Goal: Task Accomplishment & Management: Manage account settings

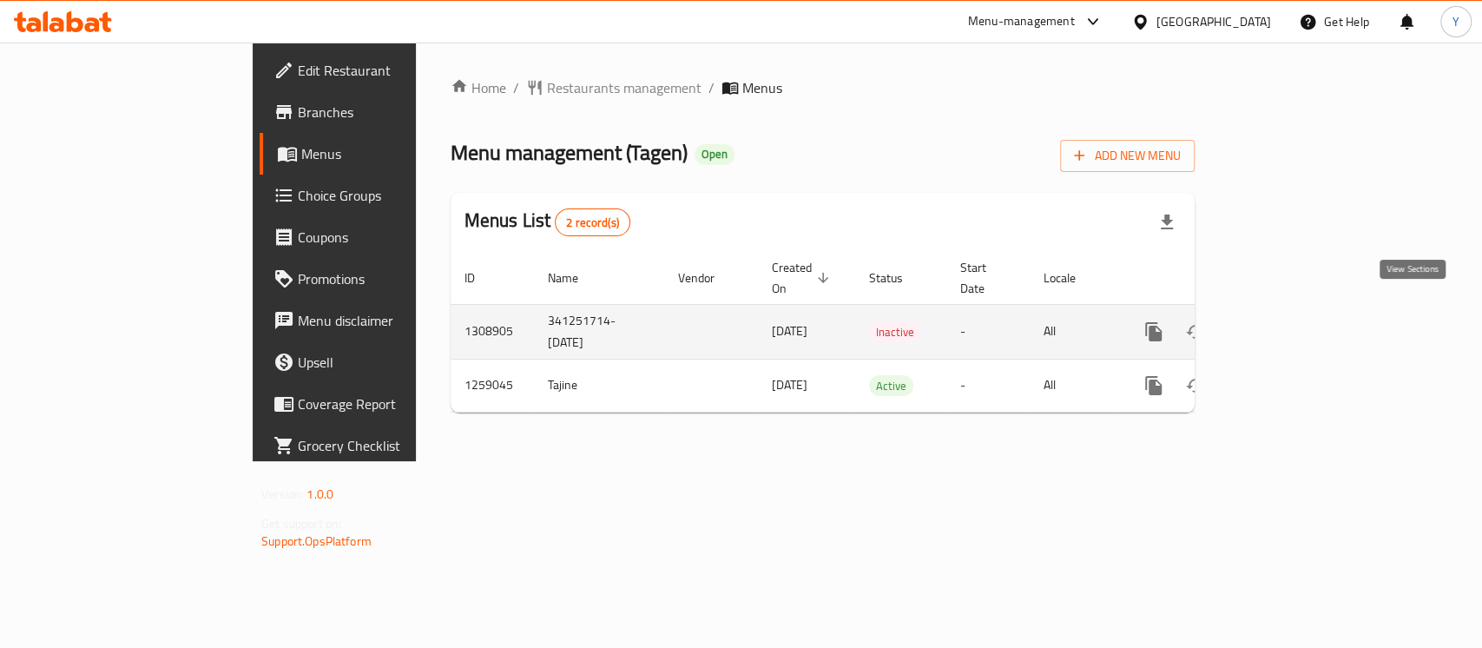
click at [1299, 311] on link "enhanced table" at bounding box center [1279, 332] width 42 height 42
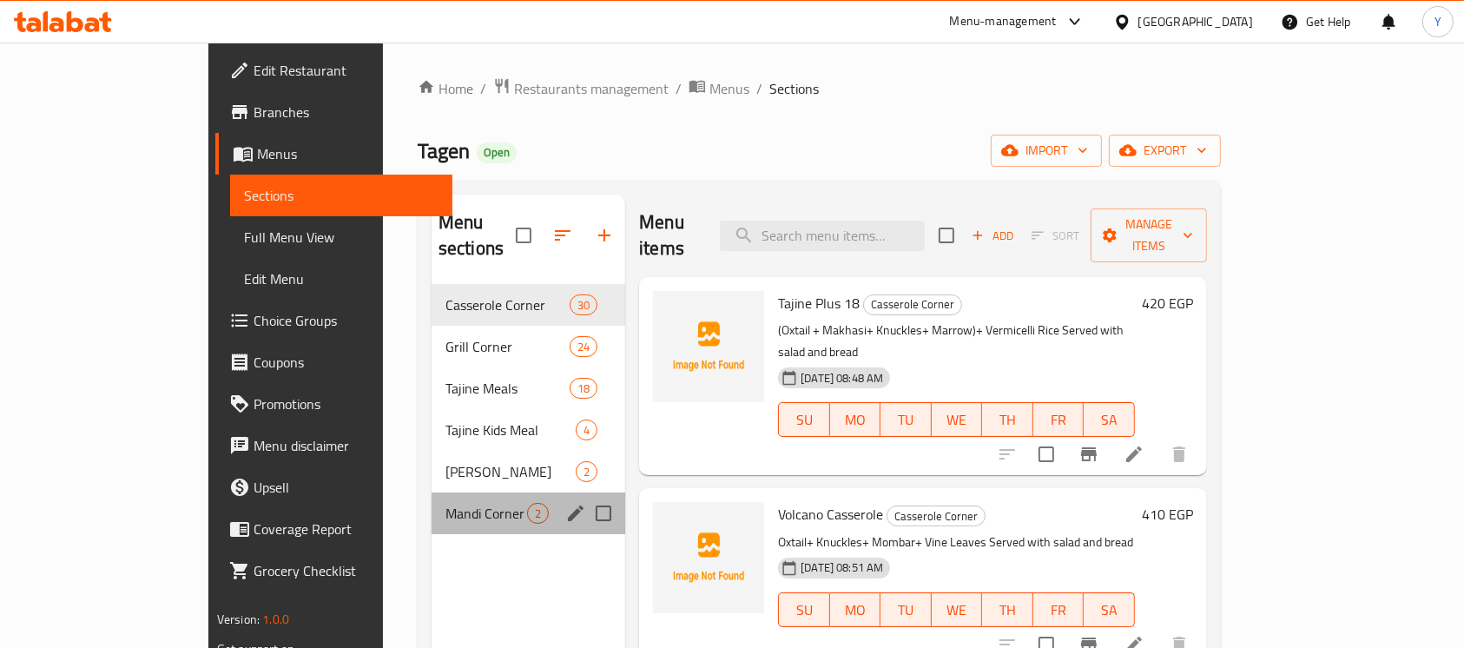
click at [431, 502] on div "Mandi Corner 2" at bounding box center [528, 513] width 194 height 42
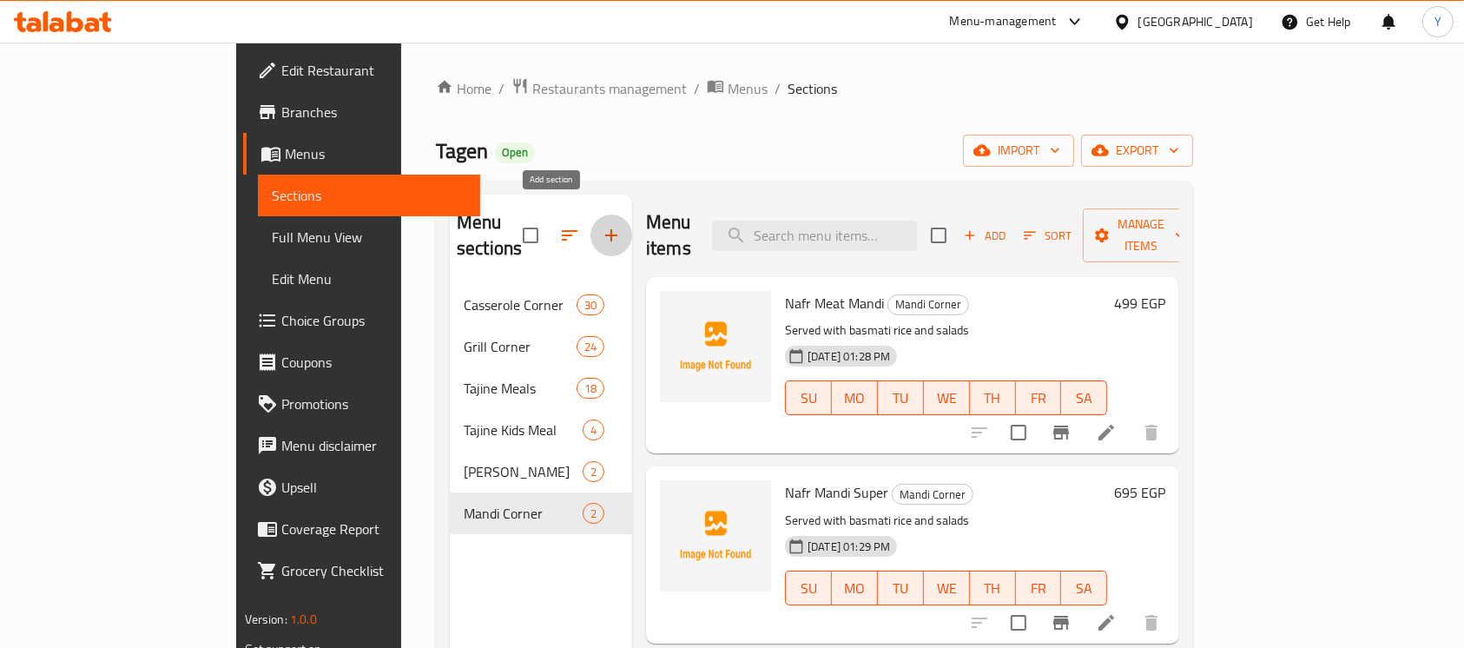
click at [590, 233] on button "button" at bounding box center [611, 235] width 42 height 42
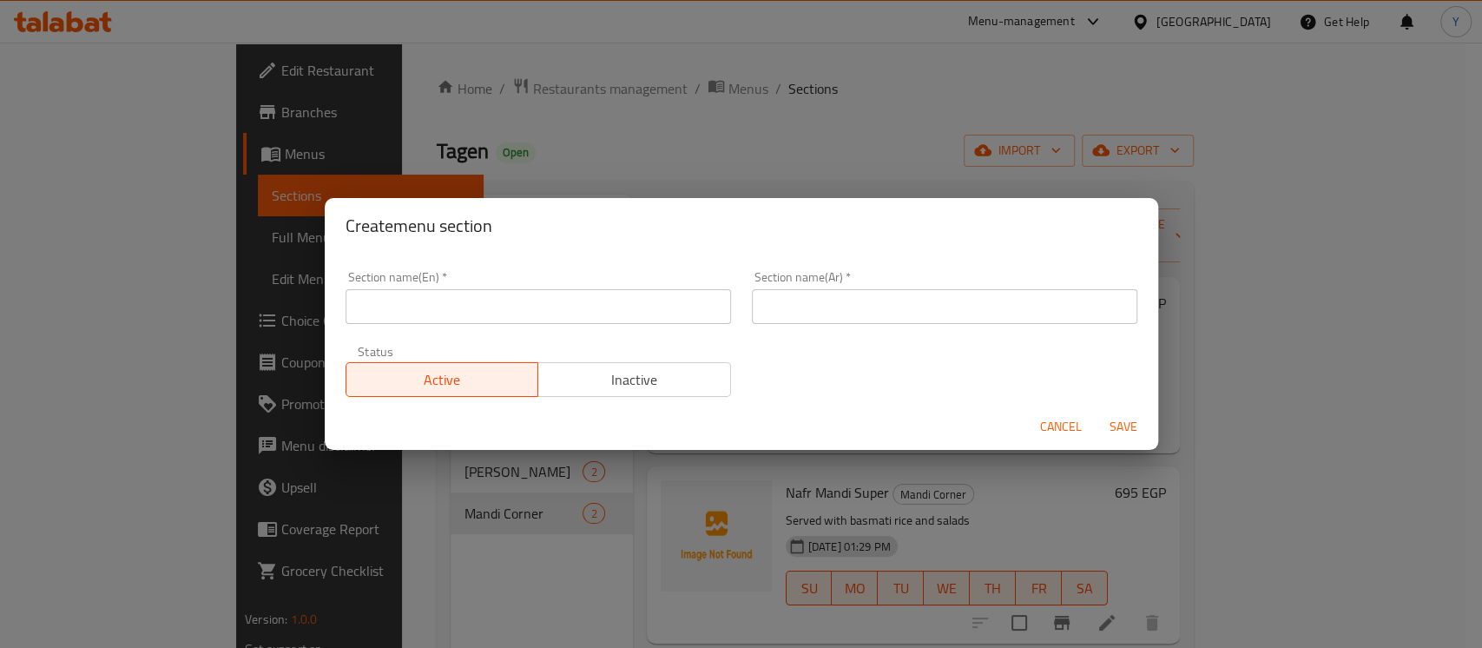
click at [556, 305] on input "text" at bounding box center [537, 306] width 385 height 35
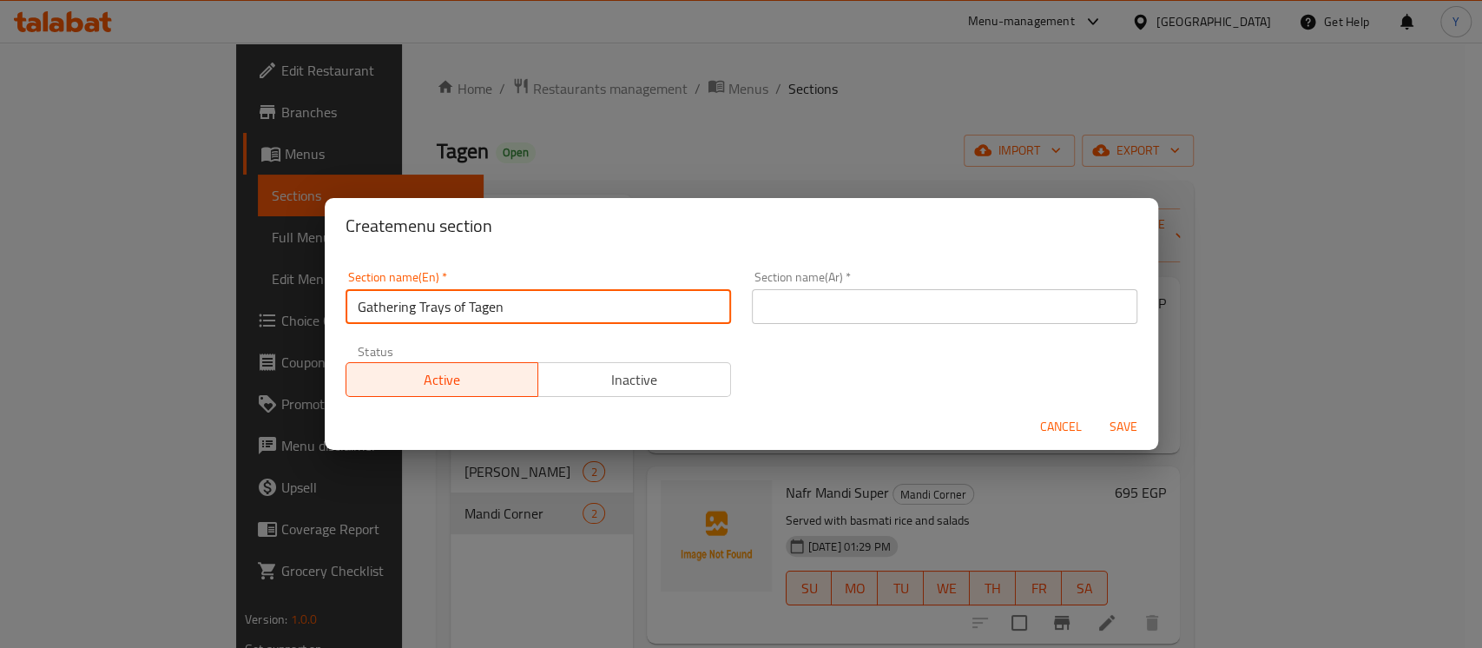
click at [457, 312] on input "Gathering Trays of Tagen" at bounding box center [537, 306] width 385 height 35
type input "Gathering Trays Of Tagen"
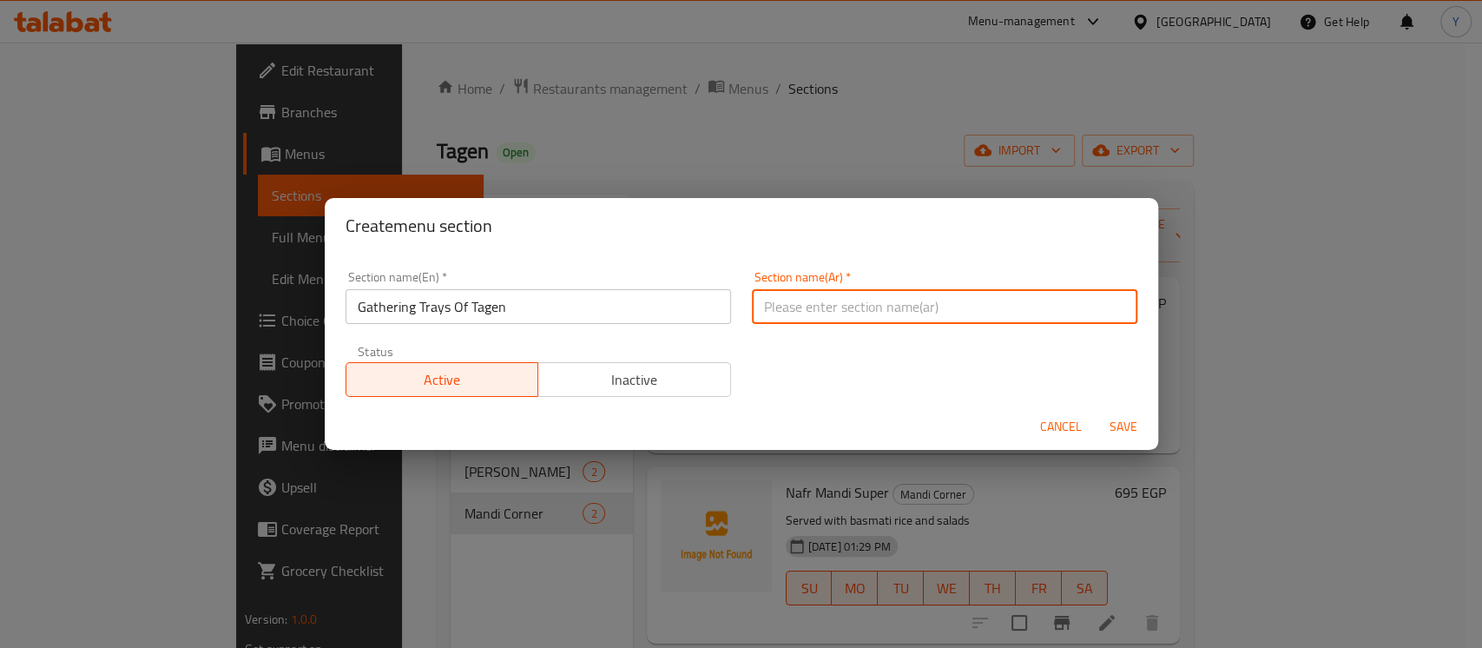
click at [868, 289] on input "text" at bounding box center [944, 306] width 385 height 35
type input "صواني اللمة من طاجن"
click at [1095, 411] on button "Save" at bounding box center [1123, 427] width 56 height 32
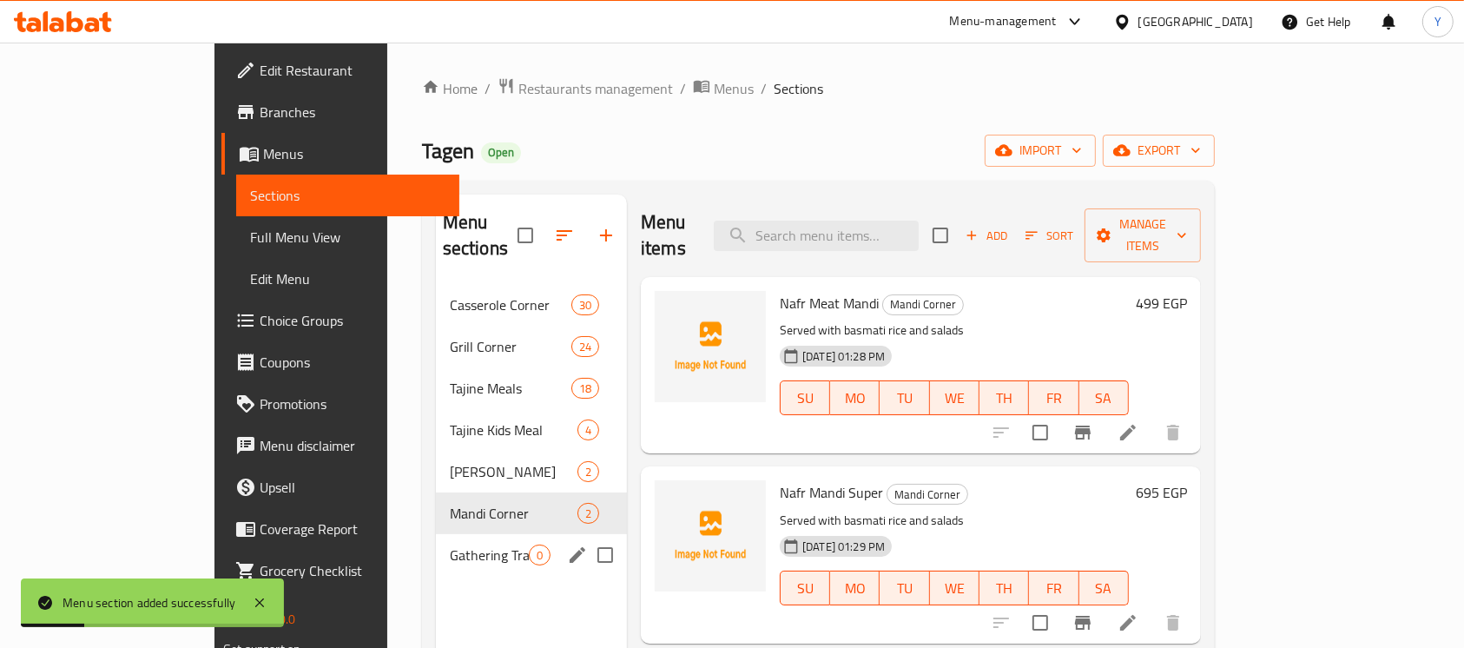
click at [462, 544] on span "Gathering Trays Of Tagen" at bounding box center [489, 554] width 79 height 21
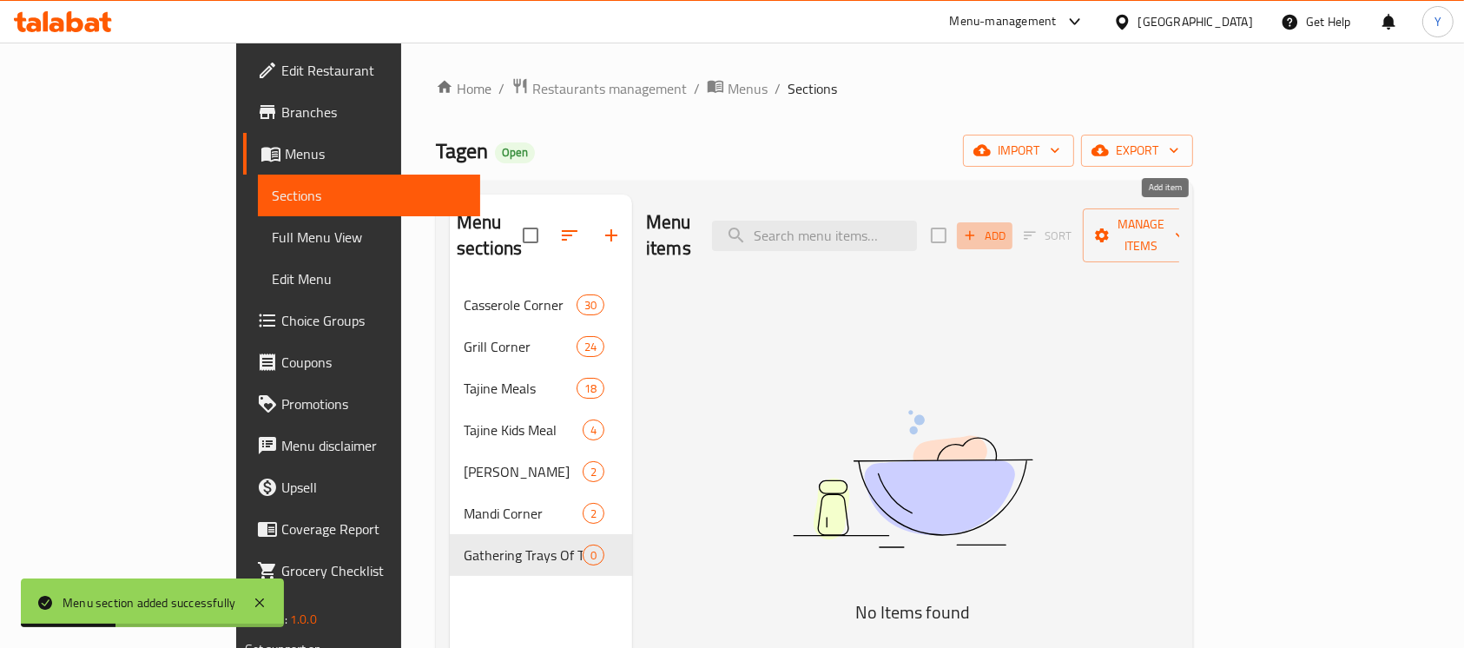
click at [1008, 226] on span "Add" at bounding box center [984, 236] width 47 height 20
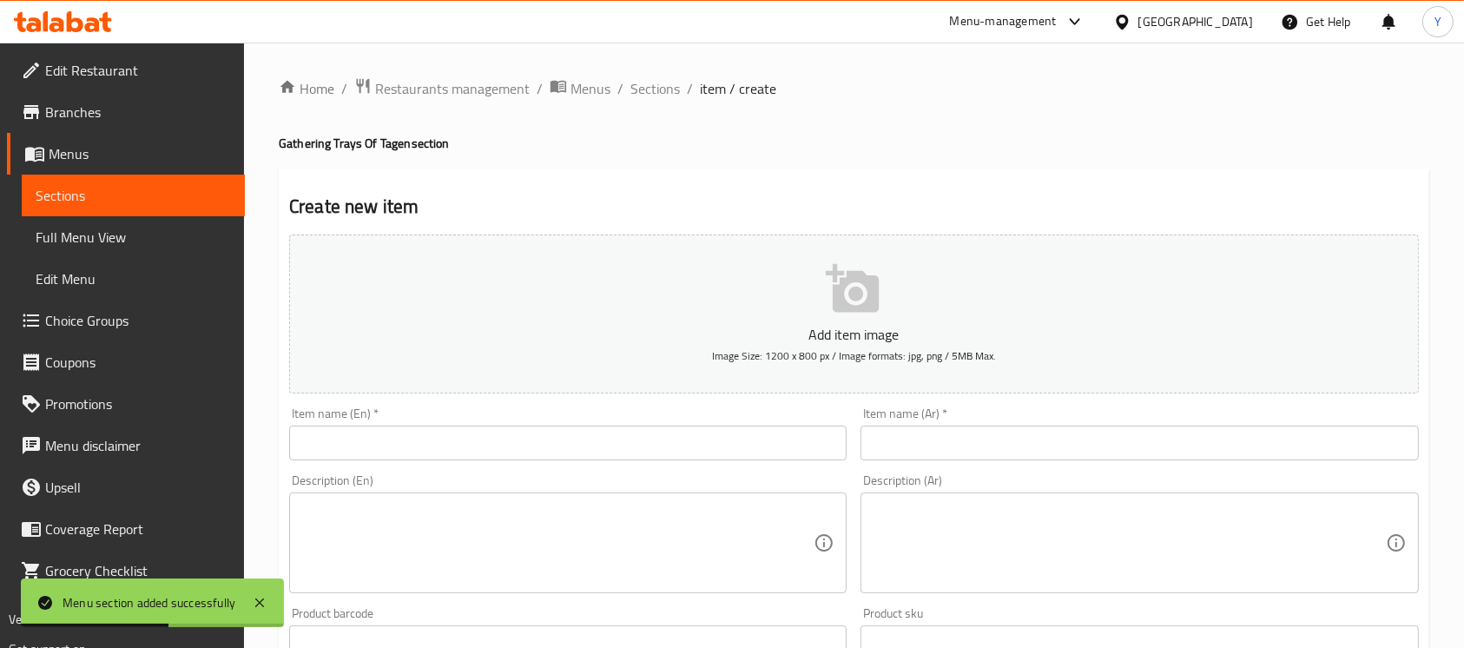
click at [941, 526] on textarea at bounding box center [1128, 543] width 512 height 82
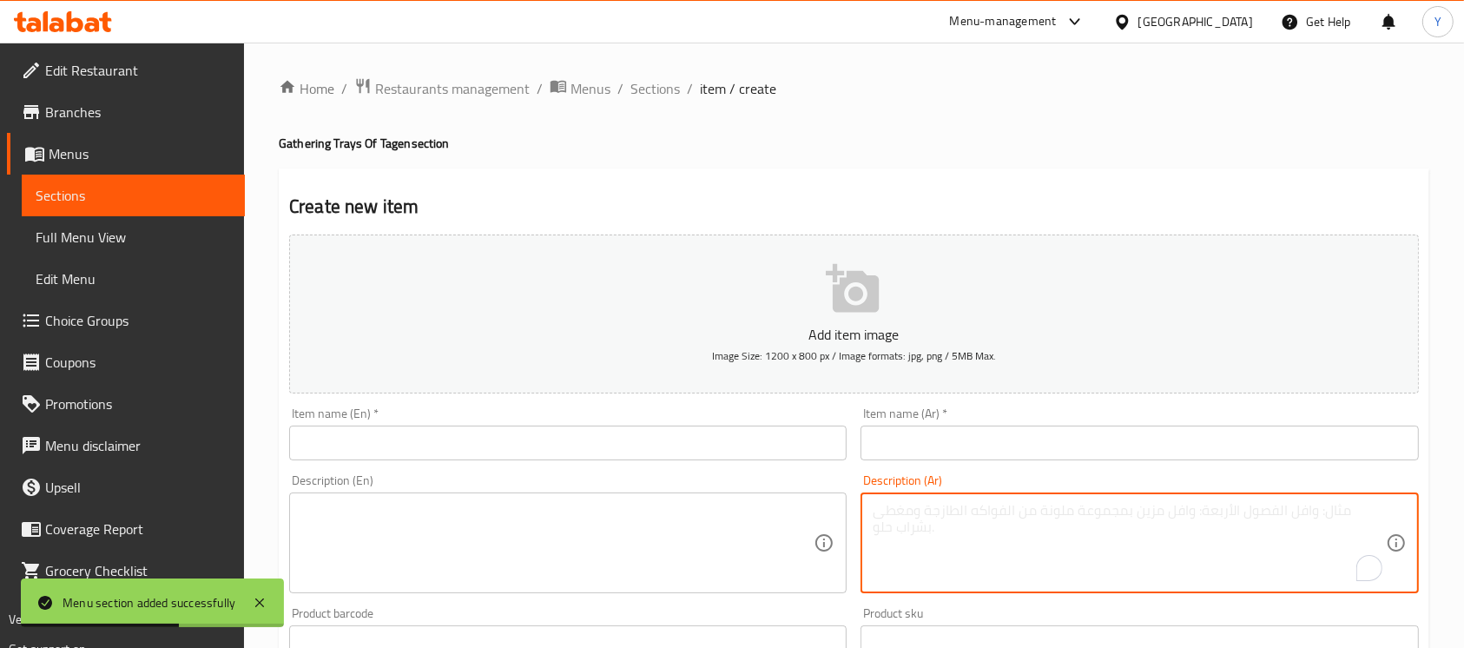
paste textarea ""صينية التوينز (2 فرد) نص فرخة شيش+2 كفتة +2 شيش طاووق+ربع ممبار+ ربع محشي مشكل…"
click at [918, 514] on textarea ""صينية التوينز (2 فرد) نص فرخة شيش+2 كفتة +2 شيش طاووق+ربع ممبار+ ربع محشي مشكل…" at bounding box center [1128, 543] width 512 height 82
drag, startPoint x: 1005, startPoint y: 510, endPoint x: 878, endPoint y: 497, distance: 127.5
click at [878, 497] on div ""صينية التوينز (2 فرد) نص فرخة شيش+2 كفتة +2 شيش طاووق+ربع ممبار+ ربع محشي مشكل…" at bounding box center [1138, 542] width 557 height 101
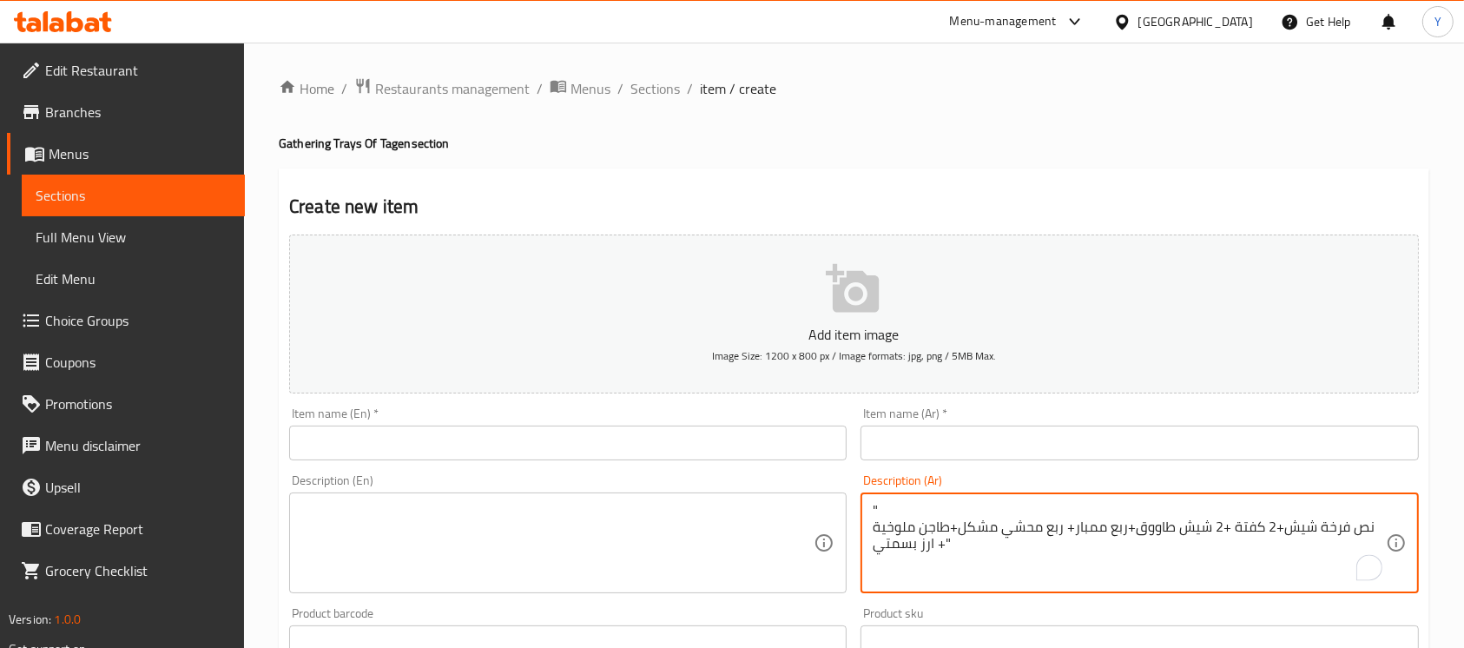
type textarea "" نص فرخة شيش+2 كفتة +2 شيش طاووق+ربع ممبار+ ربع محشي مشكل+طاجن ملوخية + ارز بس…"
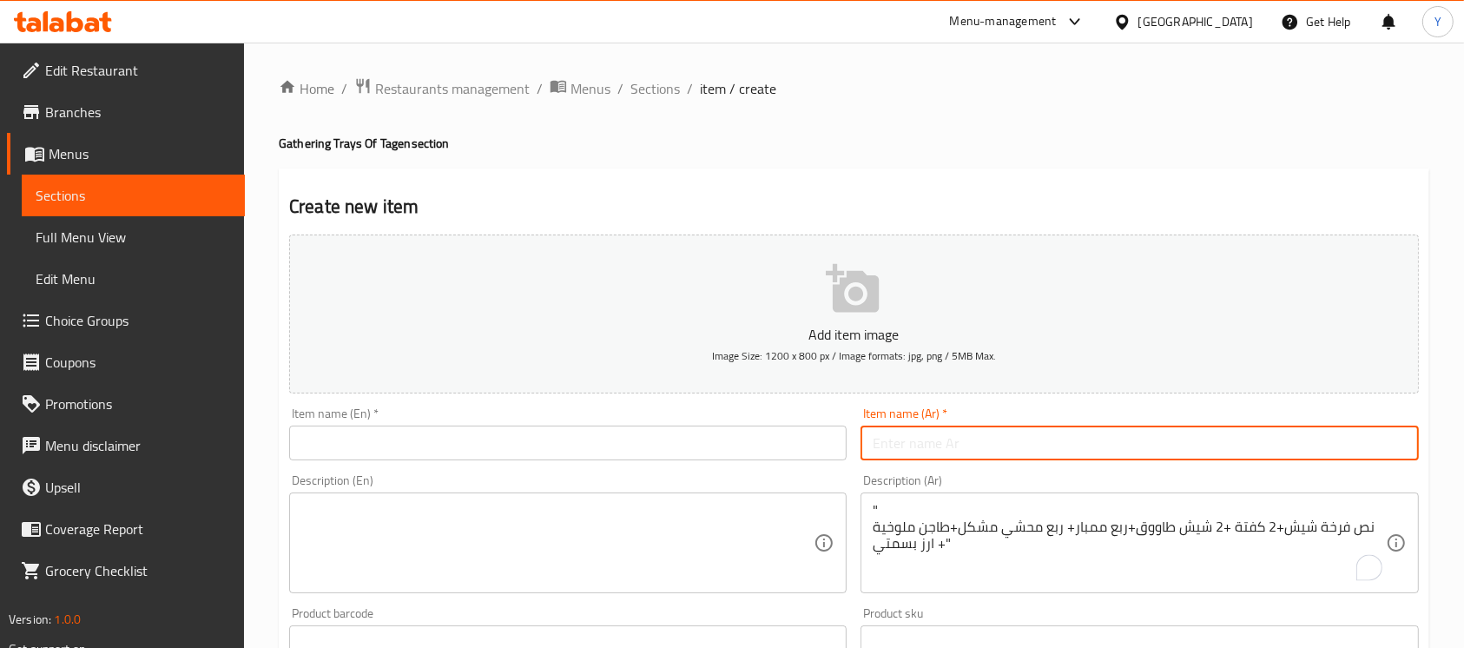
paste input "صينية التوينز (2 فرد)"
click at [867, 447] on input "صينية التوينز (2 فرد)" at bounding box center [1138, 442] width 557 height 35
click at [905, 451] on input "صينية التوينز (2 فرد" at bounding box center [1138, 442] width 557 height 35
type input "صينية التوينز 2 فرد"
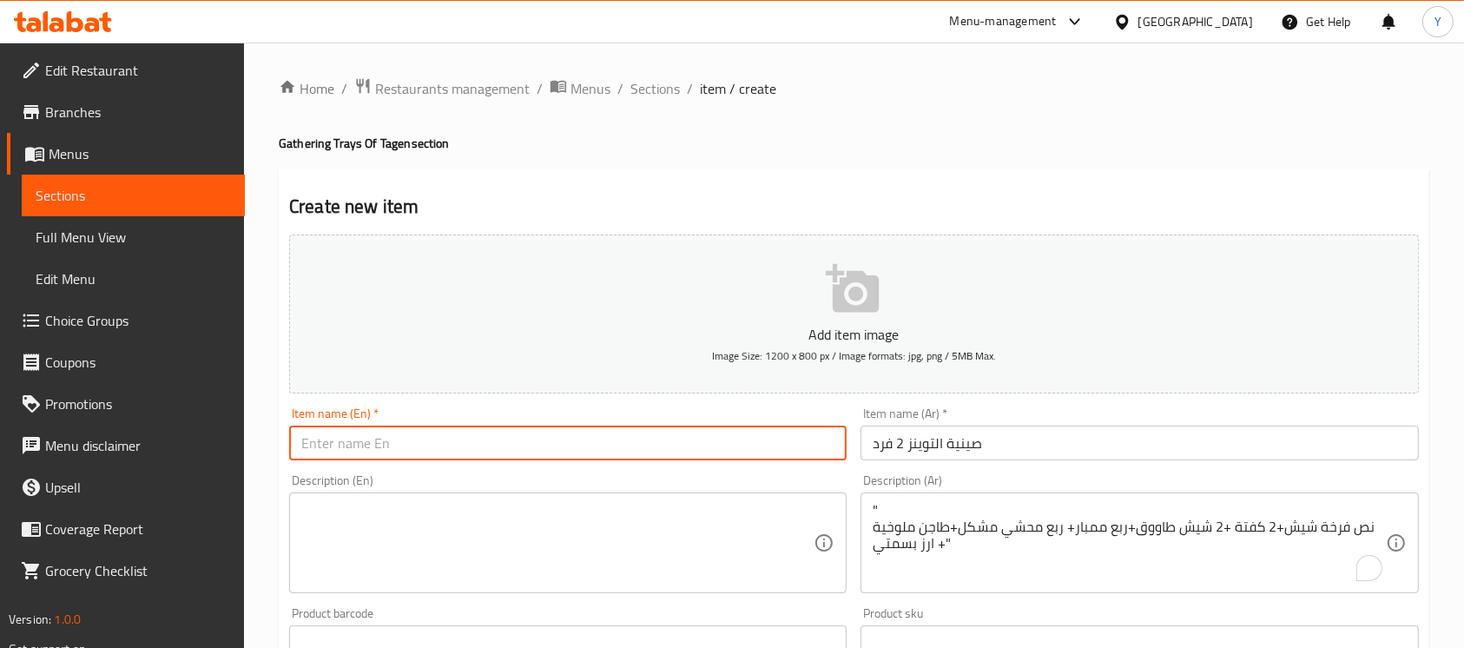
click at [769, 458] on input "text" at bounding box center [567, 442] width 557 height 35
type input "Twins Tray 2 Persons"
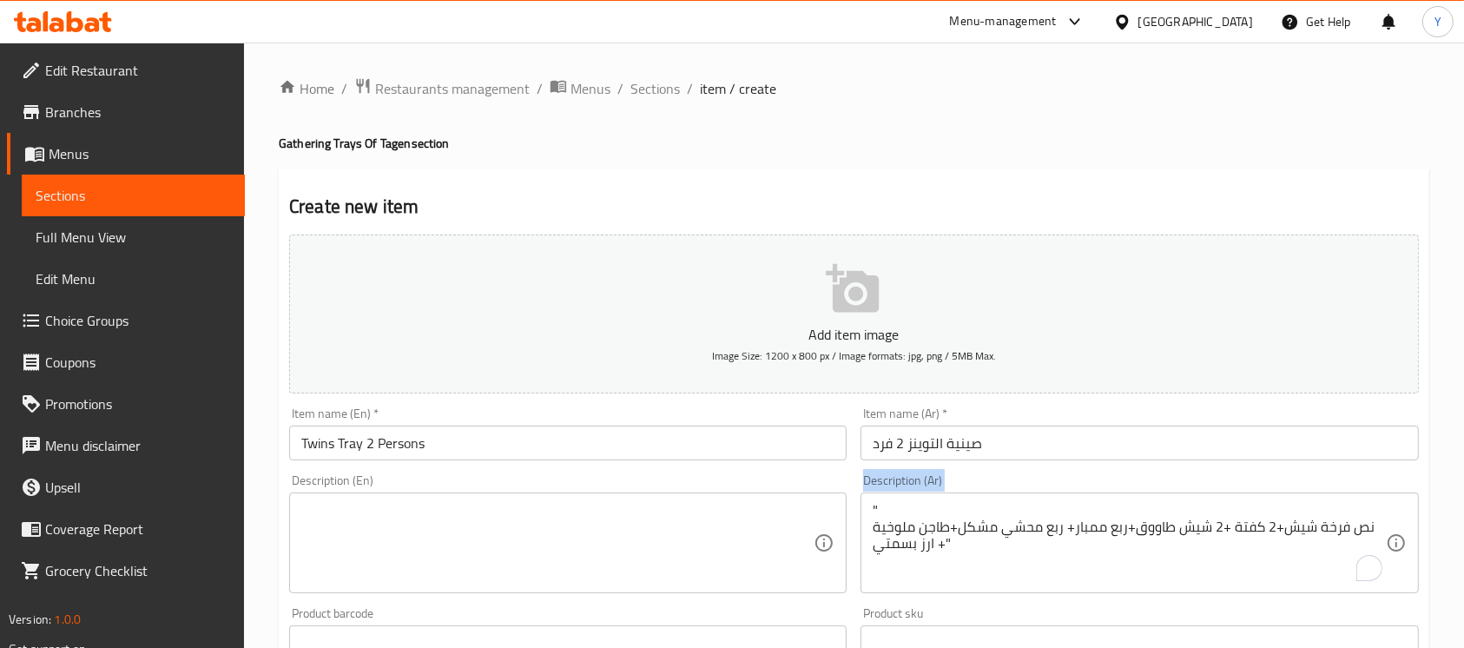
drag, startPoint x: 911, startPoint y: 501, endPoint x: 856, endPoint y: 504, distance: 54.8
click at [856, 504] on div "Description (Ar) " نص فرخة شيش+2 كفتة +2 شيش طاووق+ربع ممبار+ ربع محشي مشكل+طاج…" at bounding box center [1138, 533] width 571 height 133
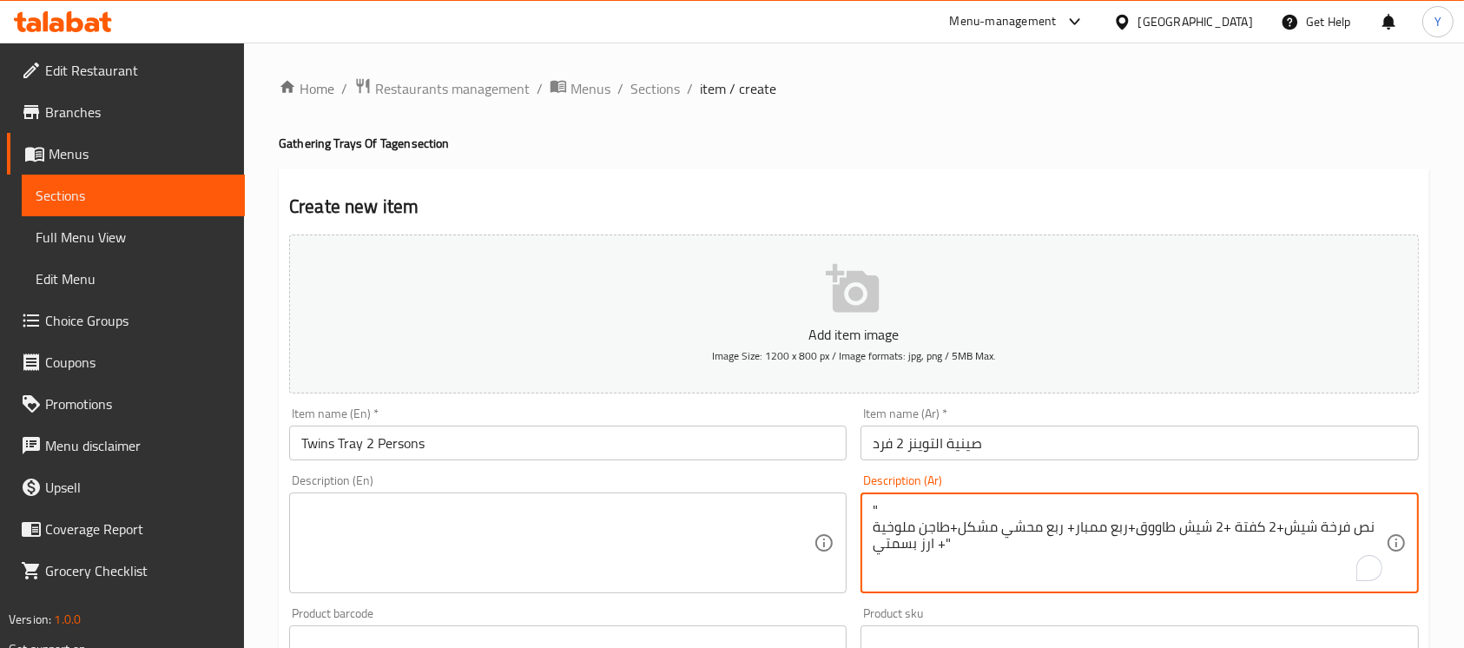
click at [875, 504] on textarea "" نص فرخة شيش+2 كفتة +2 شيش طاووق+ربع ممبار+ ربع محشي مشكل+طاجن ملوخية + ارز بس…" at bounding box center [1128, 543] width 512 height 82
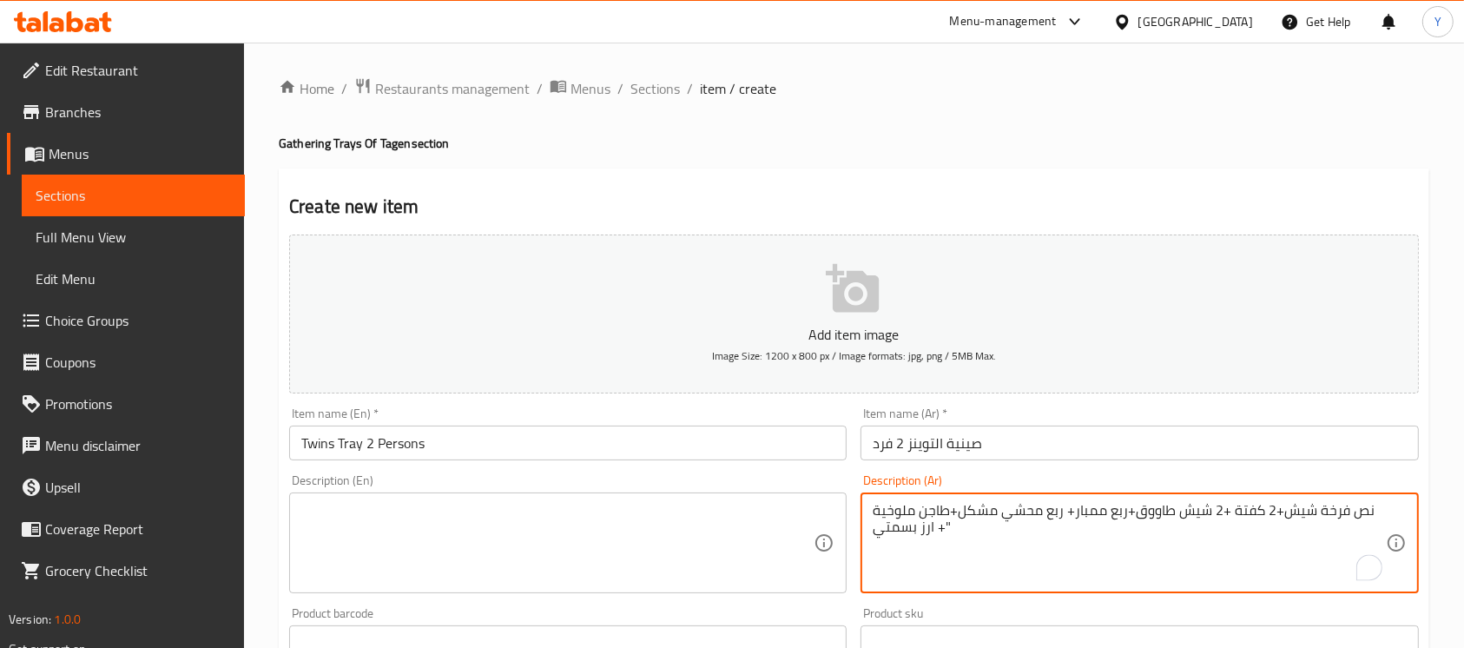
click at [979, 530] on textarea "نص فرخة شيش+2 كفتة +2 شيش طاووق+ربع ممبار+ ربع محشي مشكل+طاجن ملوخية + ارز بسمت…" at bounding box center [1128, 543] width 512 height 82
drag, startPoint x: 971, startPoint y: 554, endPoint x: 937, endPoint y: 524, distance: 45.6
click at [942, 515] on textarea "نص فرخة شيش+2 كفتة +2 شيش طاووق+ربع ممبار+ ربع محشي مشكل+طاجن ملوخية + ارز بسمتي" at bounding box center [1128, 543] width 512 height 82
click at [940, 528] on textarea "نص فرخة شيش+2 كفتة +2 شيش طاووق+ربع ممبار+ ربع محشي مشكل+طاجن ملوخية + ارز بسمتي" at bounding box center [1128, 543] width 512 height 82
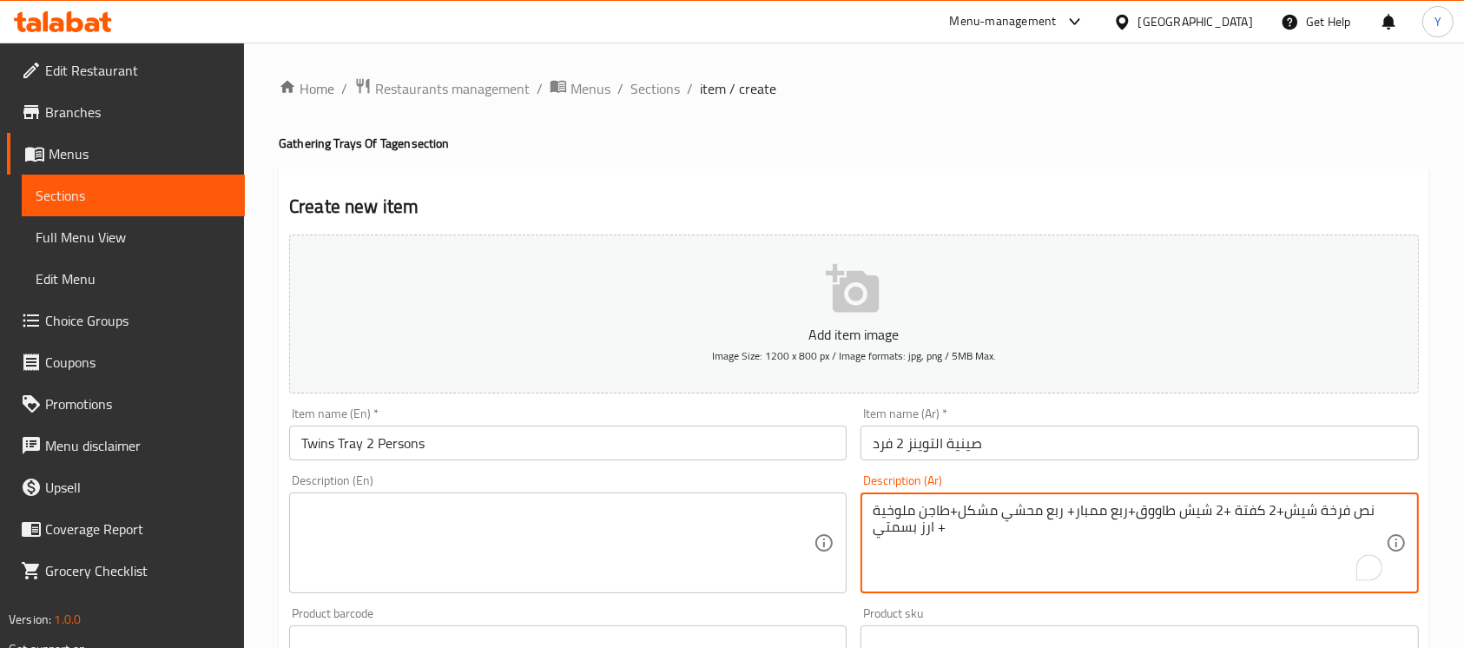
click at [940, 528] on textarea "نص فرخة شيش+2 كفتة +2 شيش طاووق+ربع ممبار+ ربع محشي مشكل+طاجن ملوخية + ارز بسمتي" at bounding box center [1128, 543] width 512 height 82
type textarea "نص فرخة شيش+2 كفتة +2 شيش طاووق+ربع ممبار+ ربع محشي مشكل+طاجن ملوخية + ارز بسمتي"
click at [356, 522] on textarea at bounding box center [557, 543] width 512 height 82
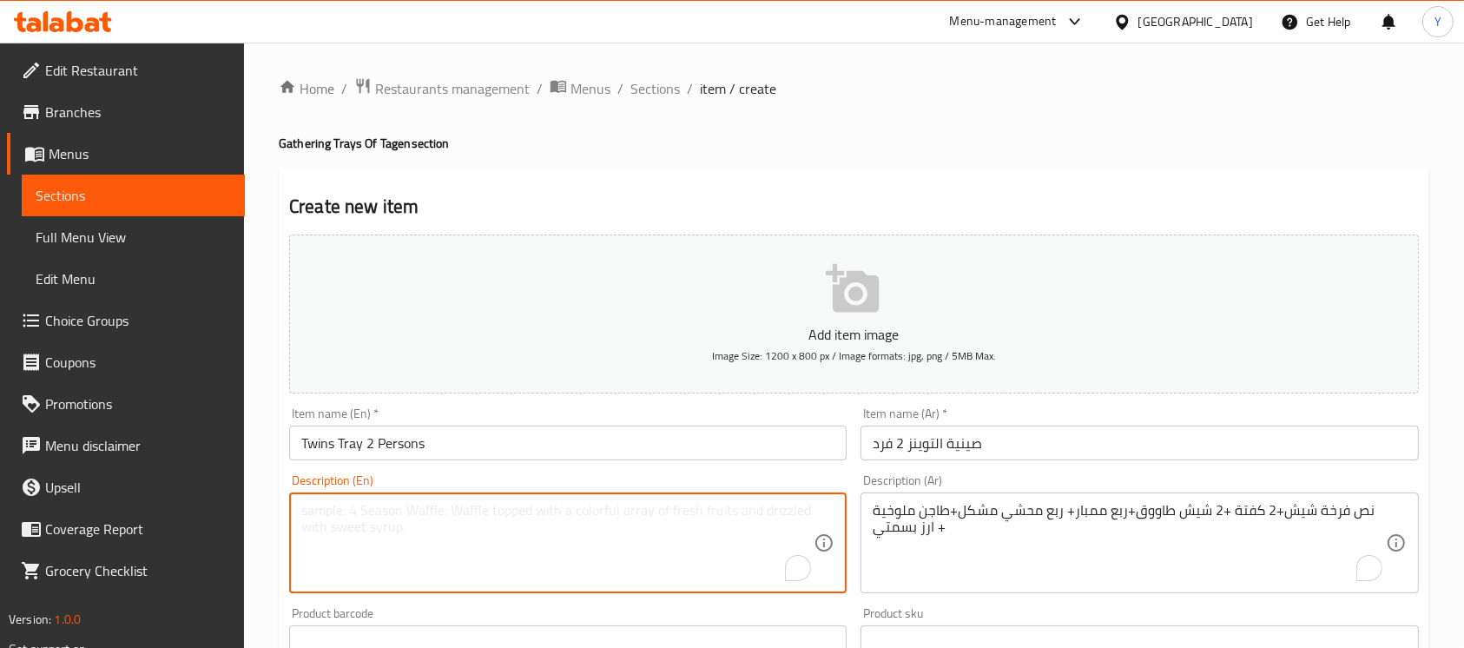
paste textarea "Half a chicken shish + 2 kofta + 2 chicken shish + 1/4 mombar + 1/4 mixed stuff…"
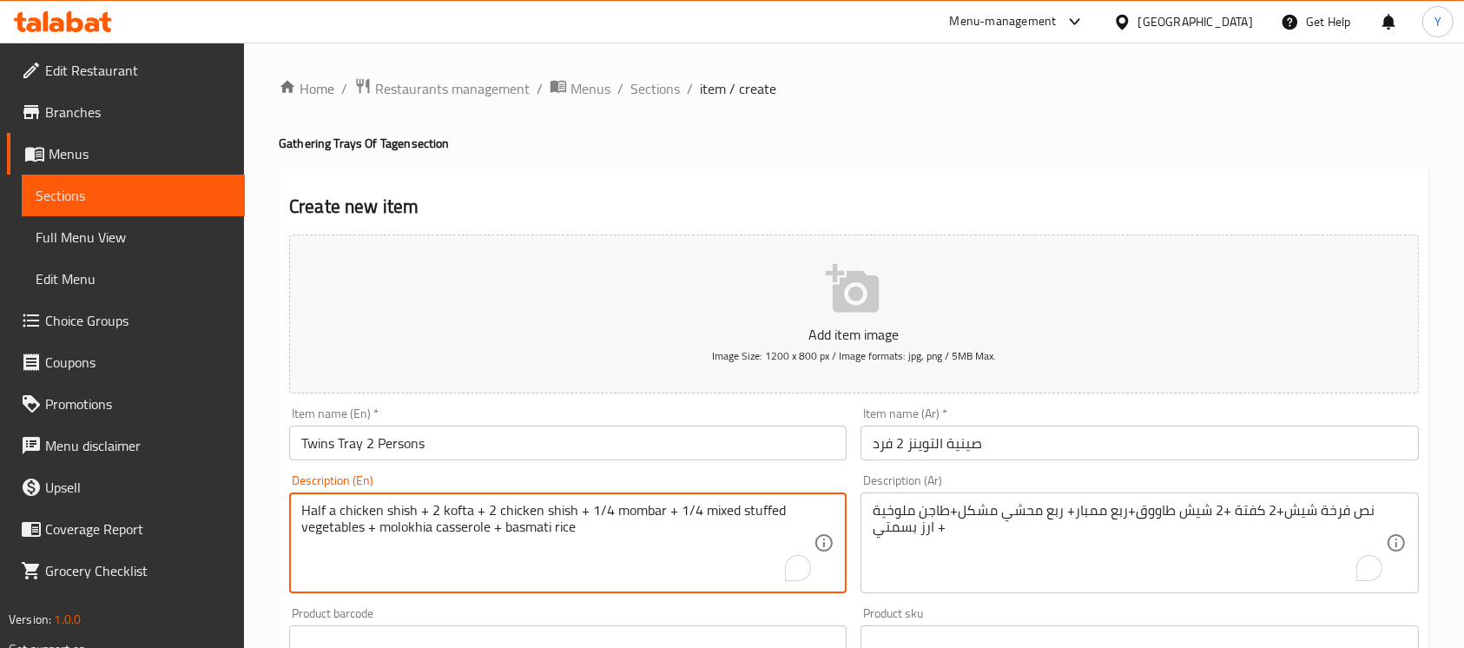
type textarea "Half a chicken shish + 2 kofta + 2 chicken shish + 1/4 mombar + 1/4 mixed stuff…"
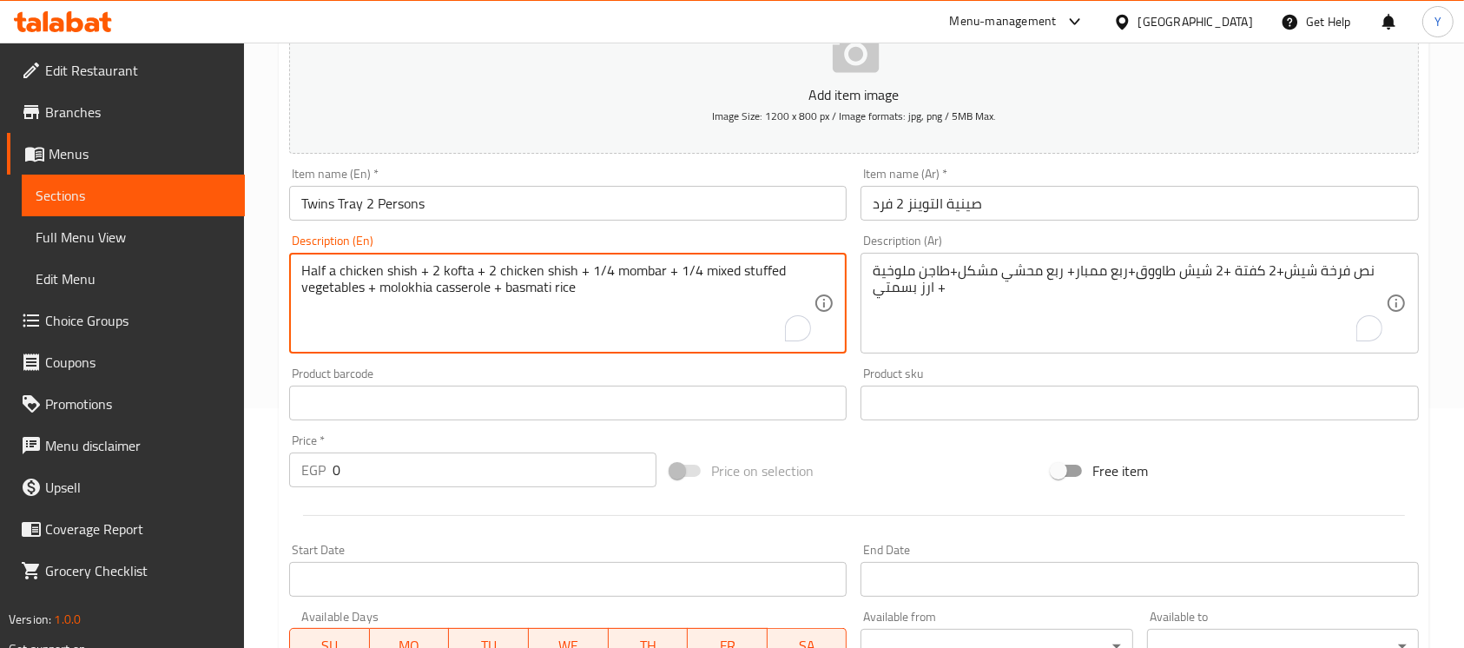
scroll to position [271, 0]
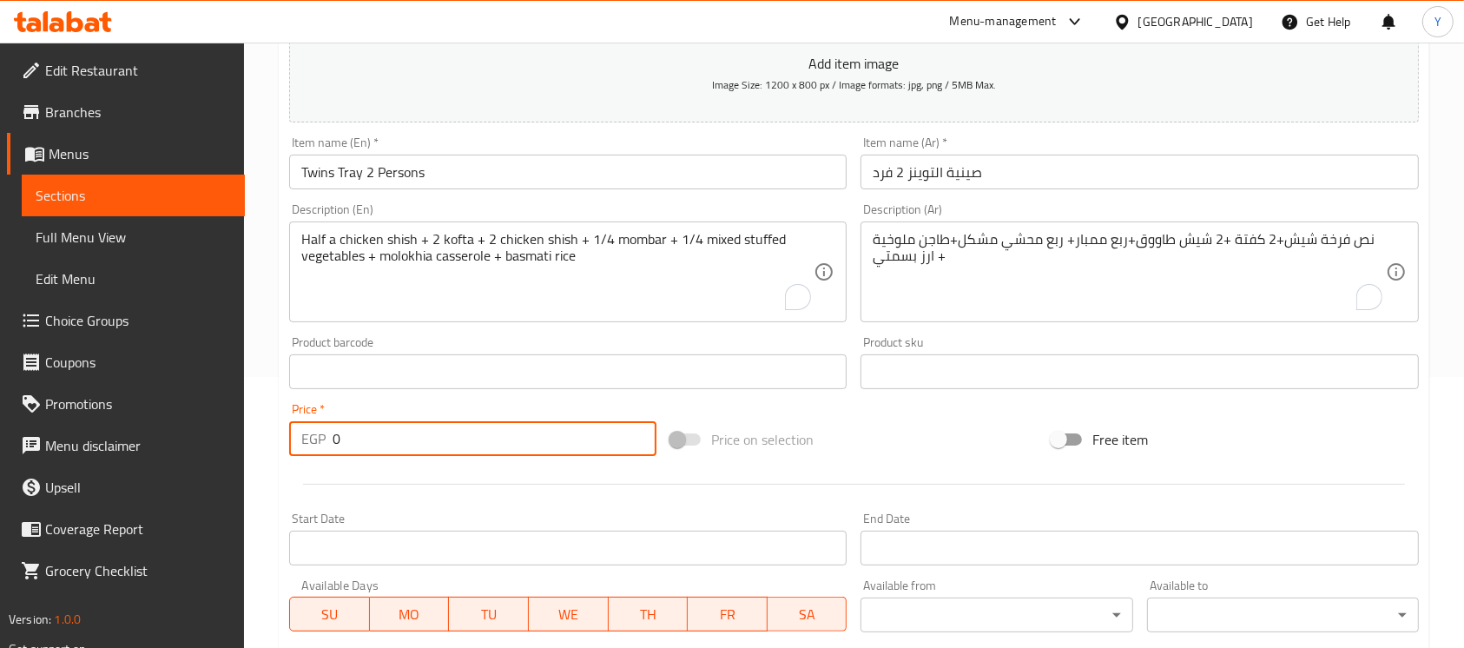
click at [214, 431] on div "Edit Restaurant Branches Menus Sections Full Menu View Edit Menu Choice Groups …" at bounding box center [732, 364] width 1464 height 1184
type input "530"
click at [480, 175] on input "Twins Tray 2 Persons" at bounding box center [567, 172] width 557 height 35
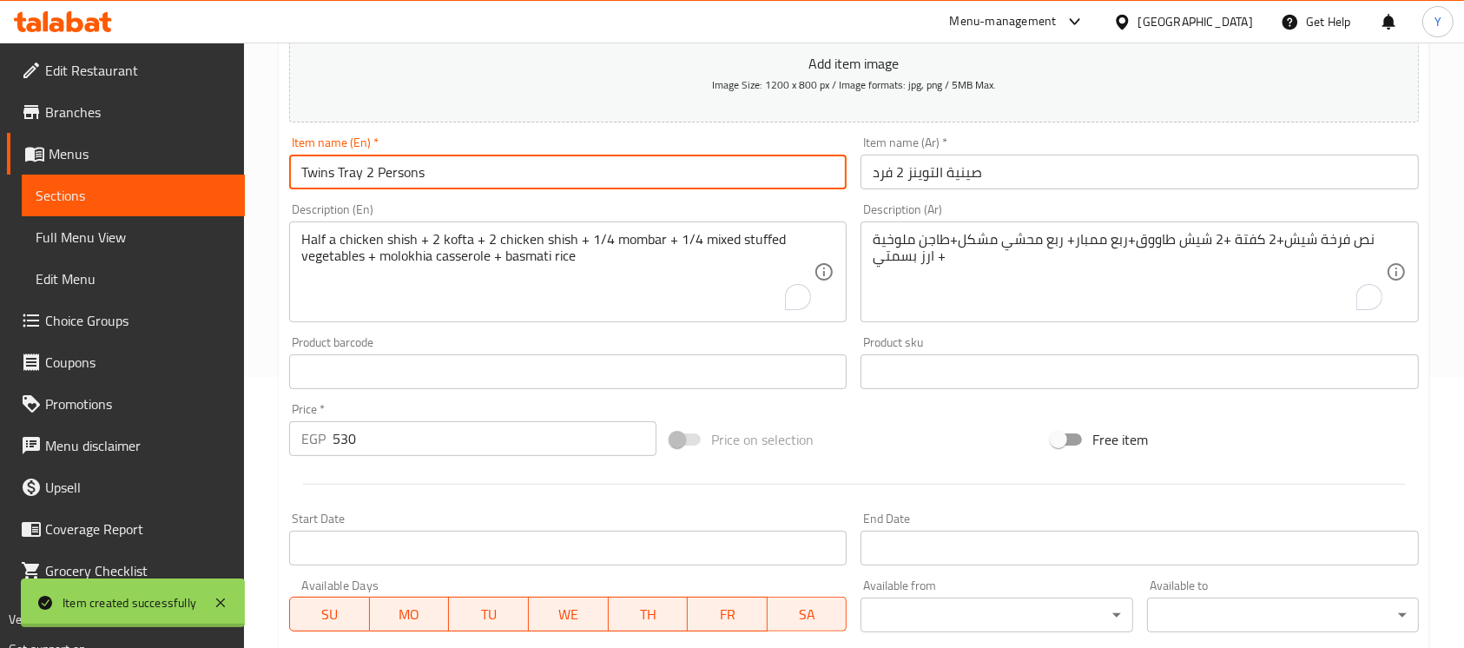
type input "0"
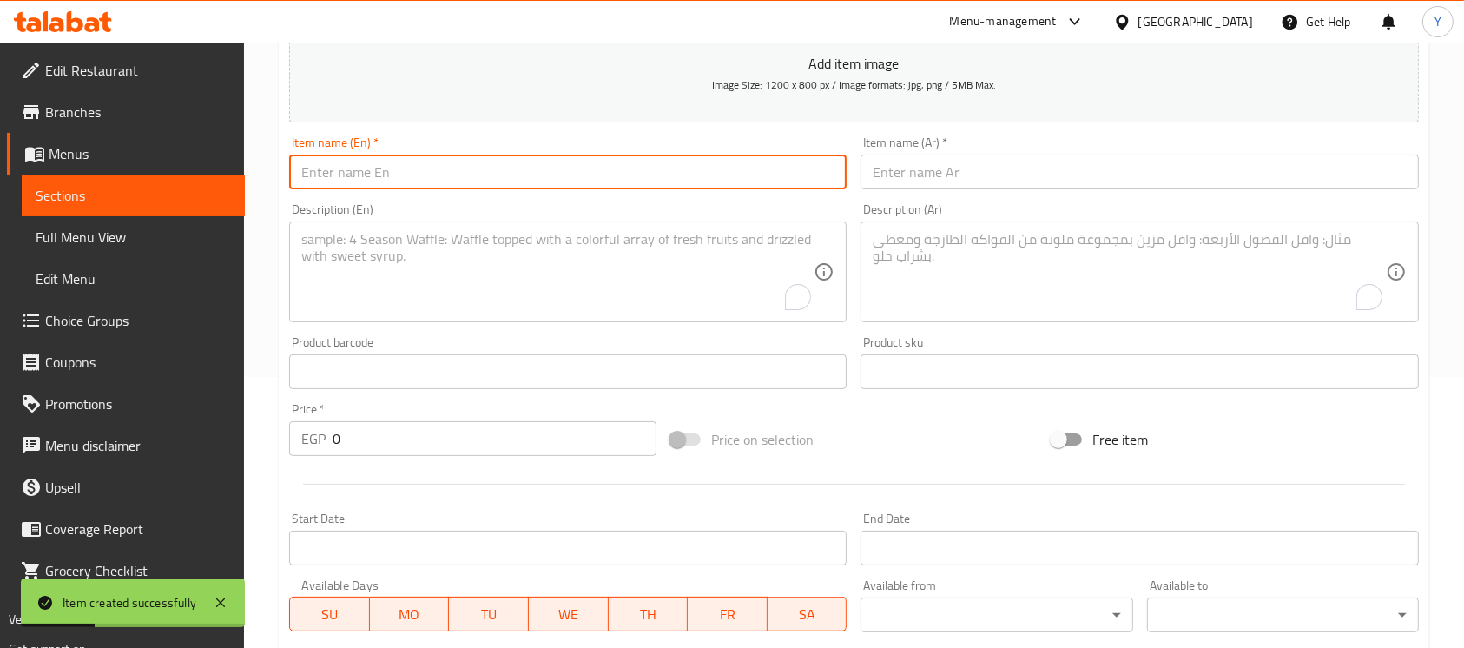
click at [993, 247] on textarea "To enrich screen reader interactions, please activate Accessibility in Grammarl…" at bounding box center [1128, 272] width 512 height 82
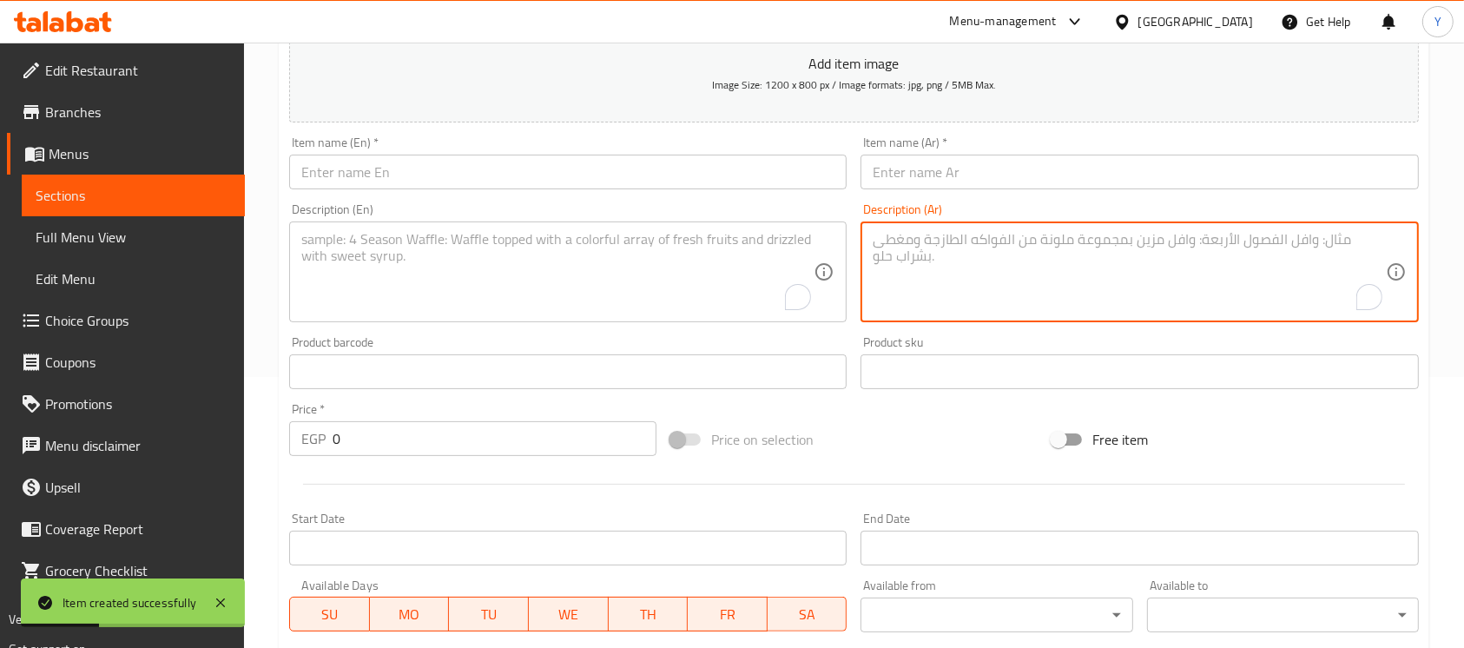
paste textarea ""صينية الدويتو (2 فرد) ربع كيلو كفتة +ربع كيلو شيش طاووق+ ربع بانيه+ ربع كيلو م…"
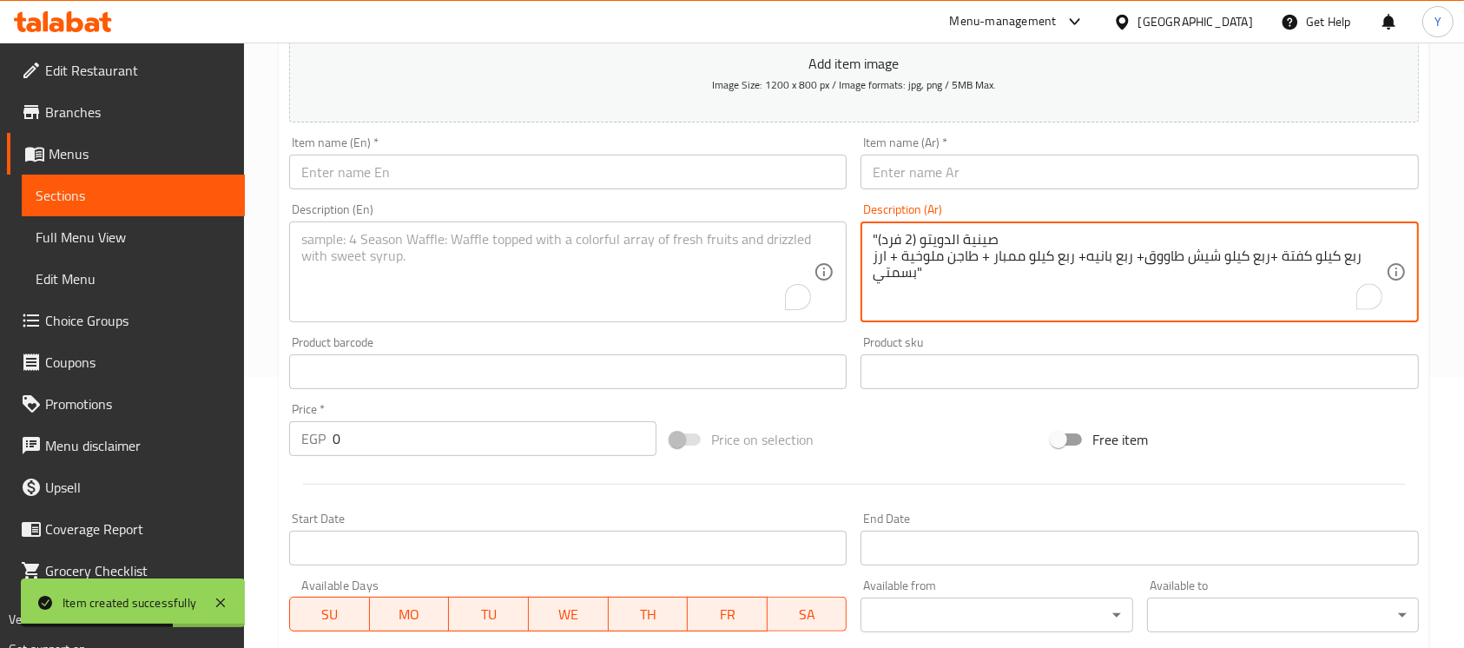
drag, startPoint x: 879, startPoint y: 236, endPoint x: 997, endPoint y: 234, distance: 117.2
click at [997, 234] on textarea ""صينية الدويتو (2 فرد) ربع كيلو كفتة +ربع كيلو شيش طاووق+ ربع بانيه+ ربع كيلو م…" at bounding box center [1128, 272] width 512 height 82
type textarea "" ربع كيلو كفتة +ربع كيلو شيش طاووق+ ربع بانيه+ ربع كيلو ممبار + طاجن ملوخية + …"
click at [977, 184] on input "text" at bounding box center [1138, 172] width 557 height 35
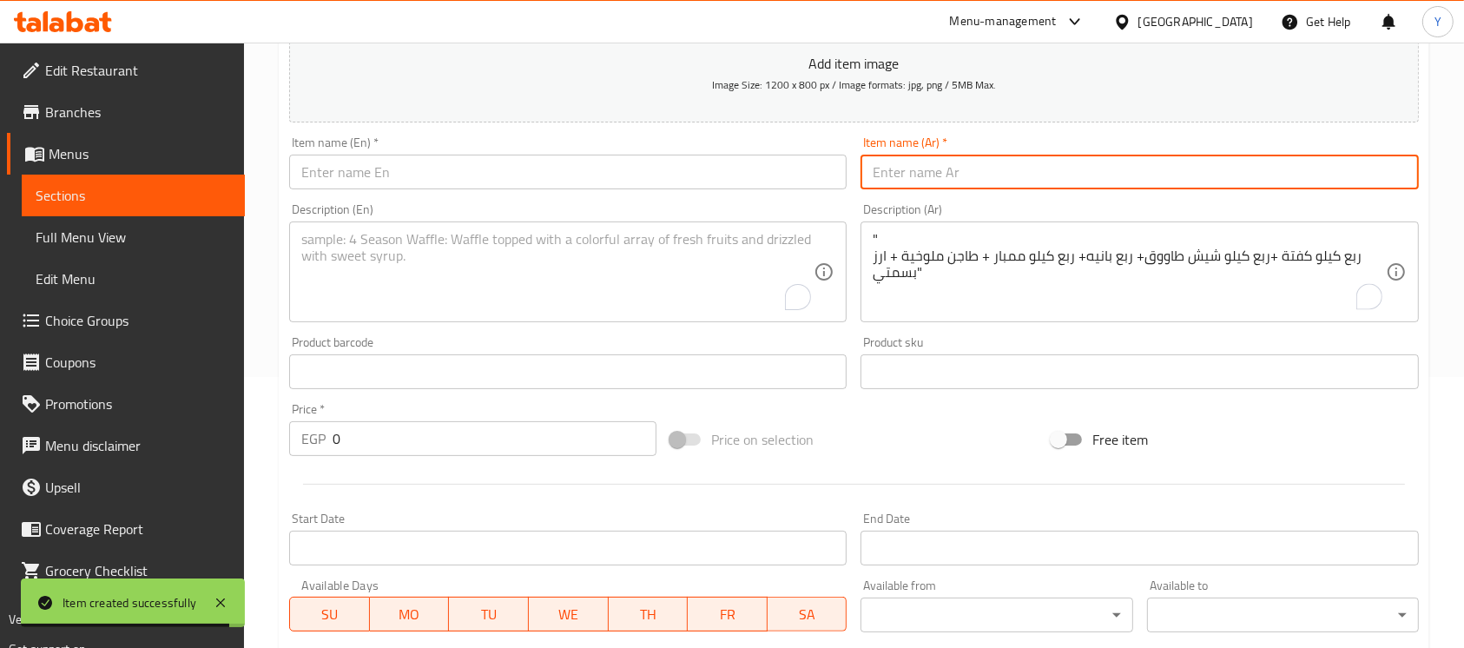
paste input "صينية الدويتو (2 فرد)"
type input "صينية الدويتو (2 فرد)"
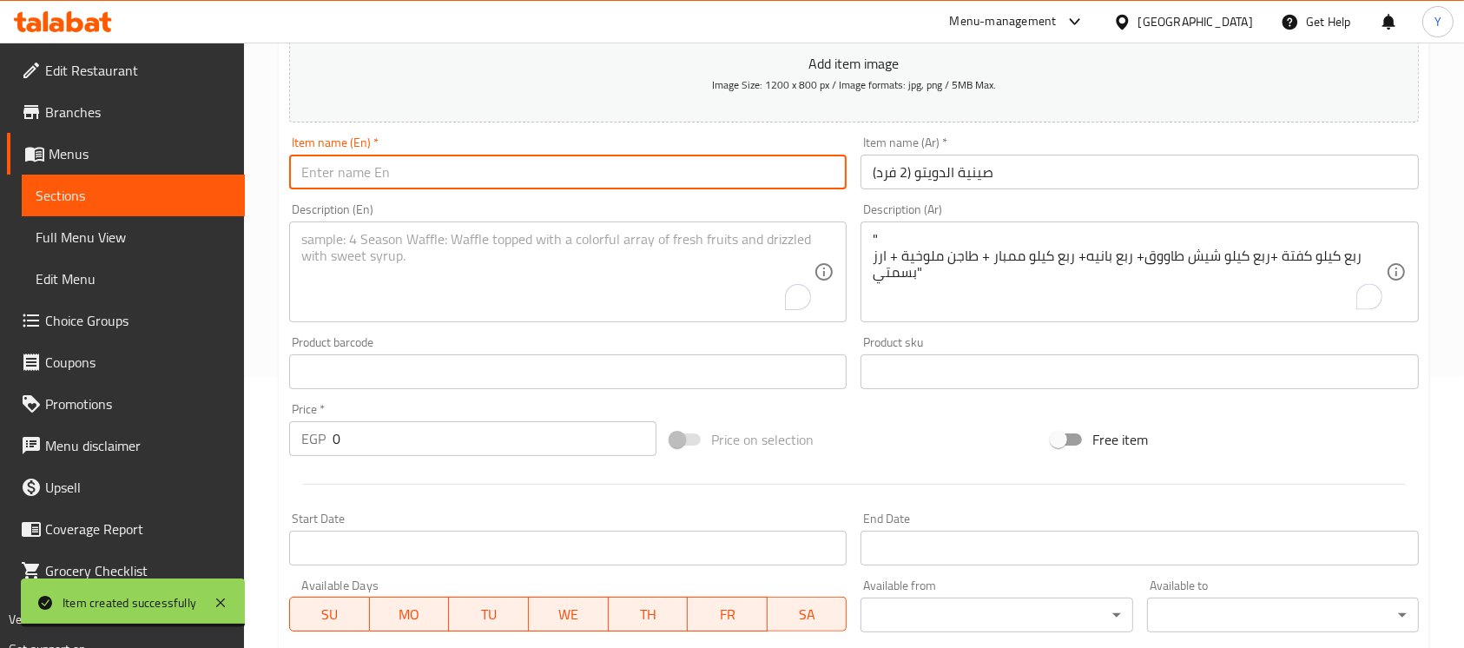
click at [663, 181] on input "text" at bounding box center [567, 172] width 557 height 35
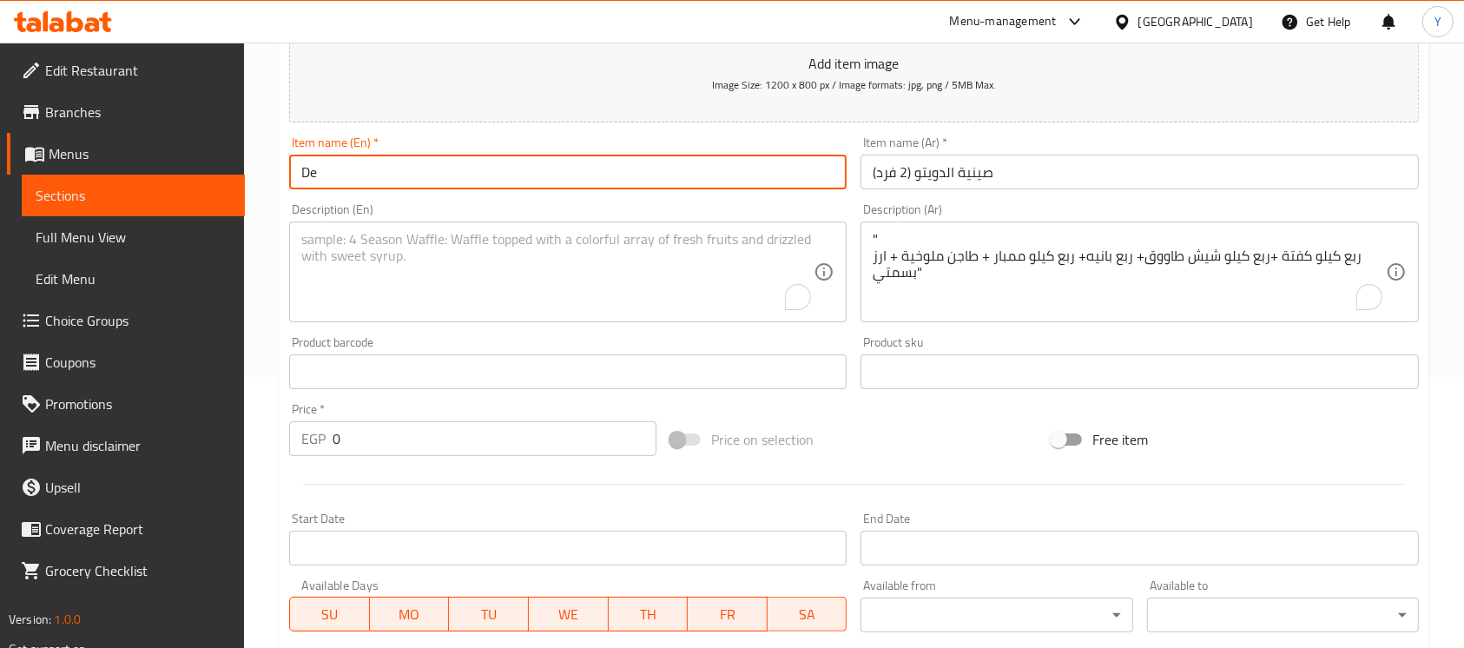
type input "D"
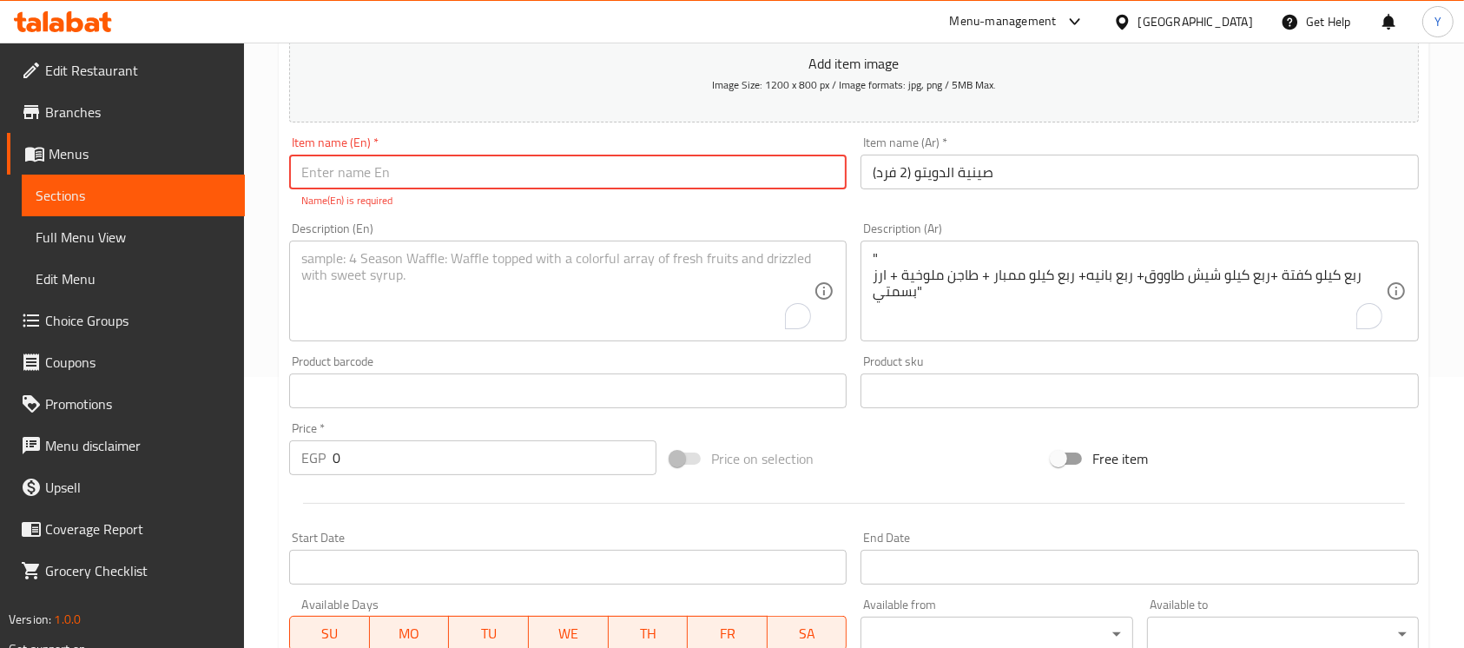
click at [979, 171] on input "صينية الدويتو (2 فرد)" at bounding box center [1138, 172] width 557 height 35
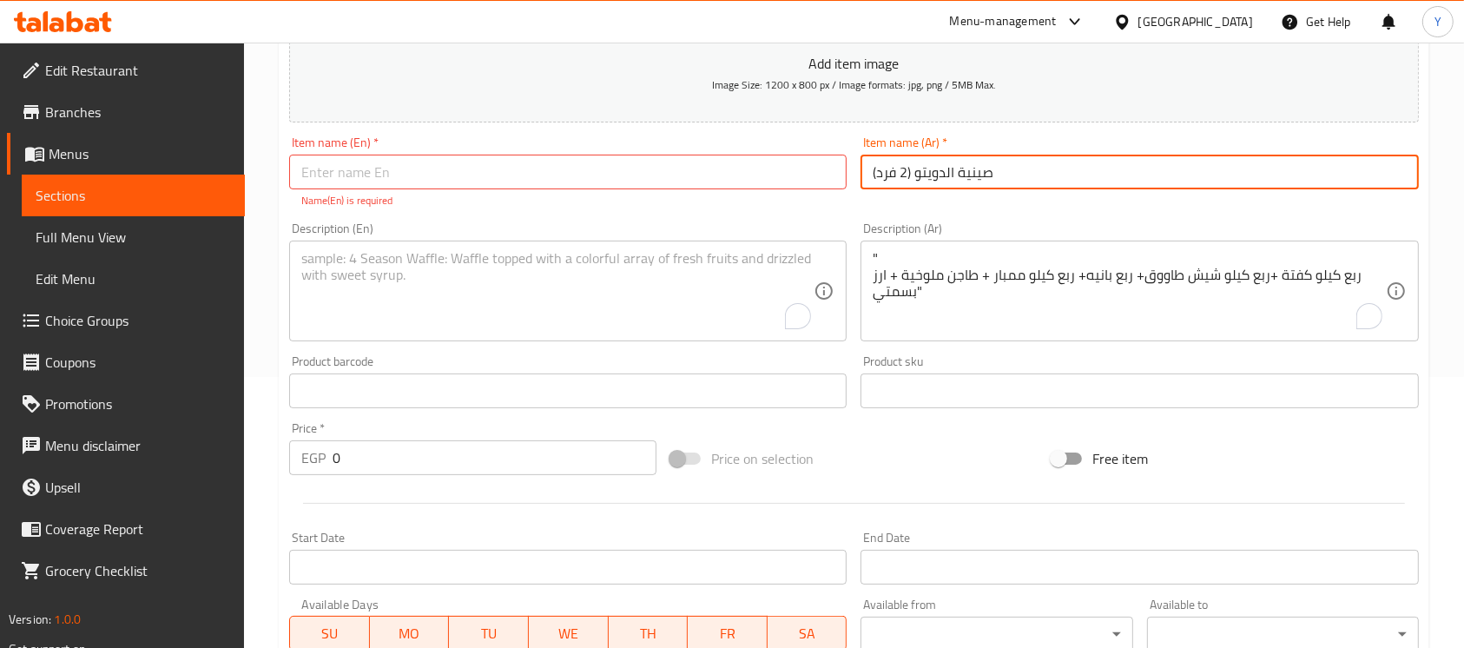
click at [979, 171] on input "صينية الدويتو (2 فرد)" at bounding box center [1138, 172] width 557 height 35
click at [385, 177] on input "text" at bounding box center [567, 172] width 557 height 35
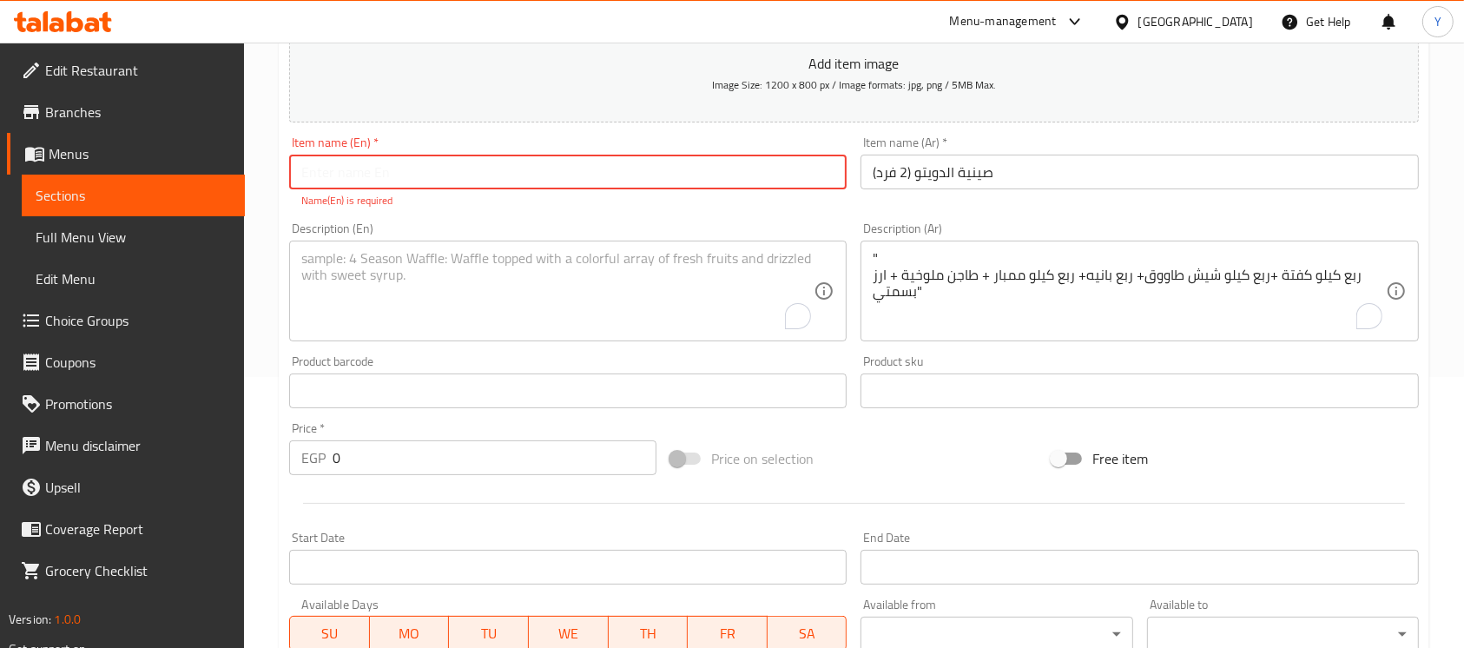
paste input "Duet Tray (2 Persons)"
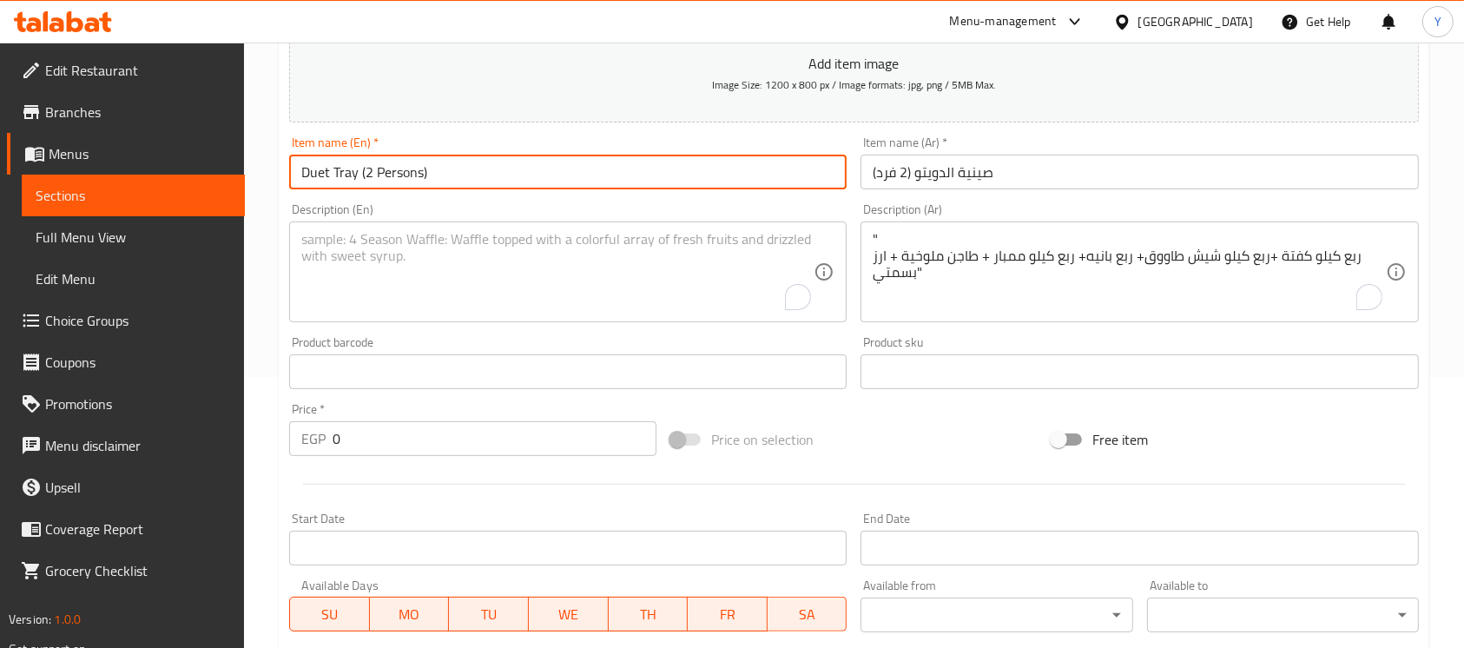
click at [358, 171] on input "Duet Tray (2 Persons)" at bounding box center [567, 172] width 557 height 35
click at [364, 170] on input "Duet Tray (2 Persons)" at bounding box center [567, 172] width 557 height 35
click at [465, 178] on input "Duet Tray 2 Persons)" at bounding box center [567, 172] width 557 height 35
type input "Duet Tray 2 Persons"
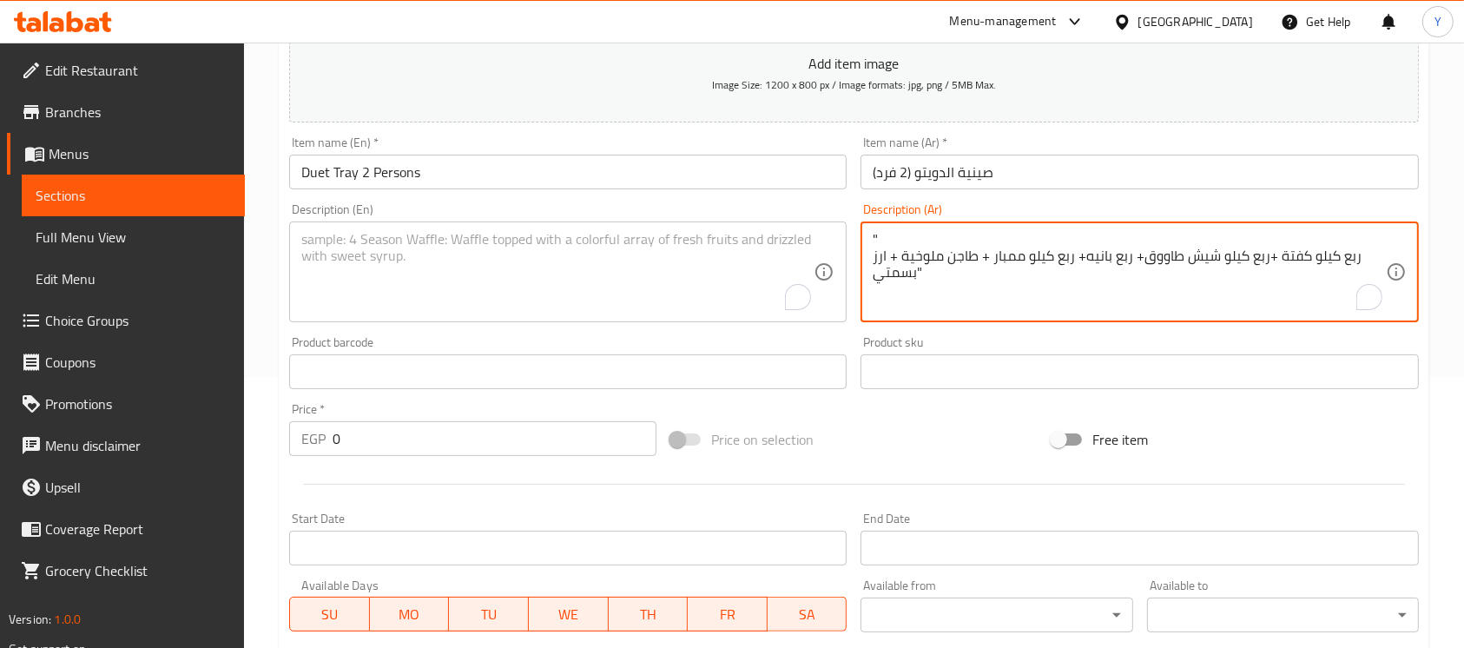
drag, startPoint x: 891, startPoint y: 238, endPoint x: 749, endPoint y: 237, distance: 142.4
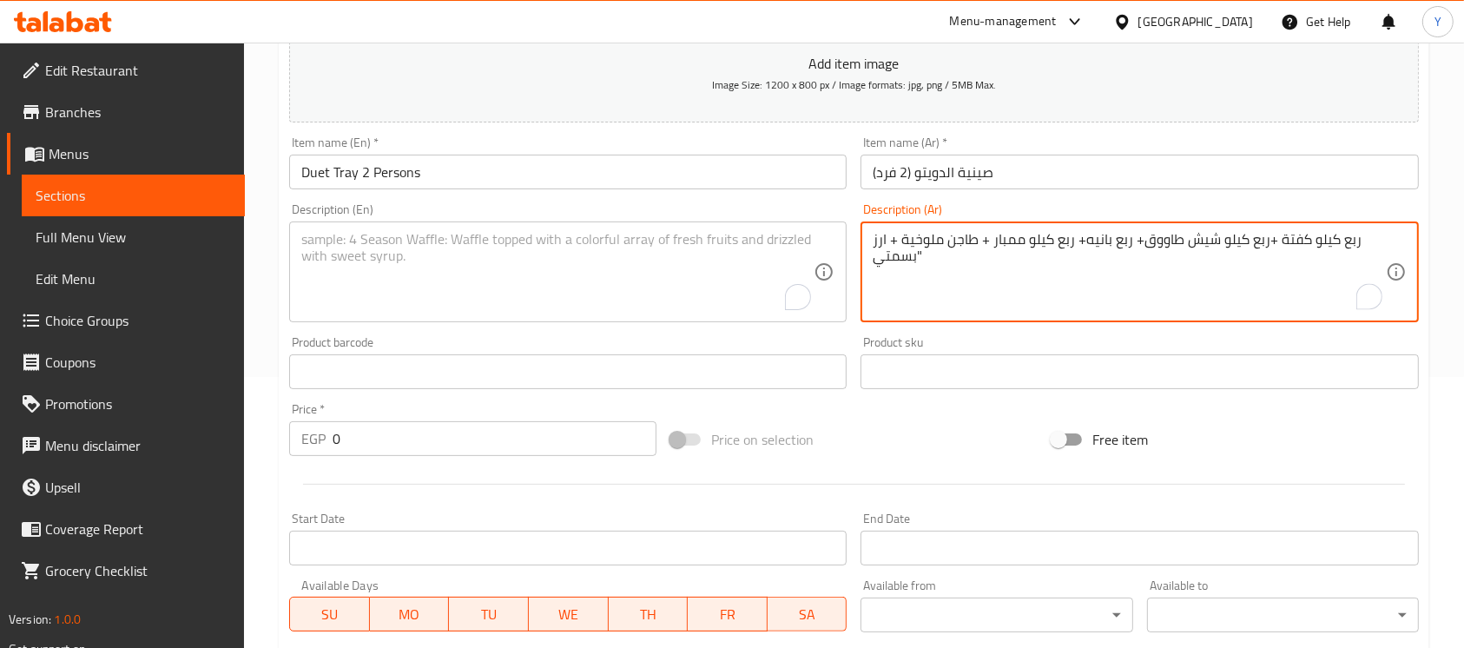
click at [938, 274] on textarea "ربع كيلو كفتة +ربع كيلو شيش طاووق+ ربع بانيه+ ربع كيلو ممبار + طاجن ملوخية + ار…" at bounding box center [1128, 272] width 512 height 82
drag, startPoint x: 931, startPoint y: 282, endPoint x: 880, endPoint y: 249, distance: 60.2
click at [880, 249] on textarea "ربع كيلو كفتة +ربع كيلو شيش طاووق+ ربع بانيه+ ربع كيلو ممبار + طاجن ملوخية + ار…" at bounding box center [1128, 272] width 512 height 82
click at [913, 266] on textarea "ربع كيلو كفتة +ربع كيلو شيش طاووق+ ربع بانيه+ ربع كيلو ممبار + طاجن ملوخية + ار…" at bounding box center [1128, 272] width 512 height 82
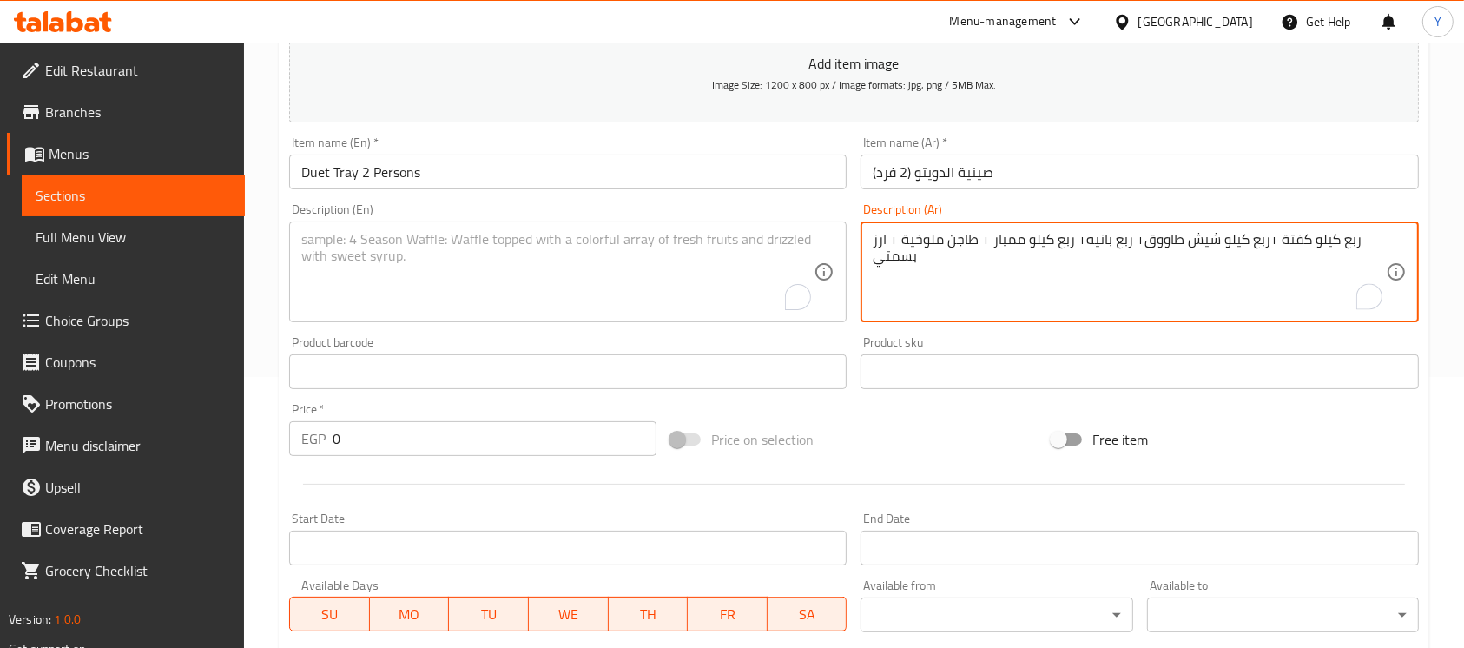
click at [913, 266] on textarea "ربع كيلو كفتة +ربع كيلو شيش طاووق+ ربع بانيه+ ربع كيلو ممبار + طاجن ملوخية + ار…" at bounding box center [1128, 272] width 512 height 82
type textarea "ربع كيلو كفتة +ربع كيلو شيش طاووق+ ربع بانيه+ ربع كيلو ممبار + طاجن ملوخية + ار…"
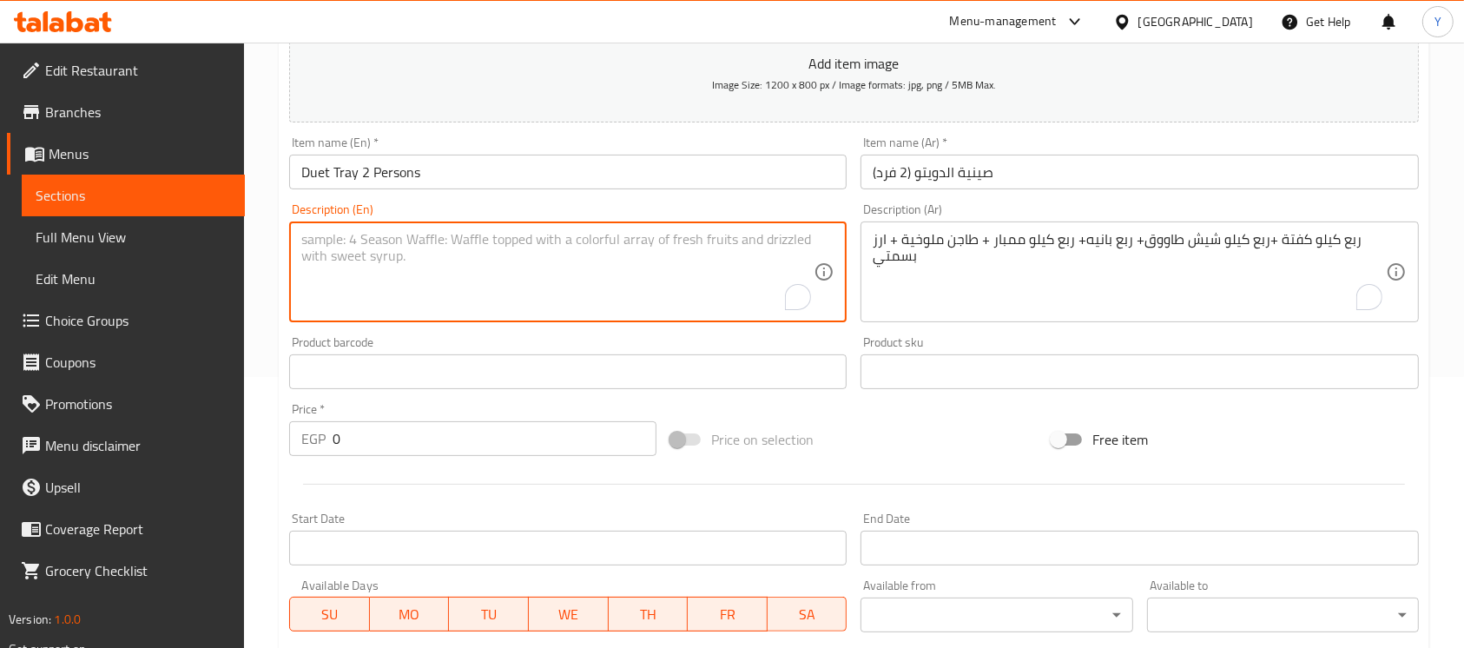
paste textarea "A quarter kilo of kofta + a quarter kilo of shish tawook + a quarter kilo of br…"
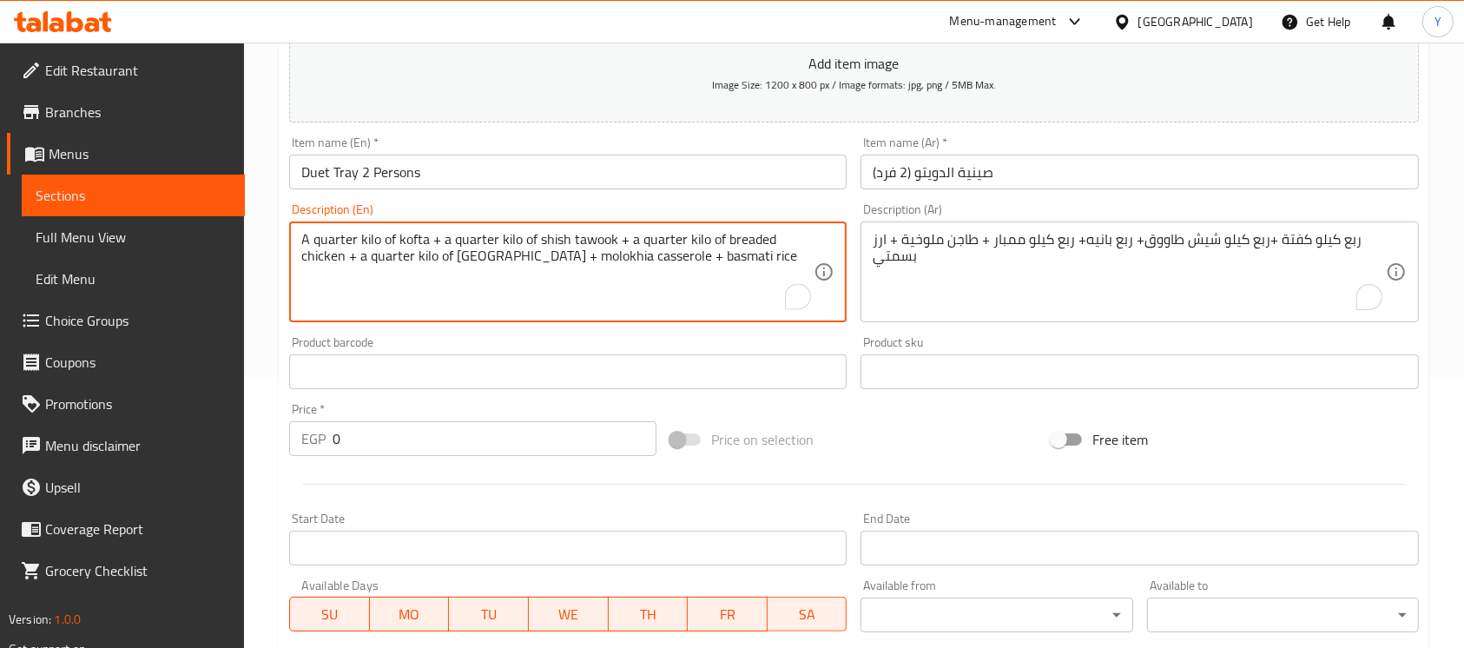
type textarea "A quarter kilo of kofta + a quarter kilo of shish tawook + a quarter kilo of br…"
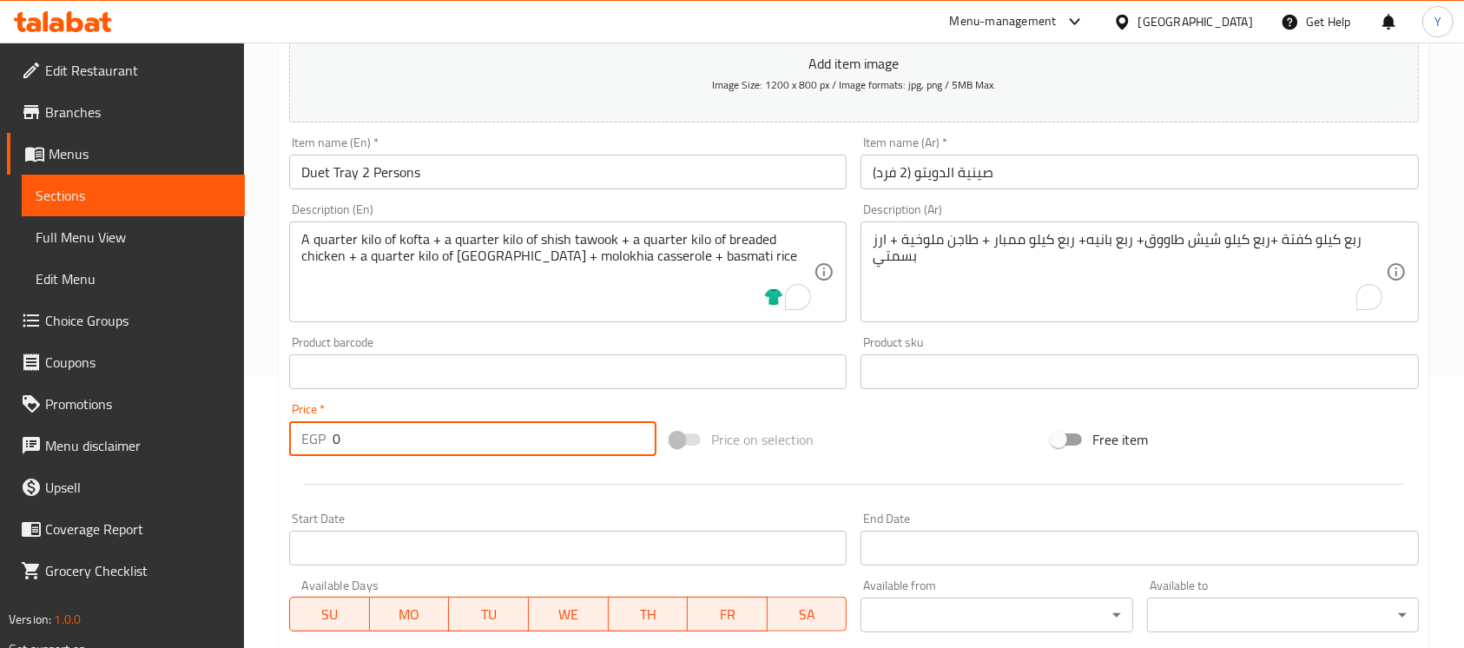
drag, startPoint x: 454, startPoint y: 441, endPoint x: 167, endPoint y: 426, distance: 287.7
click at [168, 426] on div "Edit Restaurant Branches Menus Sections Full Menu View Edit Menu Choice Groups …" at bounding box center [732, 364] width 1464 height 1184
paste input "585"
type input "585"
drag, startPoint x: 465, startPoint y: 147, endPoint x: 466, endPoint y: 172, distance: 25.2
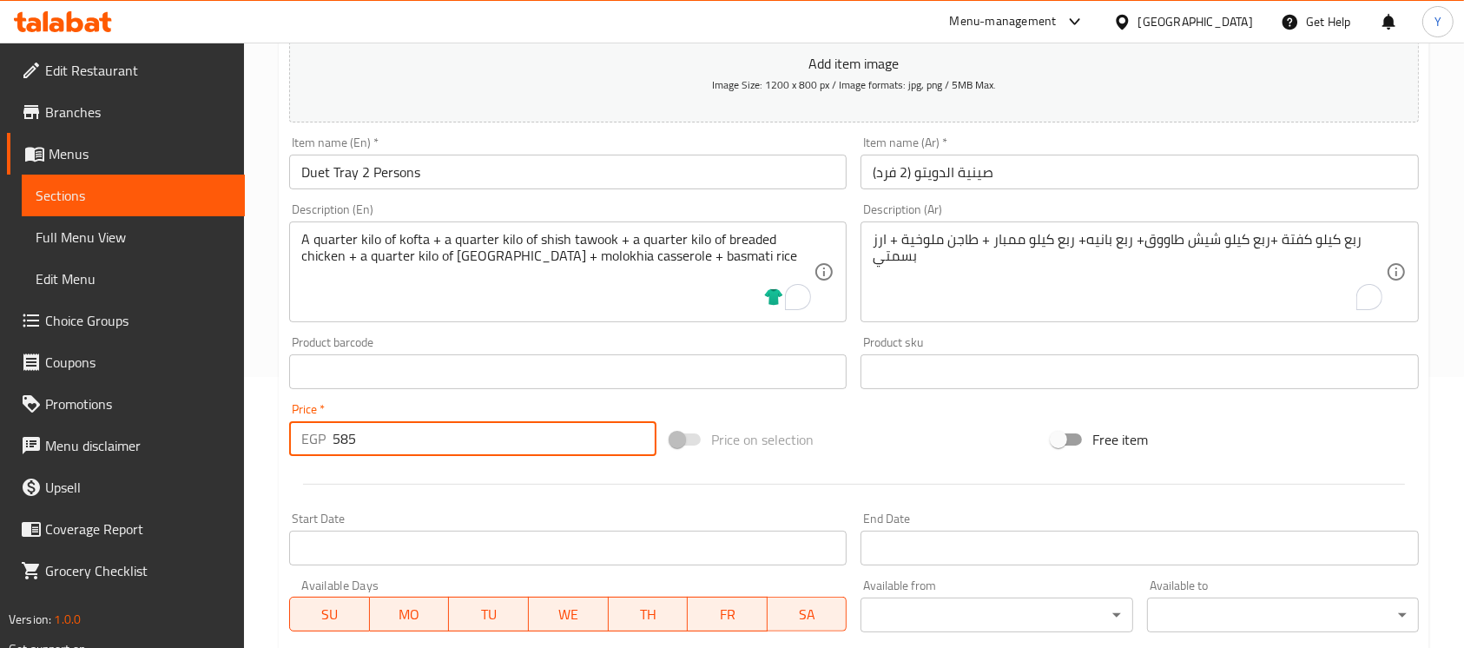
click at [465, 168] on div "Item name (En)   * Duet Tray 2 Persons Item name (En) *" at bounding box center [567, 162] width 557 height 53
click at [469, 174] on input "Duet Tray 2 Persons" at bounding box center [567, 172] width 557 height 35
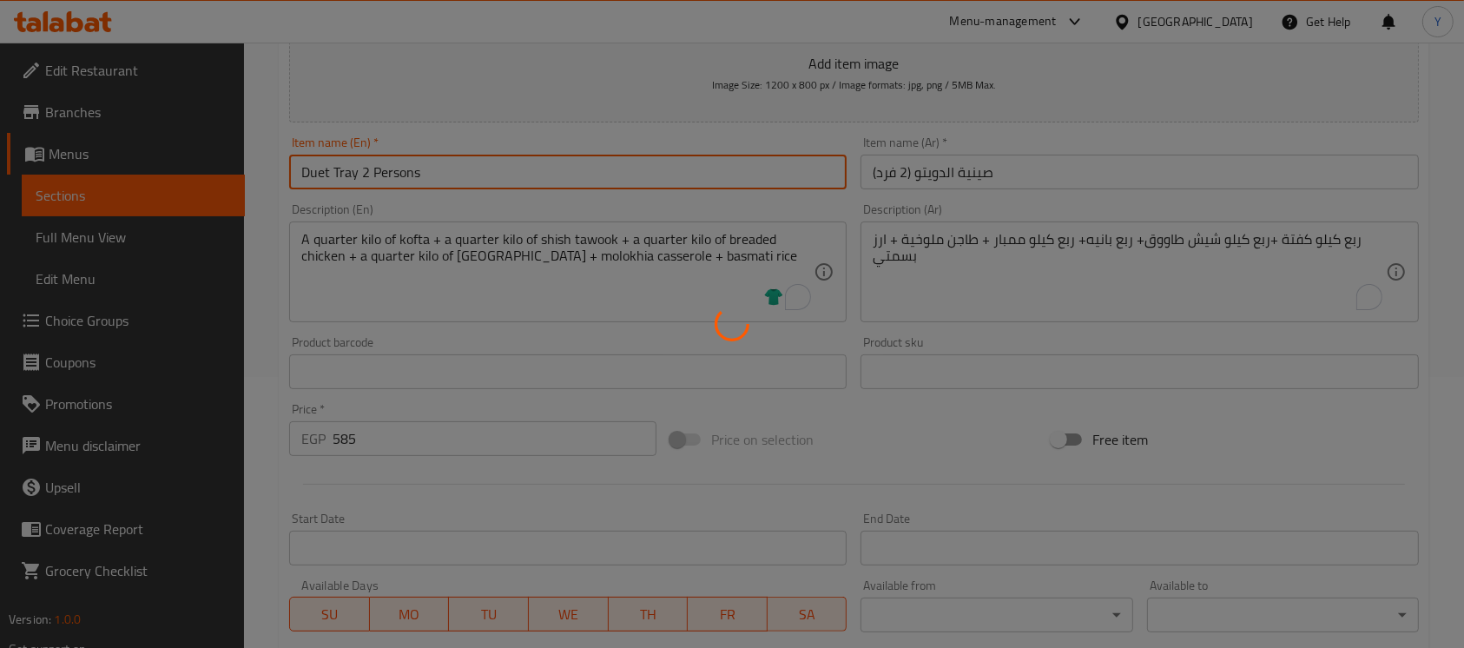
type input "0"
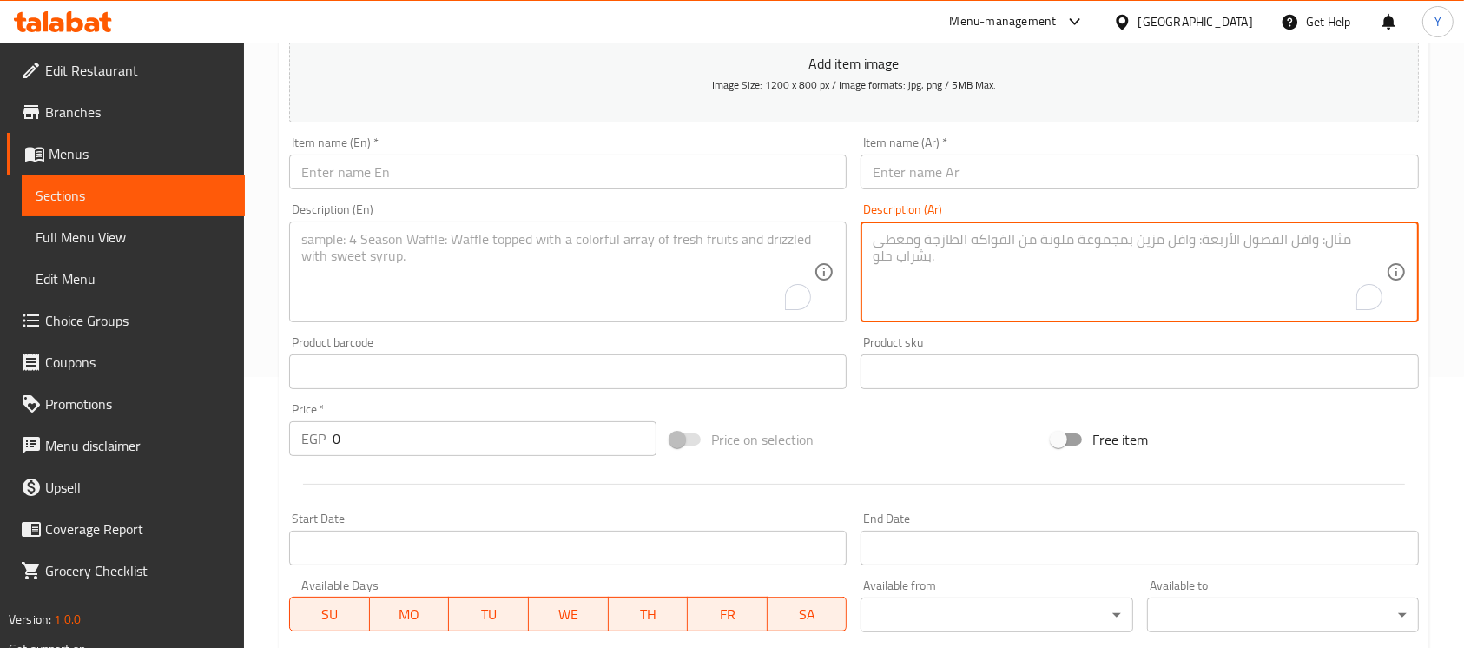
paste textarea ""صينية الكابلز (2 فرد) ربع كيلو كفتة +نص فرخة شيش +ربع كبدة مشوية+ طبق محشي مشك…"
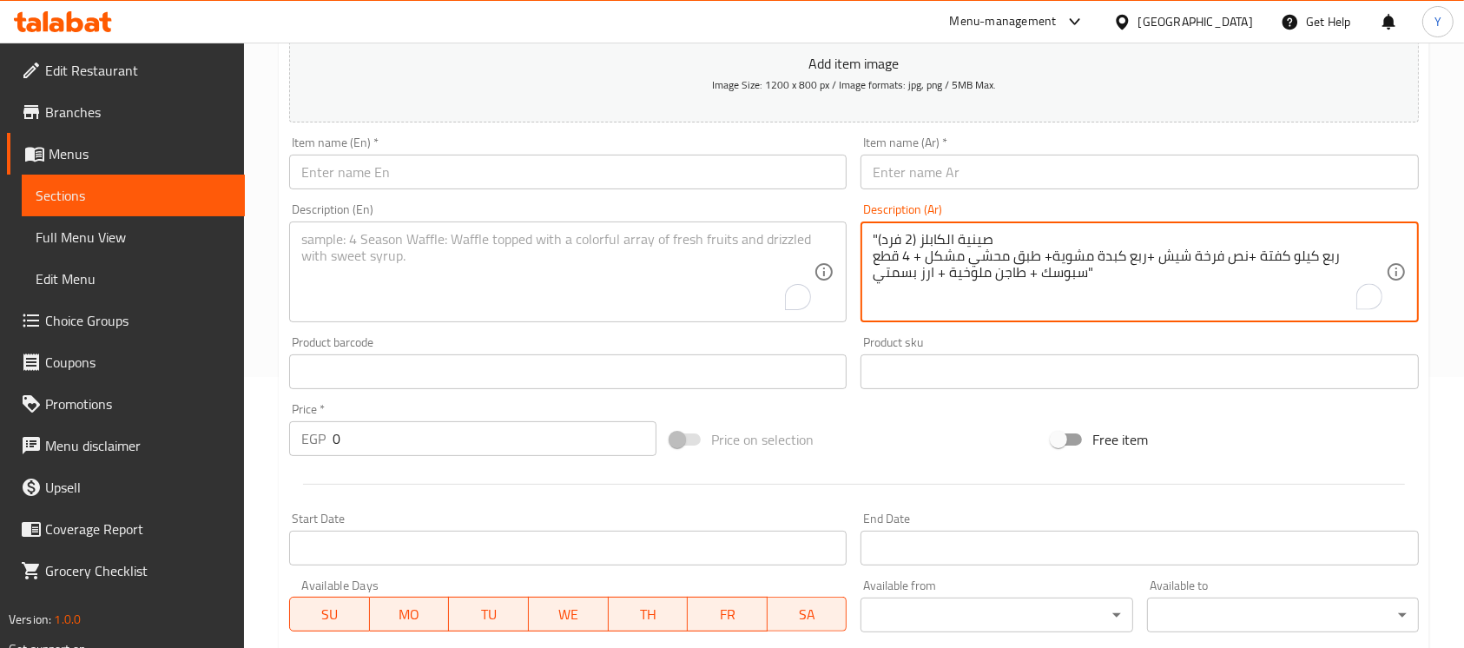
type textarea ""صينية الكابلز (2 فرد) ربع كيلو كفتة +نص فرخة شيش +ربع كبدة مشوية+ طبق محشي مشك…"
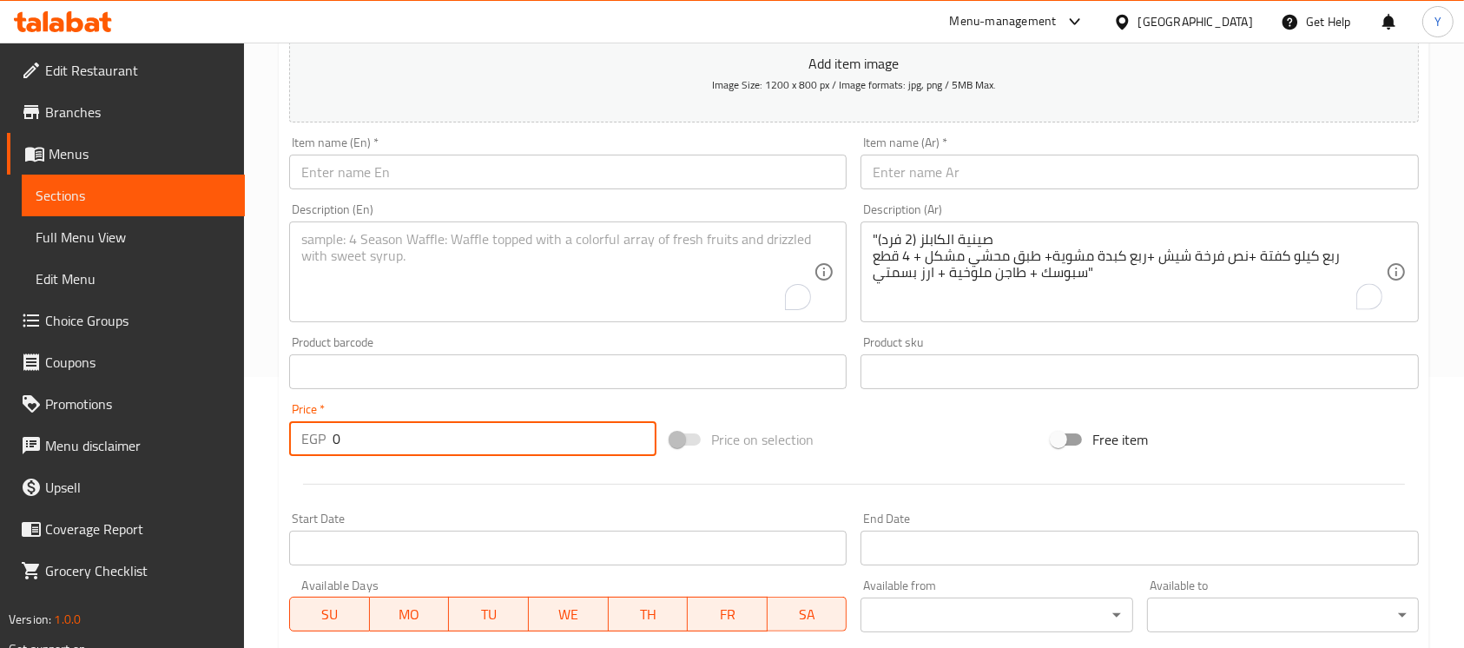
drag, startPoint x: 431, startPoint y: 439, endPoint x: 252, endPoint y: 439, distance: 178.8
click at [252, 439] on div "Home / Restaurants management / Menus / Sections / item / create Gathering Tray…" at bounding box center [854, 364] width 1220 height 1184
type input "740"
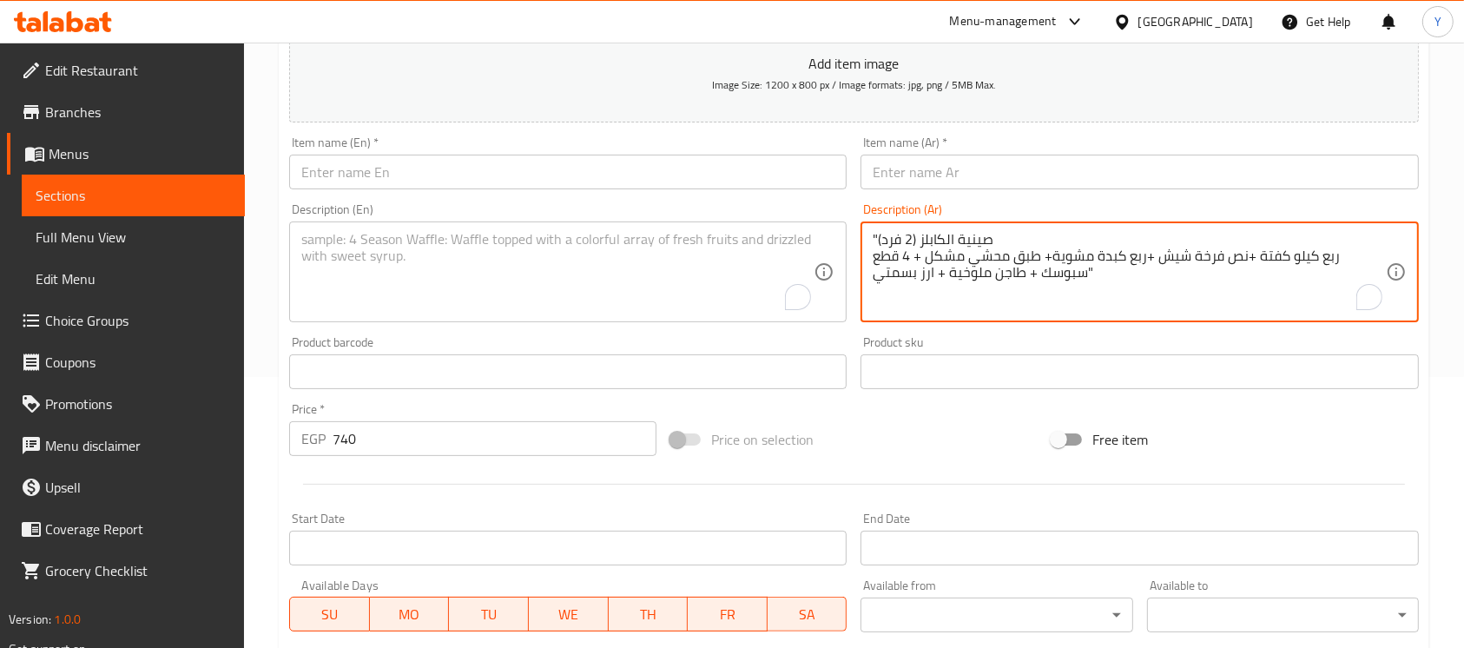
drag, startPoint x: 875, startPoint y: 240, endPoint x: 996, endPoint y: 233, distance: 120.9
click at [990, 247] on textarea ""صينية الكابلز (2 فرد) ربع كيلو كفتة +نص فرخة شيش +ربع كبدة مشوية+ طبق محشي مشك…" at bounding box center [1128, 272] width 512 height 82
drag, startPoint x: 993, startPoint y: 240, endPoint x: 879, endPoint y: 233, distance: 113.9
click at [878, 233] on textarea ""صينية الكابلز (2 فرد) ربع كيلو كفتة +نص فرخة شيش +ربع كبدة مشوية+ طبق محشي مشك…" at bounding box center [1128, 272] width 512 height 82
type textarea "" ربع كيلو كفتة +نص فرخة شيش +ربع كبدة مشوية+ طبق محشي مشكل + 4 قطع سبوسك + طاج…"
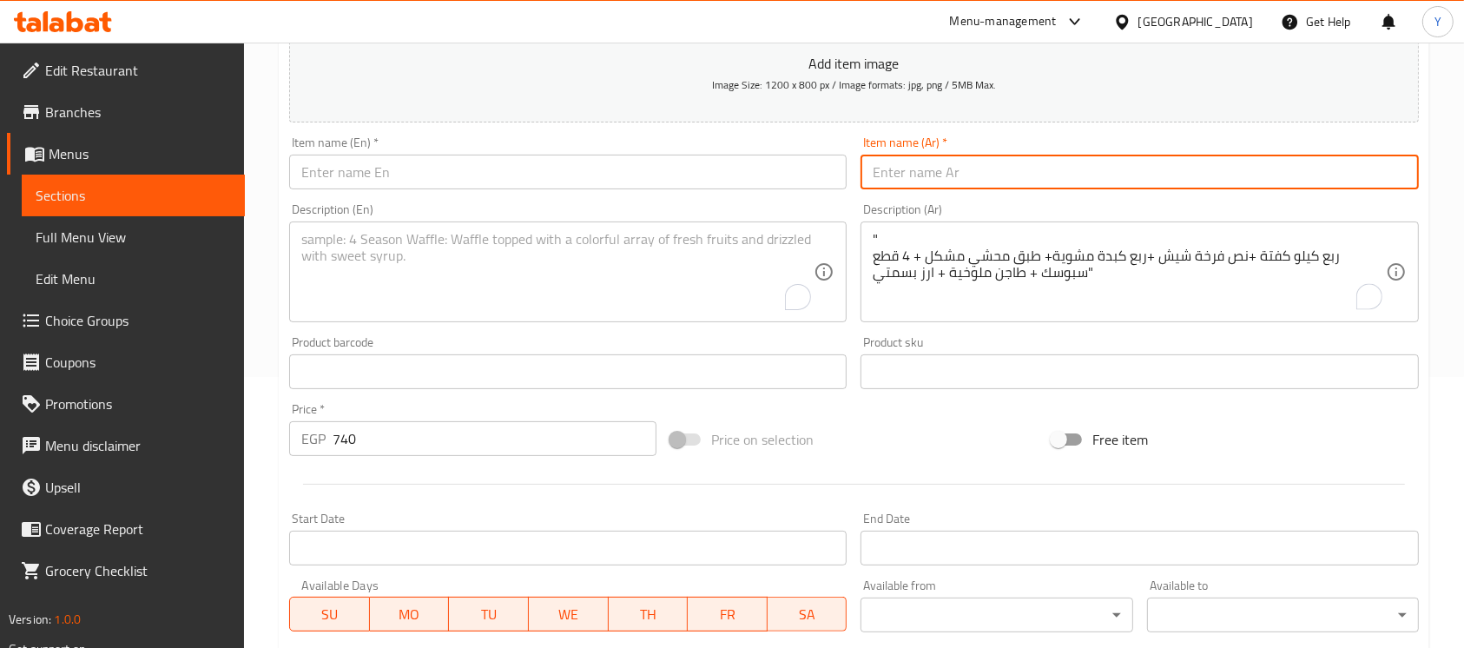
paste input "صينية الكابلز (2 فرد)"
click at [907, 171] on input "صينية الكابلز (2 فرد" at bounding box center [1138, 172] width 557 height 35
click at [1019, 170] on input "صينية الكابلز 2 فرد" at bounding box center [1138, 172] width 557 height 35
type input "صينية الكابلز 2 فرد"
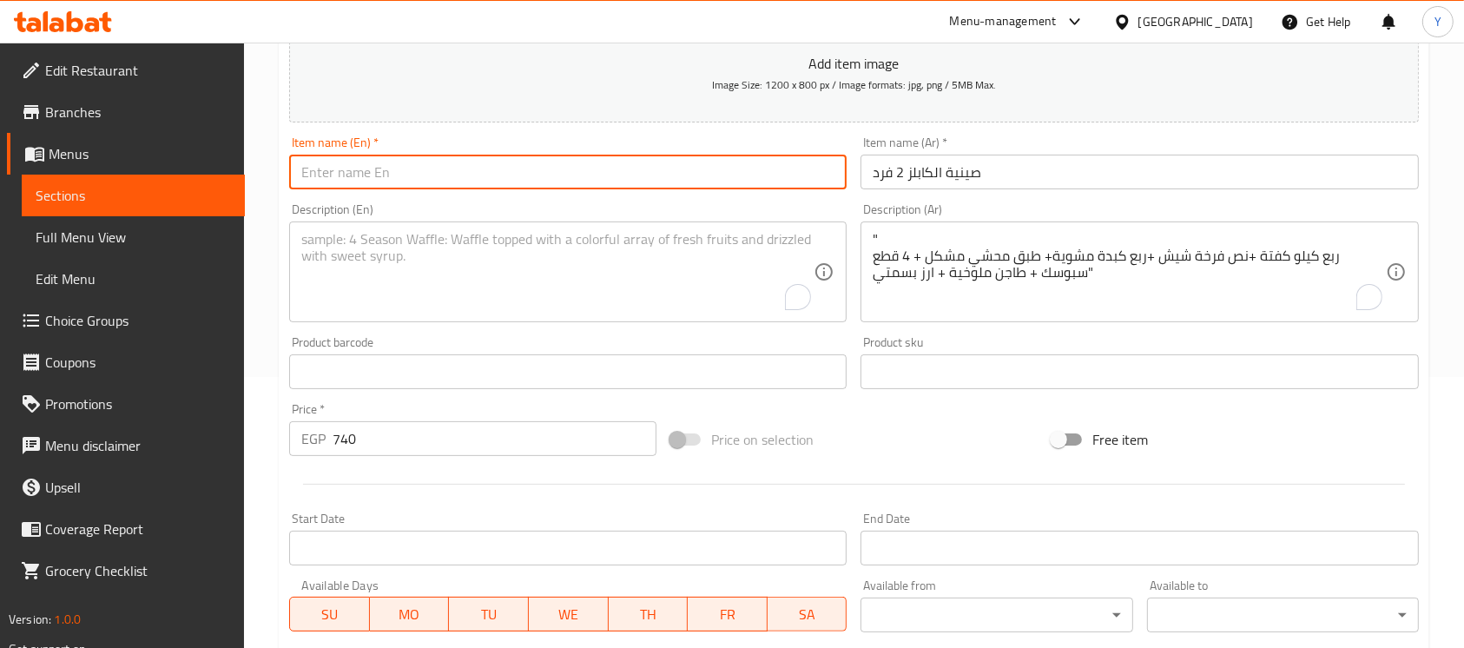
drag, startPoint x: 602, startPoint y: 164, endPoint x: 630, endPoint y: 166, distance: 27.8
click at [602, 163] on input "text" at bounding box center [567, 172] width 557 height 35
type input "Couples Tray 2 Persons"
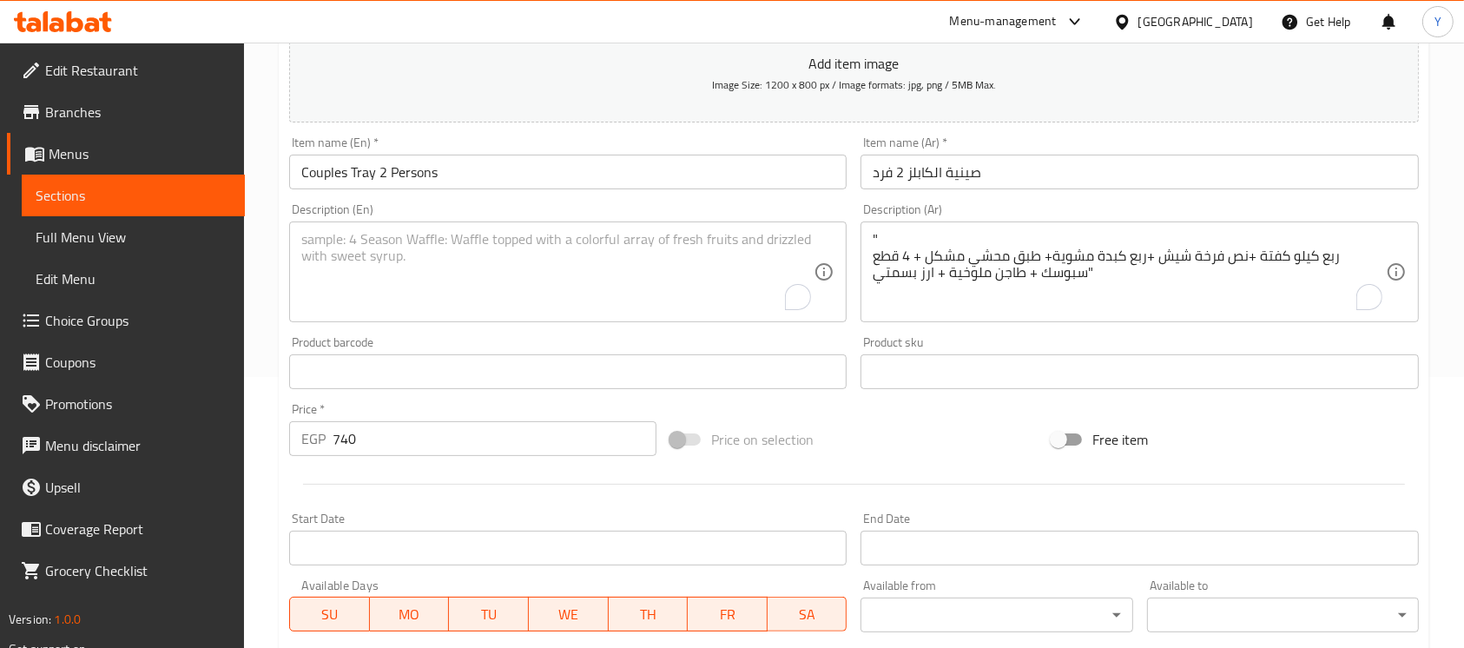
click at [904, 226] on div "" ربع كيلو كفتة +نص فرخة شيش +ربع كبدة مشوية+ طبق محشي مشكل + 4 قطع سبوسك + طاج…" at bounding box center [1138, 271] width 557 height 101
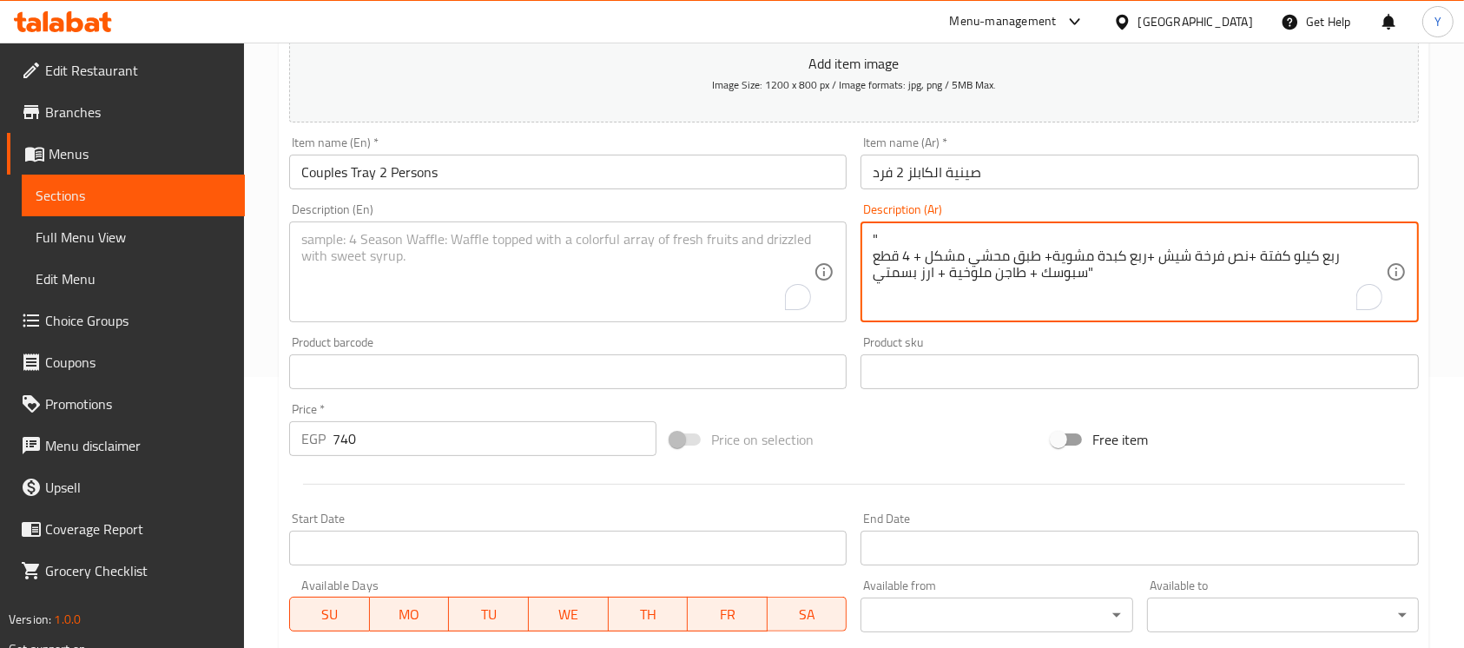
click at [898, 238] on textarea "" ربع كيلو كفتة +نص فرخة شيش +ربع كبدة مشوية+ طبق محشي مشكل + 4 قطع سبوسك + طاج…" at bounding box center [1128, 272] width 512 height 82
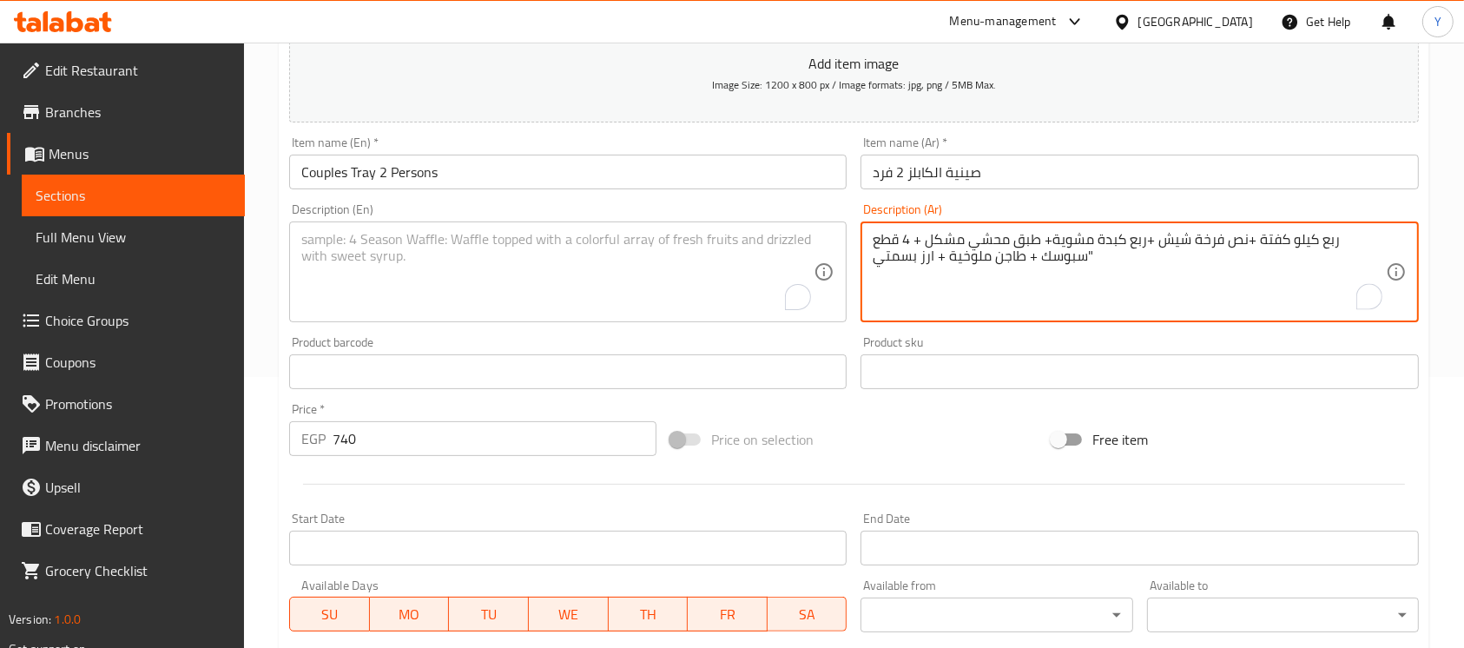
click at [1059, 279] on textarea "ربع كيلو كفتة +نص فرخة شيش +ربع كبدة مشوية+ طبق محشي مشكل + 4 قطع سبوسك + طاجن …" at bounding box center [1128, 272] width 512 height 82
drag, startPoint x: 1056, startPoint y: 279, endPoint x: 812, endPoint y: 240, distance: 247.7
click at [812, 240] on div "Add item image Image Size: 1200 x 800 px / Image formats: jpg, png / 5MB Max. I…" at bounding box center [853, 331] width 1143 height 748
type textarea "ربع كيلو كفتة +نص فرخة شيش +ربع كبدة مشوية+ طبق محشي مشكل + 4 قطع سبوسك + طاجن …"
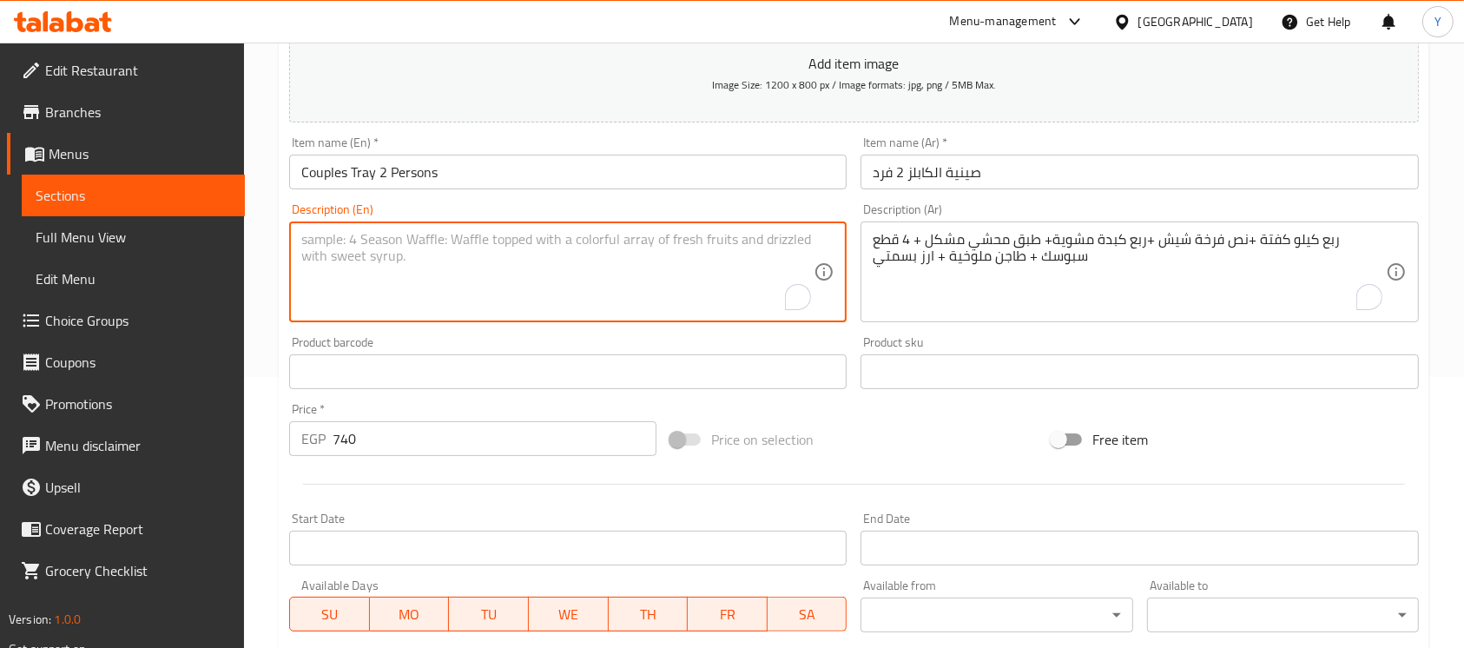
paste textarea "A quarter kilo of kofta + half a shish kebab + a quarter of a grilled liver + a…"
type textarea "A quarter kilo of kofta + half a shish kebab + a quarter of a grilled liver + a…"
click at [504, 169] on input "Couples Tray 2 Persons" at bounding box center [567, 172] width 557 height 35
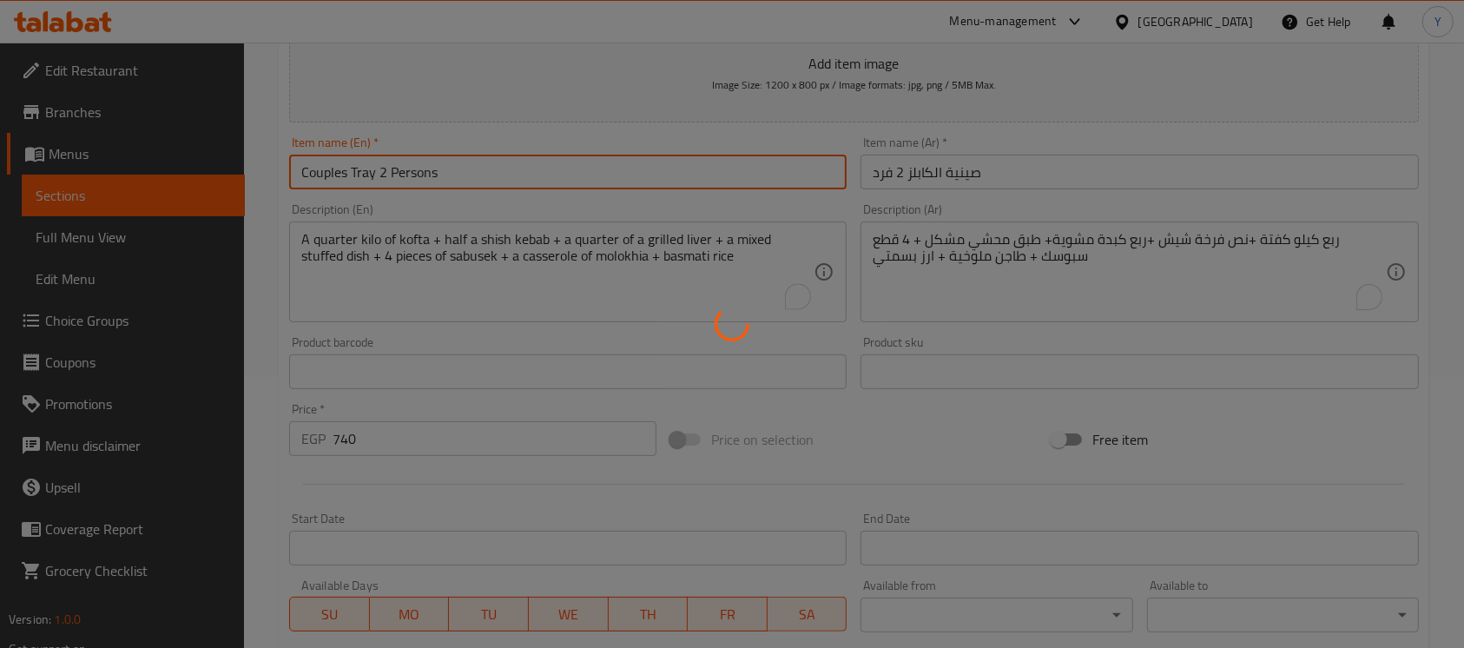
type input "0"
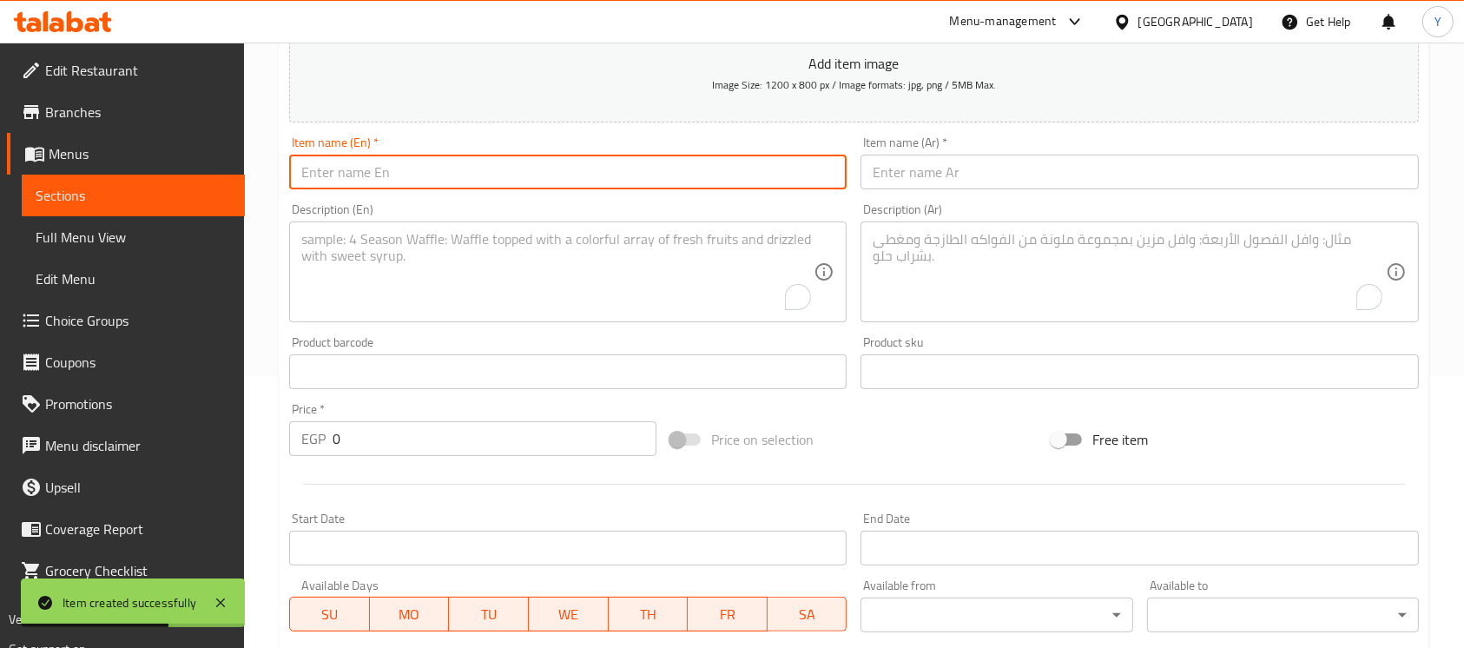
click at [1109, 265] on textarea "To enrich screen reader interactions, please activate Accessibility in Grammarl…" at bounding box center [1128, 272] width 512 height 82
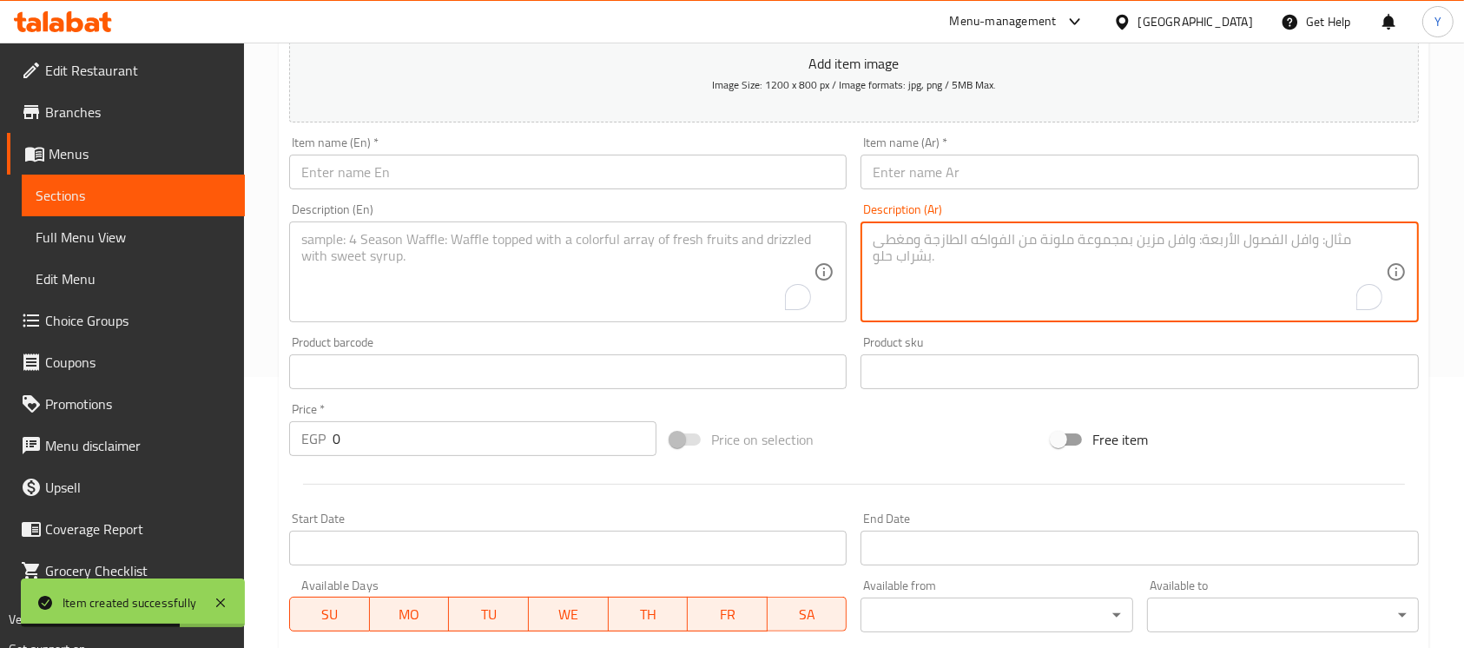
paste textarea ""صينية الويك اند ( 3فرد ) ربع كفتة+ ربع طرب+نص فرحة شيش+ربع كيلو محشي مشكل + طا…"
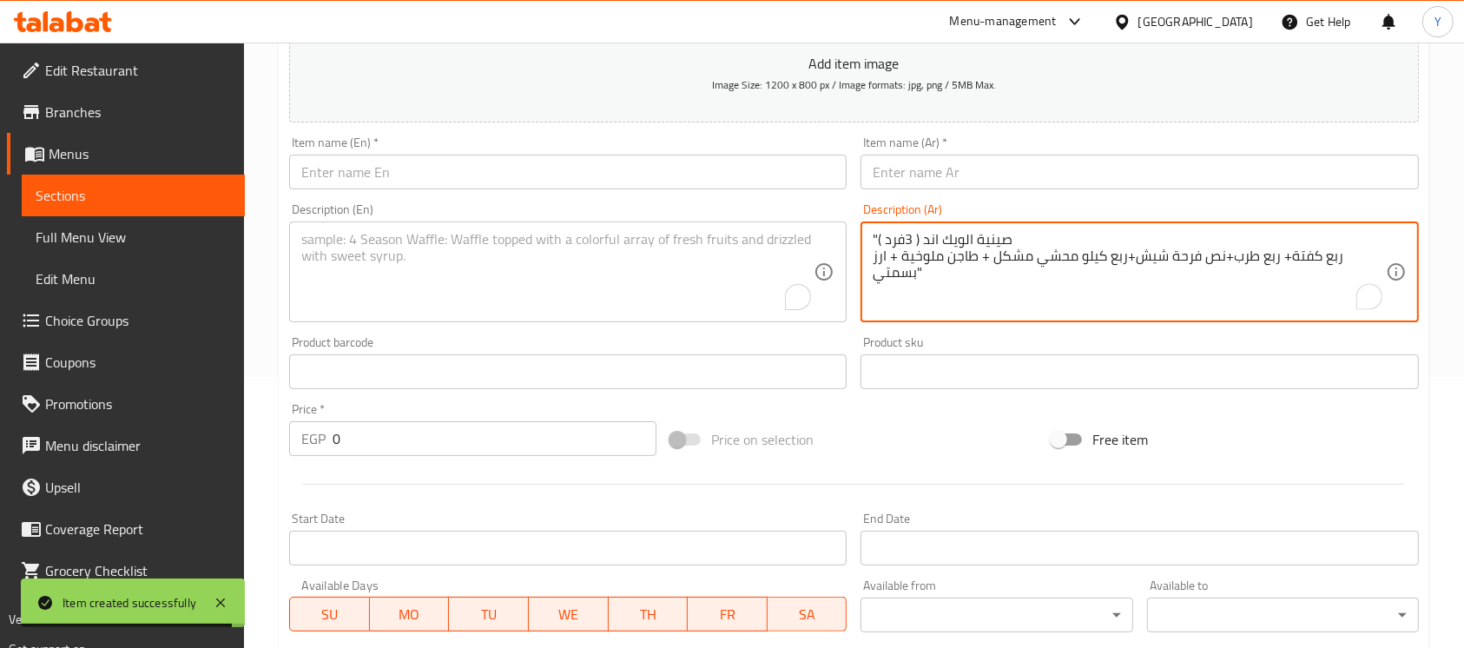
drag, startPoint x: 880, startPoint y: 238, endPoint x: 1023, endPoint y: 226, distance: 142.9
click at [1023, 226] on div ""صينية الويك اند ( 3فرد ) ربع كفتة+ ربع طرب+نص فرحة شيش+ربع كيلو محشي مشكل + طا…" at bounding box center [1138, 271] width 557 height 101
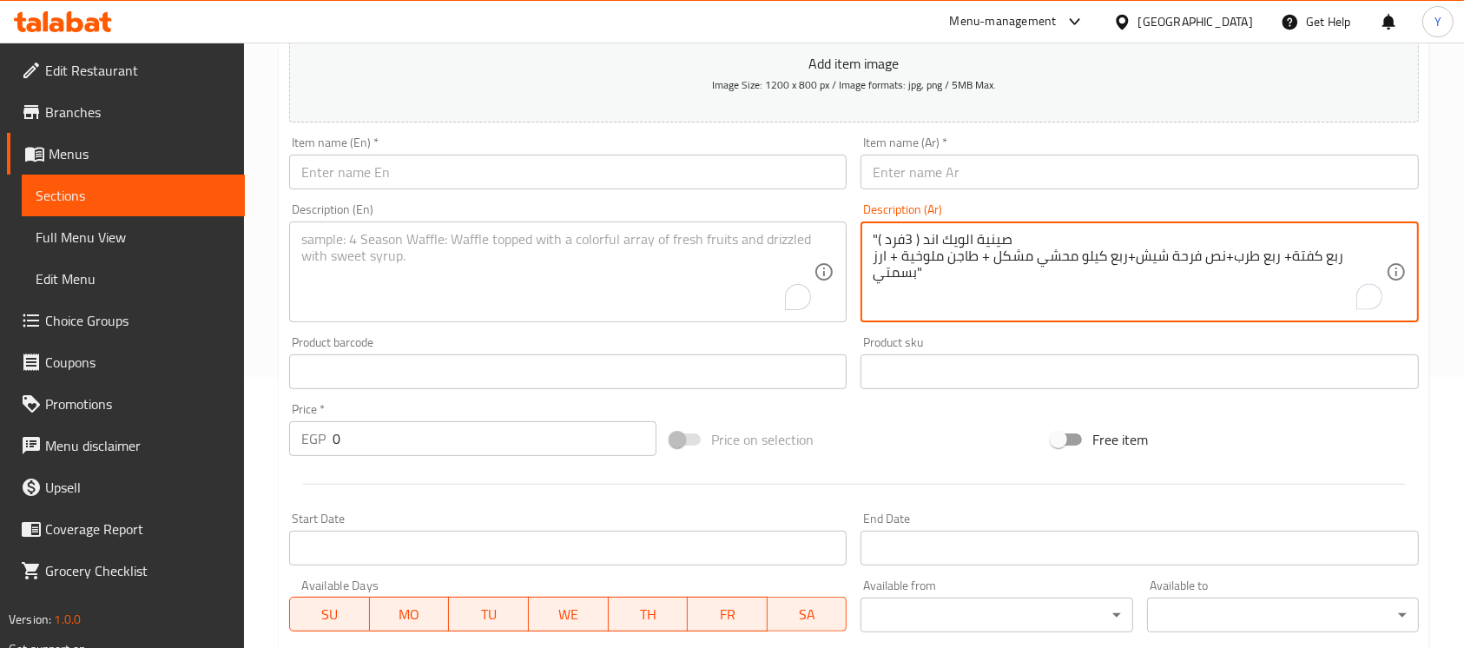
drag, startPoint x: 977, startPoint y: 227, endPoint x: 894, endPoint y: 240, distance: 83.4
drag, startPoint x: 885, startPoint y: 240, endPoint x: 1033, endPoint y: 233, distance: 147.7
click at [1033, 233] on textarea ""صينية الويك اند ( 3فرد ) ربع كفتة+ ربع طرب+نص فرحة شيش+ربع كيلو محشي مشكل + طا…" at bounding box center [1128, 272] width 512 height 82
type textarea "" ) ربع كفتة+ ربع طرب+نص فرحة شيش+ربع كيلو محشي مشكل + طاجن ملوخية + ارز بسمتي""
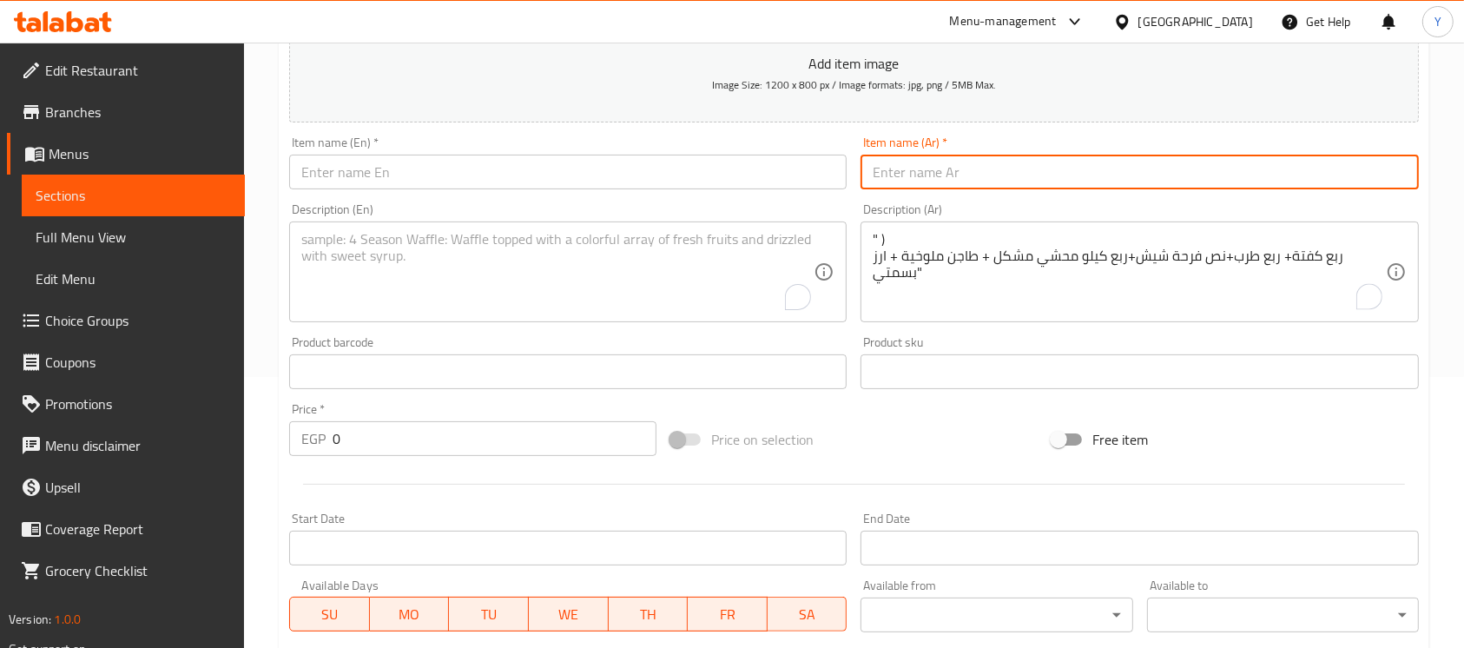
paste input "صينية الويك اند ( 3فرد"
click at [902, 178] on input "صينية الويك اند ( 3فرد" at bounding box center [1138, 172] width 557 height 35
click at [897, 177] on input "صينية الويك اند ( فرد" at bounding box center [1138, 172] width 557 height 35
type input "صينية الويك اند 3 فرد"
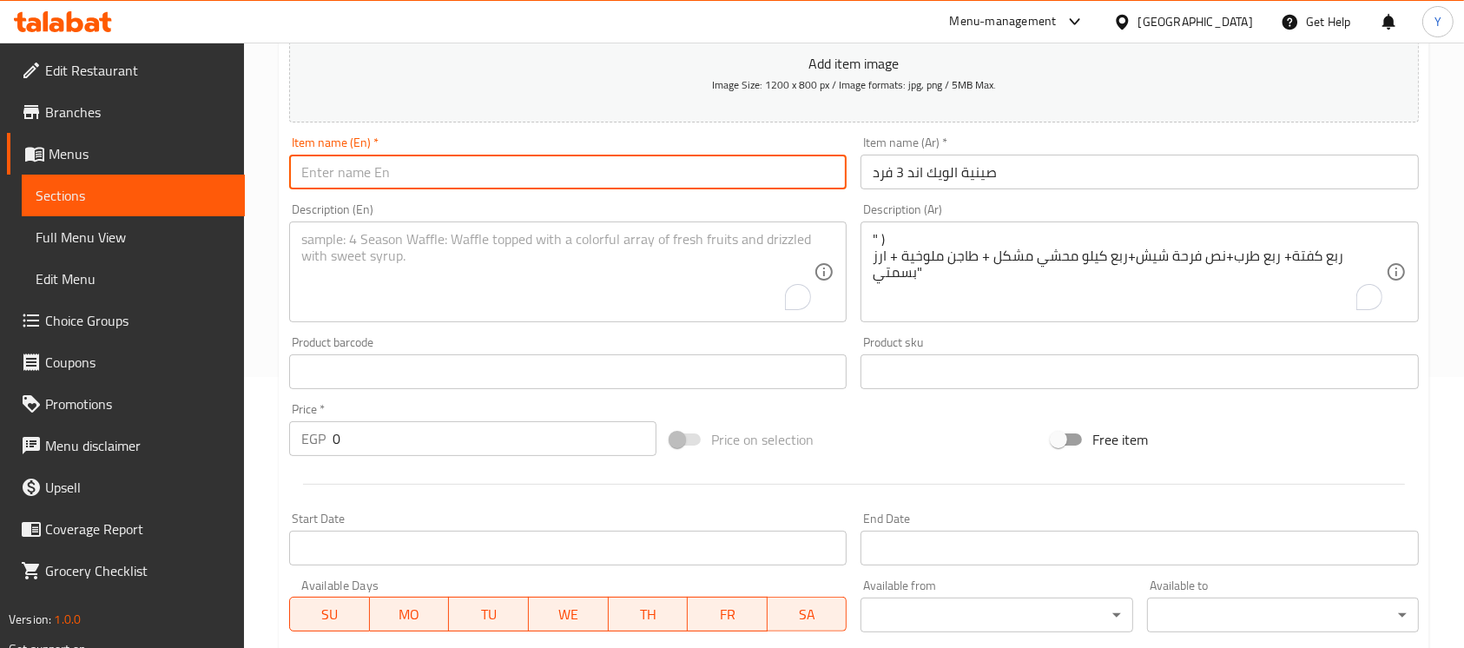
click at [701, 182] on input "text" at bounding box center [567, 172] width 557 height 35
type input "Weekend Tray 3 Persons"
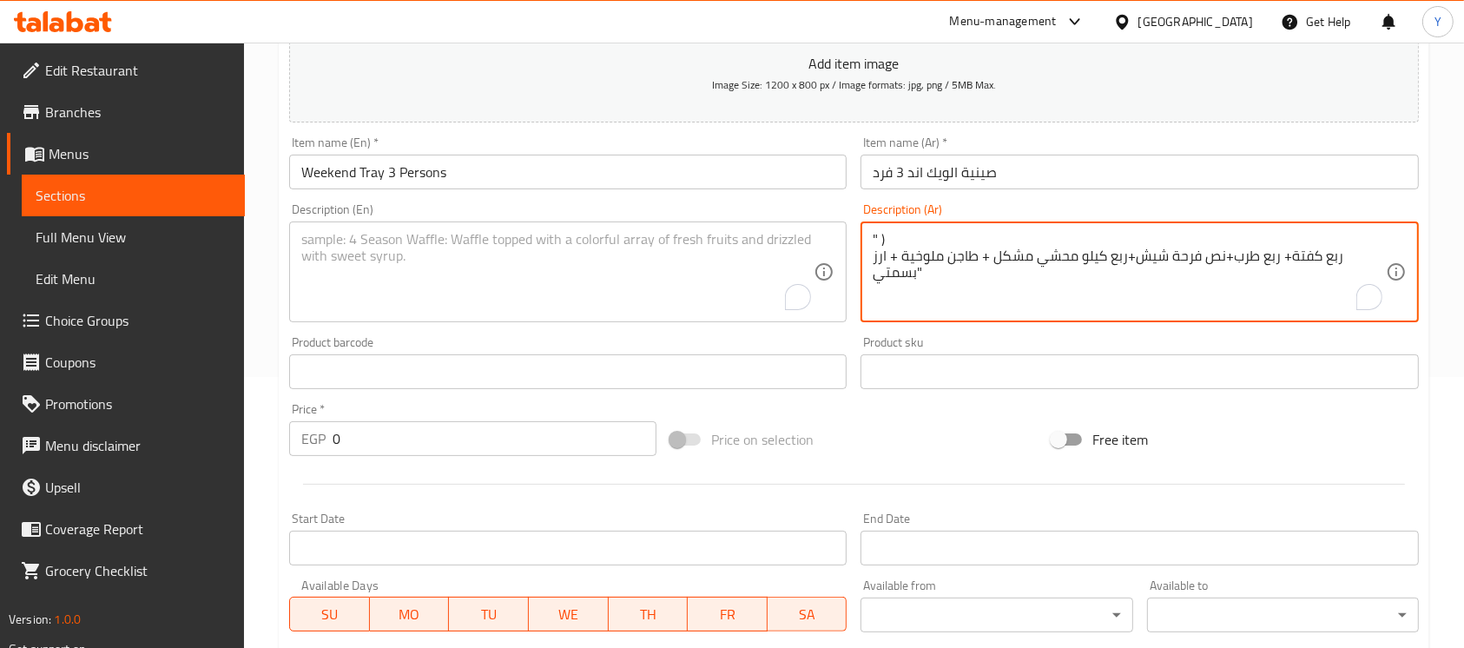
click at [915, 245] on textarea "" ) ربع كفتة+ ربع طرب+نص فرحة شيش+ربع كيلو محشي مشكل + طاجن ملوخية + ارز بسمتي"" at bounding box center [1128, 272] width 512 height 82
drag, startPoint x: 883, startPoint y: 236, endPoint x: 850, endPoint y: 233, distance: 33.2
click at [850, 233] on div "Add item image Image Size: 1200 x 800 px / Image formats: jpg, png / 5MB Max. I…" at bounding box center [853, 331] width 1143 height 748
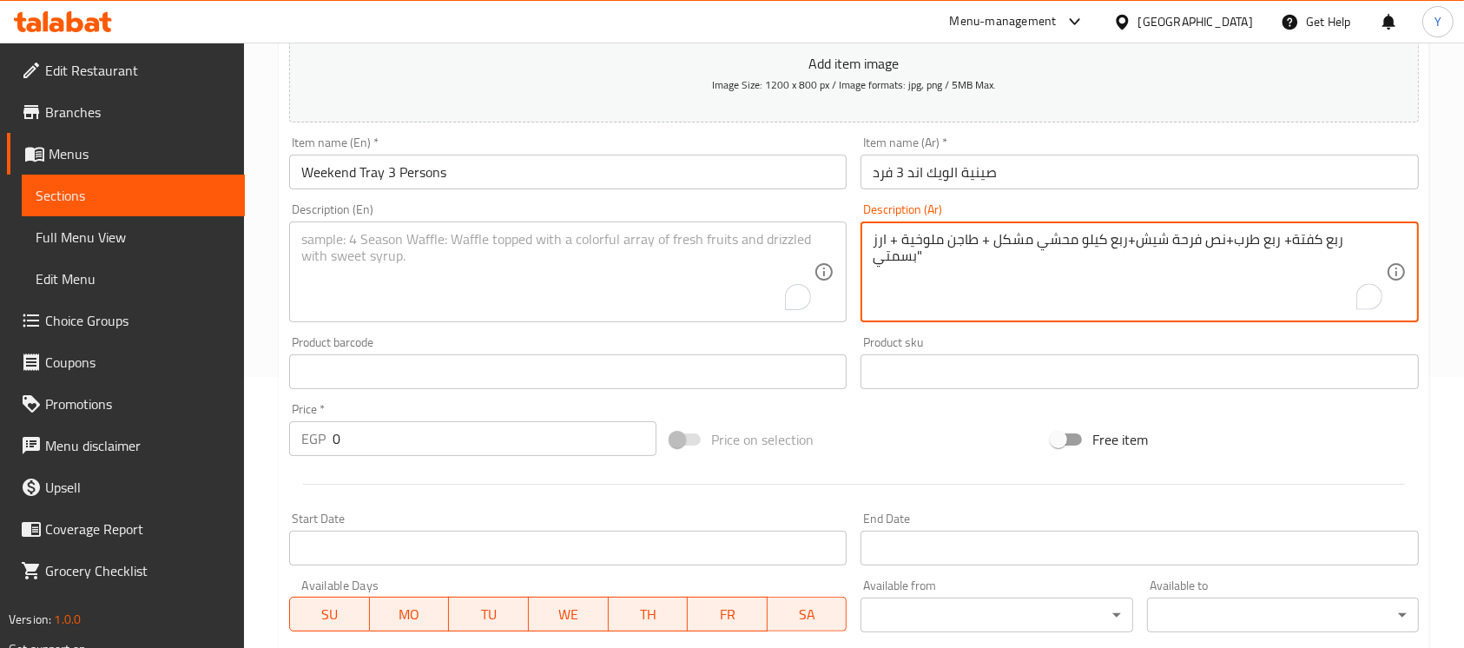
click at [937, 278] on textarea "ربع كفتة+ ربع طرب+نص فرحة شيش+ربع كيلو محشي مشكل + طاجن ملوخية + ارز بسمتي"" at bounding box center [1128, 272] width 512 height 82
click at [972, 253] on textarea "ربع كفتة+ ربع طرب+نص فرحة شيش+ربع كيلو محشي مشكل + طاجن ملوخية + ارز بسمتي" at bounding box center [1128, 272] width 512 height 82
type textarea "ربع كفتة+ ربع طرب+نص فرحة شيش+ربع كيلو محشي مشكل + طاجن ملوخية + ارز بسمتي"
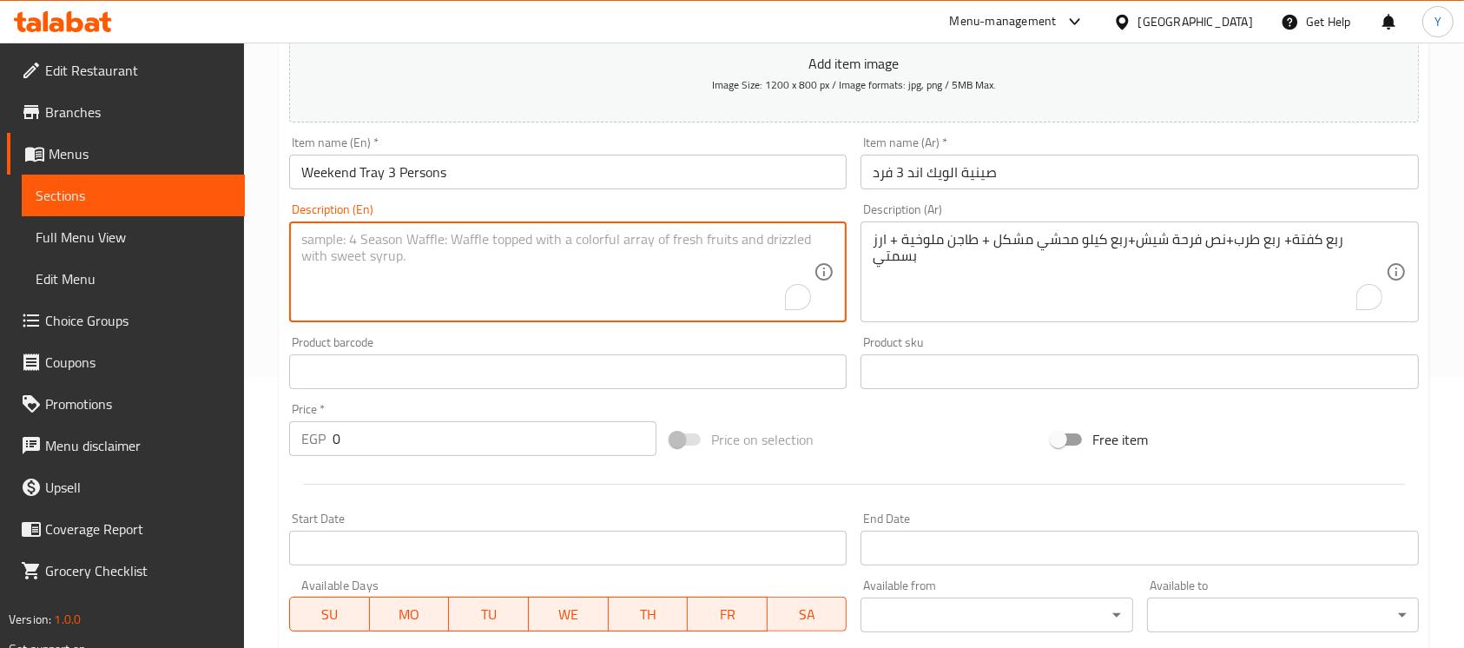
paste textarea "A quarter of a kofta + a quarter of a tarb + half a shish kebab + a quarter kil…"
type textarea "A quarter of a kofta + a quarter of a tarb + half a shish kebab + a quarter kil…"
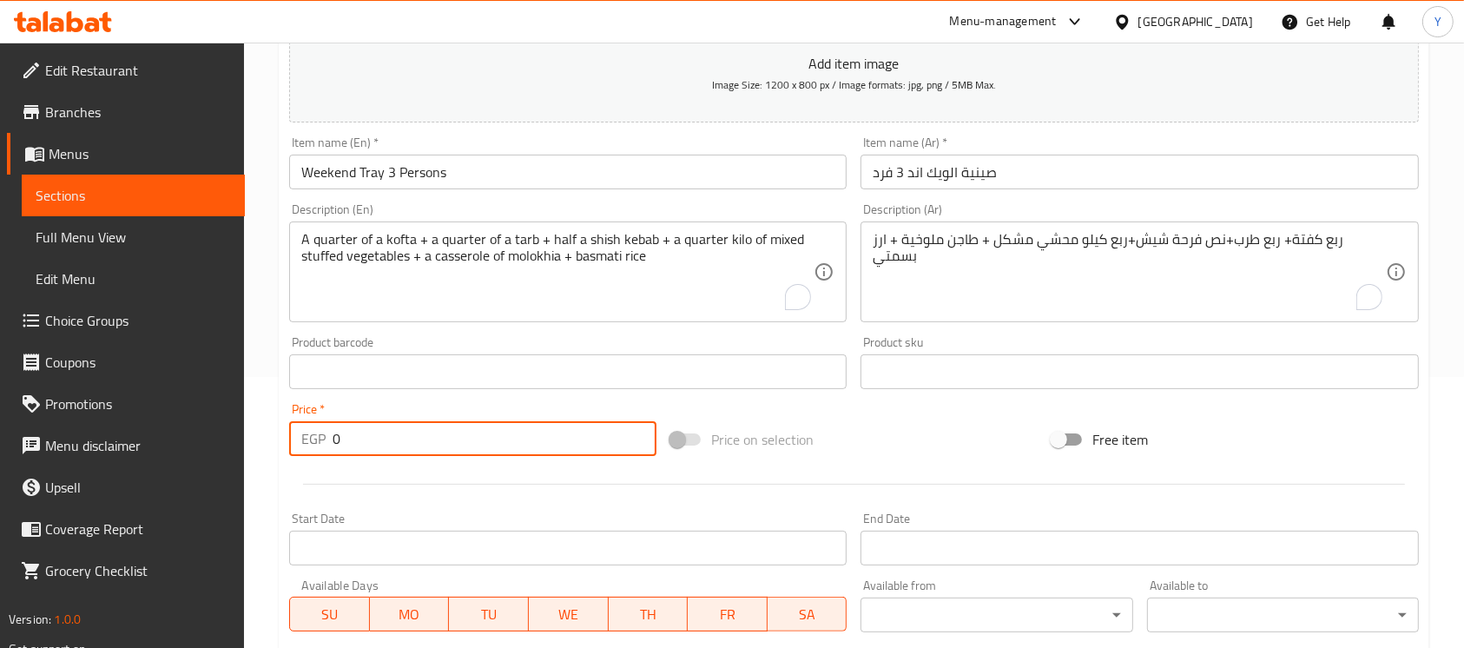
drag, startPoint x: 397, startPoint y: 437, endPoint x: 53, endPoint y: 365, distance: 351.2
click at [53, 365] on div "Edit Restaurant Branches Menus Sections Full Menu View Edit Menu Choice Groups …" at bounding box center [732, 364] width 1464 height 1184
paste input "82"
type input "820"
click at [514, 189] on input "Weekend Tray 3 Persons" at bounding box center [567, 172] width 557 height 35
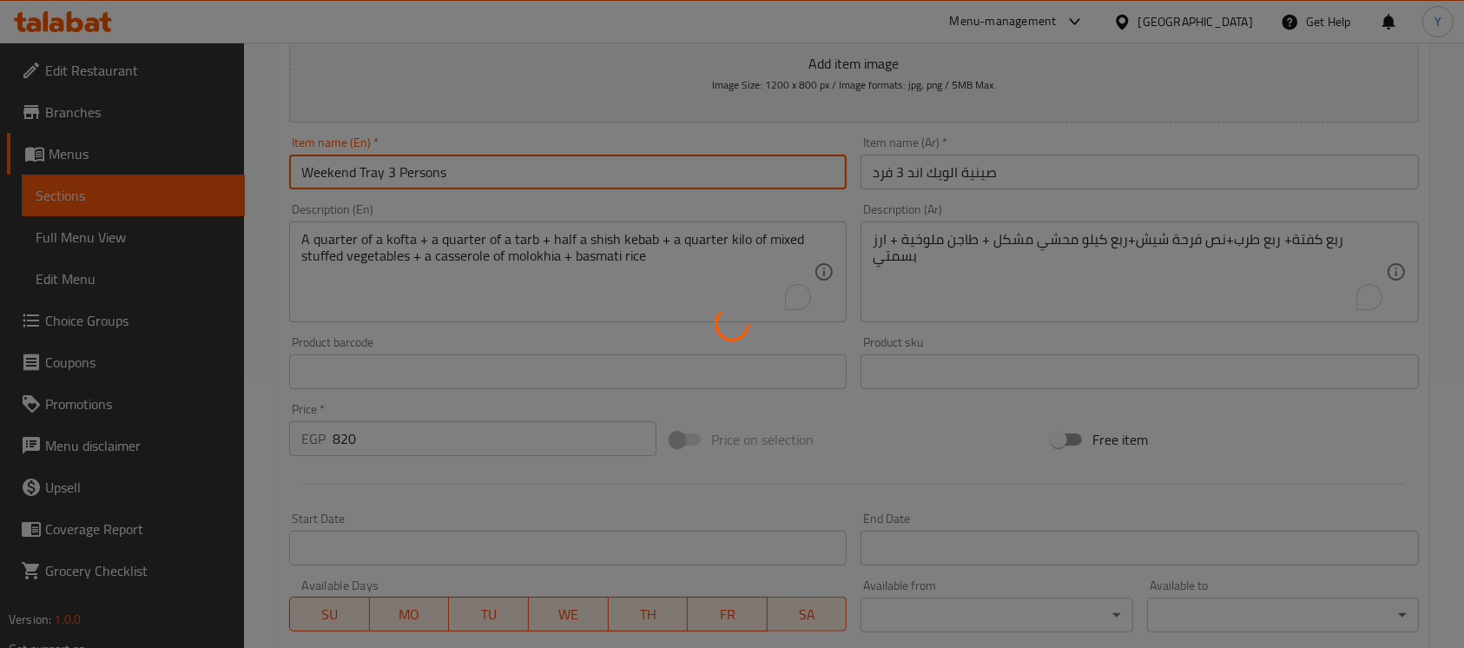
type input "0"
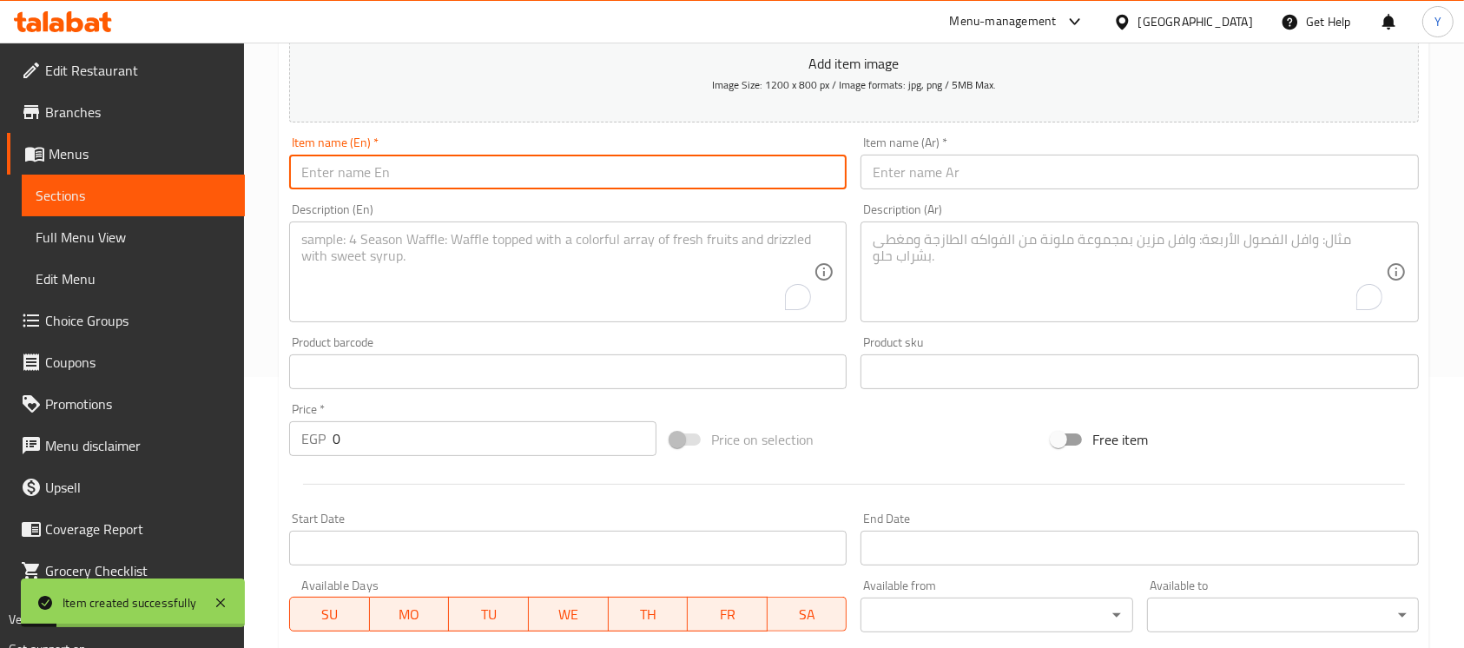
click at [981, 279] on textarea "To enrich screen reader interactions, please activate Accessibility in Grammarl…" at bounding box center [1128, 272] width 512 height 82
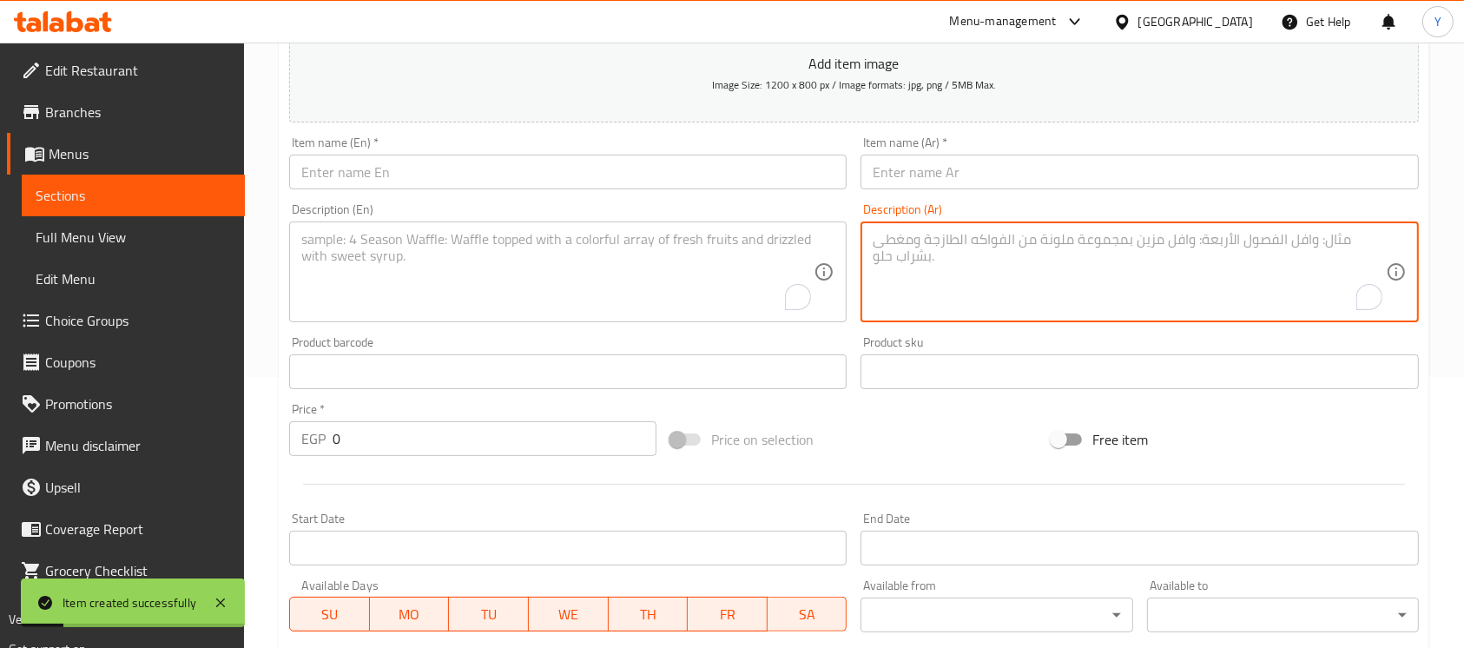
paste textarea ""صينية المبكبكة (3 فرد) صينية مبكيكة باللحمة""
drag, startPoint x: 972, startPoint y: 236, endPoint x: 1026, endPoint y: 233, distance: 53.9
click at [1026, 233] on textarea ""صينية المبكبكة (3 فرد) صينية مبكيكة باللحمة"" at bounding box center [1128, 272] width 512 height 82
type textarea "" صينية مبكيكة باللحمة""
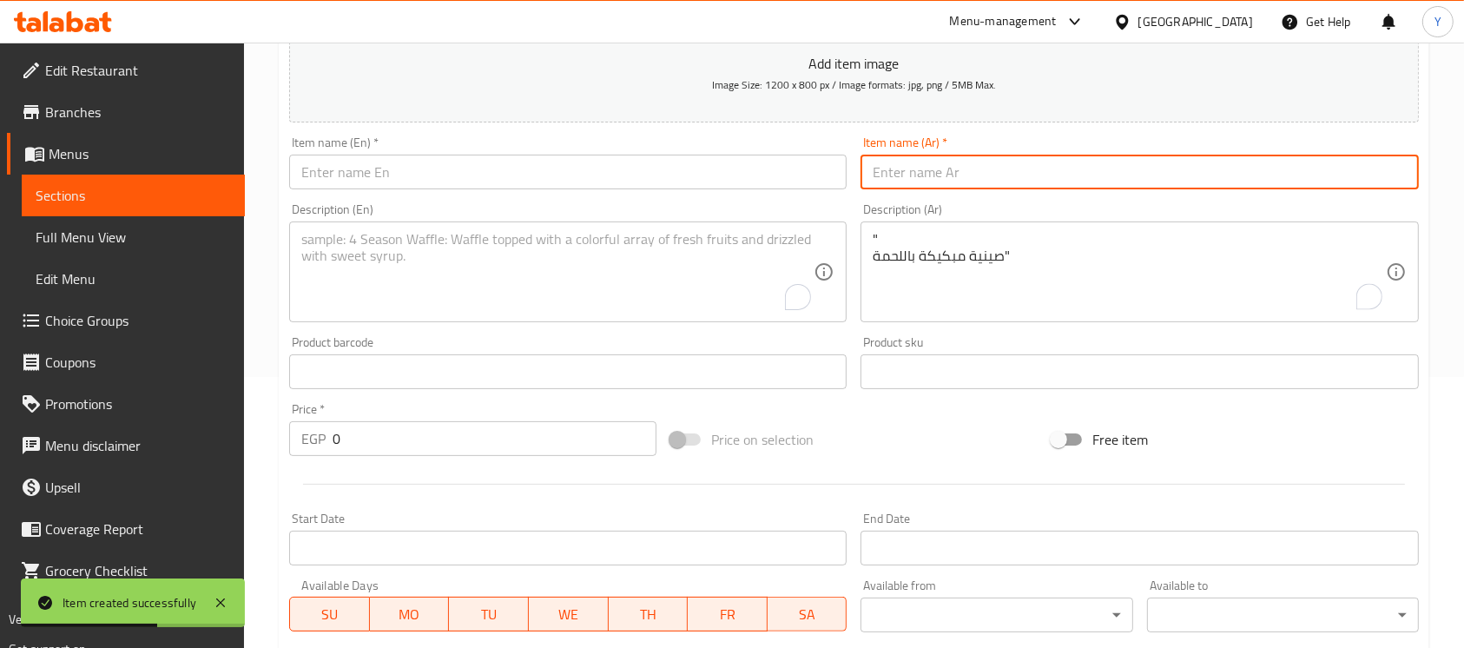
click at [1014, 184] on input "text" at bounding box center [1138, 172] width 557 height 35
type input "v"
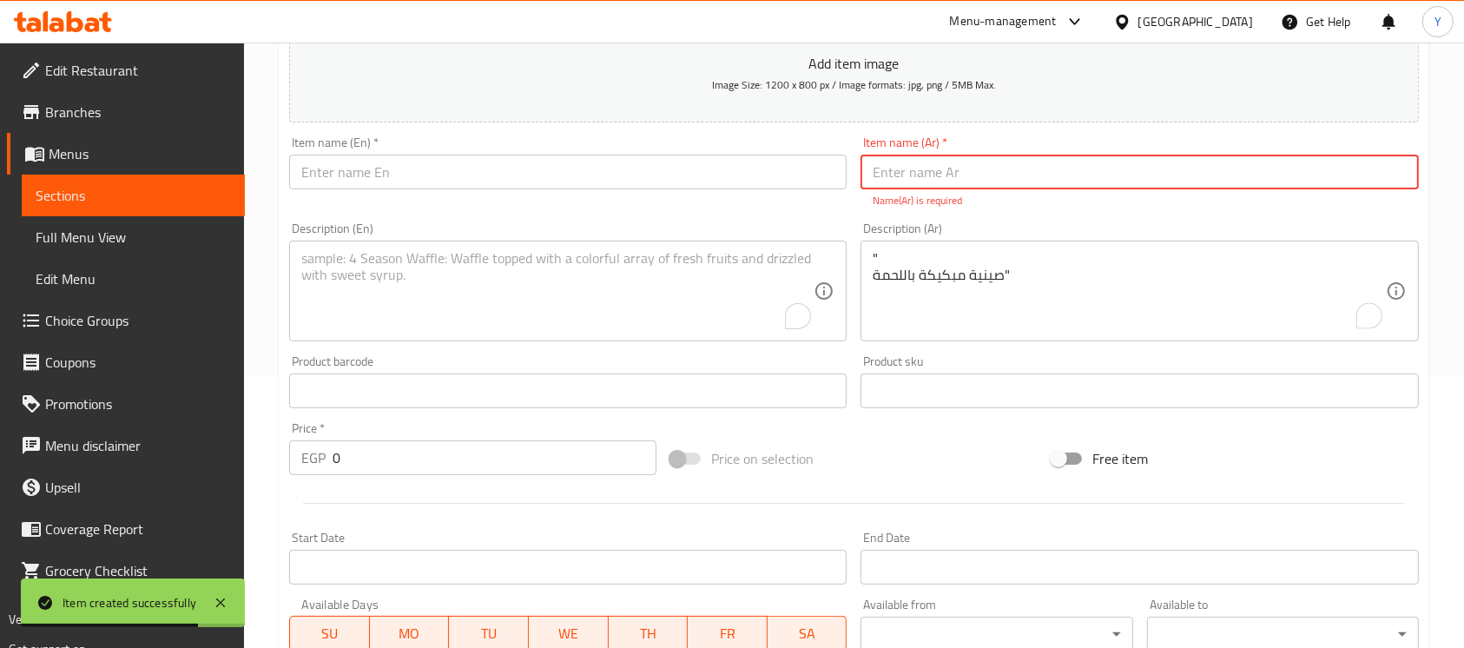
paste input "صينية المبكبكة (3 فرد)"
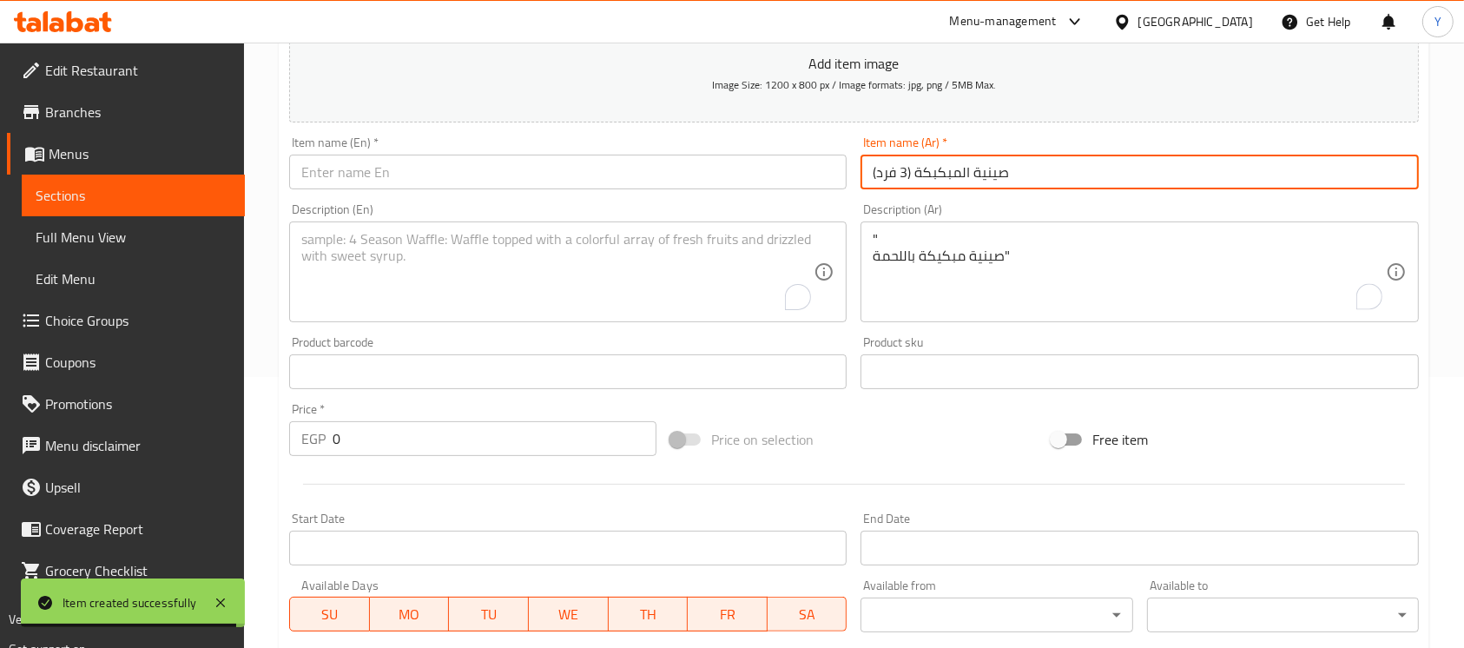
type input "صينية المبكبكة (3 فرد)"
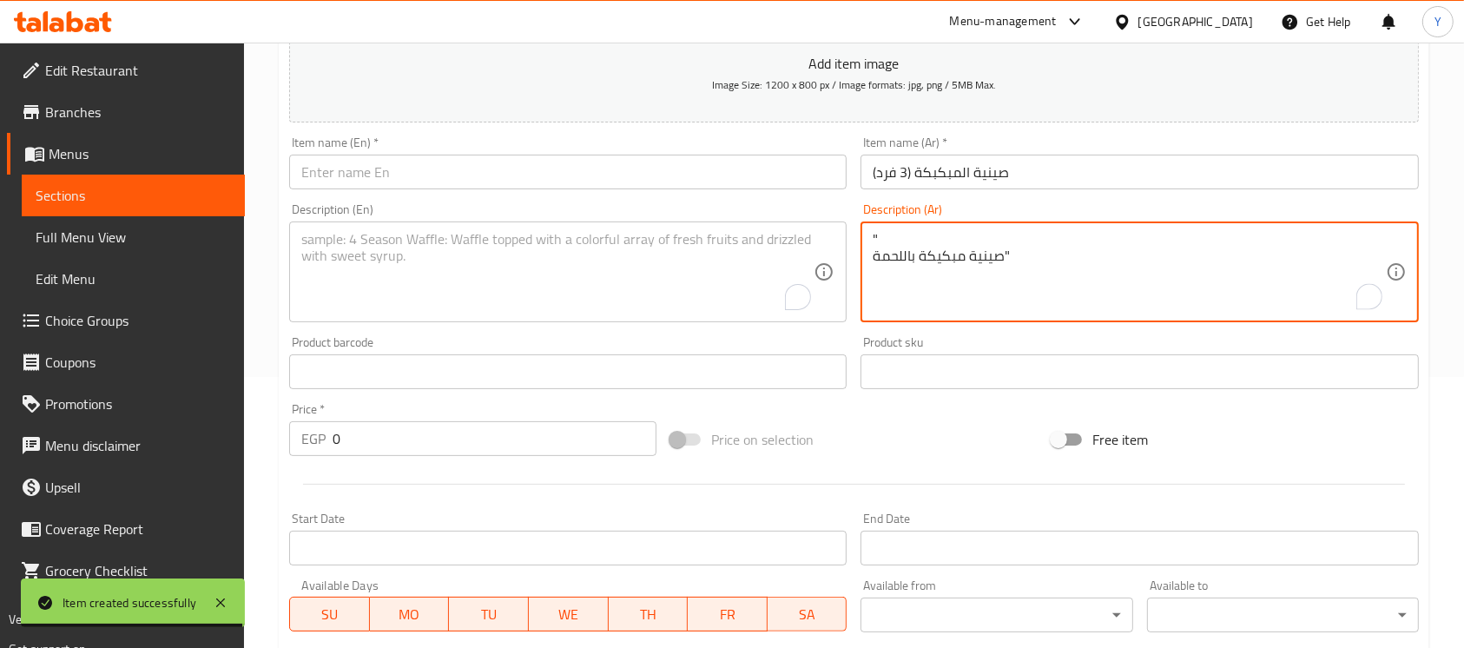
drag, startPoint x: 898, startPoint y: 242, endPoint x: 838, endPoint y: 242, distance: 59.9
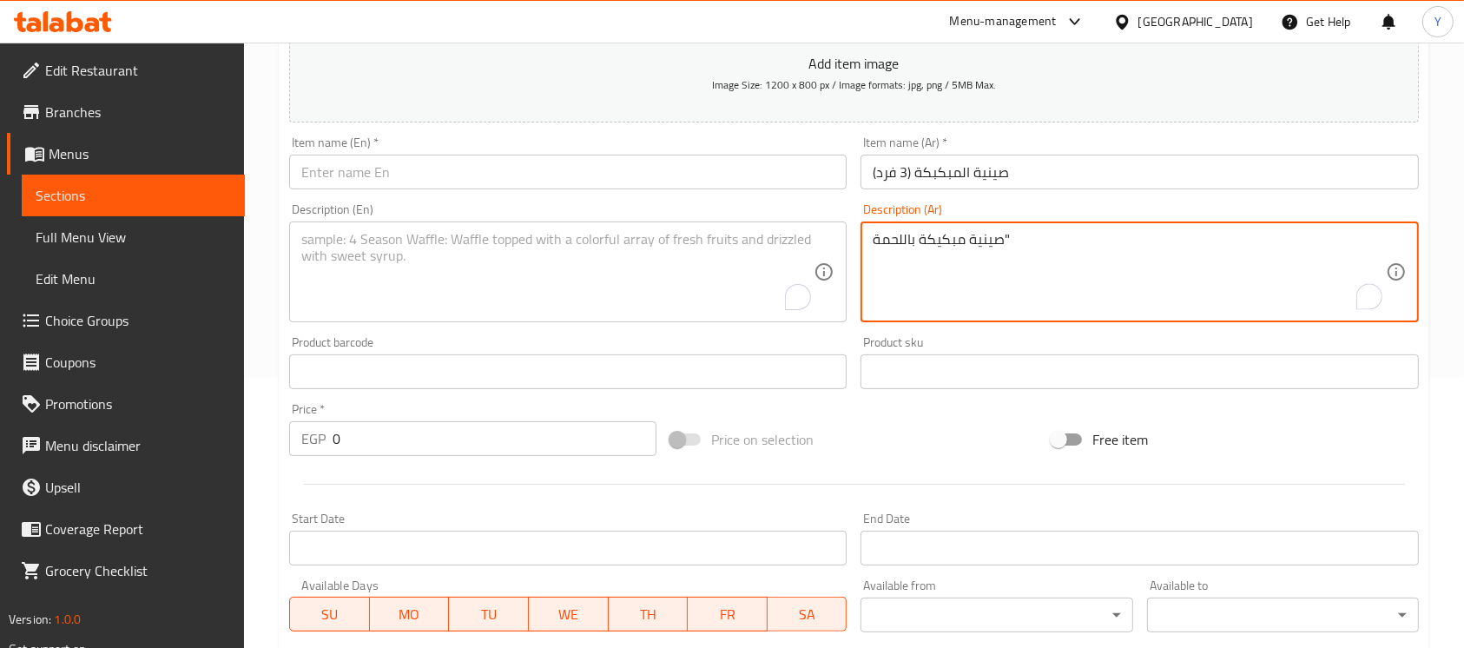
click at [1023, 252] on textarea "صينية مبكيكة باللحمة"" at bounding box center [1128, 272] width 512 height 82
type textarea "صينية مبكيكة باللحمة"
click at [336, 156] on input "text" at bounding box center [567, 172] width 557 height 35
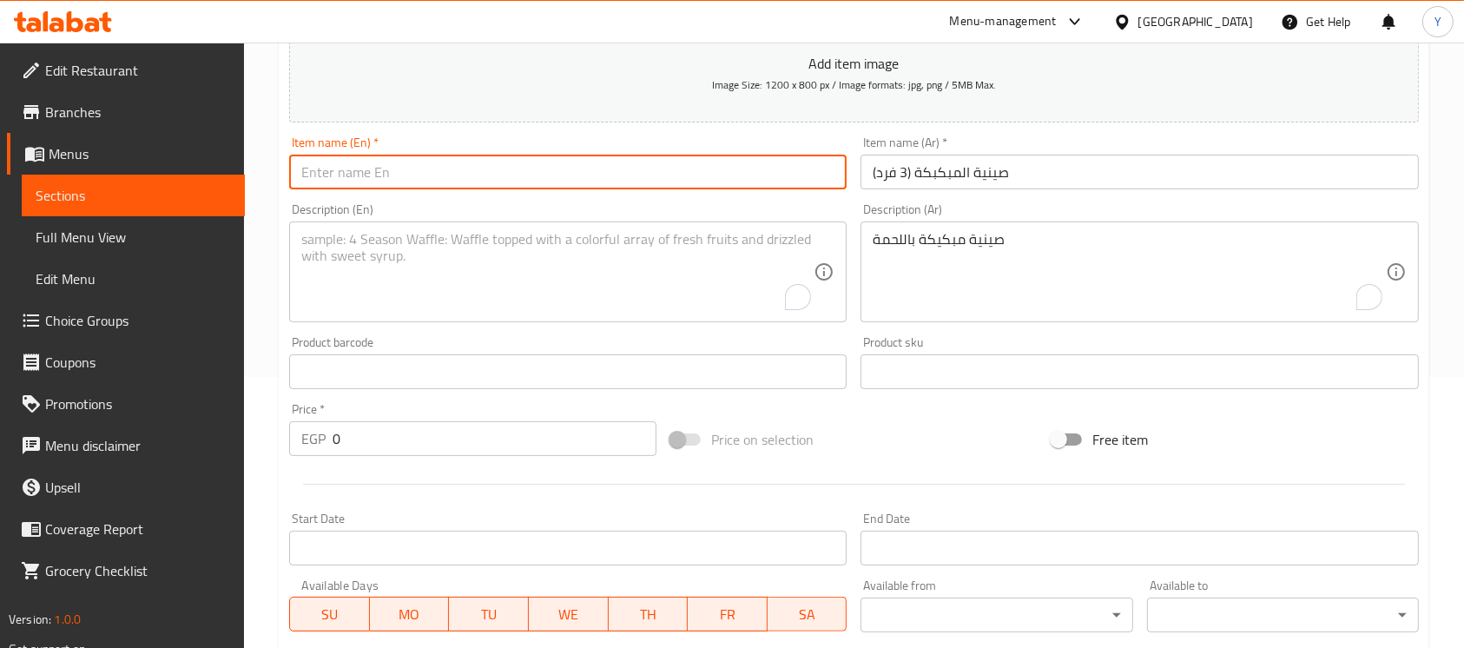
paste input "Mbakbaka tray (3 people)"
click at [369, 181] on input "Mbakbaka tray (3 people)" at bounding box center [567, 172] width 557 height 35
click at [516, 170] on input "Mbakbaka Tray 3 people)" at bounding box center [567, 172] width 557 height 35
type input "Mbakbaka Tray 3 People"
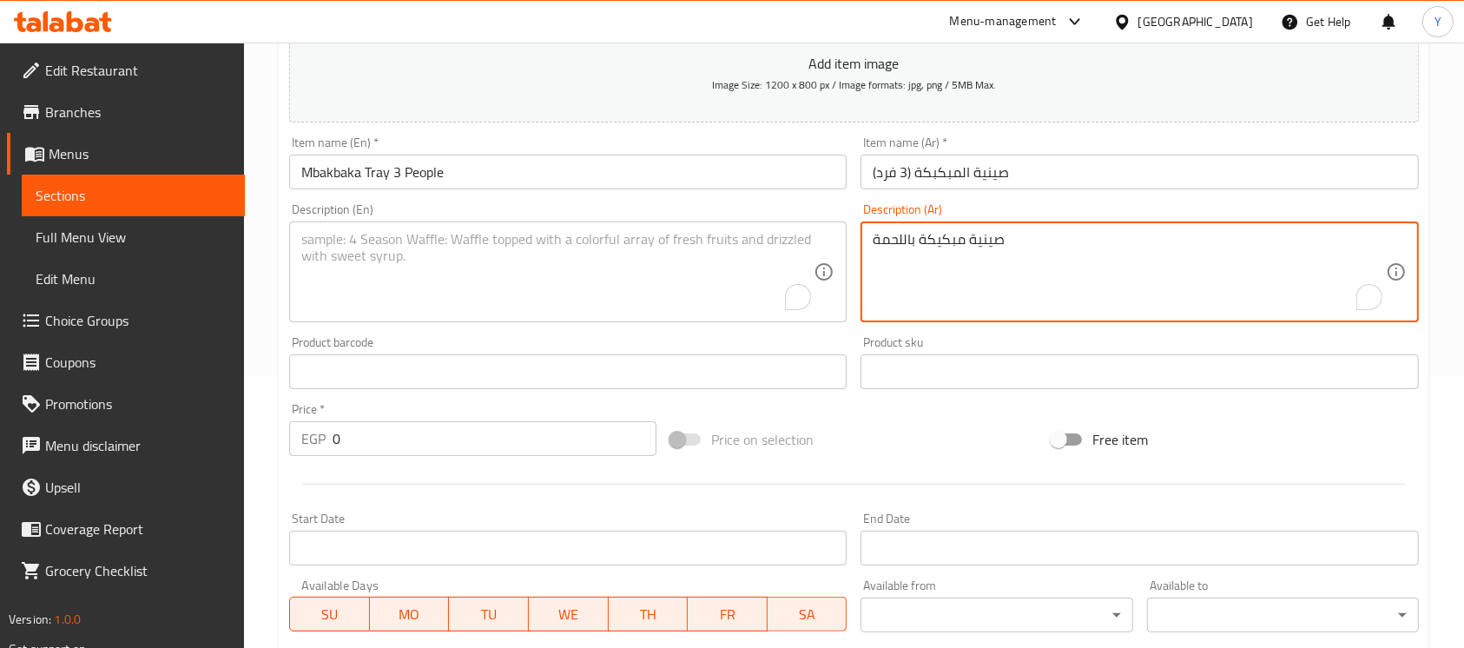
click at [1035, 260] on textarea "صينية مبكيكة باللحمة" at bounding box center [1128, 272] width 512 height 82
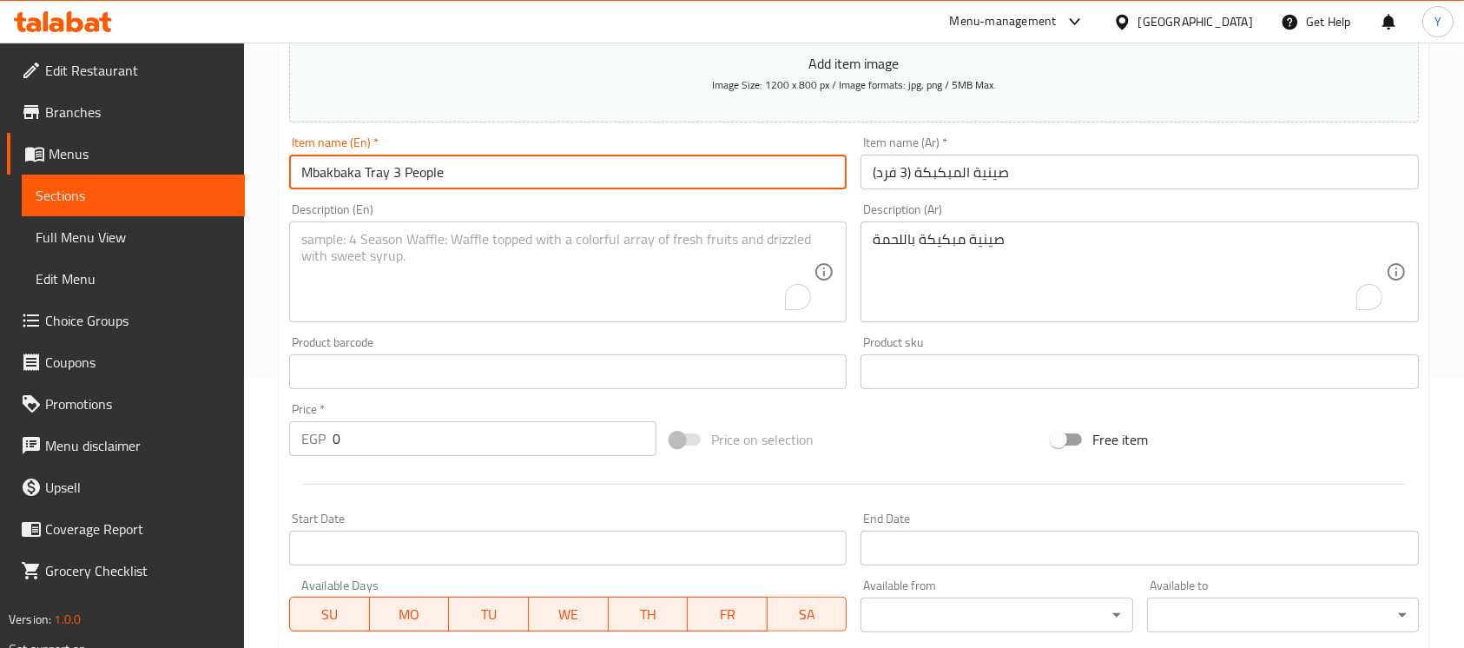
drag, startPoint x: 1034, startPoint y: 260, endPoint x: 333, endPoint y: 167, distance: 706.7
click at [333, 167] on input "Mbakbaka Tray 3 People" at bounding box center [567, 172] width 557 height 35
click at [350, 280] on textarea "To enrich screen reader interactions, please activate Accessibility in Grammarl…" at bounding box center [557, 272] width 512 height 82
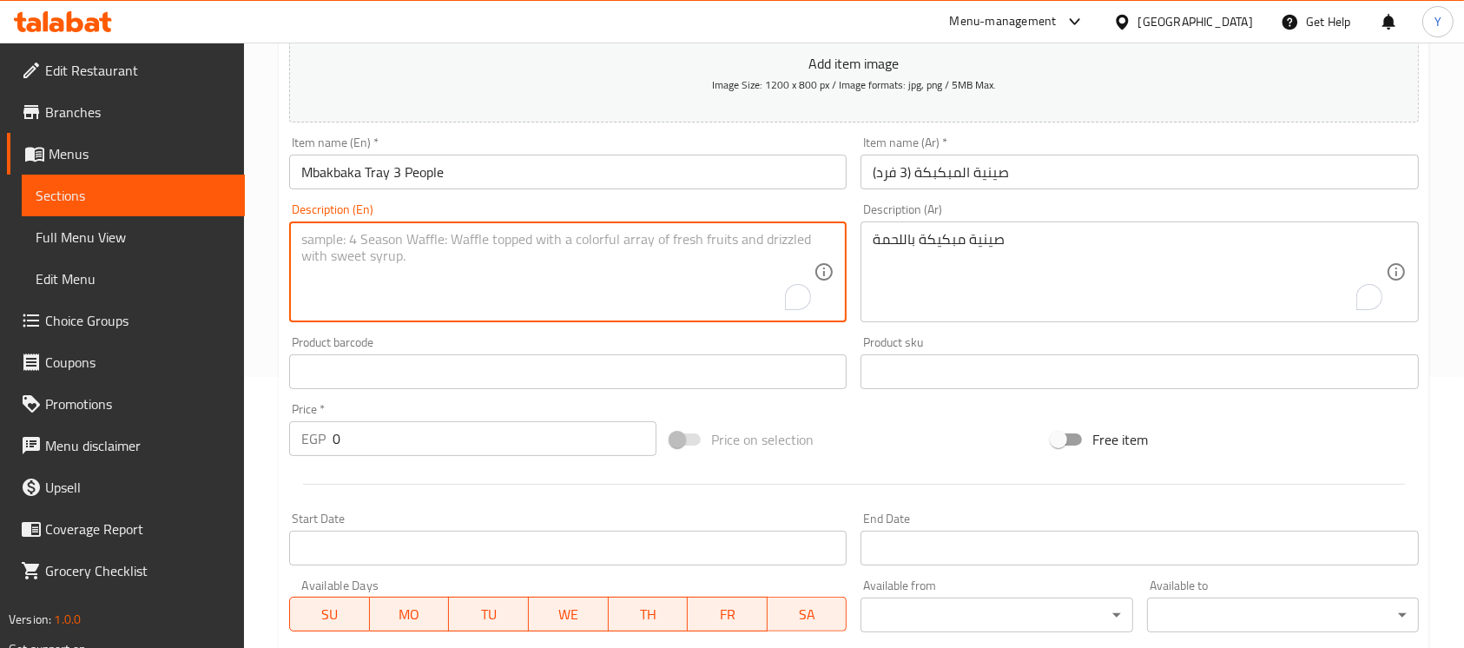
paste textarea "Mbakbaka"
type textarea "Mbakbaka tray with meat"
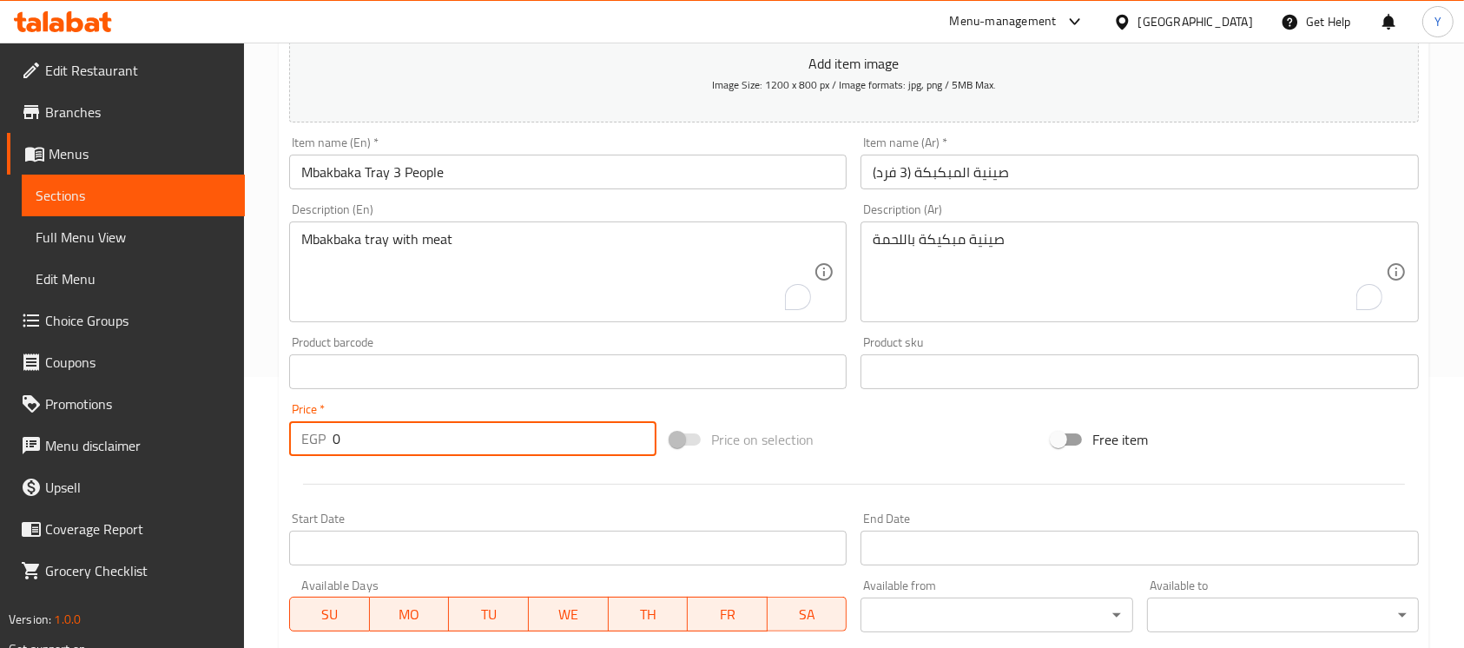
drag, startPoint x: 387, startPoint y: 439, endPoint x: 306, endPoint y: 437, distance: 80.7
click at [307, 437] on div "EGP 0 Price *" at bounding box center [472, 438] width 367 height 35
paste input "785"
type input "785"
click at [457, 184] on input "Mbakbaka Tray 3 People" at bounding box center [567, 172] width 557 height 35
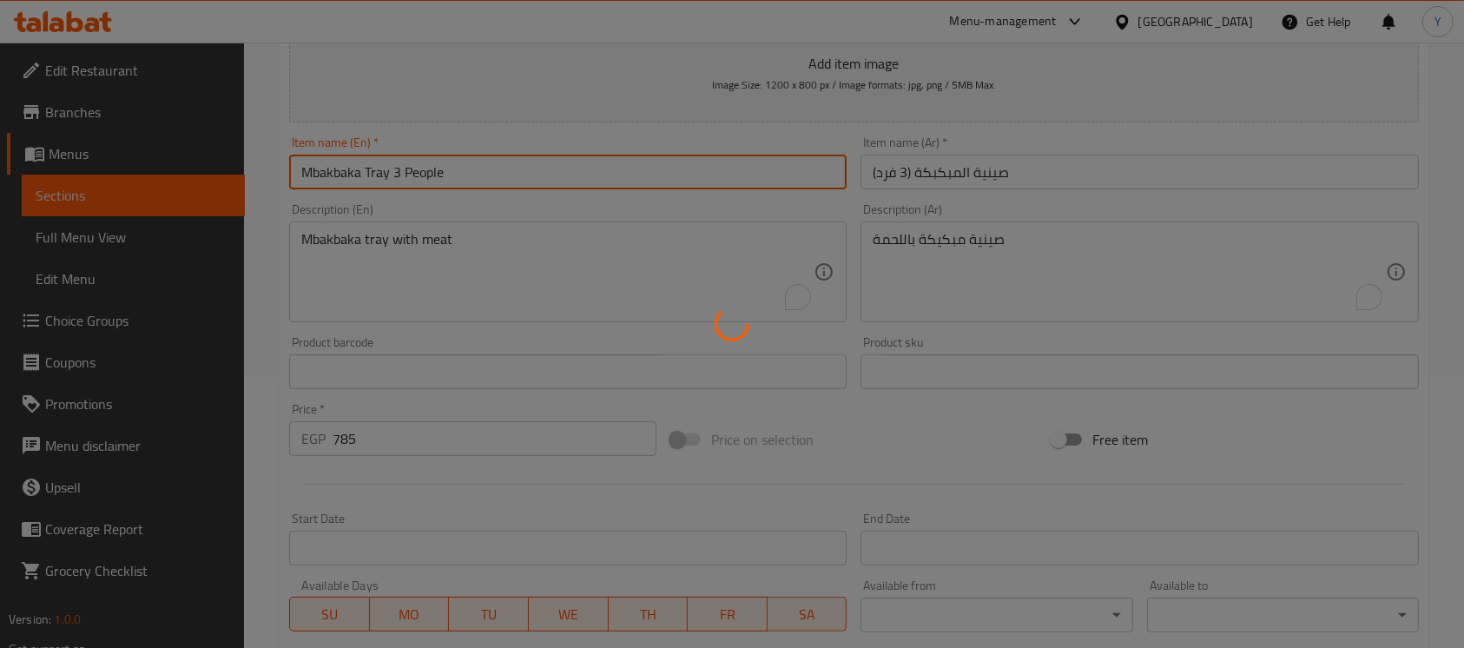
type input "0"
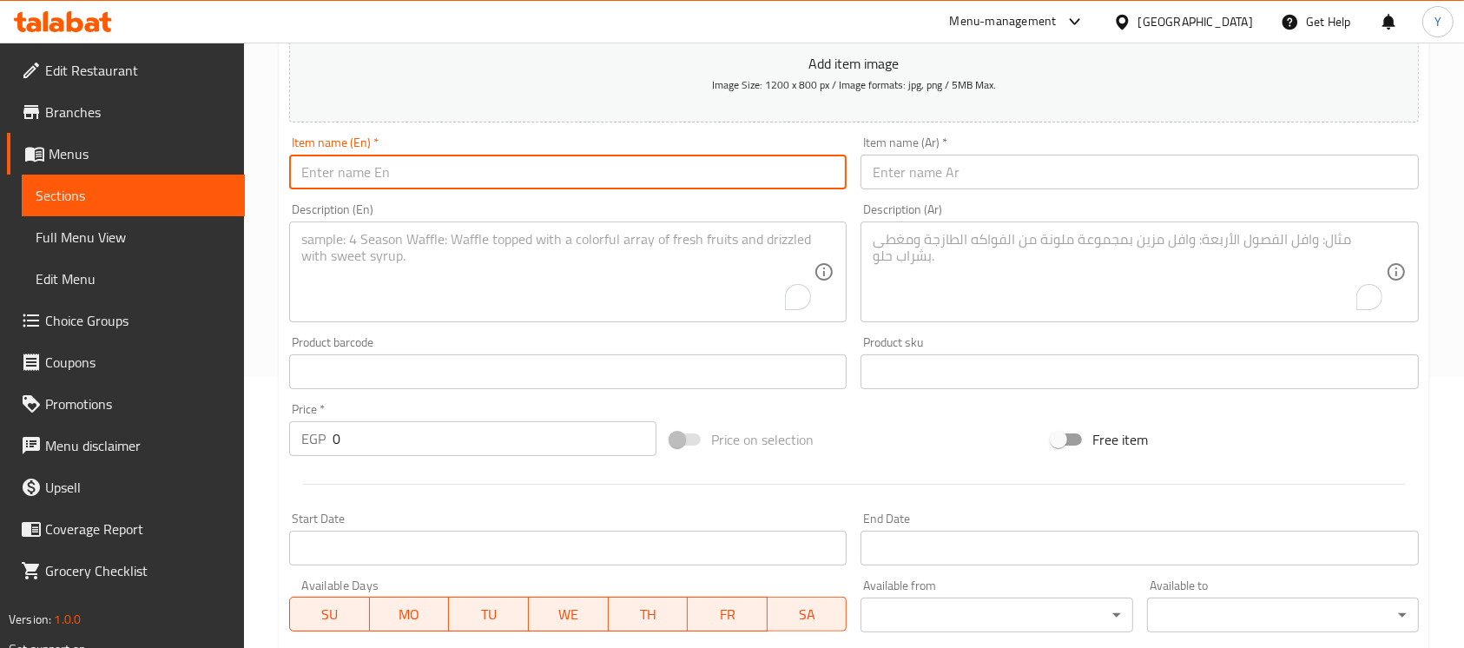
click at [70, 29] on icon at bounding box center [75, 21] width 16 height 21
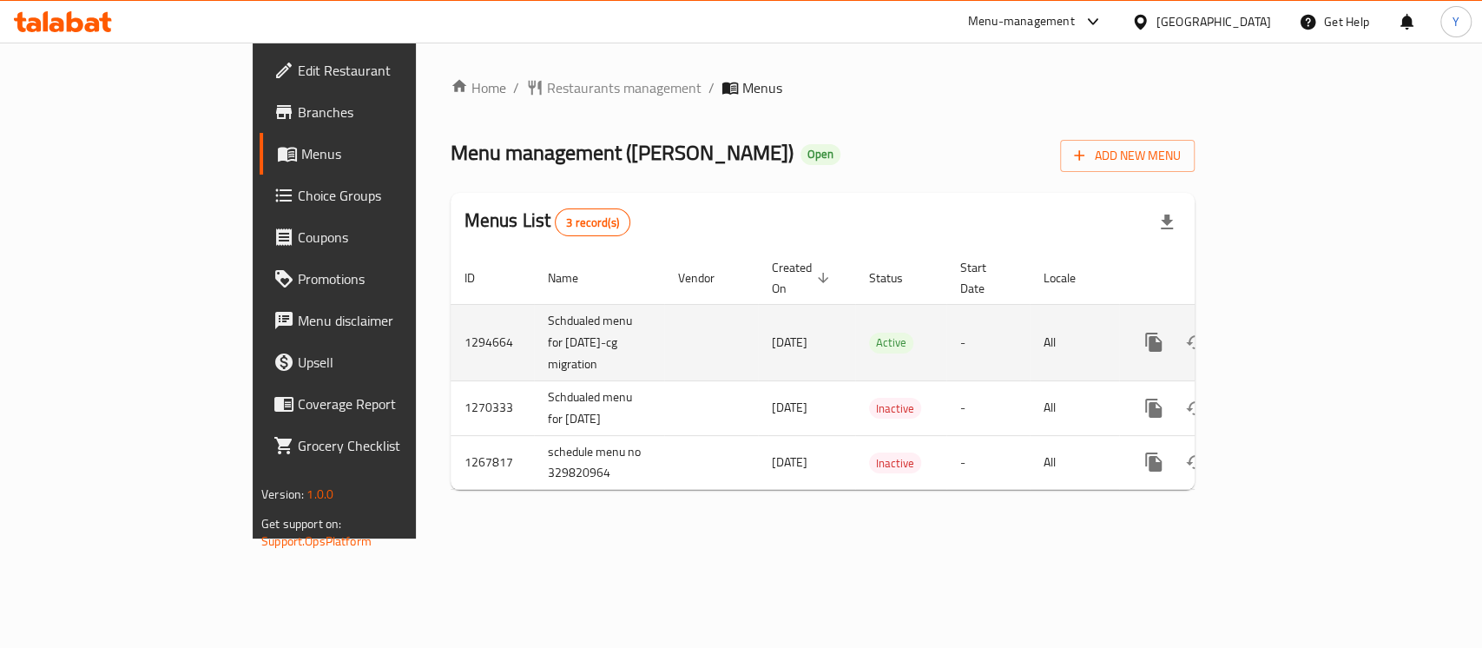
click at [1289, 332] on icon "enhanced table" at bounding box center [1278, 342] width 21 height 21
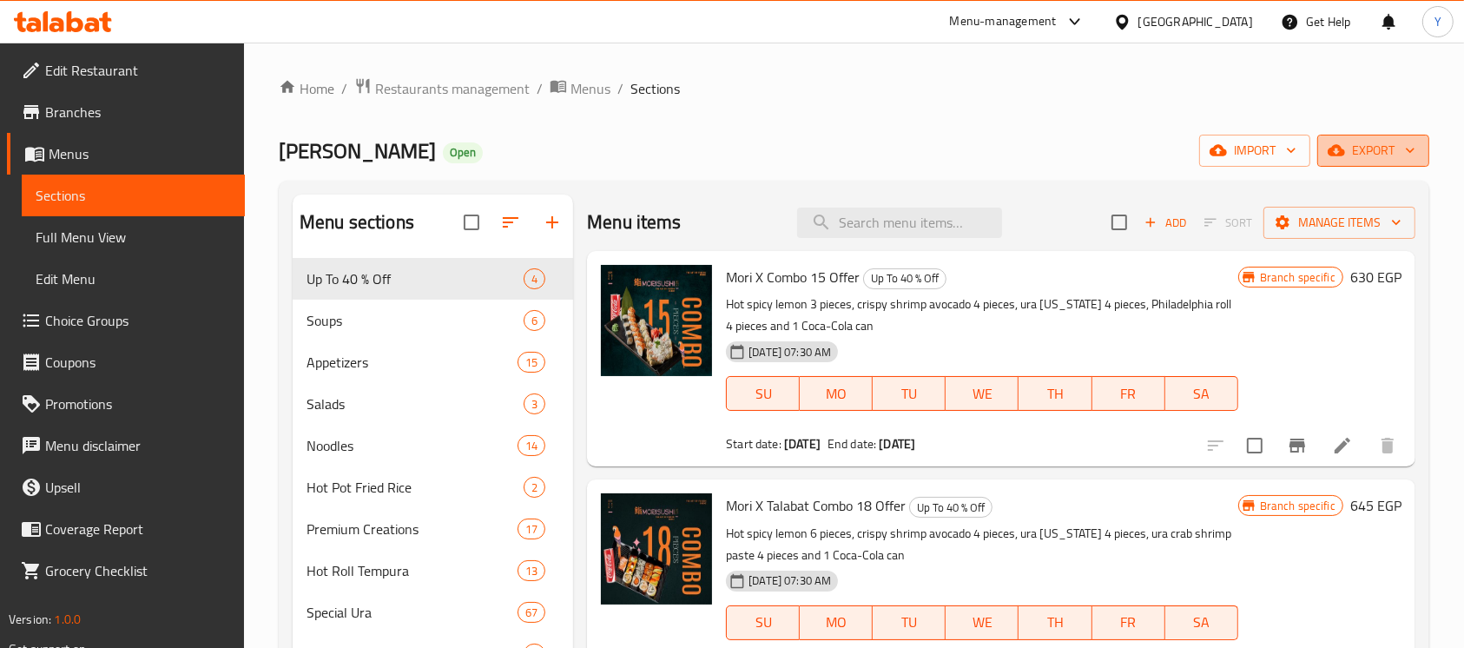
click at [1334, 146] on icon "button" at bounding box center [1335, 150] width 17 height 11
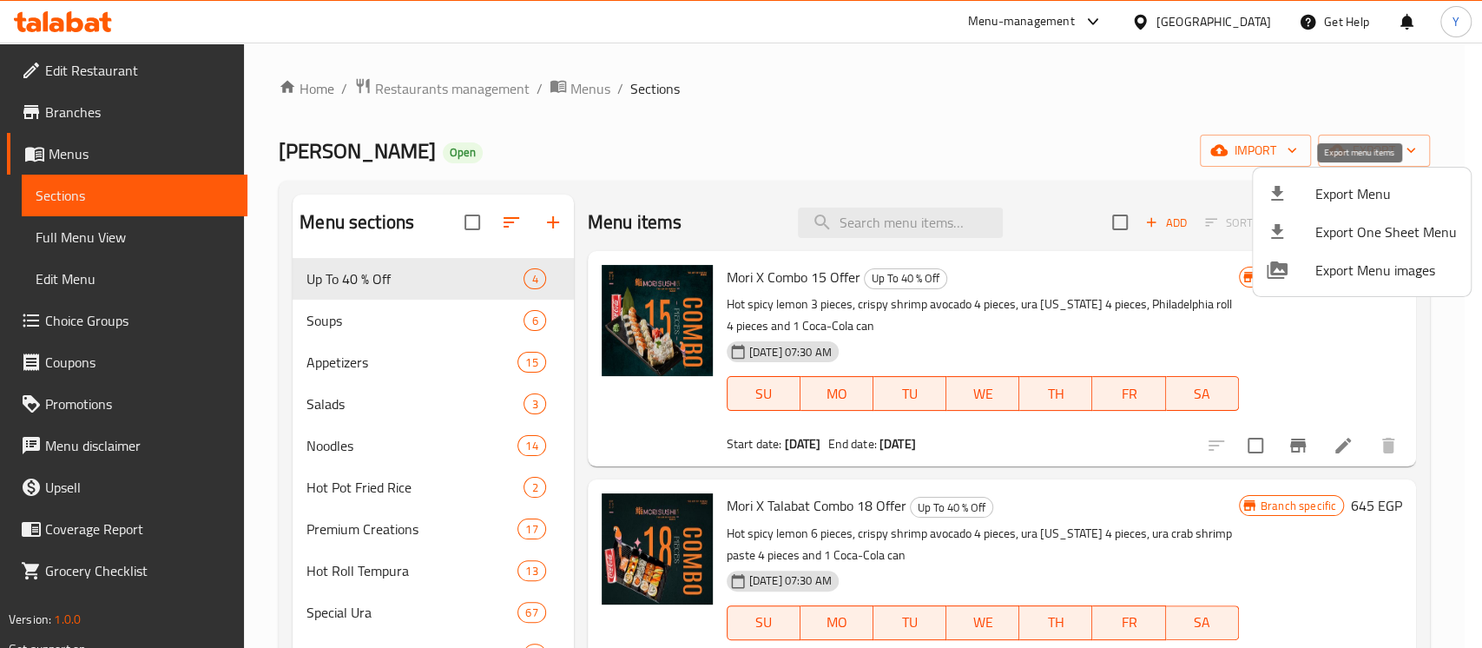
click at [1332, 192] on span "Export Menu" at bounding box center [1385, 193] width 141 height 21
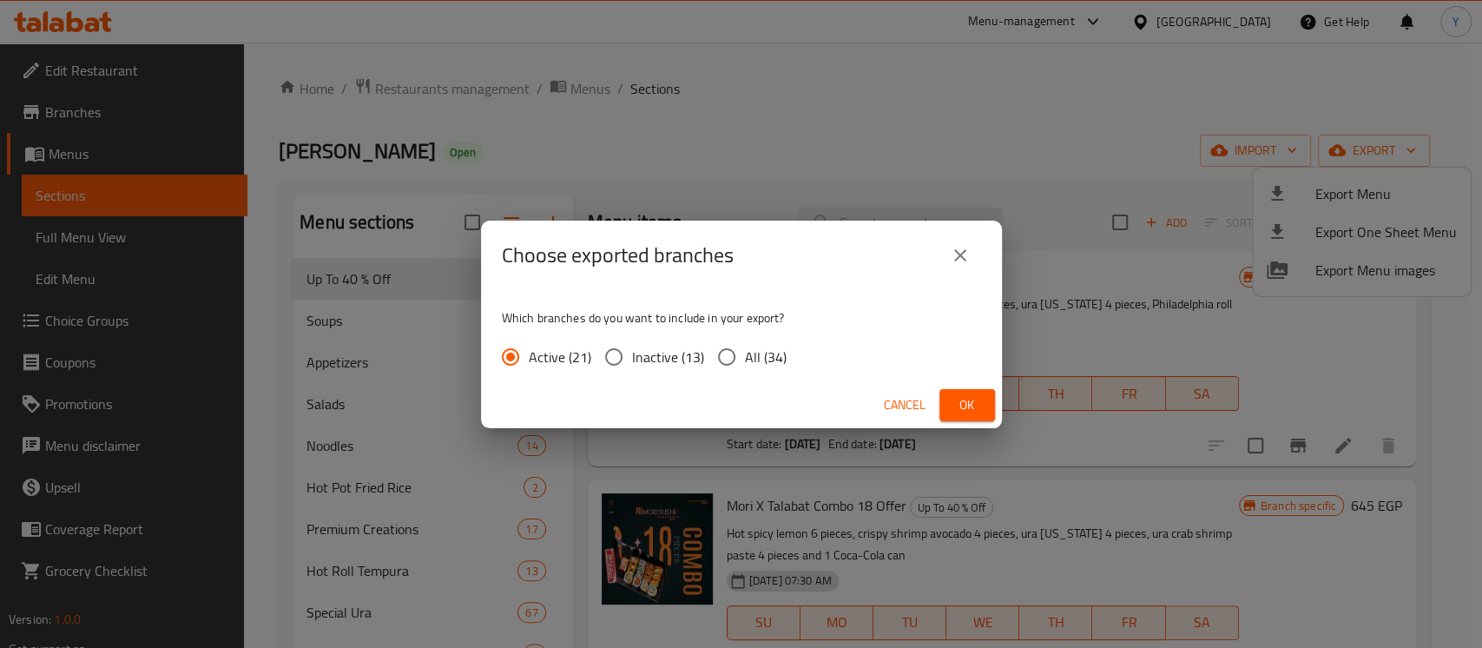
click at [747, 360] on span "All (34)" at bounding box center [766, 356] width 42 height 21
click at [745, 360] on input "All (34)" at bounding box center [726, 357] width 36 height 36
radio input "true"
click at [971, 404] on span "Ok" at bounding box center [967, 405] width 28 height 22
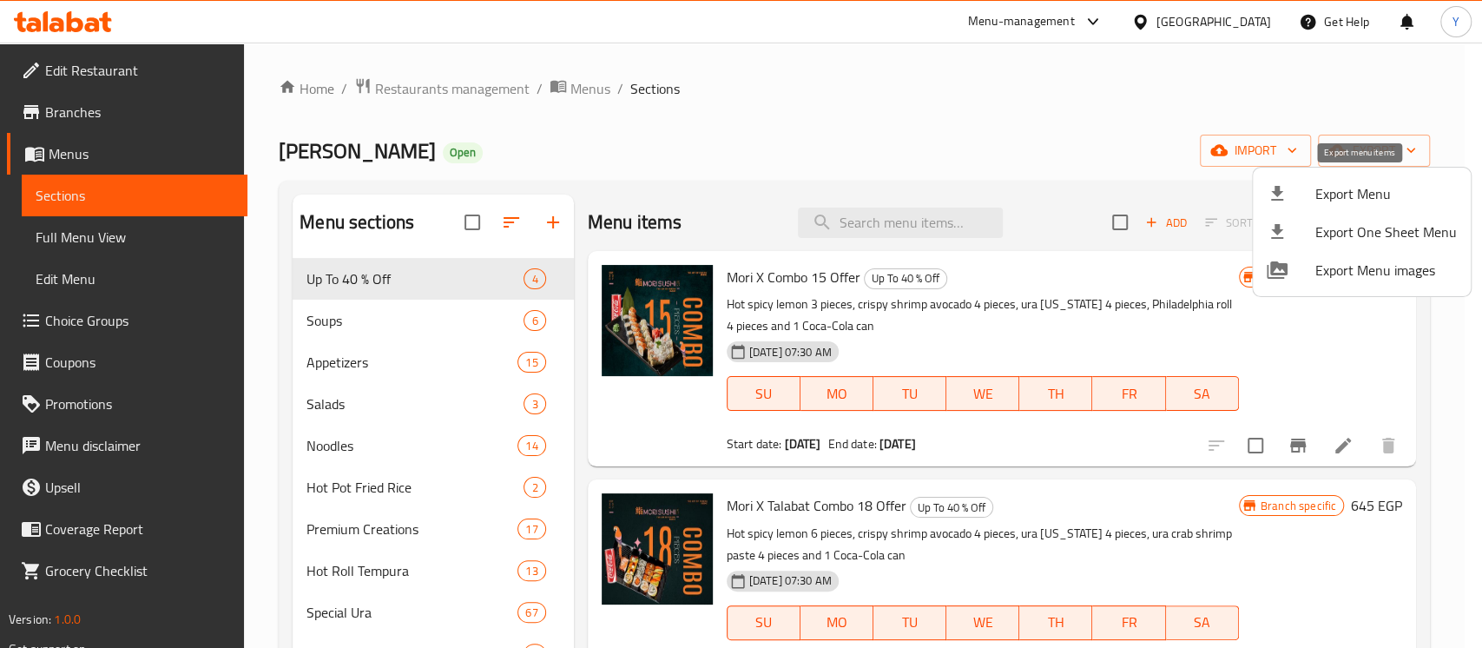
click at [1458, 207] on li "Export Menu" at bounding box center [1362, 193] width 218 height 38
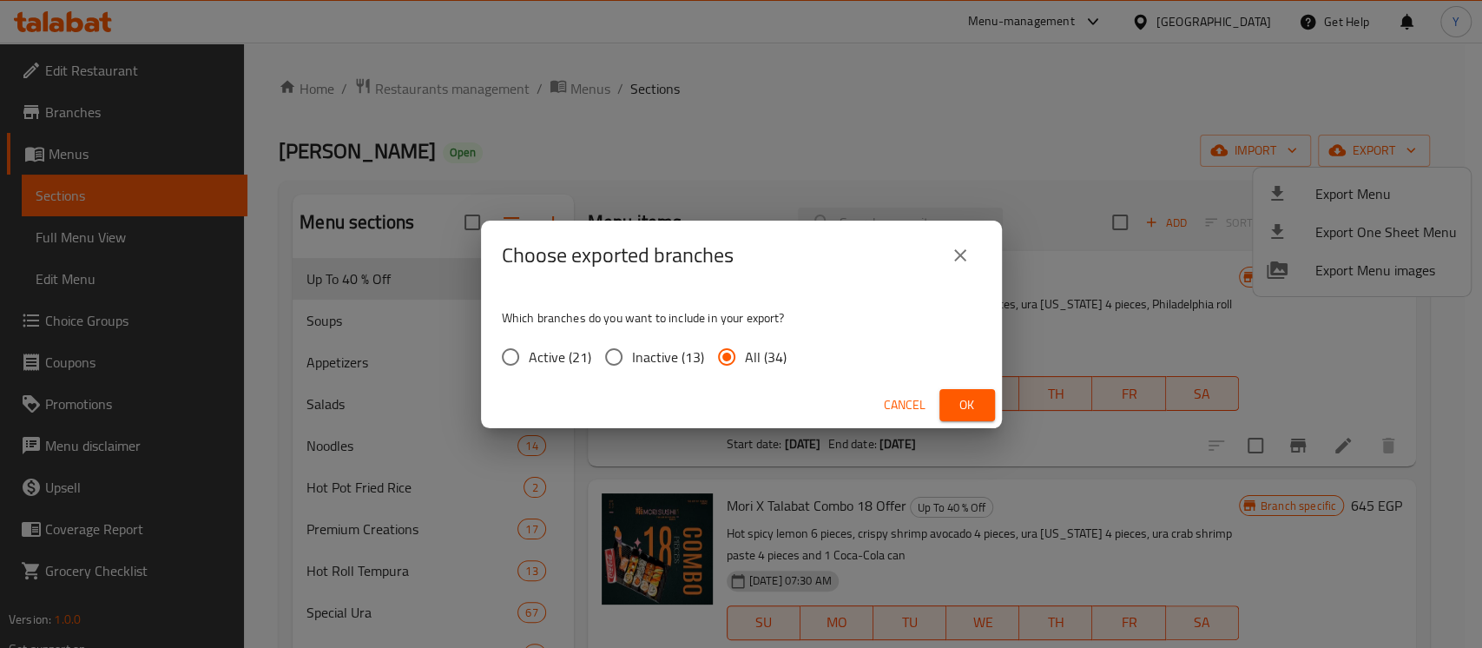
click at [910, 399] on span "Cancel" at bounding box center [905, 405] width 42 height 22
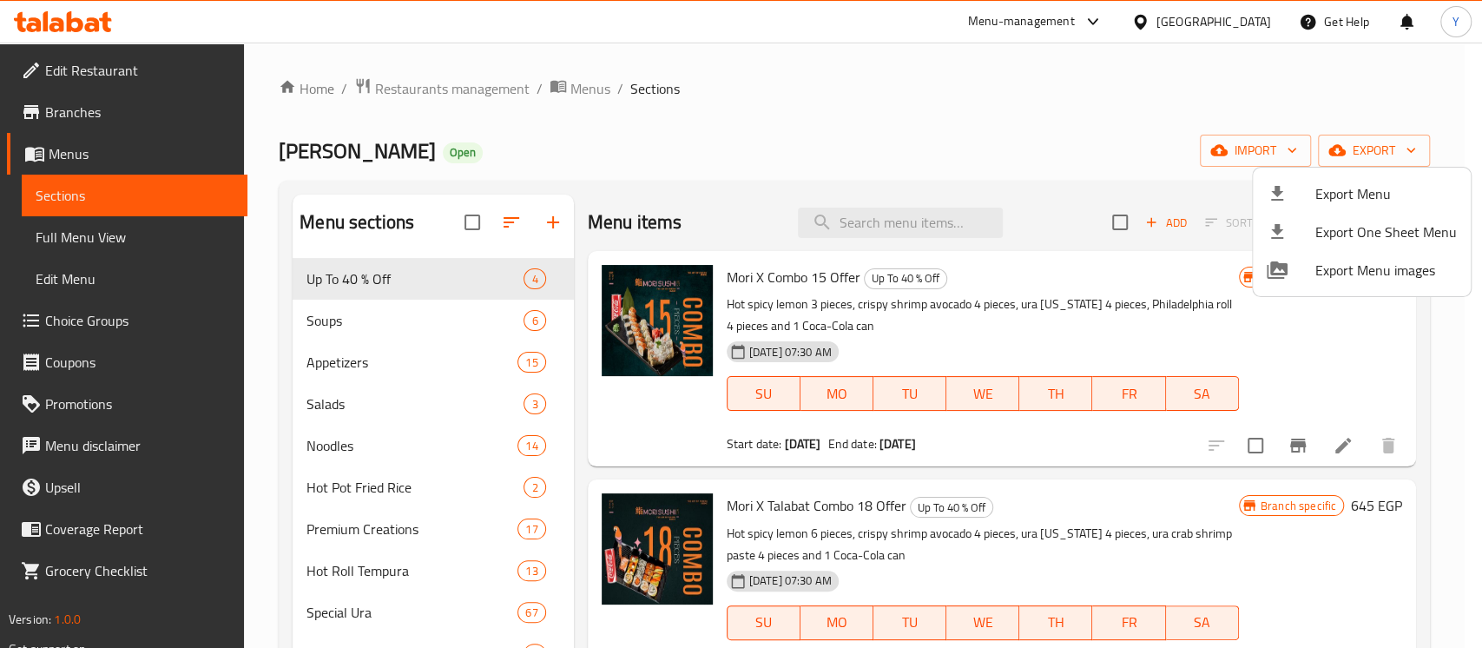
click at [1092, 156] on div at bounding box center [741, 324] width 1482 height 648
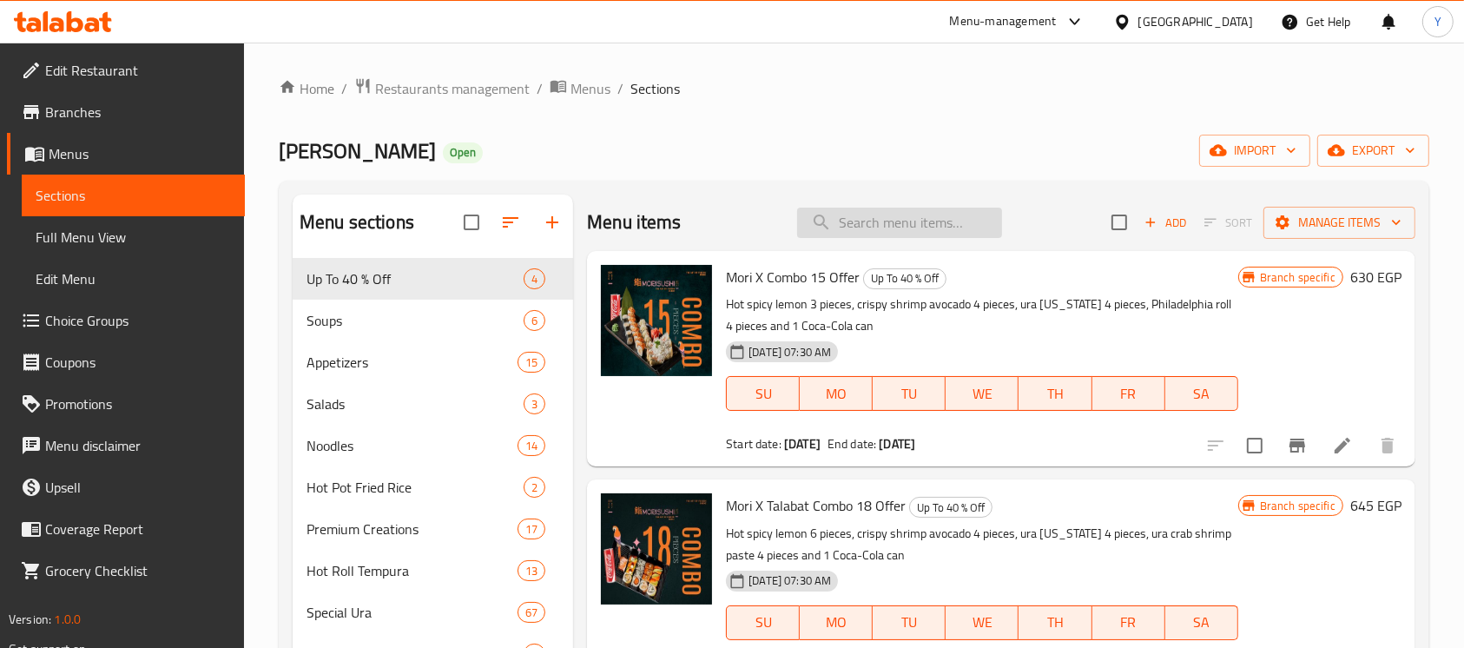
click at [839, 223] on input "search" at bounding box center [899, 222] width 205 height 30
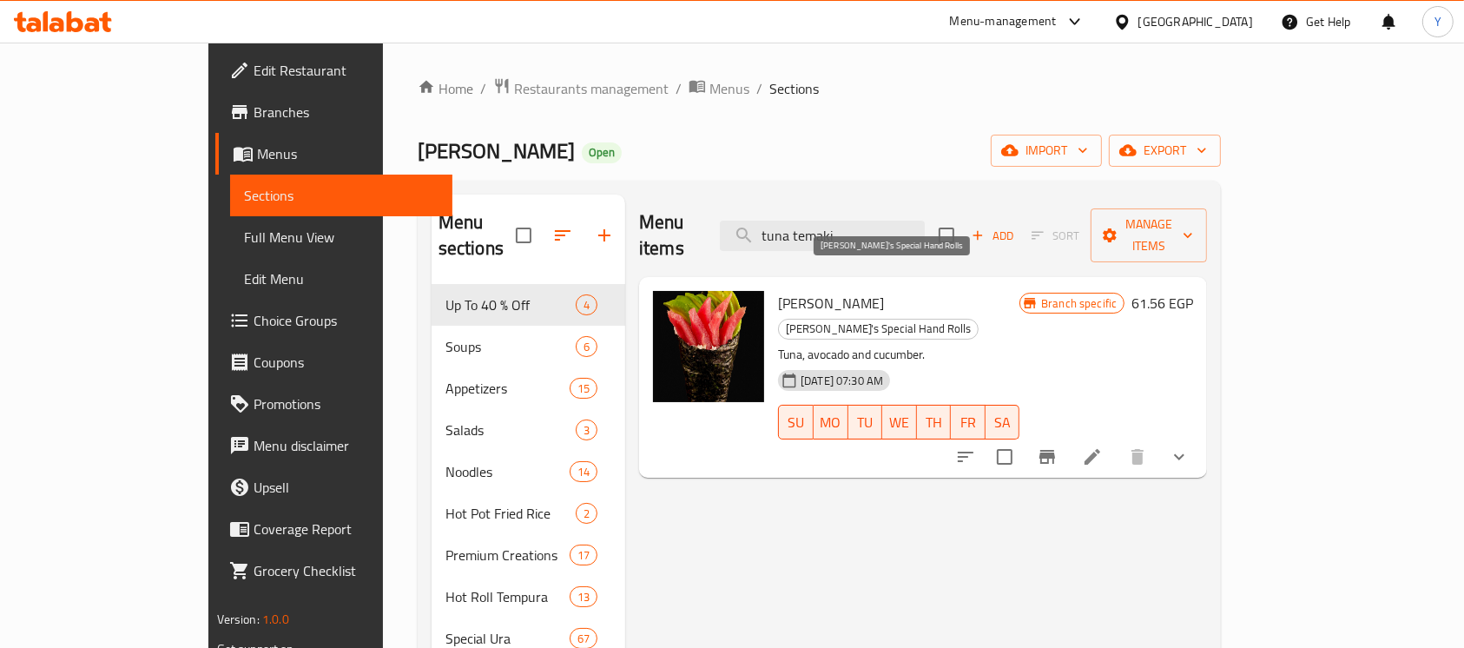
type input "tuna temaki"
click at [904, 319] on span "[PERSON_NAME]'s Special Hand Rolls" at bounding box center [878, 329] width 199 height 20
copy span "[PERSON_NAME]'s Special Hand Rolls"
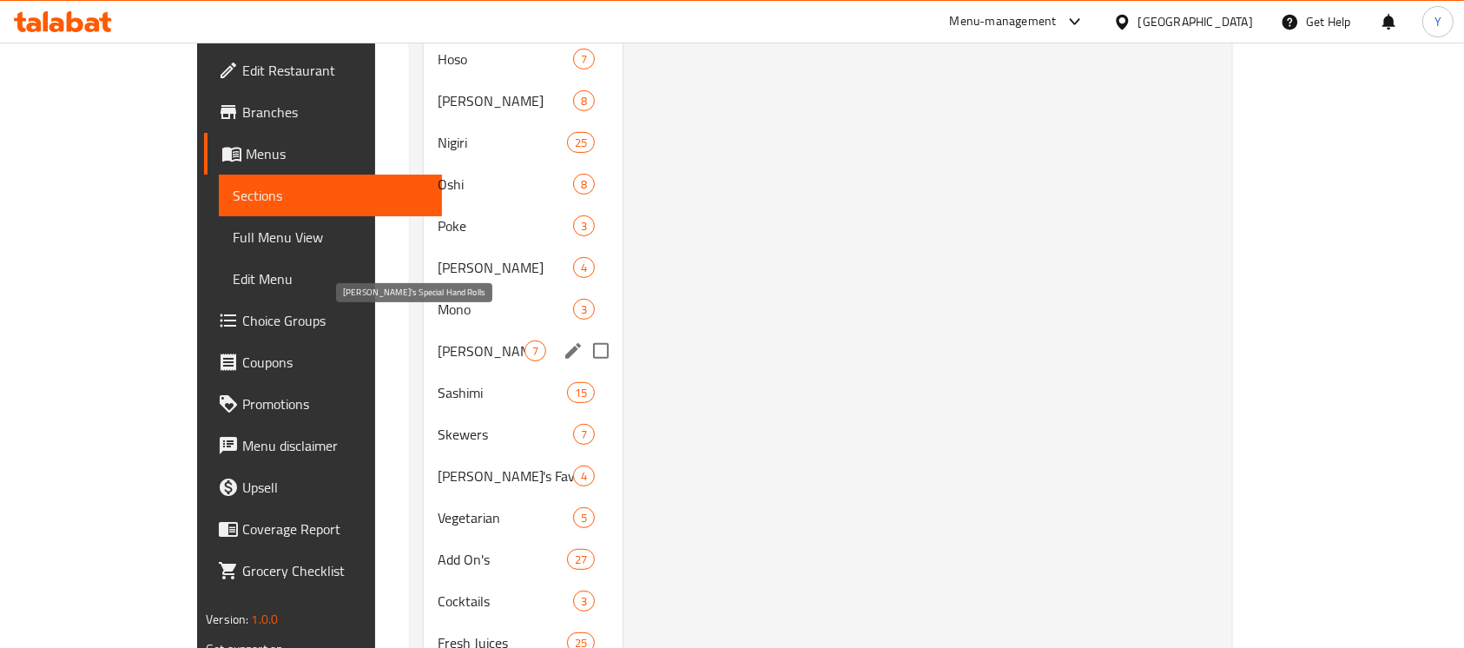
click at [437, 340] on span "[PERSON_NAME]'s Special Hand Rolls" at bounding box center [480, 350] width 86 height 21
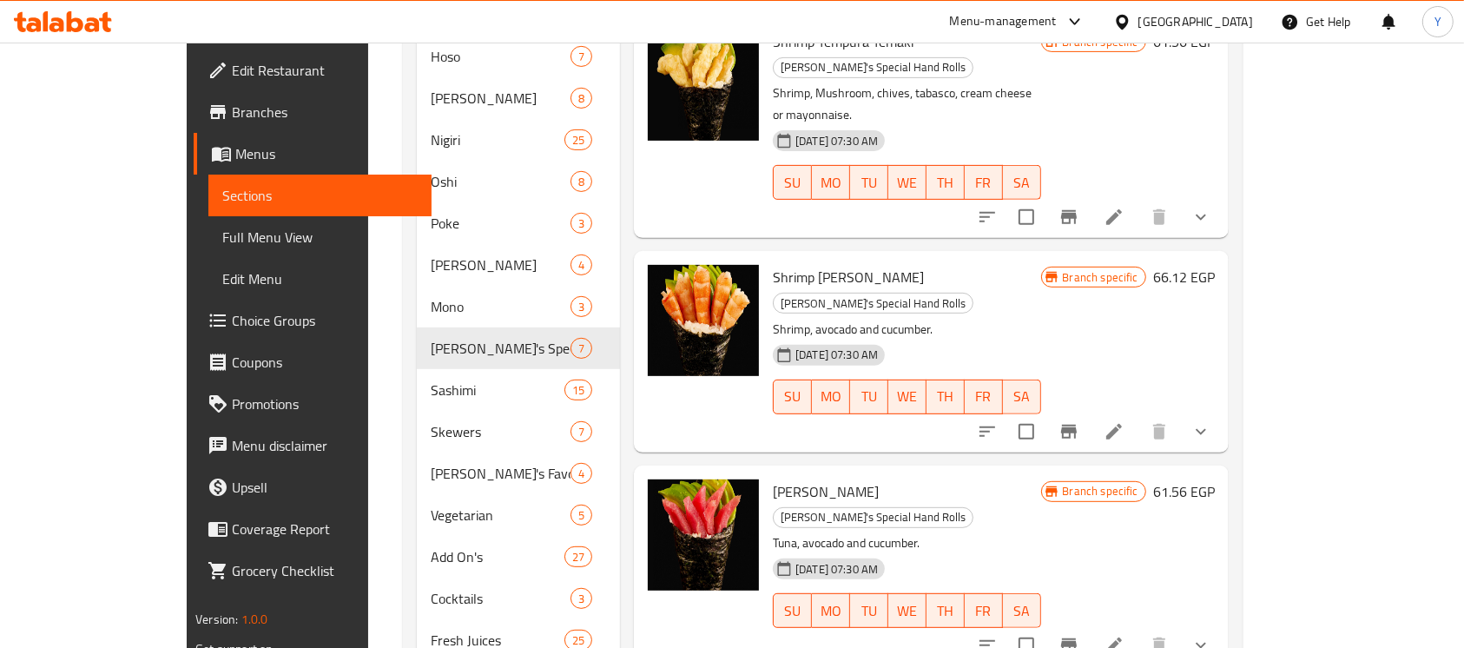
scroll to position [674, 0]
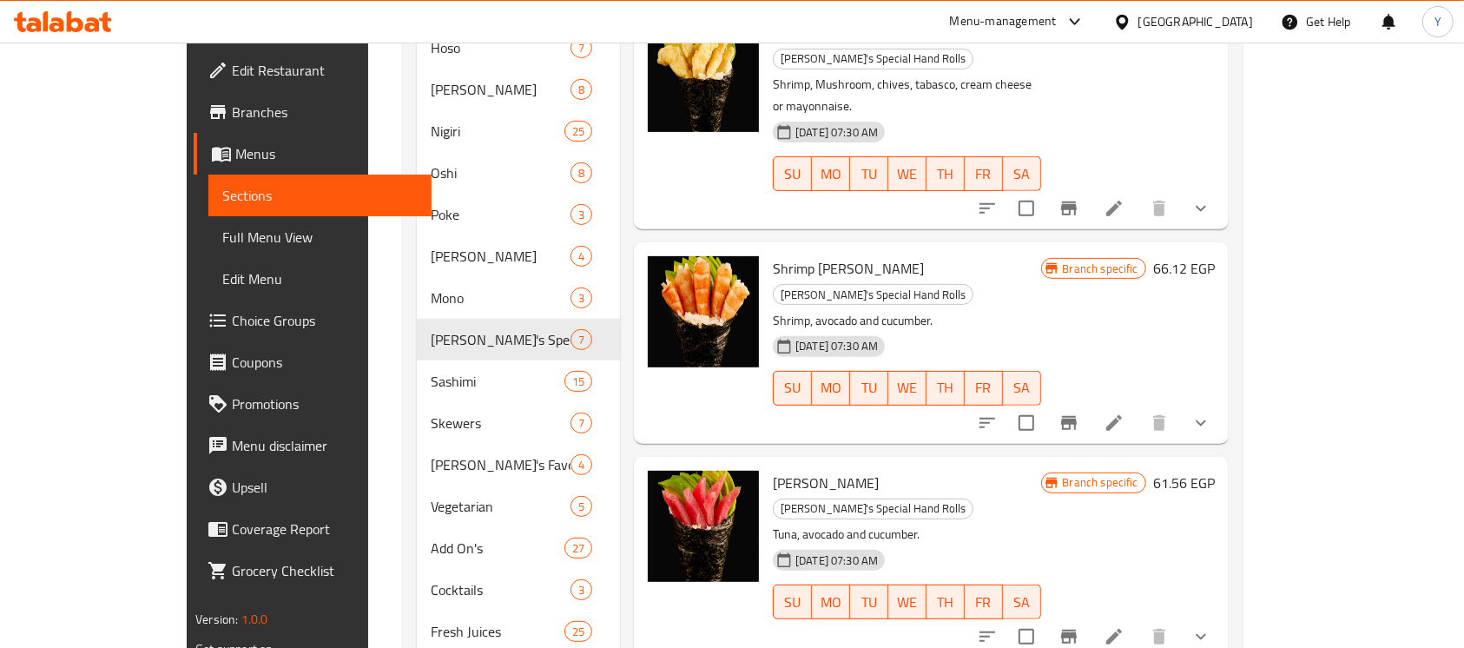
click at [773, 470] on span "Tuna Temaki" at bounding box center [826, 483] width 106 height 26
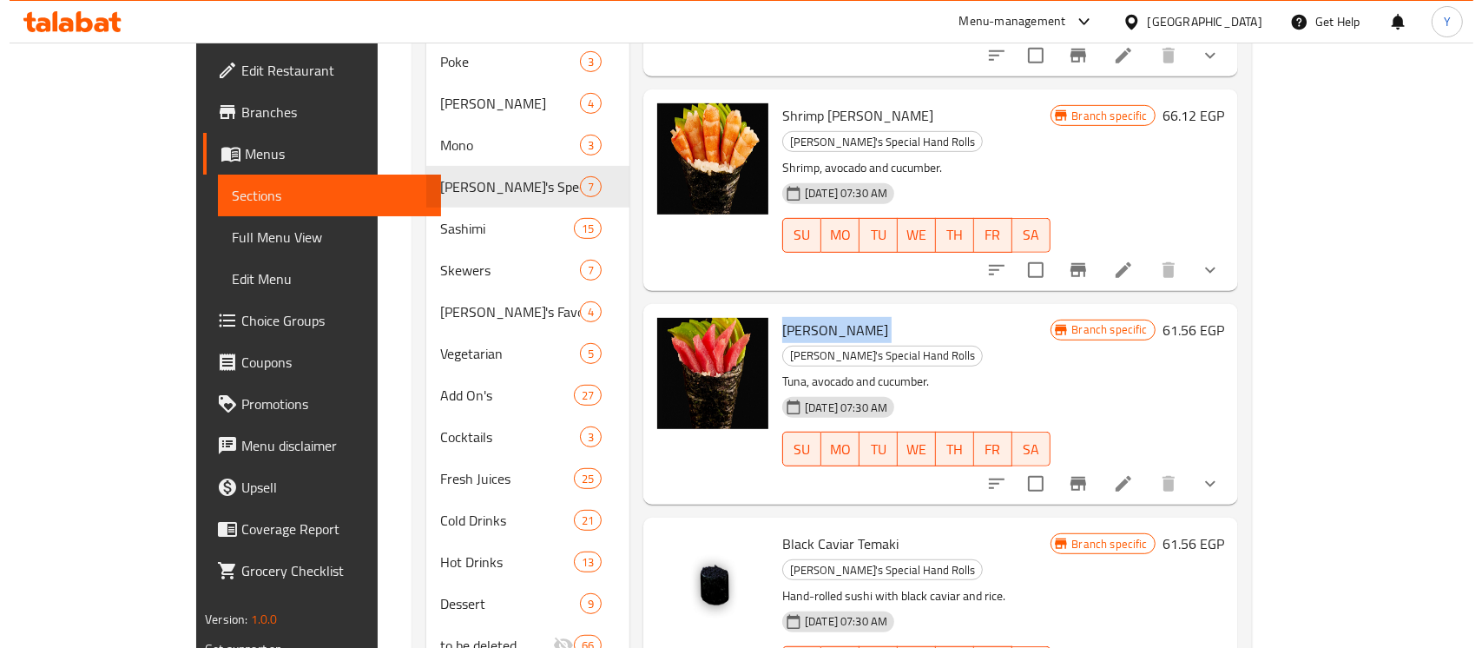
scroll to position [874, 0]
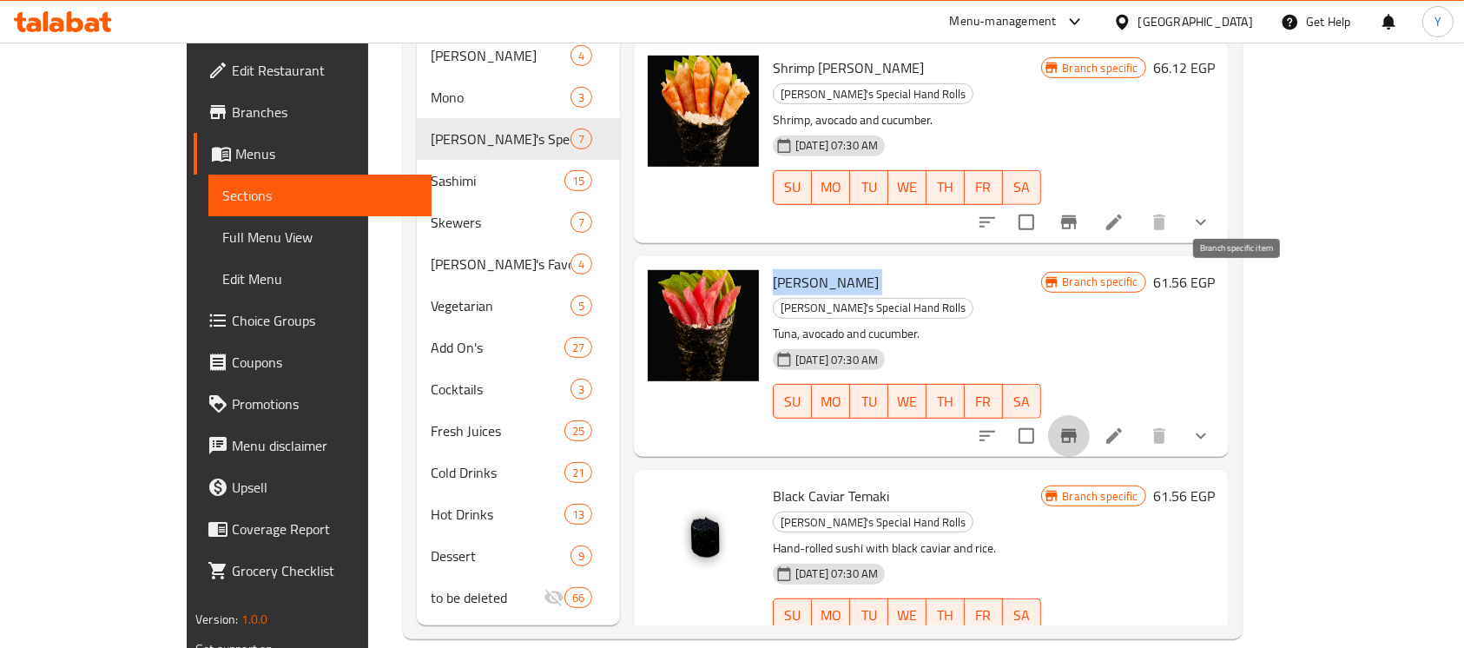
click at [1089, 415] on button "Branch-specific-item" at bounding box center [1069, 436] width 42 height 42
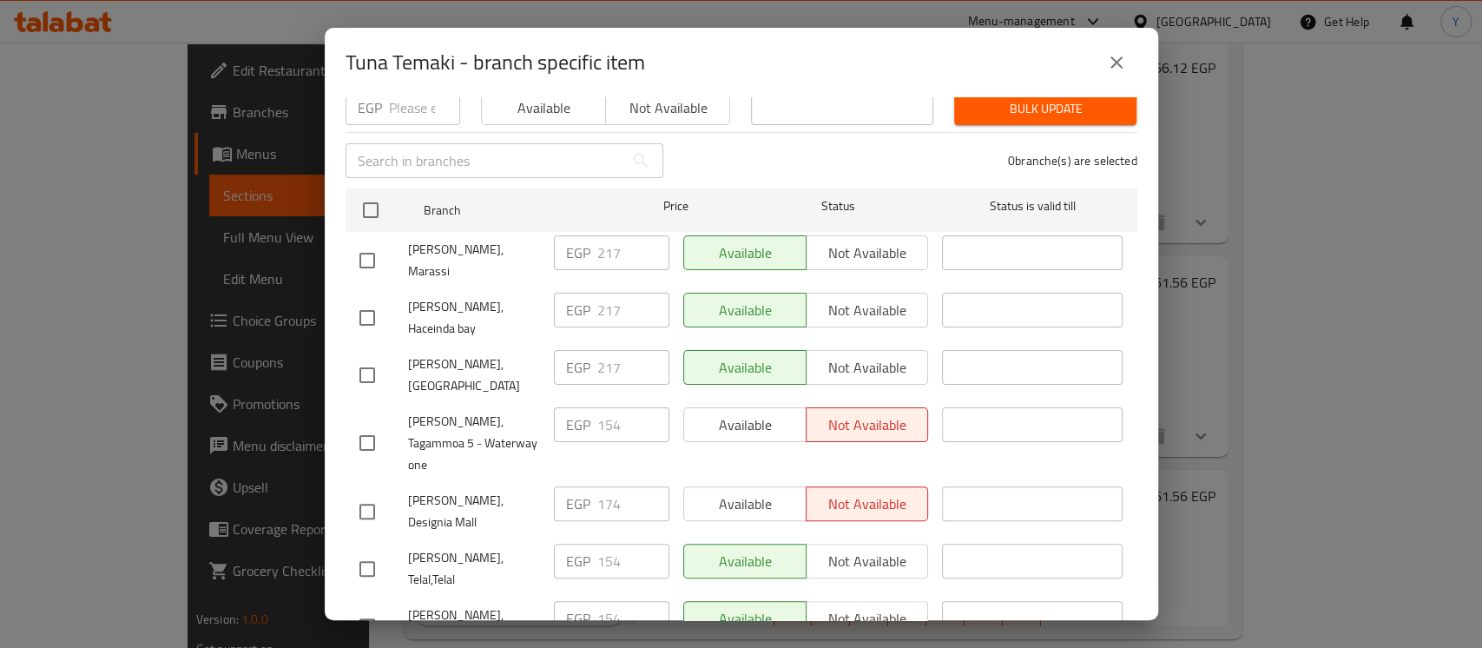
scroll to position [0, 0]
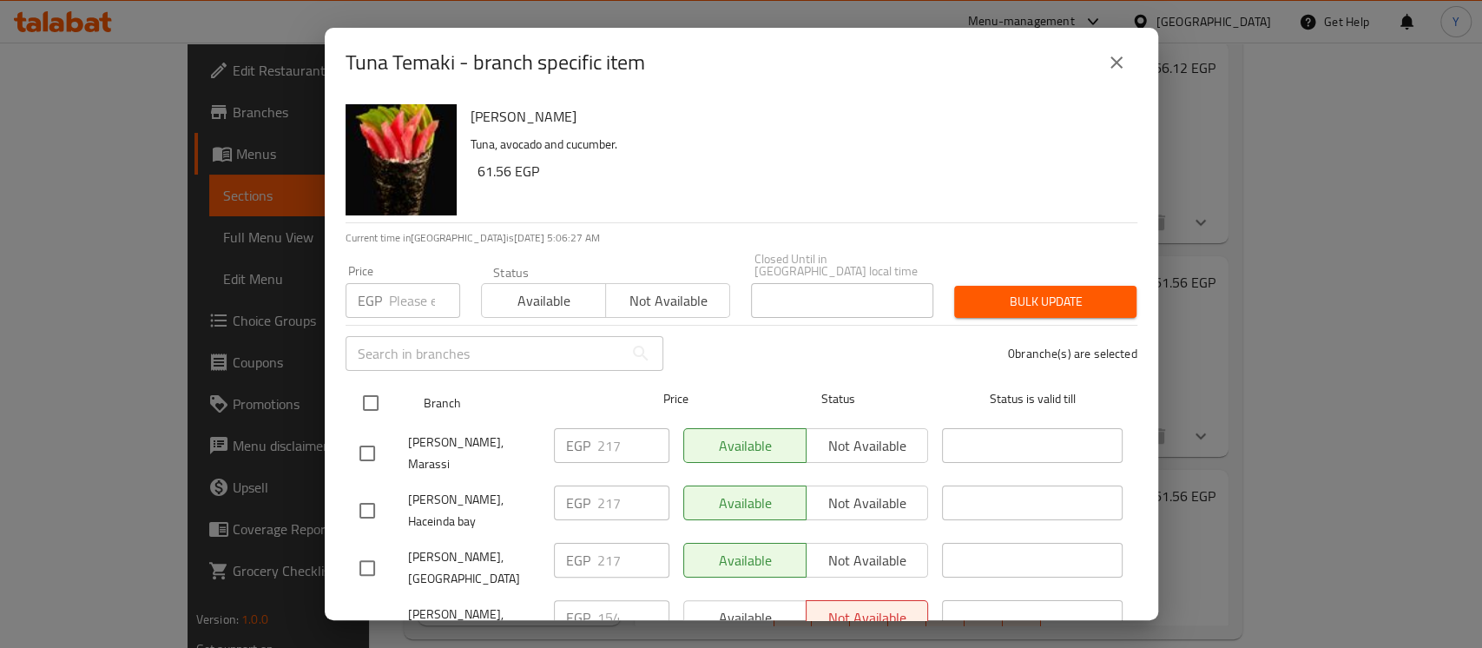
click at [382, 386] on input "checkbox" at bounding box center [370, 403] width 36 height 36
checkbox input "true"
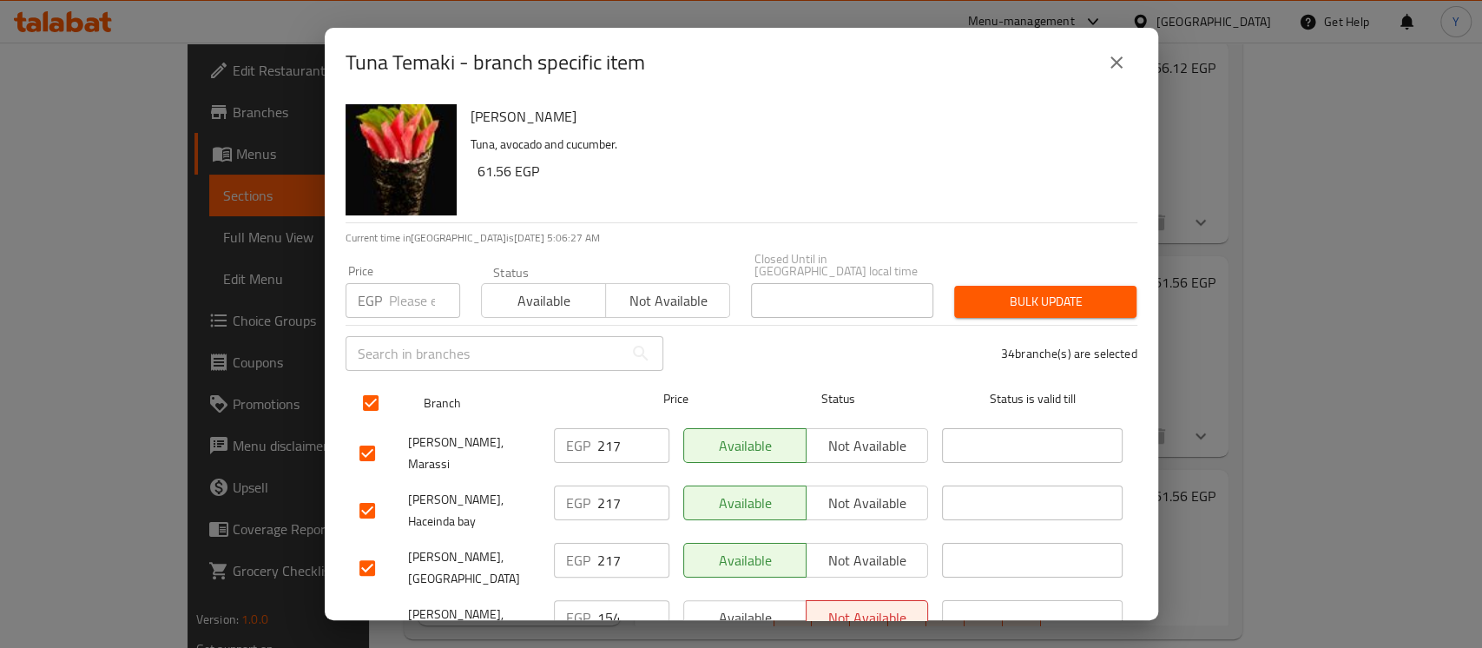
checkbox input "true"
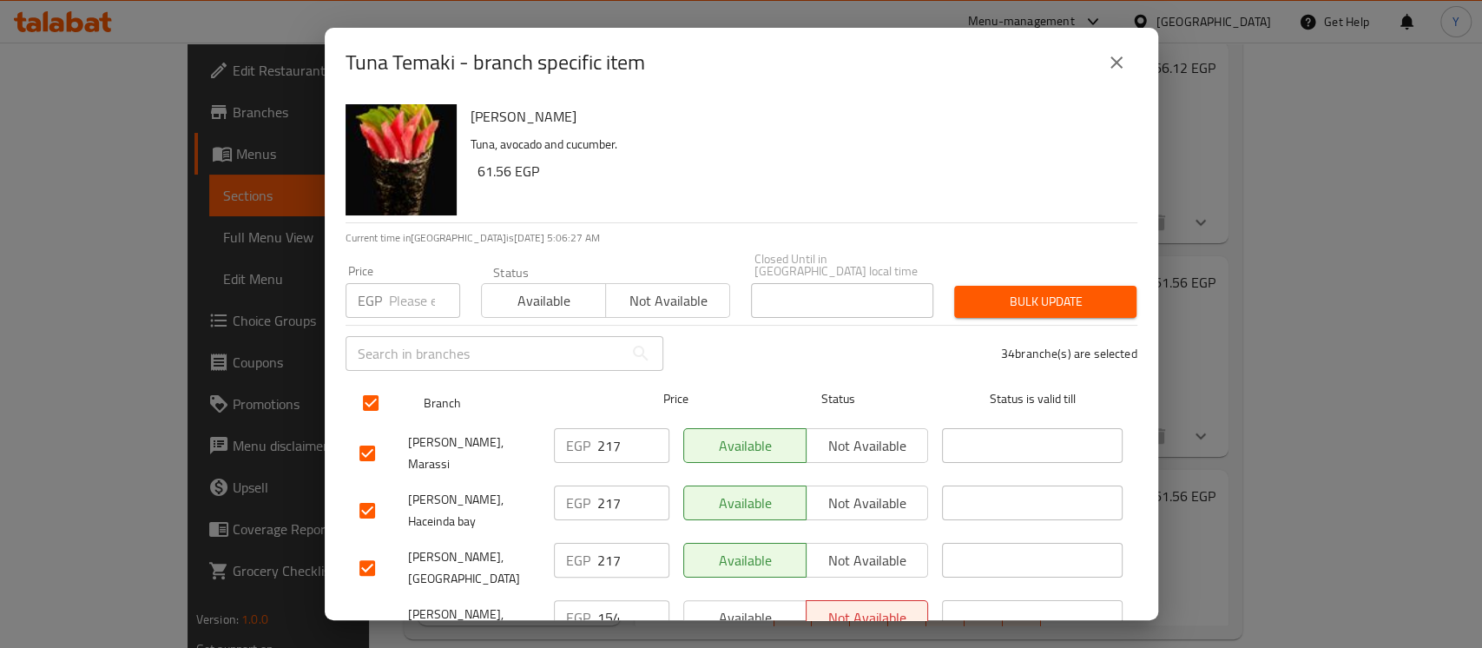
checkbox input "true"
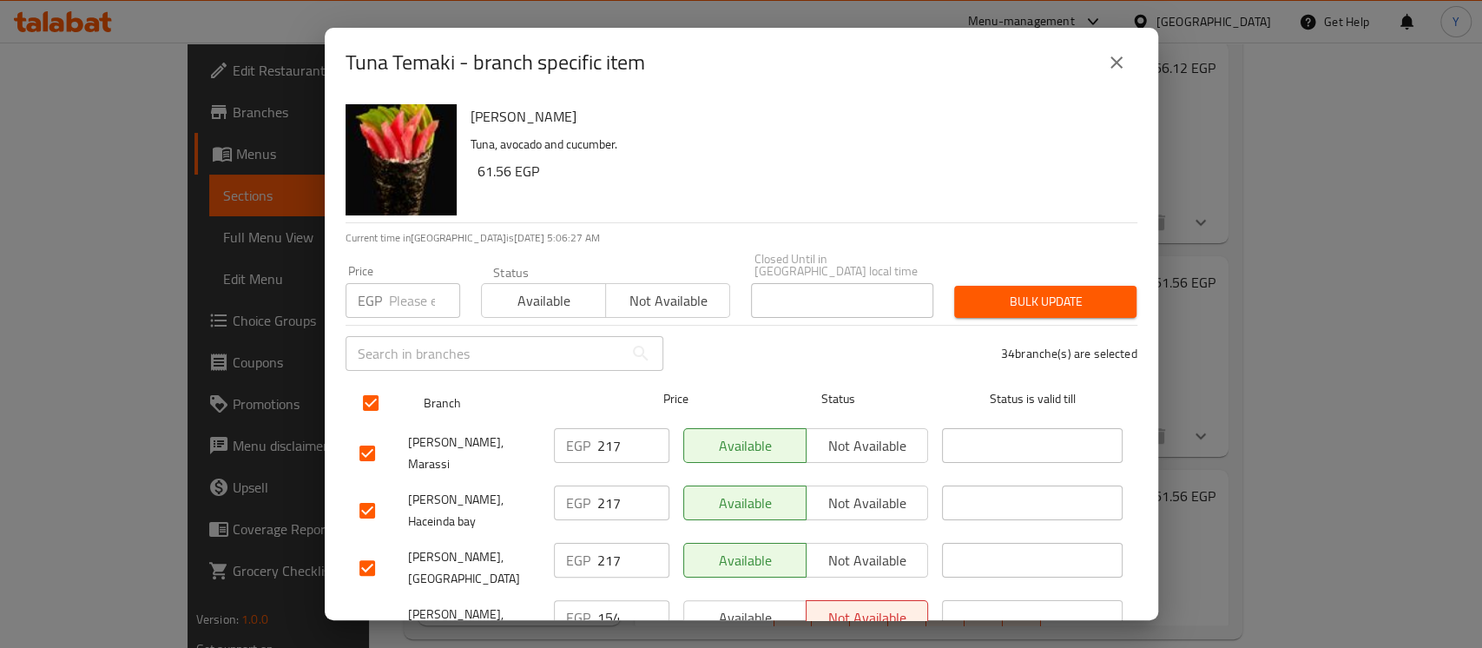
checkbox input "true"
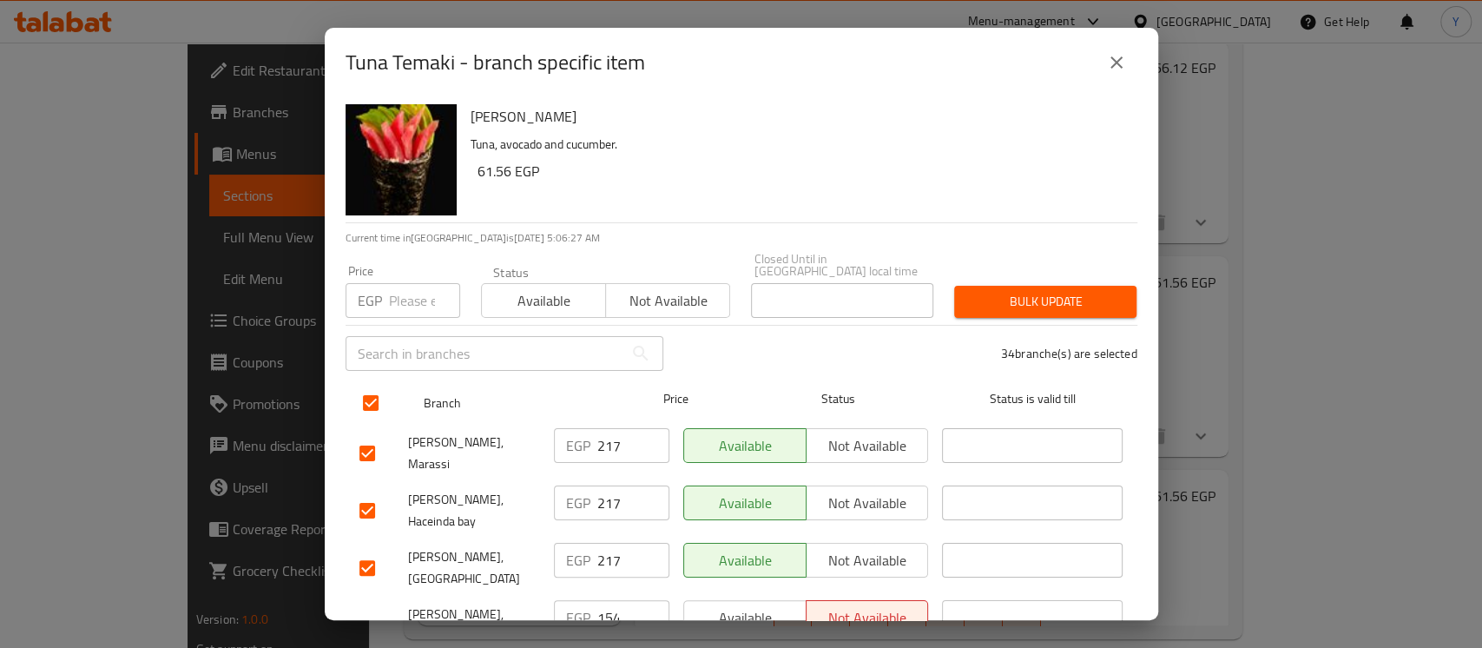
checkbox input "true"
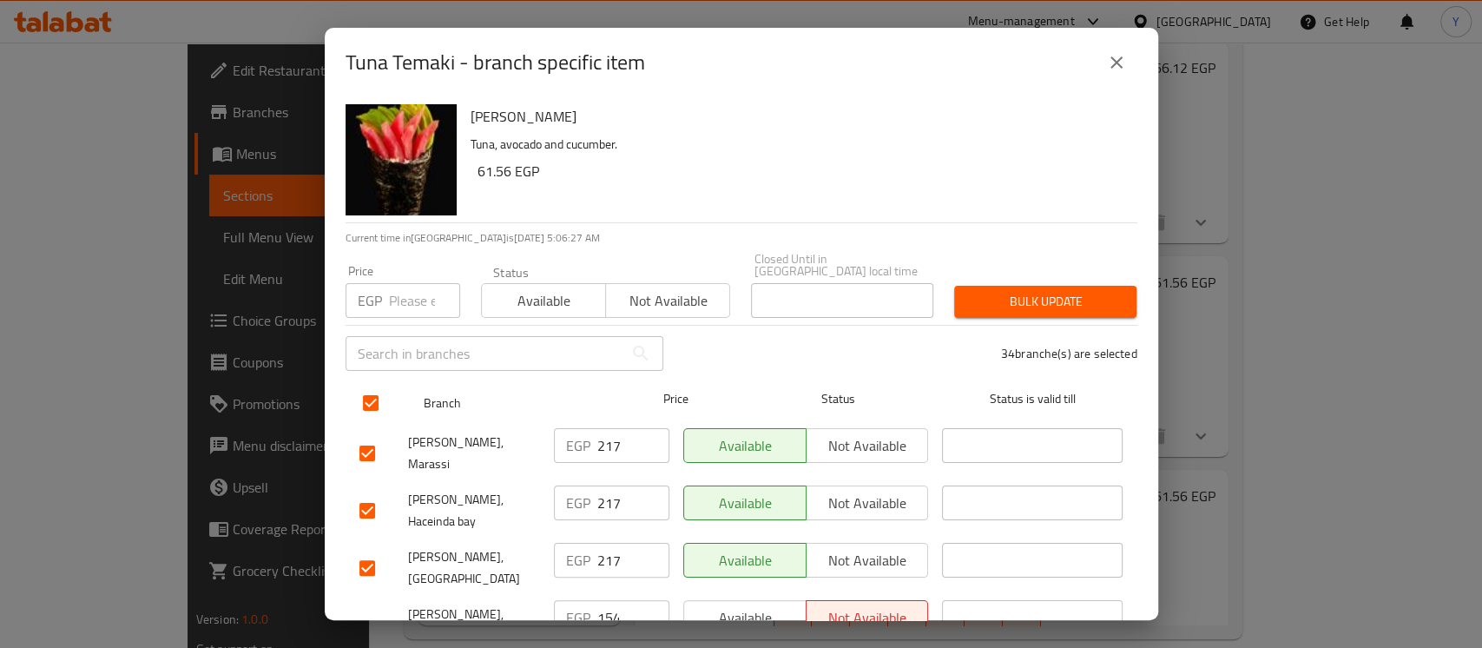
checkbox input "true"
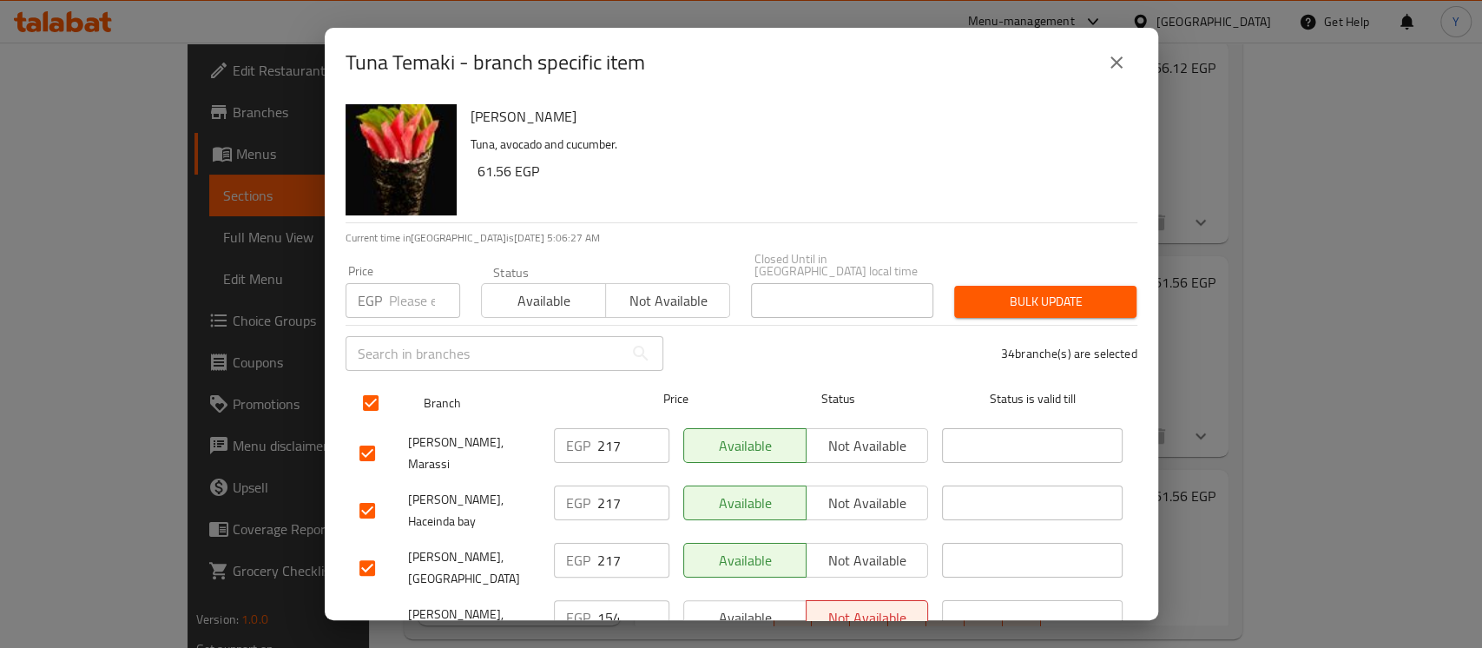
checkbox input "true"
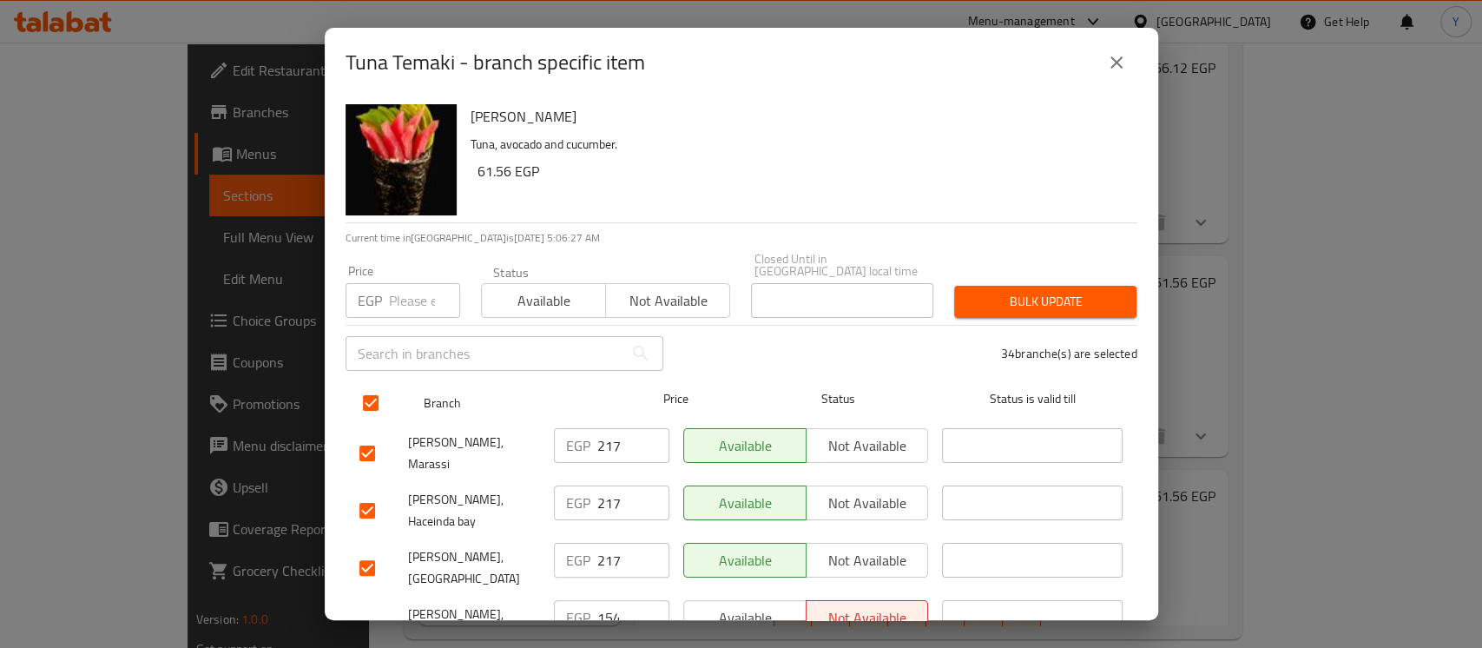
checkbox input "true"
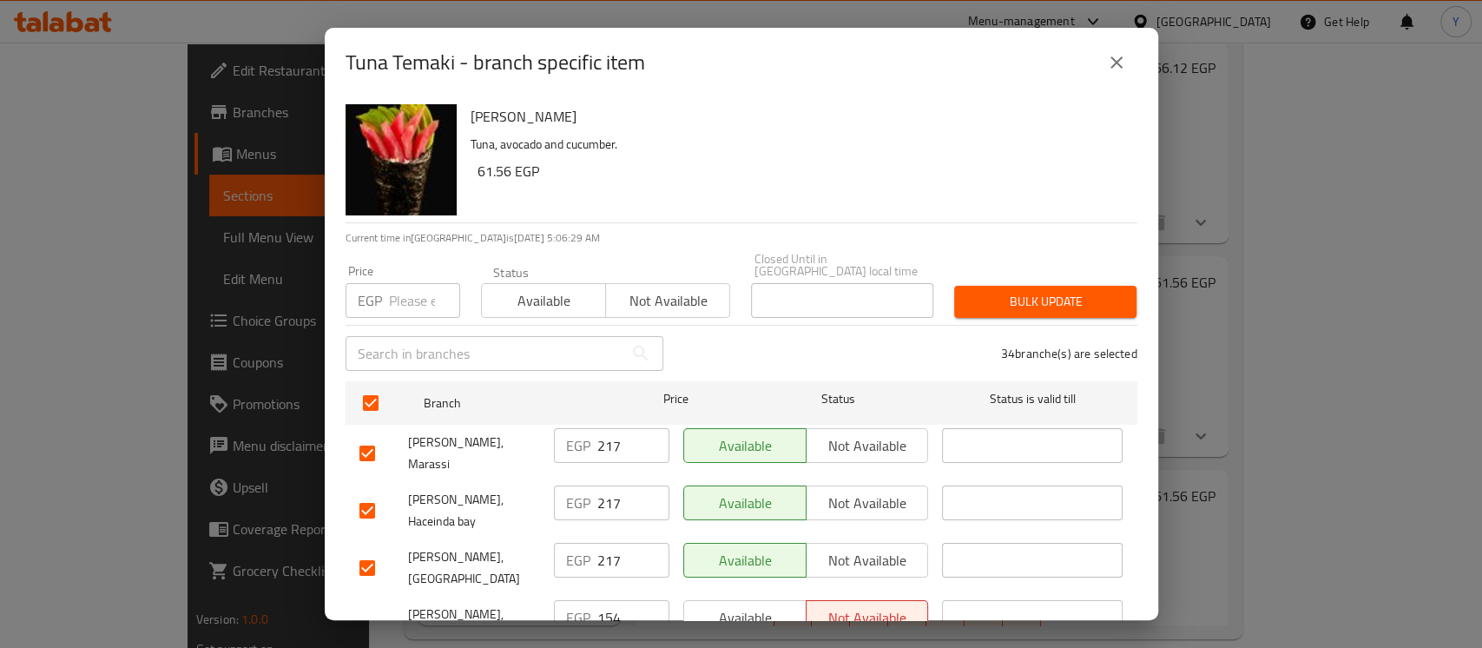
click at [396, 286] on input "number" at bounding box center [424, 300] width 71 height 35
type input "160"
click at [576, 204] on div "Tuna Temaki Tuna, avocado and cucumber. 61.56 EGP" at bounding box center [797, 159] width 667 height 125
click at [369, 435] on input "checkbox" at bounding box center [367, 453] width 36 height 36
checkbox input "false"
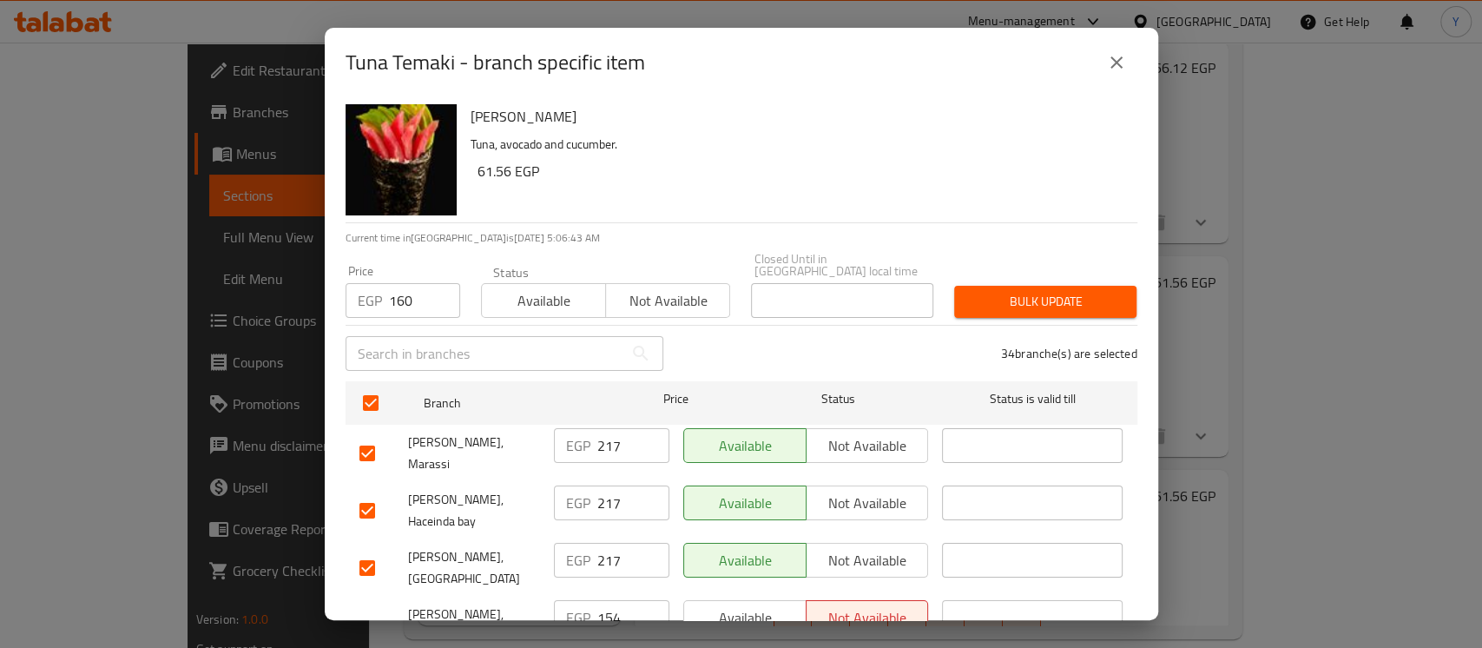
checkbox input "false"
click at [365, 497] on input "checkbox" at bounding box center [367, 510] width 36 height 36
checkbox input "false"
click at [369, 549] on input "checkbox" at bounding box center [367, 567] width 36 height 36
checkbox input "false"
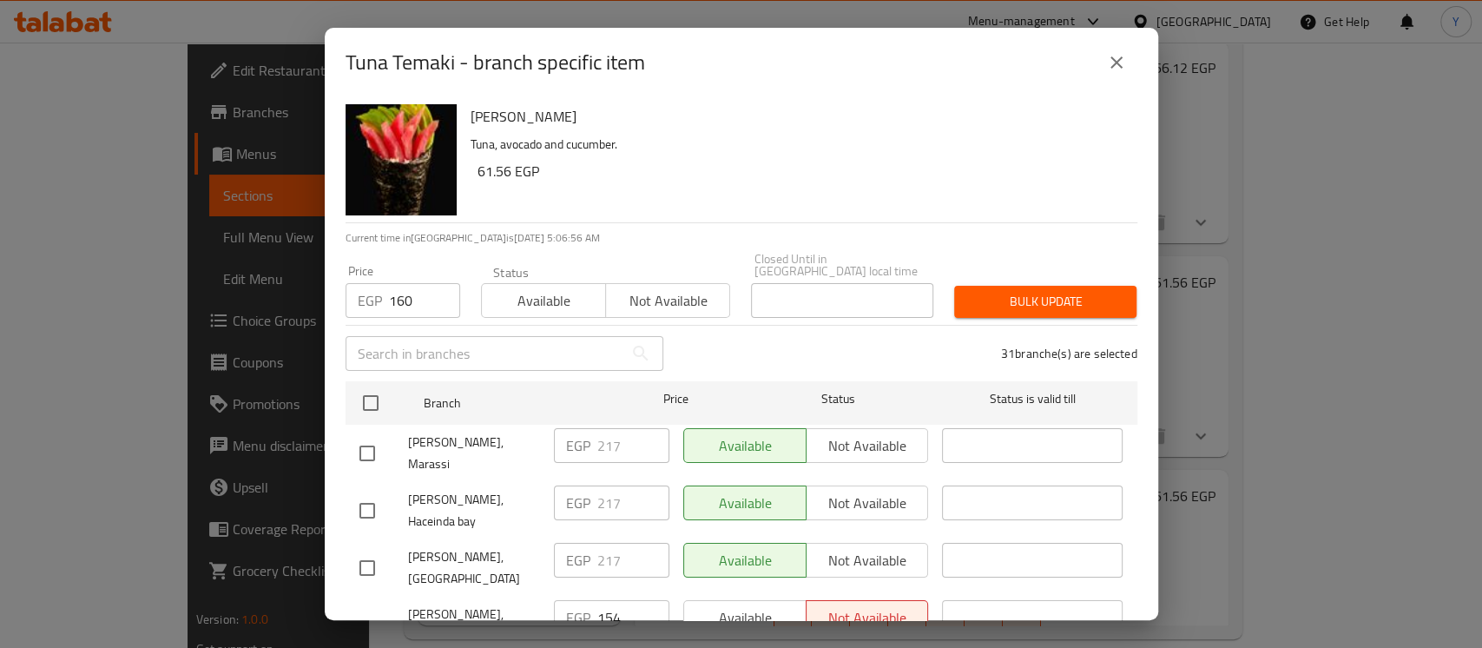
scroll to position [273, 0]
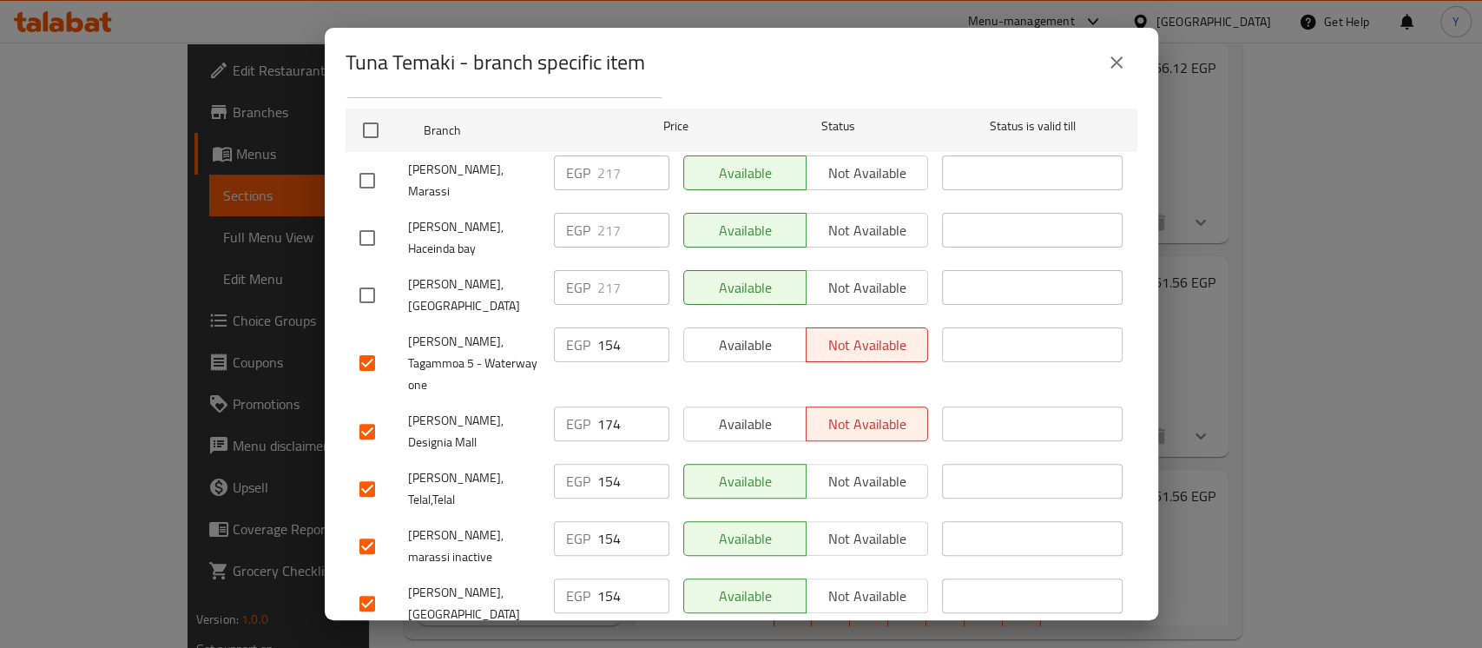
click at [361, 413] on input "checkbox" at bounding box center [367, 431] width 36 height 36
checkbox input "false"
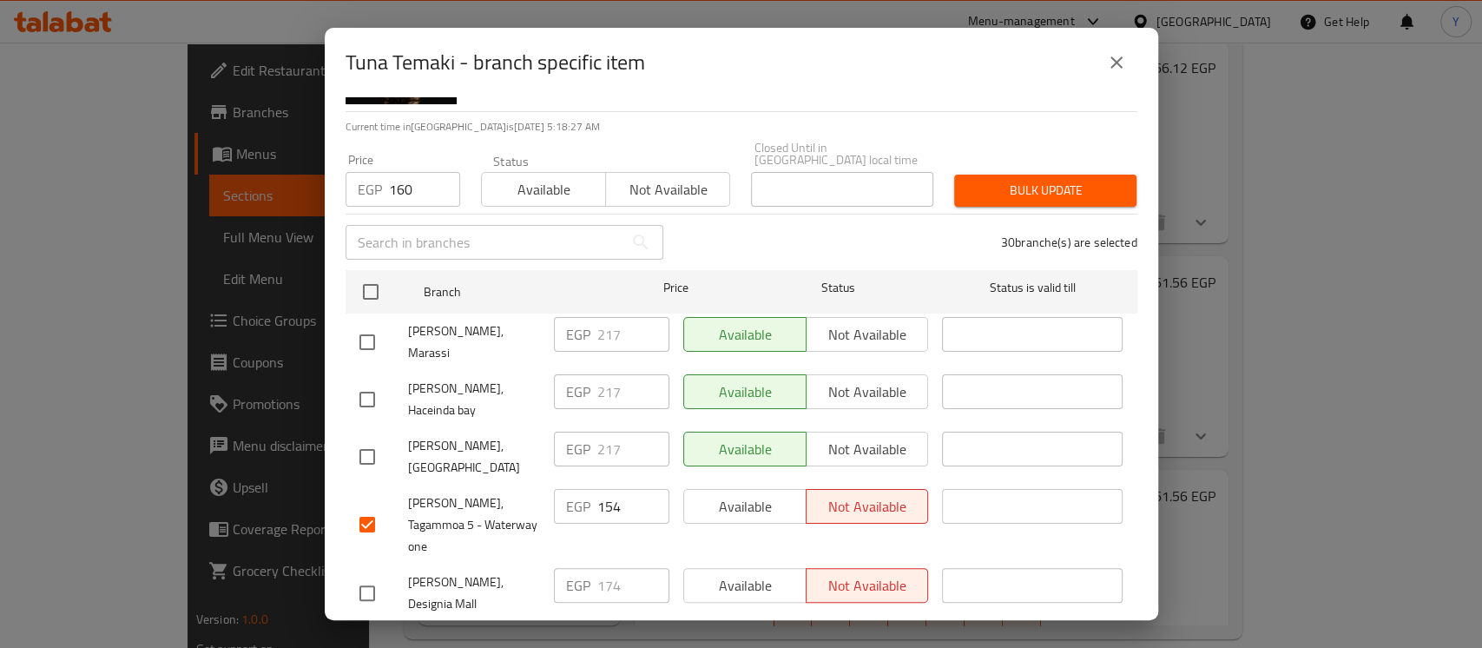
scroll to position [79, 0]
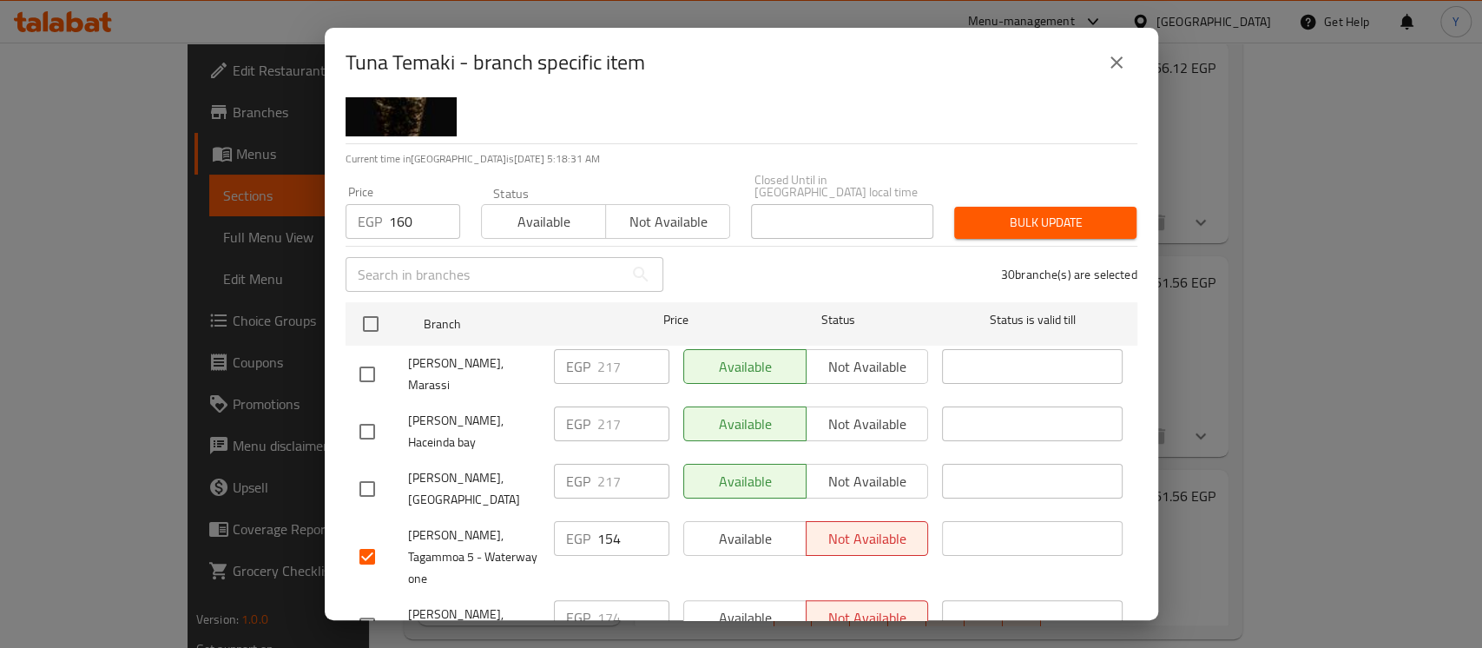
click at [990, 219] on span "Bulk update" at bounding box center [1045, 223] width 155 height 22
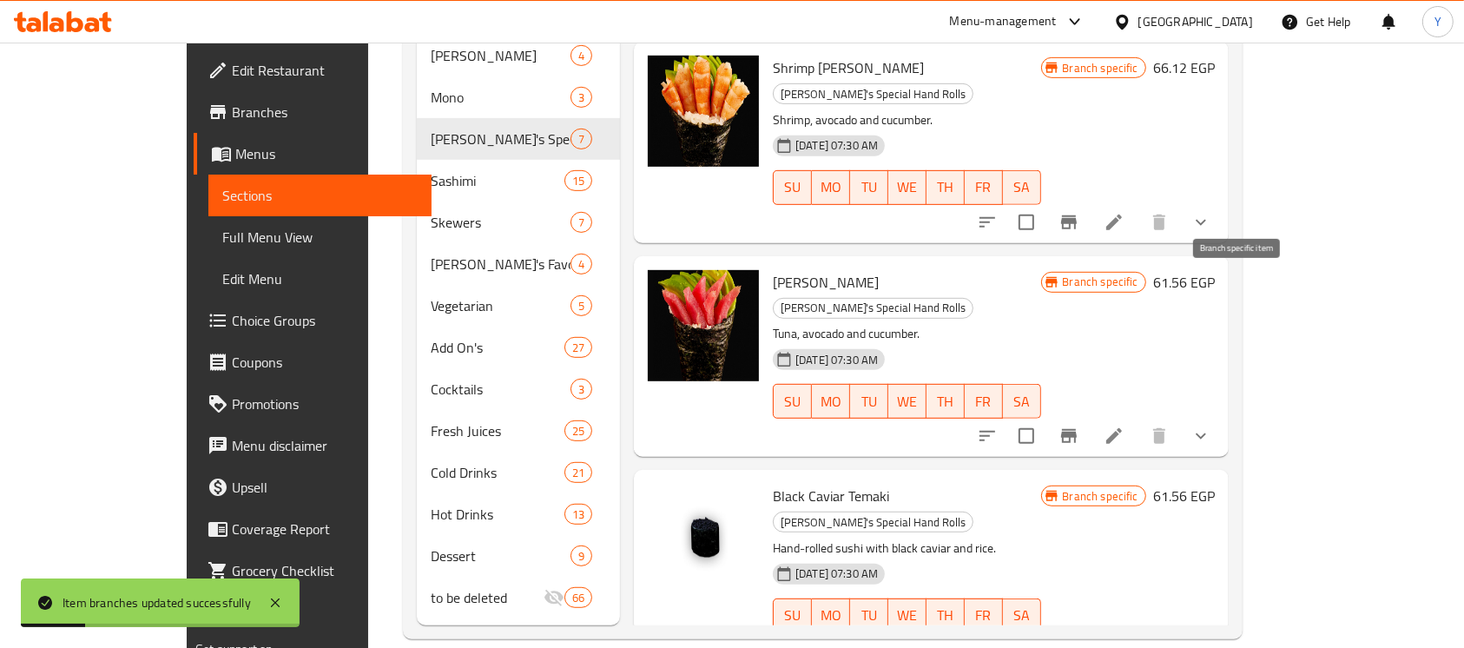
click at [1076, 429] on icon "Branch-specific-item" at bounding box center [1069, 436] width 16 height 14
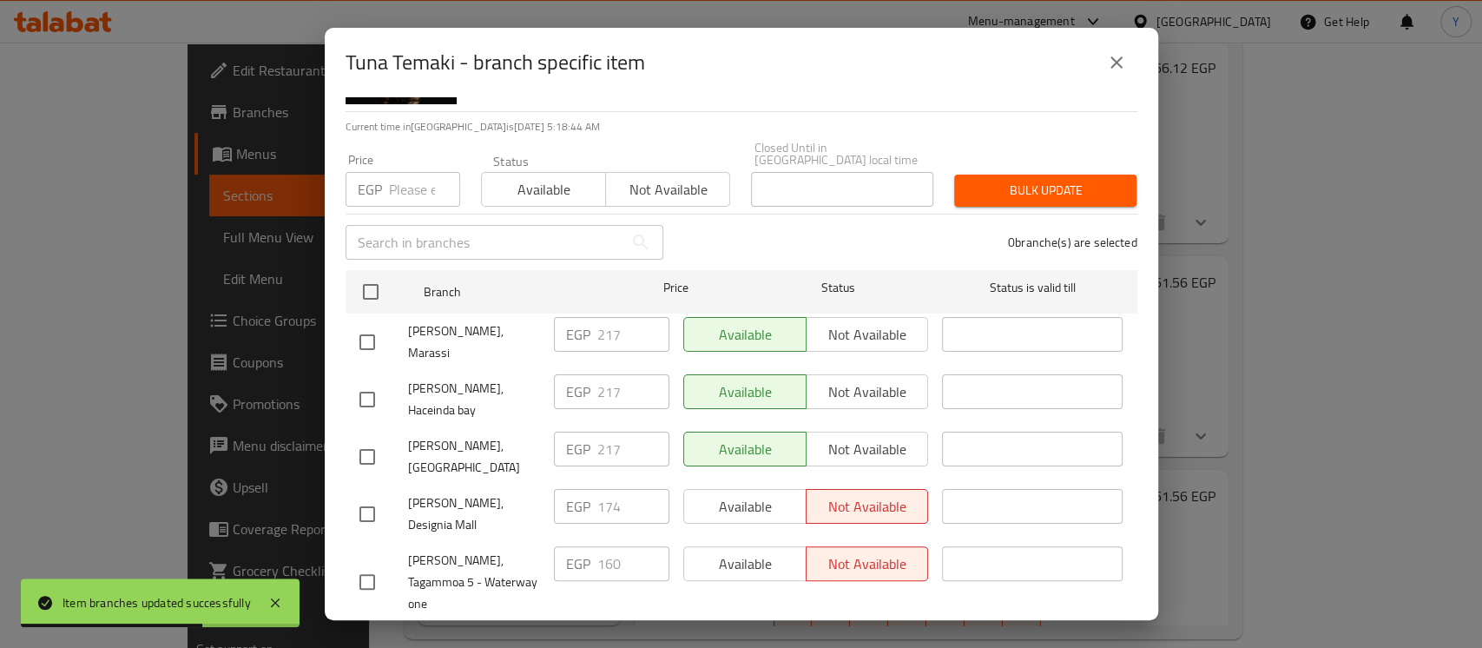
scroll to position [55, 0]
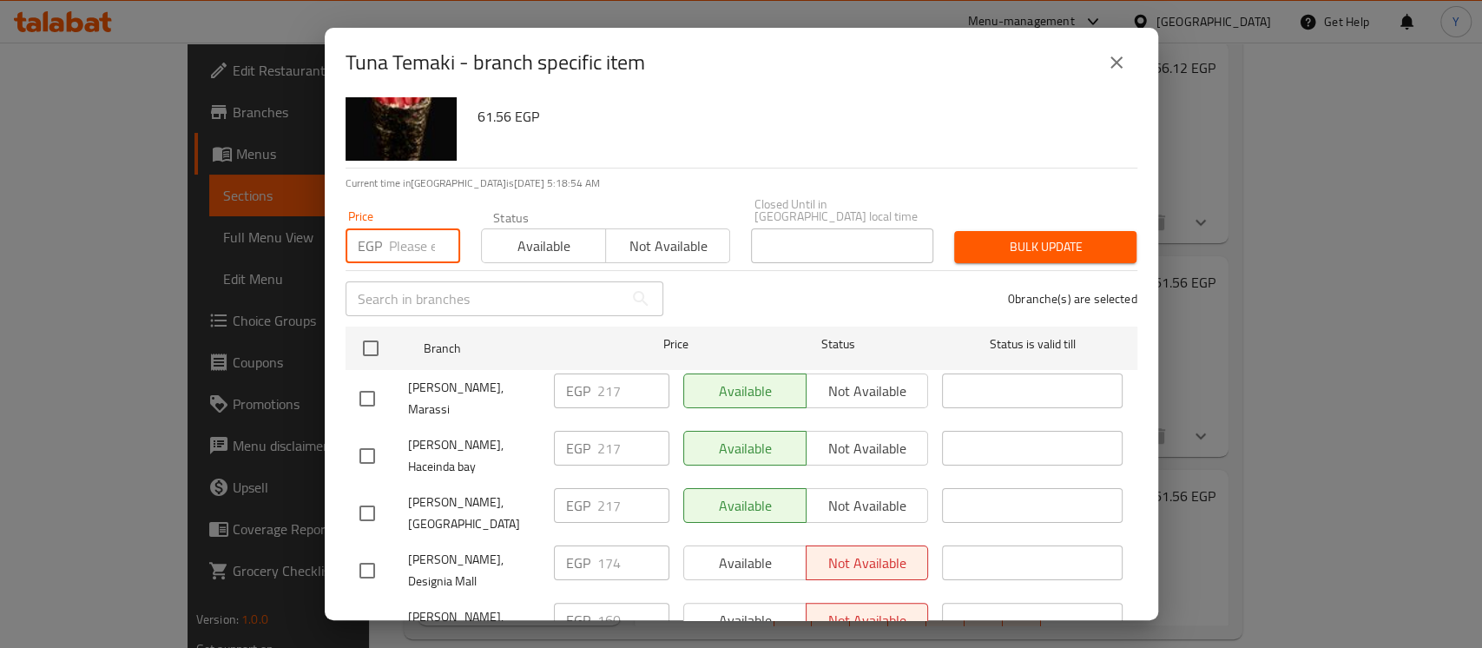
click at [421, 234] on input "number" at bounding box center [424, 245] width 71 height 35
type input "179"
click at [366, 552] on input "checkbox" at bounding box center [367, 570] width 36 height 36
checkbox input "true"
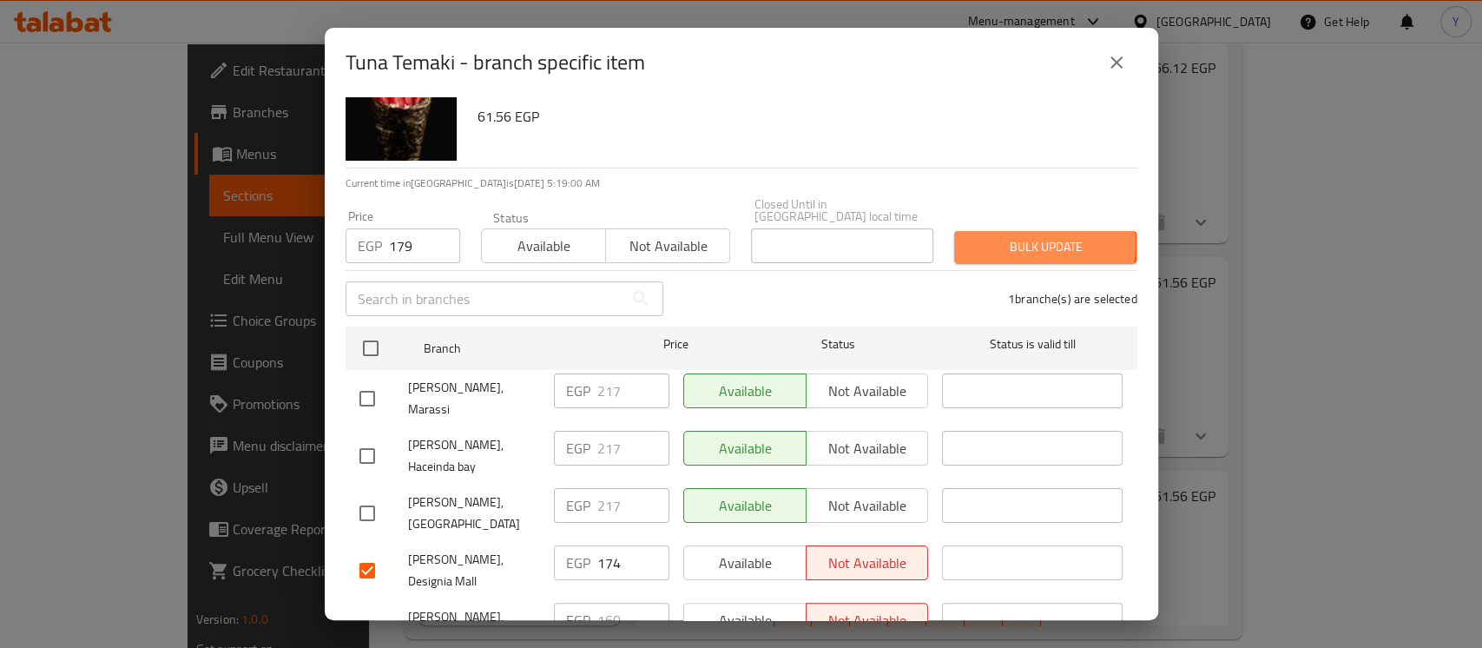
click at [1025, 236] on span "Bulk update" at bounding box center [1045, 247] width 155 height 22
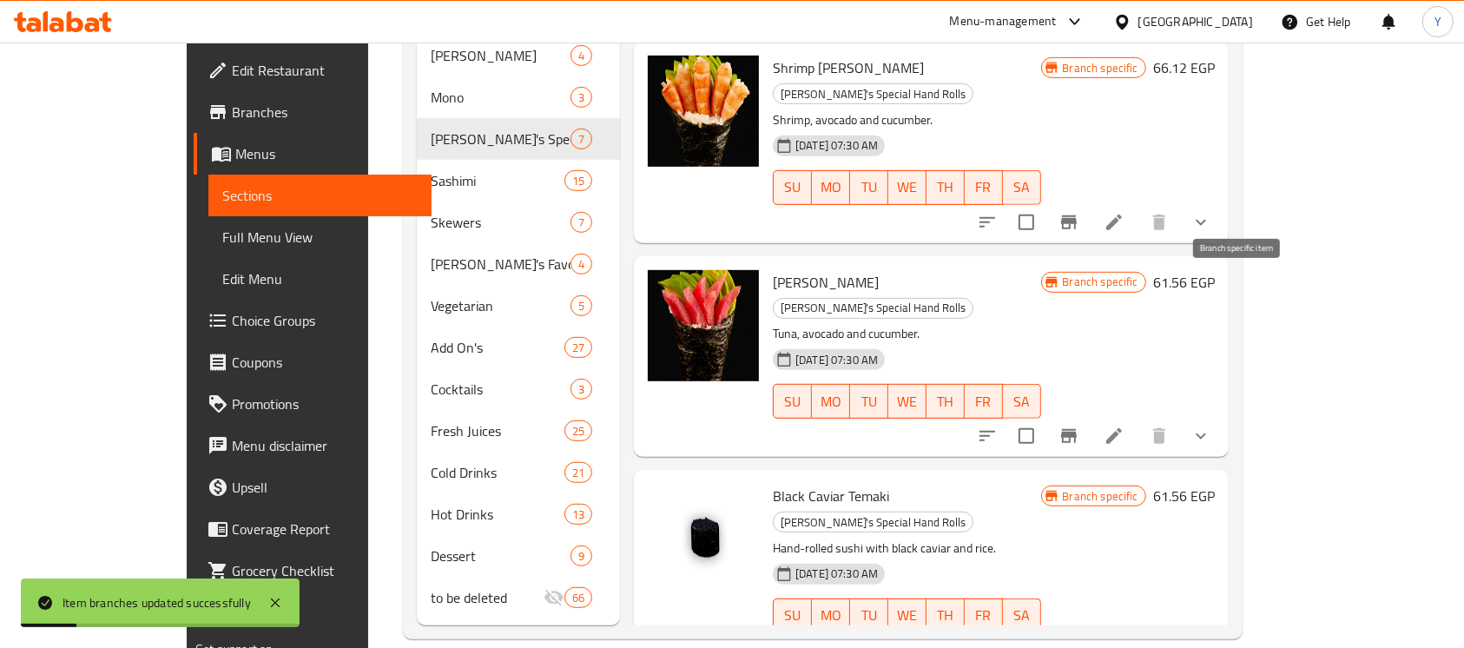
click at [1079, 425] on icon "Branch-specific-item" at bounding box center [1068, 435] width 21 height 21
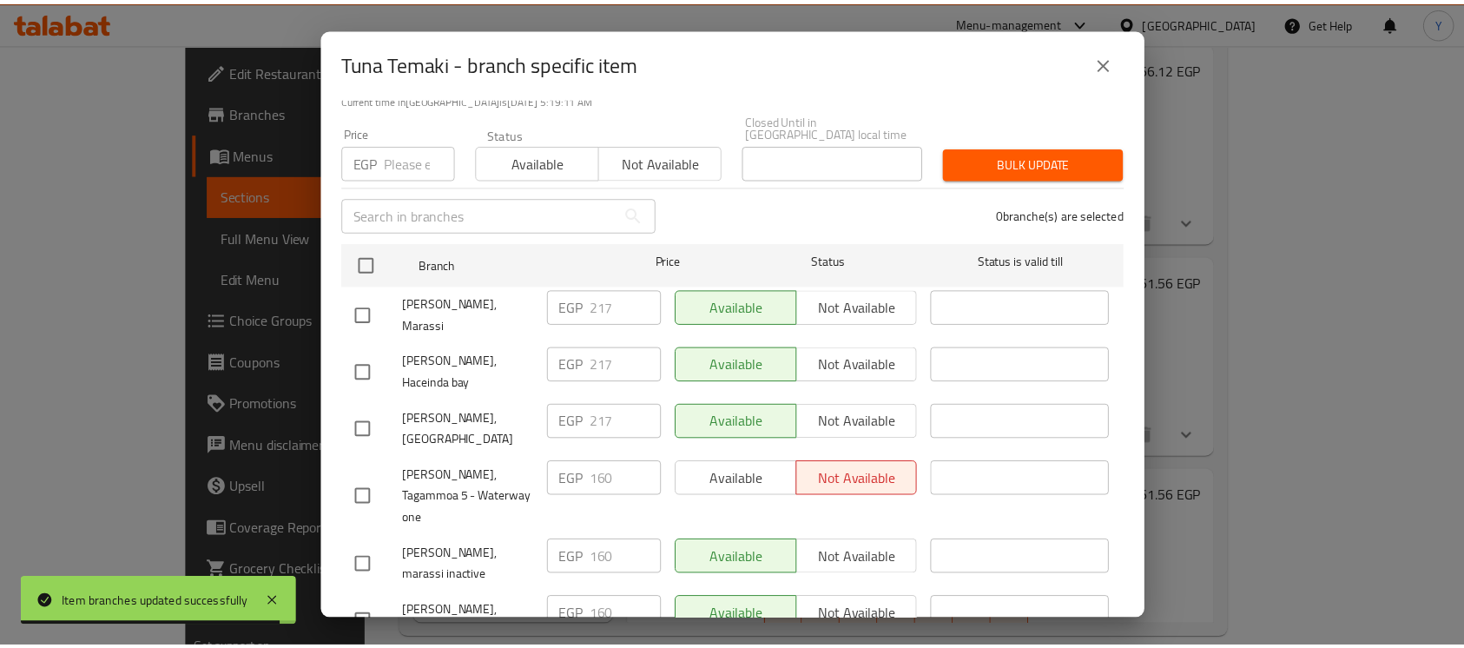
scroll to position [0, 0]
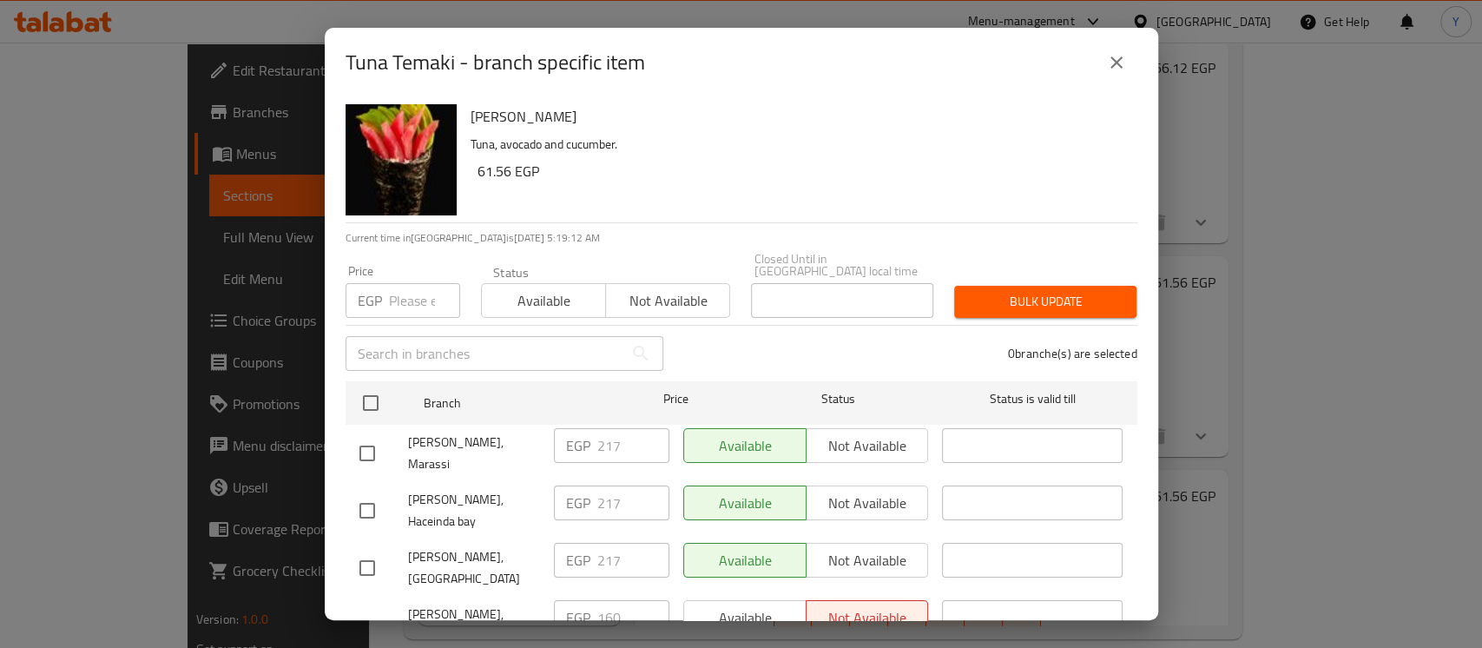
drag, startPoint x: 1116, startPoint y: 59, endPoint x: 1100, endPoint y: 43, distance: 22.7
click at [1115, 61] on icon "close" at bounding box center [1116, 62] width 21 height 21
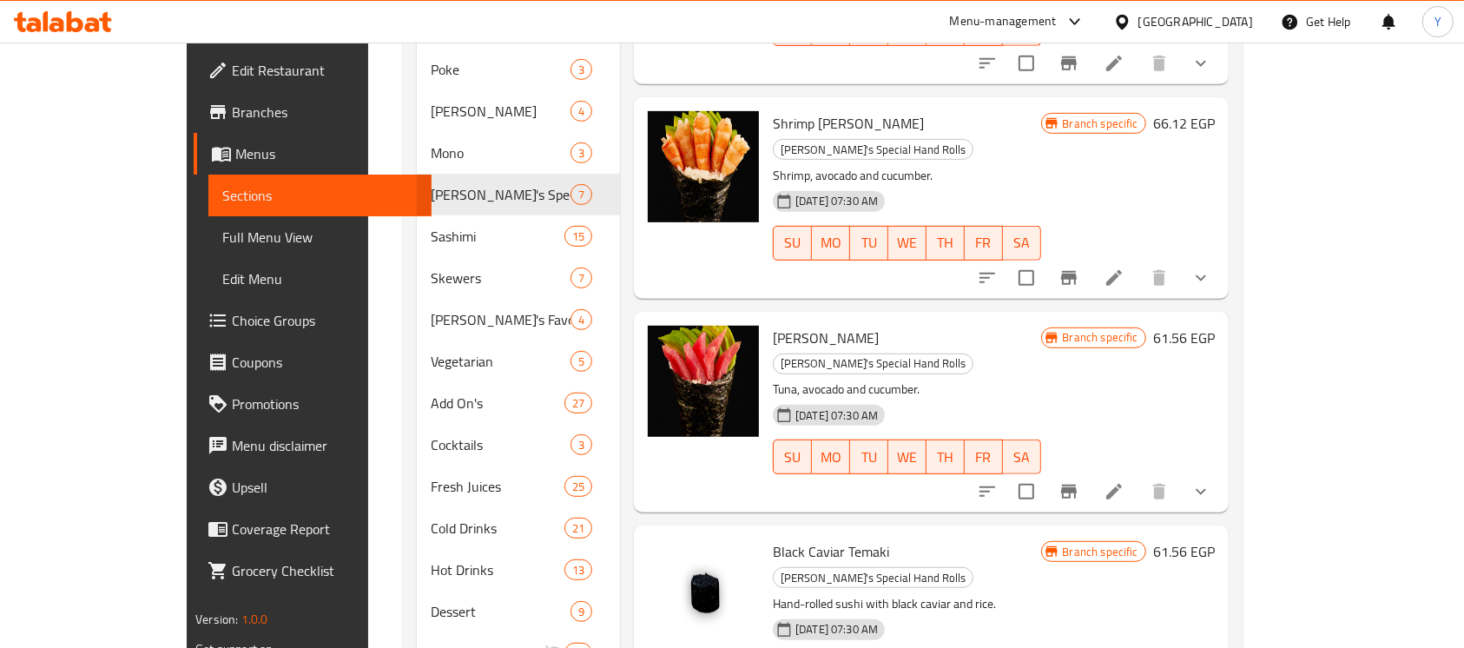
scroll to position [874, 0]
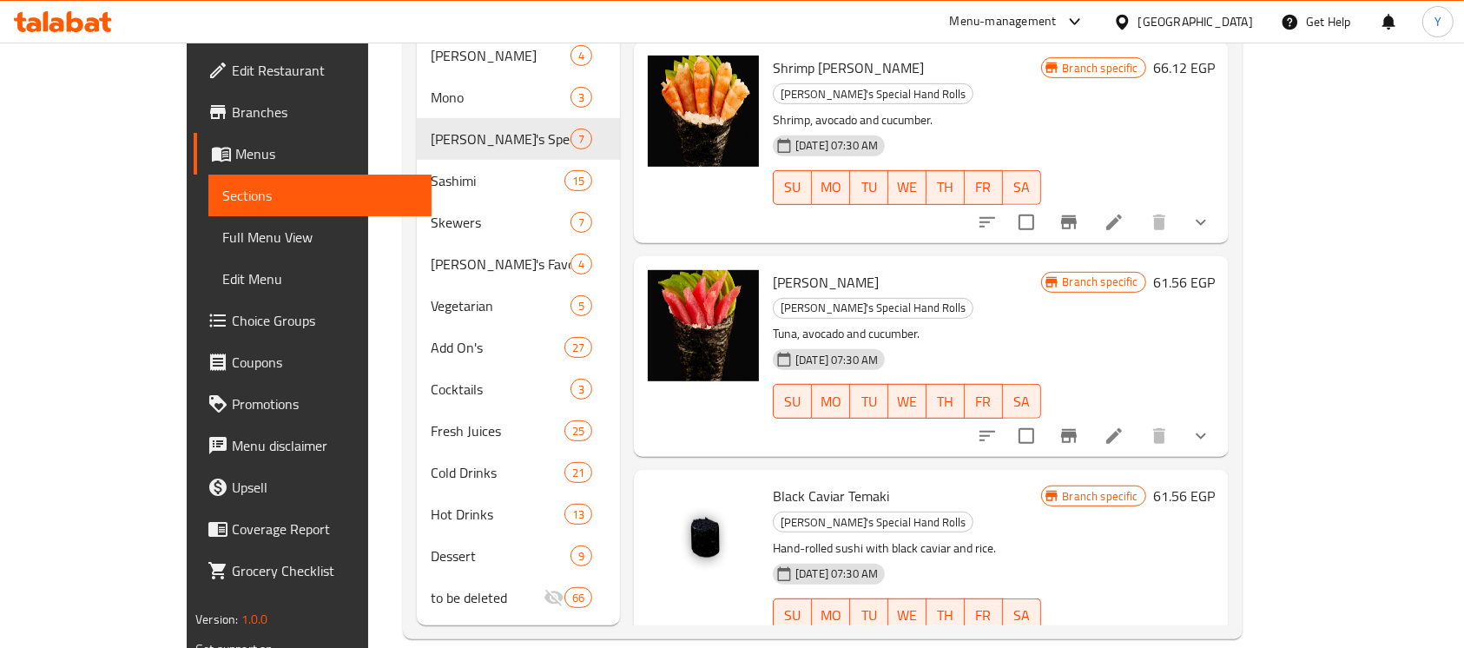
click at [848, 17] on div "Menu-management Egypt Get Help Y" at bounding box center [732, 22] width 1464 height 42
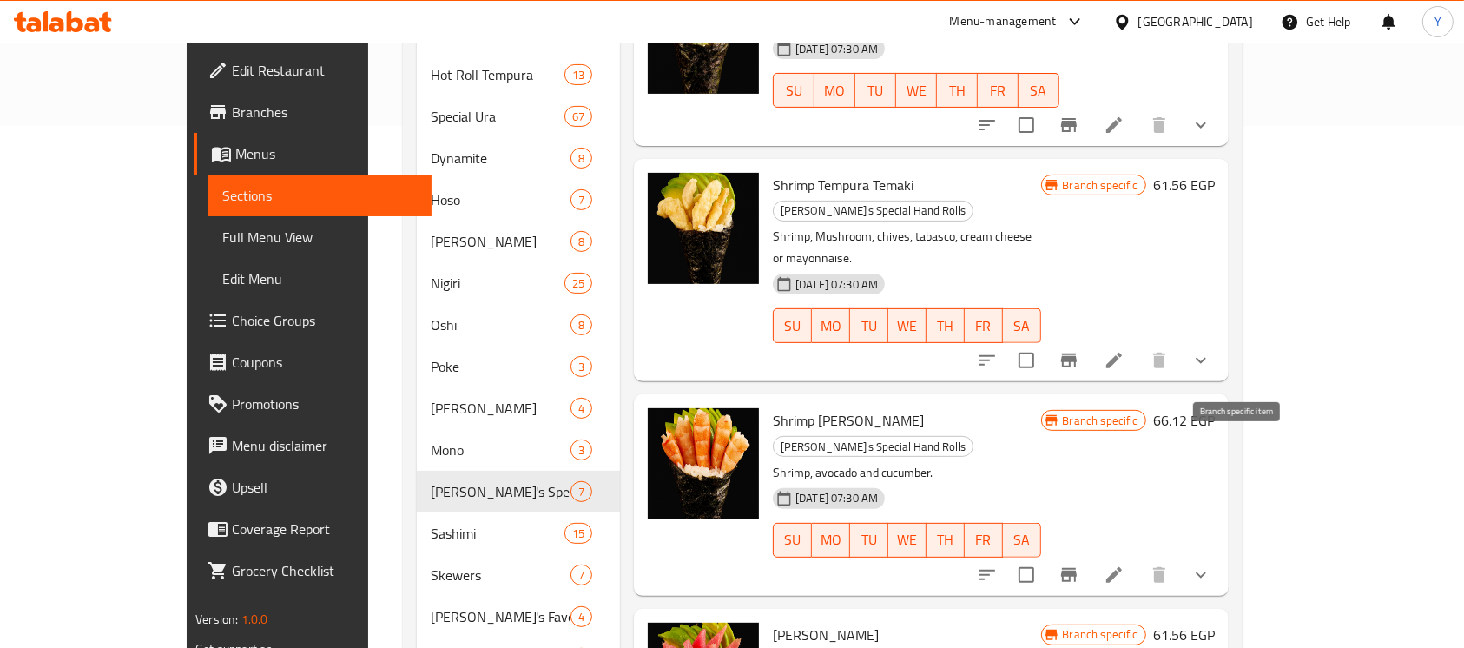
click at [1079, 564] on icon "Branch-specific-item" at bounding box center [1068, 574] width 21 height 21
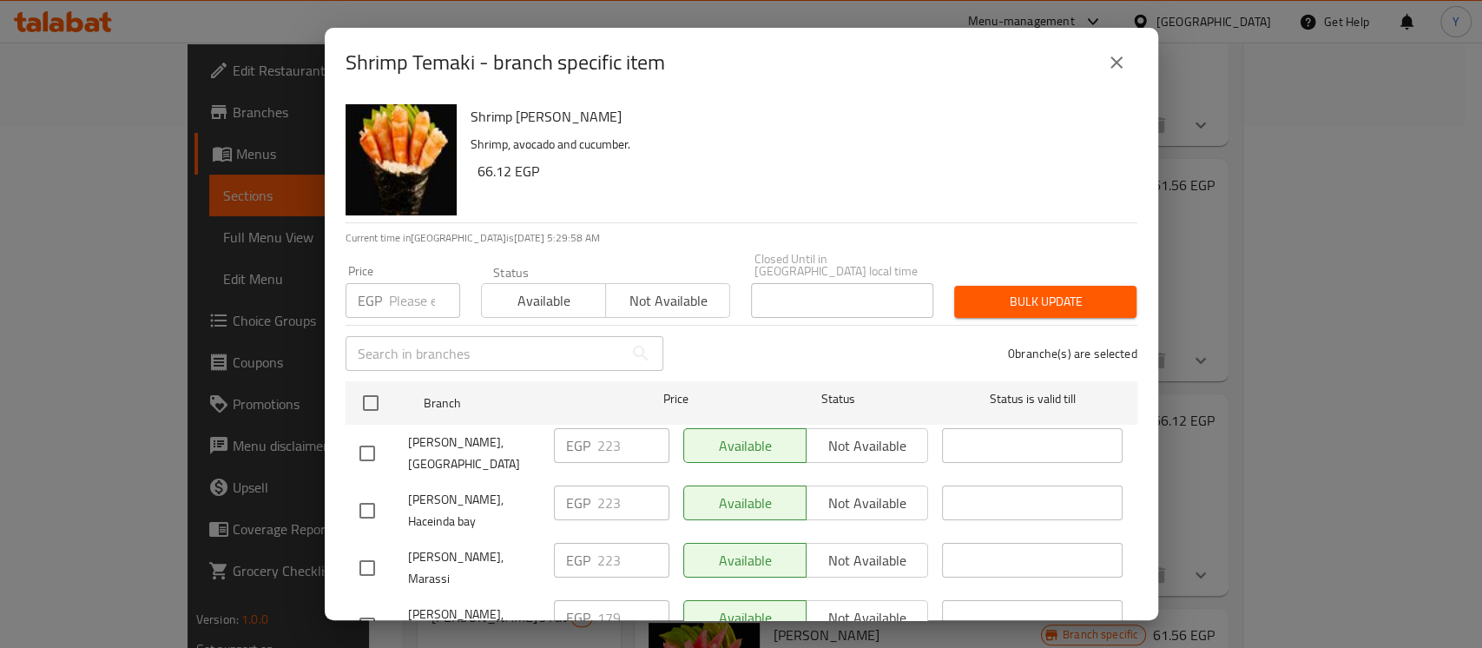
click at [1122, 87] on div "Shrimp Temaki - branch specific item" at bounding box center [741, 62] width 833 height 69
click at [1123, 77] on button "close" at bounding box center [1116, 63] width 42 height 42
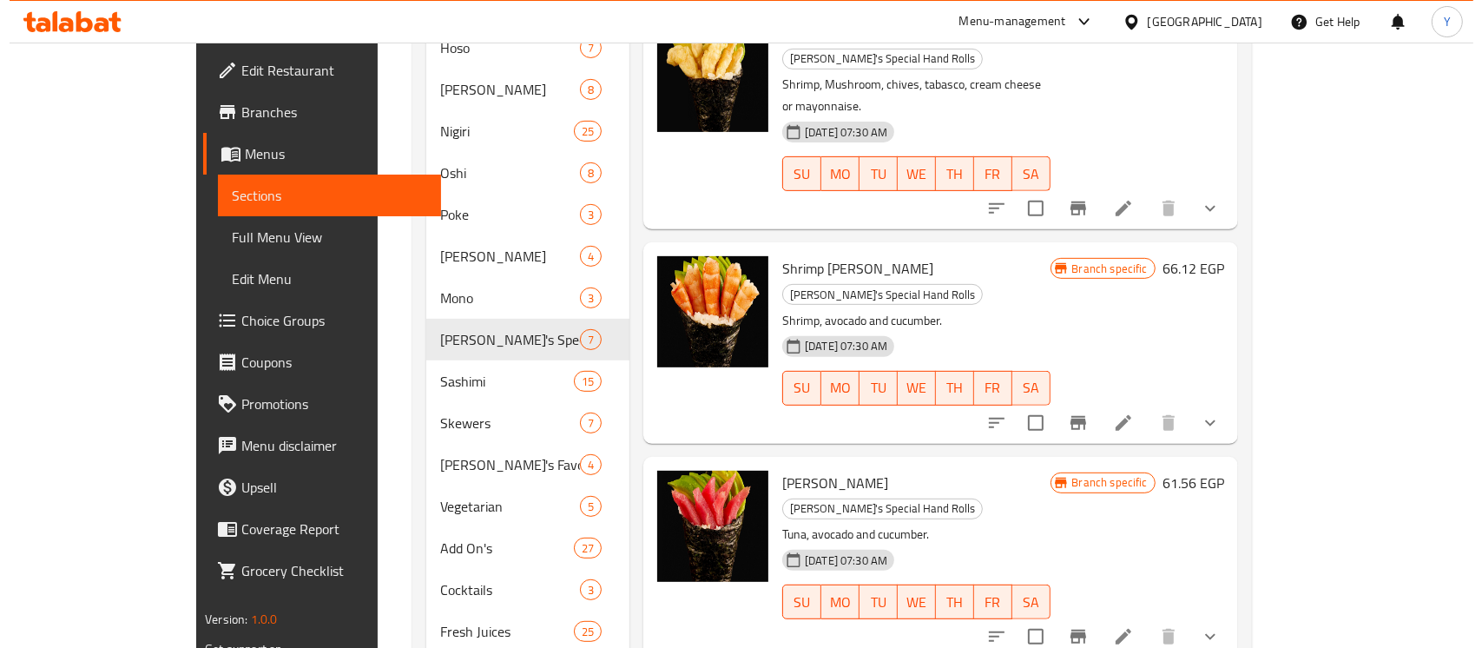
scroll to position [681, 0]
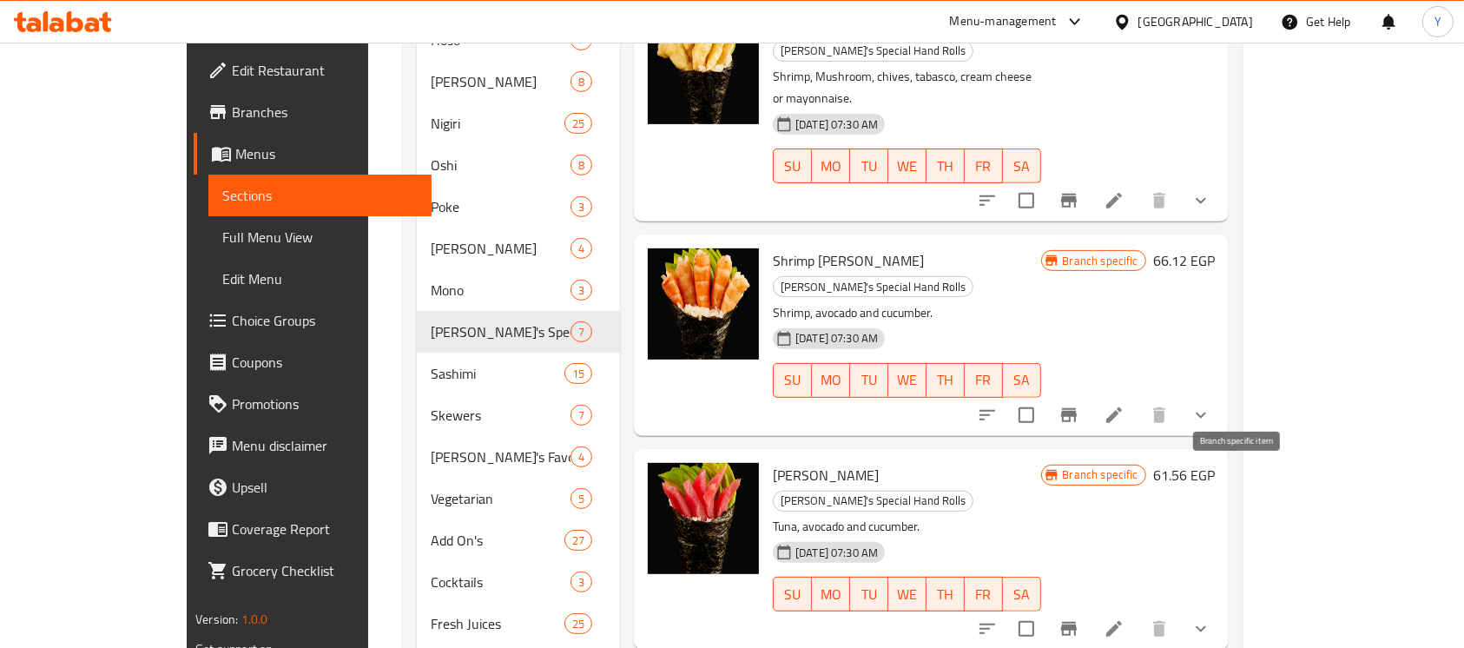
click at [1079, 618] on icon "Branch-specific-item" at bounding box center [1068, 628] width 21 height 21
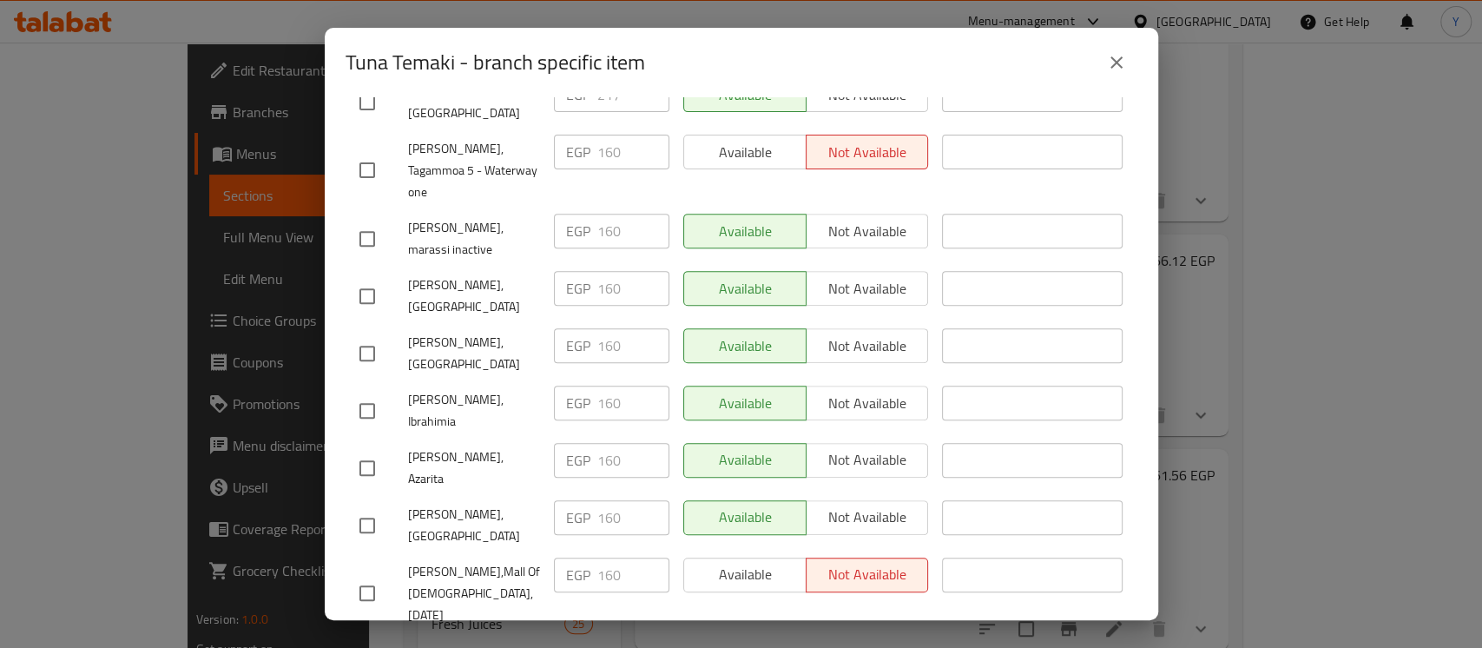
scroll to position [454, 0]
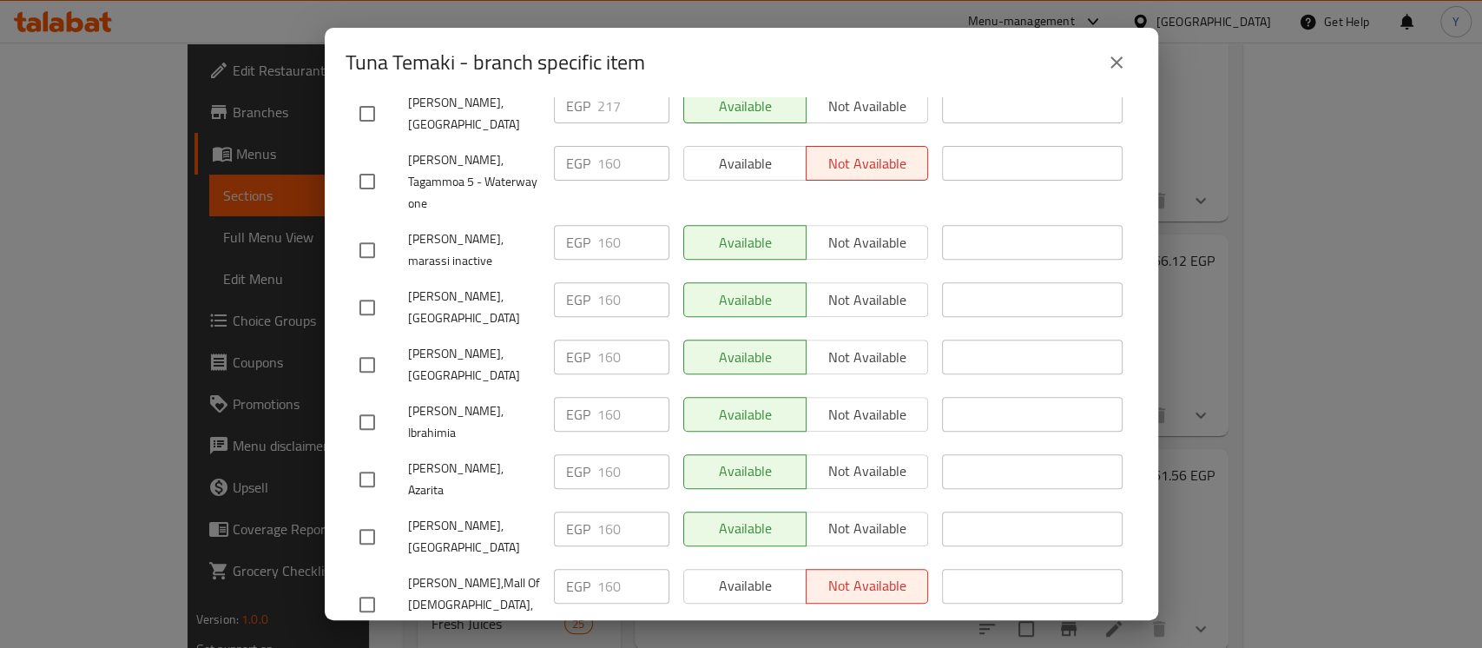
click at [469, 457] on span "[PERSON_NAME], Azarita" at bounding box center [474, 478] width 132 height 43
copy span "[PERSON_NAME], Azarita"
click at [427, 400] on span "[PERSON_NAME], Ibrahimia" at bounding box center [474, 421] width 132 height 43
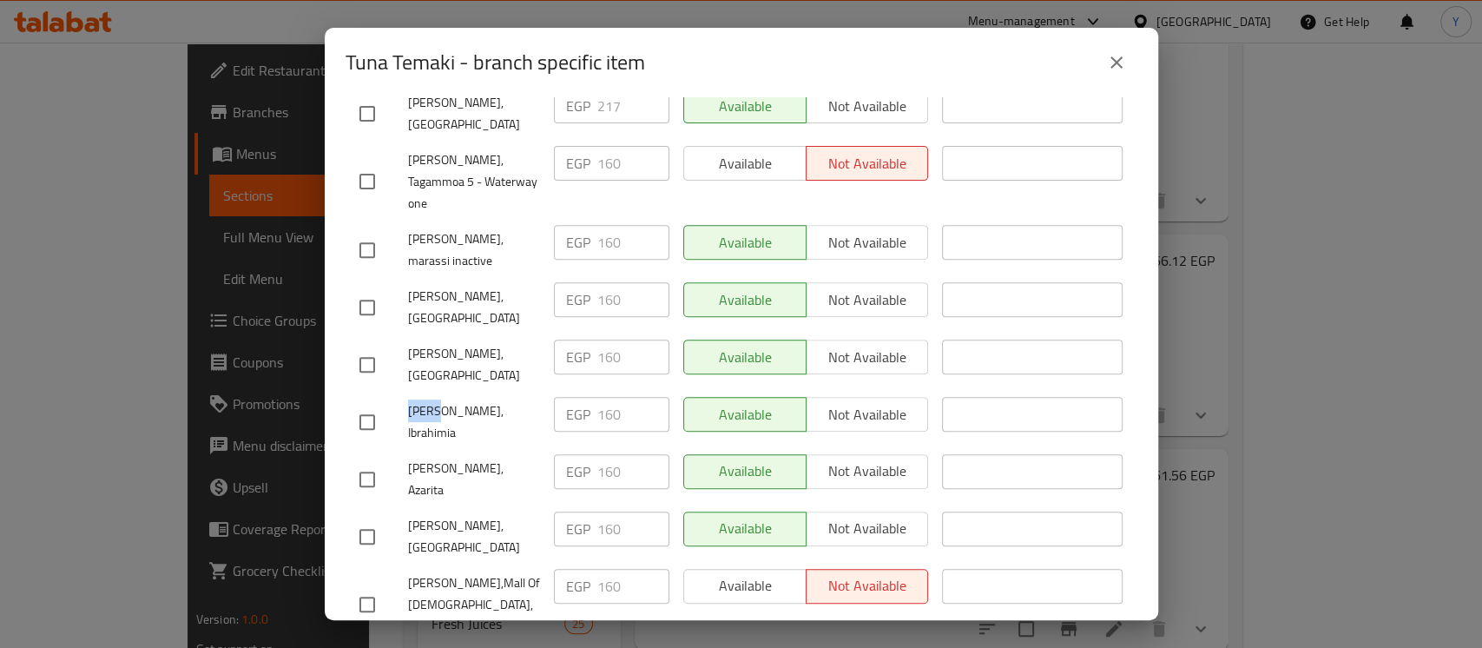
click at [427, 400] on span "[PERSON_NAME], Ibrahimia" at bounding box center [474, 421] width 132 height 43
copy span "[PERSON_NAME], Ibrahimia"
click at [368, 461] on input "checkbox" at bounding box center [367, 479] width 36 height 36
checkbox input "true"
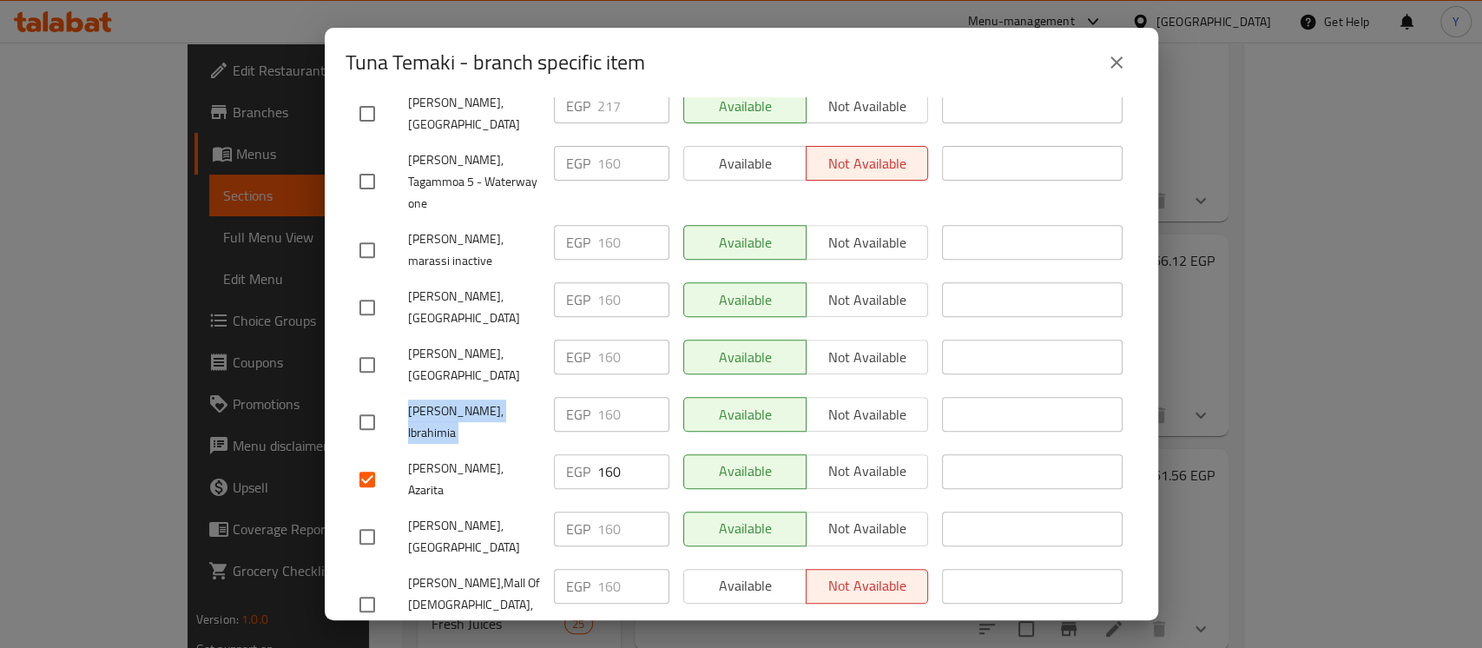
click at [357, 404] on input "checkbox" at bounding box center [367, 422] width 36 height 36
checkbox input "true"
click at [411, 286] on span "[PERSON_NAME], [GEOGRAPHIC_DATA]" at bounding box center [474, 307] width 132 height 43
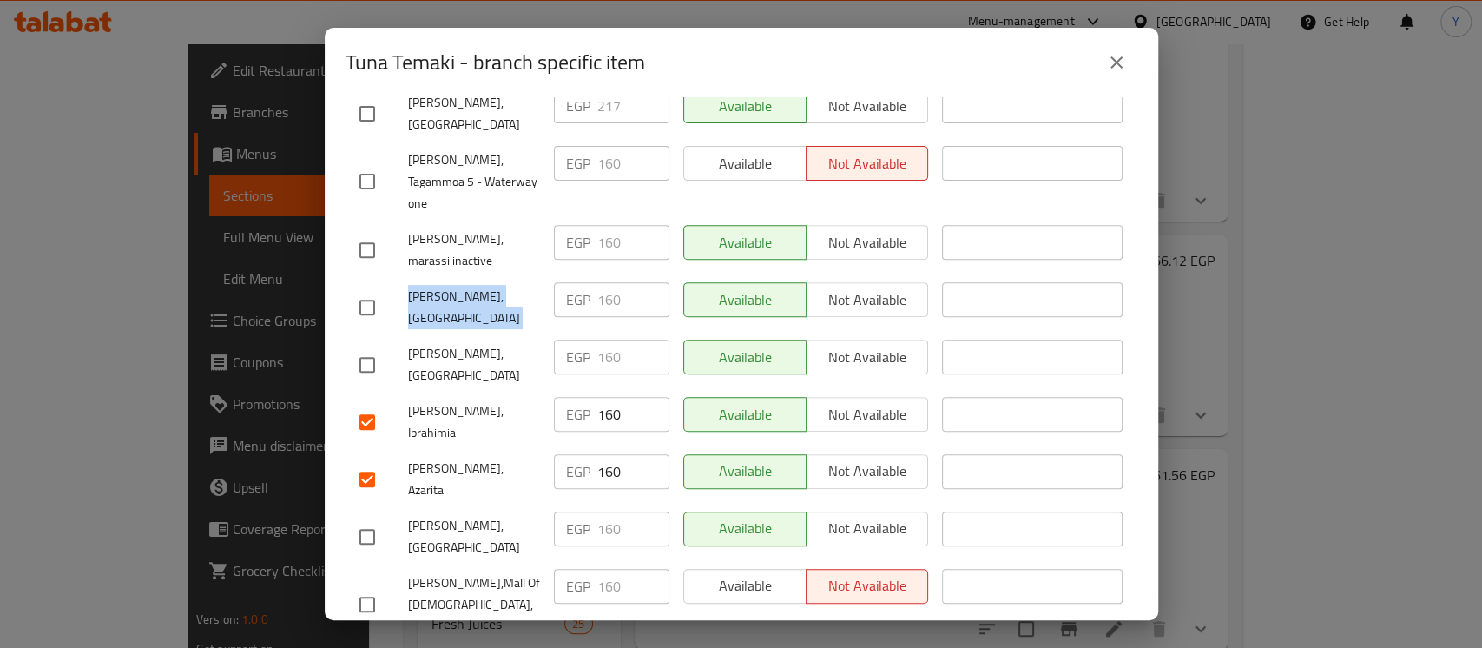
click at [411, 286] on span "[PERSON_NAME], [GEOGRAPHIC_DATA]" at bounding box center [474, 307] width 132 height 43
copy span "[PERSON_NAME], [GEOGRAPHIC_DATA]"
click at [368, 289] on input "checkbox" at bounding box center [367, 307] width 36 height 36
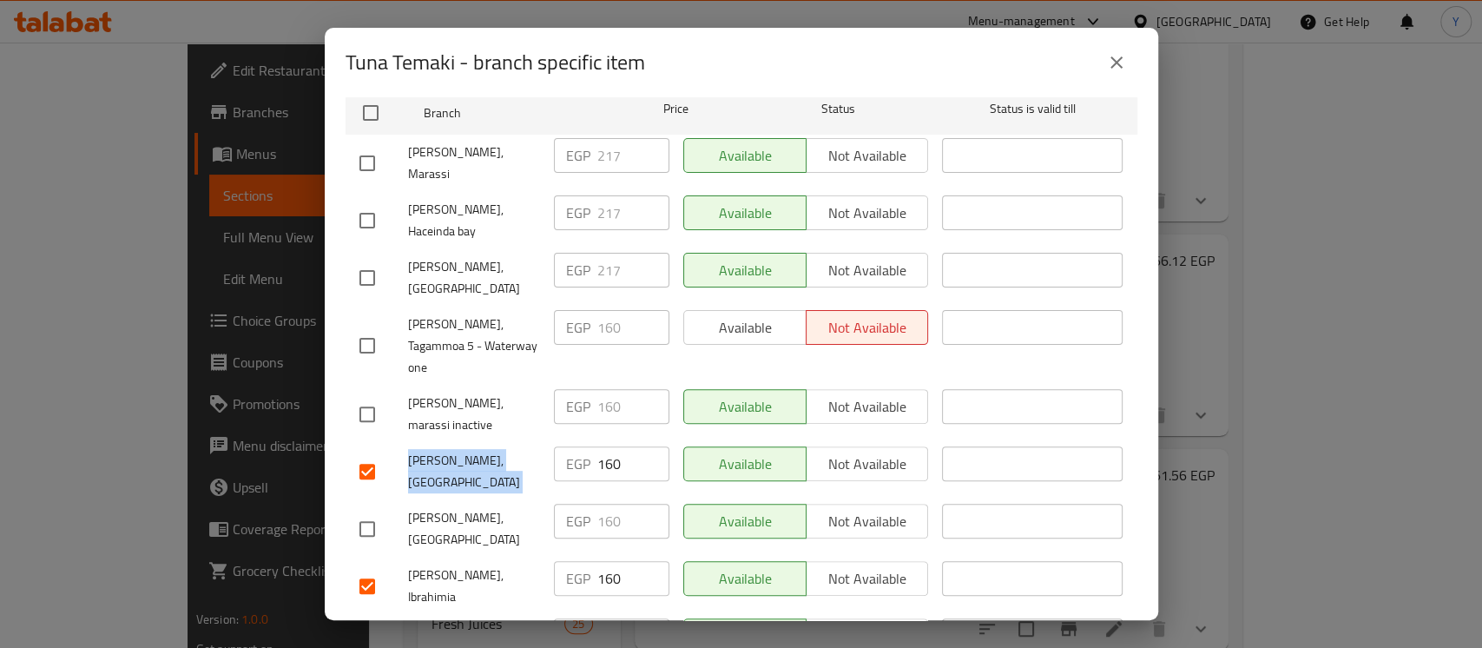
scroll to position [286, 0]
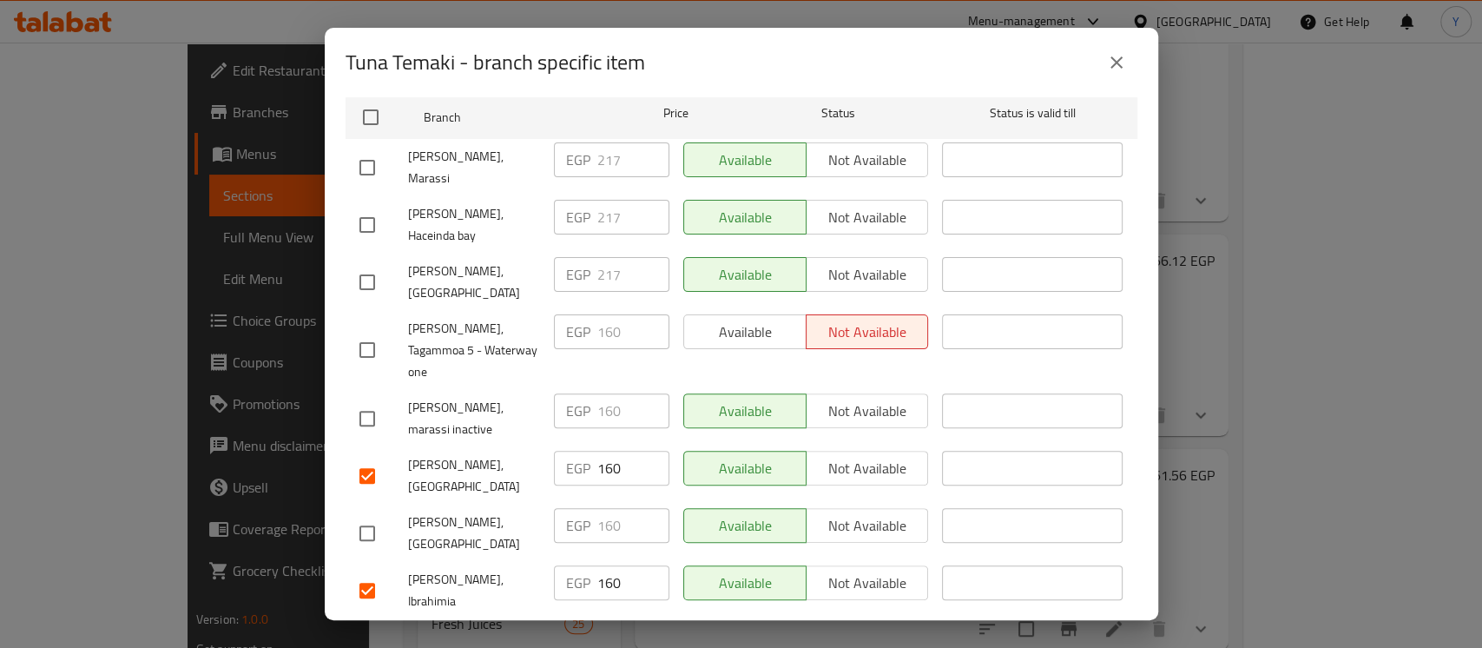
click at [494, 511] on span "[PERSON_NAME], [GEOGRAPHIC_DATA]" at bounding box center [474, 532] width 132 height 43
click at [367, 457] on input "checkbox" at bounding box center [367, 475] width 36 height 36
checkbox input "false"
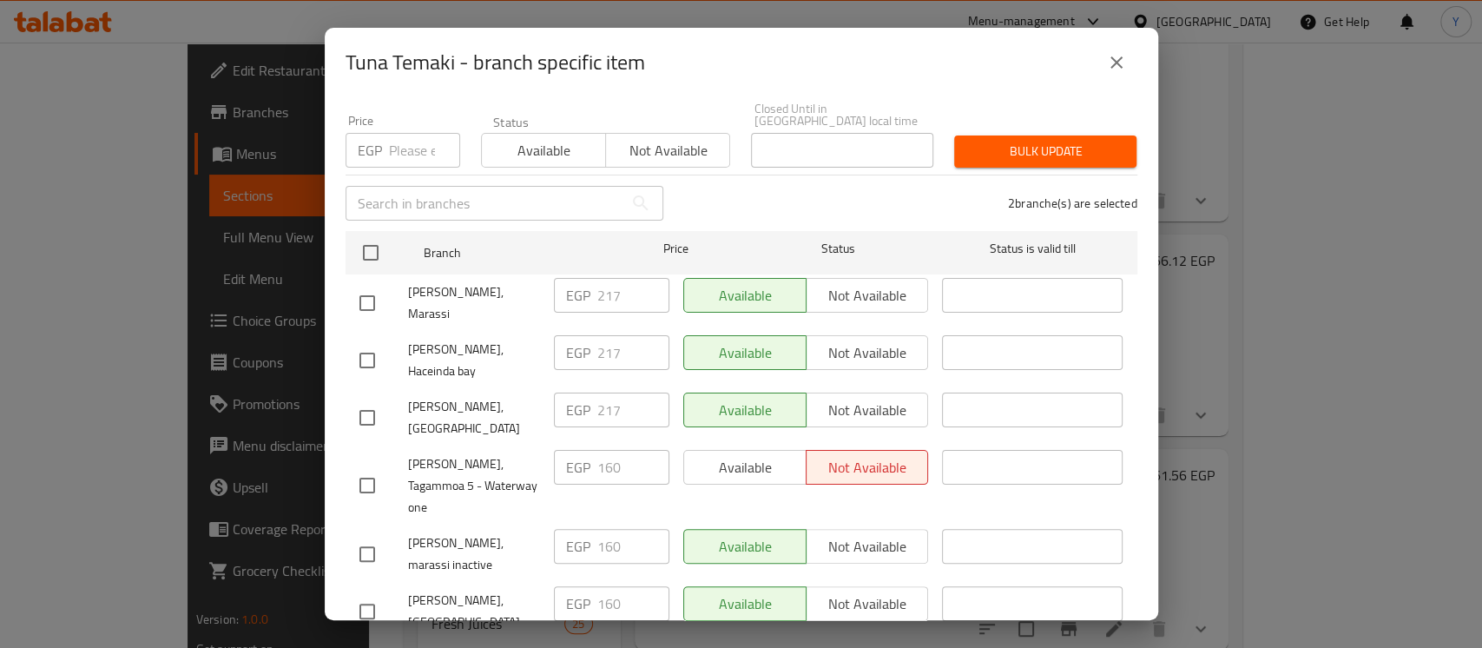
scroll to position [0, 0]
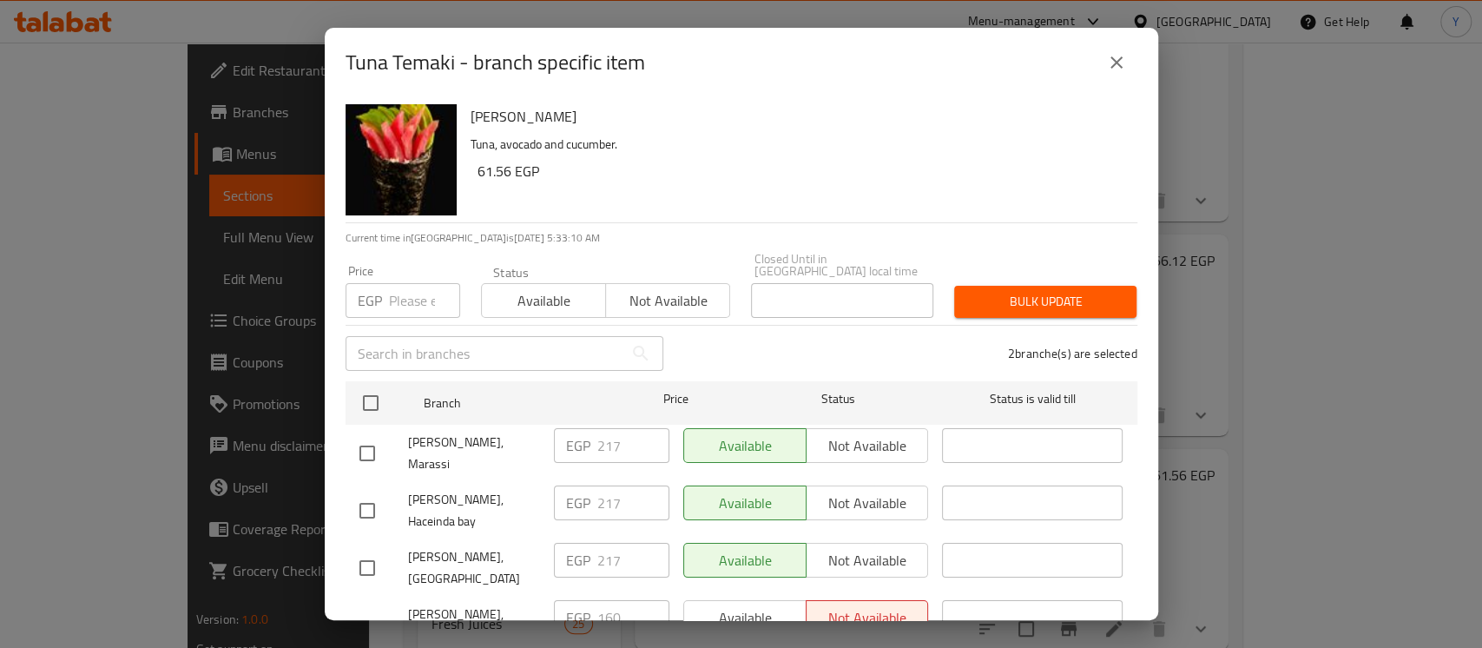
click at [417, 303] on input "number" at bounding box center [424, 300] width 71 height 35
type input "179"
click at [1020, 293] on span "Bulk update" at bounding box center [1045, 302] width 155 height 22
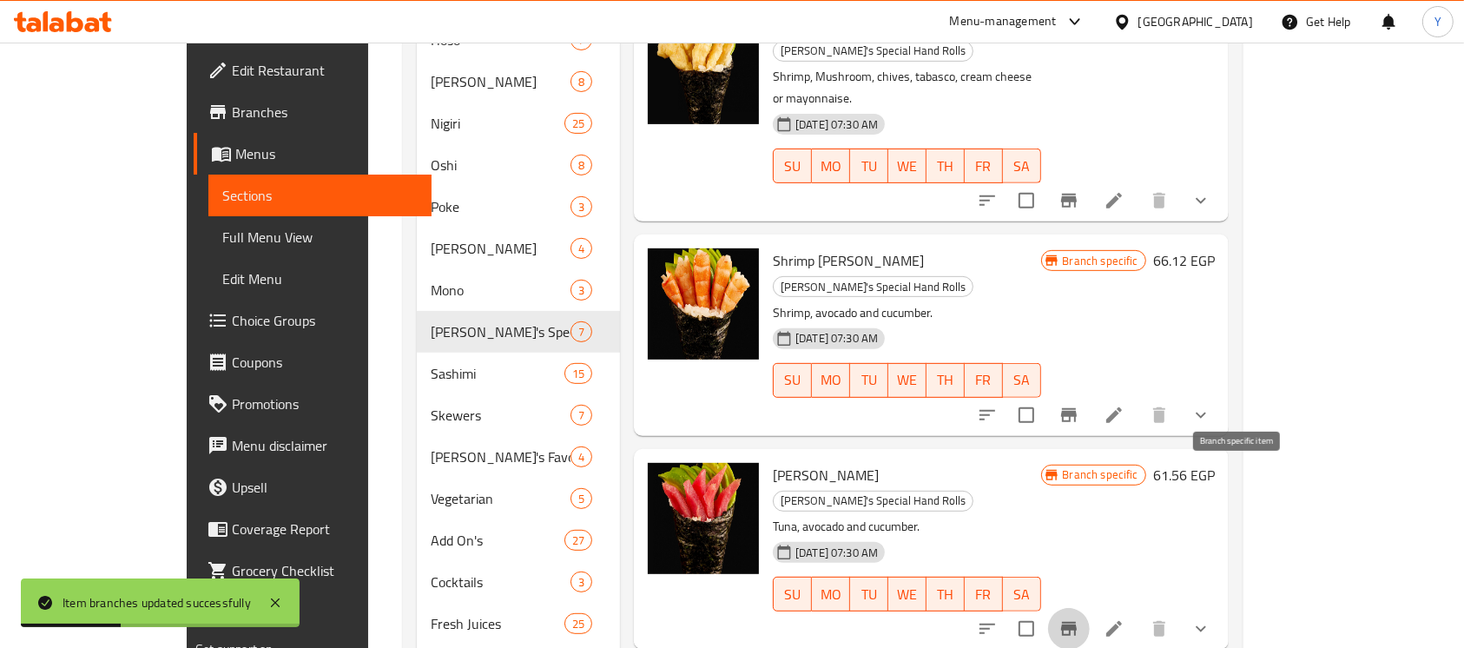
click at [1079, 618] on icon "Branch-specific-item" at bounding box center [1068, 628] width 21 height 21
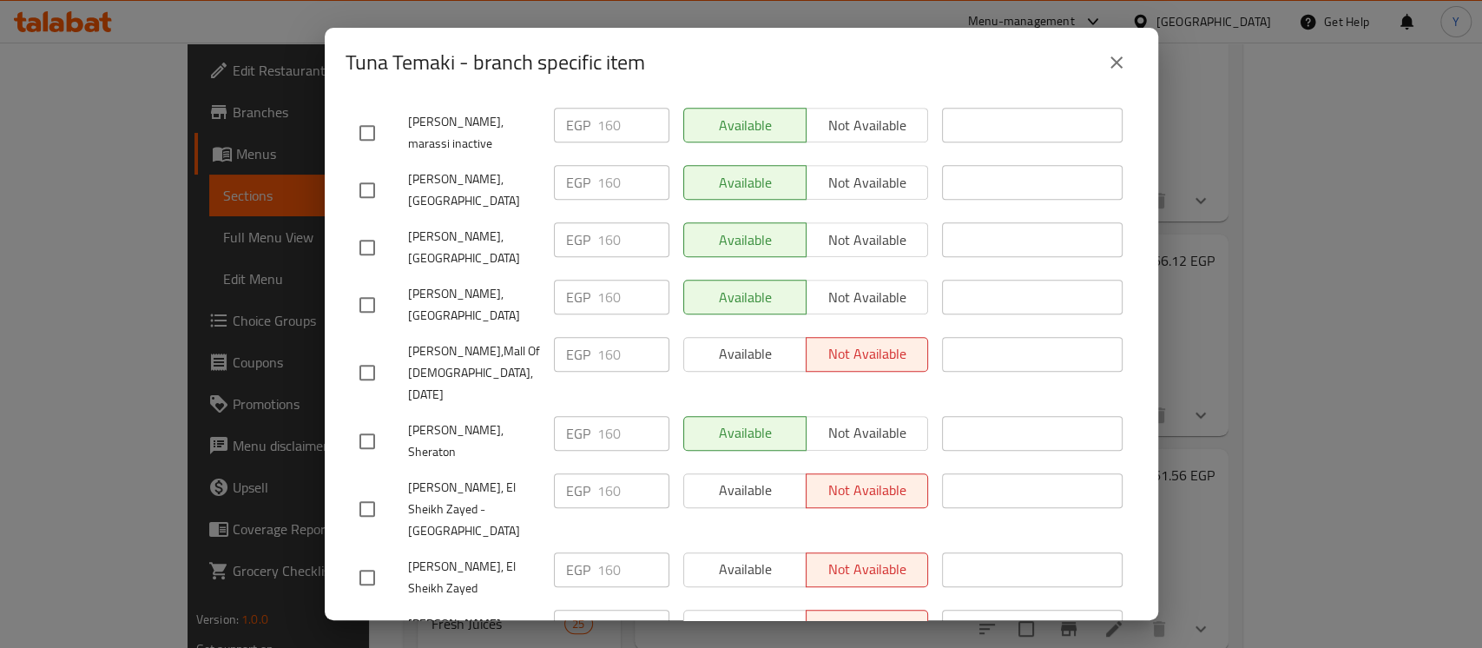
scroll to position [554, 0]
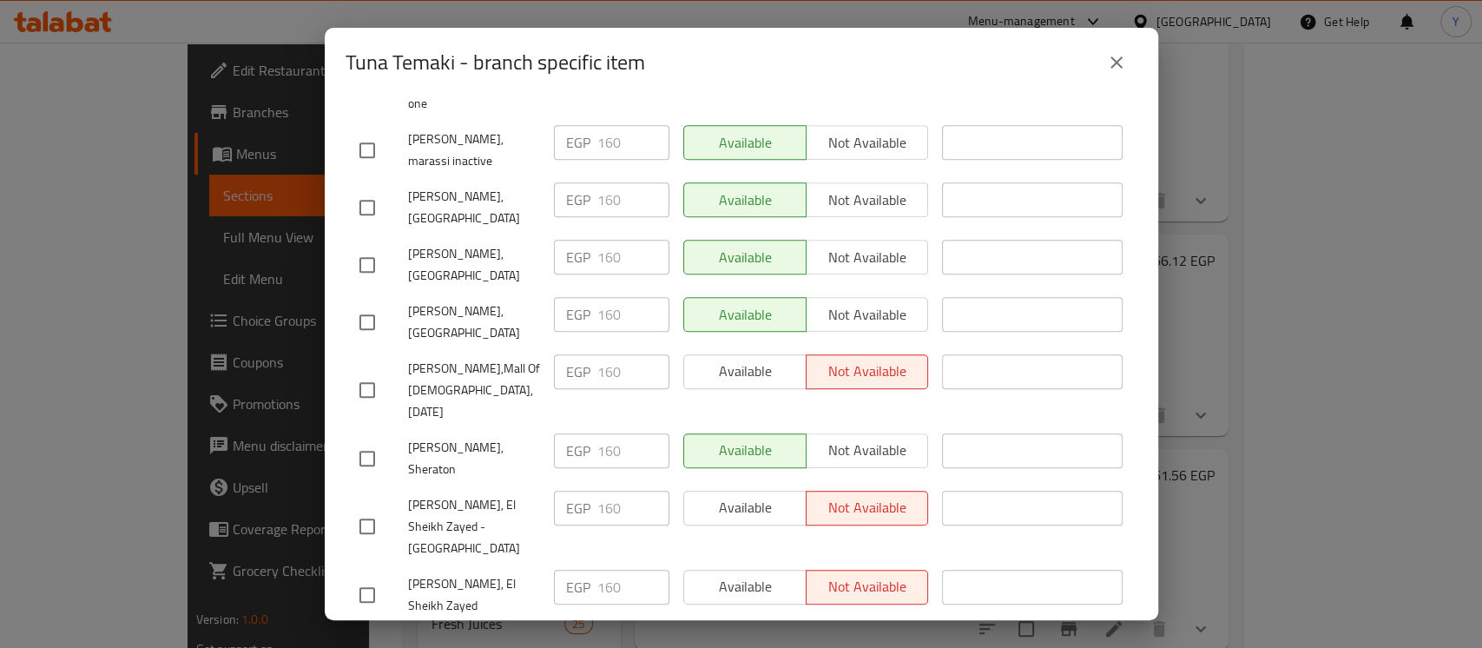
click at [356, 189] on input "checkbox" at bounding box center [367, 207] width 36 height 36
checkbox input "true"
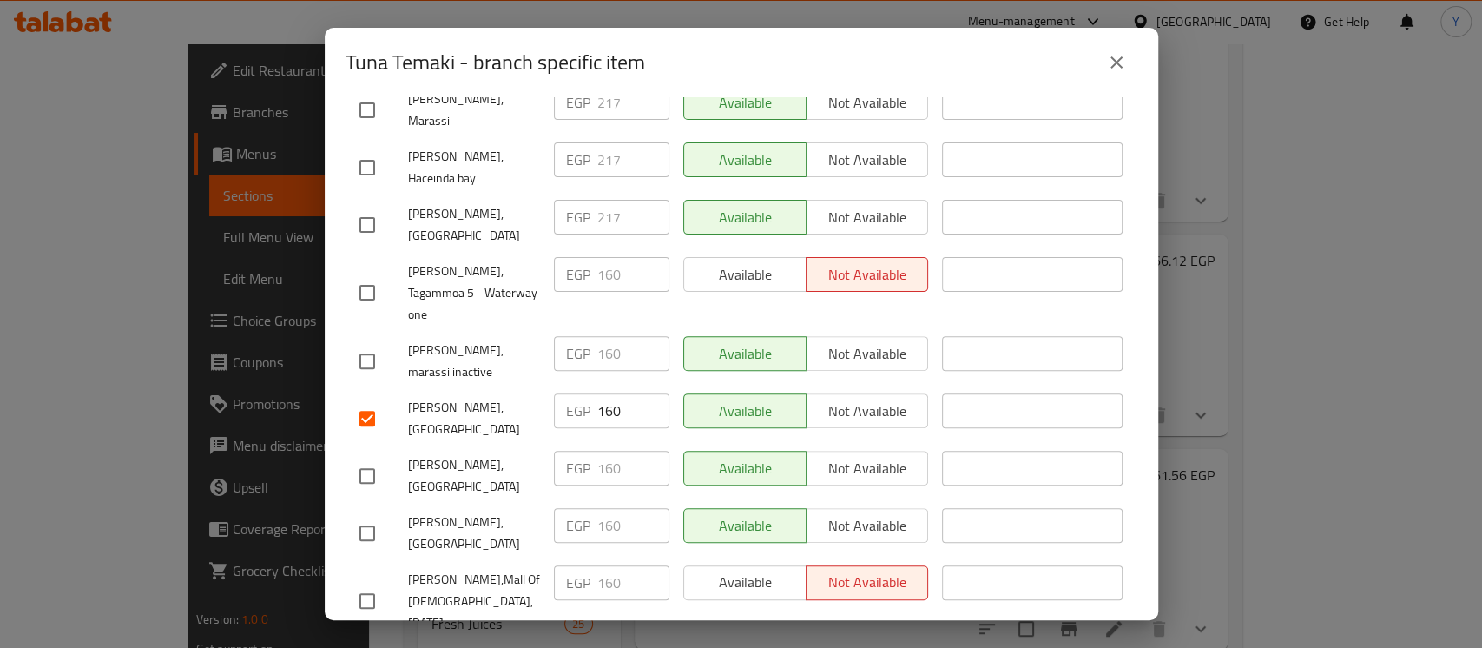
scroll to position [339, 0]
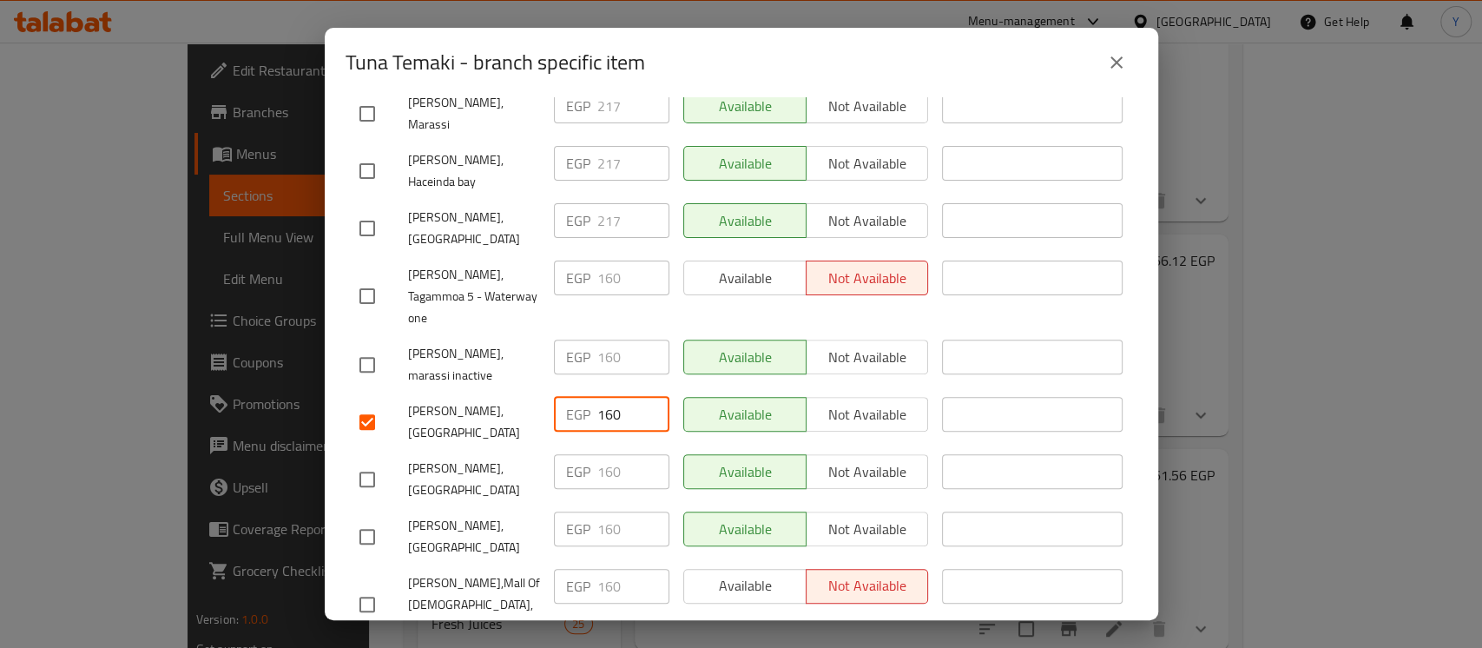
drag, startPoint x: 626, startPoint y: 362, endPoint x: 580, endPoint y: 361, distance: 46.0
click at [580, 397] on div "EGP 160 ​" at bounding box center [611, 414] width 115 height 35
type input "217"
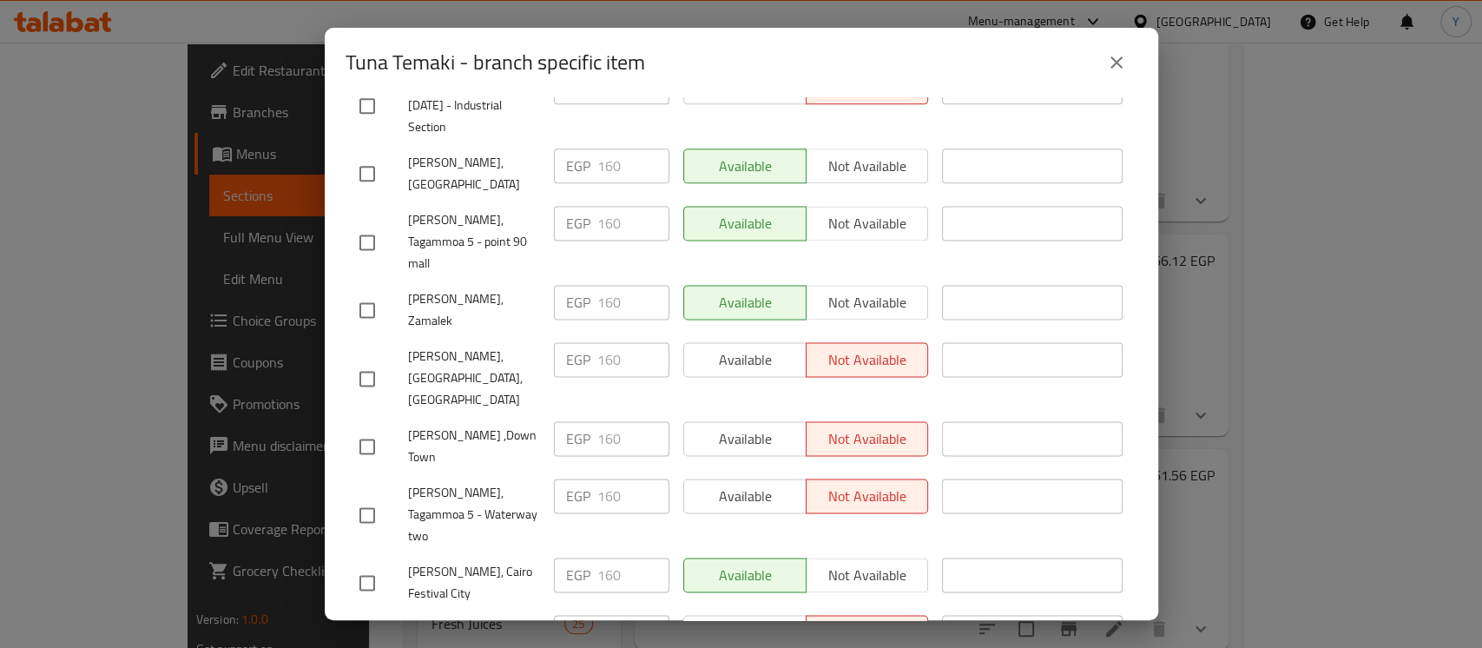
scroll to position [1684, 0]
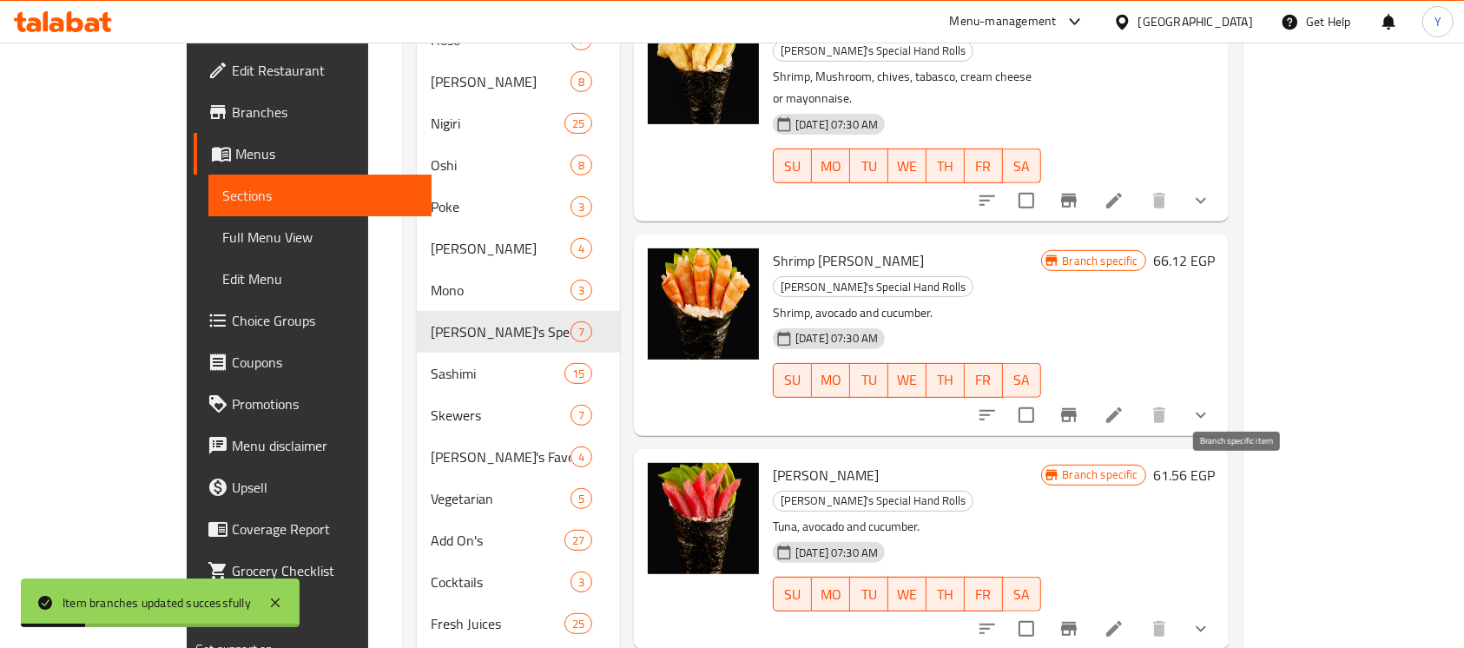
click at [1089, 608] on button "Branch-specific-item" at bounding box center [1069, 629] width 42 height 42
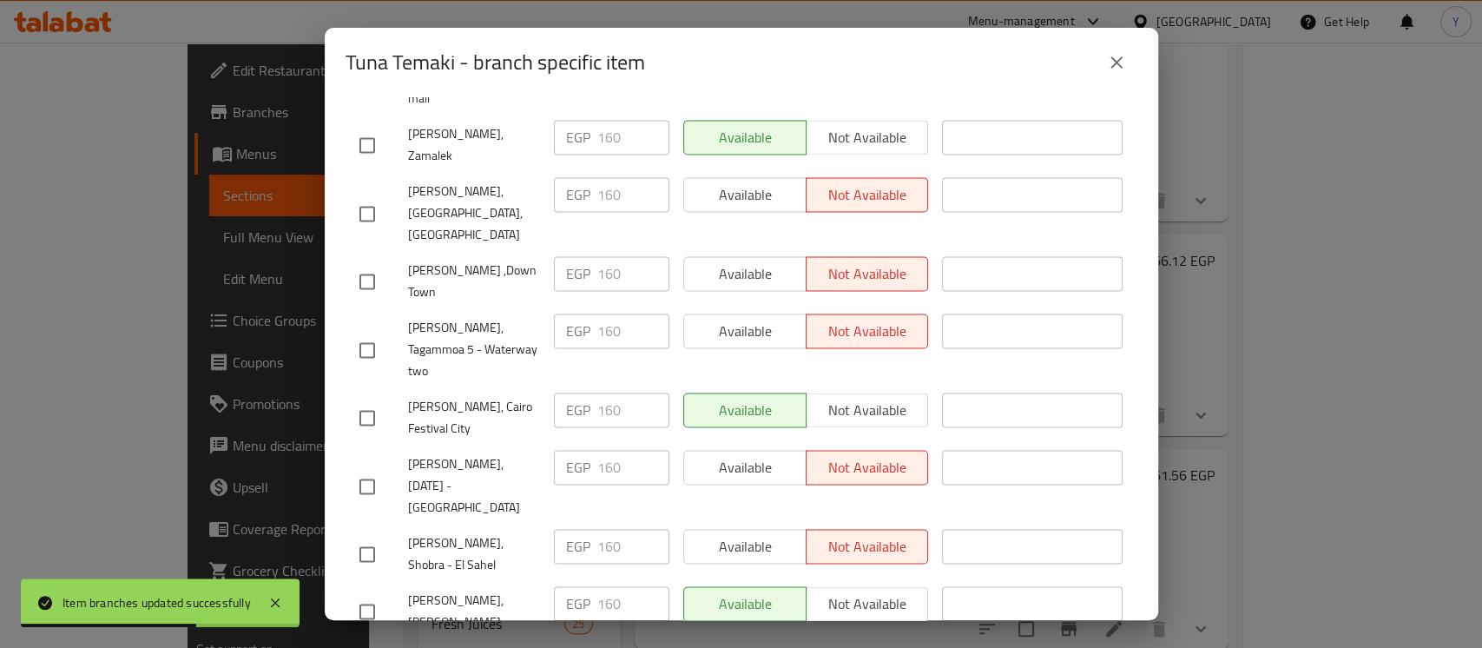
click at [1122, 49] on button "close" at bounding box center [1116, 63] width 42 height 42
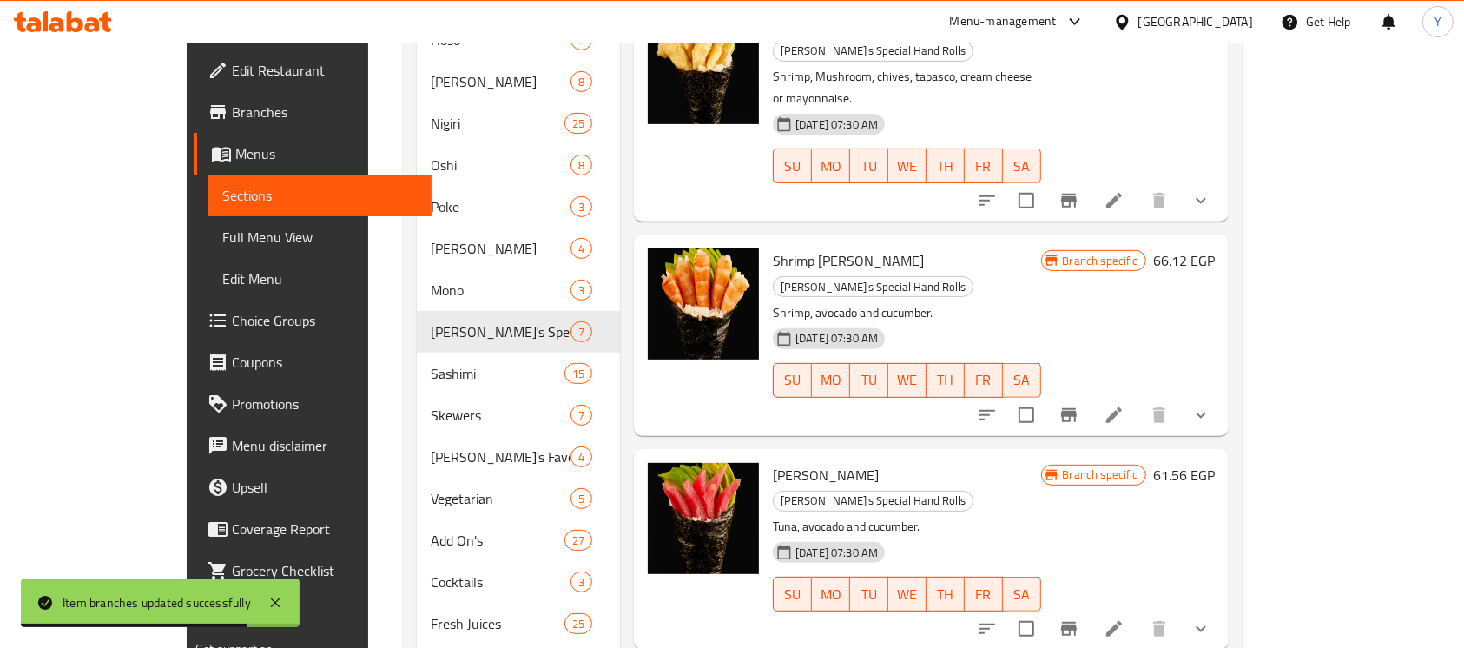
click at [1079, 405] on icon "Branch-specific-item" at bounding box center [1068, 415] width 21 height 21
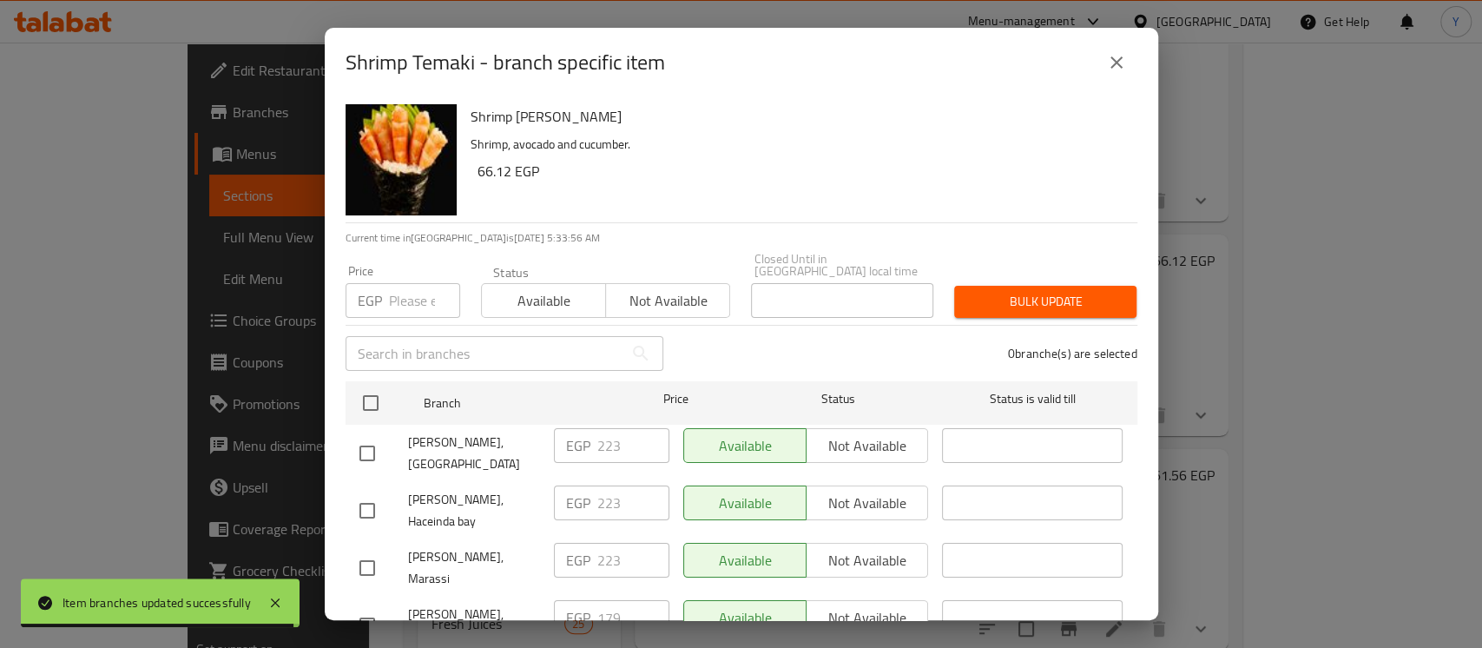
scroll to position [535, 0]
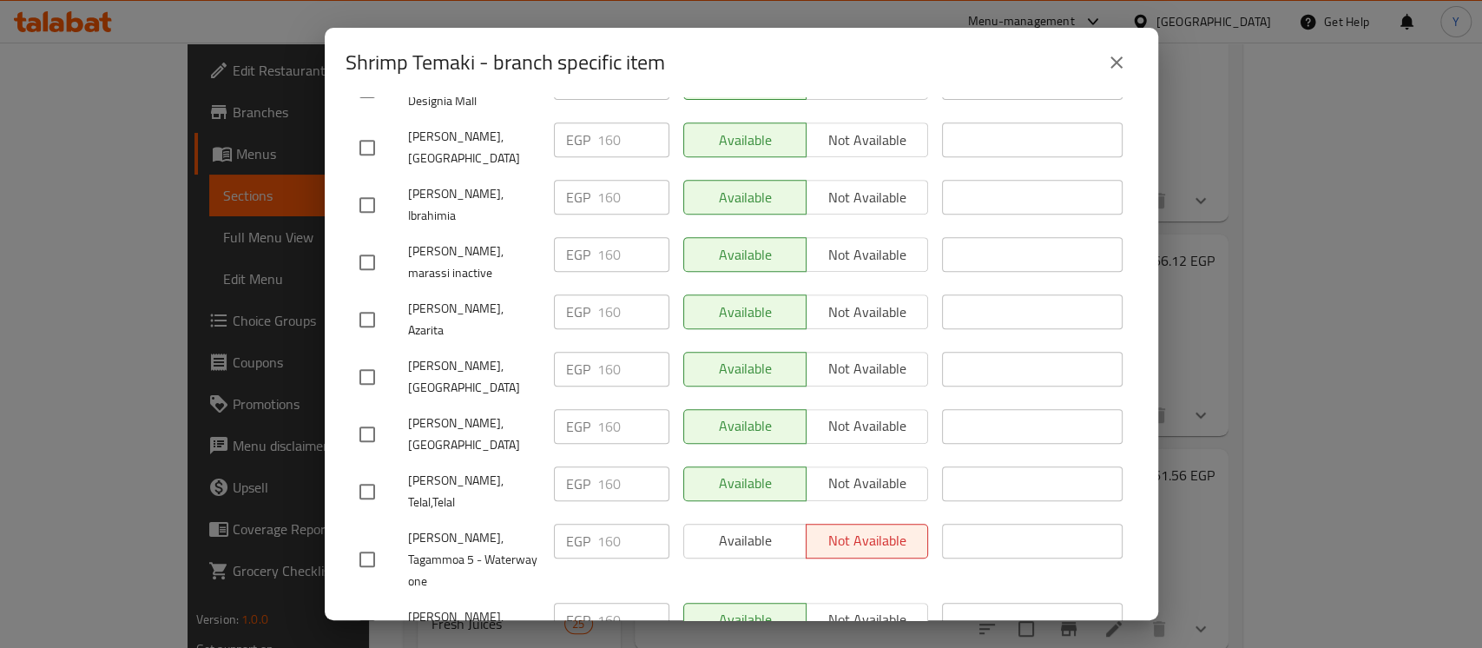
click at [444, 412] on span "[PERSON_NAME], [GEOGRAPHIC_DATA]" at bounding box center [474, 433] width 132 height 43
copy span "[PERSON_NAME], [GEOGRAPHIC_DATA]"
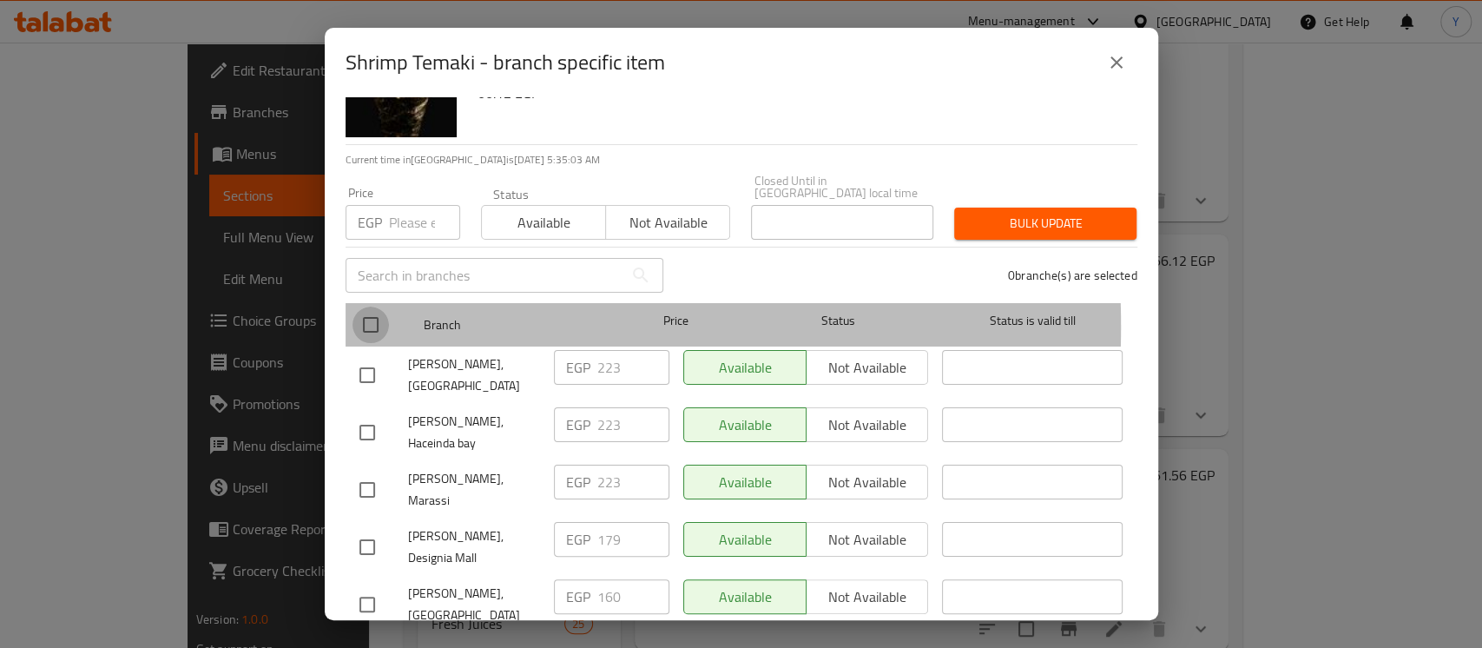
click at [363, 313] on input "checkbox" at bounding box center [370, 324] width 36 height 36
checkbox input "true"
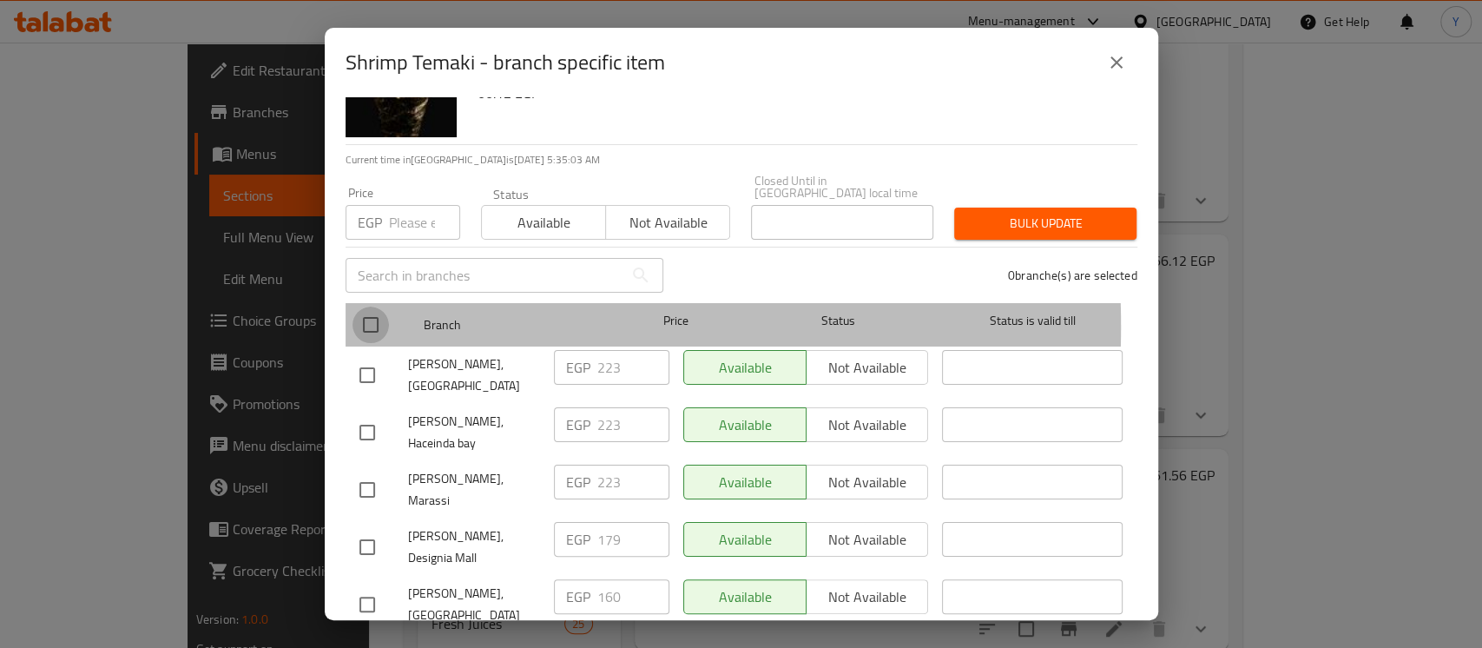
checkbox input "true"
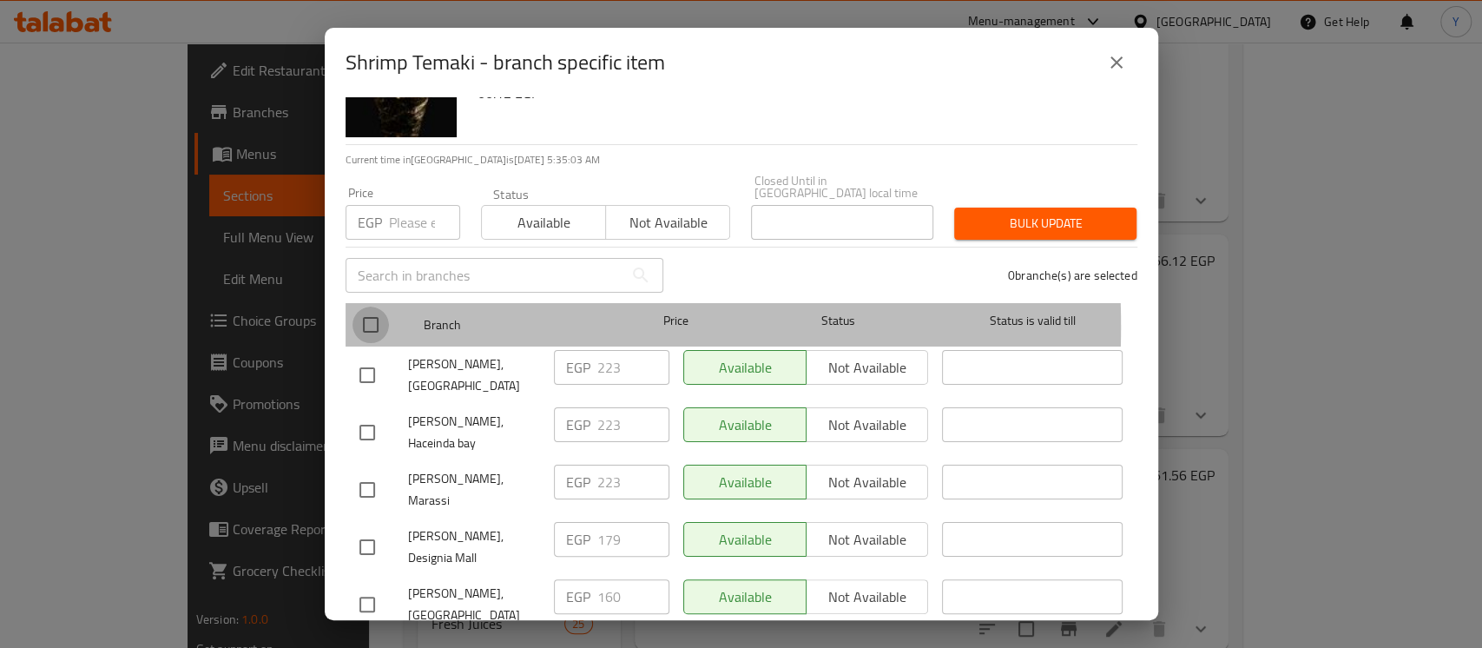
checkbox input "true"
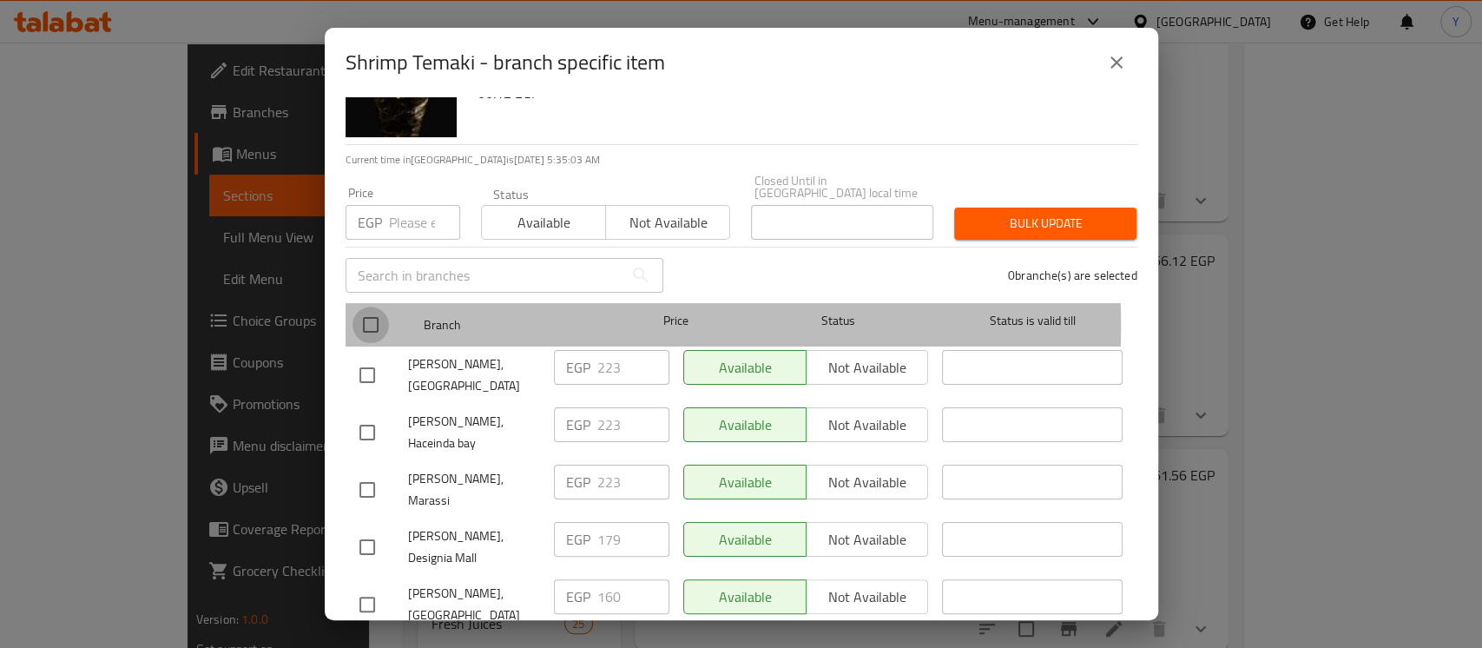
checkbox input "true"
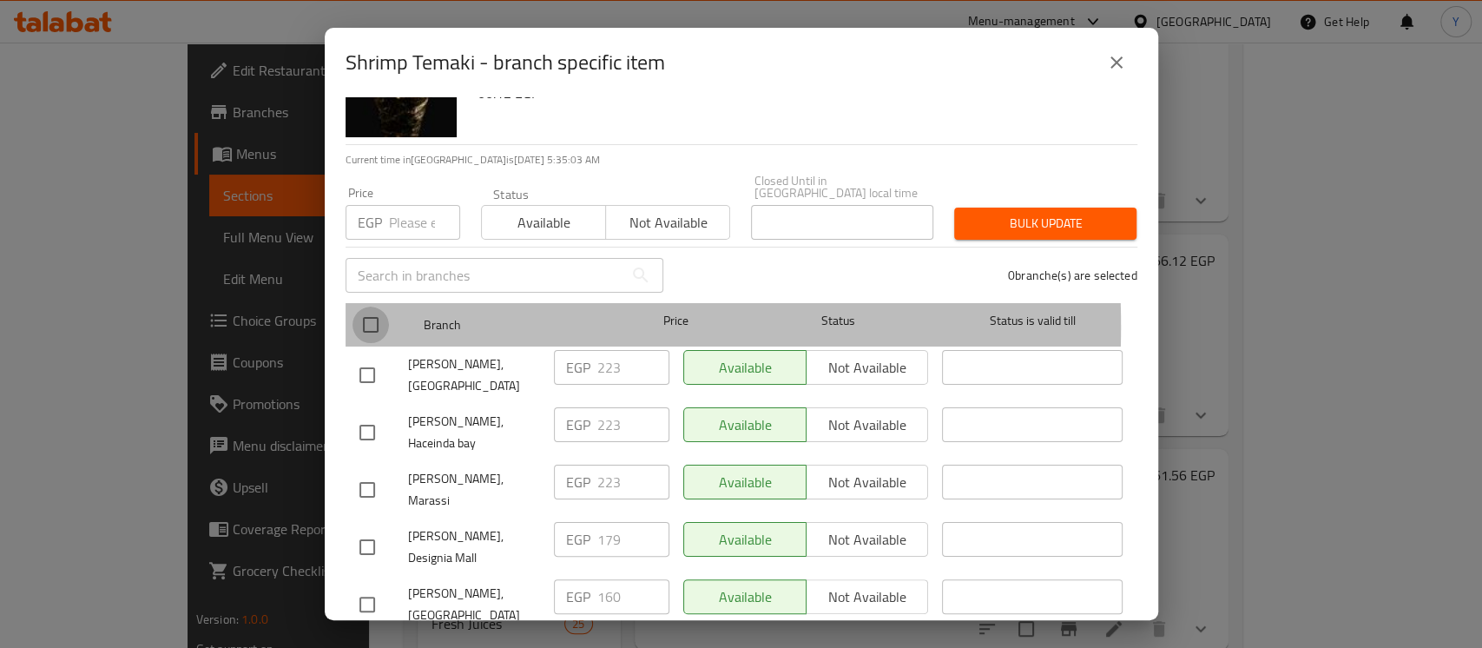
checkbox input "true"
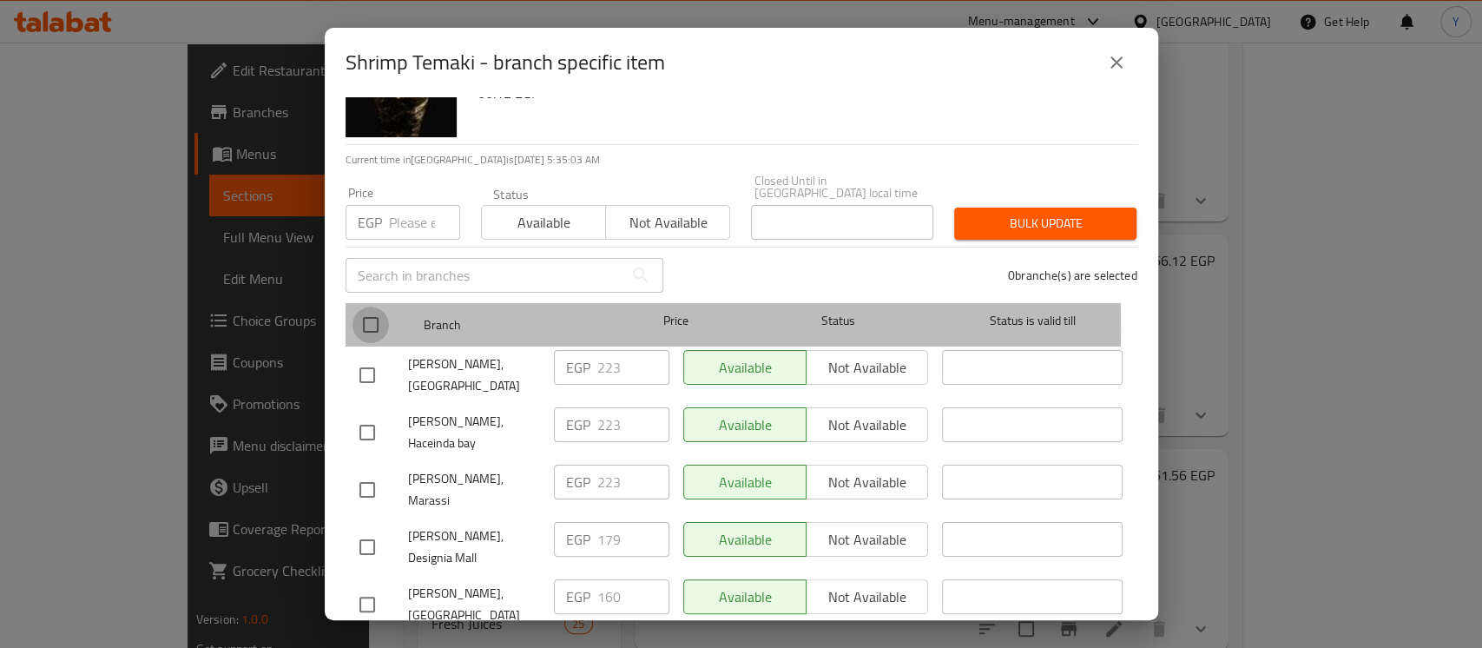
checkbox input "true"
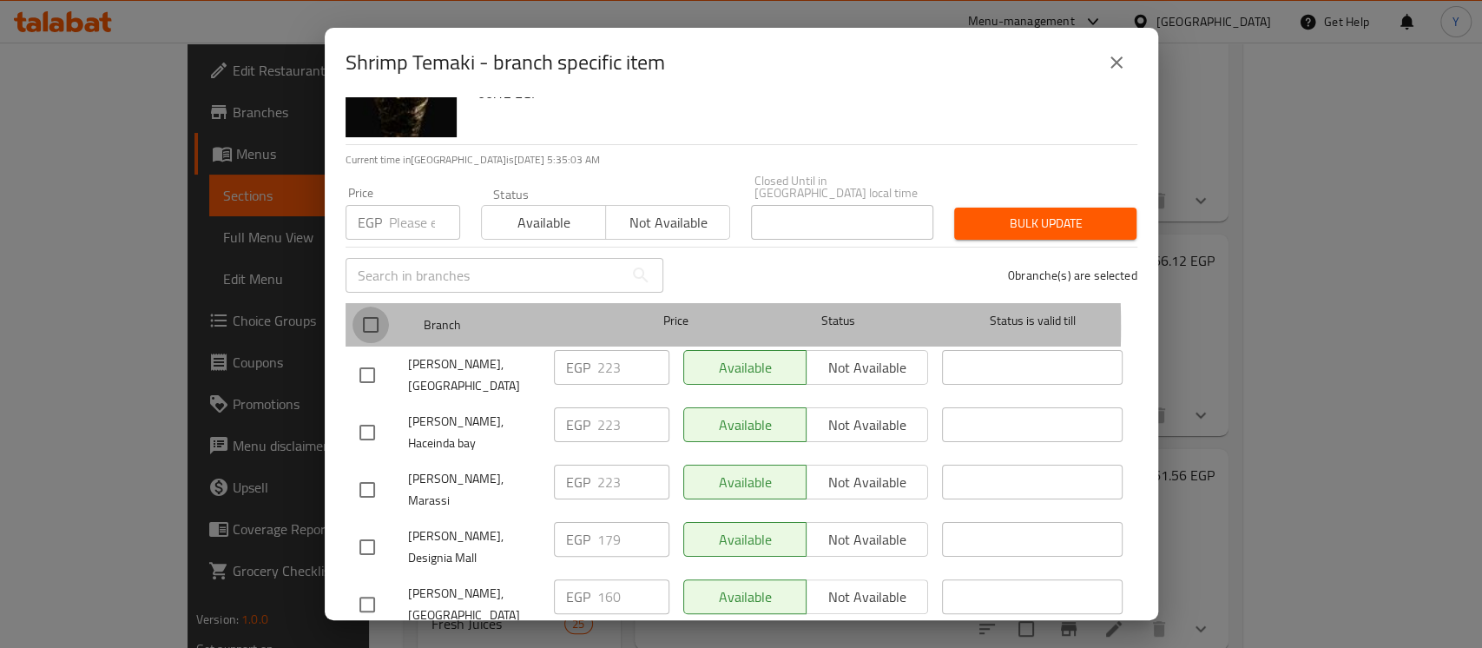
checkbox input "true"
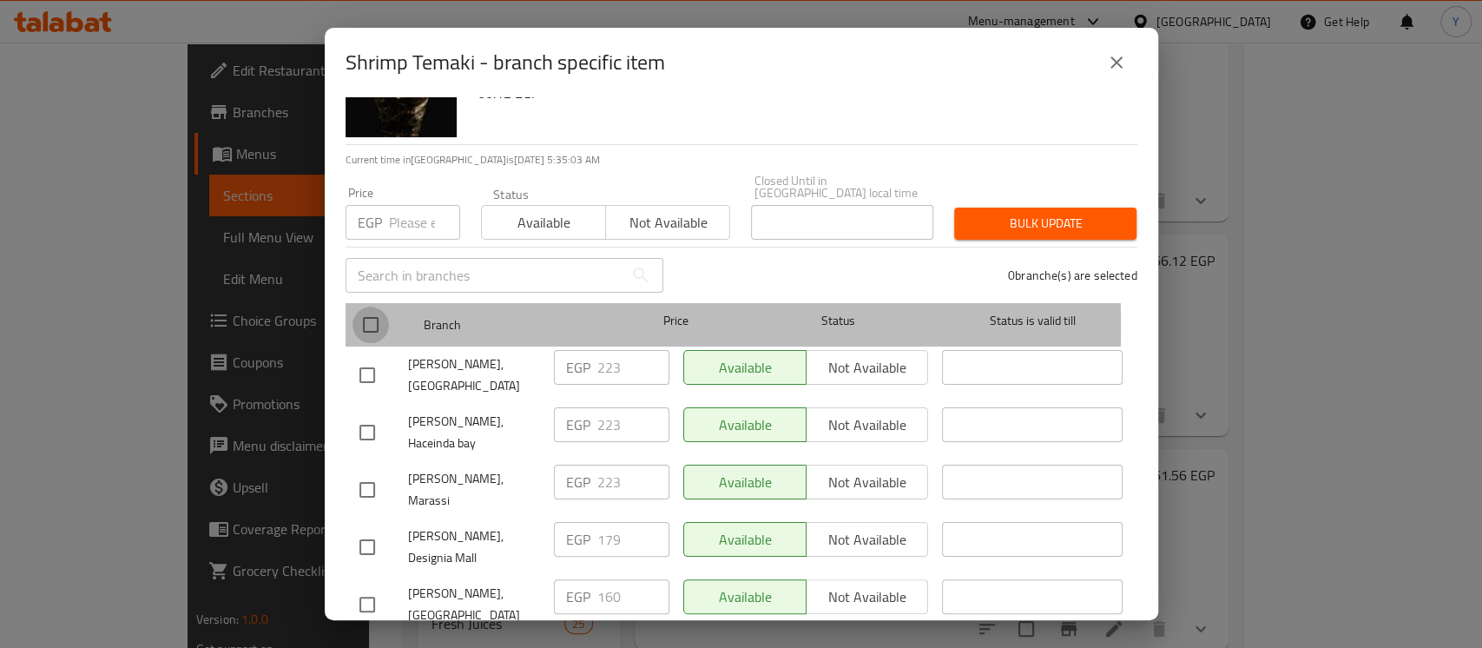
checkbox input "true"
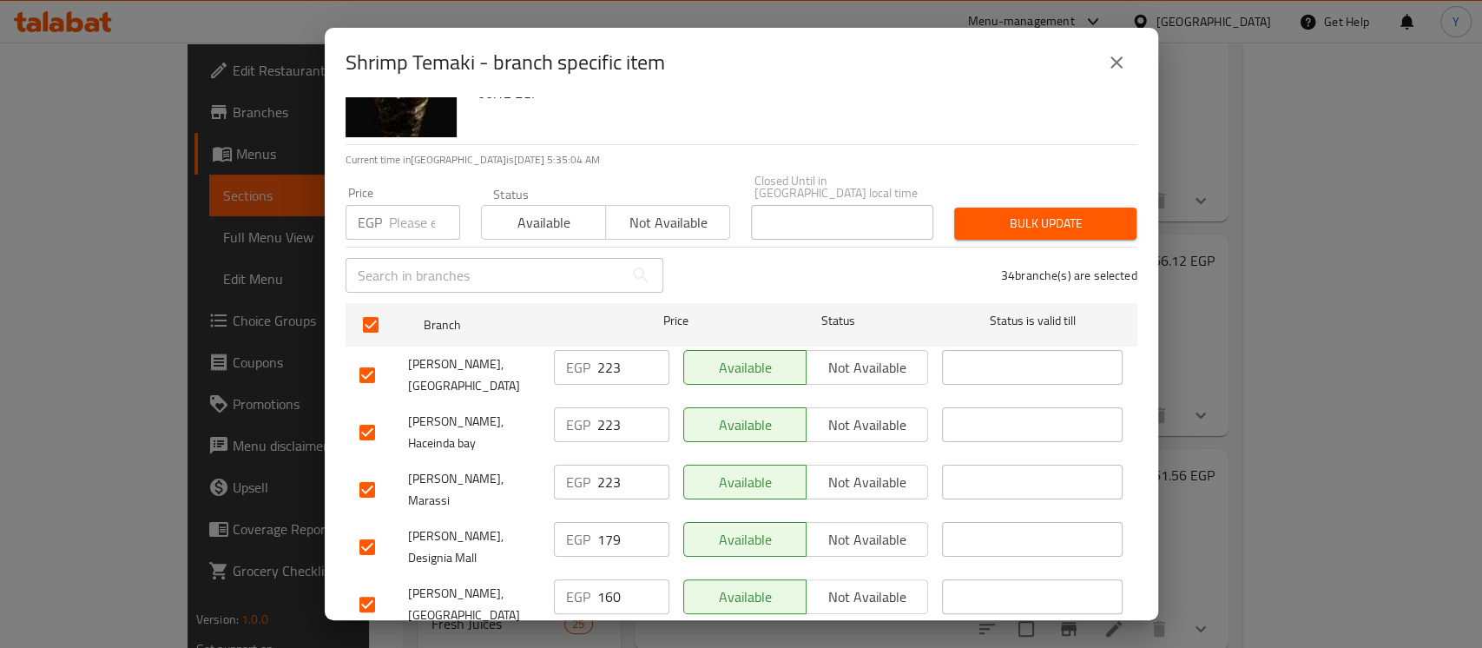
click at [389, 205] on input "number" at bounding box center [424, 222] width 71 height 35
paste input "166"
type input "166"
click at [362, 364] on input "checkbox" at bounding box center [367, 375] width 36 height 36
checkbox input "false"
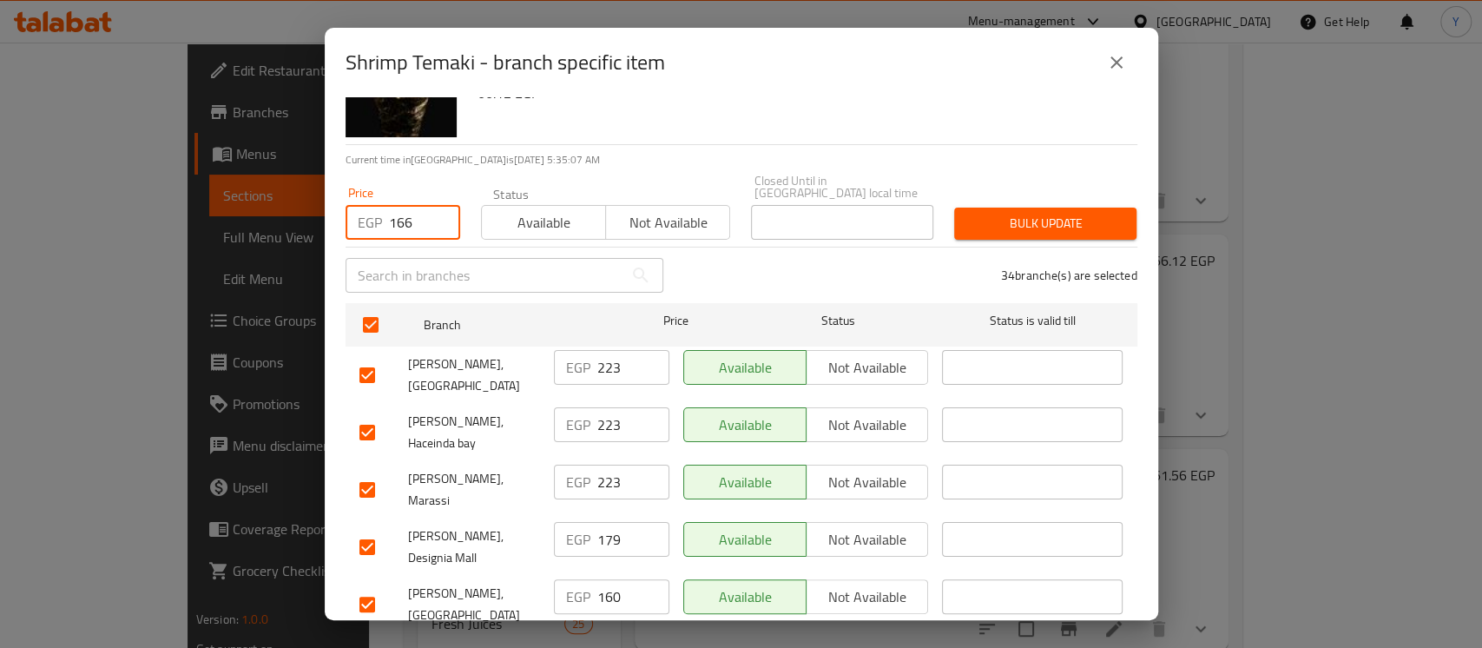
checkbox input "false"
drag, startPoint x: 368, startPoint y: 399, endPoint x: 368, endPoint y: 426, distance: 26.9
click at [368, 414] on input "checkbox" at bounding box center [367, 432] width 36 height 36
checkbox input "false"
click at [368, 471] on input "checkbox" at bounding box center [367, 489] width 36 height 36
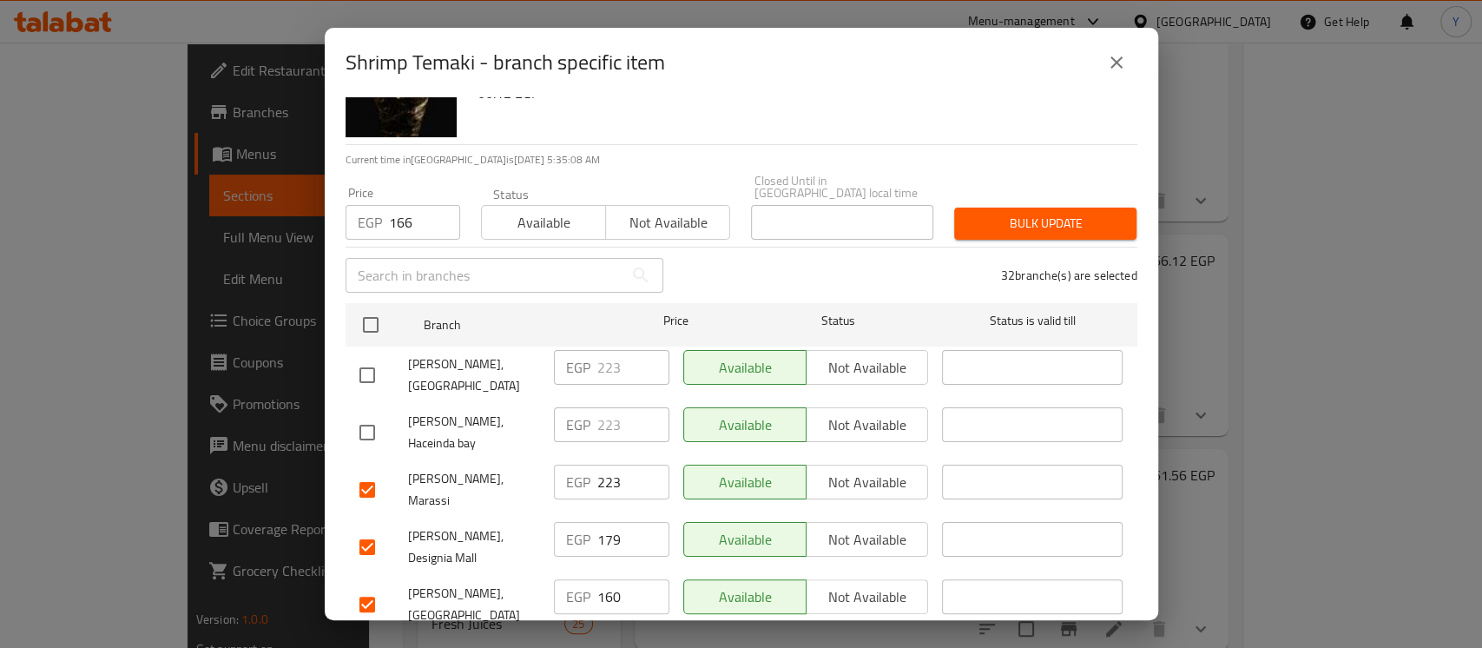
checkbox input "false"
click at [368, 529] on input "checkbox" at bounding box center [367, 547] width 36 height 36
checkbox input "false"
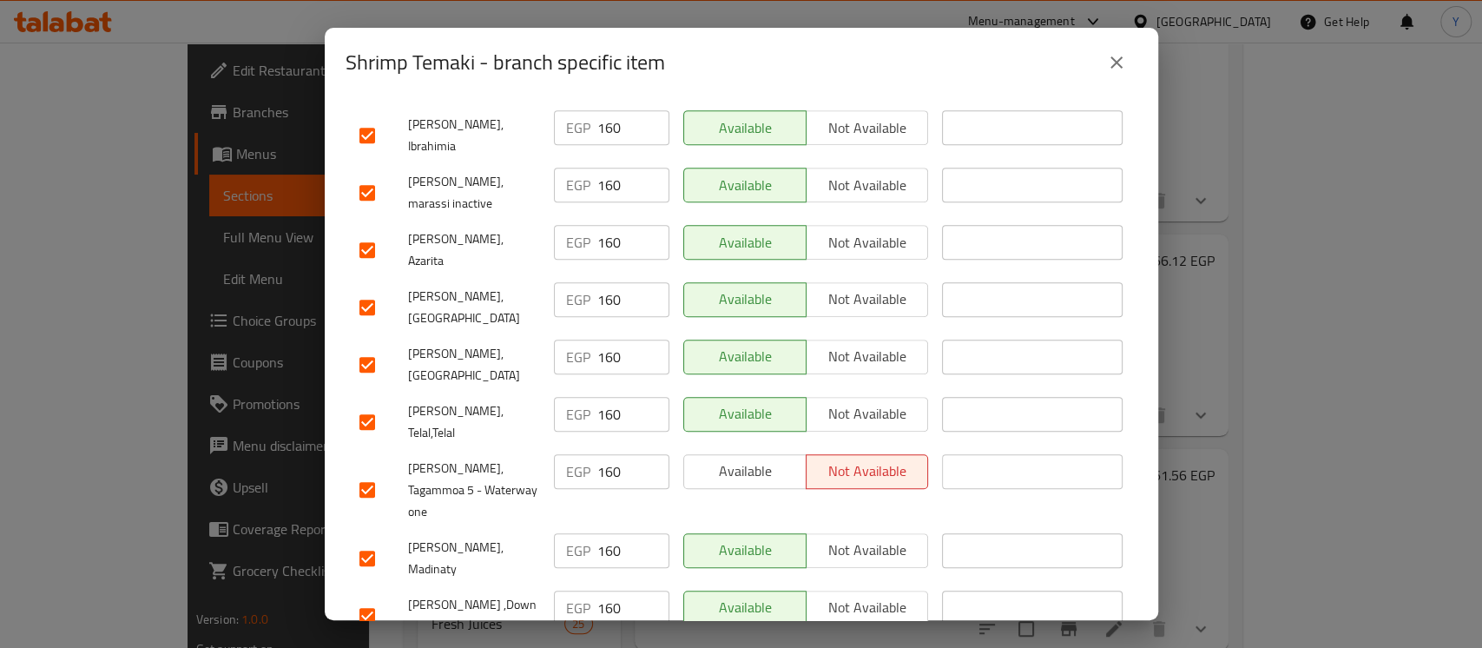
scroll to position [628, 0]
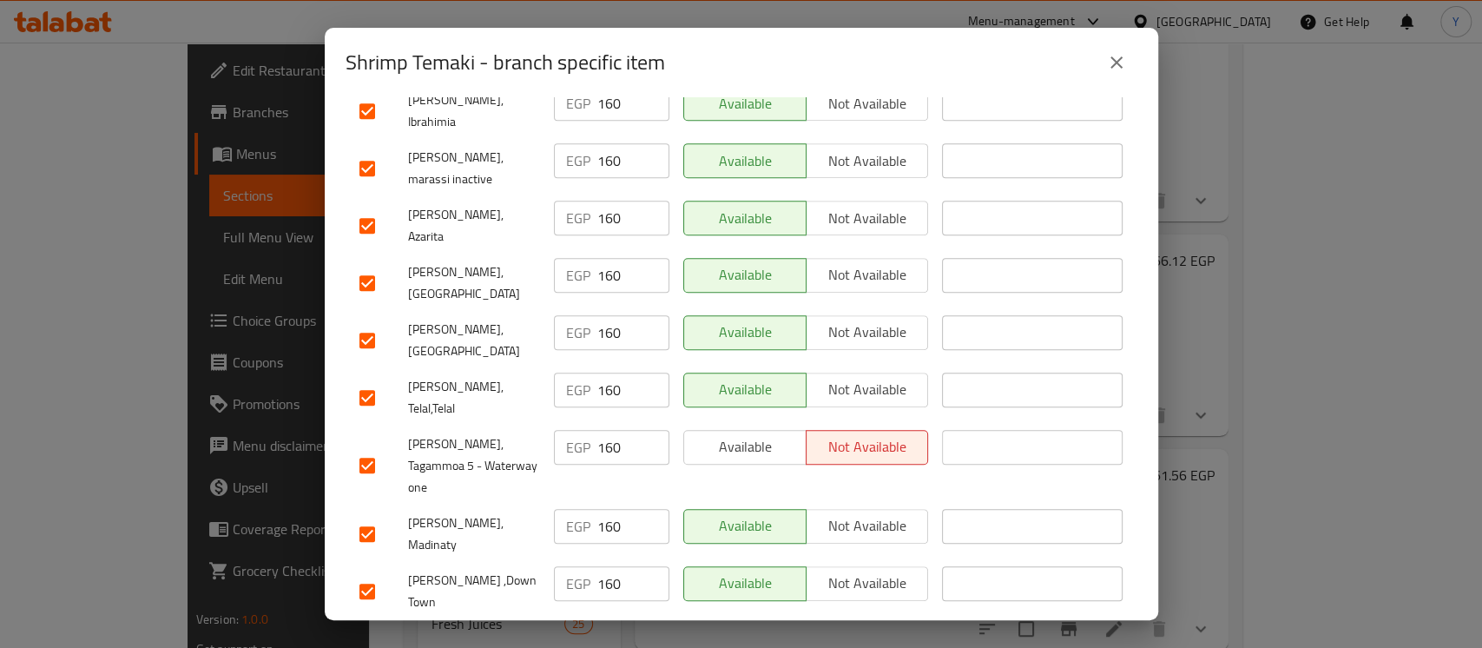
click at [374, 322] on input "checkbox" at bounding box center [367, 340] width 36 height 36
checkbox input "false"
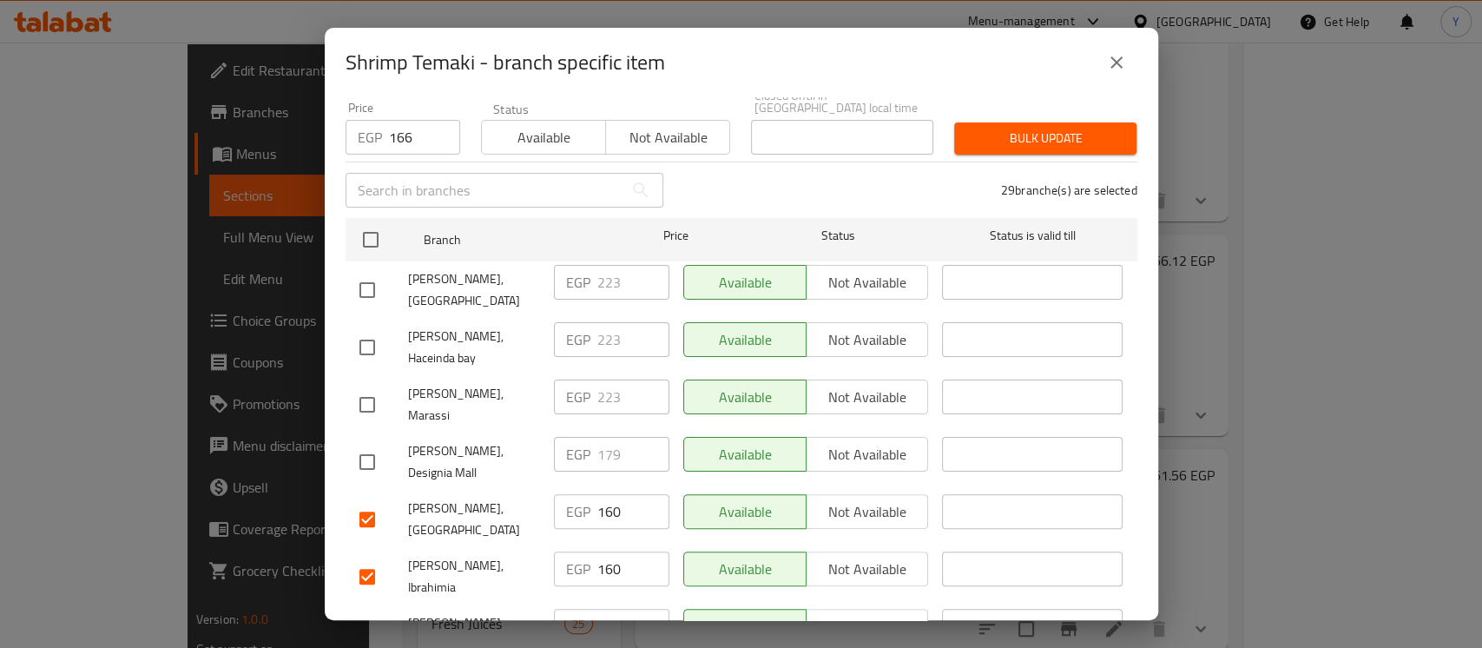
scroll to position [0, 0]
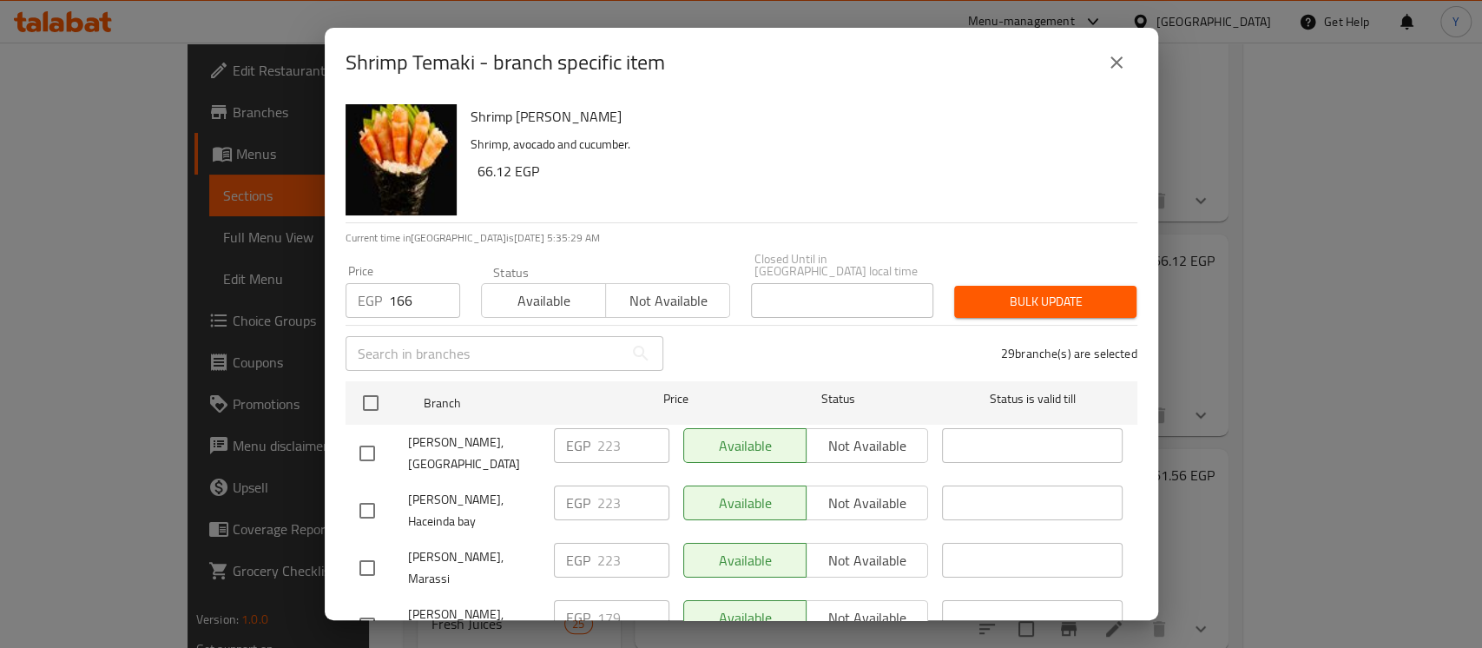
click at [1028, 291] on span "Bulk update" at bounding box center [1045, 302] width 155 height 22
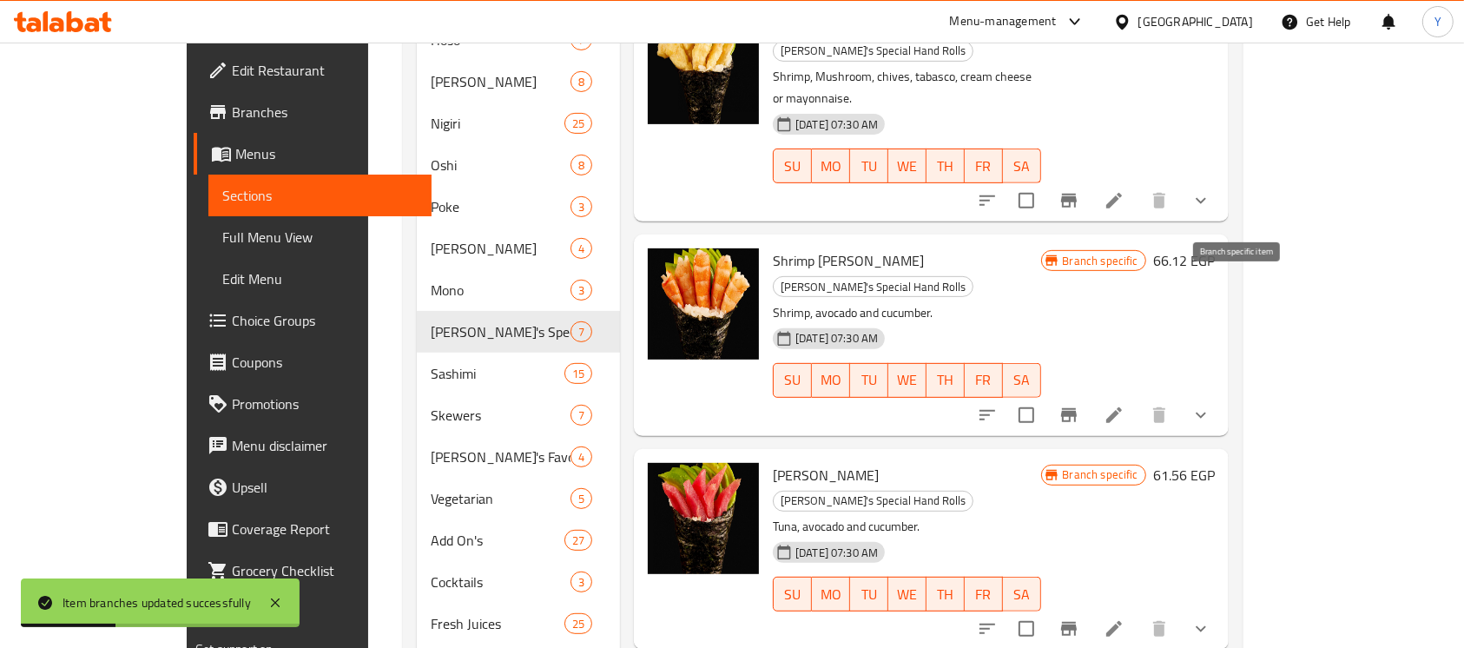
click at [1076, 408] on icon "Branch-specific-item" at bounding box center [1069, 415] width 16 height 14
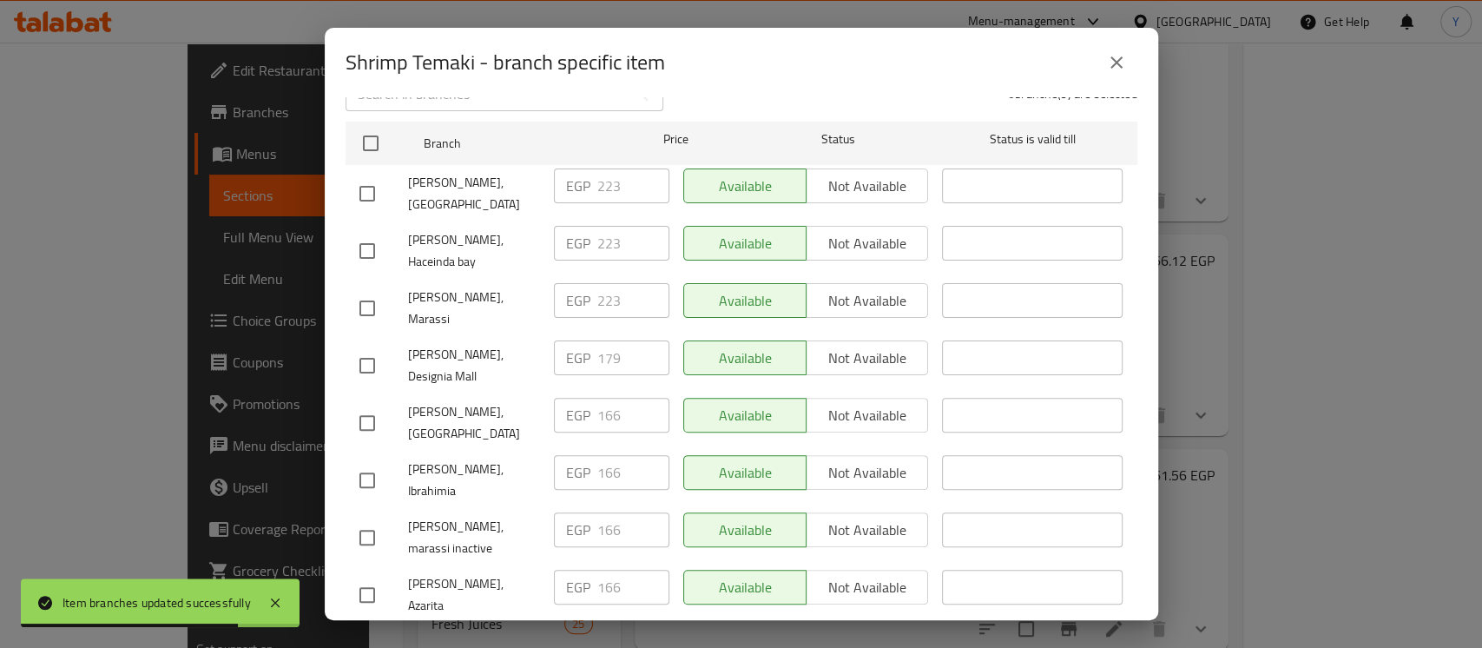
scroll to position [235, 0]
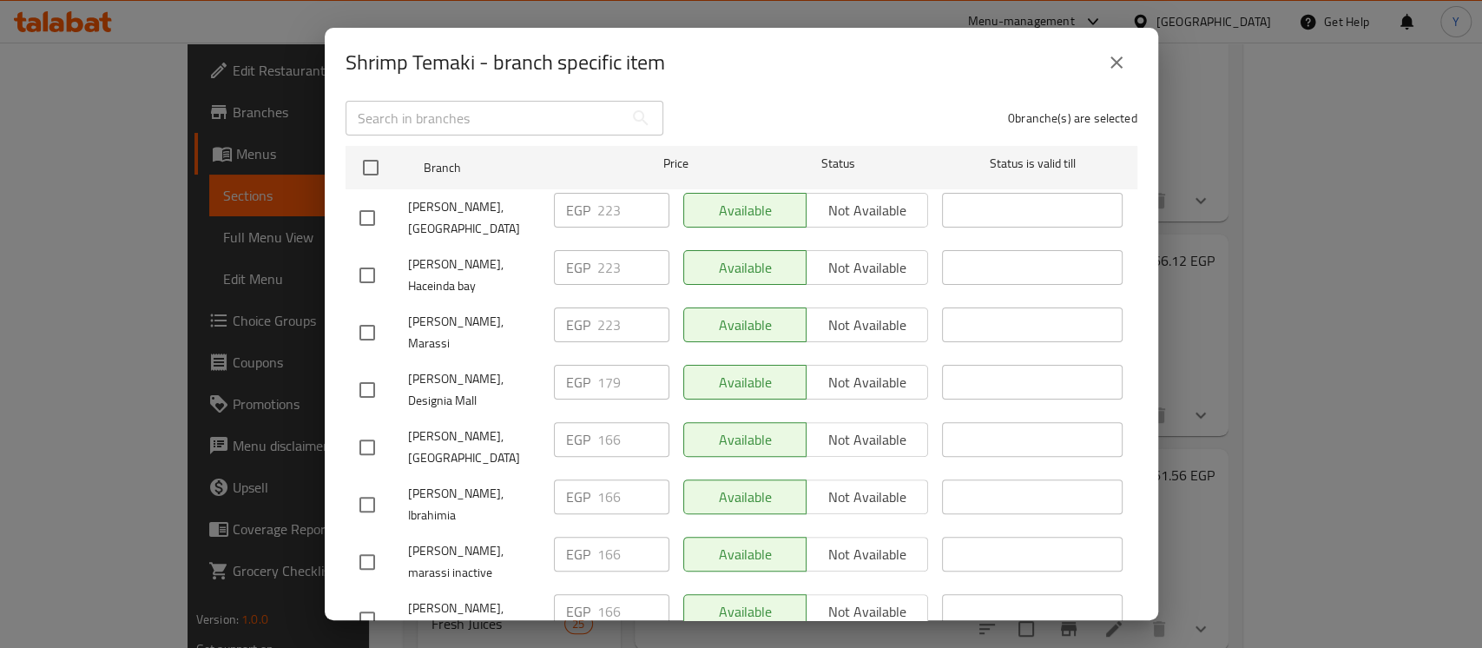
click at [369, 372] on input "checkbox" at bounding box center [367, 390] width 36 height 36
checkbox input "true"
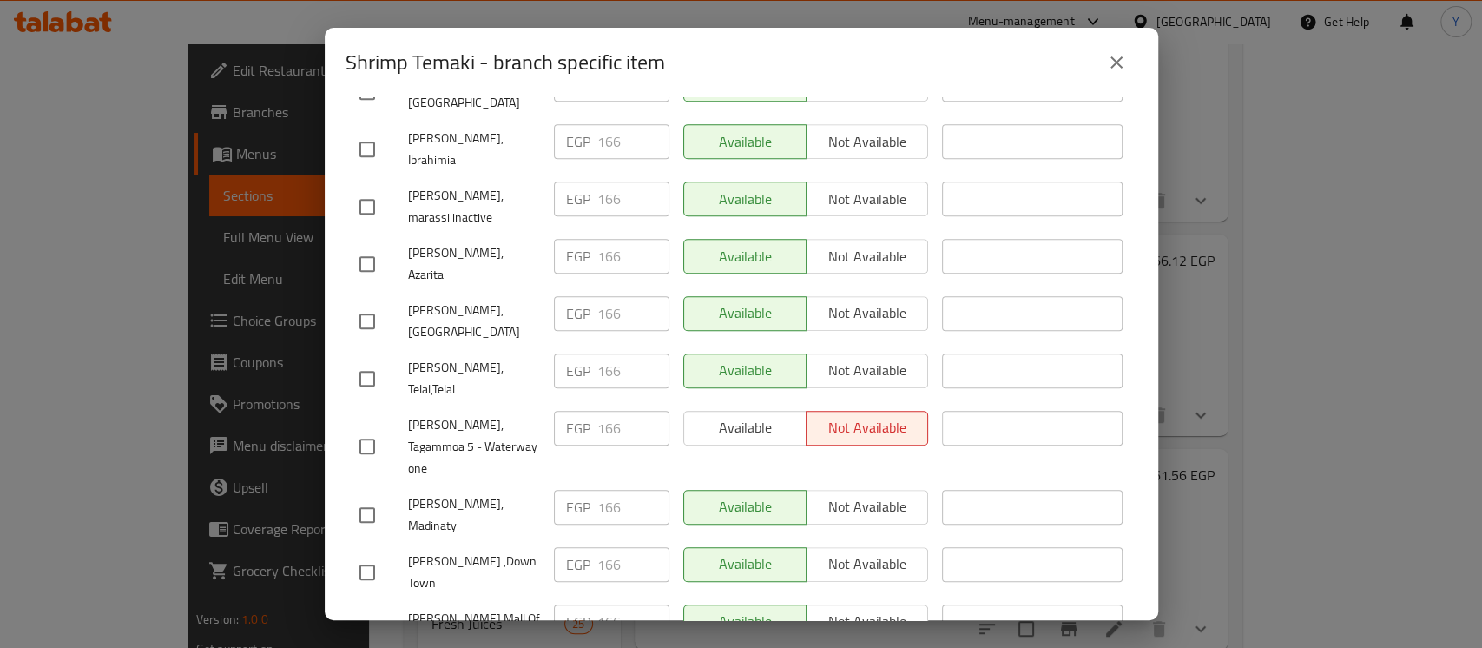
scroll to position [583, 0]
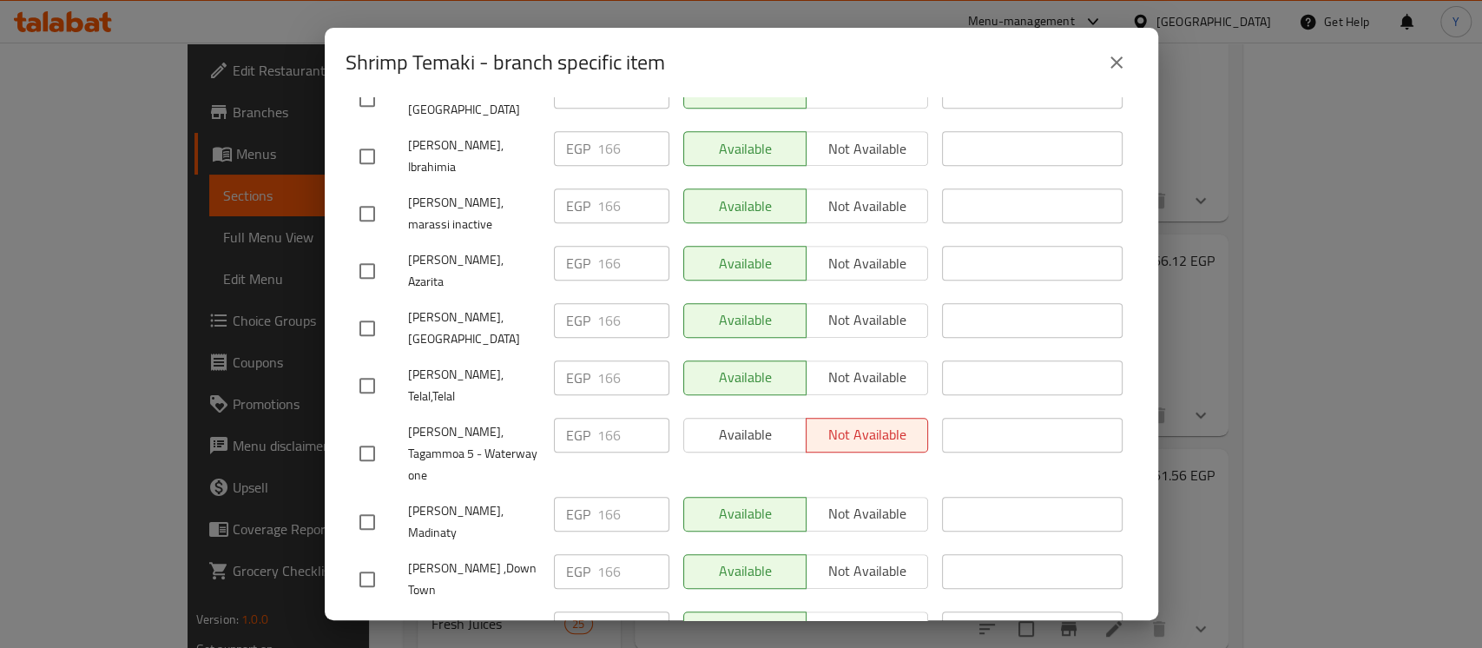
click at [372, 253] on input "checkbox" at bounding box center [367, 271] width 36 height 36
checkbox input "true"
click at [365, 138] on input "checkbox" at bounding box center [367, 156] width 36 height 36
checkbox input "true"
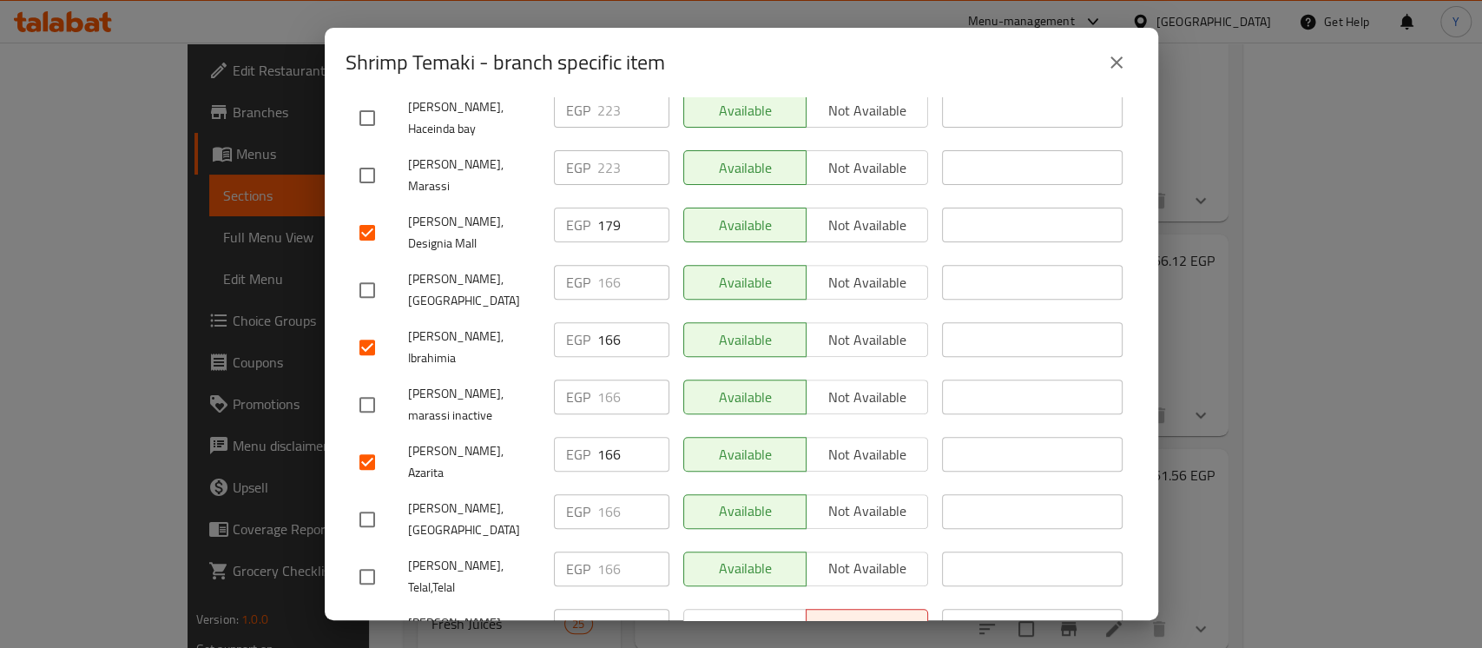
scroll to position [0, 0]
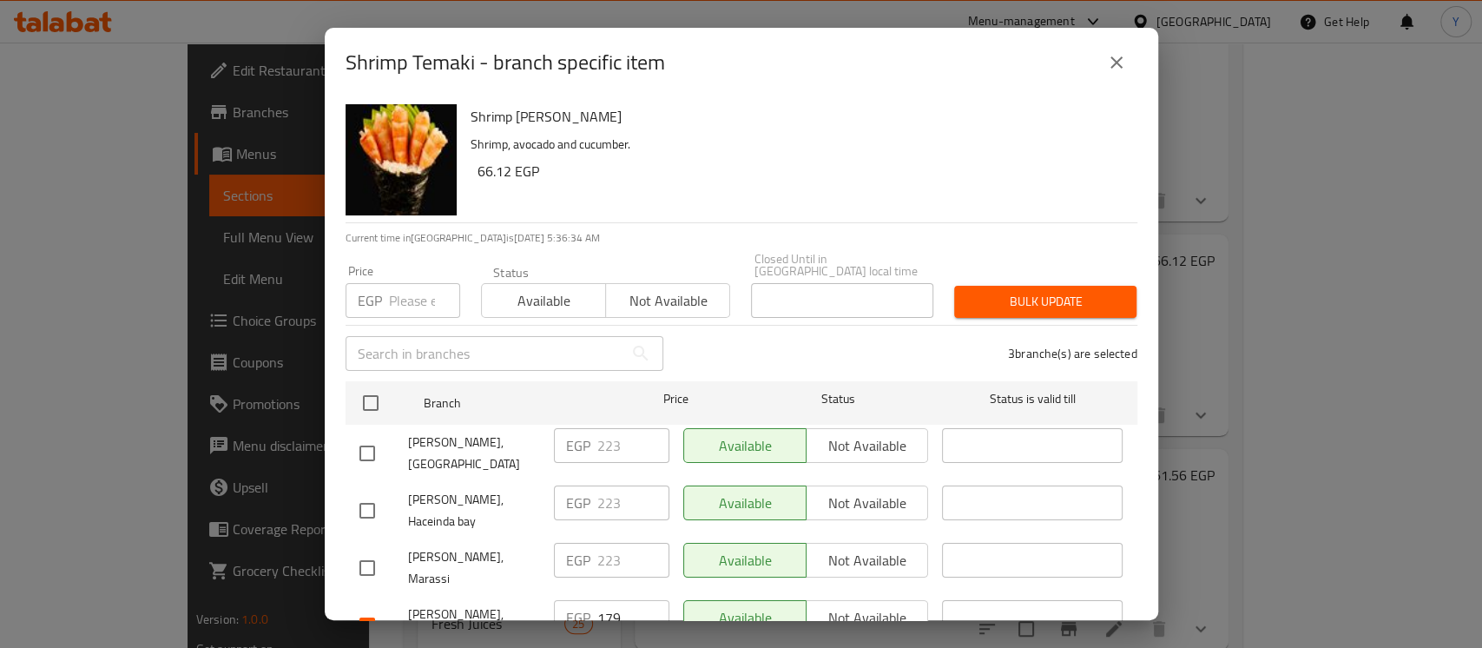
click at [396, 307] on div "Price EGP Price" at bounding box center [402, 291] width 135 height 74
click at [410, 290] on input "number" at bounding box center [424, 300] width 71 height 35
type input "185"
click at [952, 275] on div "Bulk update" at bounding box center [1045, 301] width 203 height 53
click at [968, 291] on span "Bulk update" at bounding box center [1045, 302] width 155 height 22
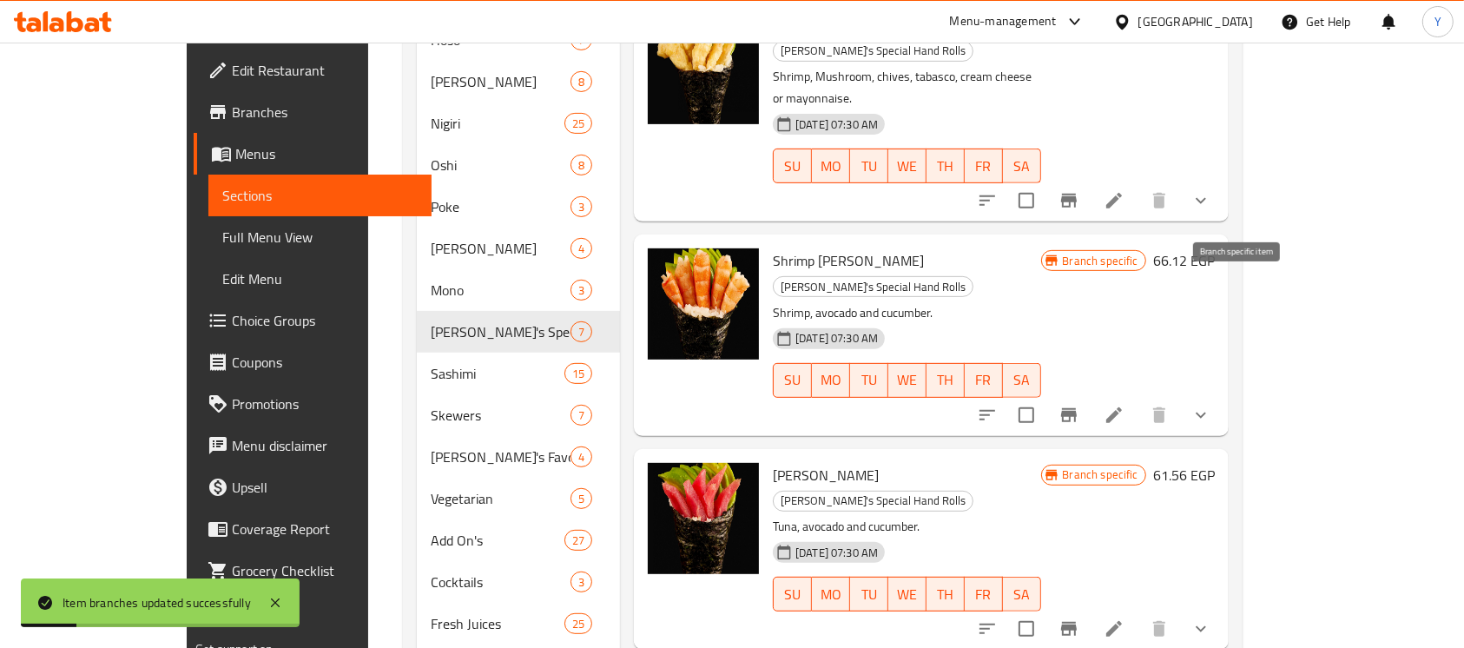
click at [1089, 394] on button "Branch-specific-item" at bounding box center [1069, 415] width 42 height 42
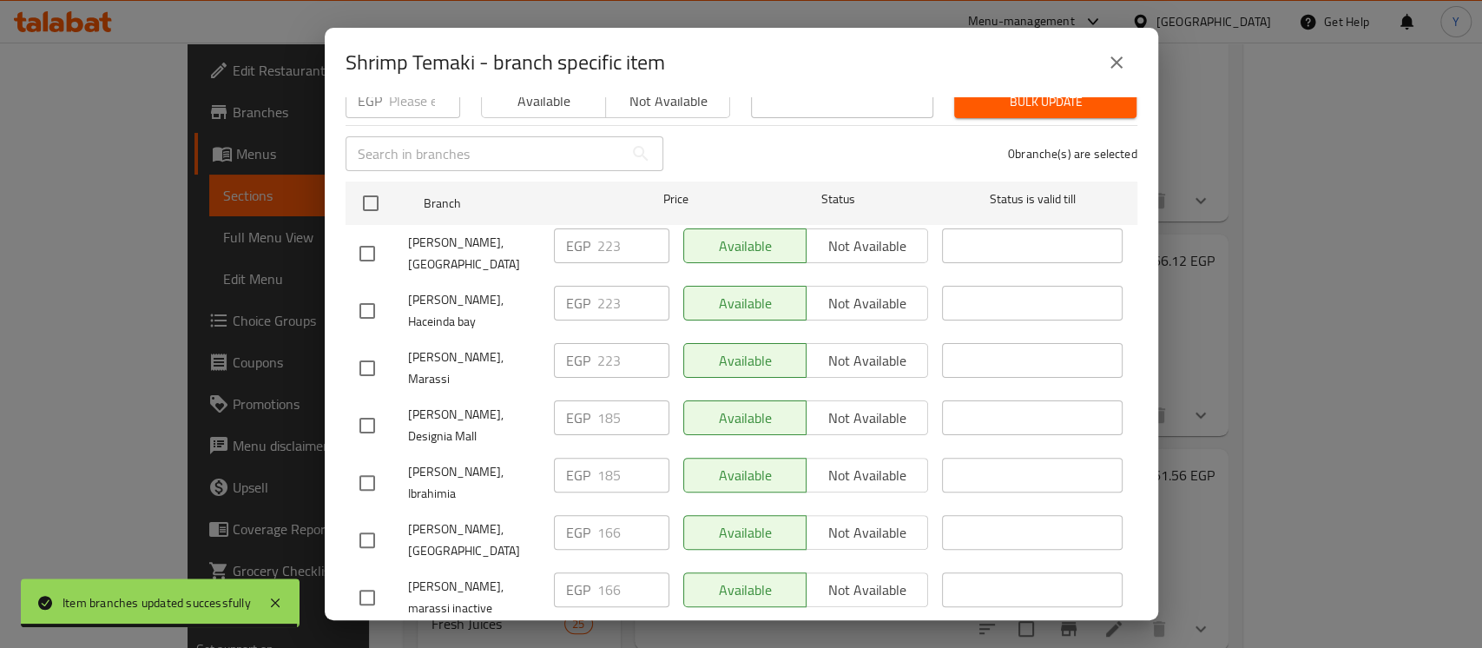
scroll to position [171, 0]
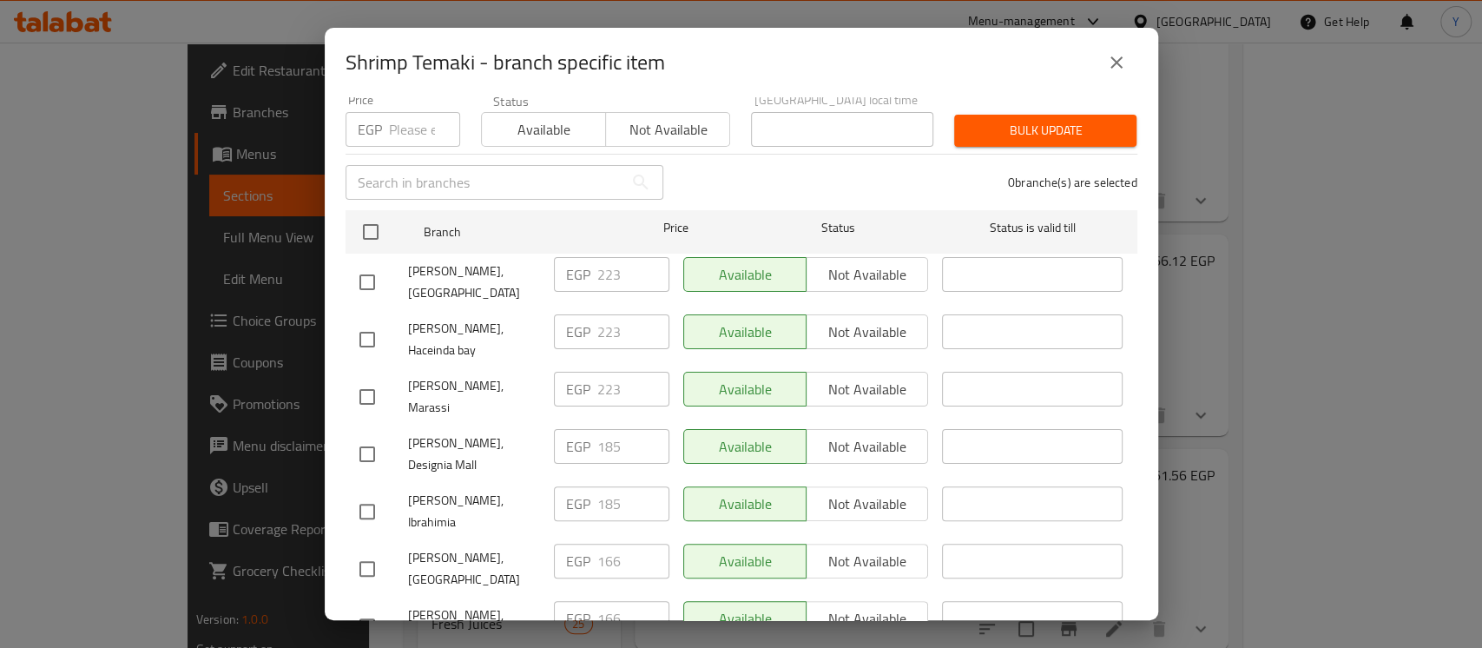
drag, startPoint x: 1116, startPoint y: 69, endPoint x: 1035, endPoint y: 49, distance: 84.0
click at [1115, 69] on icon "close" at bounding box center [1116, 62] width 21 height 21
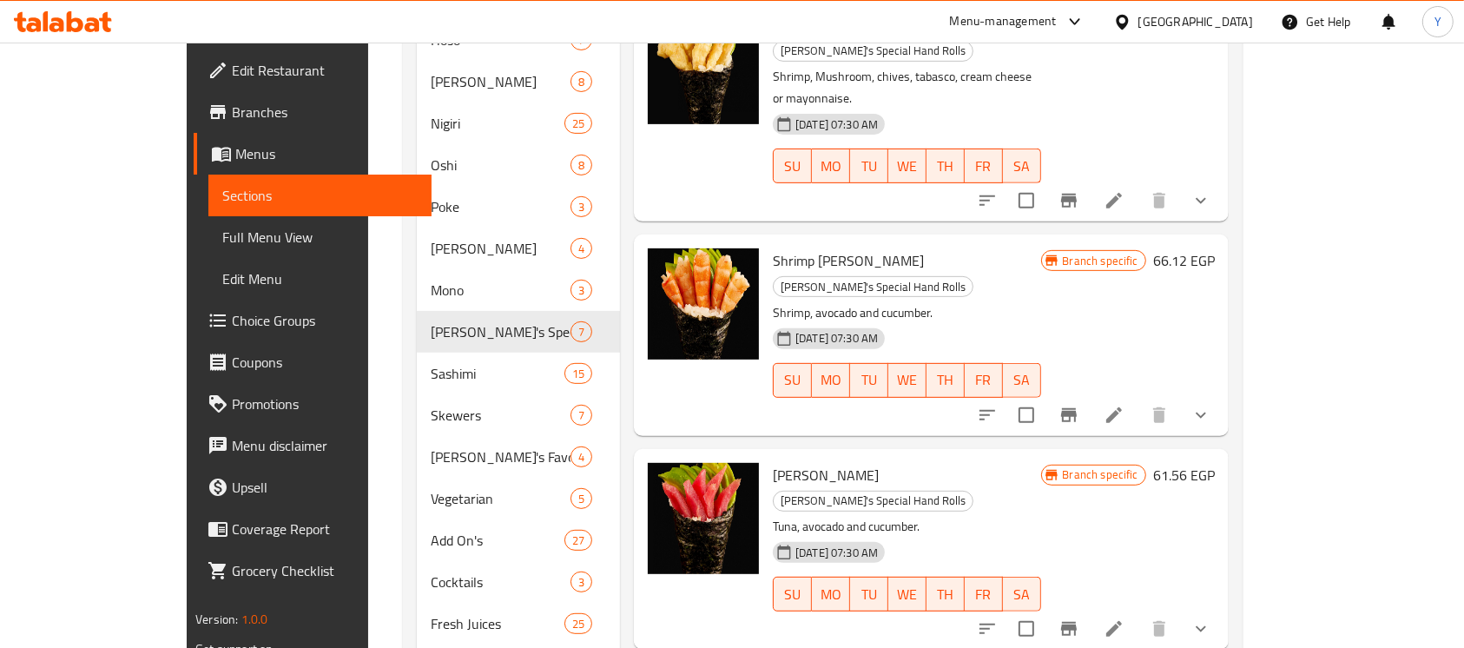
click at [1221, 394] on div at bounding box center [1093, 415] width 255 height 42
click at [1079, 405] on icon "Branch-specific-item" at bounding box center [1068, 415] width 21 height 21
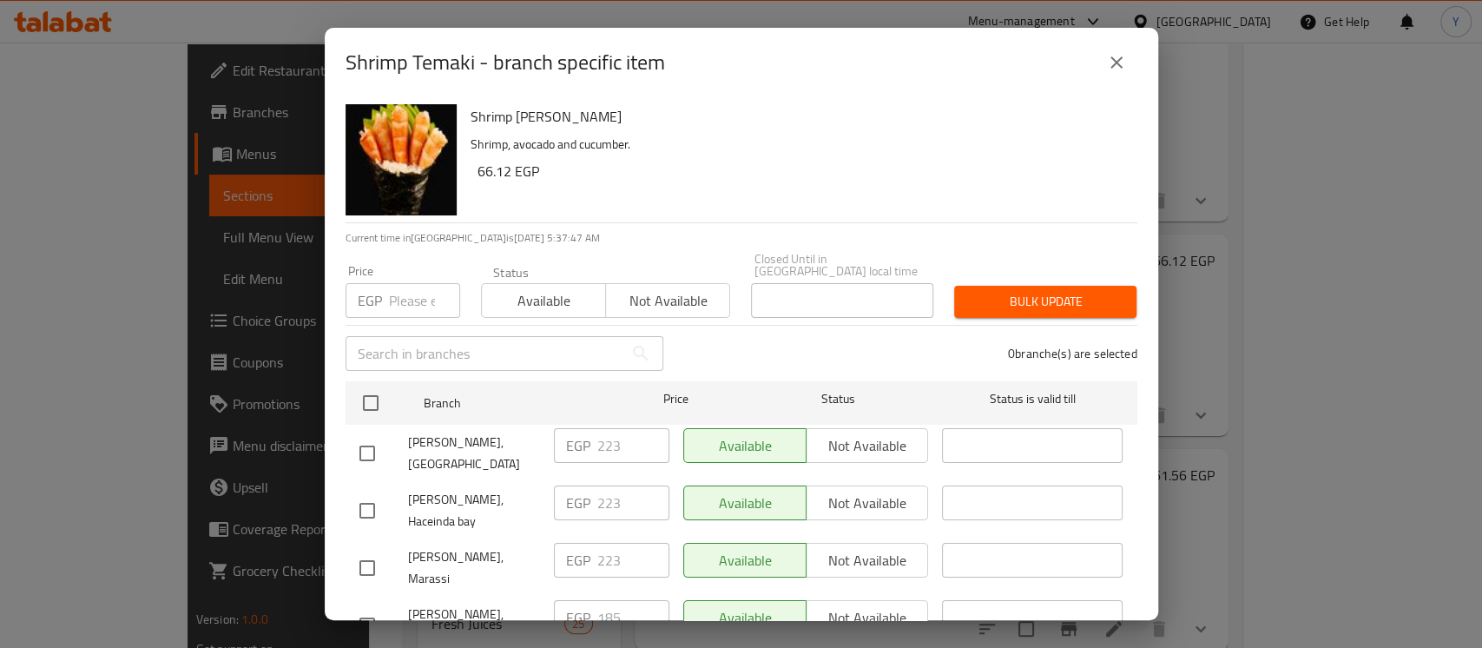
drag, startPoint x: 1139, startPoint y: 190, endPoint x: 1147, endPoint y: 323, distance: 133.0
click at [1146, 351] on div "Shrimp Temaki Shrimp, avocado and cucumber. 66.12 EGP Current time in Egypt is …" at bounding box center [741, 358] width 833 height 523
click at [1083, 185] on div "Shrimp Temaki Shrimp, avocado and cucumber. 66.12 EGP" at bounding box center [797, 159] width 667 height 125
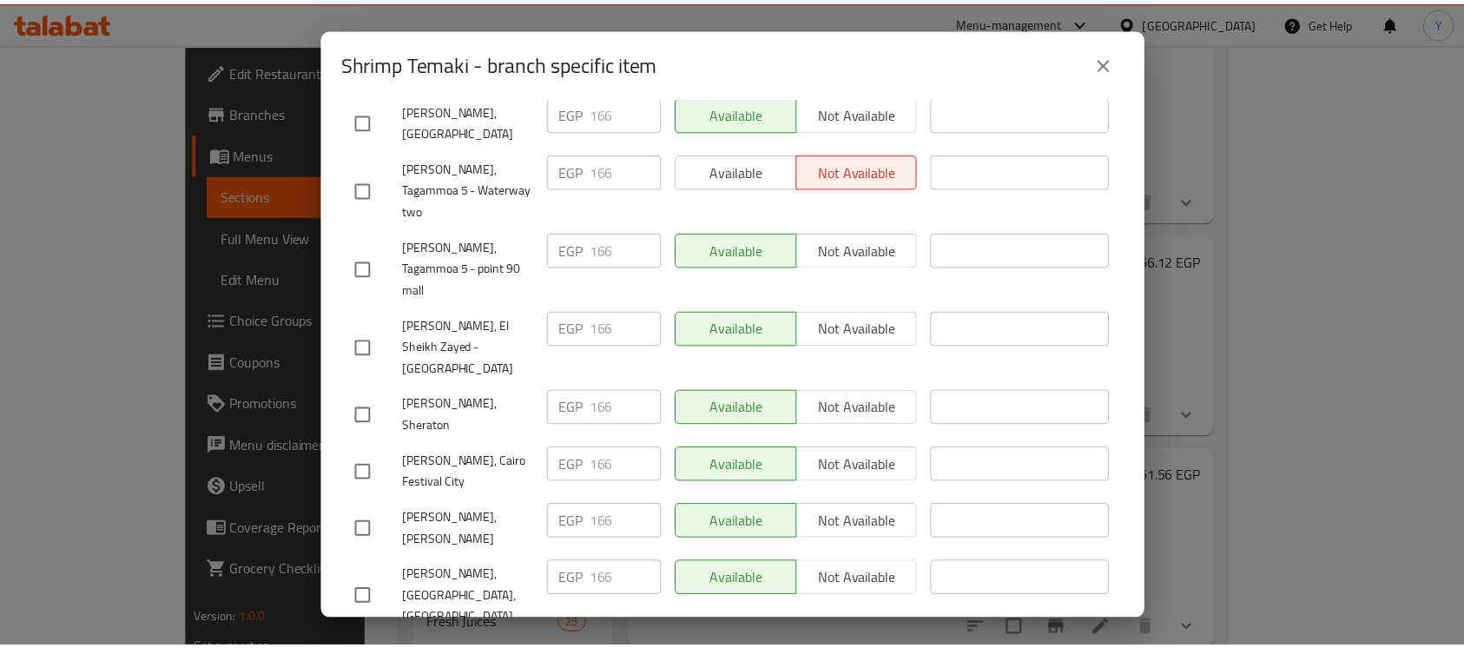
scroll to position [1684, 0]
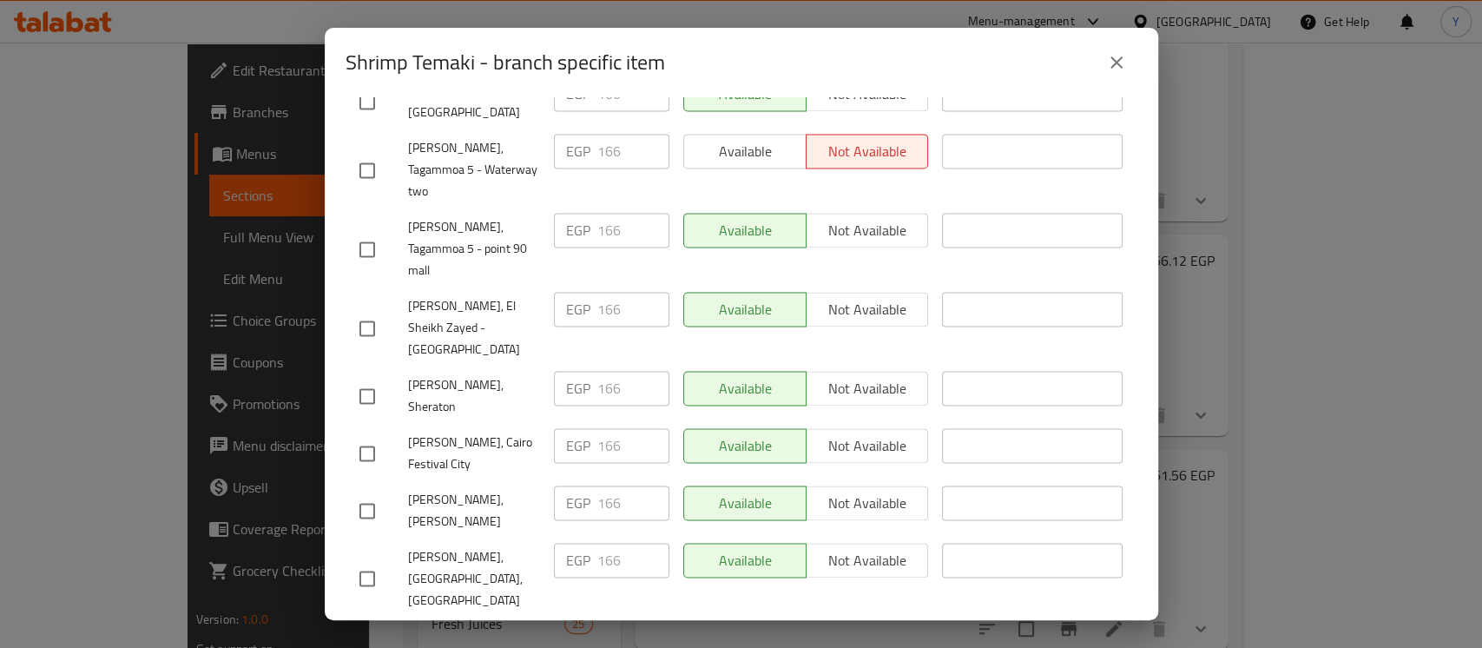
click at [1108, 66] on icon "close" at bounding box center [1116, 62] width 21 height 21
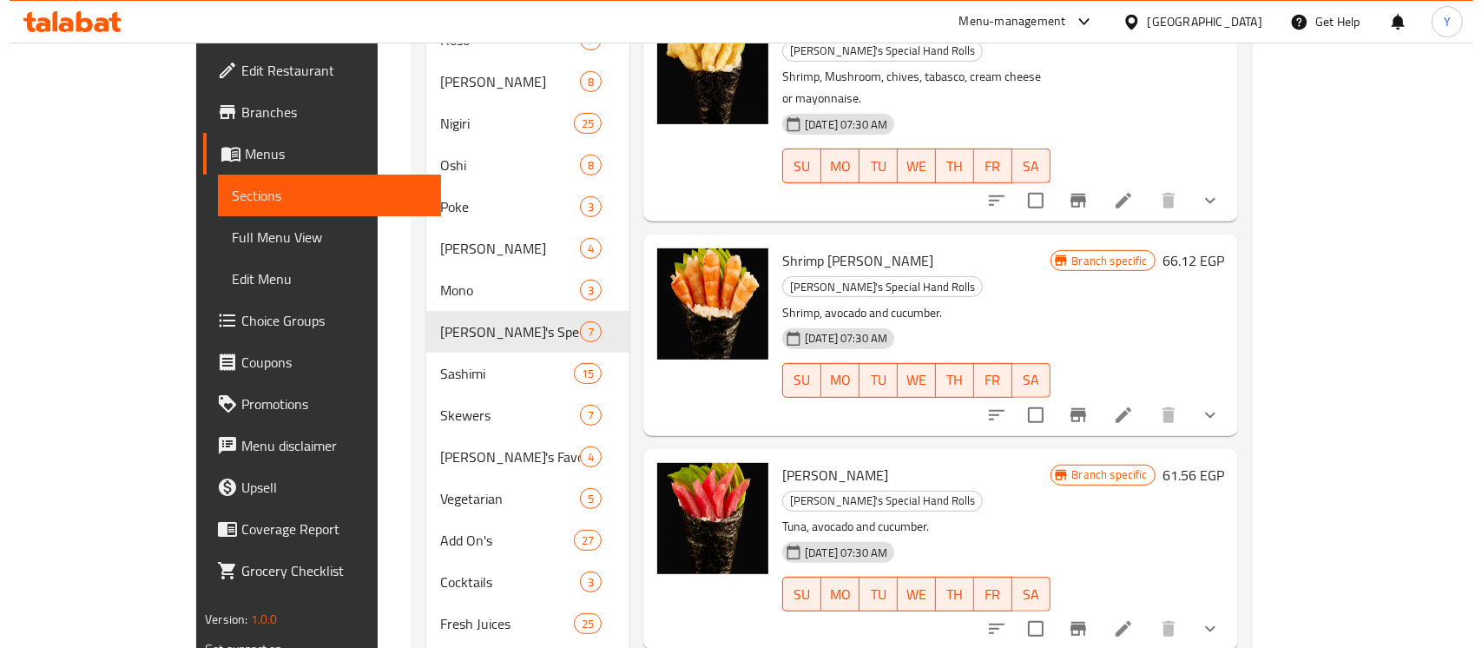
scroll to position [332, 0]
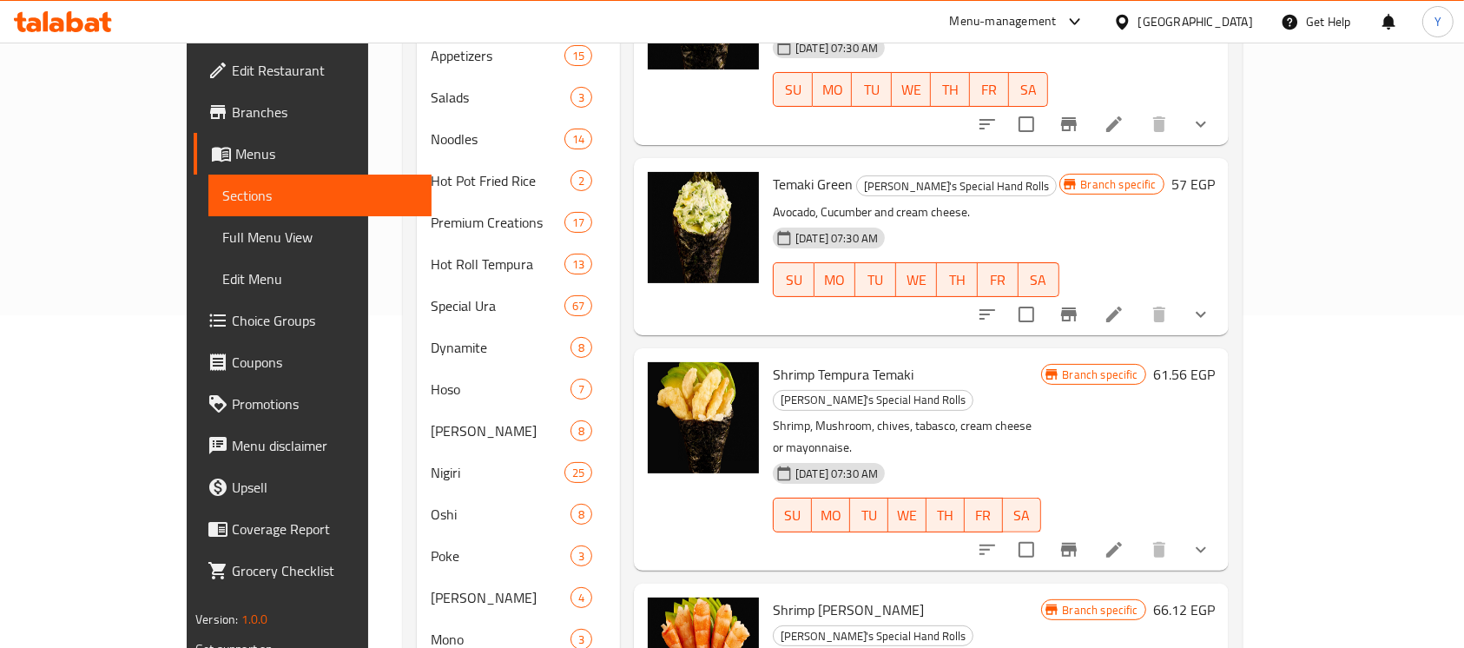
click at [1079, 539] on icon "Branch-specific-item" at bounding box center [1068, 549] width 21 height 21
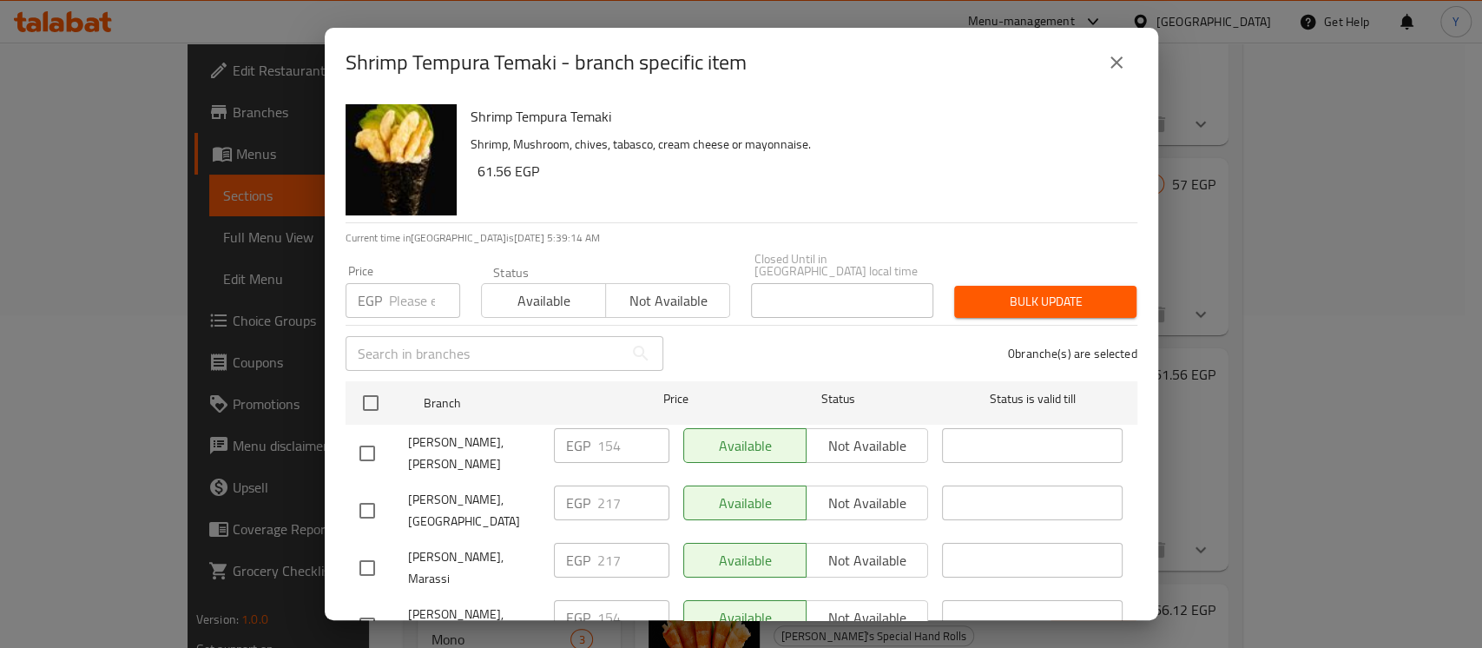
click at [398, 295] on input "number" at bounding box center [424, 300] width 71 height 35
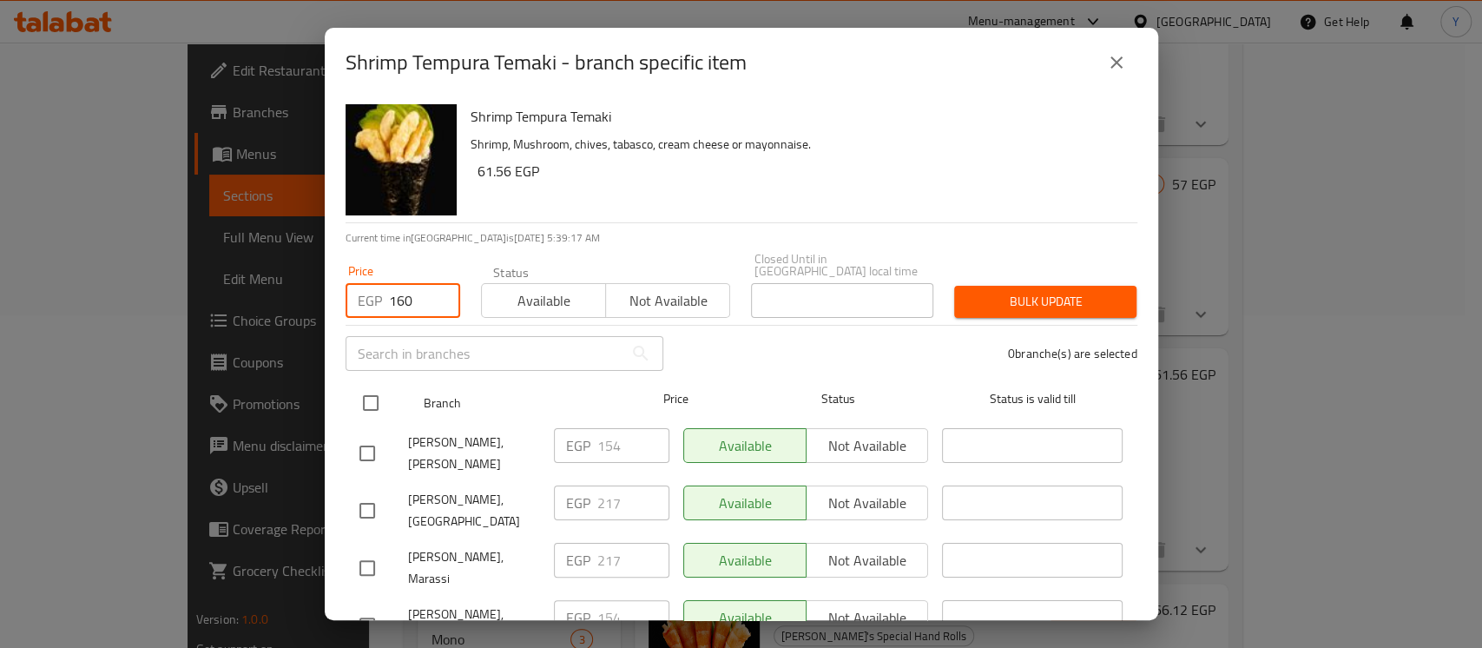
type input "160"
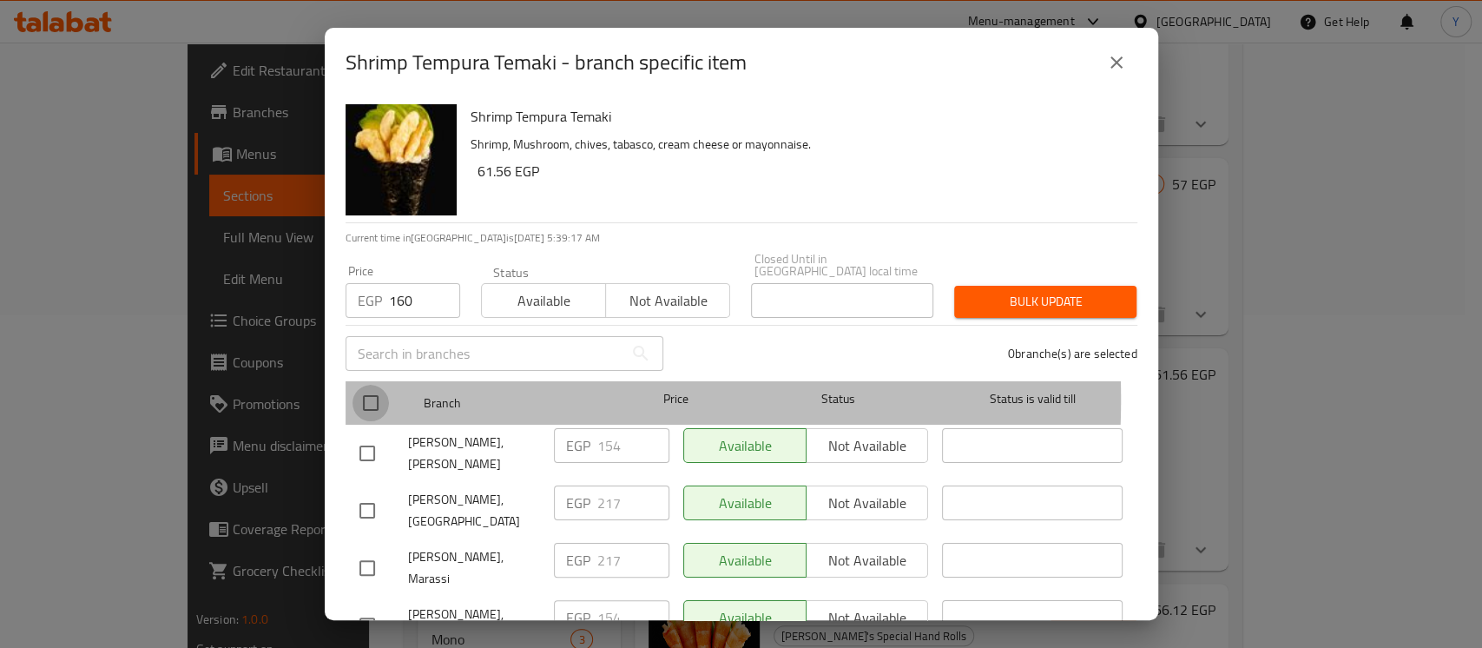
click at [363, 386] on input "checkbox" at bounding box center [370, 403] width 36 height 36
checkbox input "true"
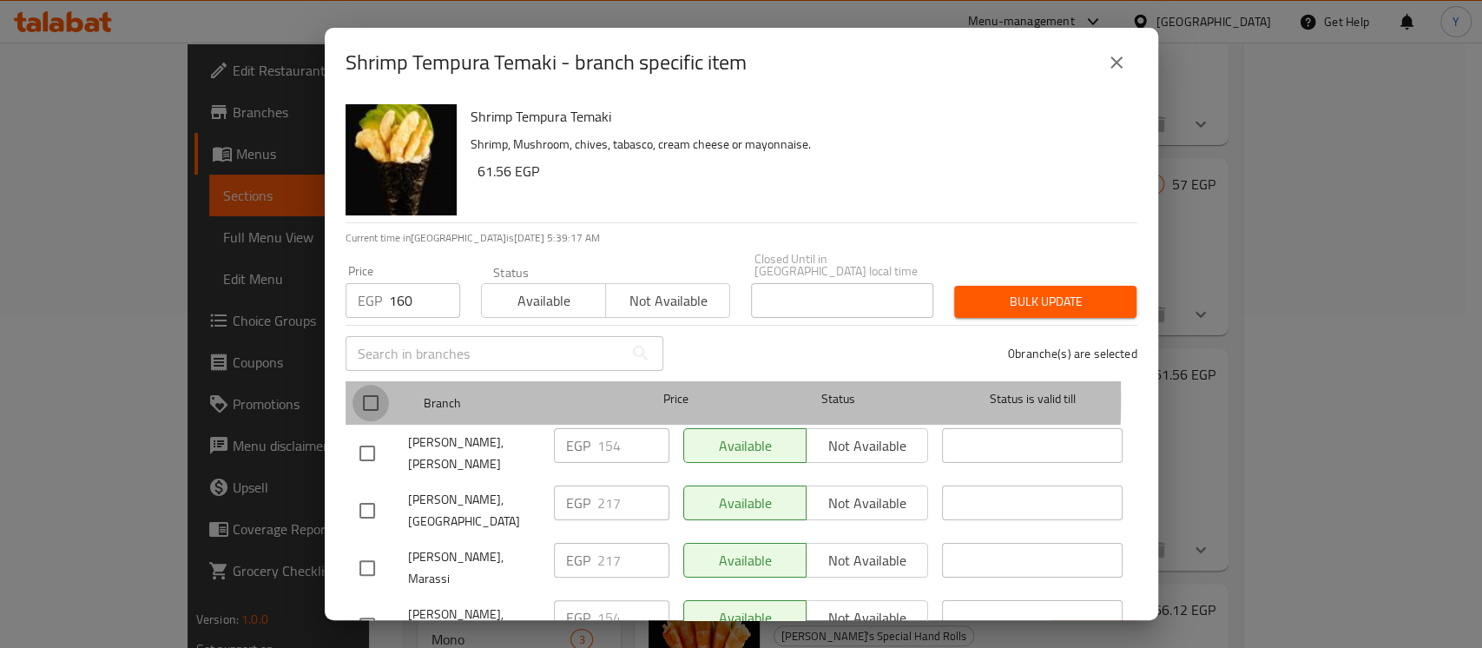
checkbox input "true"
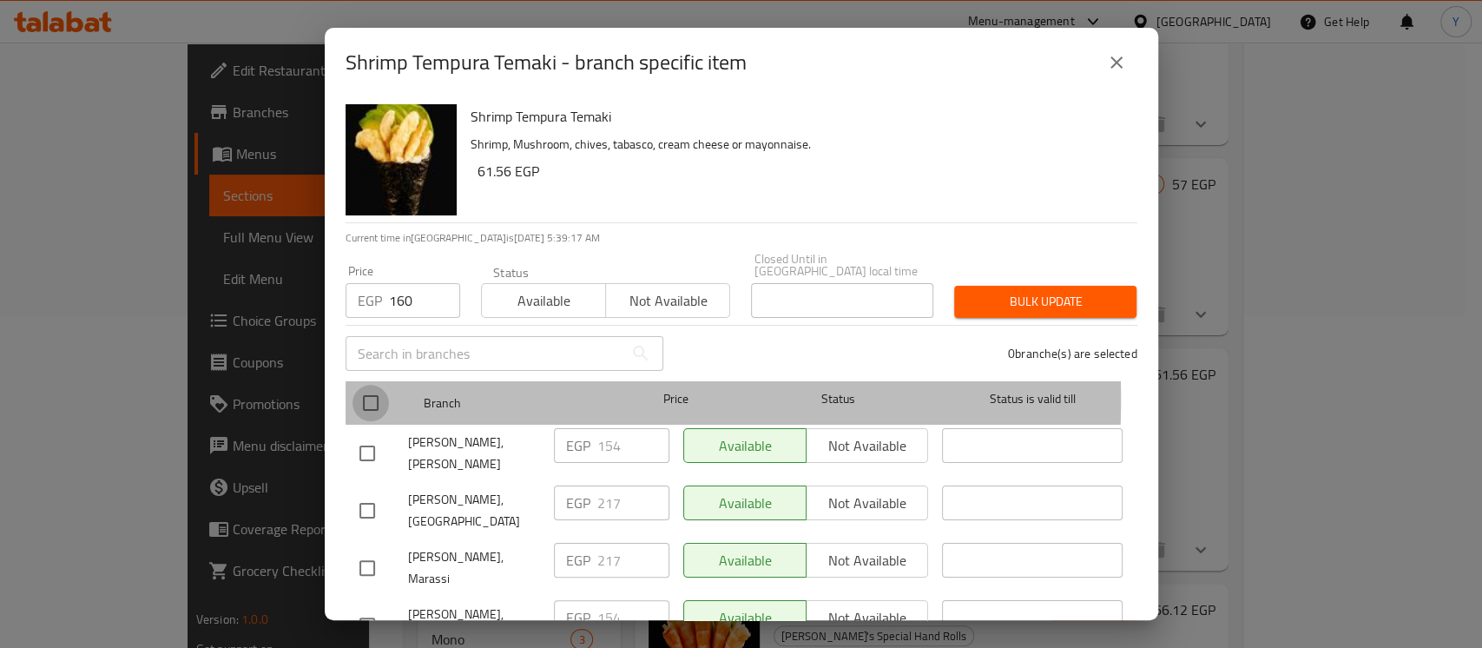
checkbox input "true"
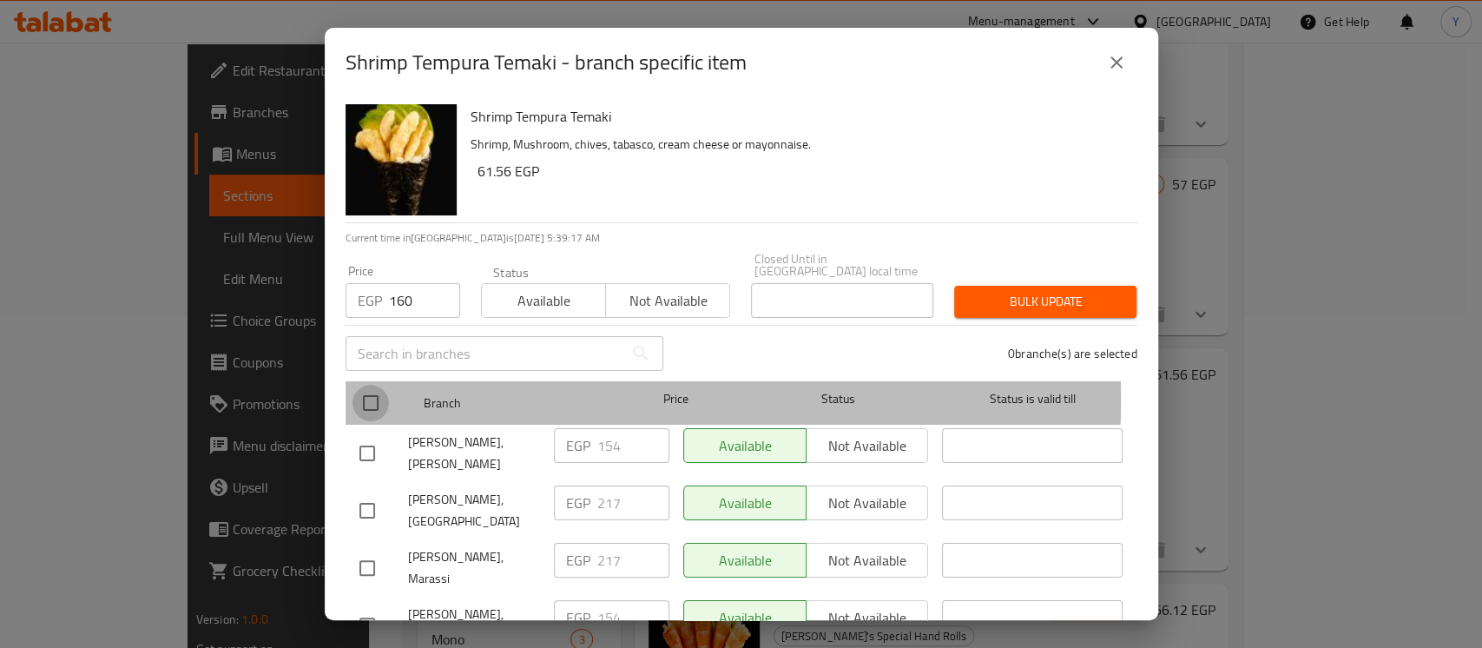
checkbox input "true"
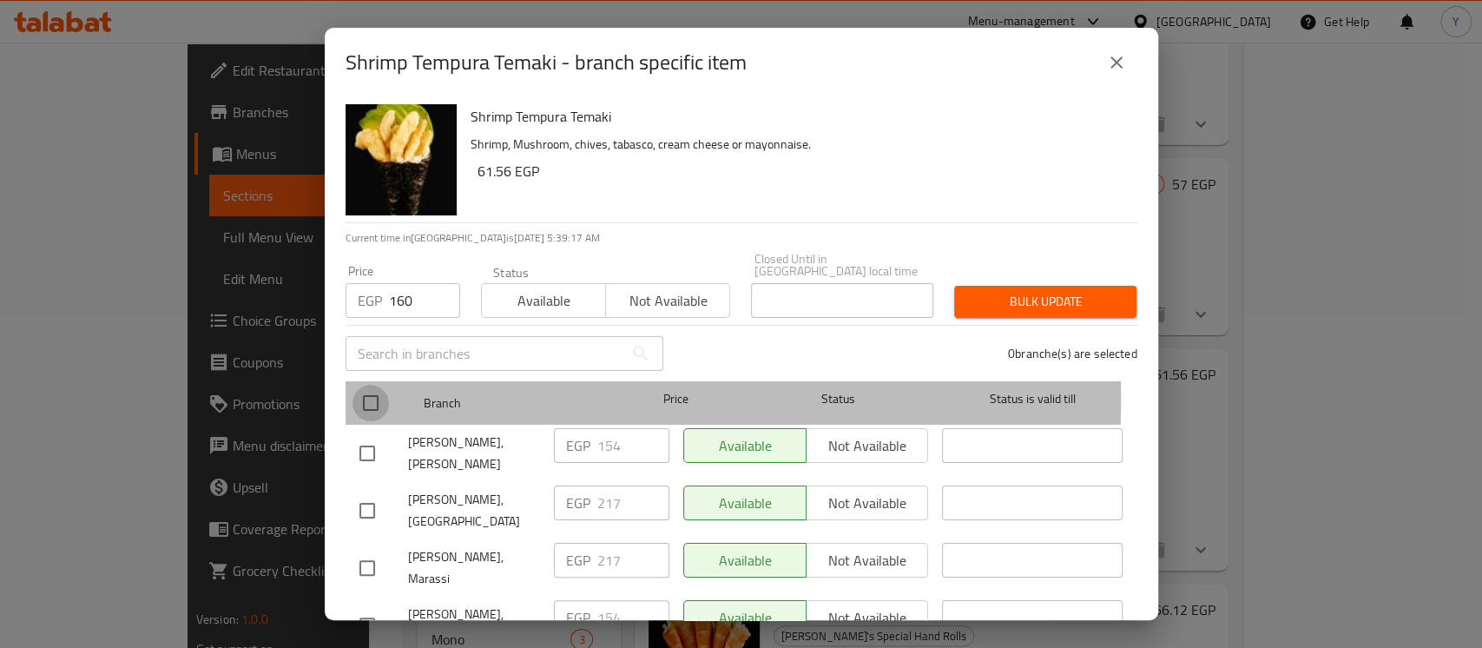
checkbox input "true"
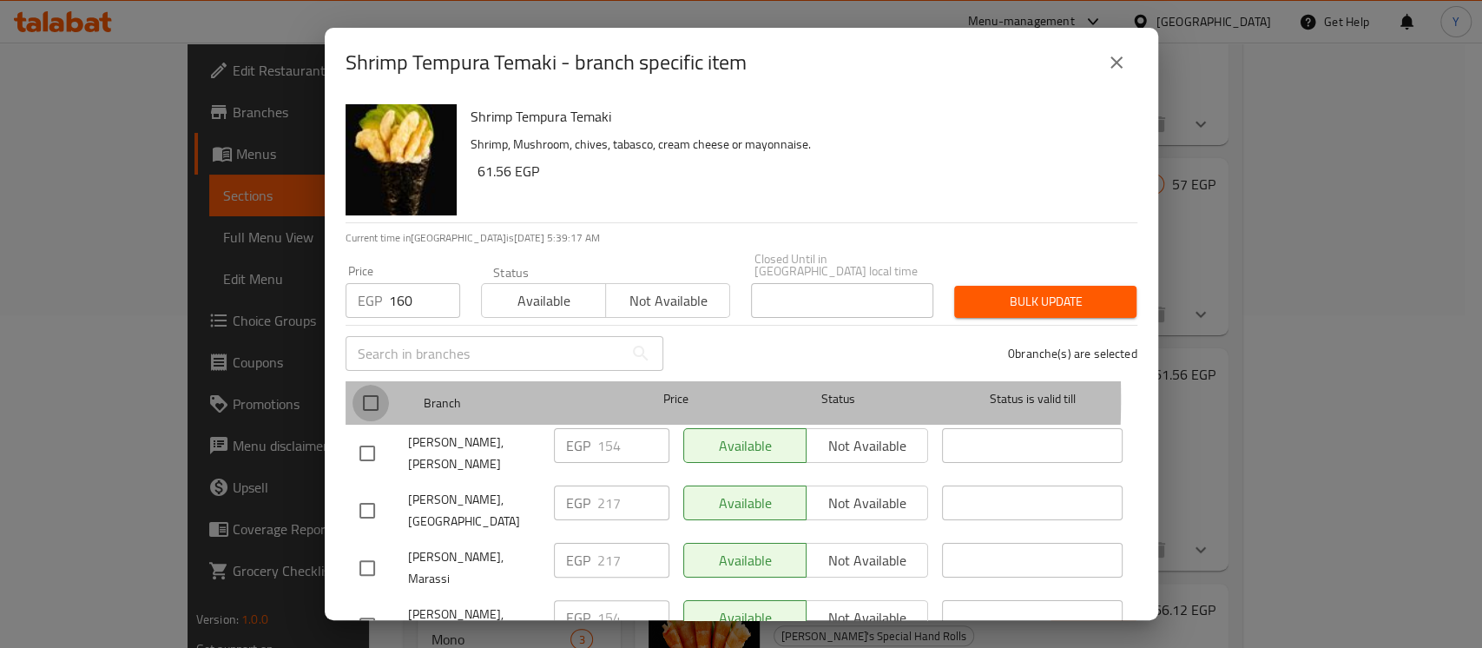
checkbox input "true"
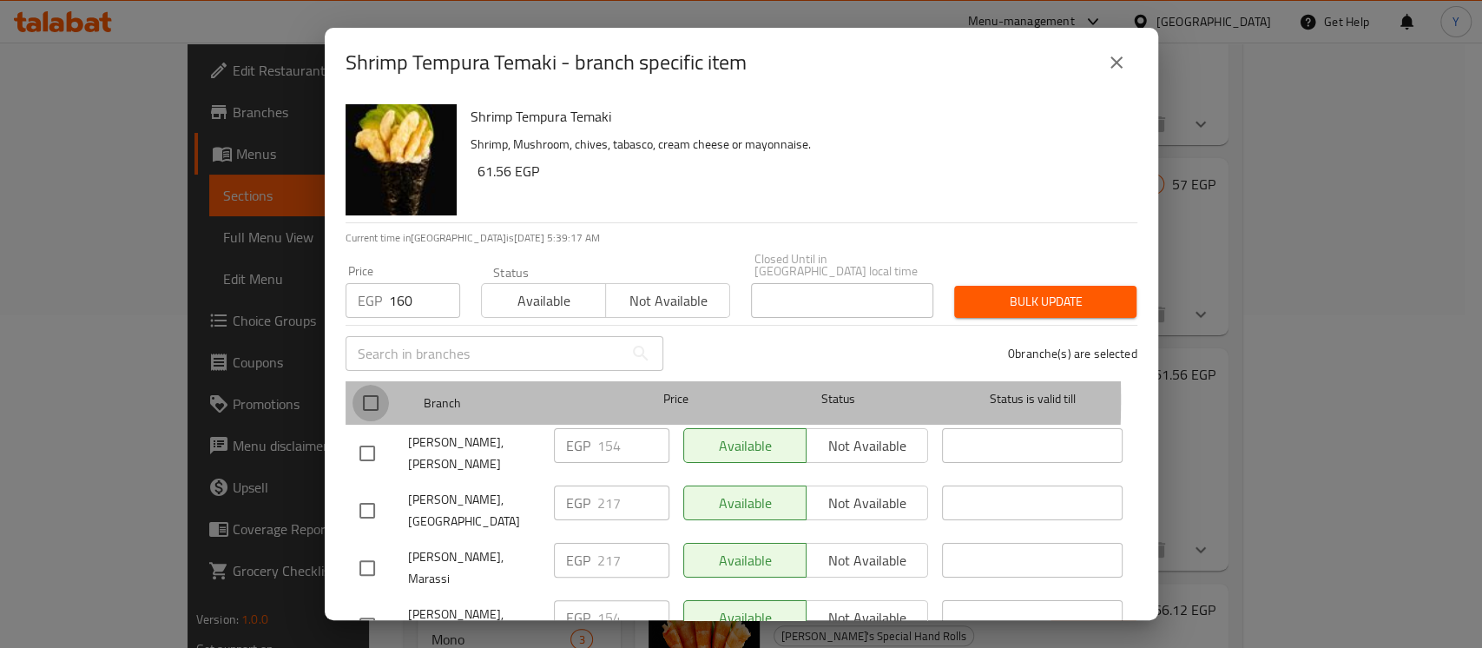
checkbox input "true"
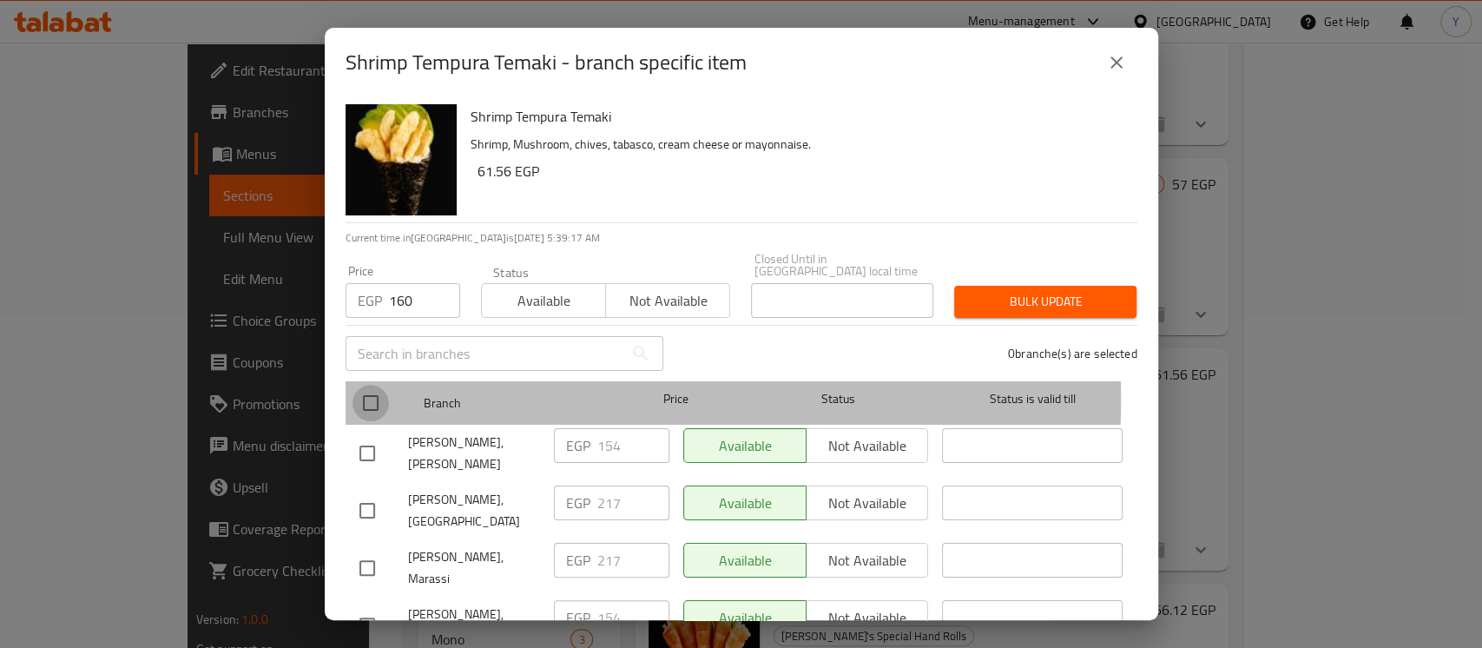
checkbox input "true"
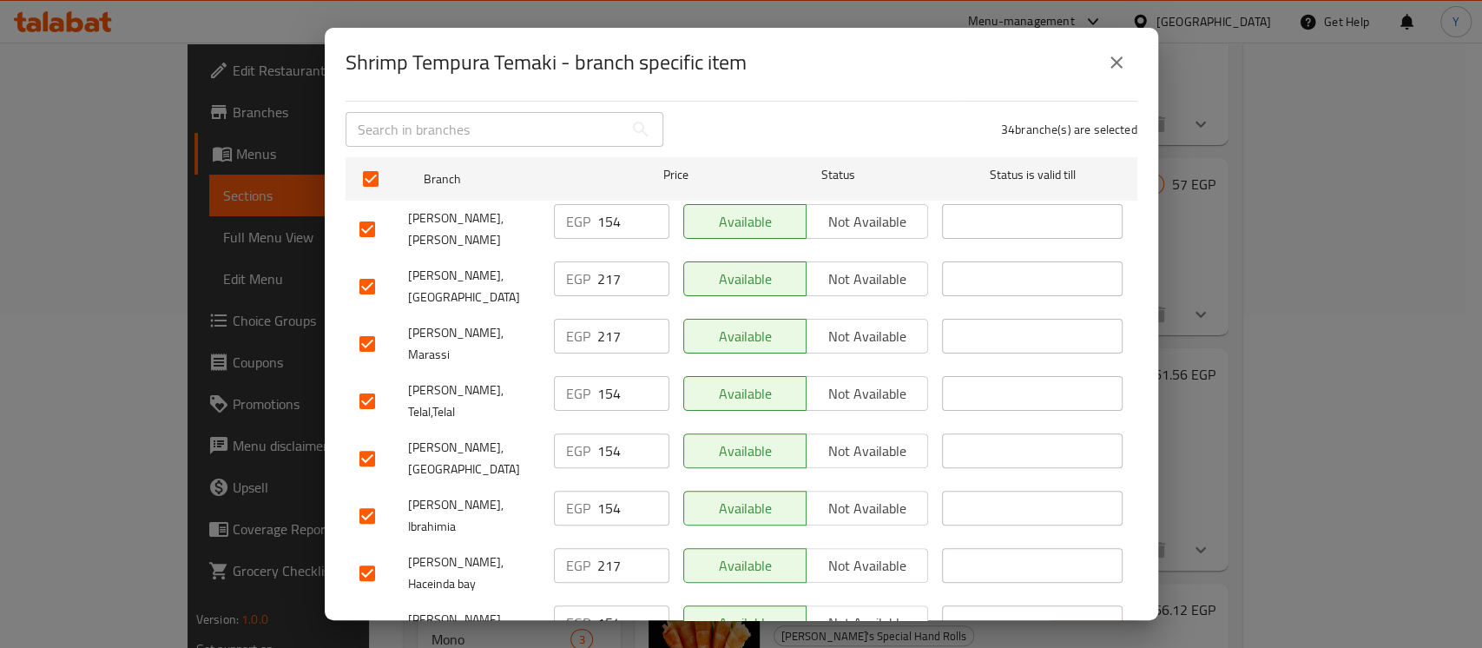
scroll to position [264, 0]
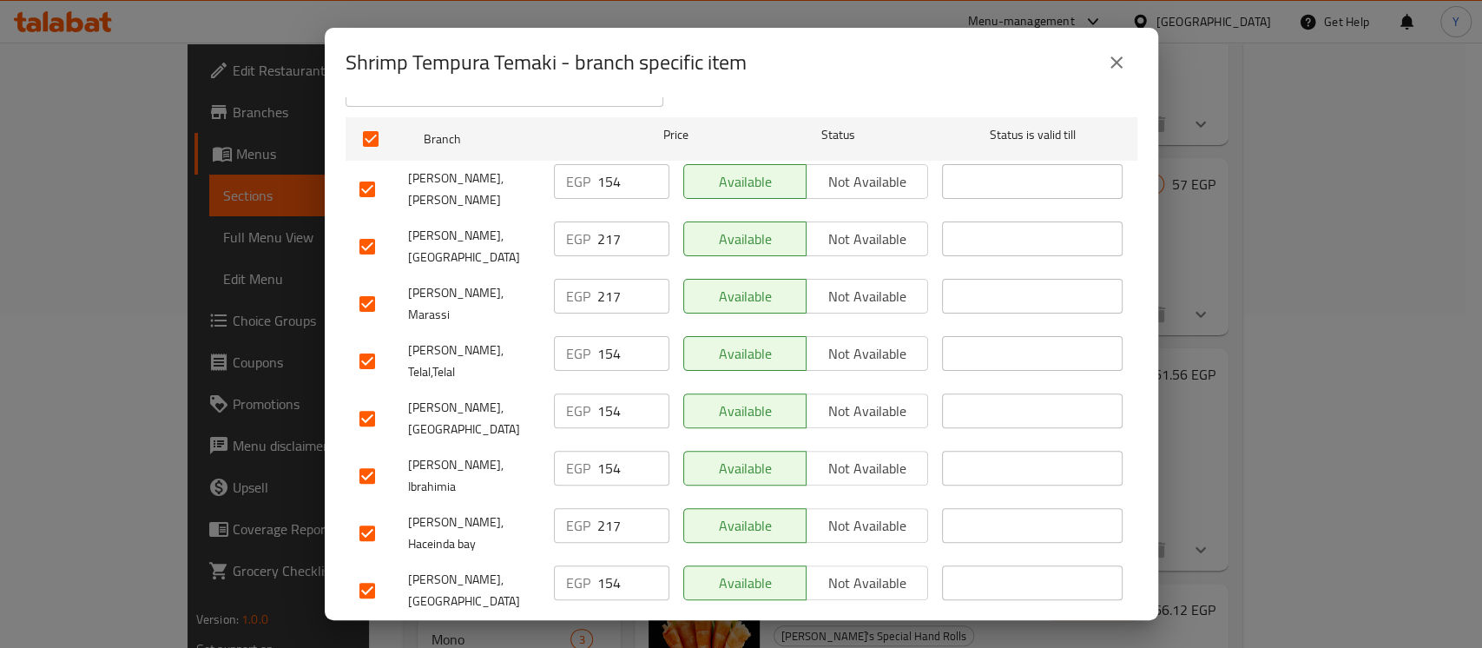
click at [375, 228] on input "checkbox" at bounding box center [367, 246] width 36 height 36
checkbox input "false"
click at [371, 286] on input "checkbox" at bounding box center [367, 304] width 36 height 36
checkbox input "false"
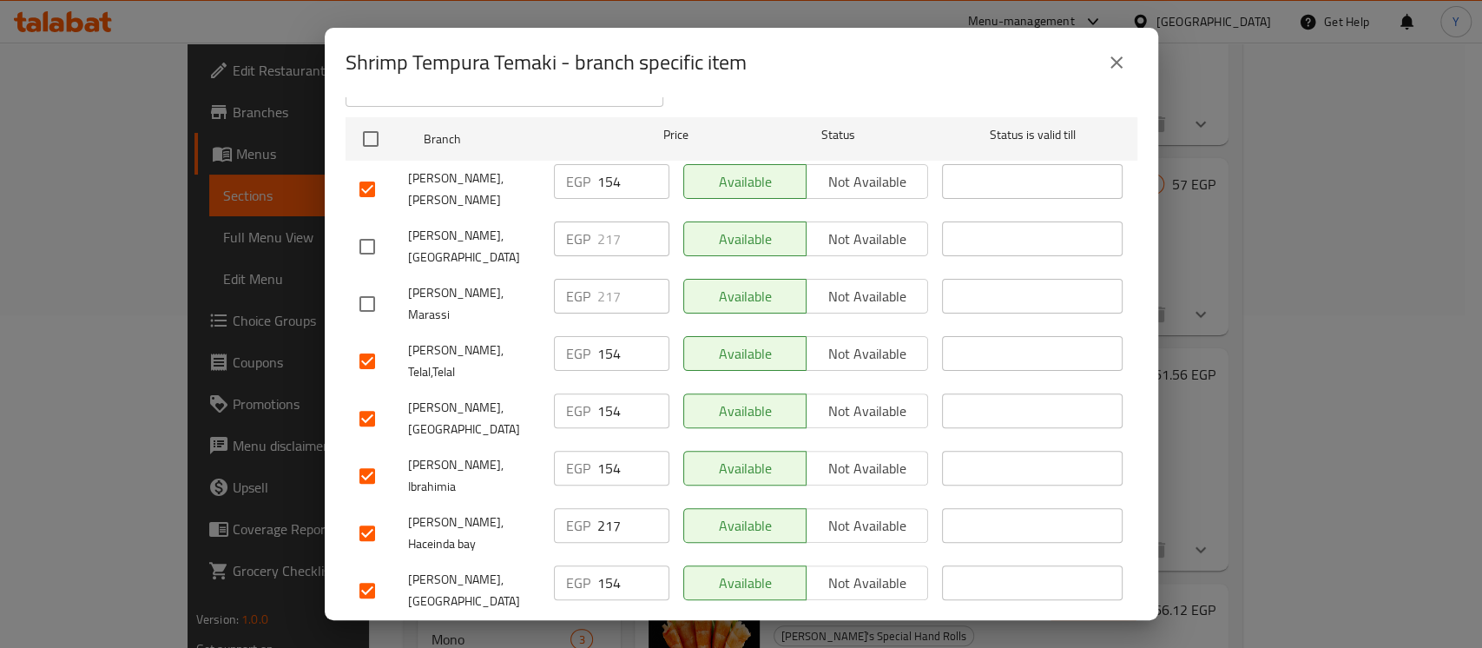
click at [358, 572] on input "checkbox" at bounding box center [367, 590] width 36 height 36
checkbox input "false"
click at [362, 515] on input "checkbox" at bounding box center [367, 533] width 36 height 36
checkbox input "false"
click at [365, 457] on input "checkbox" at bounding box center [367, 475] width 36 height 36
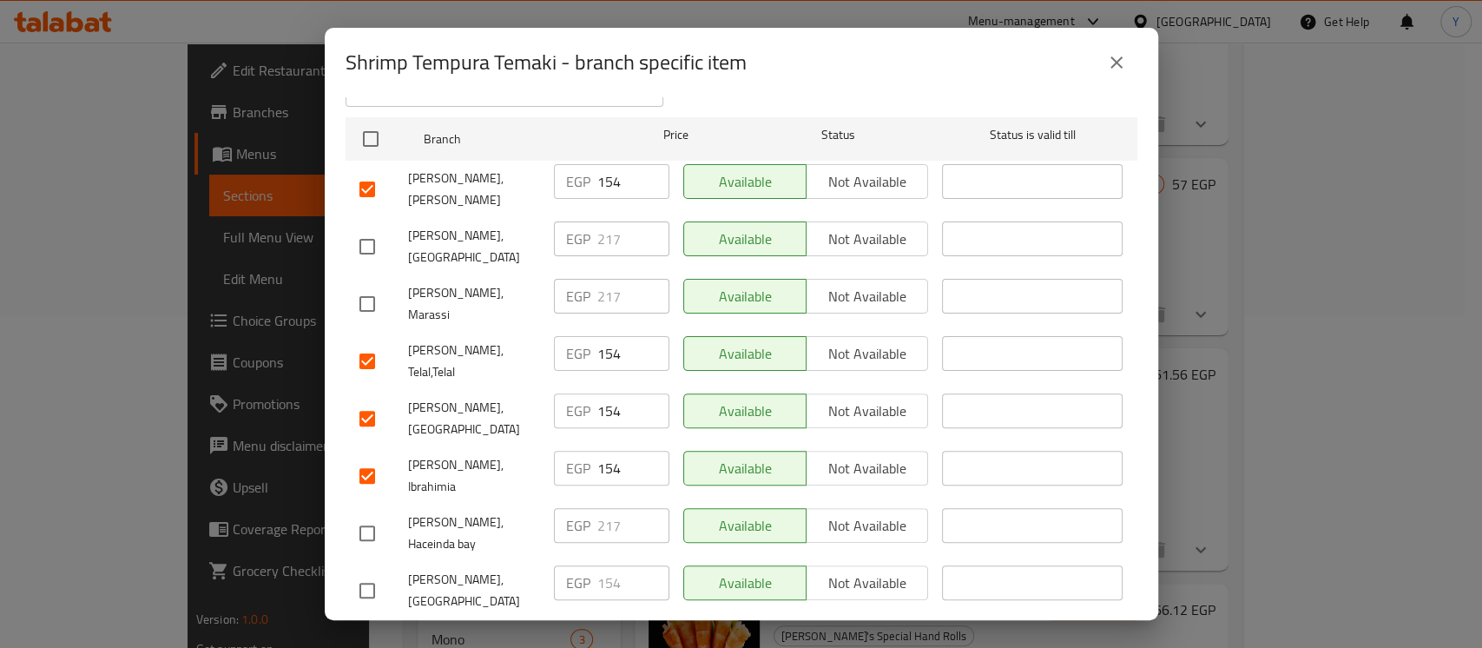
checkbox input "false"
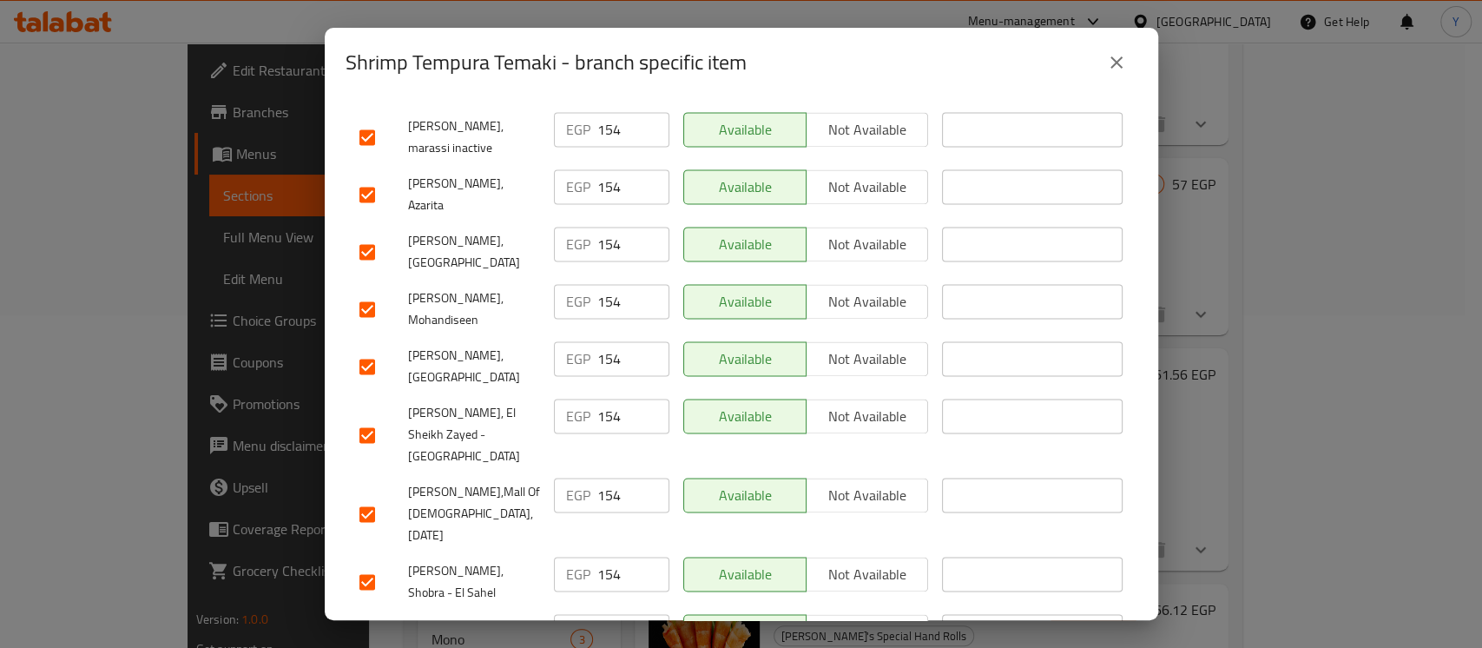
scroll to position [1684, 0]
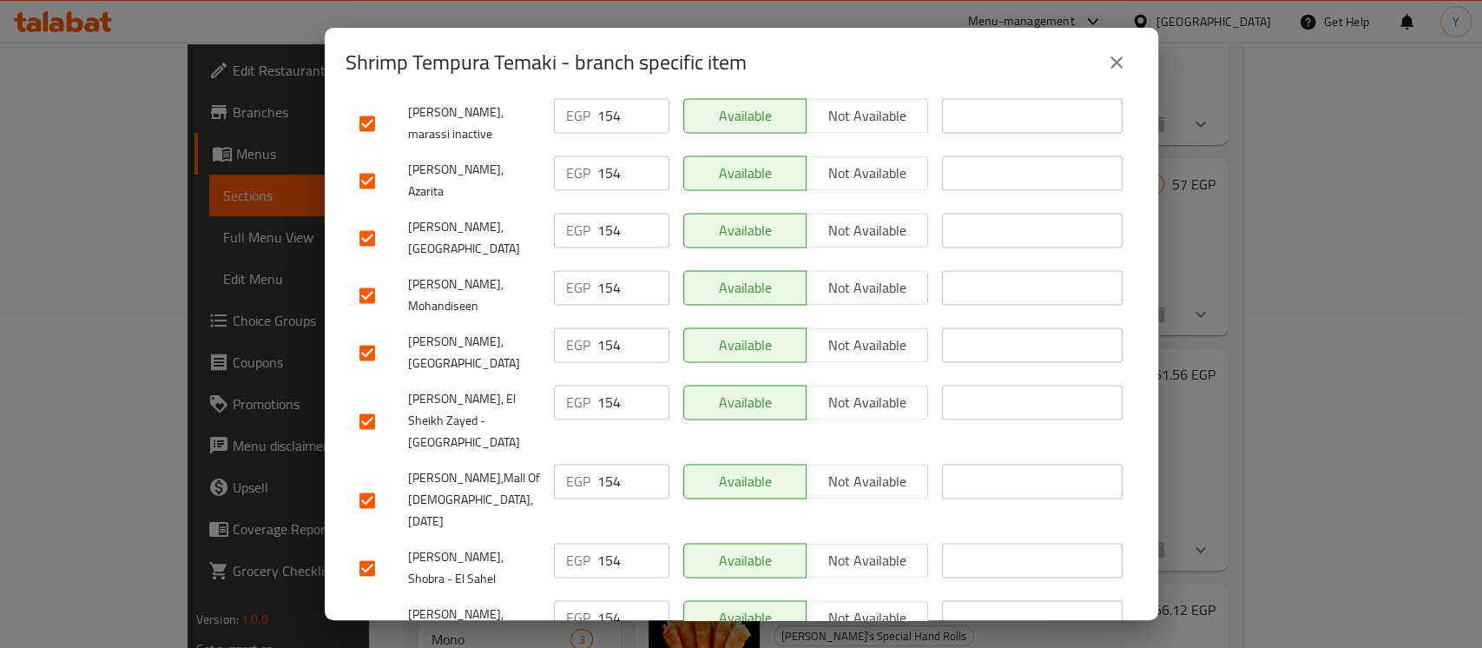
checkbox input "false"
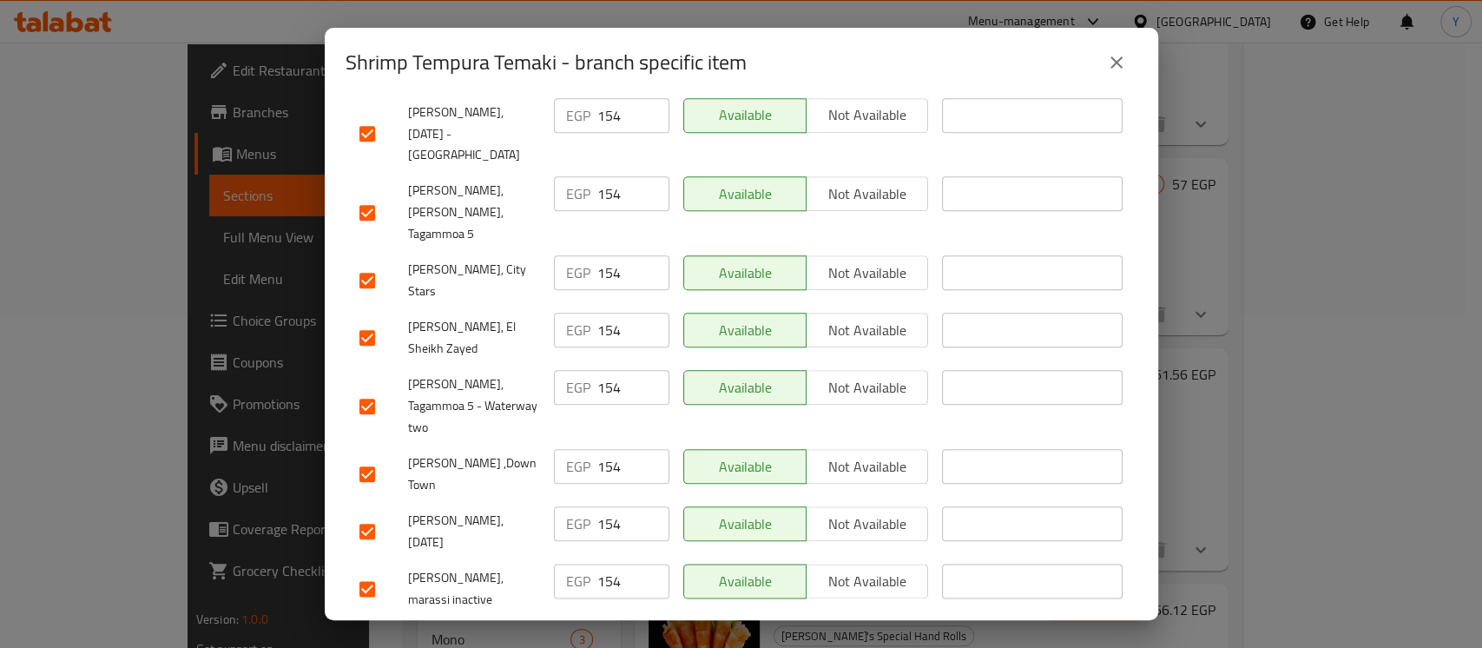
scroll to position [1212, 0]
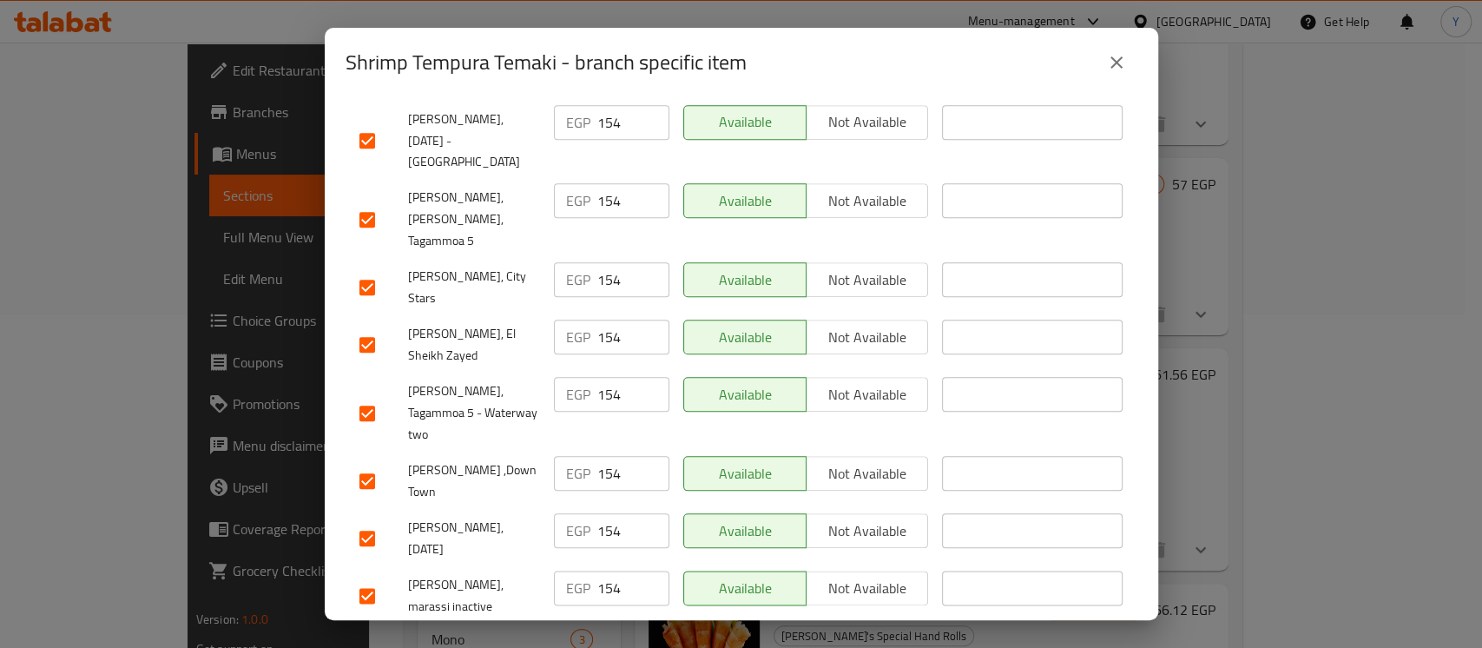
click at [361, 635] on input "checkbox" at bounding box center [367, 653] width 36 height 36
checkbox input "false"
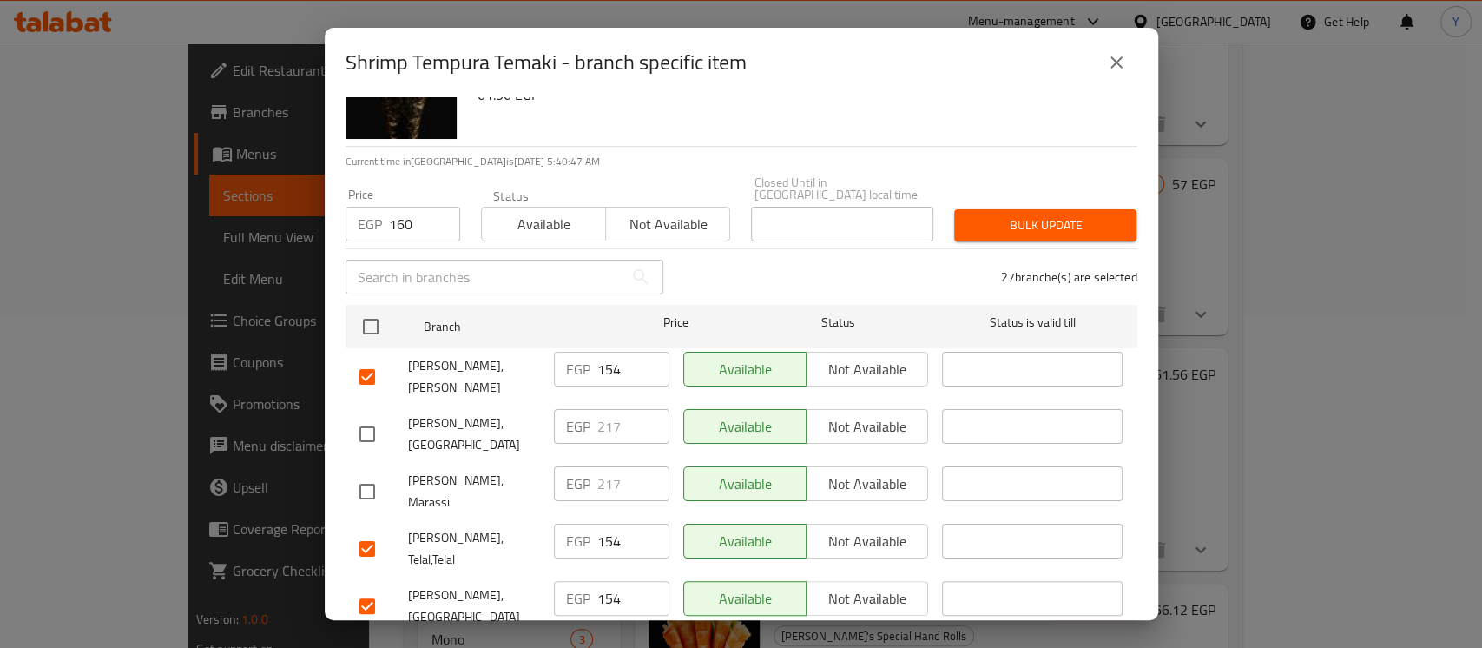
scroll to position [58, 0]
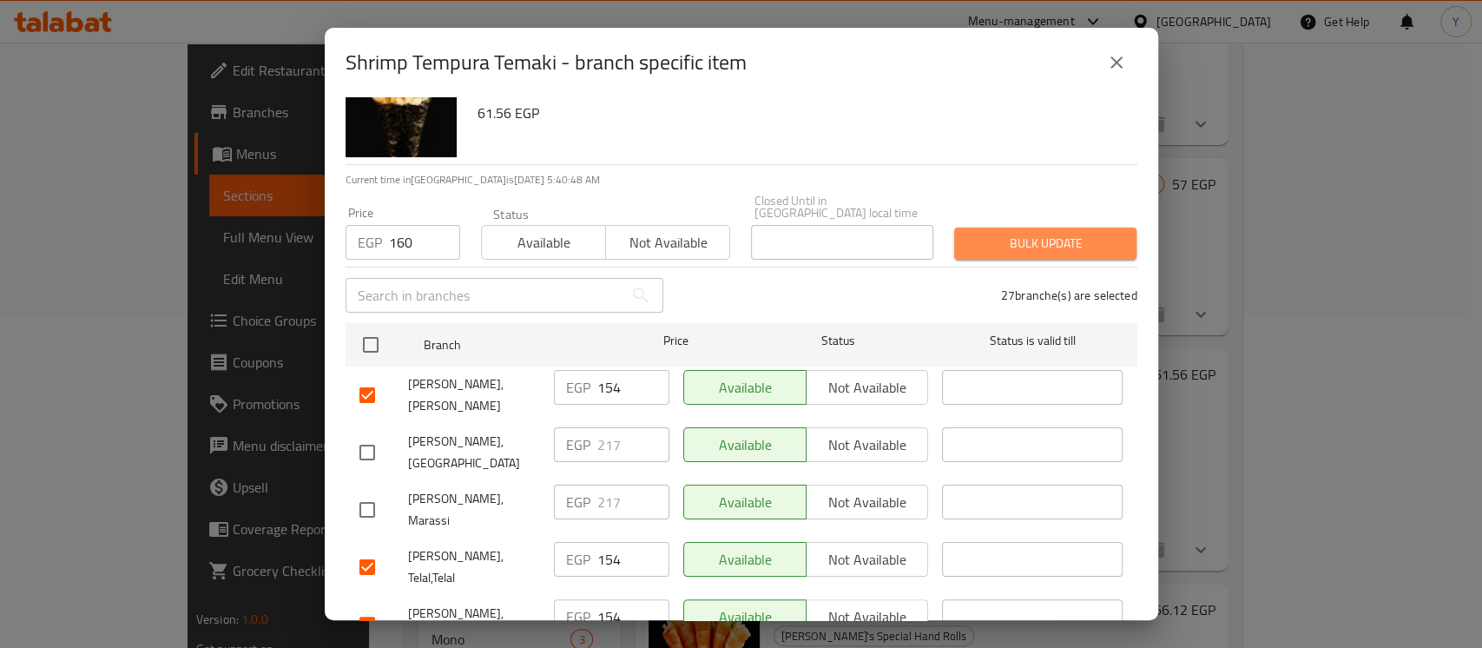
click at [1031, 233] on span "Bulk update" at bounding box center [1045, 244] width 155 height 22
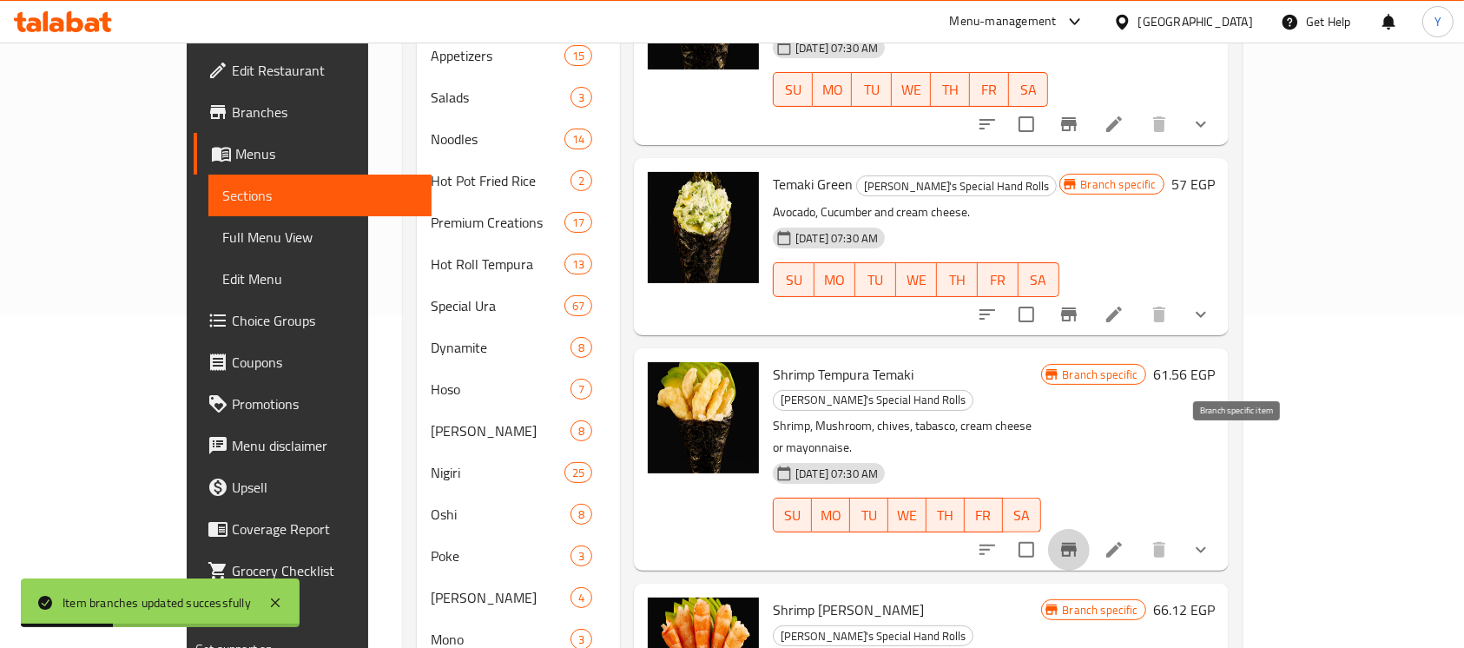
click at [1076, 543] on icon "Branch-specific-item" at bounding box center [1069, 550] width 16 height 14
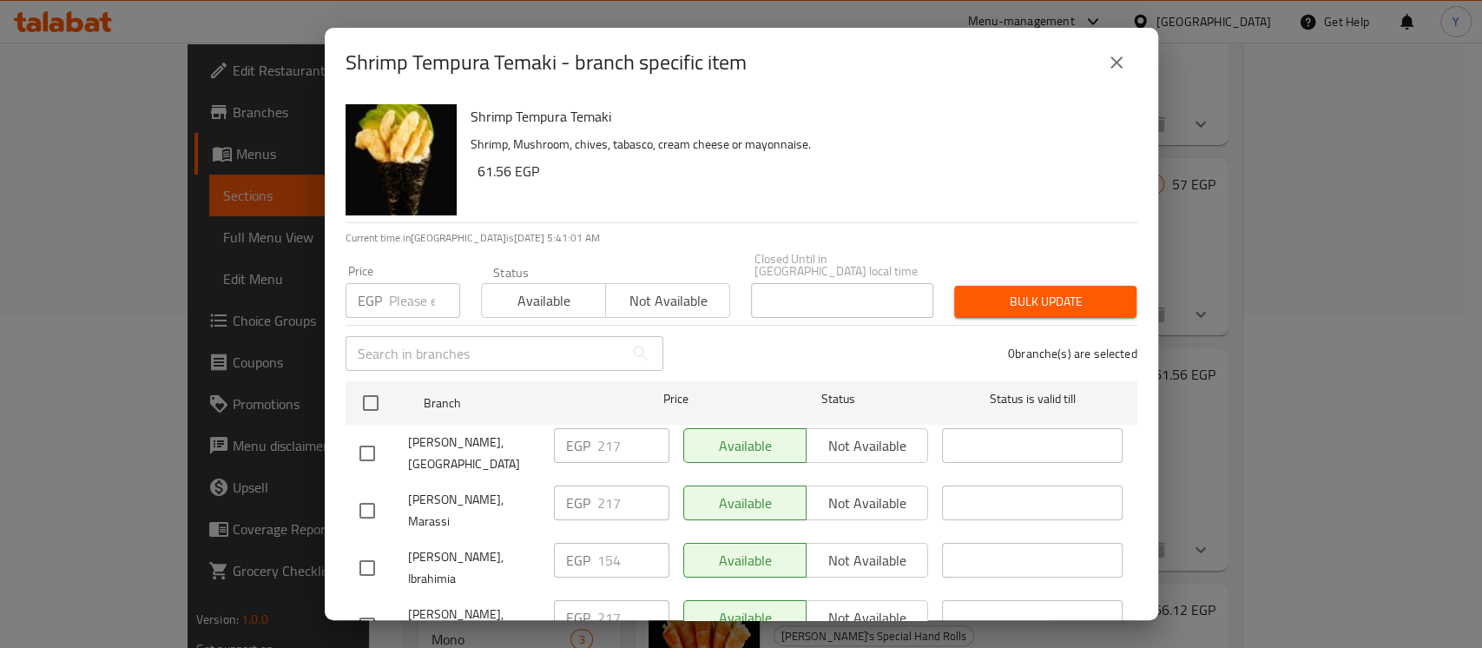
click at [361, 549] on input "checkbox" at bounding box center [367, 567] width 36 height 36
checkbox input "true"
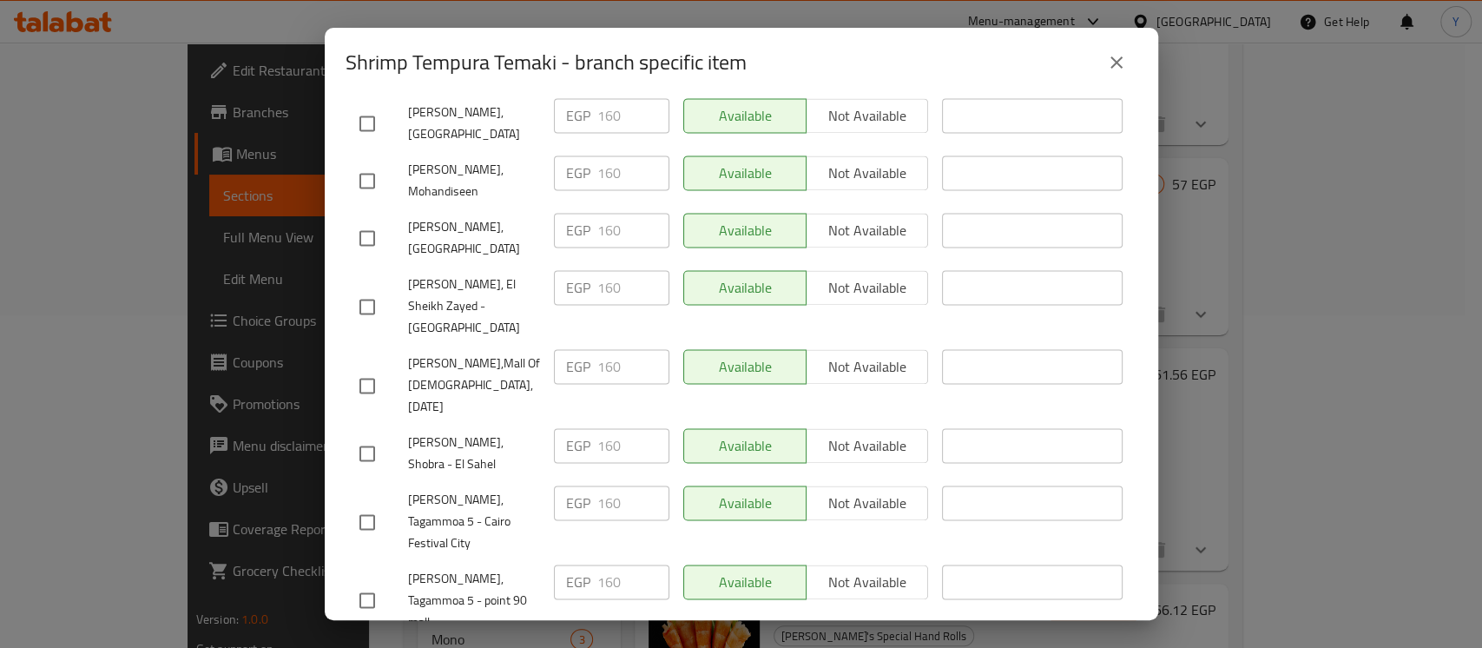
checkbox input "true"
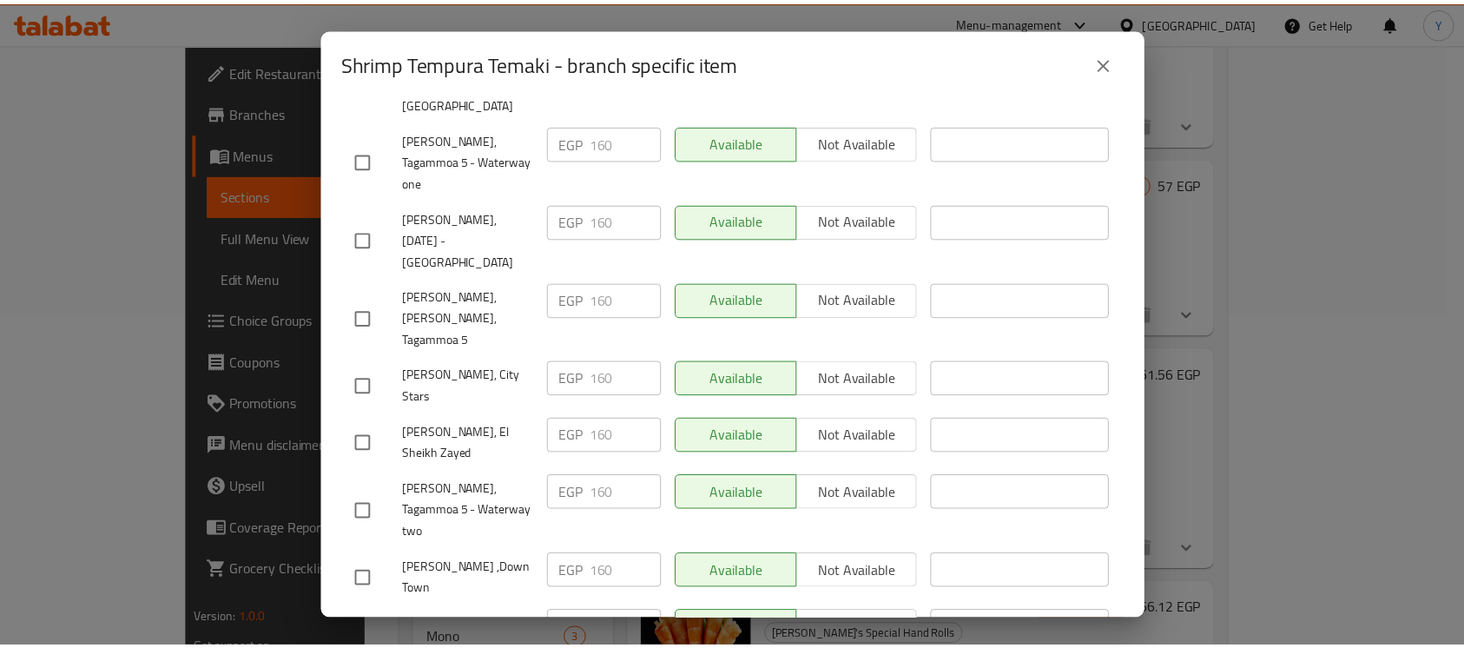
scroll to position [0, 0]
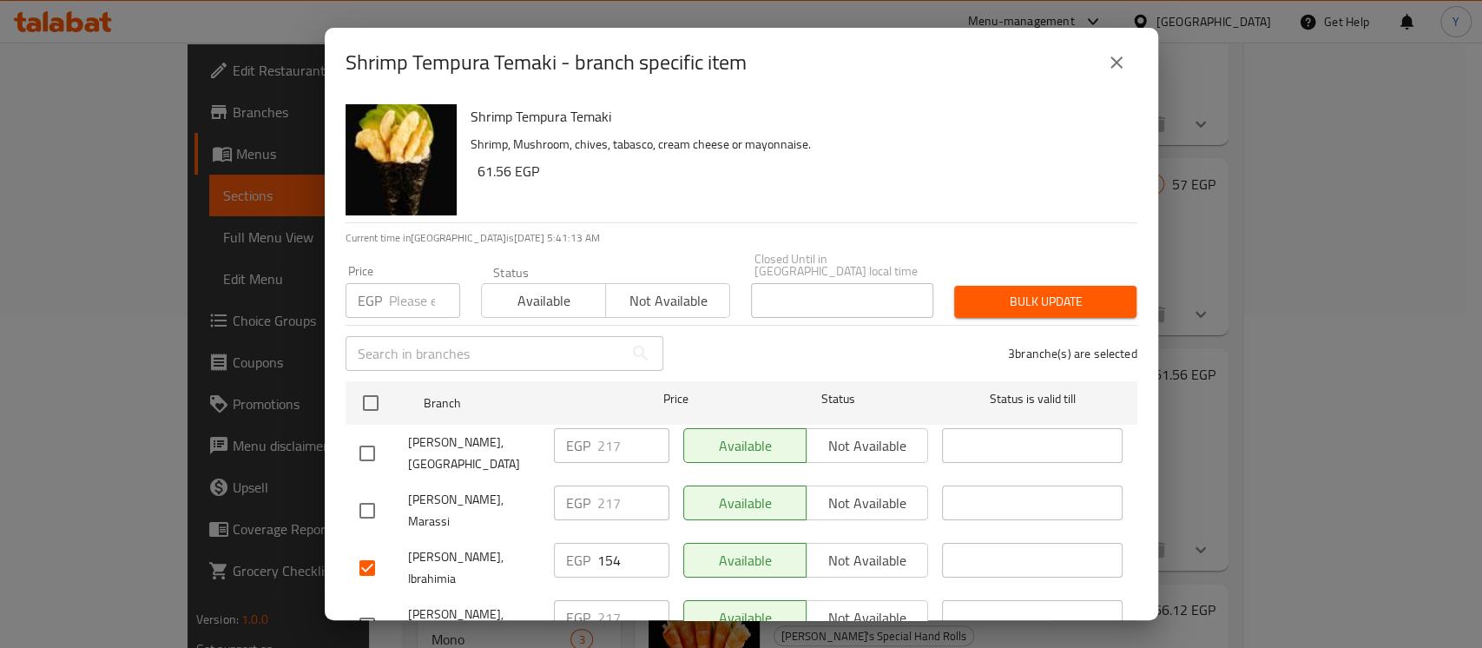
click at [414, 283] on input "number" at bounding box center [424, 300] width 71 height 35
type input "179"
click at [1040, 302] on button "Bulk update" at bounding box center [1045, 302] width 182 height 32
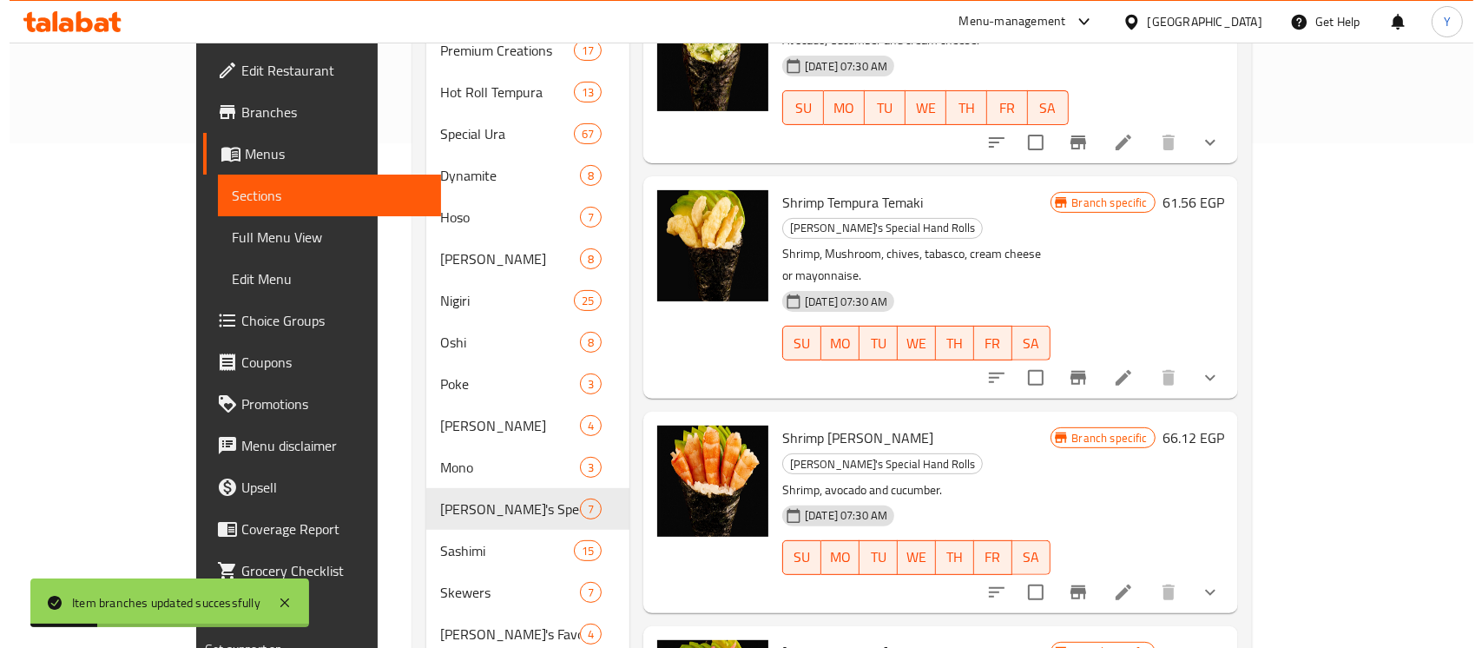
scroll to position [536, 0]
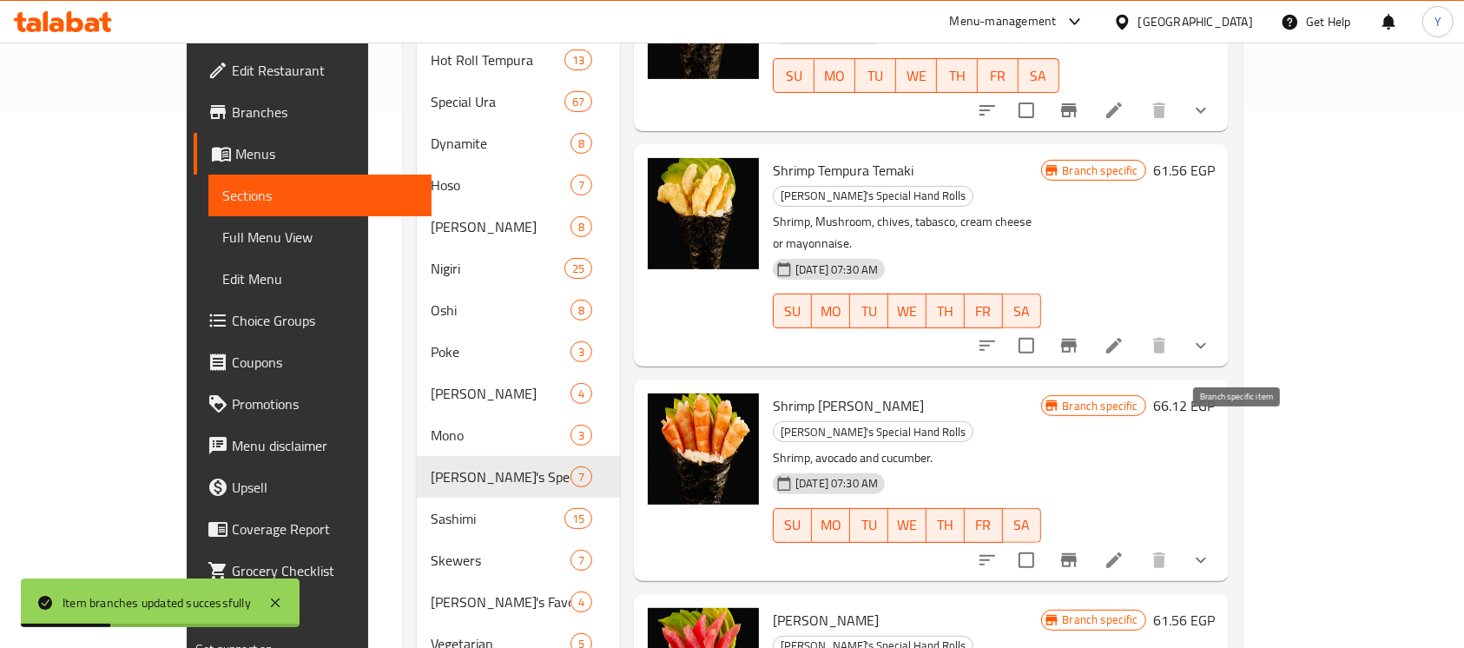
click at [1079, 549] on icon "Branch-specific-item" at bounding box center [1068, 559] width 21 height 21
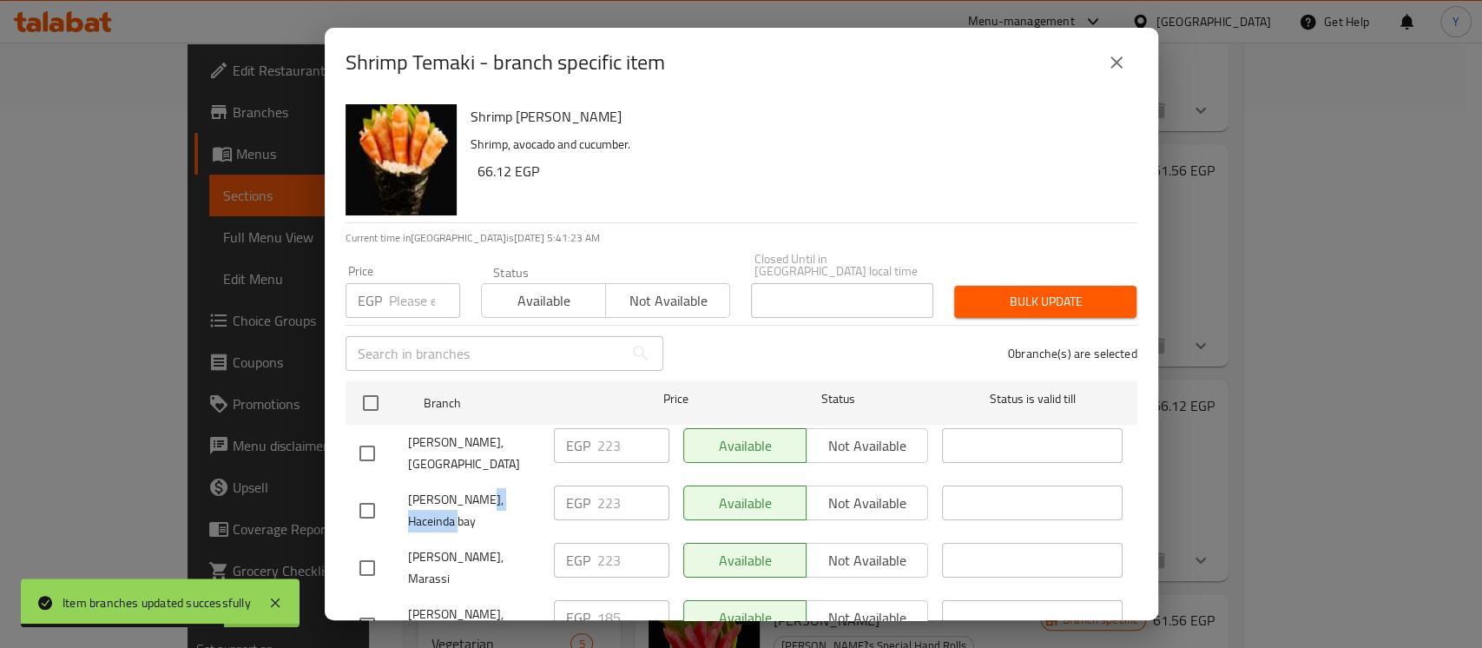
drag, startPoint x: 472, startPoint y: 479, endPoint x: 499, endPoint y: 491, distance: 29.5
click at [499, 491] on span "[PERSON_NAME], Haceinda bay" at bounding box center [474, 510] width 132 height 43
copy span "Haceinda bay"
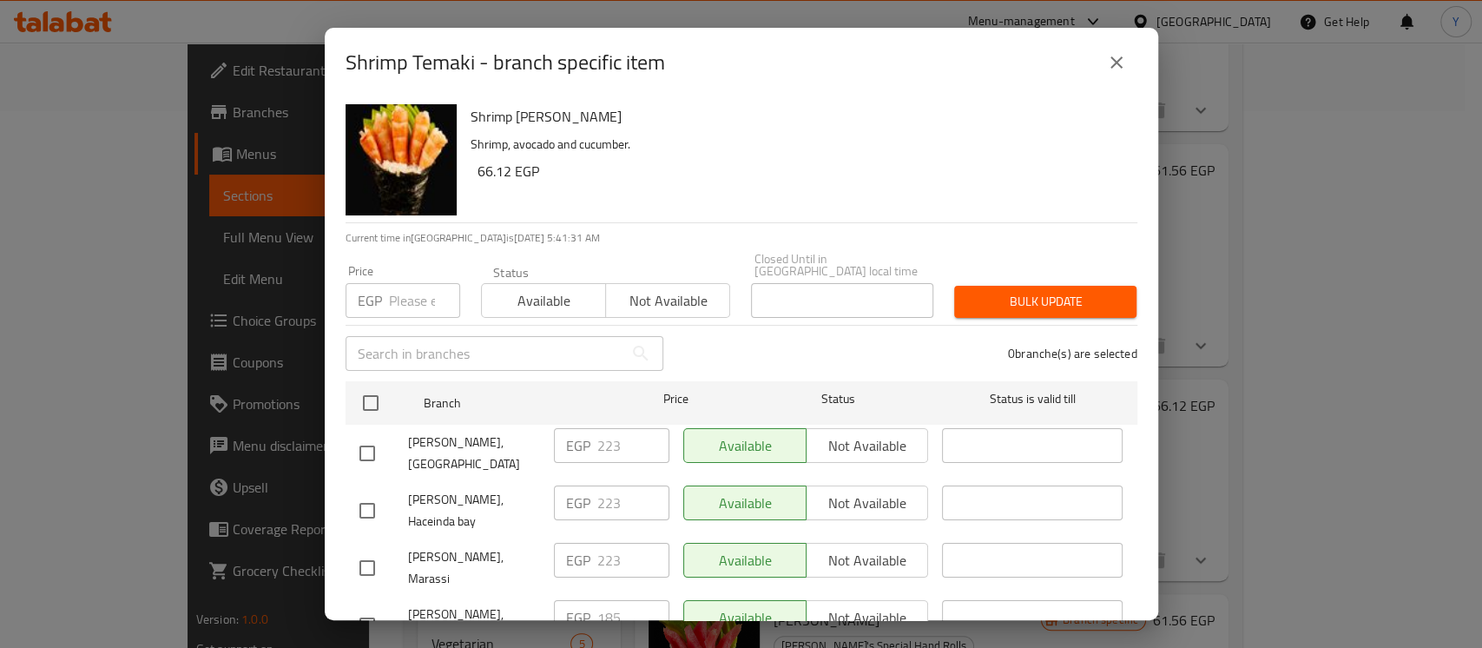
click at [1116, 59] on icon "close" at bounding box center [1116, 62] width 21 height 21
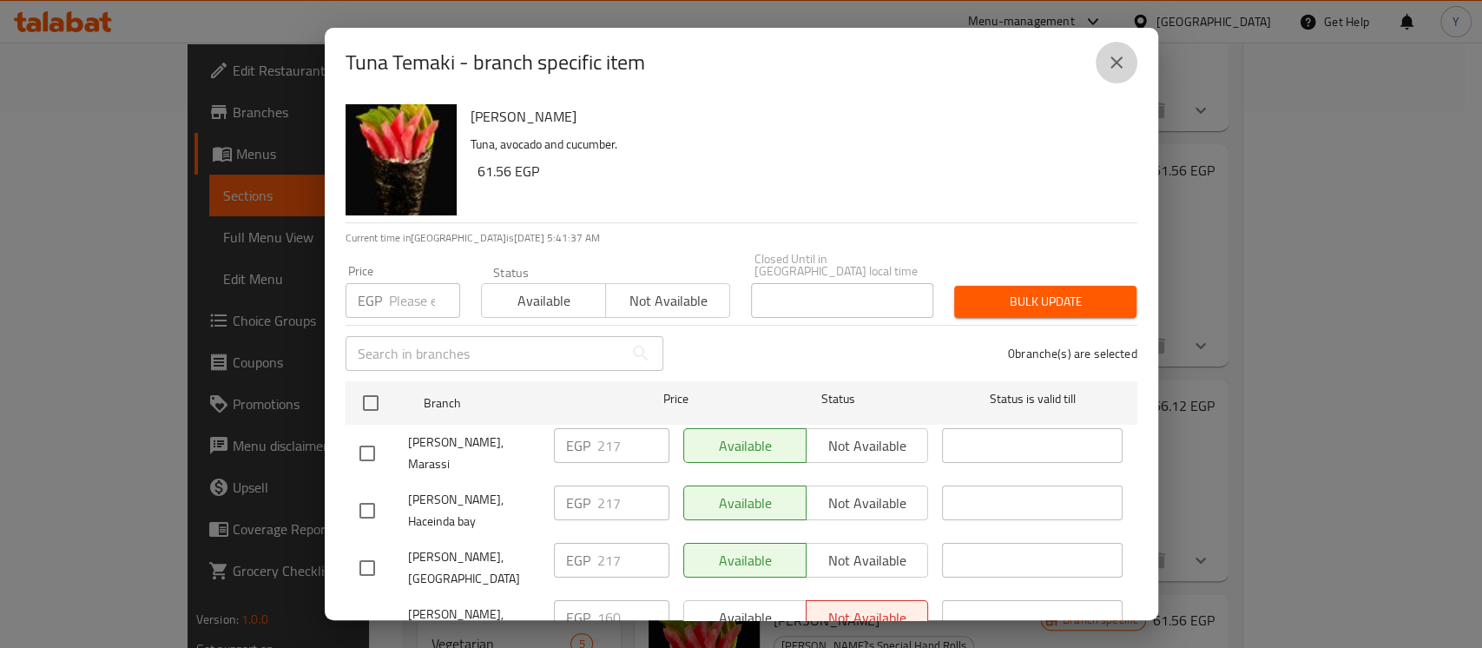
click at [1117, 69] on icon "close" at bounding box center [1116, 62] width 21 height 21
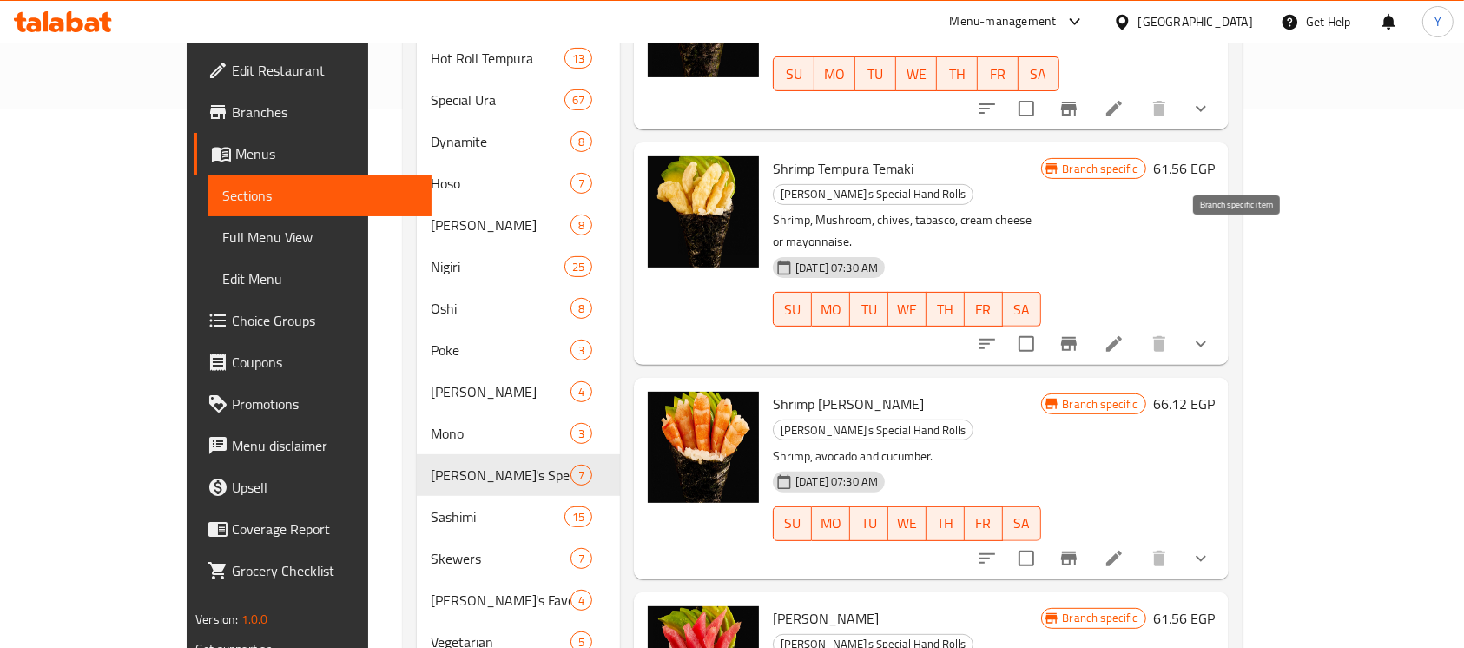
click at [1079, 333] on icon "Branch-specific-item" at bounding box center [1068, 343] width 21 height 21
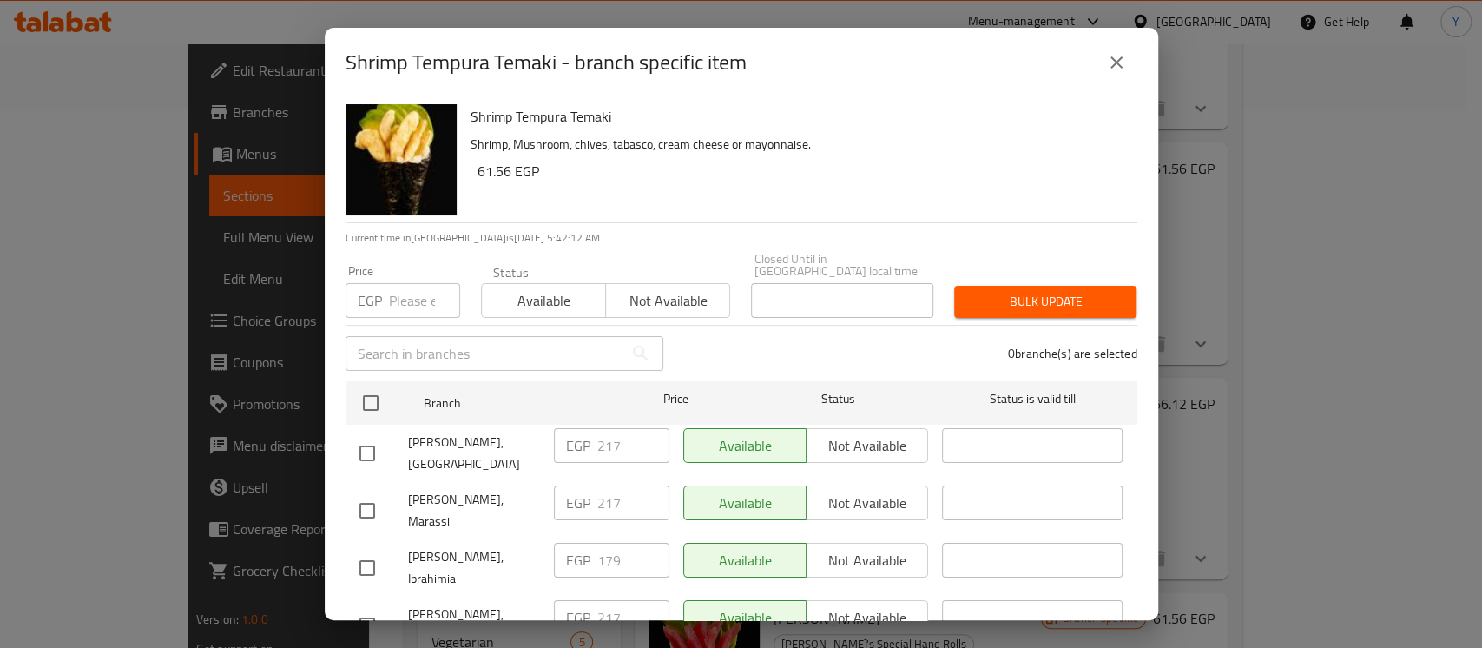
click at [721, 170] on h6 "61.56 EGP" at bounding box center [800, 171] width 646 height 24
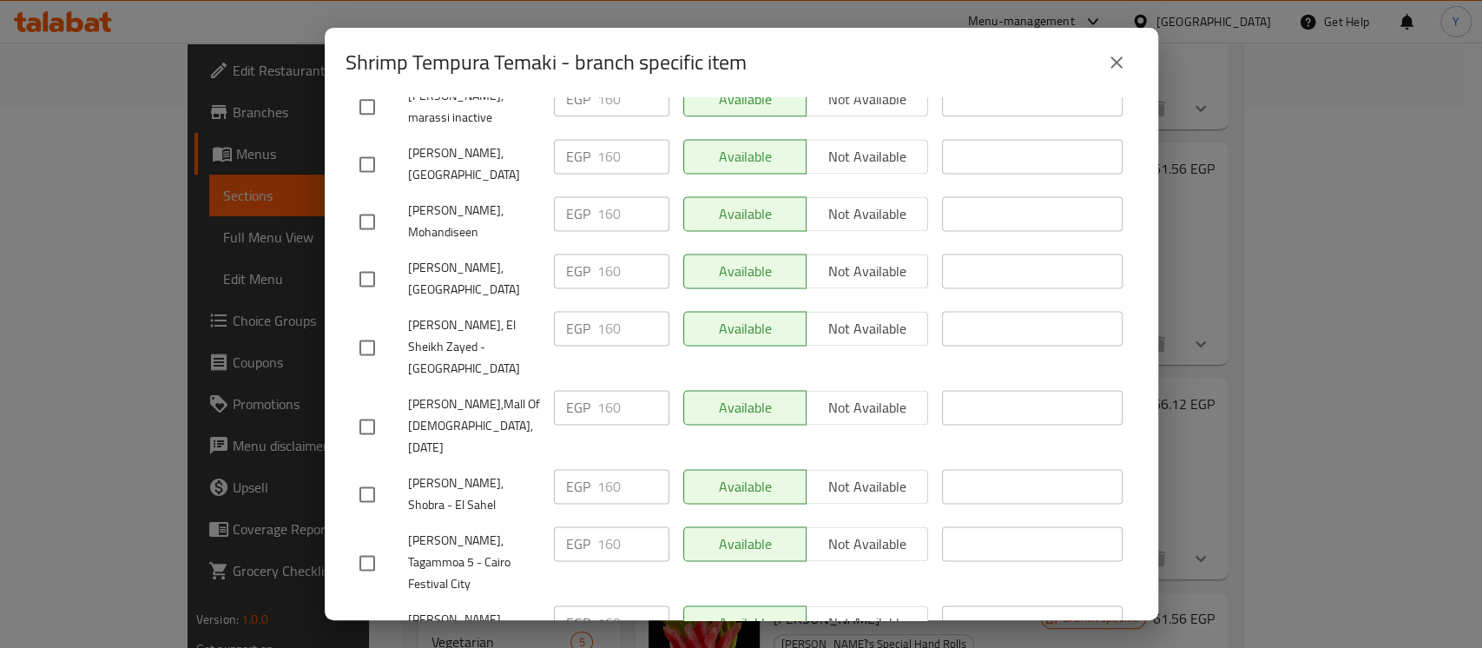
scroll to position [1672, 0]
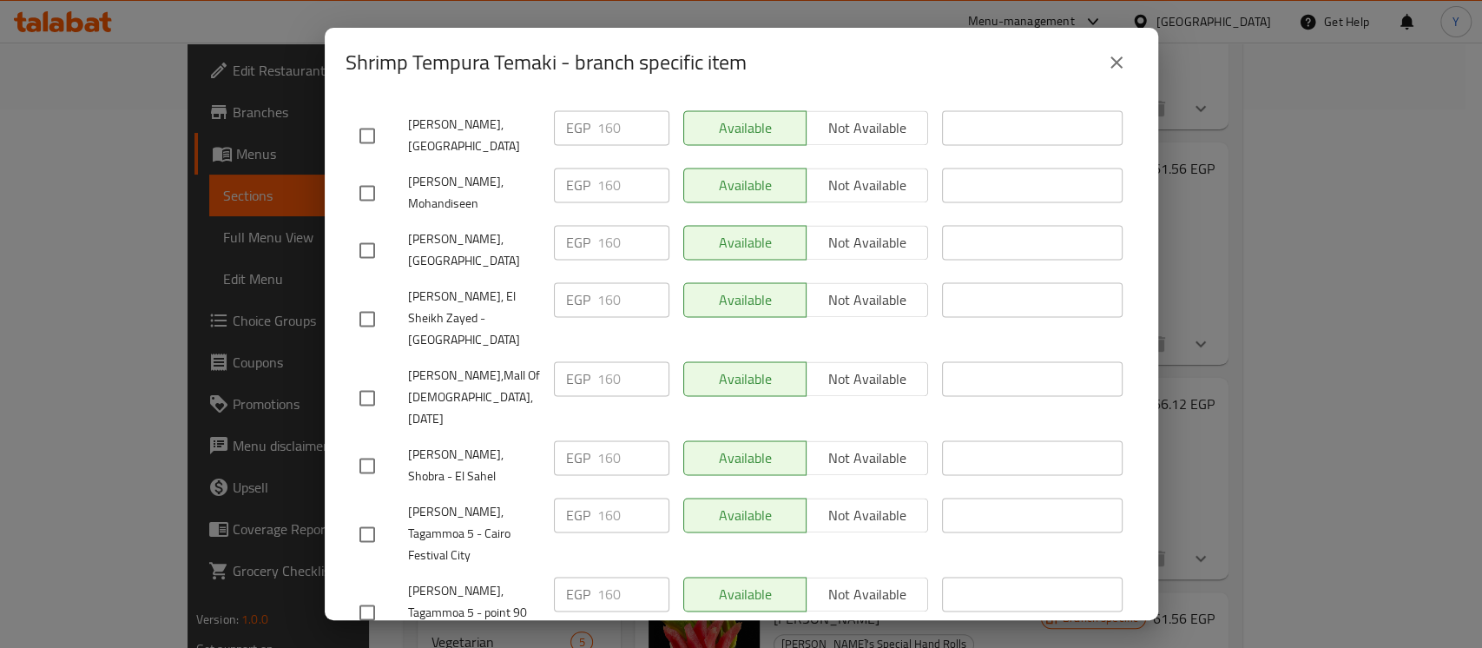
drag, startPoint x: 468, startPoint y: 441, endPoint x: 499, endPoint y: 460, distance: 36.6
copy span "Hacienda Bay"
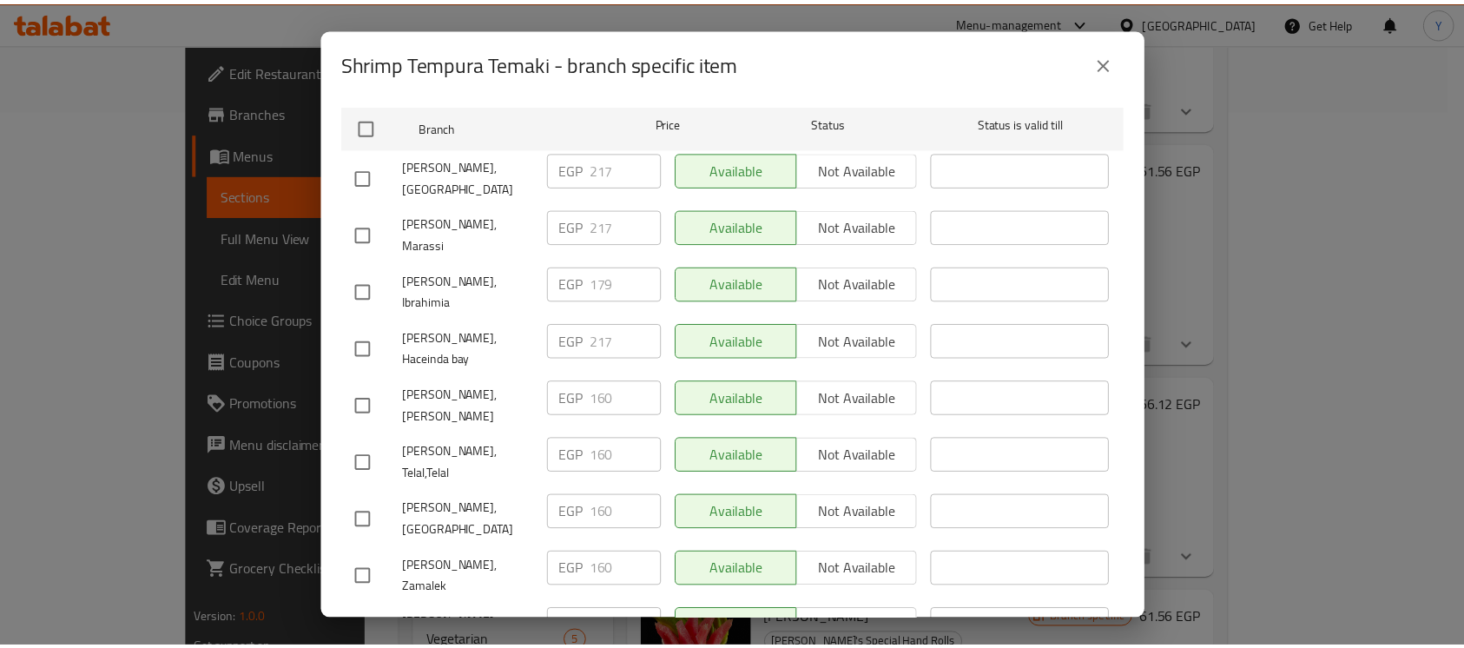
scroll to position [0, 0]
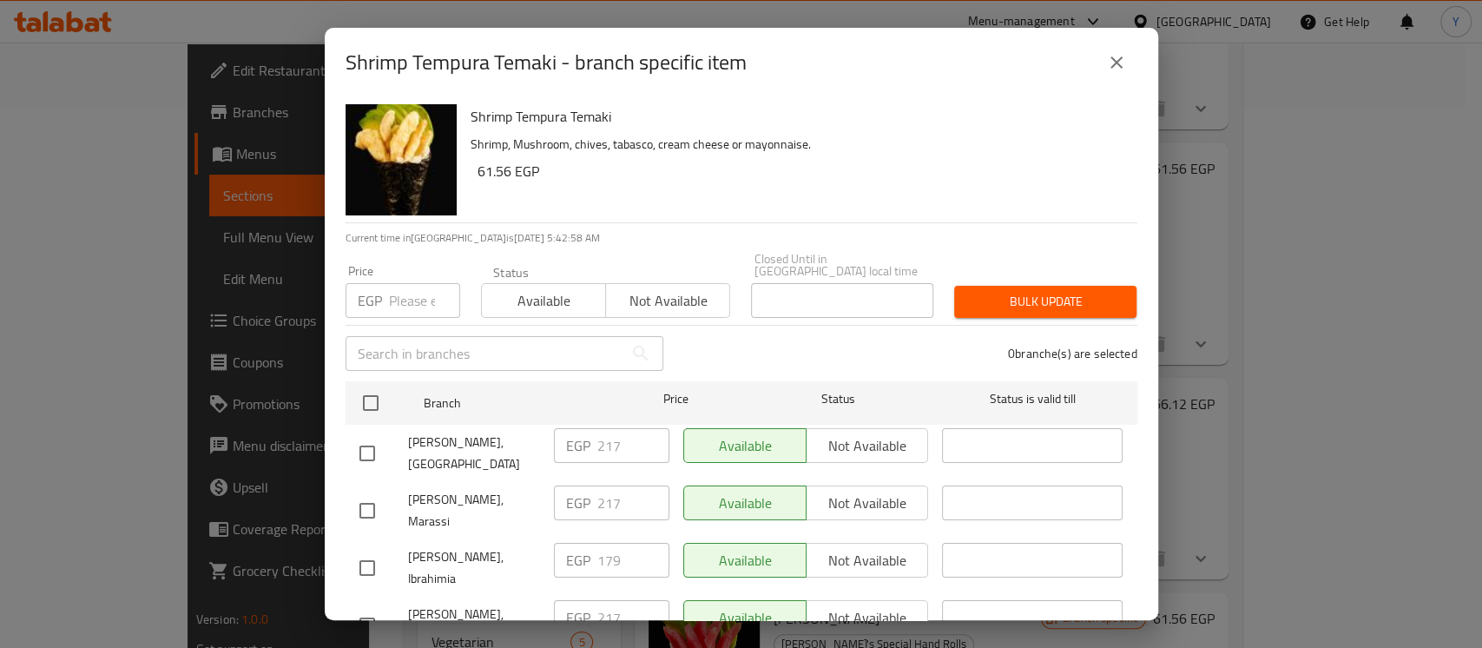
click at [483, 603] on span "[PERSON_NAME], Haceinda bay" at bounding box center [474, 624] width 132 height 43
copy span "Haceinda"
click at [1125, 76] on button "close" at bounding box center [1116, 63] width 42 height 42
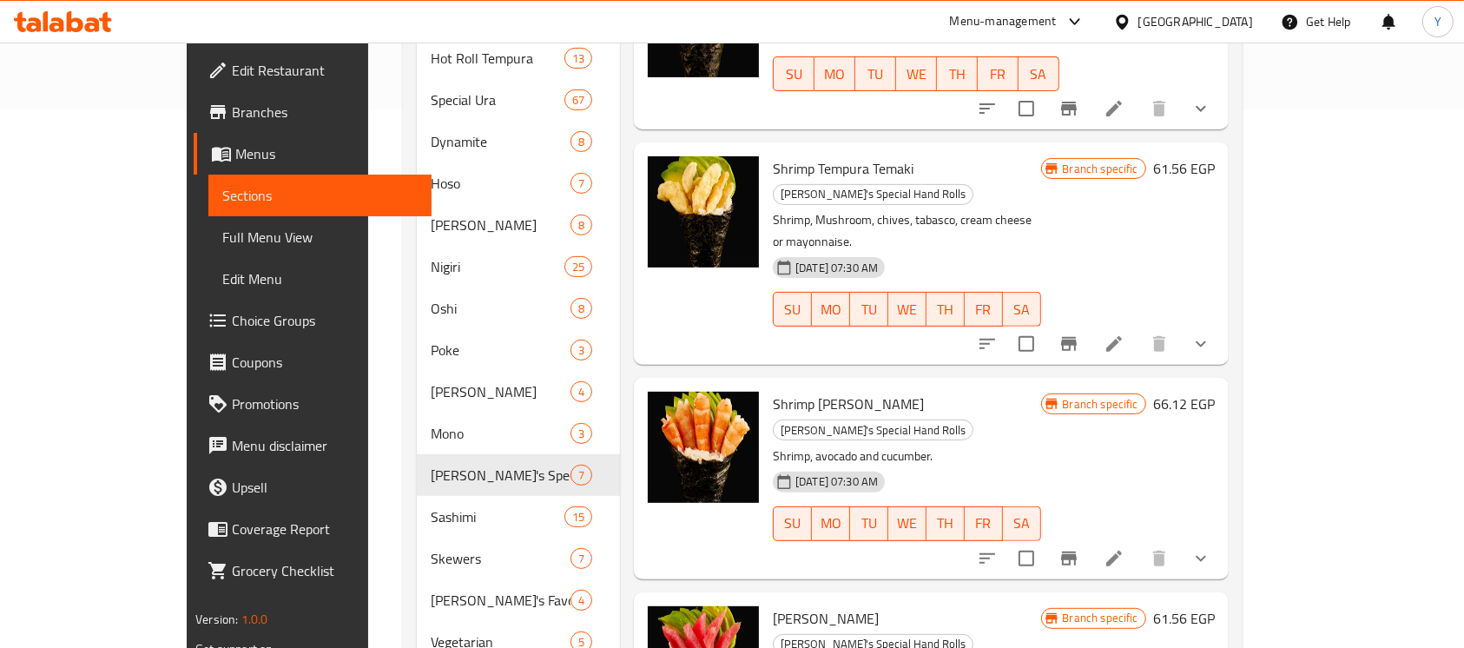
click at [1218, 537] on div at bounding box center [1093, 558] width 255 height 42
click at [1076, 551] on icon "Branch-specific-item" at bounding box center [1069, 558] width 16 height 14
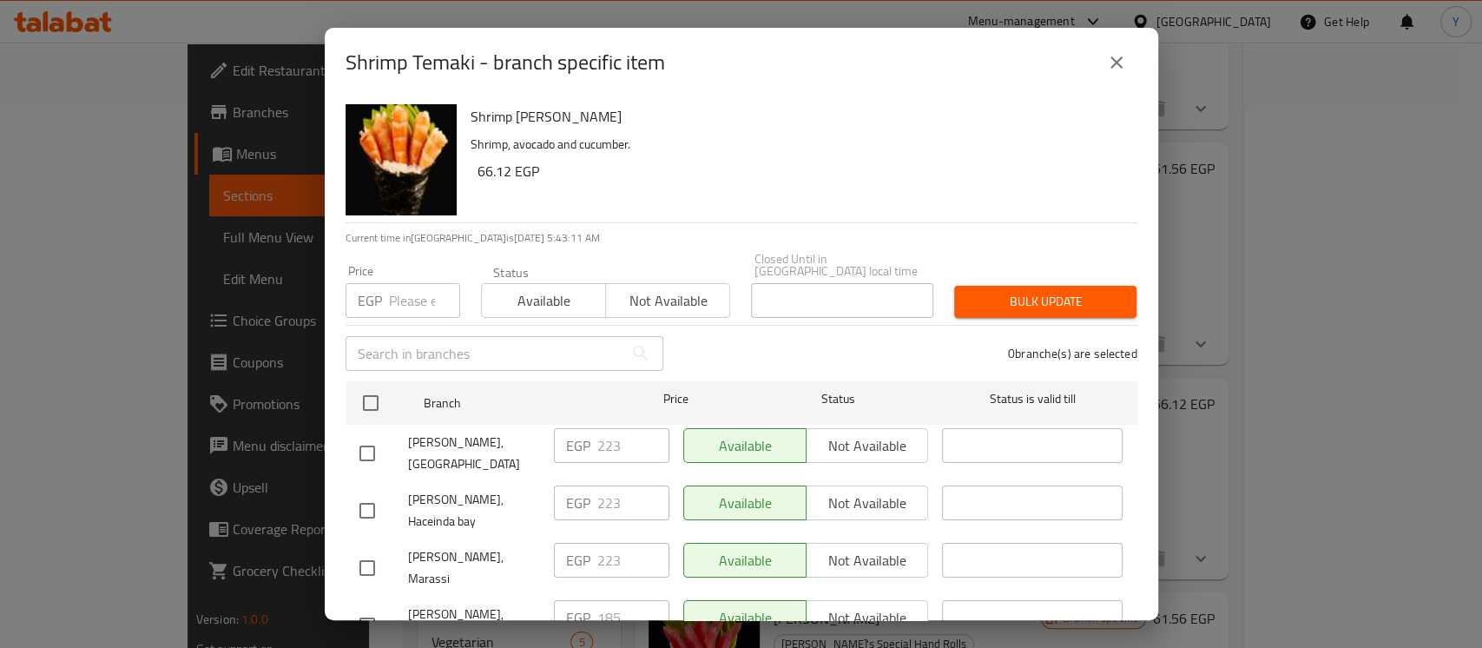
click at [1118, 59] on icon "close" at bounding box center [1116, 62] width 12 height 12
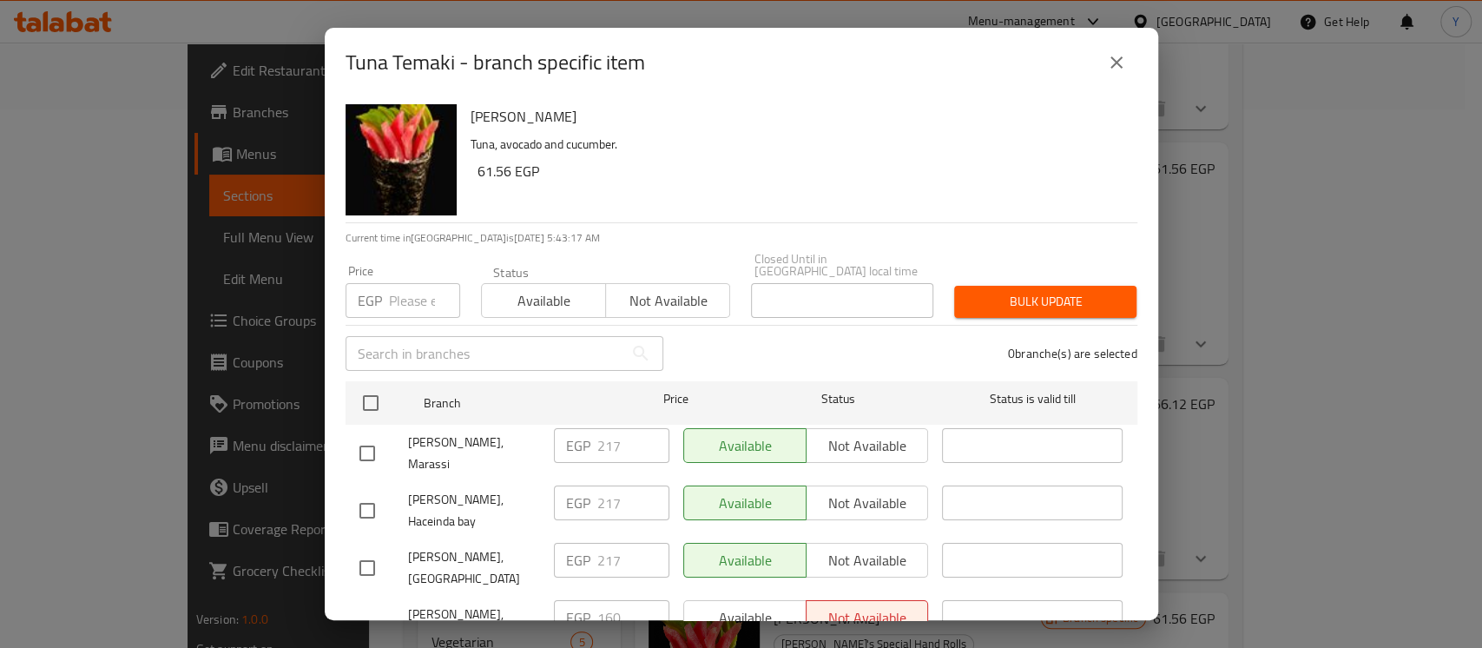
click at [1113, 54] on icon "close" at bounding box center [1116, 62] width 21 height 21
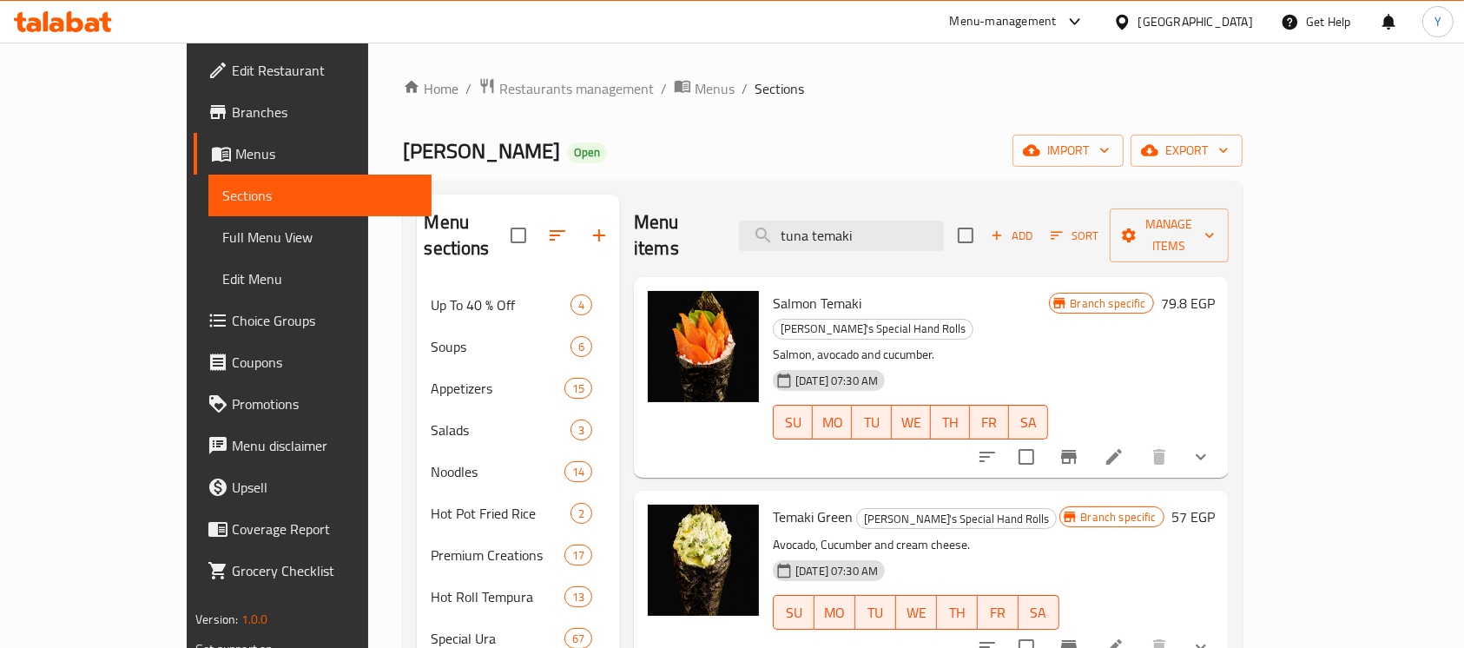
click at [1076, 450] on icon "Branch-specific-item" at bounding box center [1069, 457] width 16 height 14
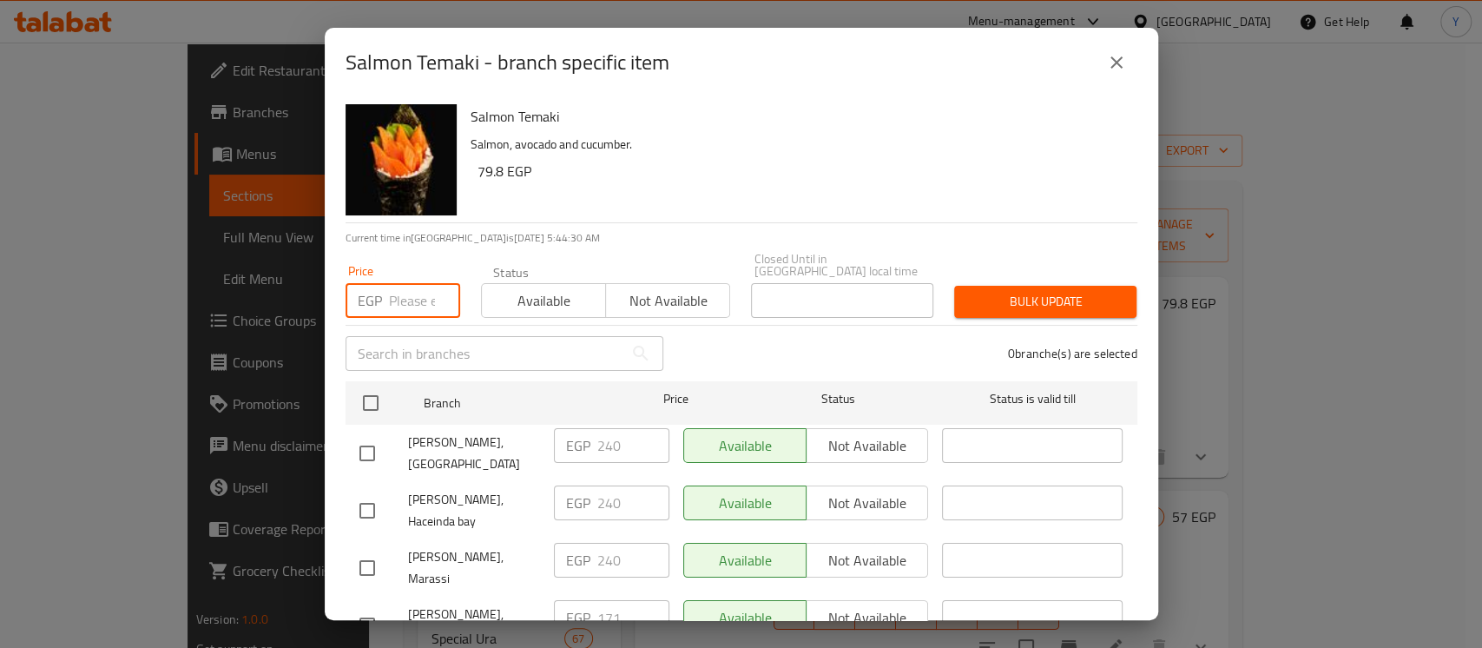
click at [392, 298] on input "number" at bounding box center [424, 300] width 71 height 35
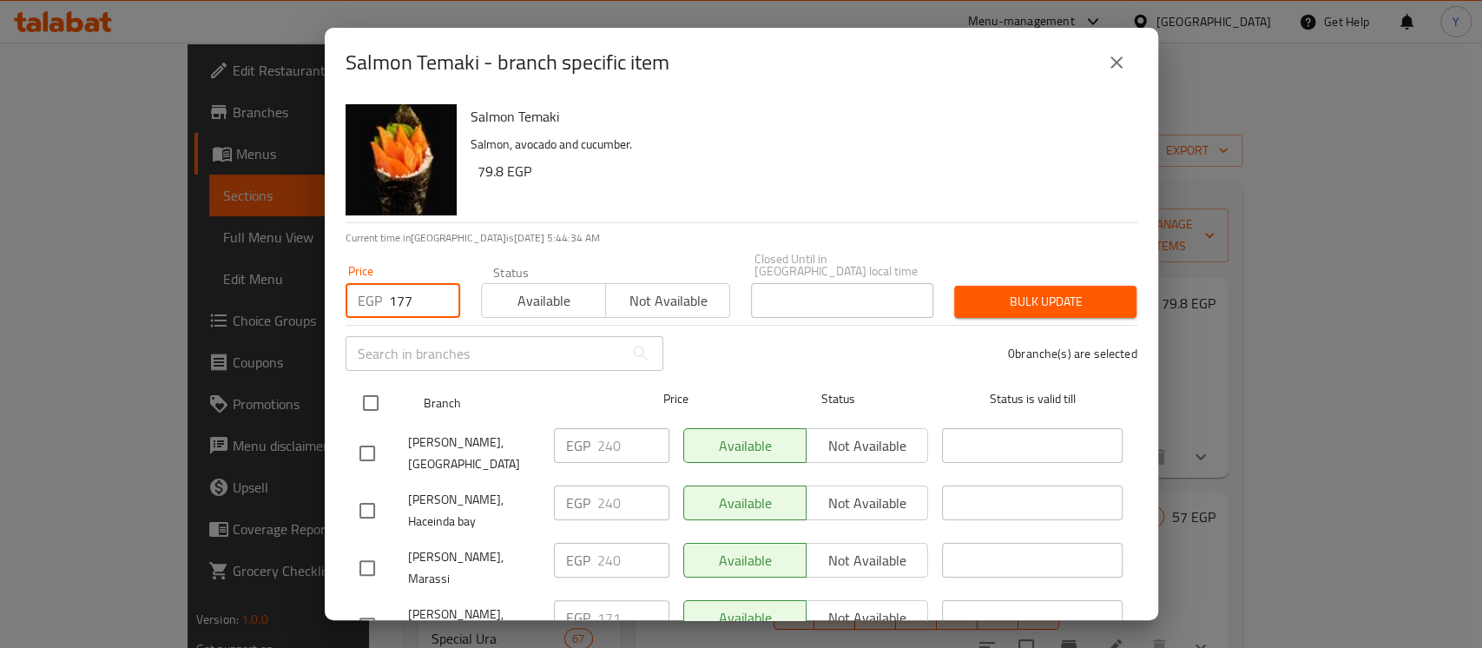
type input "177"
click at [369, 401] on input "checkbox" at bounding box center [370, 403] width 36 height 36
checkbox input "true"
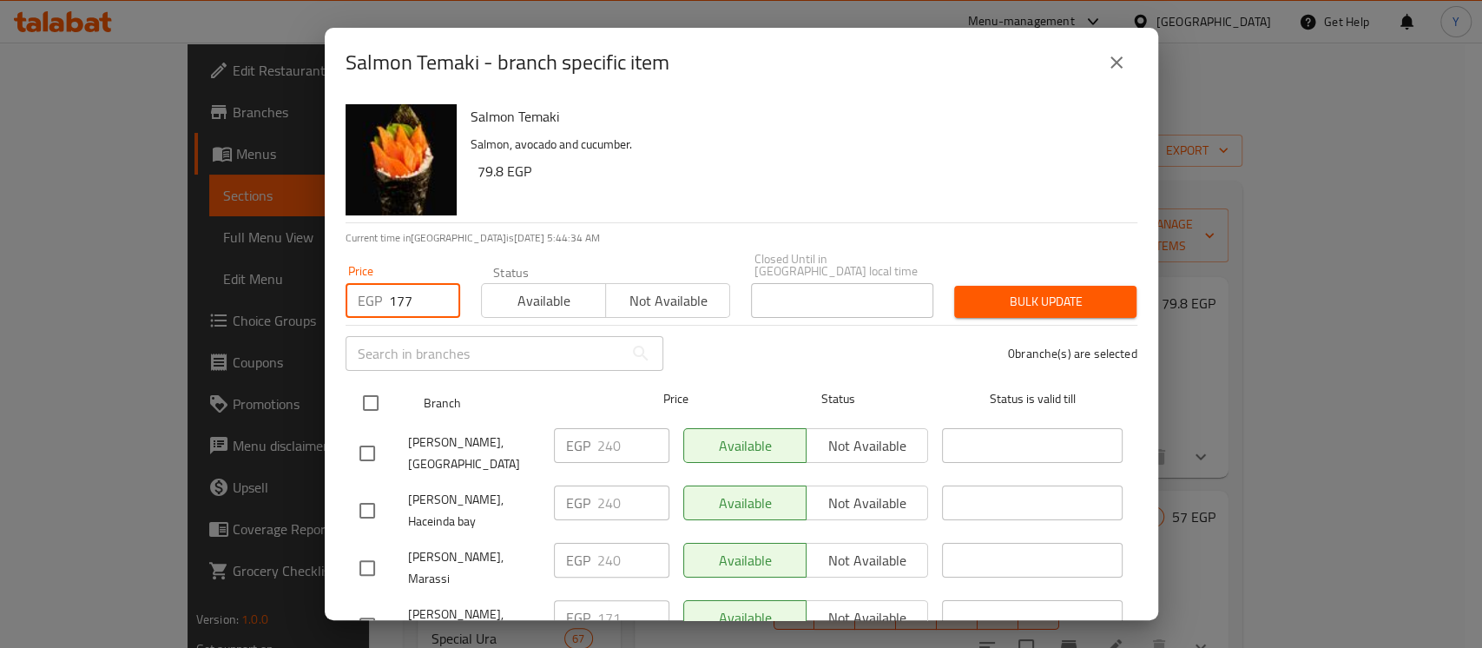
checkbox input "true"
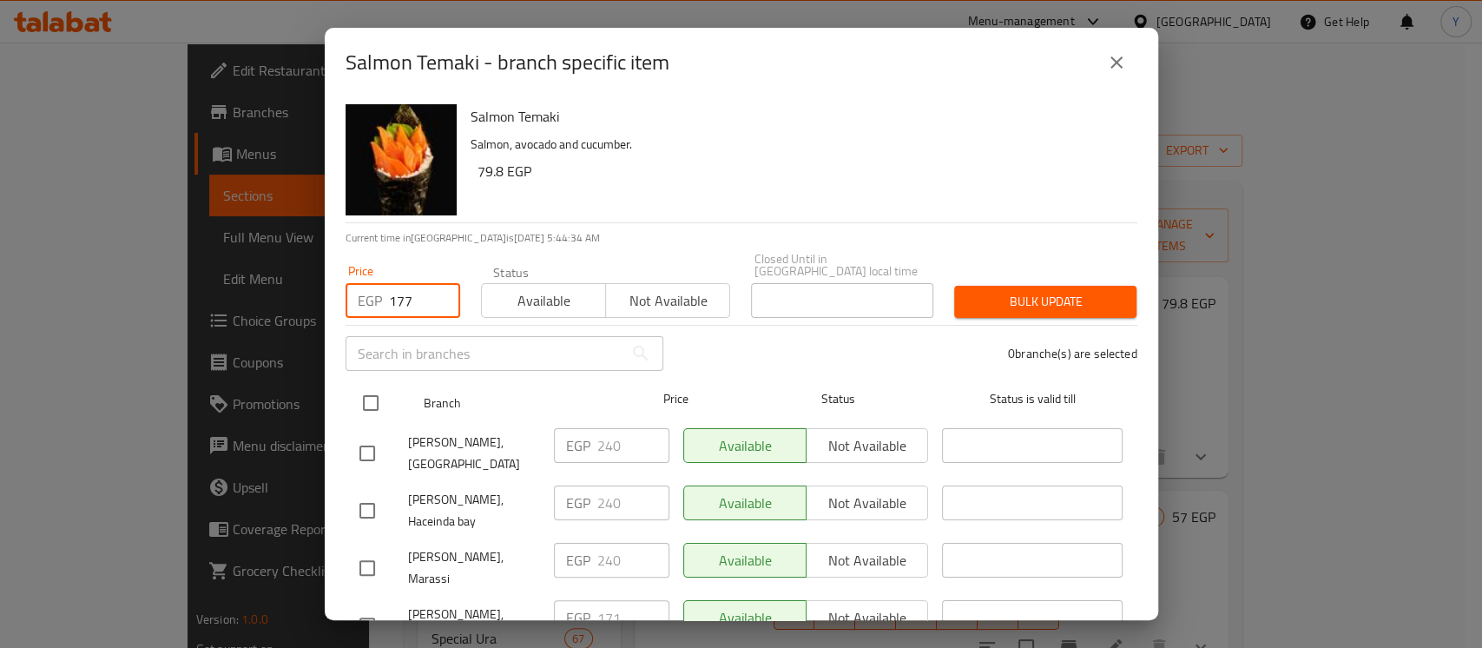
checkbox input "true"
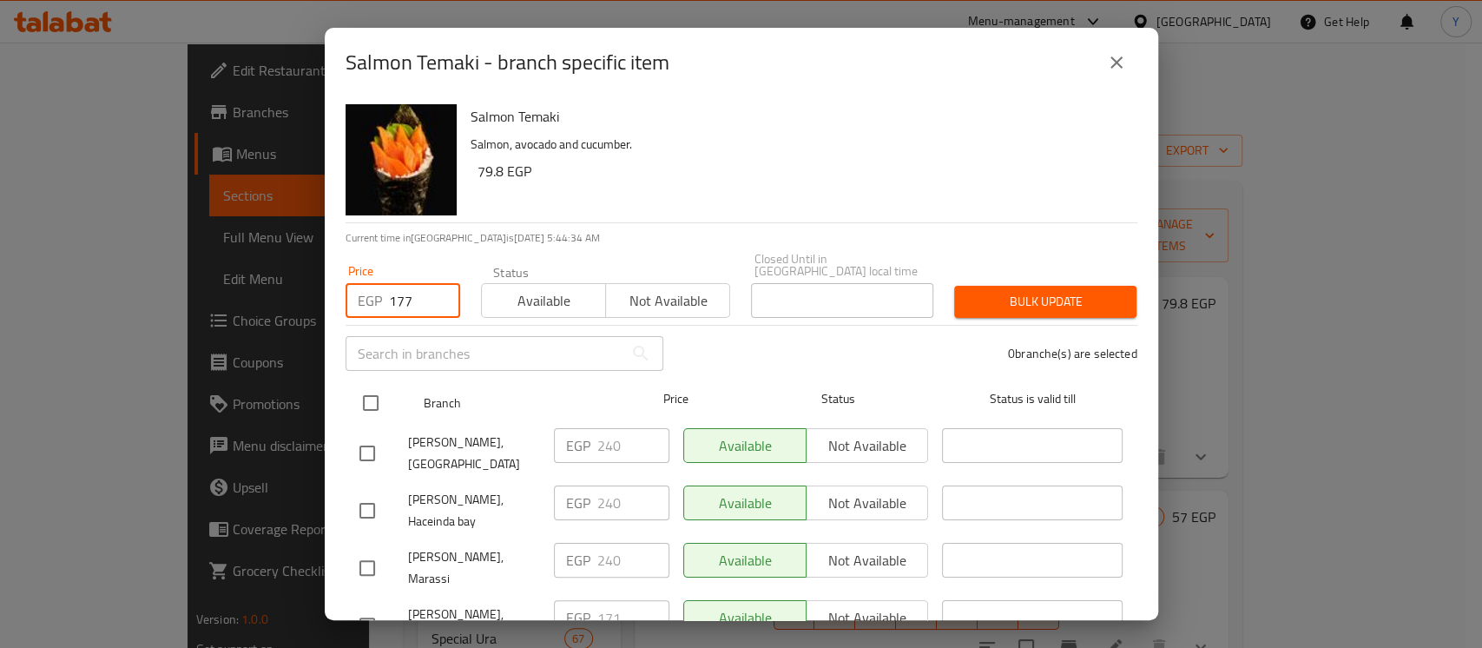
checkbox input "true"
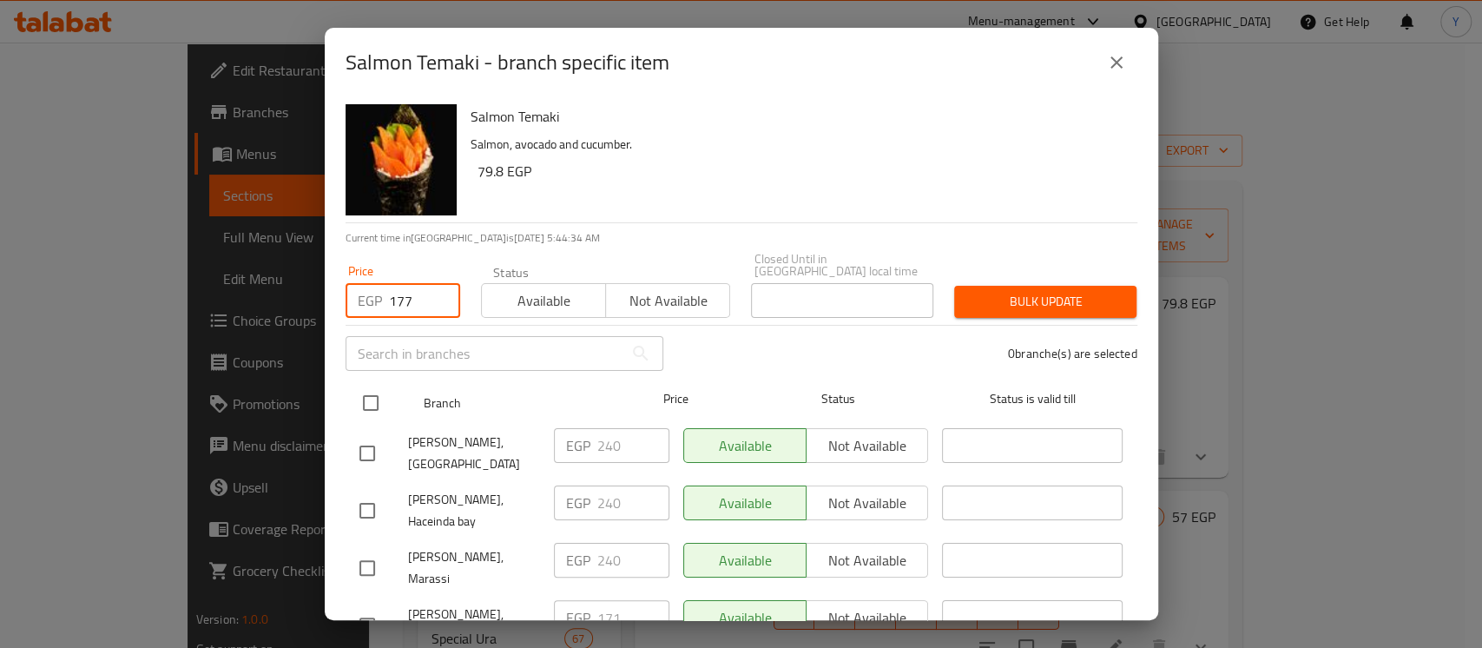
checkbox input "true"
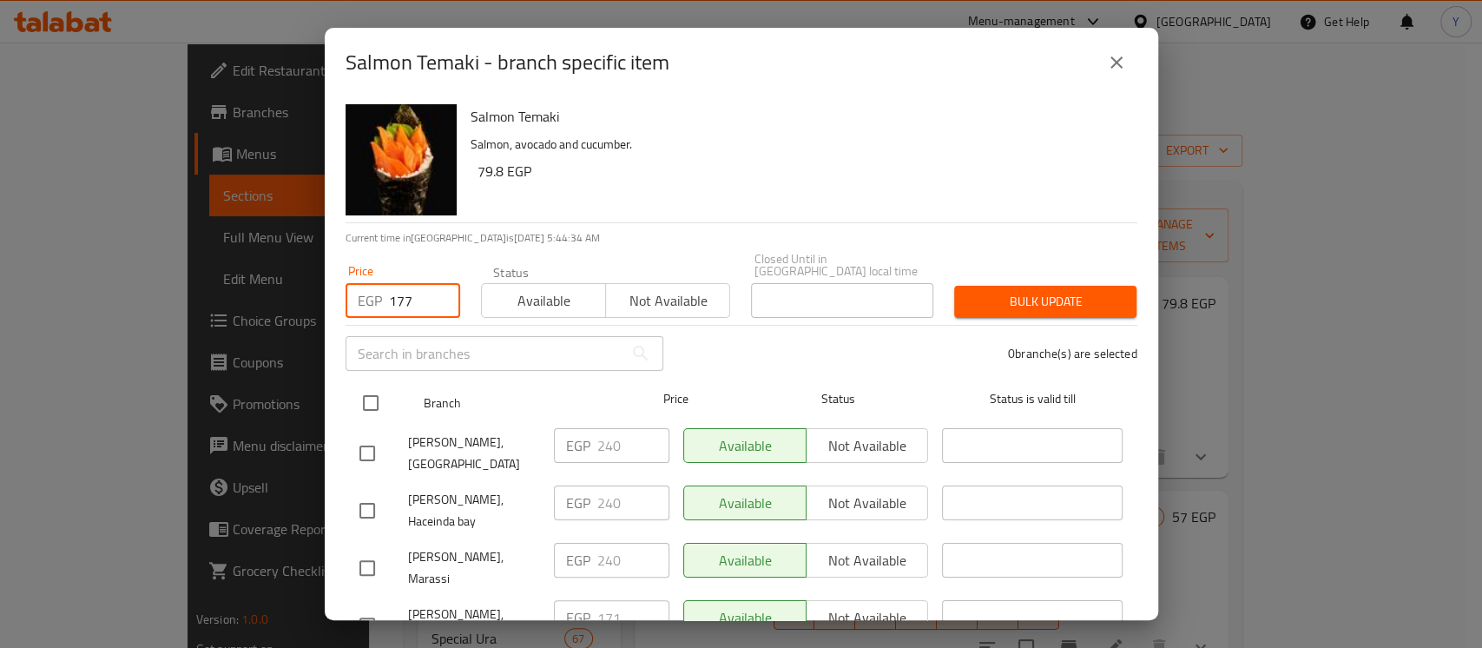
checkbox input "true"
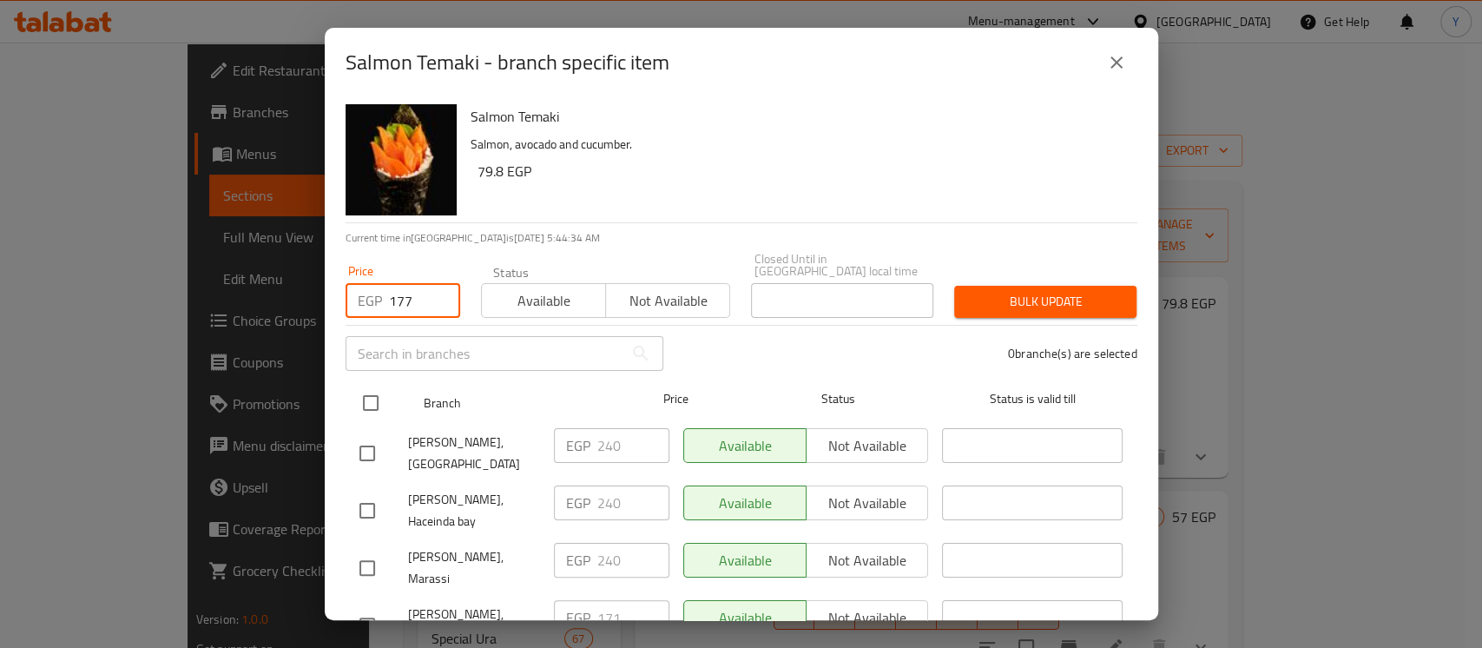
checkbox input "true"
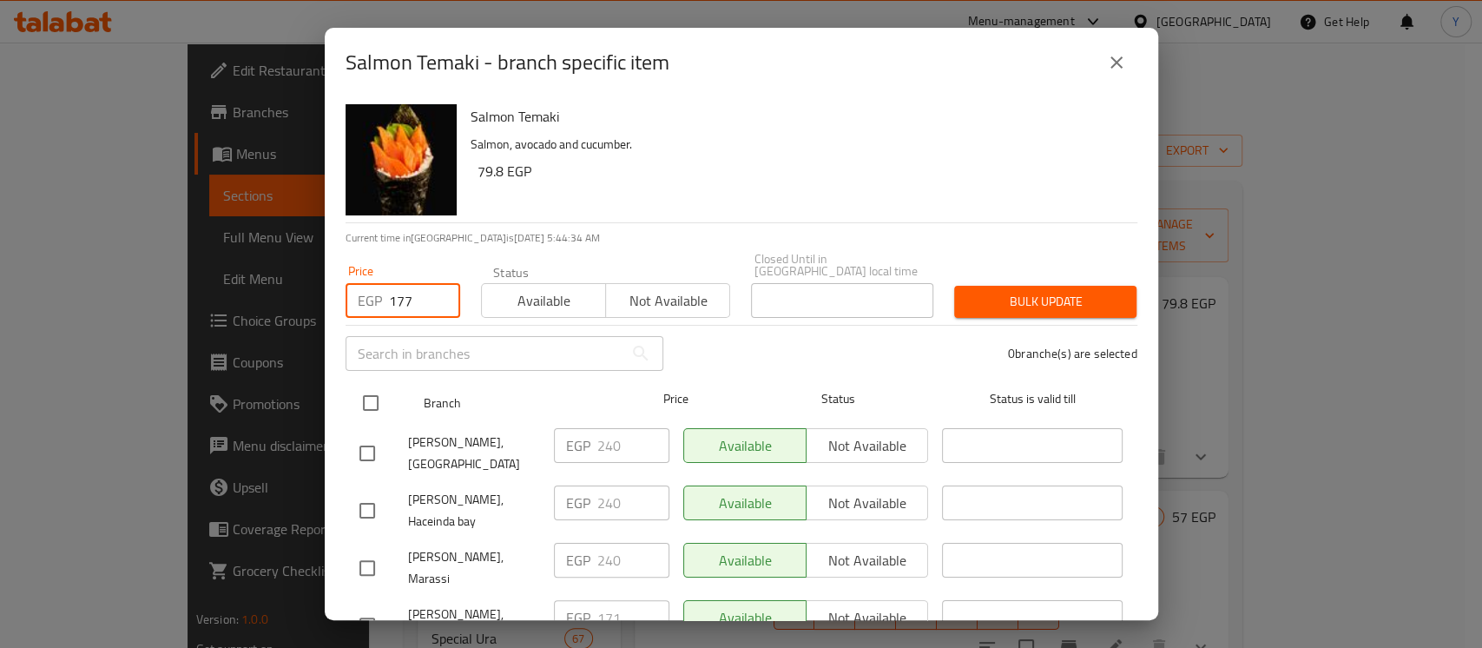
checkbox input "true"
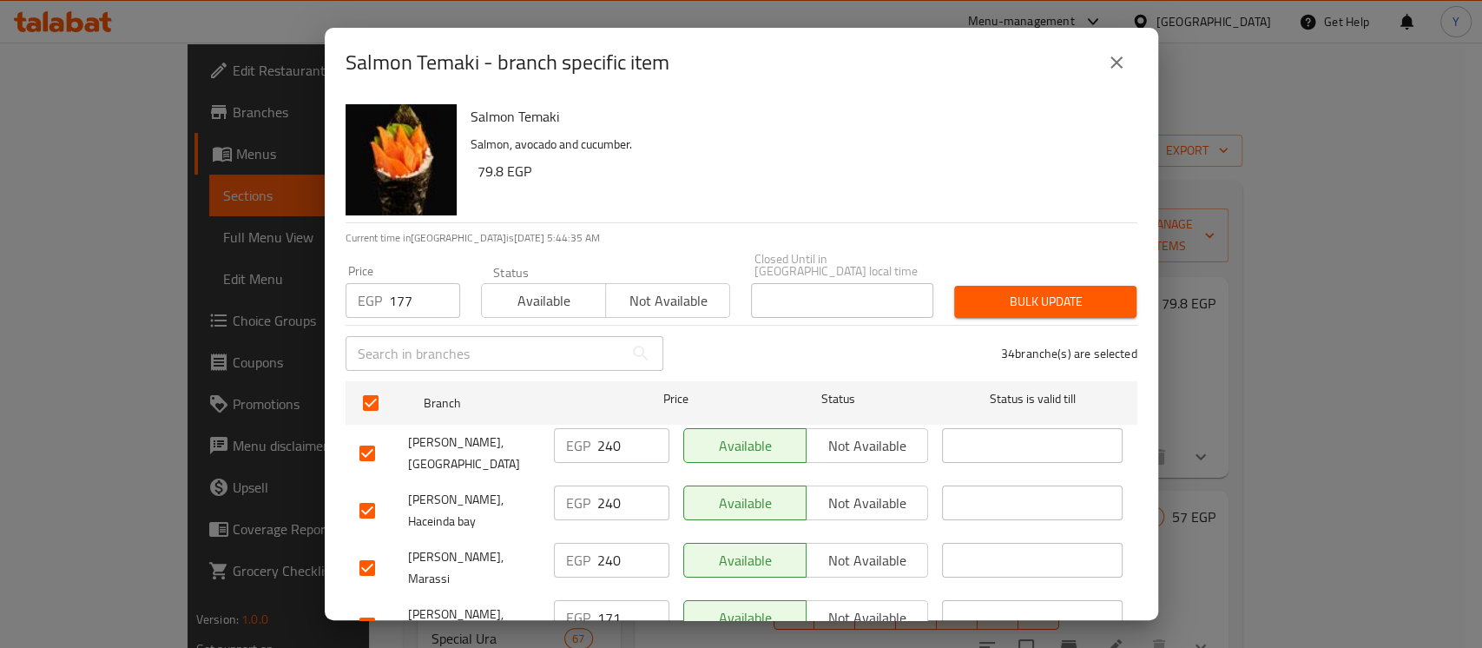
click at [369, 436] on input "checkbox" at bounding box center [367, 453] width 36 height 36
checkbox input "false"
click at [359, 492] on input "checkbox" at bounding box center [367, 510] width 36 height 36
checkbox input "false"
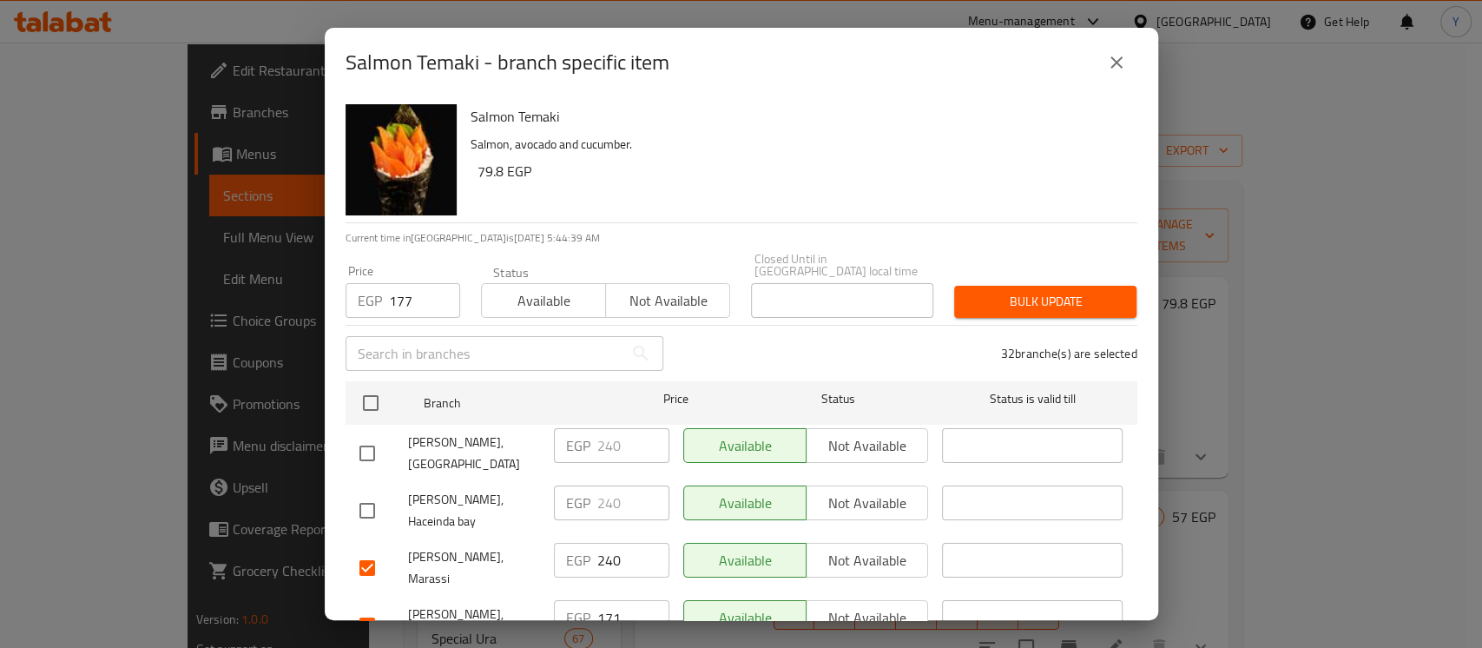
click at [353, 549] on input "checkbox" at bounding box center [367, 567] width 36 height 36
checkbox input "false"
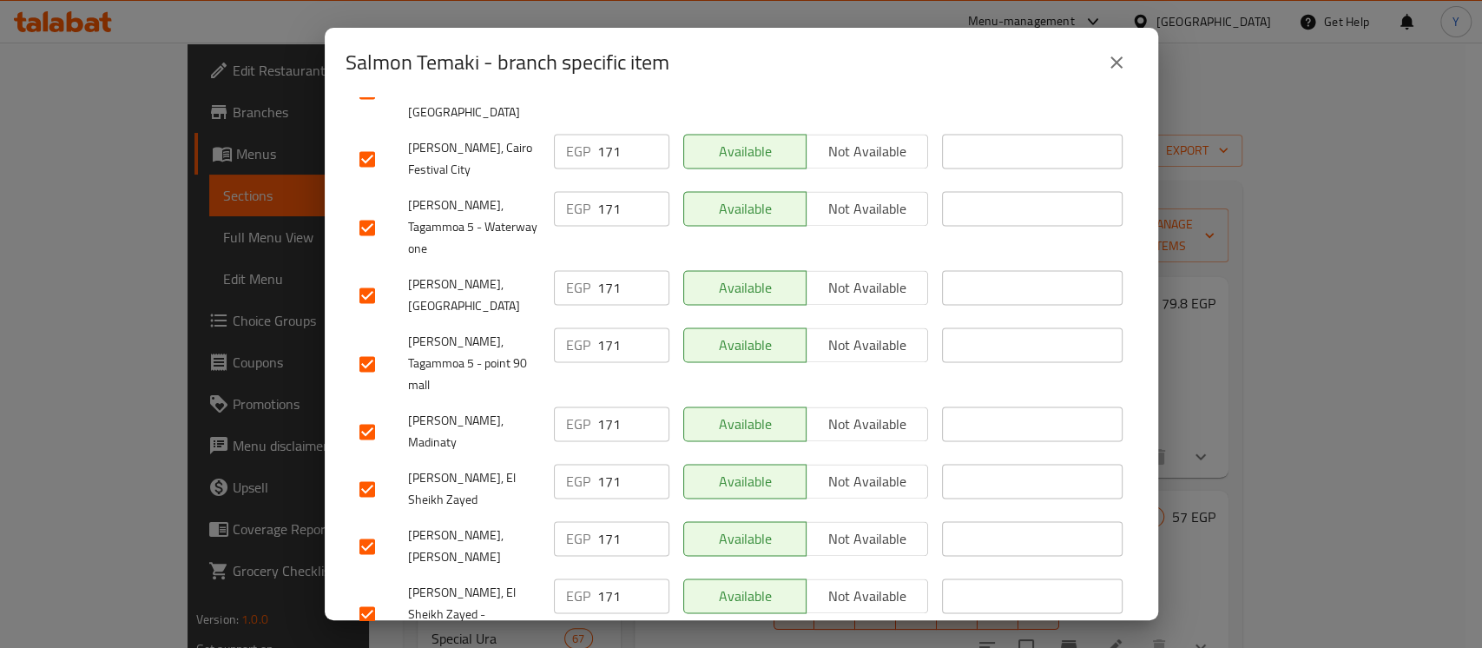
checkbox input "false"
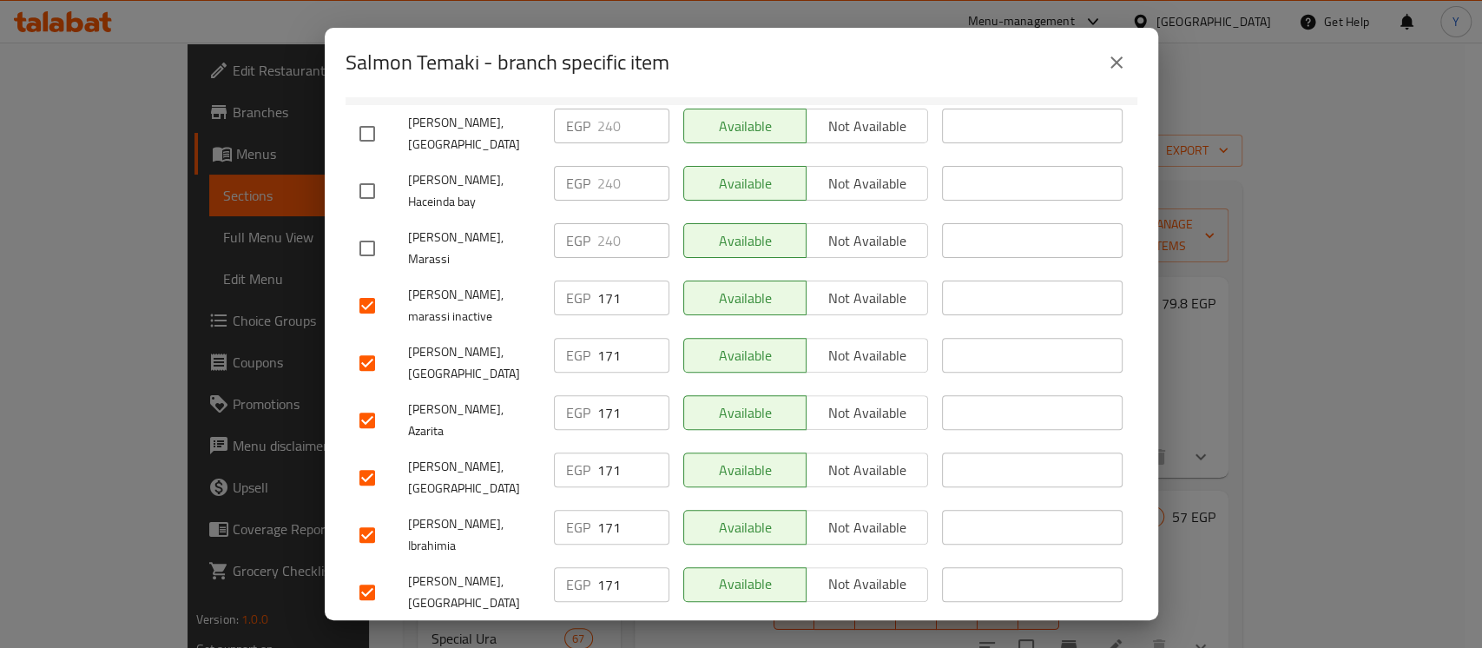
click at [363, 402] on input "checkbox" at bounding box center [367, 420] width 36 height 36
checkbox input "false"
click at [367, 516] on input "checkbox" at bounding box center [367, 534] width 36 height 36
checkbox input "false"
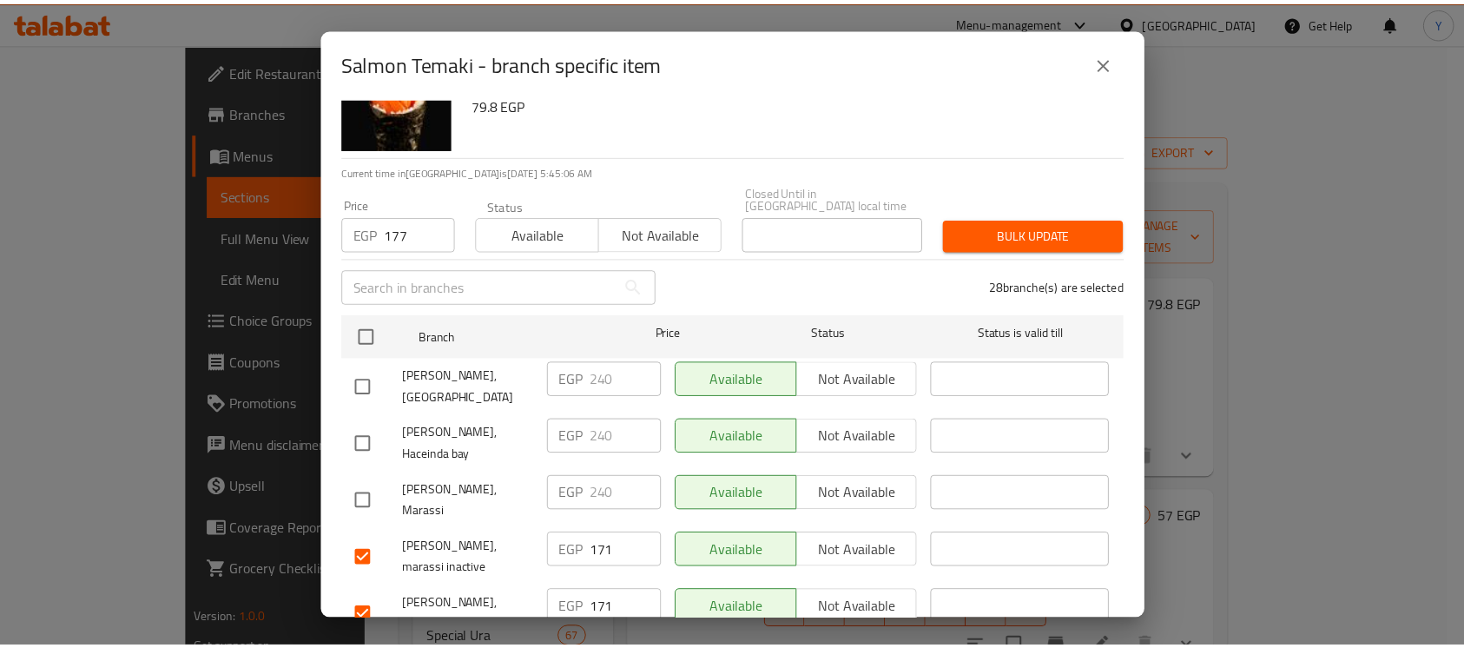
scroll to position [14, 0]
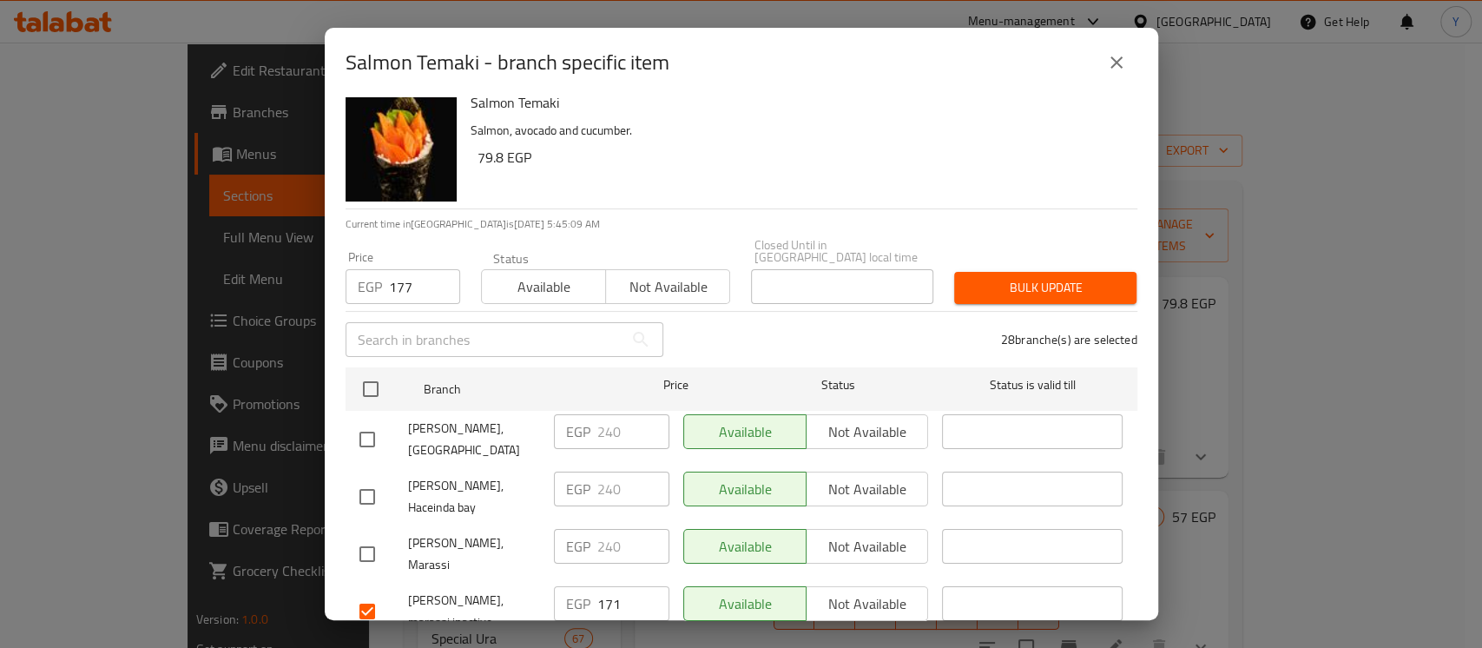
click at [1059, 281] on span "Bulk update" at bounding box center [1045, 288] width 155 height 22
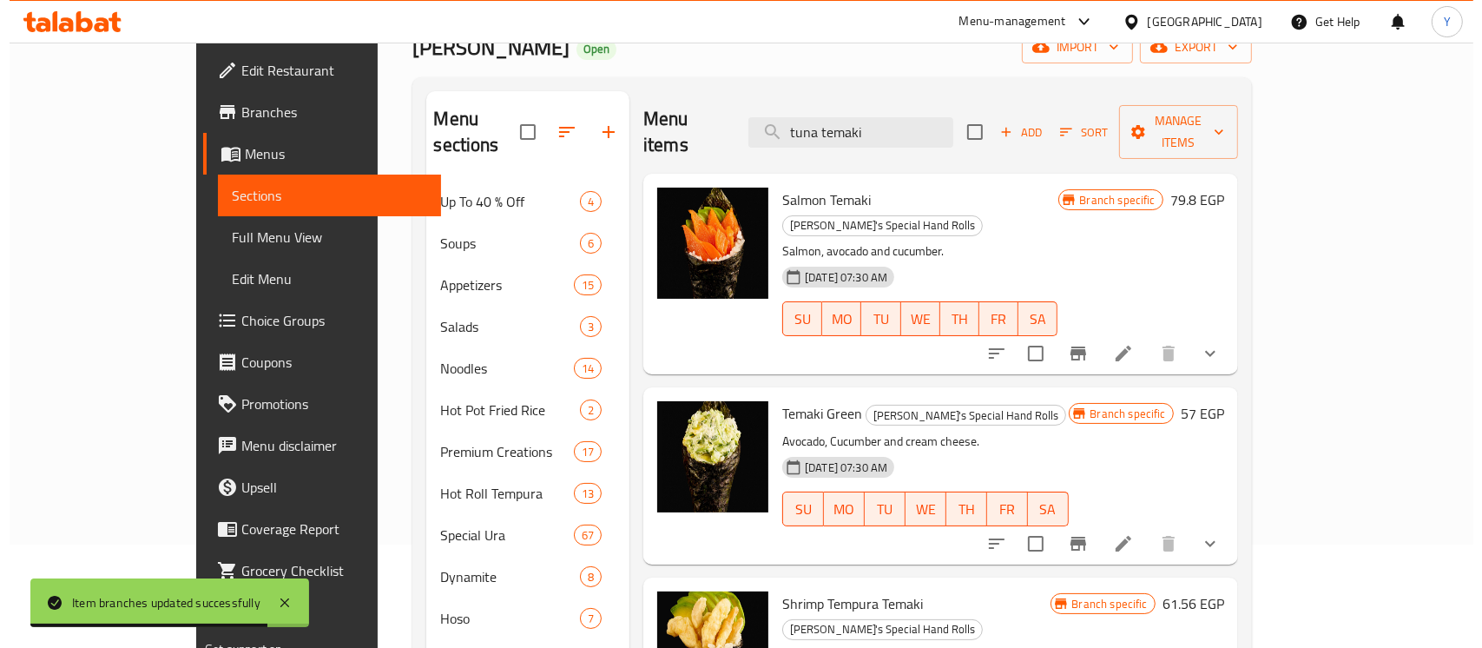
scroll to position [94, 0]
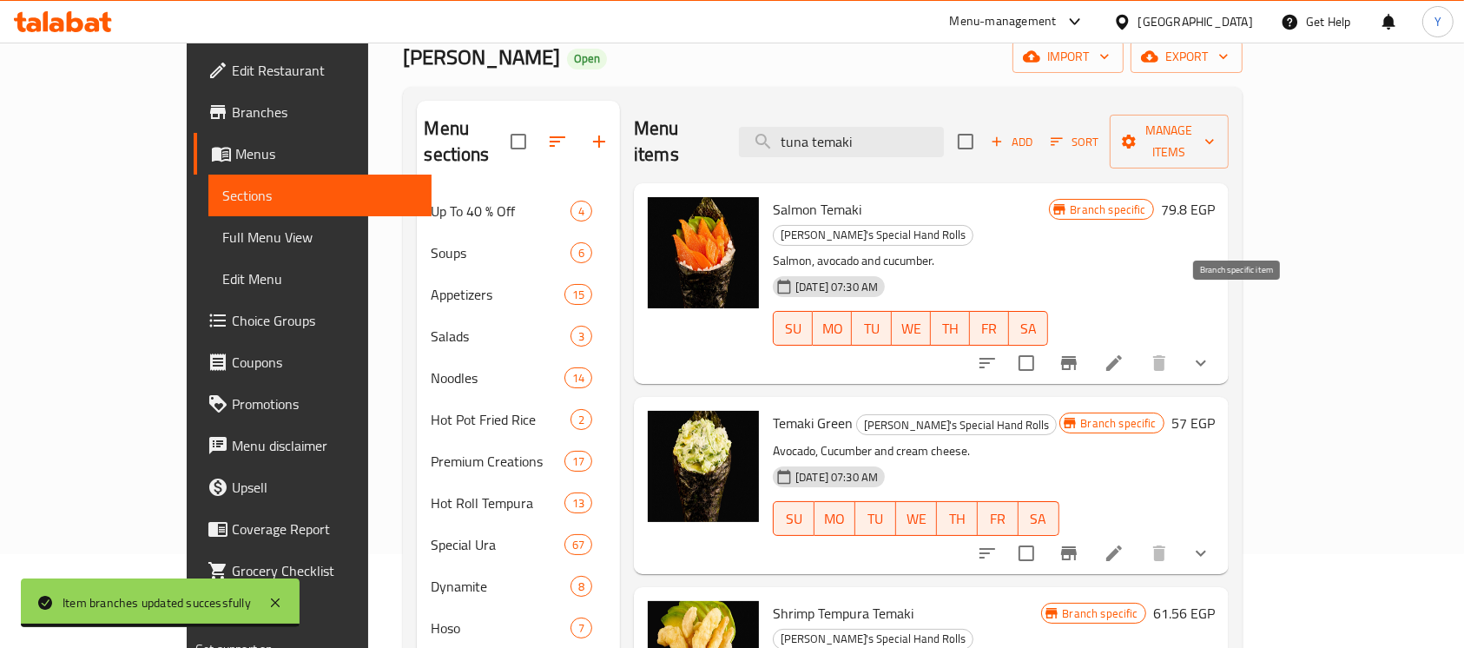
click at [1076, 356] on icon "Branch-specific-item" at bounding box center [1069, 363] width 16 height 14
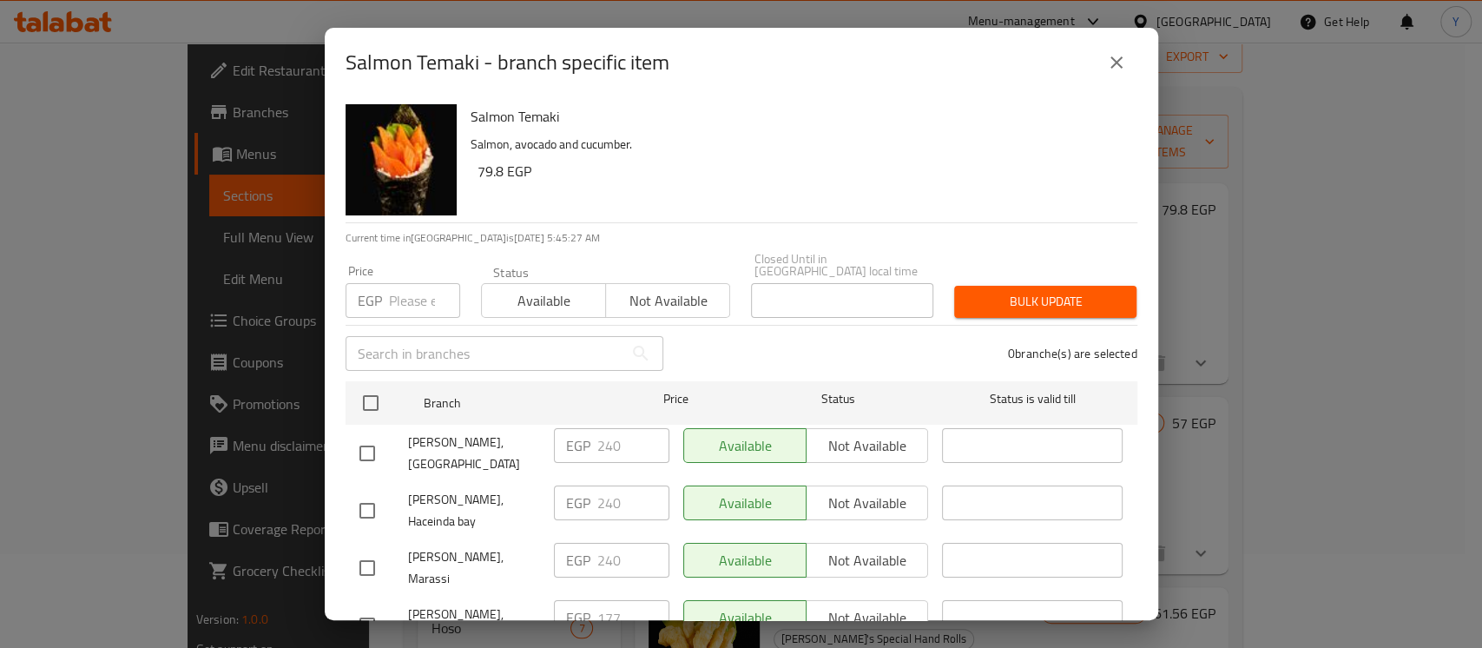
scroll to position [1684, 0]
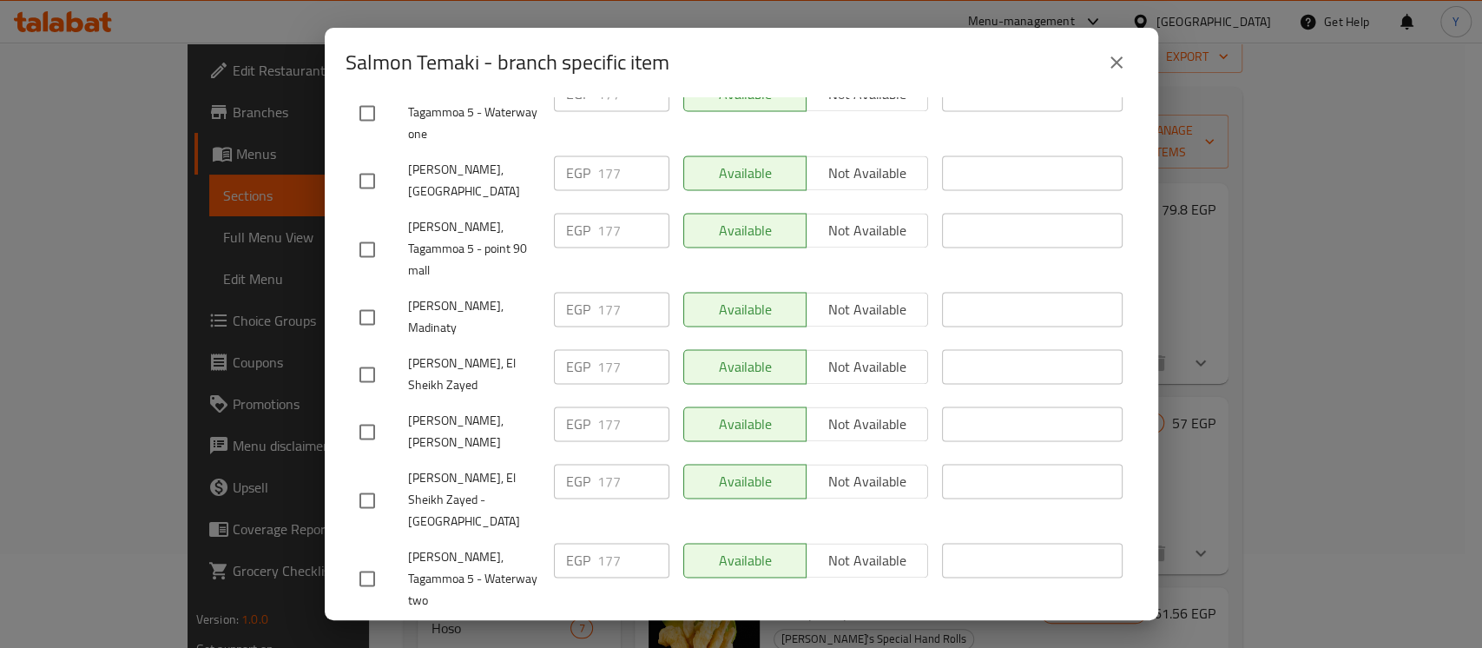
checkbox input "true"
drag, startPoint x: 365, startPoint y: 493, endPoint x: 382, endPoint y: 523, distance: 35.0
checkbox input "true"
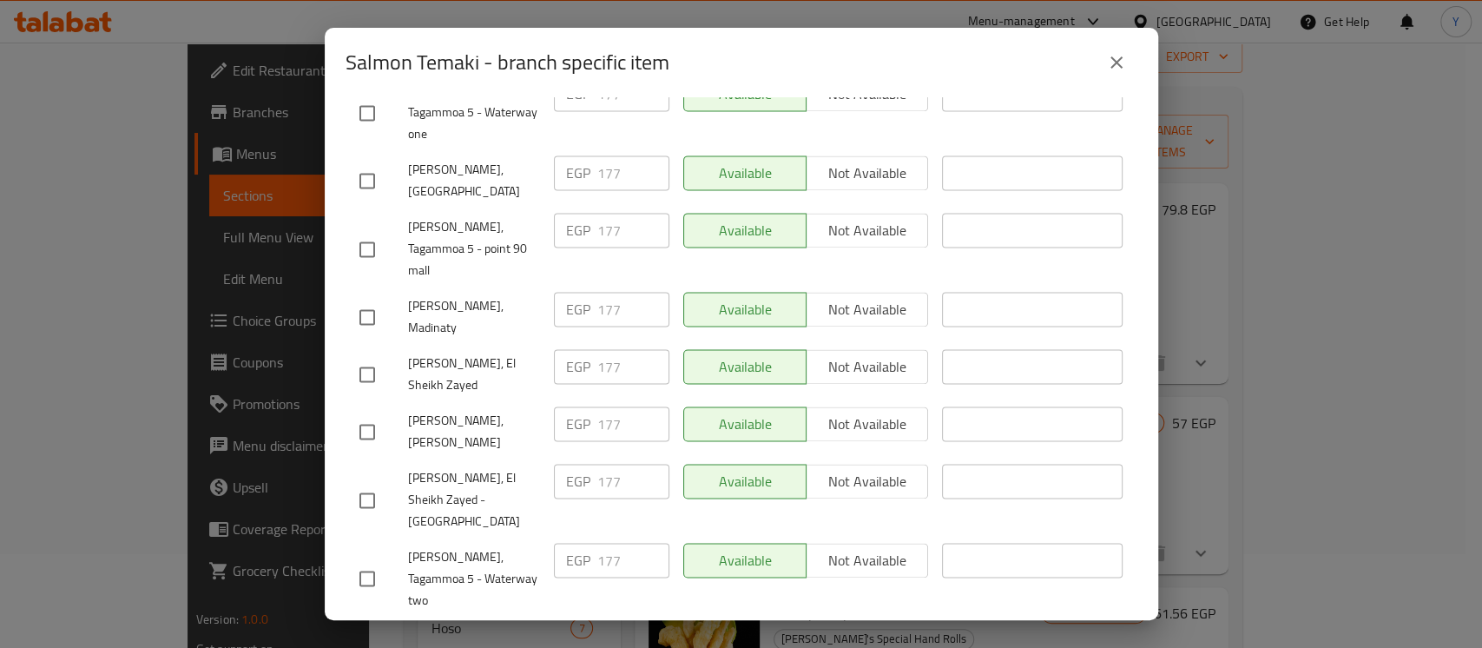
checkbox input "true"
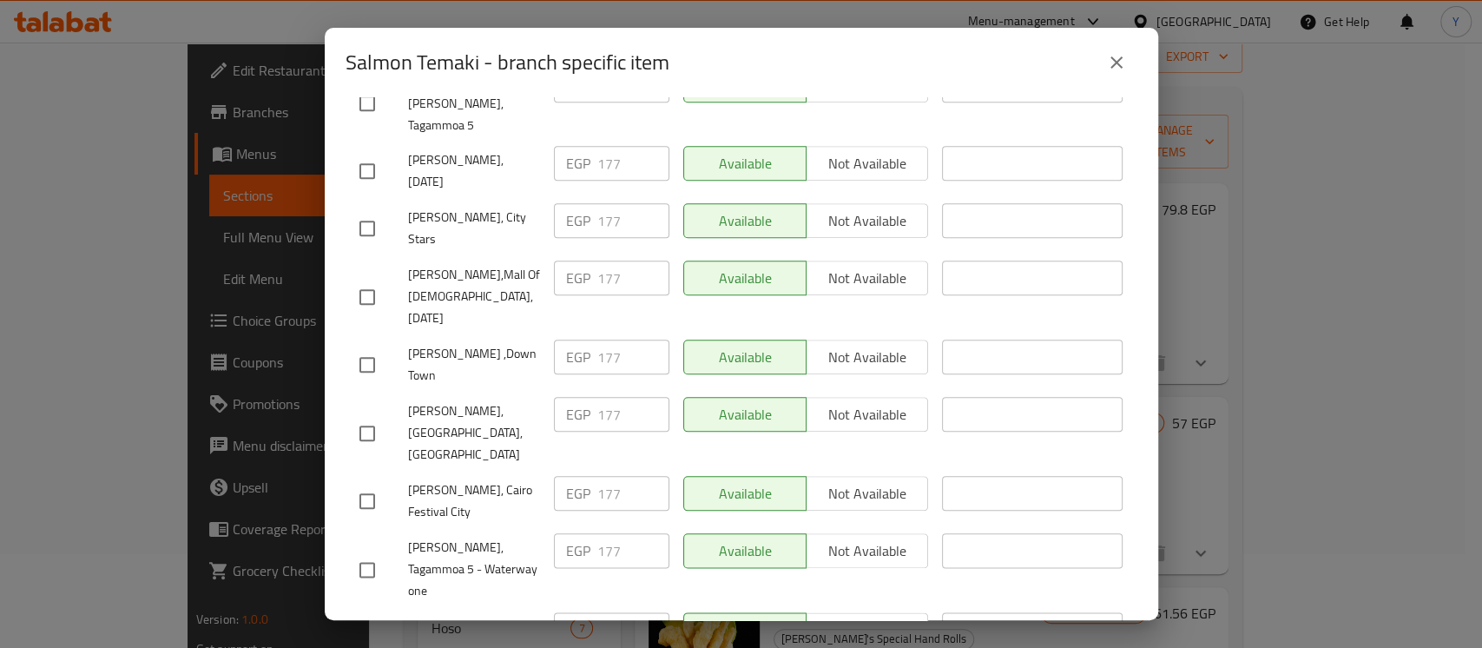
scroll to position [164, 0]
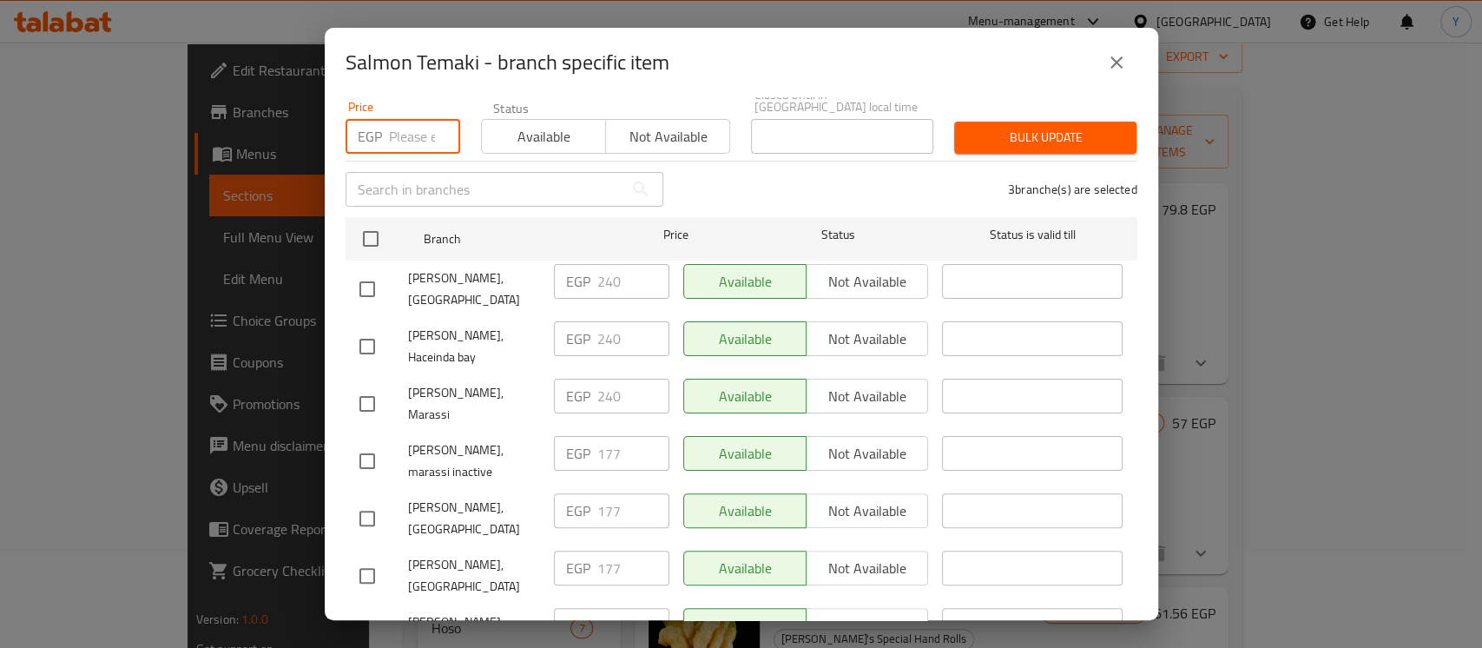
click at [399, 128] on input "number" at bounding box center [424, 136] width 71 height 35
type input "200"
click at [980, 142] on div "Bulk update" at bounding box center [1045, 137] width 203 height 53
click at [983, 136] on button "Bulk update" at bounding box center [1045, 138] width 182 height 32
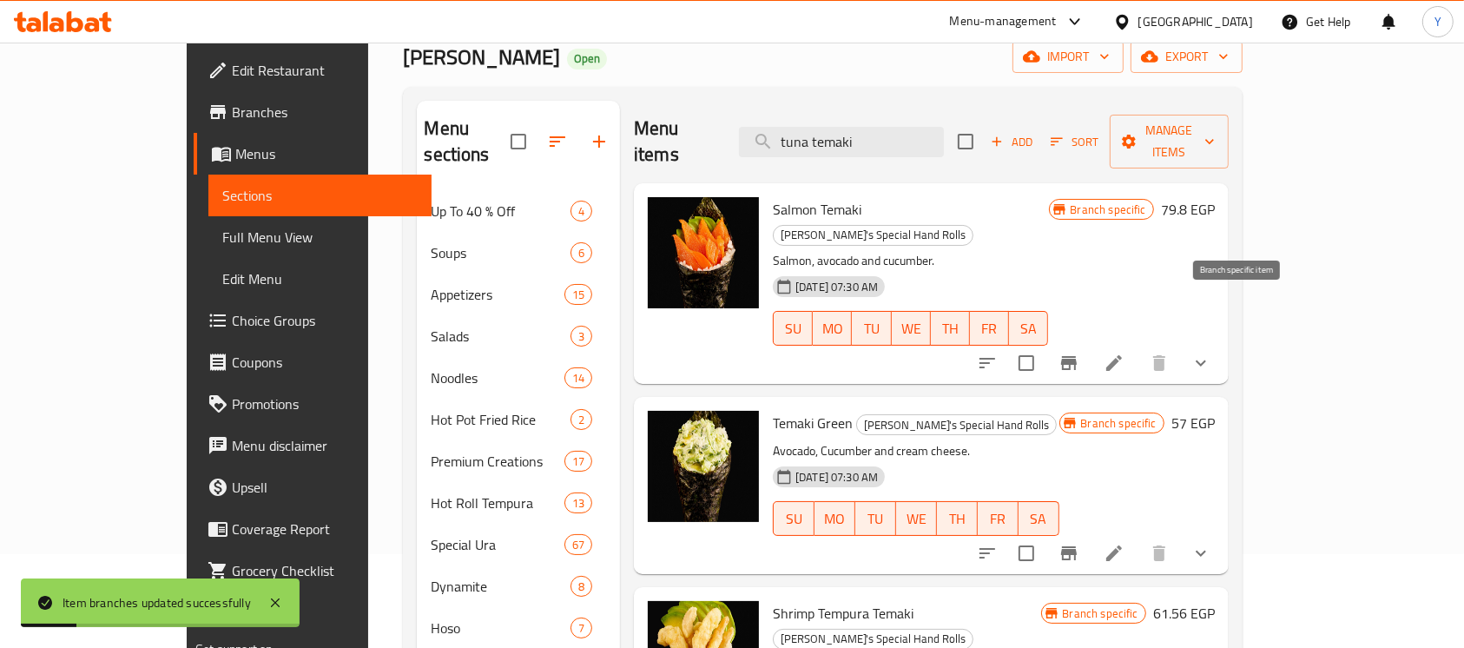
click at [1079, 352] on icon "Branch-specific-item" at bounding box center [1068, 362] width 21 height 21
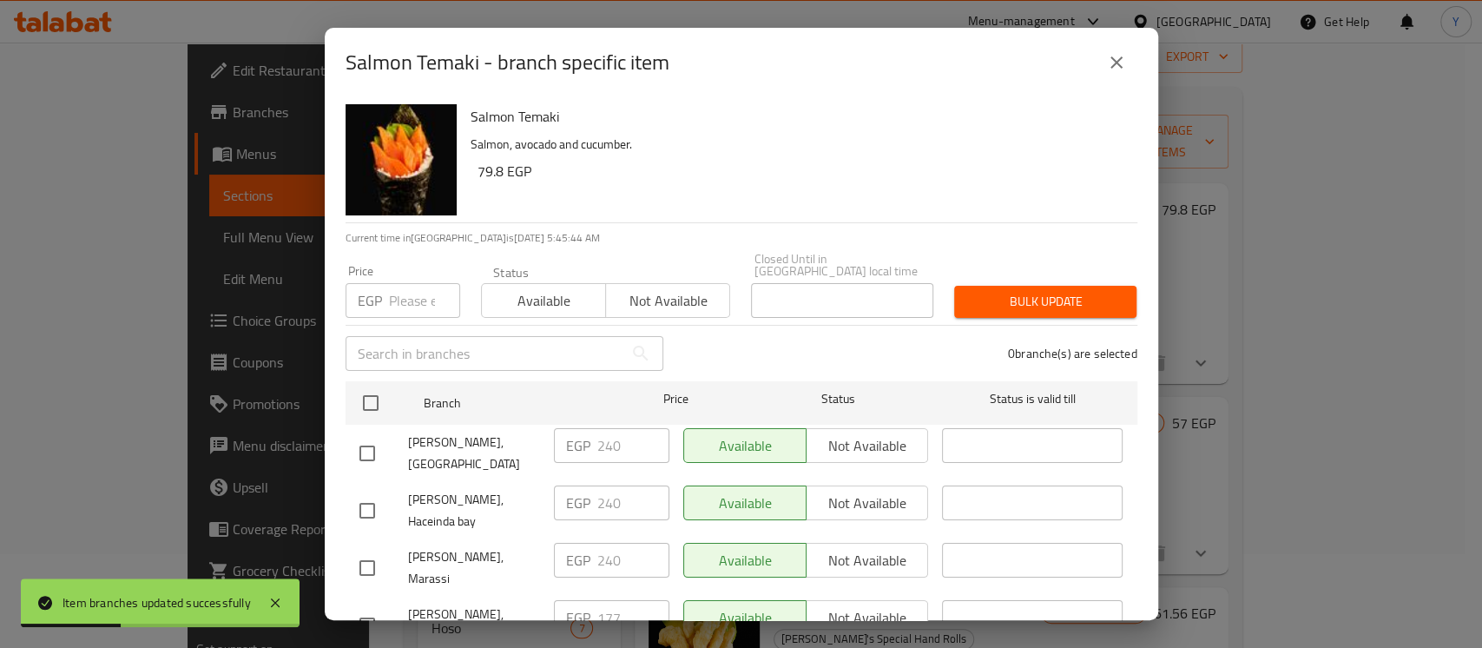
scroll to position [1684, 0]
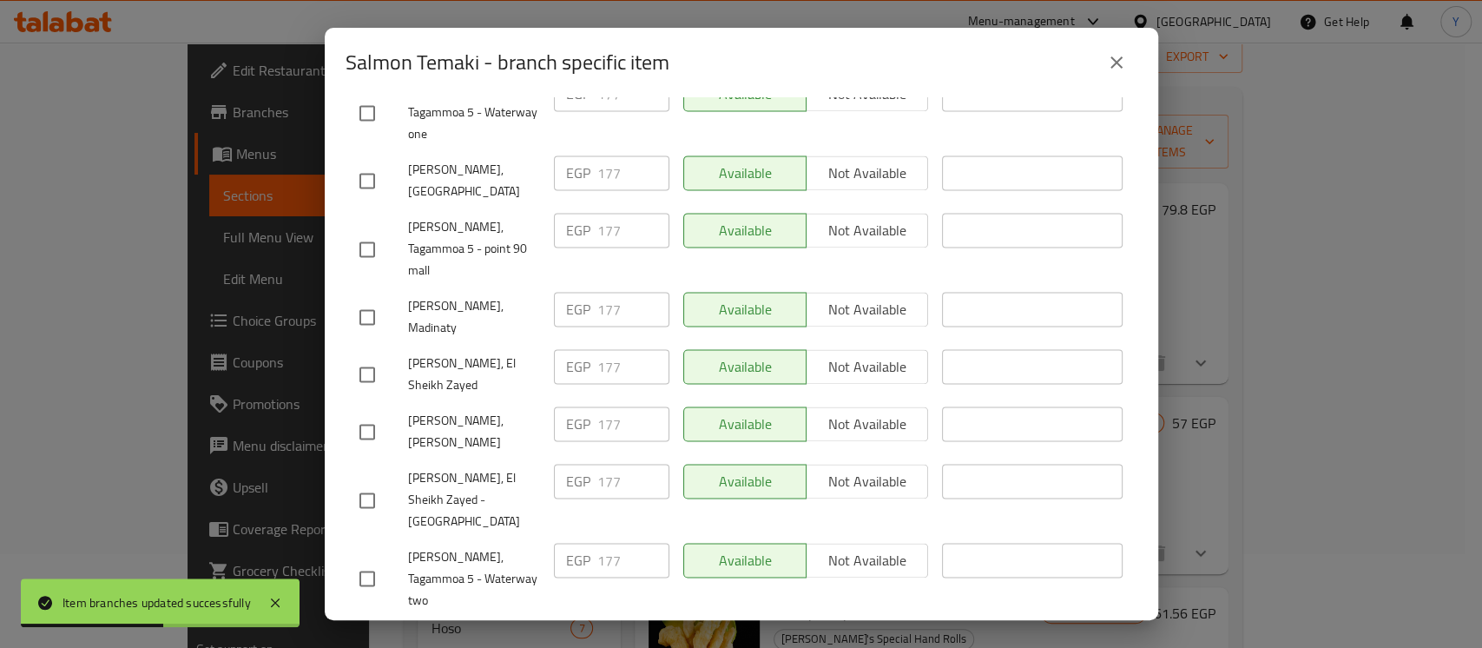
click at [1113, 57] on icon "close" at bounding box center [1116, 62] width 21 height 21
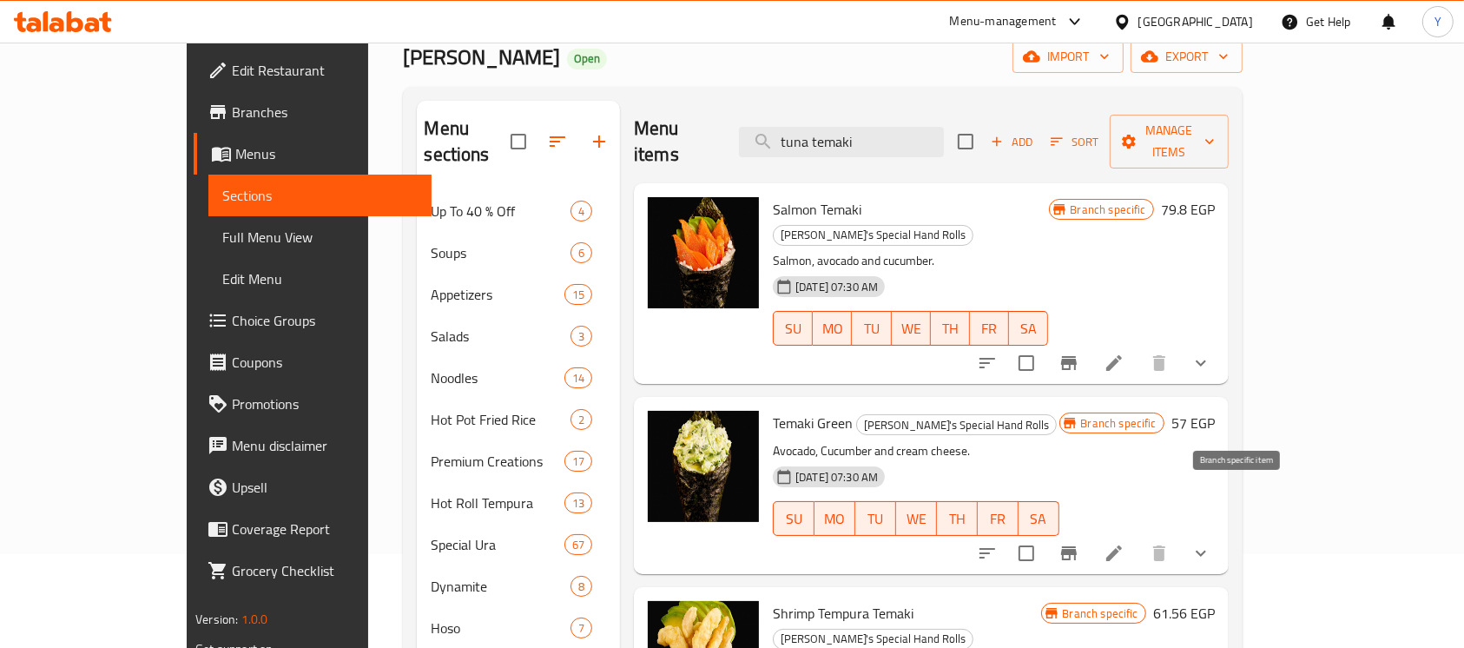
click at [1076, 546] on icon "Branch-specific-item" at bounding box center [1069, 553] width 16 height 14
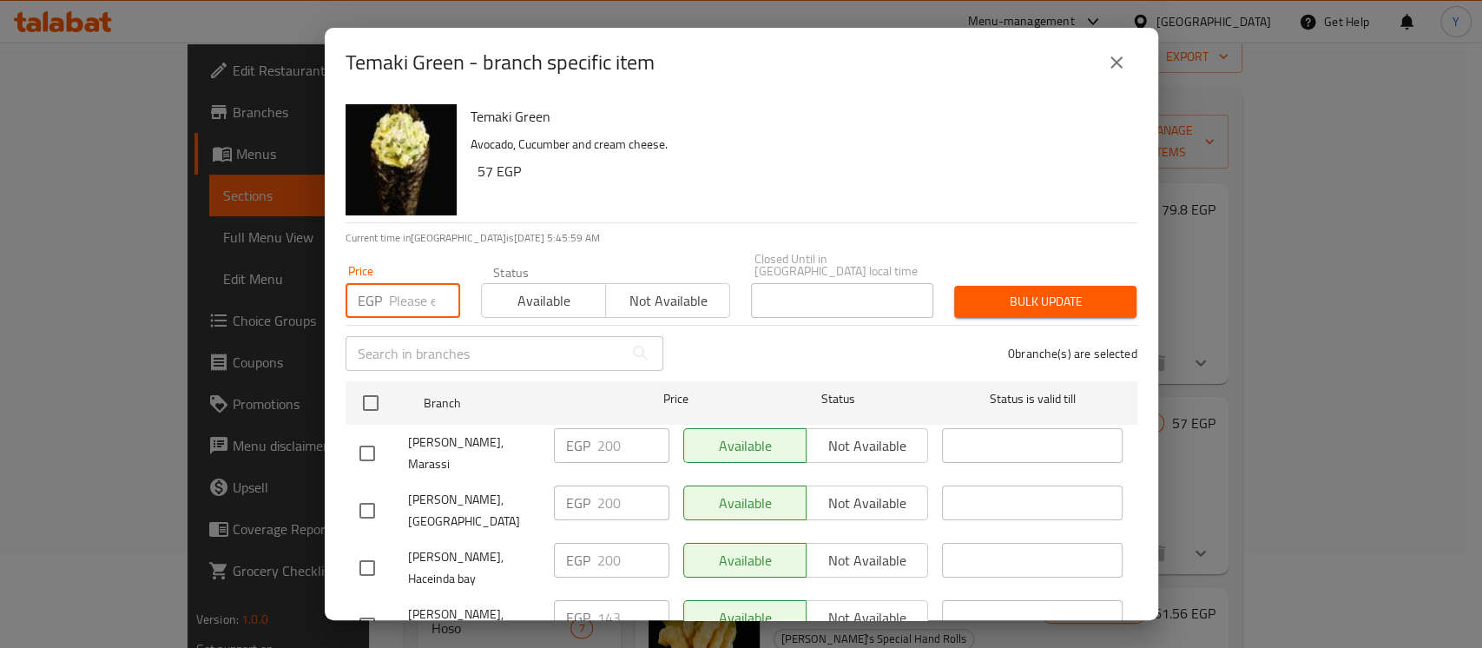
click at [411, 295] on input "number" at bounding box center [424, 300] width 71 height 35
paste input "149"
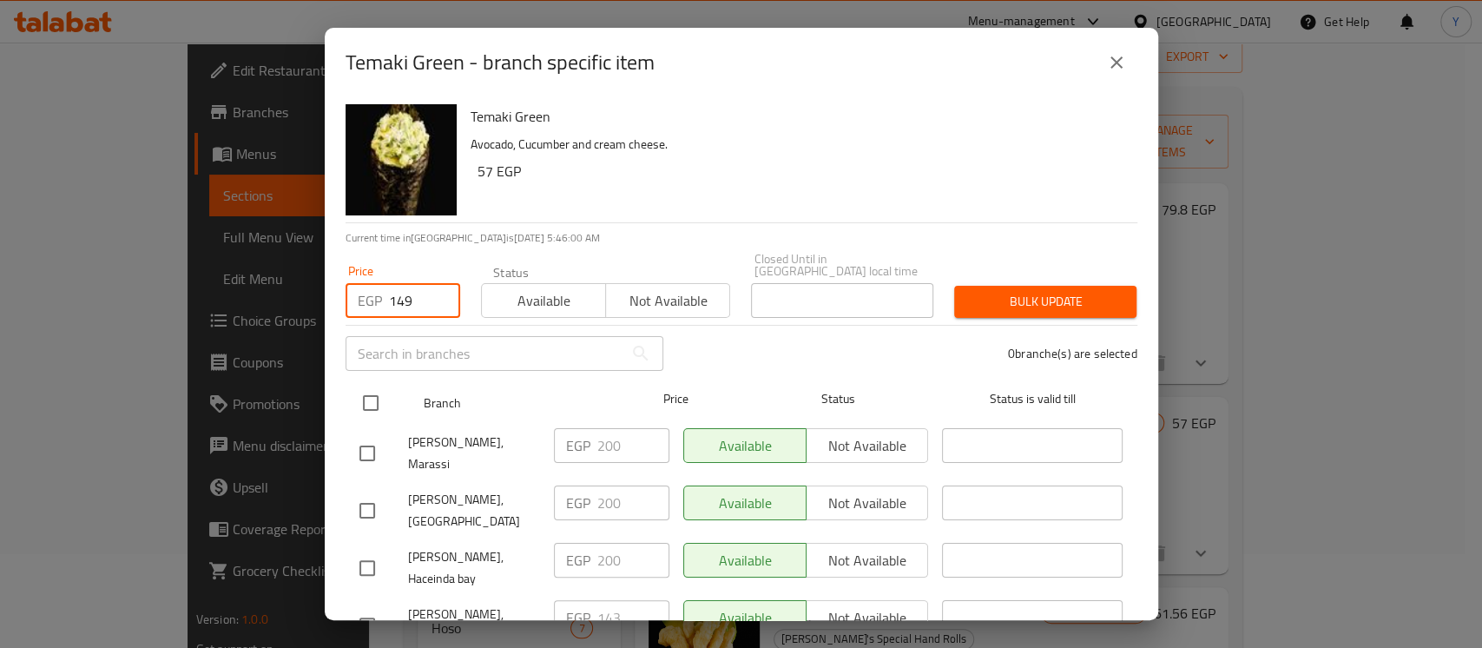
type input "149"
click at [378, 385] on input "checkbox" at bounding box center [370, 403] width 36 height 36
checkbox input "true"
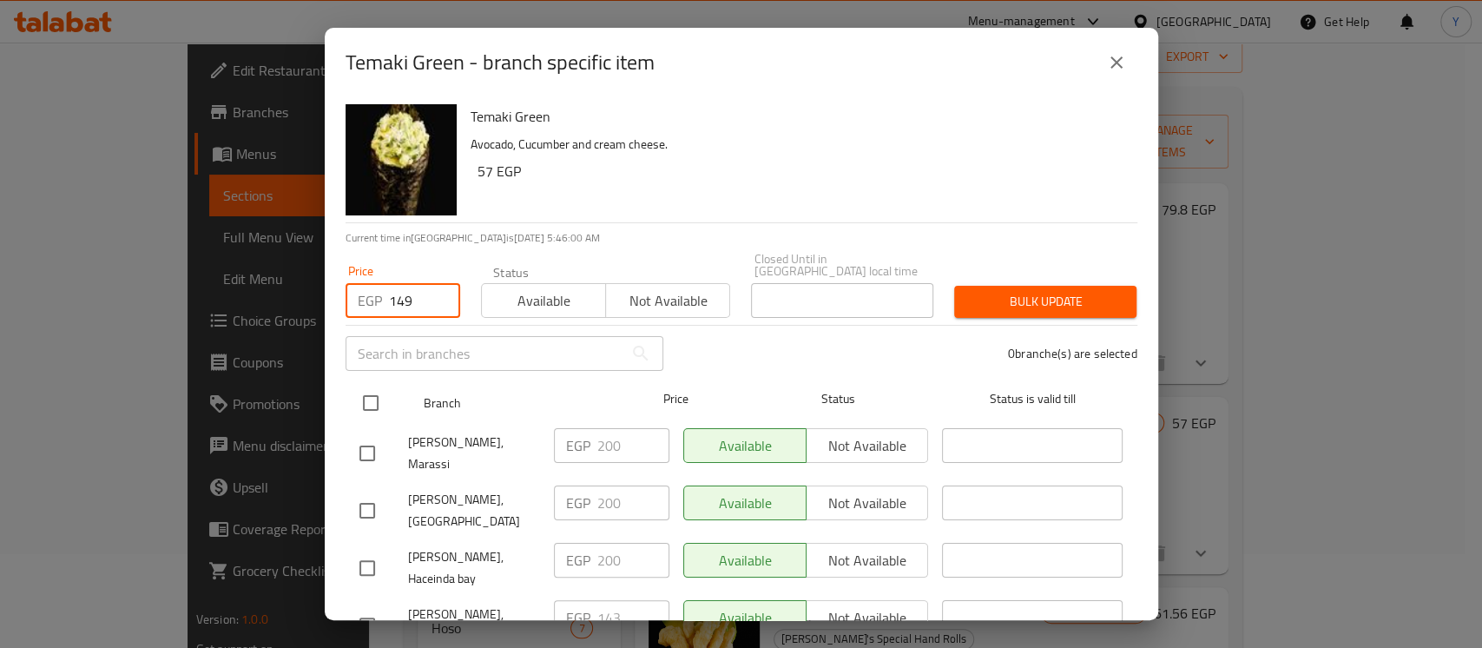
checkbox input "true"
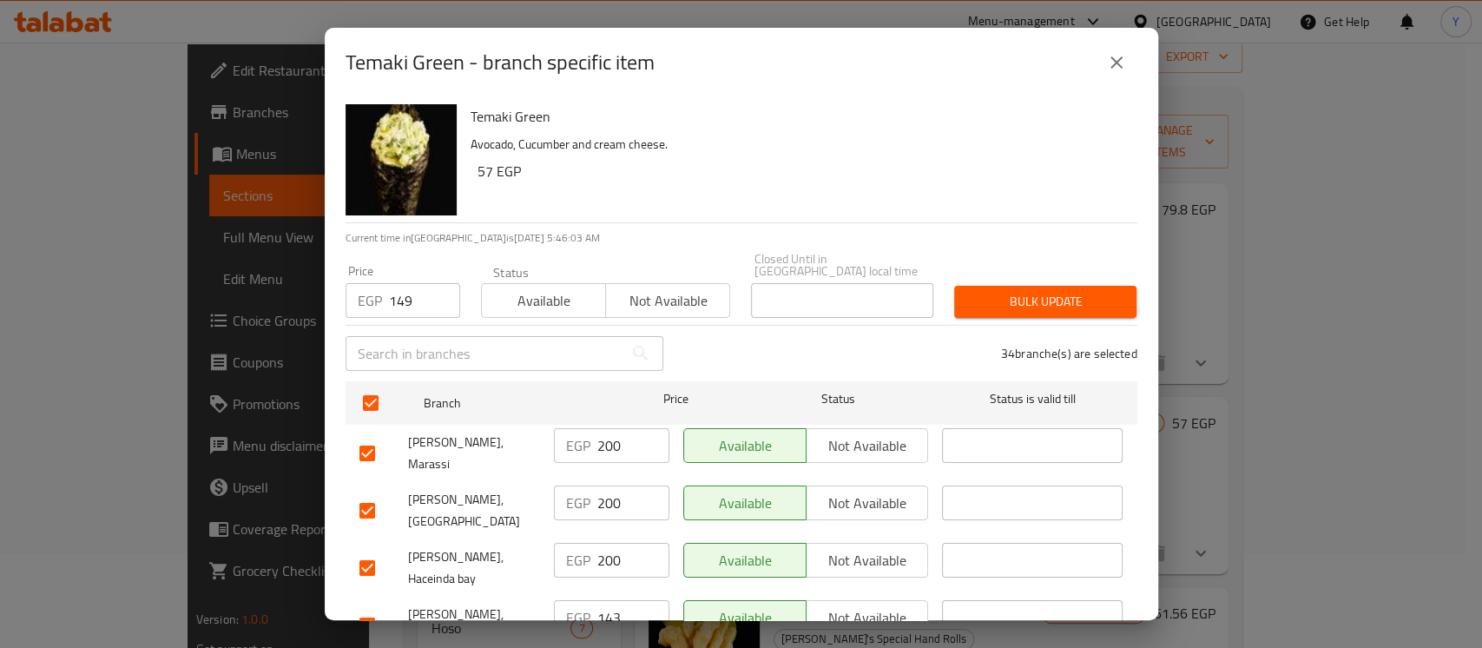
drag, startPoint x: 367, startPoint y: 516, endPoint x: 375, endPoint y: 503, distance: 15.2
click at [367, 549] on input "checkbox" at bounding box center [367, 567] width 36 height 36
click at [372, 492] on input "checkbox" at bounding box center [367, 510] width 36 height 36
click at [353, 435] on input "checkbox" at bounding box center [367, 453] width 36 height 36
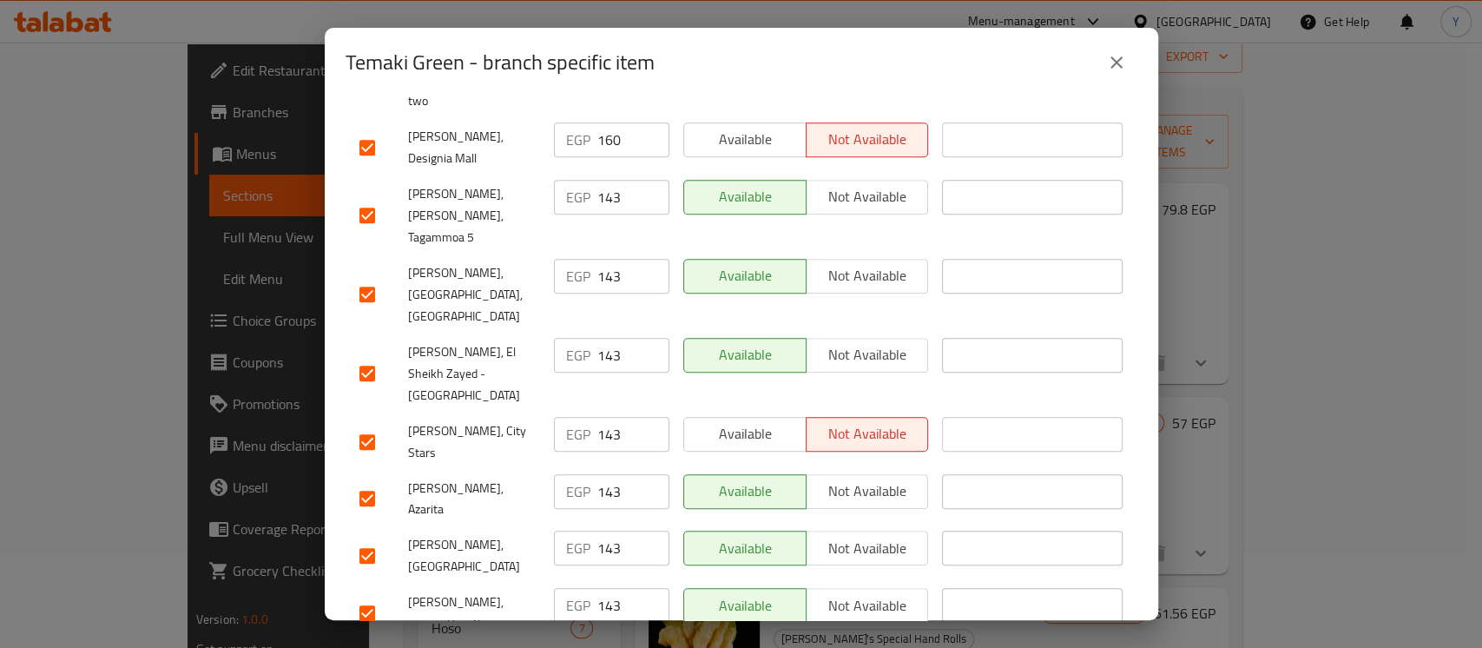
click at [369, 480] on input "checkbox" at bounding box center [367, 498] width 36 height 36
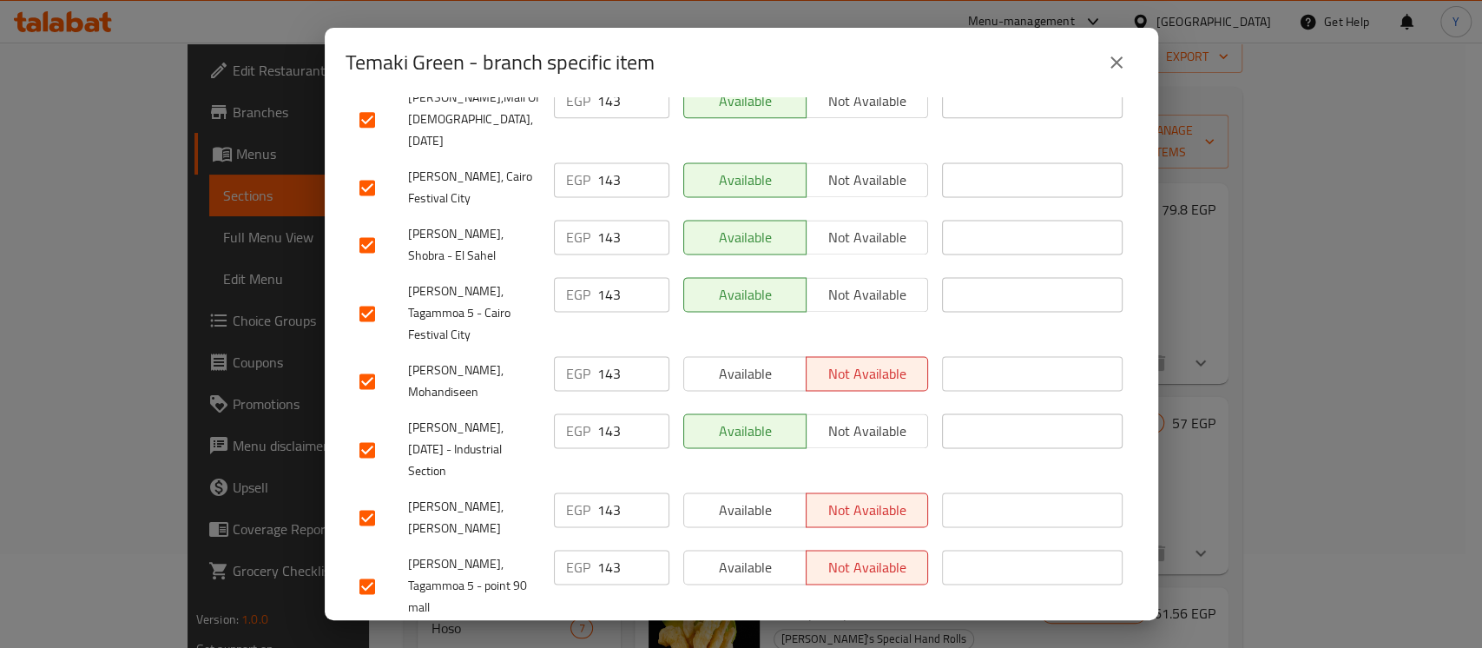
scroll to position [1684, 0]
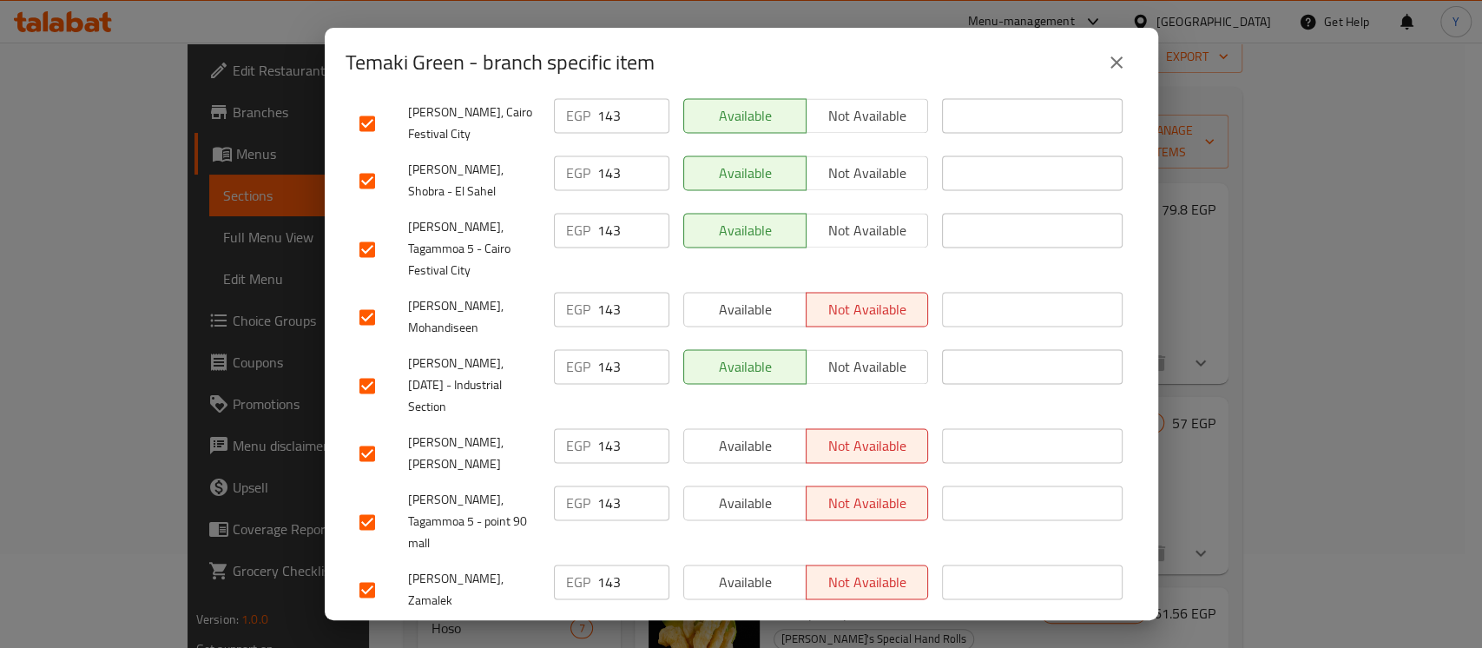
drag, startPoint x: 1159, startPoint y: 530, endPoint x: 1153, endPoint y: 436, distance: 94.8
click at [1153, 419] on div "Temaki Green - branch specific item Temaki Green Avocado, Cucumber and cream ch…" at bounding box center [741, 324] width 1482 height 648
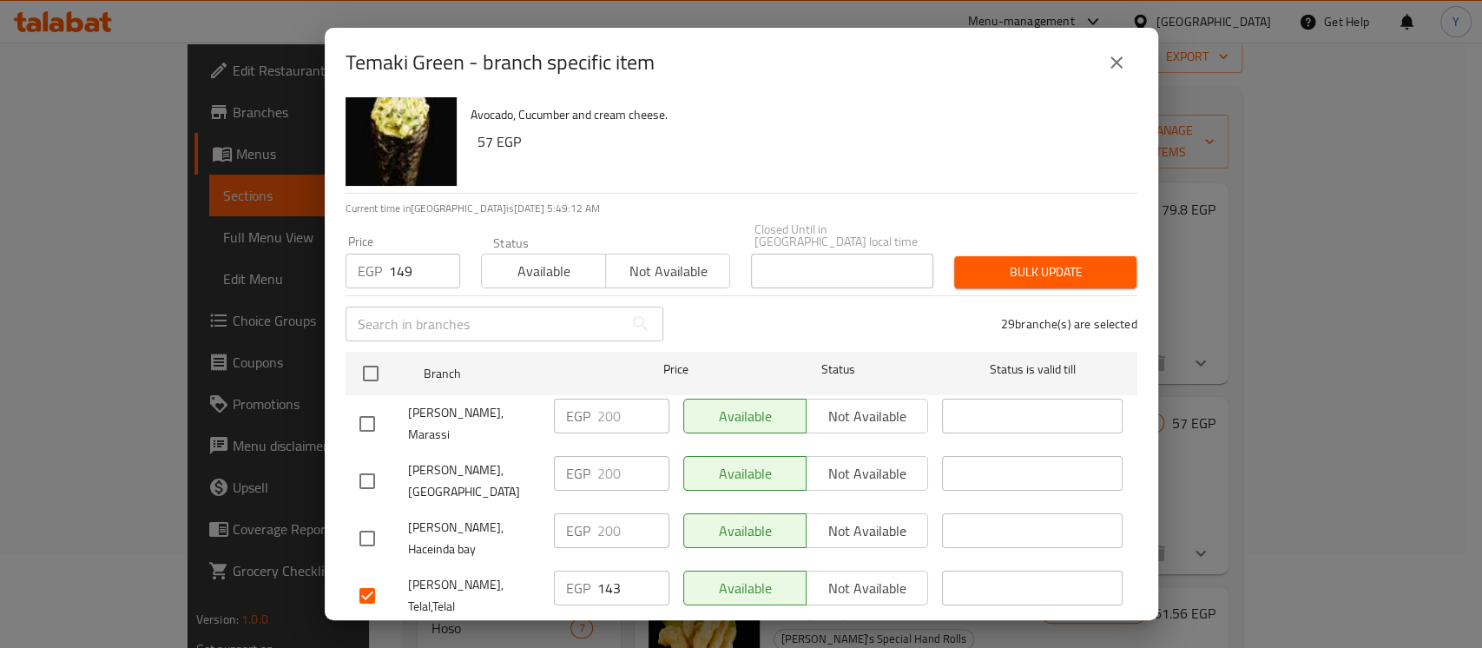
scroll to position [567, 0]
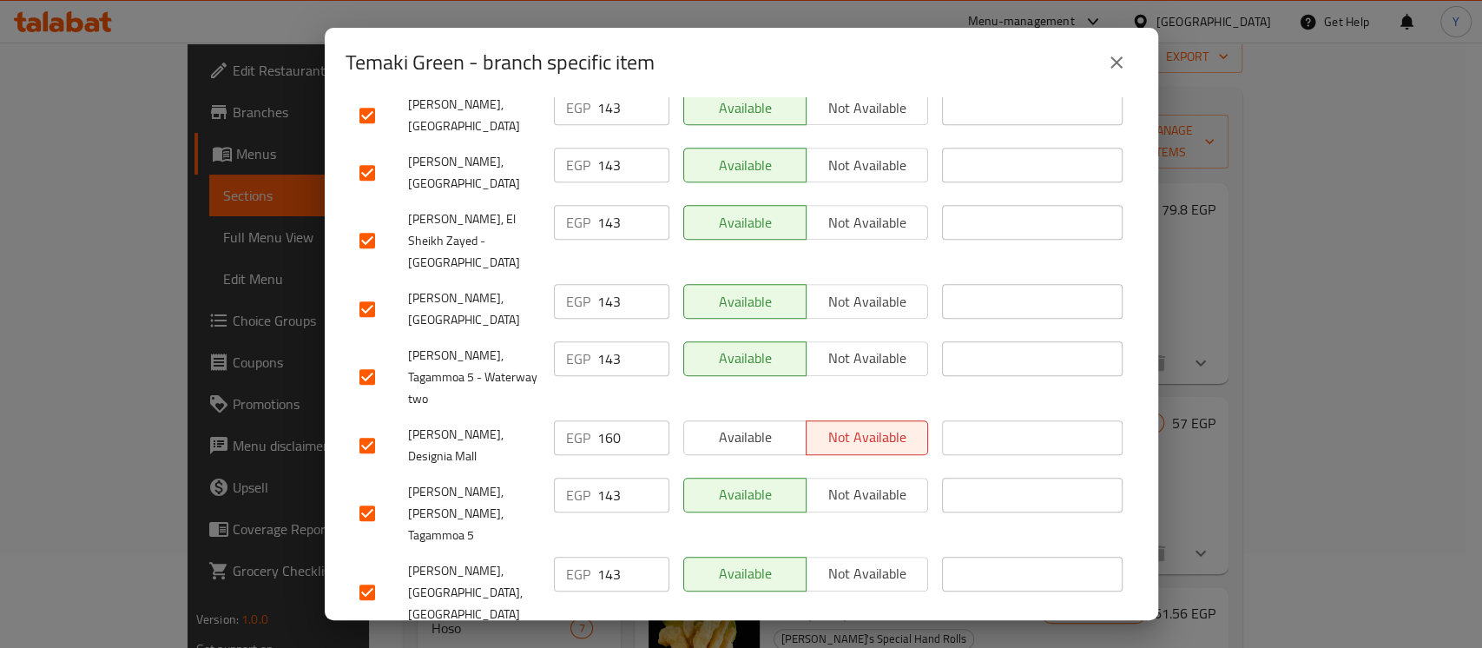
click at [370, 427] on input "checkbox" at bounding box center [367, 445] width 36 height 36
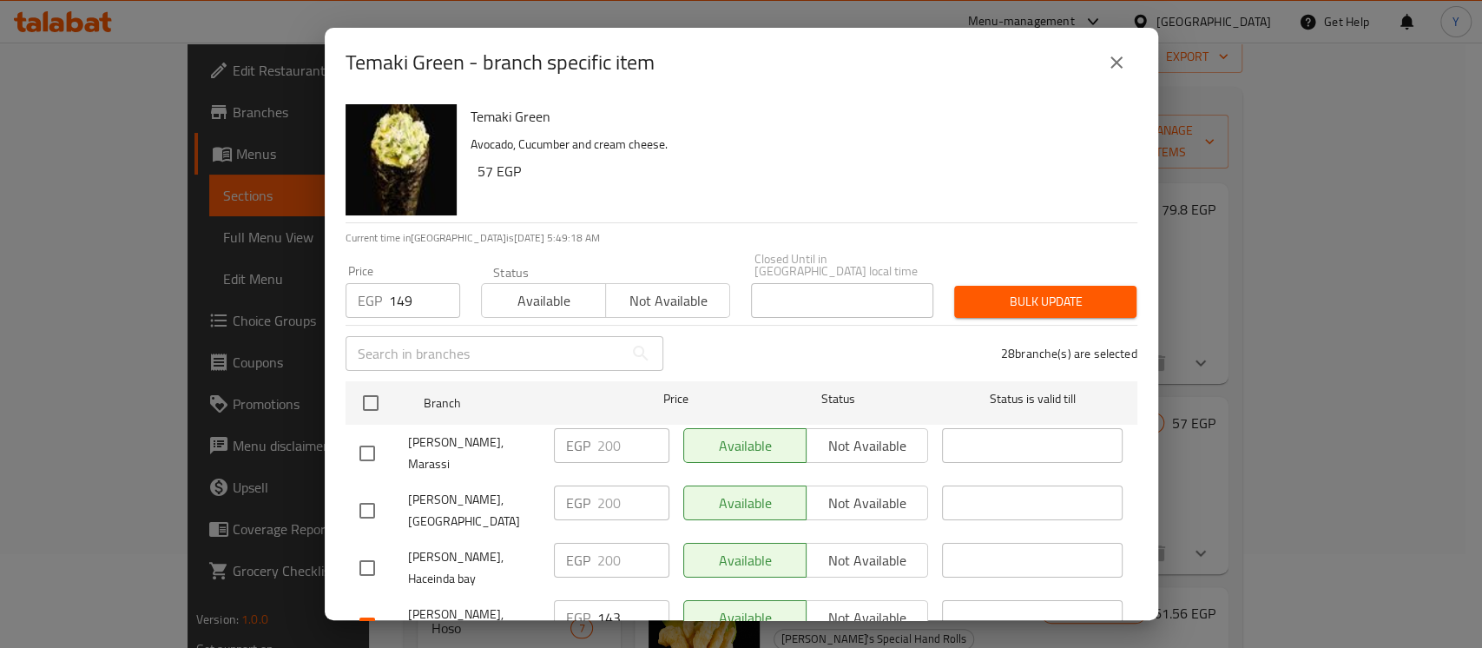
click at [977, 300] on button "Bulk update" at bounding box center [1045, 302] width 182 height 32
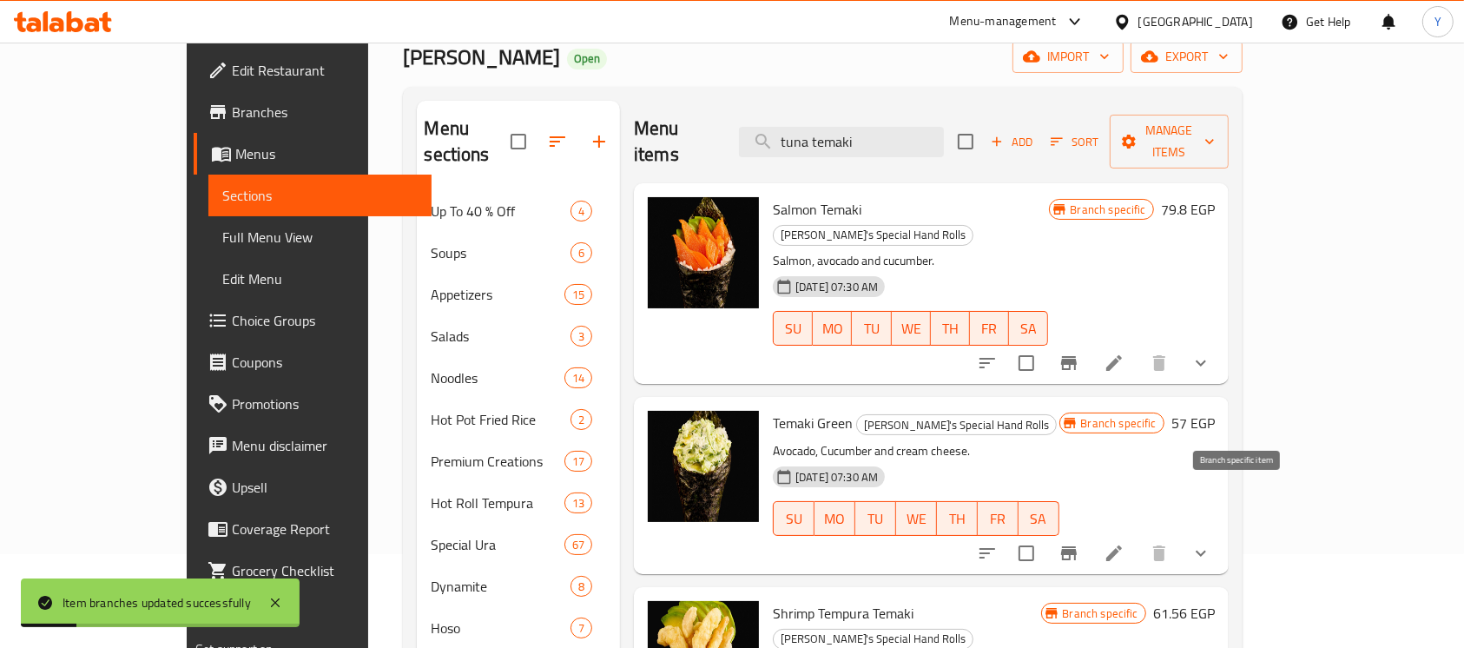
click at [1079, 543] on icon "Branch-specific-item" at bounding box center [1068, 553] width 21 height 21
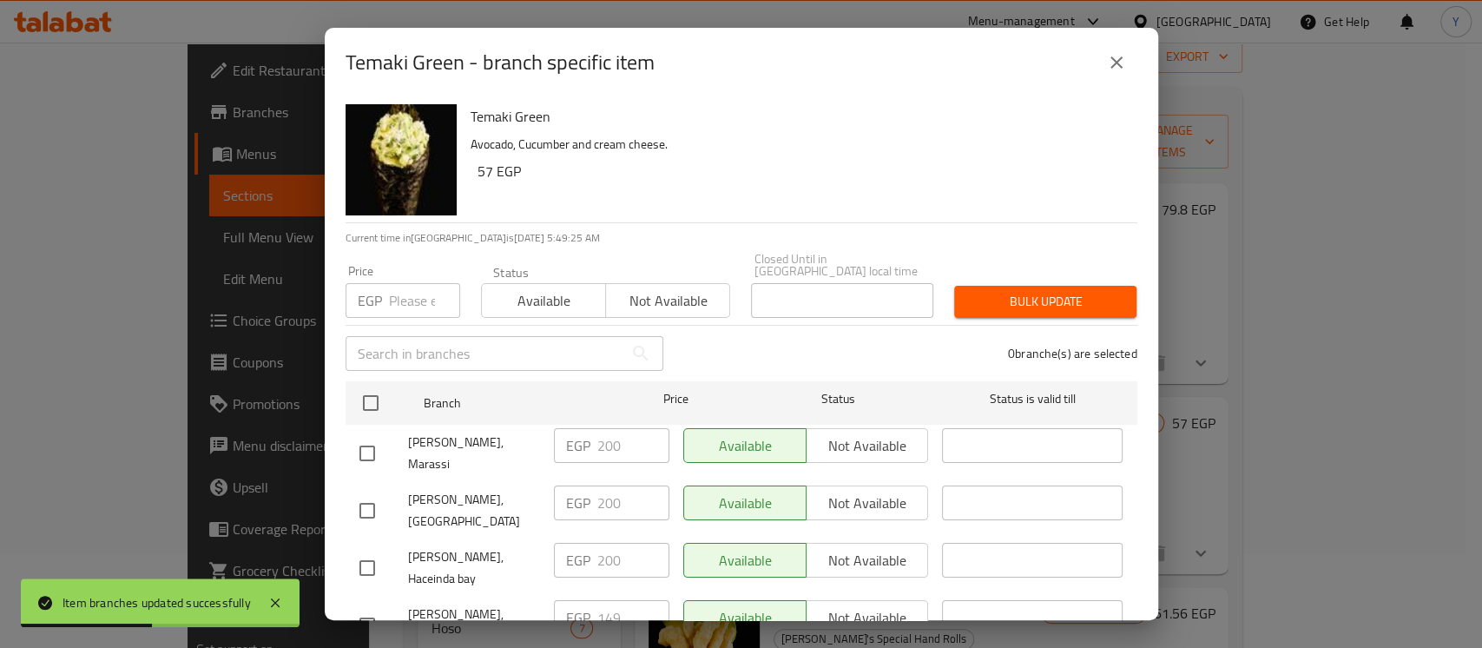
scroll to position [1684, 0]
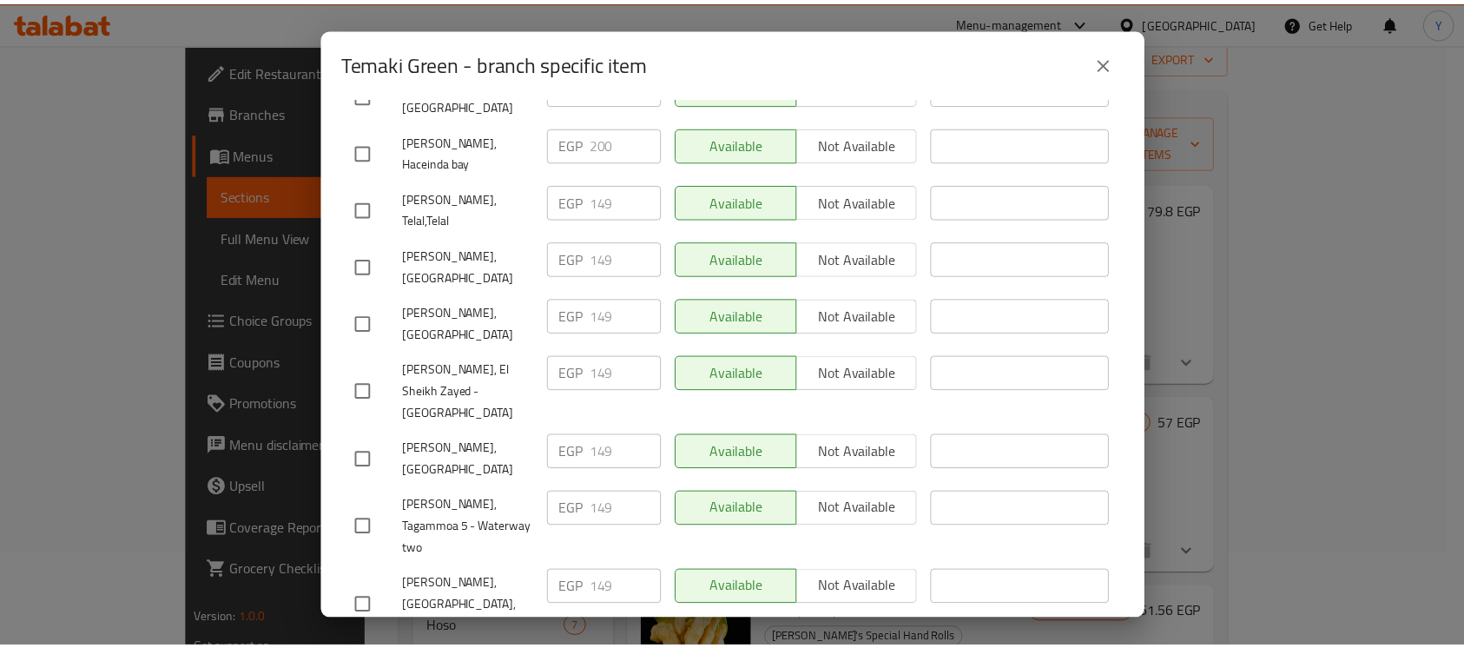
scroll to position [0, 0]
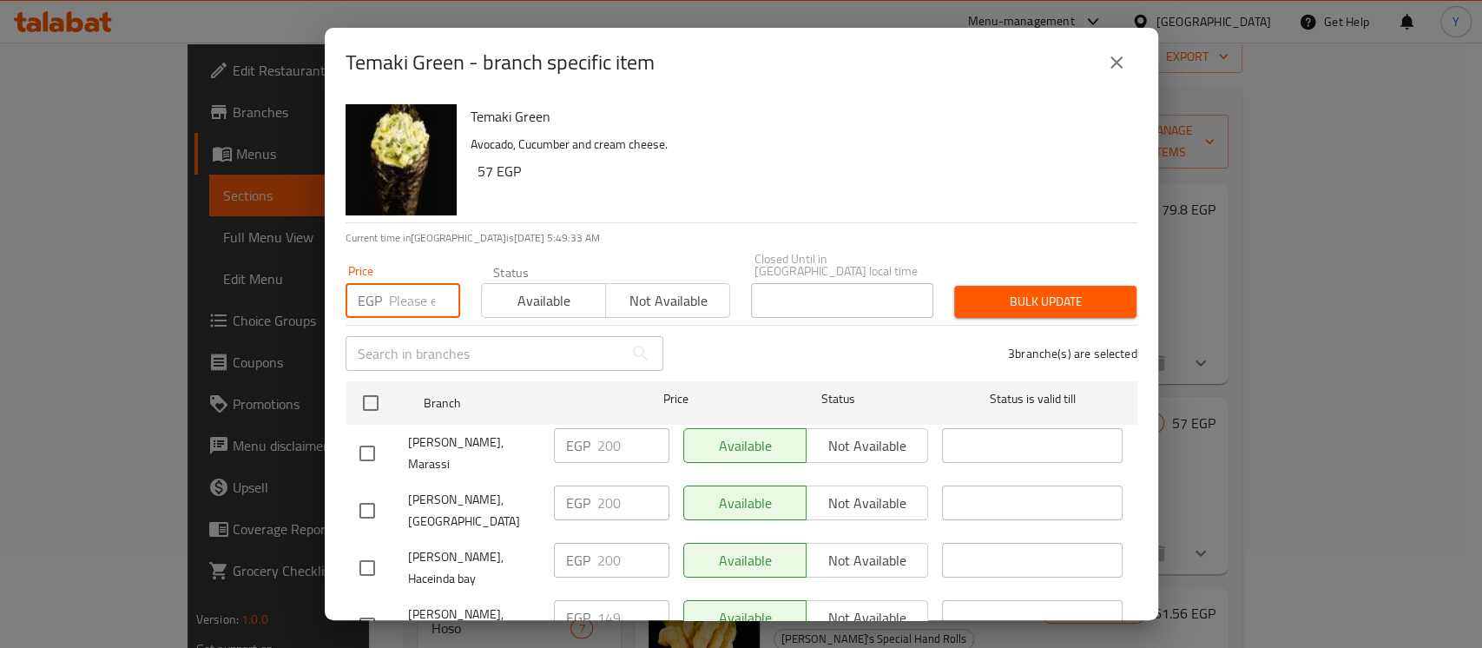
click at [417, 283] on input "number" at bounding box center [424, 300] width 71 height 35
drag, startPoint x: 990, startPoint y: 287, endPoint x: 961, endPoint y: 301, distance: 31.8
click at [990, 291] on span "Bulk update" at bounding box center [1045, 302] width 155 height 22
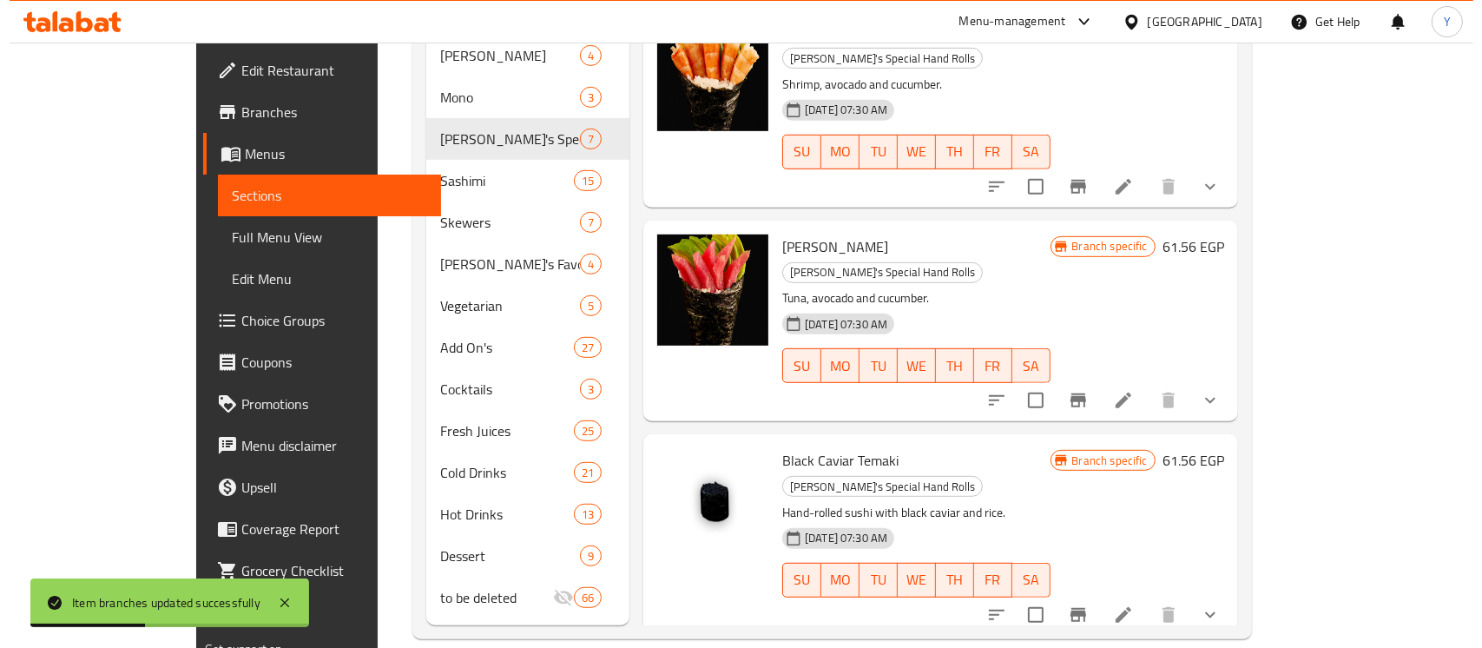
scroll to position [66, 0]
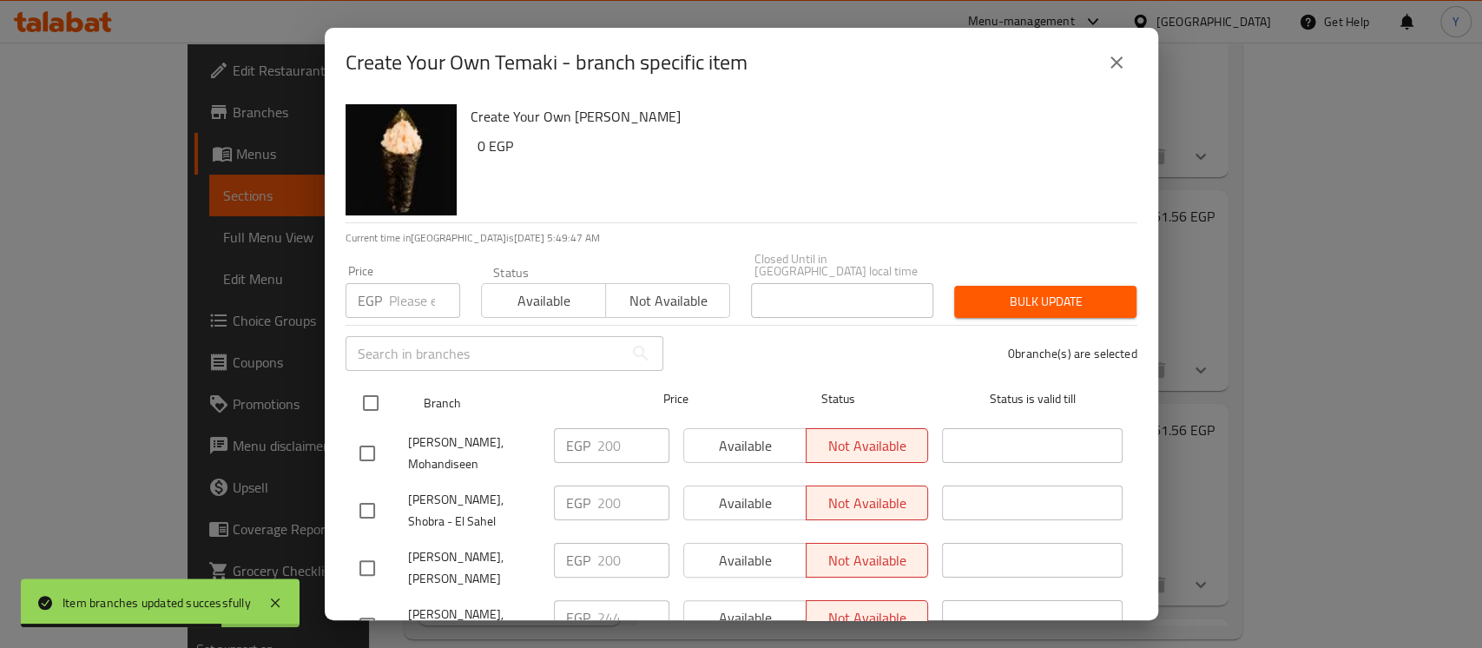
click at [390, 405] on div at bounding box center [384, 403] width 65 height 50
click at [370, 399] on input "checkbox" at bounding box center [370, 403] width 36 height 36
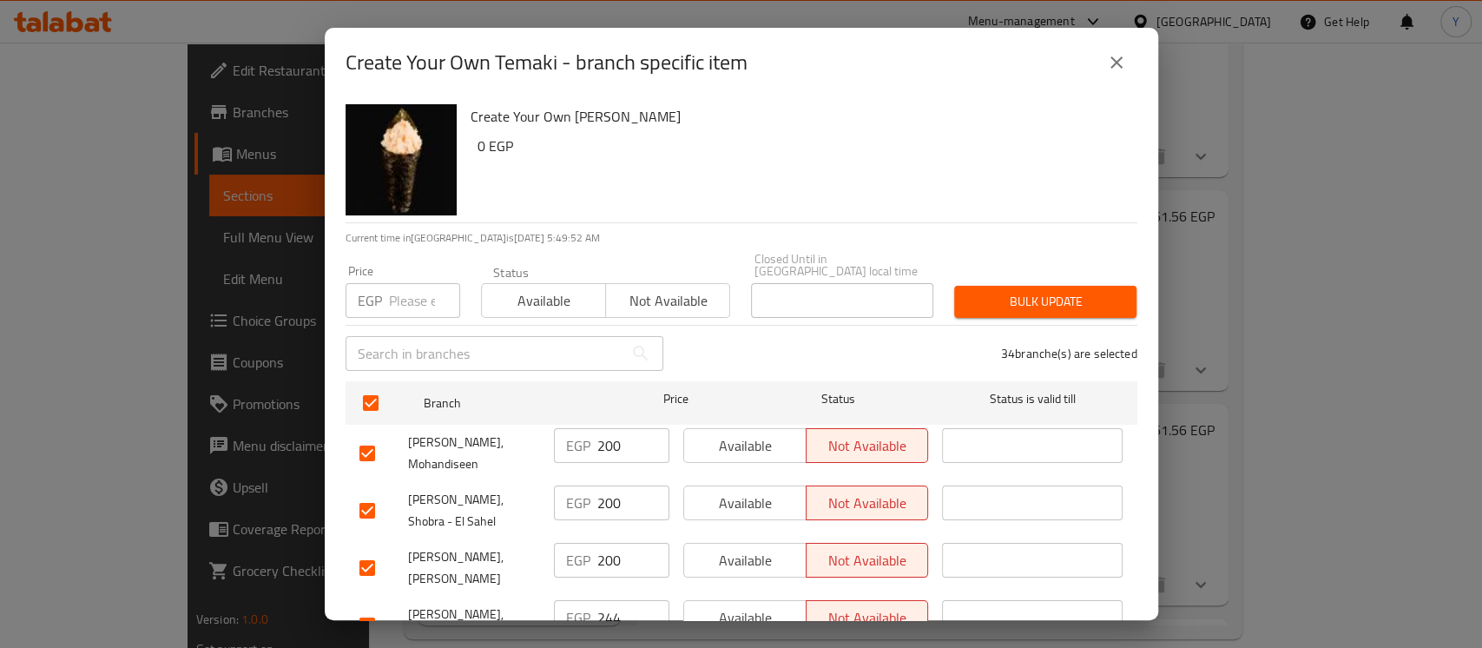
scroll to position [1522, 0]
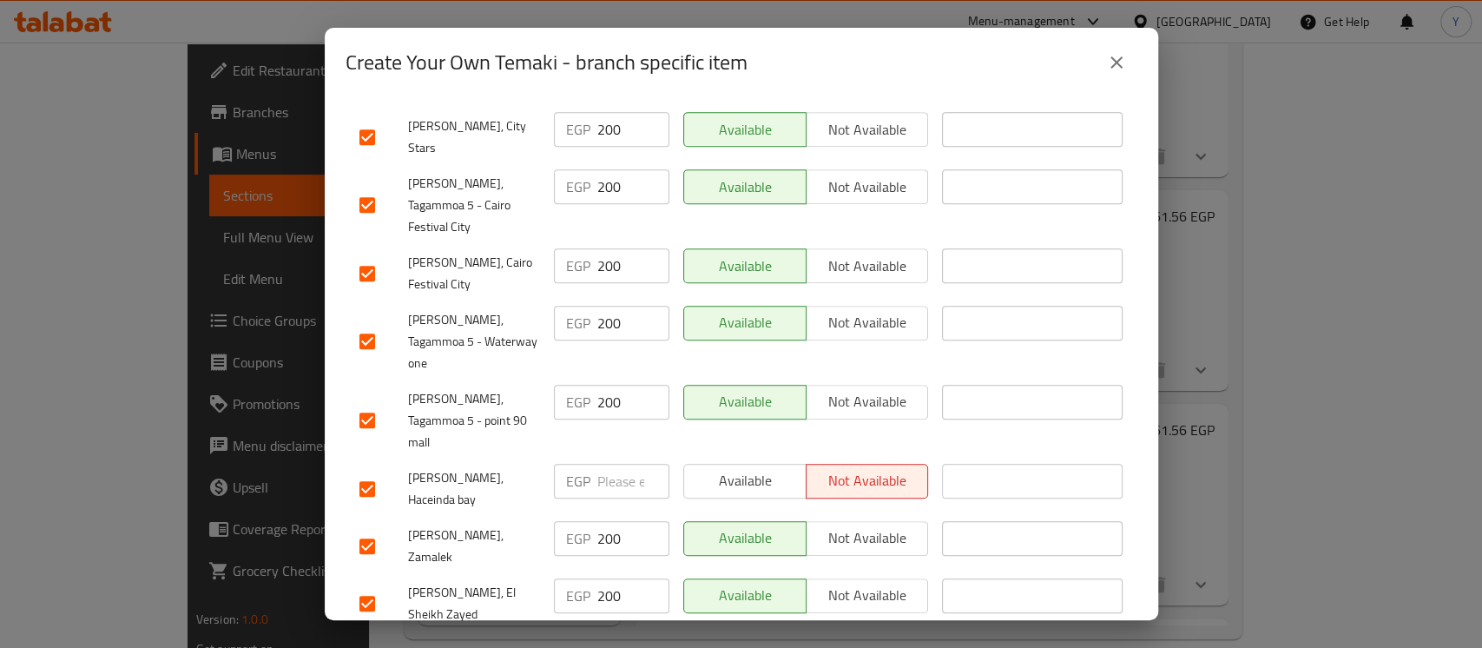
click at [369, 470] on input "checkbox" at bounding box center [367, 488] width 36 height 36
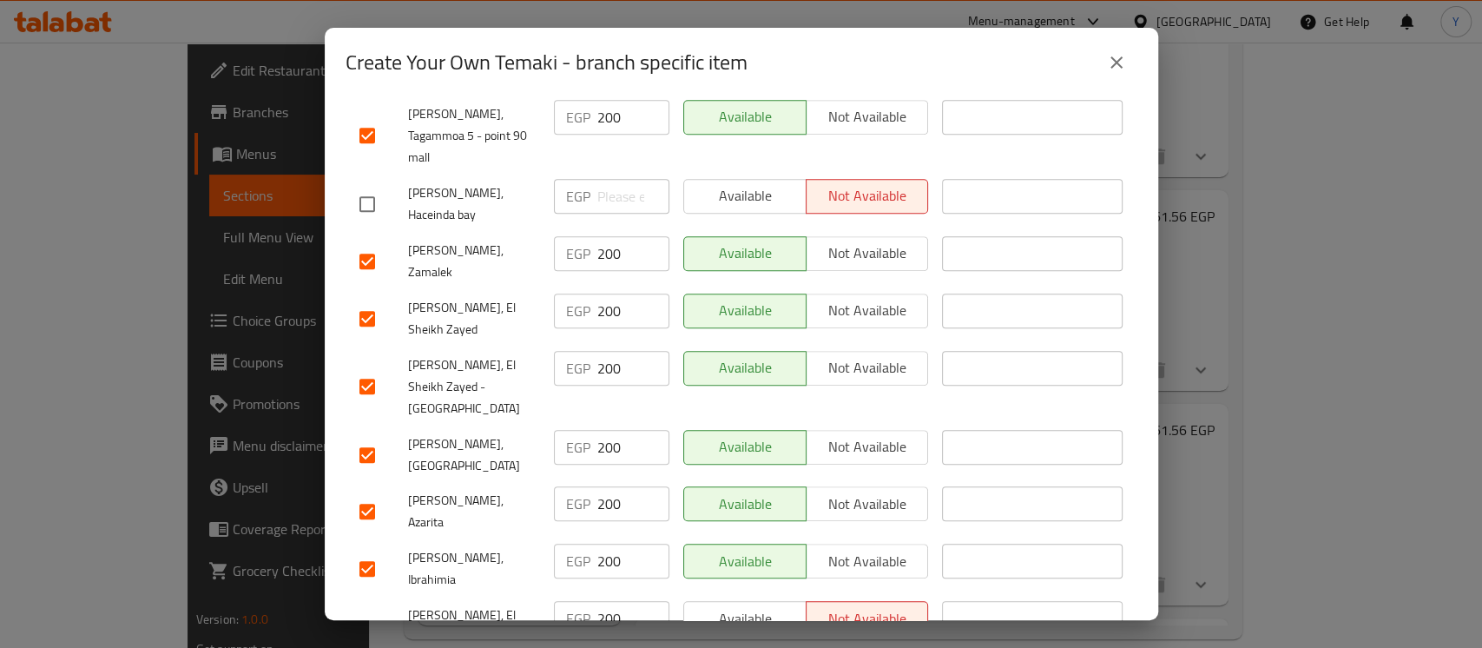
click at [375, 493] on input "checkbox" at bounding box center [367, 511] width 36 height 36
click at [372, 550] on input "checkbox" at bounding box center [367, 568] width 36 height 36
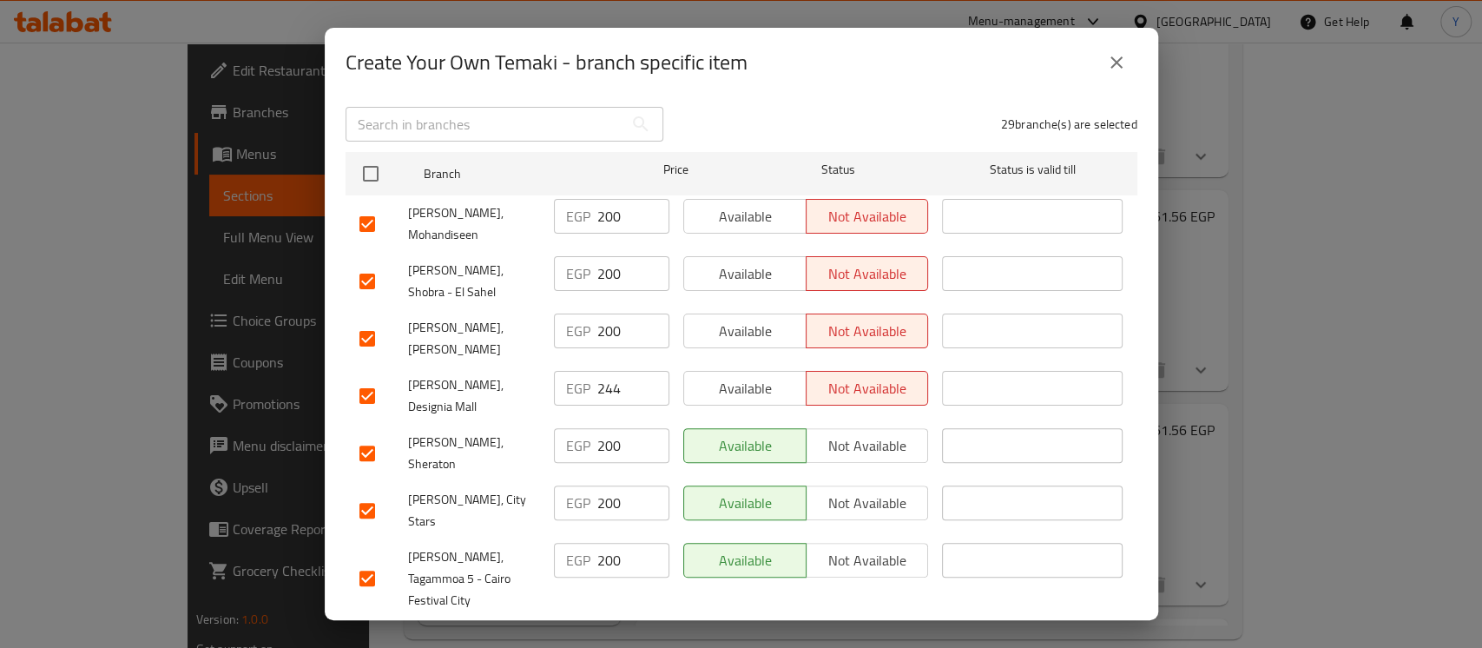
click at [375, 378] on input "checkbox" at bounding box center [367, 396] width 36 height 36
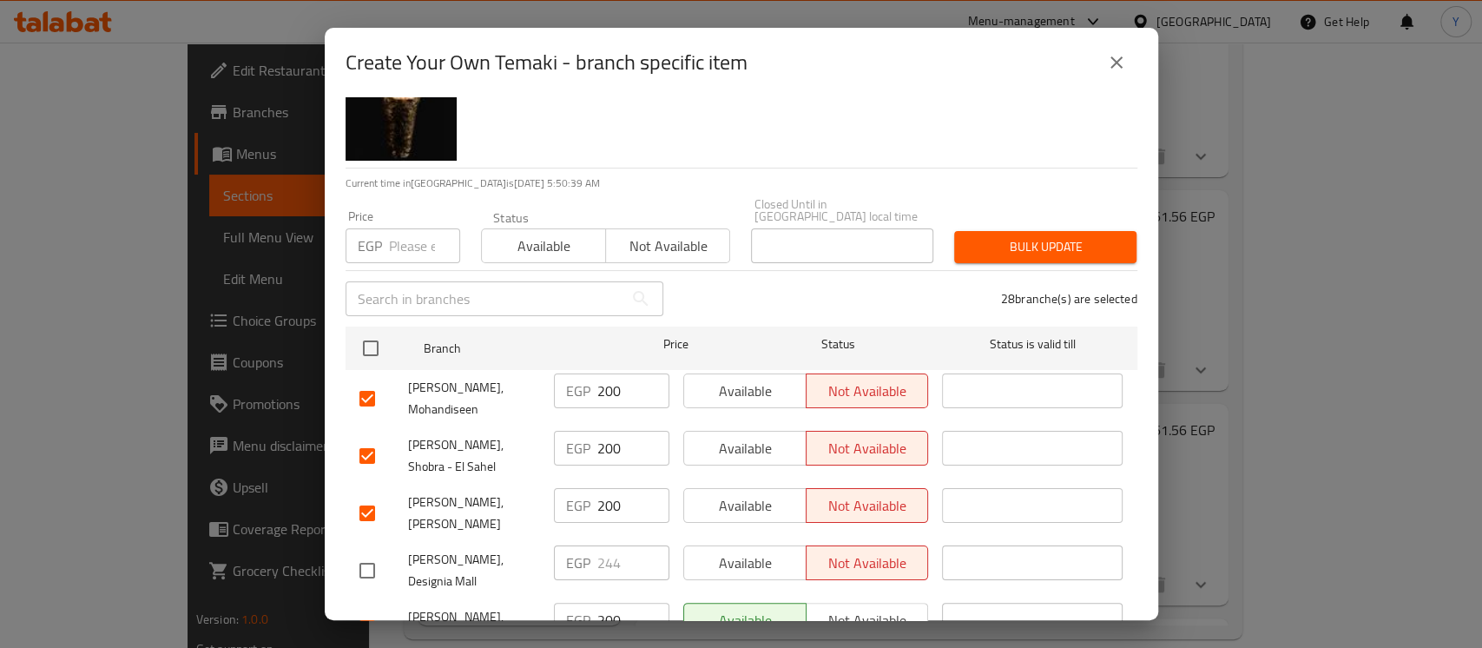
scroll to position [0, 0]
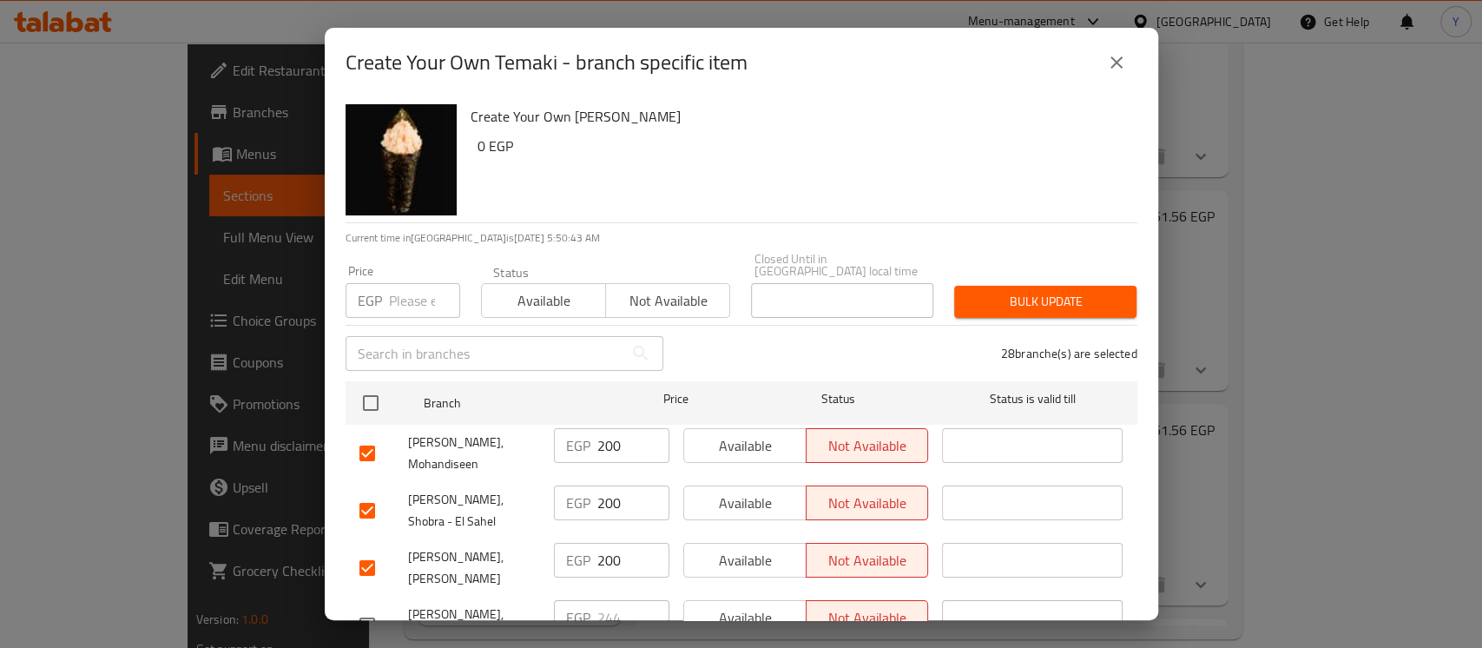
click at [415, 288] on input "number" at bounding box center [424, 300] width 71 height 35
click at [1007, 286] on button "Bulk update" at bounding box center [1045, 302] width 182 height 32
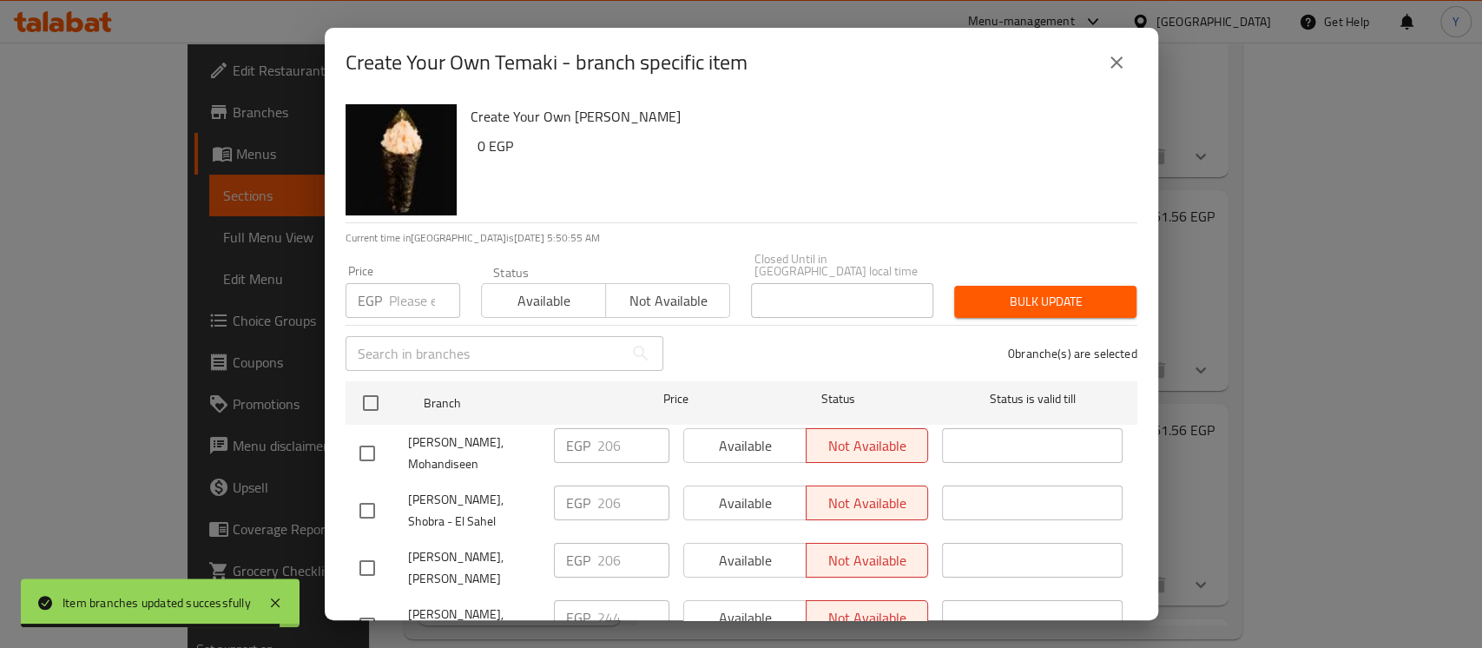
scroll to position [887, 0]
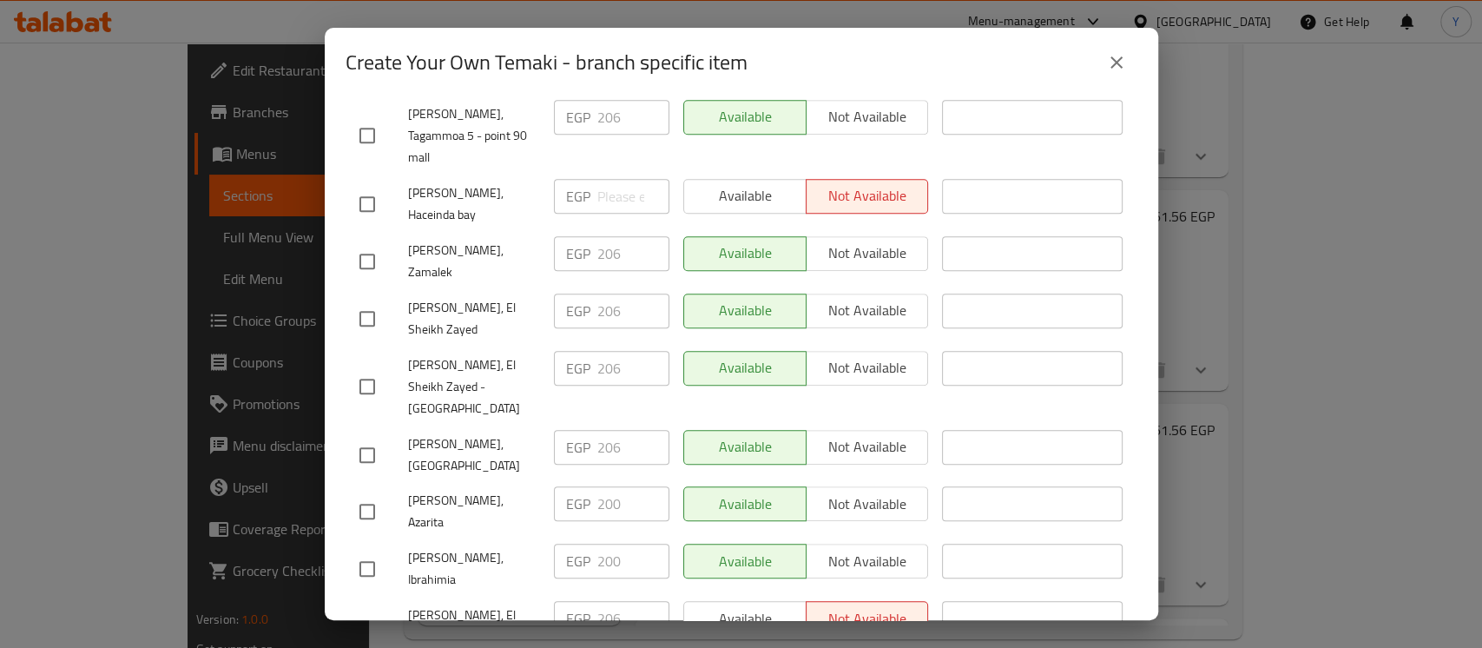
click at [381, 493] on input "checkbox" at bounding box center [367, 511] width 36 height 36
click at [379, 550] on input "checkbox" at bounding box center [367, 568] width 36 height 36
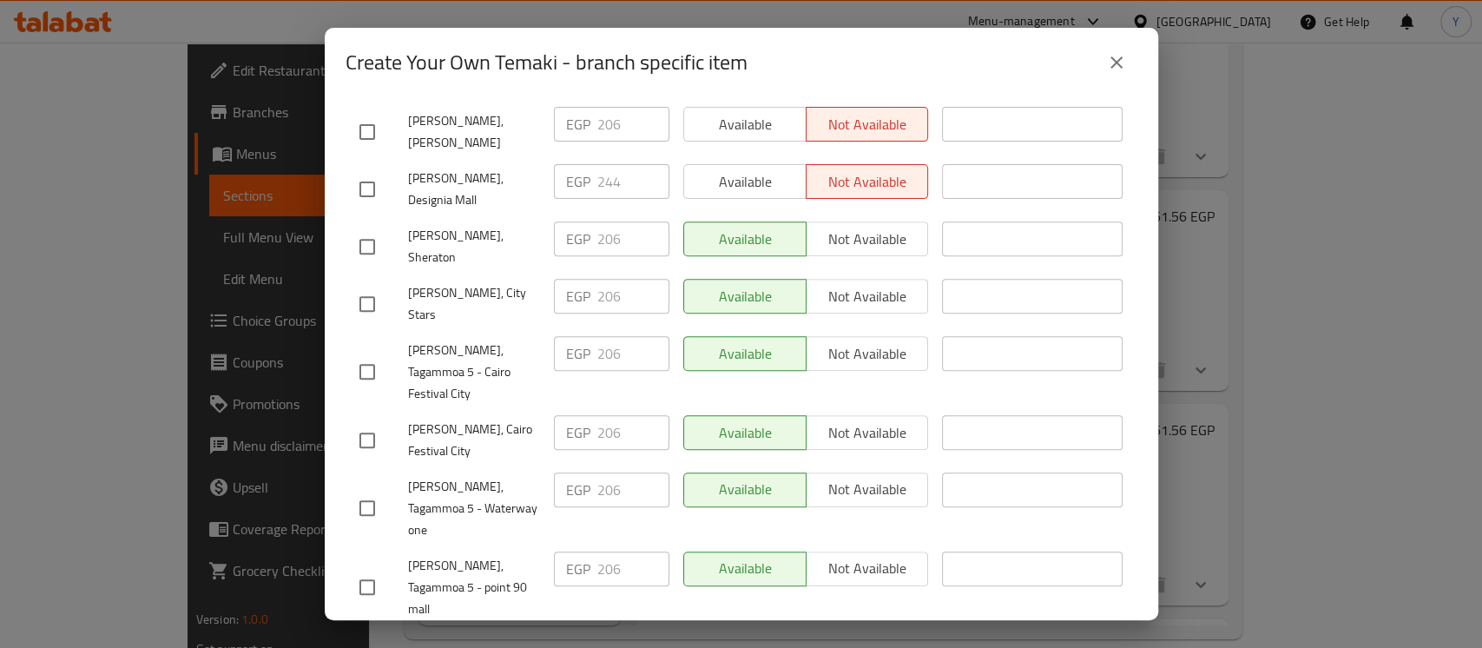
scroll to position [287, 0]
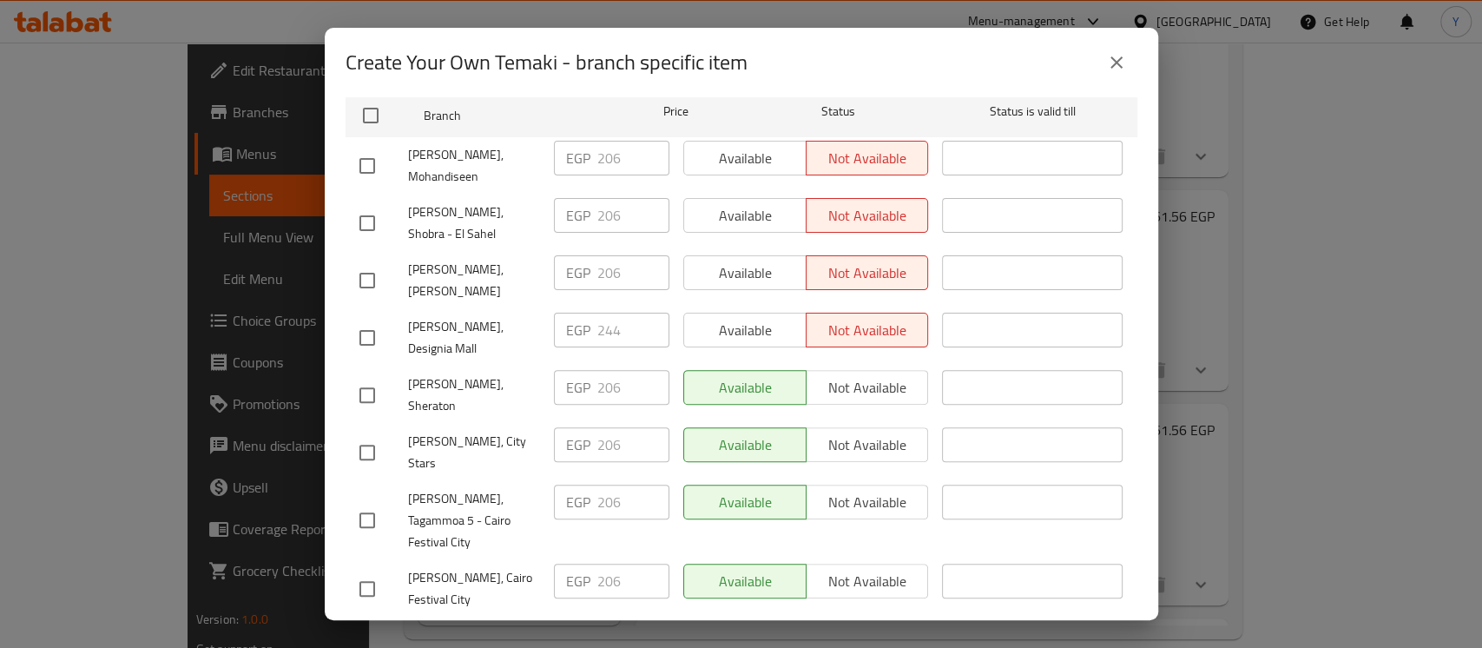
click at [372, 319] on input "checkbox" at bounding box center [367, 337] width 36 height 36
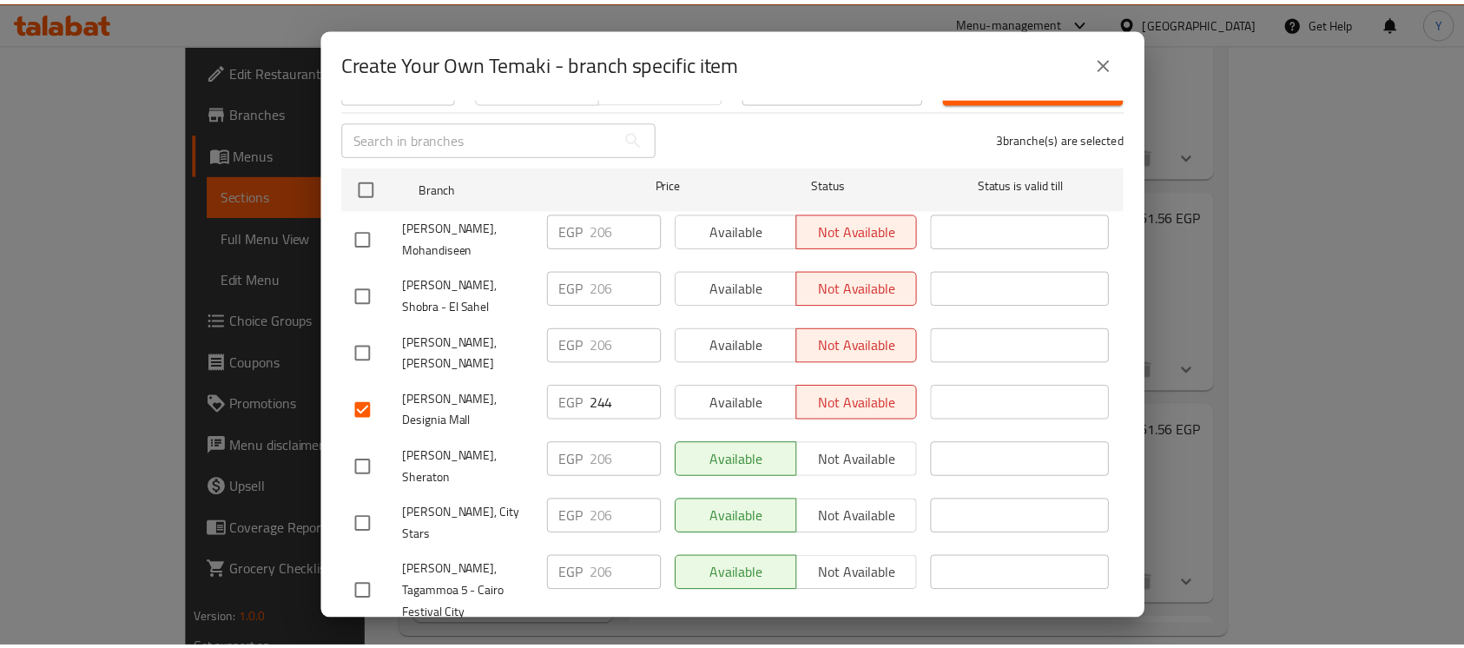
scroll to position [0, 0]
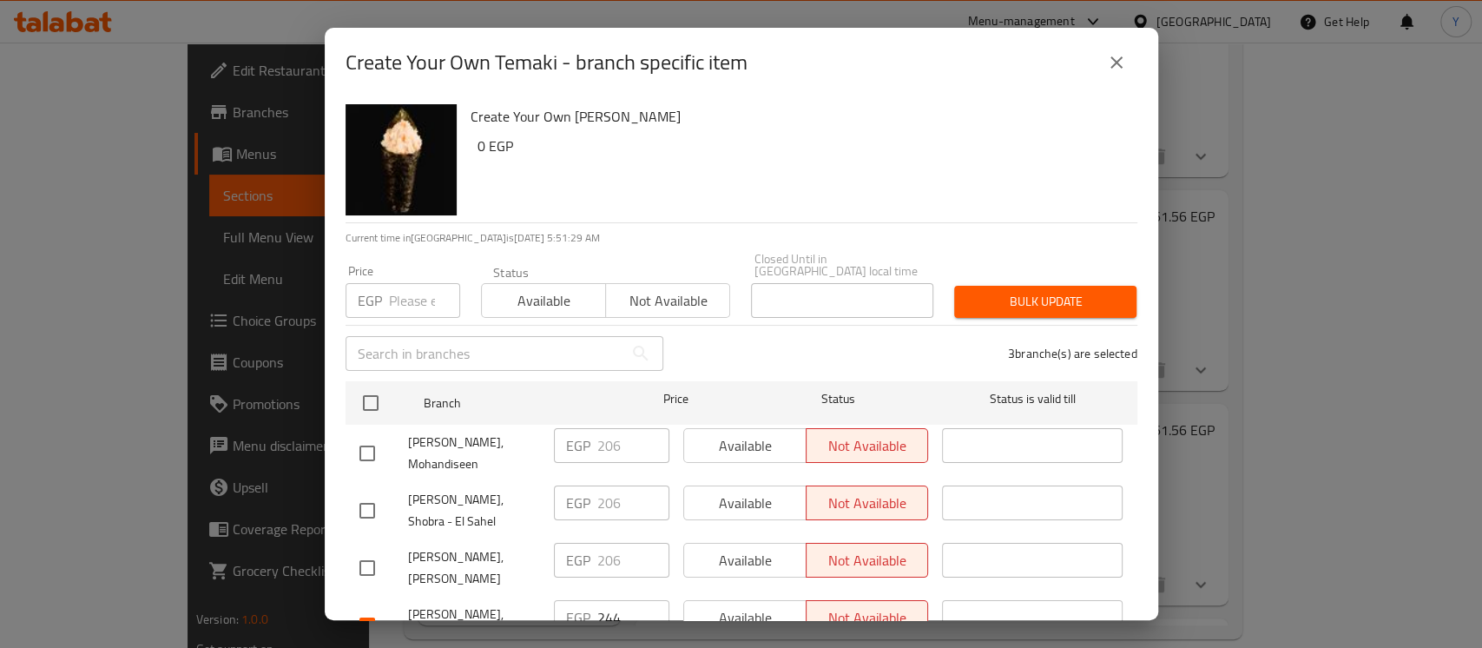
click at [419, 283] on input "number" at bounding box center [424, 300] width 71 height 35
click at [1040, 299] on span "Bulk update" at bounding box center [1045, 302] width 155 height 22
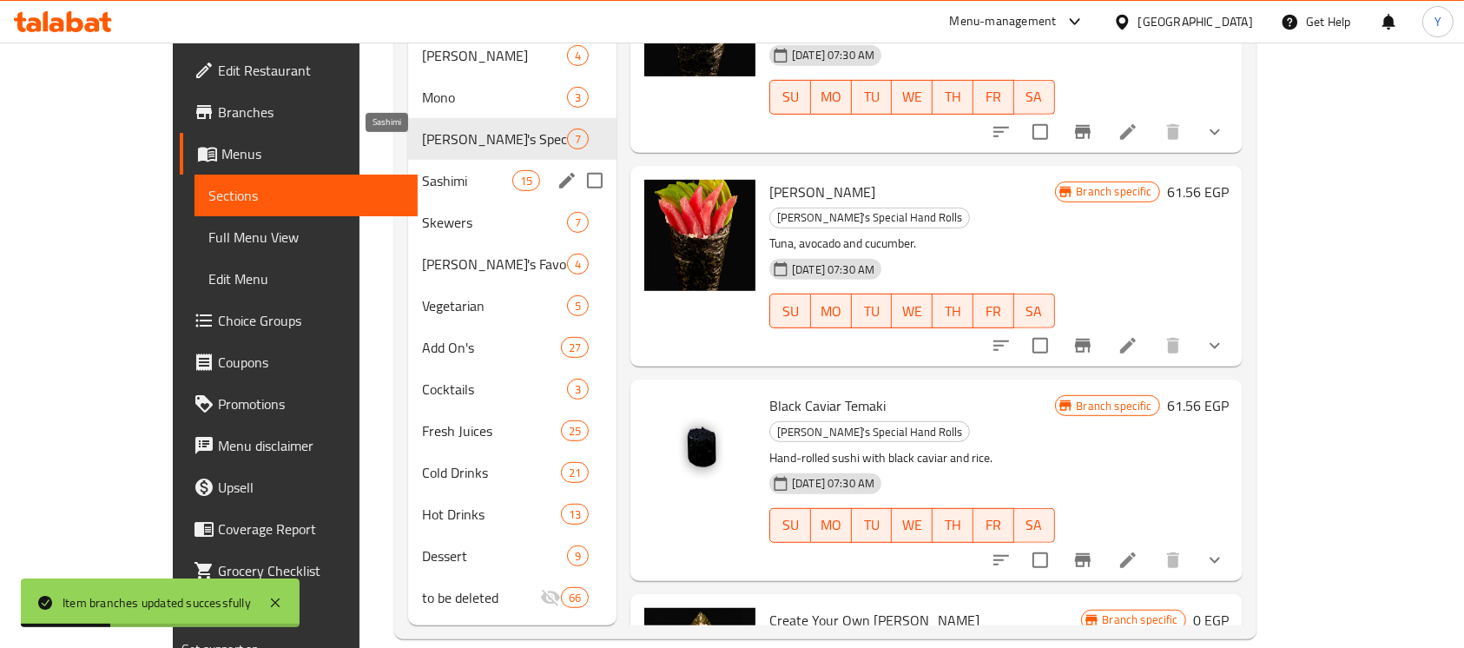
click at [422, 170] on span "Sashimi" at bounding box center [467, 180] width 90 height 21
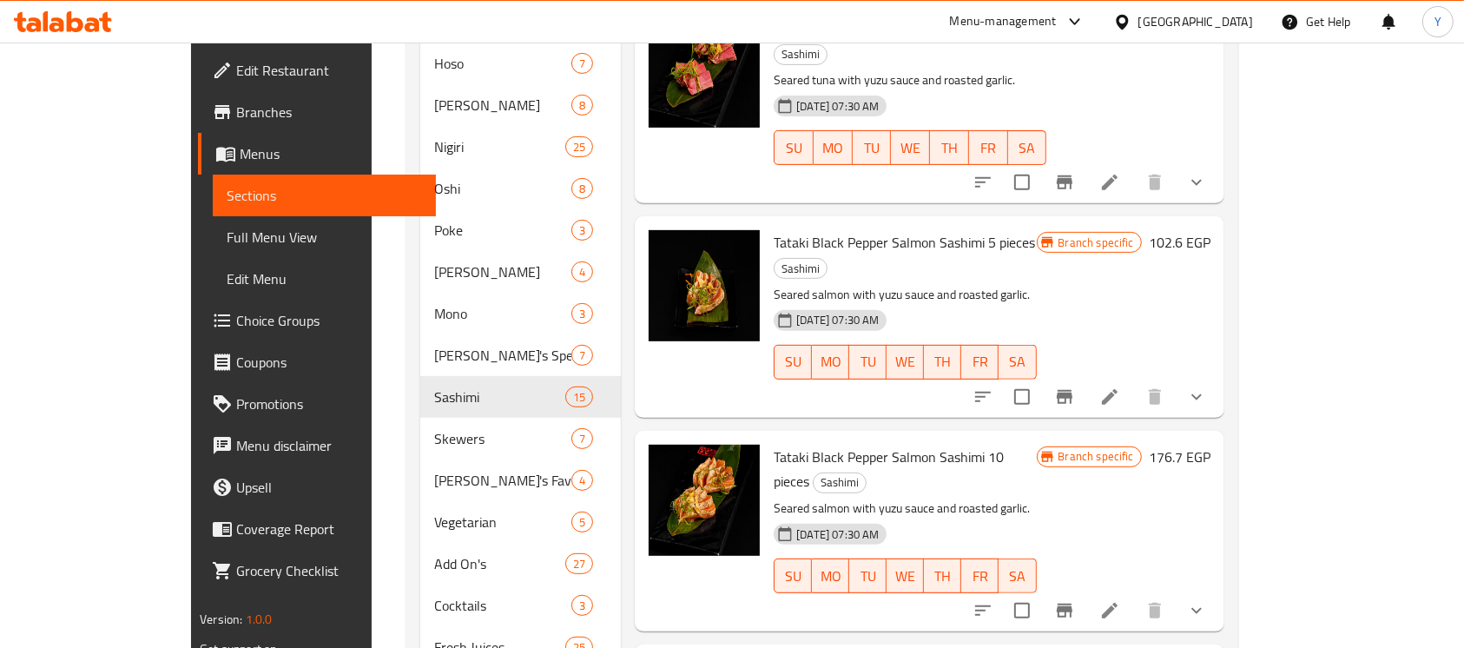
scroll to position [771, 0]
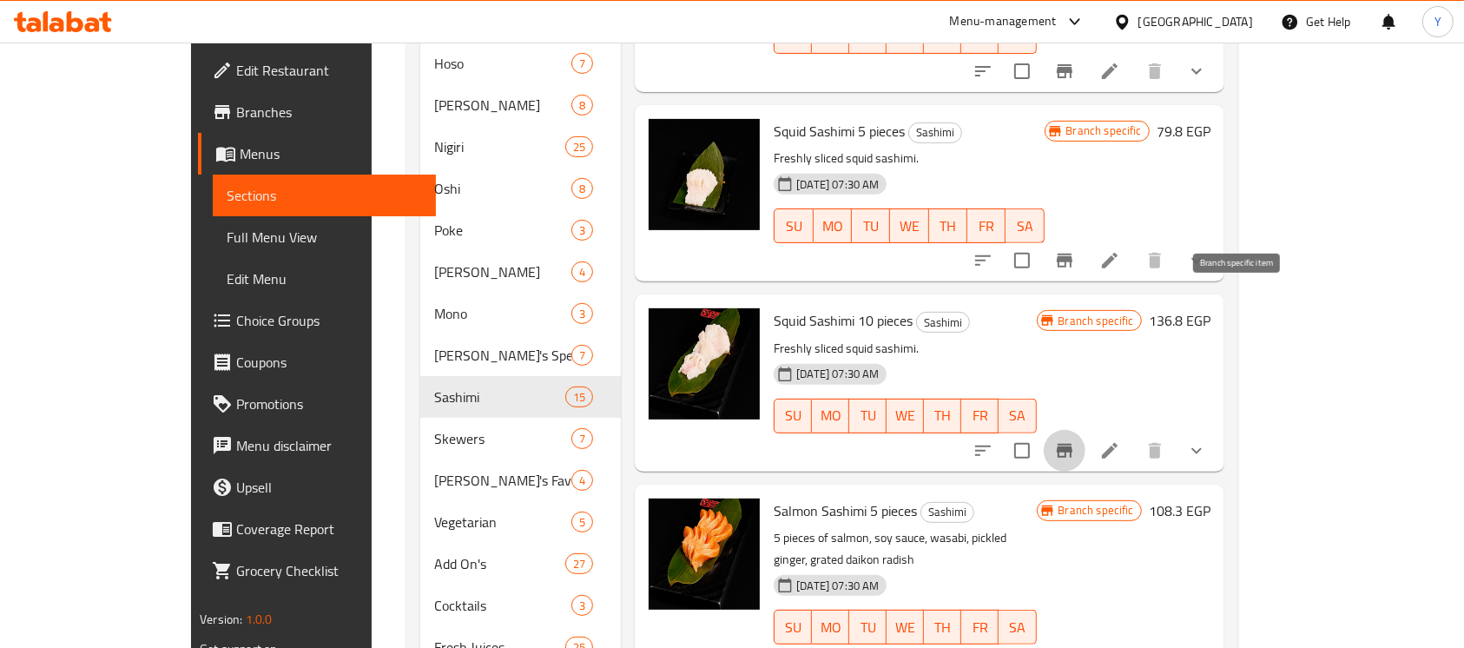
click at [1072, 444] on icon "Branch-specific-item" at bounding box center [1064, 451] width 16 height 14
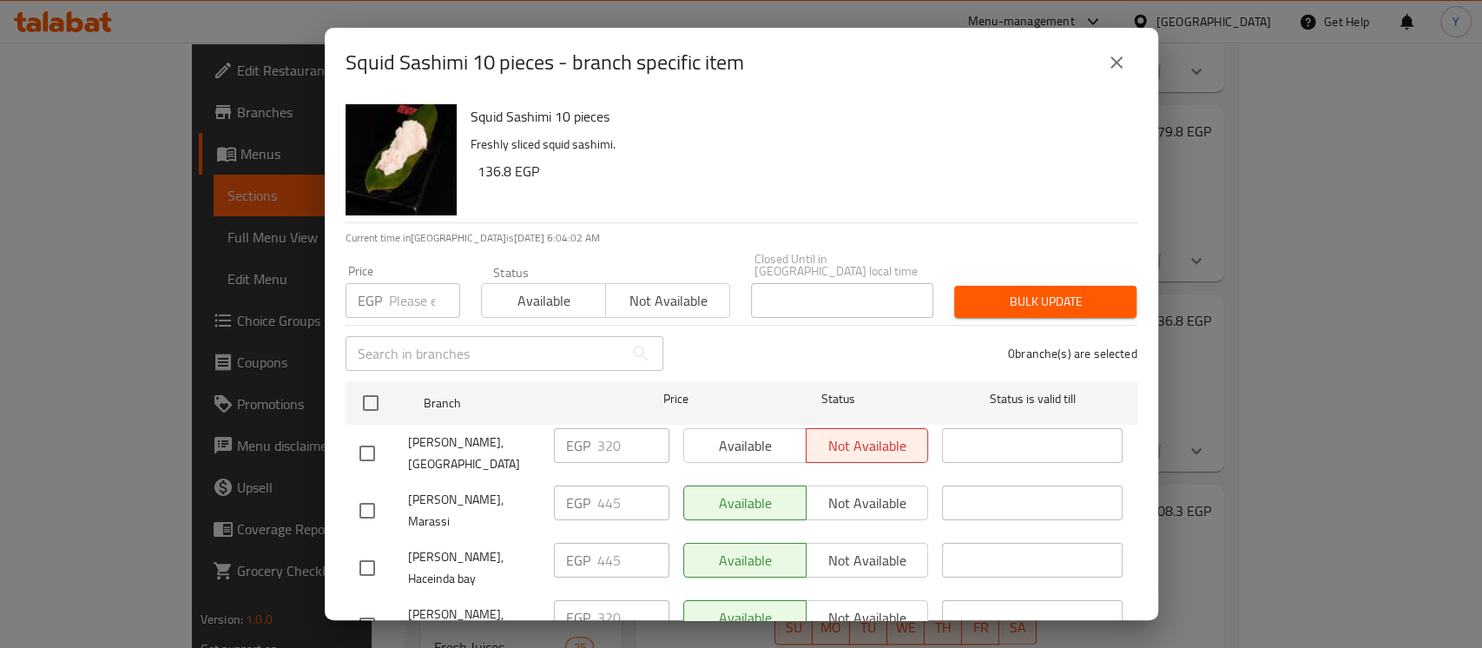
click at [1117, 66] on icon "close" at bounding box center [1116, 62] width 21 height 21
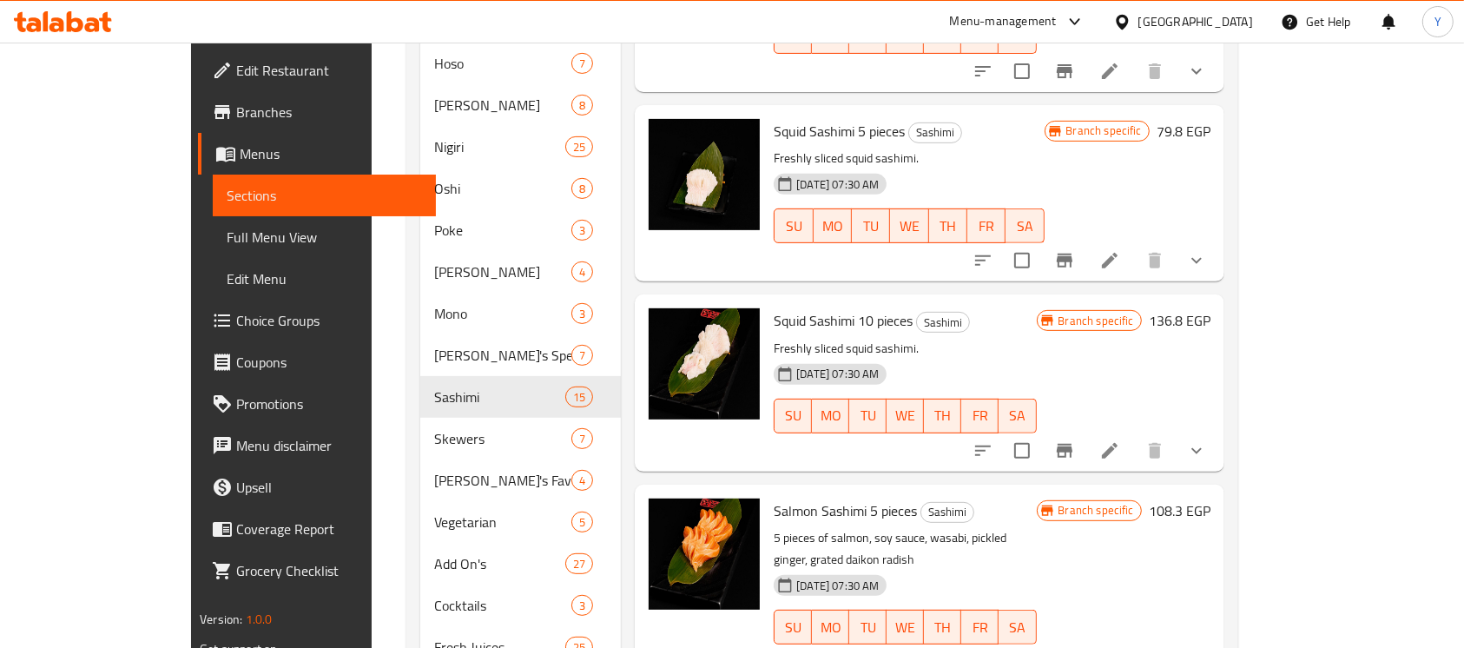
click at [1075, 440] on icon "Branch-specific-item" at bounding box center [1064, 450] width 21 height 21
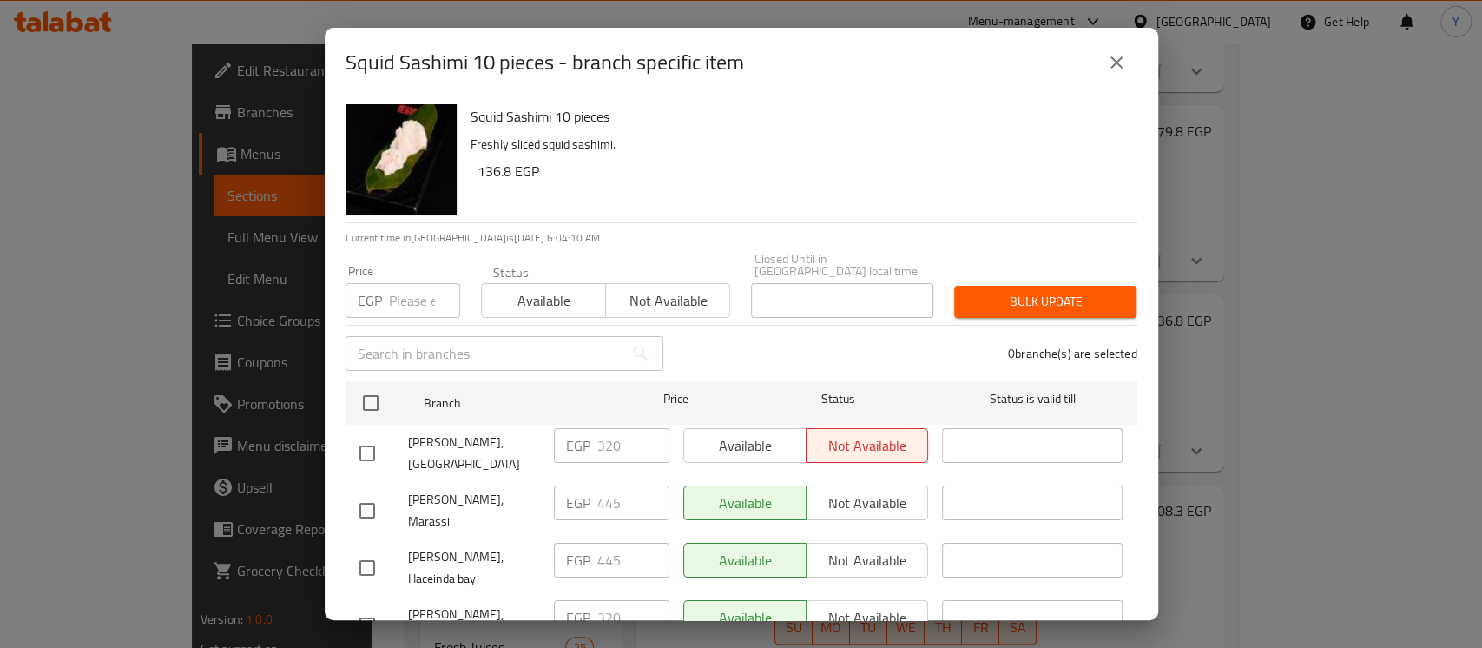
click at [1126, 53] on button "close" at bounding box center [1116, 63] width 42 height 42
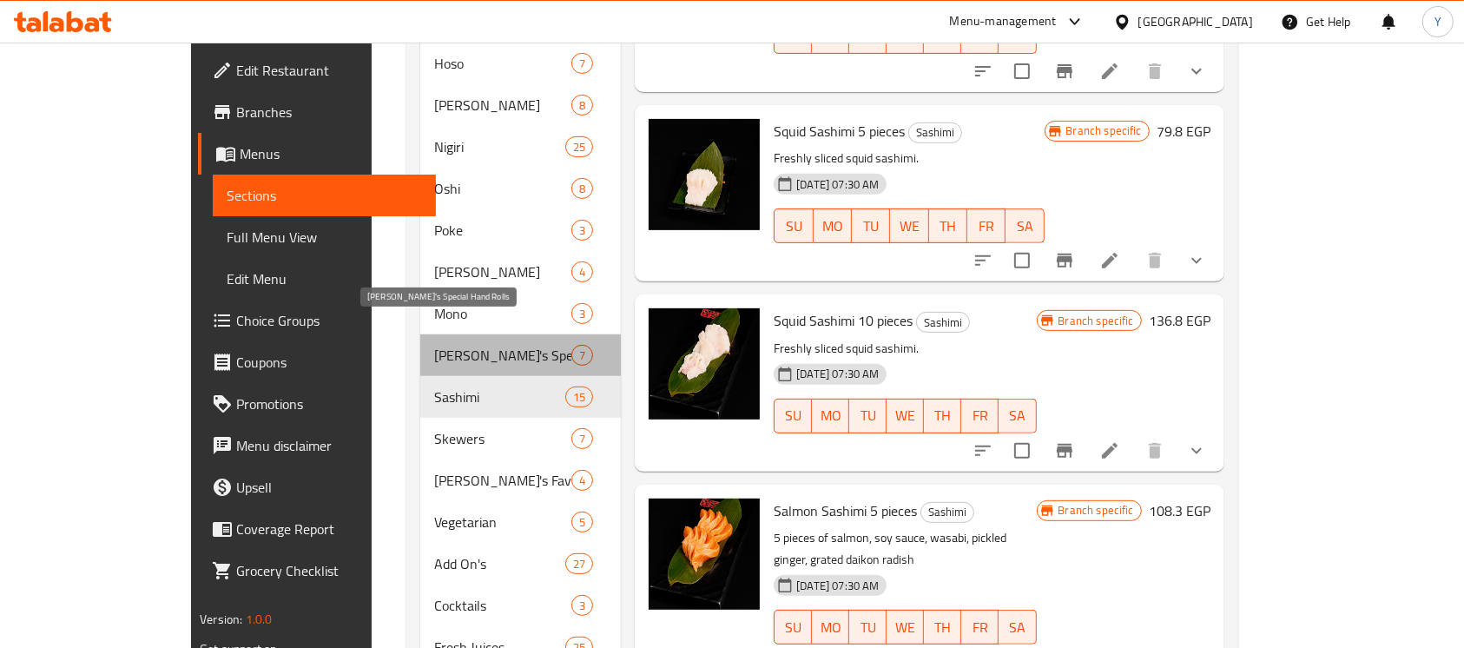
click at [434, 345] on span "[PERSON_NAME]'s Special Hand Rolls" at bounding box center [502, 355] width 137 height 21
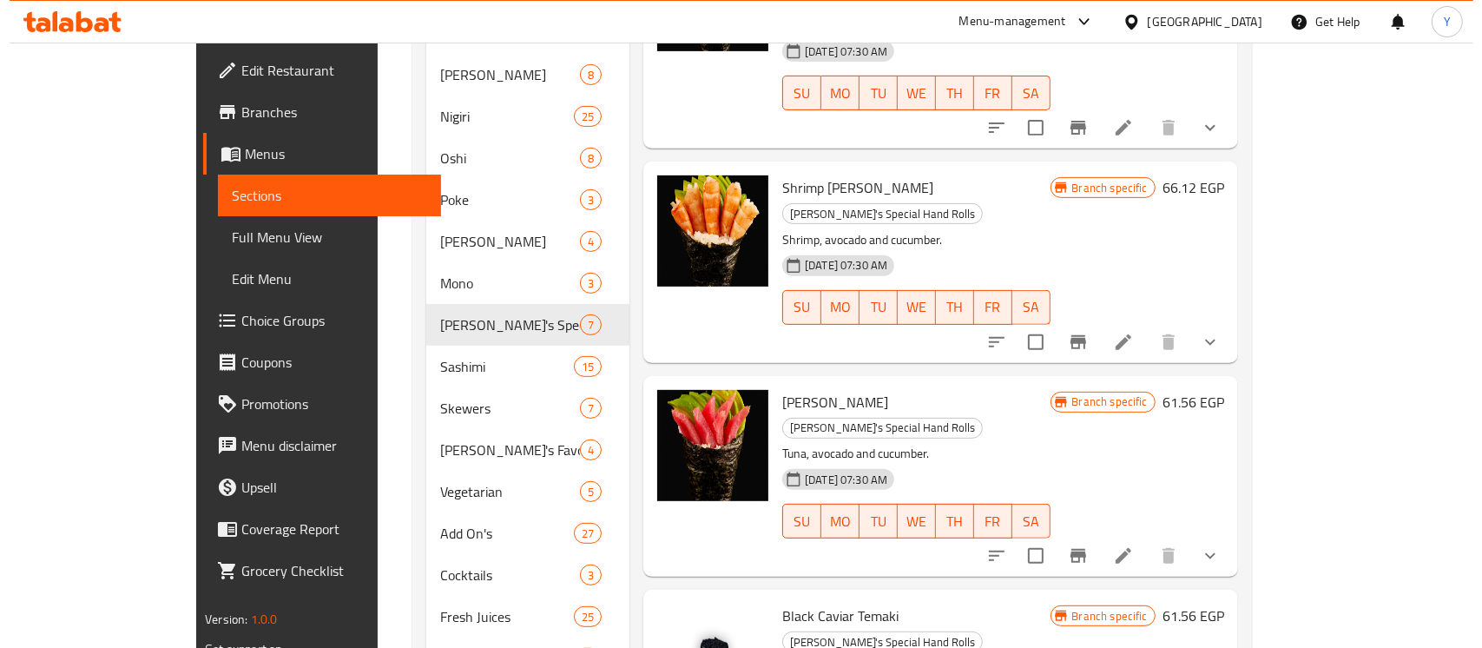
scroll to position [691, 0]
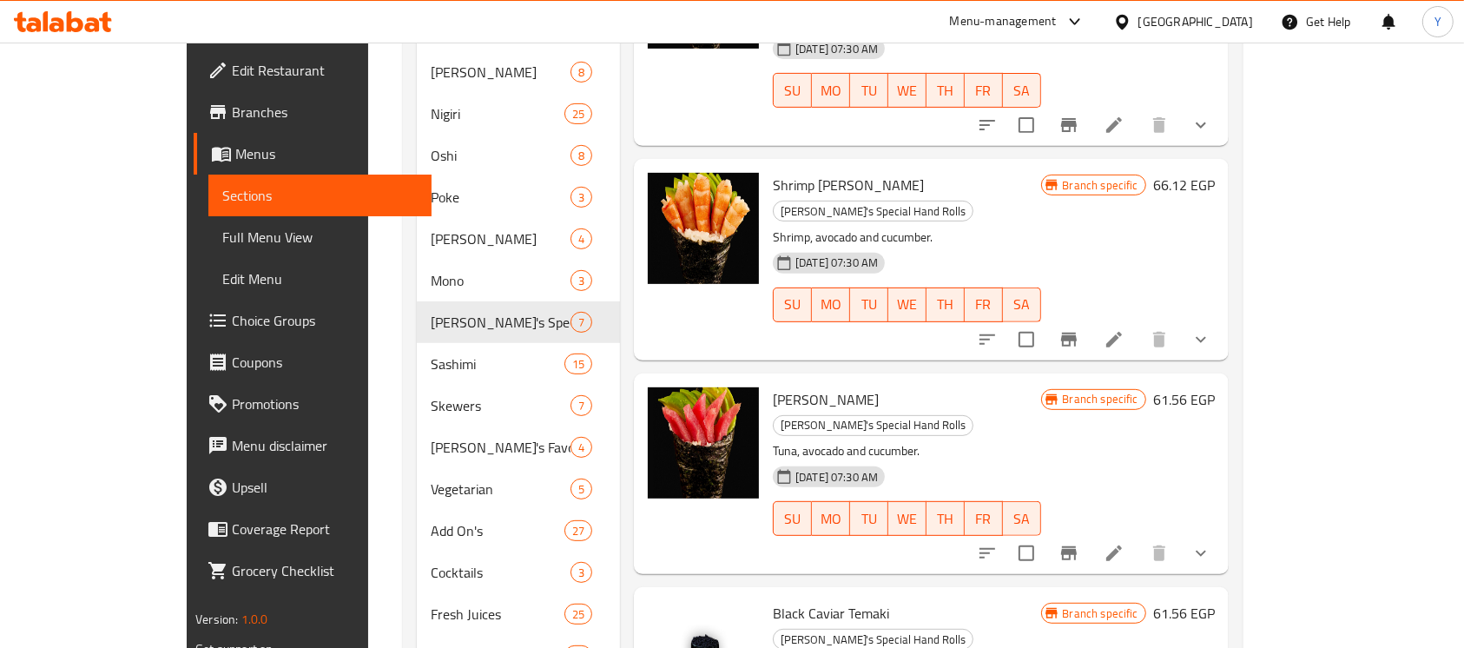
click at [791, 386] on span "Tuna Temaki" at bounding box center [826, 399] width 106 height 26
copy h6 "Tuna Temaki"
click at [1089, 532] on button "Branch-specific-item" at bounding box center [1069, 553] width 42 height 42
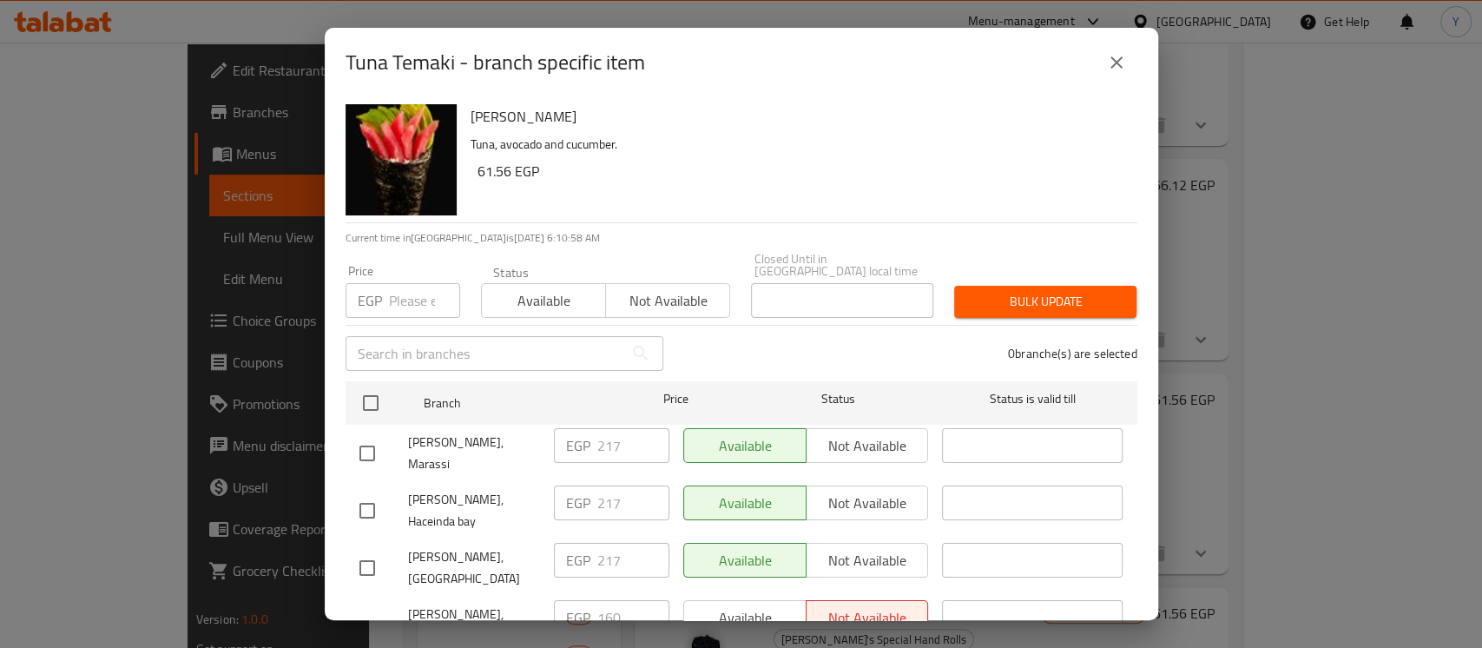
scroll to position [1684, 0]
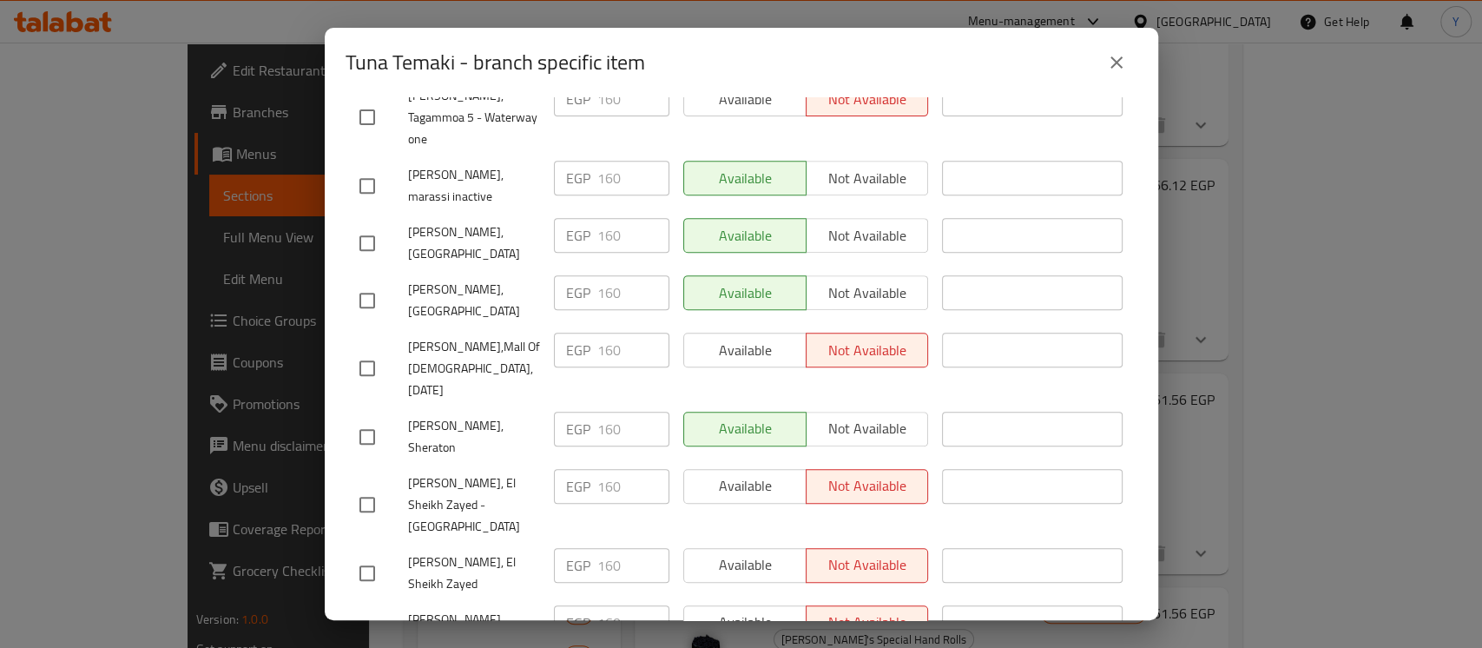
scroll to position [0, 0]
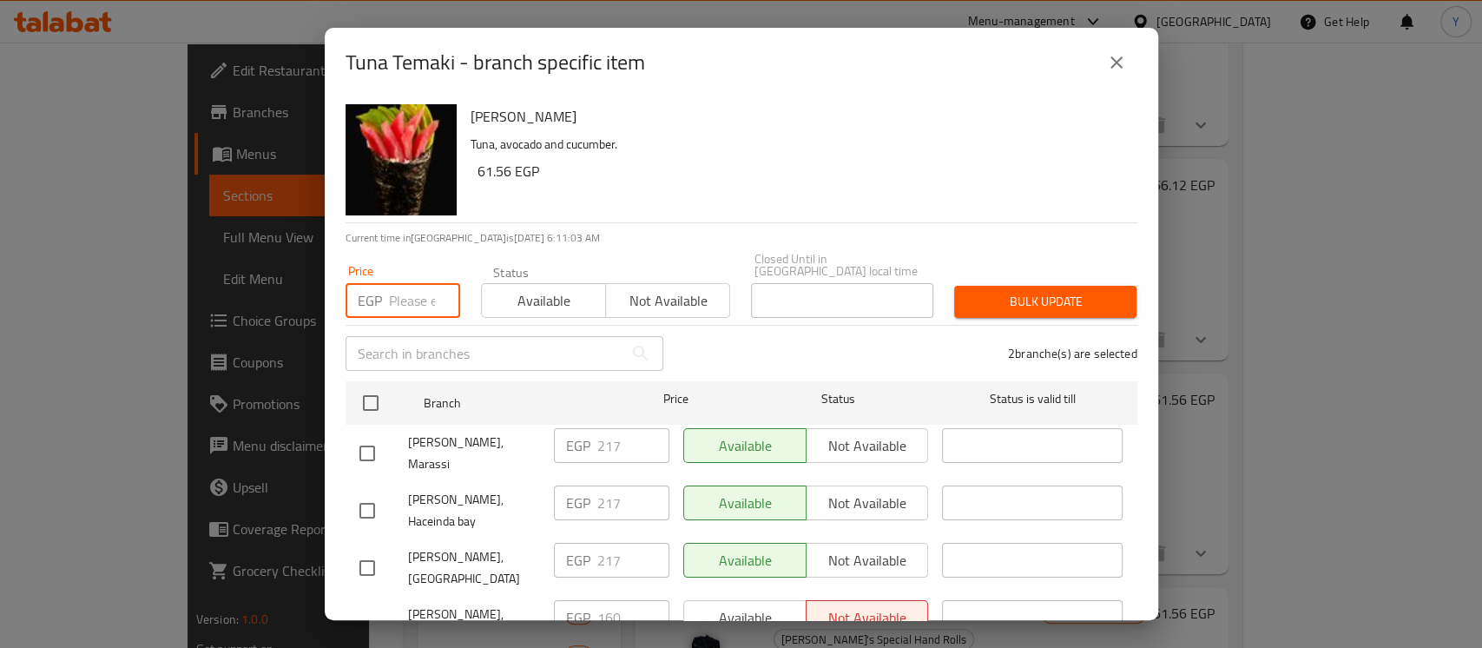
click at [398, 298] on input "number" at bounding box center [424, 300] width 71 height 35
click at [1042, 297] on span "Bulk update" at bounding box center [1045, 302] width 155 height 22
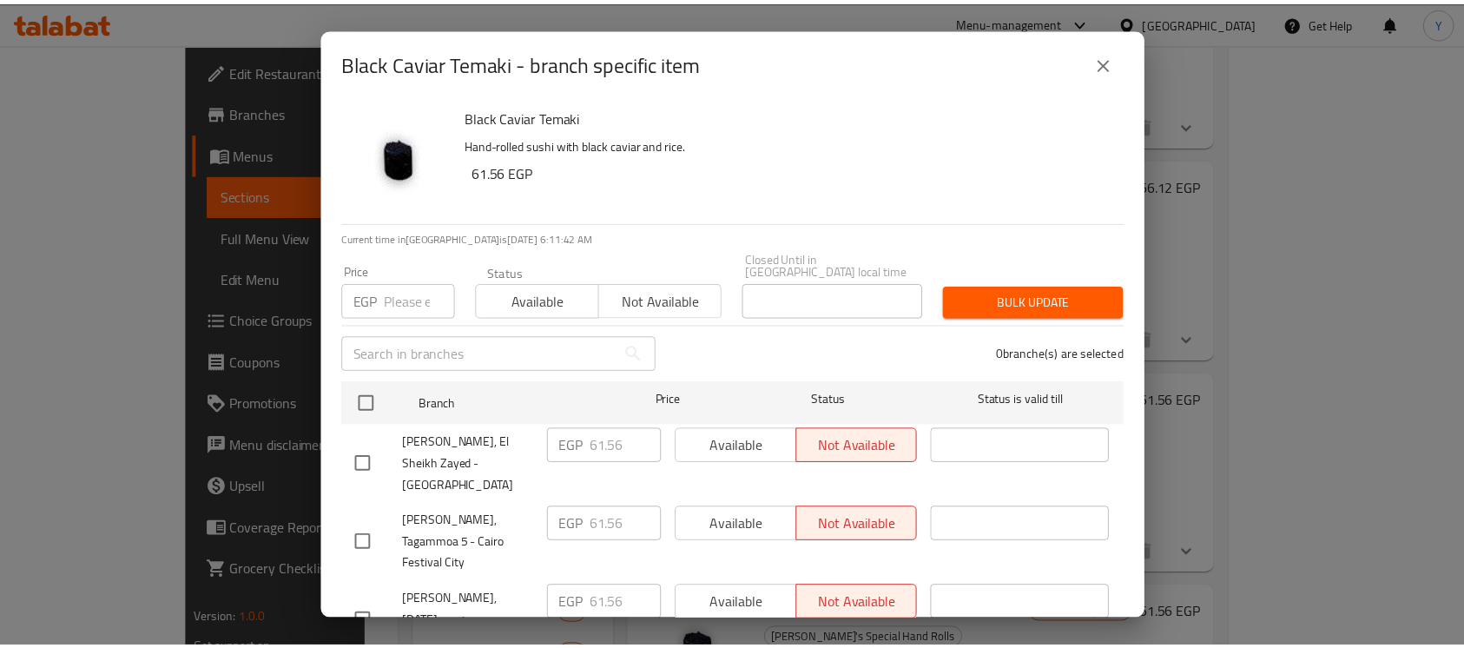
scroll to position [1273, 0]
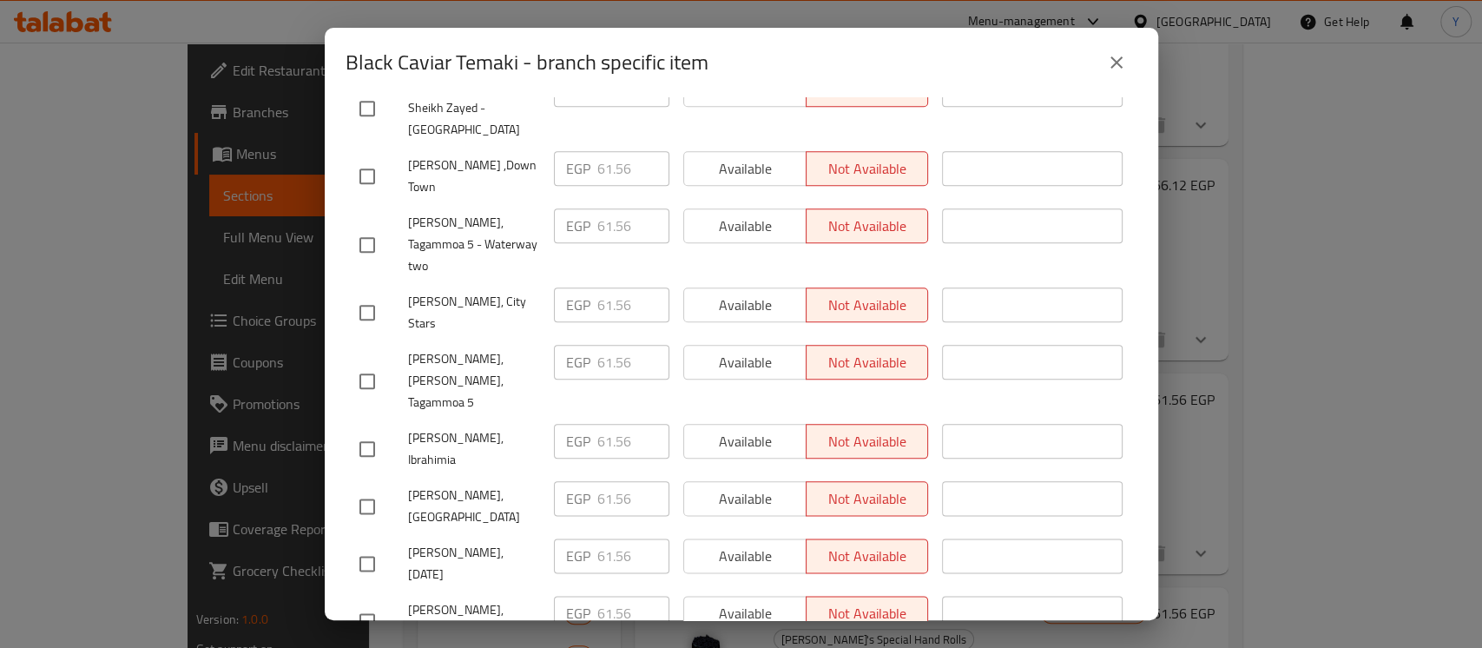
click at [365, 602] on input "checkbox" at bounding box center [367, 620] width 36 height 36
click at [366, 431] on input "checkbox" at bounding box center [367, 449] width 36 height 36
click at [1115, 66] on icon "close" at bounding box center [1116, 62] width 21 height 21
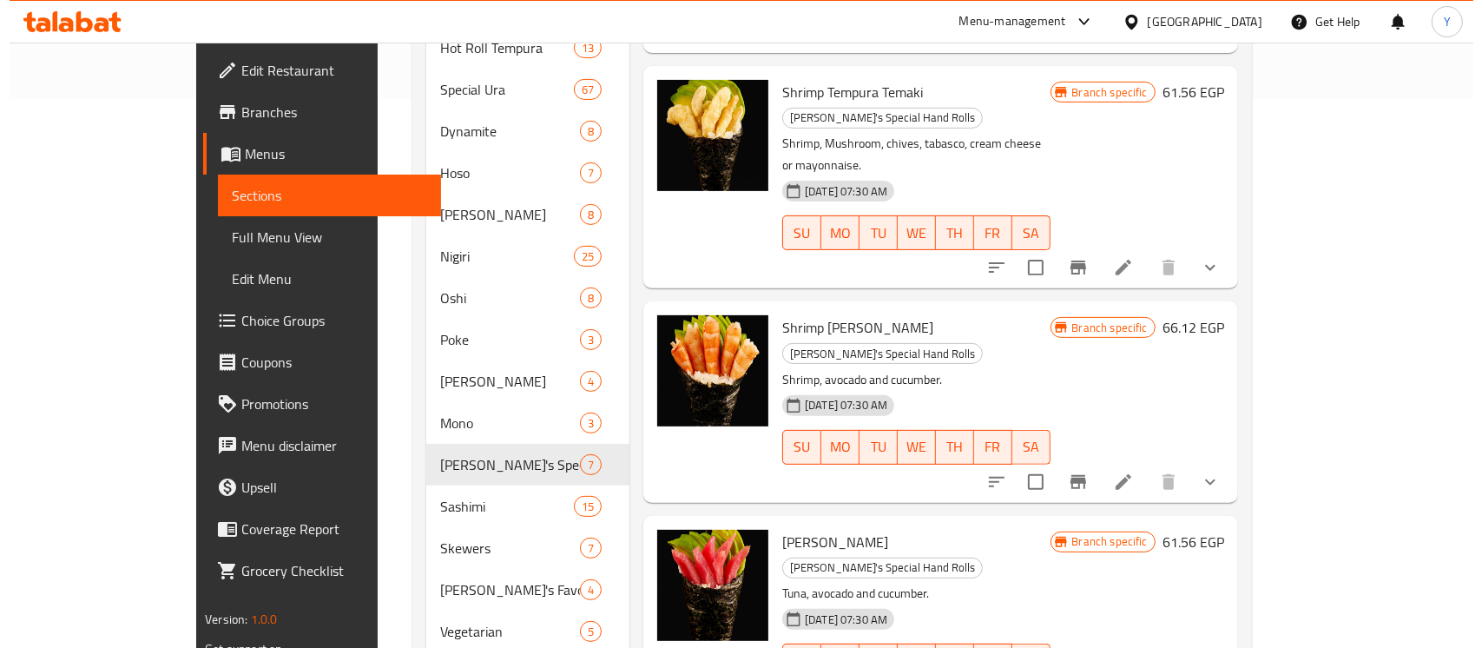
scroll to position [542, 0]
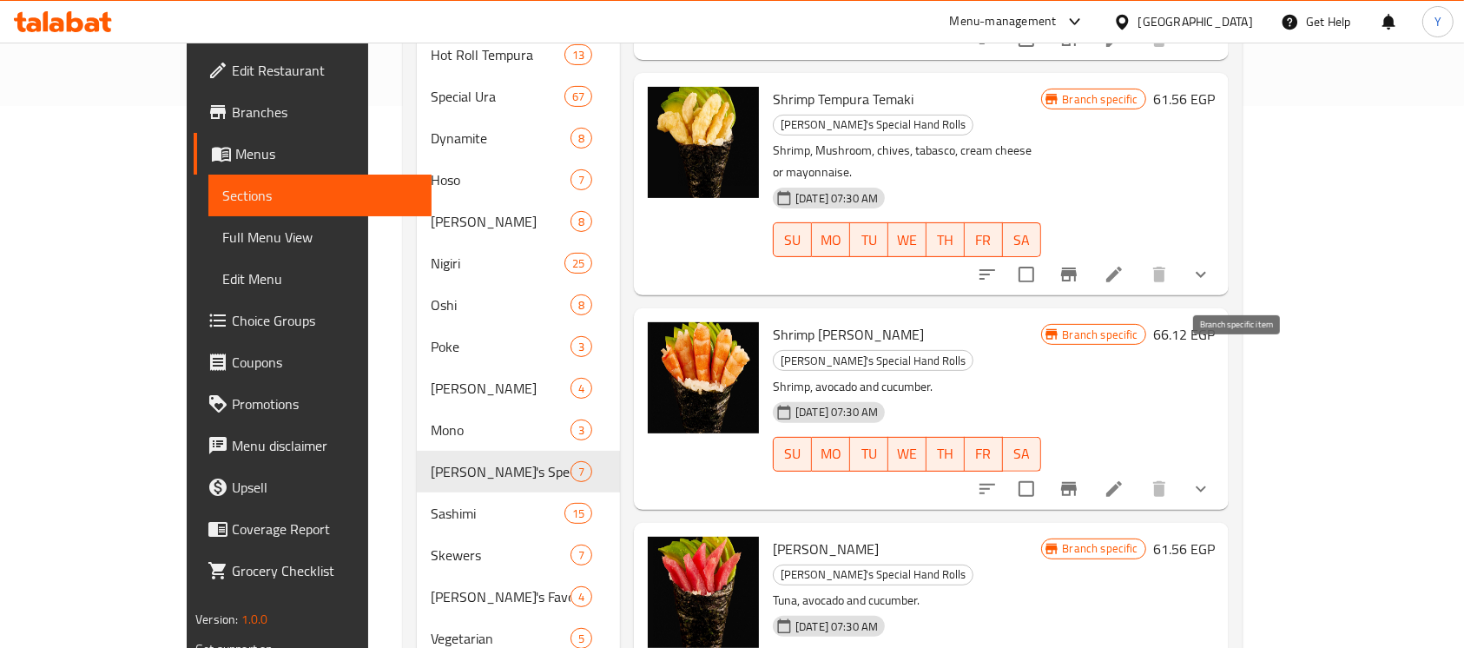
click at [1076, 482] on icon "Branch-specific-item" at bounding box center [1069, 489] width 16 height 14
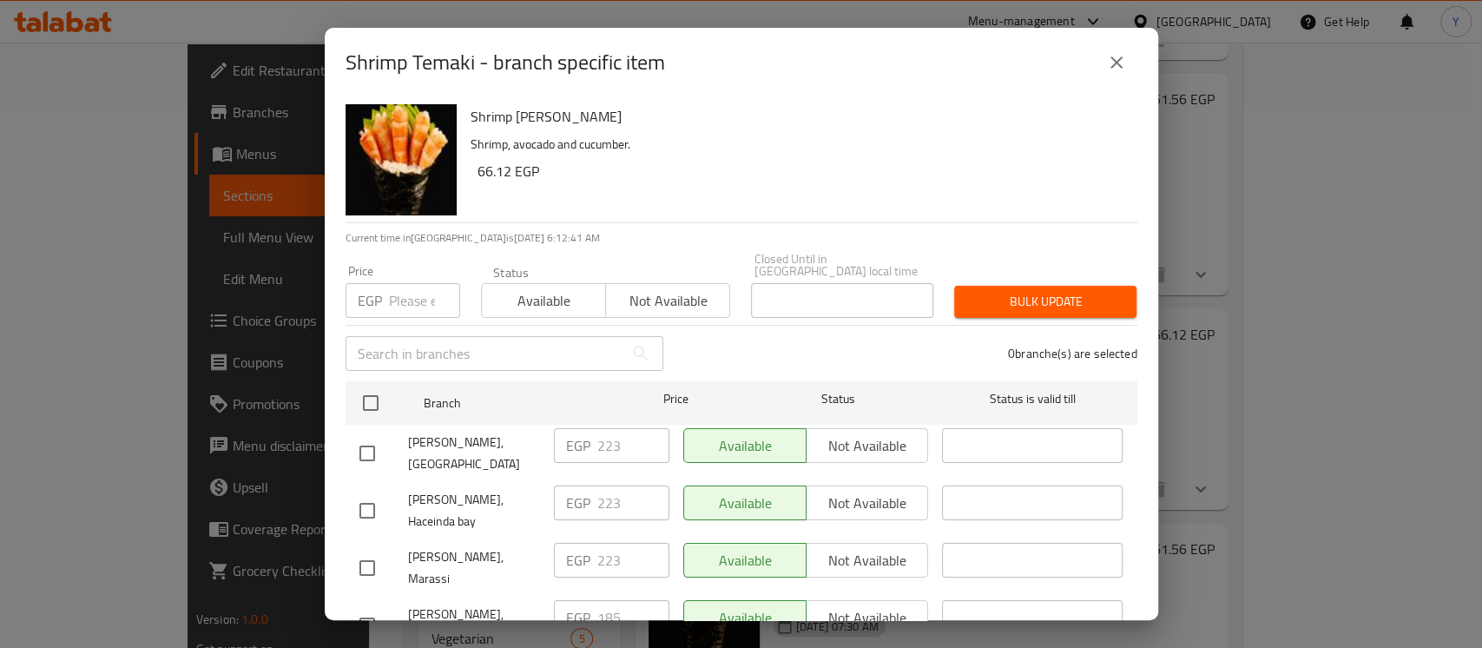
scroll to position [1684, 0]
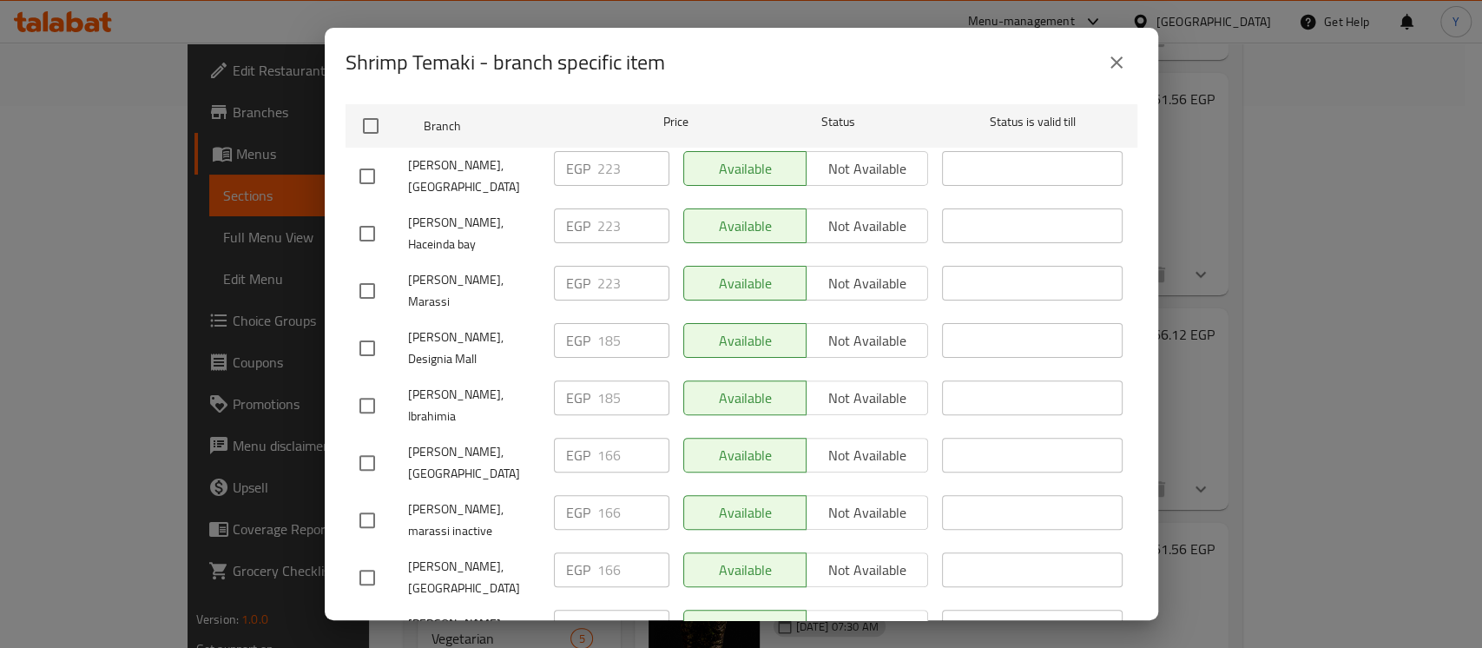
click at [356, 387] on input "checkbox" at bounding box center [367, 405] width 36 height 36
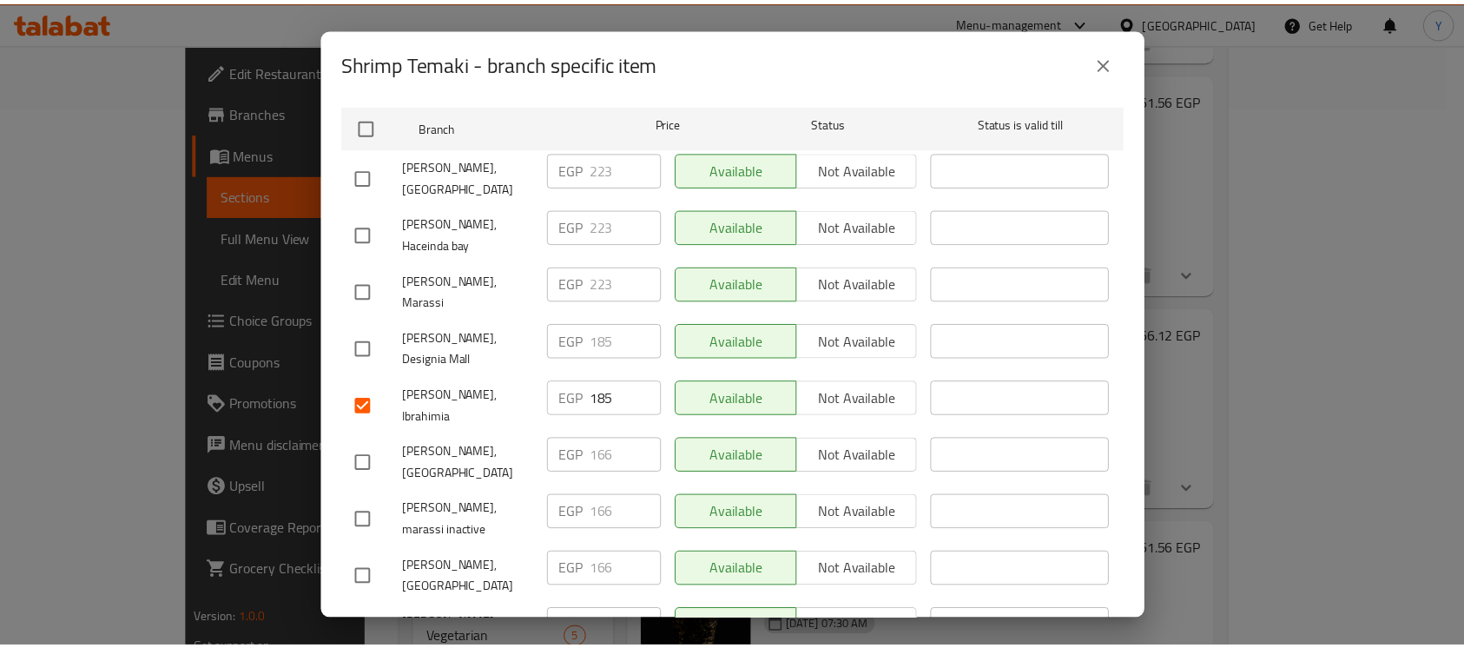
scroll to position [0, 0]
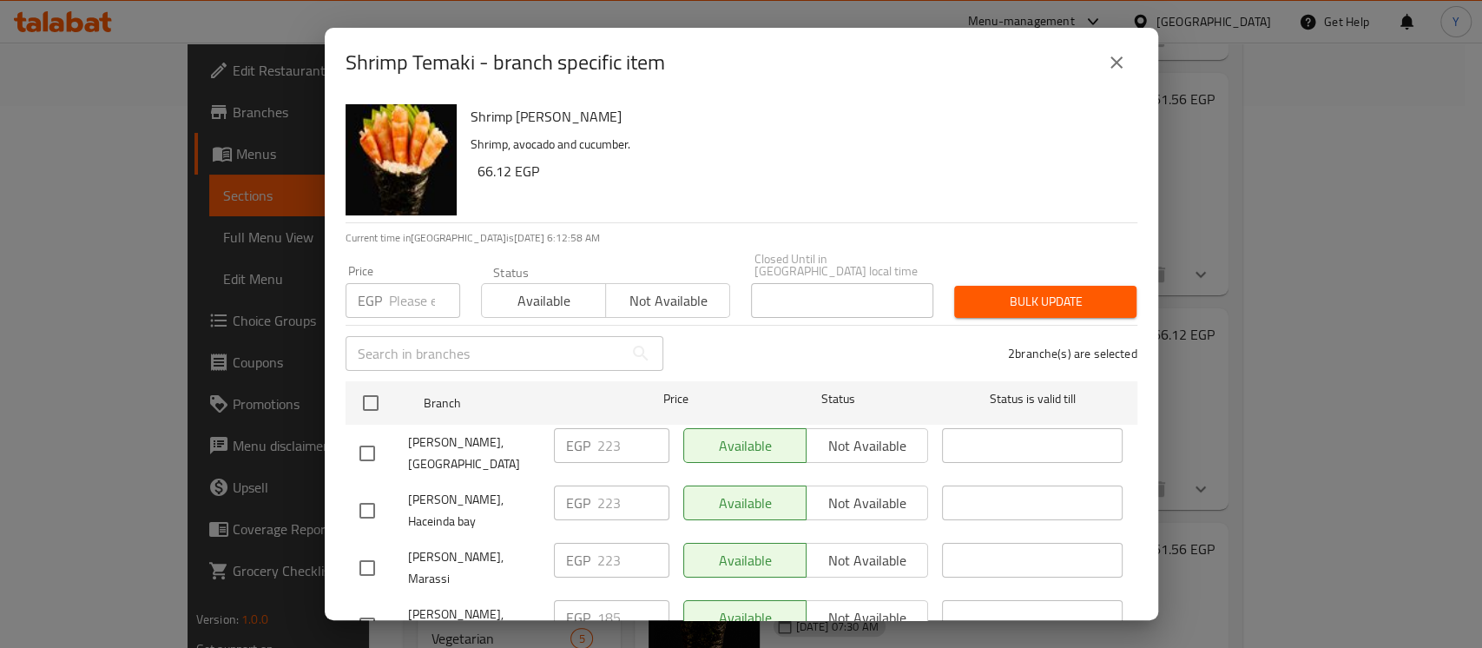
click at [417, 283] on input "number" at bounding box center [424, 300] width 71 height 35
click at [981, 286] on button "Bulk update" at bounding box center [1045, 302] width 182 height 32
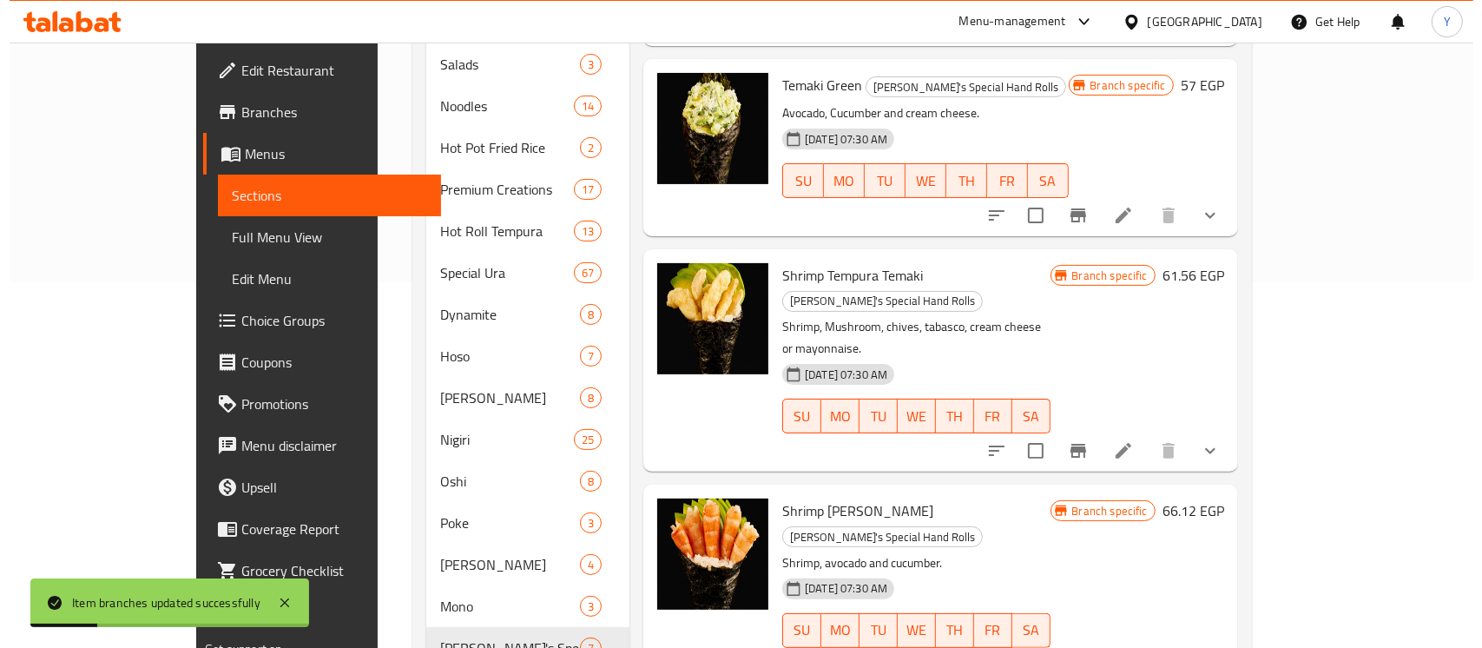
scroll to position [355, 0]
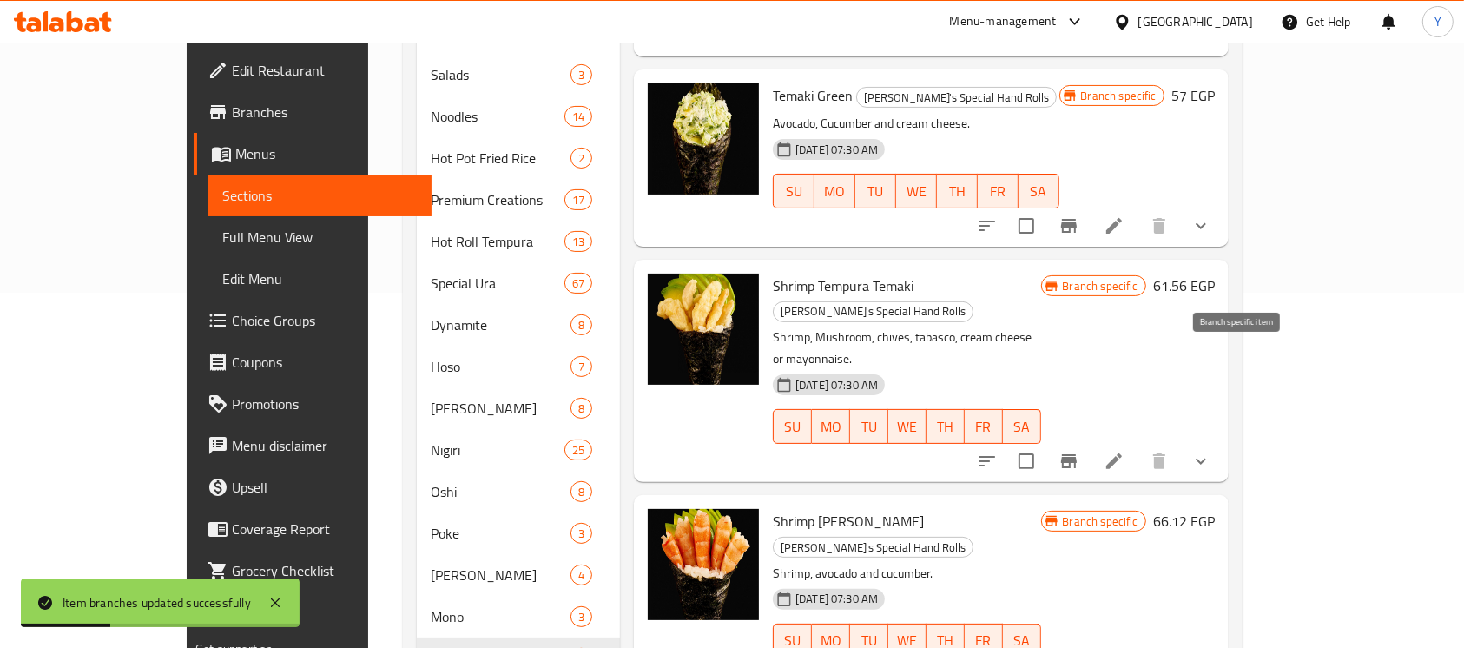
click at [1079, 451] on icon "Branch-specific-item" at bounding box center [1068, 461] width 21 height 21
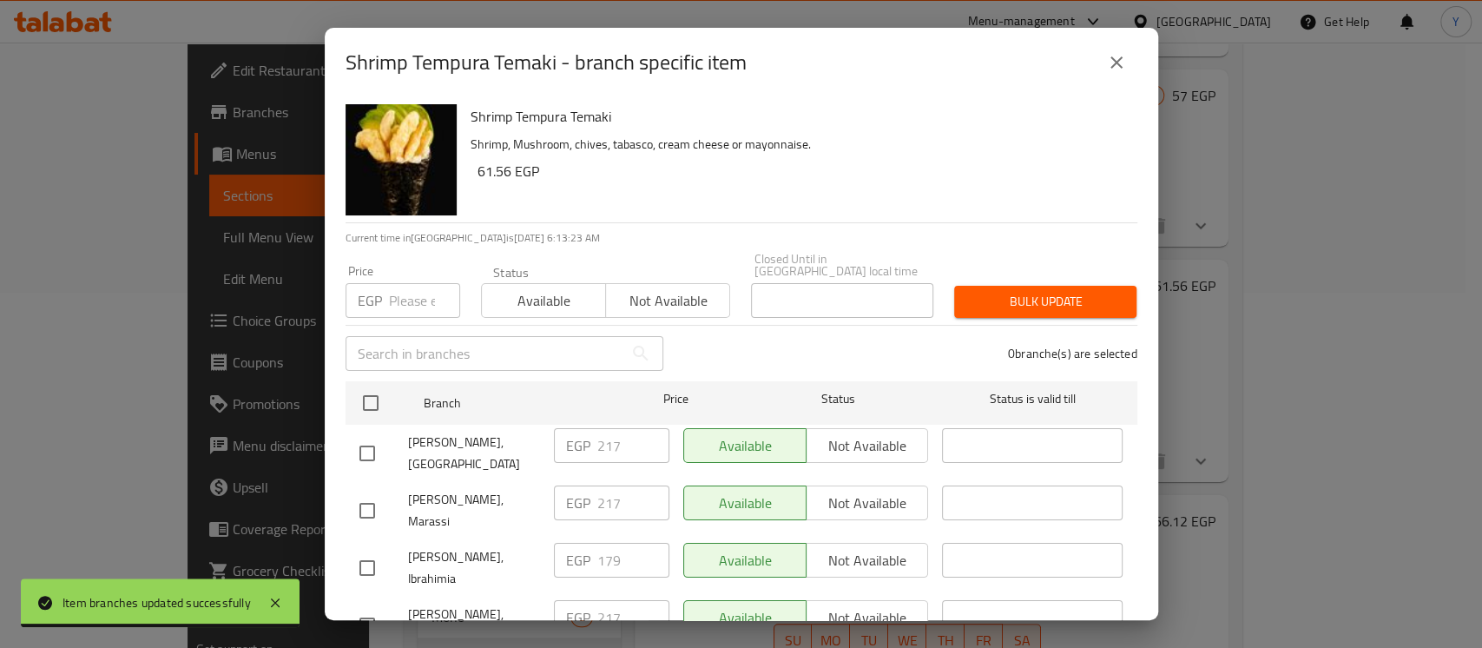
click at [366, 549] on input "checkbox" at bounding box center [367, 567] width 36 height 36
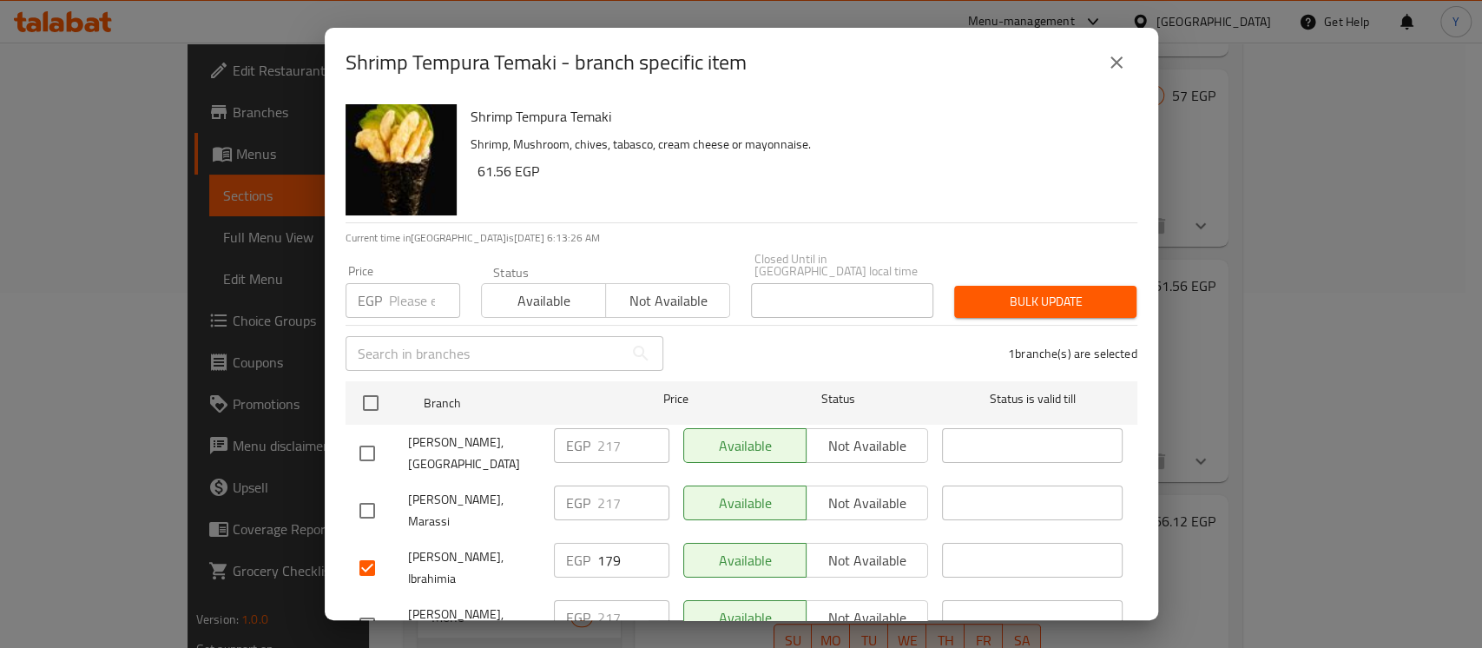
scroll to position [1684, 0]
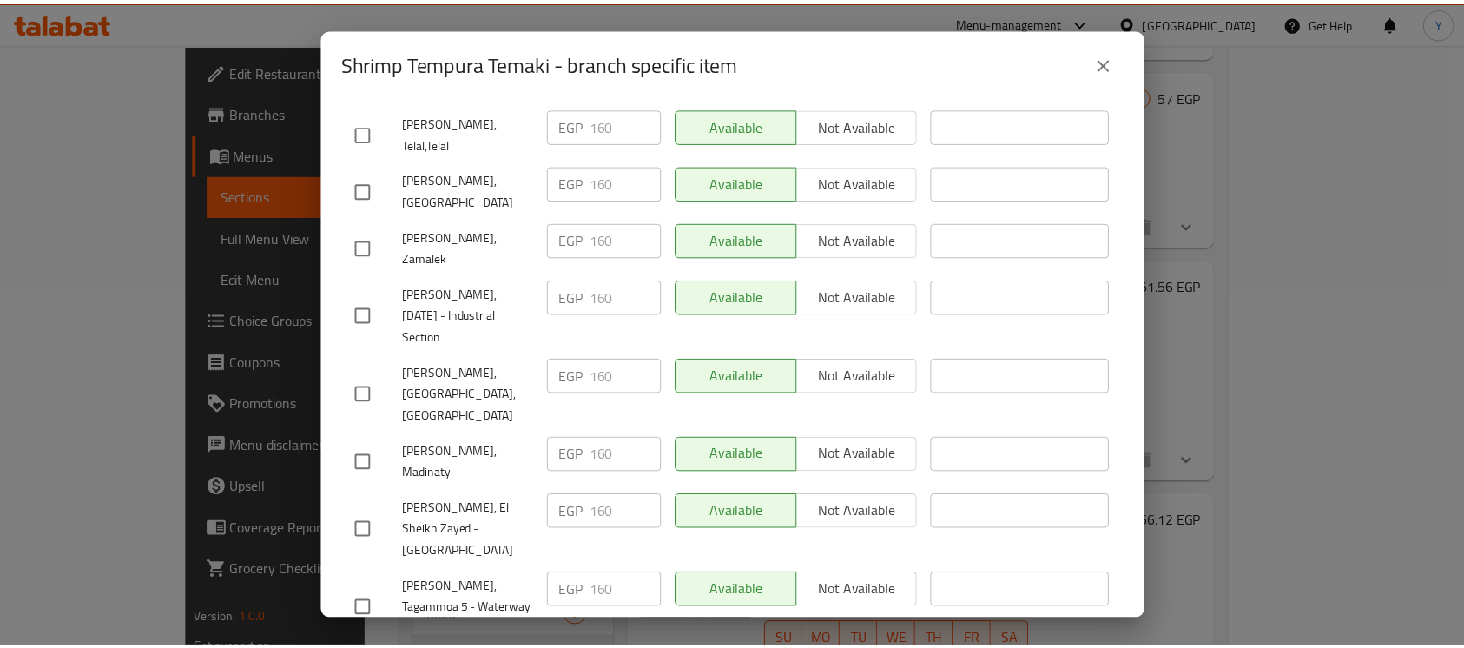
scroll to position [0, 0]
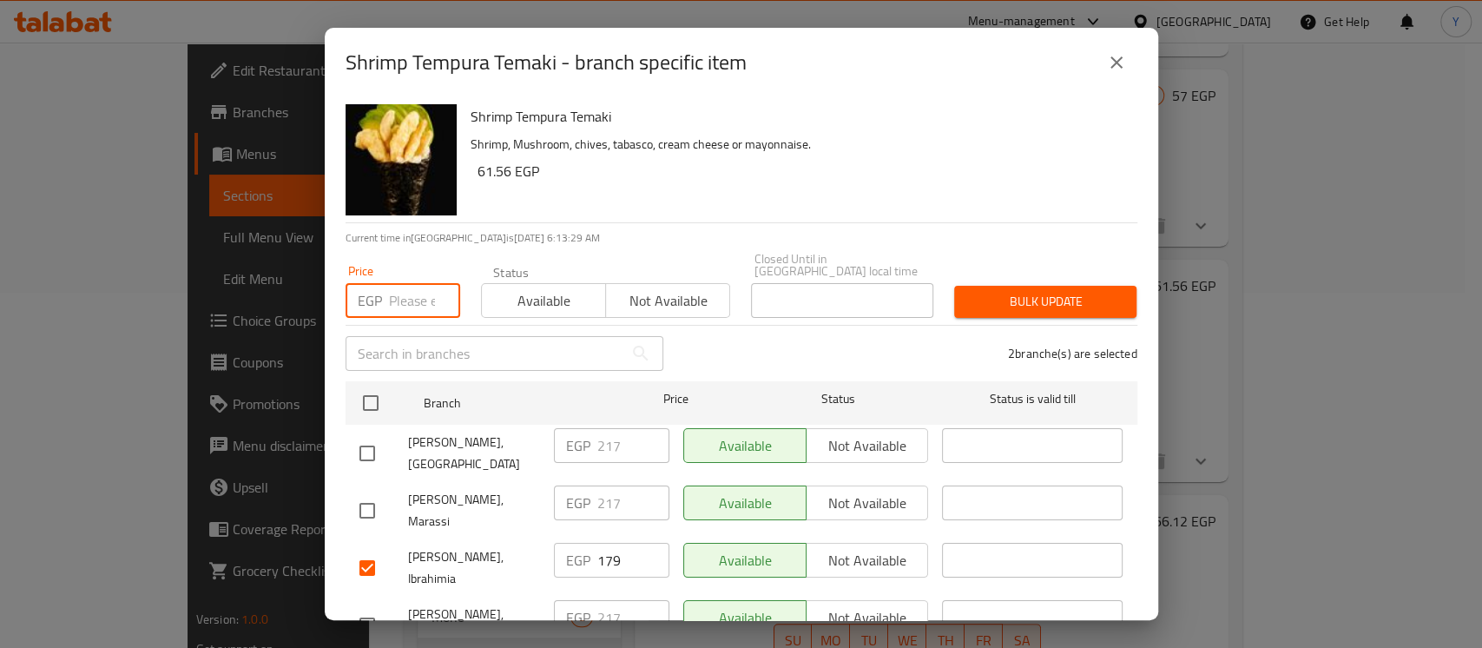
click at [424, 285] on input "number" at bounding box center [424, 300] width 71 height 35
drag, startPoint x: 994, startPoint y: 290, endPoint x: 986, endPoint y: 302, distance: 14.4
click at [994, 294] on span "Bulk update" at bounding box center [1045, 302] width 155 height 22
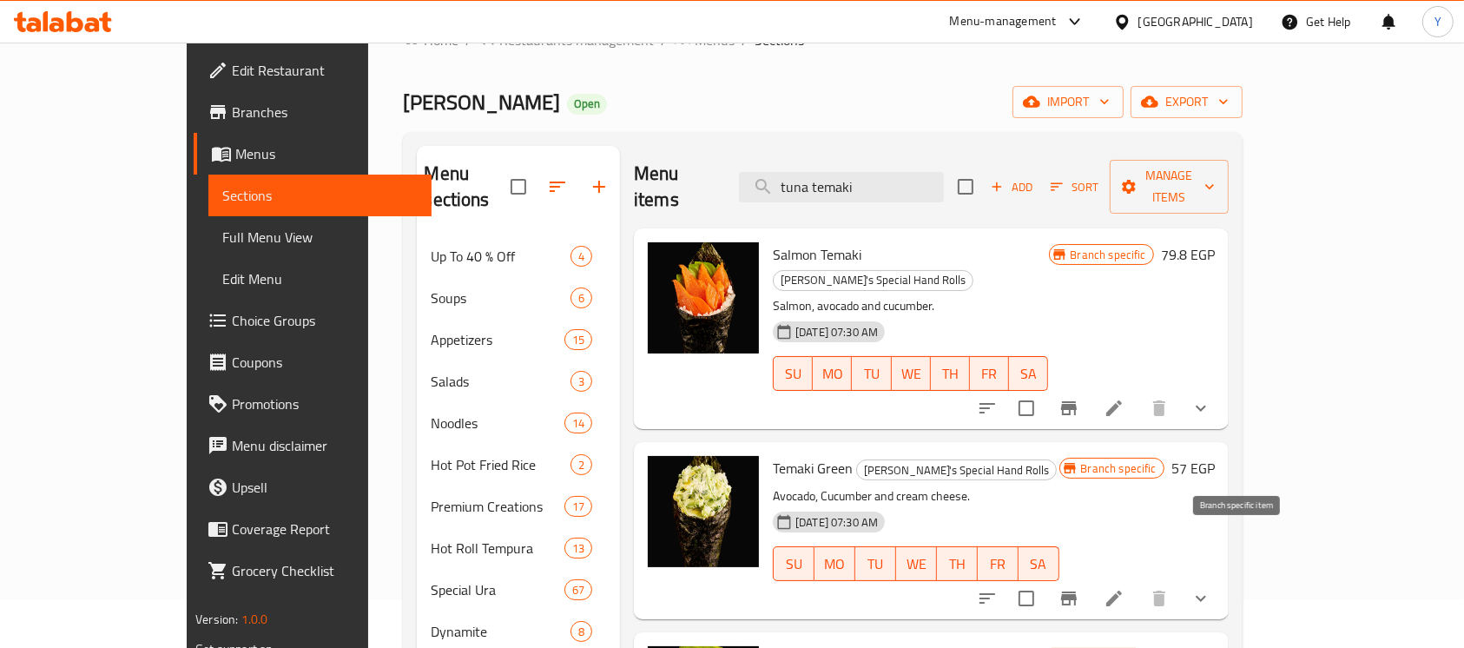
click at [1089, 577] on button "Branch-specific-item" at bounding box center [1069, 598] width 42 height 42
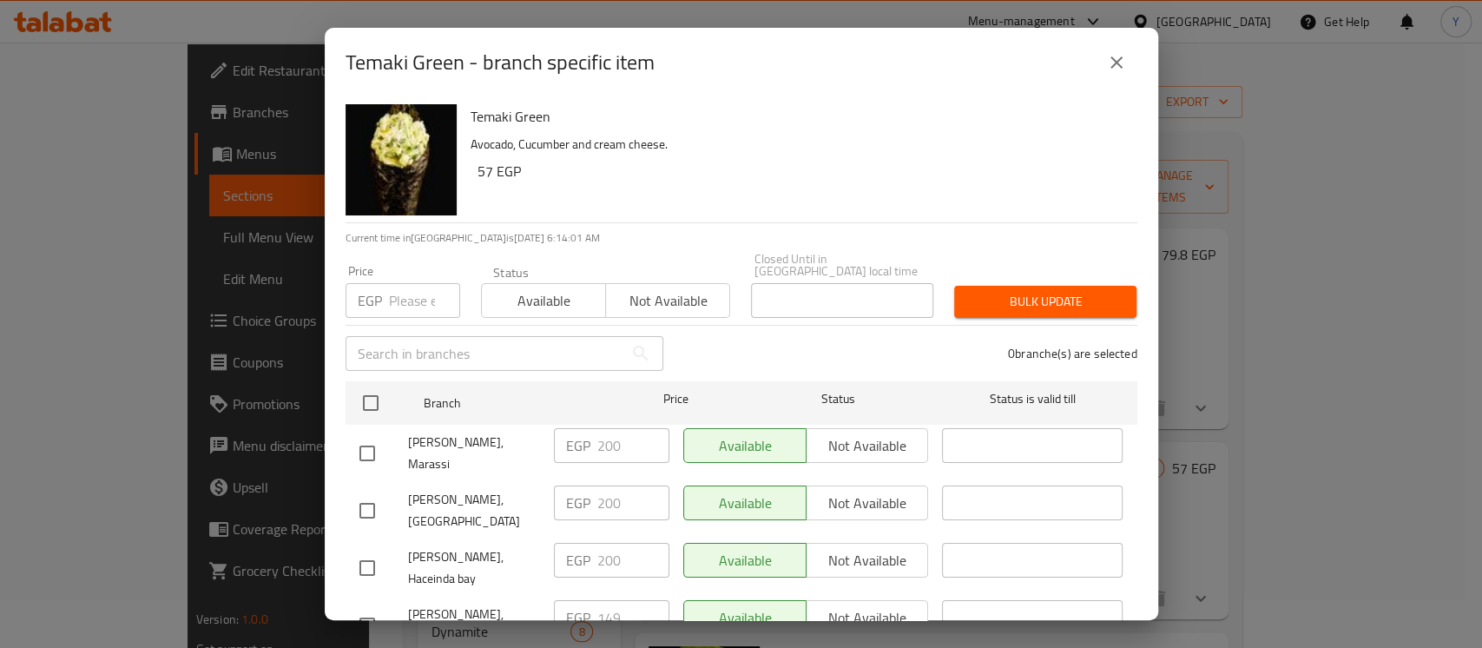
scroll to position [1684, 0]
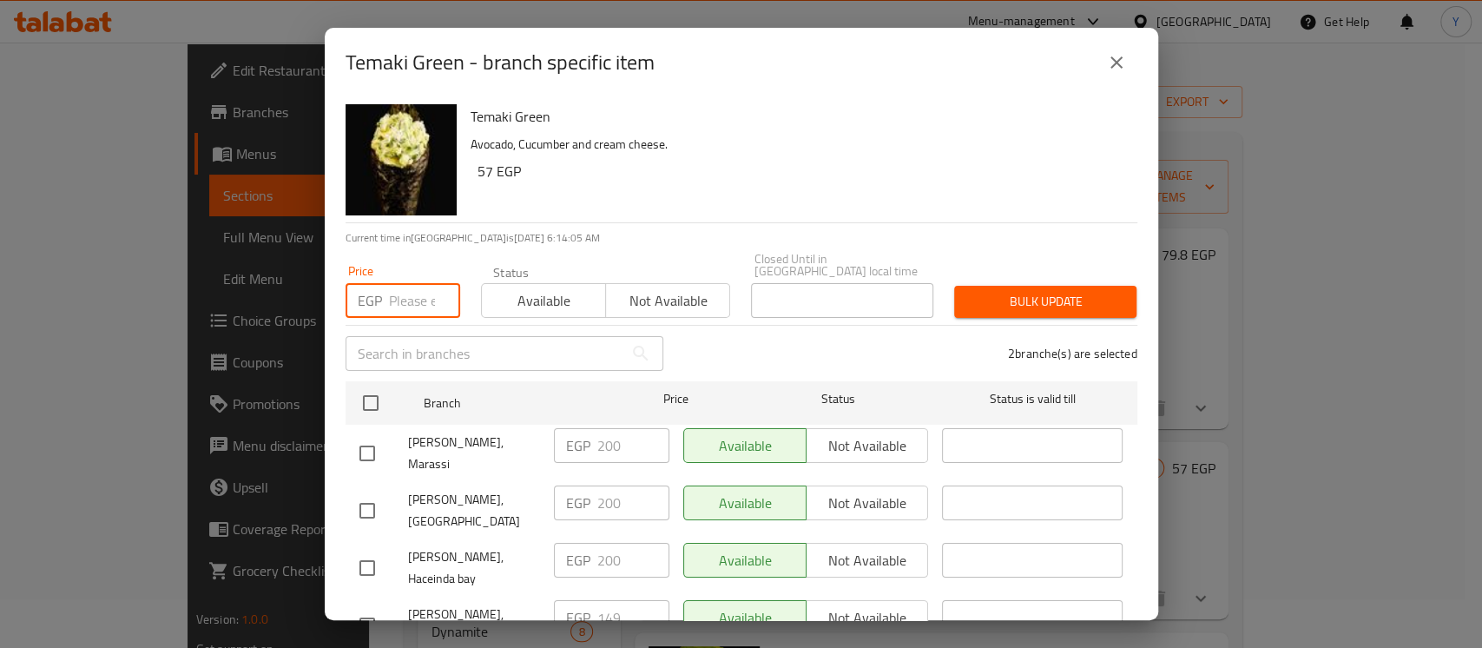
click at [415, 297] on input "number" at bounding box center [424, 300] width 71 height 35
click at [990, 275] on div "Bulk update" at bounding box center [1045, 301] width 203 height 53
click at [974, 302] on button "Bulk update" at bounding box center [1045, 302] width 182 height 32
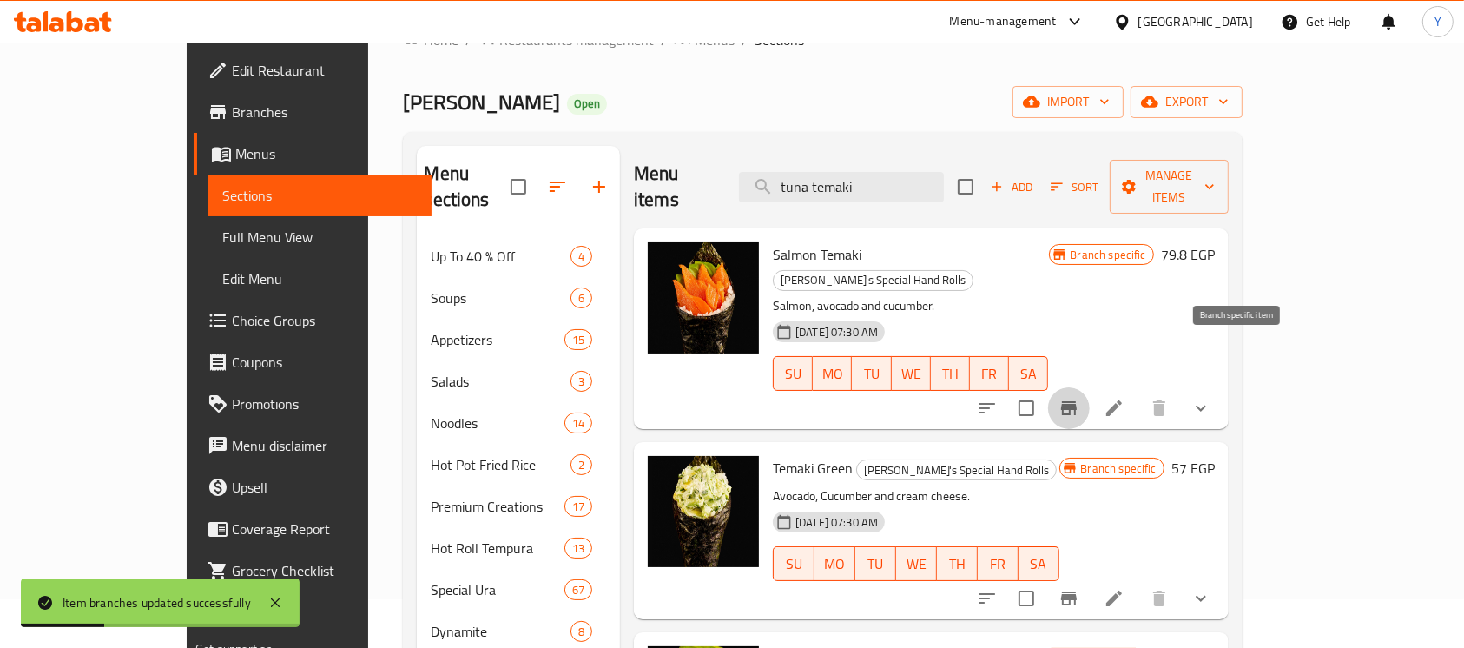
click at [1076, 401] on icon "Branch-specific-item" at bounding box center [1069, 408] width 16 height 14
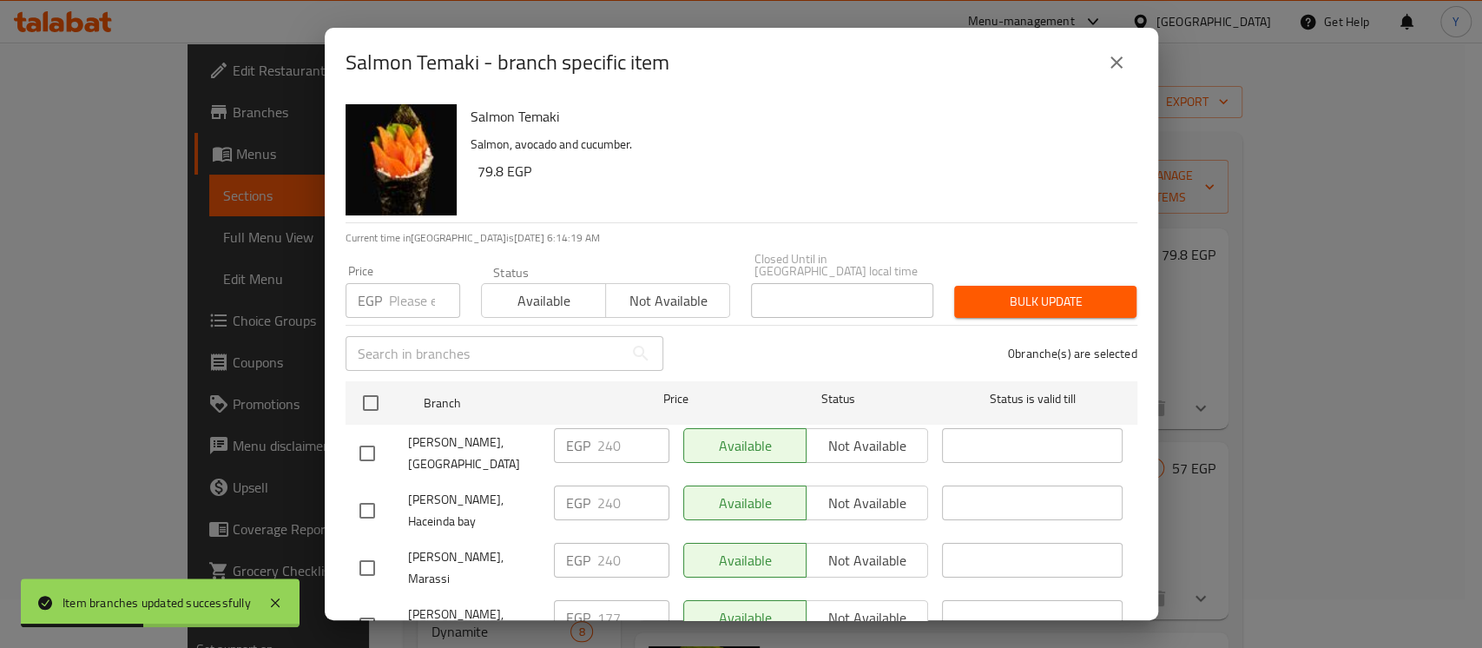
scroll to position [1684, 0]
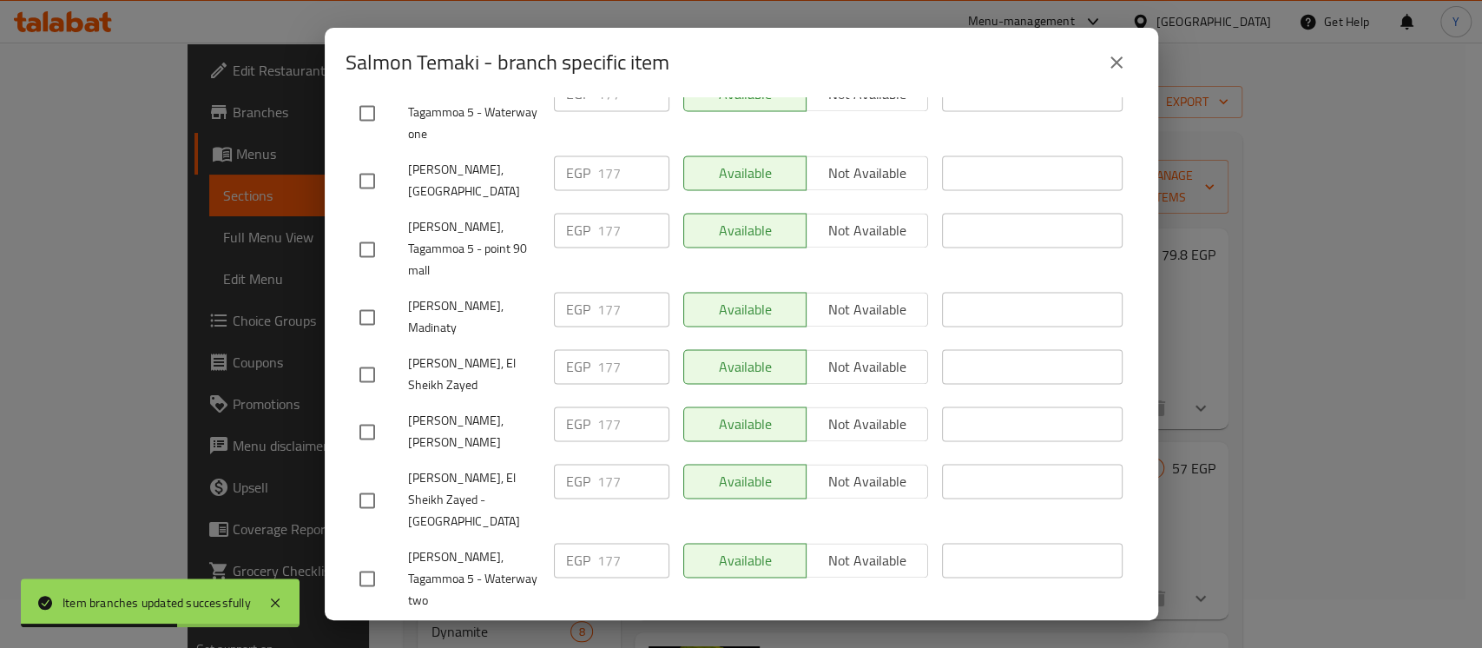
drag, startPoint x: 364, startPoint y: 482, endPoint x: 411, endPoint y: 480, distance: 46.9
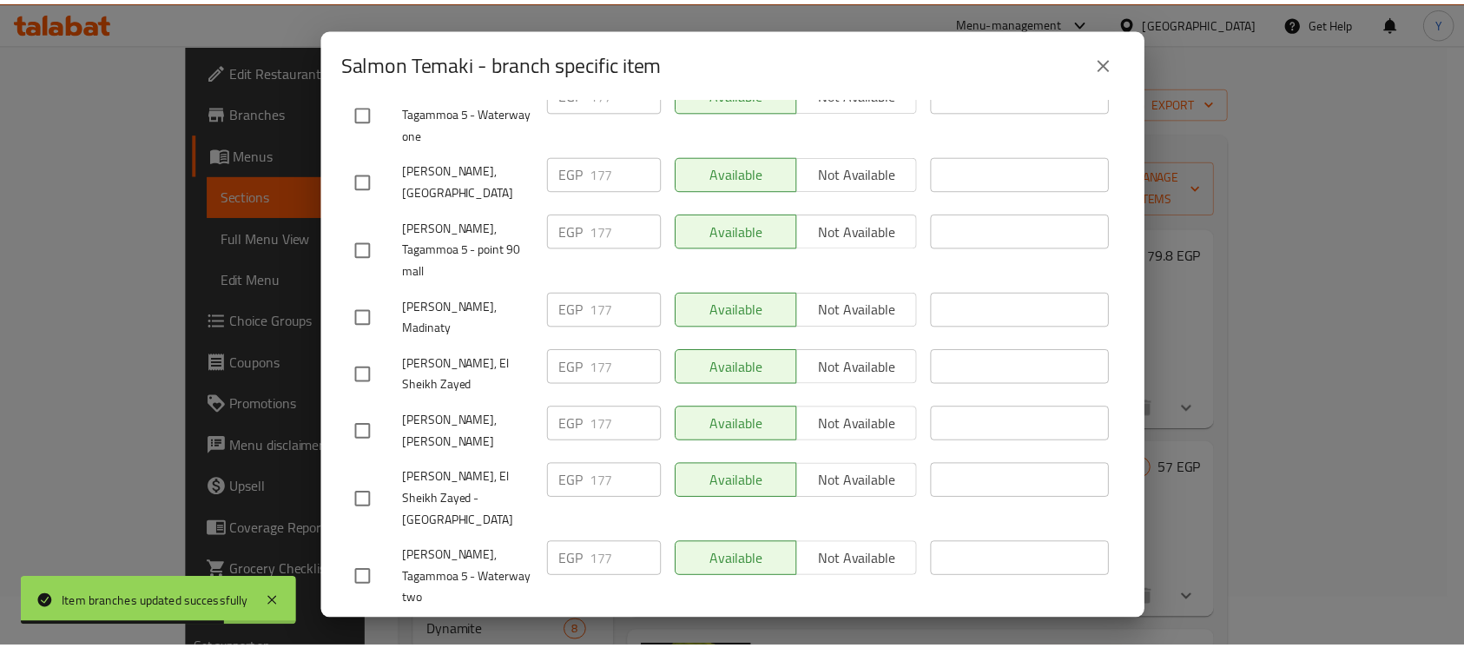
scroll to position [0, 0]
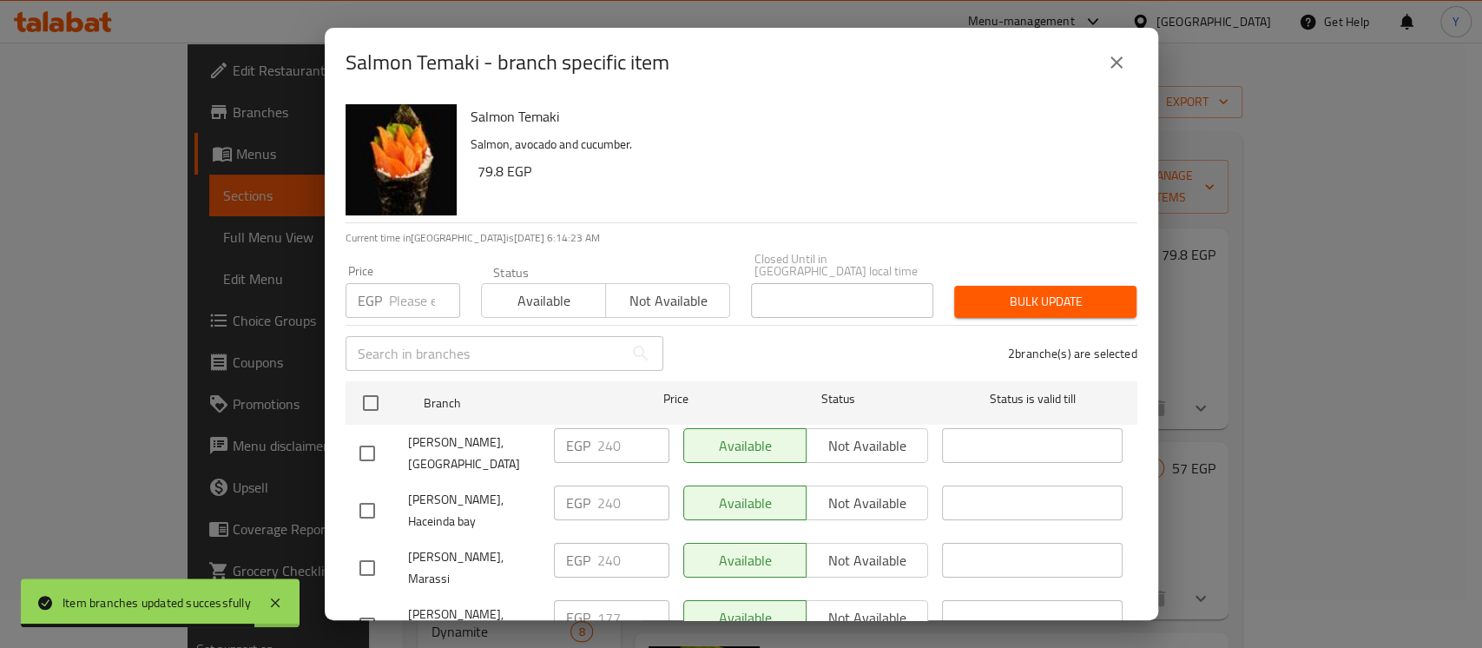
click at [412, 288] on input "number" at bounding box center [424, 300] width 71 height 35
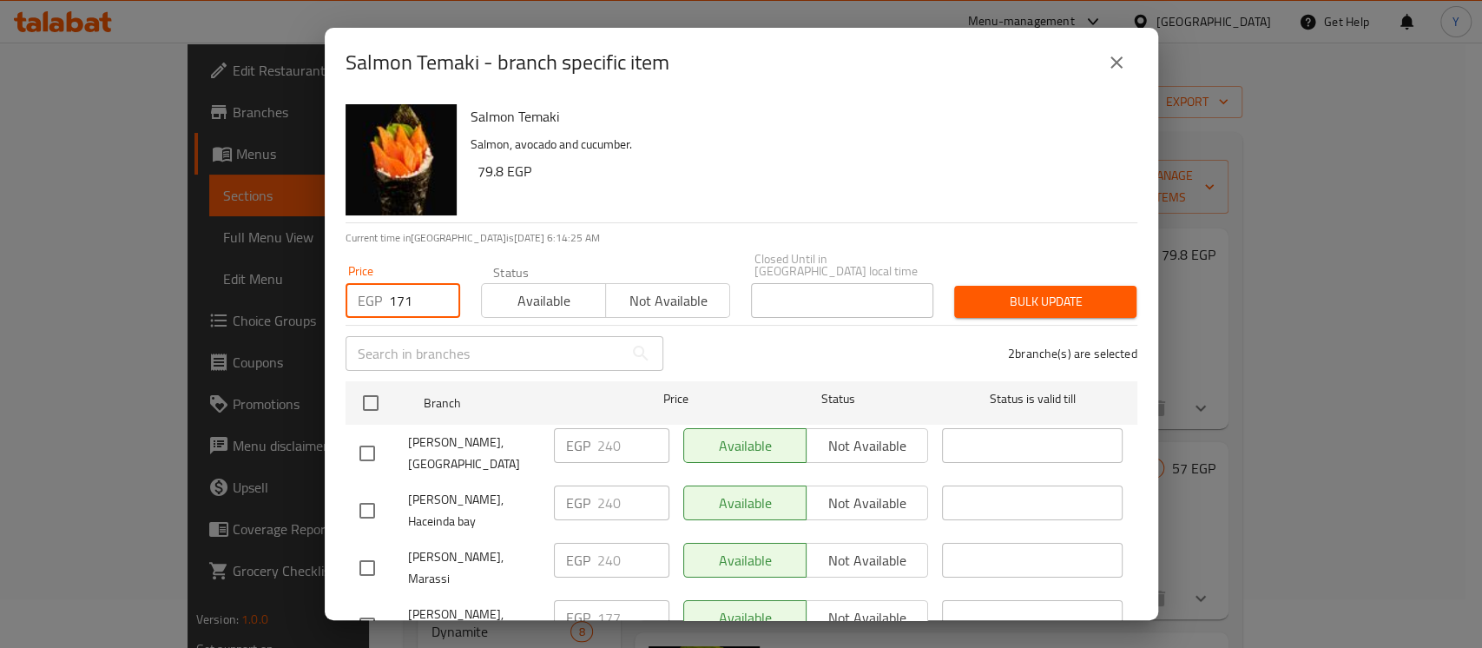
click at [1040, 291] on span "Bulk update" at bounding box center [1045, 302] width 155 height 22
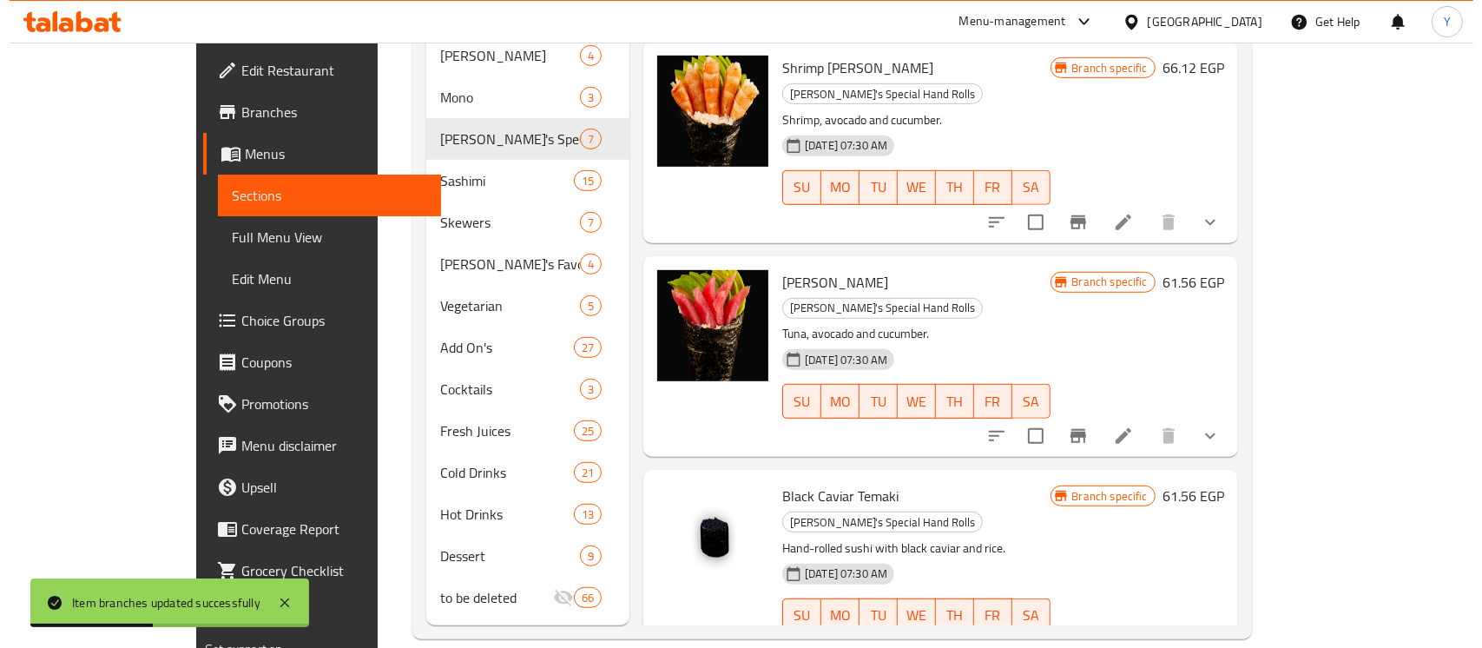
scroll to position [66, 0]
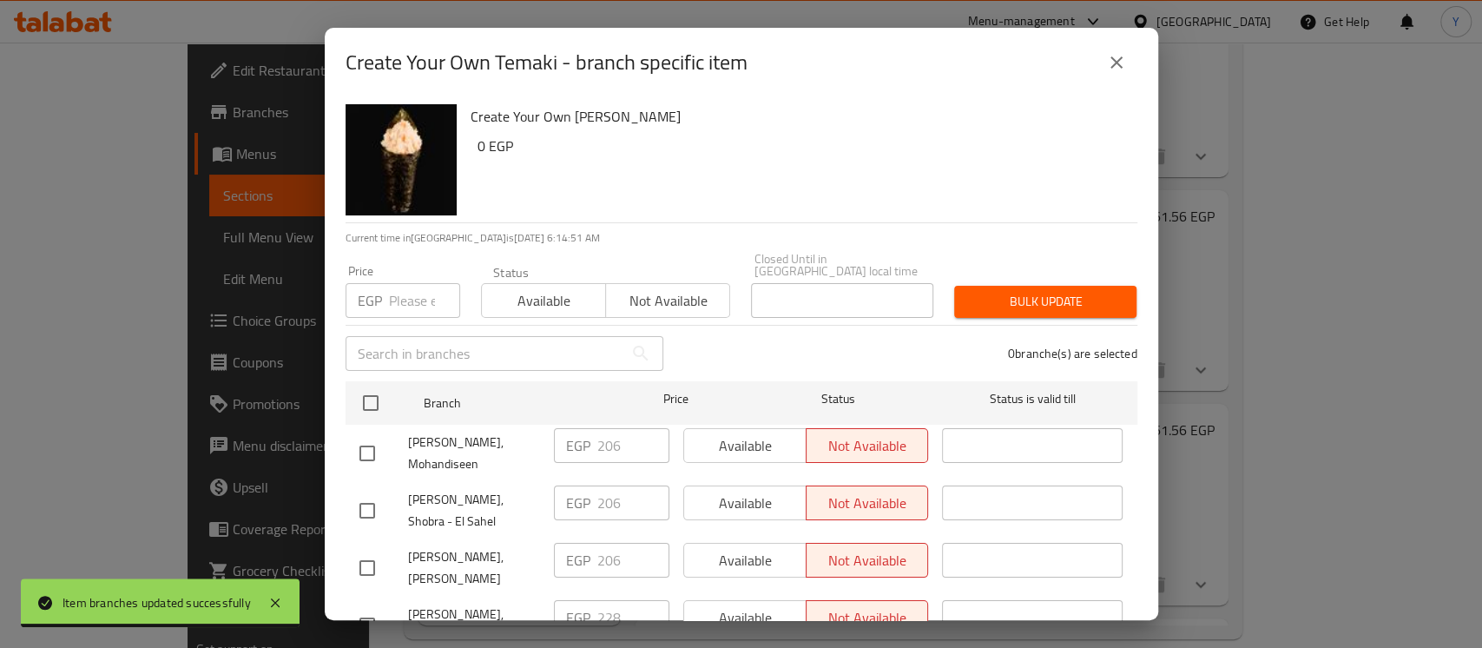
scroll to position [1009, 0]
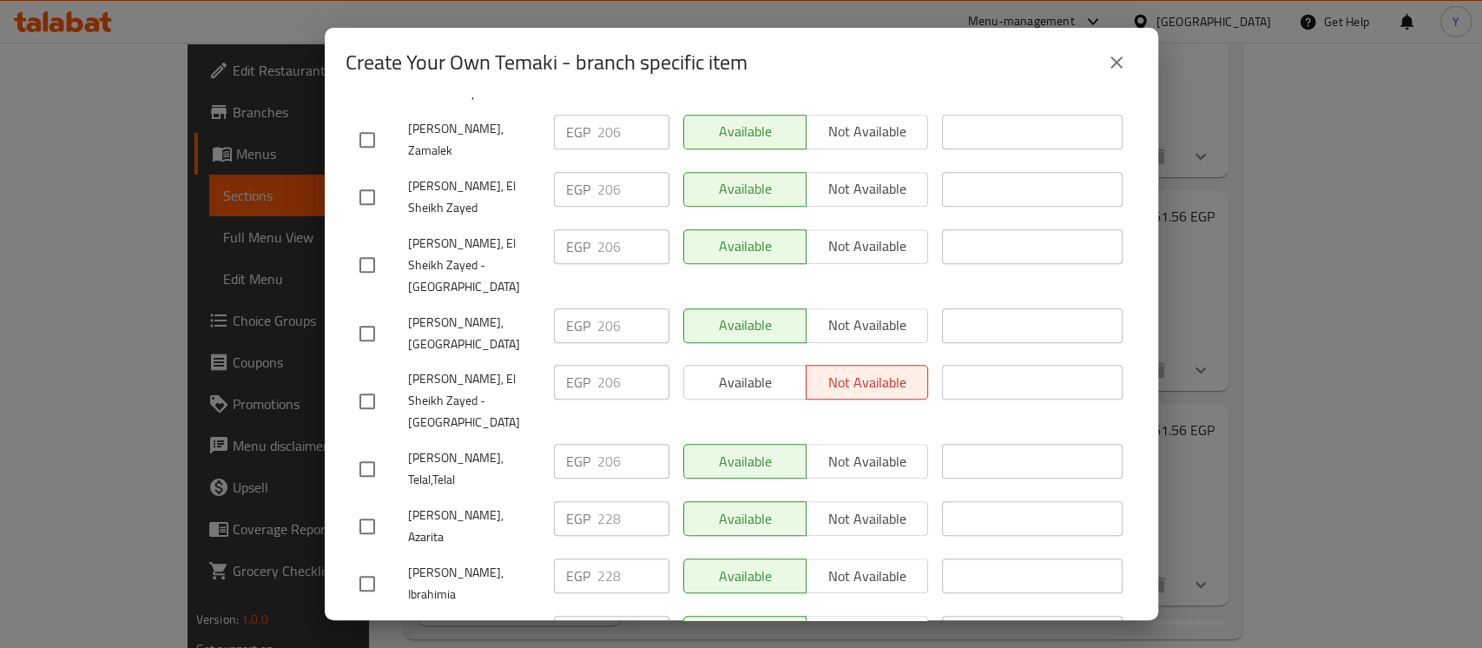
click at [378, 508] on input "checkbox" at bounding box center [367, 526] width 36 height 36
click at [372, 565] on input "checkbox" at bounding box center [367, 583] width 36 height 36
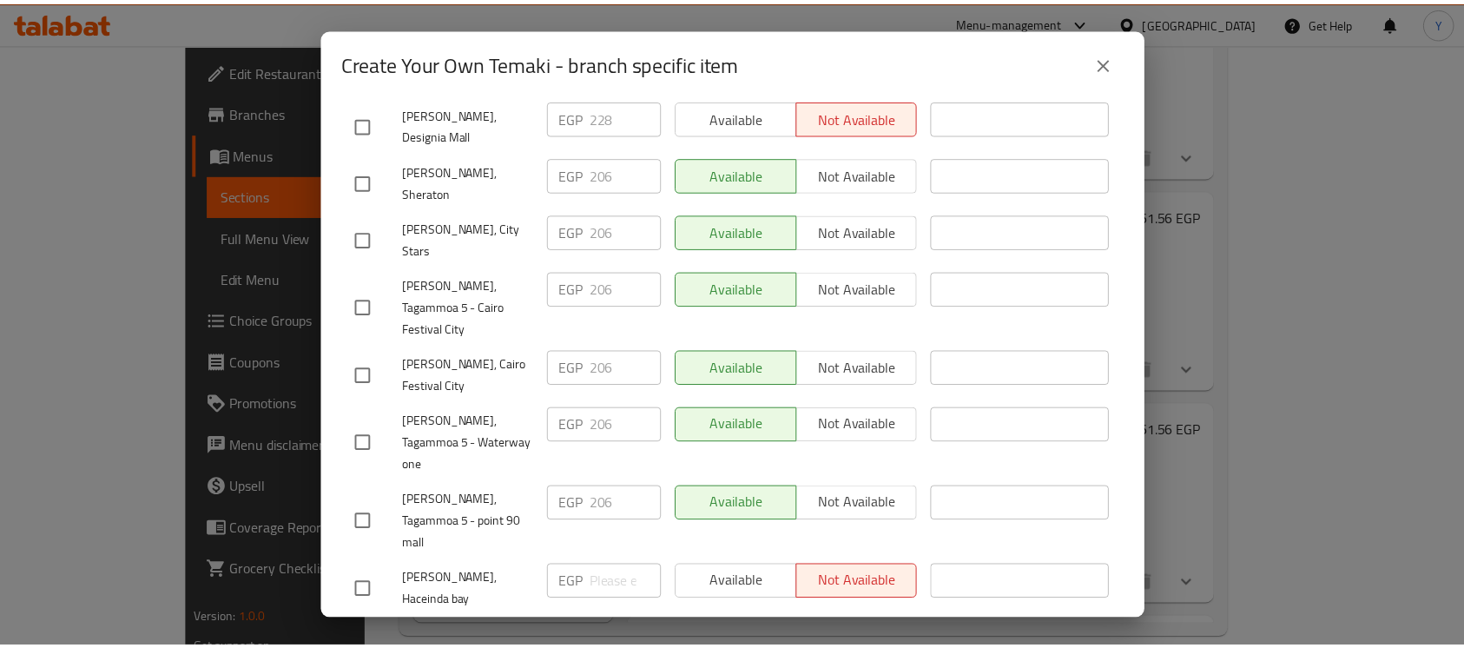
scroll to position [0, 0]
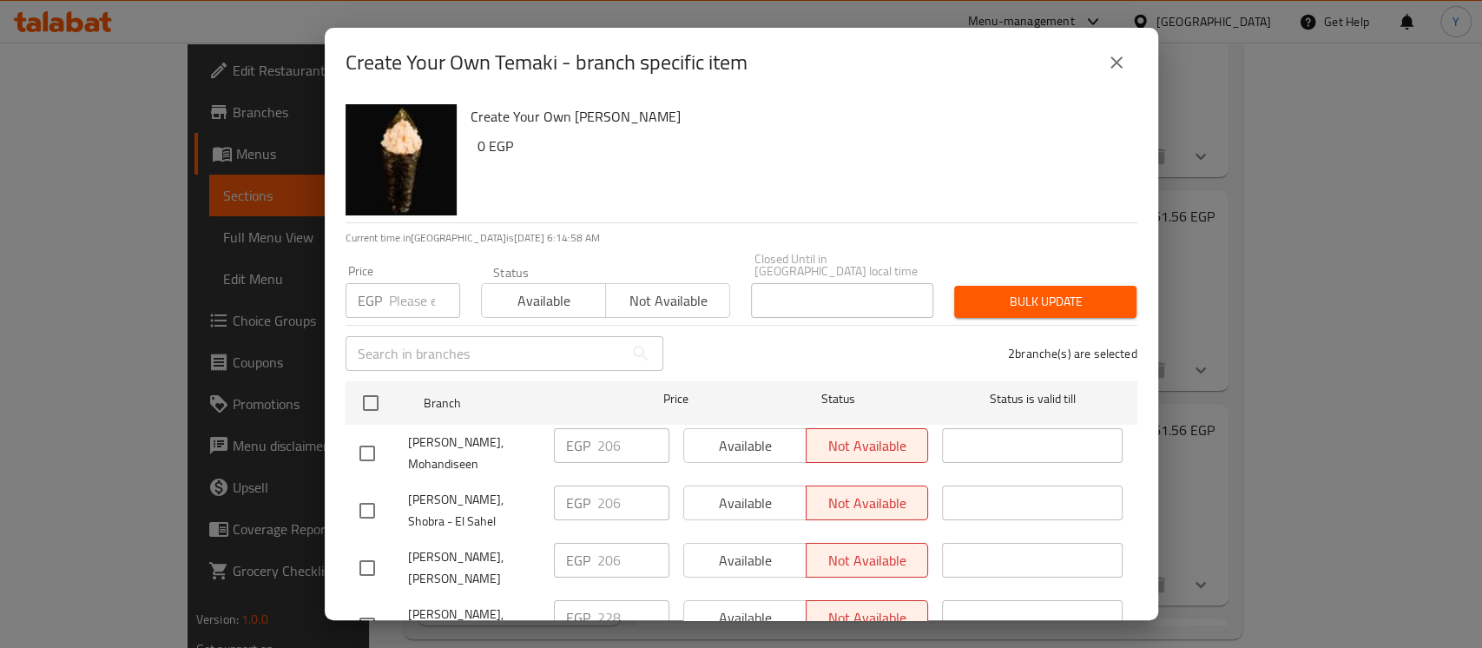
click at [389, 299] on input "number" at bounding box center [424, 300] width 71 height 35
click at [1026, 322] on div "2 branche(s) are selected" at bounding box center [911, 353] width 474 height 62
click at [1018, 293] on span "Bulk update" at bounding box center [1045, 302] width 155 height 22
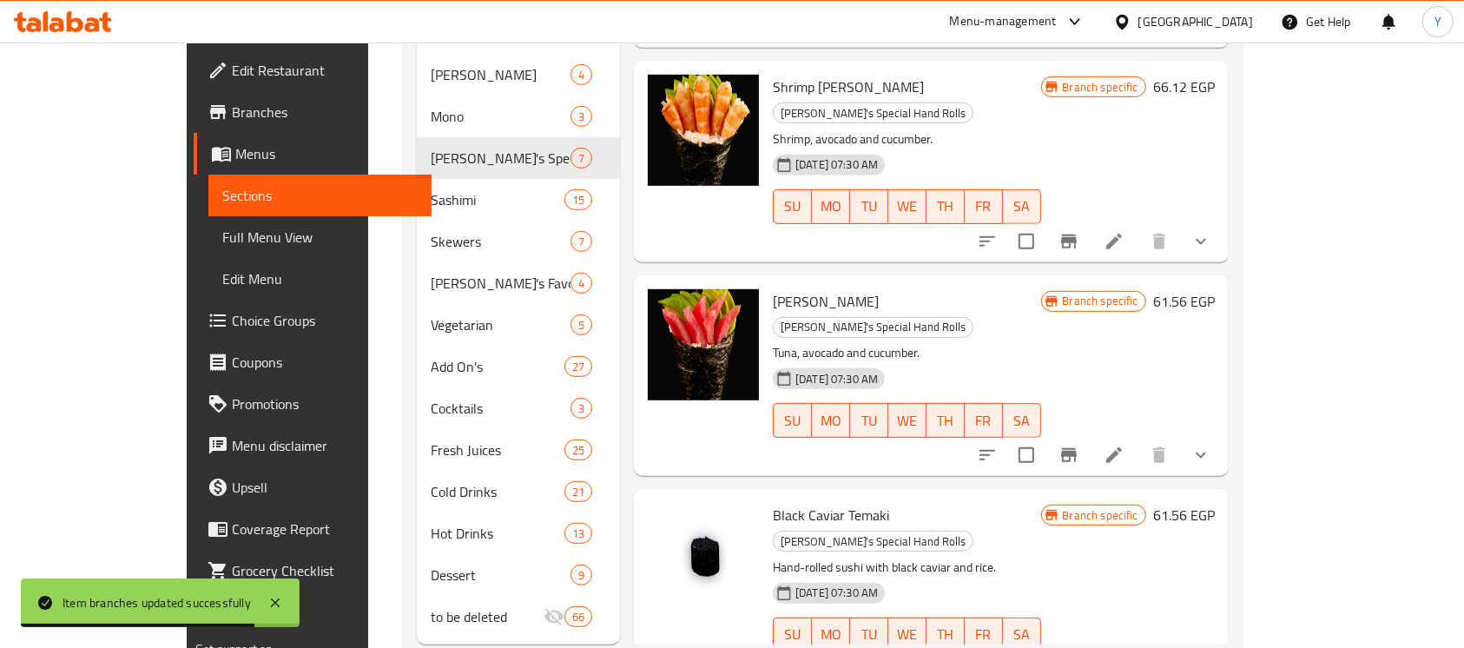
scroll to position [874, 0]
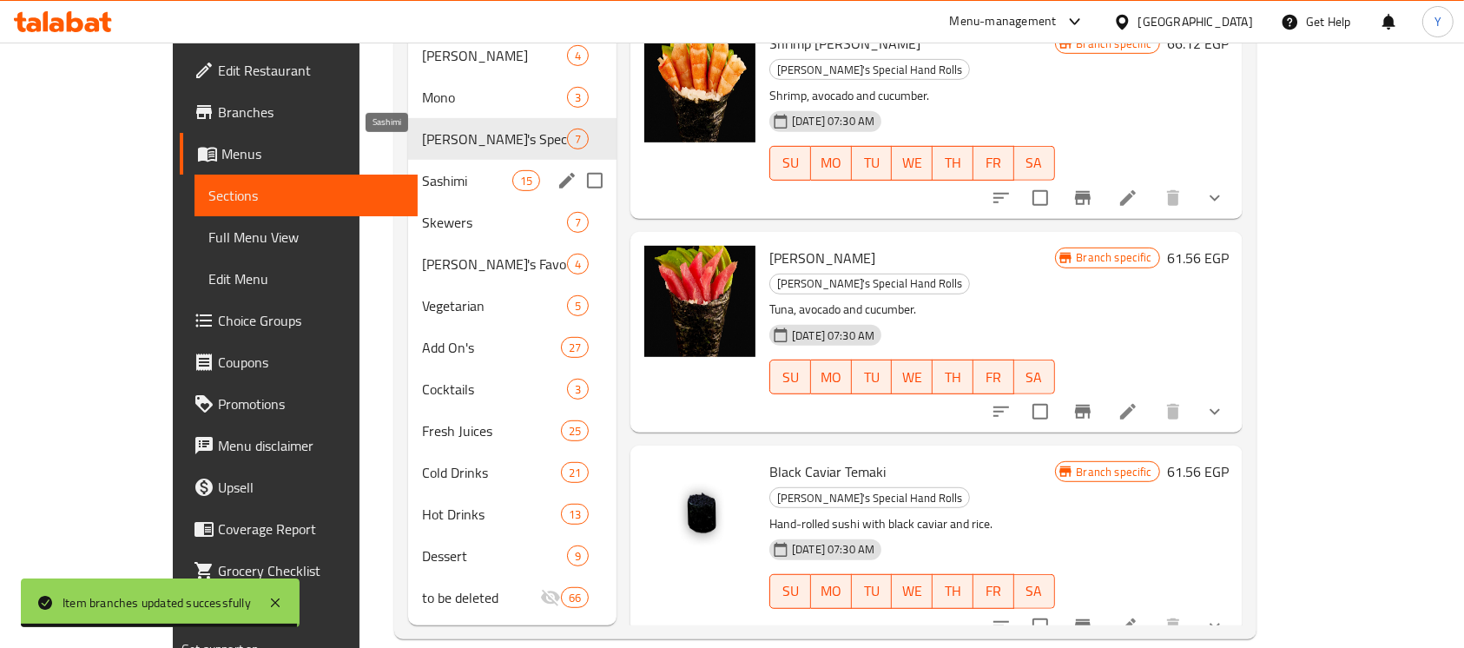
click at [422, 170] on span "Sashimi" at bounding box center [467, 180] width 90 height 21
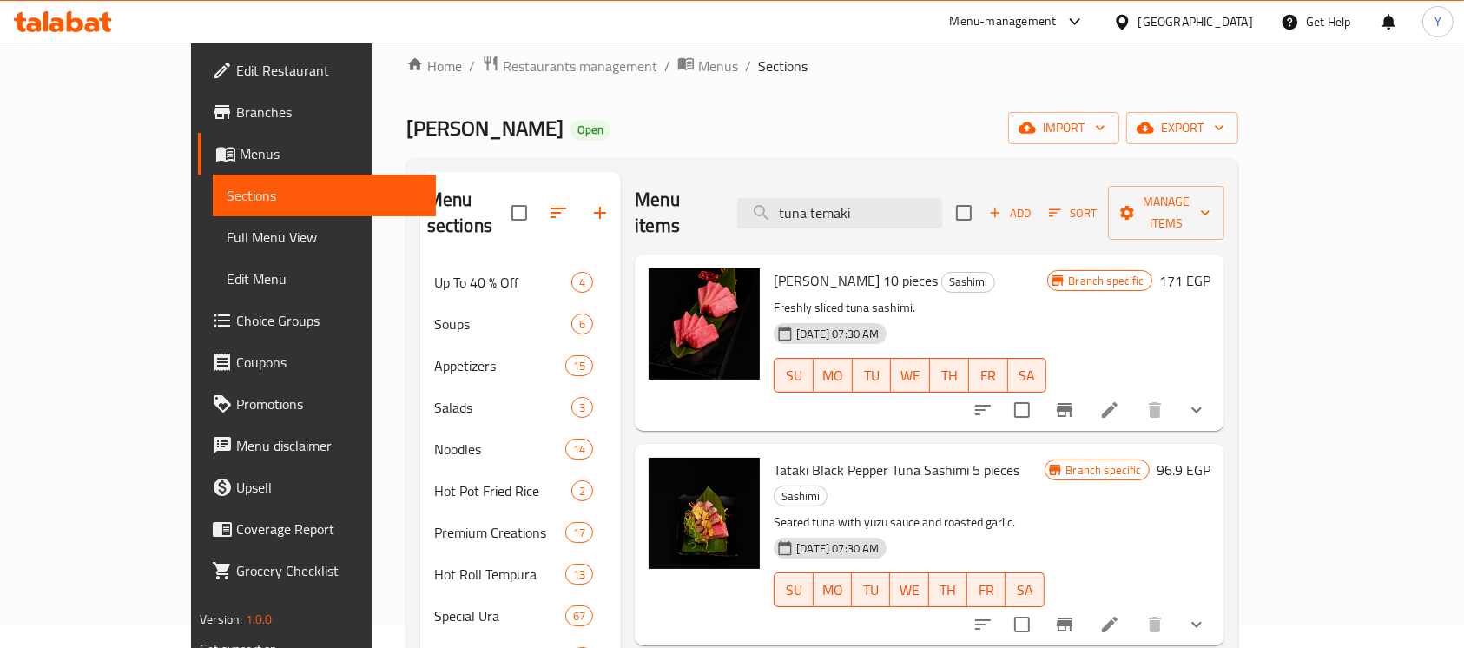
scroll to position [6, 0]
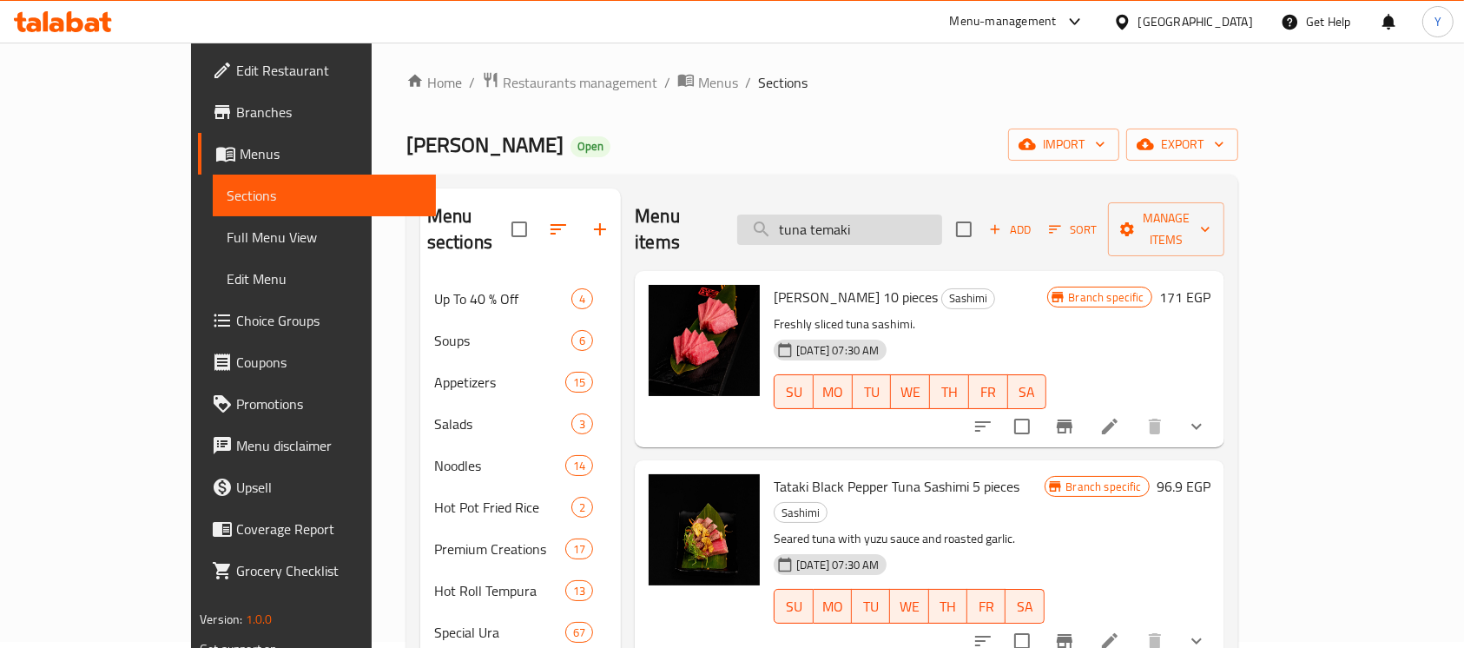
click at [870, 217] on input "tuna temaki" at bounding box center [839, 229] width 205 height 30
paste input "Squid Sashimi 10 pieces"
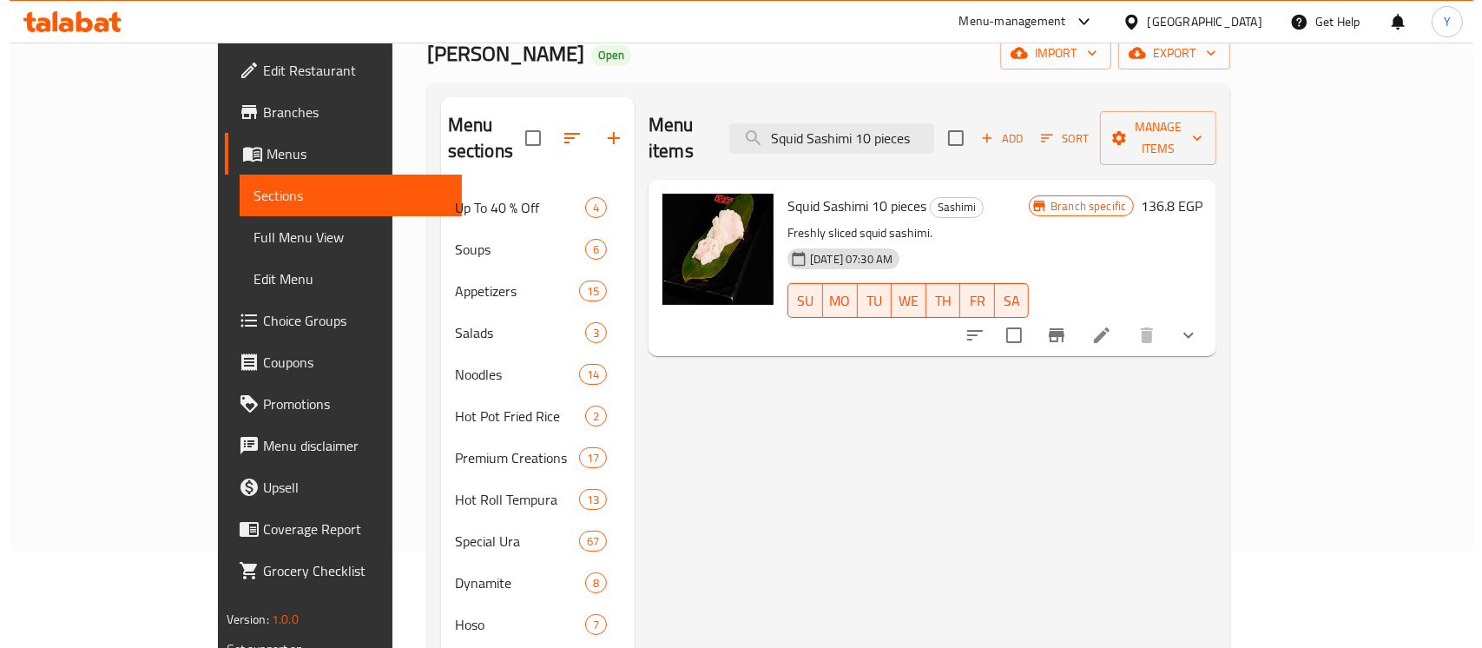
scroll to position [76, 0]
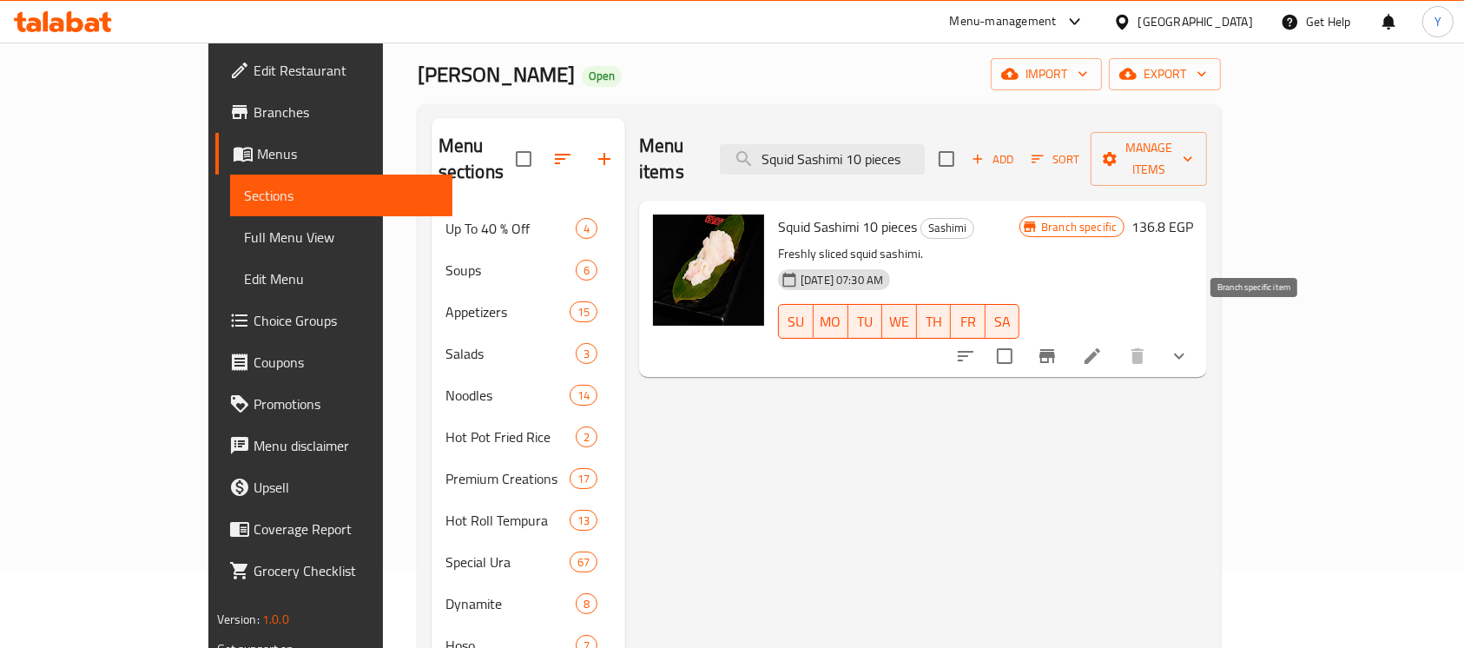
click at [1057, 345] on icon "Branch-specific-item" at bounding box center [1046, 355] width 21 height 21
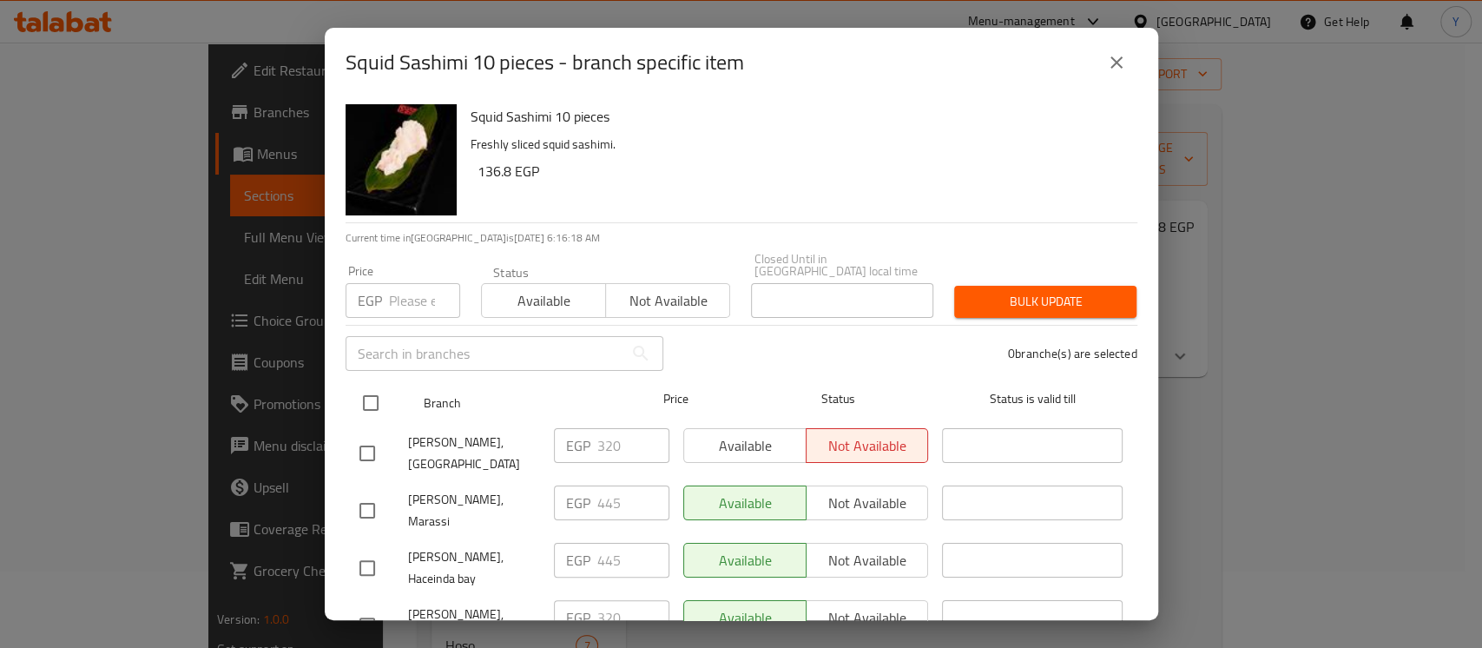
click at [360, 385] on input "checkbox" at bounding box center [370, 403] width 36 height 36
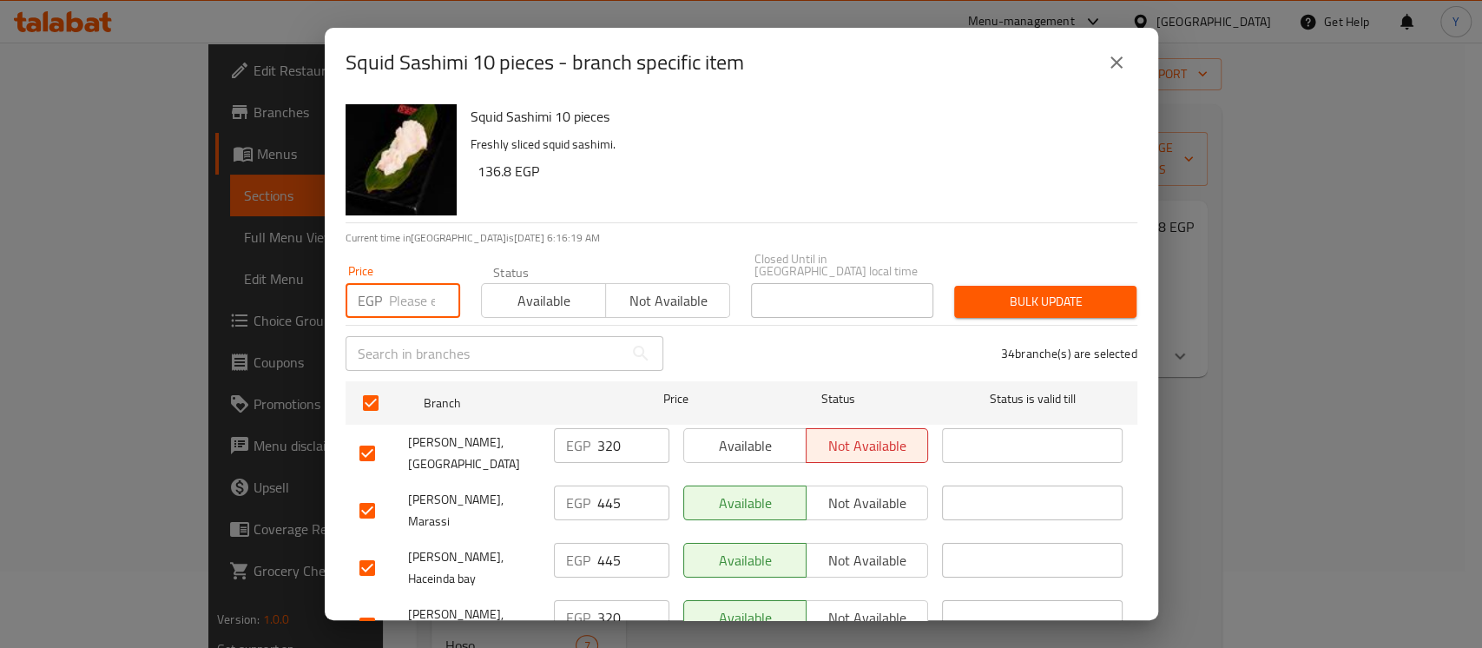
paste input "331"
click at [375, 492] on input "checkbox" at bounding box center [367, 510] width 36 height 36
click at [360, 549] on input "checkbox" at bounding box center [367, 567] width 36 height 36
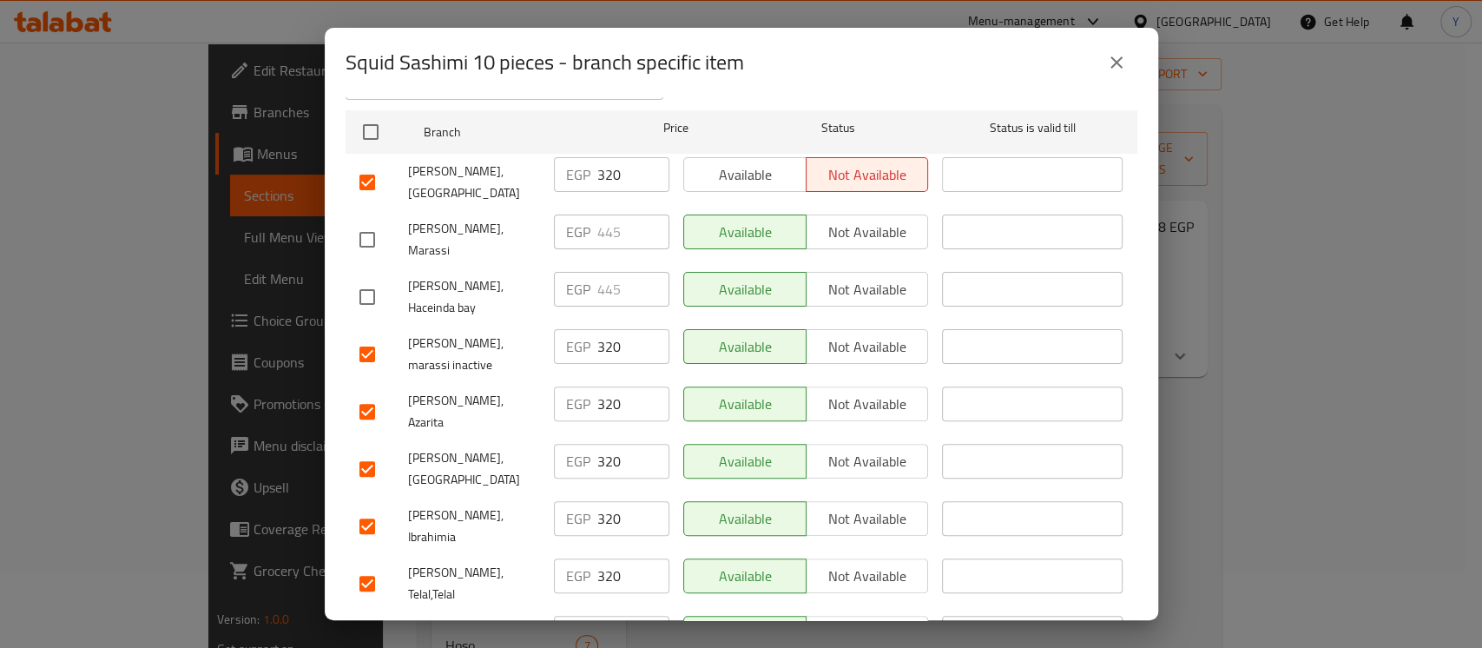
scroll to position [273, 0]
click at [357, 505] on input "checkbox" at bounding box center [367, 523] width 36 height 36
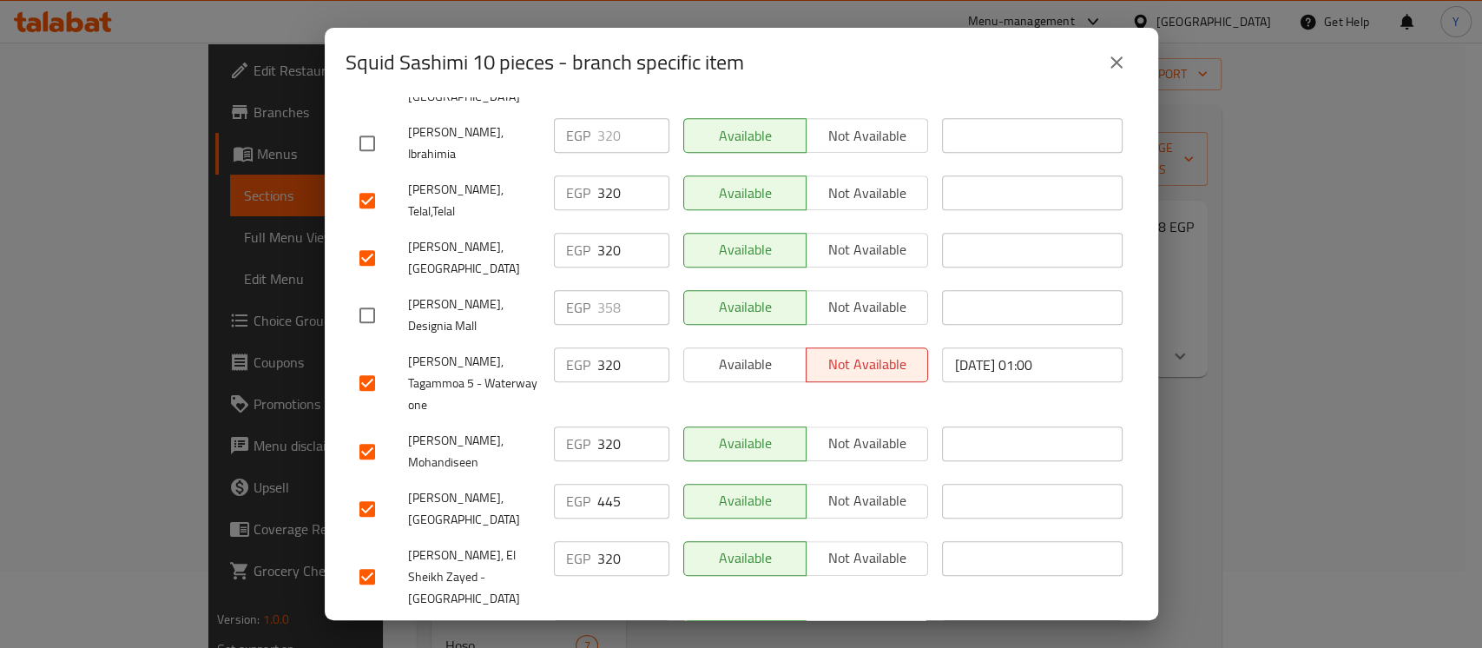
scroll to position [651, 0]
click at [356, 493] on input "checkbox" at bounding box center [367, 511] width 36 height 36
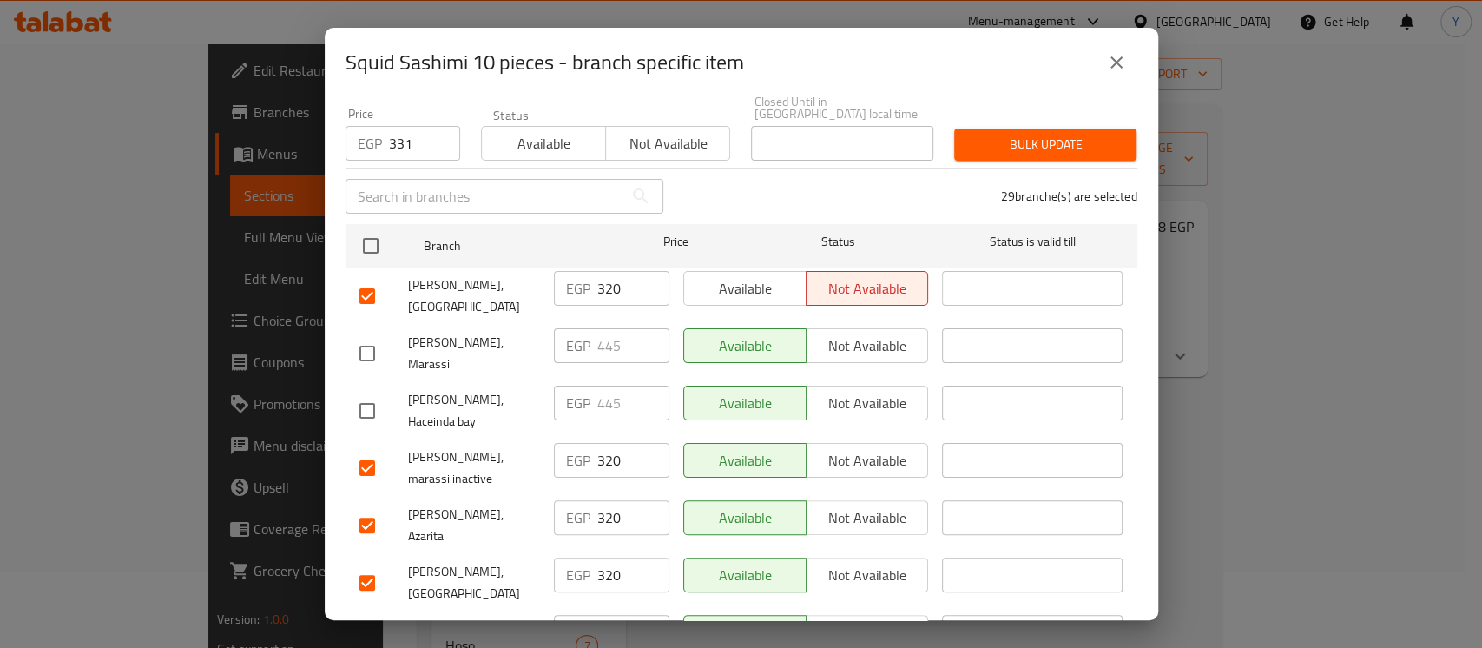
scroll to position [207, 0]
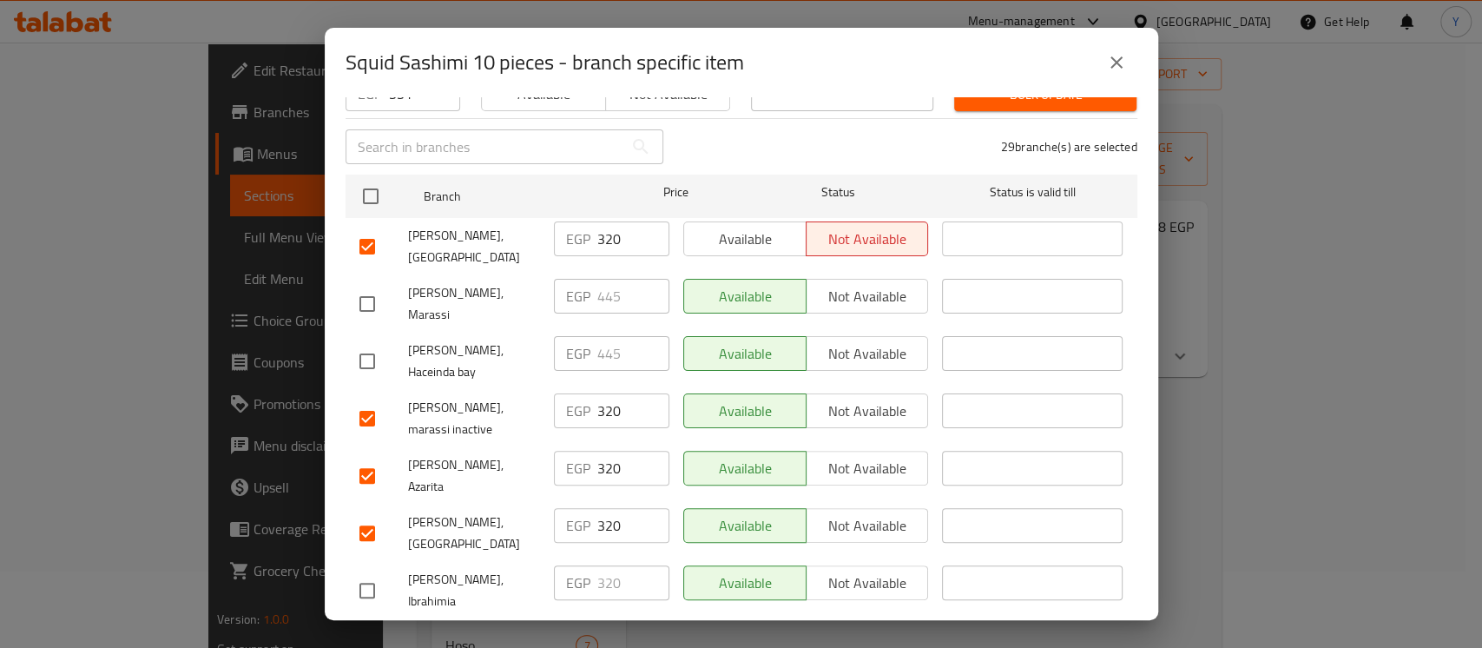
click at [365, 457] on input "checkbox" at bounding box center [367, 475] width 36 height 36
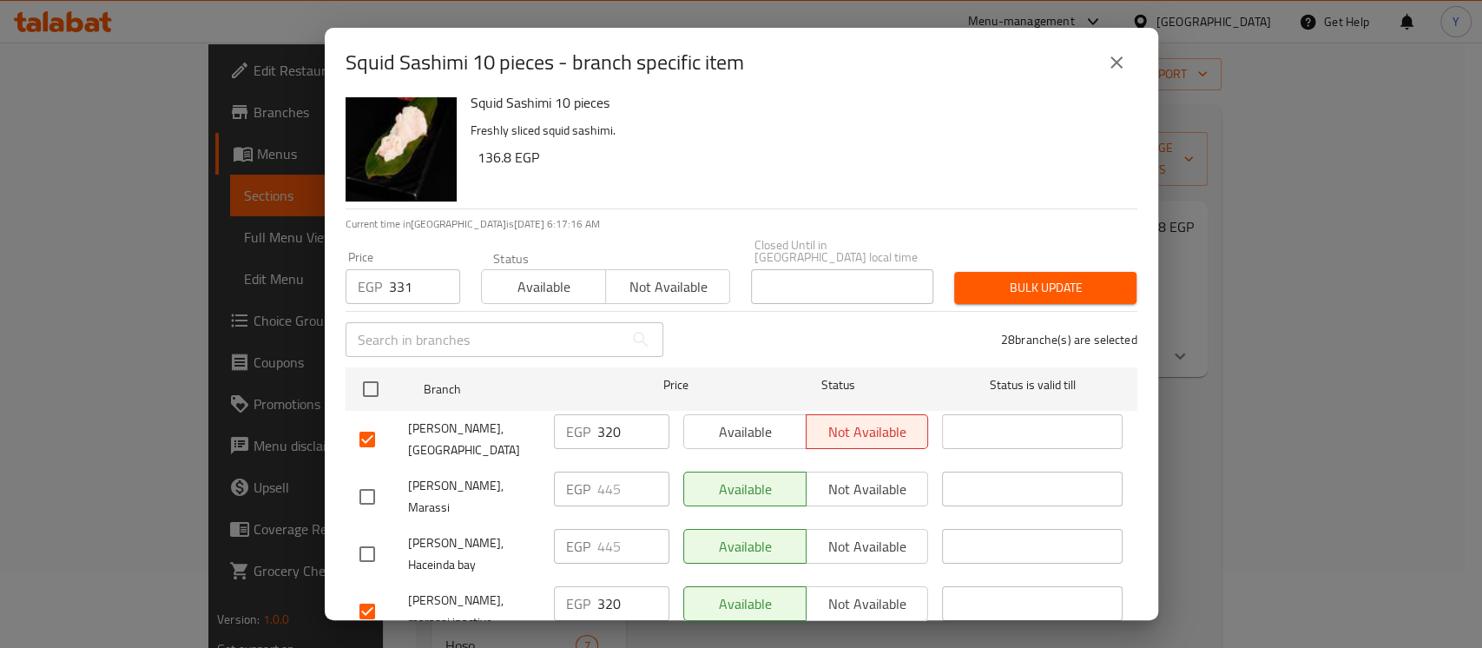
scroll to position [10, 0]
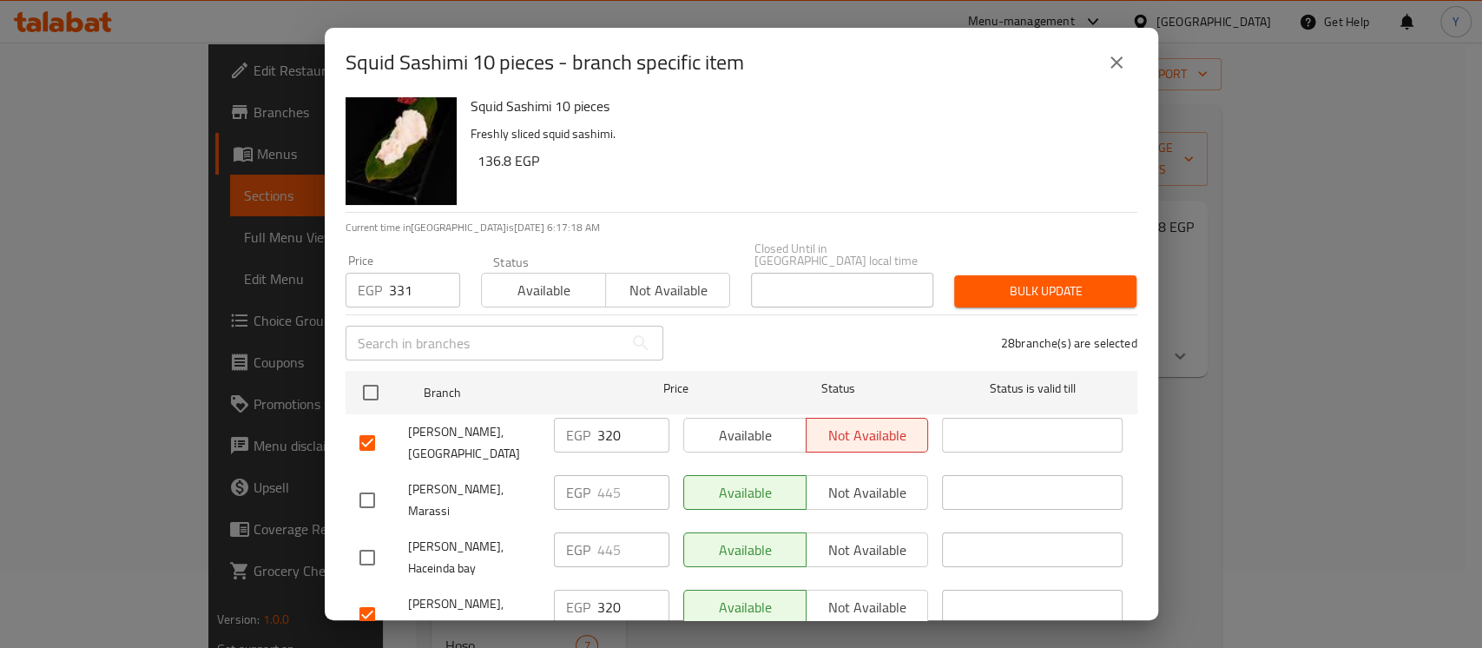
click at [1015, 287] on span "Bulk update" at bounding box center [1045, 291] width 155 height 22
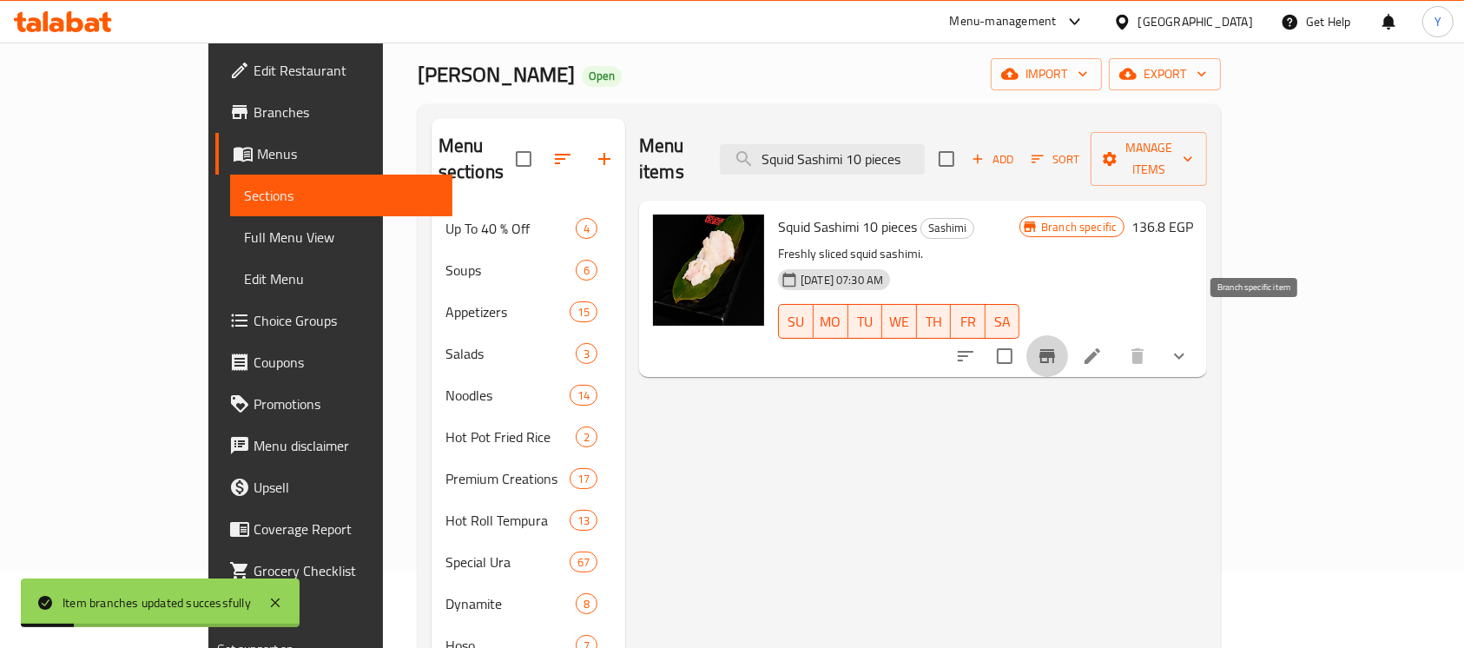
click at [1068, 345] on button "Branch-specific-item" at bounding box center [1047, 356] width 42 height 42
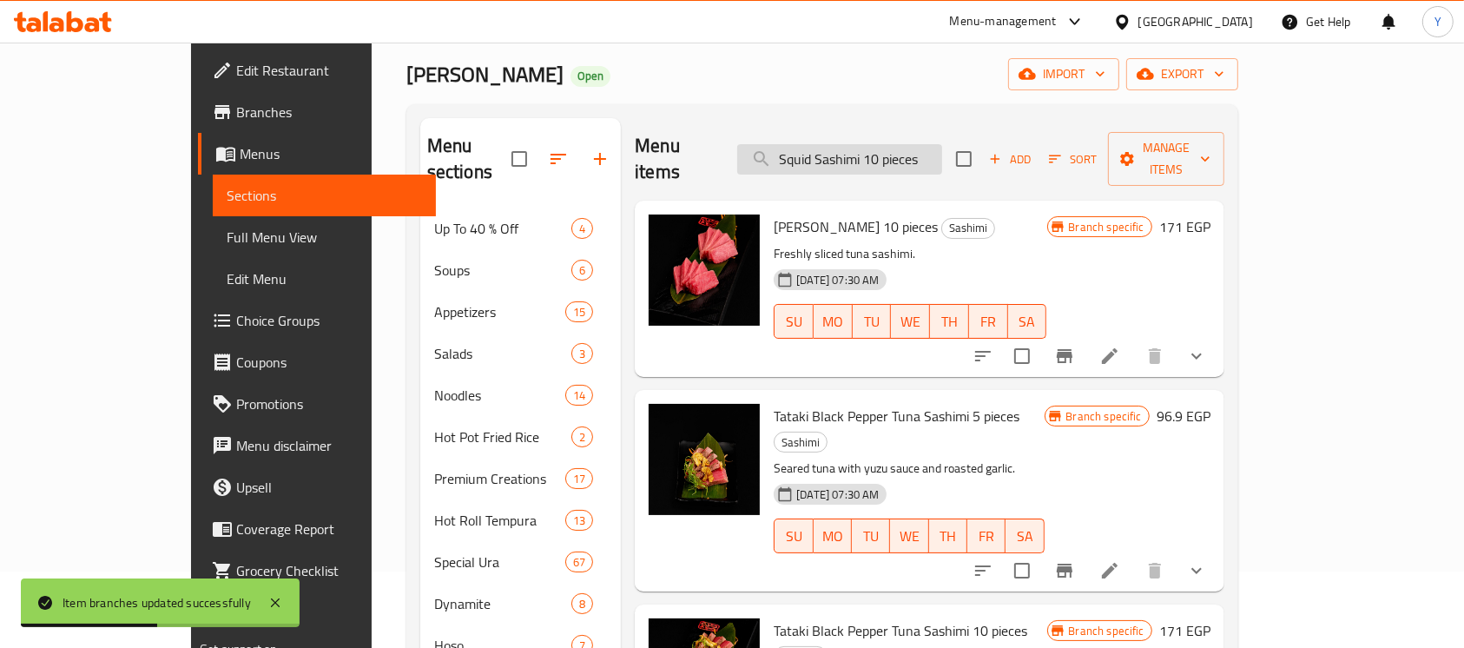
click at [942, 148] on input "Squid Sashimi 10 pieces" at bounding box center [839, 159] width 205 height 30
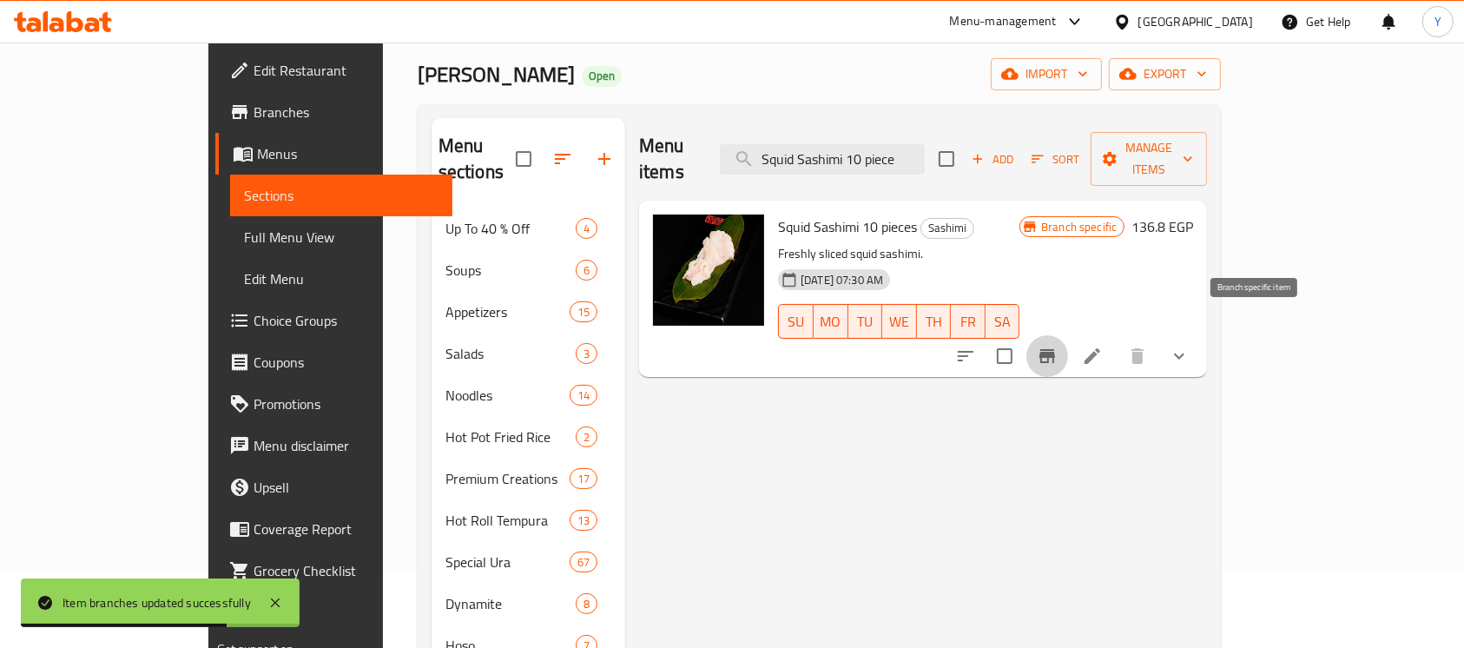
click at [1068, 344] on button "Branch-specific-item" at bounding box center [1047, 356] width 42 height 42
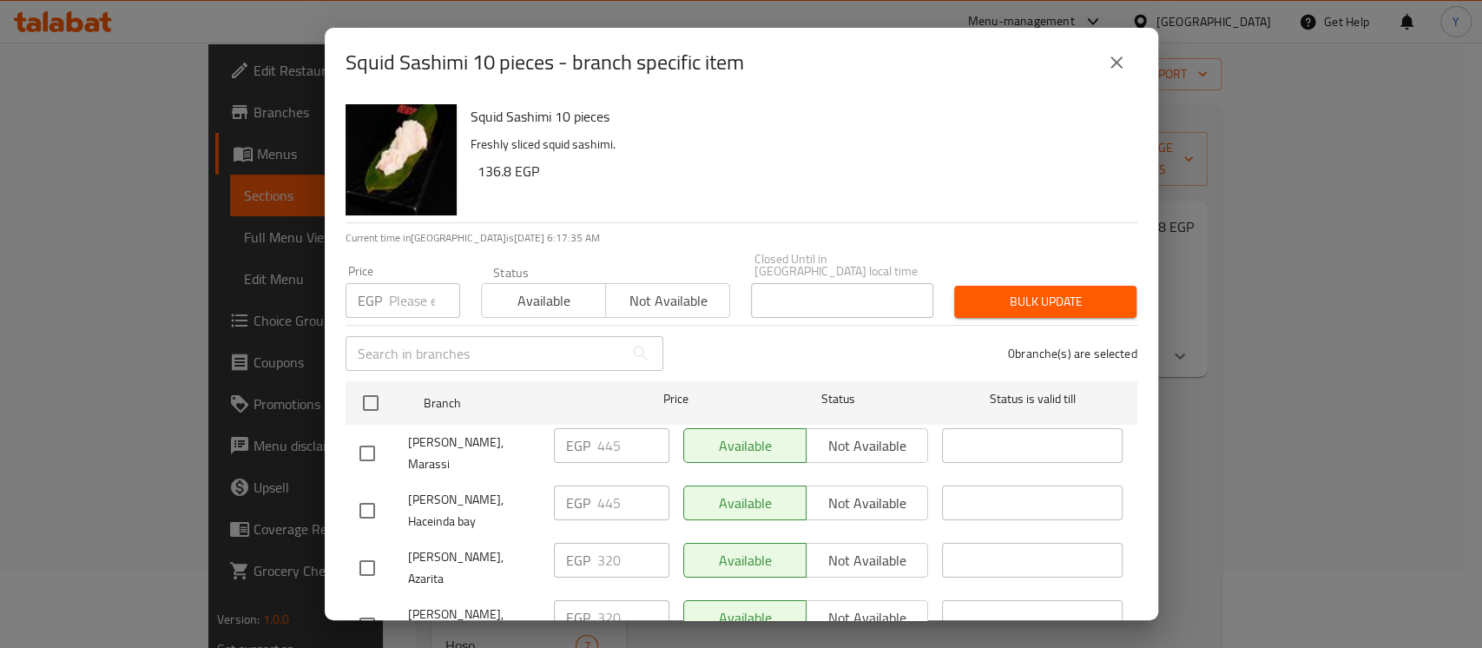
scroll to position [10, 0]
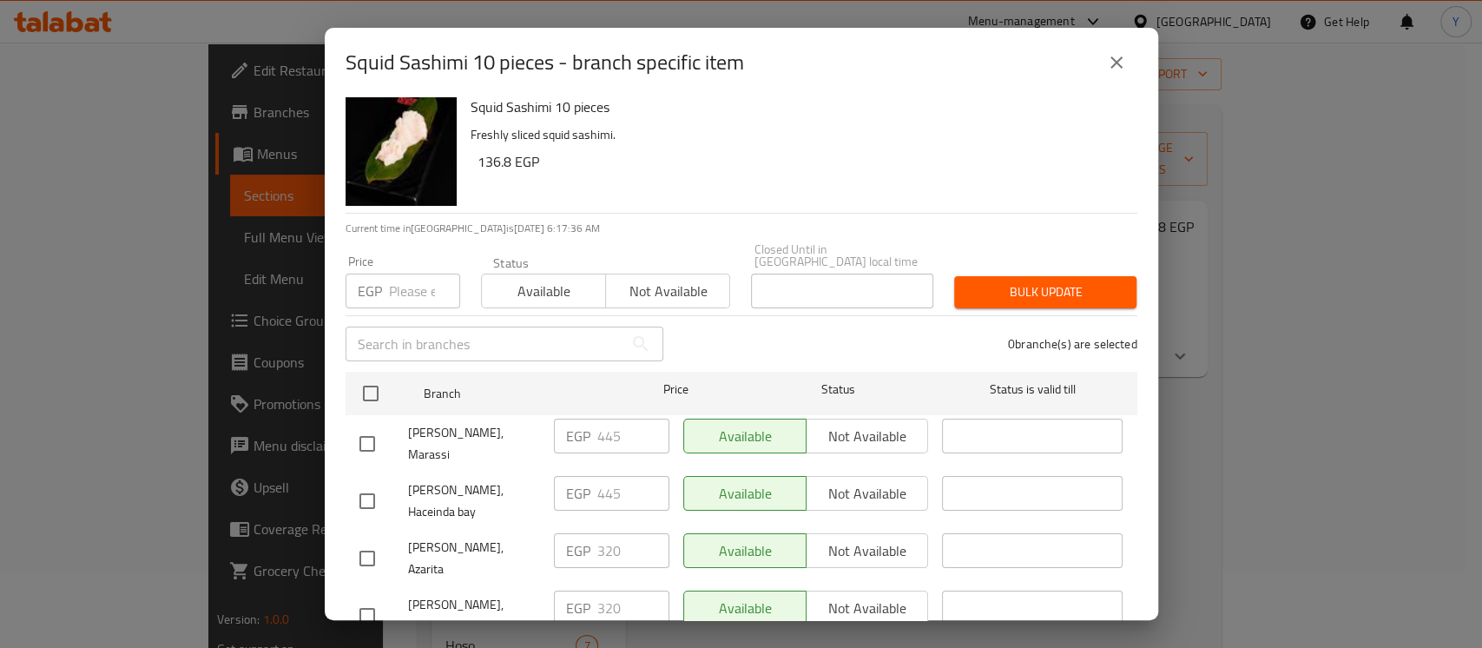
paste input "371"
drag, startPoint x: 986, startPoint y: 280, endPoint x: 982, endPoint y: 294, distance: 14.6
click at [987, 281] on span "Bulk update" at bounding box center [1045, 292] width 155 height 22
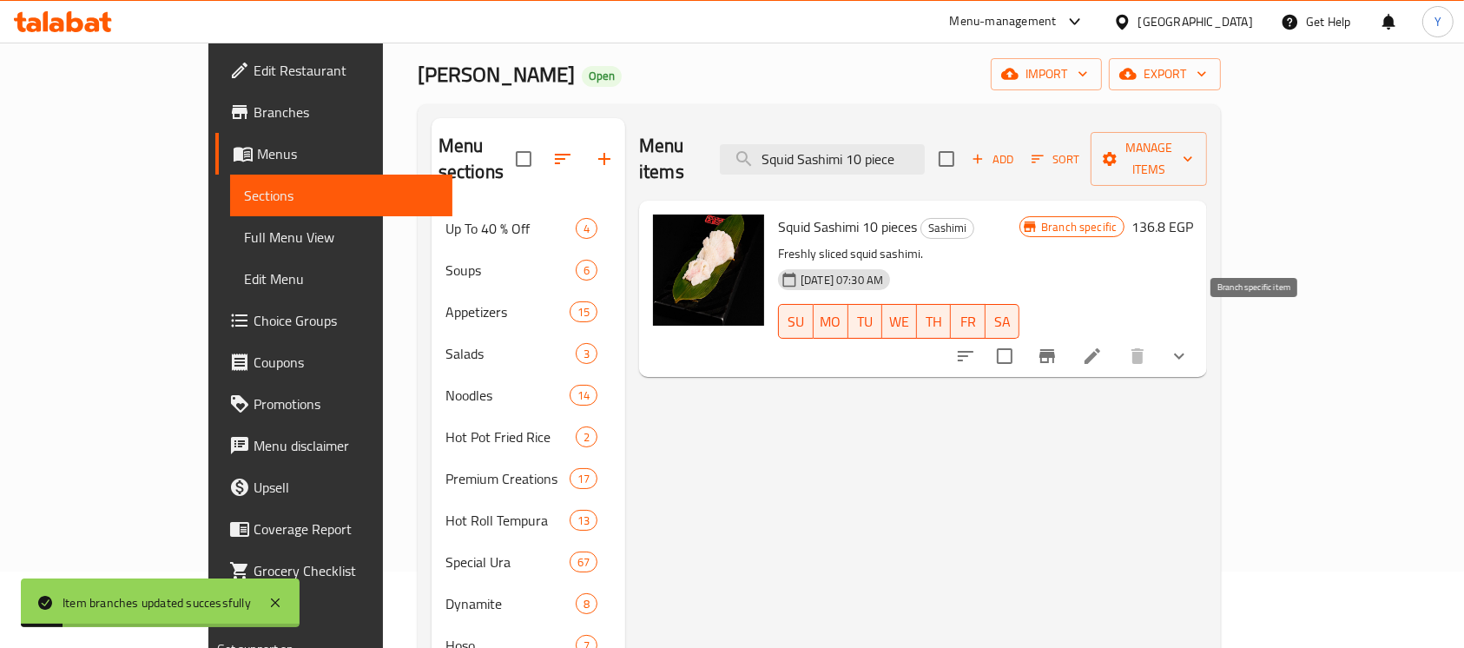
click at [1068, 335] on button "Branch-specific-item" at bounding box center [1047, 356] width 42 height 42
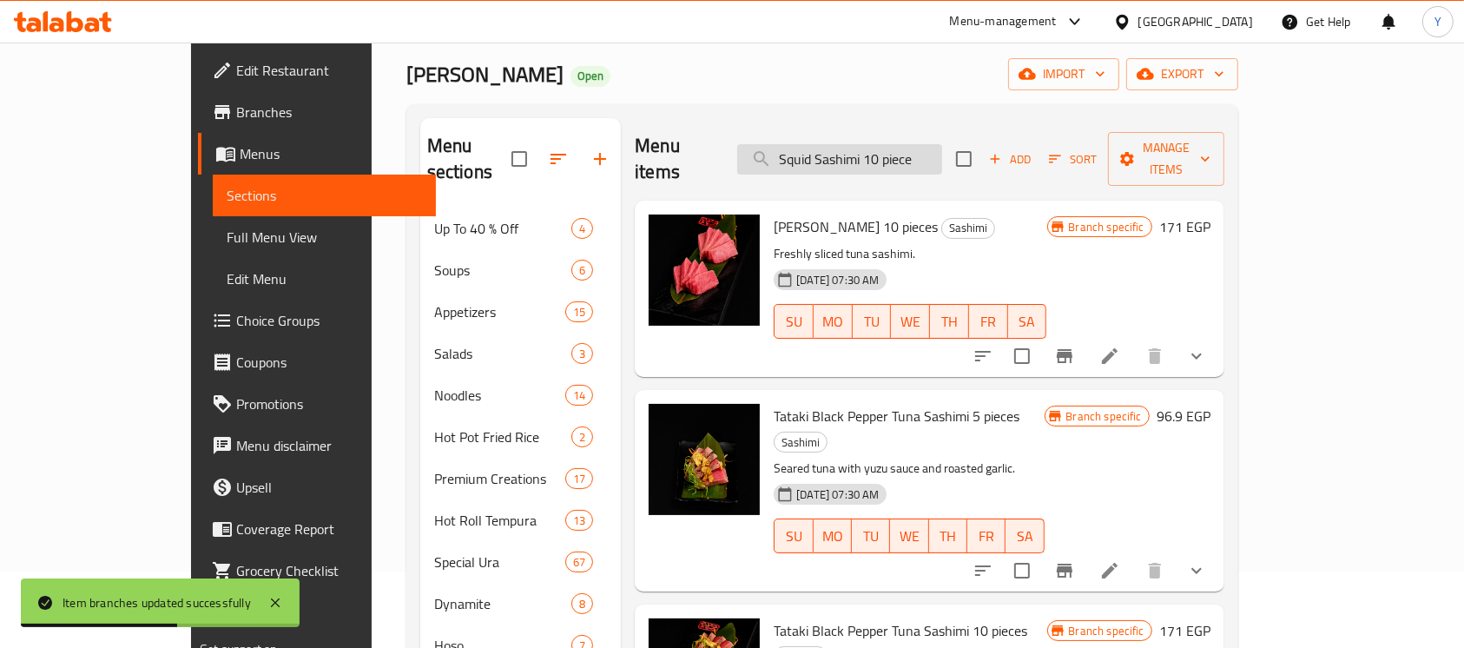
click at [942, 159] on input "Squid Sashimi 10 piece" at bounding box center [839, 159] width 205 height 30
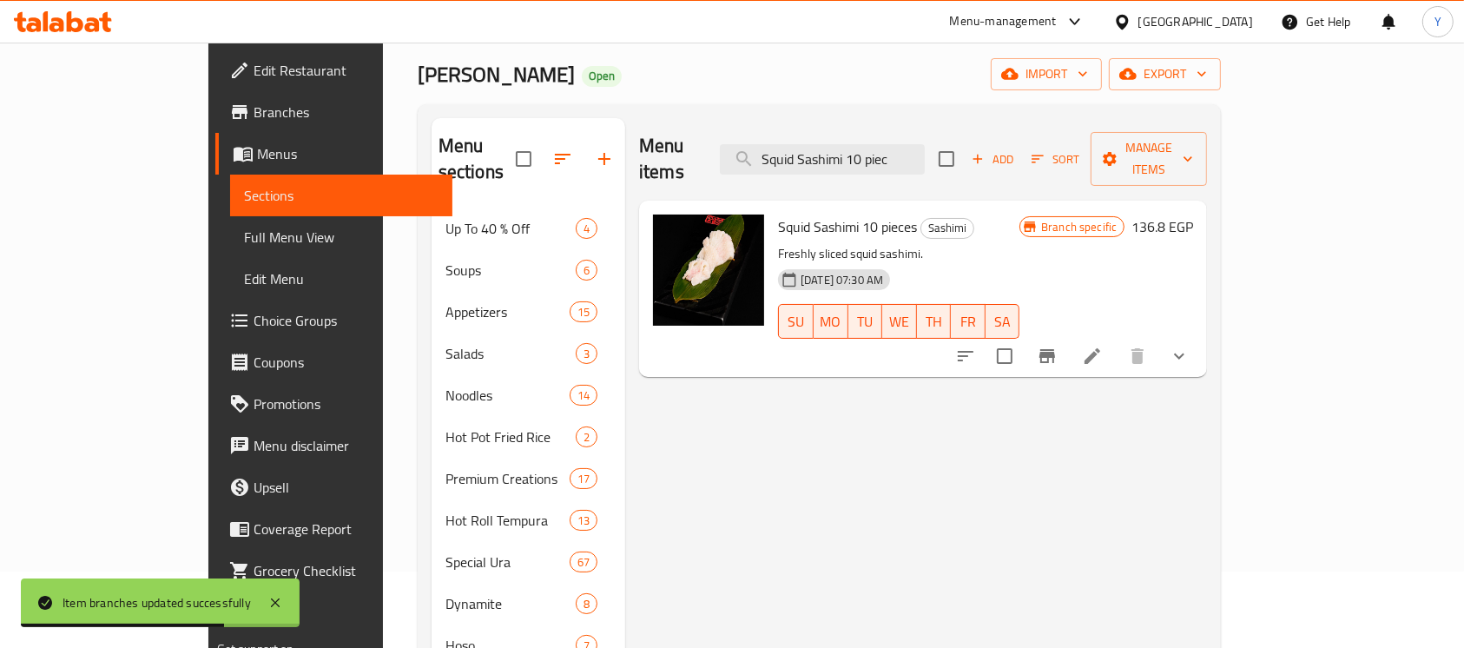
click at [1057, 345] on icon "Branch-specific-item" at bounding box center [1046, 355] width 21 height 21
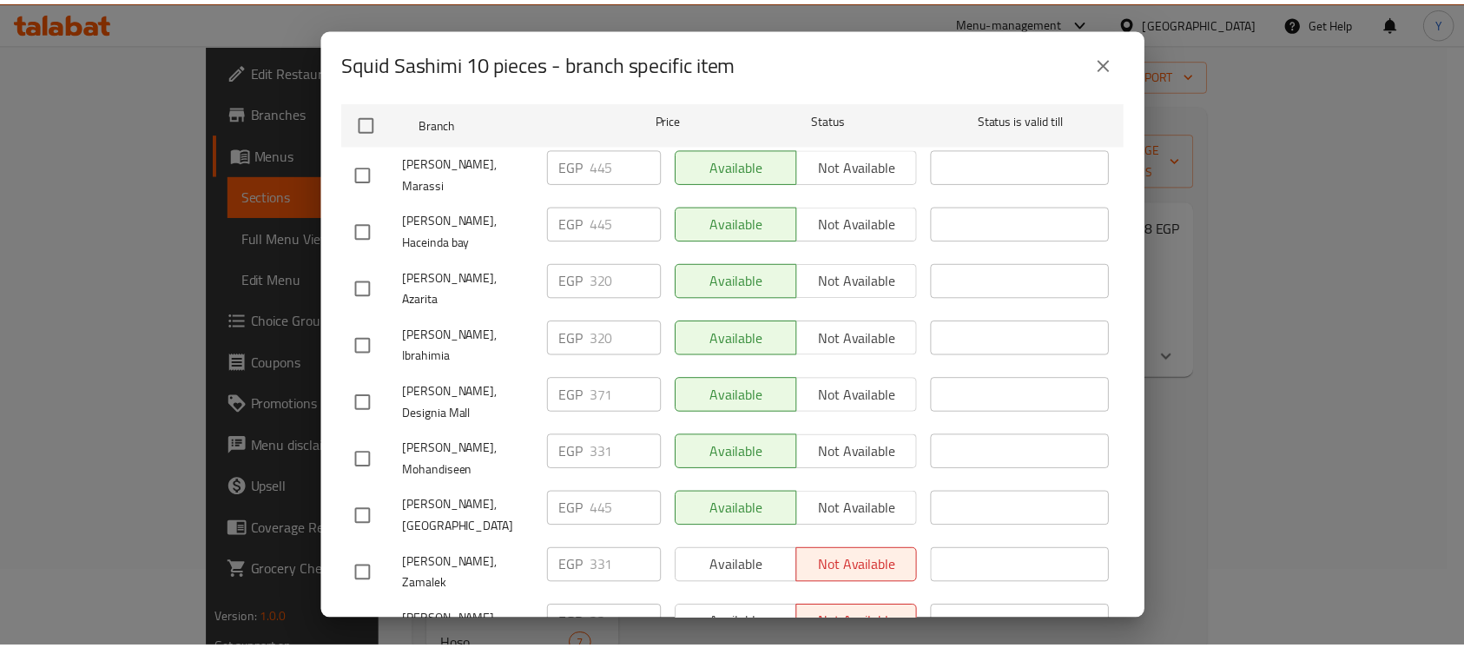
scroll to position [0, 0]
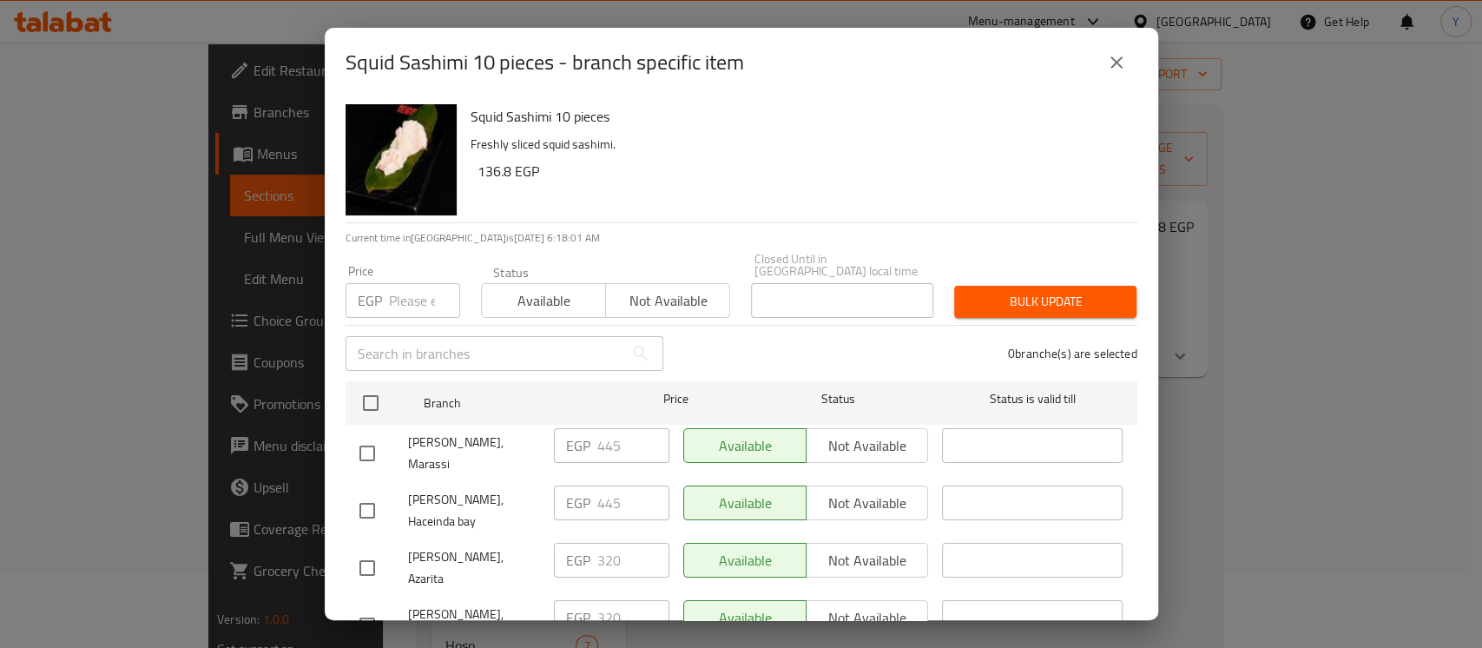
click at [1102, 52] on button "close" at bounding box center [1116, 63] width 42 height 42
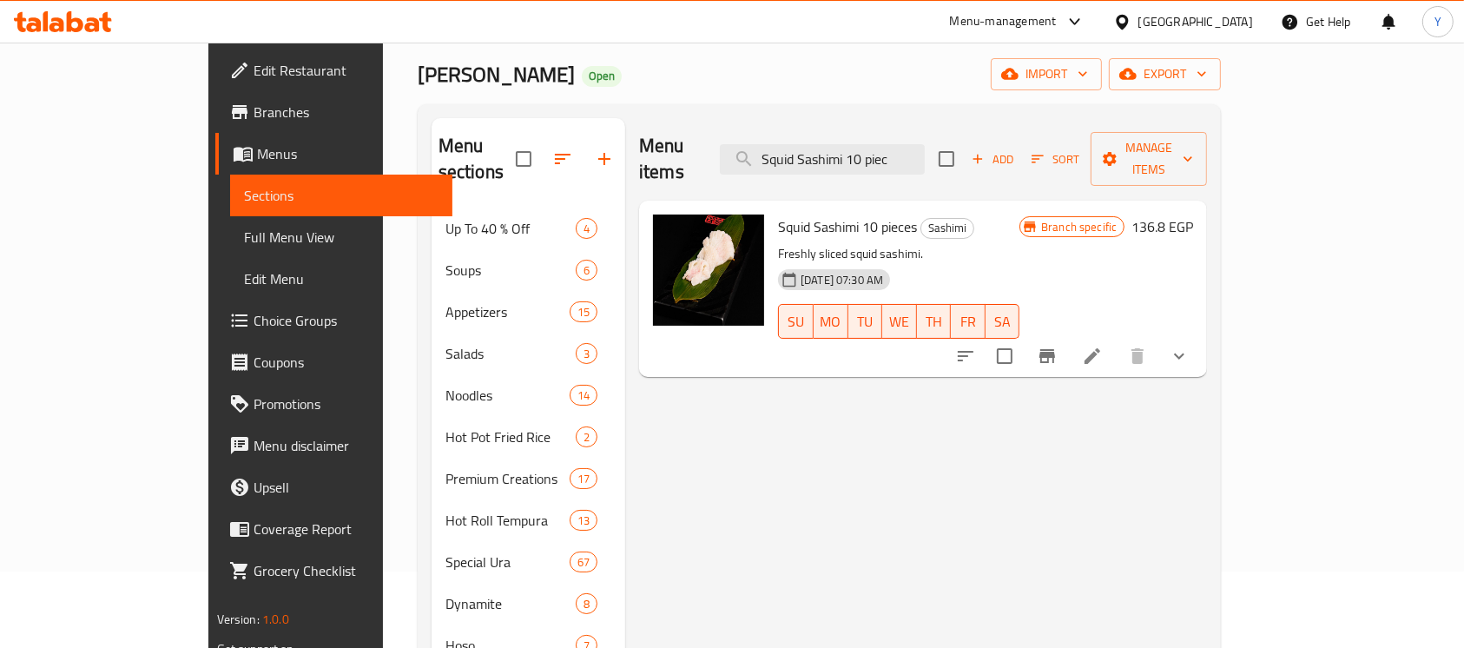
drag, startPoint x: 978, startPoint y: 143, endPoint x: 687, endPoint y: 138, distance: 291.7
click at [687, 138] on div "Menu items Squid Sashimi 10 piec Add Sort Manage items" at bounding box center [923, 159] width 568 height 82
paste input "almon Sashimi 10 pieces"
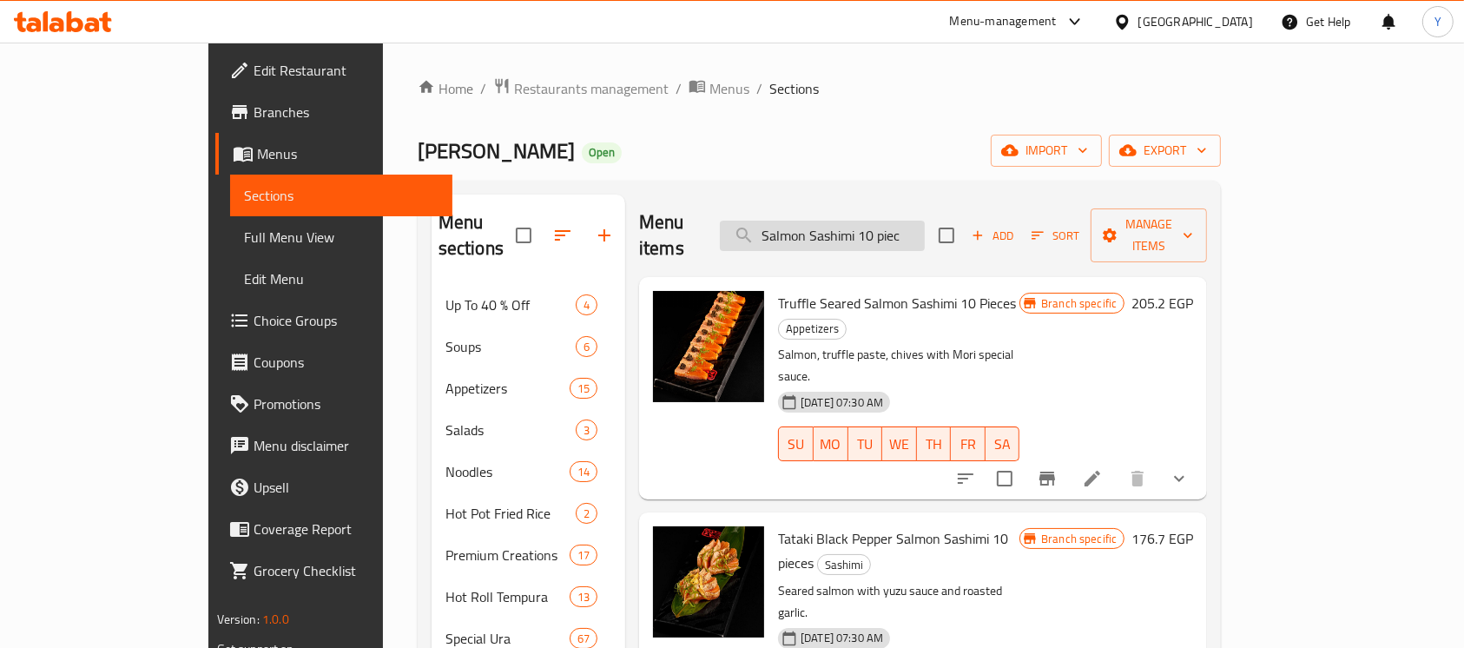
click at [924, 234] on input "Salmon Sashimi 10 piec" at bounding box center [822, 235] width 205 height 30
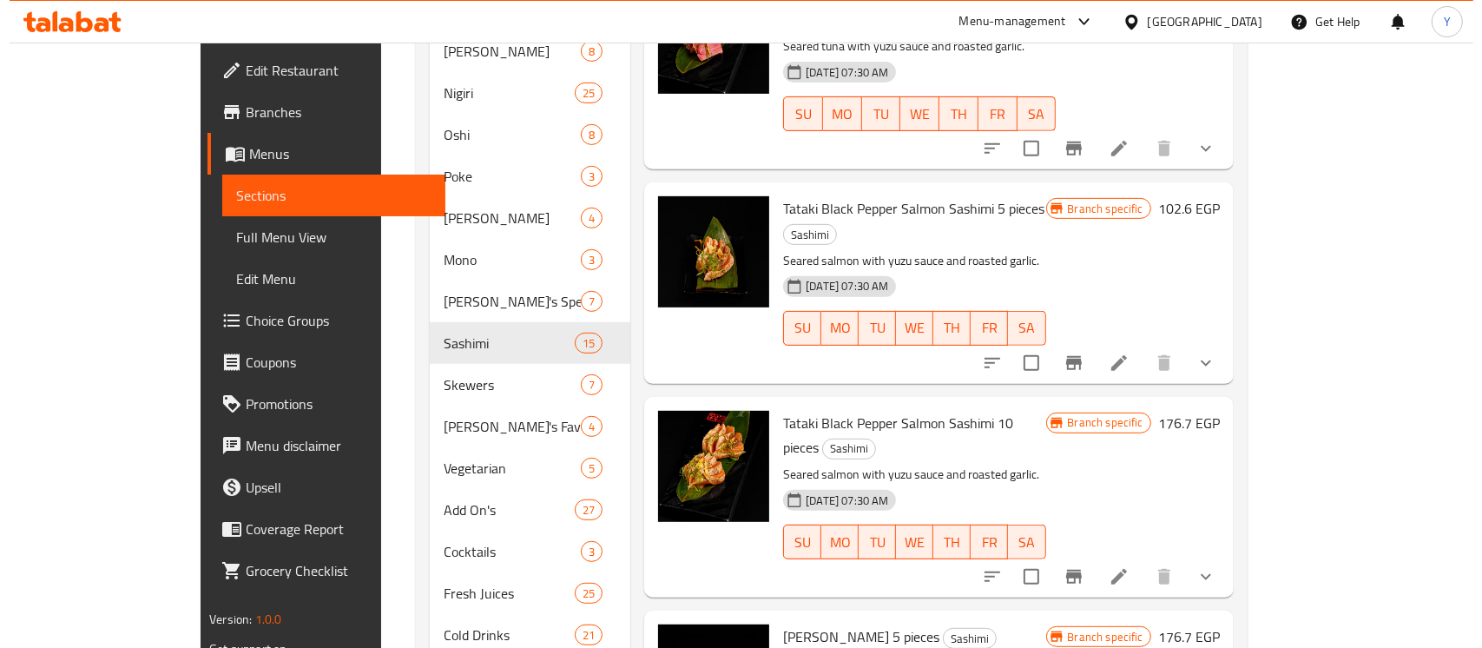
scroll to position [1149, 0]
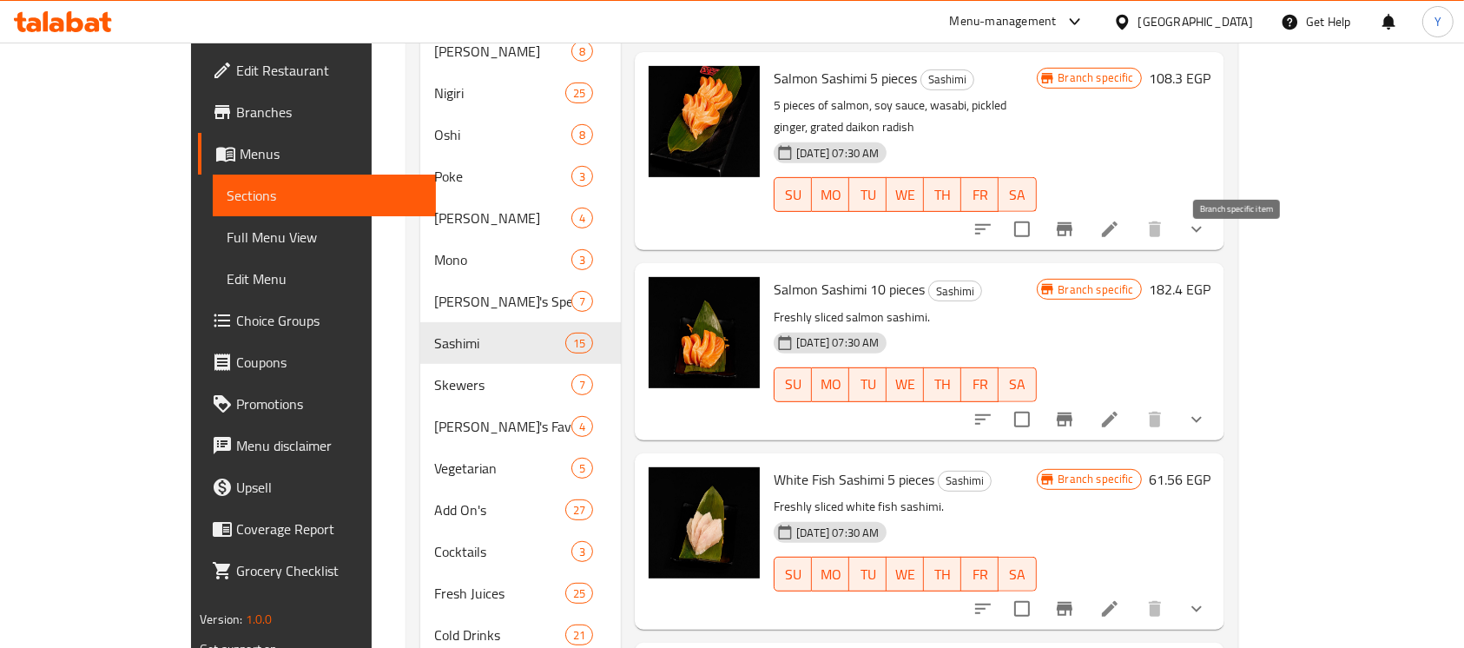
click at [1085, 398] on button "Branch-specific-item" at bounding box center [1064, 419] width 42 height 42
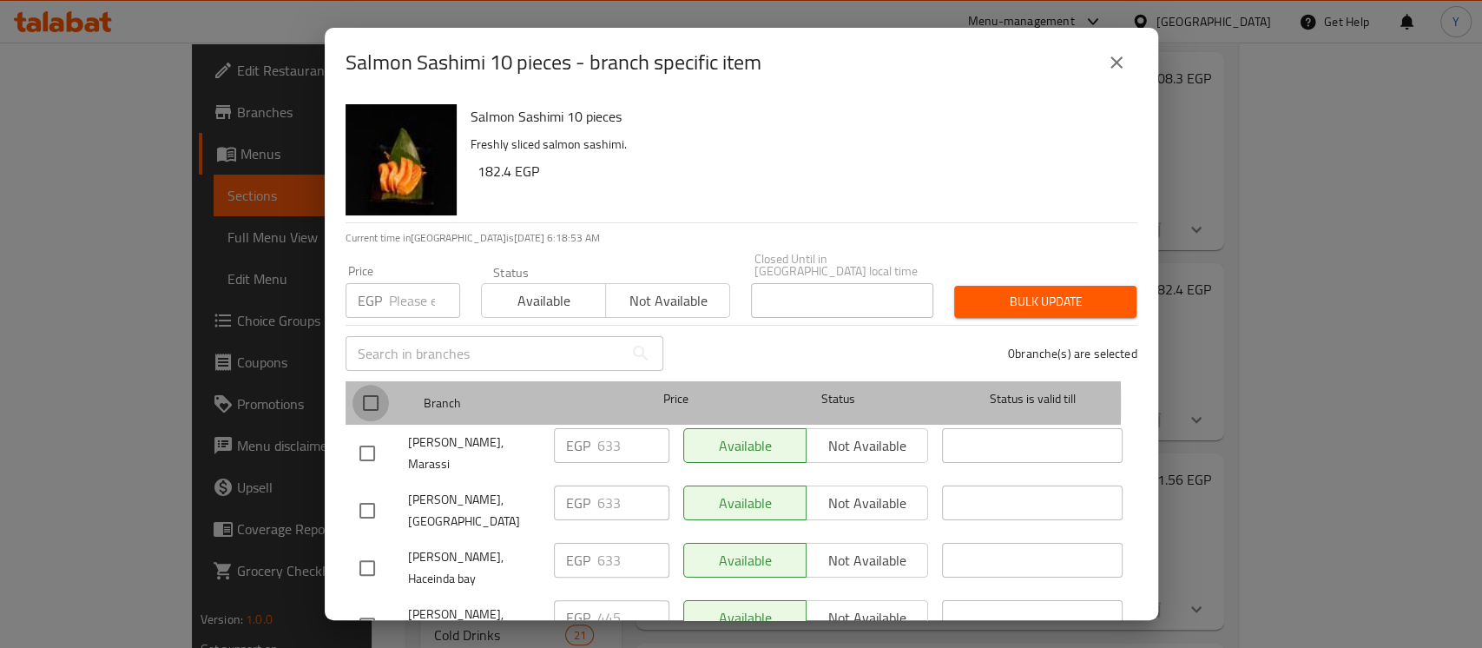
click at [371, 391] on input "checkbox" at bounding box center [370, 403] width 36 height 36
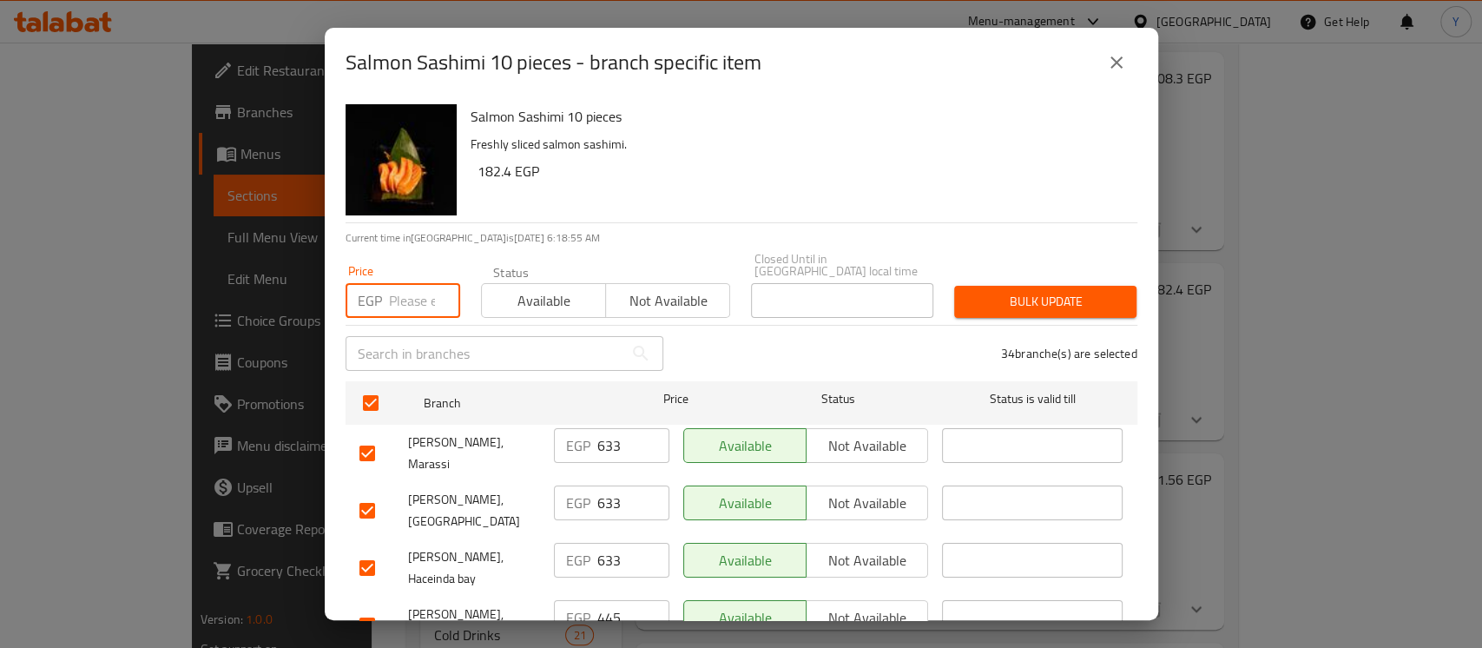
paste input "456"
drag, startPoint x: 381, startPoint y: 477, endPoint x: 377, endPoint y: 469, distance: 8.9
click at [380, 492] on input "checkbox" at bounding box center [367, 510] width 36 height 36
click at [367, 437] on input "checkbox" at bounding box center [367, 453] width 36 height 36
click at [368, 549] on input "checkbox" at bounding box center [367, 567] width 36 height 36
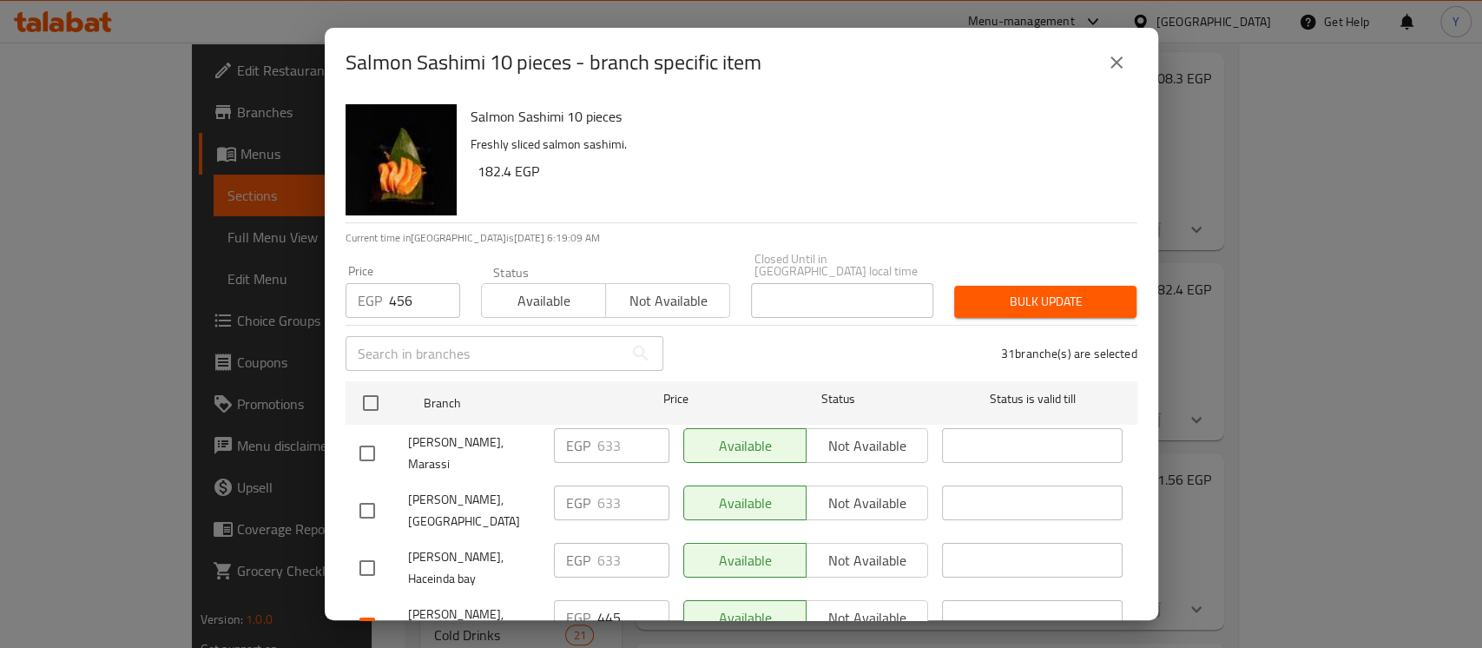
scroll to position [435, 0]
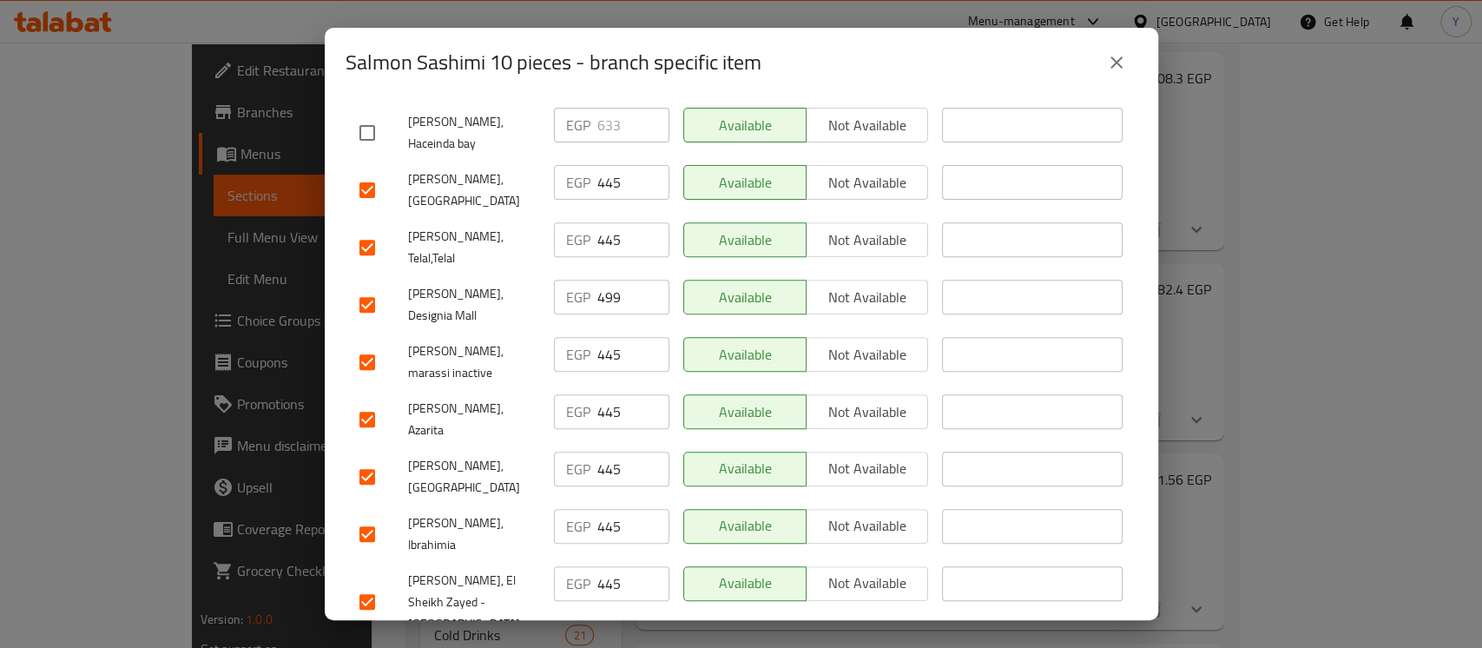
click at [359, 401] on input "checkbox" at bounding box center [367, 419] width 36 height 36
click at [366, 516] on input "checkbox" at bounding box center [367, 534] width 36 height 36
click at [372, 286] on input "checkbox" at bounding box center [367, 304] width 36 height 36
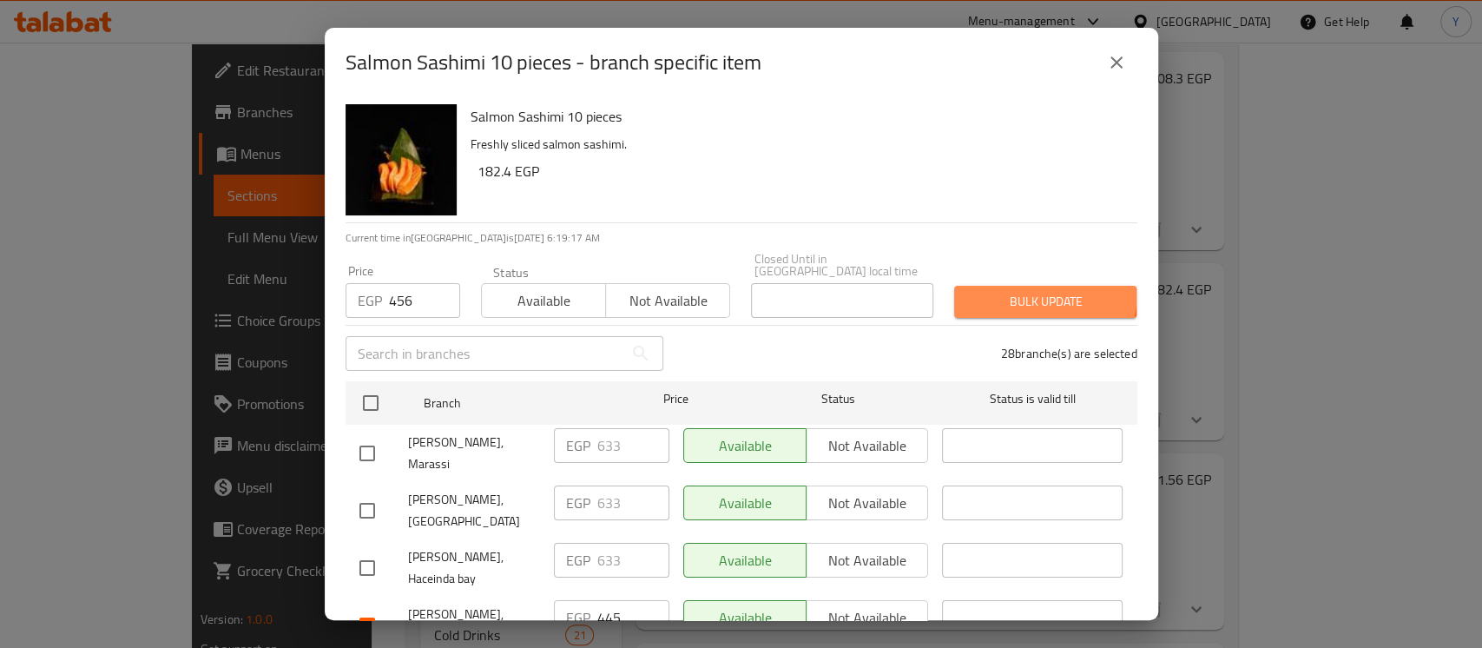
click at [1030, 291] on span "Bulk update" at bounding box center [1045, 302] width 155 height 22
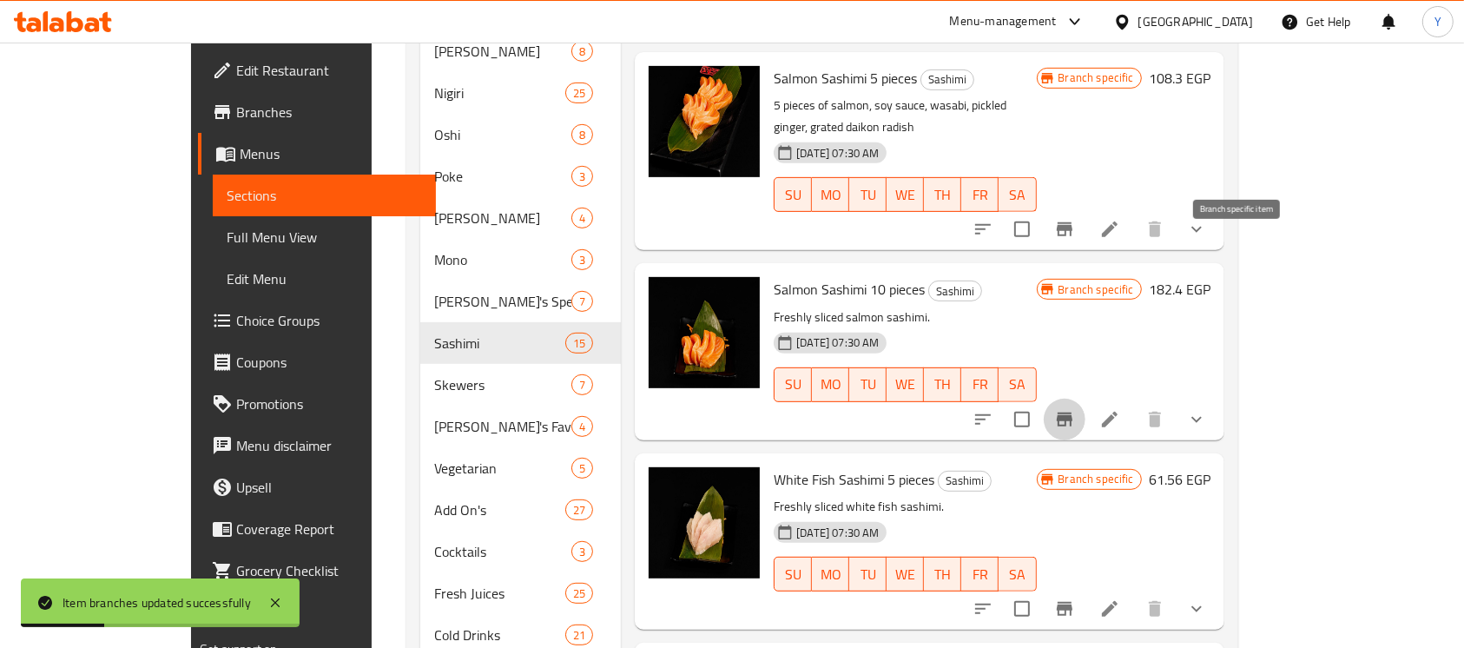
click at [1072, 412] on icon "Branch-specific-item" at bounding box center [1064, 419] width 16 height 14
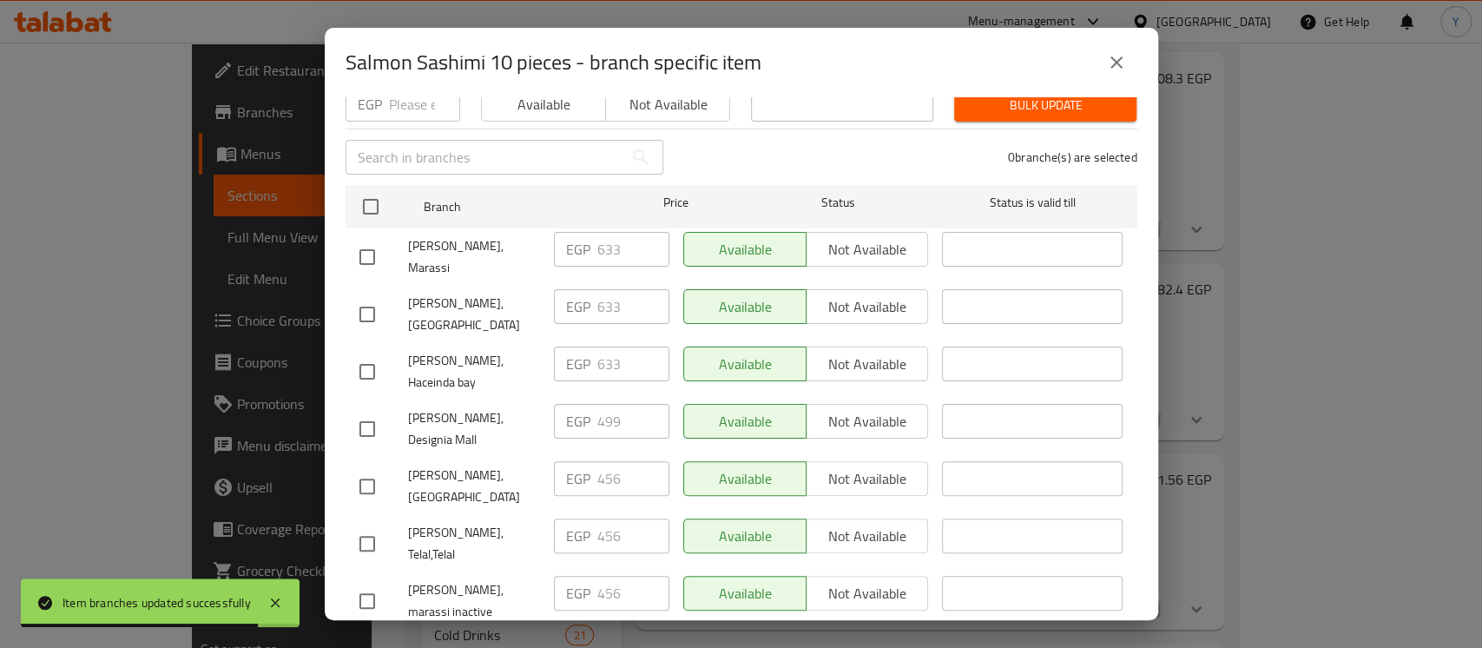
scroll to position [295, 0]
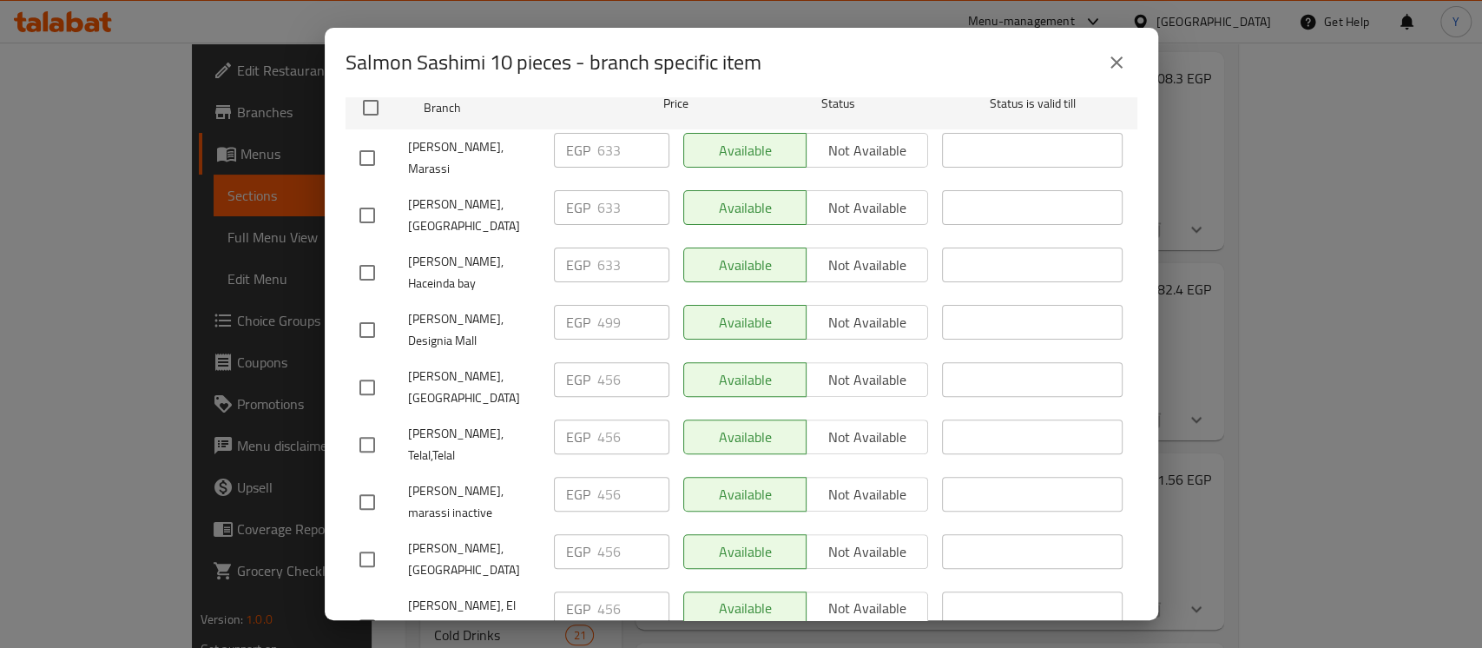
drag, startPoint x: 372, startPoint y: 281, endPoint x: 379, endPoint y: 260, distance: 22.2
click at [372, 312] on input "checkbox" at bounding box center [367, 330] width 36 height 36
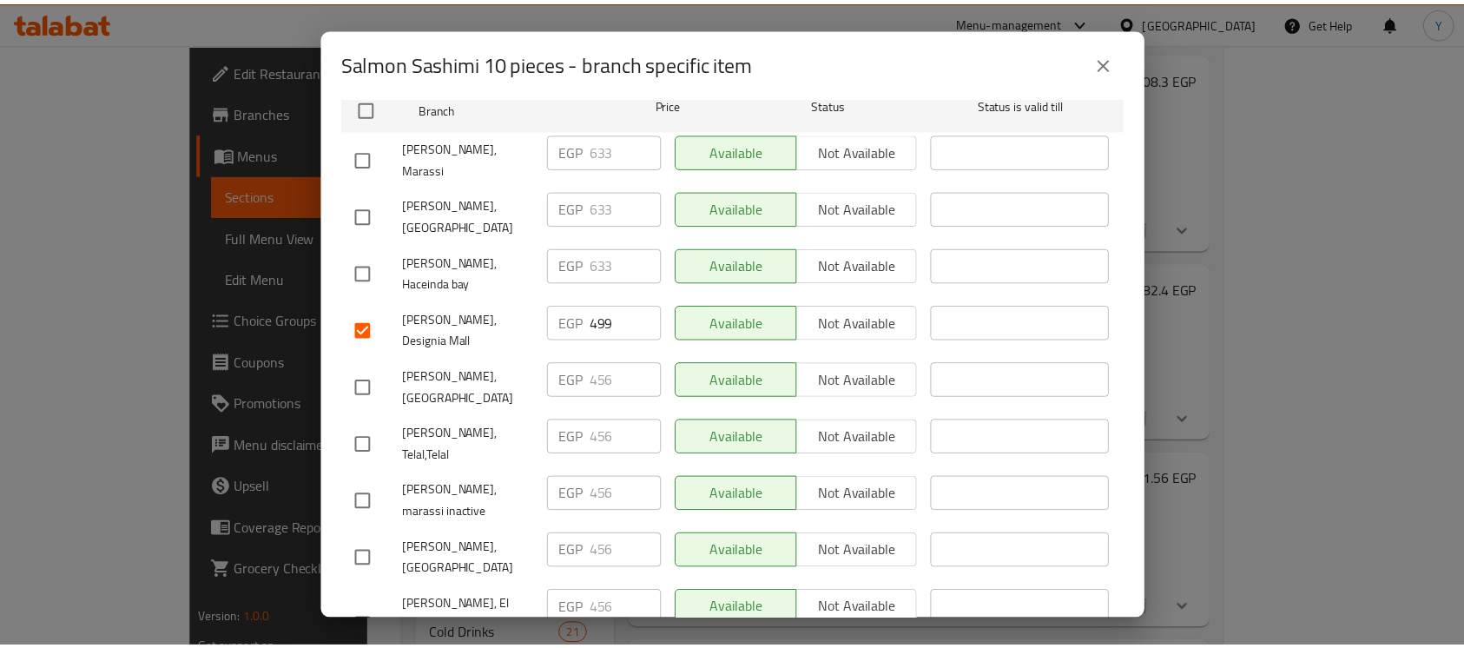
scroll to position [0, 0]
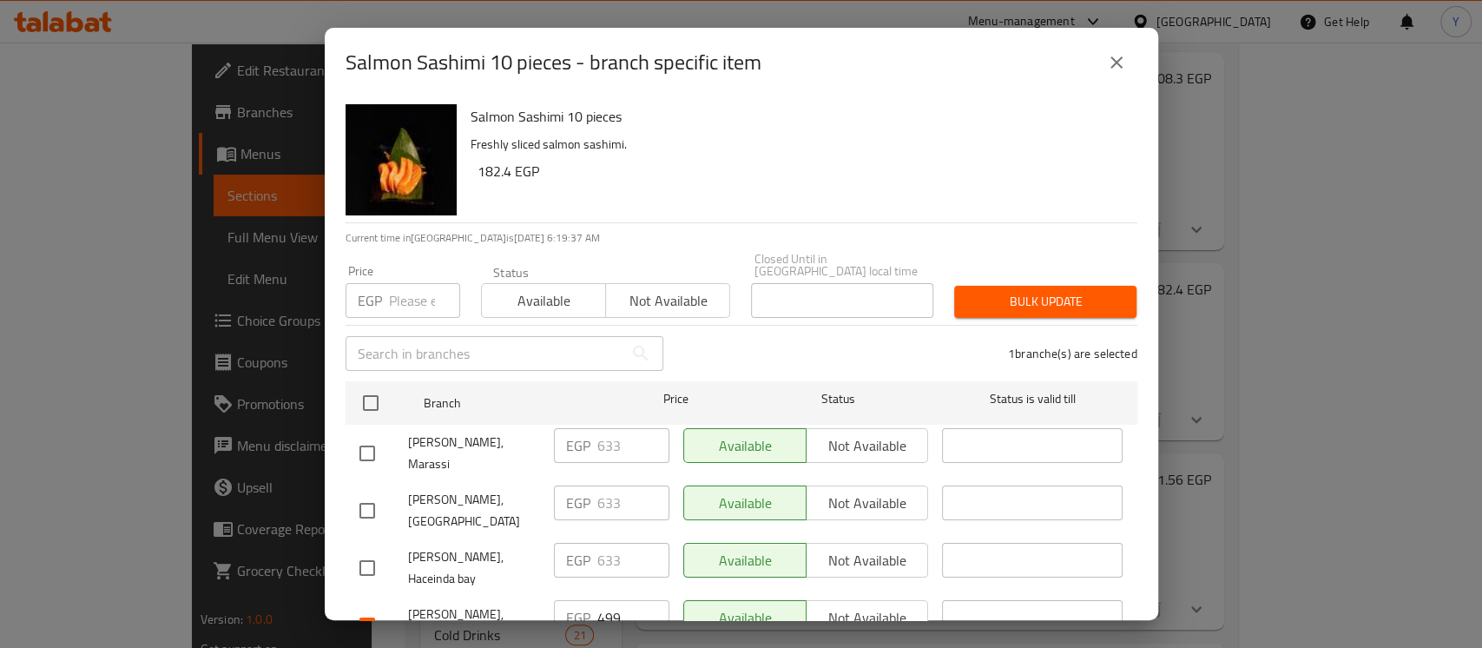
click at [360, 293] on p "EGP" at bounding box center [370, 300] width 24 height 21
click at [395, 292] on input "number" at bounding box center [424, 300] width 71 height 35
paste input "513"
click at [1005, 291] on span "Bulk update" at bounding box center [1045, 302] width 155 height 22
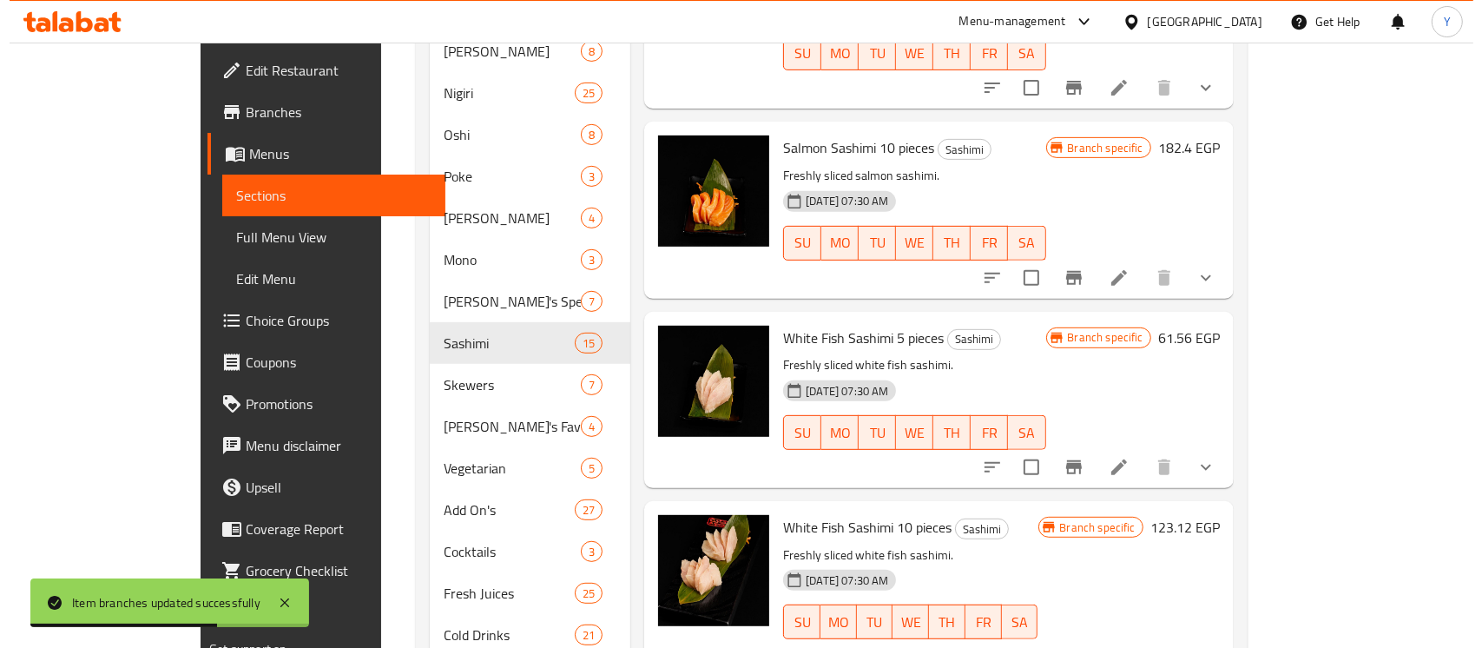
scroll to position [1311, 0]
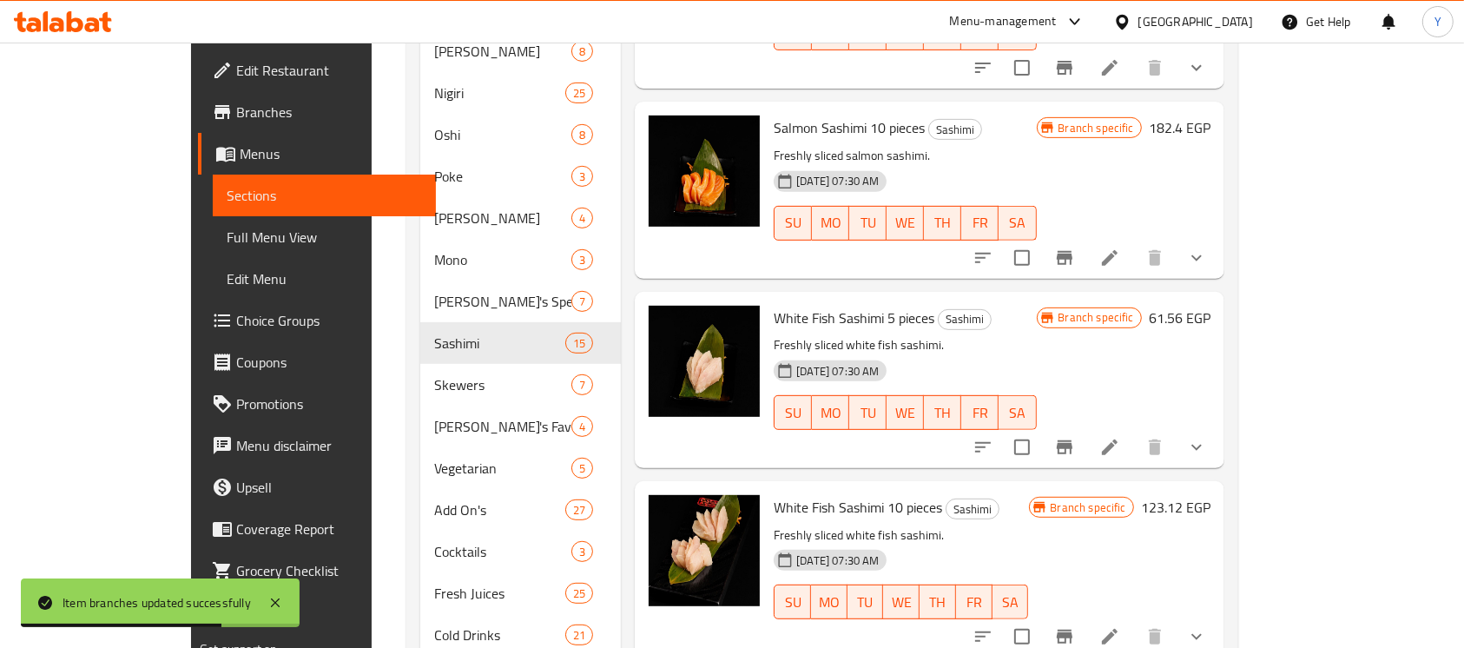
click at [1085, 615] on button "Branch-specific-item" at bounding box center [1064, 636] width 42 height 42
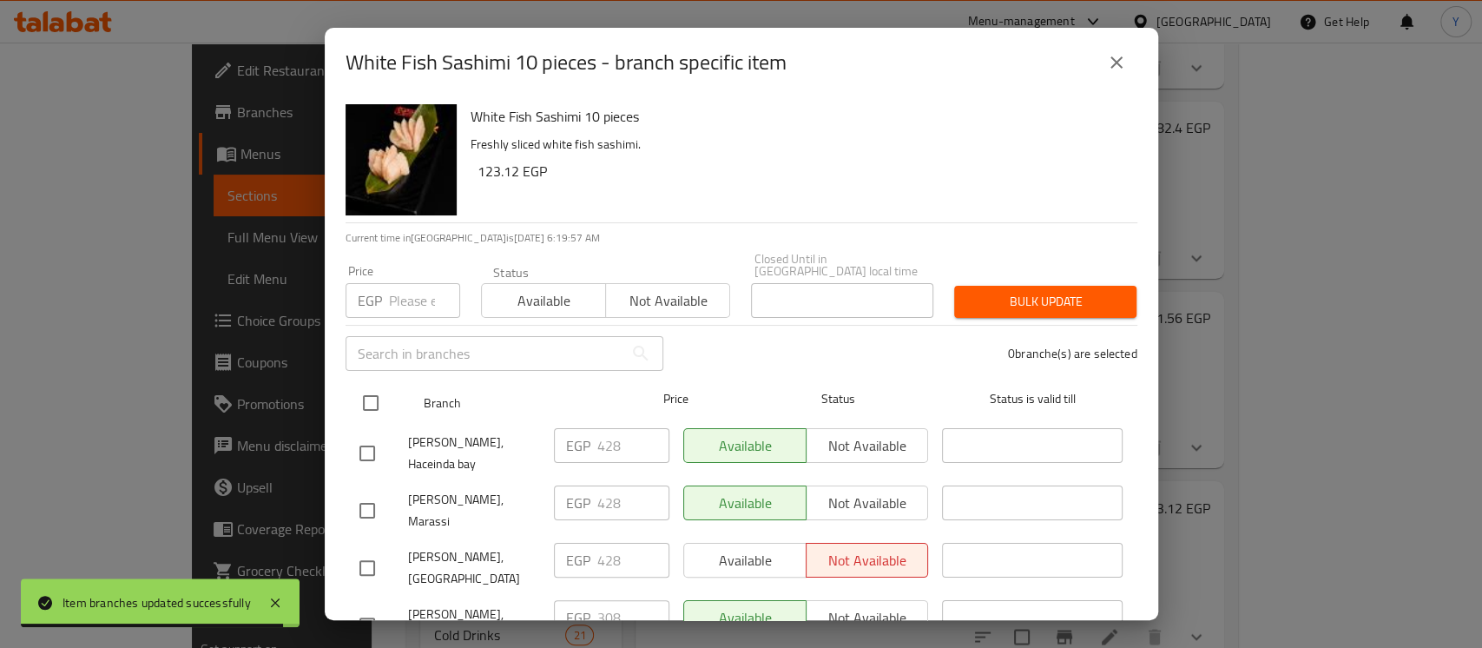
click at [378, 421] on div "[PERSON_NAME], Haceinda bay" at bounding box center [449, 453] width 194 height 64
click at [368, 385] on input "checkbox" at bounding box center [370, 403] width 36 height 36
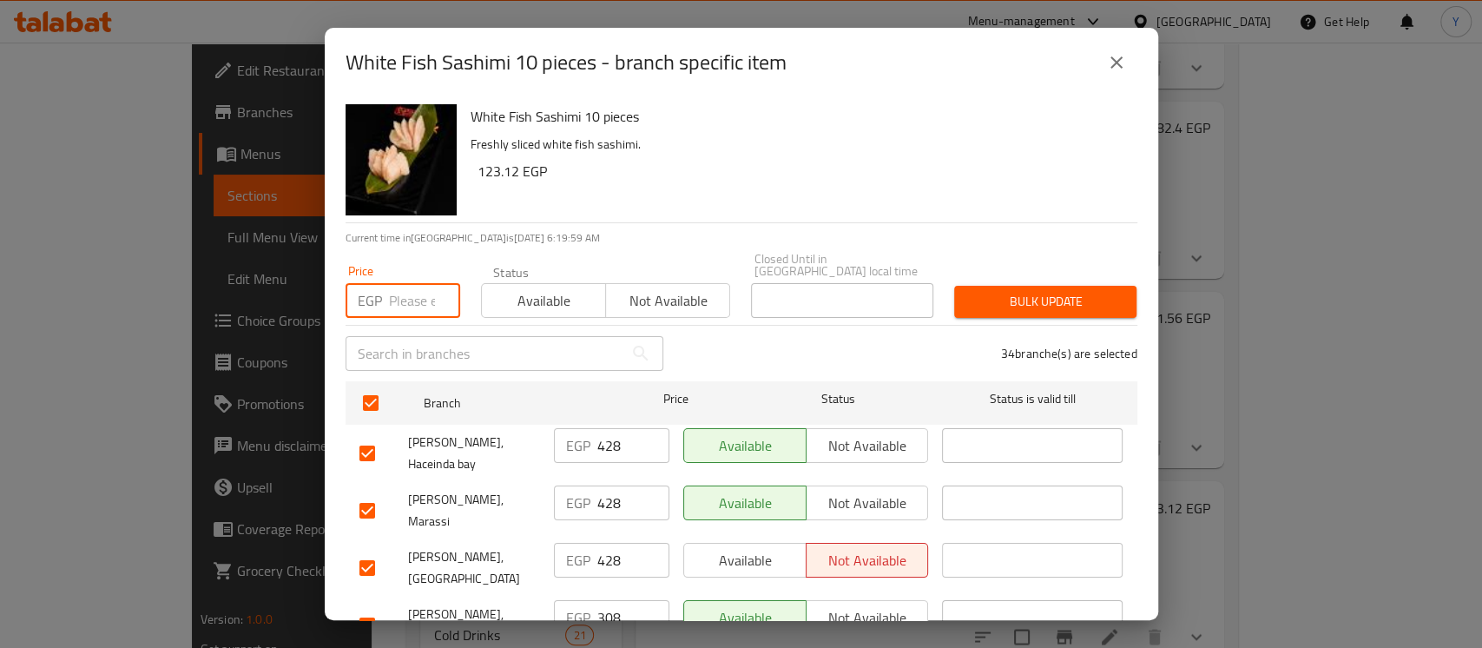
paste input "320"
click at [376, 549] on input "checkbox" at bounding box center [367, 567] width 36 height 36
click at [372, 497] on input "checkbox" at bounding box center [367, 510] width 36 height 36
click at [365, 435] on input "checkbox" at bounding box center [367, 453] width 36 height 36
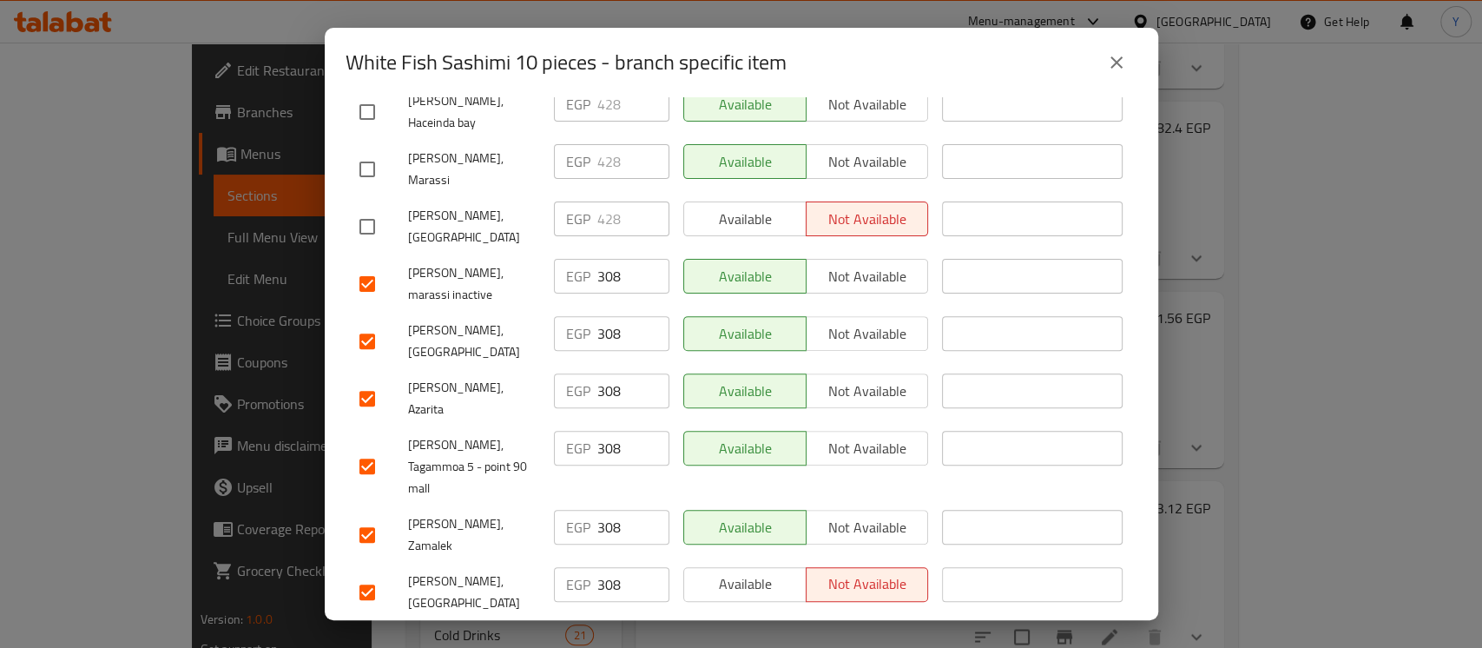
scroll to position [355, 0]
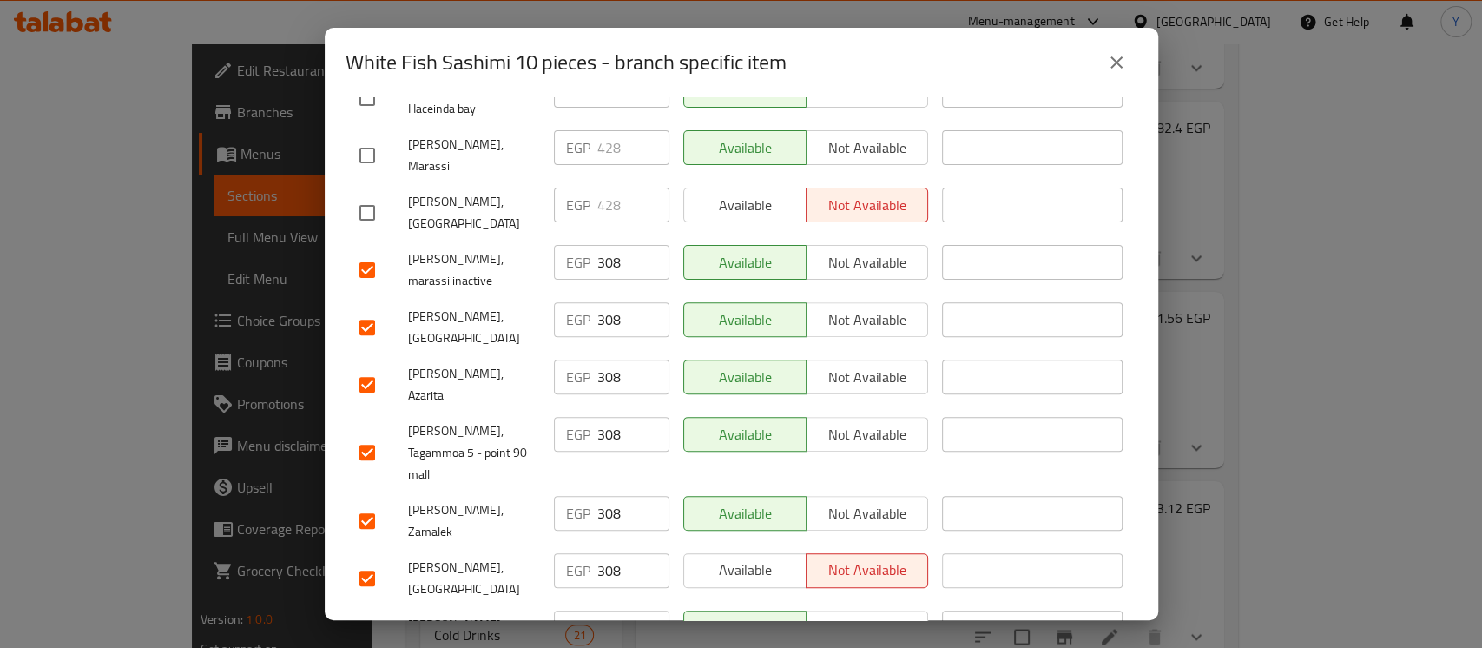
click at [372, 366] on input "checkbox" at bounding box center [367, 384] width 36 height 36
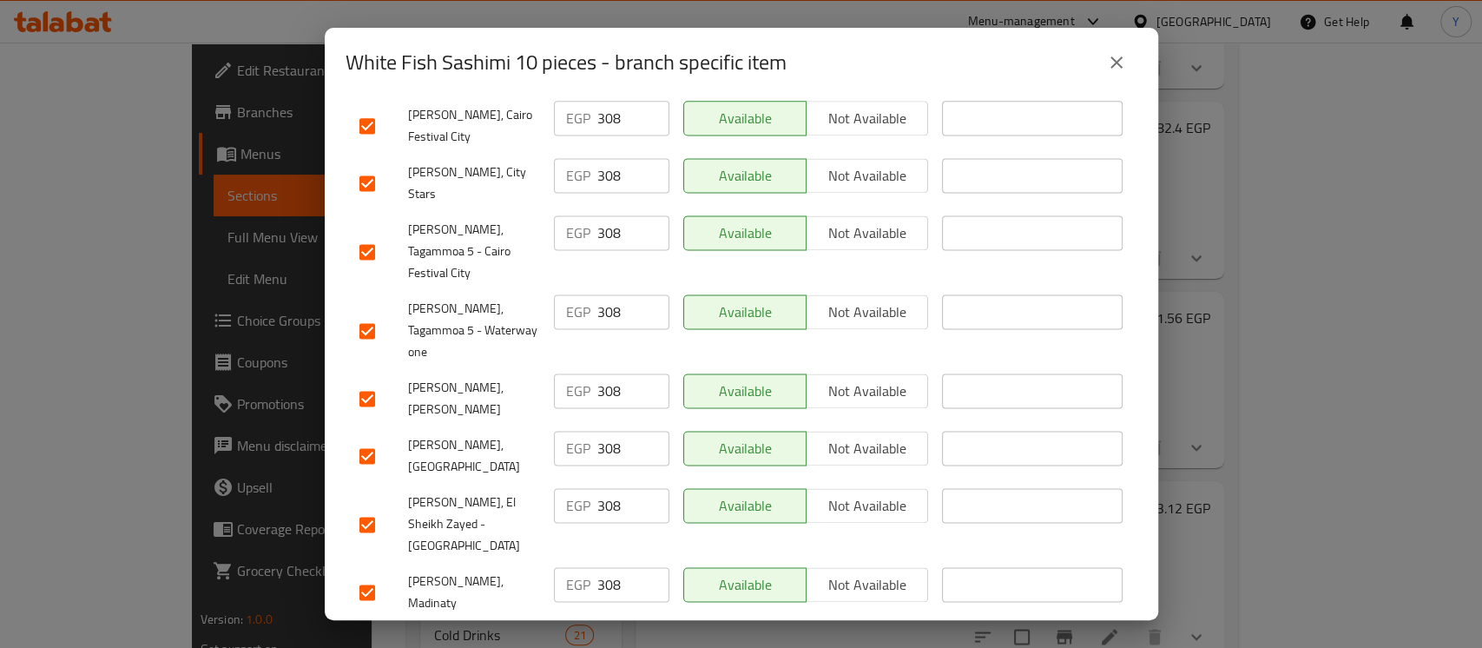
scroll to position [1684, 0]
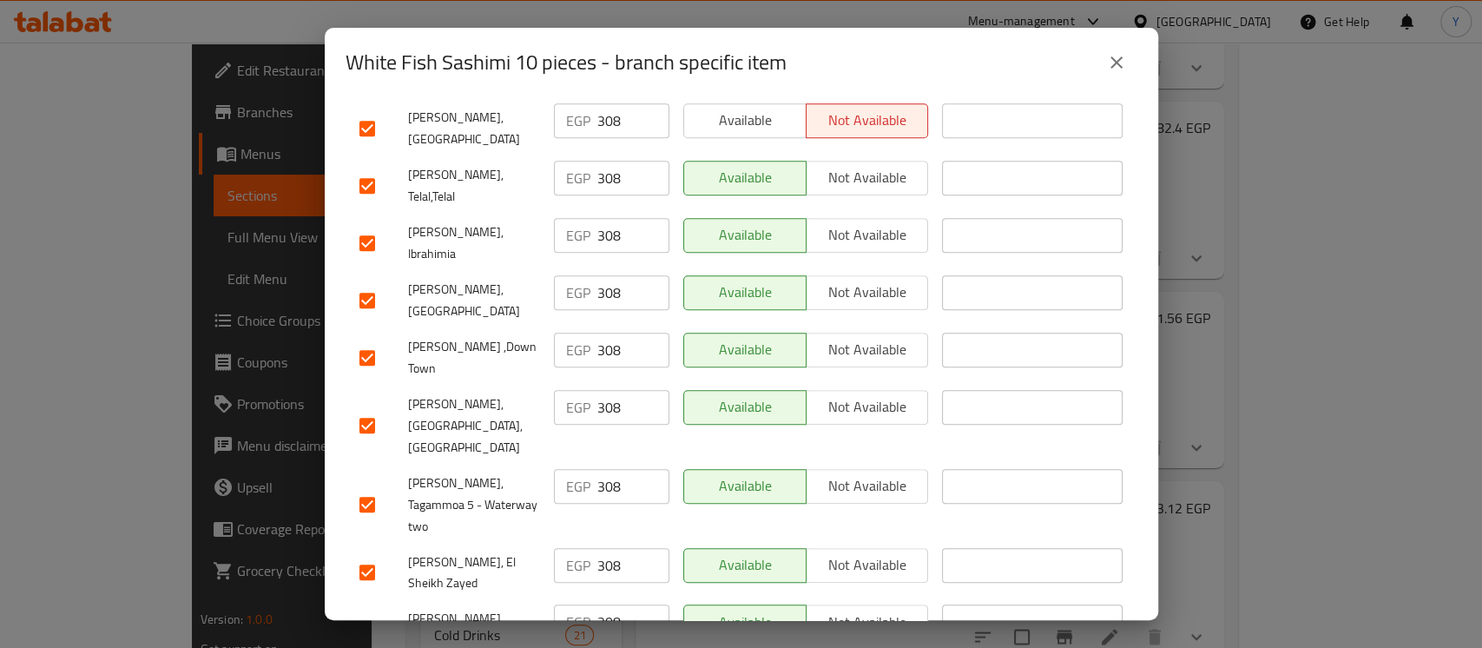
scroll to position [737, 0]
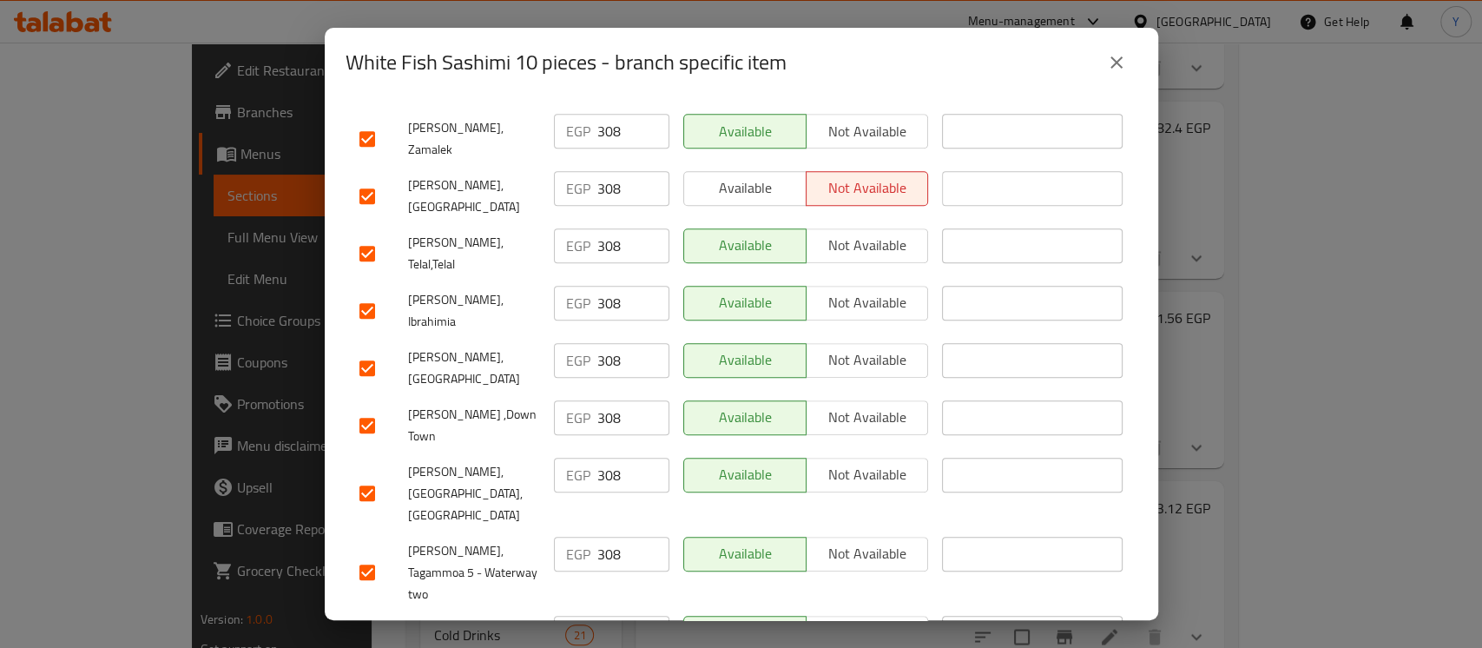
click at [361, 293] on input "checkbox" at bounding box center [367, 311] width 36 height 36
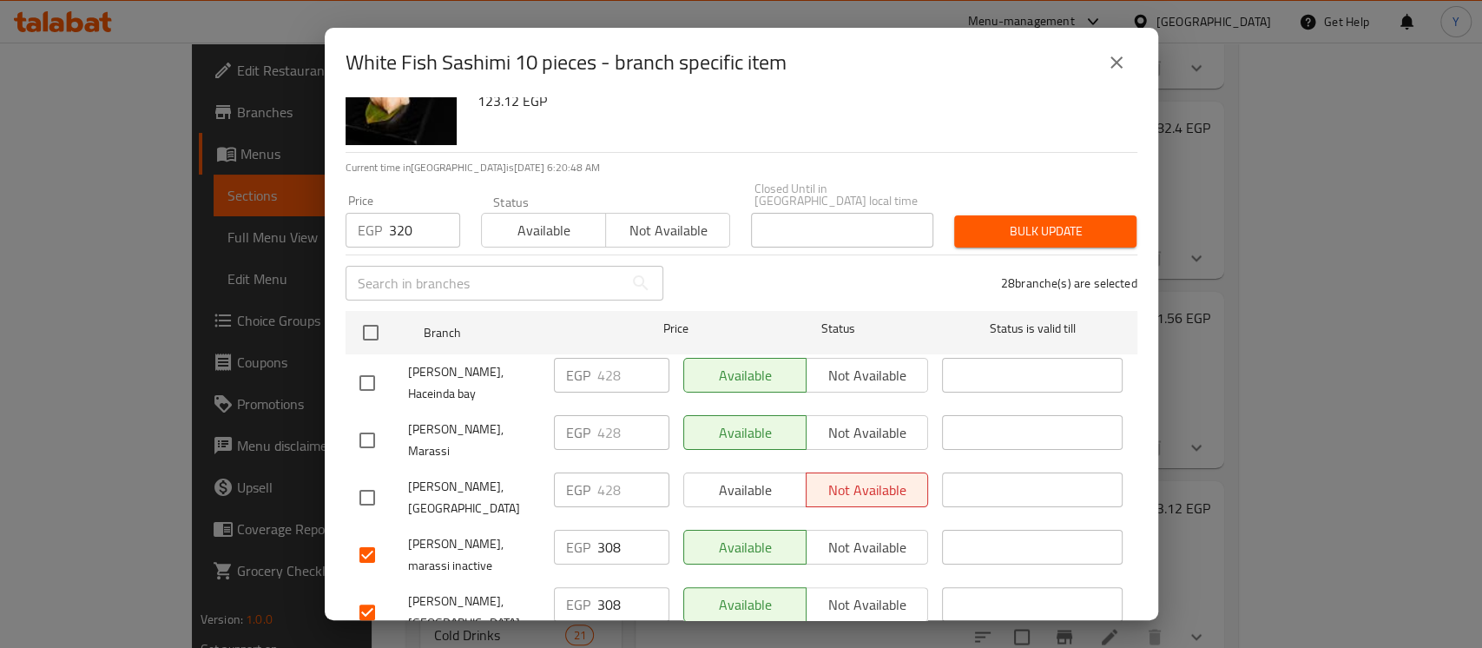
scroll to position [67, 0]
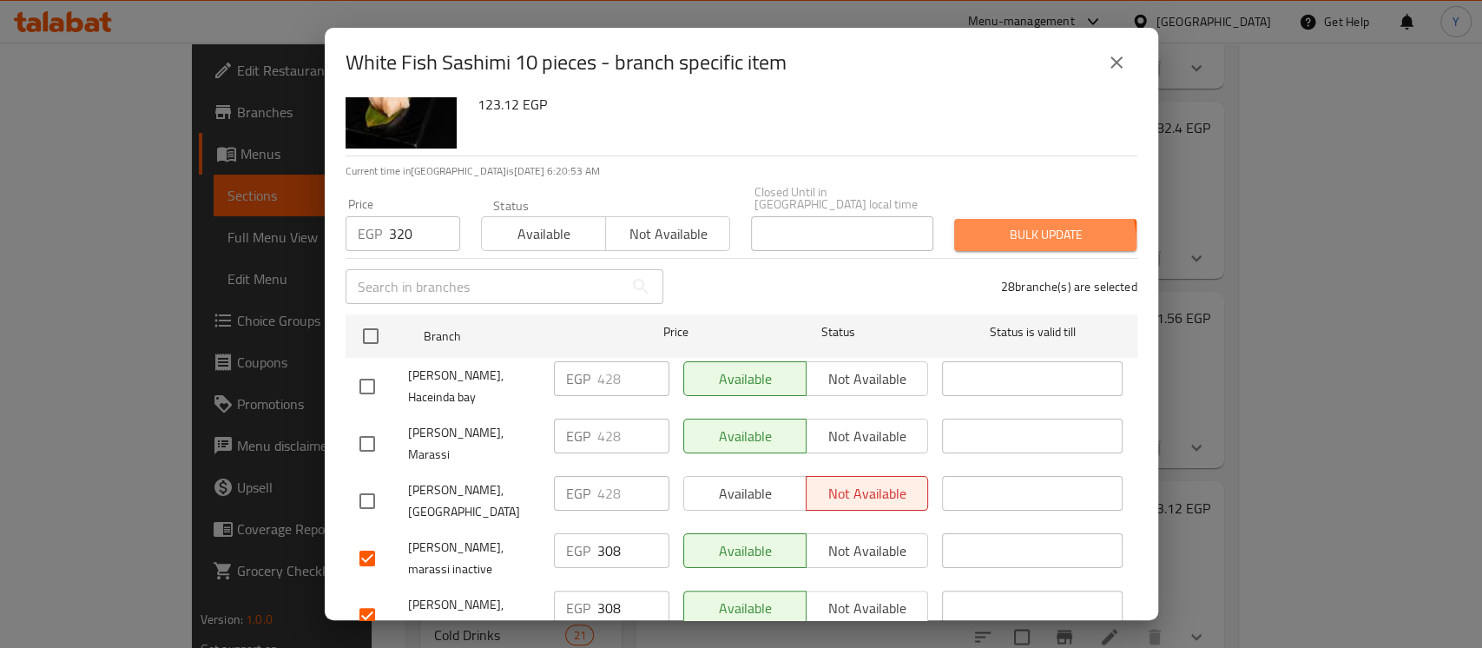
click at [1009, 233] on span "Bulk update" at bounding box center [1045, 235] width 155 height 22
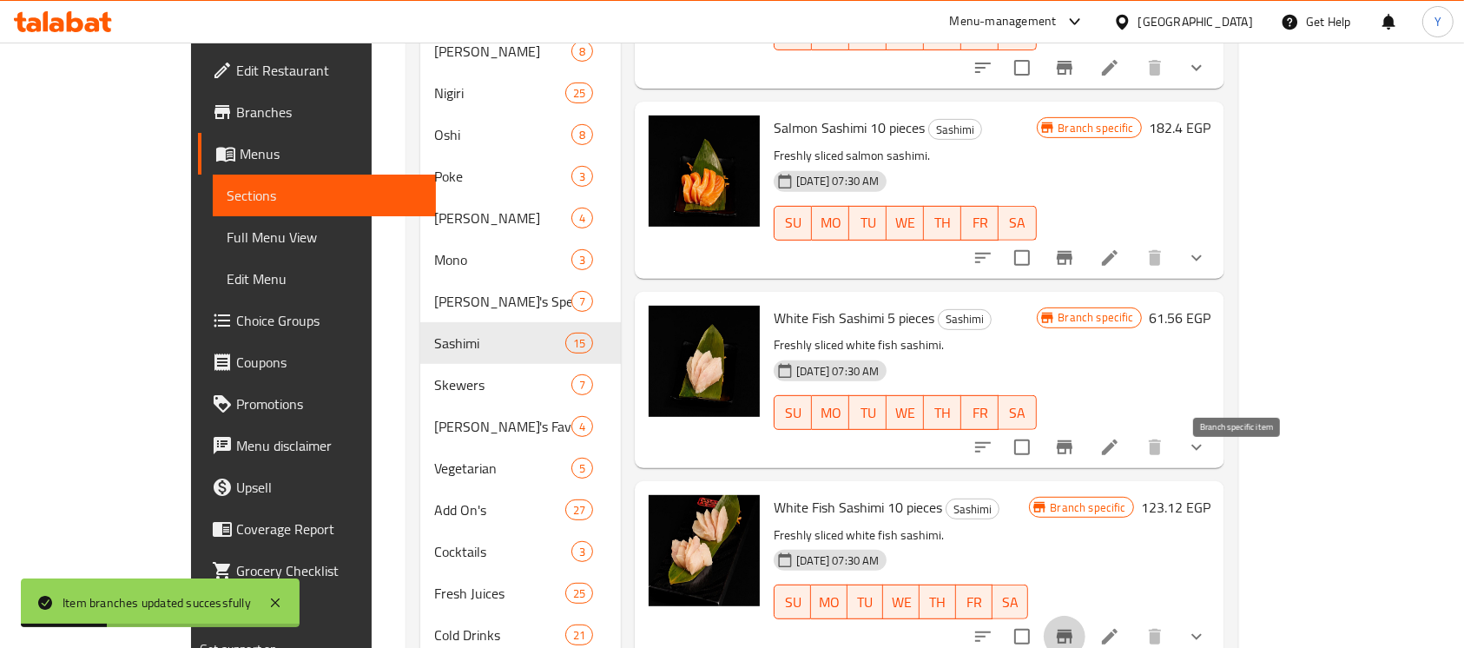
click at [1075, 626] on icon "Branch-specific-item" at bounding box center [1064, 636] width 21 height 21
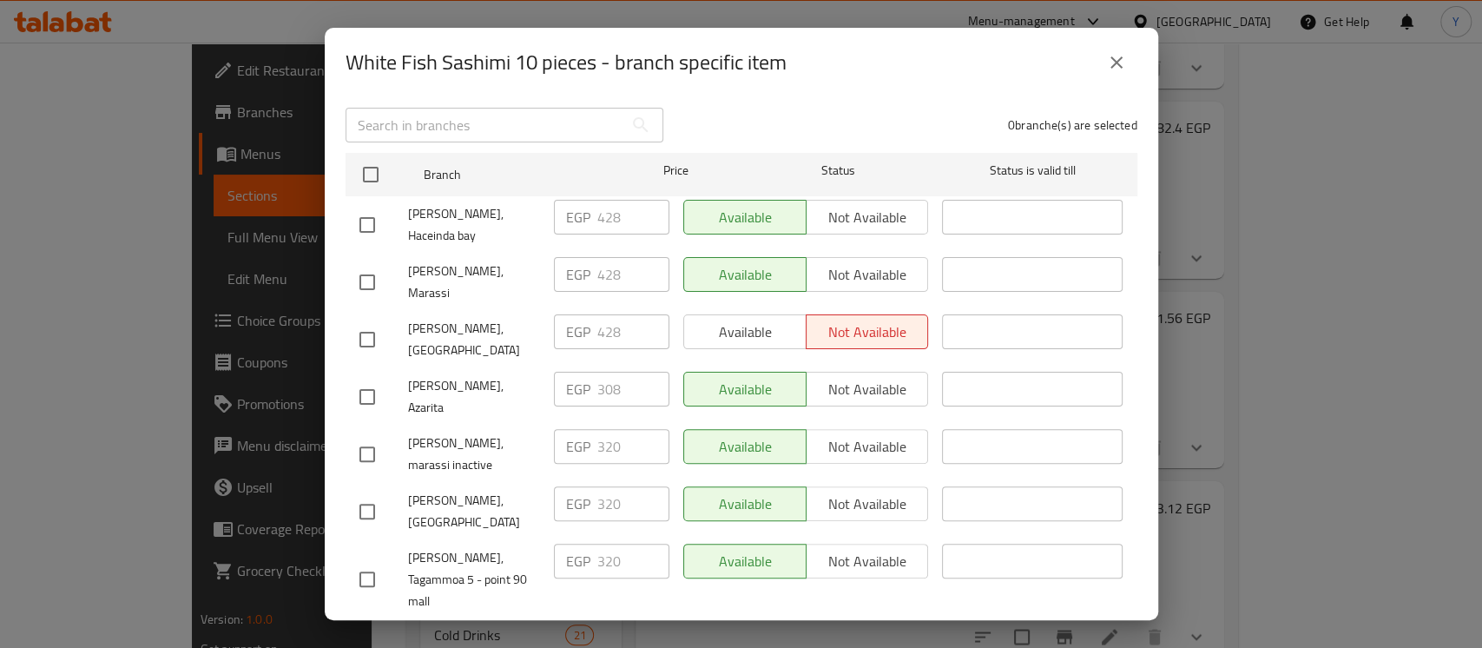
scroll to position [1684, 0]
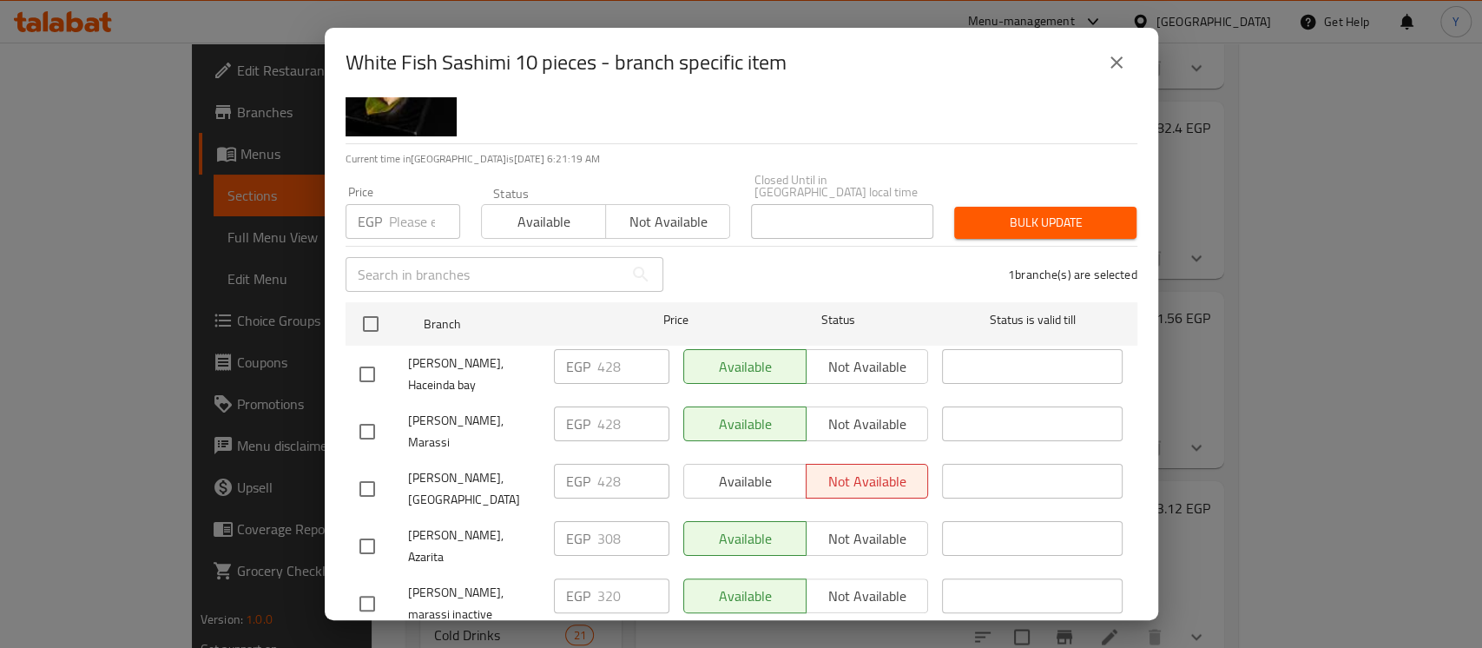
scroll to position [135, 0]
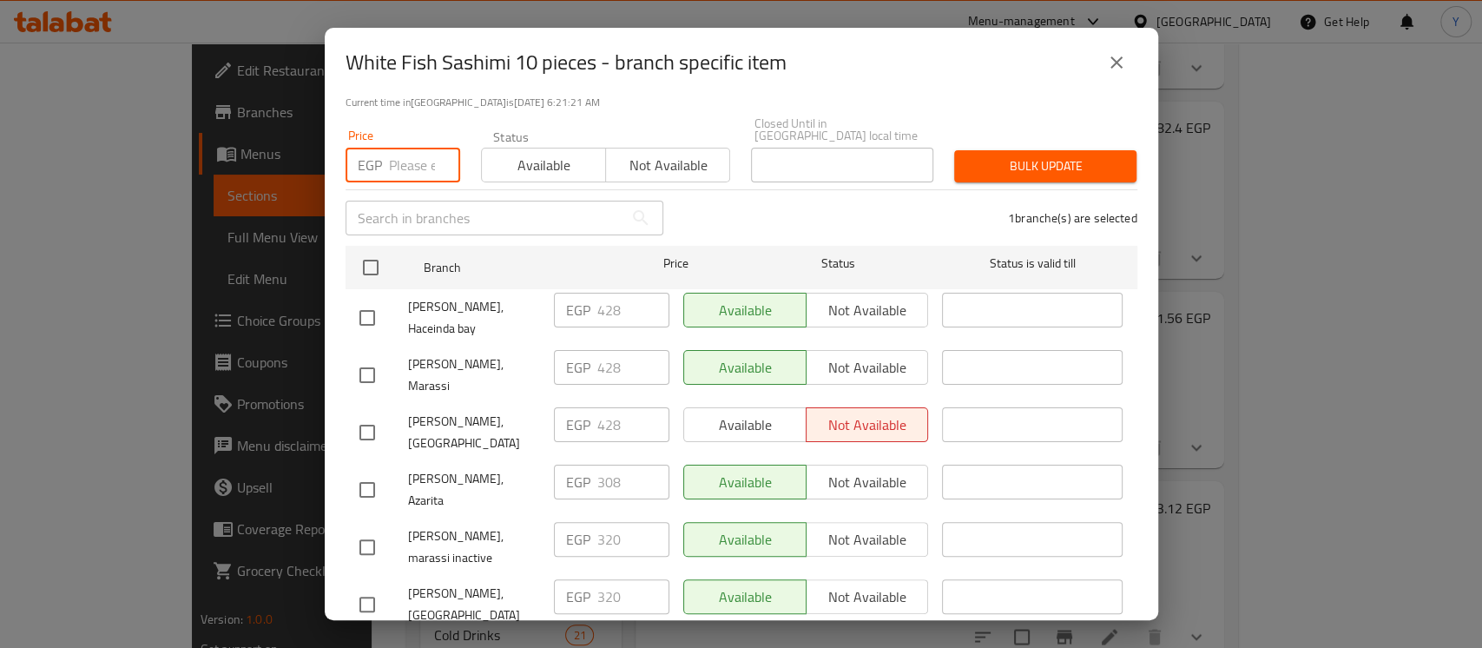
paste input "360"
click at [1033, 159] on span "Bulk update" at bounding box center [1045, 166] width 155 height 22
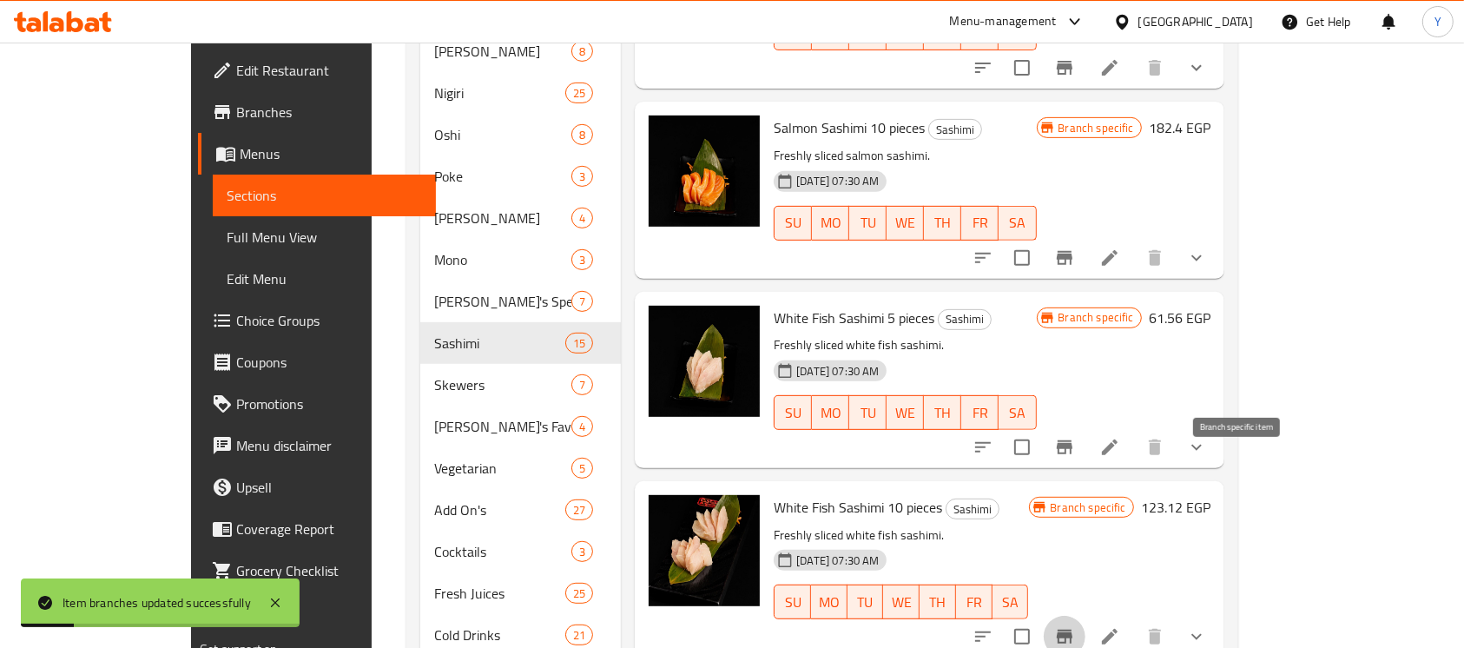
click at [1072, 629] on icon "Branch-specific-item" at bounding box center [1064, 636] width 16 height 14
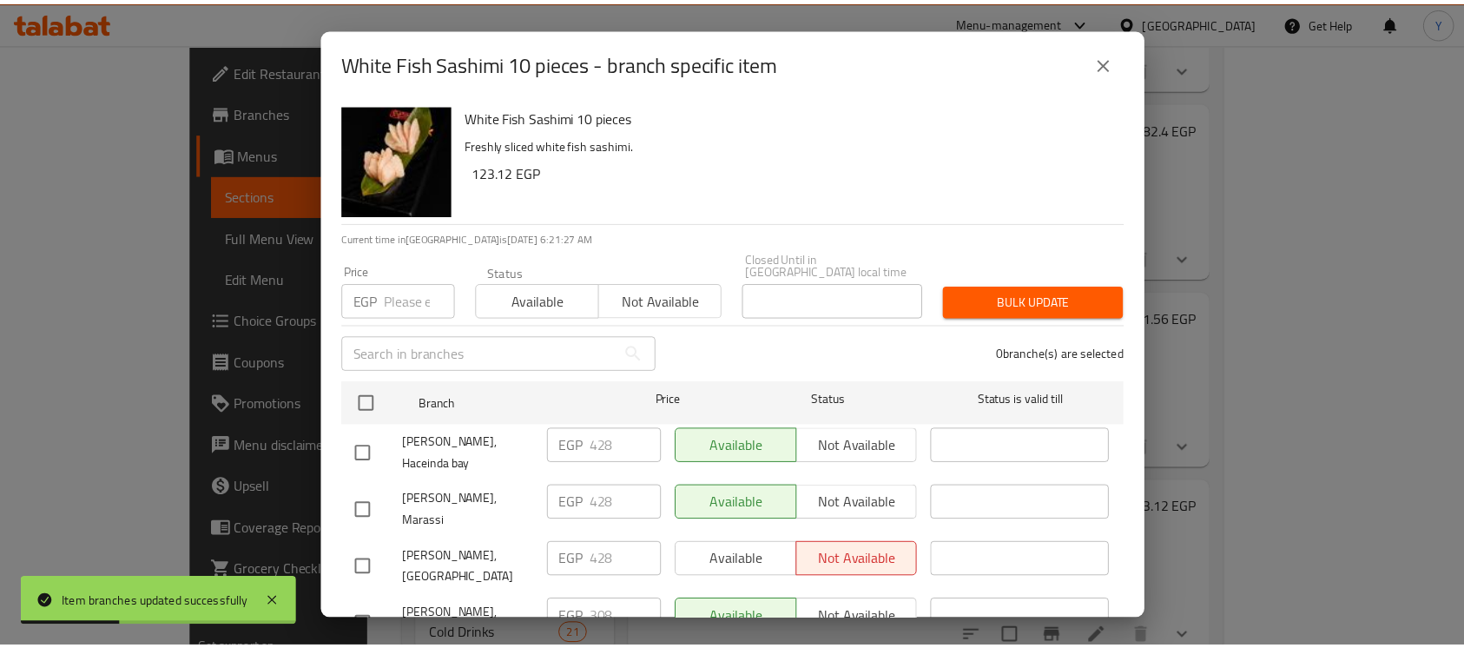
scroll to position [1684, 0]
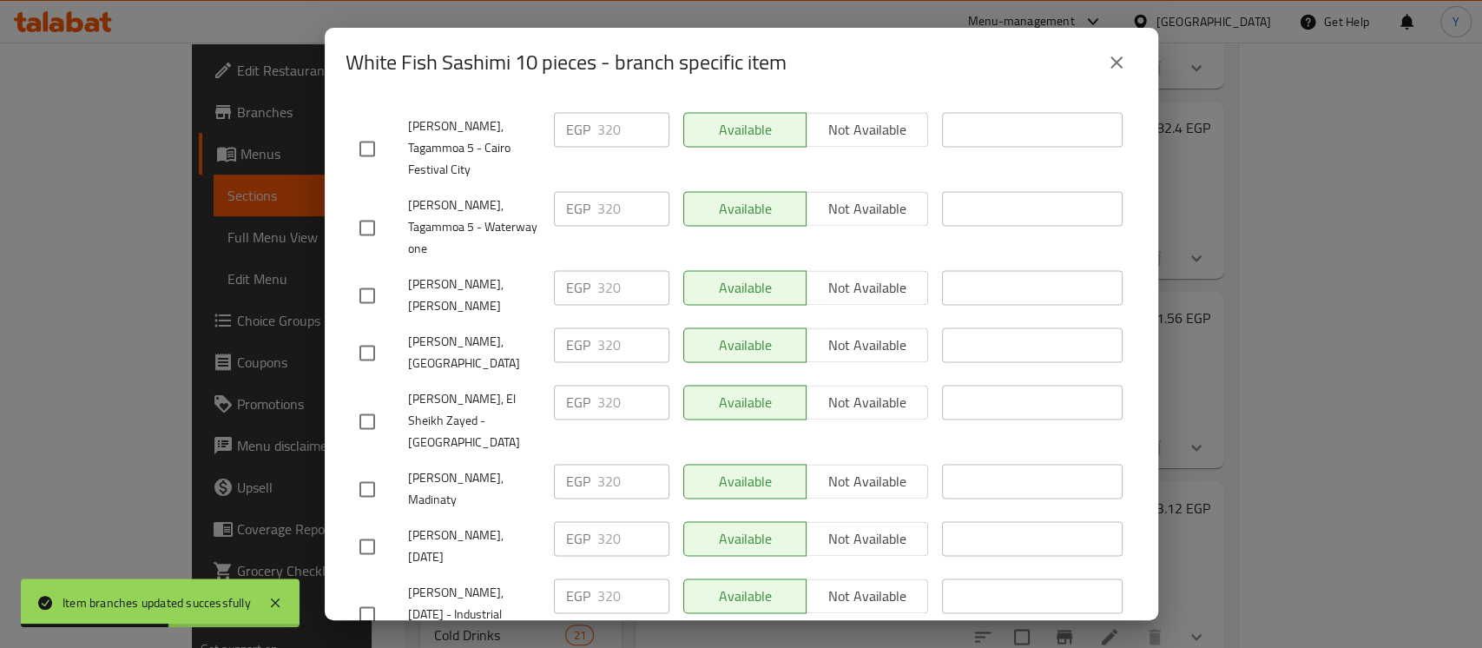
click at [1118, 63] on icon "close" at bounding box center [1116, 62] width 12 height 12
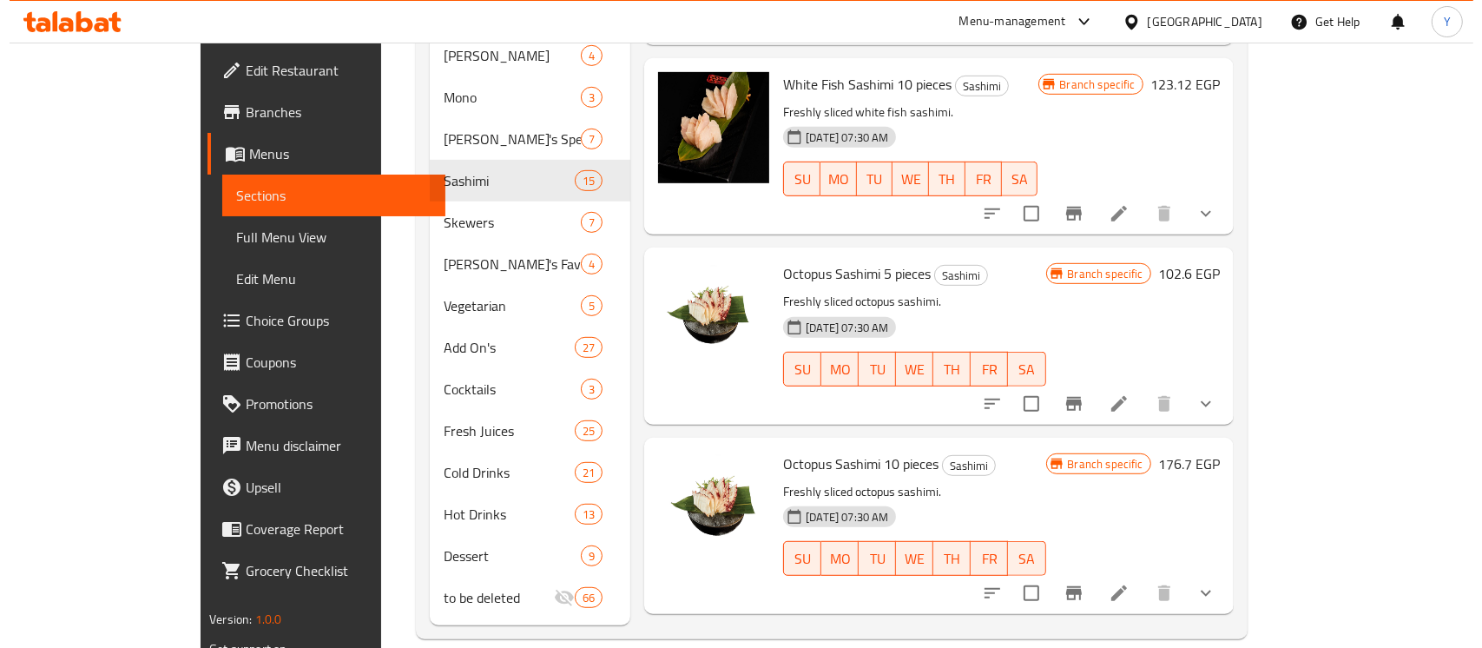
scroll to position [1609, 0]
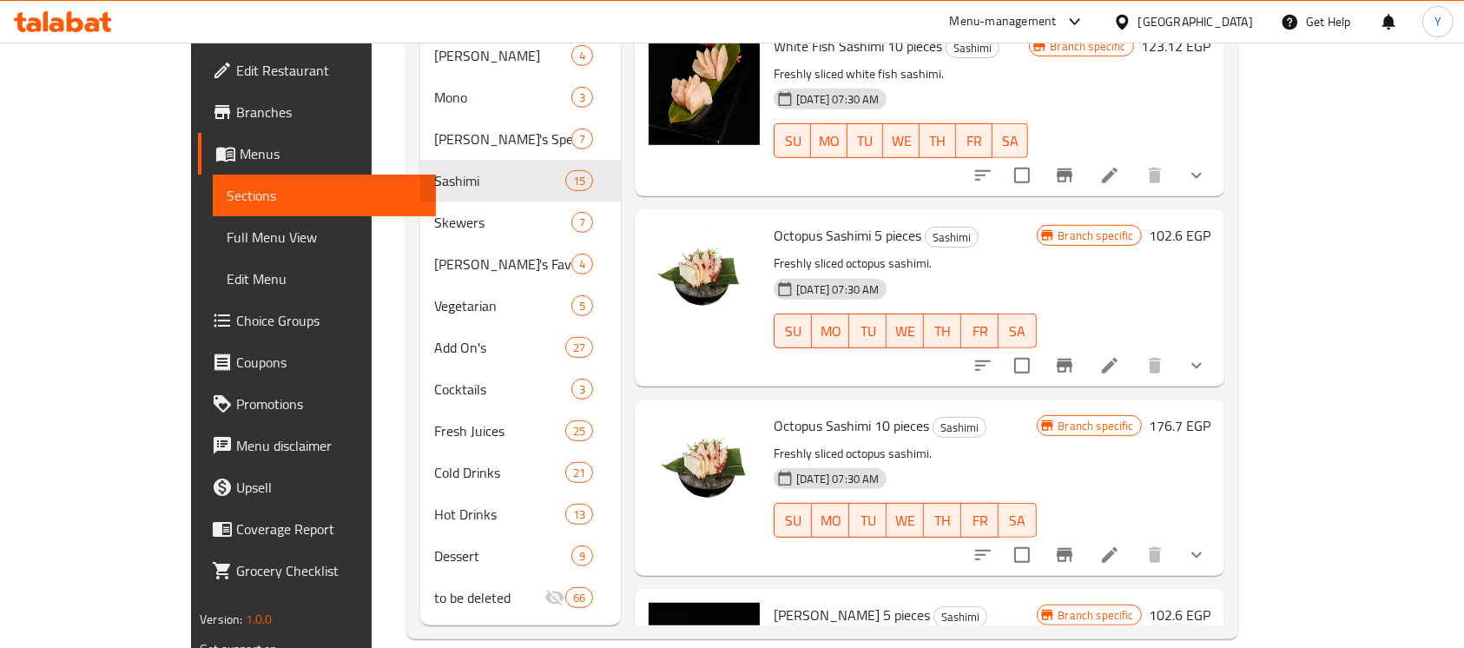
click at [1085, 534] on button "Branch-specific-item" at bounding box center [1064, 555] width 42 height 42
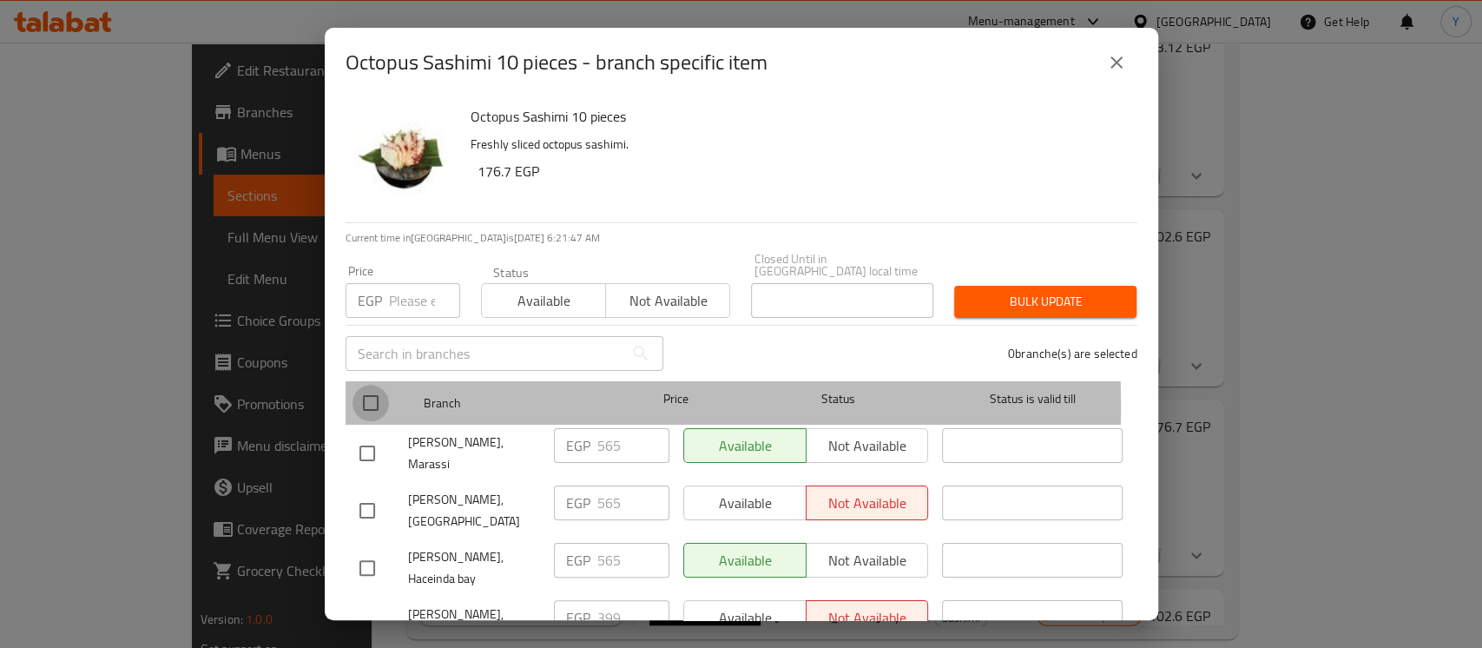
click at [365, 395] on input "checkbox" at bounding box center [370, 403] width 36 height 36
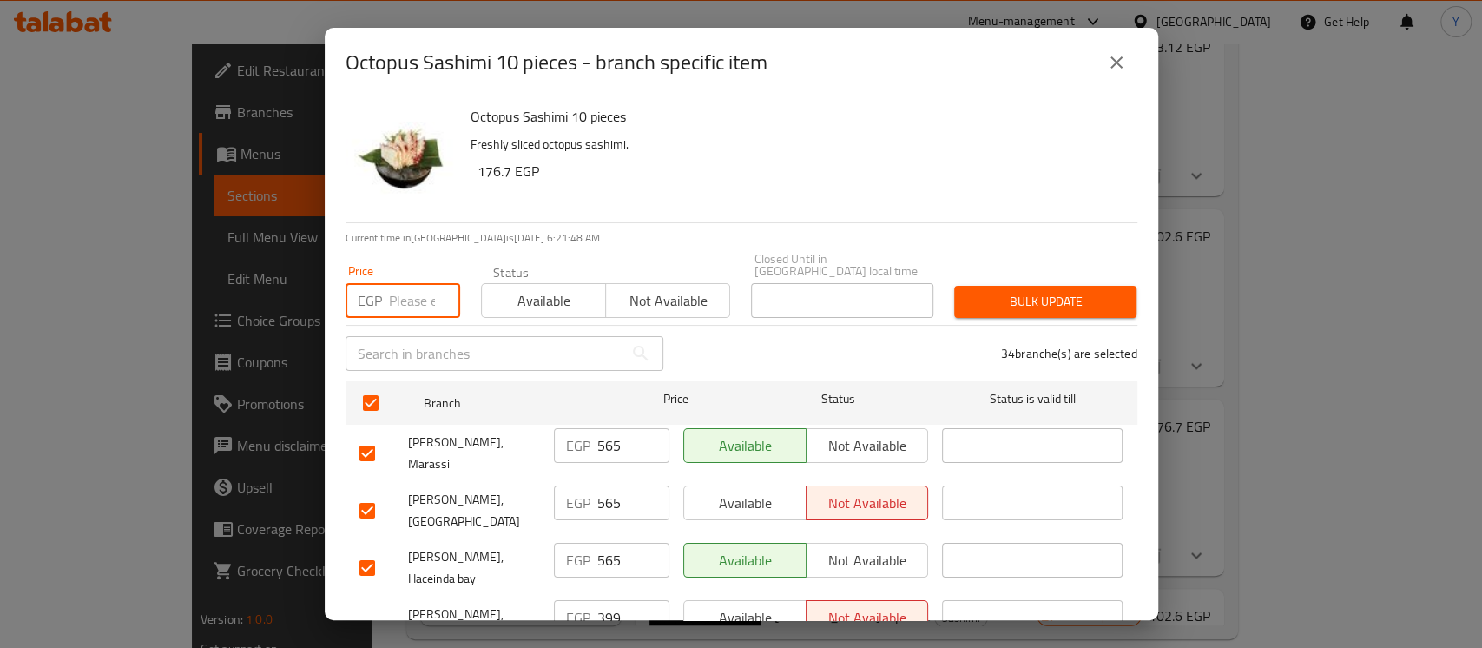
paste input "411"
click at [378, 443] on input "checkbox" at bounding box center [367, 453] width 36 height 36
click at [379, 492] on input "checkbox" at bounding box center [367, 510] width 36 height 36
click at [358, 549] on input "checkbox" at bounding box center [367, 567] width 36 height 36
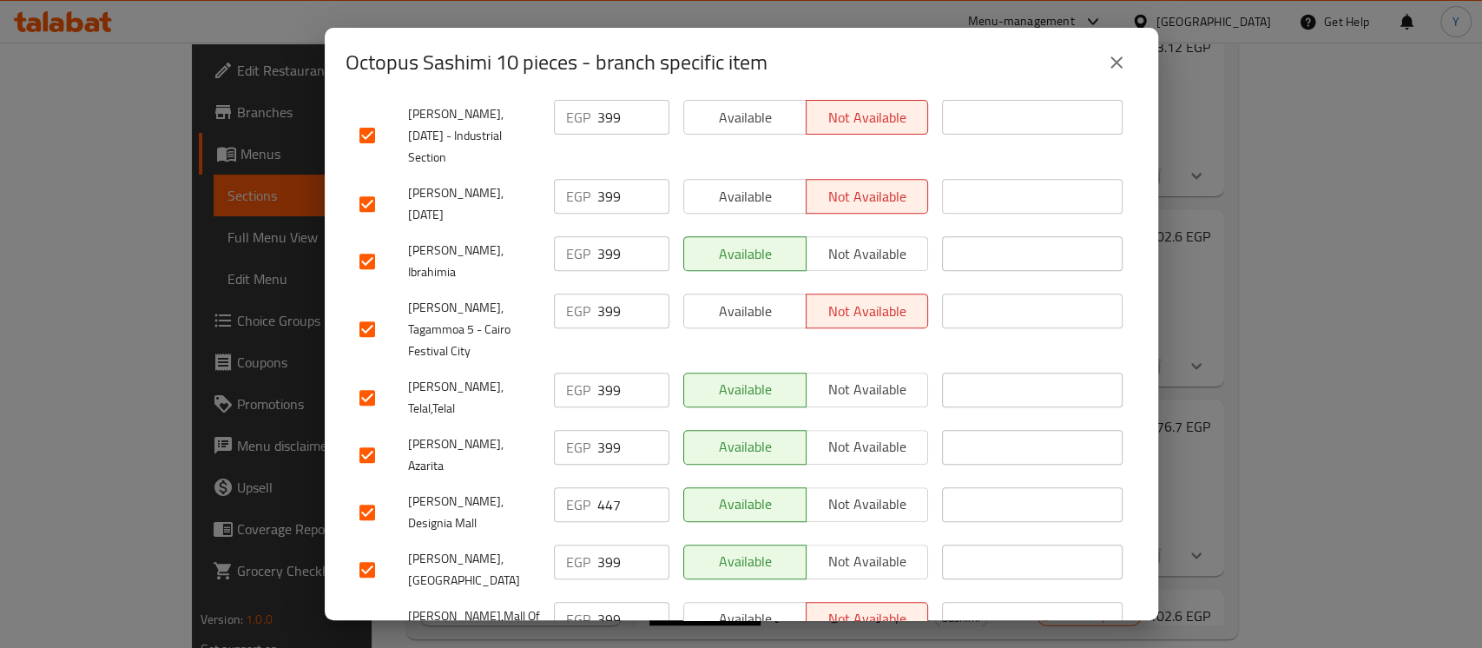
click at [355, 437] on input "checkbox" at bounding box center [367, 455] width 36 height 36
click at [360, 480] on div "[PERSON_NAME], Designia Mall" at bounding box center [449, 512] width 194 height 64
click at [360, 494] on input "checkbox" at bounding box center [367, 512] width 36 height 36
click at [354, 243] on input "checkbox" at bounding box center [367, 261] width 36 height 36
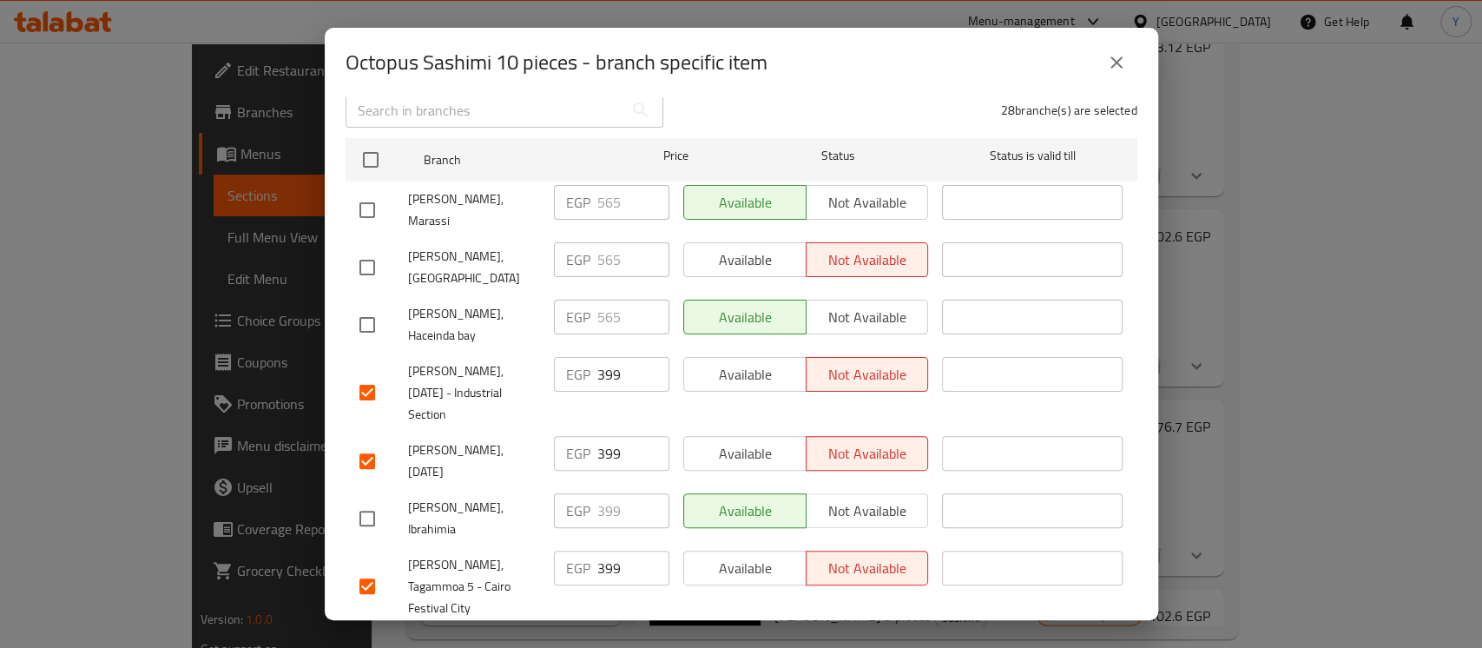
scroll to position [0, 0]
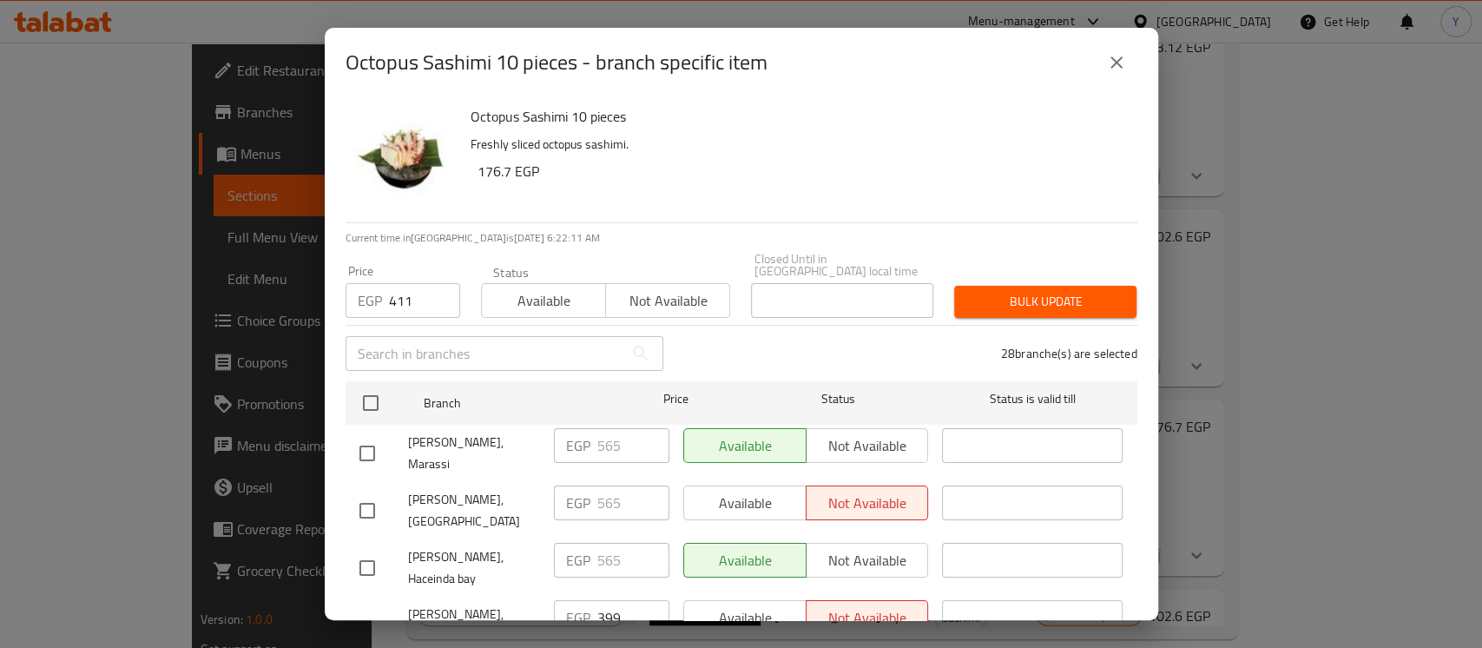
click at [1049, 291] on span "Bulk update" at bounding box center [1045, 302] width 155 height 22
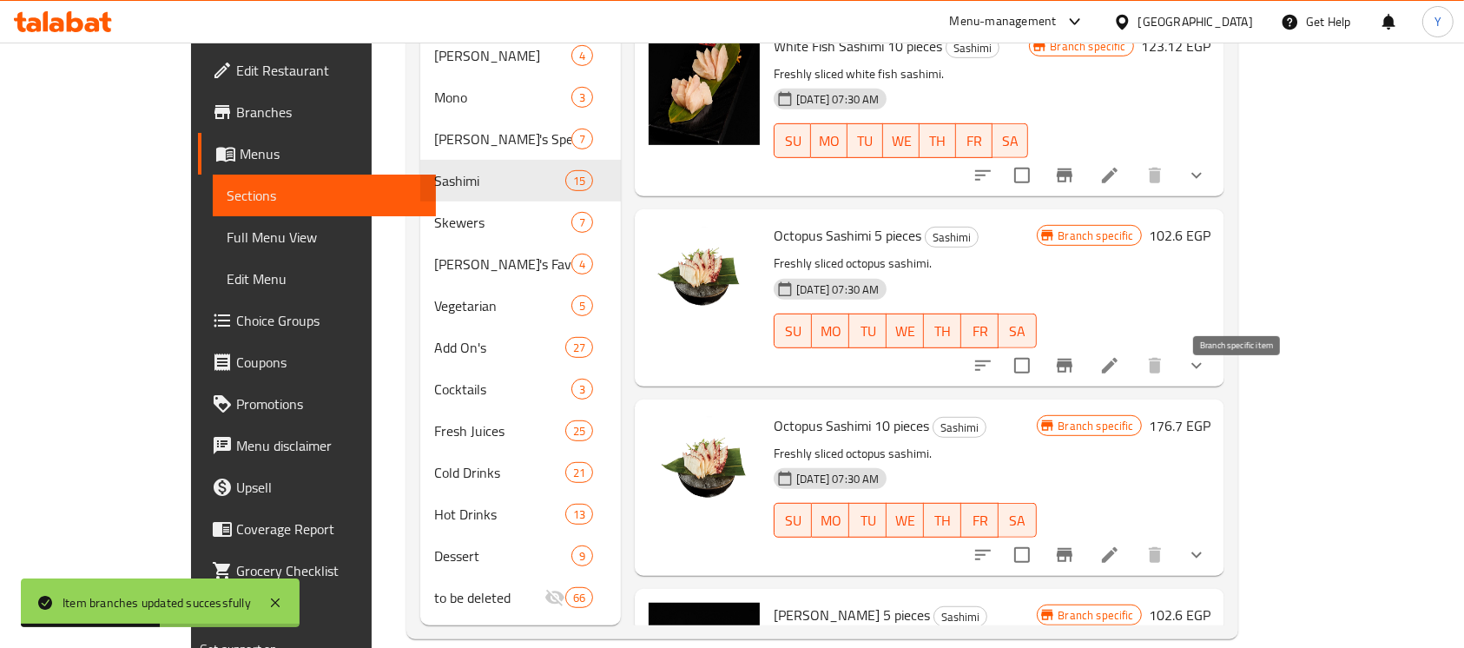
click at [1072, 548] on icon "Branch-specific-item" at bounding box center [1064, 555] width 16 height 14
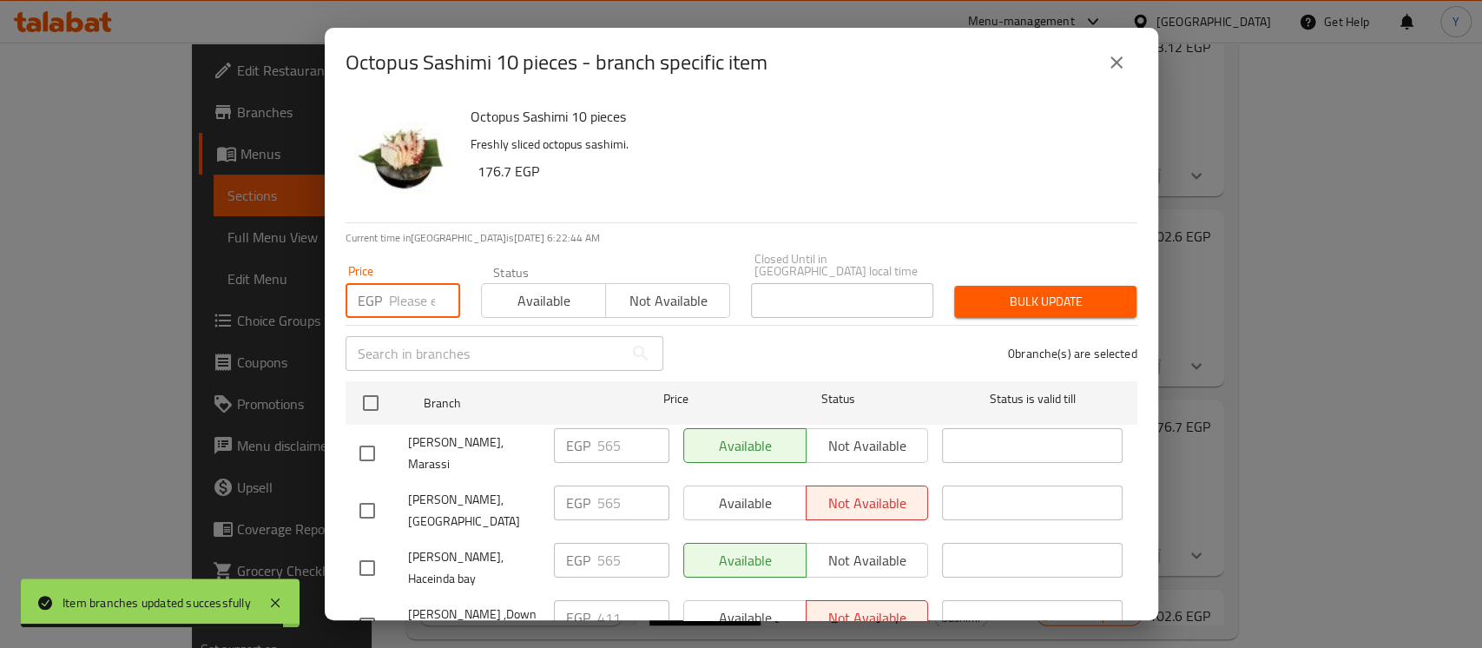
paste input "462"
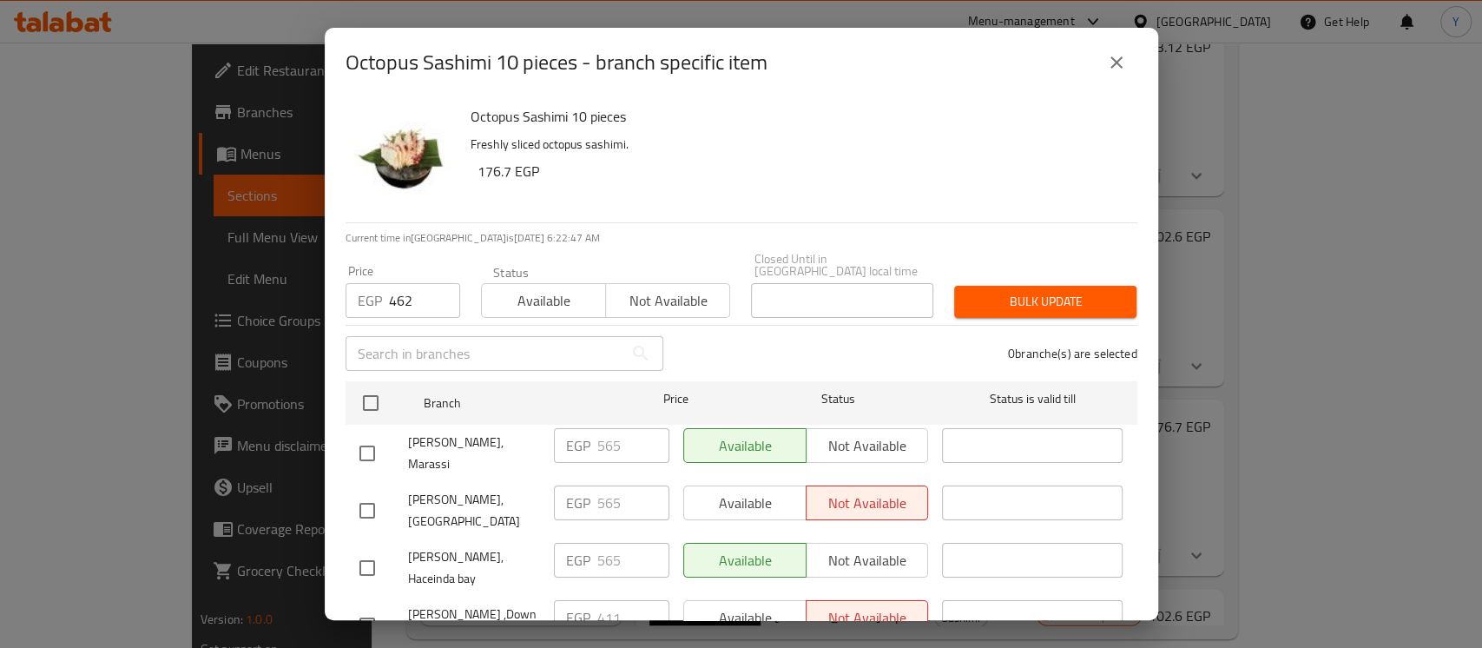
scroll to position [1684, 0]
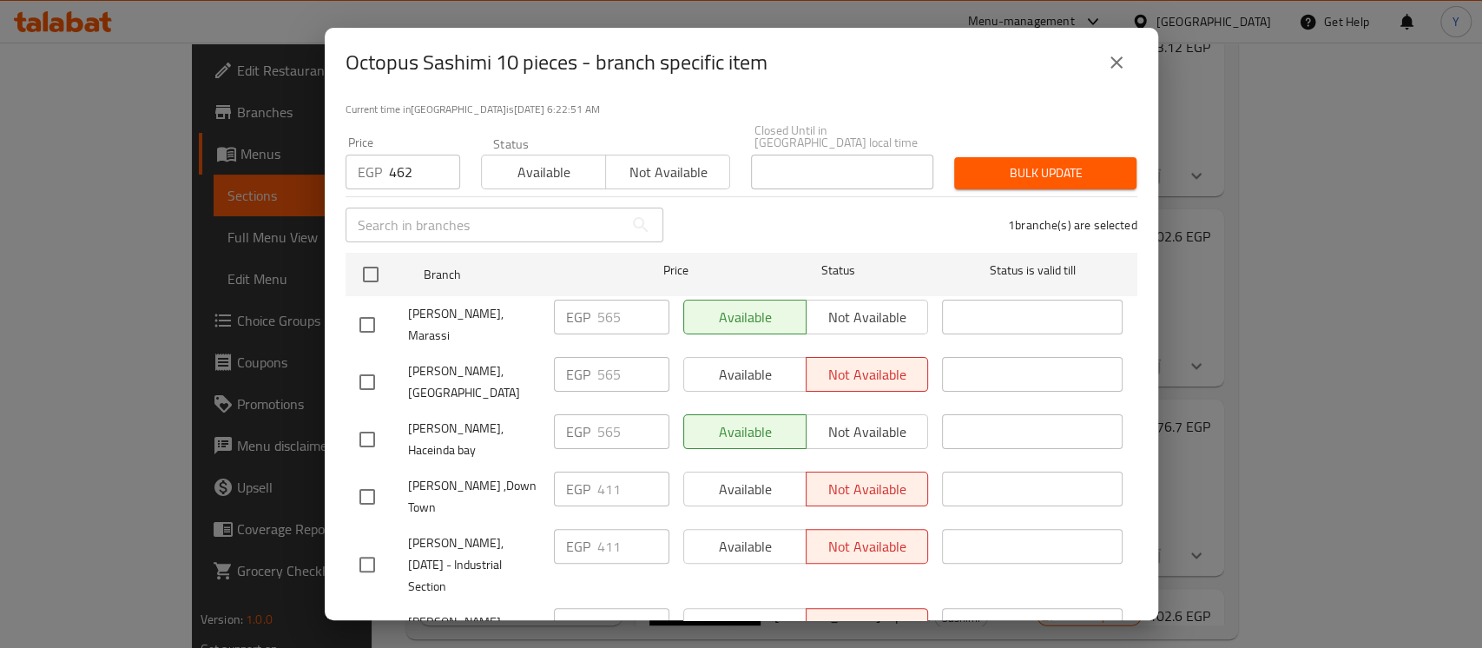
scroll to position [0, 0]
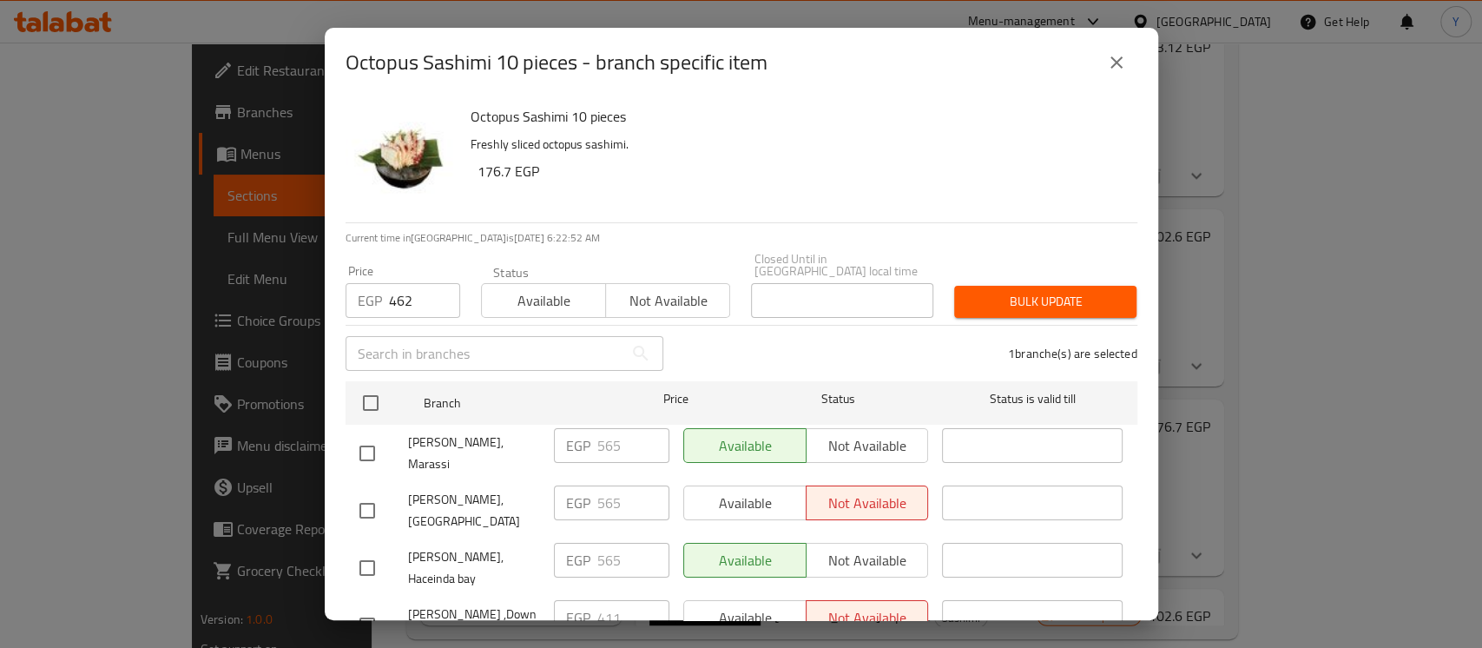
click at [979, 291] on span "Bulk update" at bounding box center [1045, 302] width 155 height 22
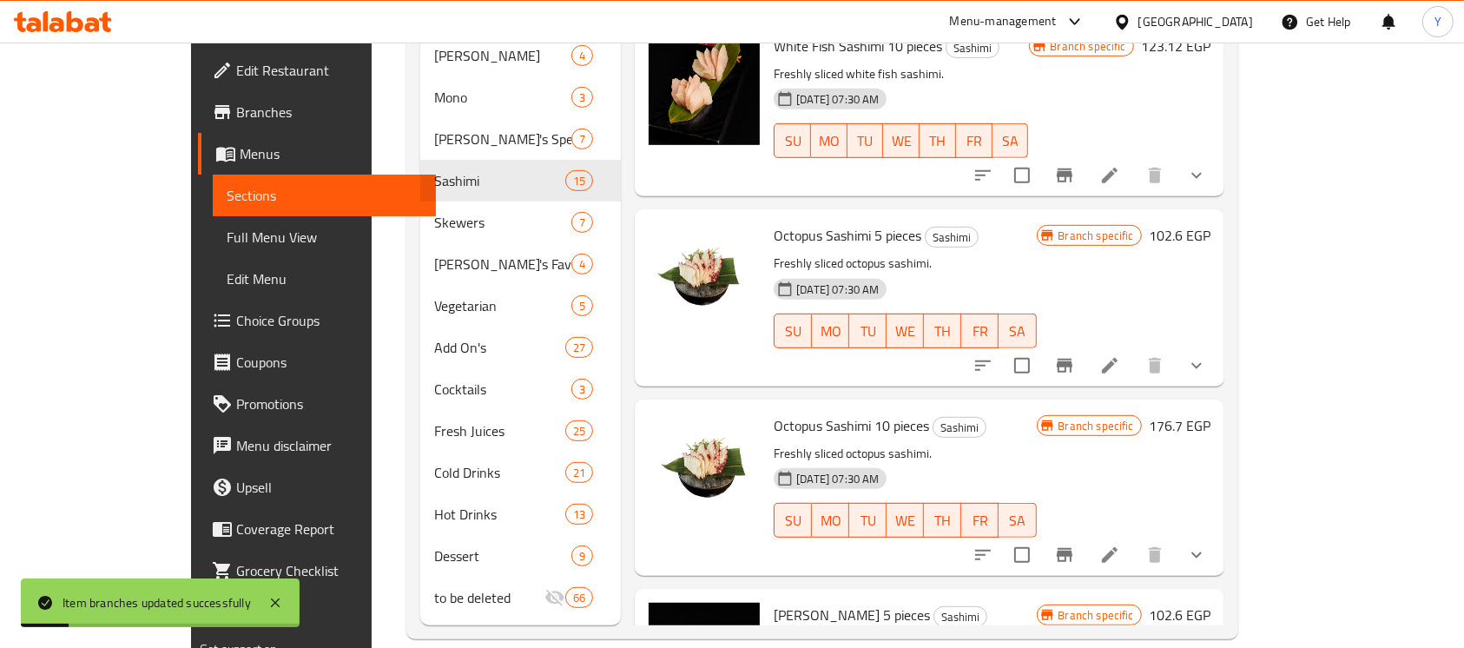
click at [1075, 544] on icon "Branch-specific-item" at bounding box center [1064, 554] width 21 height 21
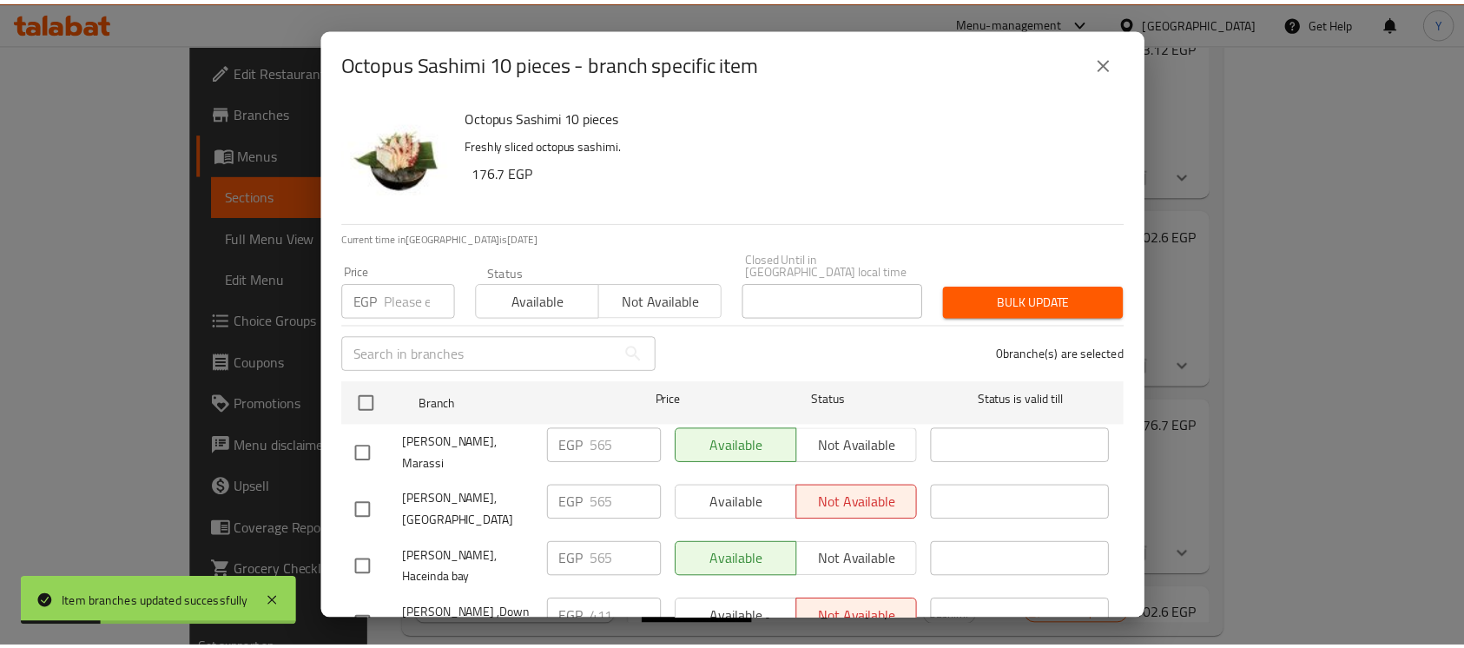
scroll to position [1684, 0]
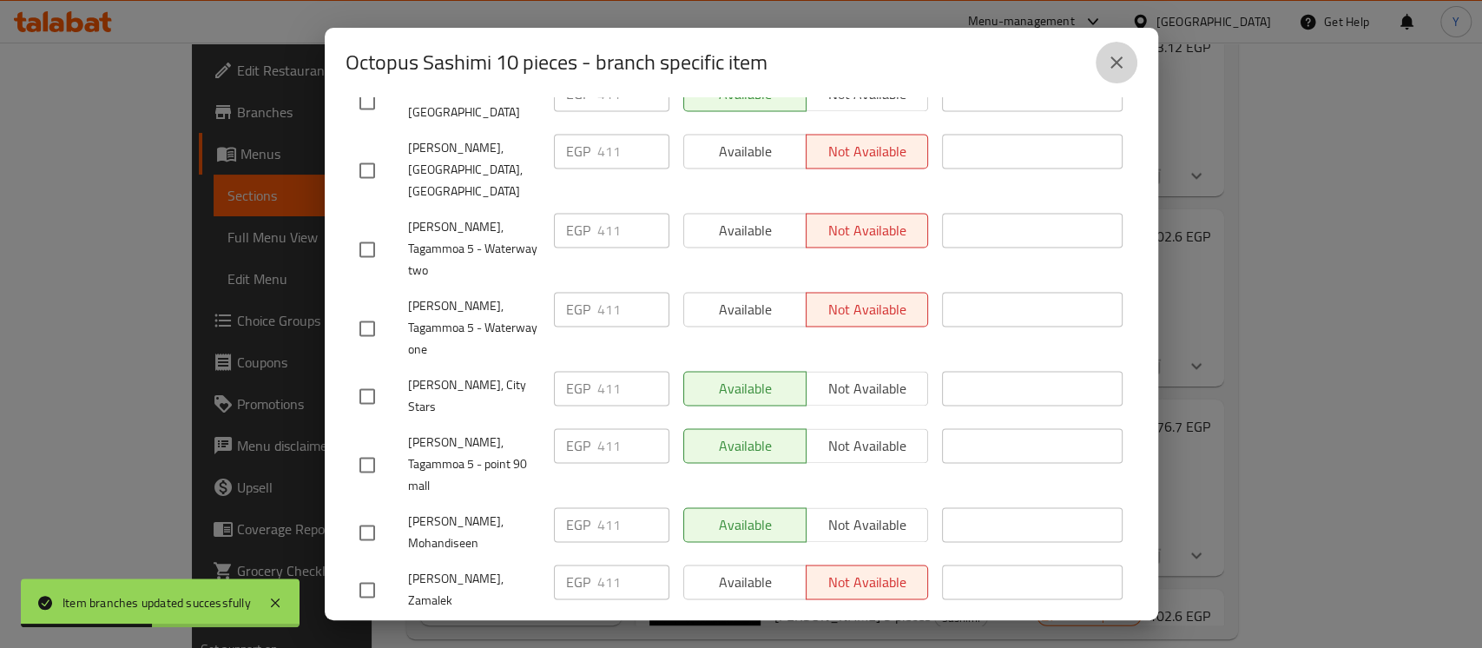
click at [1117, 72] on button "close" at bounding box center [1116, 63] width 42 height 42
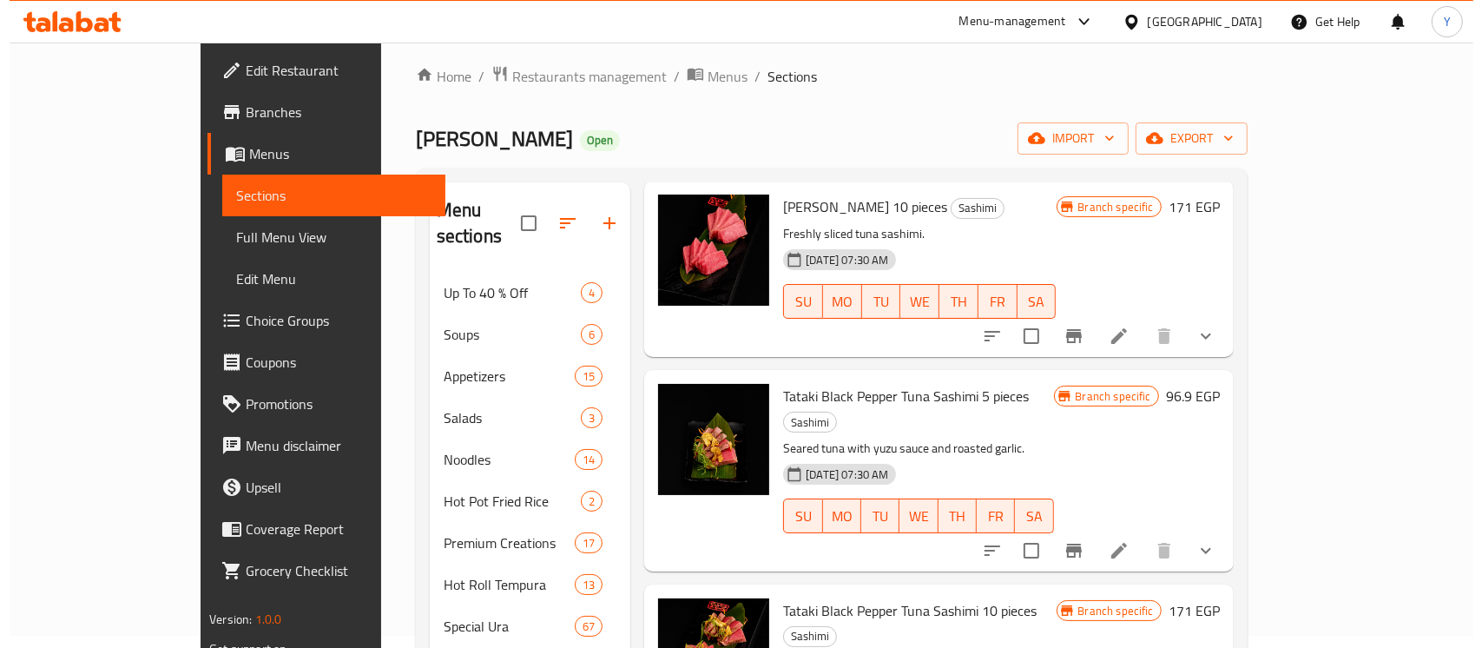
scroll to position [0, 0]
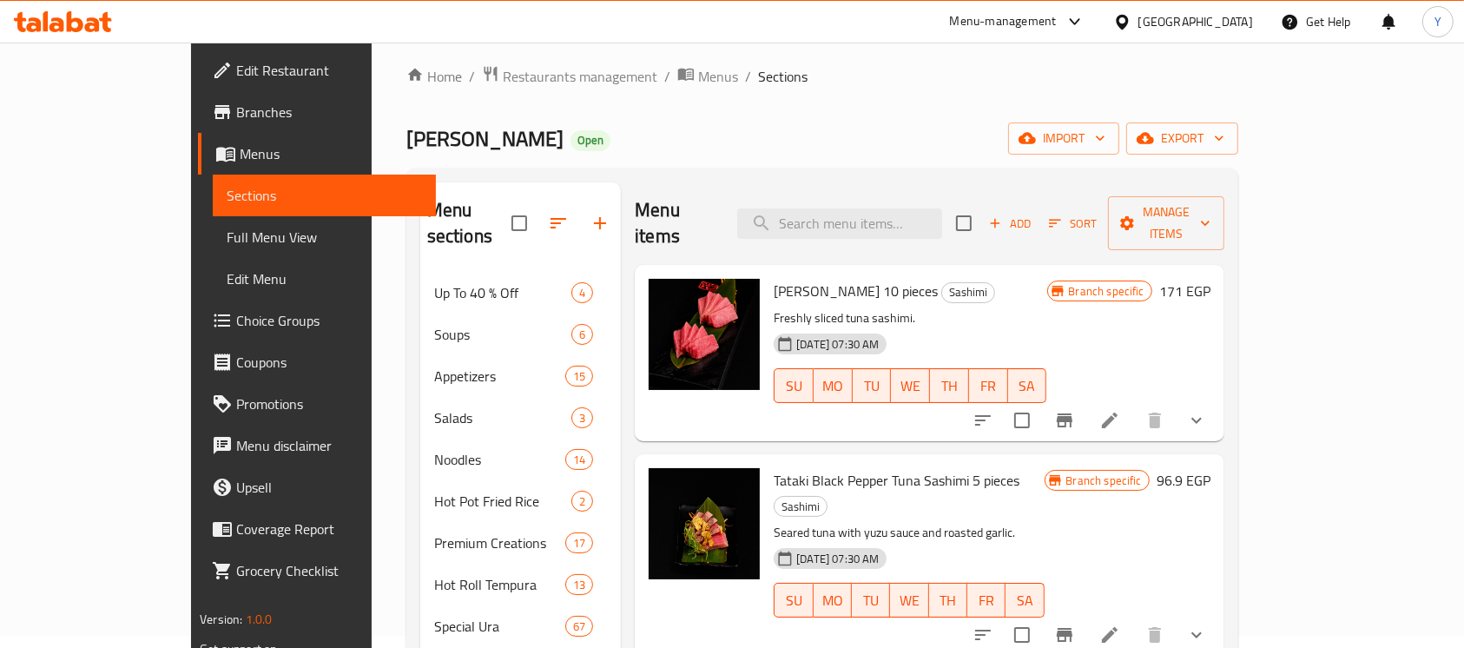
click at [1072, 413] on icon "Branch-specific-item" at bounding box center [1064, 420] width 16 height 14
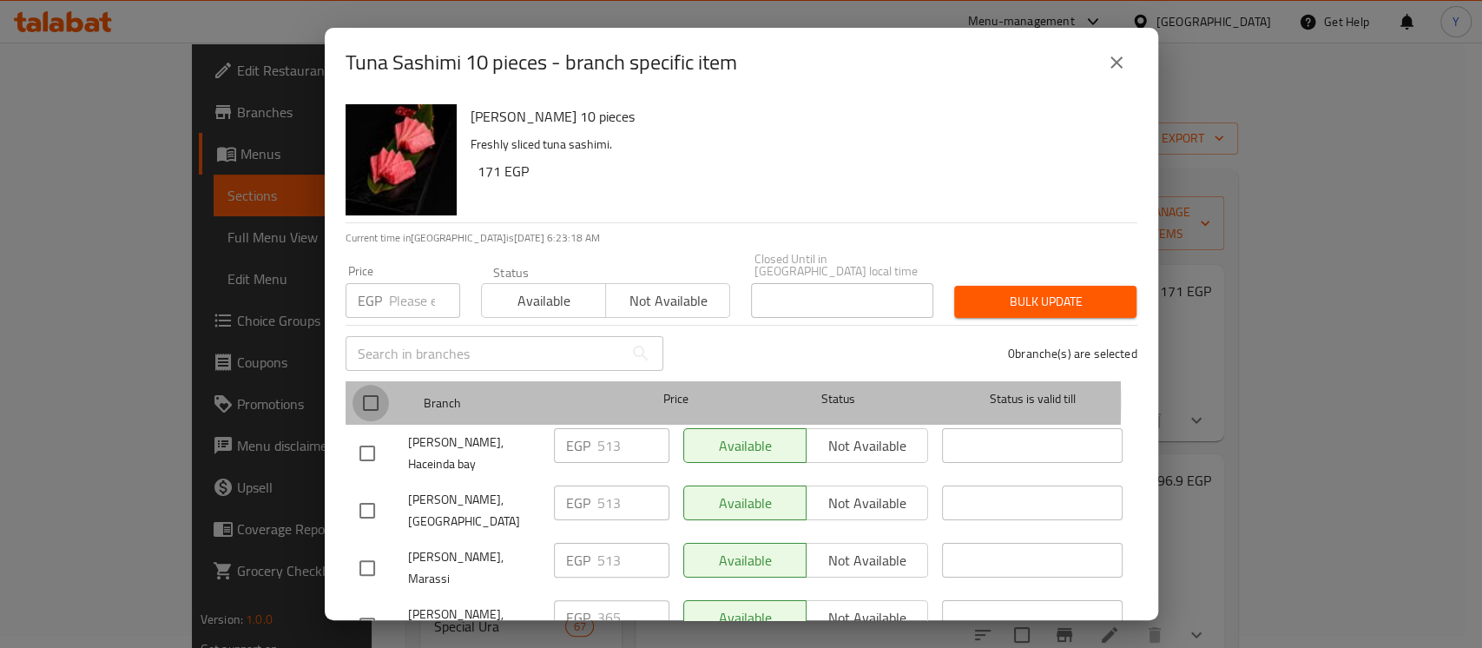
click at [382, 390] on input "checkbox" at bounding box center [370, 403] width 36 height 36
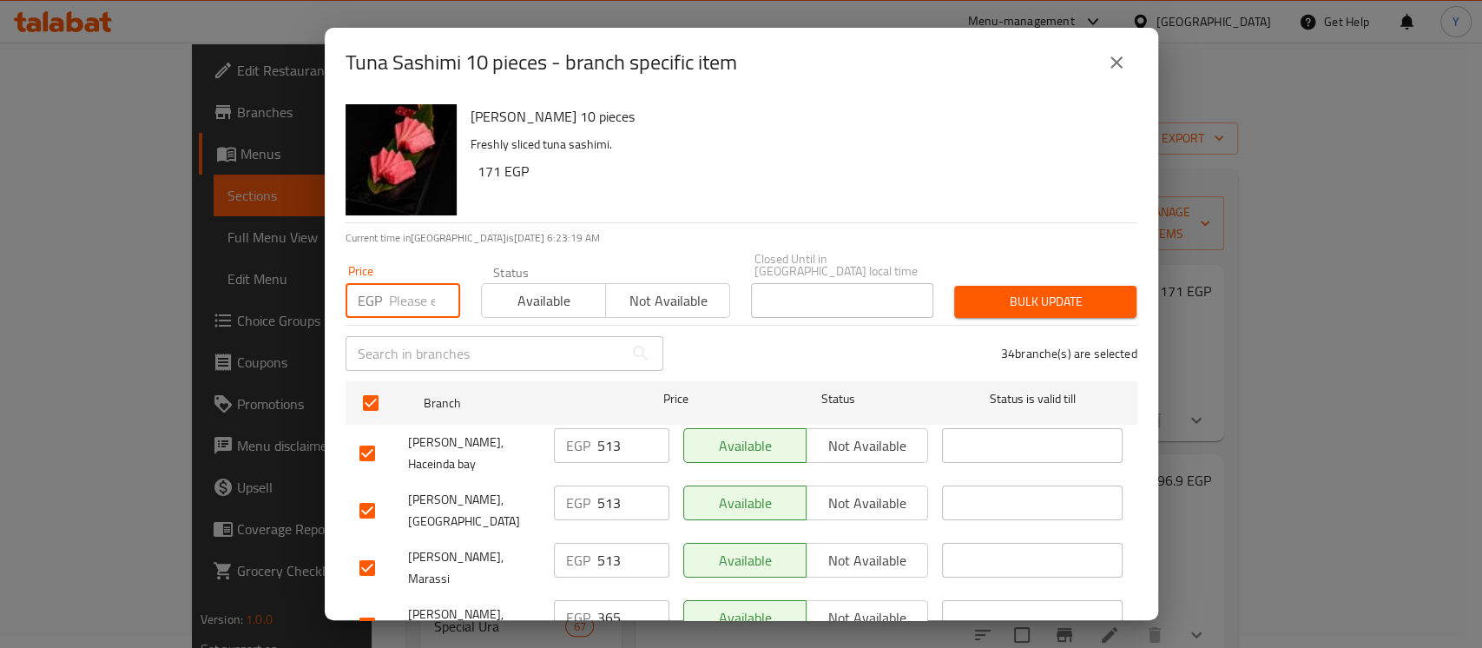
paste input "377"
click at [767, 159] on h6 "171 EGP" at bounding box center [800, 171] width 646 height 24
click at [368, 442] on input "checkbox" at bounding box center [367, 453] width 36 height 36
click at [371, 494] on input "checkbox" at bounding box center [367, 510] width 36 height 36
click at [370, 549] on input "checkbox" at bounding box center [367, 567] width 36 height 36
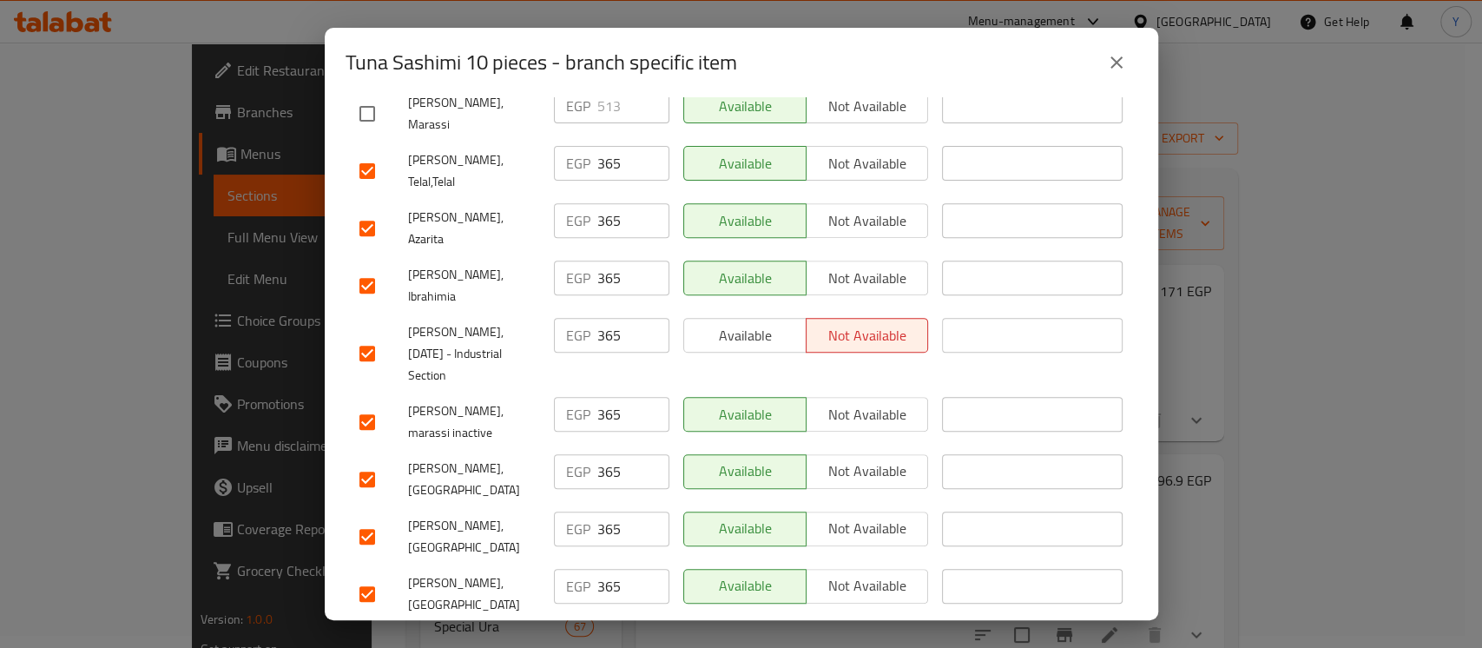
scroll to position [437, 0]
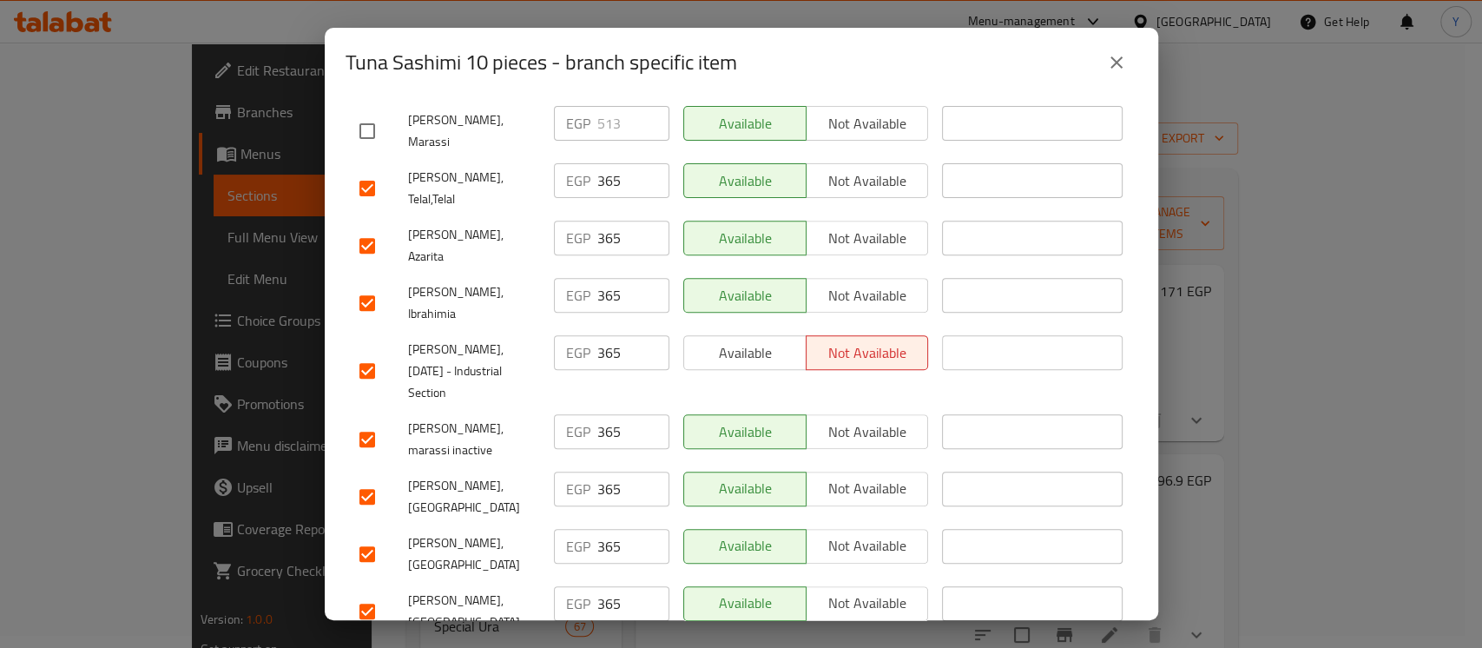
click at [359, 227] on input "checkbox" at bounding box center [367, 245] width 36 height 36
click at [361, 285] on input "checkbox" at bounding box center [367, 303] width 36 height 36
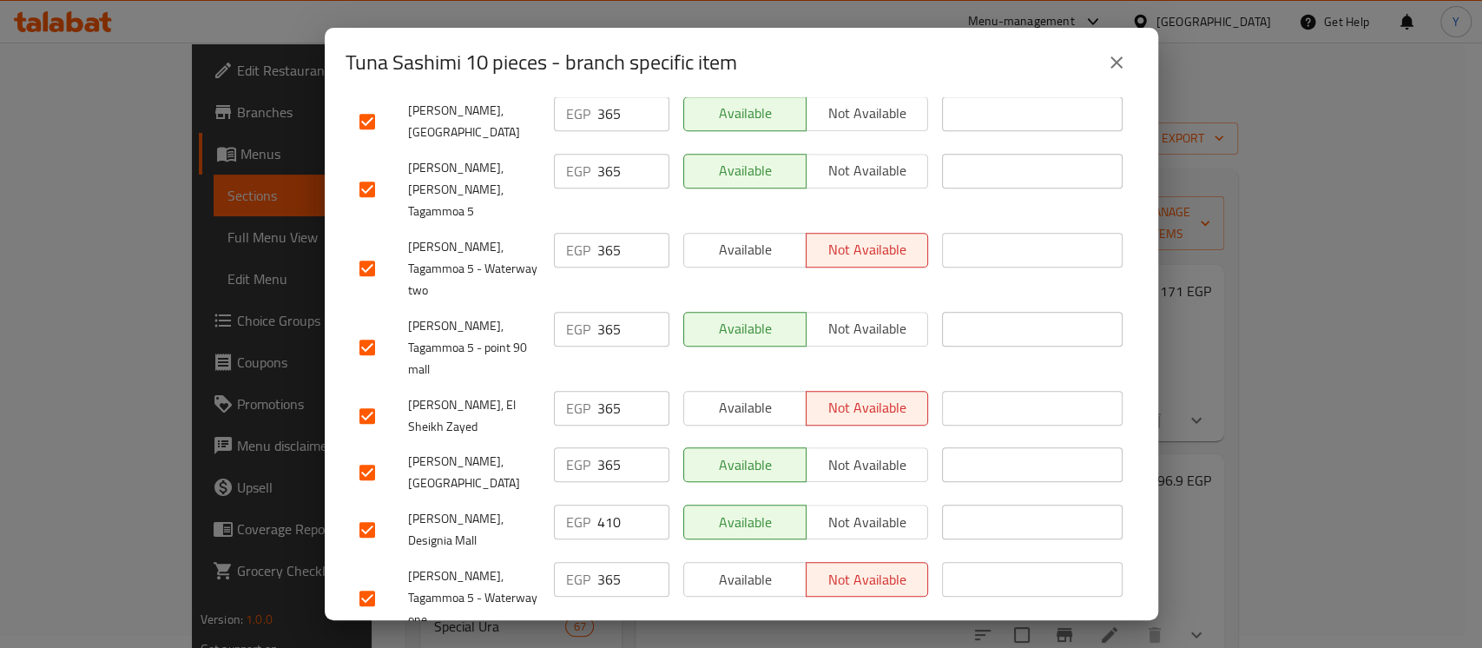
click at [377, 511] on input "checkbox" at bounding box center [367, 529] width 36 height 36
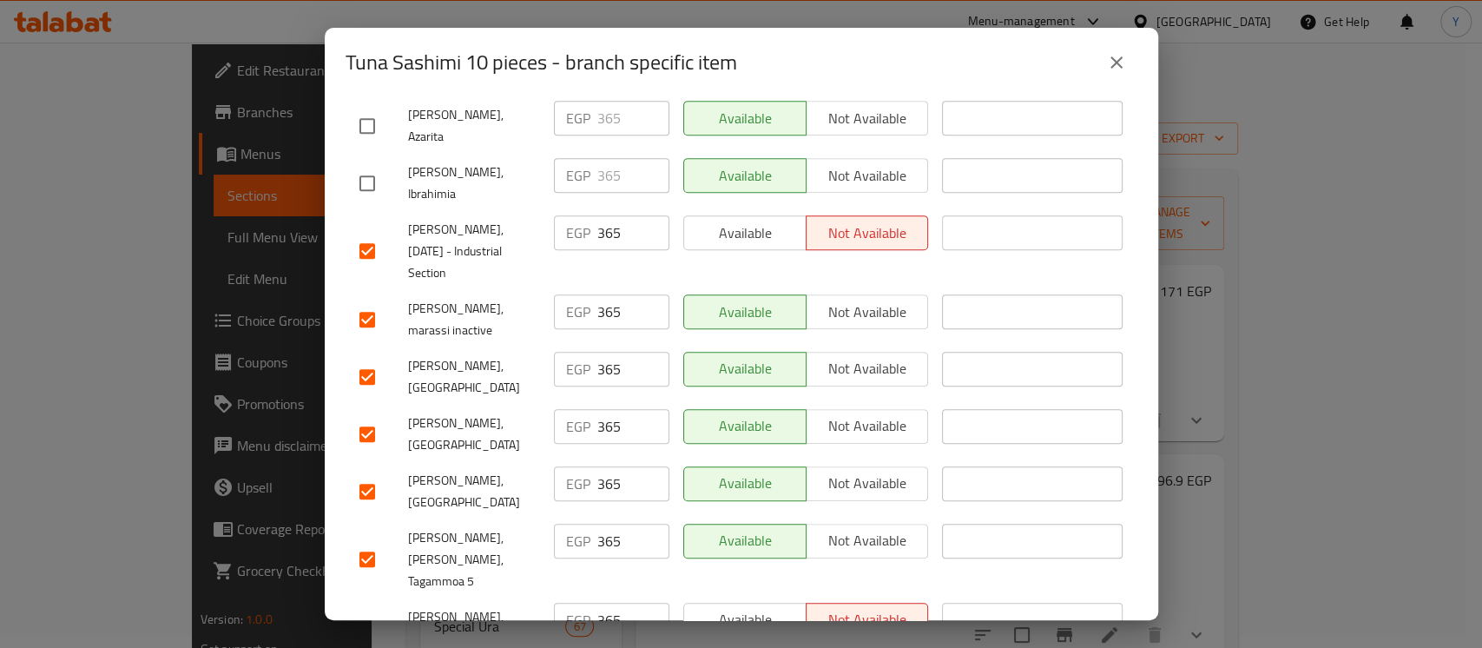
scroll to position [0, 0]
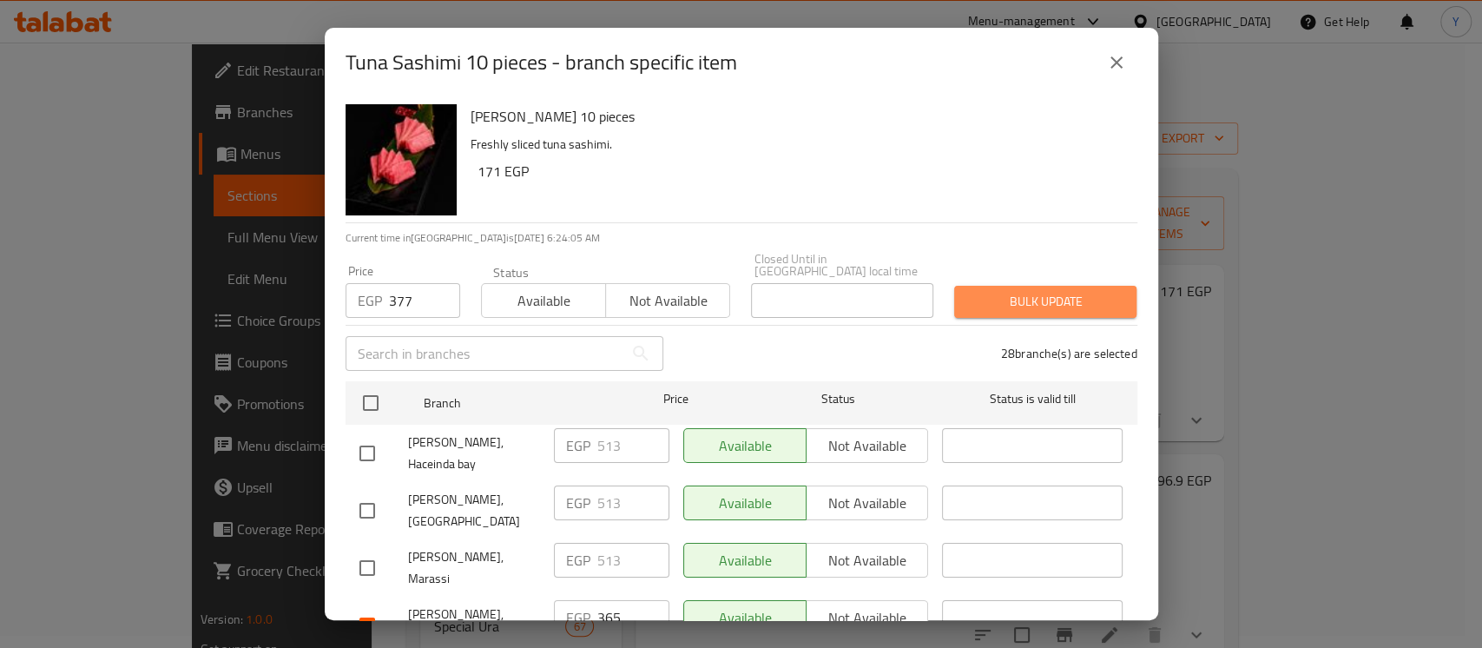
click at [1089, 291] on span "Bulk update" at bounding box center [1045, 302] width 155 height 22
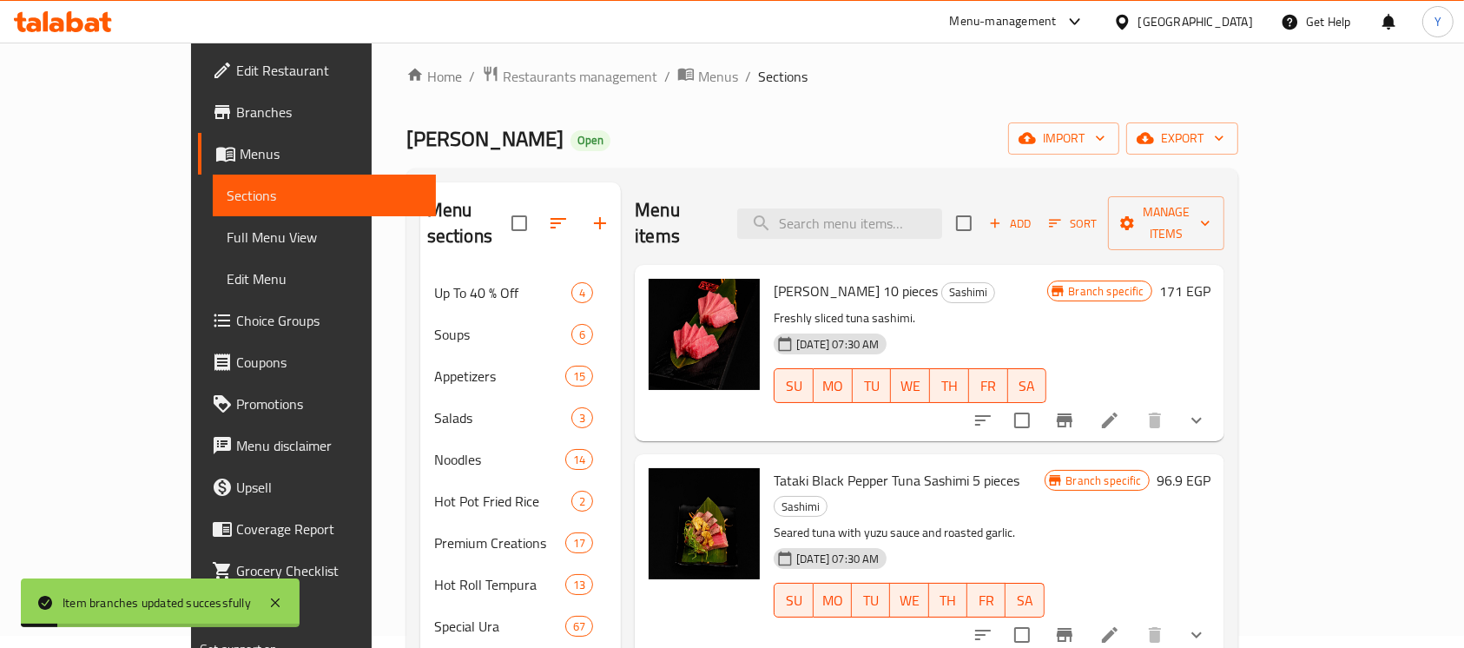
click at [1075, 410] on icon "Branch-specific-item" at bounding box center [1064, 420] width 21 height 21
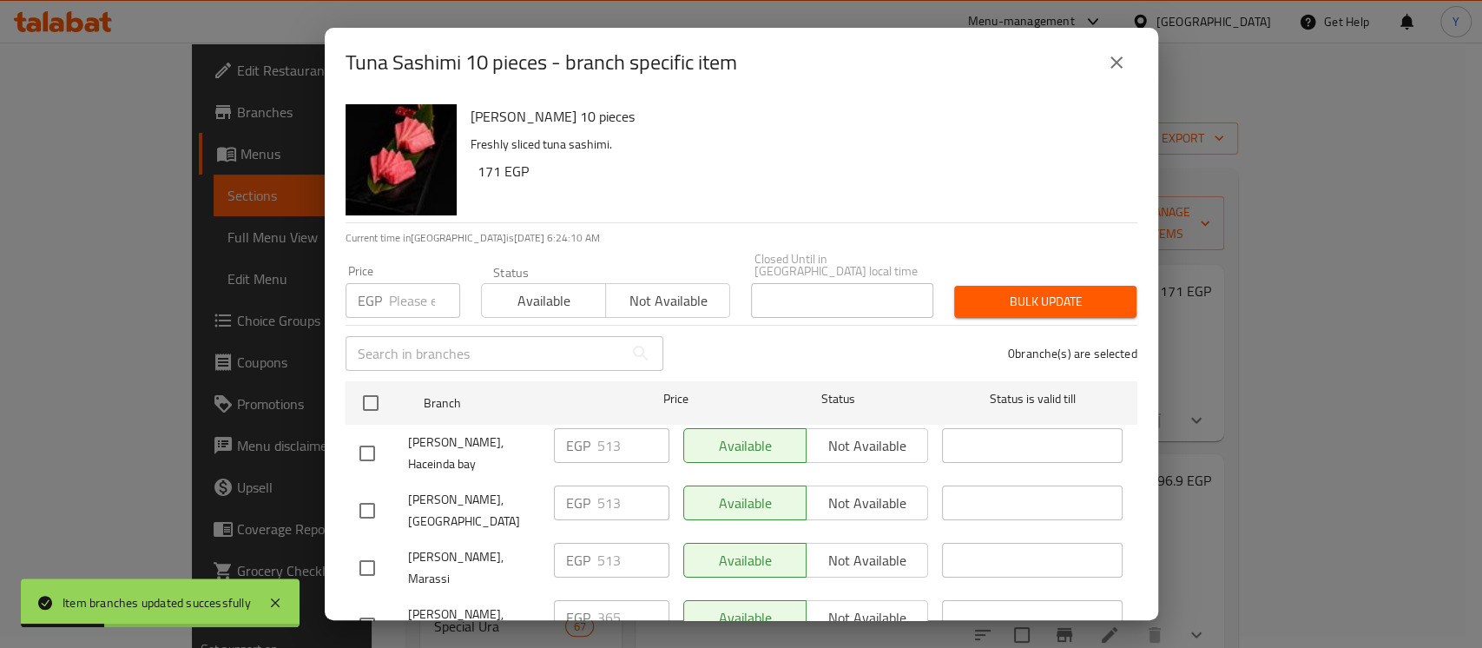
scroll to position [1684, 0]
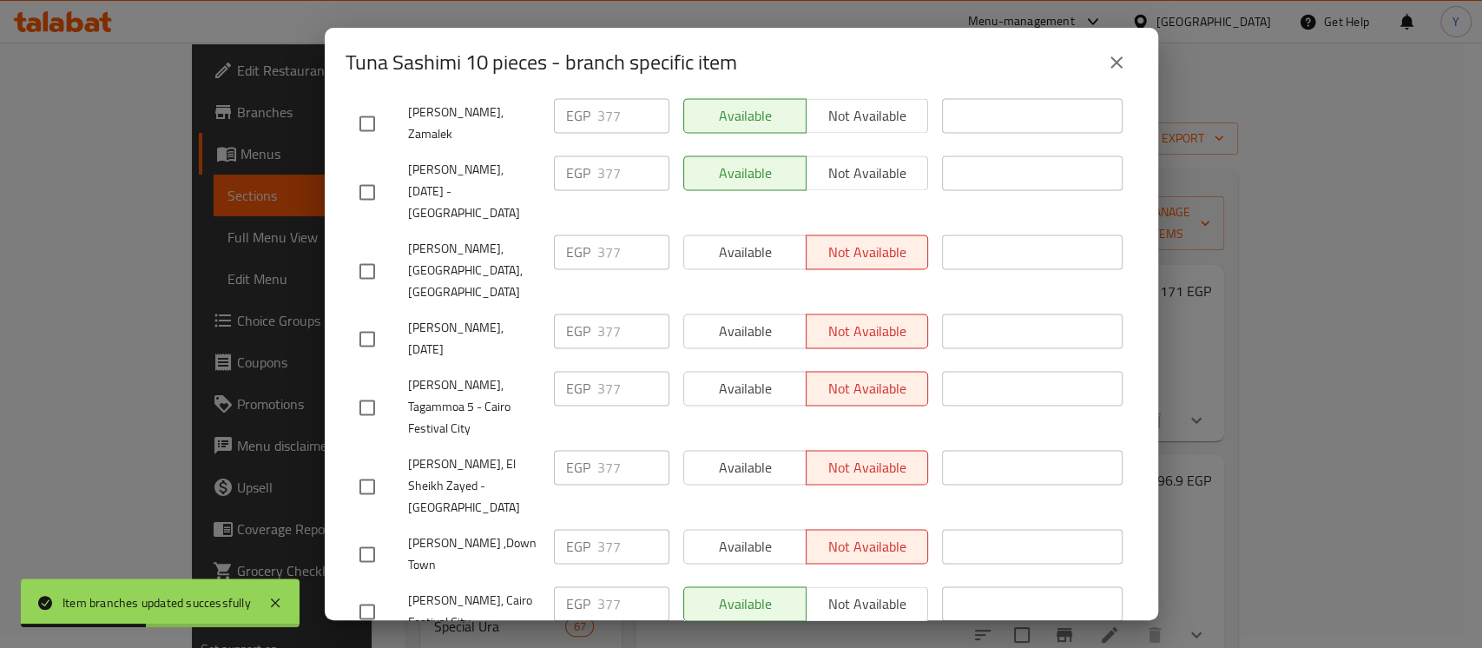
paste input "22"
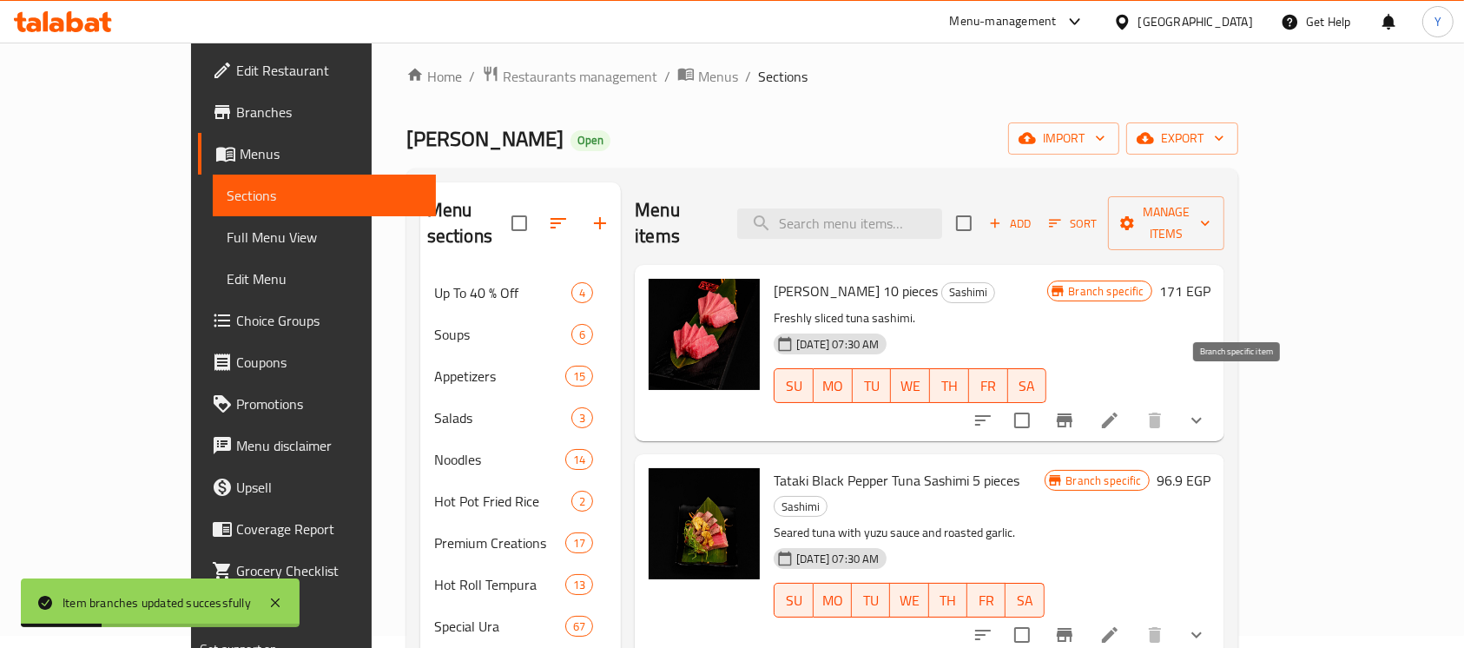
click at [1085, 399] on button "Branch-specific-item" at bounding box center [1064, 420] width 42 height 42
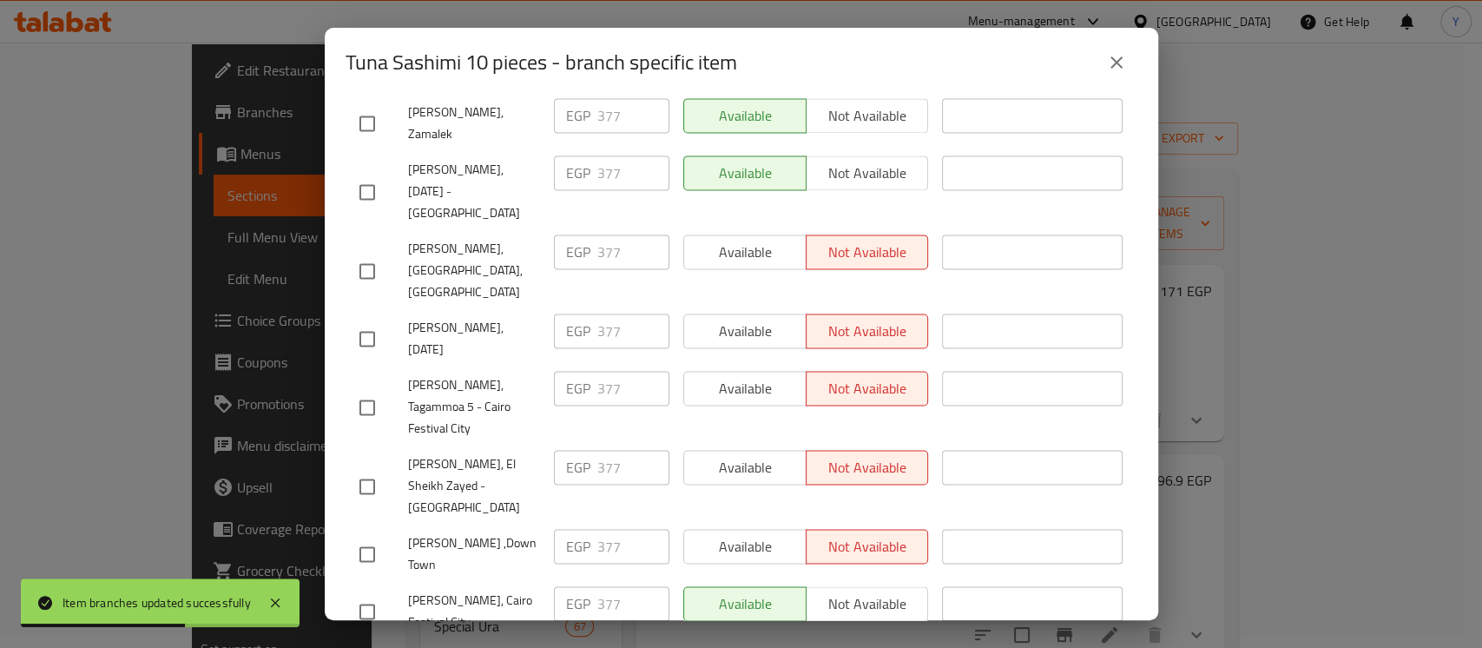
click at [1104, 49] on button "close" at bounding box center [1116, 63] width 42 height 42
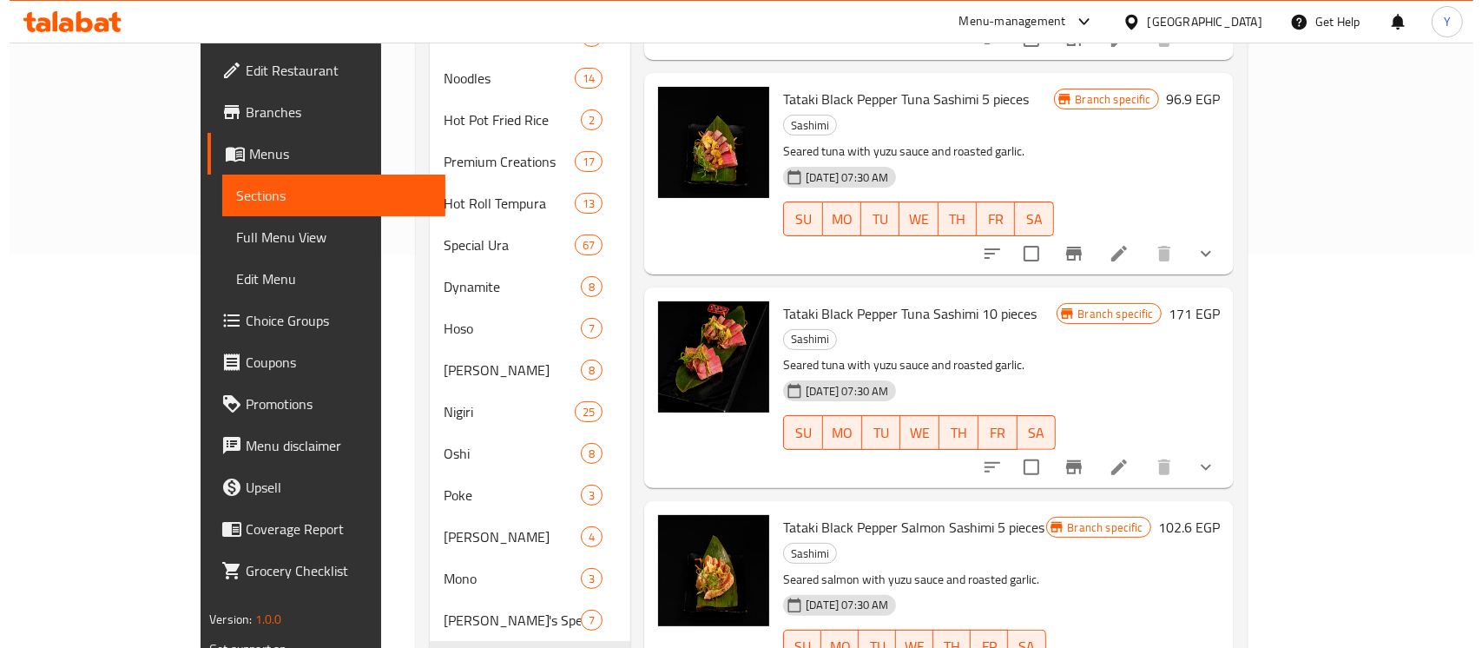
scroll to position [398, 0]
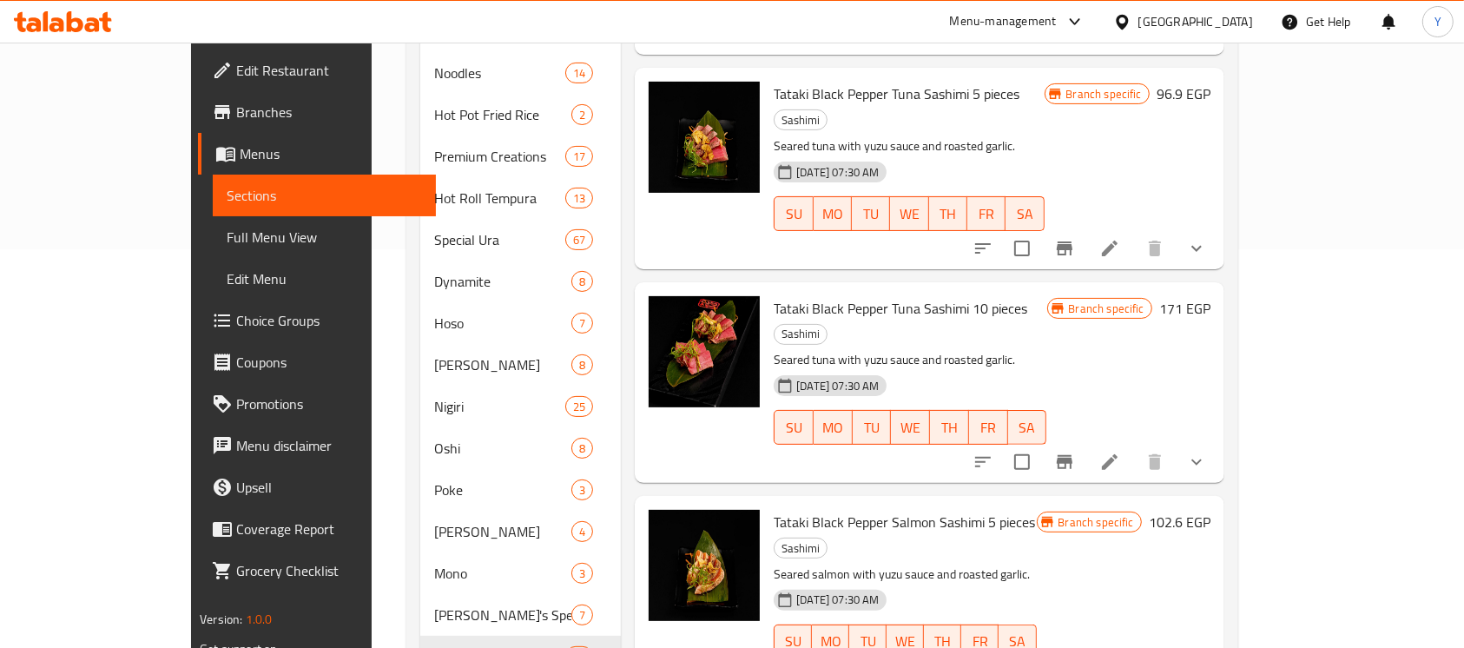
click at [1075, 451] on icon "Branch-specific-item" at bounding box center [1064, 461] width 21 height 21
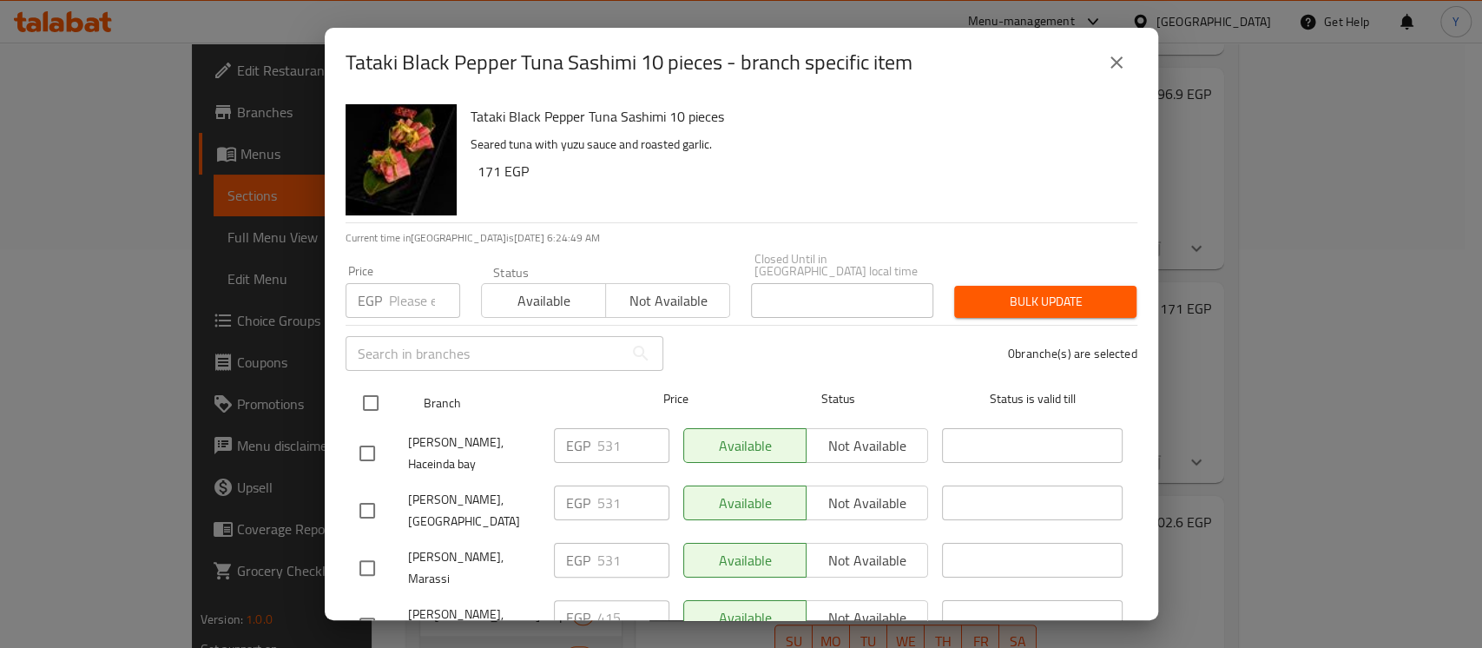
click at [374, 385] on input "checkbox" at bounding box center [370, 403] width 36 height 36
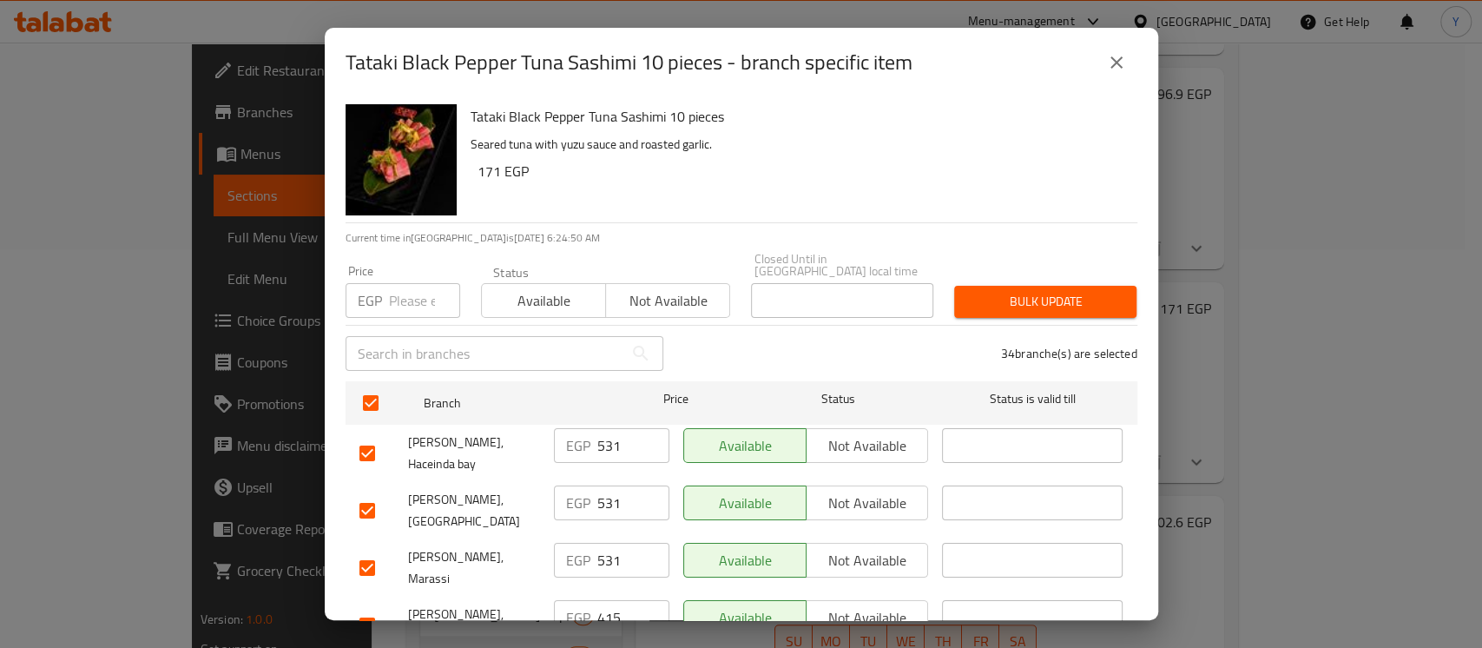
click at [376, 295] on p "EGP" at bounding box center [370, 300] width 24 height 21
paste input "377"
click at [372, 549] on input "checkbox" at bounding box center [367, 567] width 36 height 36
click at [371, 495] on input "checkbox" at bounding box center [367, 510] width 36 height 36
click at [370, 448] on input "checkbox" at bounding box center [367, 453] width 36 height 36
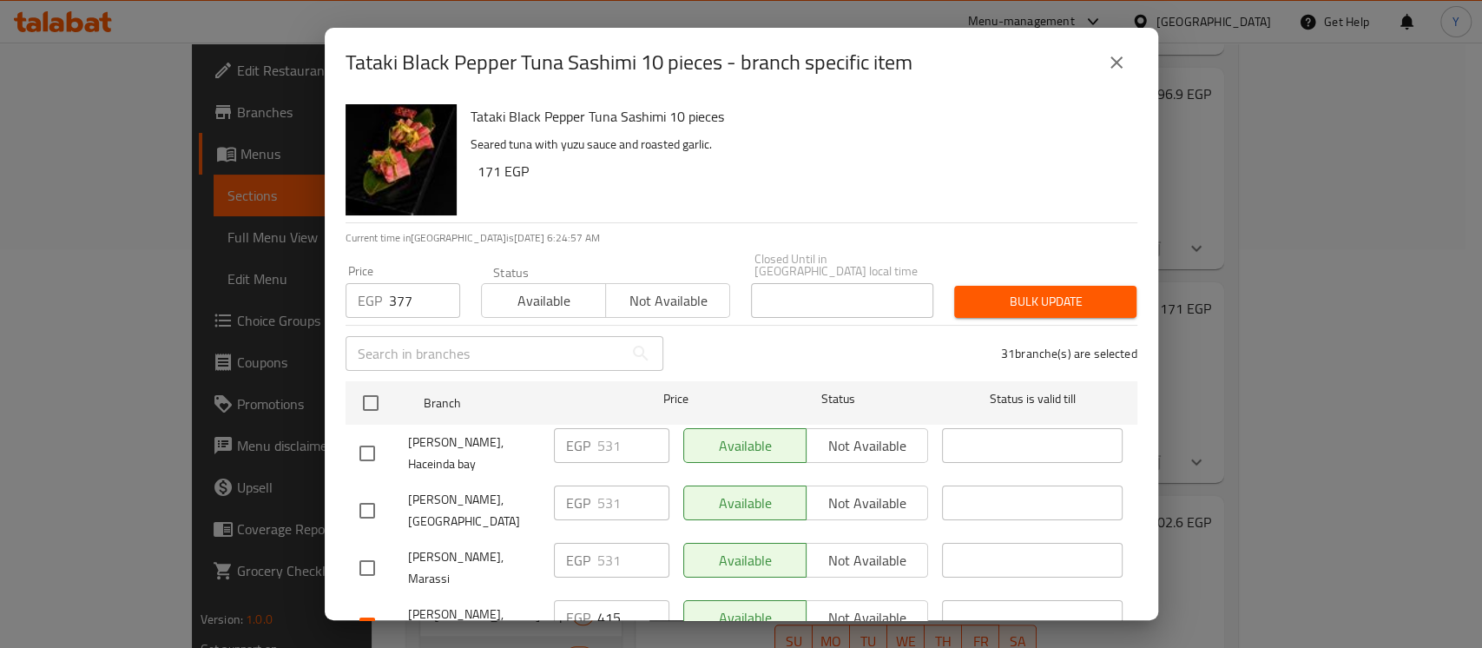
click at [373, 607] on input "checkbox" at bounding box center [367, 625] width 36 height 36
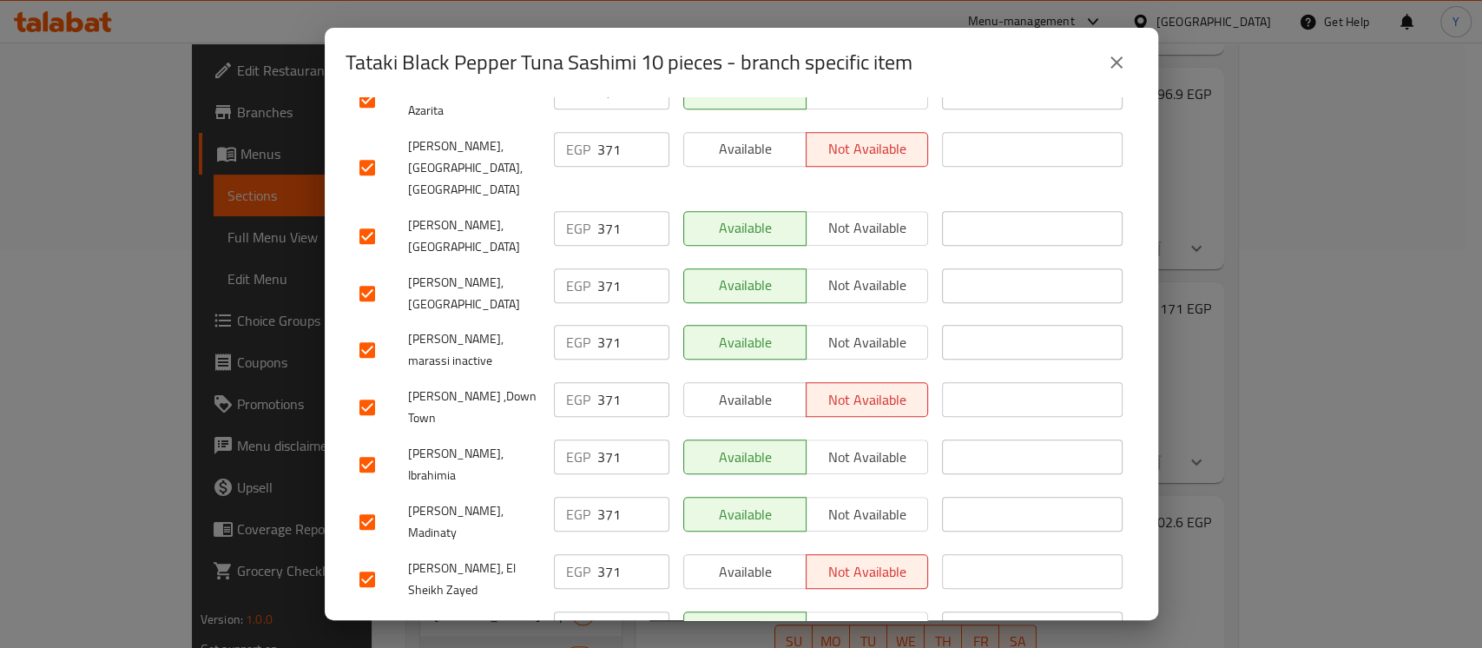
scroll to position [1031, 0]
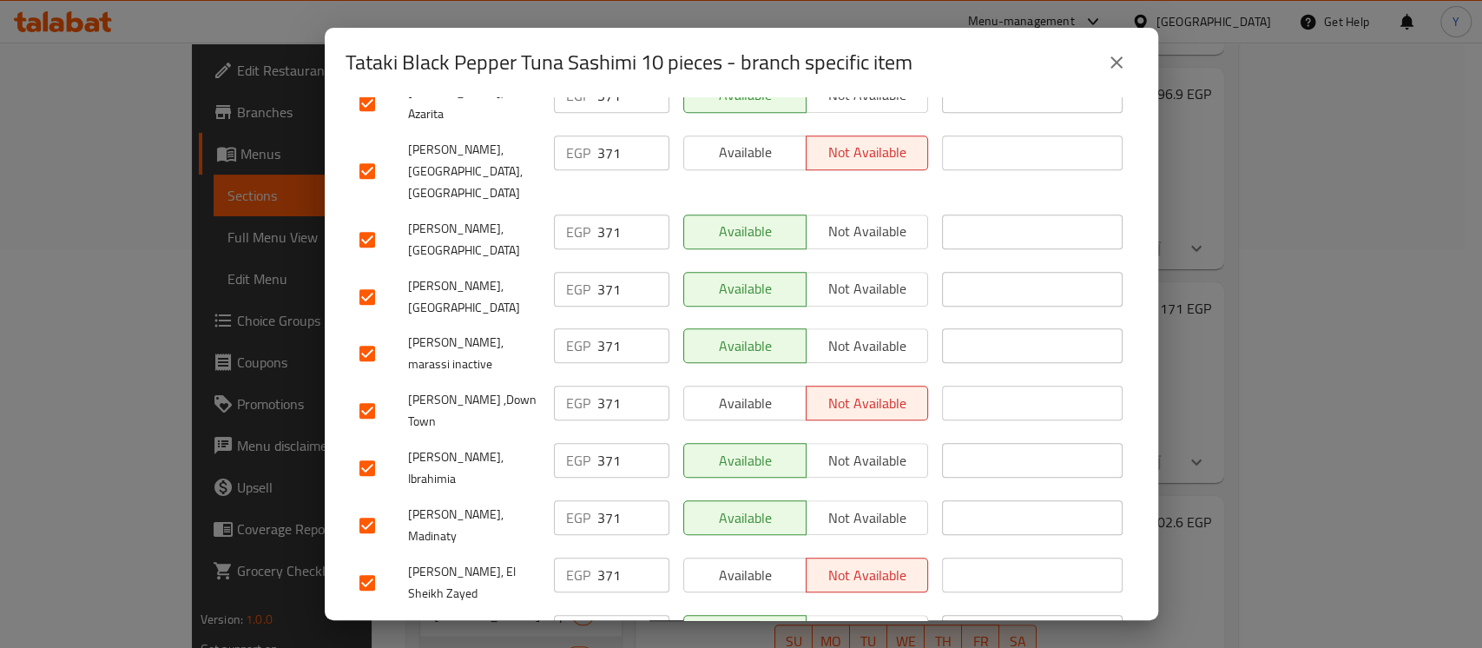
click at [376, 450] on input "checkbox" at bounding box center [367, 468] width 36 height 36
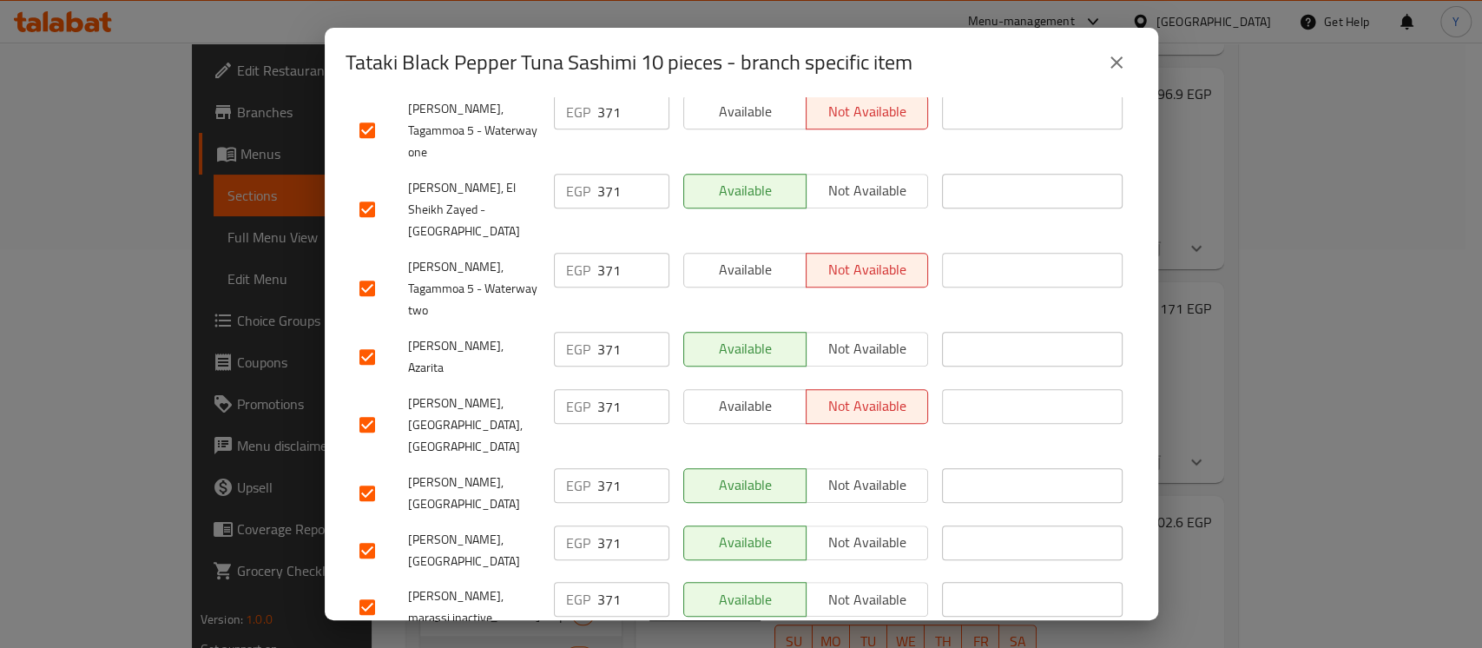
scroll to position [711, 0]
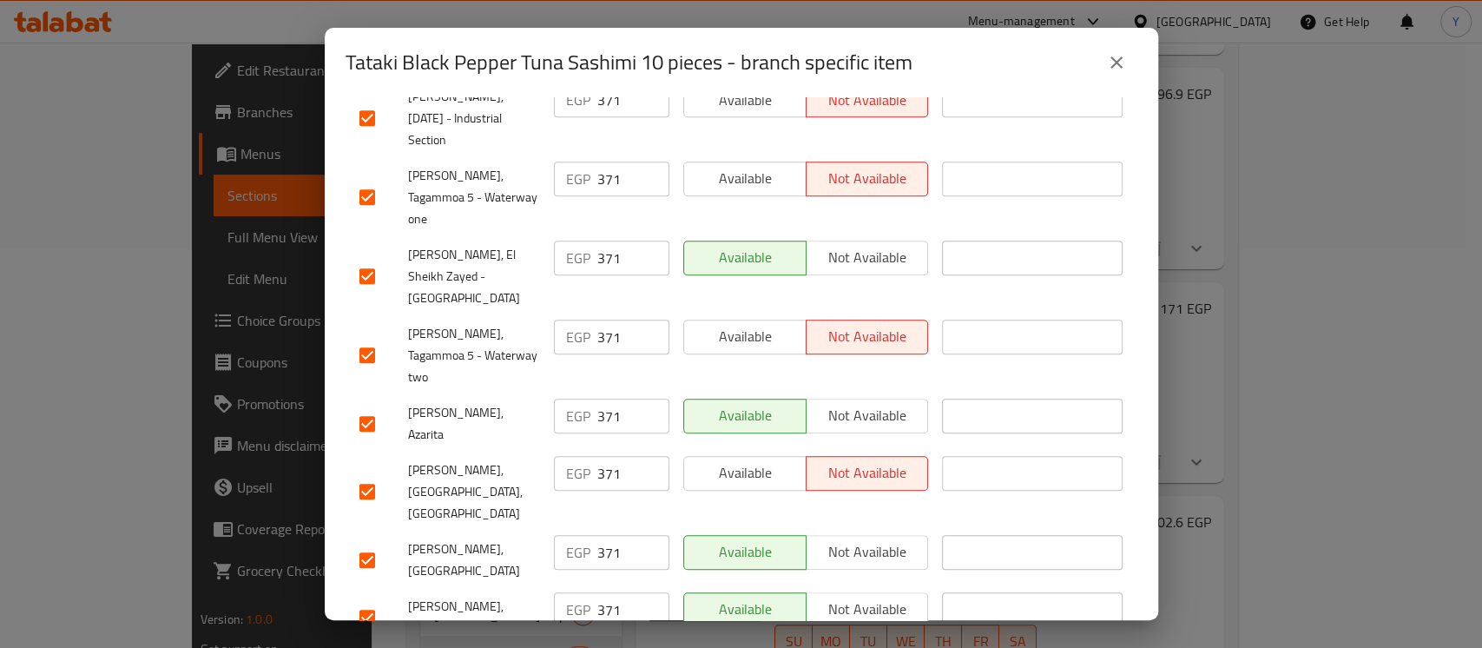
click at [379, 405] on input "checkbox" at bounding box center [367, 423] width 36 height 36
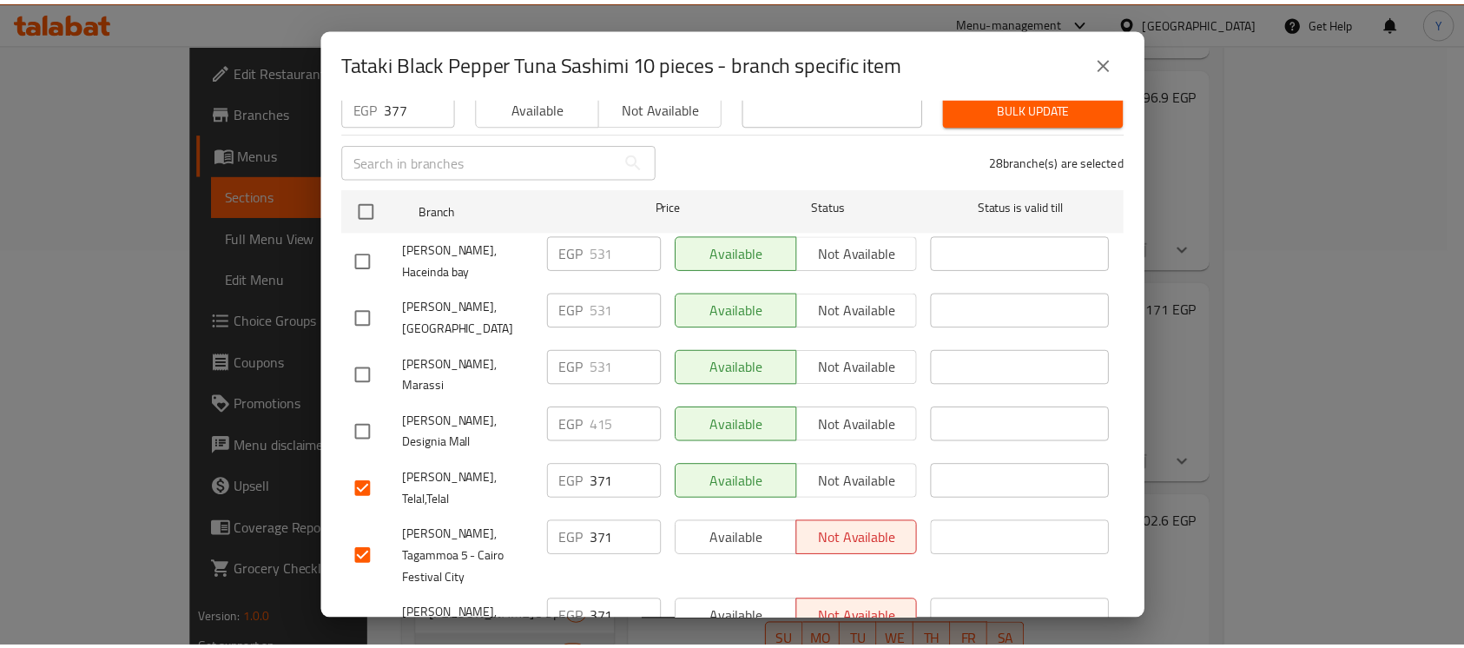
scroll to position [0, 0]
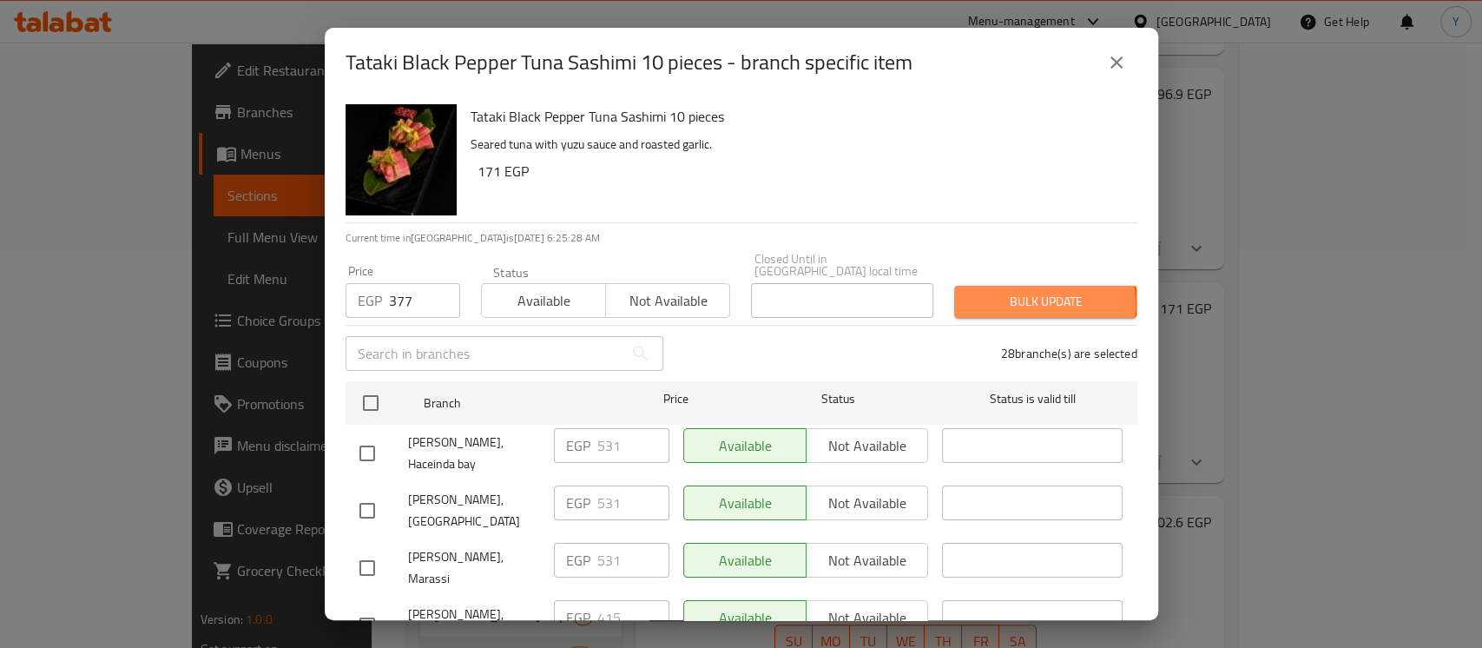
click at [1028, 293] on span "Bulk update" at bounding box center [1045, 302] width 155 height 22
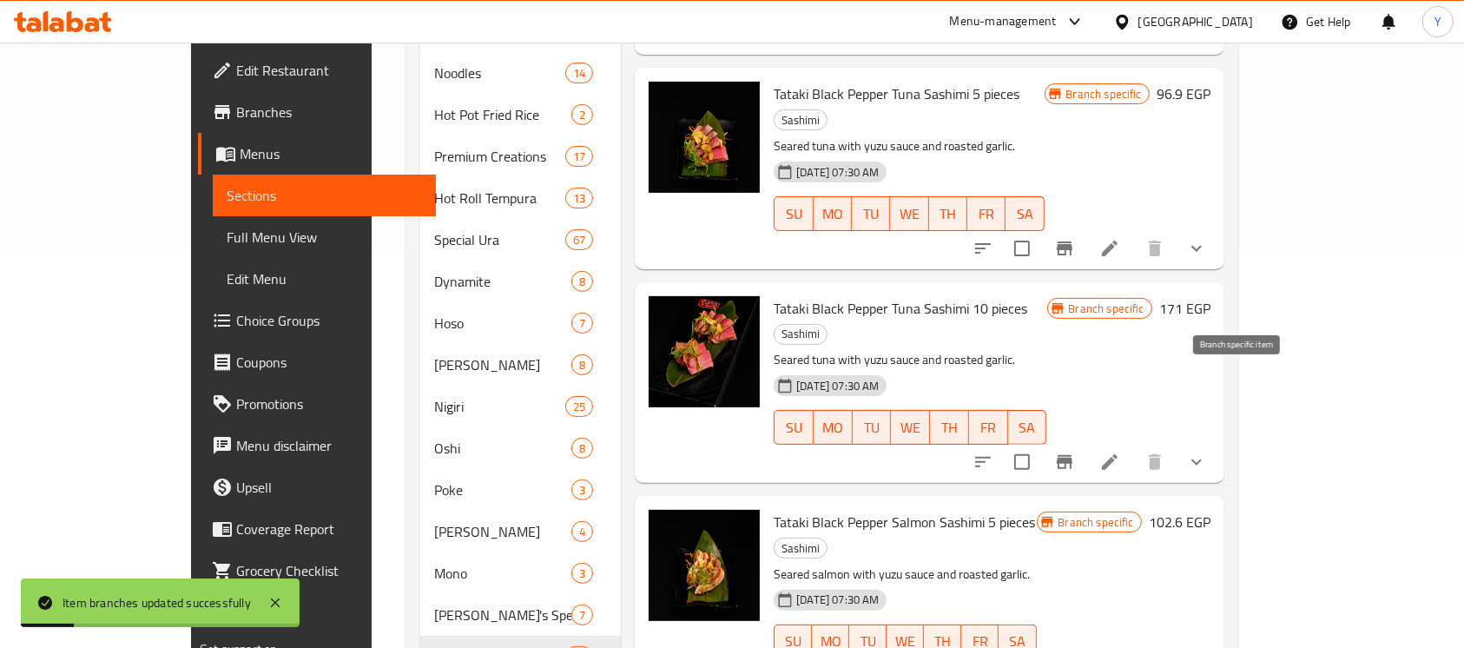
click at [1075, 451] on icon "Branch-specific-item" at bounding box center [1064, 461] width 21 height 21
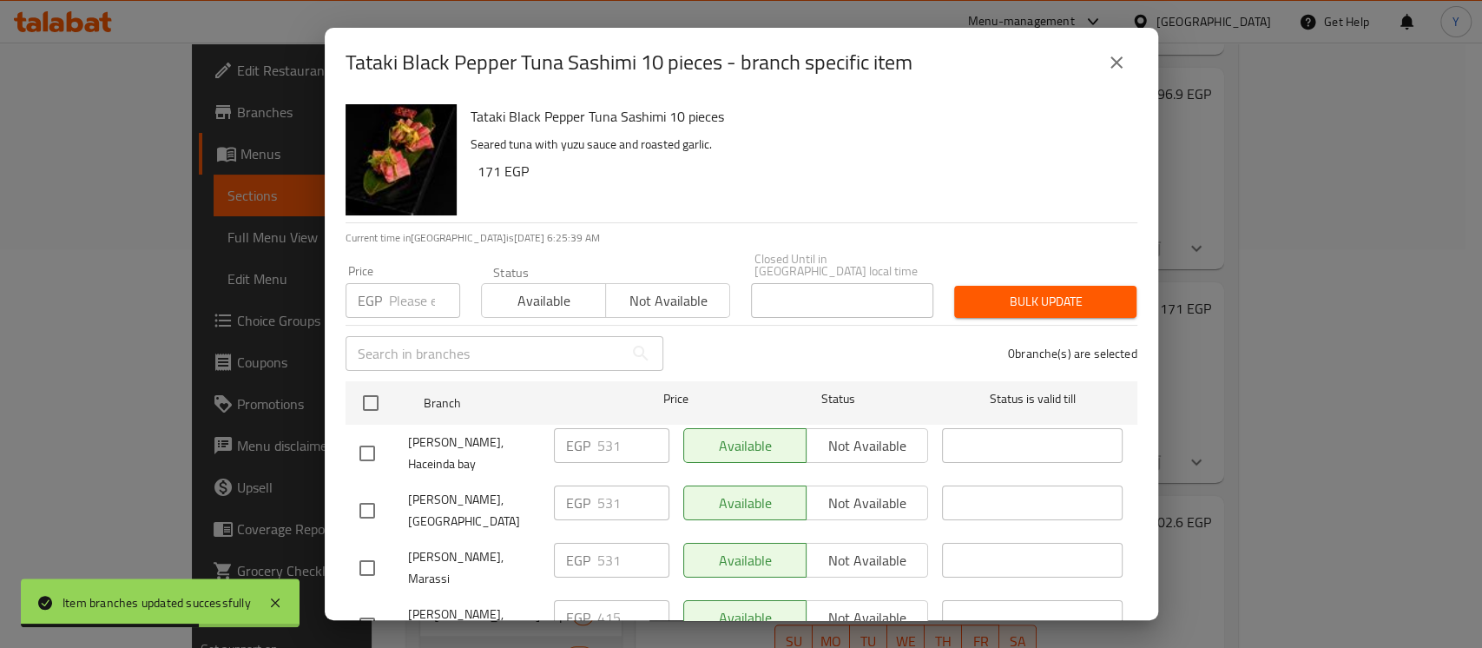
click at [368, 607] on input "checkbox" at bounding box center [367, 625] width 36 height 36
paste input "422"
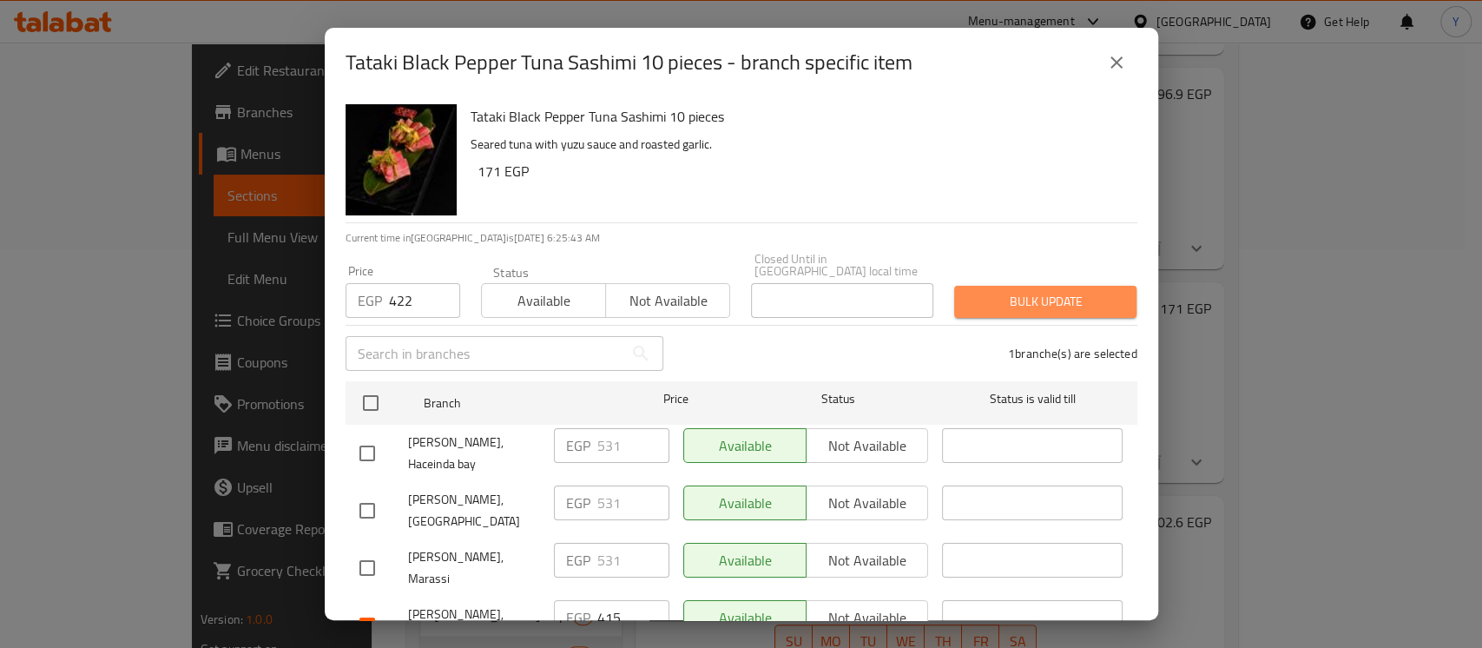
click at [1036, 291] on span "Bulk update" at bounding box center [1045, 302] width 155 height 22
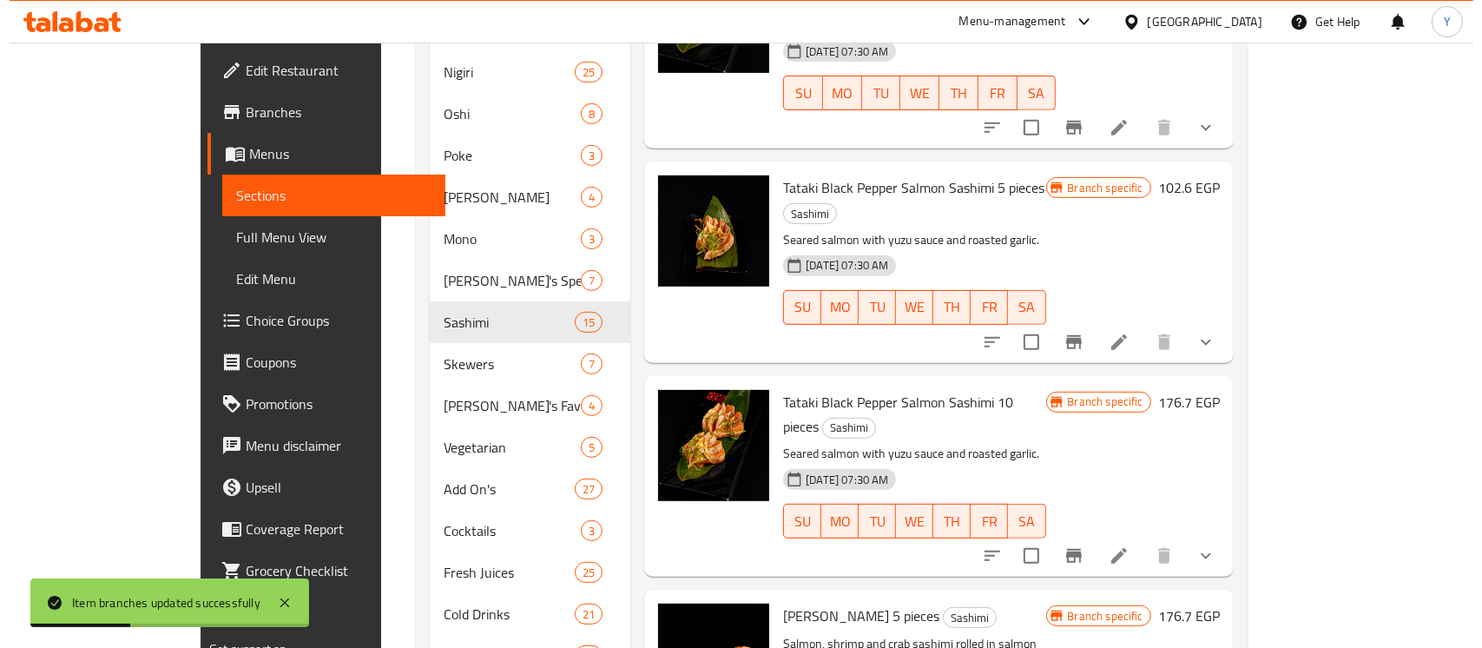
scroll to position [735, 0]
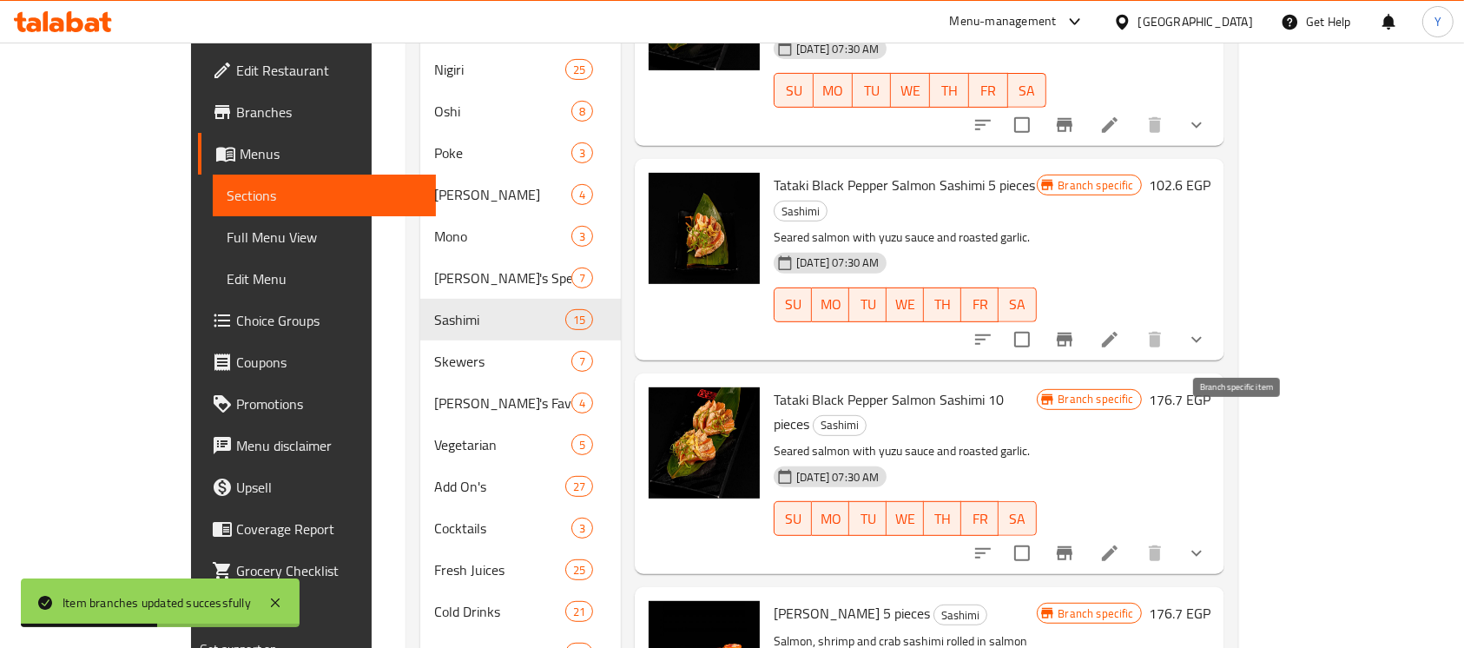
click at [1075, 543] on icon "Branch-specific-item" at bounding box center [1064, 553] width 21 height 21
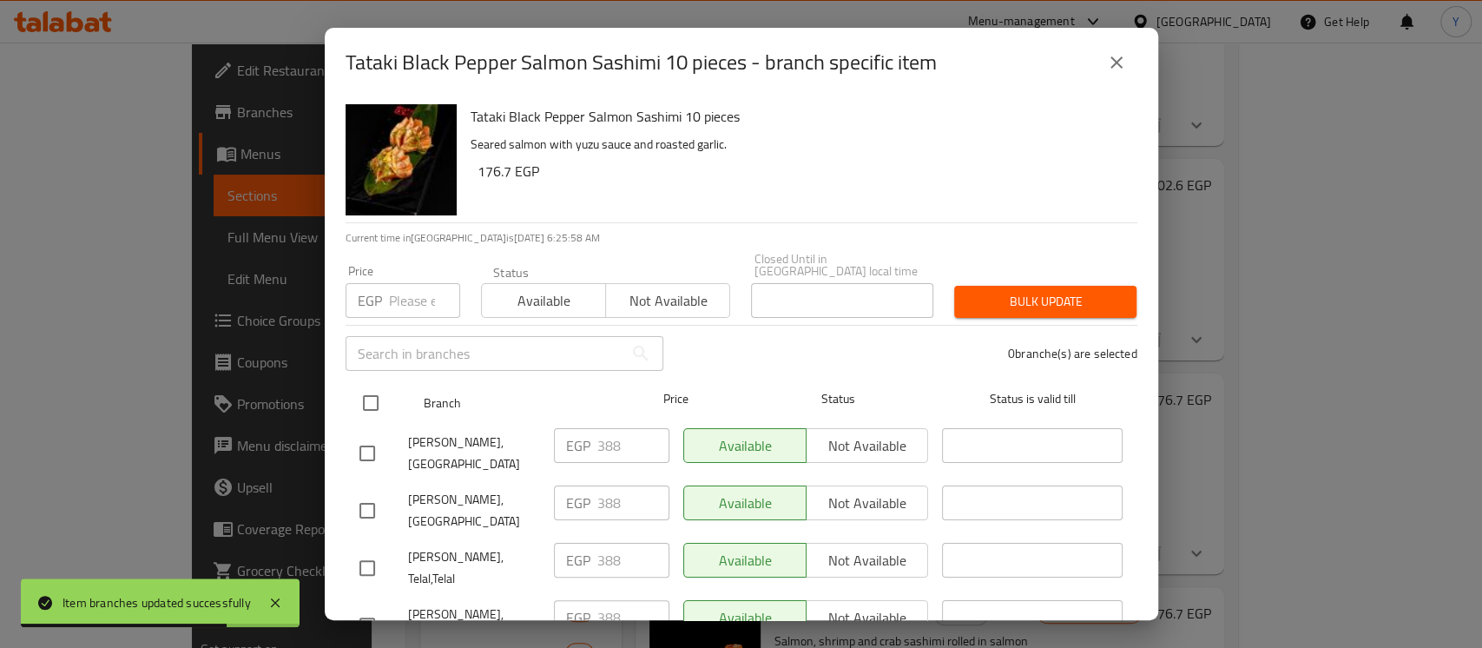
click at [365, 405] on input "checkbox" at bounding box center [370, 403] width 36 height 36
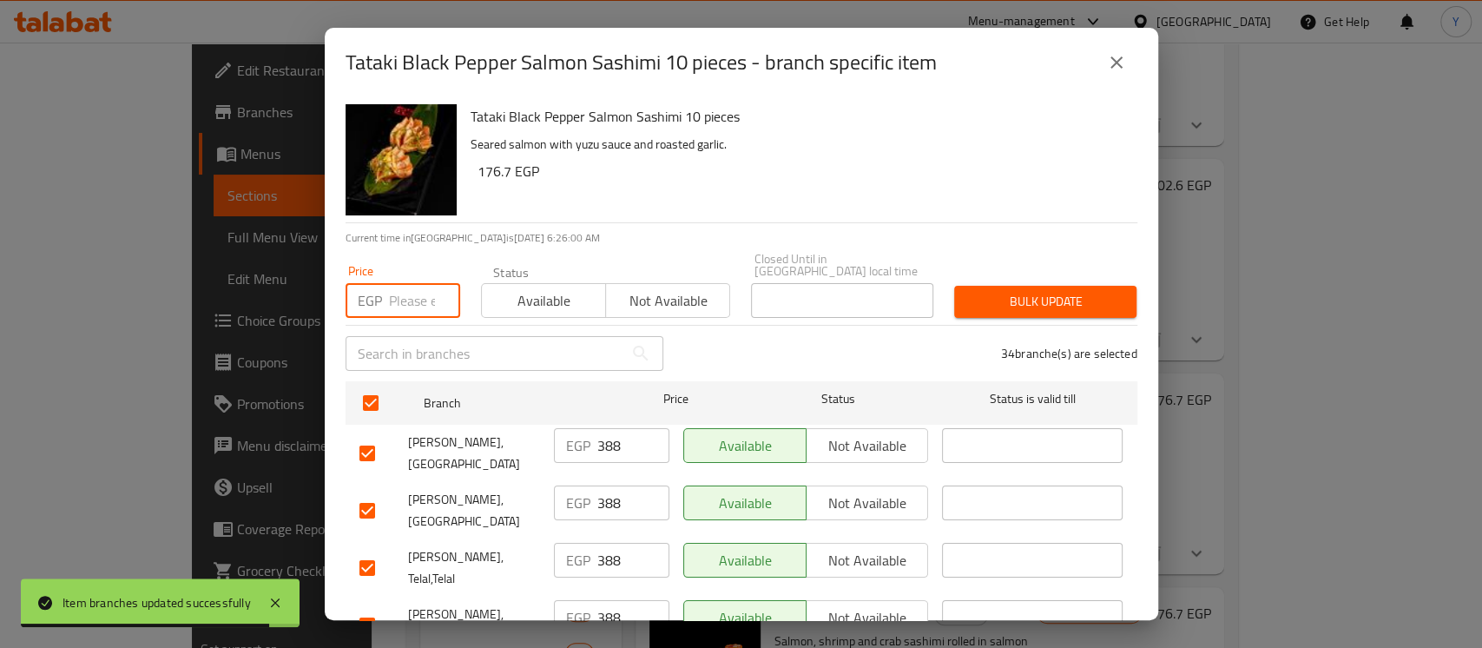
paste input "399"
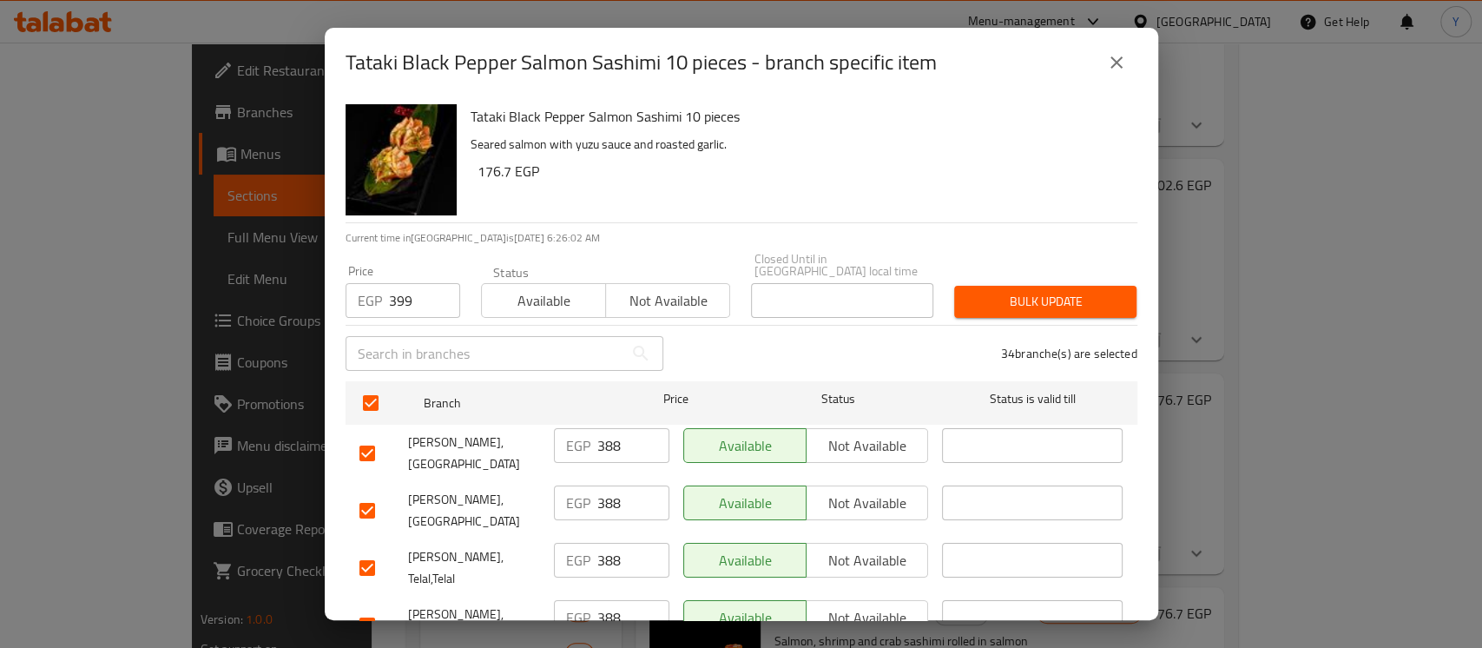
click at [368, 435] on input "checkbox" at bounding box center [367, 453] width 36 height 36
click at [358, 435] on input "checkbox" at bounding box center [367, 453] width 36 height 36
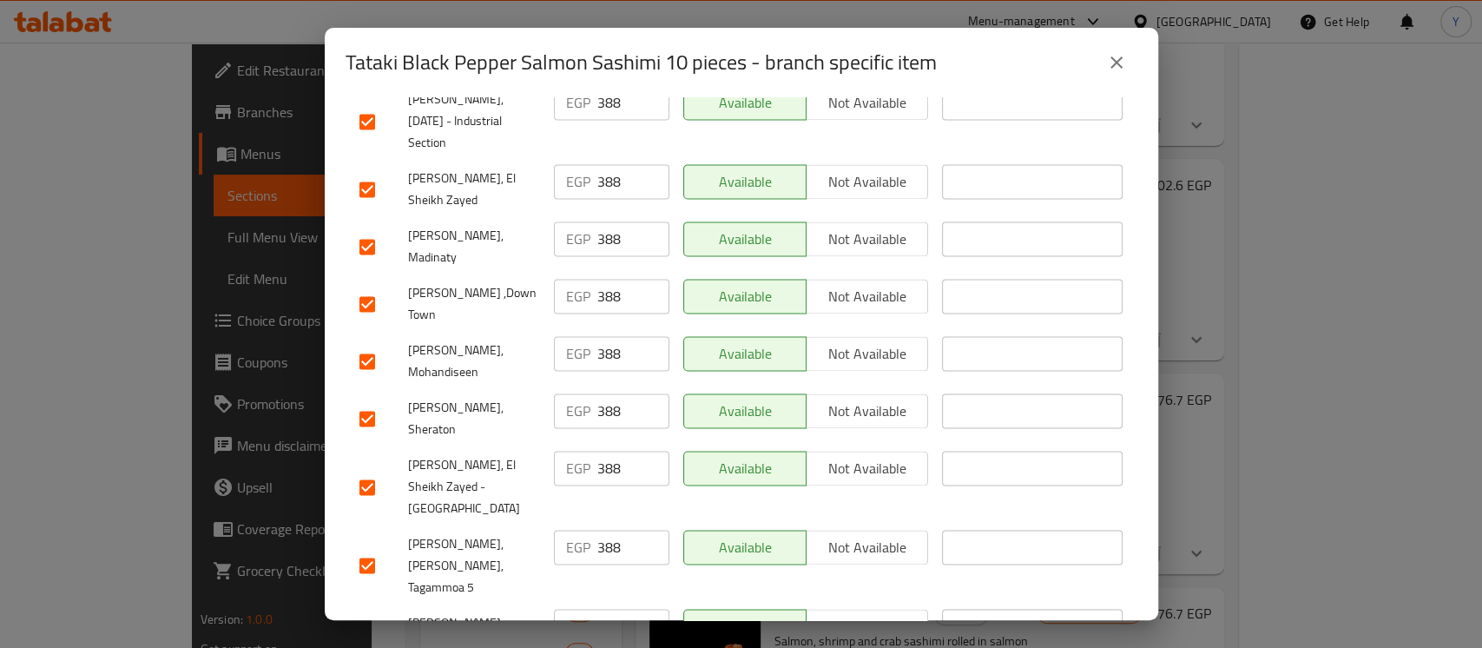
scroll to position [1684, 0]
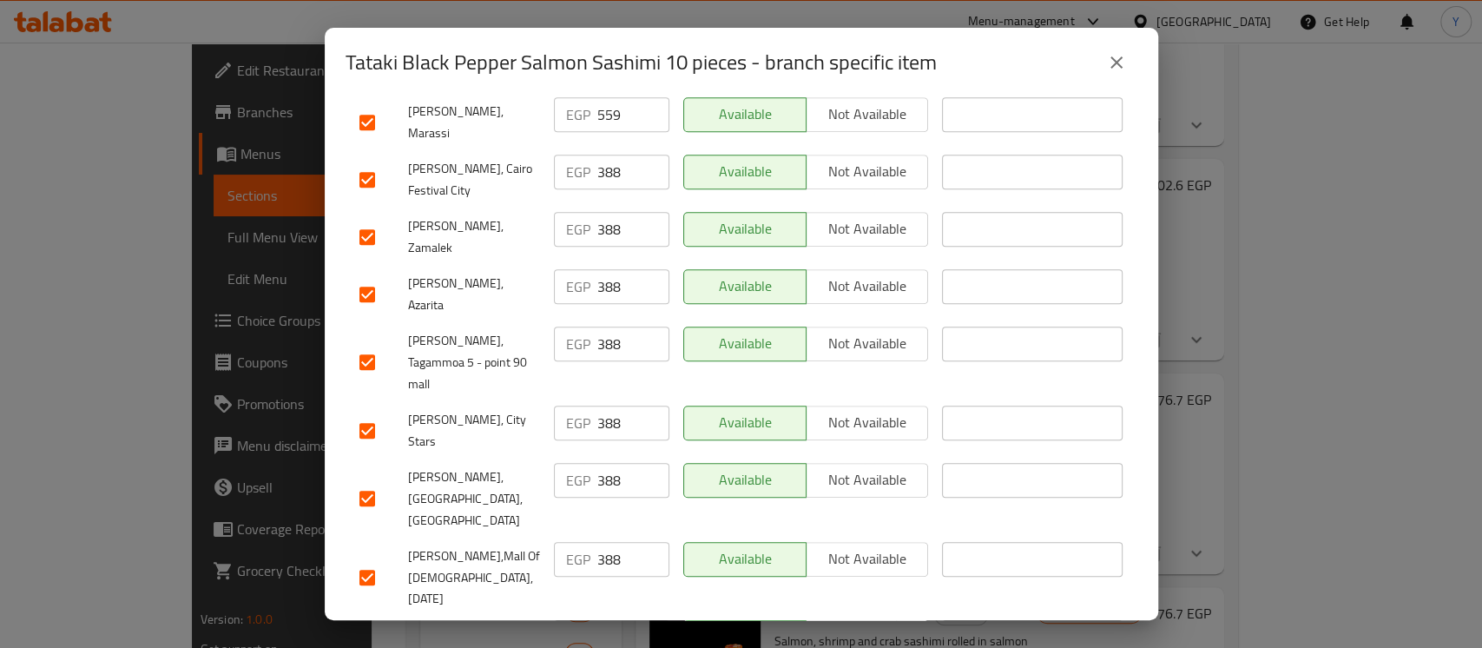
scroll to position [743, 0]
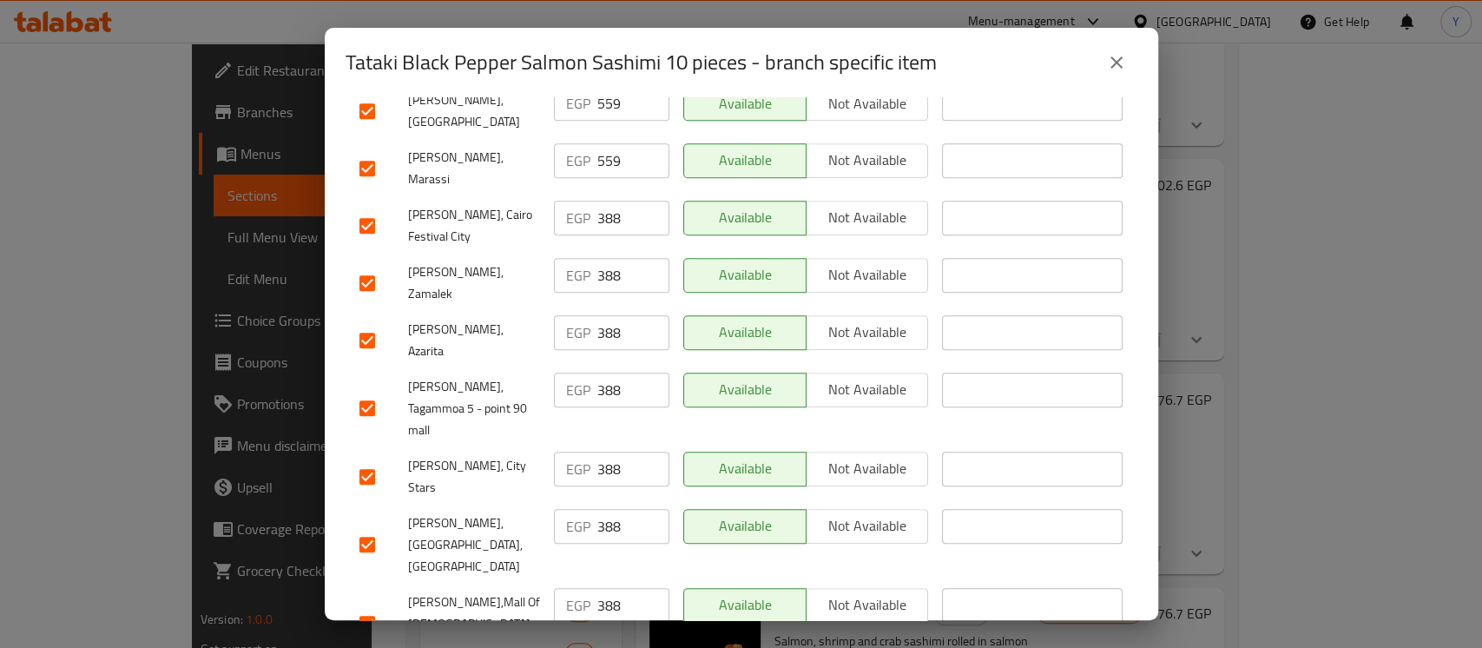
click at [376, 322] on input "checkbox" at bounding box center [367, 340] width 36 height 36
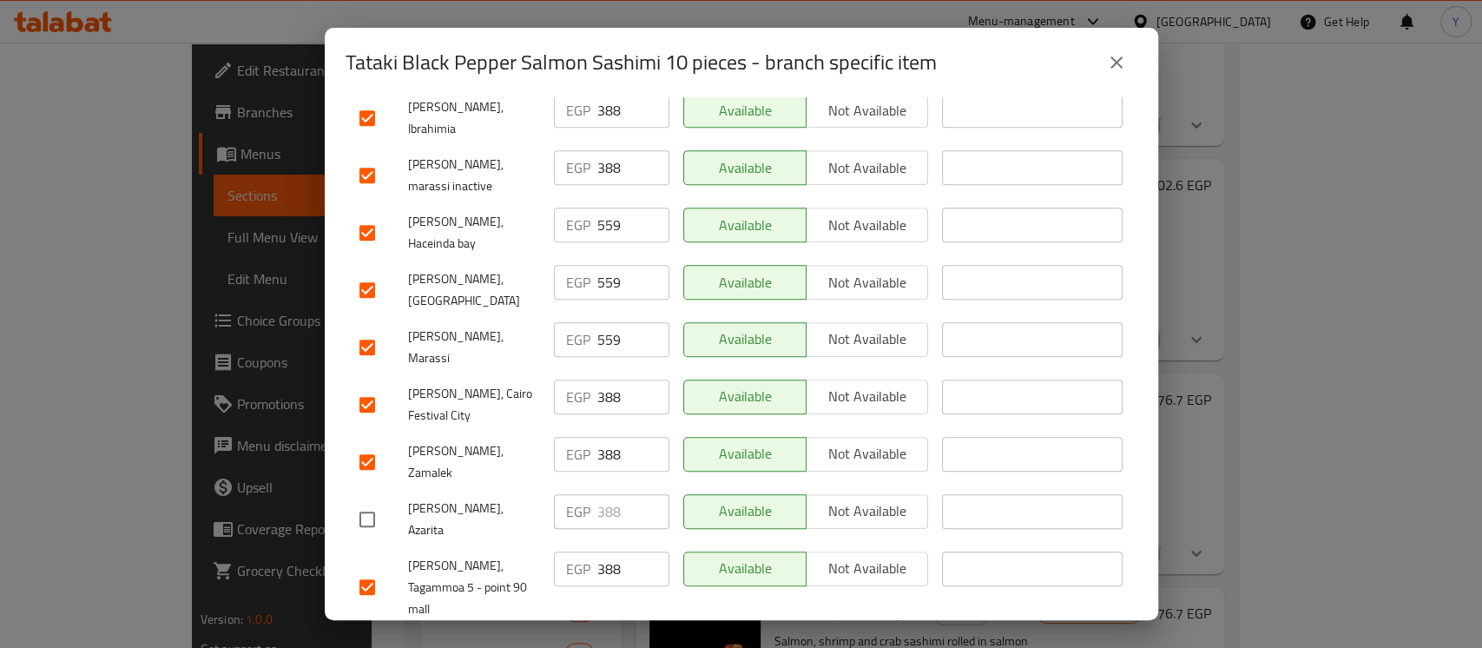
scroll to position [542, 0]
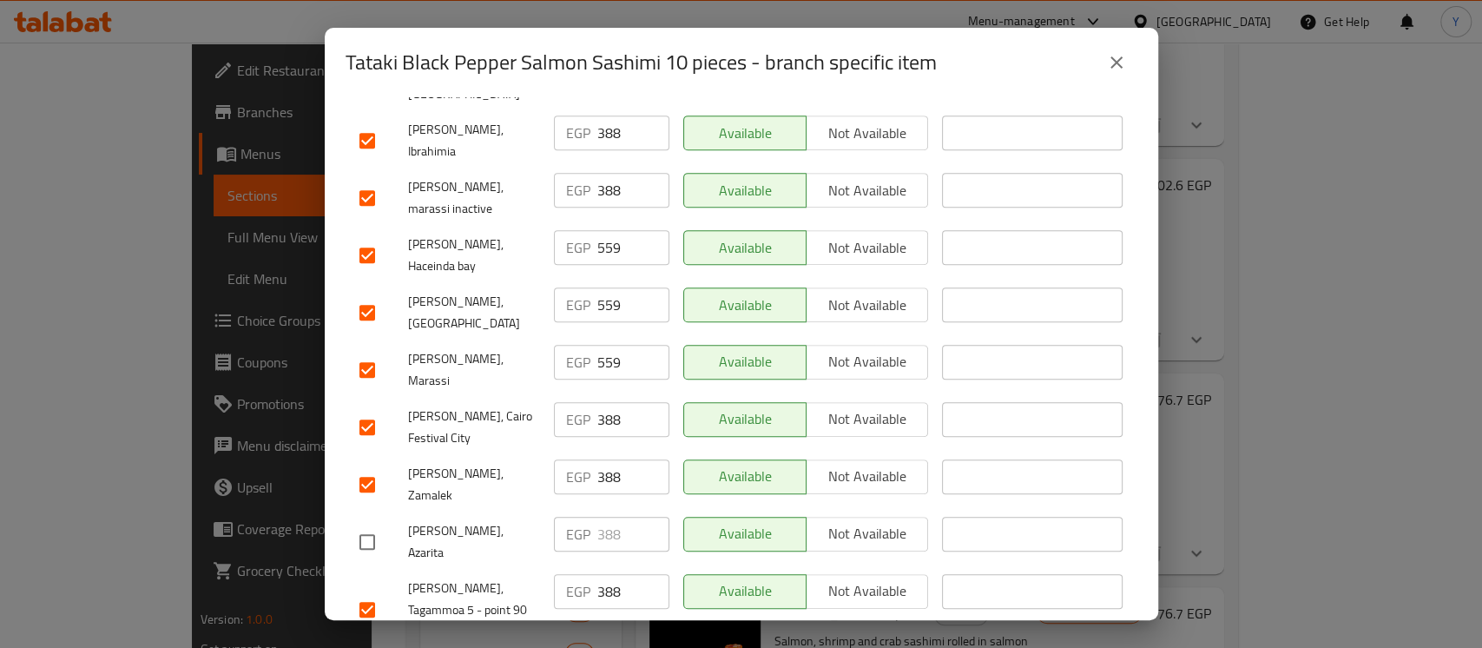
click at [374, 352] on input "checkbox" at bounding box center [367, 370] width 36 height 36
click at [370, 294] on input "checkbox" at bounding box center [367, 312] width 36 height 36
click at [373, 237] on input "checkbox" at bounding box center [367, 255] width 36 height 36
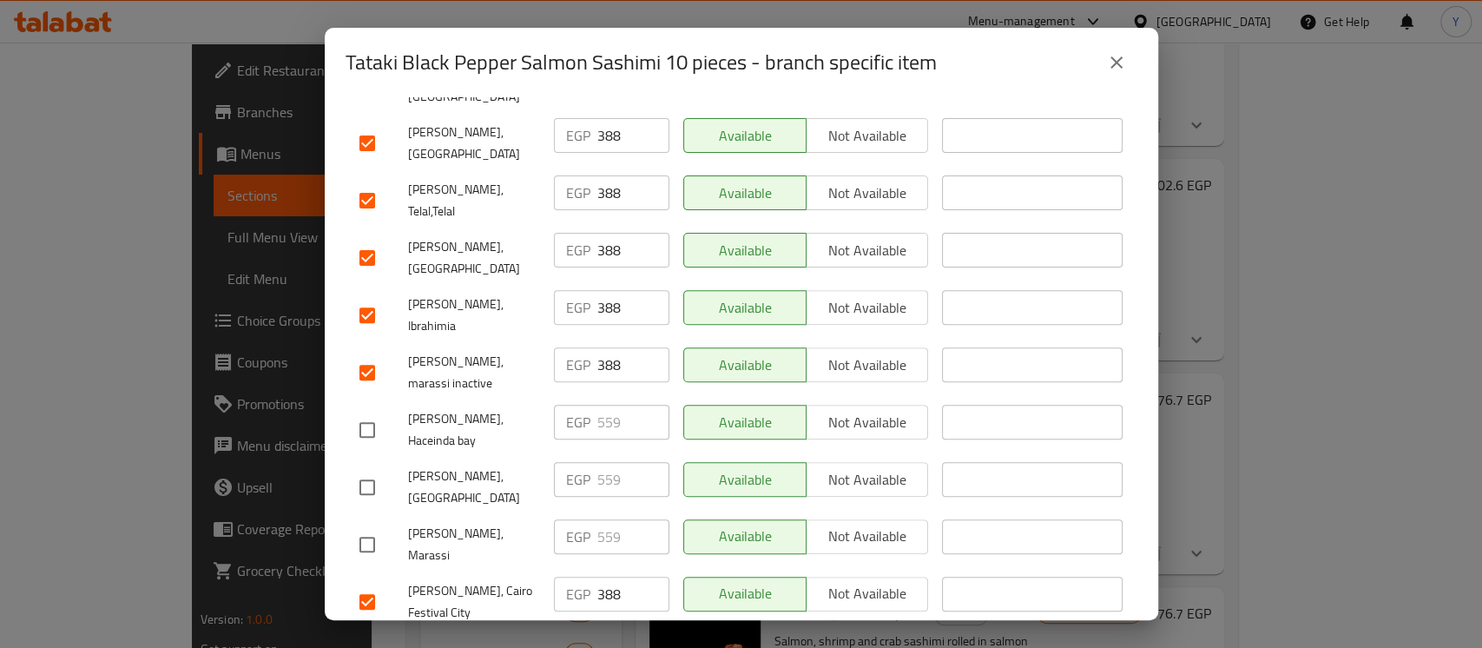
scroll to position [357, 0]
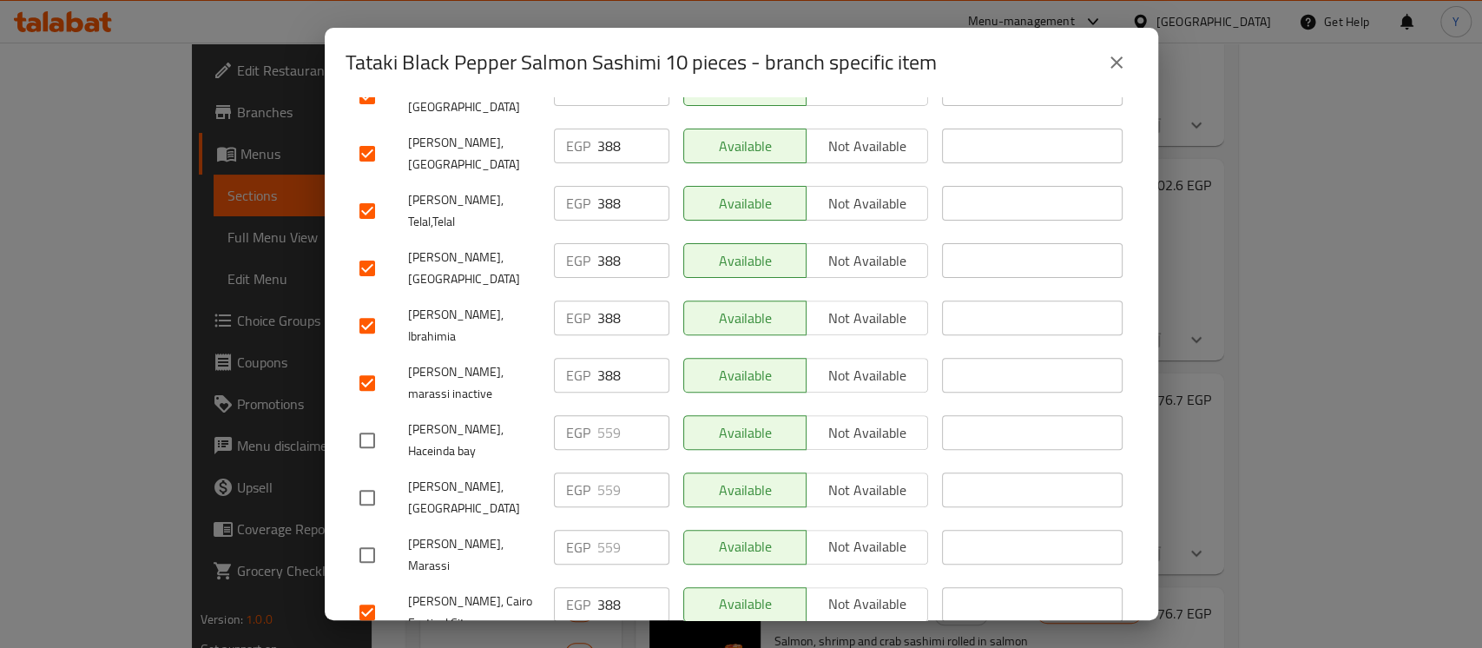
click at [366, 307] on input "checkbox" at bounding box center [367, 325] width 36 height 36
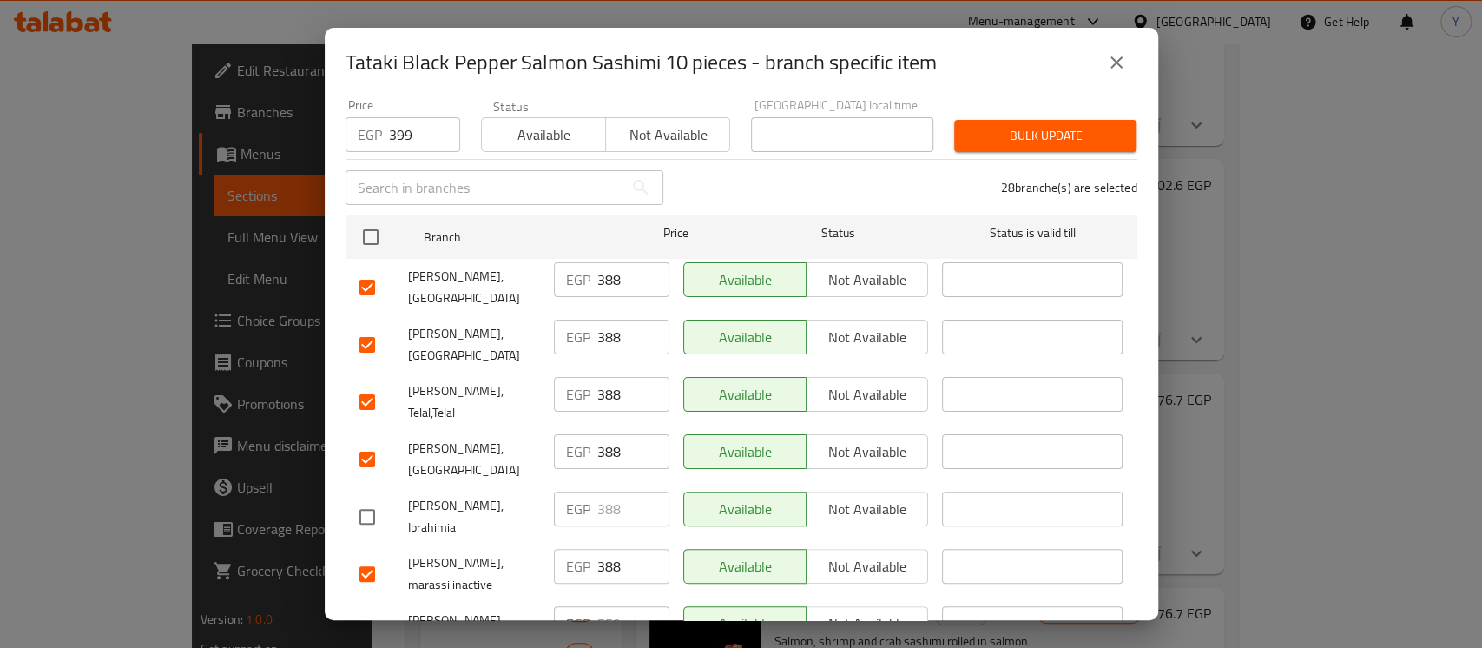
scroll to position [14, 0]
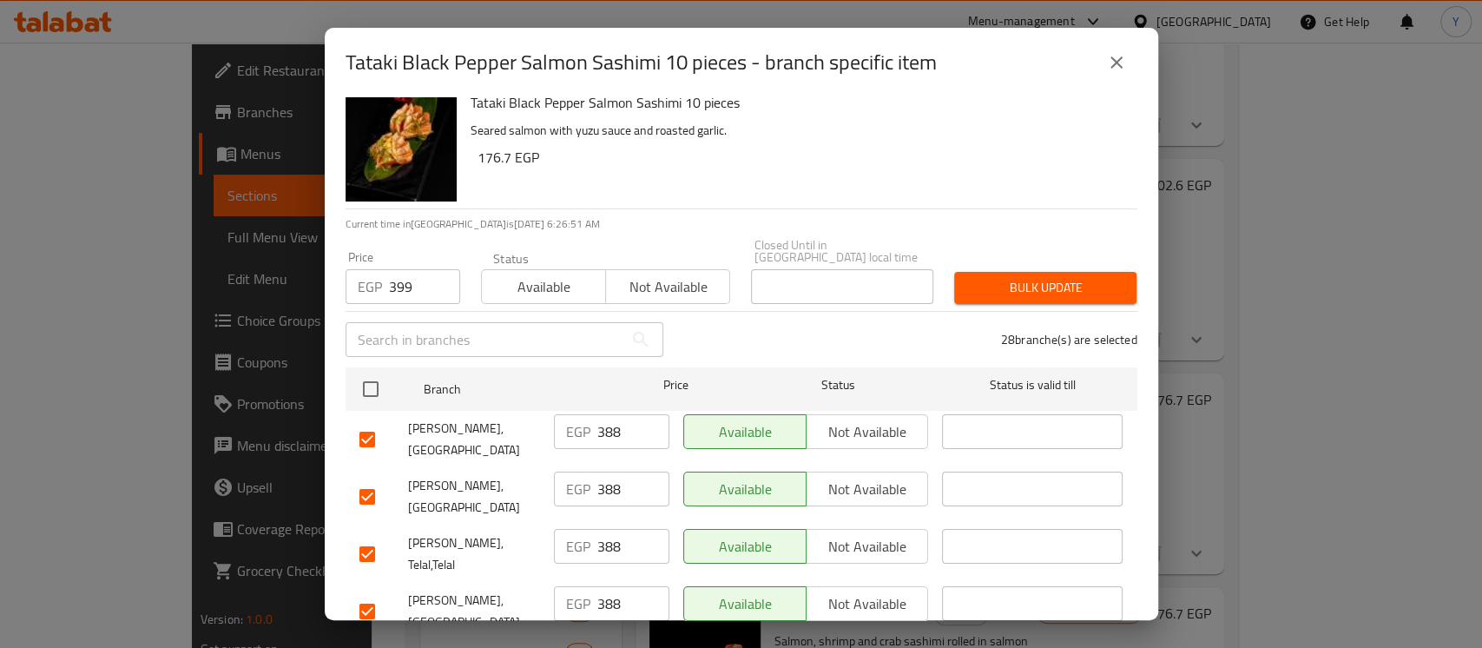
click at [1013, 277] on span "Bulk update" at bounding box center [1045, 288] width 155 height 22
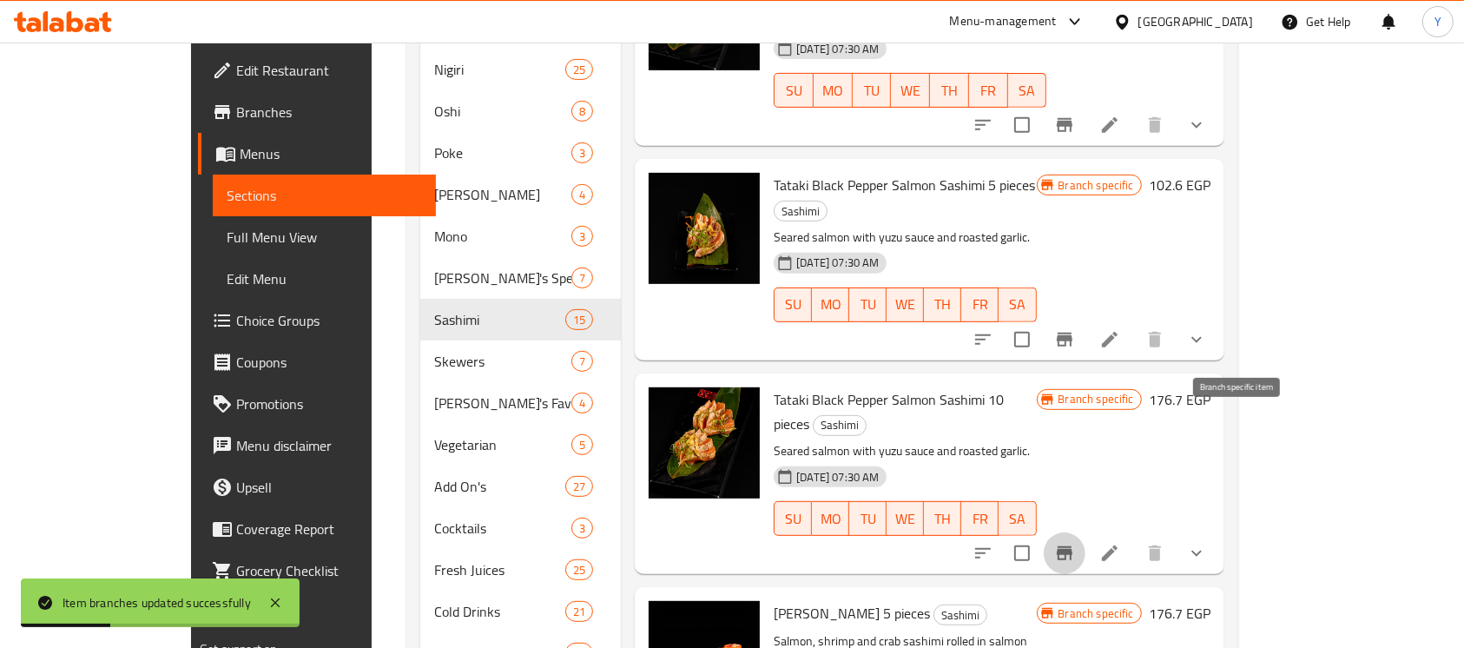
click at [1072, 546] on icon "Branch-specific-item" at bounding box center [1064, 553] width 16 height 14
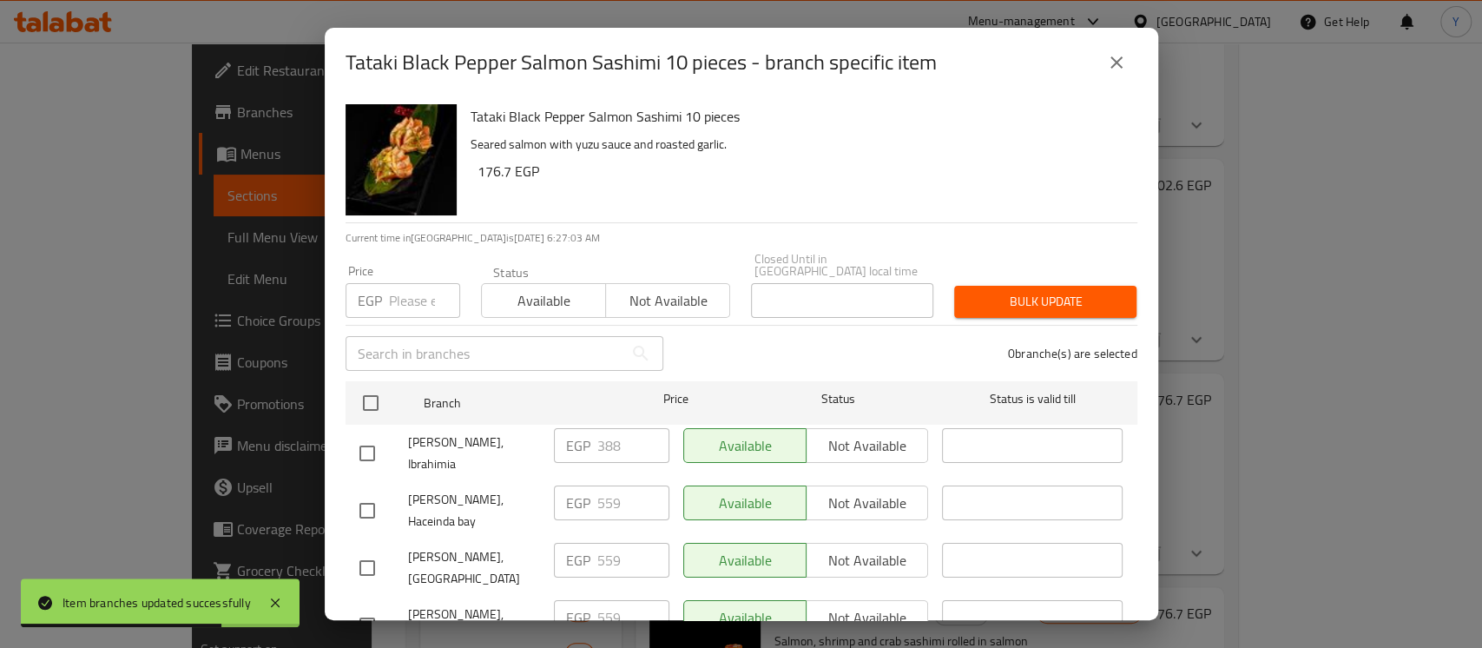
scroll to position [1684, 0]
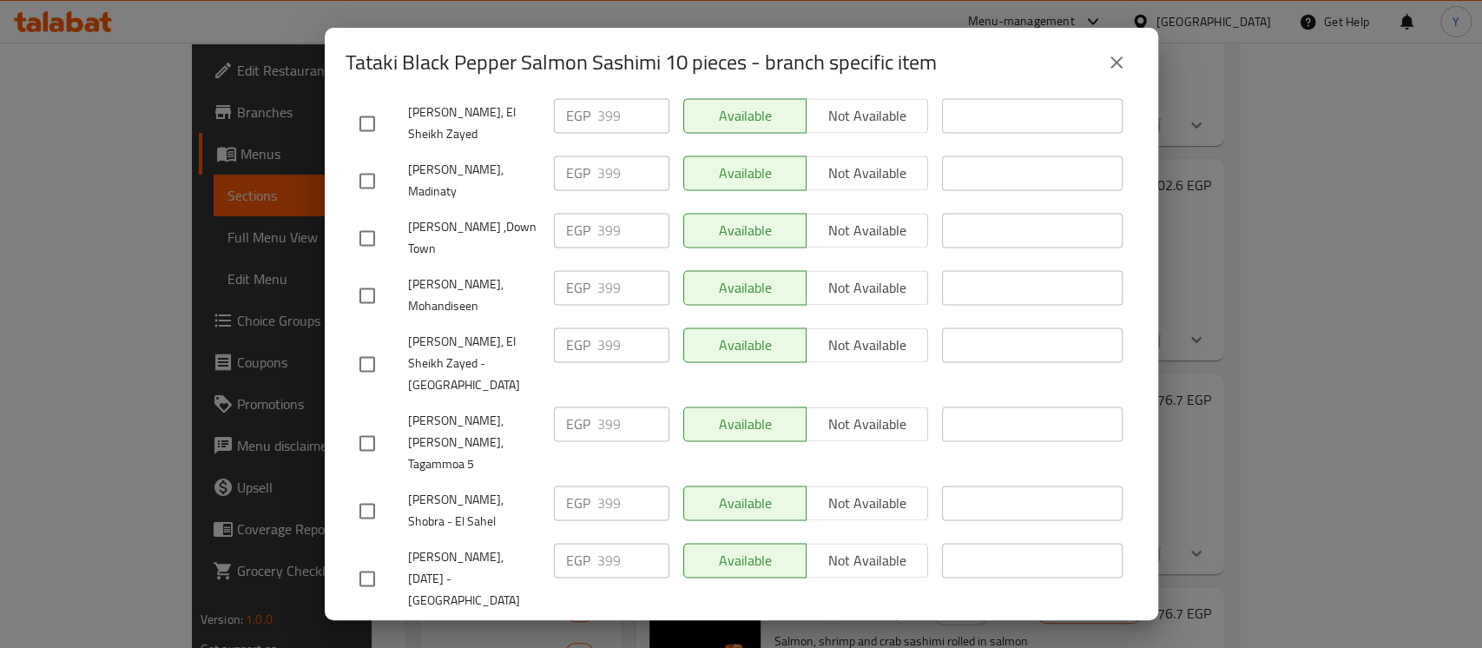
paste input "4"
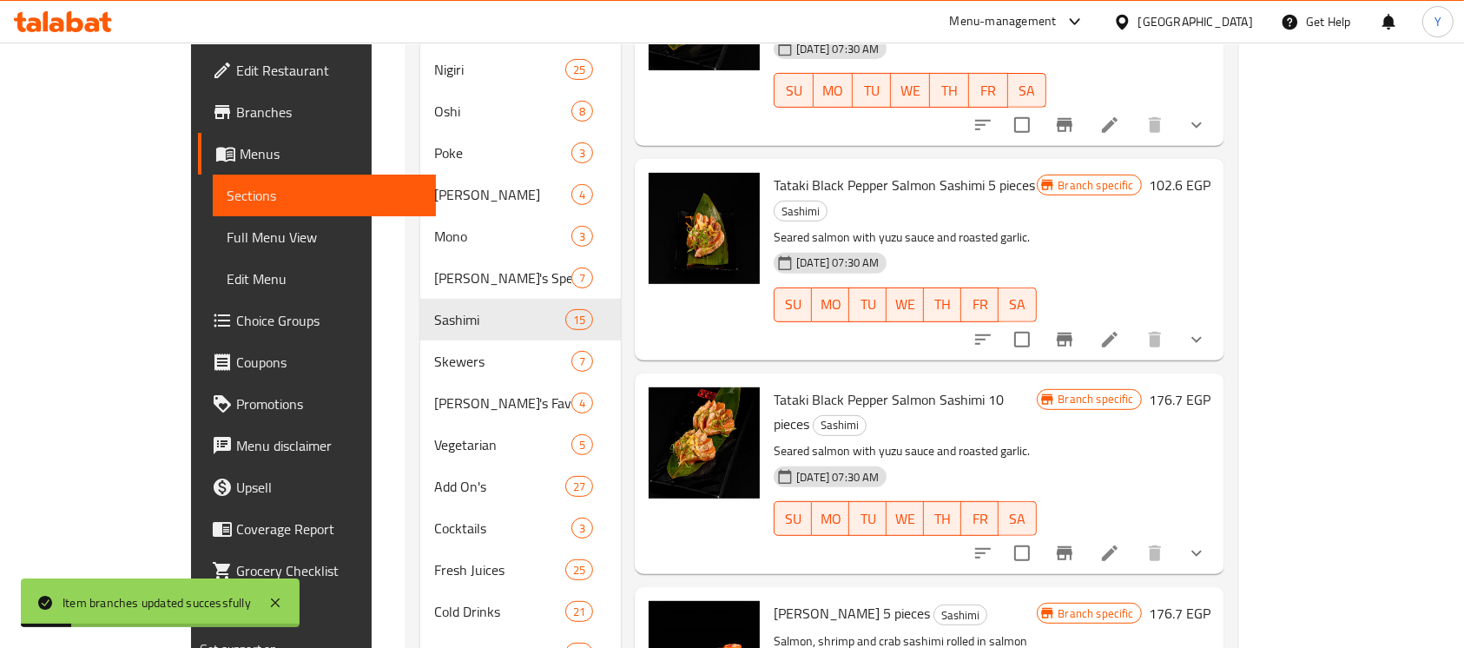
click at [1075, 543] on icon "Branch-specific-item" at bounding box center [1064, 553] width 21 height 21
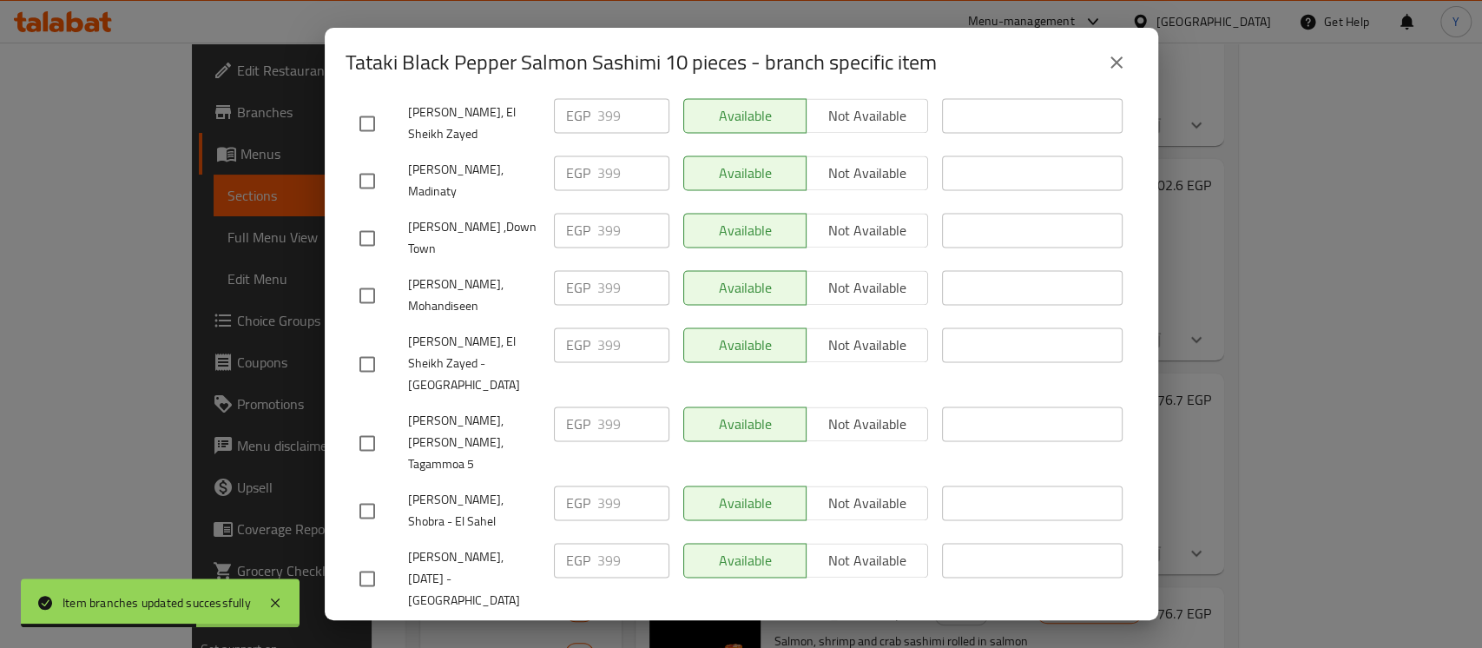
drag, startPoint x: 437, startPoint y: 469, endPoint x: 400, endPoint y: 445, distance: 44.1
click at [1118, 78] on button "close" at bounding box center [1116, 63] width 42 height 42
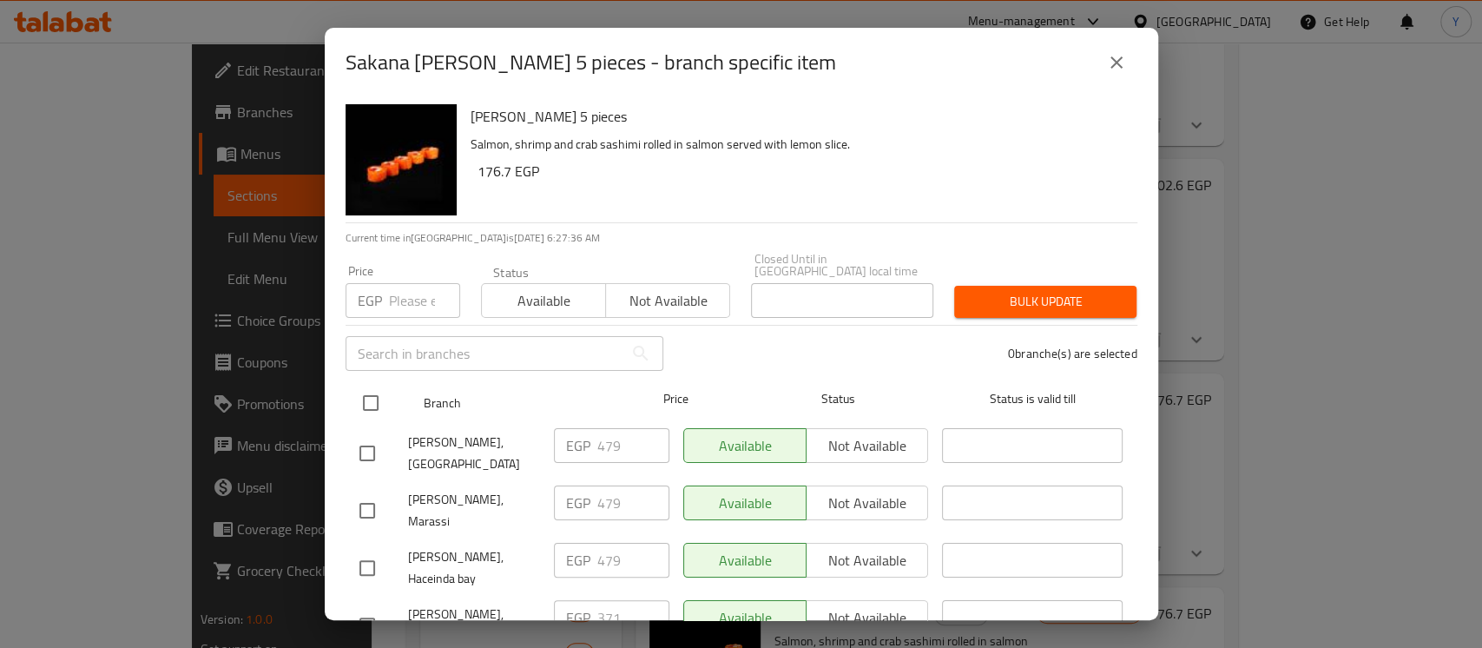
click at [363, 385] on input "checkbox" at bounding box center [370, 403] width 36 height 36
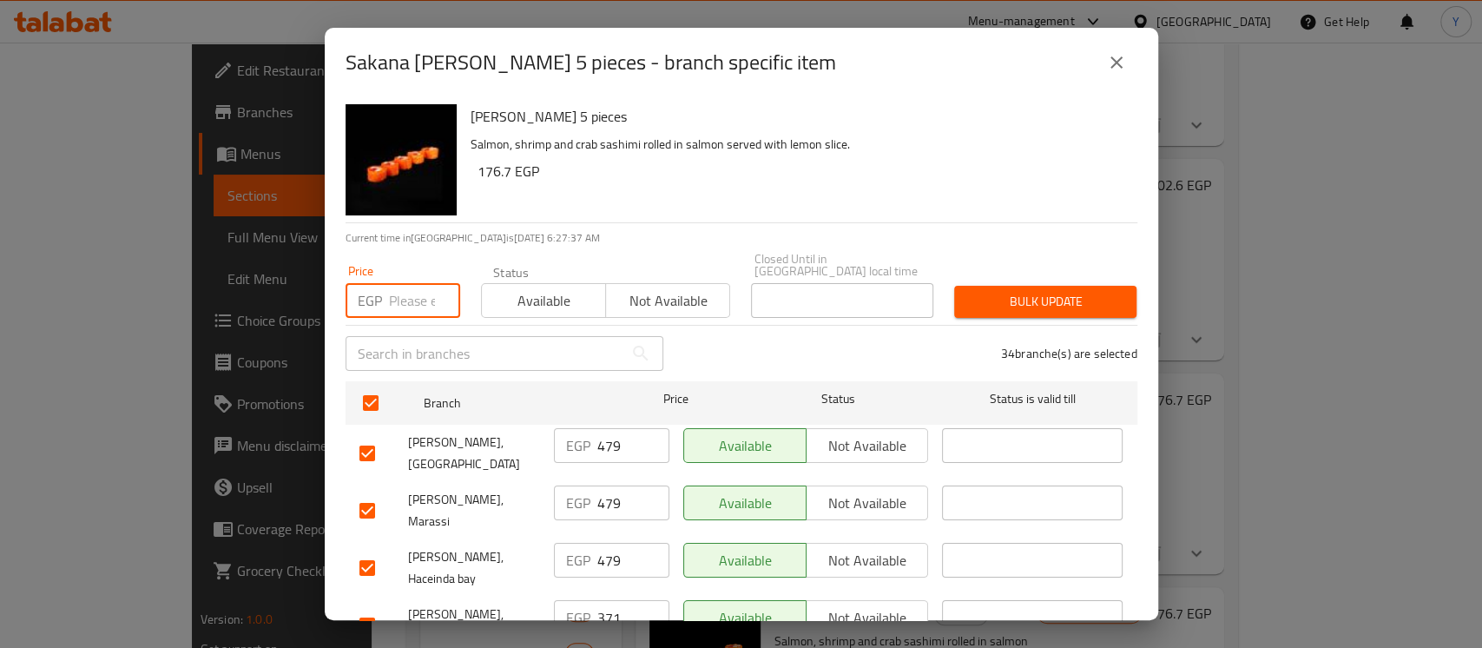
paste input "342"
click at [888, 207] on div "Sakana Maki 5 pieces Salmon, shrimp and crab sashimi rolled in salmon served wi…" at bounding box center [797, 159] width 667 height 125
click at [376, 549] on input "checkbox" at bounding box center [367, 567] width 36 height 36
click at [371, 492] on input "checkbox" at bounding box center [367, 510] width 36 height 36
click at [371, 443] on input "checkbox" at bounding box center [367, 453] width 36 height 36
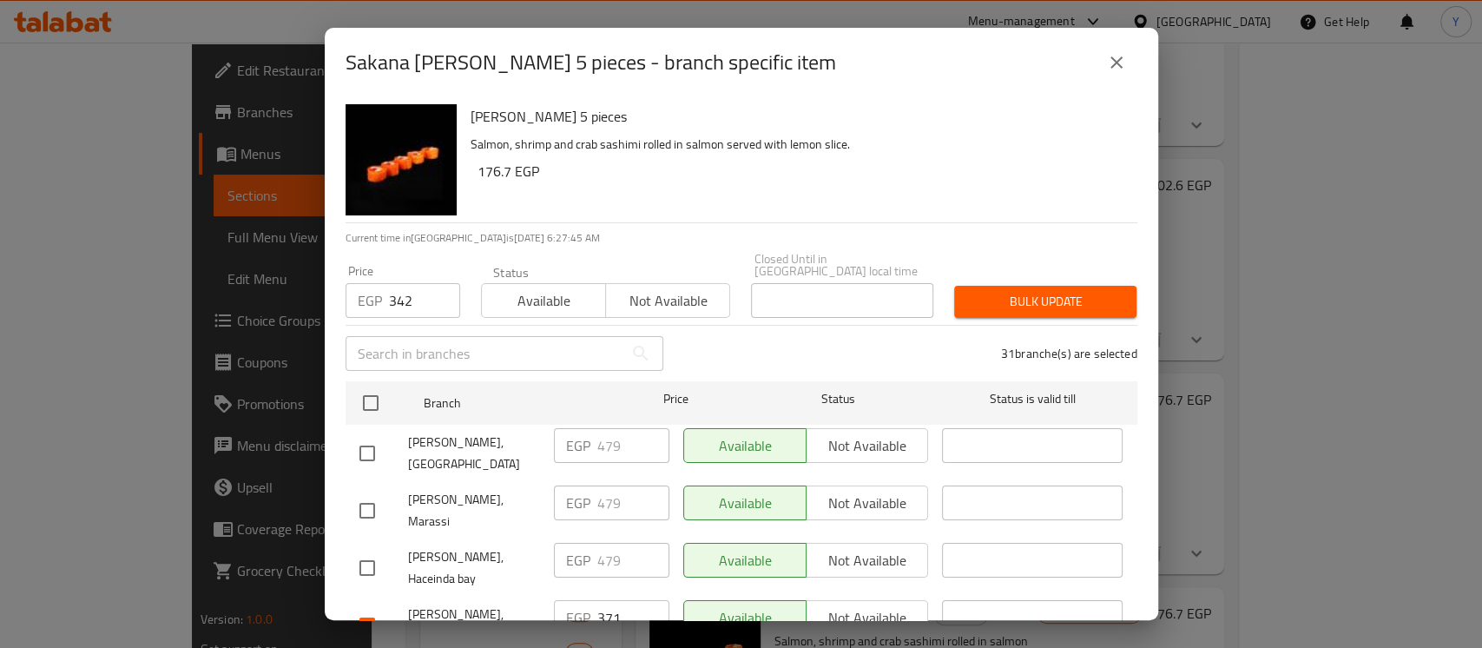
click at [380, 607] on input "checkbox" at bounding box center [367, 625] width 36 height 36
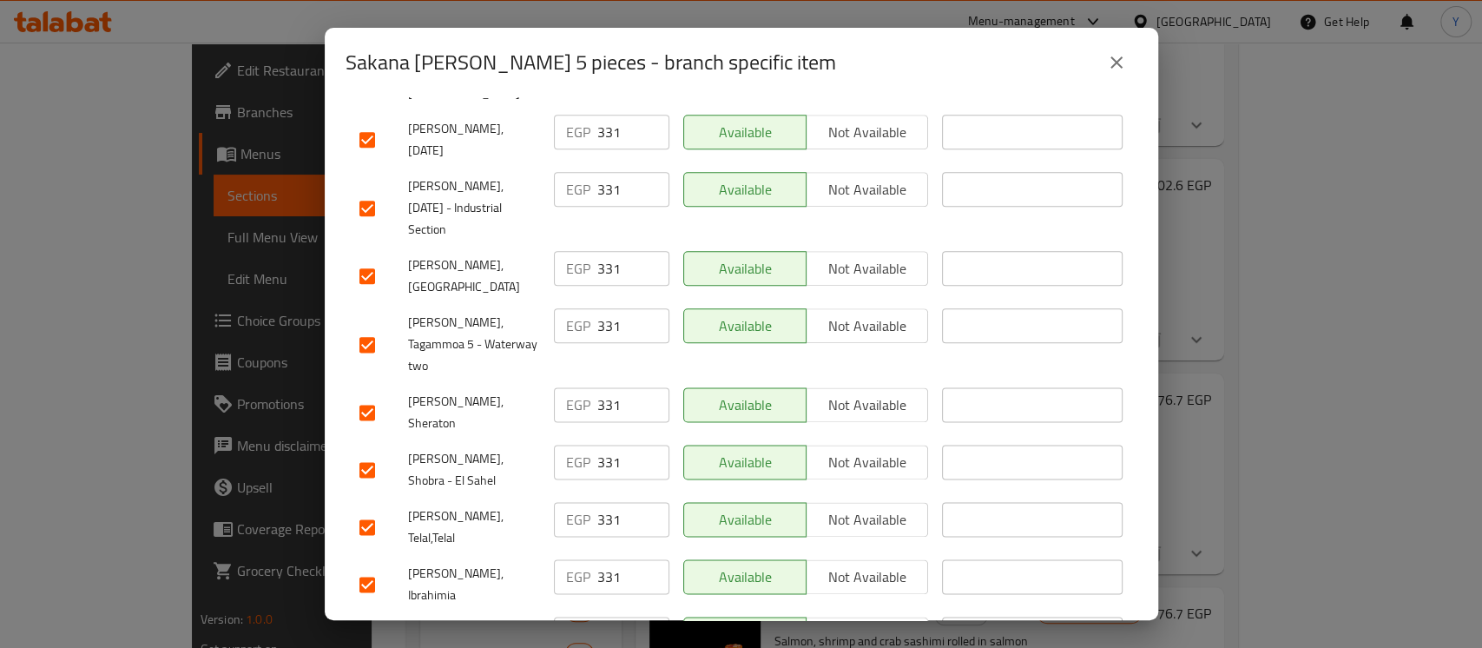
scroll to position [1413, 0]
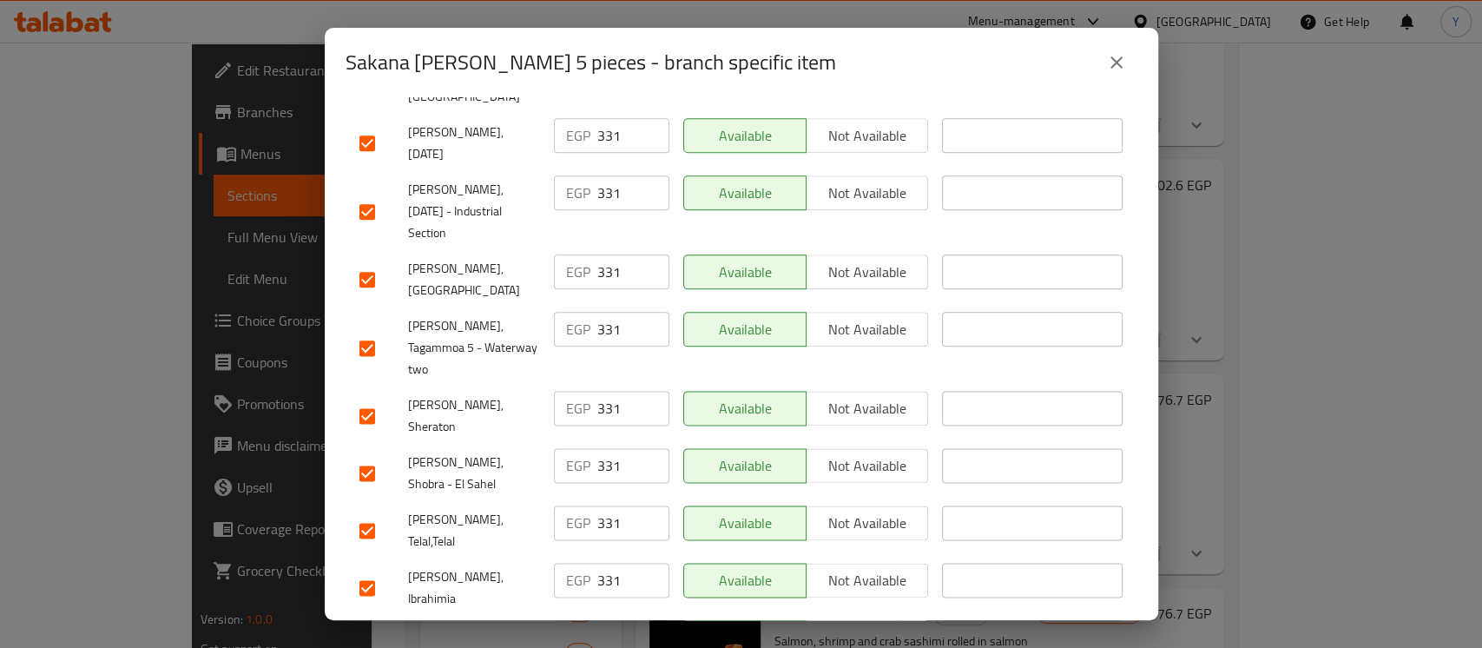
click at [376, 569] on input "checkbox" at bounding box center [367, 587] width 36 height 36
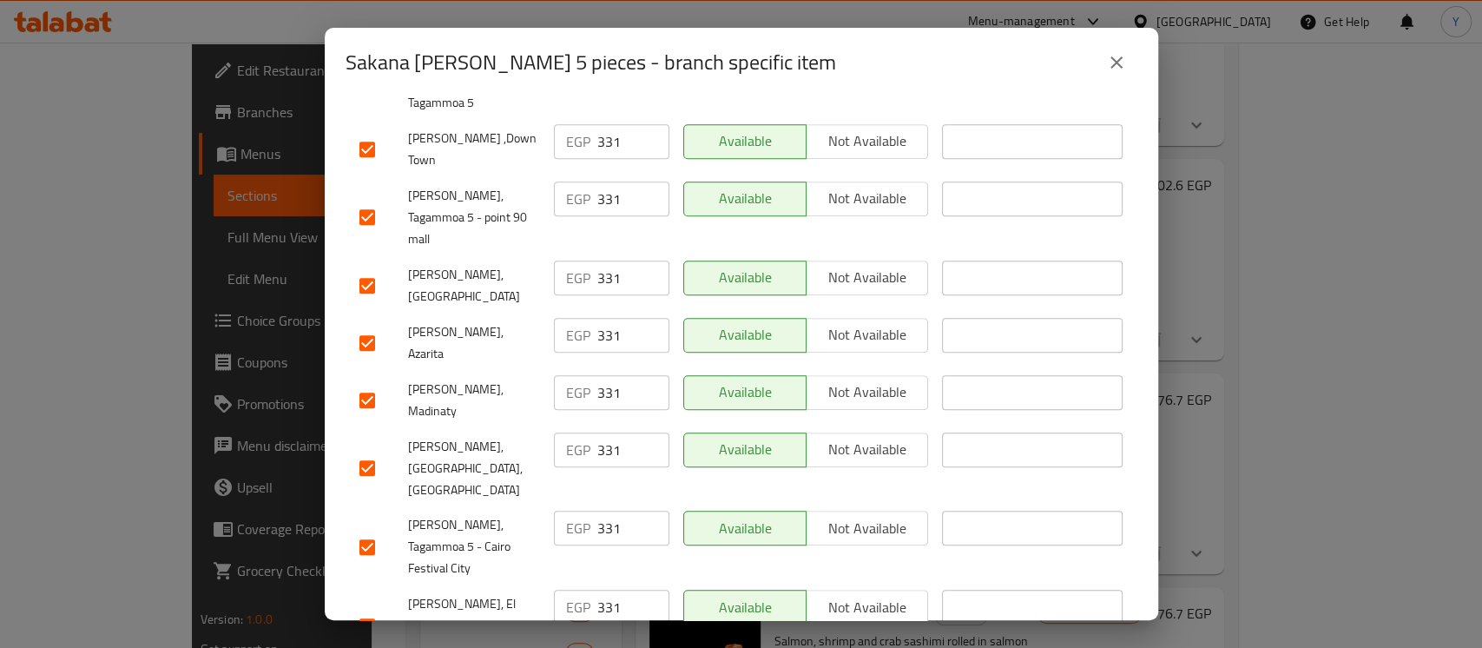
scroll to position [827, 0]
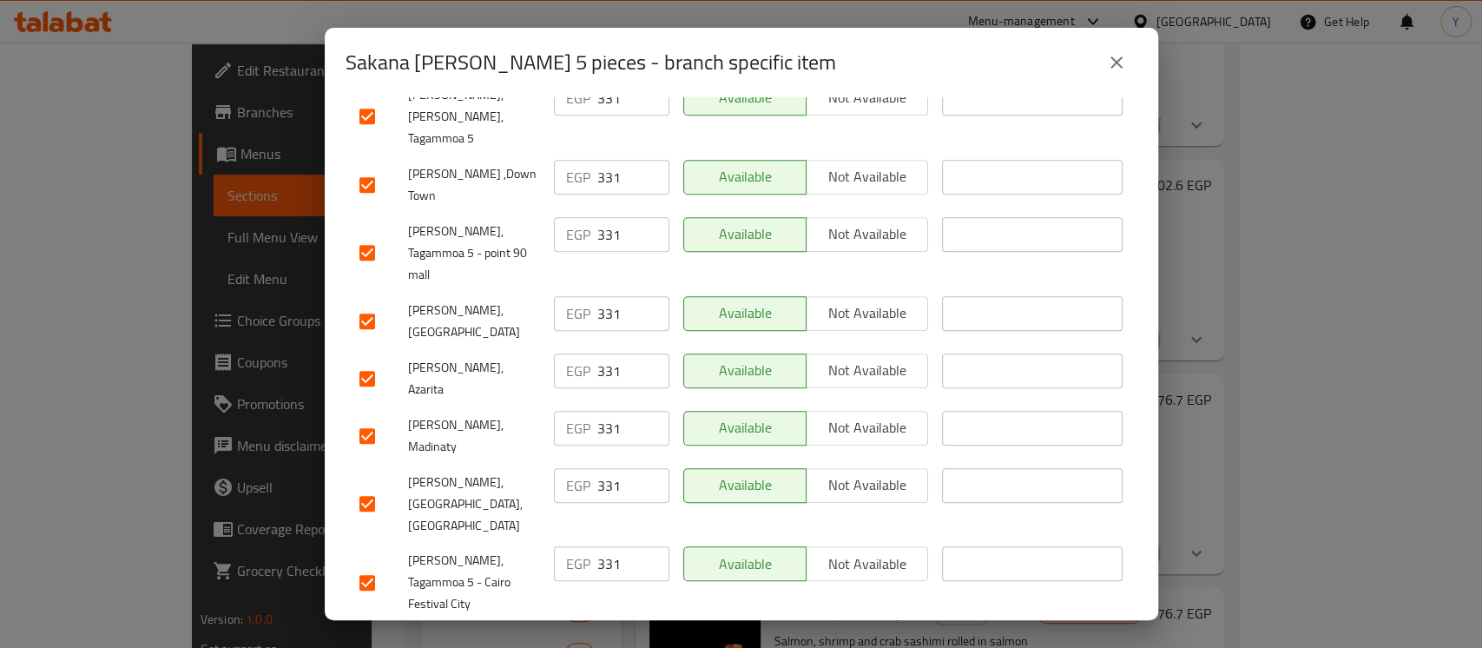
click at [361, 360] on input "checkbox" at bounding box center [367, 378] width 36 height 36
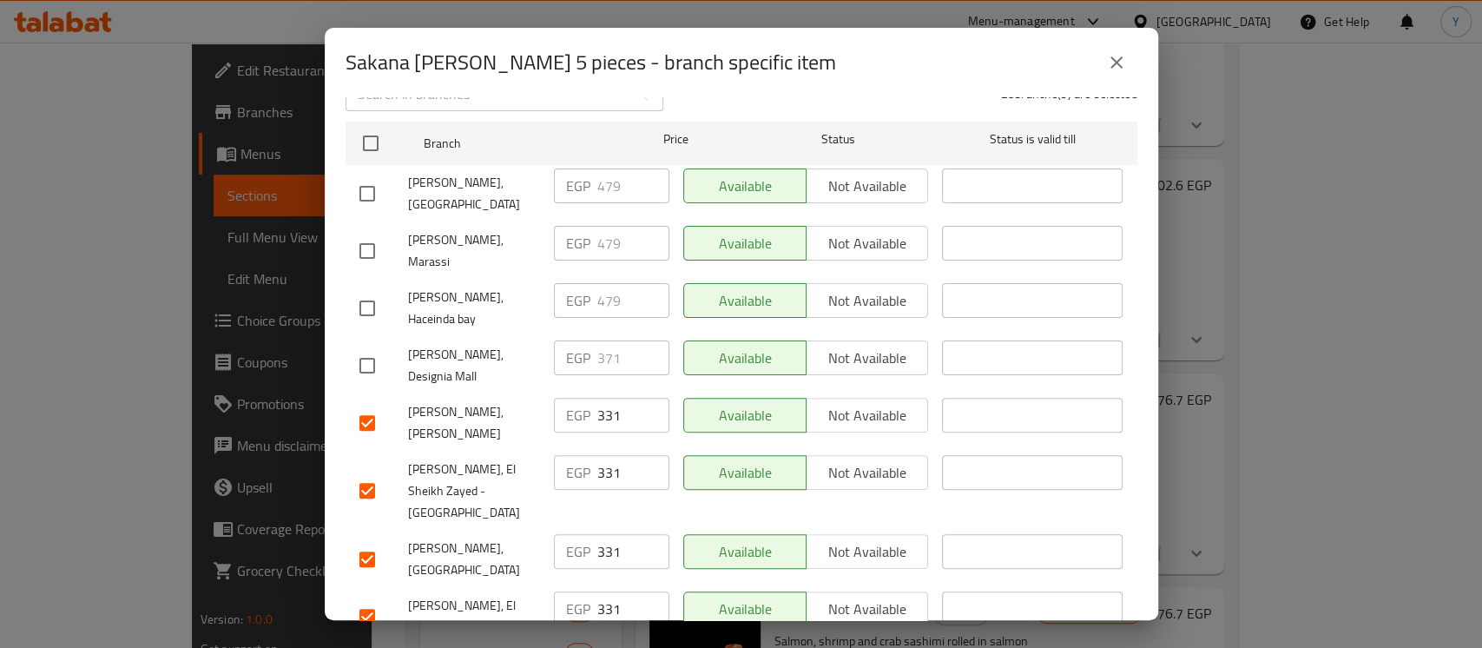
scroll to position [0, 0]
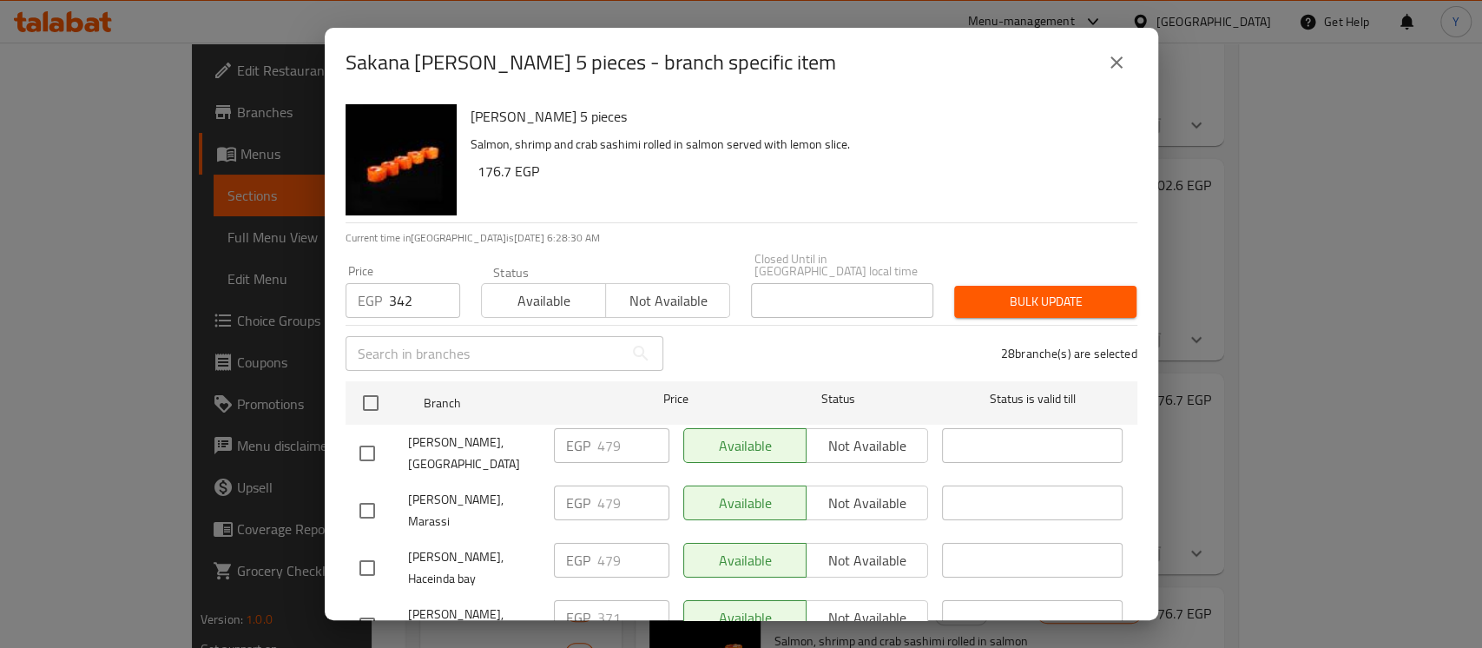
click at [990, 296] on span "Bulk update" at bounding box center [1045, 302] width 155 height 22
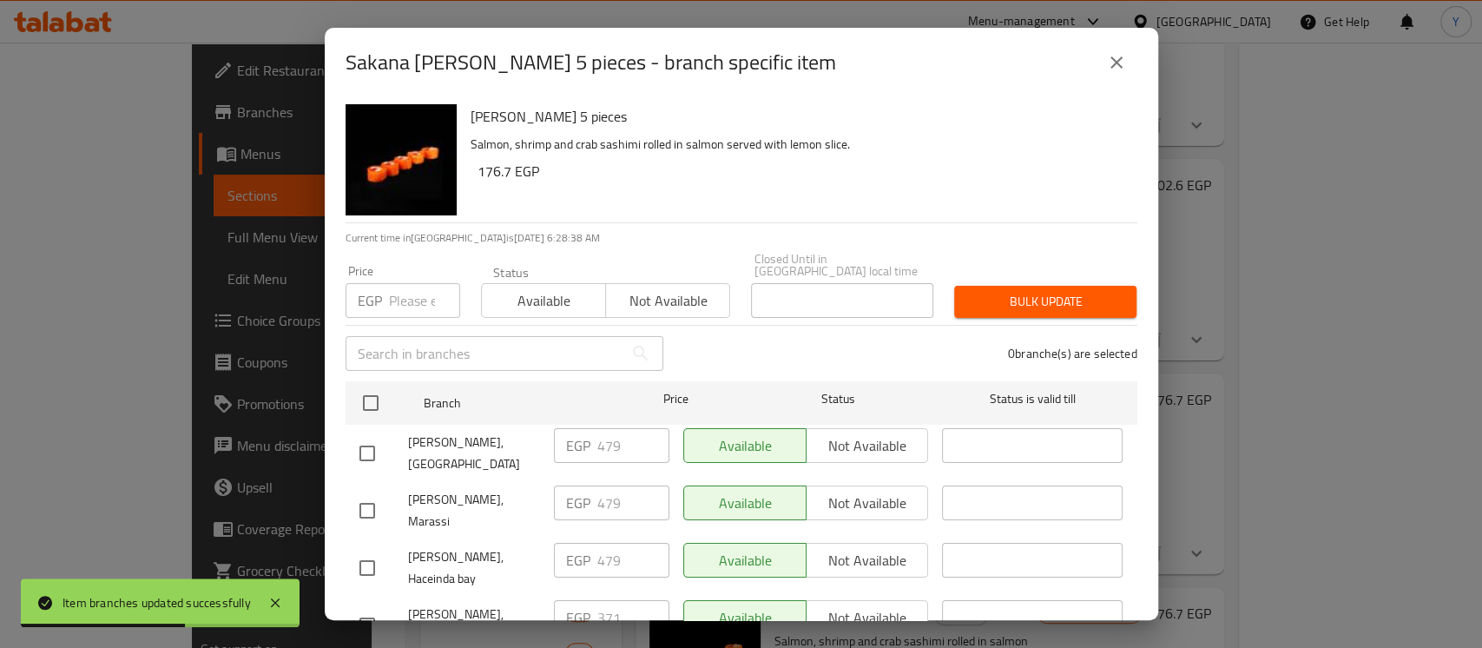
click at [358, 607] on input "checkbox" at bounding box center [367, 625] width 36 height 36
paste input "388"
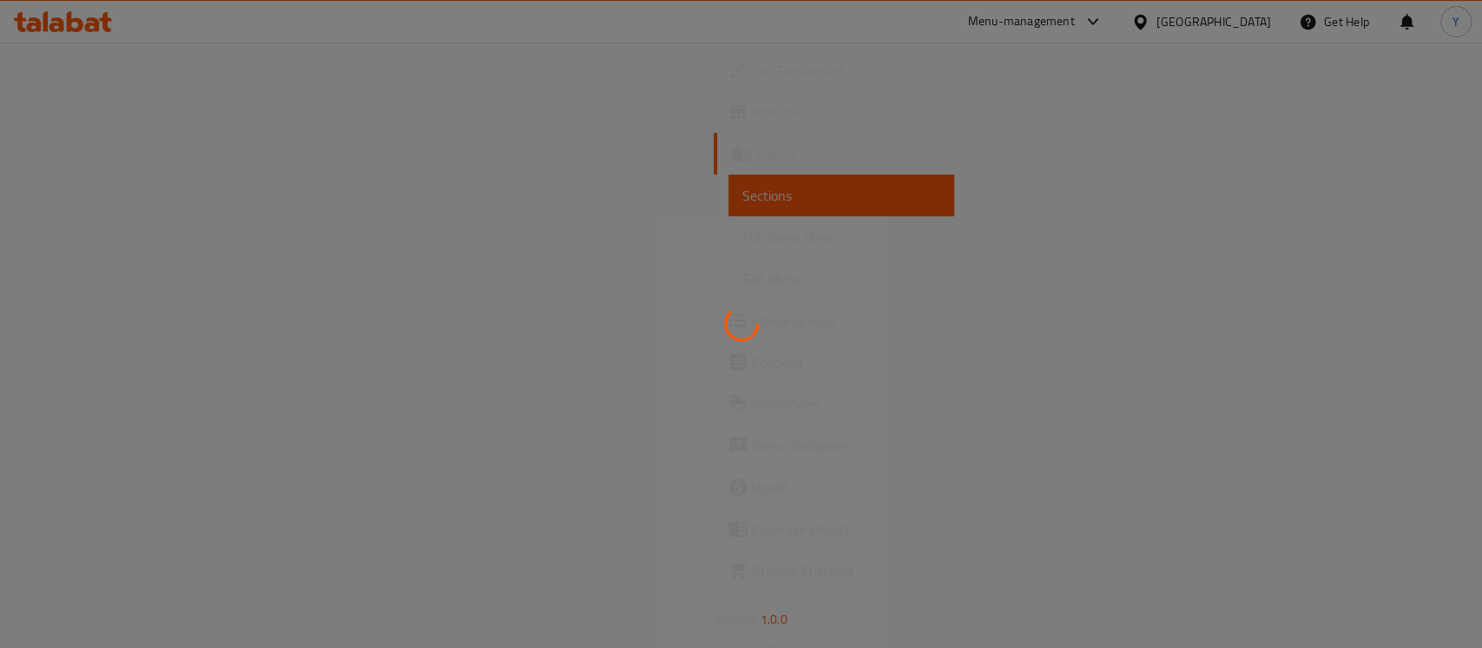
click at [114, 115] on div at bounding box center [741, 324] width 1482 height 648
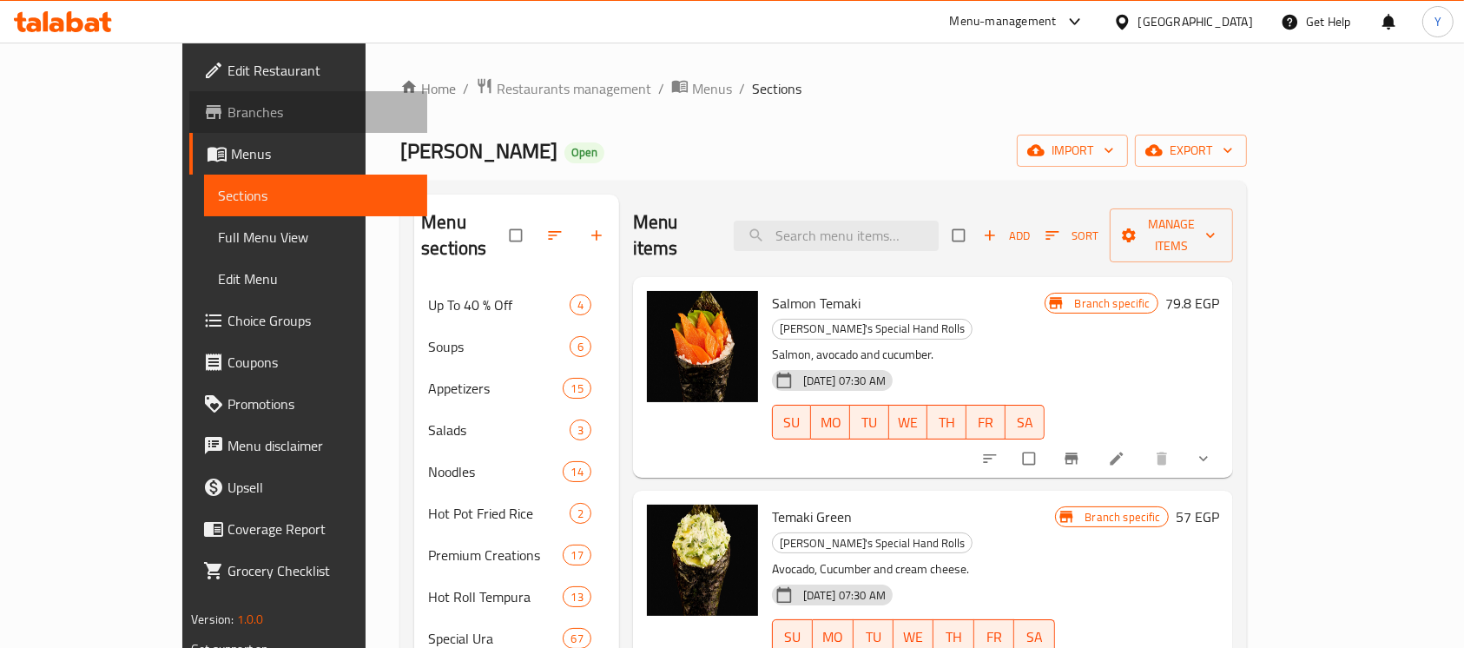
click at [227, 115] on span "Branches" at bounding box center [320, 112] width 186 height 21
click at [227, 114] on span "Branches" at bounding box center [320, 112] width 186 height 21
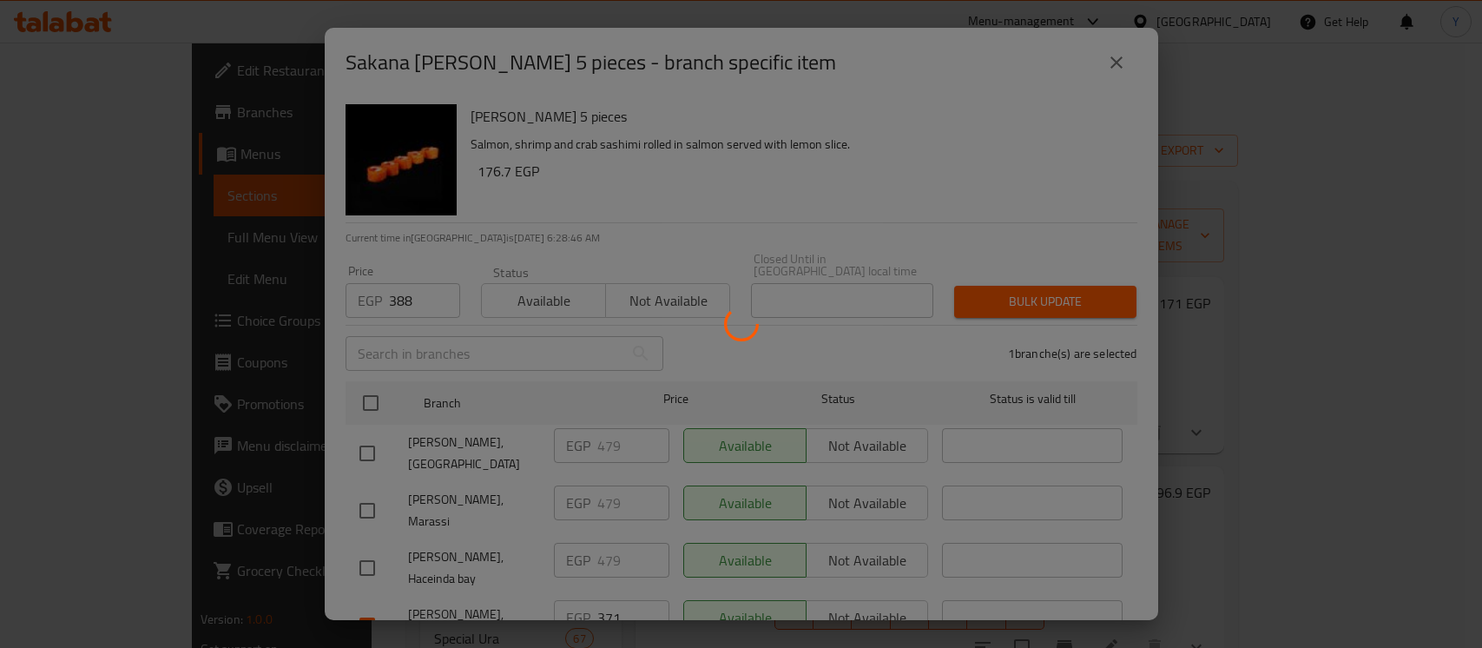
scroll to position [735, 0]
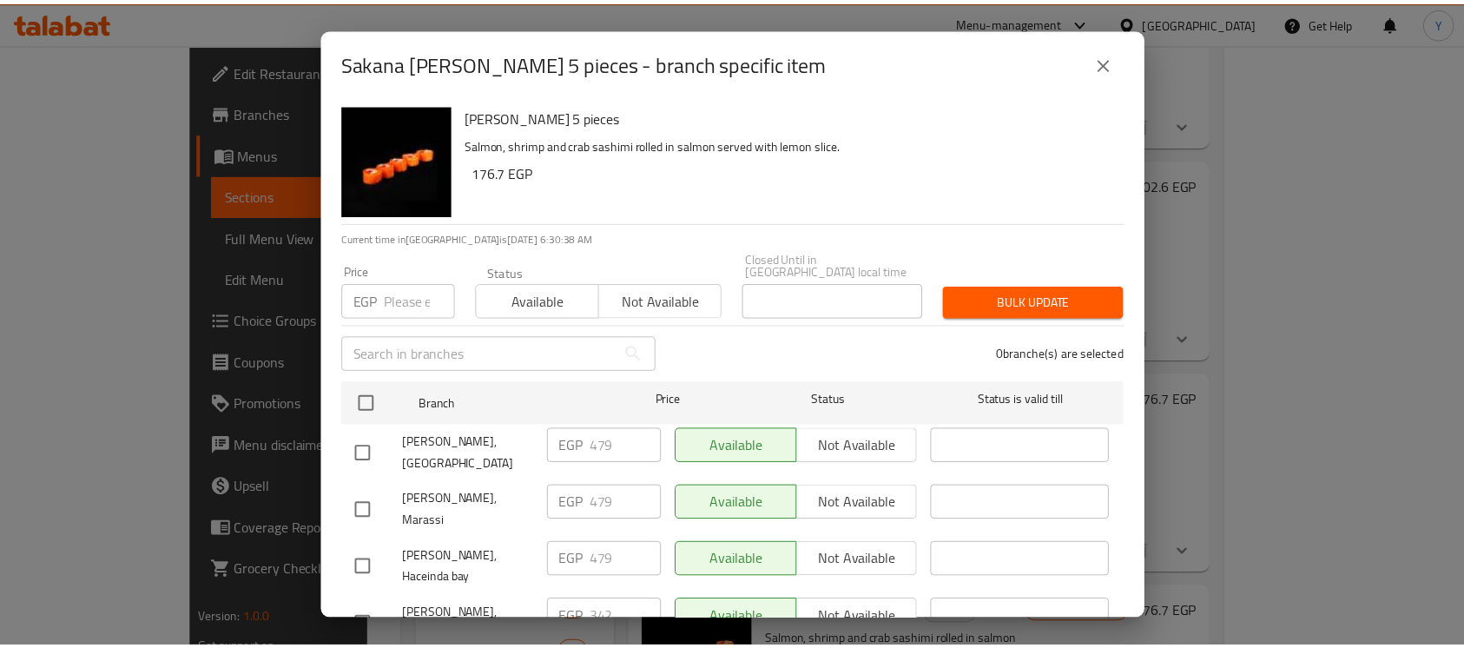
scroll to position [1684, 0]
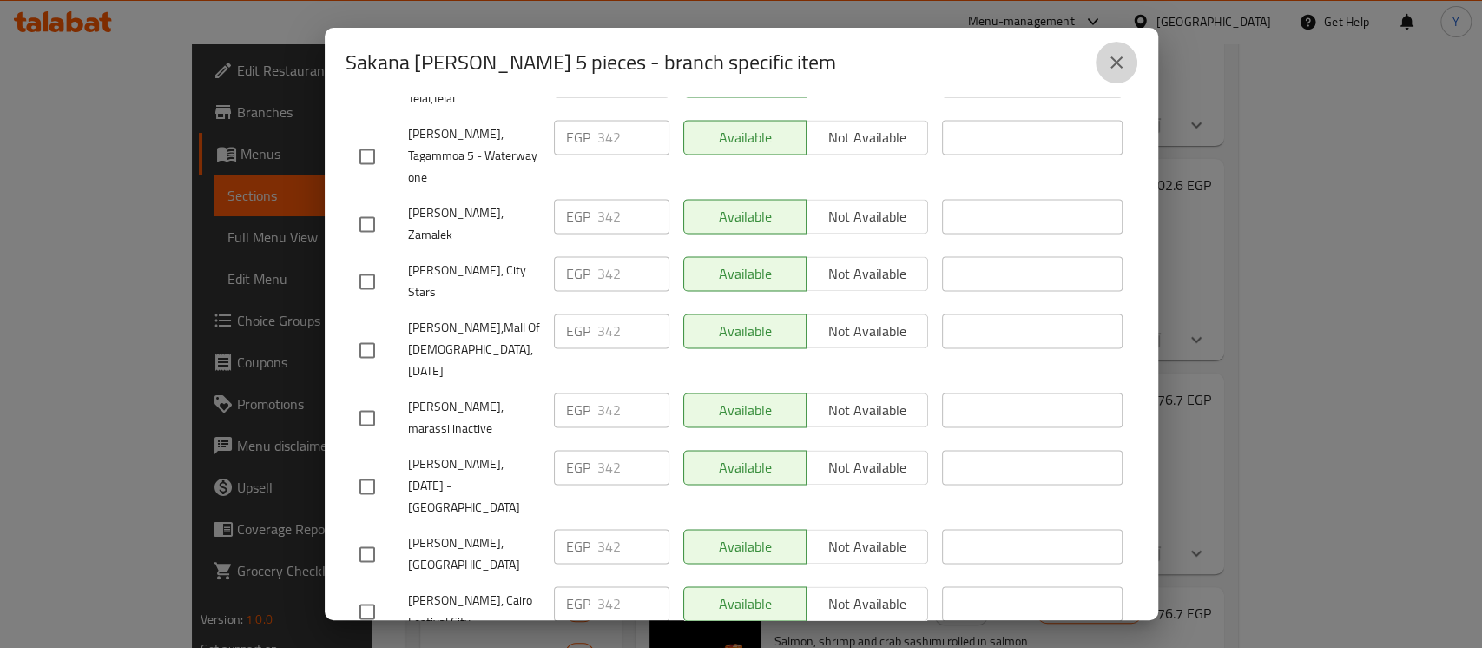
click at [1098, 59] on button "close" at bounding box center [1116, 63] width 42 height 42
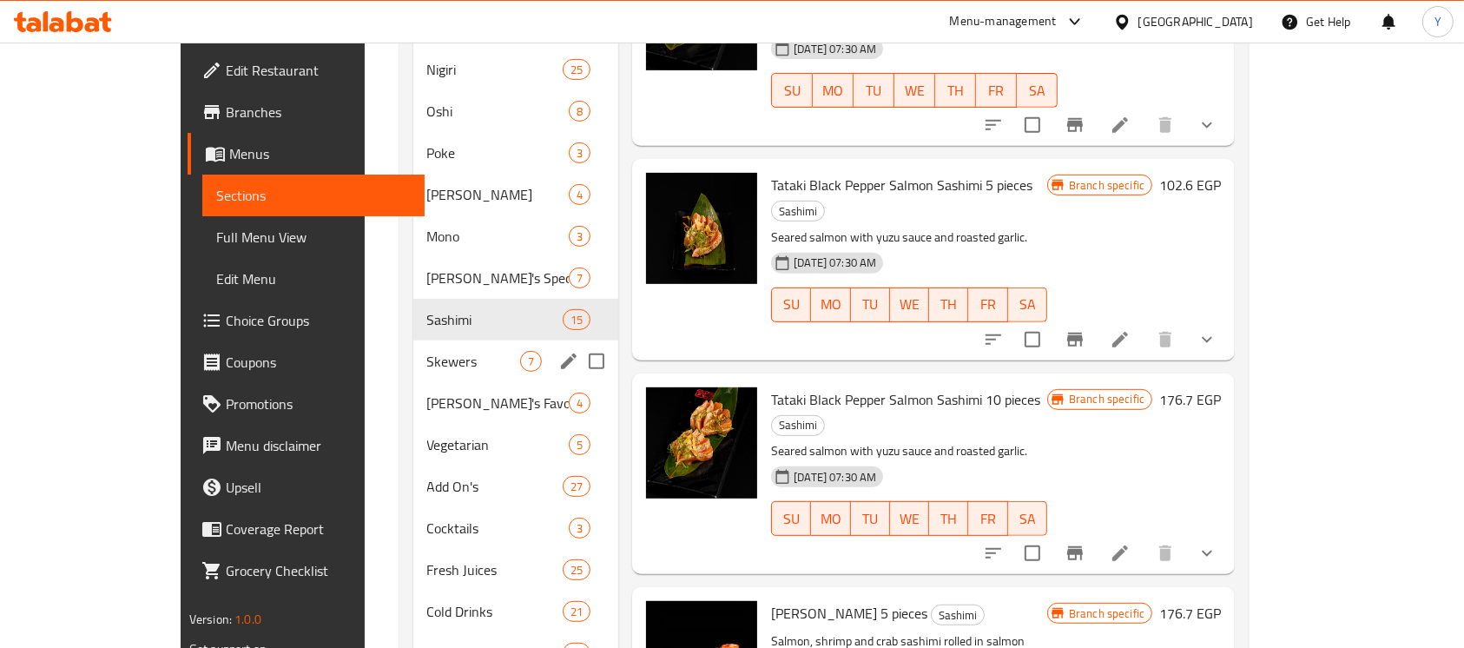
click at [413, 348] on div "Skewers 7" at bounding box center [516, 361] width 206 height 42
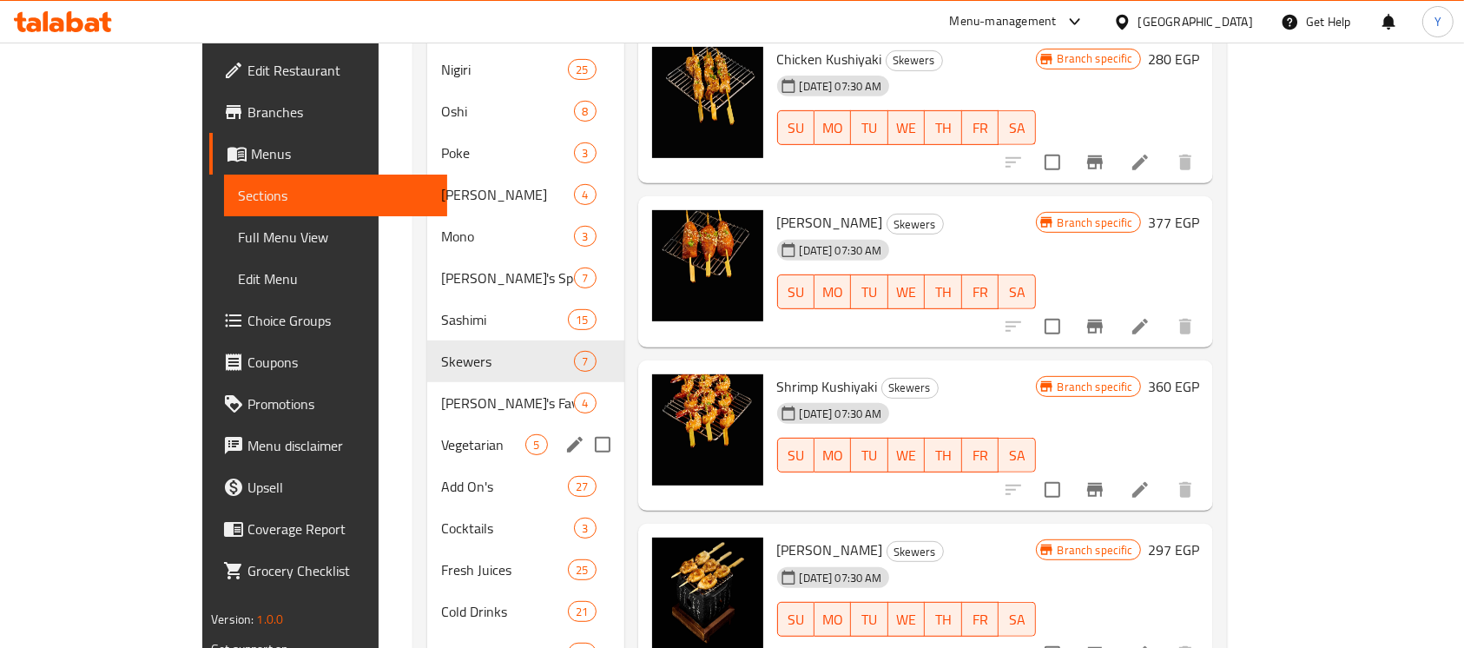
click at [441, 434] on span "Vegetarian" at bounding box center [483, 444] width 84 height 21
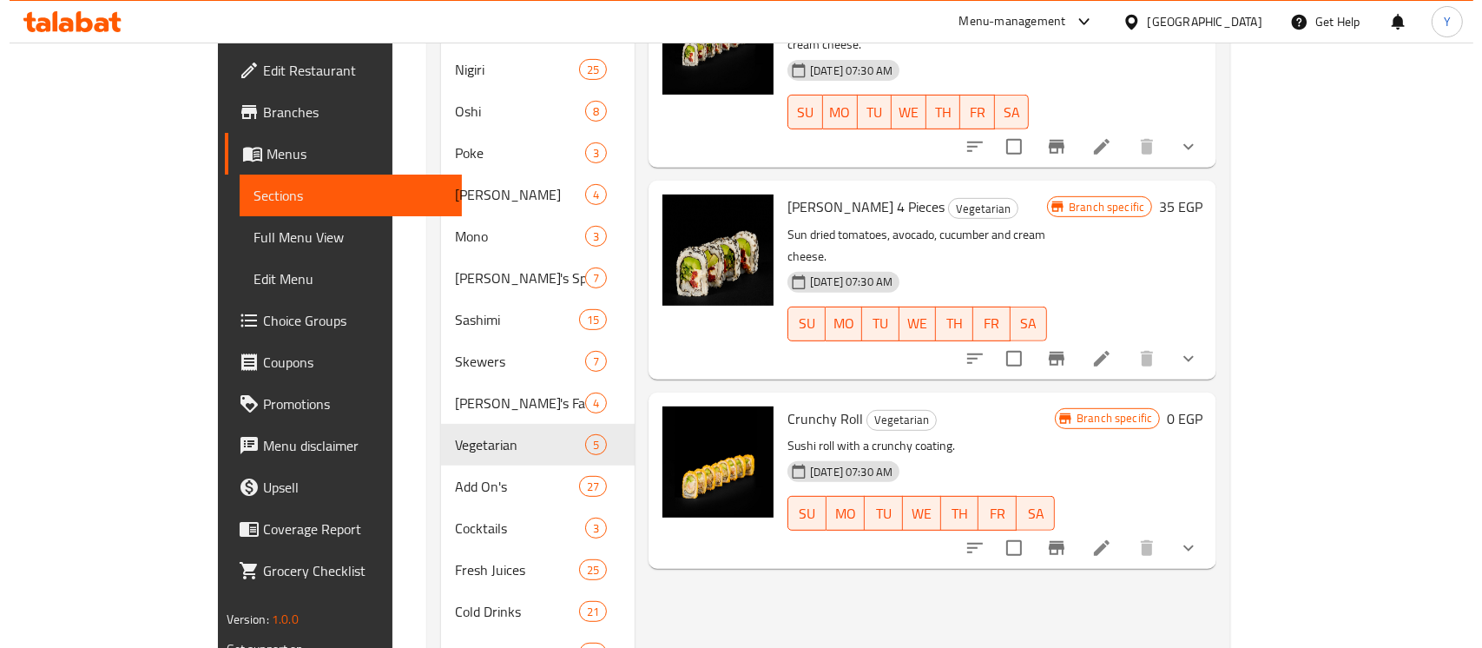
scroll to position [168, 0]
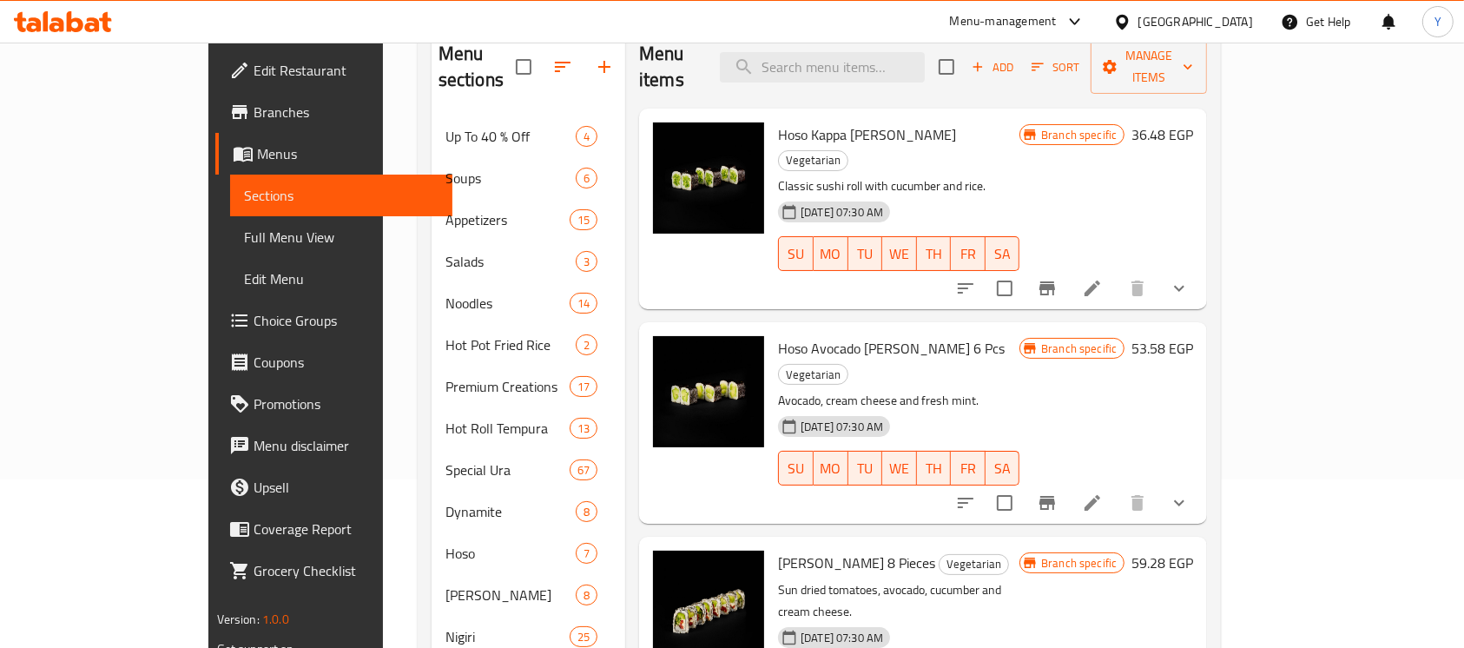
click at [1055, 281] on icon "Branch-specific-item" at bounding box center [1047, 288] width 16 height 14
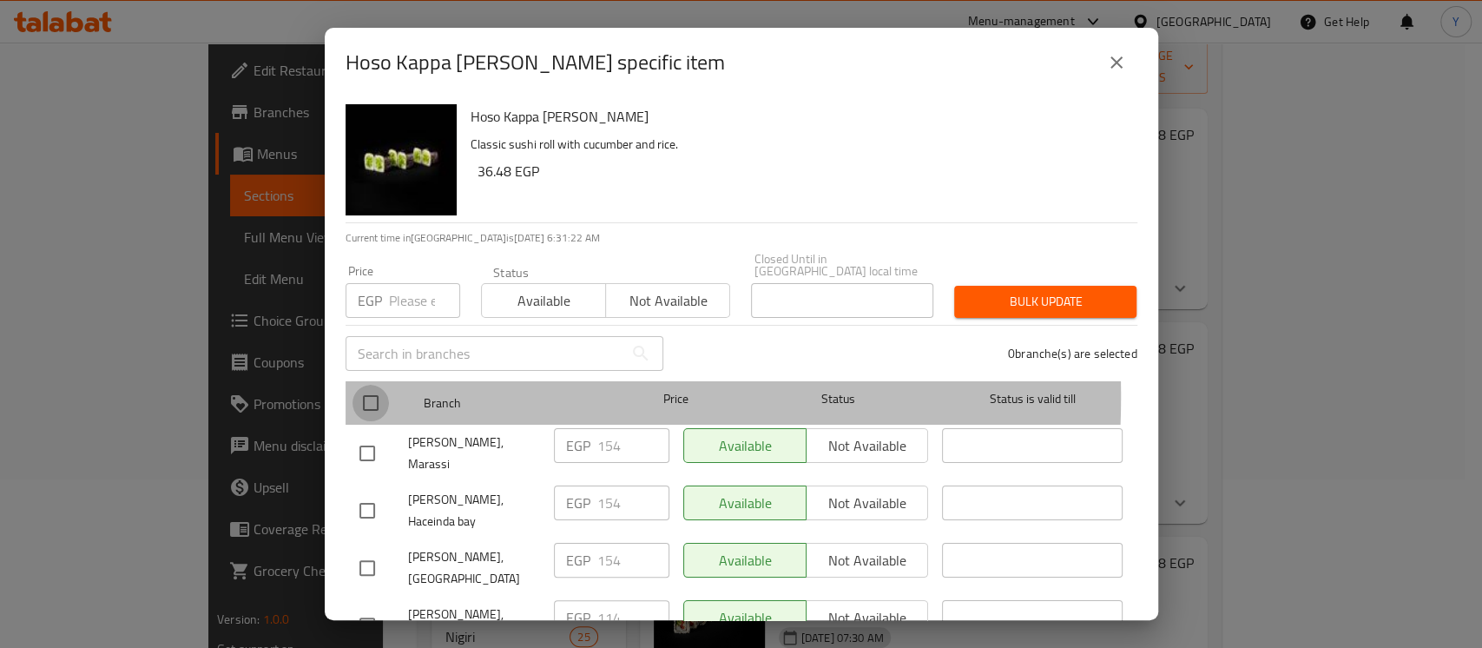
click at [379, 385] on input "checkbox" at bounding box center [370, 403] width 36 height 36
checkbox input "true"
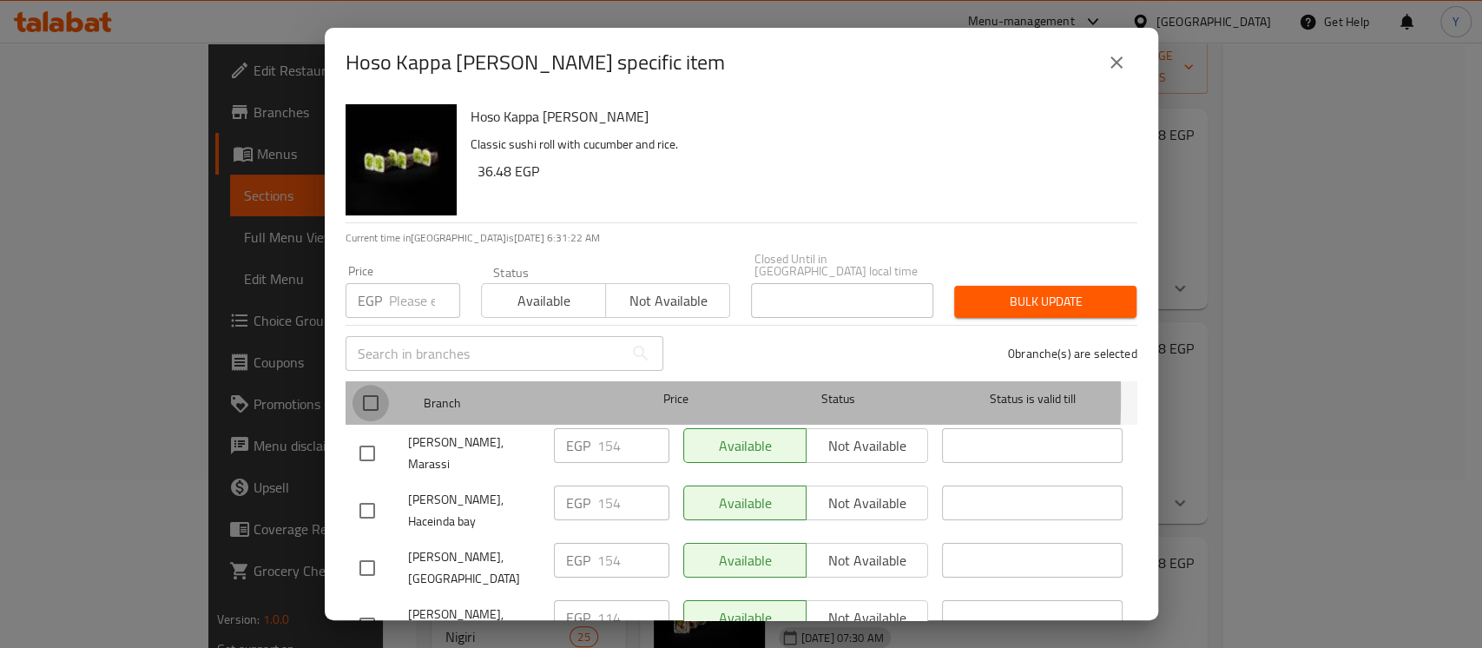
checkbox input "true"
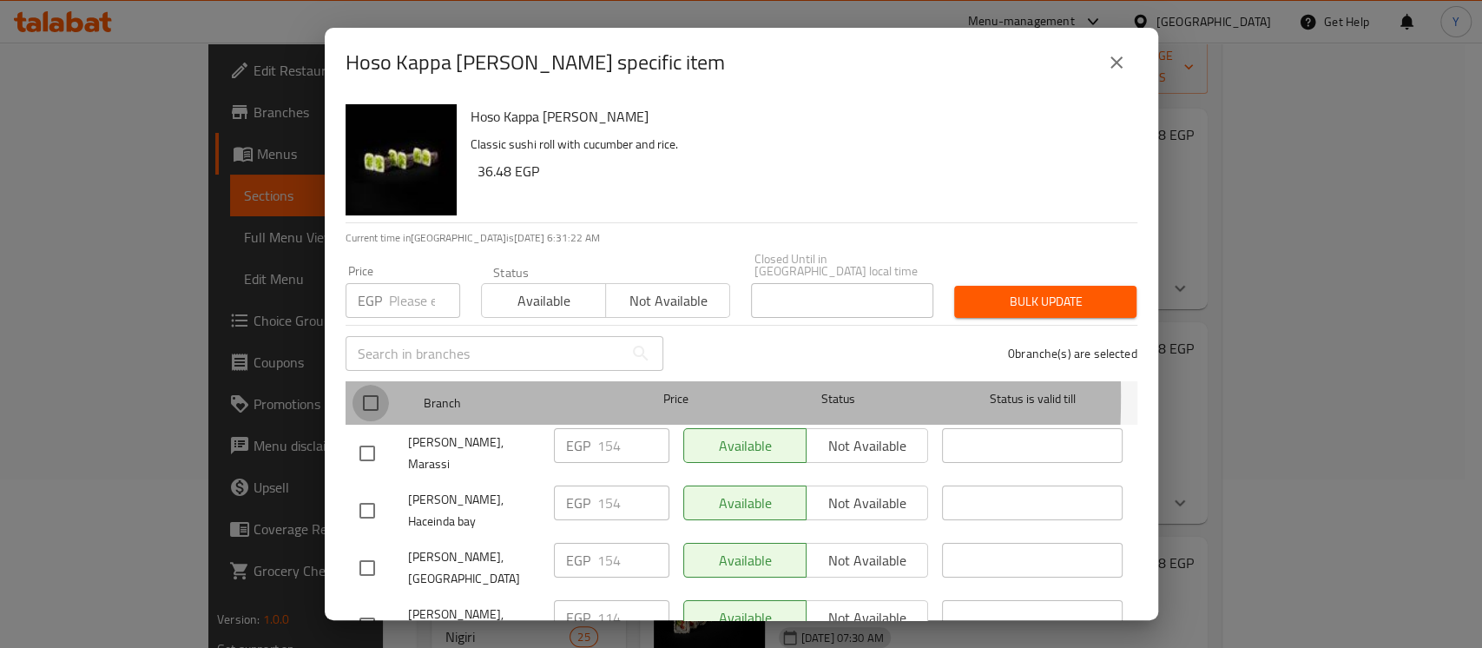
checkbox input "true"
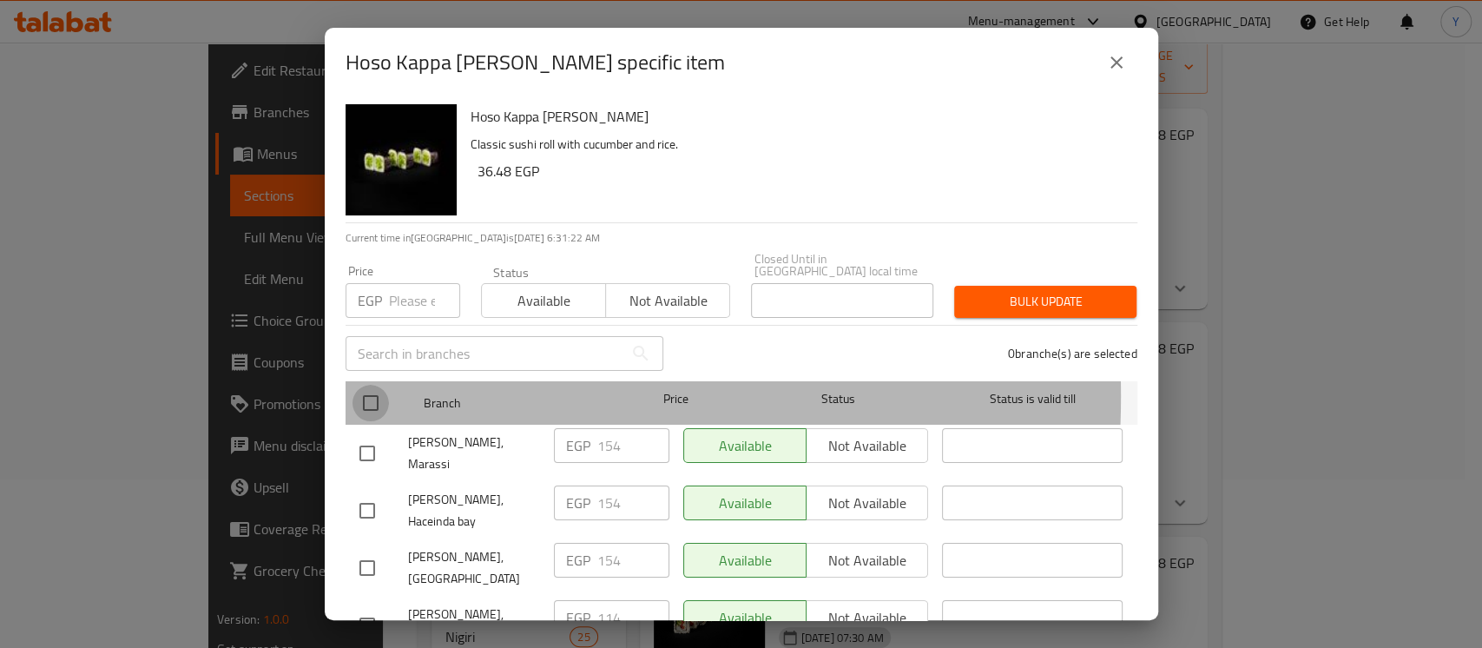
checkbox input "true"
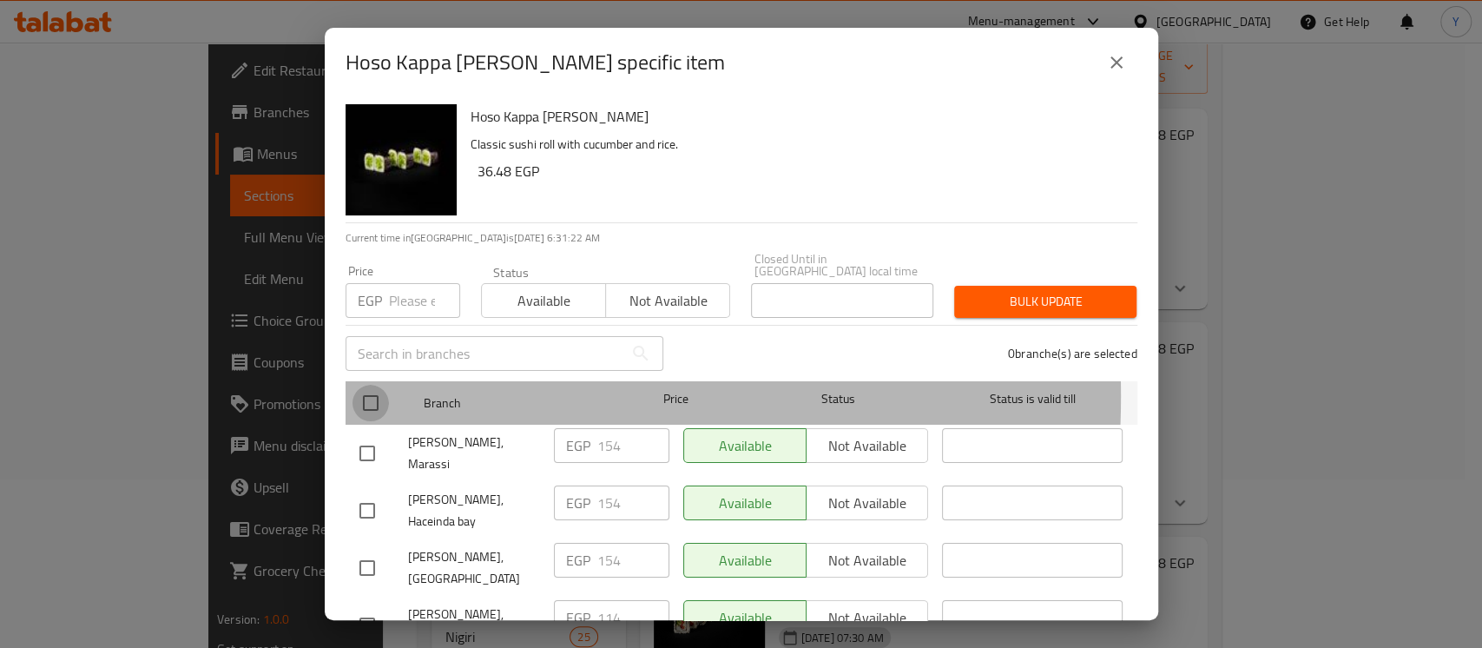
checkbox input "true"
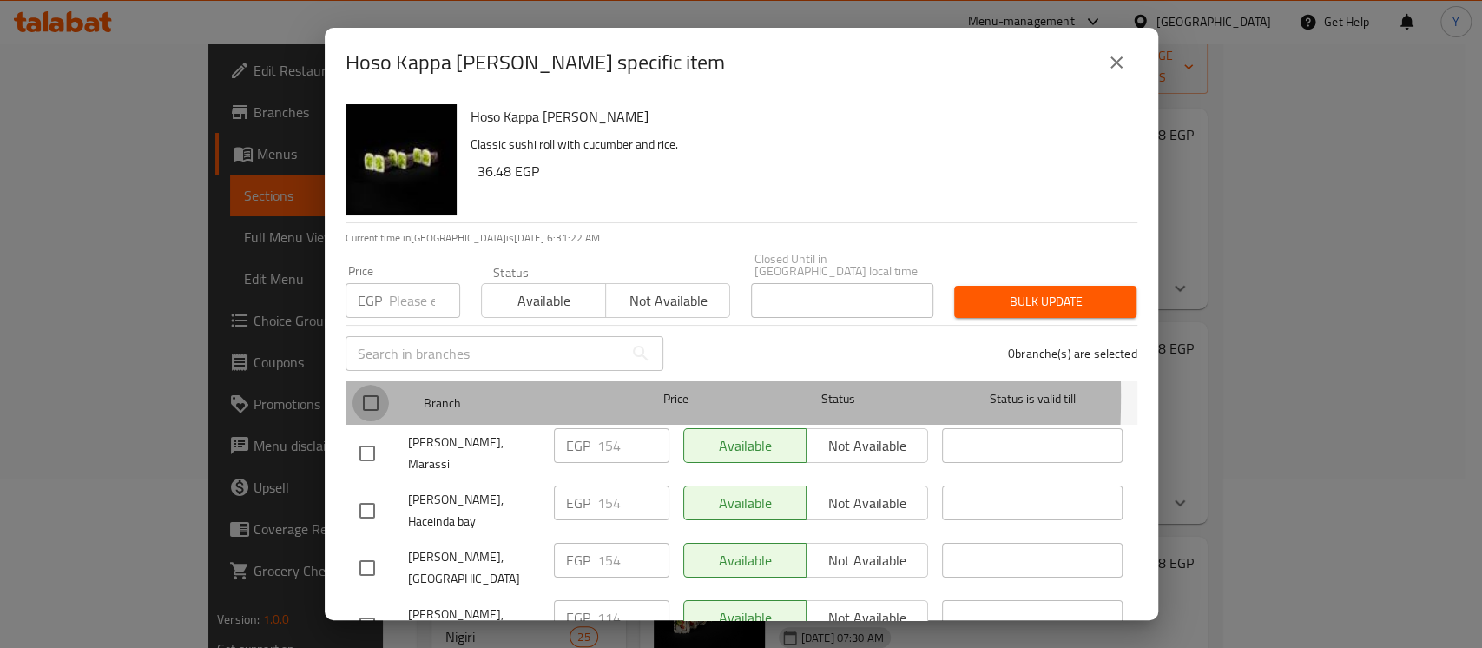
checkbox input "true"
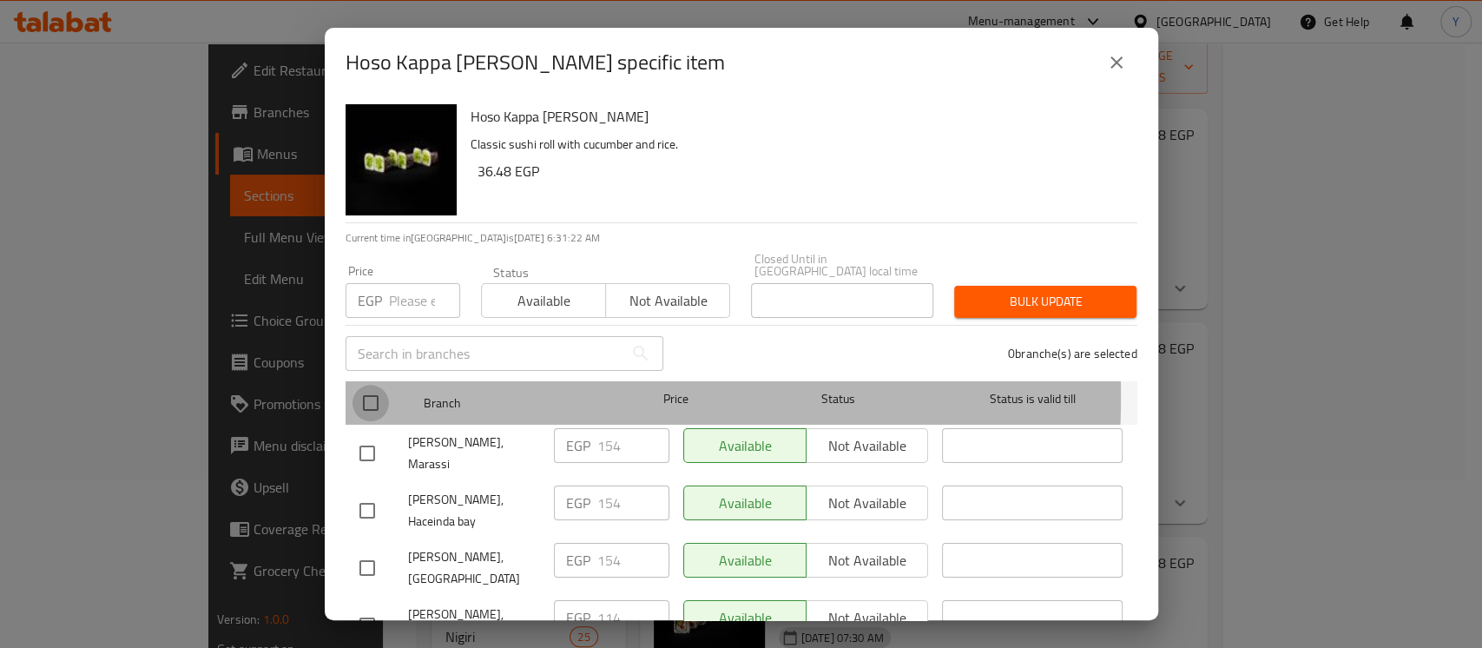
checkbox input "true"
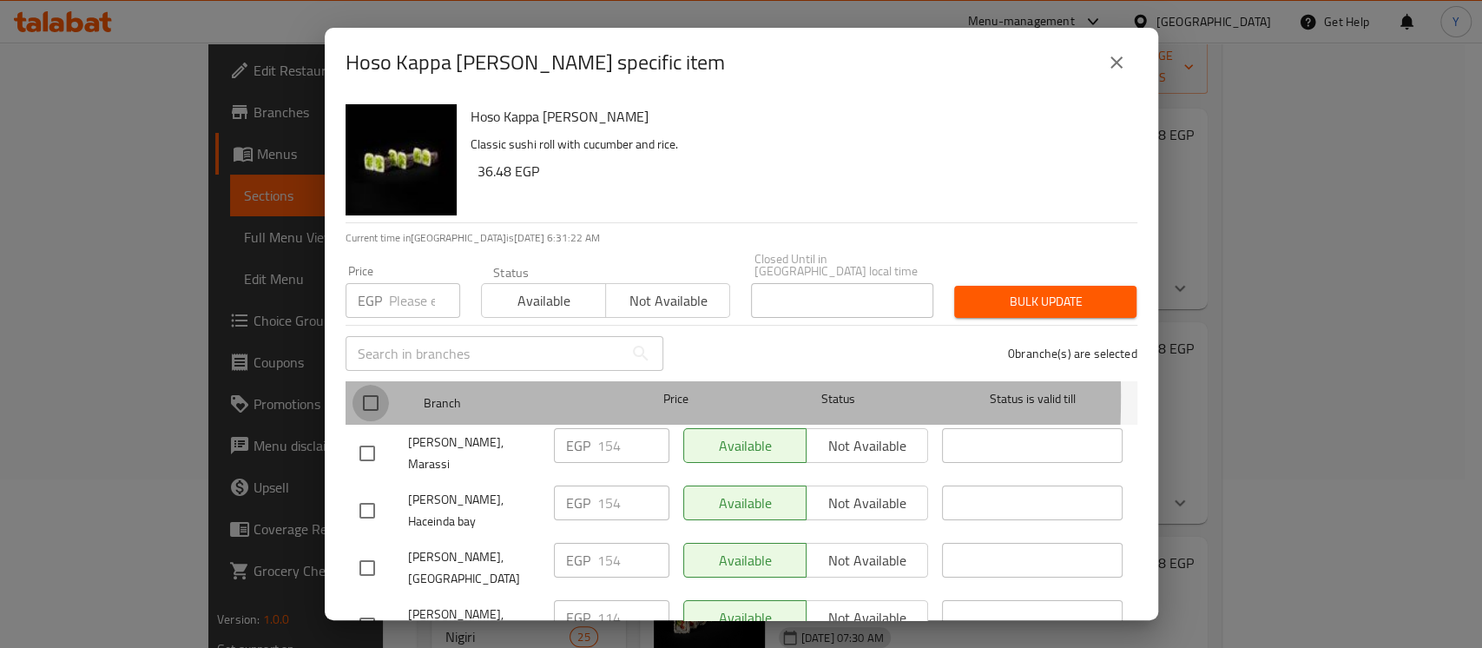
checkbox input "true"
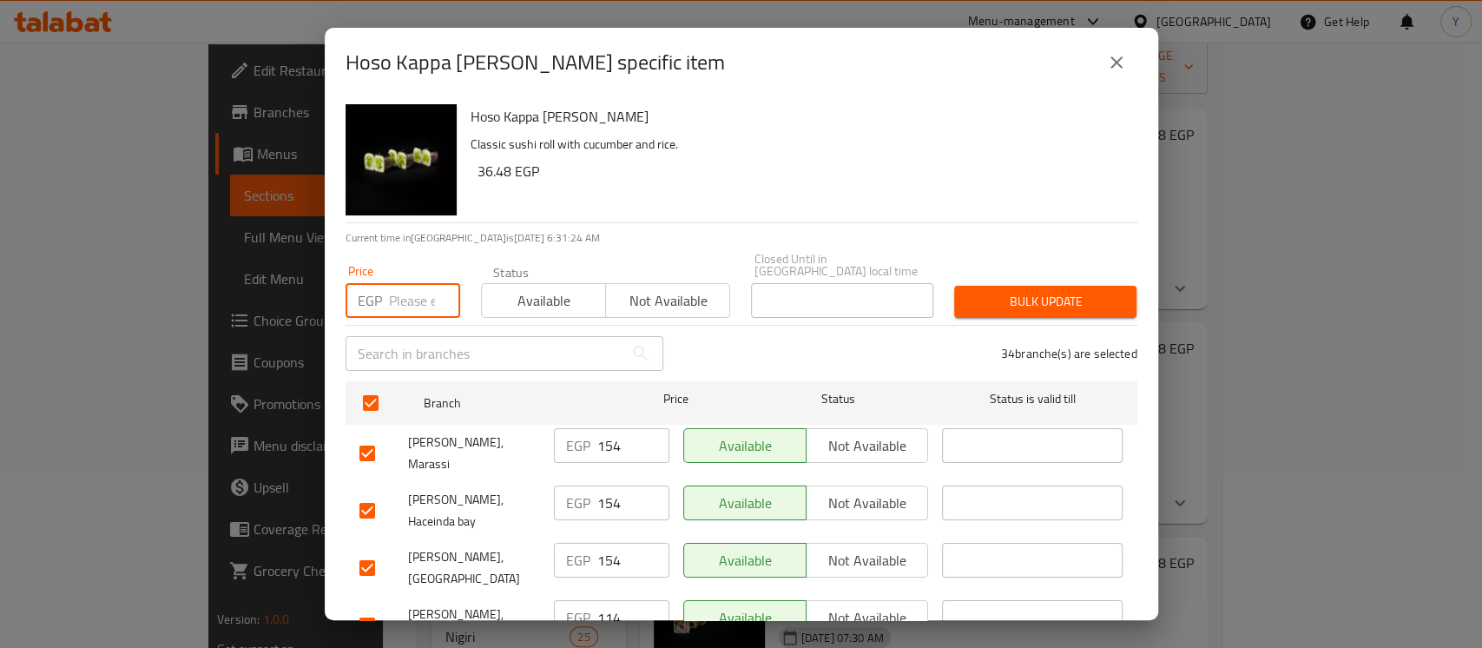
paste input "120"
type input "120"
click at [358, 435] on input "checkbox" at bounding box center [367, 453] width 36 height 36
checkbox input "false"
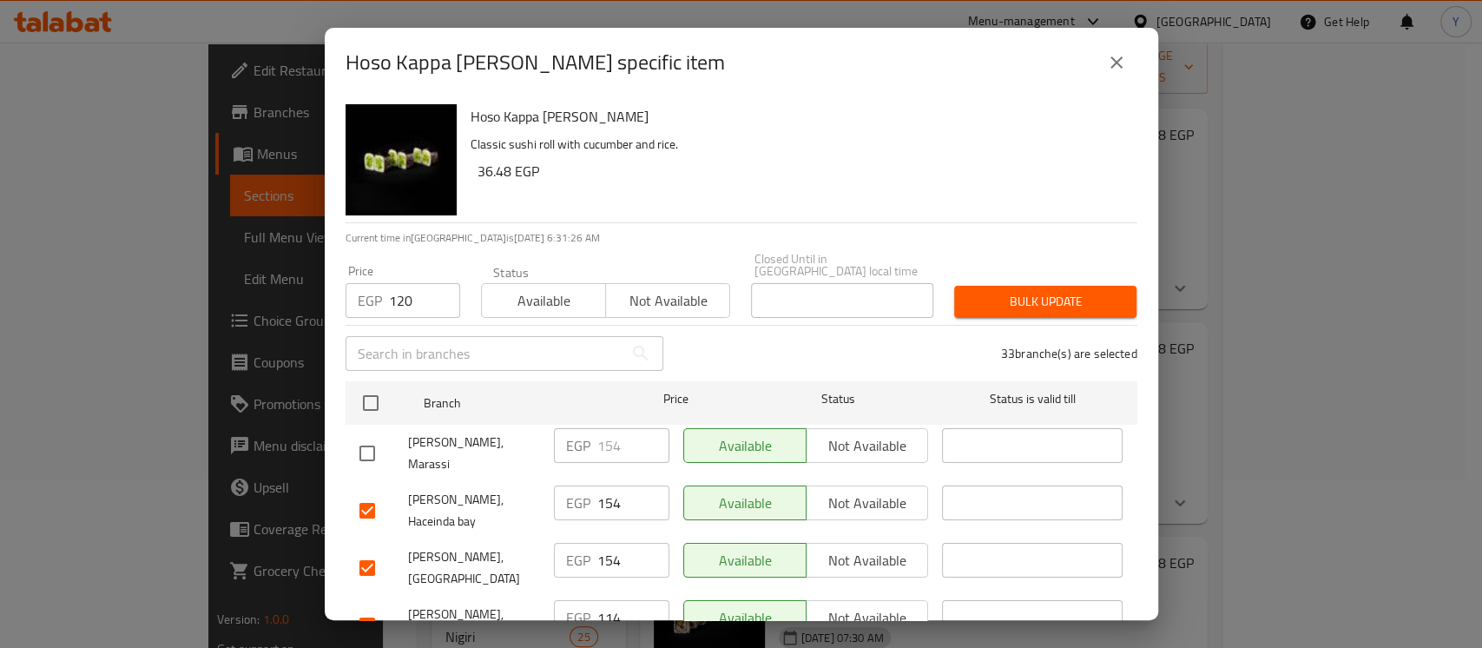
click at [358, 492] on input "checkbox" at bounding box center [367, 510] width 36 height 36
checkbox input "false"
click at [366, 549] on input "checkbox" at bounding box center [367, 567] width 36 height 36
checkbox input "false"
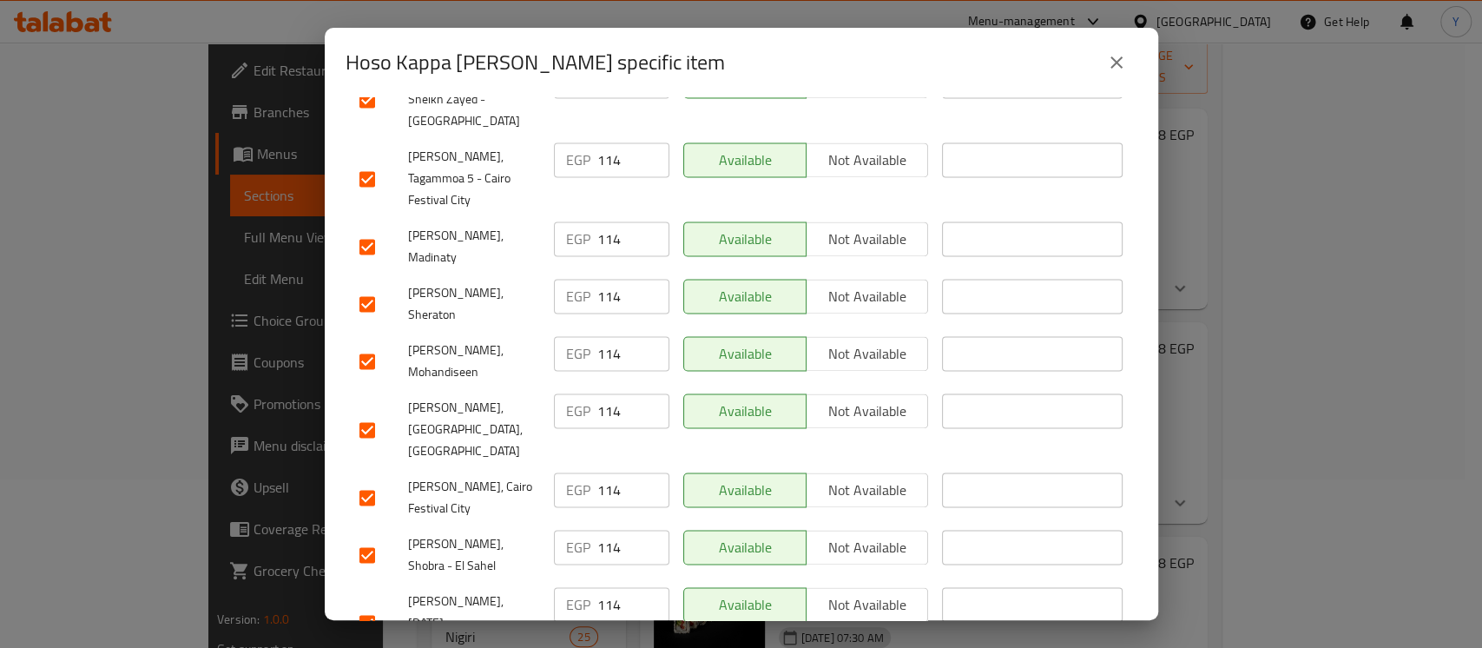
scroll to position [1684, 0]
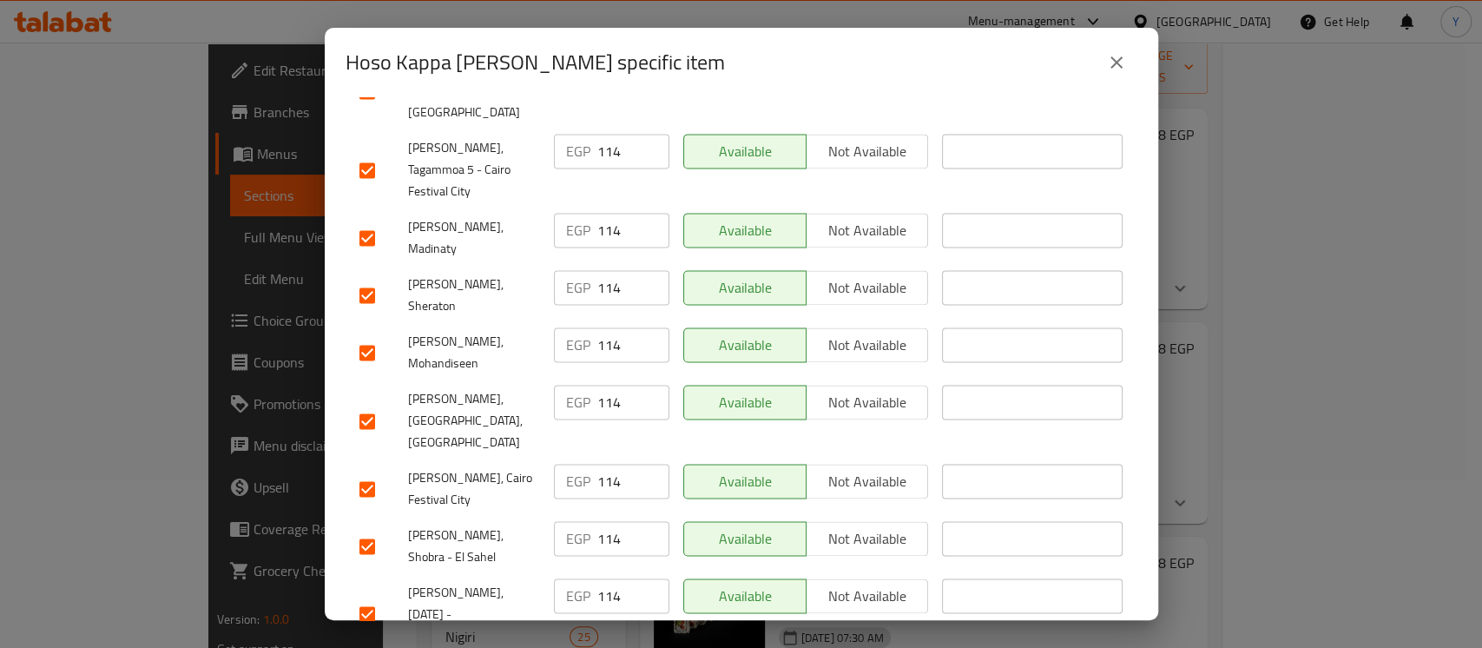
checkbox input "false"
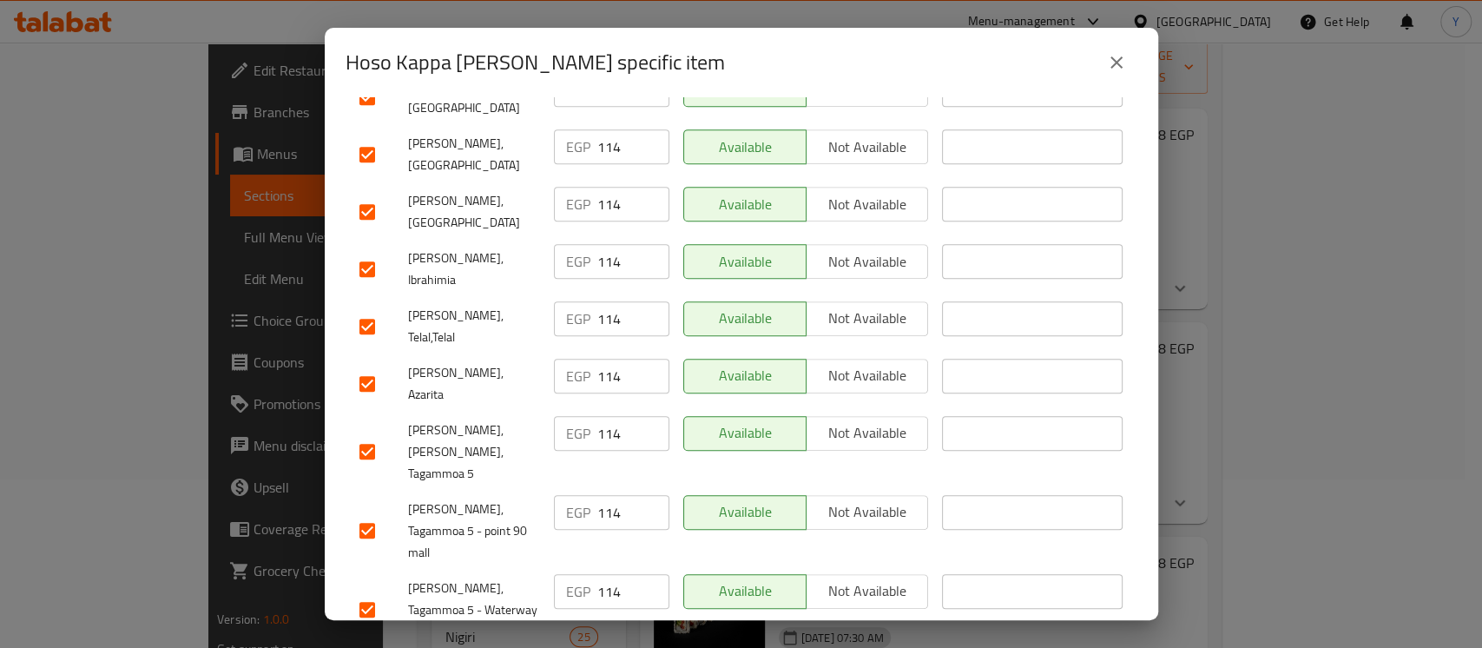
scroll to position [554, 0]
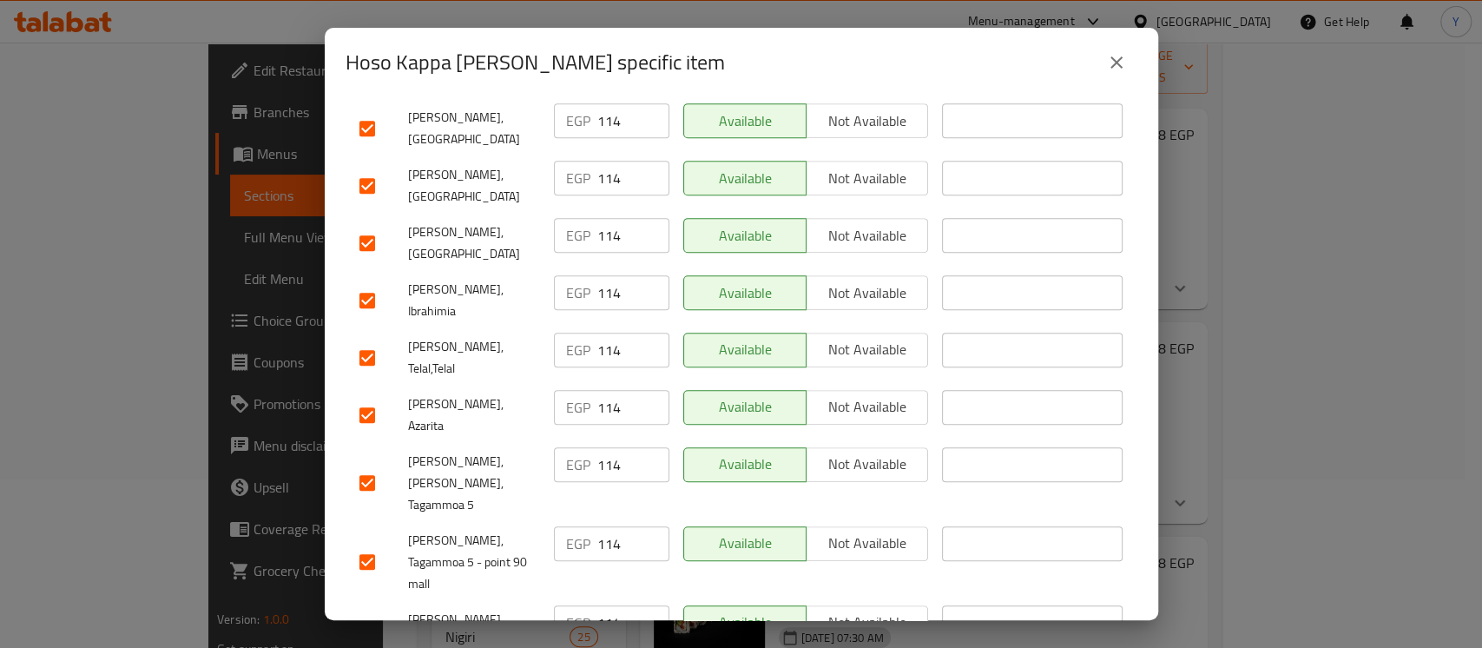
click at [359, 397] on input "checkbox" at bounding box center [367, 415] width 36 height 36
checkbox input "false"
click at [355, 282] on input "checkbox" at bounding box center [367, 300] width 36 height 36
checkbox input "false"
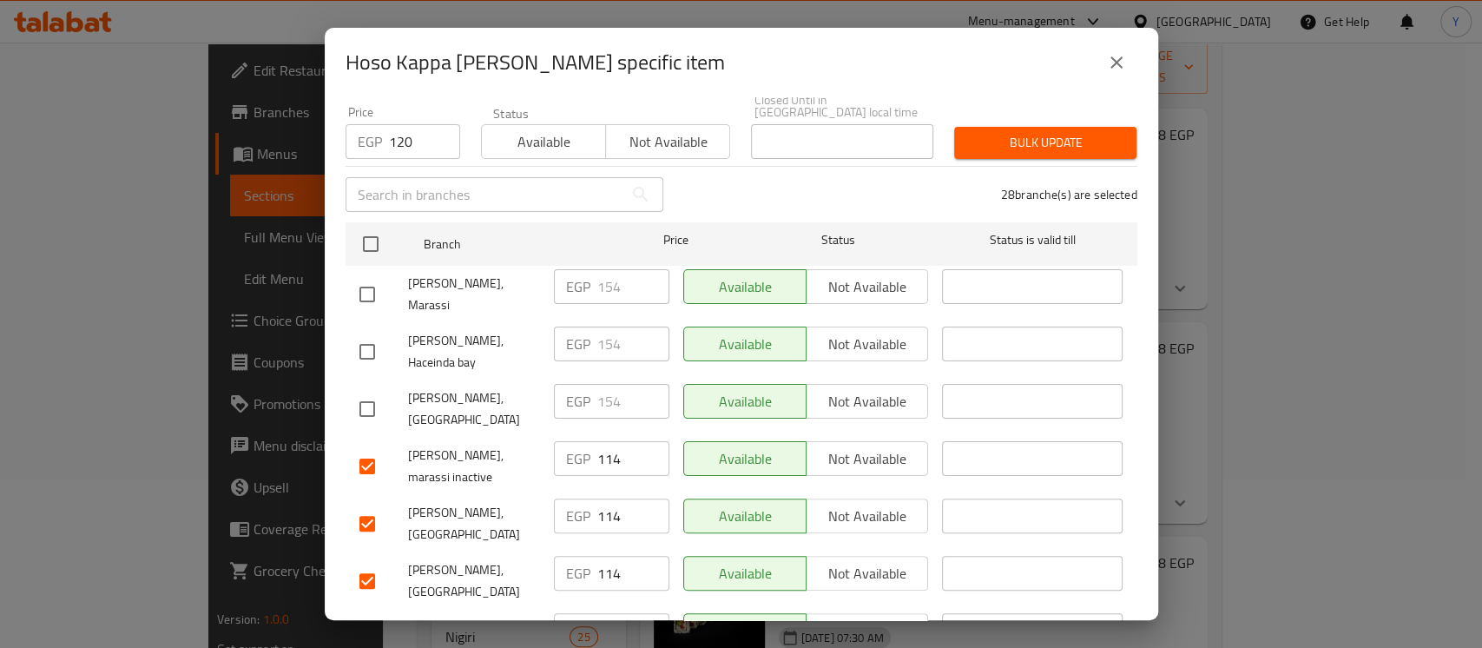
scroll to position [0, 0]
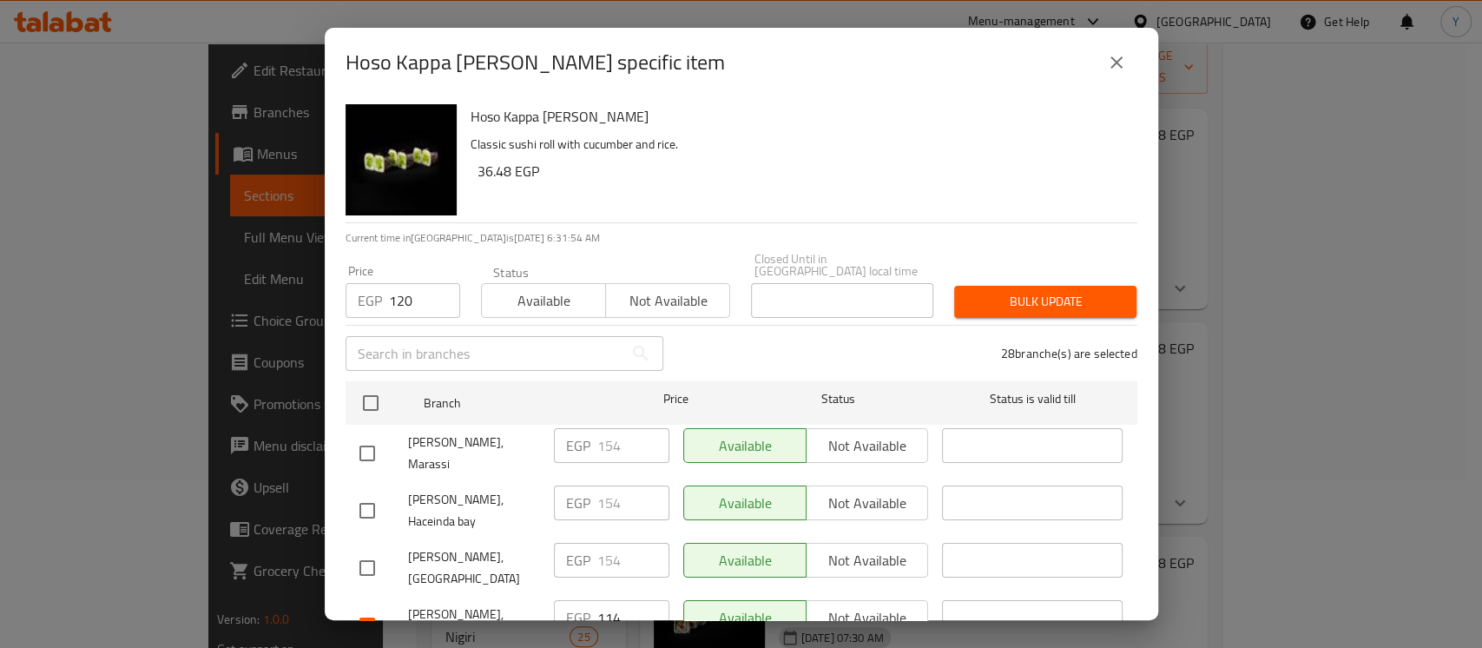
click at [1012, 291] on span "Bulk update" at bounding box center [1045, 302] width 155 height 22
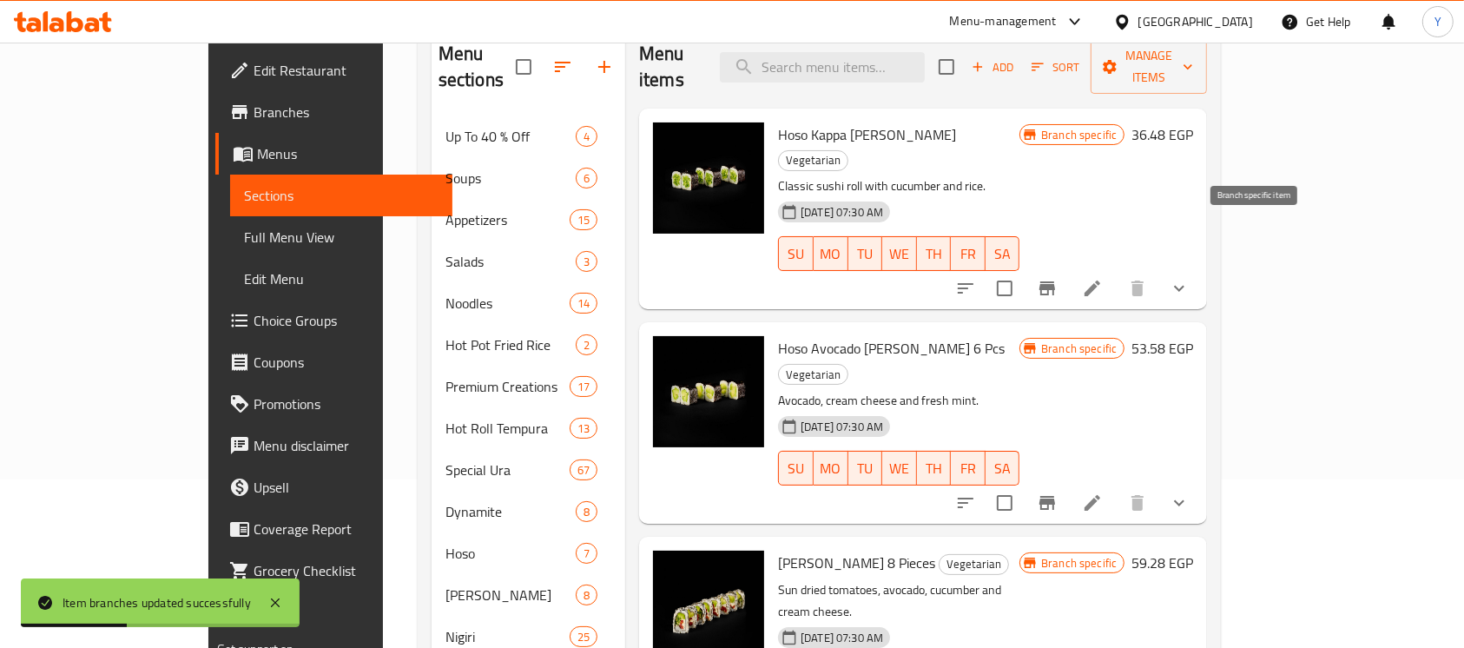
click at [1068, 267] on button "Branch-specific-item" at bounding box center [1047, 288] width 42 height 42
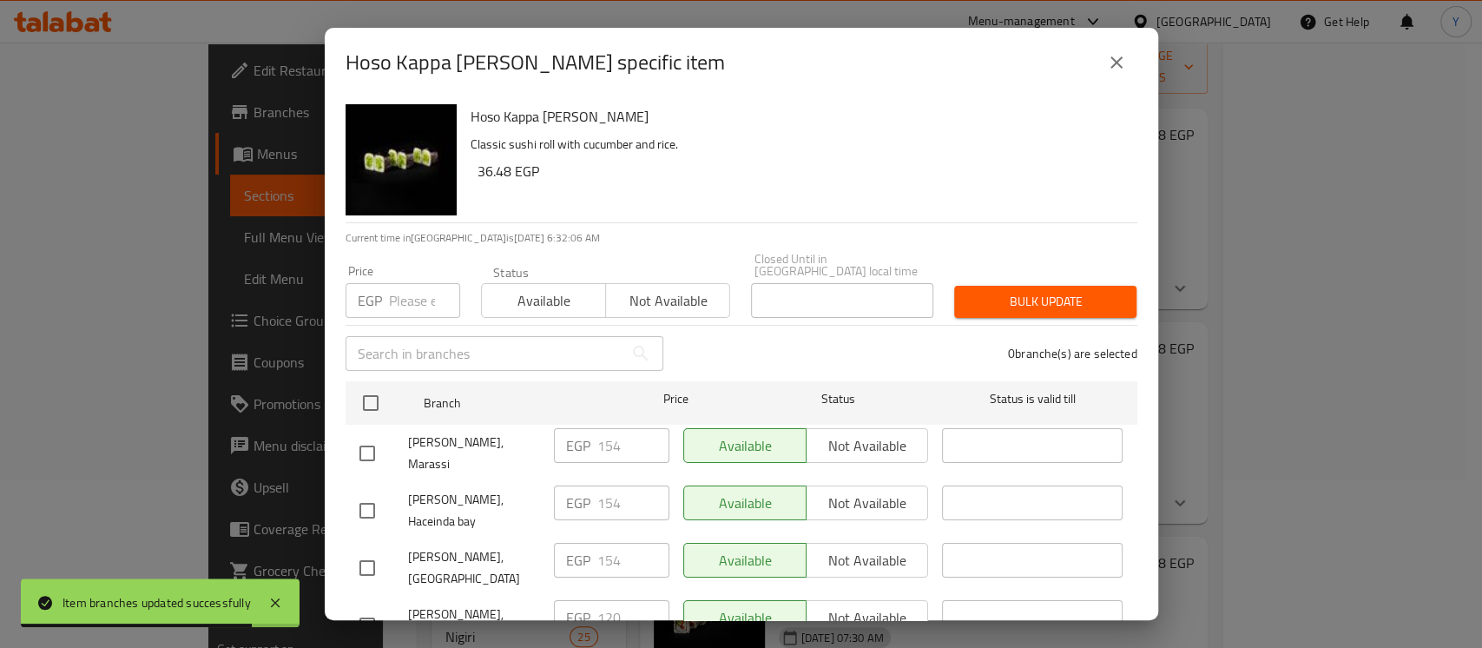
scroll to position [1684, 0]
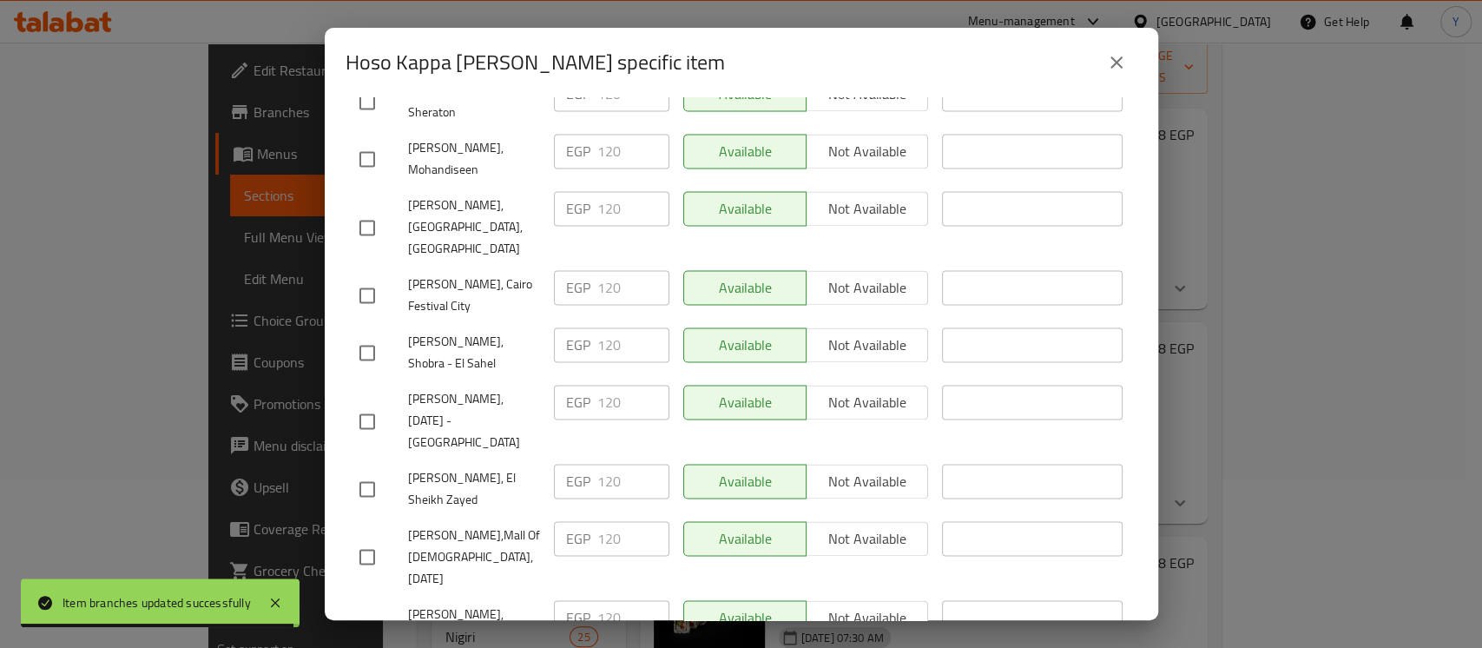
checkbox input "true"
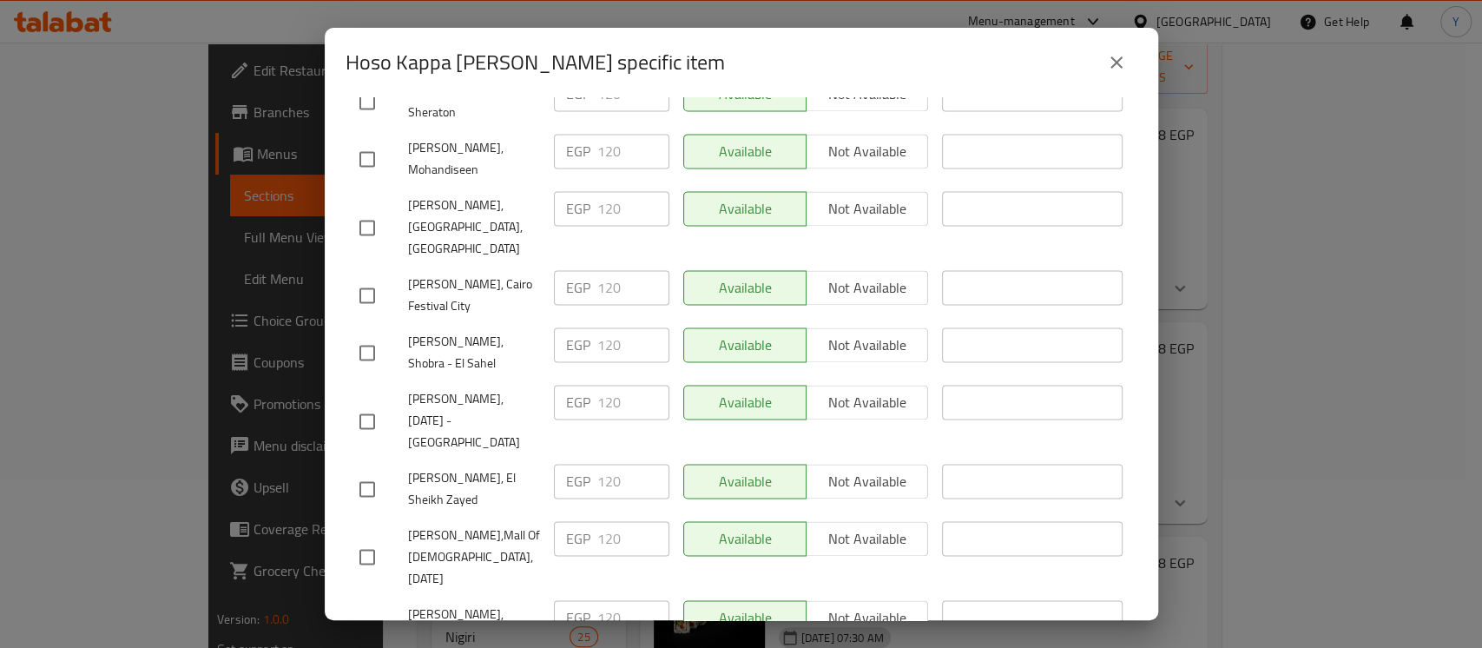
paste input "32"
type input "132"
click at [668, 617] on div "Hoso Kappa Maki Classic sushi roll with cucumber and rice. 36.48 EGP Current ti…" at bounding box center [741, 358] width 833 height 523
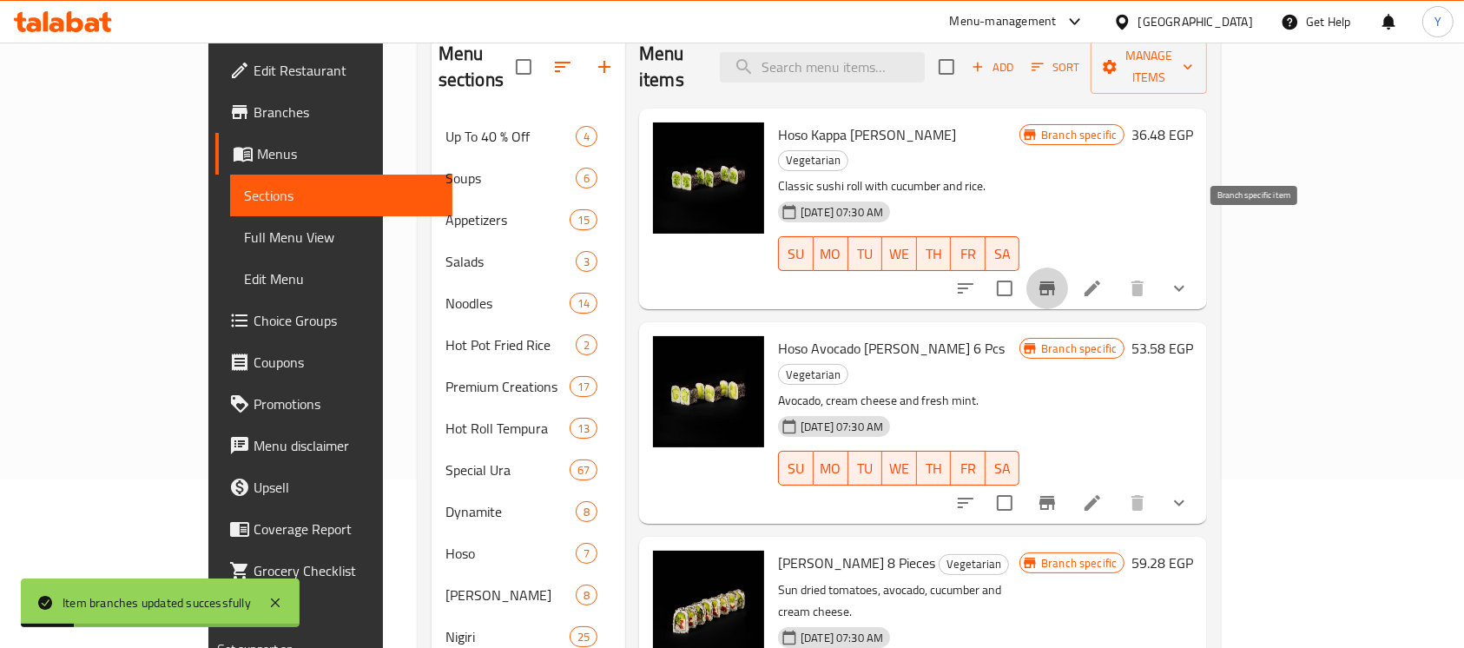
click at [1068, 267] on button "Branch-specific-item" at bounding box center [1047, 288] width 42 height 42
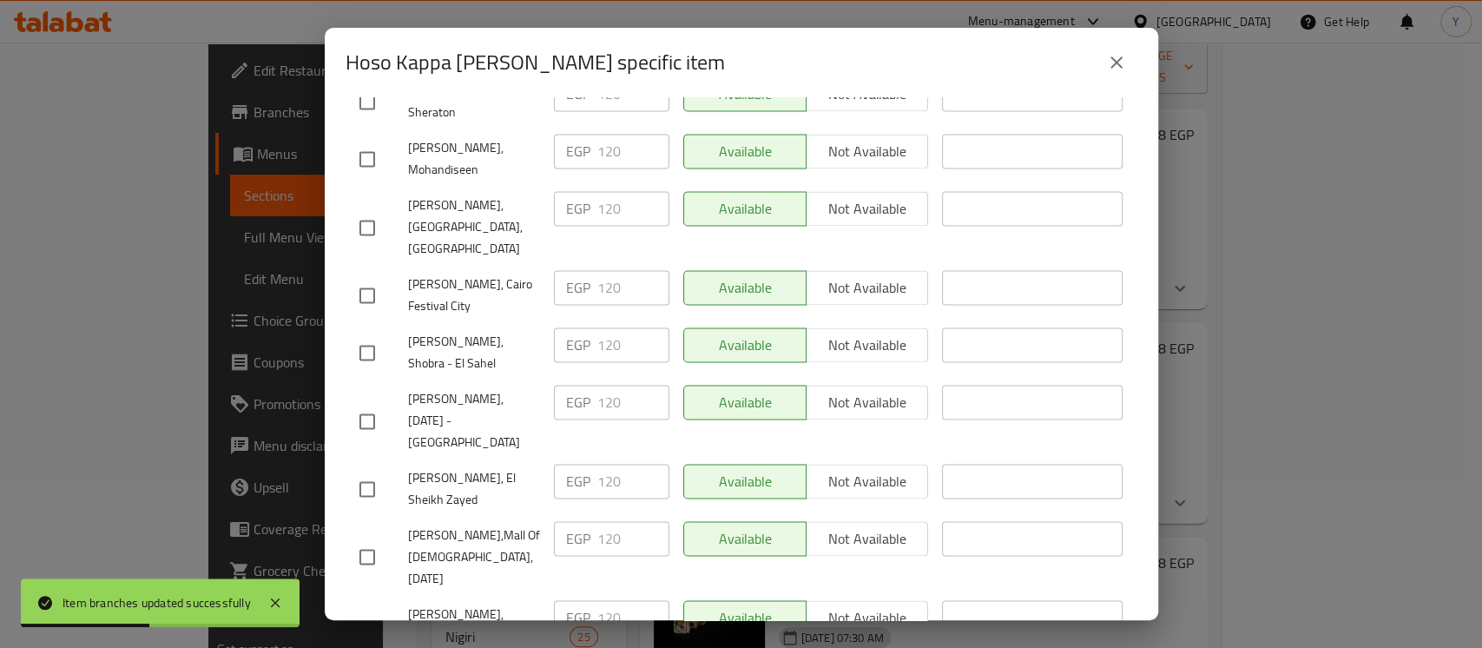
click at [1108, 73] on button "close" at bounding box center [1116, 63] width 42 height 42
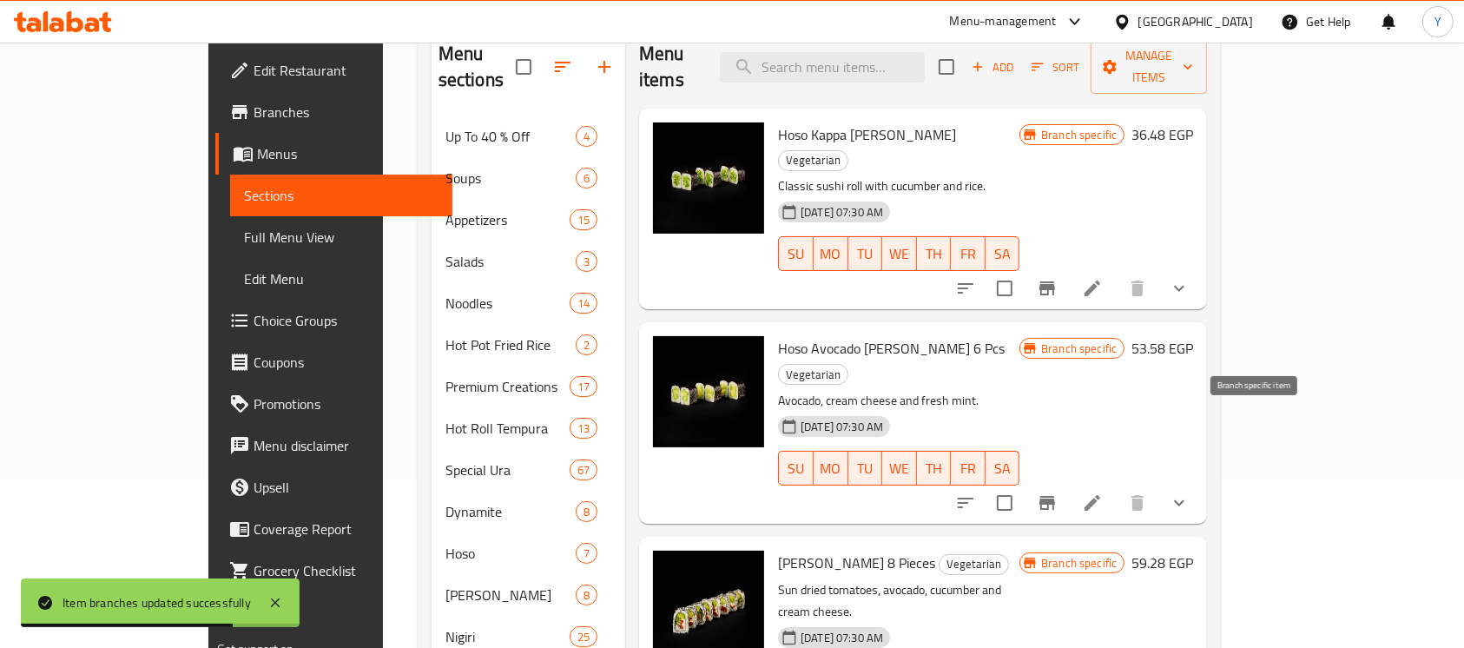
click at [1068, 482] on button "Branch-specific-item" at bounding box center [1047, 503] width 42 height 42
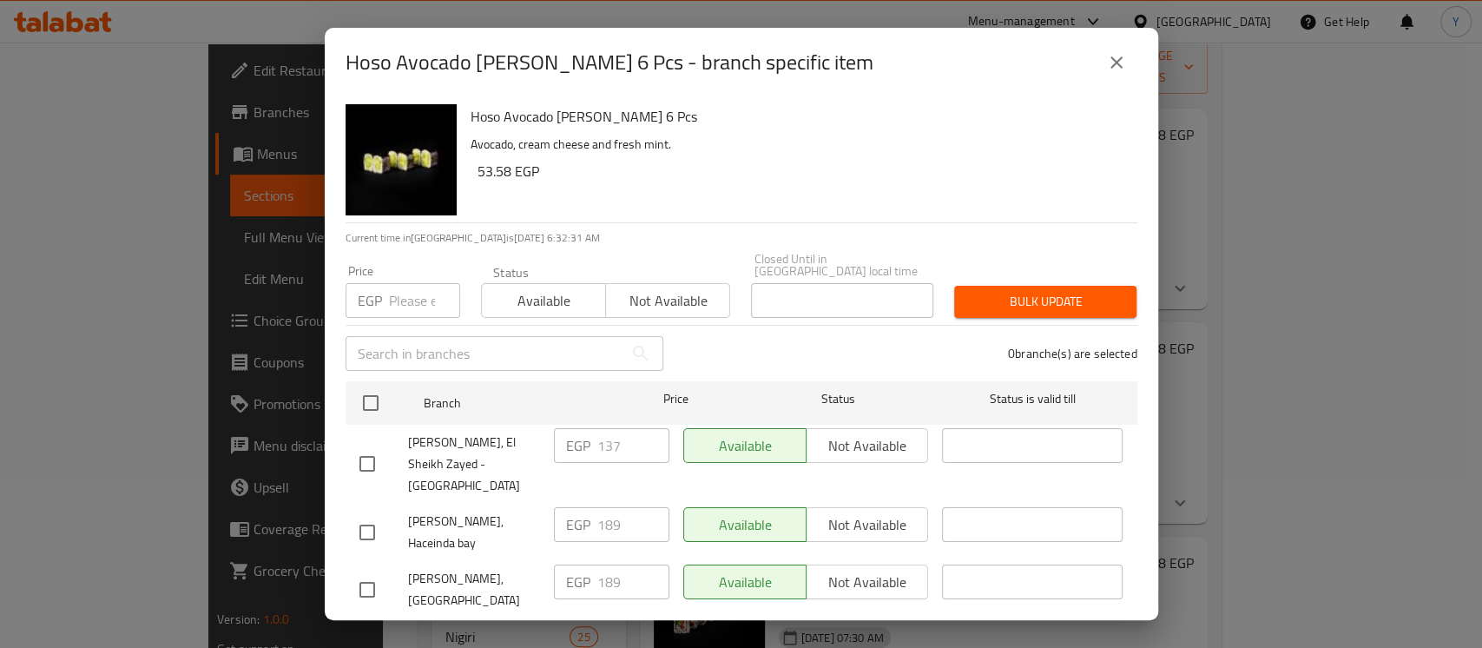
drag, startPoint x: 417, startPoint y: 305, endPoint x: 411, endPoint y: 297, distance: 9.4
paste input "143"
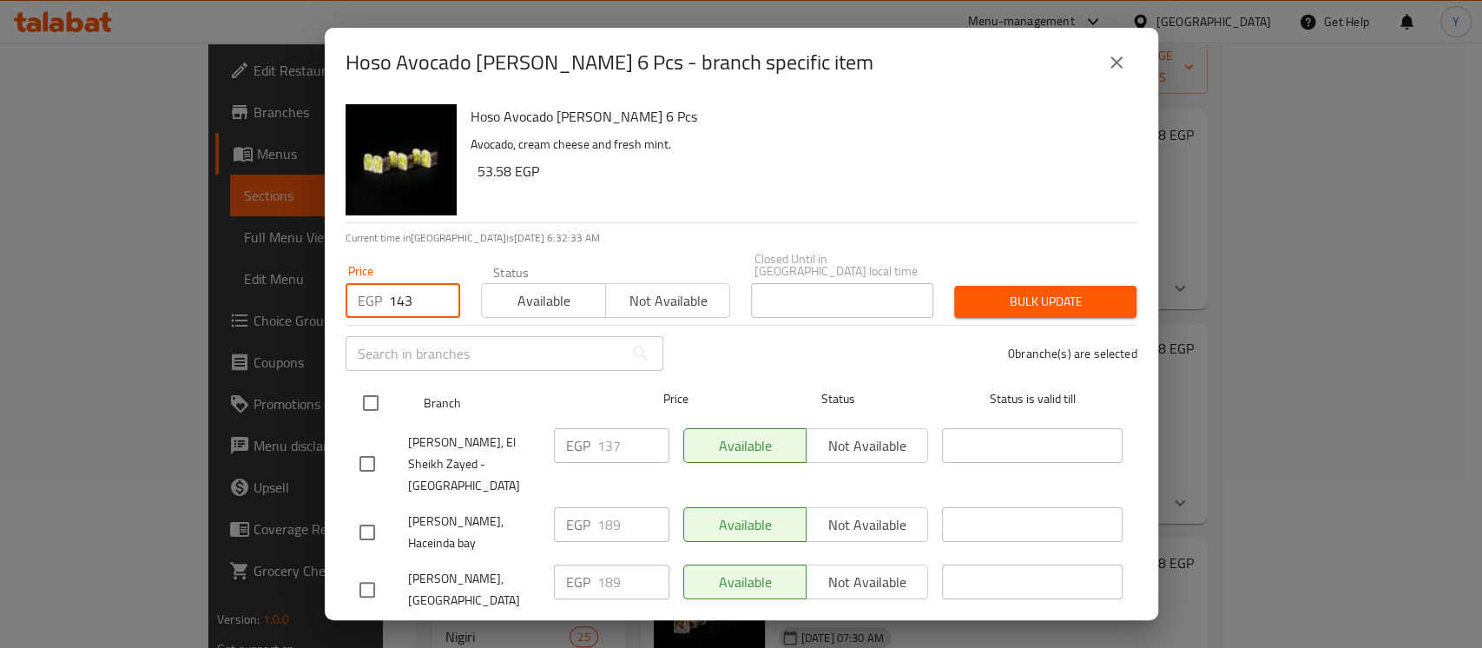
type input "143"
click at [385, 402] on input "checkbox" at bounding box center [370, 403] width 36 height 36
checkbox input "true"
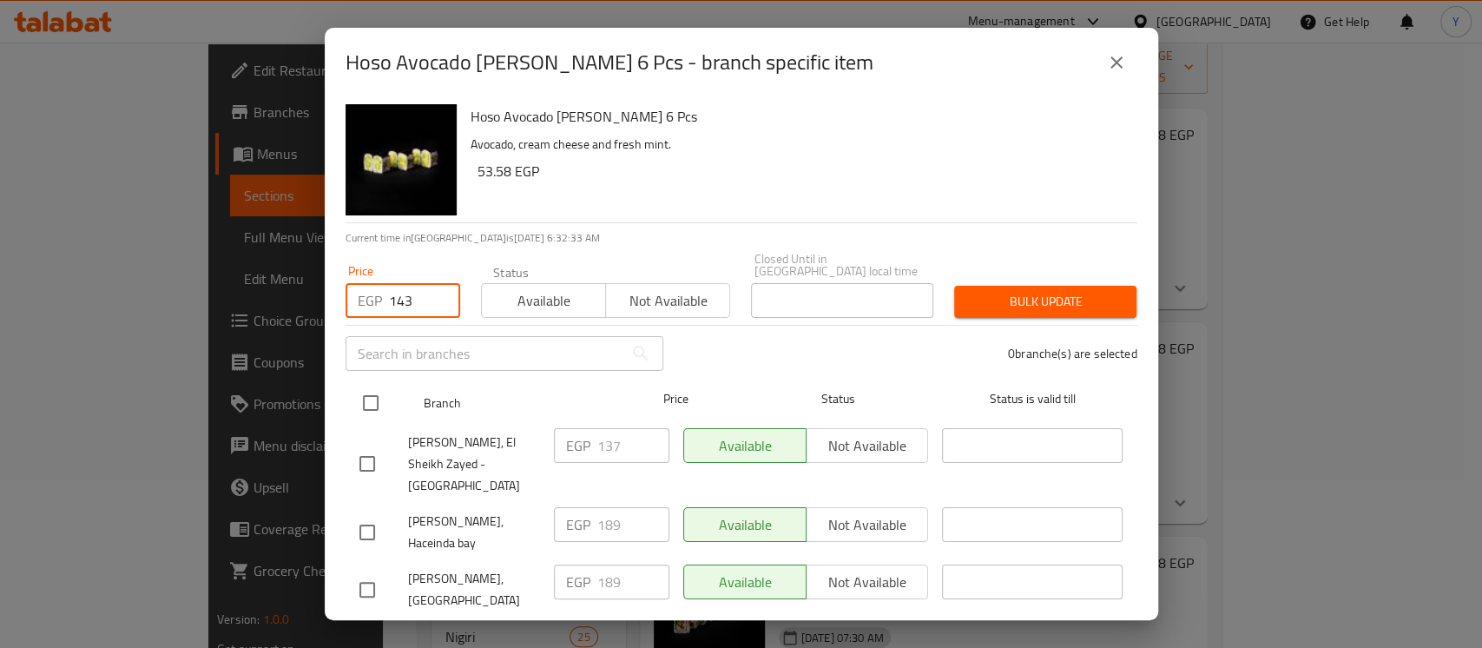
checkbox input "true"
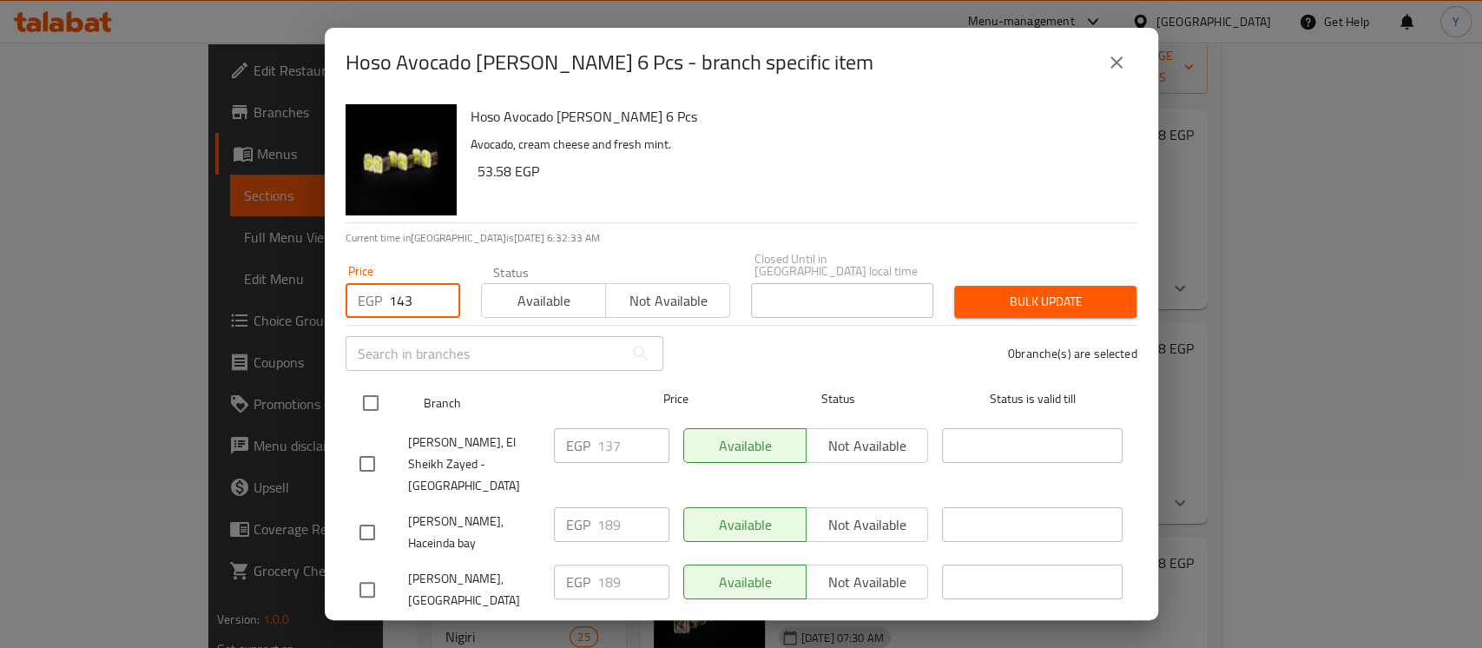
checkbox input "true"
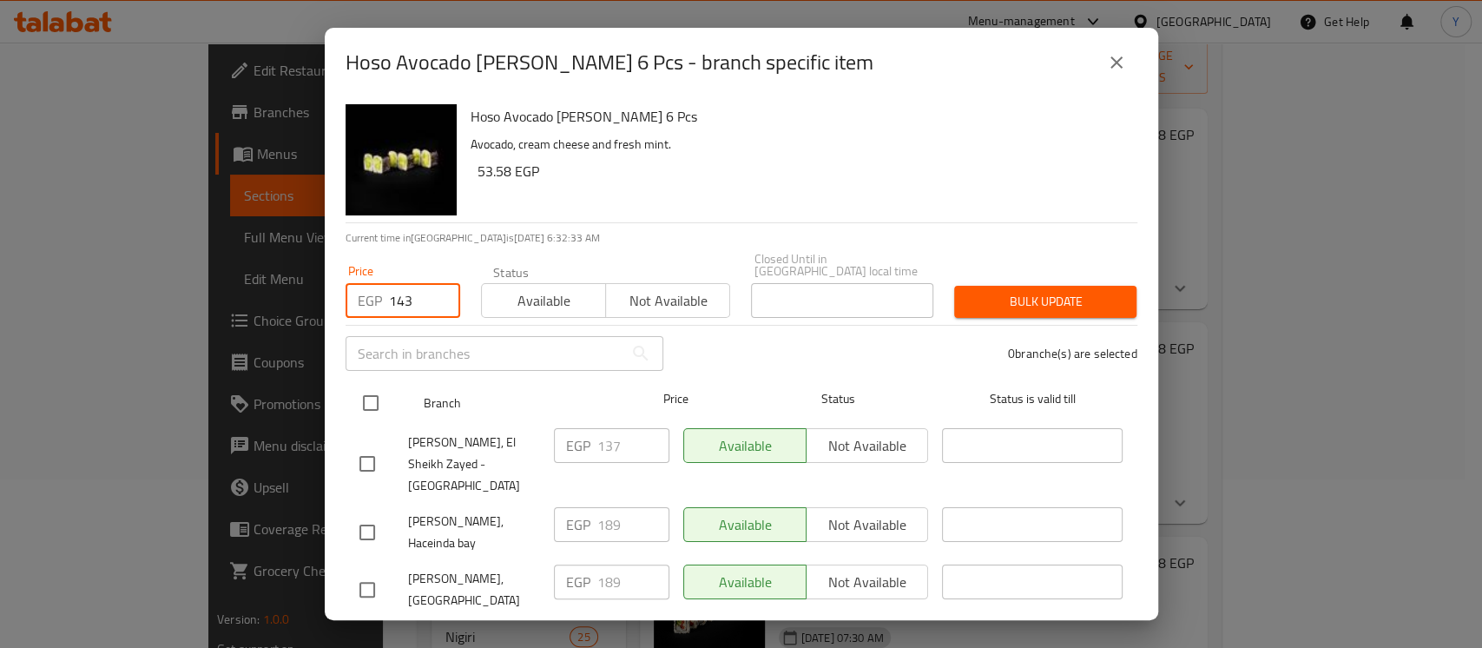
checkbox input "true"
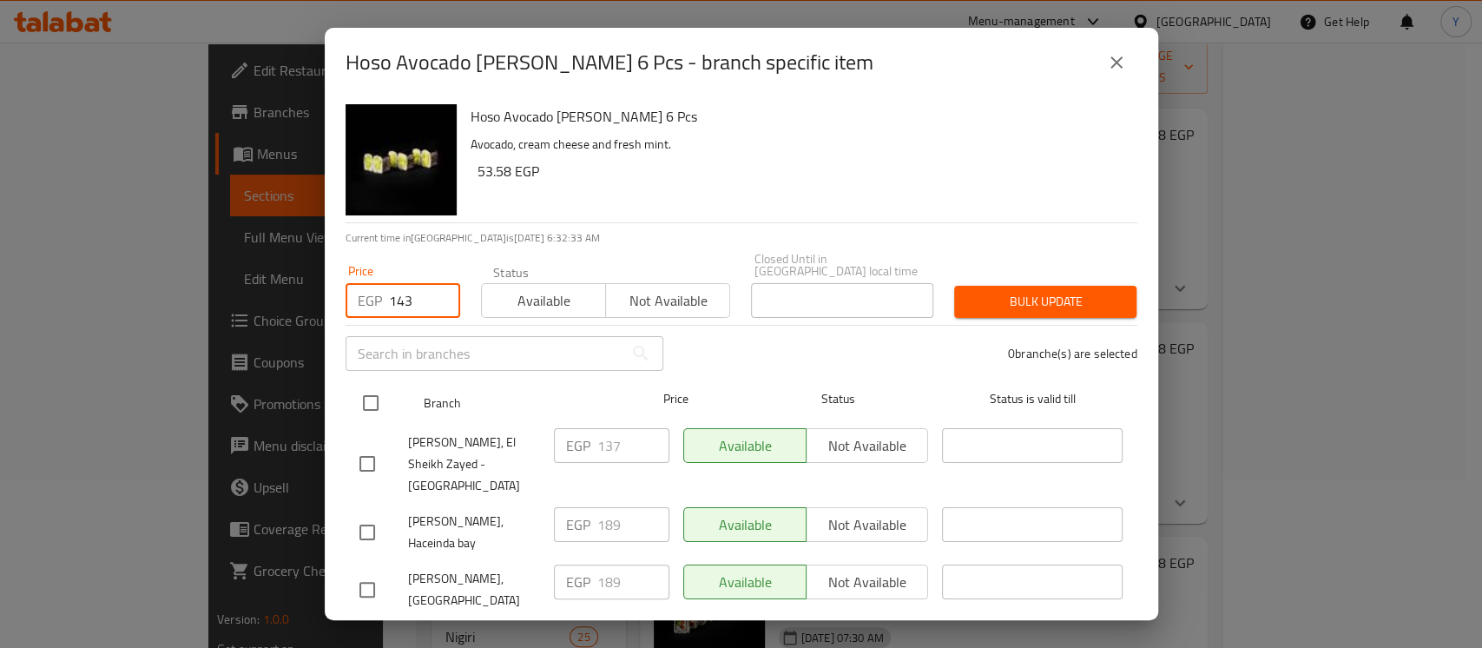
checkbox input "true"
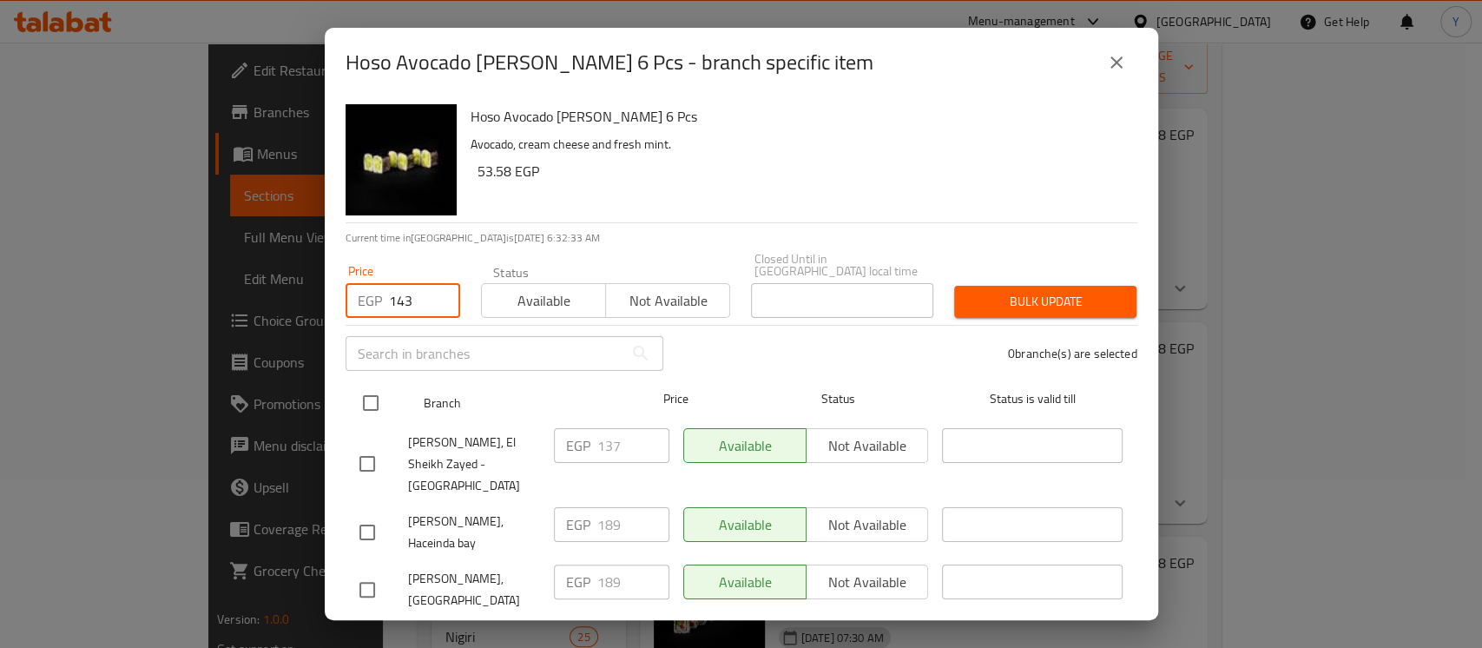
checkbox input "true"
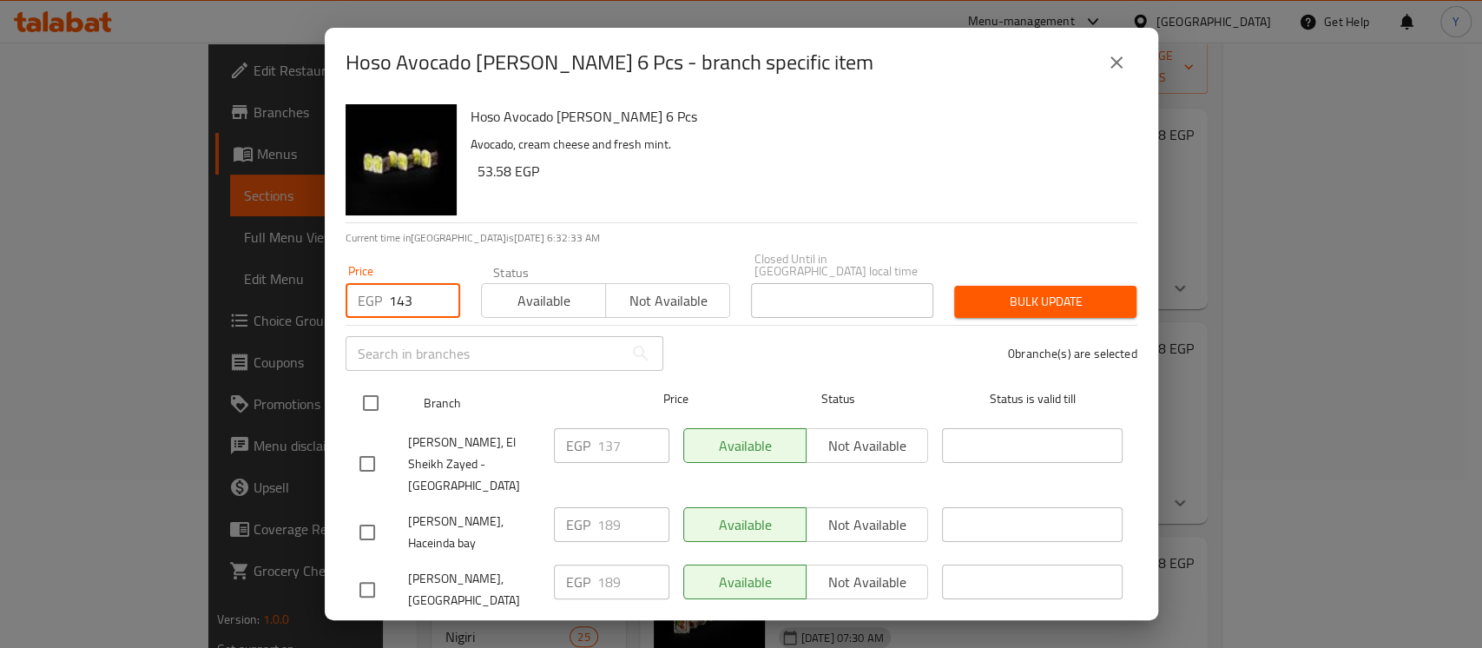
checkbox input "true"
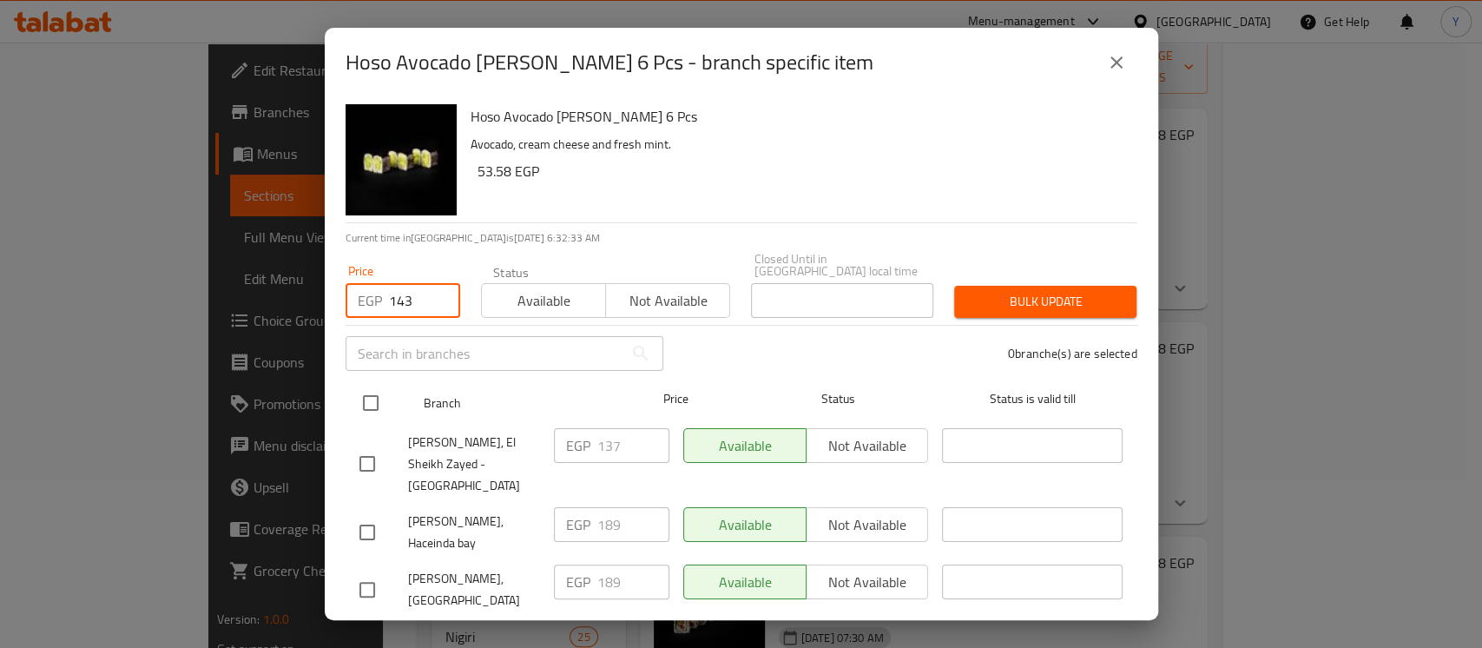
checkbox input "true"
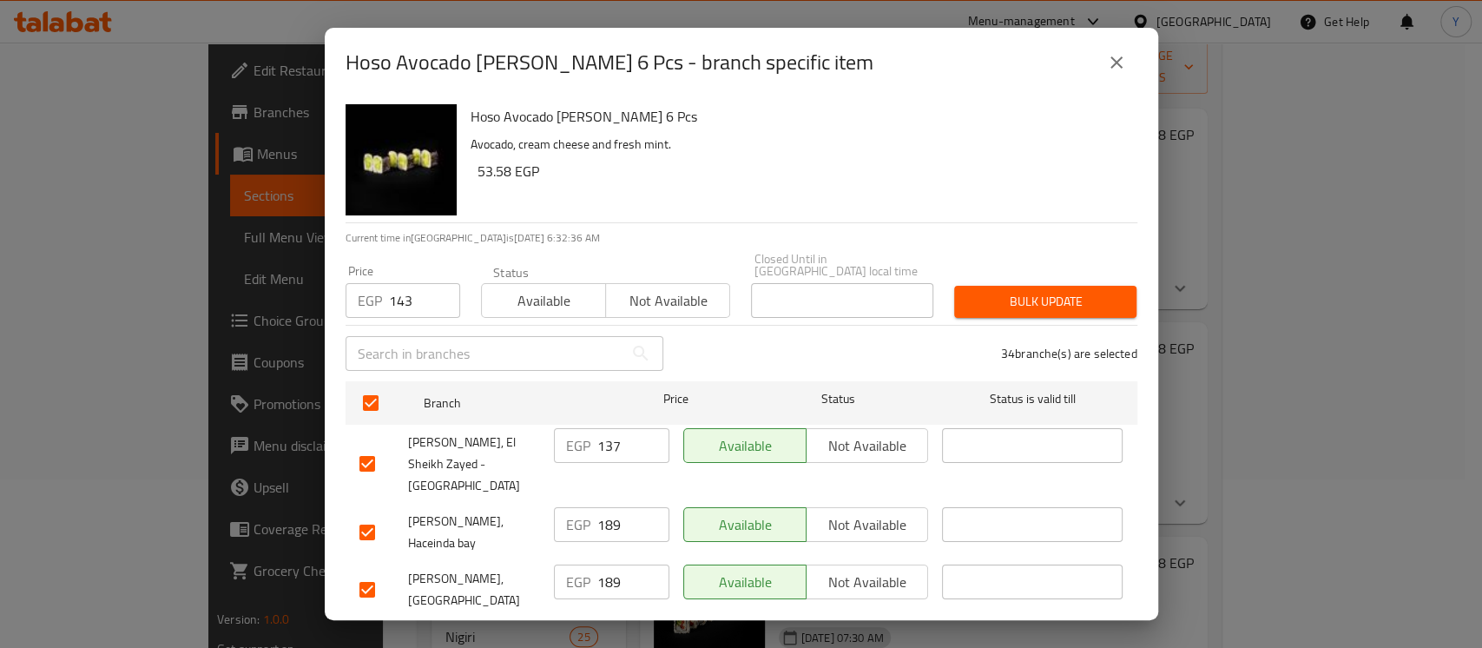
click at [372, 520] on input "checkbox" at bounding box center [367, 532] width 36 height 36
checkbox input "false"
click at [366, 571] on input "checkbox" at bounding box center [367, 589] width 36 height 36
checkbox input "false"
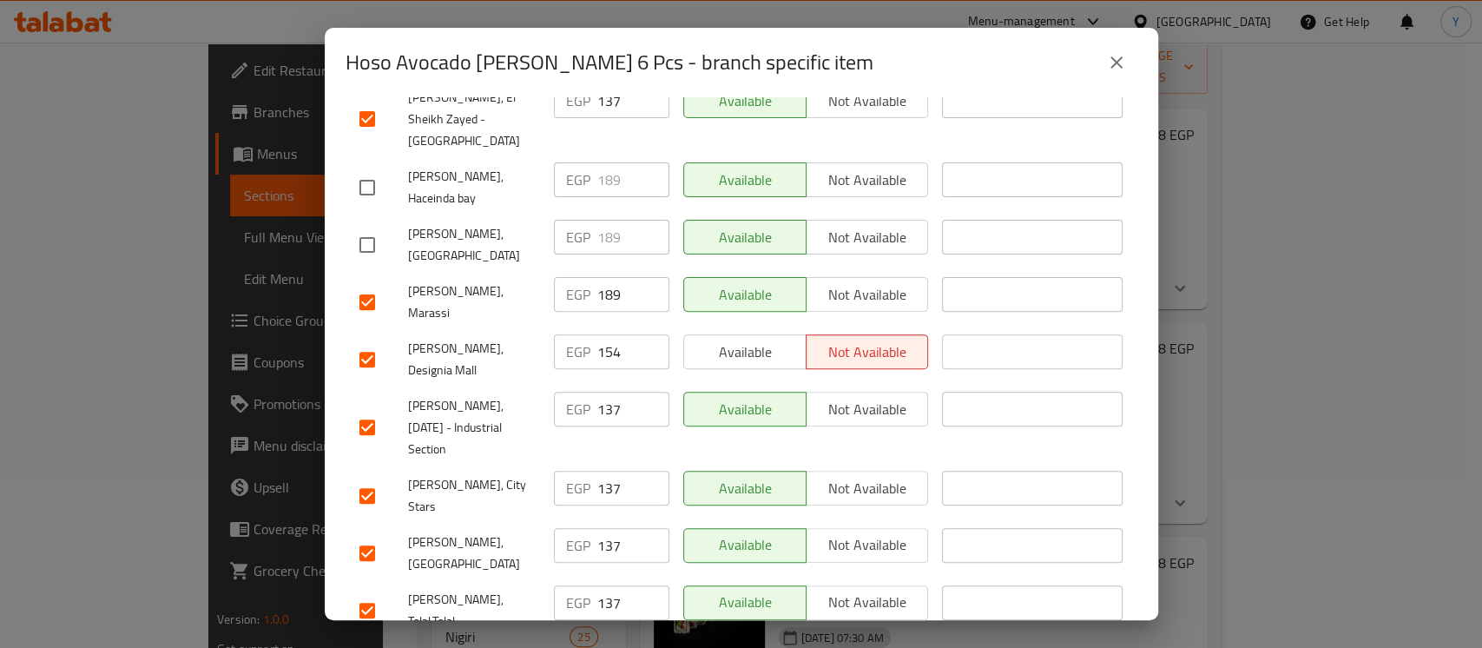
scroll to position [348, 0]
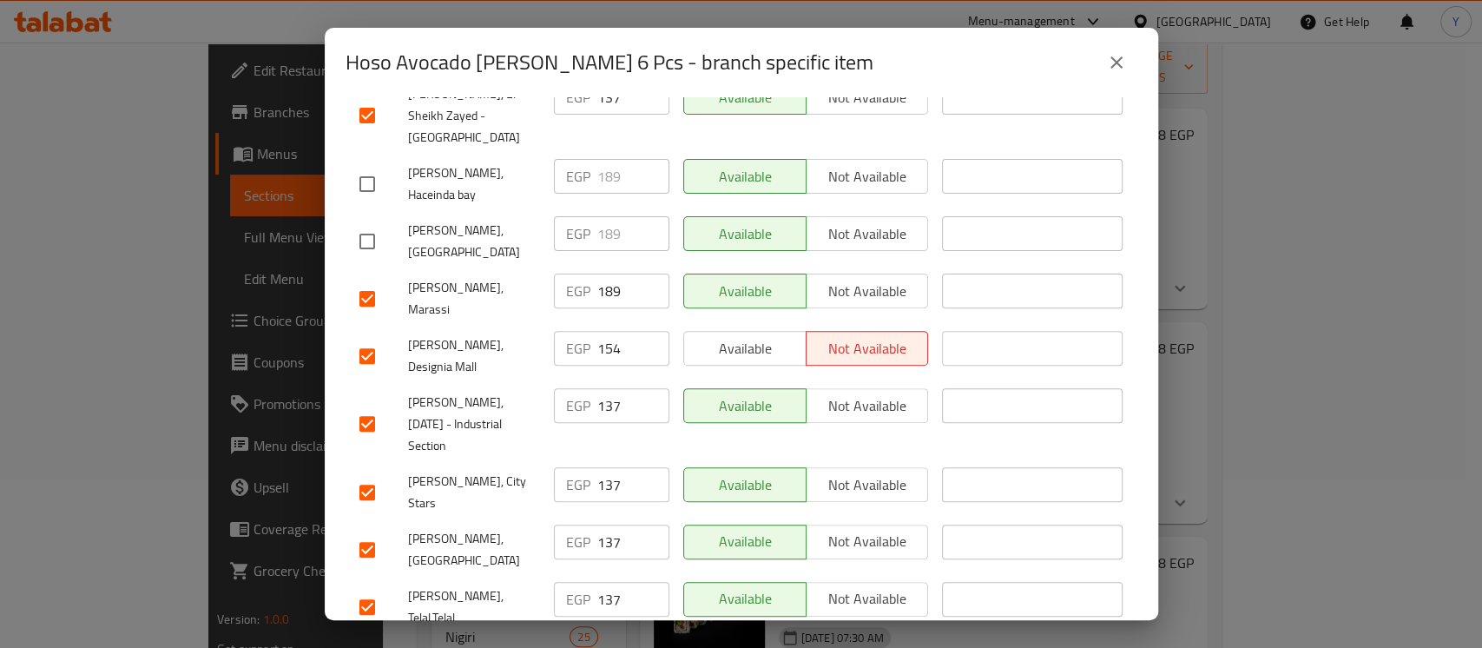
click at [374, 280] on input "checkbox" at bounding box center [367, 298] width 36 height 36
checkbox input "false"
click at [377, 338] on input "checkbox" at bounding box center [367, 356] width 36 height 36
checkbox input "false"
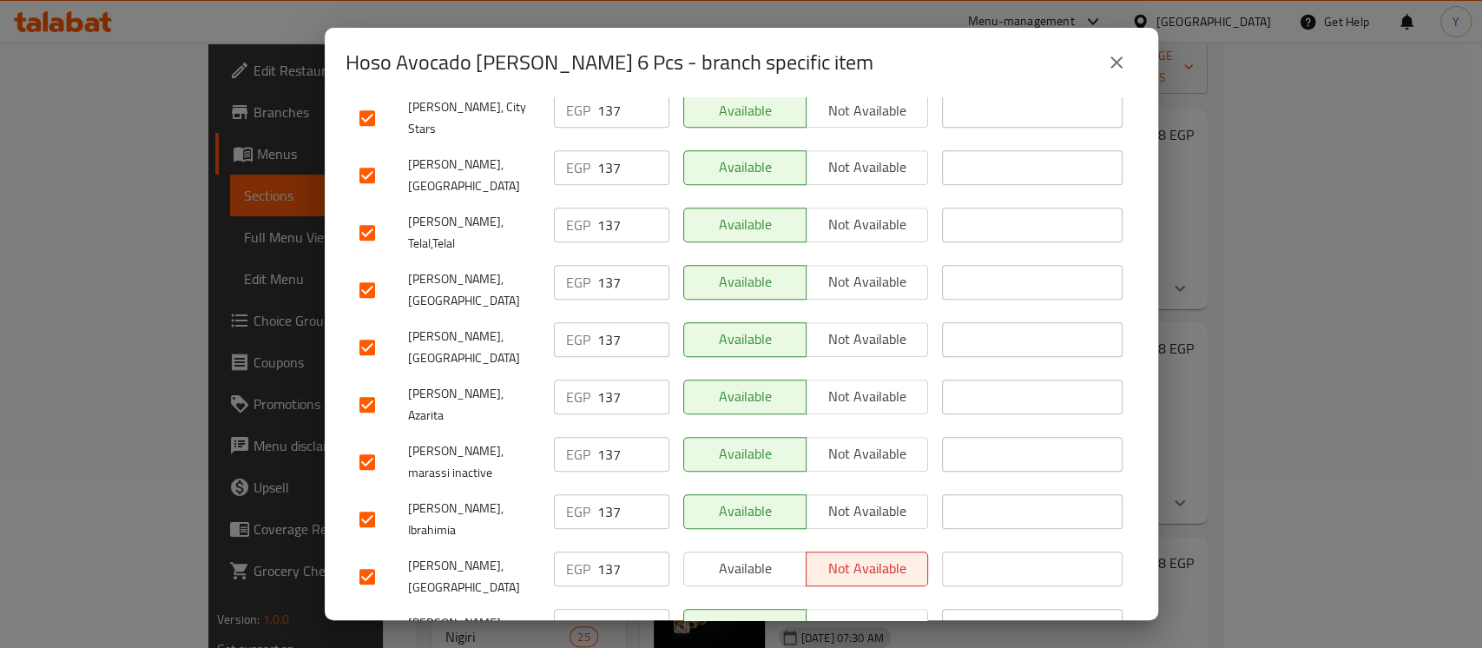
scroll to position [675, 0]
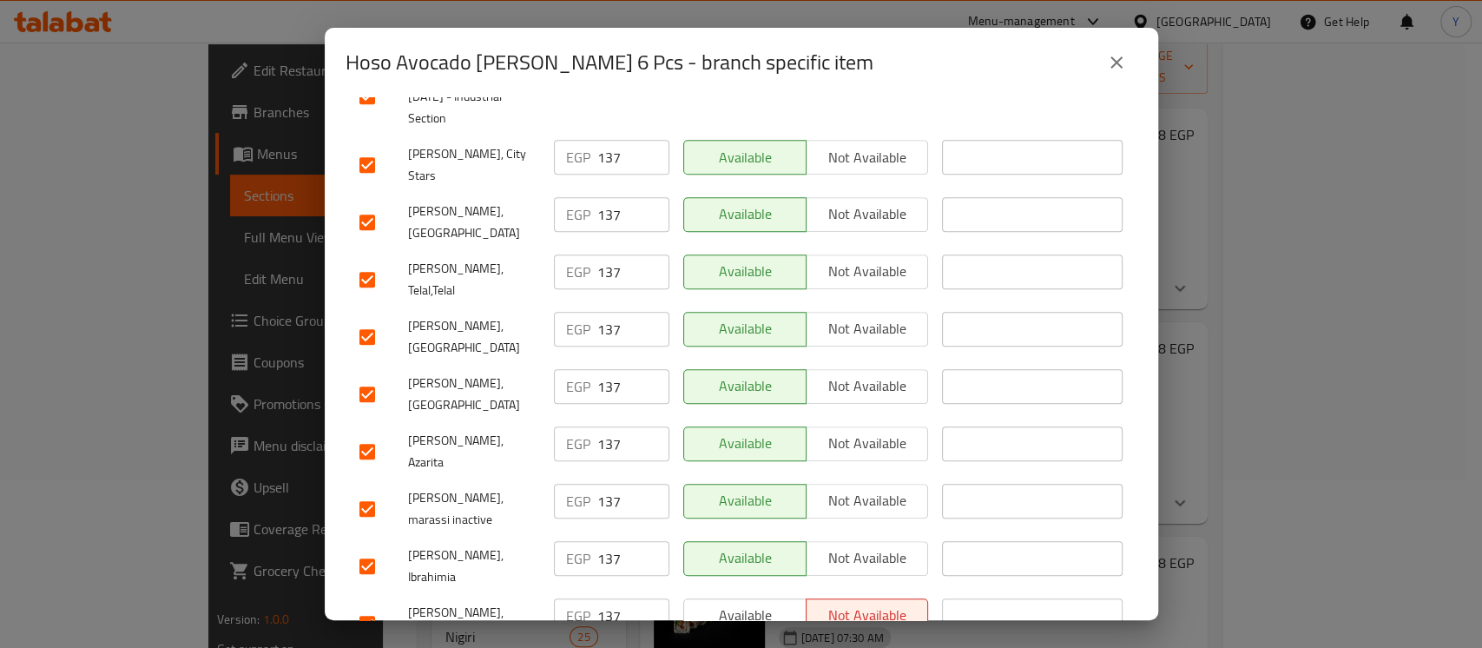
click at [368, 548] on input "checkbox" at bounding box center [367, 566] width 36 height 36
checkbox input "false"
drag, startPoint x: 371, startPoint y: 372, endPoint x: 500, endPoint y: 343, distance: 132.5
click at [371, 433] on input "checkbox" at bounding box center [367, 451] width 36 height 36
checkbox input "false"
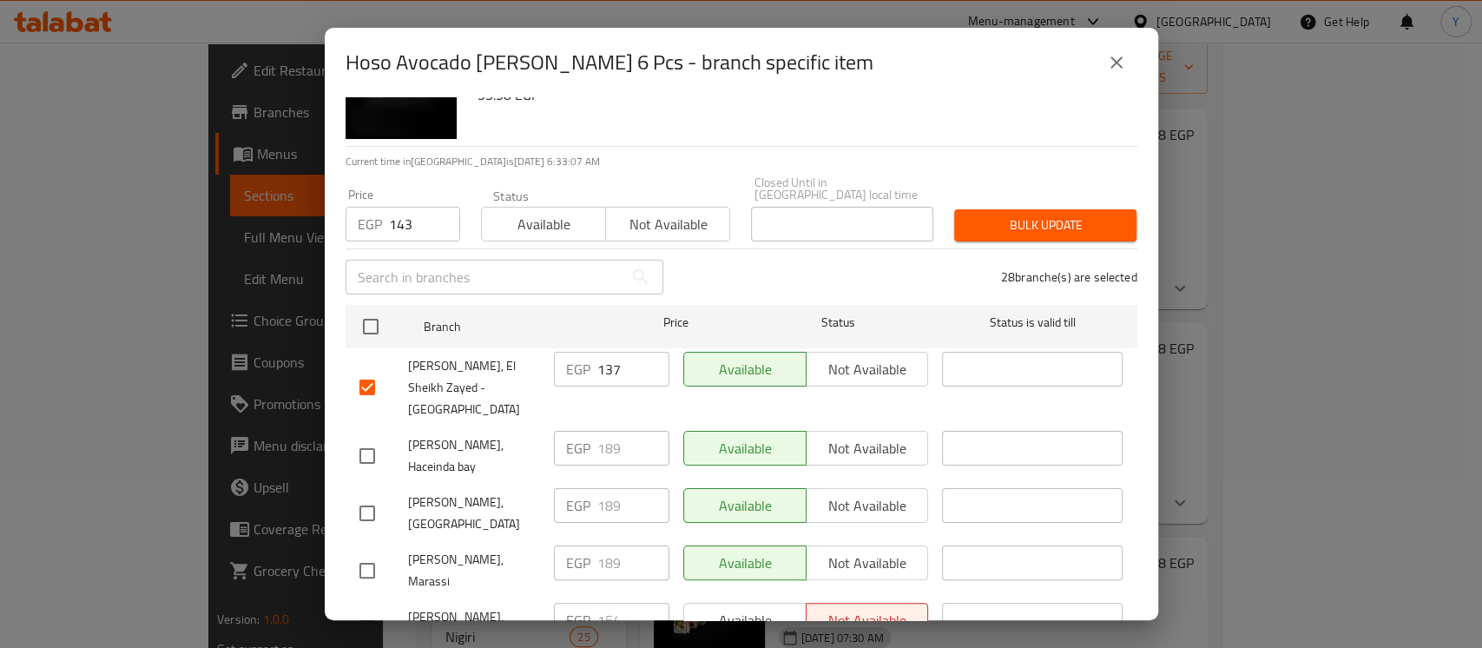
scroll to position [0, 0]
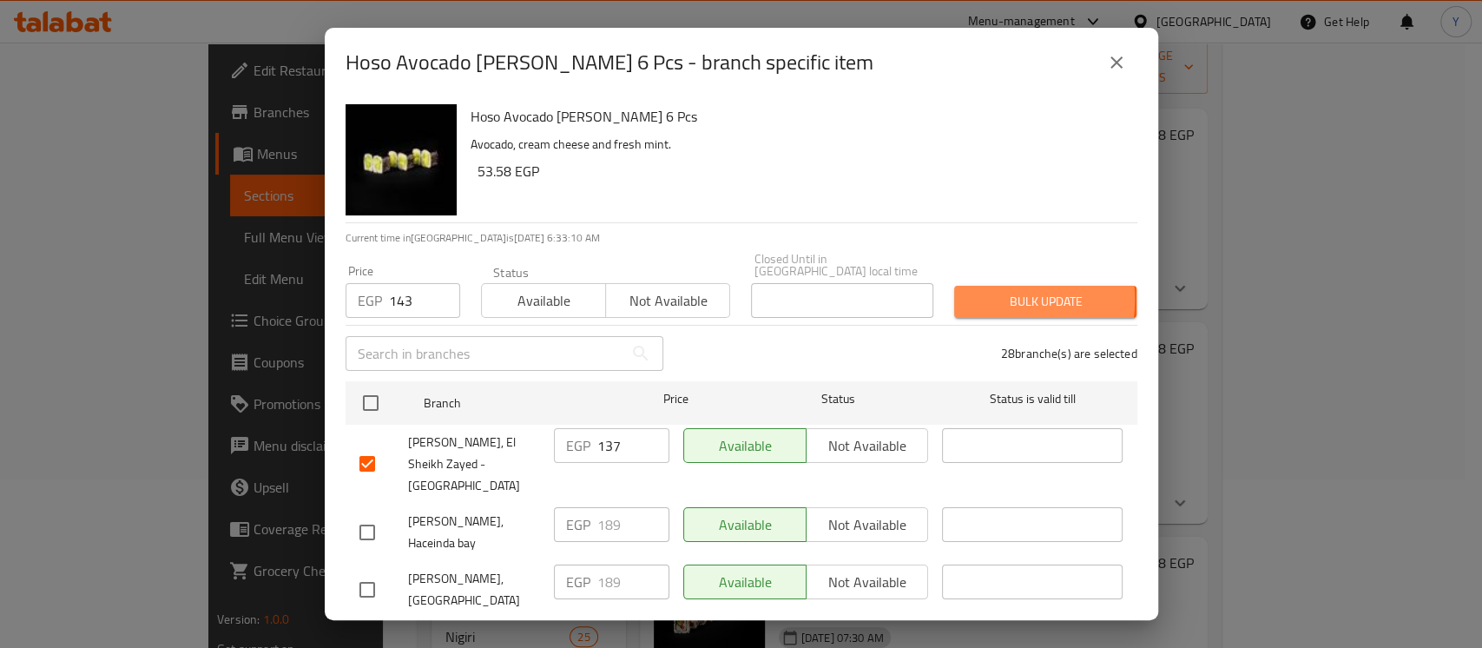
click at [983, 291] on span "Bulk update" at bounding box center [1045, 302] width 155 height 22
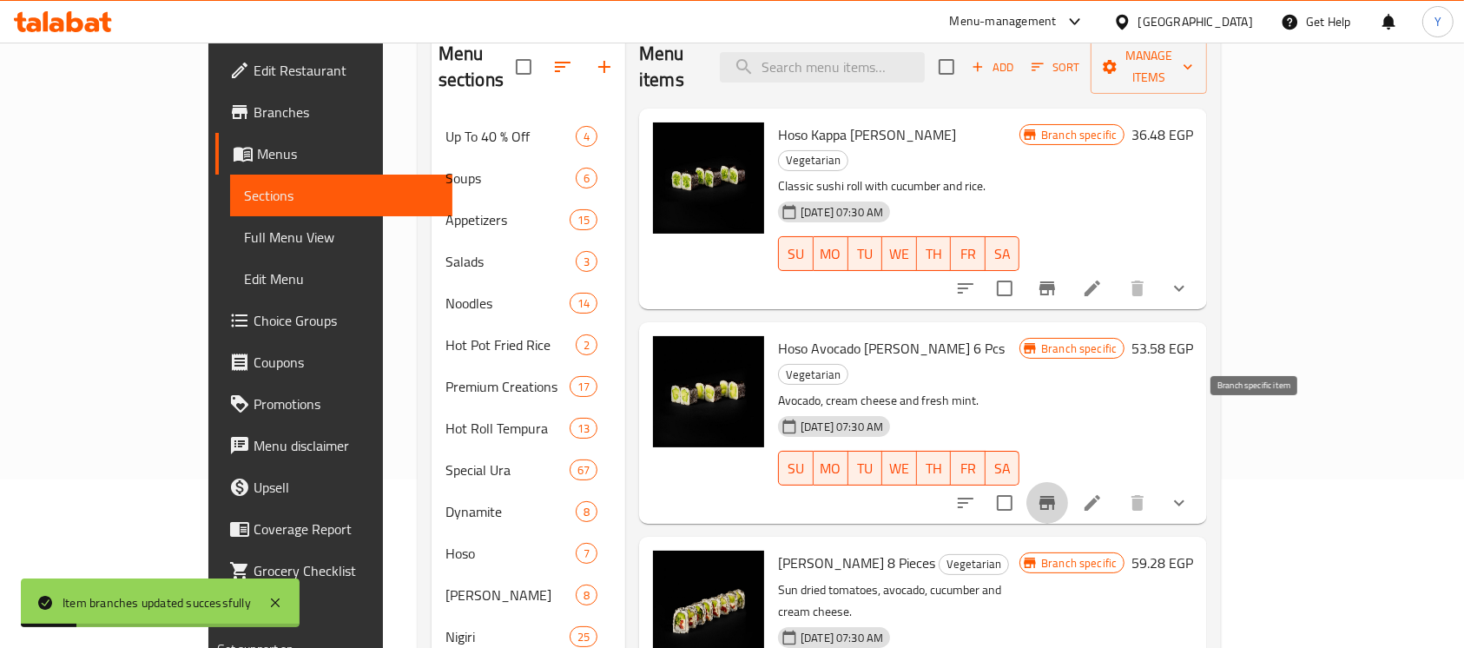
click at [1068, 482] on button "Branch-specific-item" at bounding box center [1047, 503] width 42 height 42
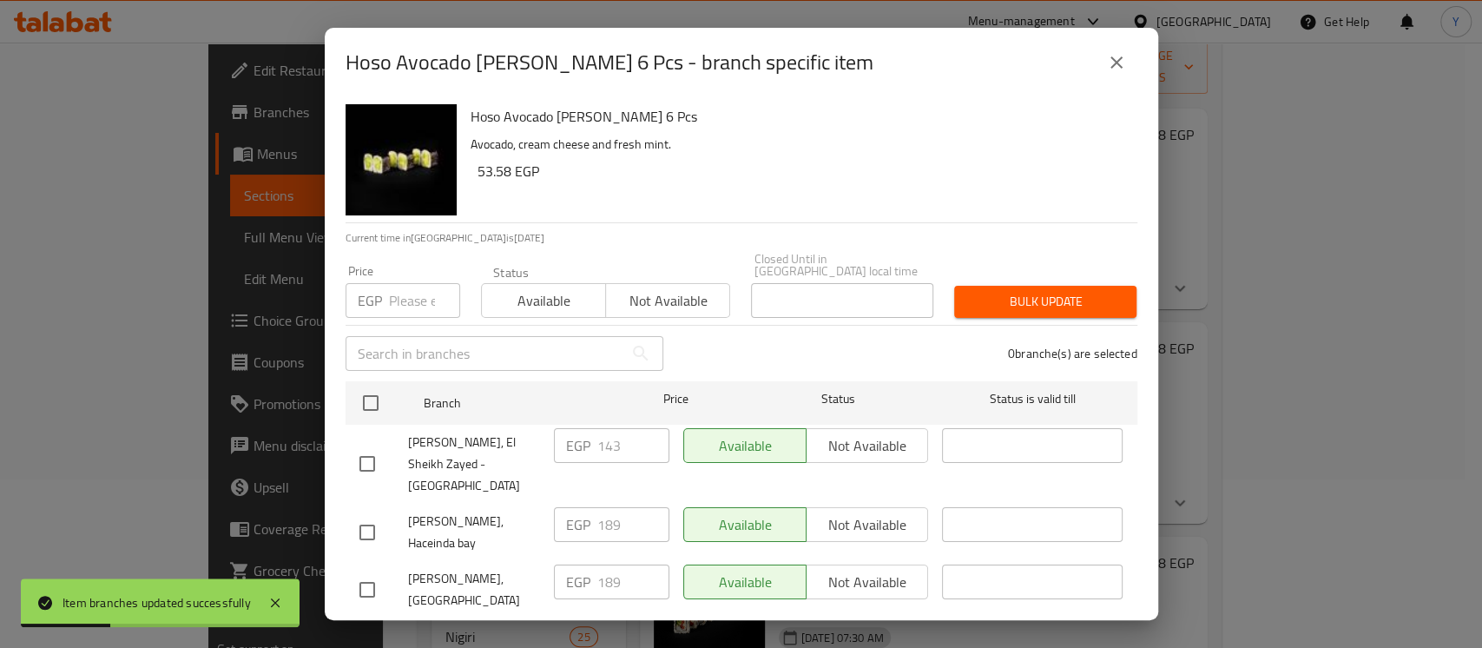
scroll to position [294, 0]
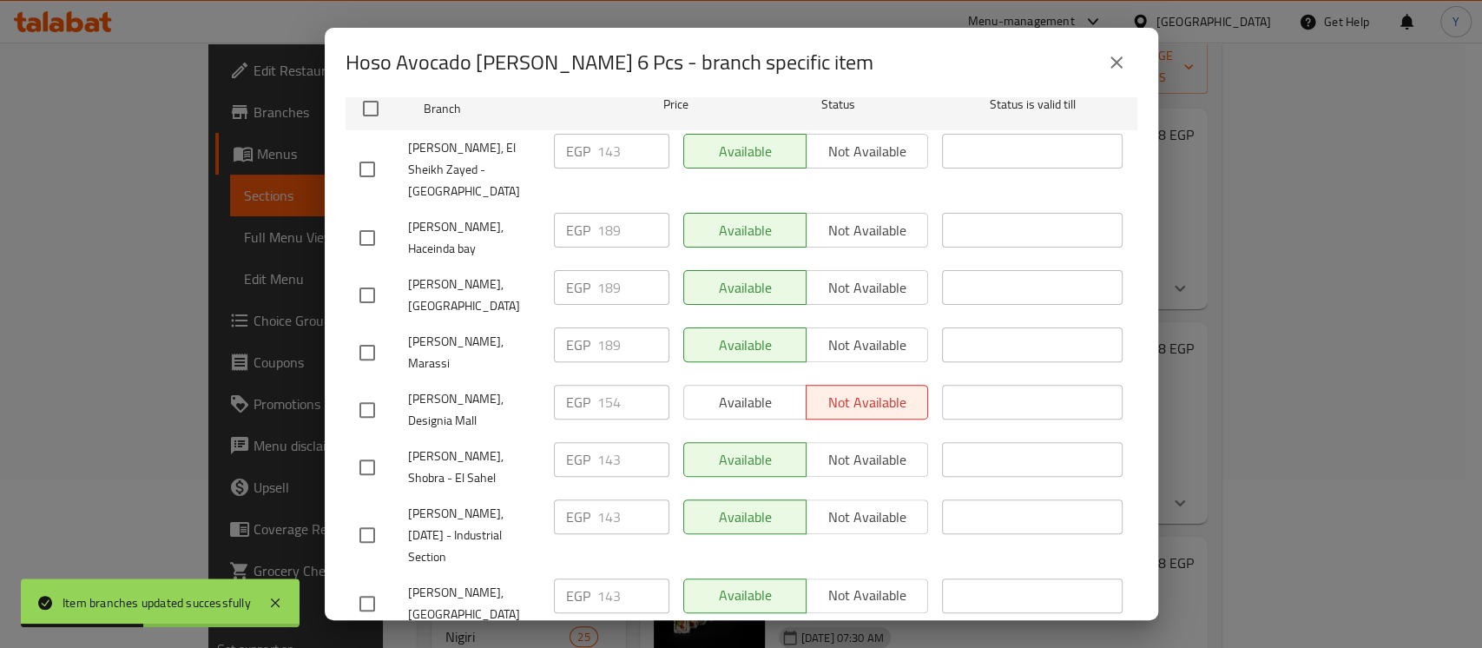
click at [372, 391] on input "checkbox" at bounding box center [367, 409] width 36 height 36
checkbox input "true"
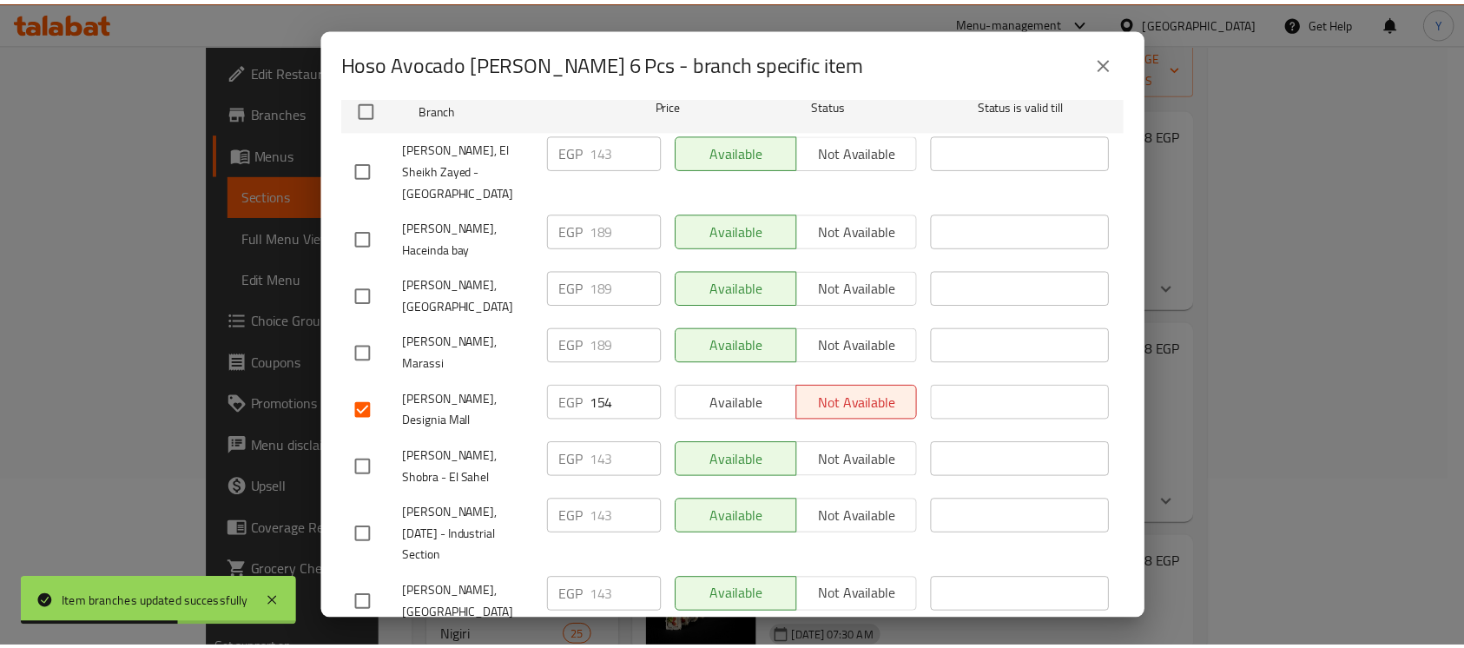
scroll to position [0, 0]
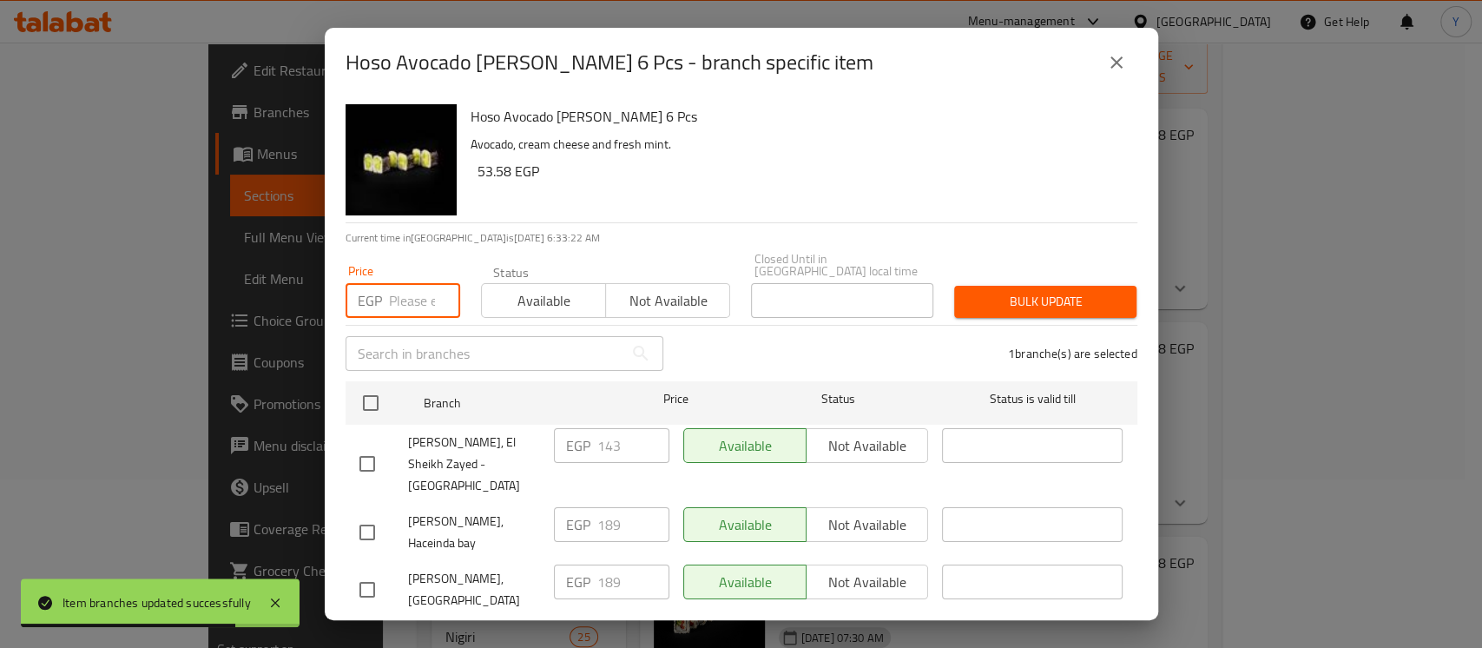
paste input "160"
type input "160"
click at [1056, 303] on button "Bulk update" at bounding box center [1045, 302] width 182 height 32
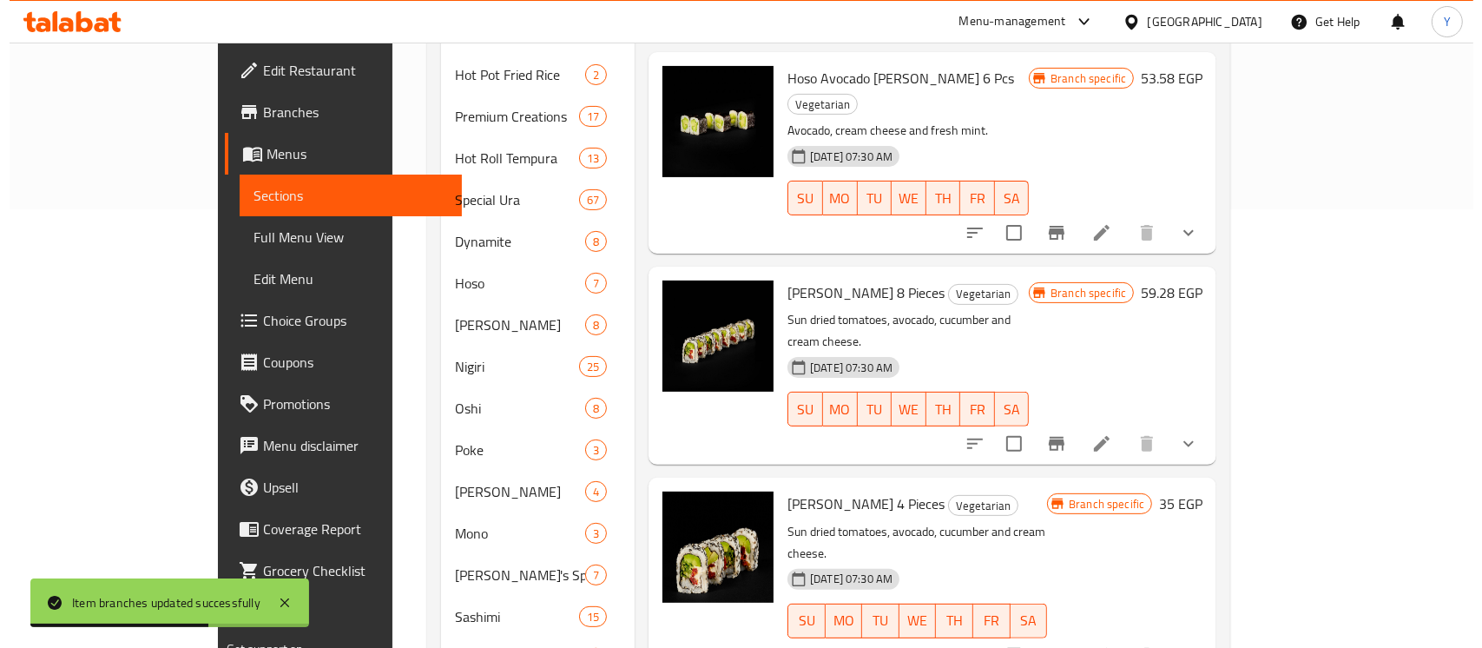
scroll to position [419, 0]
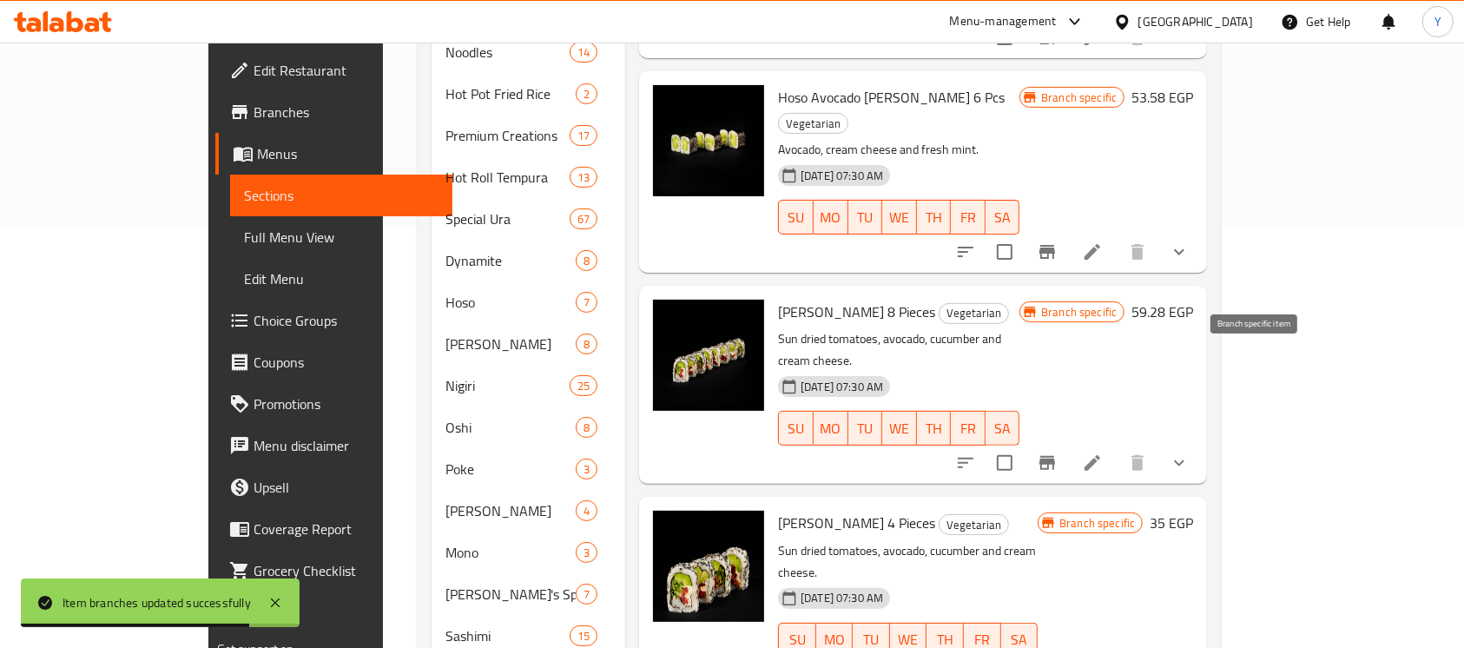
click at [1057, 452] on icon "Branch-specific-item" at bounding box center [1046, 462] width 21 height 21
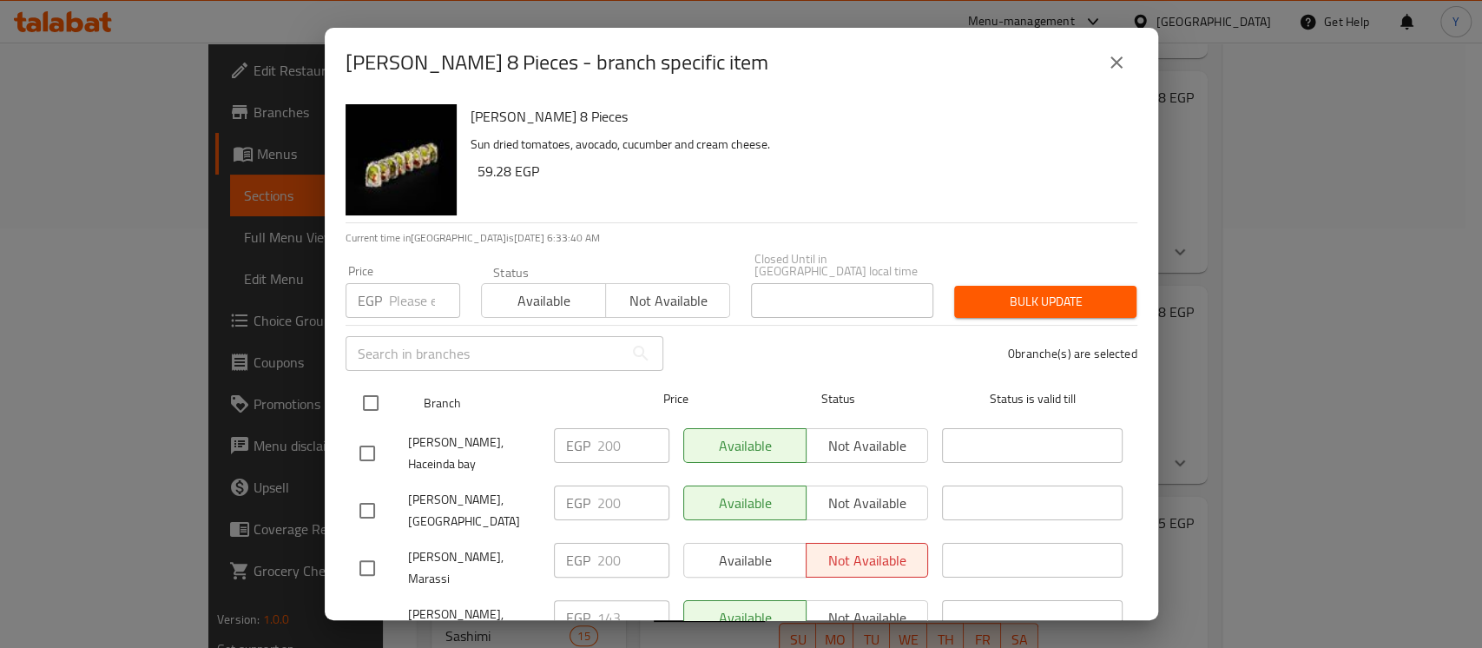
click at [377, 385] on input "checkbox" at bounding box center [370, 403] width 36 height 36
checkbox input "true"
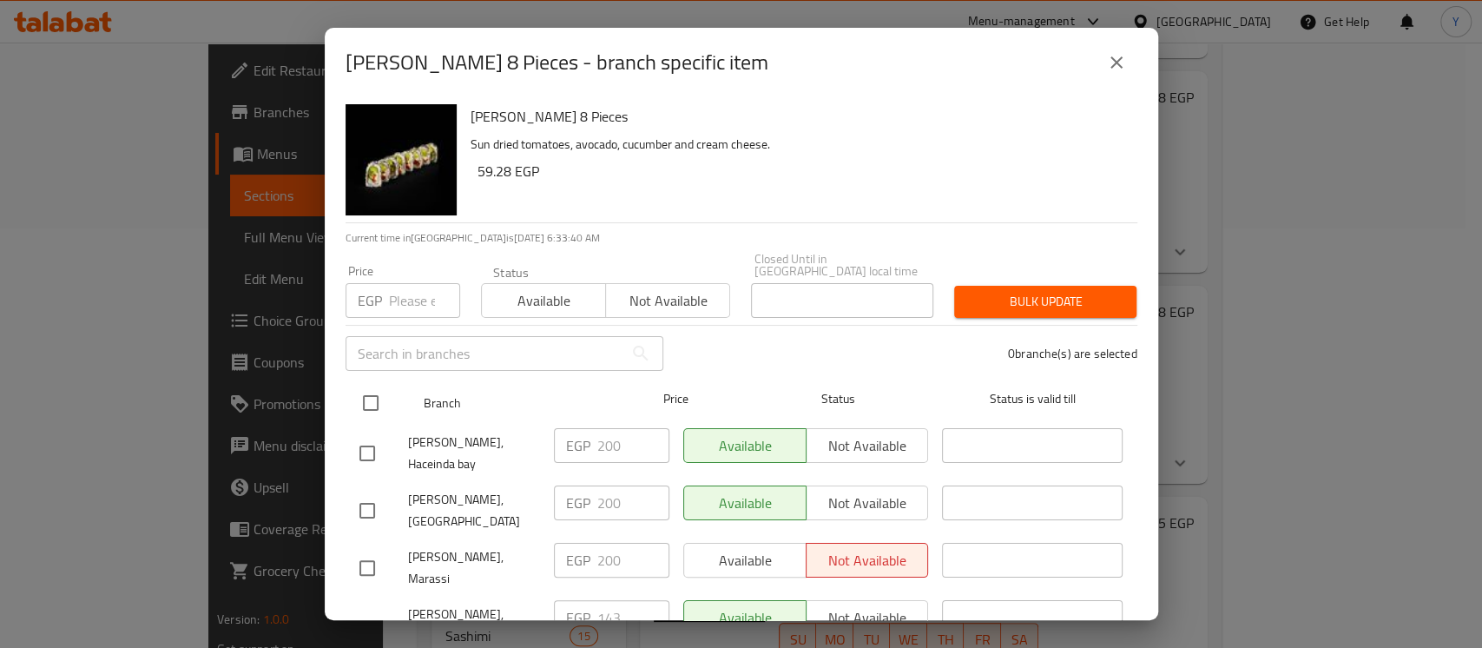
checkbox input "true"
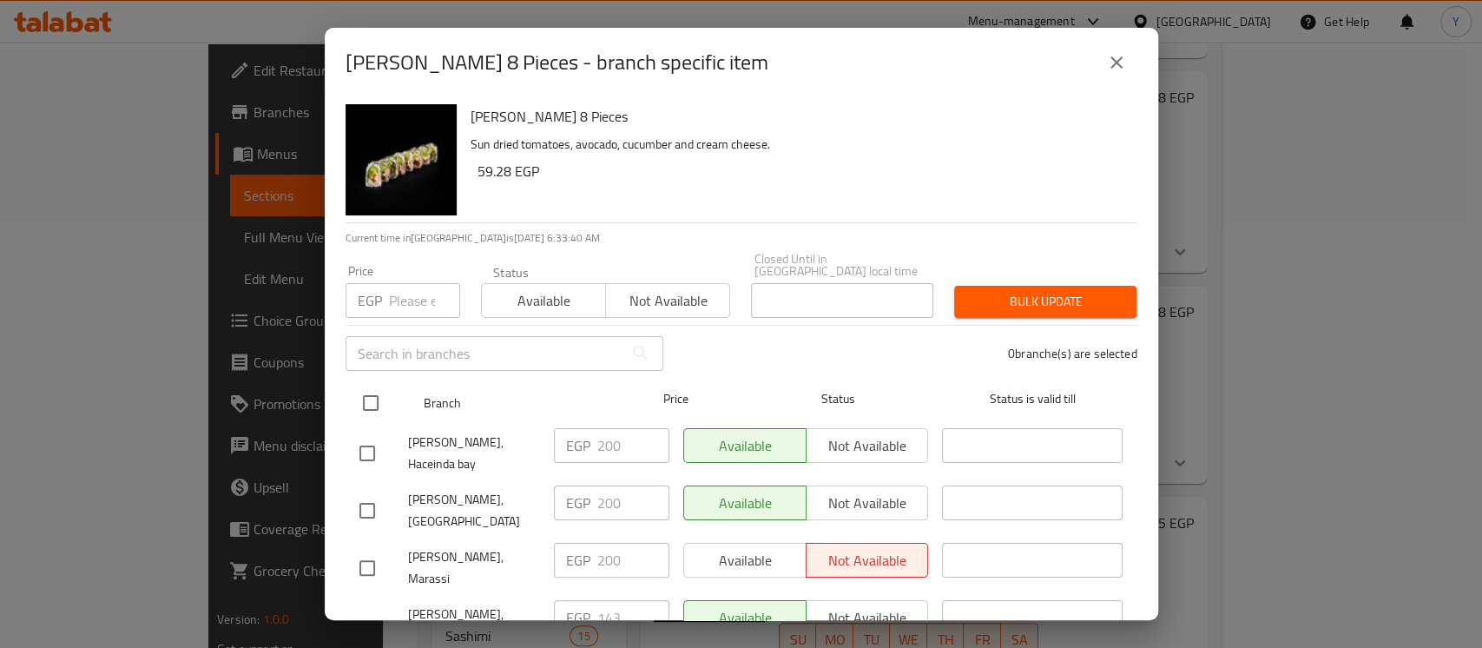
checkbox input "true"
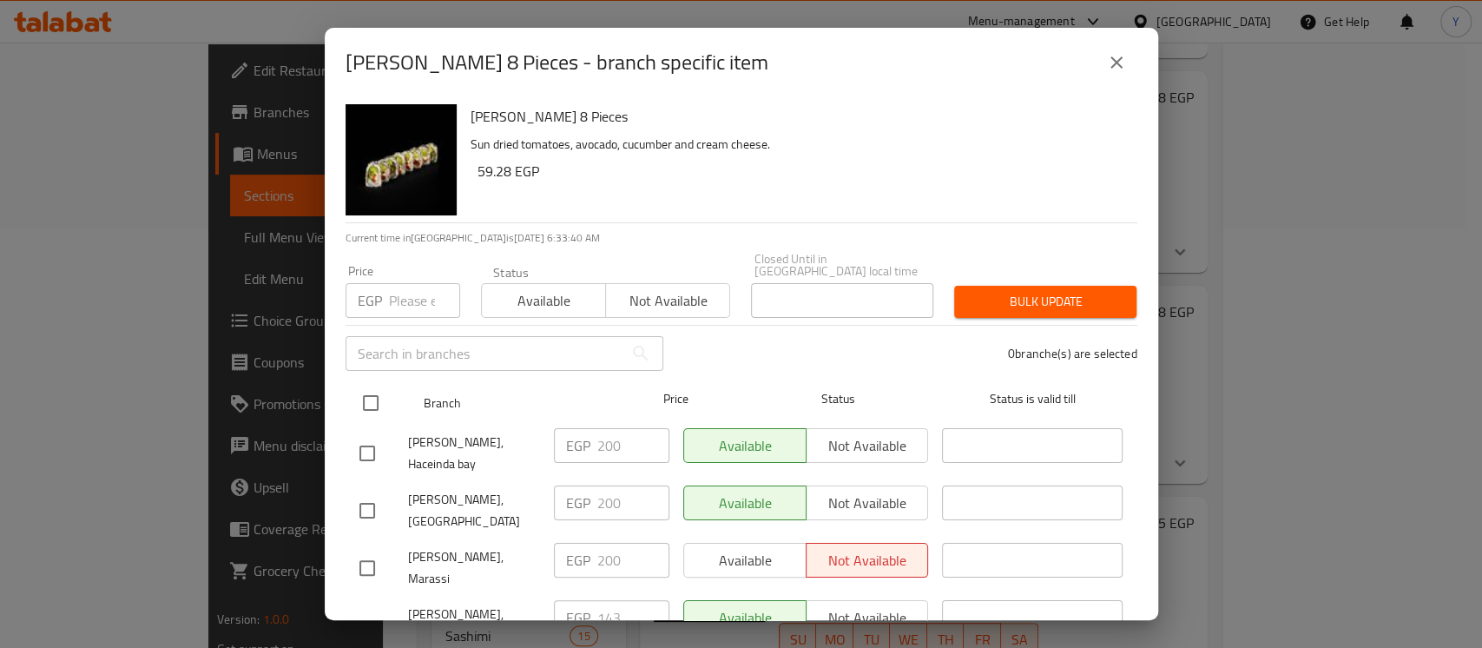
checkbox input "true"
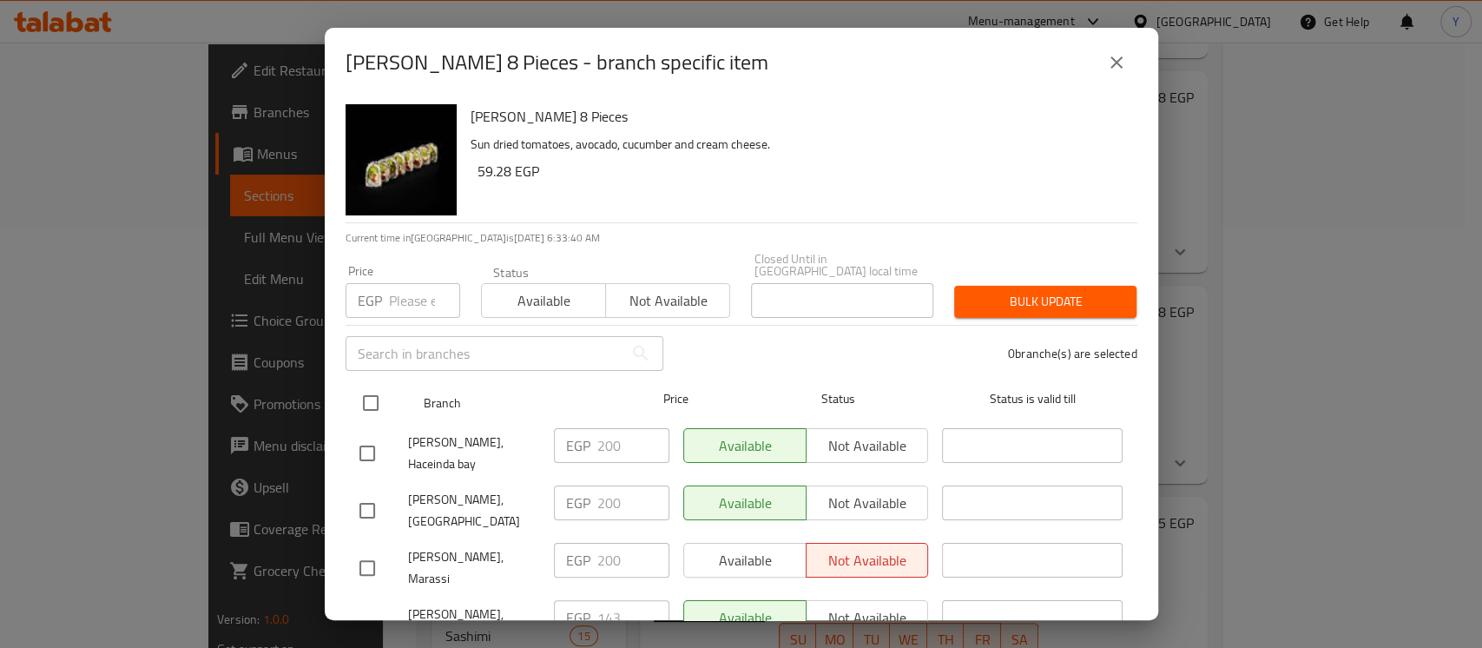
checkbox input "true"
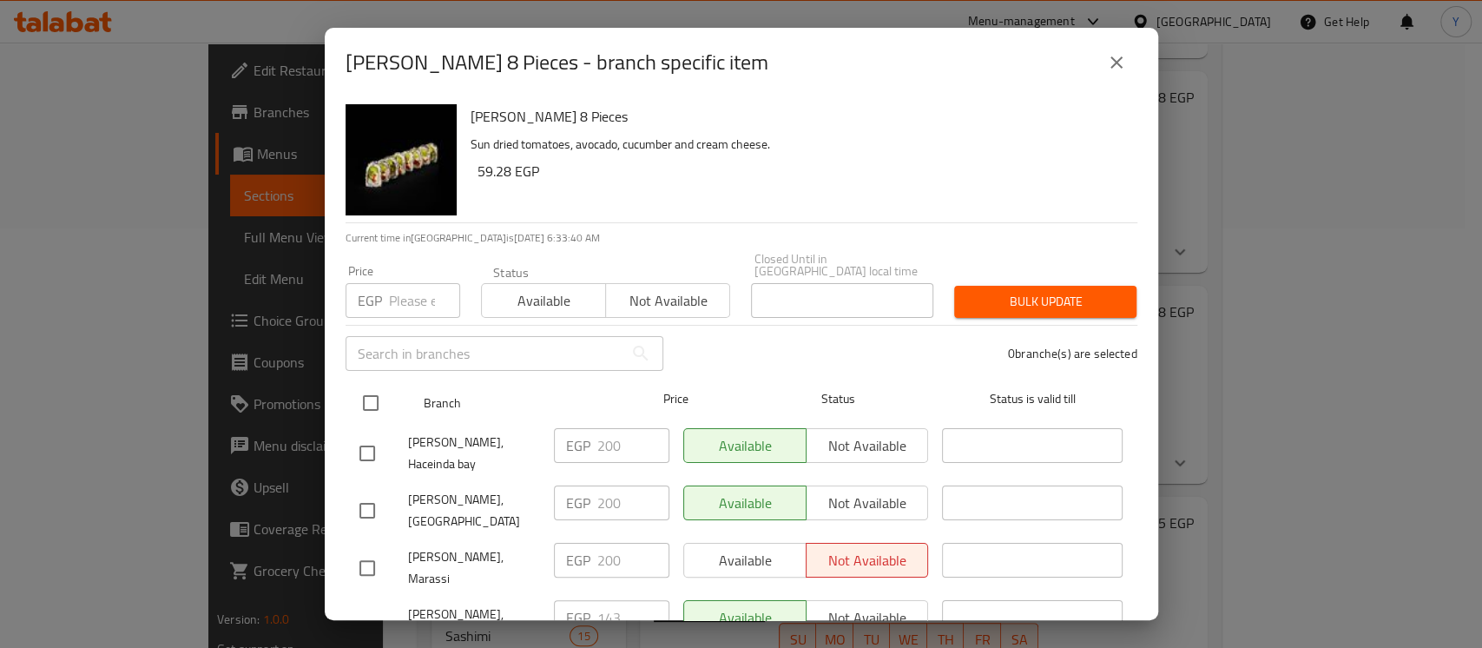
checkbox input "true"
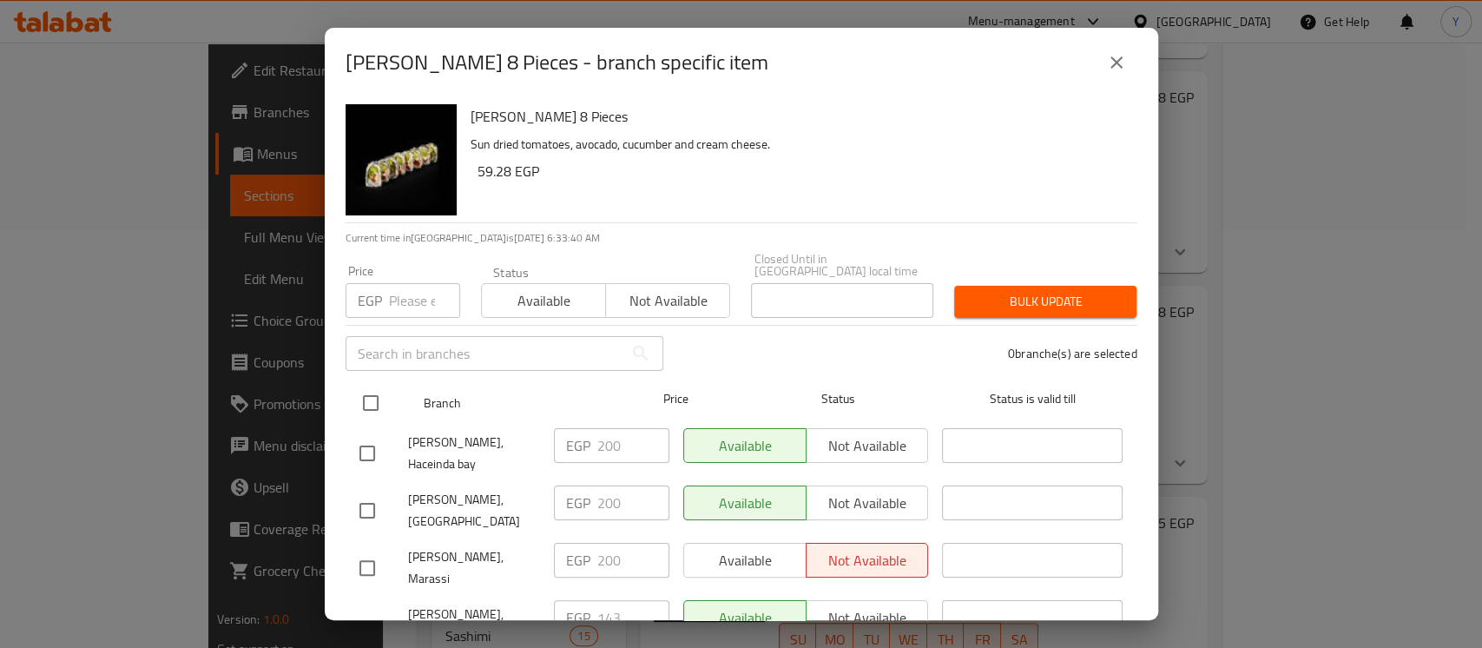
checkbox input "true"
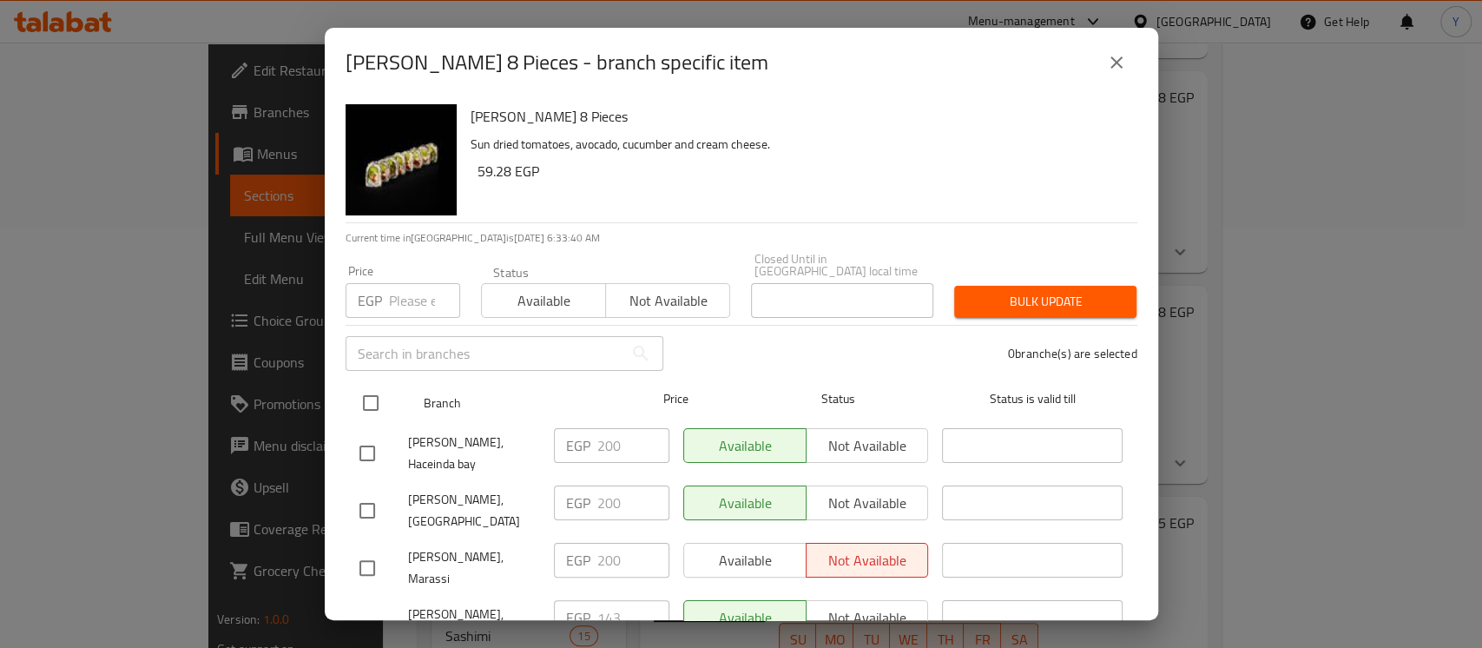
checkbox input "true"
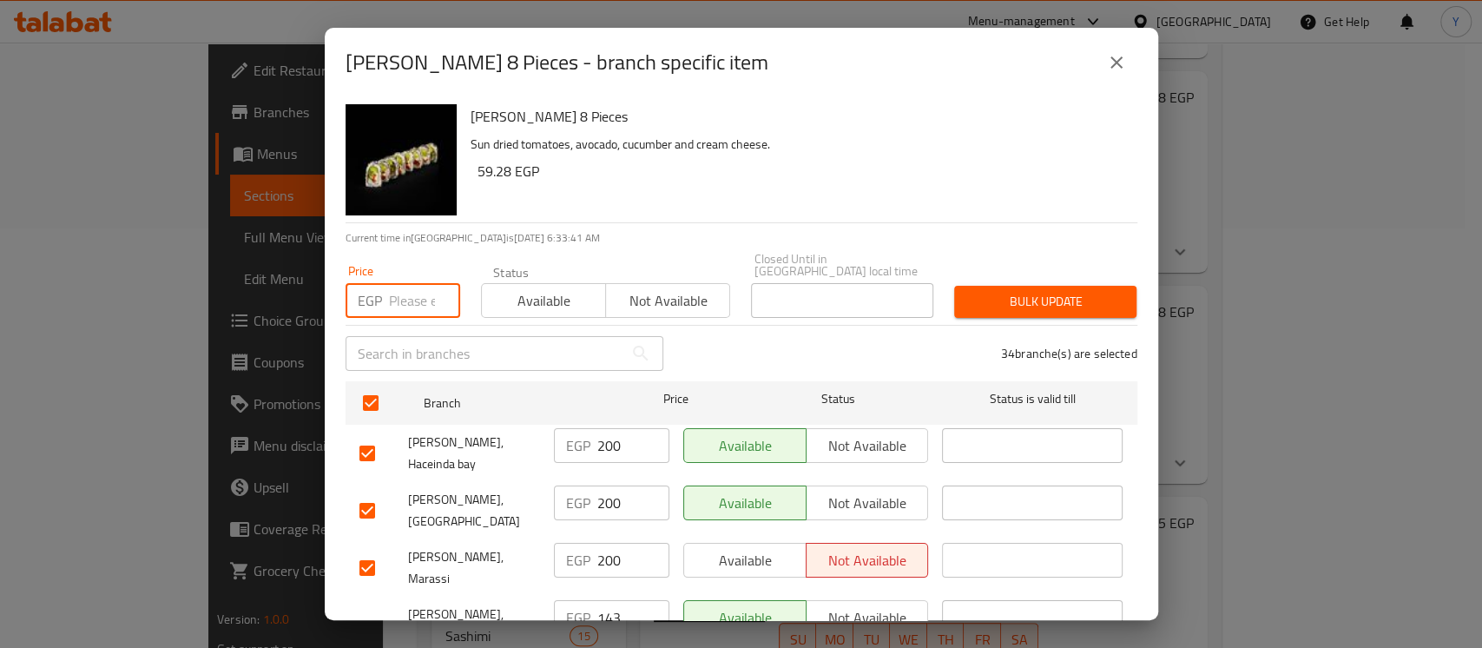
paste input "149"
type input "149"
click at [369, 436] on input "checkbox" at bounding box center [367, 453] width 36 height 36
checkbox input "false"
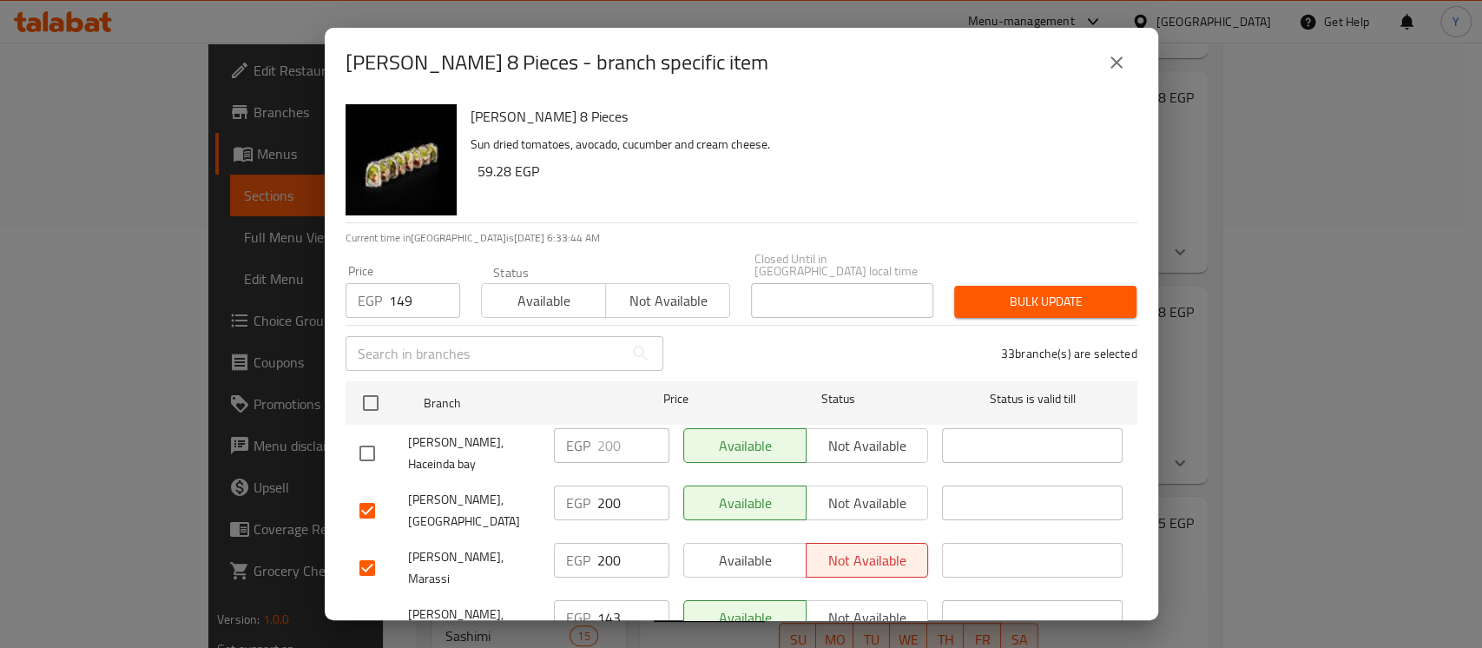
click at [363, 492] on input "checkbox" at bounding box center [367, 510] width 36 height 36
checkbox input "false"
click at [370, 549] on input "checkbox" at bounding box center [367, 567] width 36 height 36
checkbox input "false"
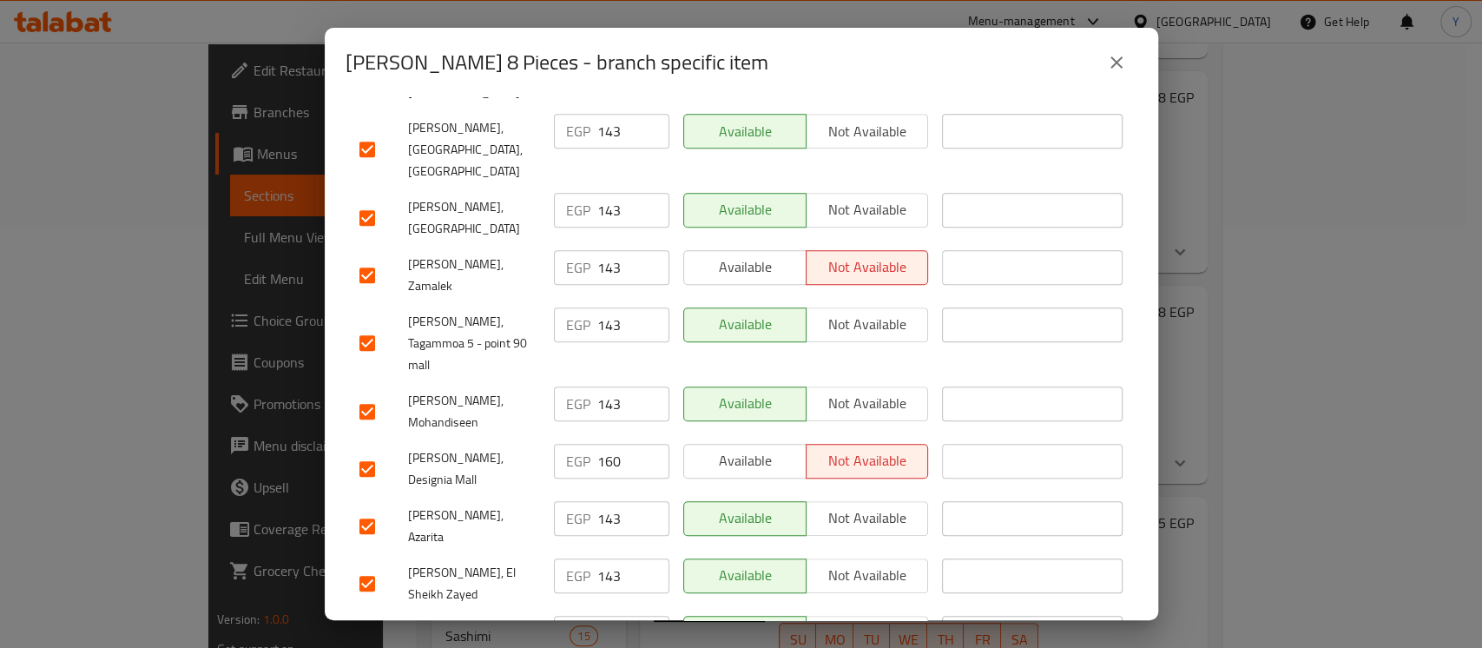
scroll to position [727, 0]
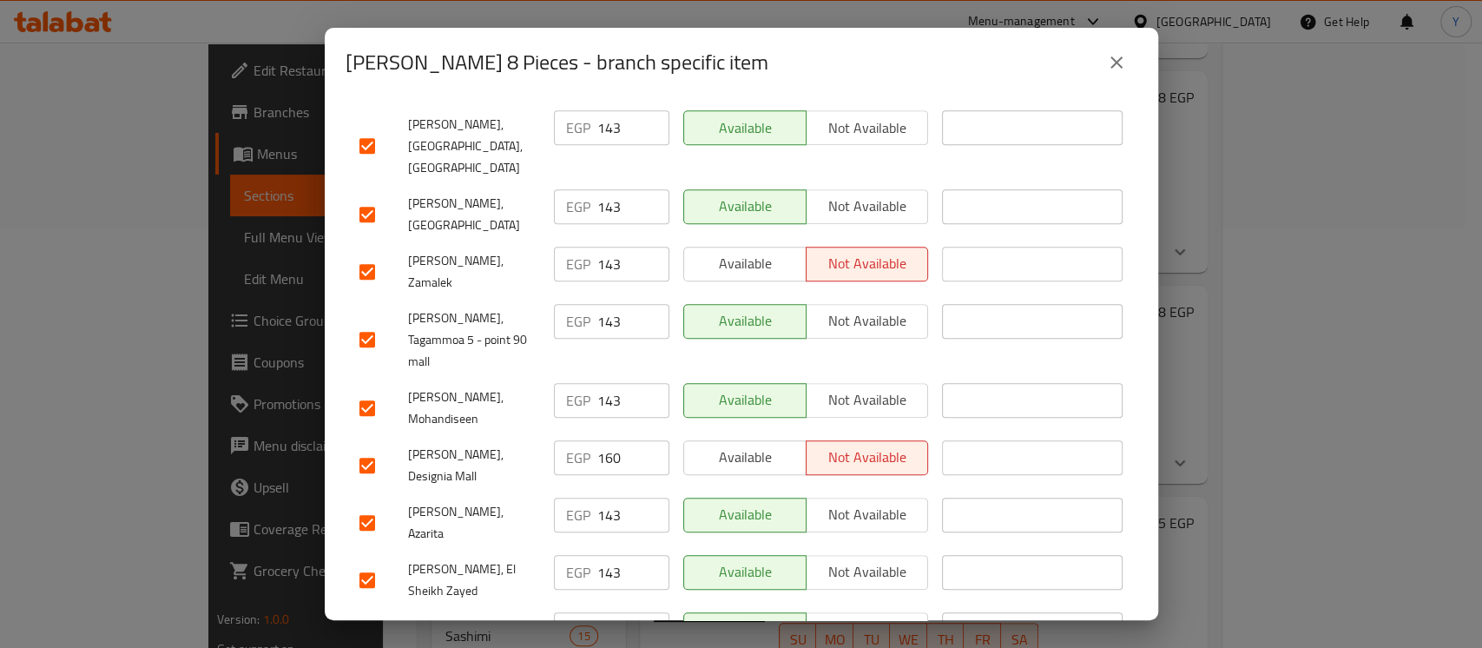
click at [374, 447] on input "checkbox" at bounding box center [367, 465] width 36 height 36
checkbox input "false"
click at [367, 504] on input "checkbox" at bounding box center [367, 522] width 36 height 36
checkbox input "false"
drag, startPoint x: 1139, startPoint y: 346, endPoint x: 1124, endPoint y: 388, distance: 44.2
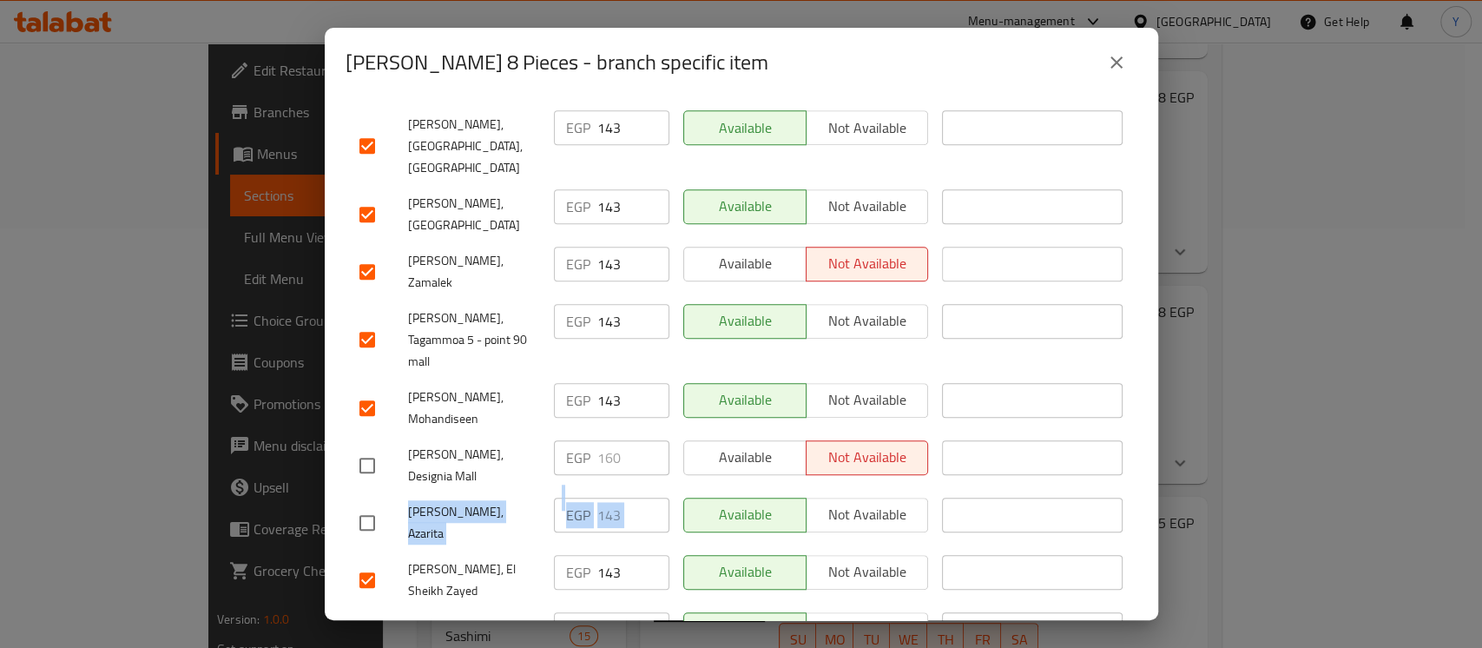
click at [1131, 414] on div "Ura Maki 8 Pieces Sun dried tomatoes, avocado, cucumber and cream cheese. 59.28…" at bounding box center [741, 358] width 833 height 523
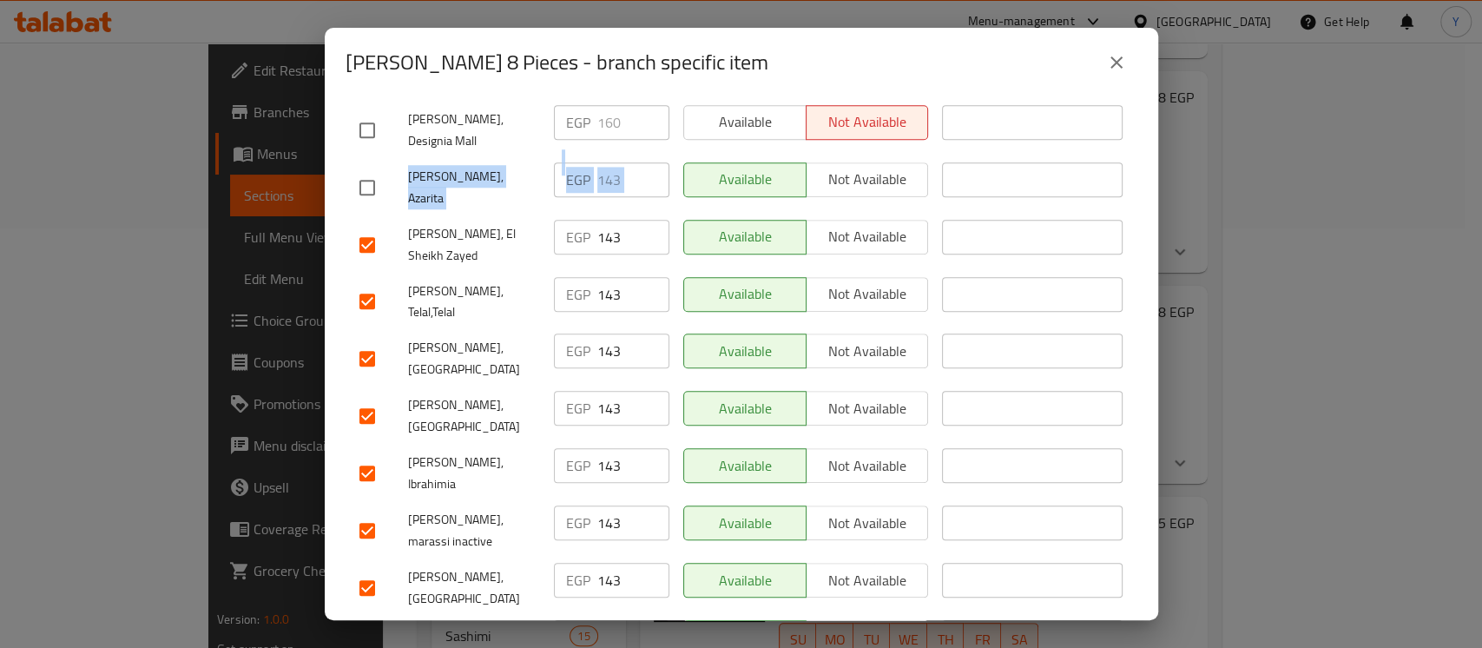
scroll to position [1050, 0]
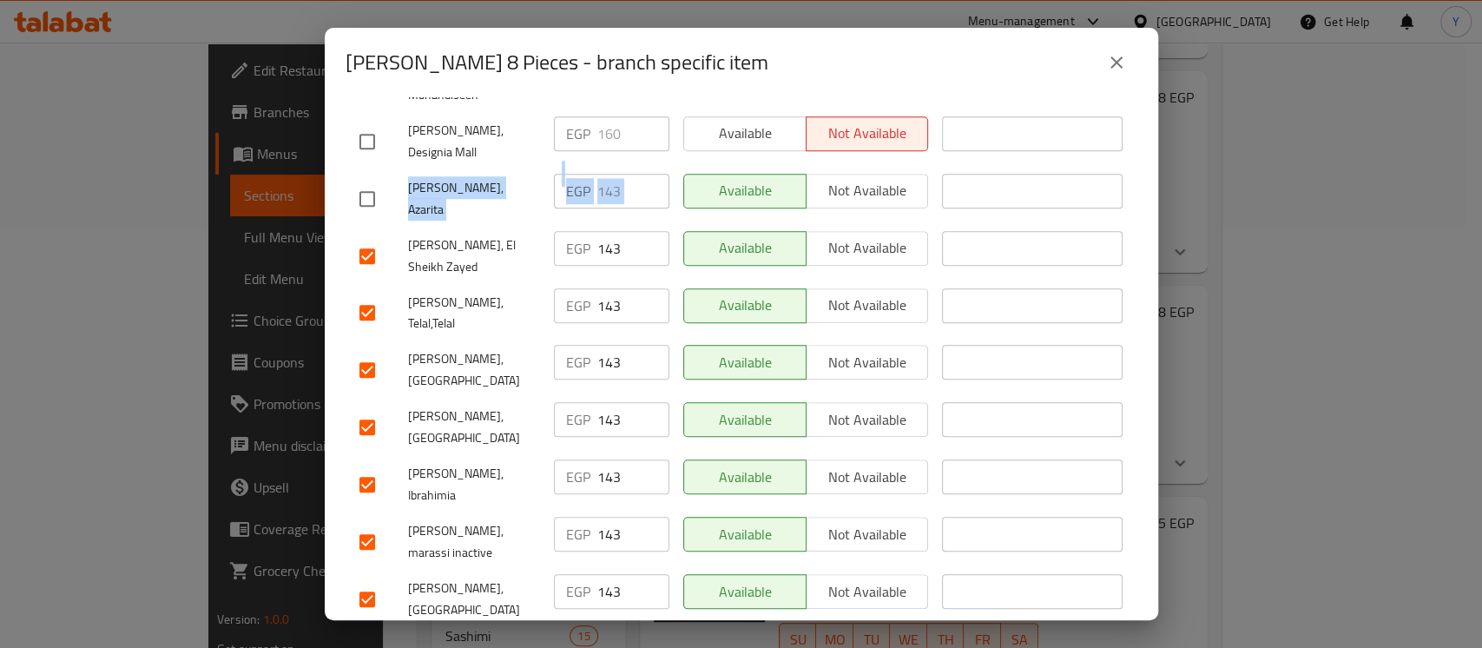
click at [377, 466] on input "checkbox" at bounding box center [367, 484] width 36 height 36
checkbox input "false"
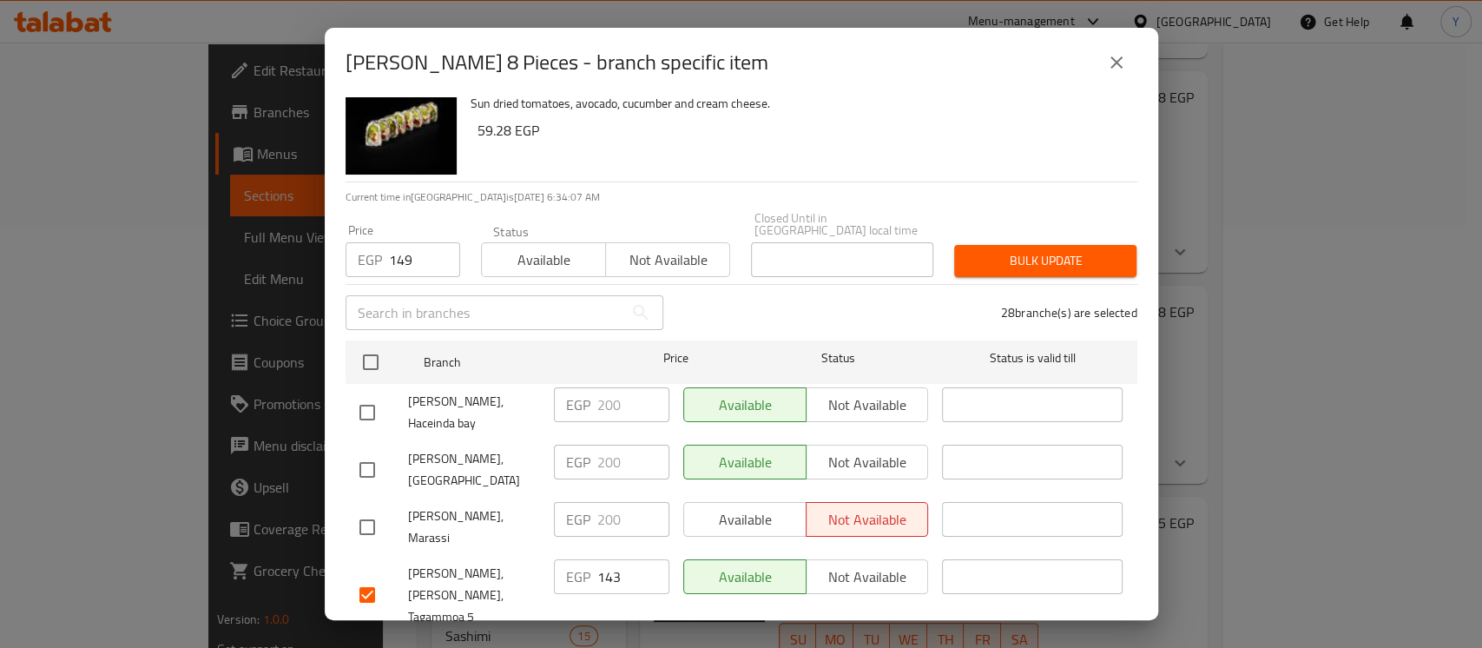
scroll to position [34, 0]
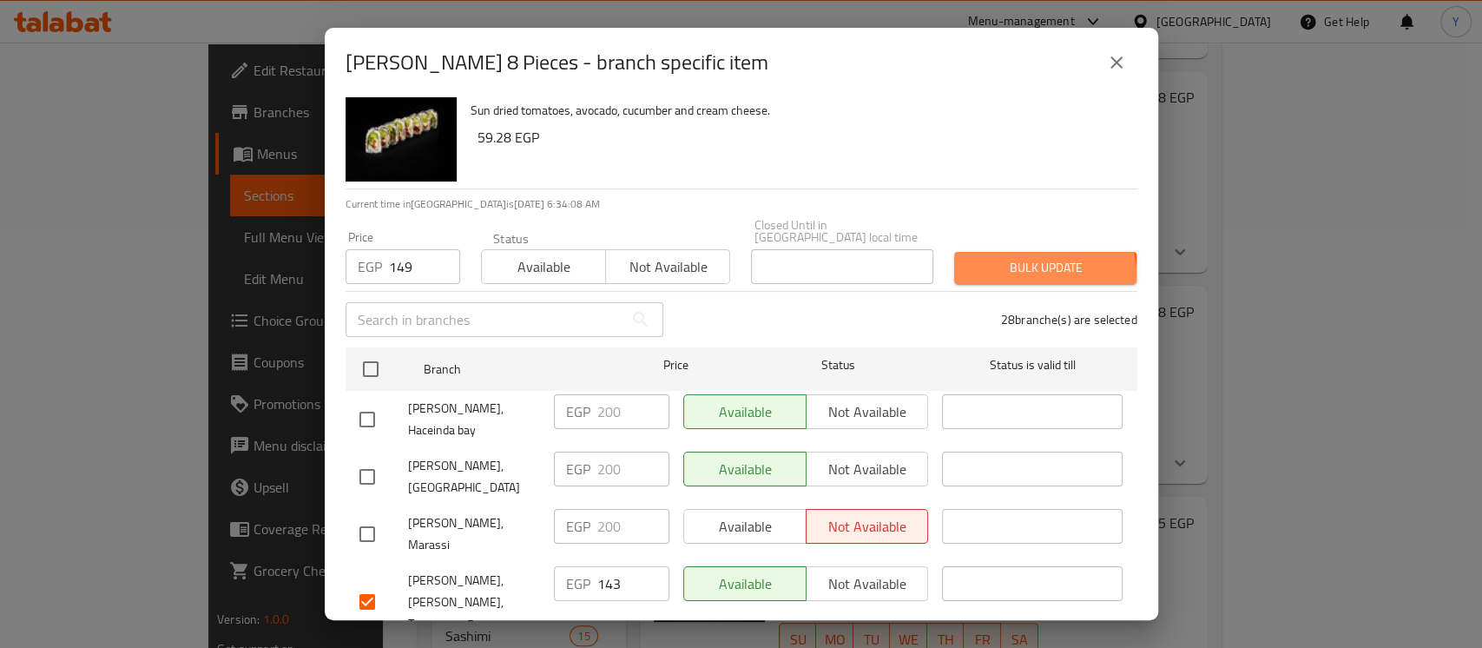
click at [1008, 265] on span "Bulk update" at bounding box center [1045, 268] width 155 height 22
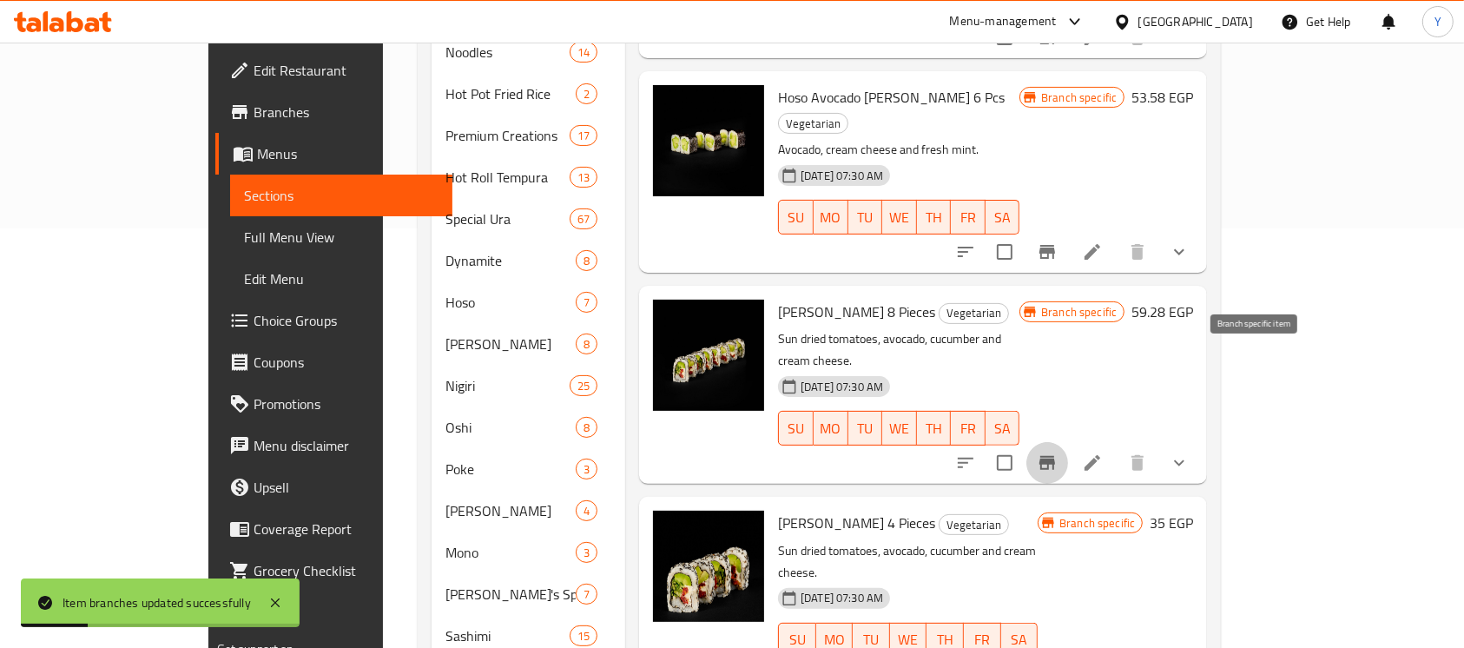
click at [1057, 452] on icon "Branch-specific-item" at bounding box center [1046, 462] width 21 height 21
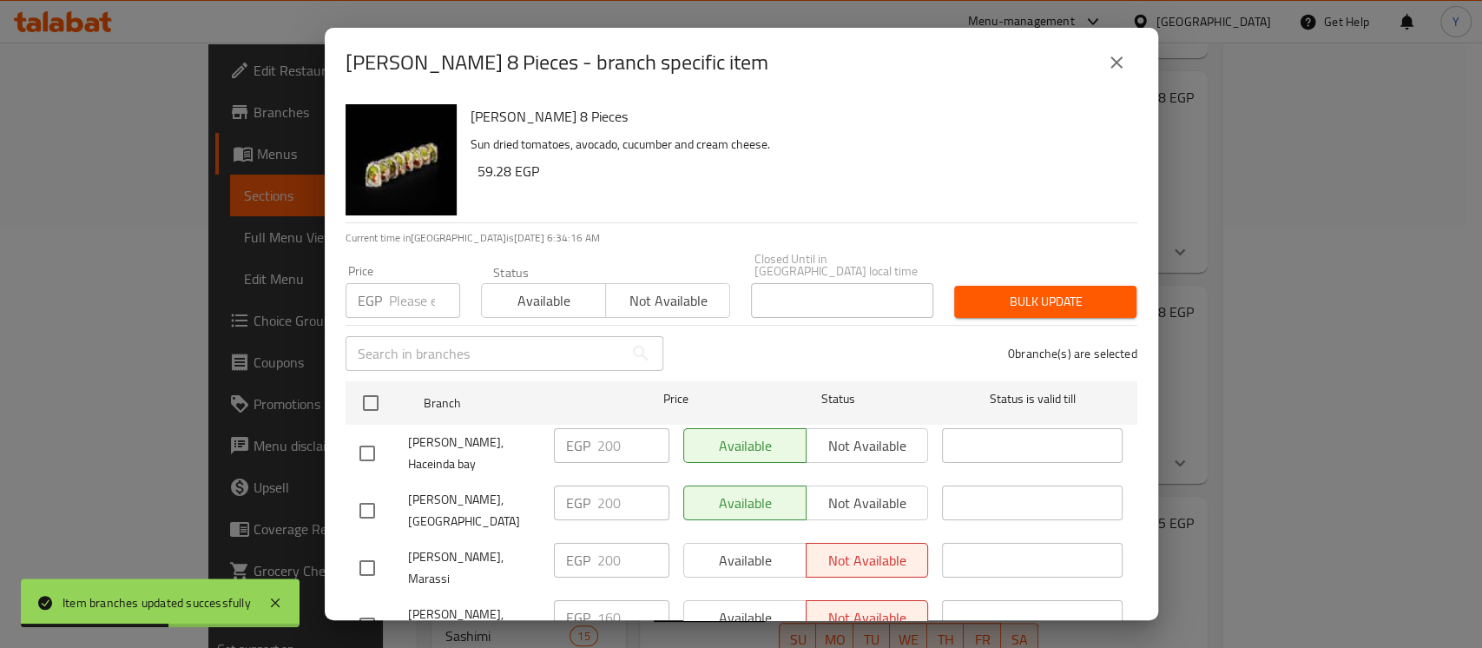
click at [376, 607] on input "checkbox" at bounding box center [367, 625] width 36 height 36
checkbox input "true"
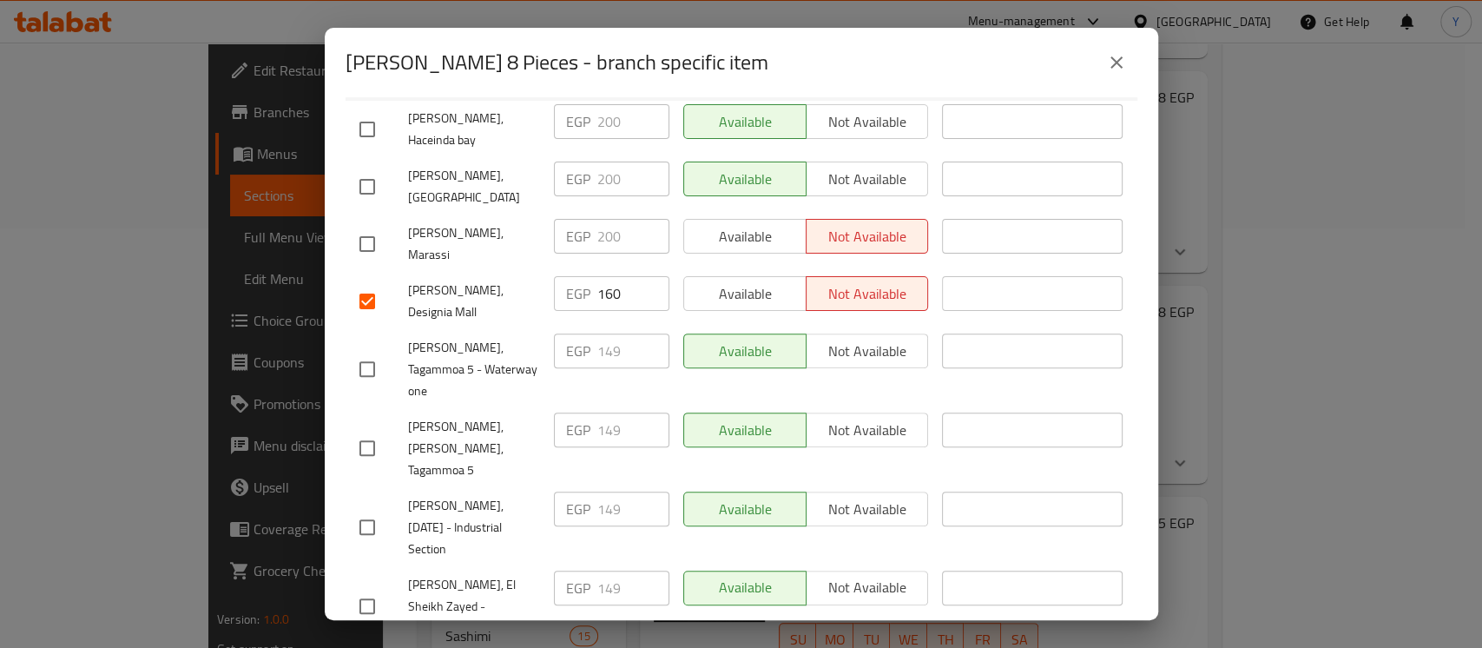
scroll to position [0, 0]
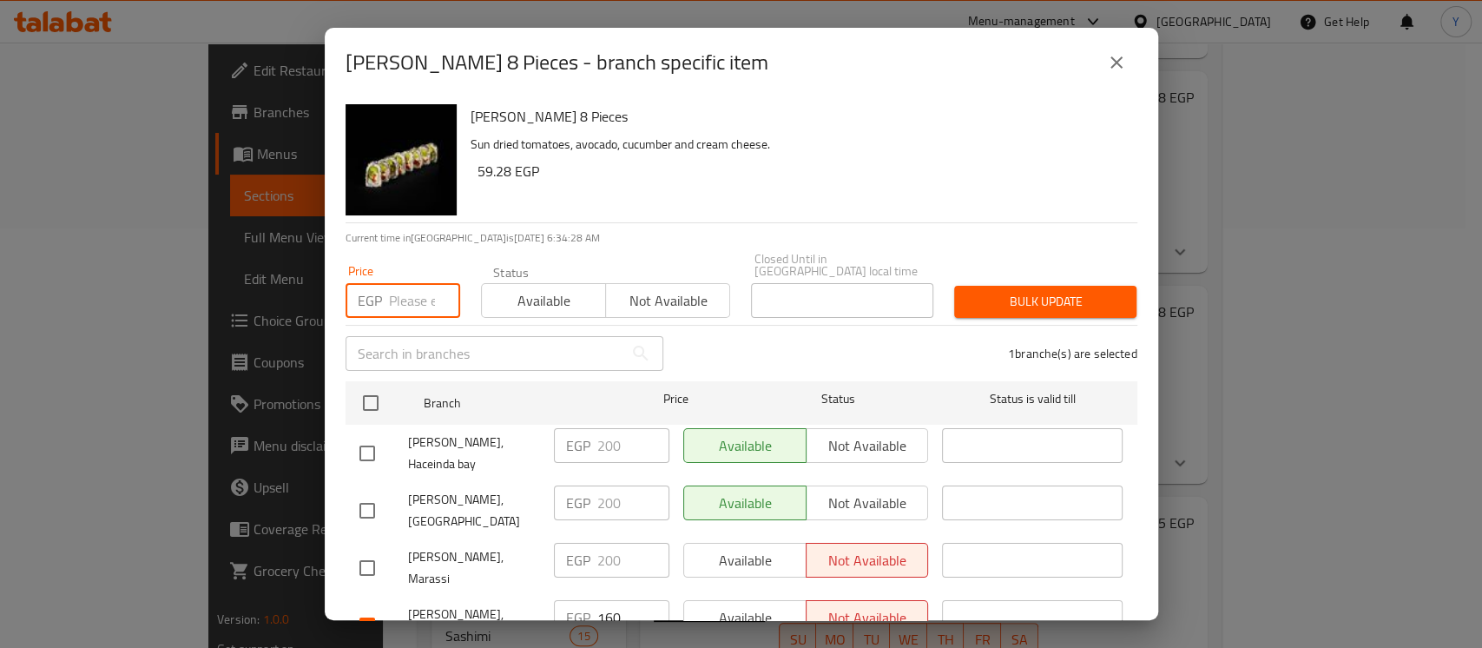
paste input "166"
type input "166"
click at [976, 291] on span "Bulk update" at bounding box center [1045, 302] width 155 height 22
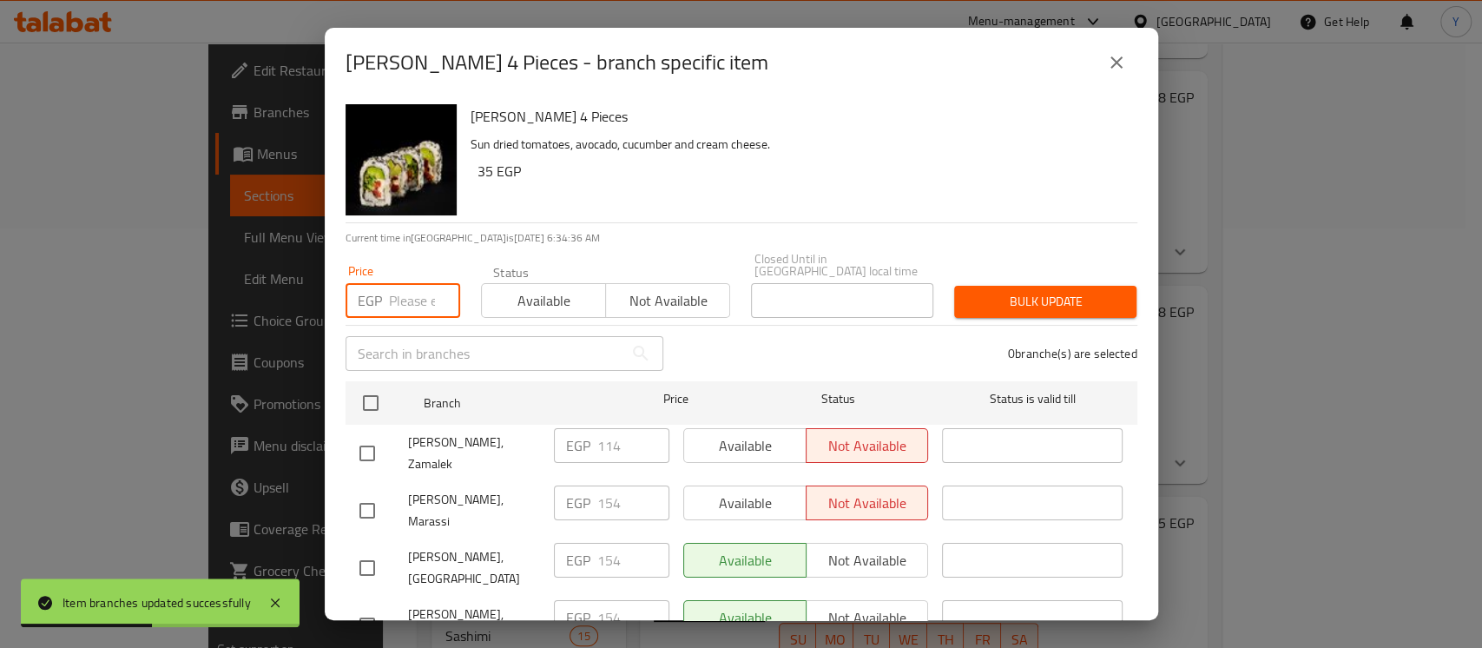
paste input "120"
type input "120"
click at [361, 549] on input "checkbox" at bounding box center [367, 567] width 36 height 36
drag, startPoint x: 361, startPoint y: 514, endPoint x: 358, endPoint y: 495, distance: 19.4
click at [360, 549] on input "checkbox" at bounding box center [367, 567] width 36 height 36
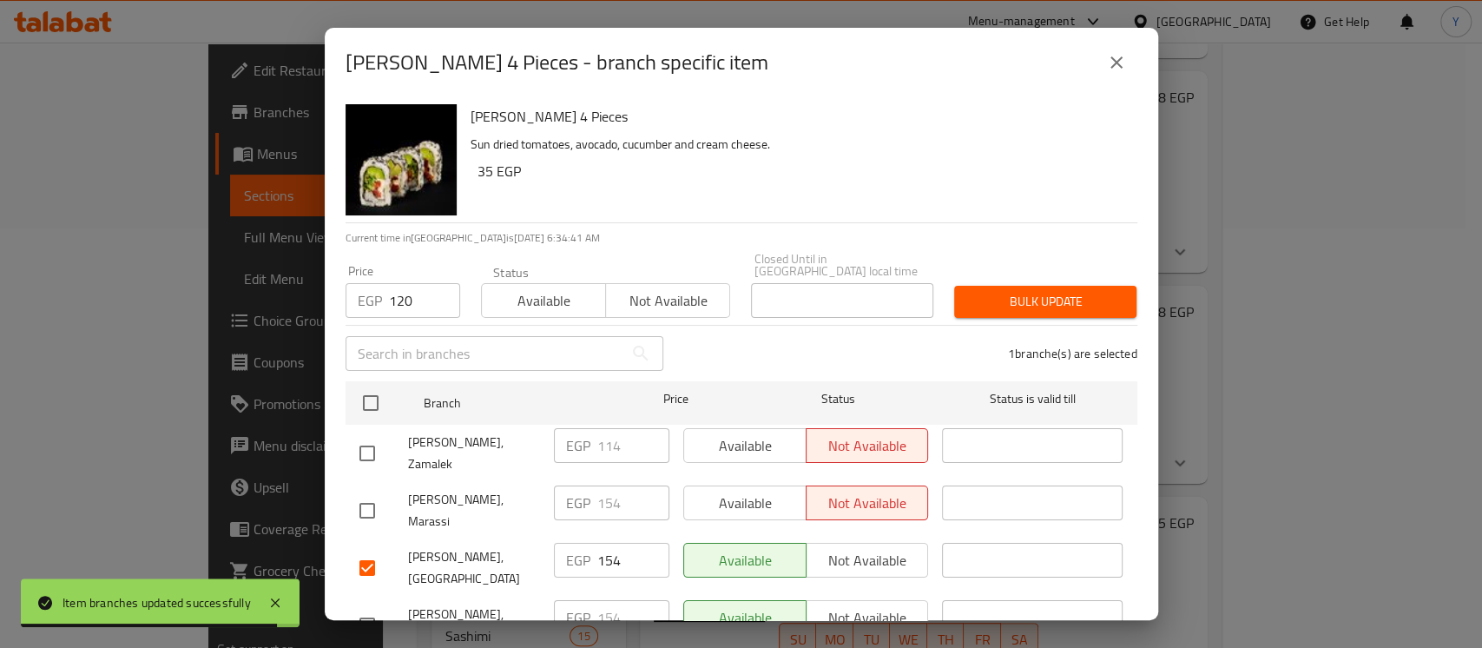
checkbox input "false"
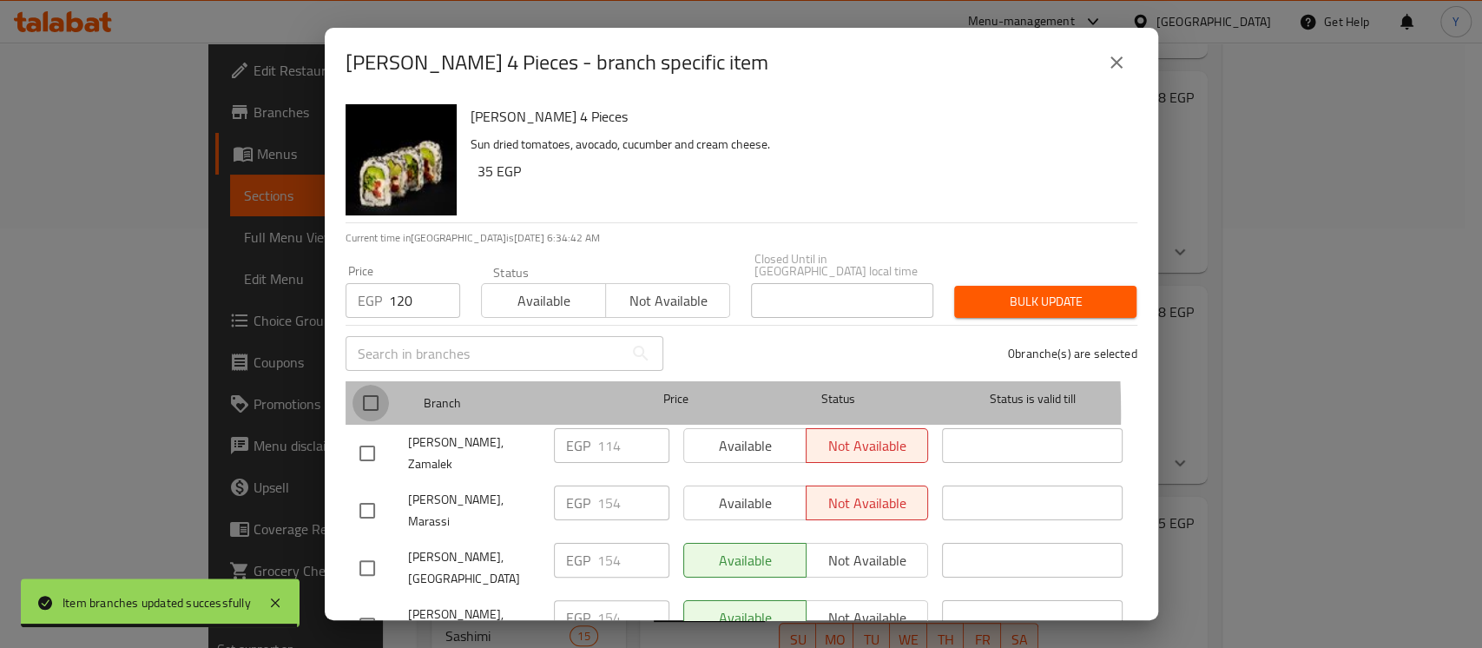
click at [374, 401] on input "checkbox" at bounding box center [370, 403] width 36 height 36
checkbox input "true"
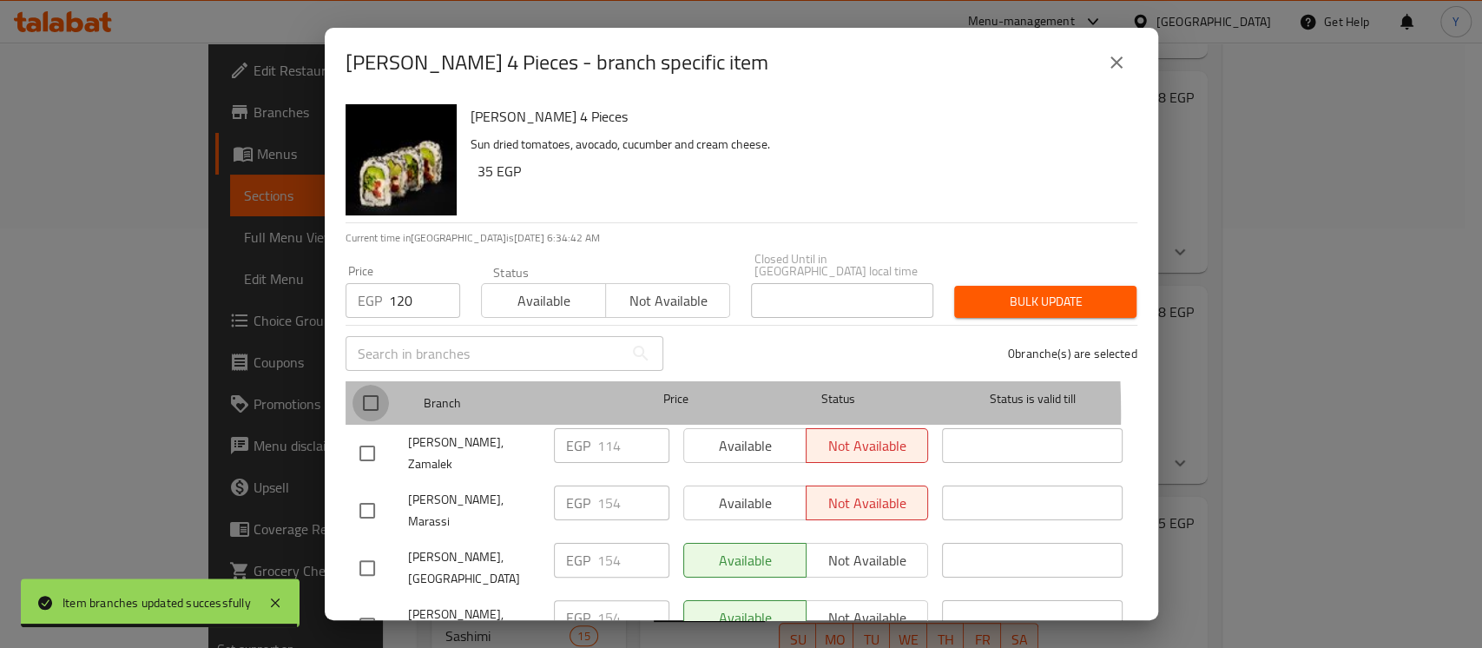
checkbox input "true"
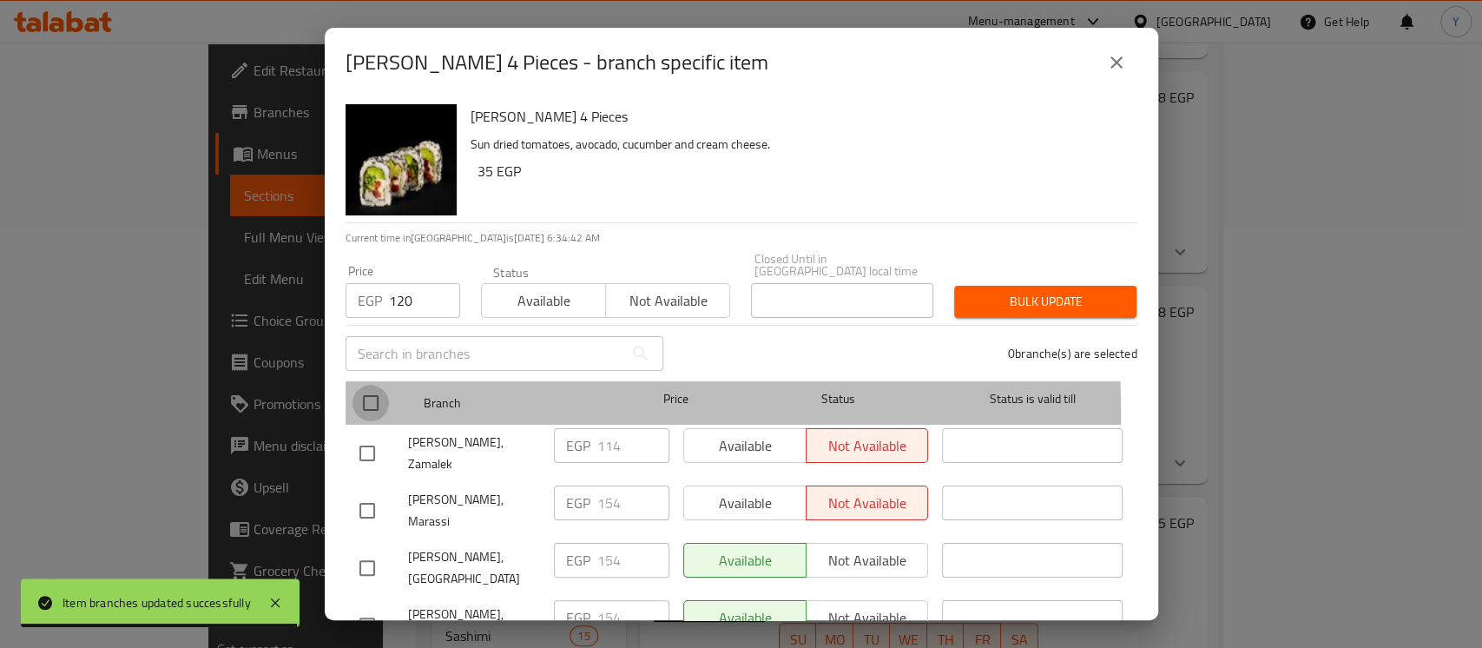
checkbox input "true"
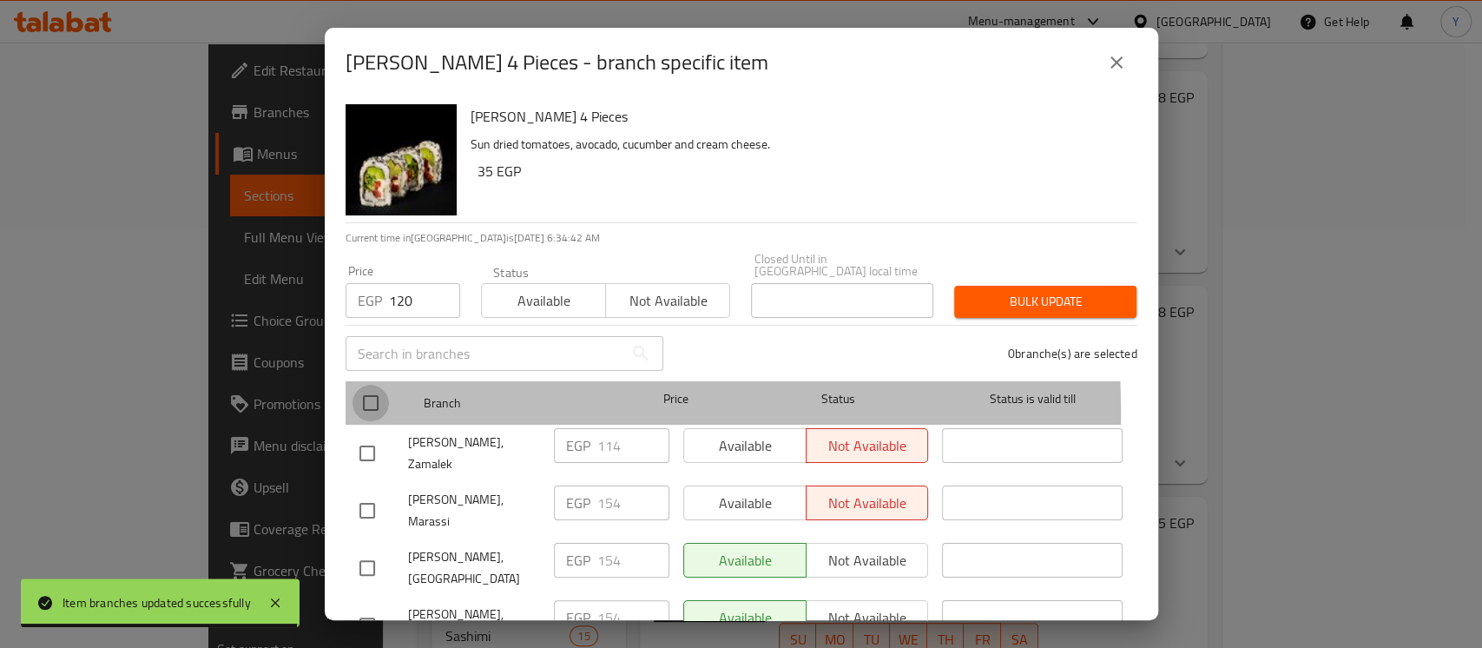
checkbox input "true"
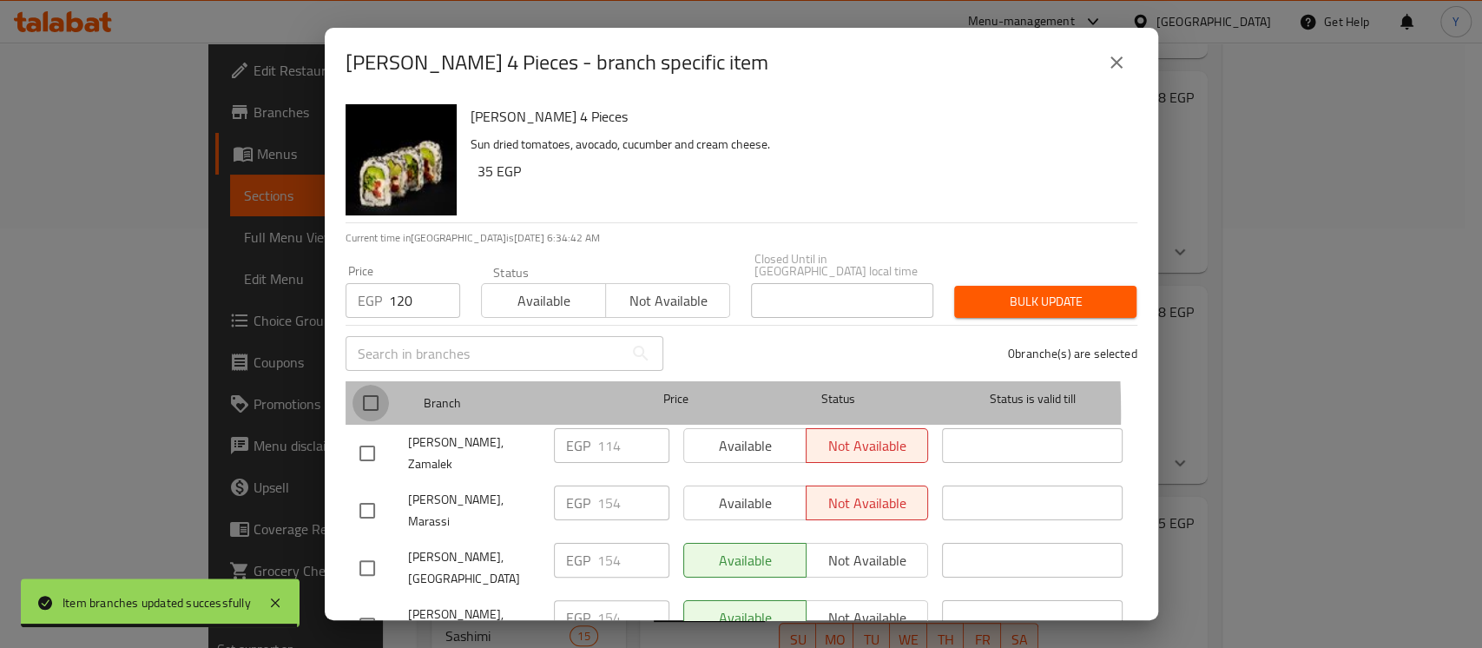
checkbox input "true"
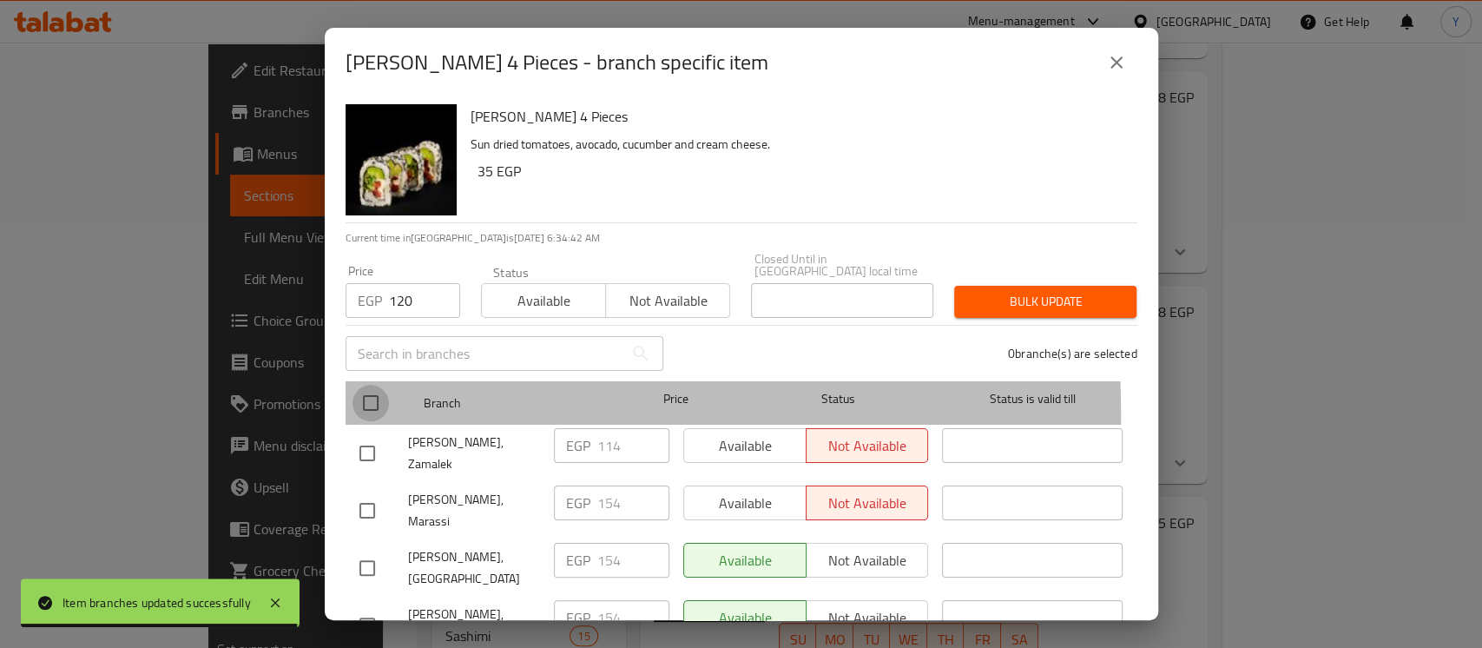
checkbox input "true"
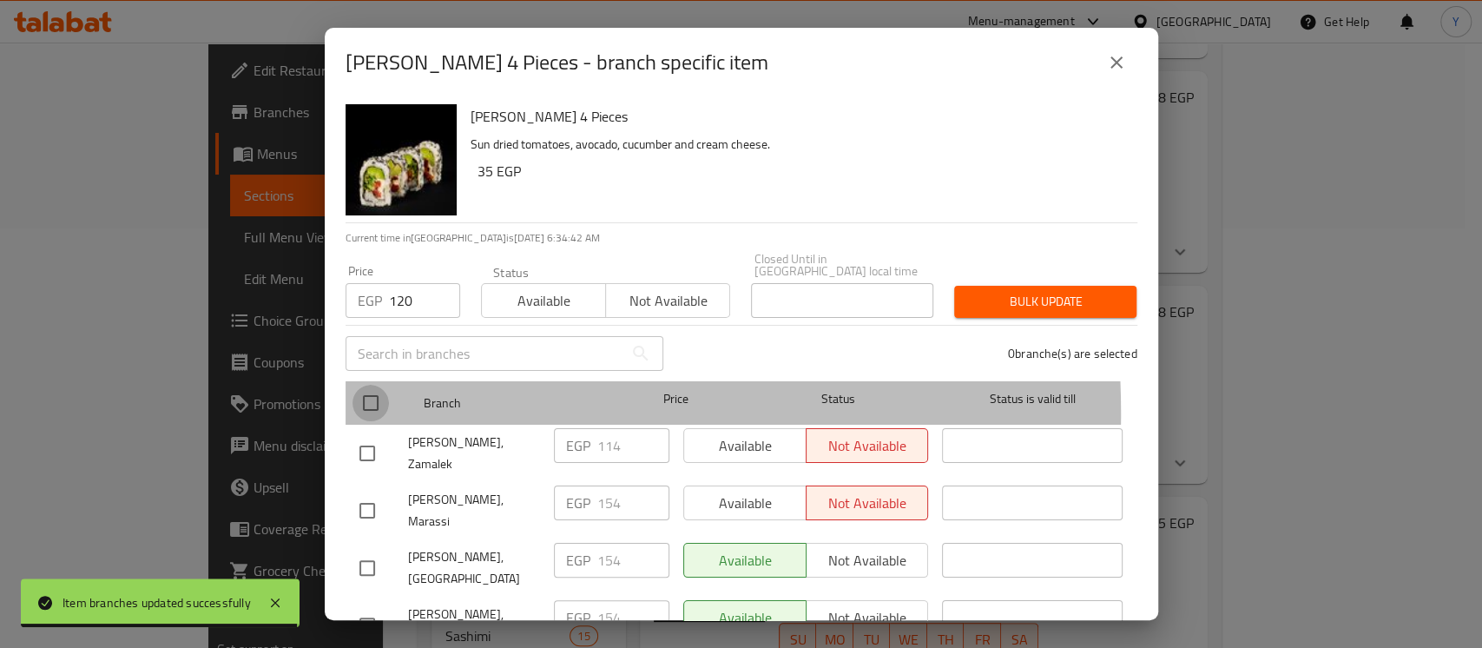
checkbox input "true"
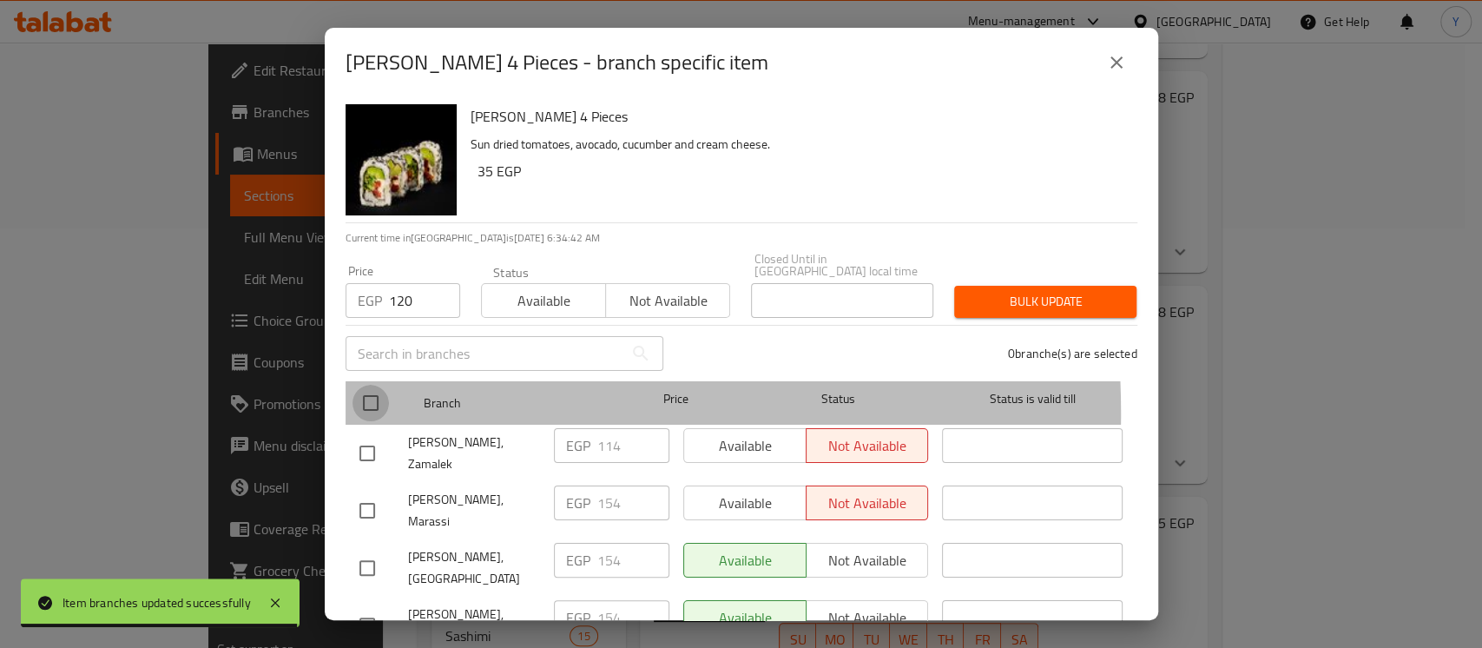
checkbox input "true"
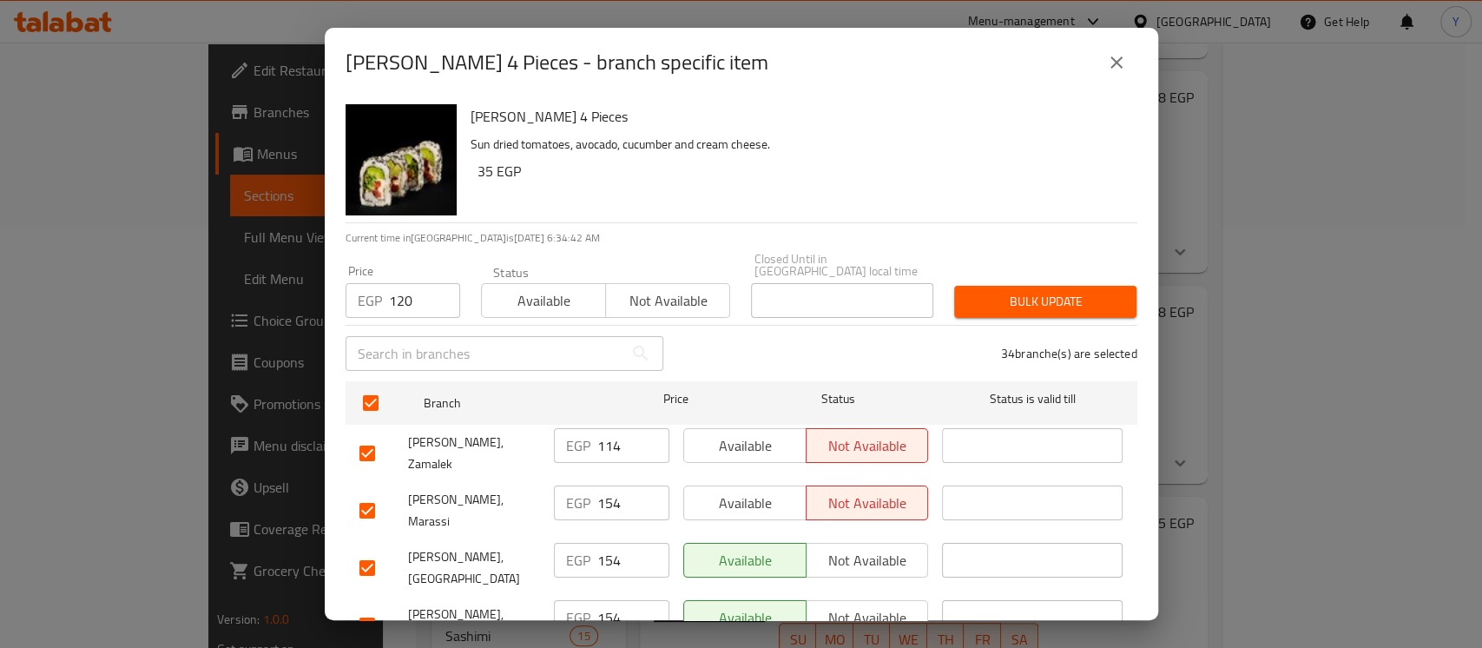
click at [382, 549] on input "checkbox" at bounding box center [367, 567] width 36 height 36
checkbox input "false"
click at [375, 492] on input "checkbox" at bounding box center [367, 510] width 36 height 36
checkbox input "false"
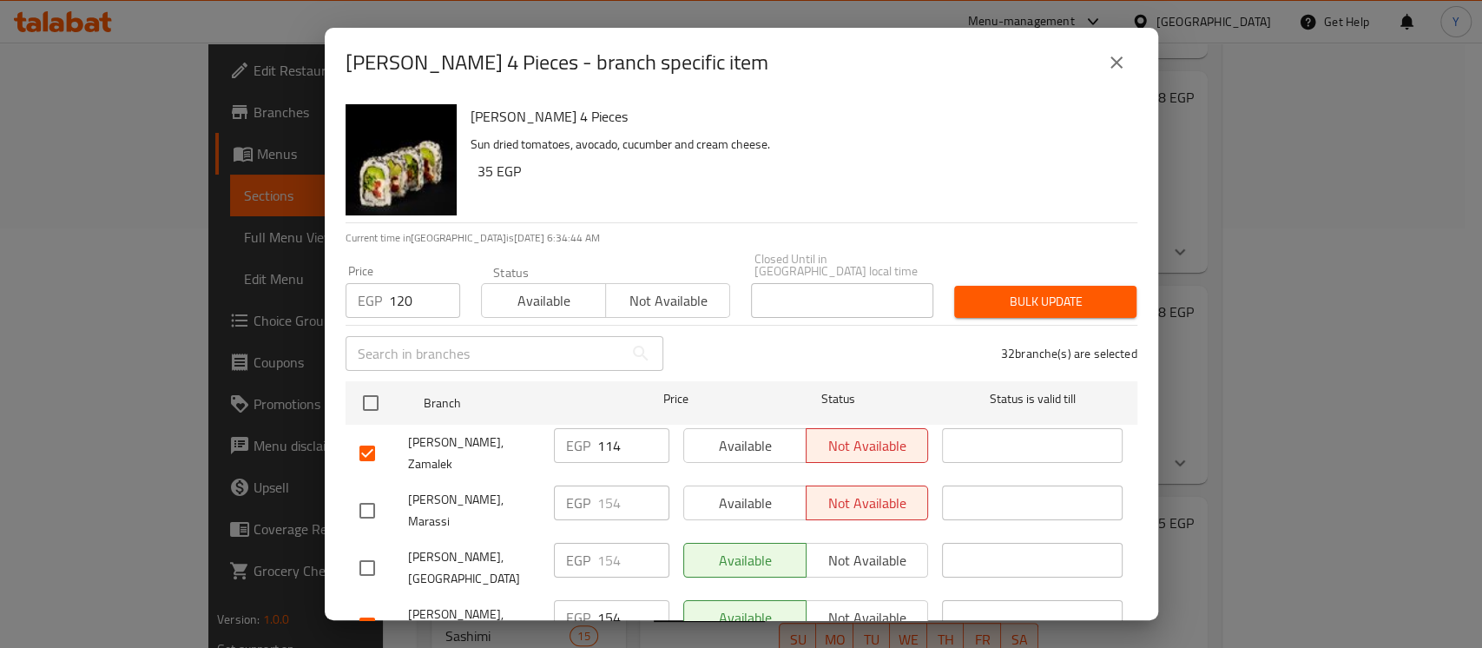
drag, startPoint x: 371, startPoint y: 575, endPoint x: 426, endPoint y: 600, distance: 61.0
click at [370, 607] on input "checkbox" at bounding box center [367, 625] width 36 height 36
checkbox input "false"
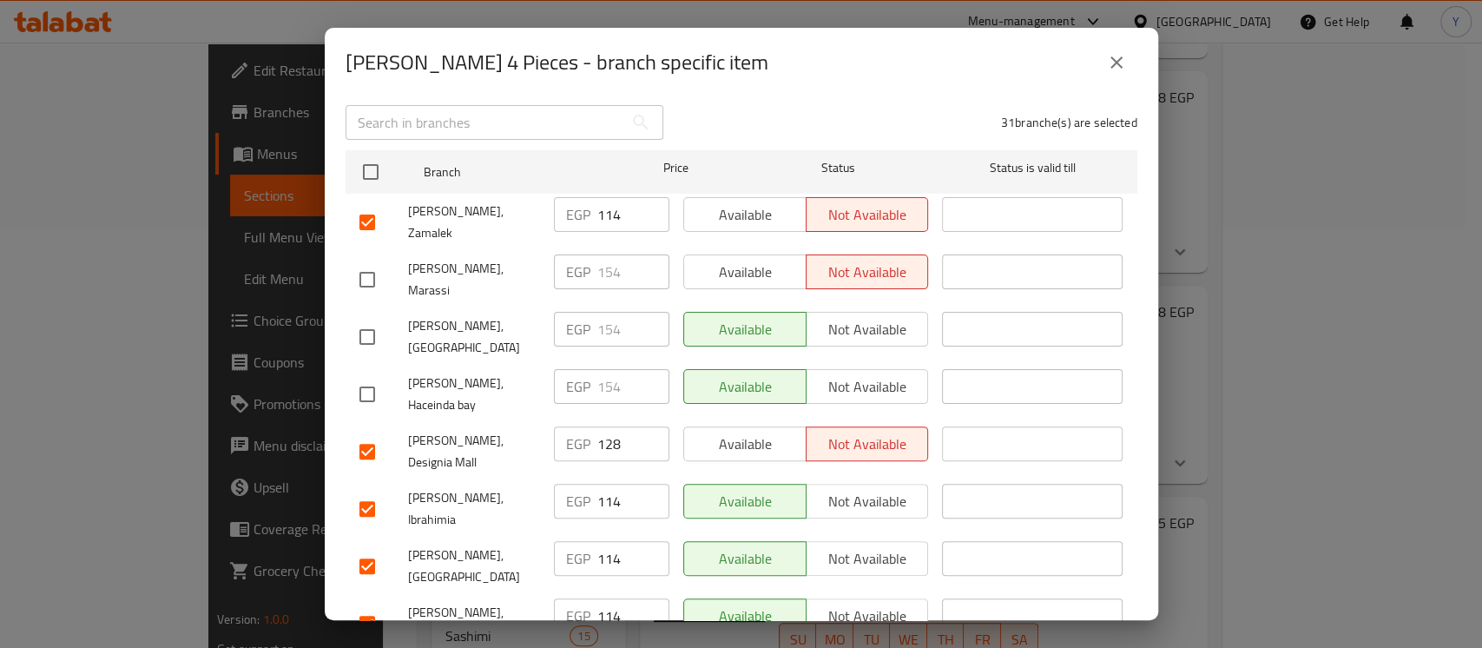
scroll to position [235, 0]
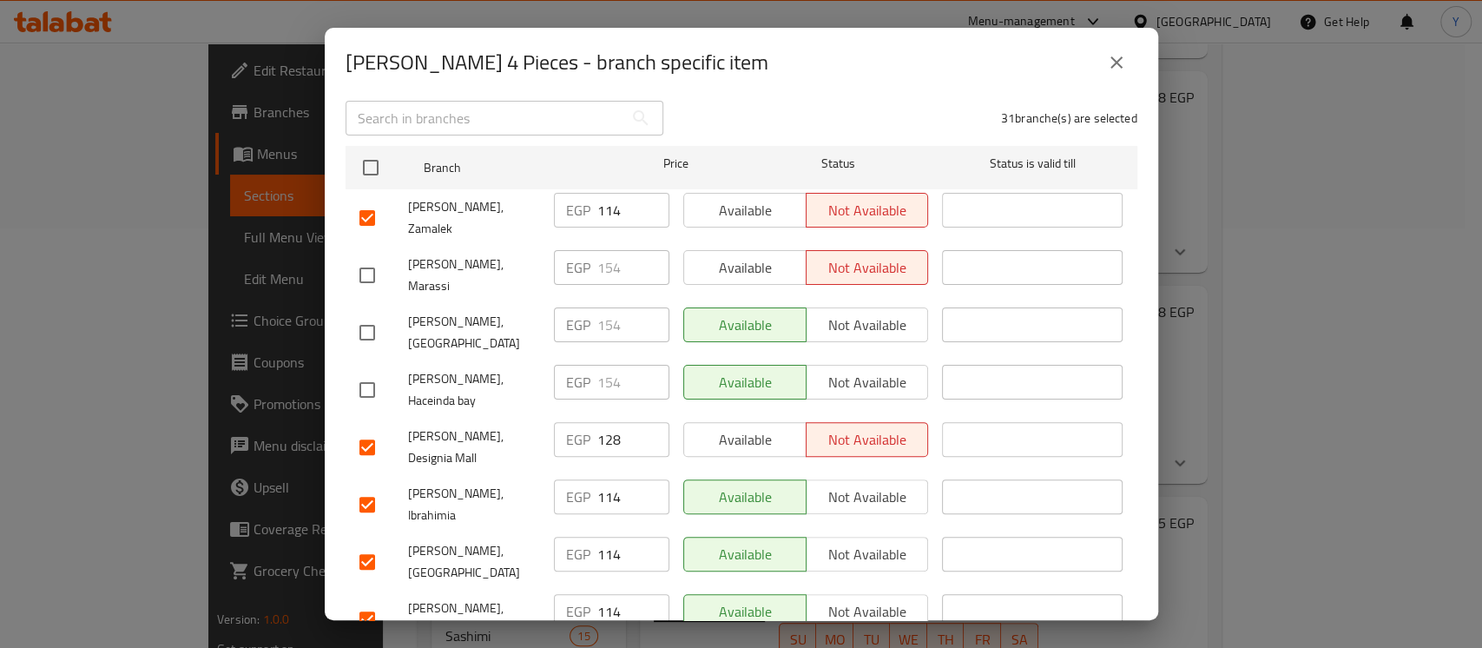
click at [363, 429] on input "checkbox" at bounding box center [367, 447] width 36 height 36
checkbox input "false"
click at [368, 486] on input "checkbox" at bounding box center [367, 504] width 36 height 36
checkbox input "false"
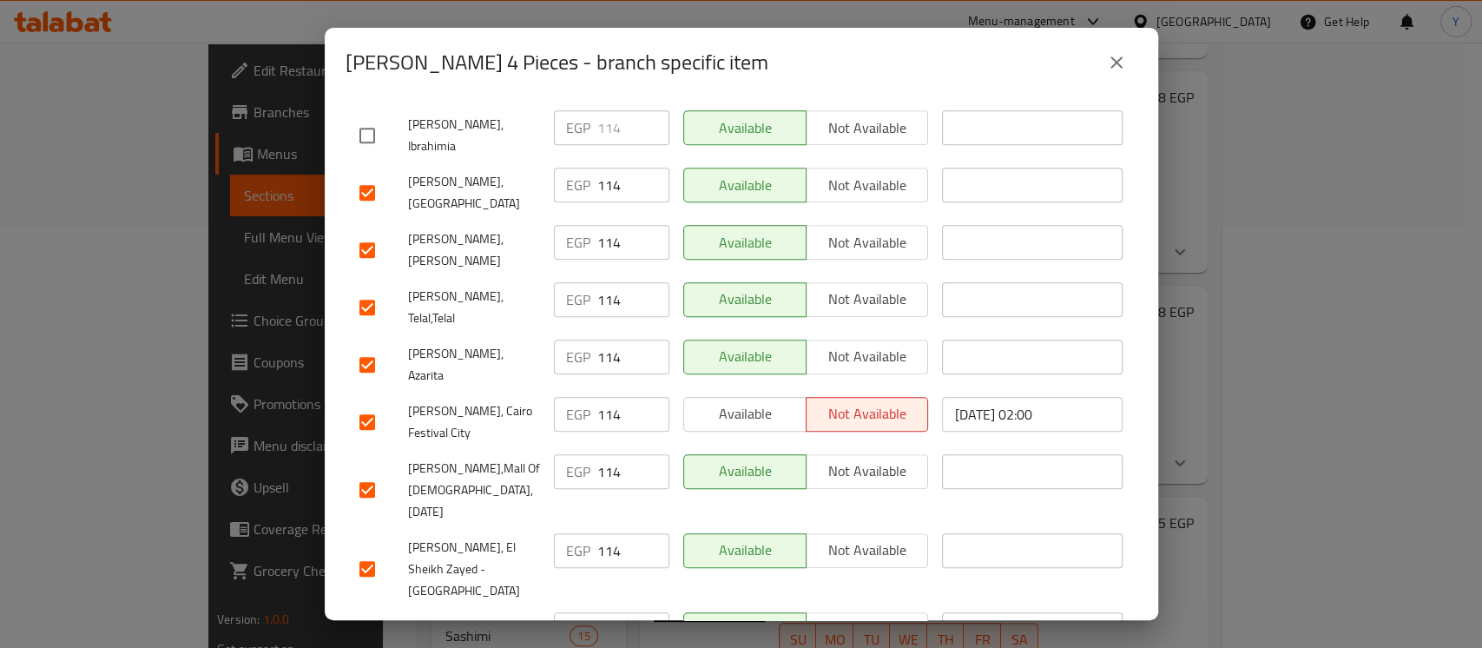
scroll to position [566, 0]
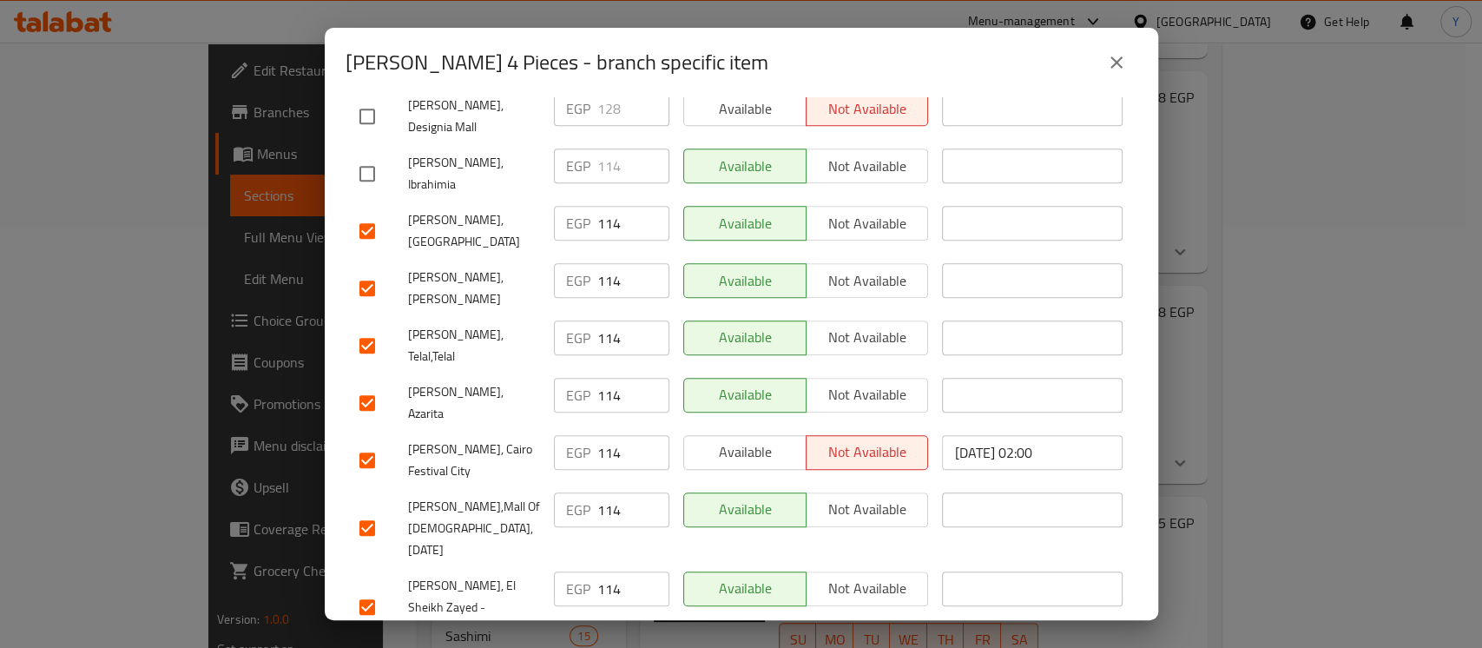
click at [370, 385] on input "checkbox" at bounding box center [367, 403] width 36 height 36
checkbox input "false"
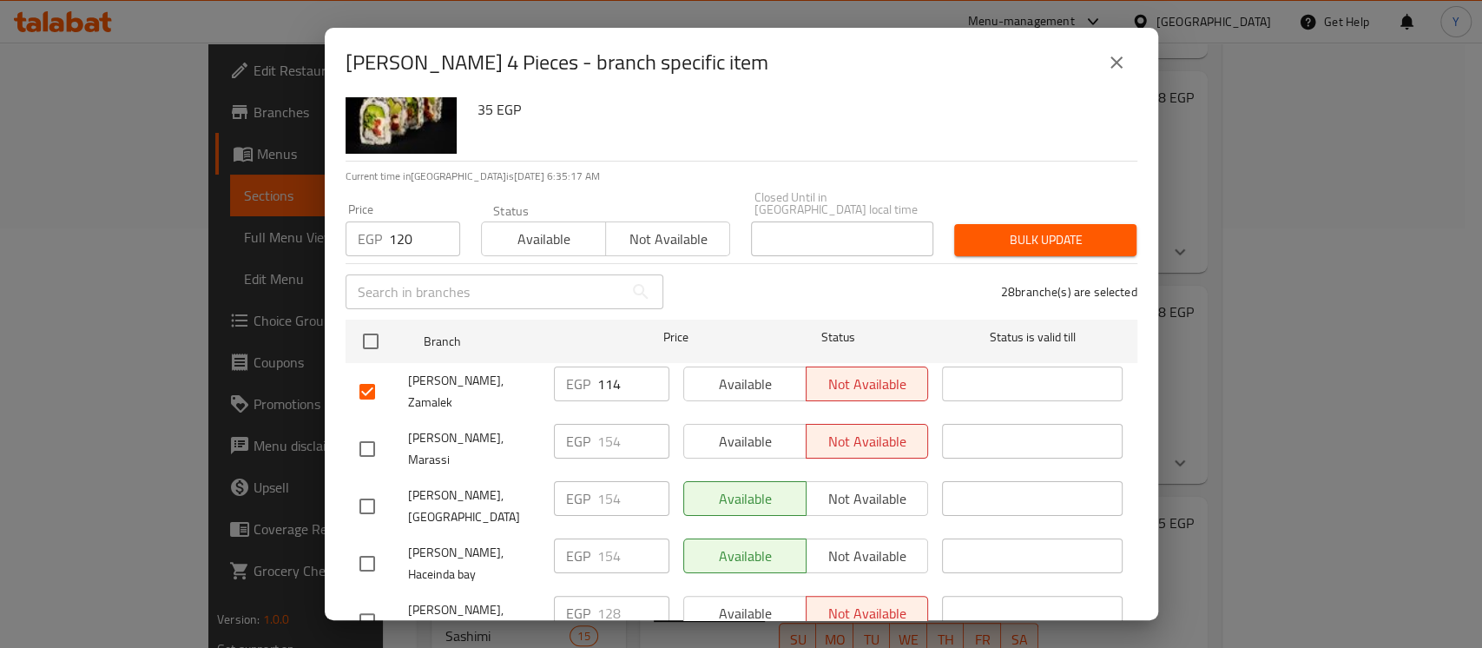
scroll to position [55, 0]
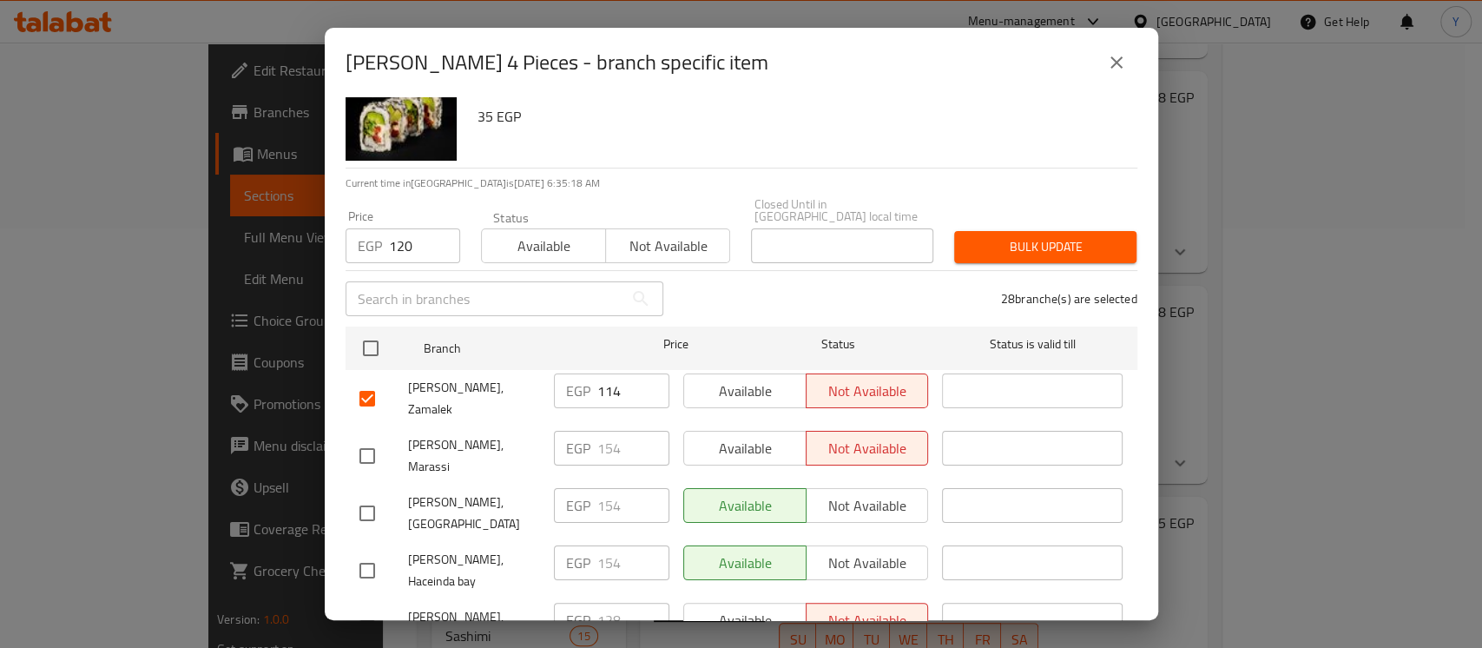
click at [1047, 240] on span "Bulk update" at bounding box center [1045, 247] width 155 height 22
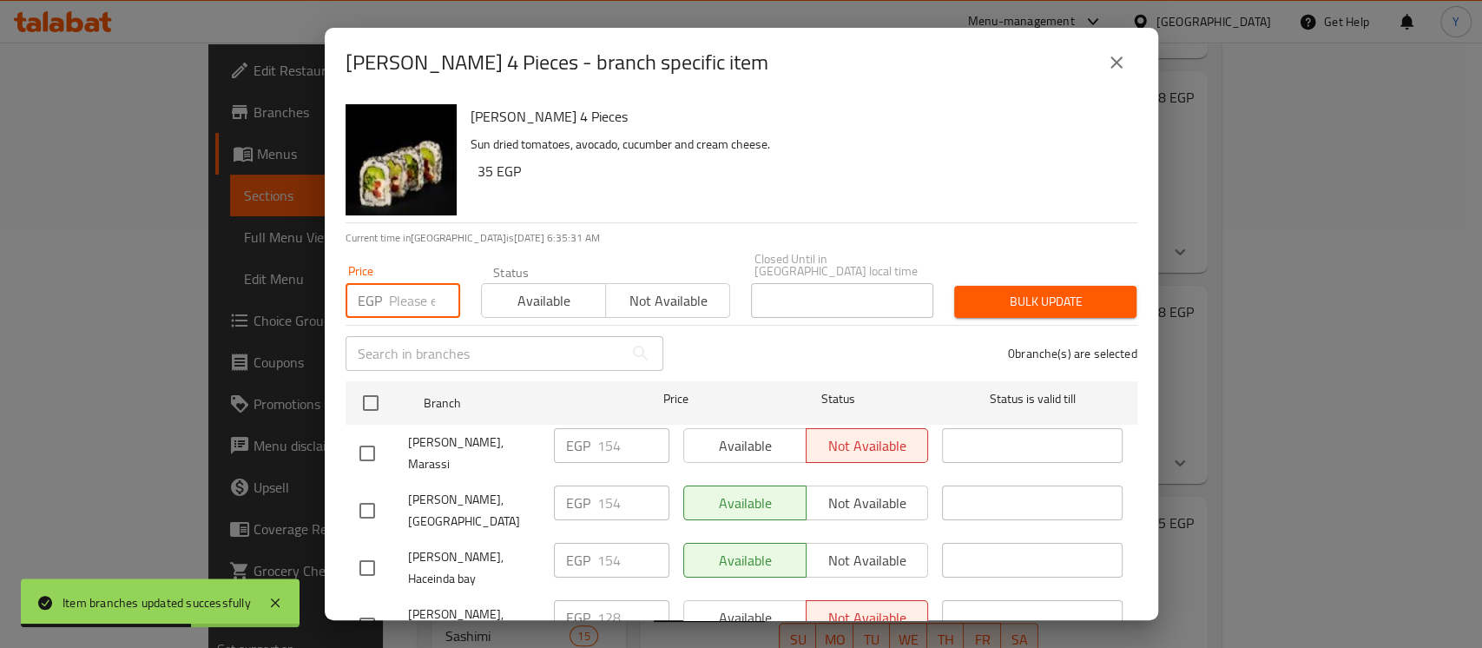
paste input "137"
type input "137"
click at [358, 607] on input "checkbox" at bounding box center [367, 625] width 36 height 36
checkbox input "true"
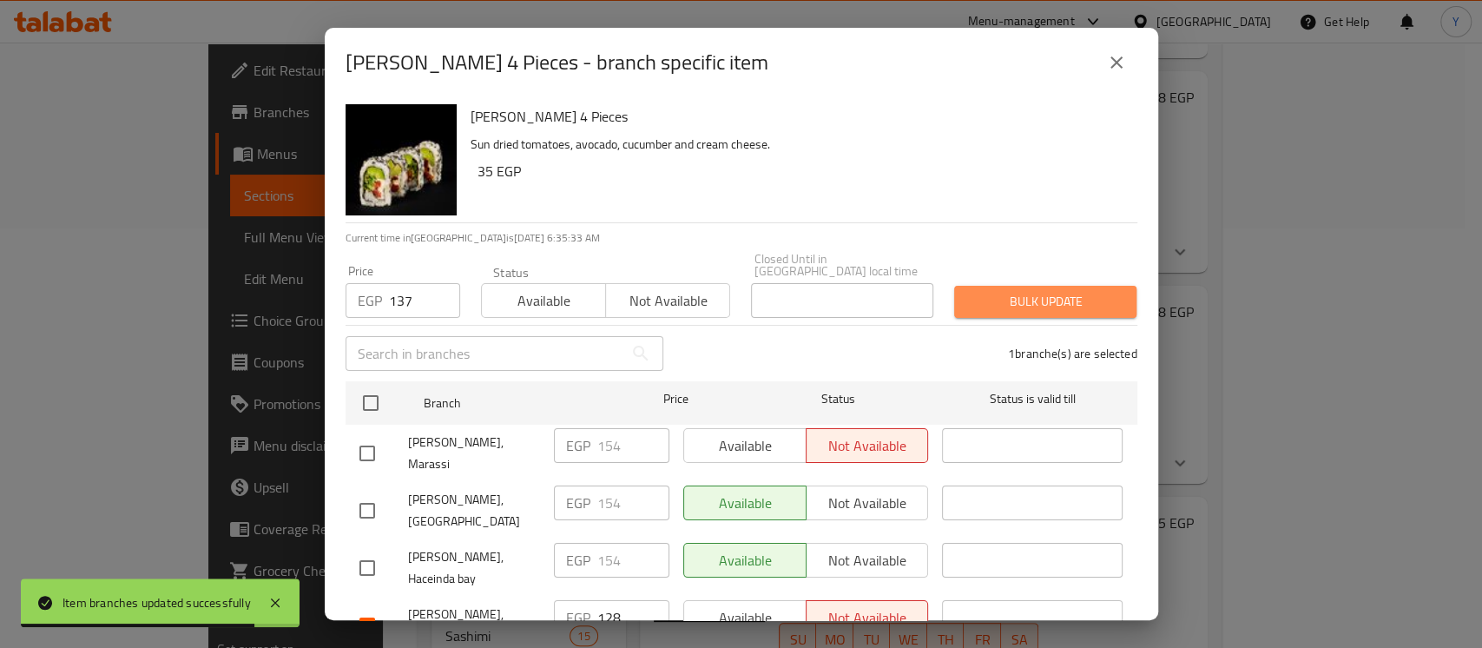
click at [1032, 302] on button "Bulk update" at bounding box center [1045, 302] width 182 height 32
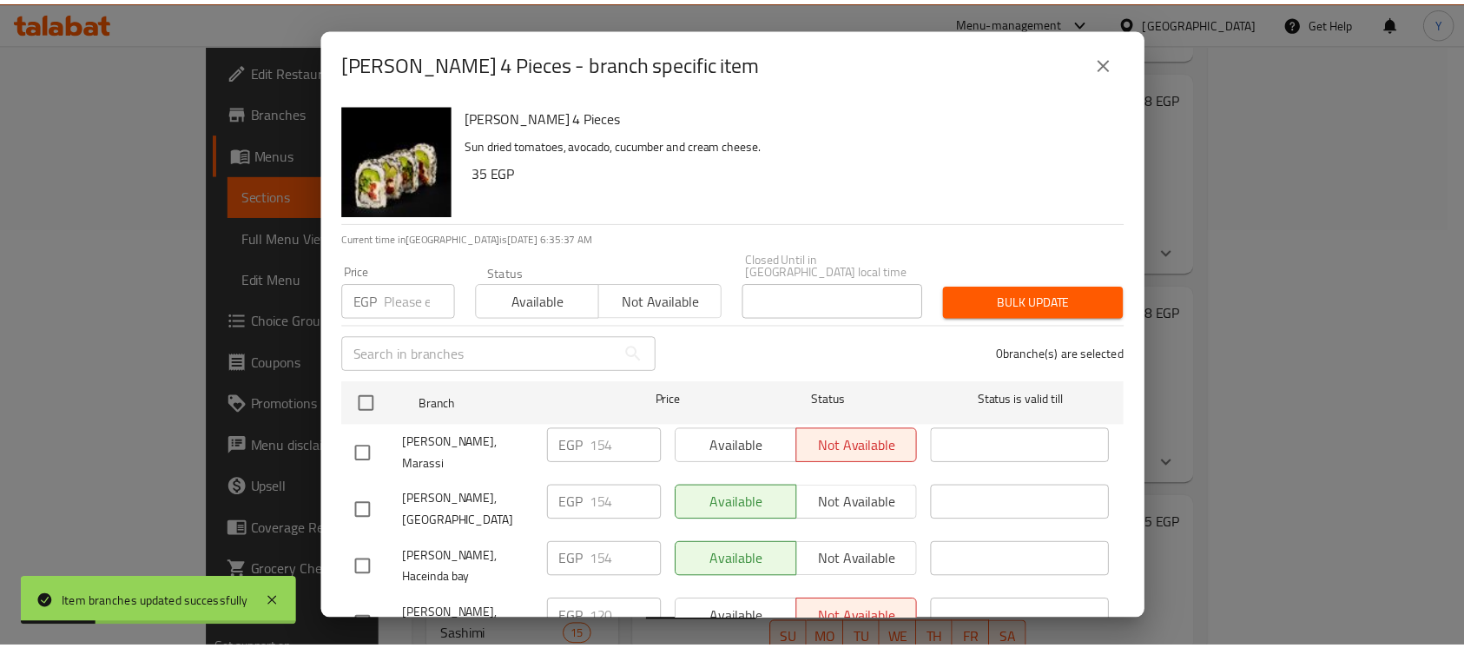
scroll to position [1615, 0]
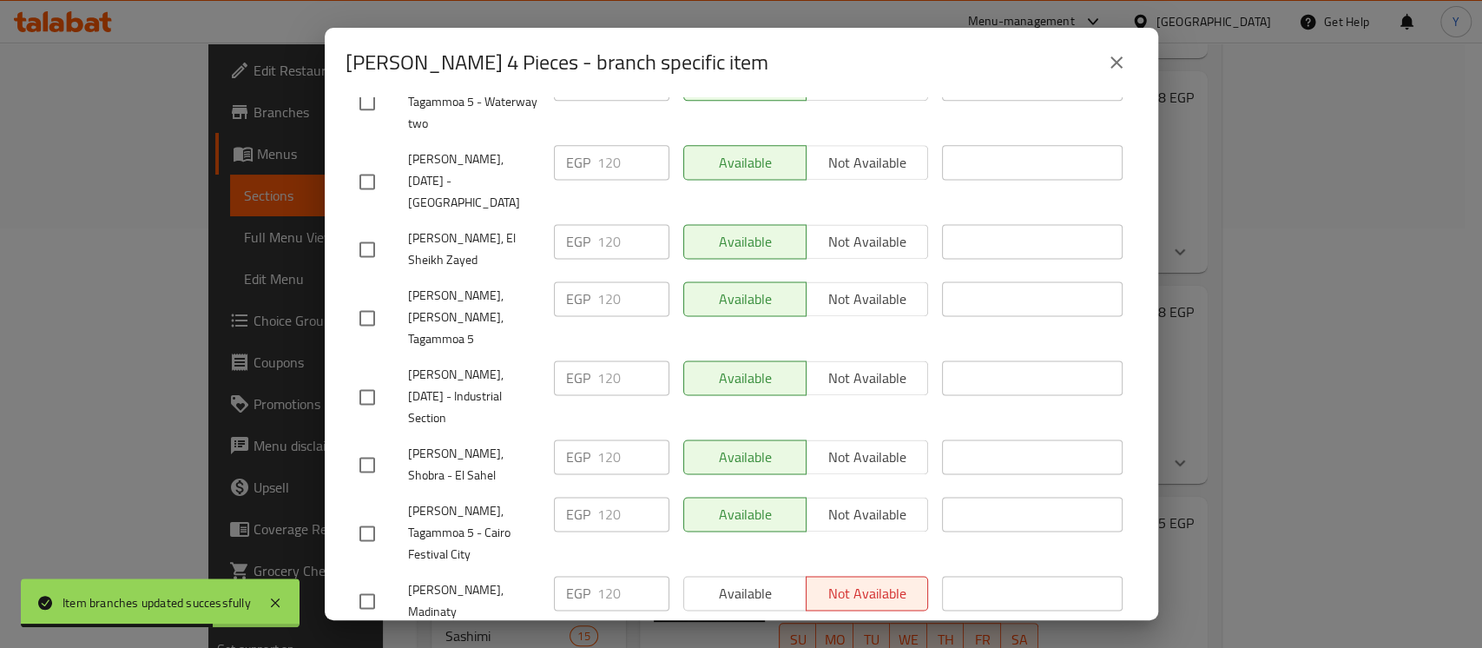
drag, startPoint x: 1123, startPoint y: 69, endPoint x: 1035, endPoint y: 76, distance: 88.8
click at [1122, 68] on icon "close" at bounding box center [1116, 62] width 21 height 21
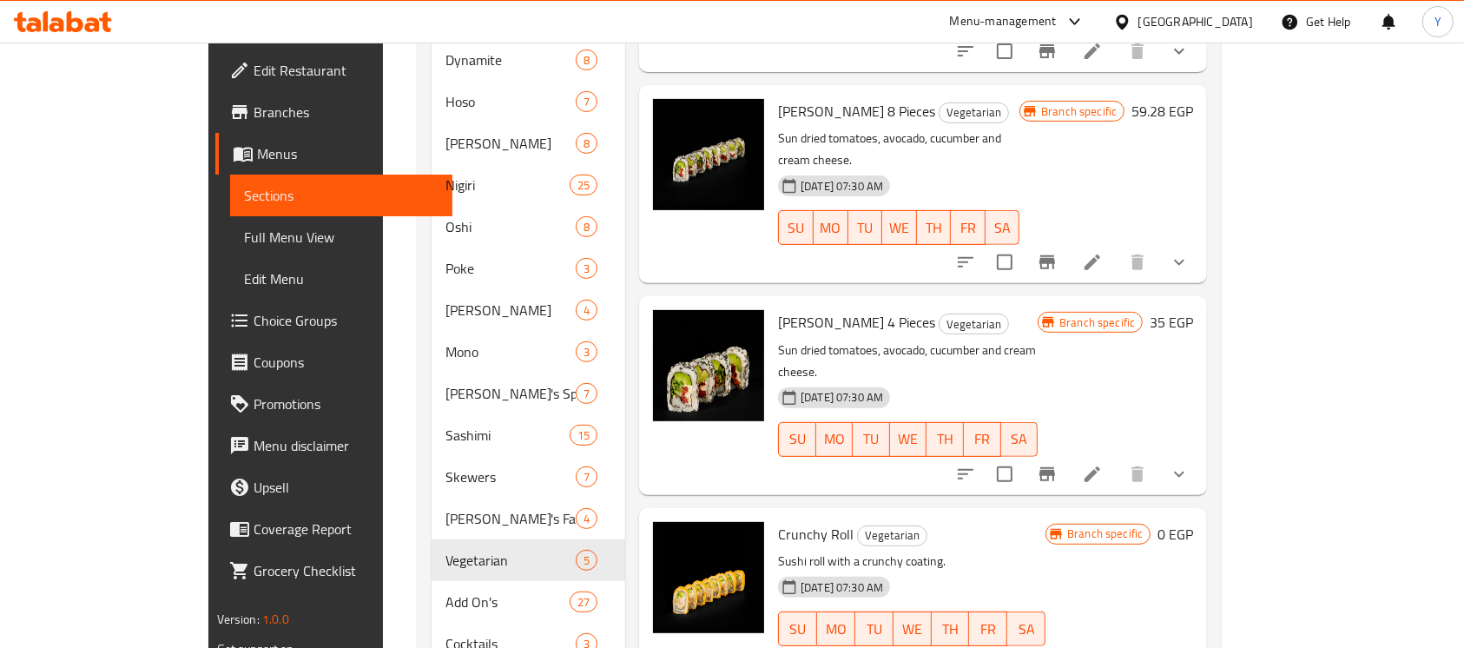
scroll to position [874, 0]
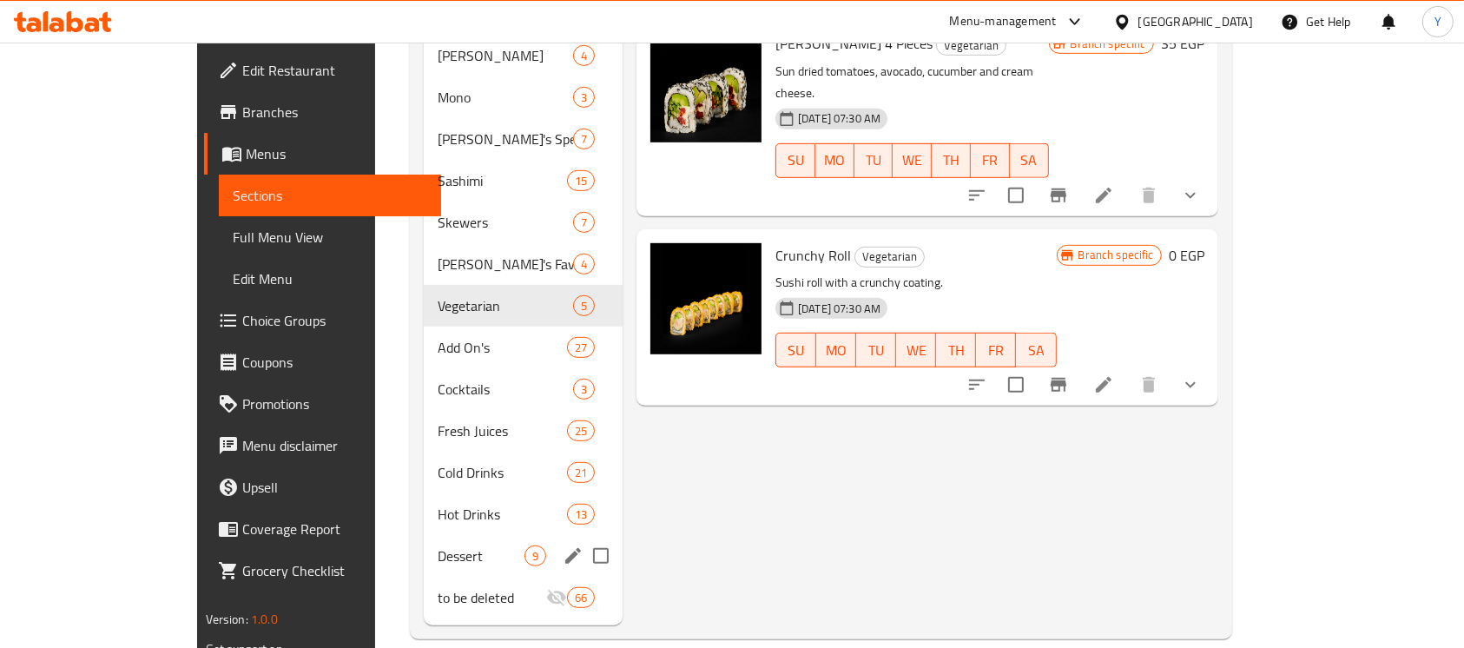
click at [424, 535] on div "Dessert 9" at bounding box center [523, 556] width 199 height 42
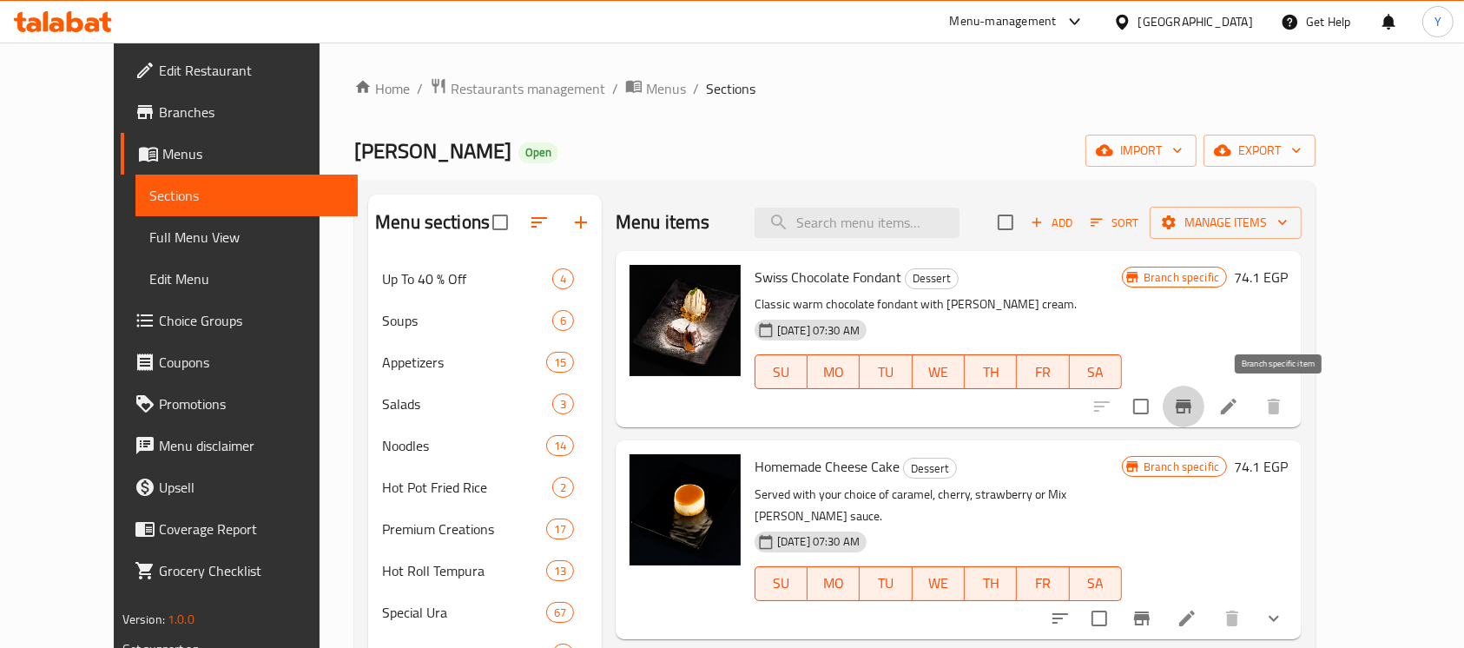
click at [1194, 398] on icon "Branch-specific-item" at bounding box center [1183, 406] width 21 height 21
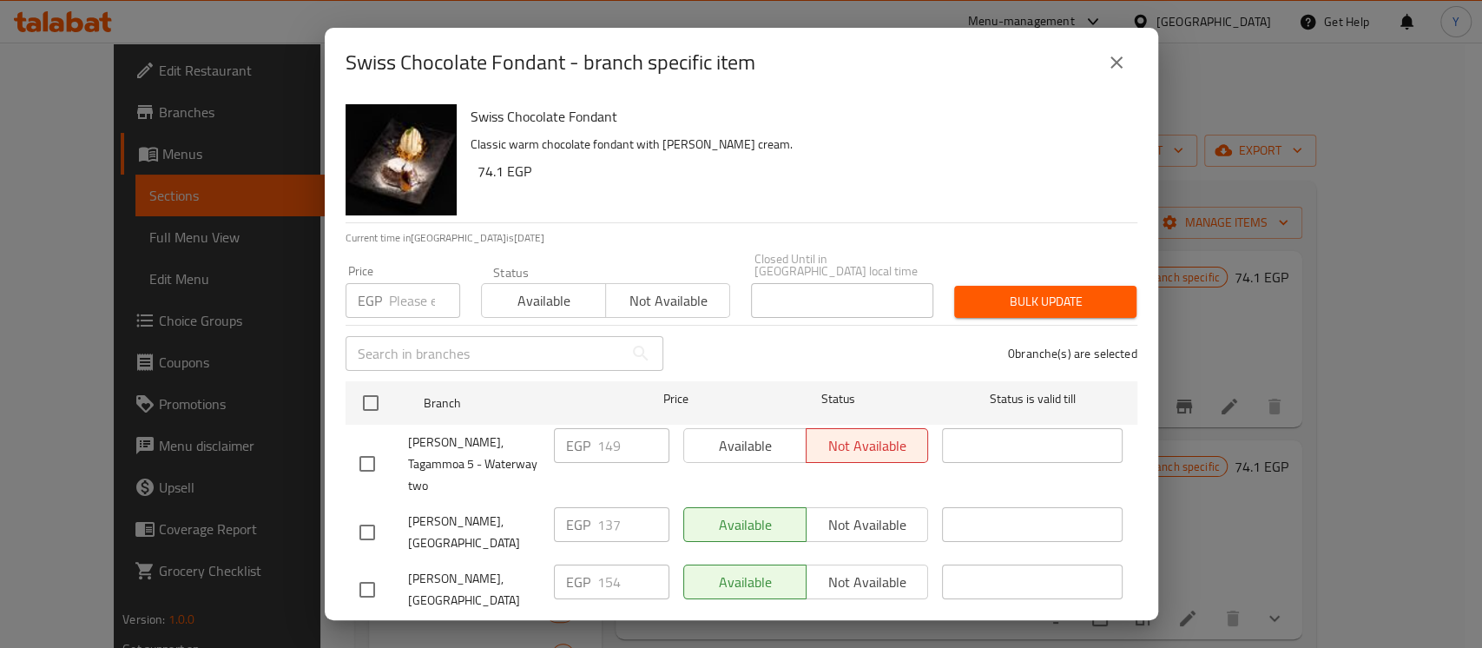
click at [361, 421] on div "[PERSON_NAME], Tagammoa 5 - Waterway two" at bounding box center [449, 464] width 194 height 86
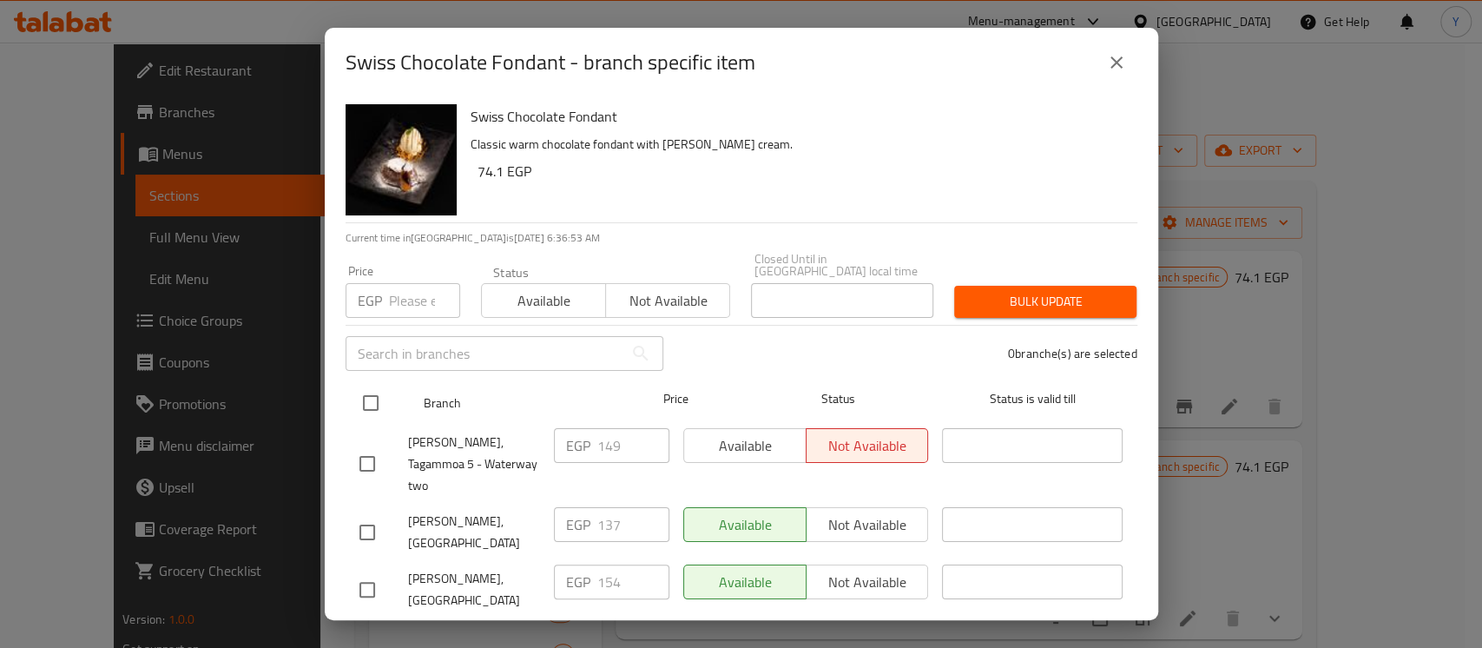
click at [358, 403] on input "checkbox" at bounding box center [370, 403] width 36 height 36
checkbox input "true"
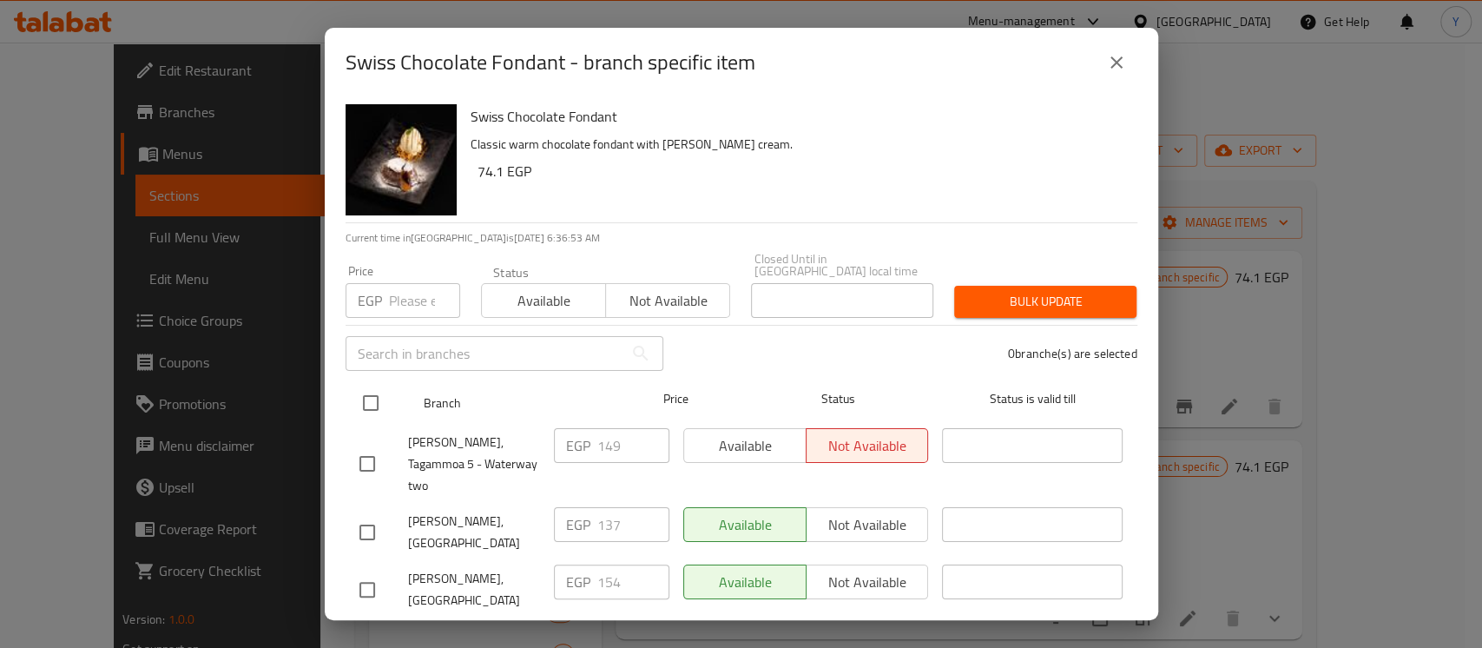
checkbox input "true"
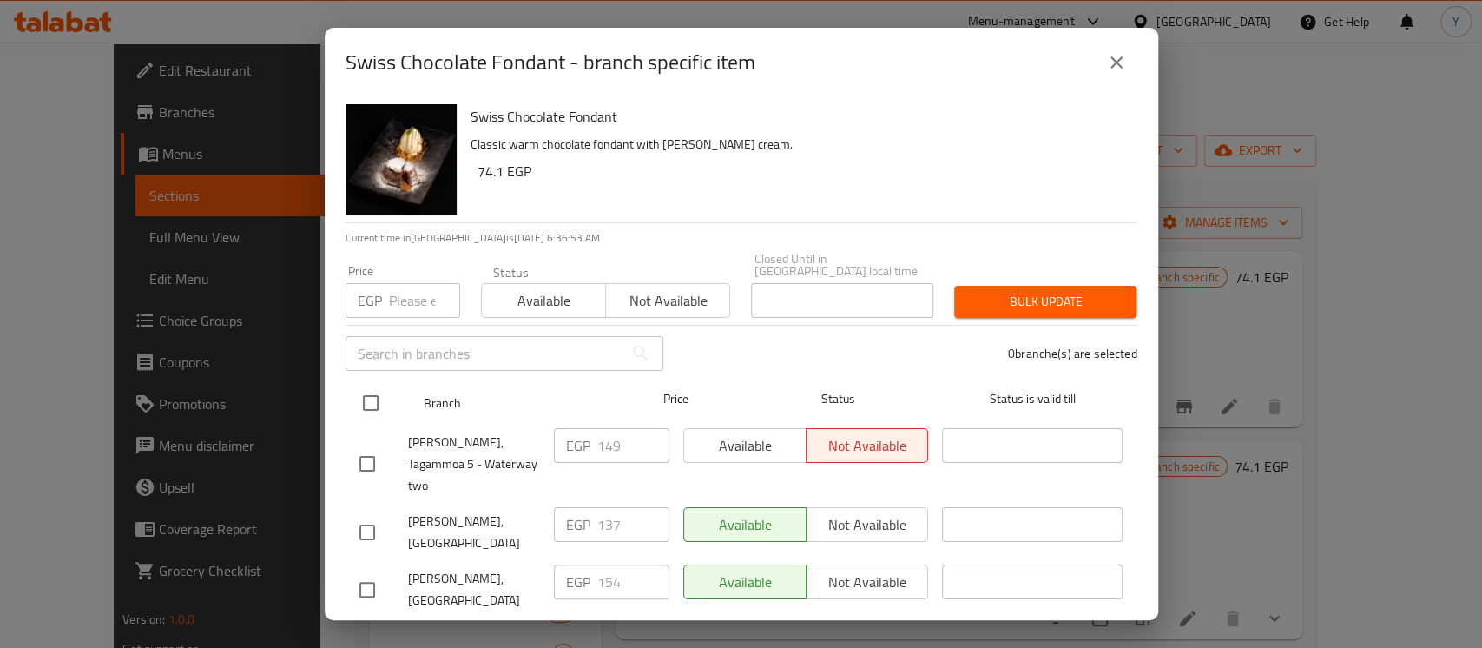
checkbox input "true"
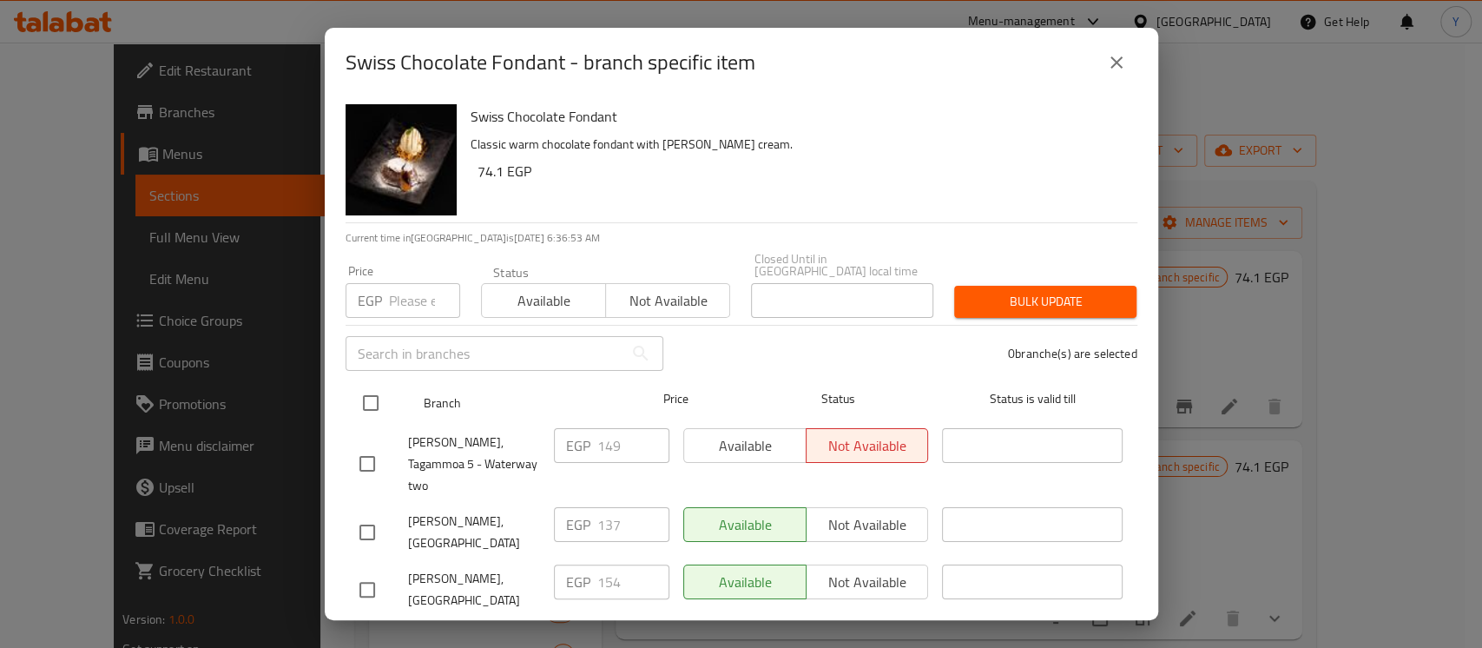
checkbox input "true"
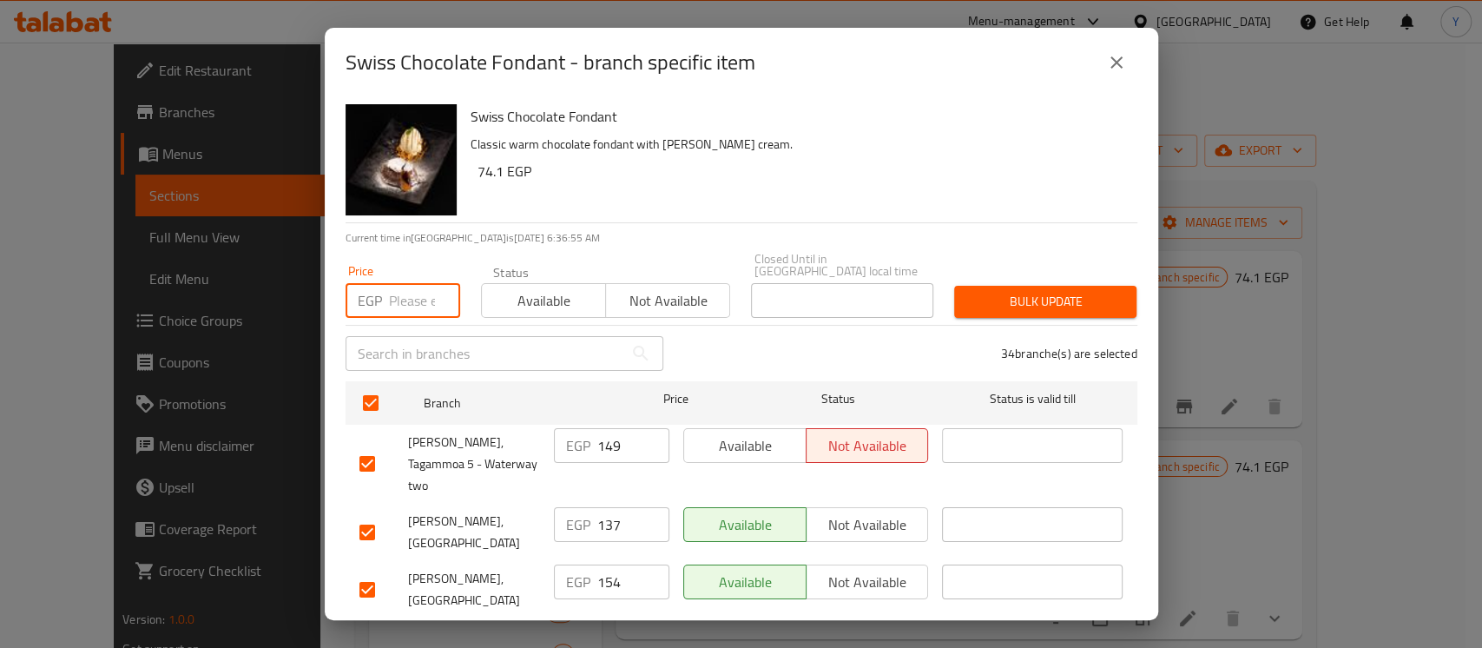
paste input "160"
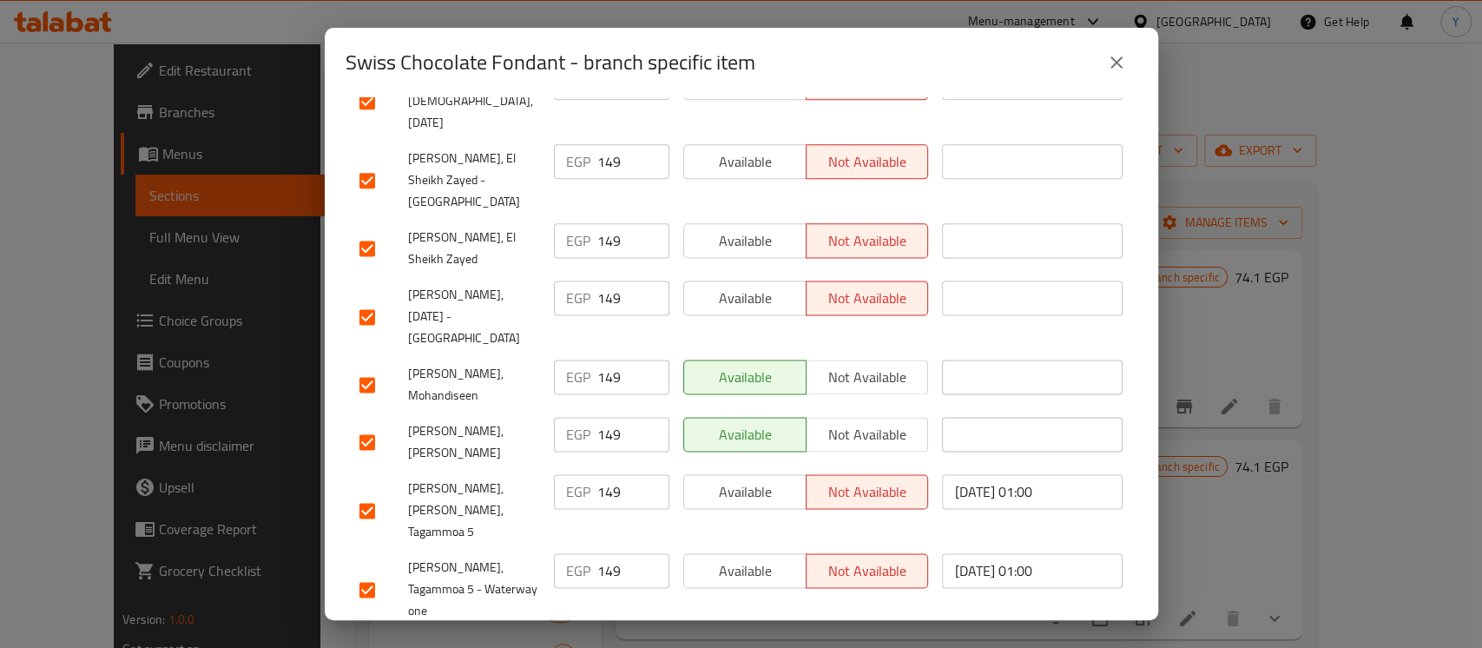
scroll to position [1684, 0]
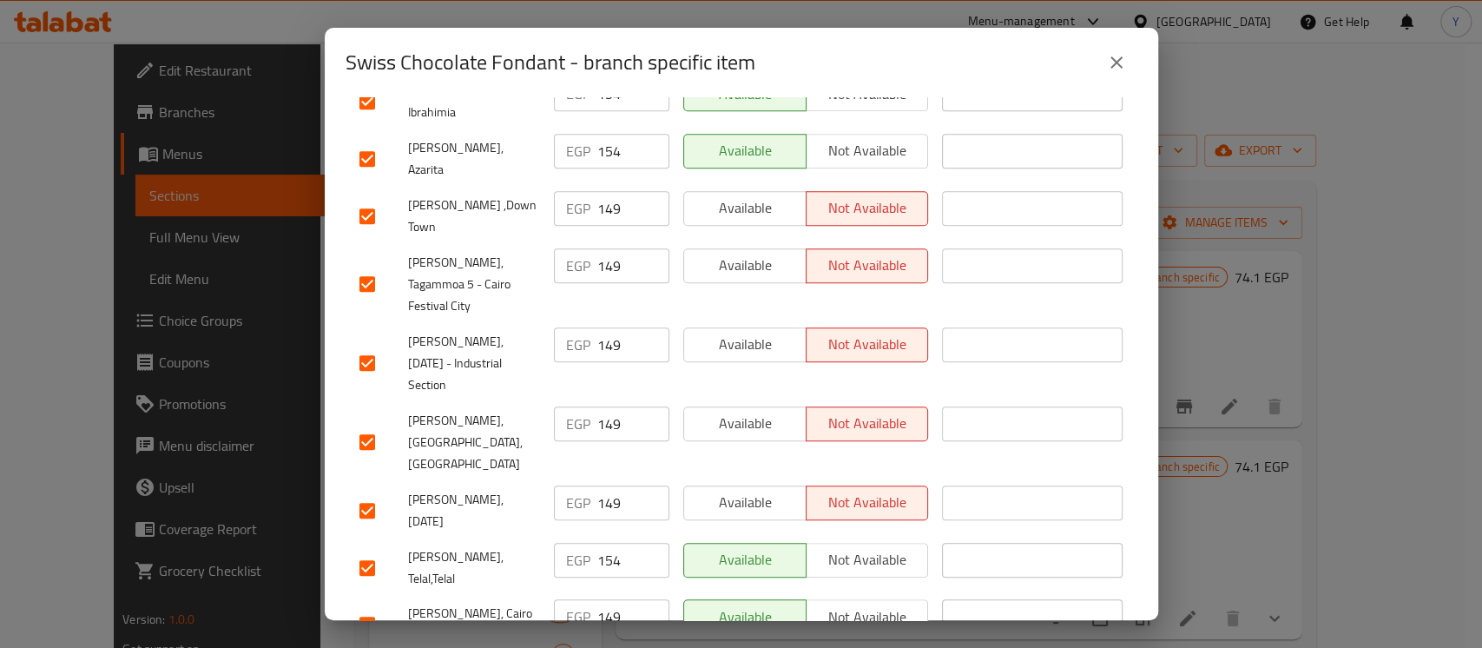
scroll to position [574, 0]
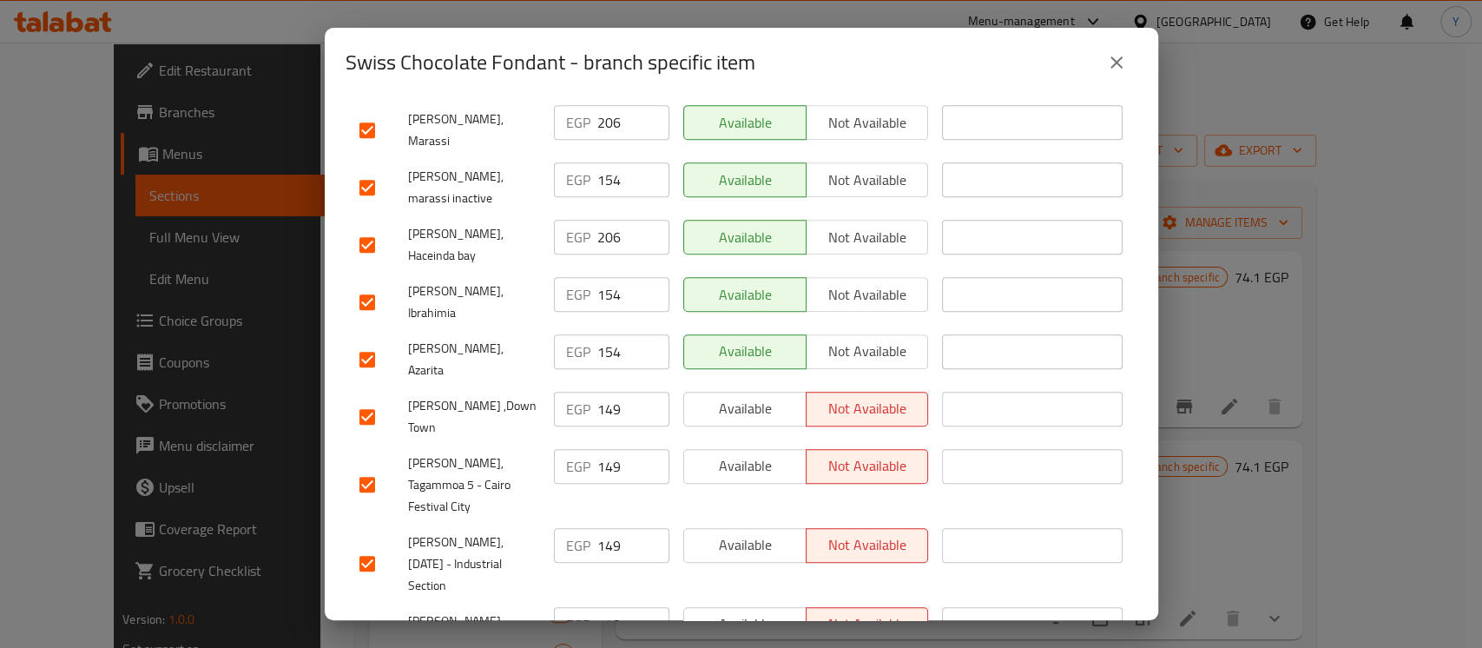
click at [363, 341] on input "checkbox" at bounding box center [367, 359] width 36 height 36
click at [377, 284] on input "checkbox" at bounding box center [367, 302] width 36 height 36
click at [365, 227] on input "checkbox" at bounding box center [367, 245] width 36 height 36
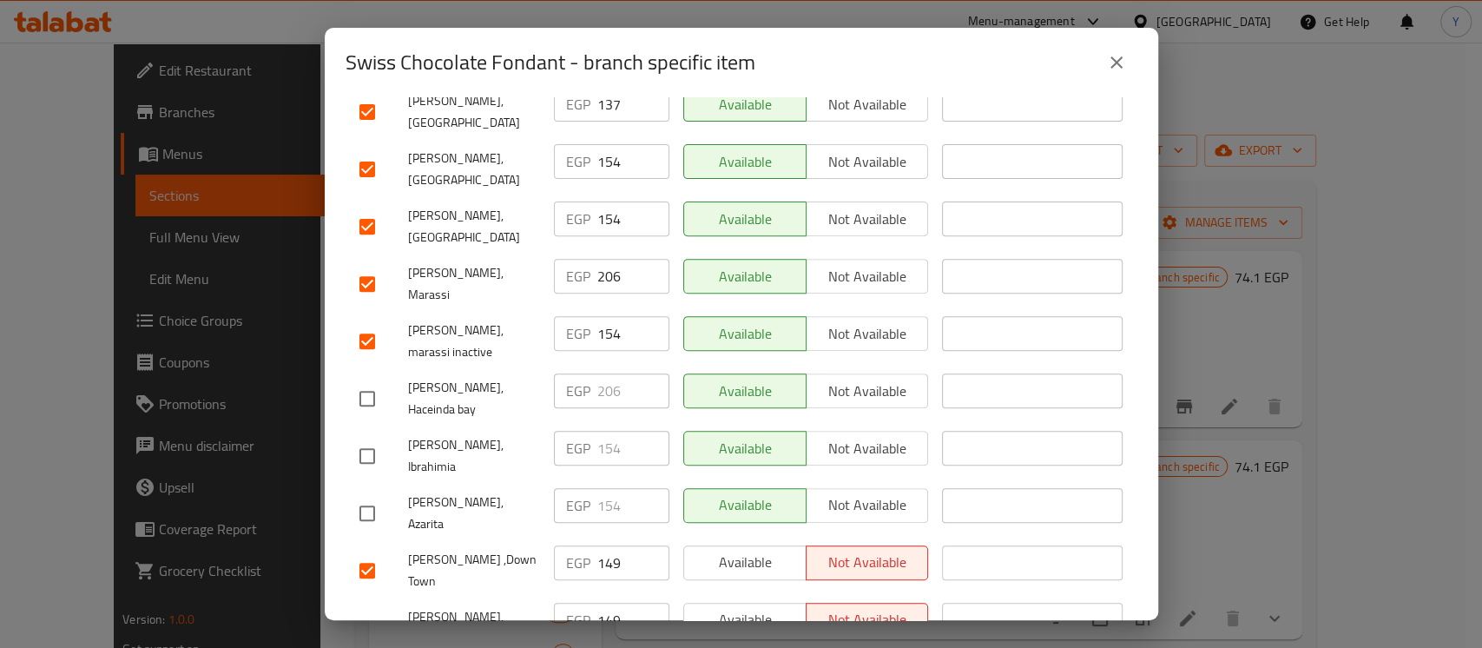
scroll to position [404, 0]
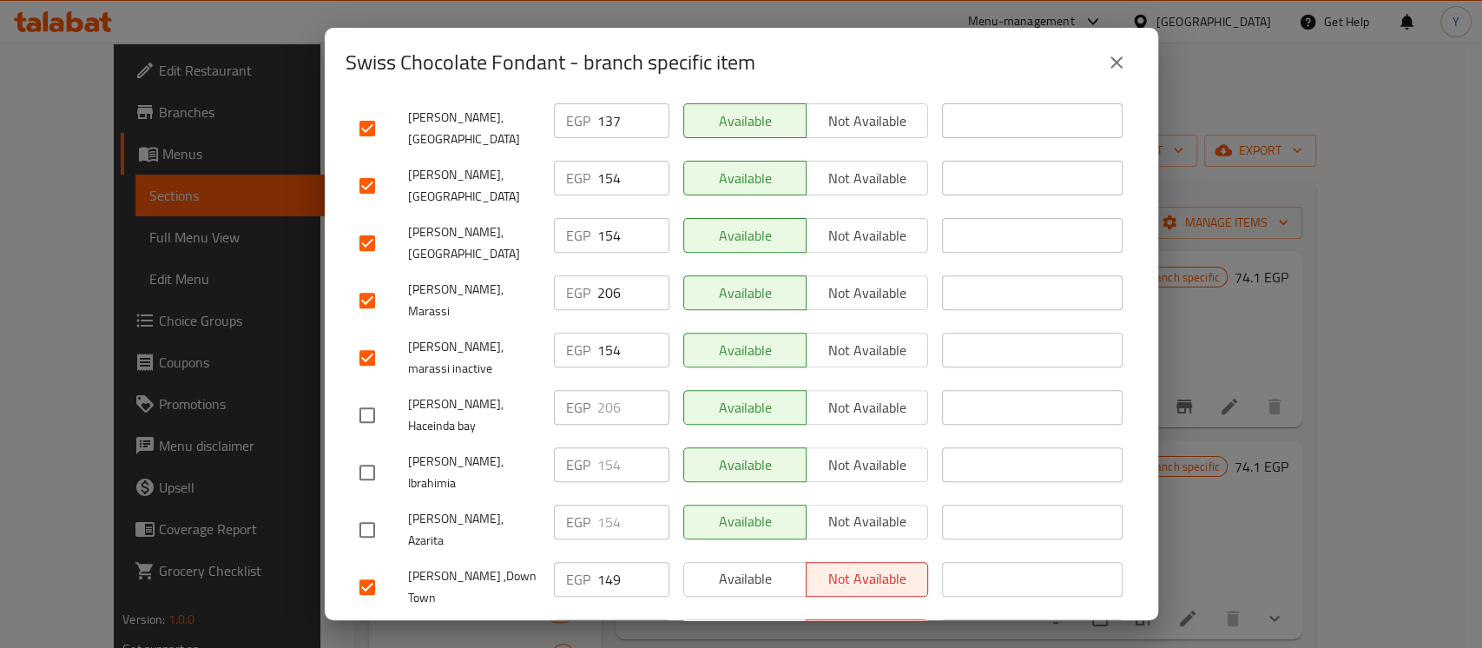
click at [366, 282] on input "checkbox" at bounding box center [367, 300] width 36 height 36
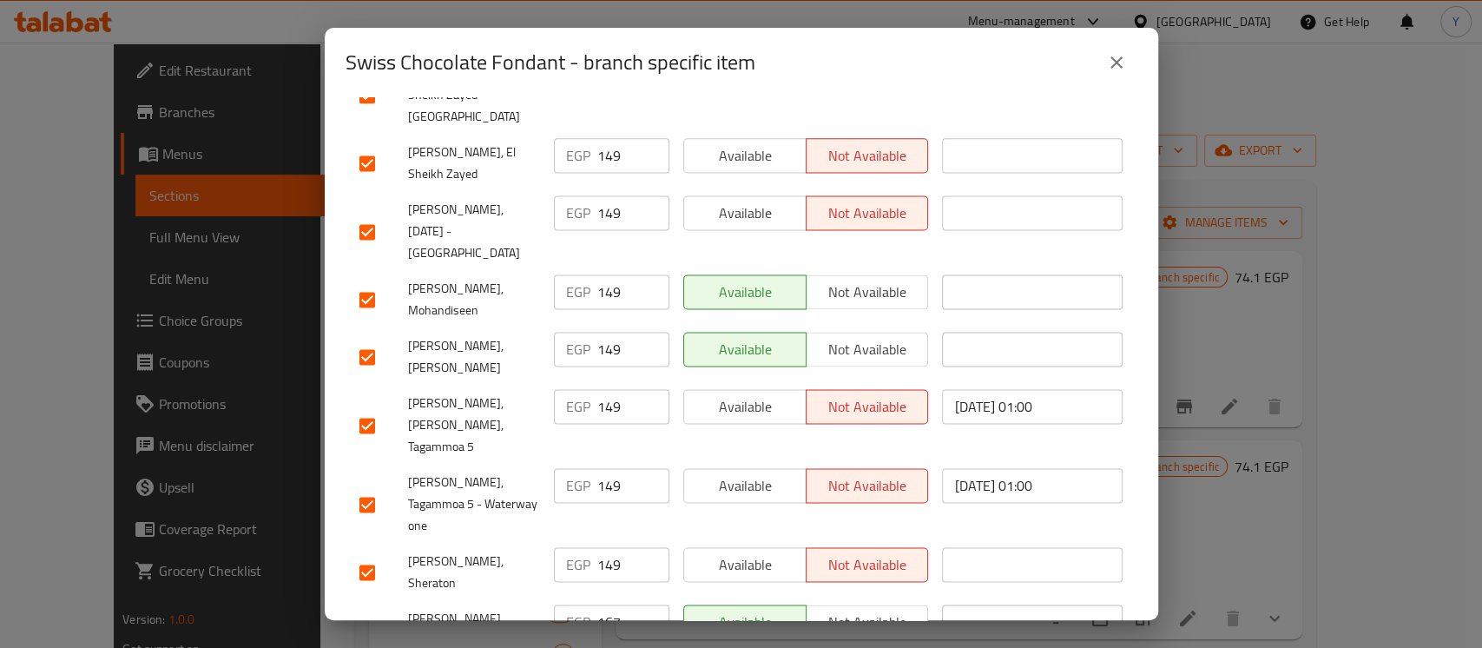
scroll to position [1684, 0]
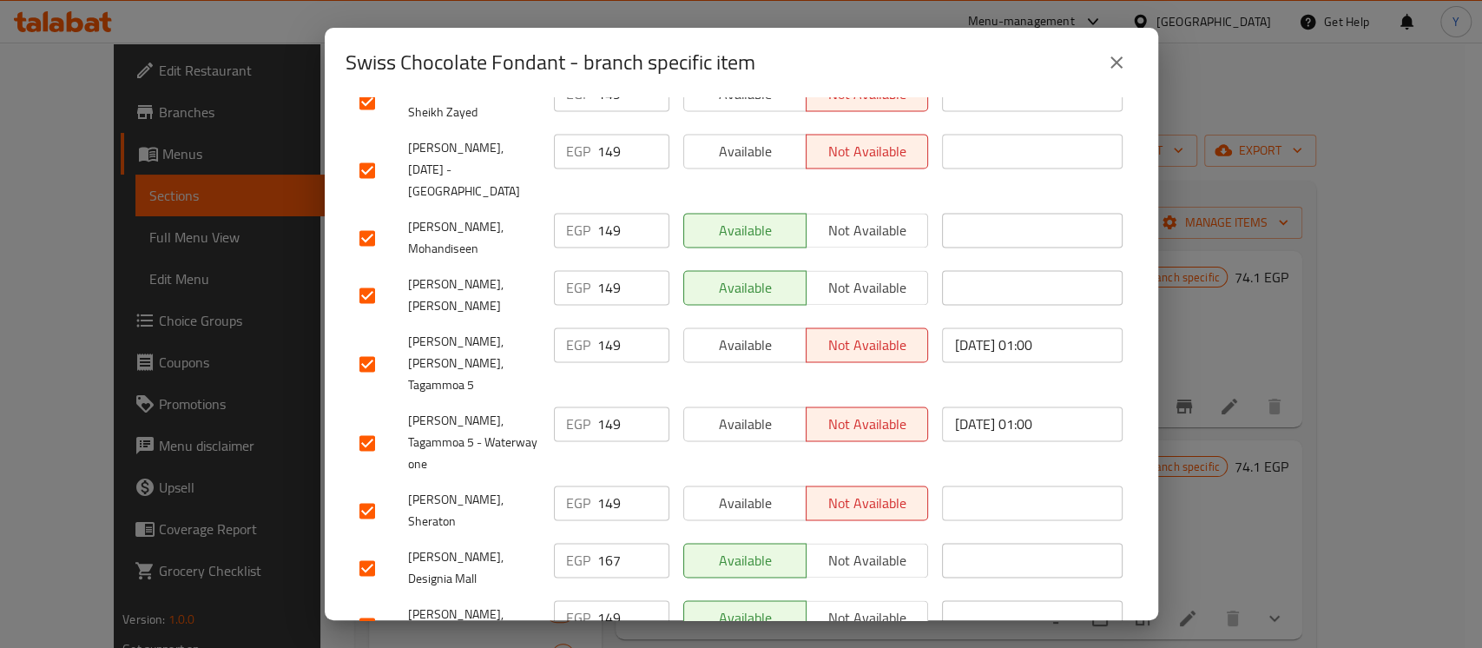
click at [357, 549] on input "checkbox" at bounding box center [367, 567] width 36 height 36
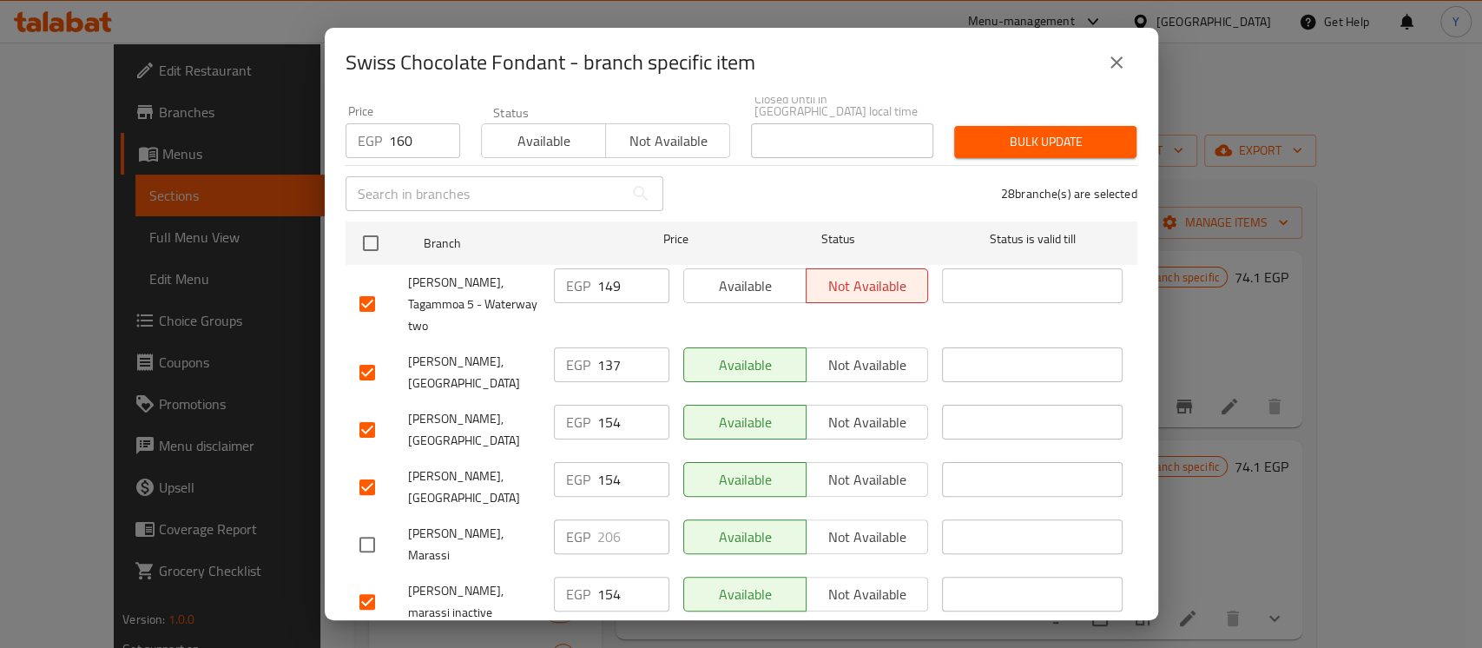
scroll to position [9, 0]
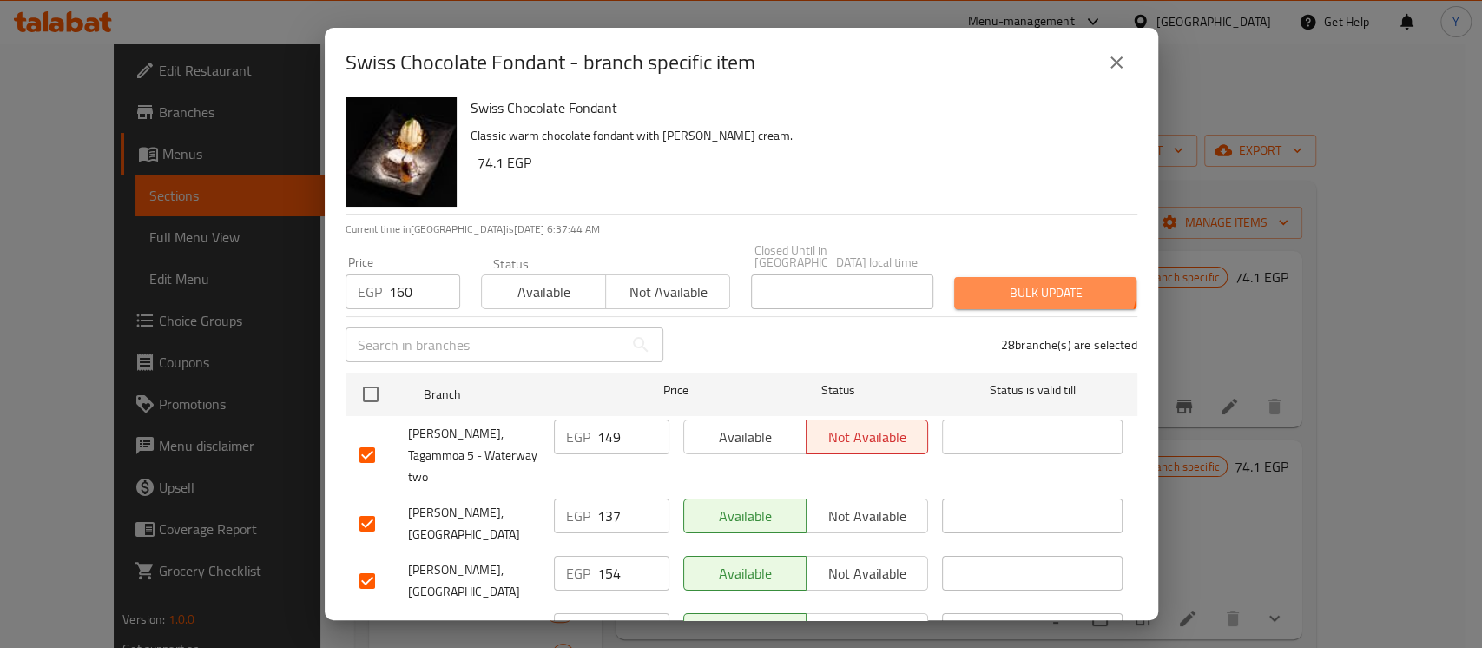
click at [1022, 277] on button "Bulk update" at bounding box center [1045, 293] width 182 height 32
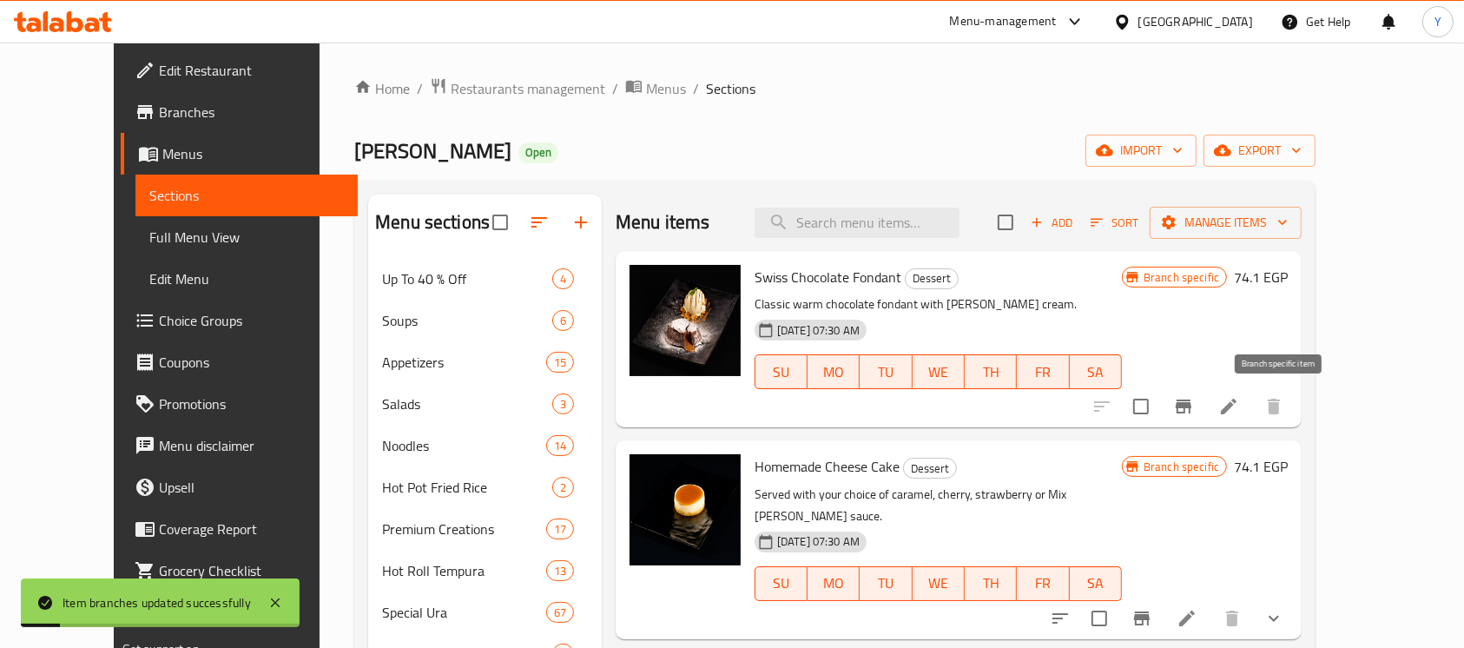
click at [1194, 415] on icon "Branch-specific-item" at bounding box center [1183, 406] width 21 height 21
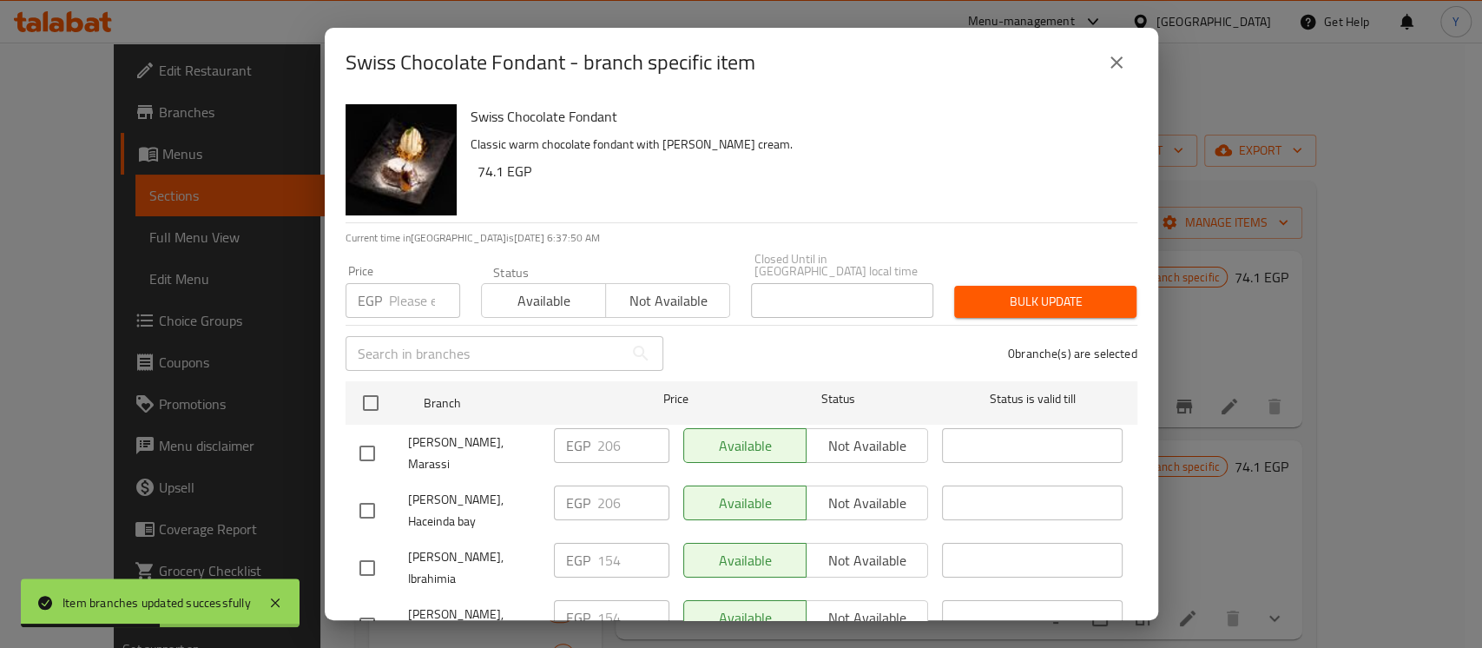
scroll to position [10, 0]
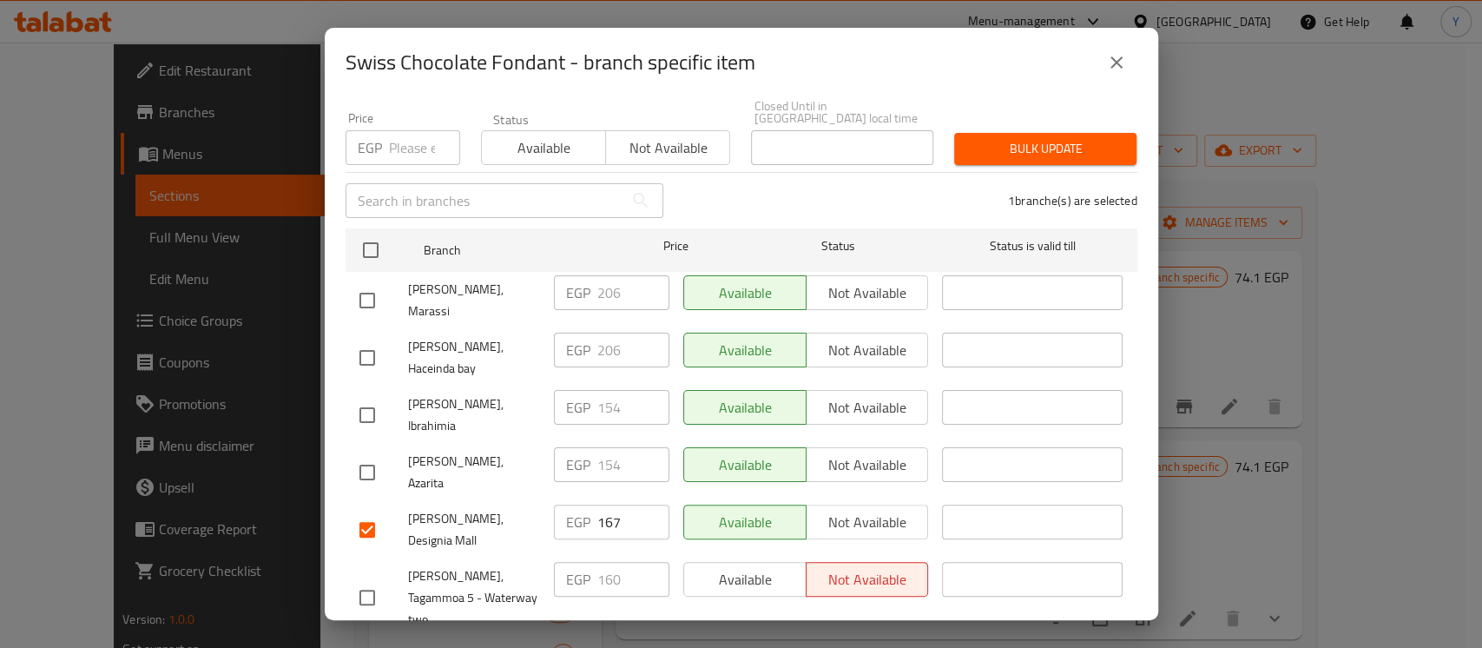
scroll to position [146, 0]
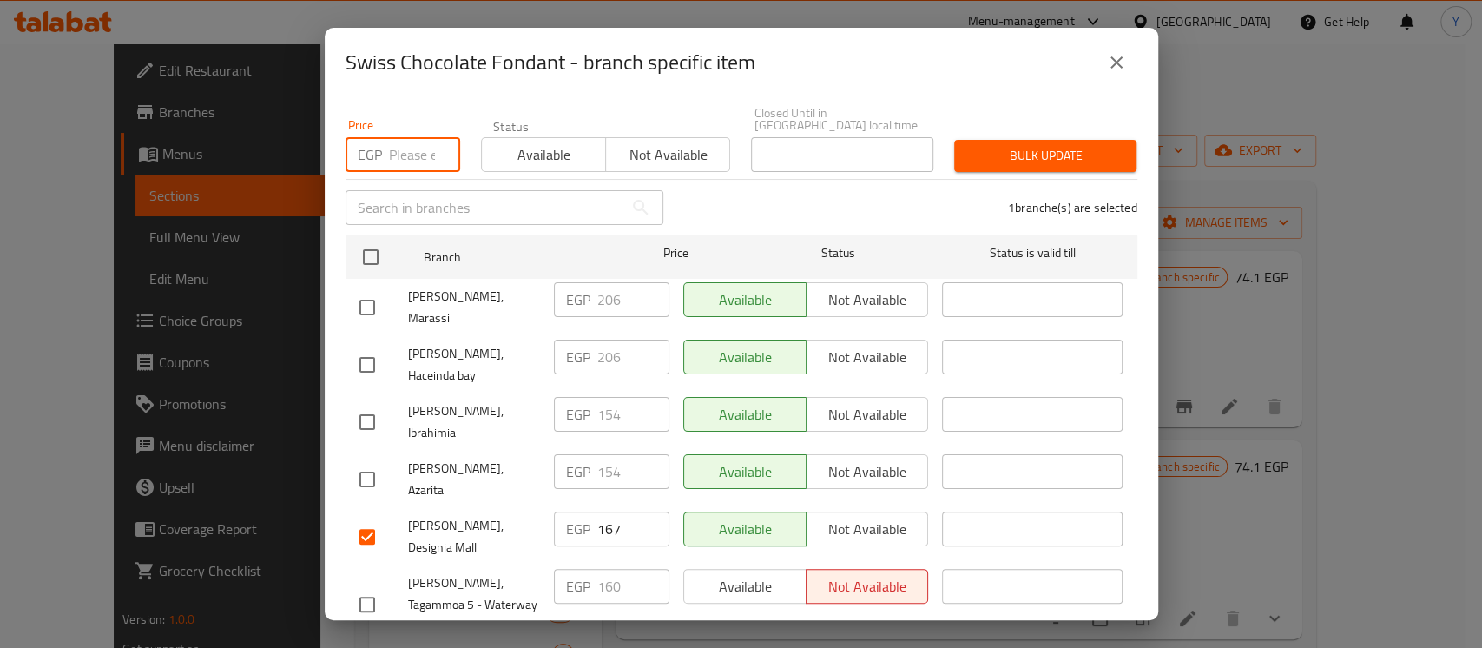
paste input "177"
click at [1028, 155] on button "Bulk update" at bounding box center [1045, 156] width 182 height 32
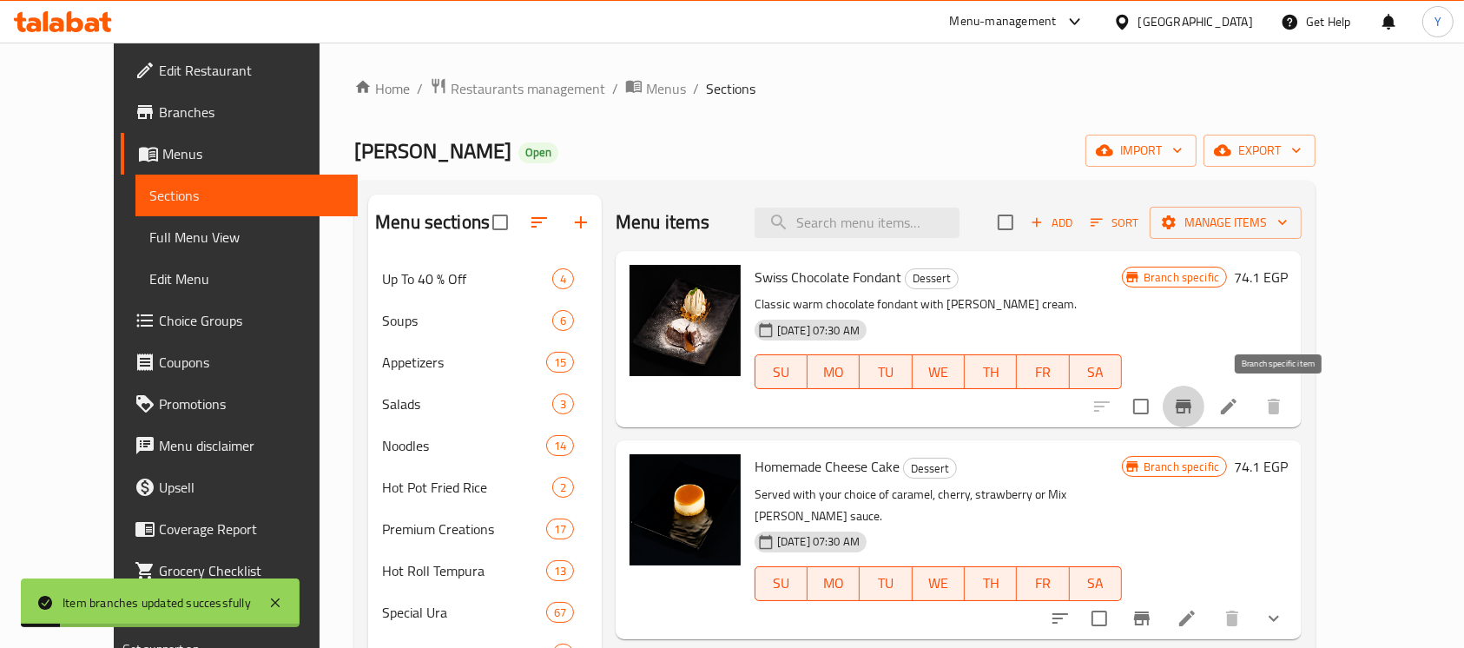
click at [1194, 409] on icon "Branch-specific-item" at bounding box center [1183, 406] width 21 height 21
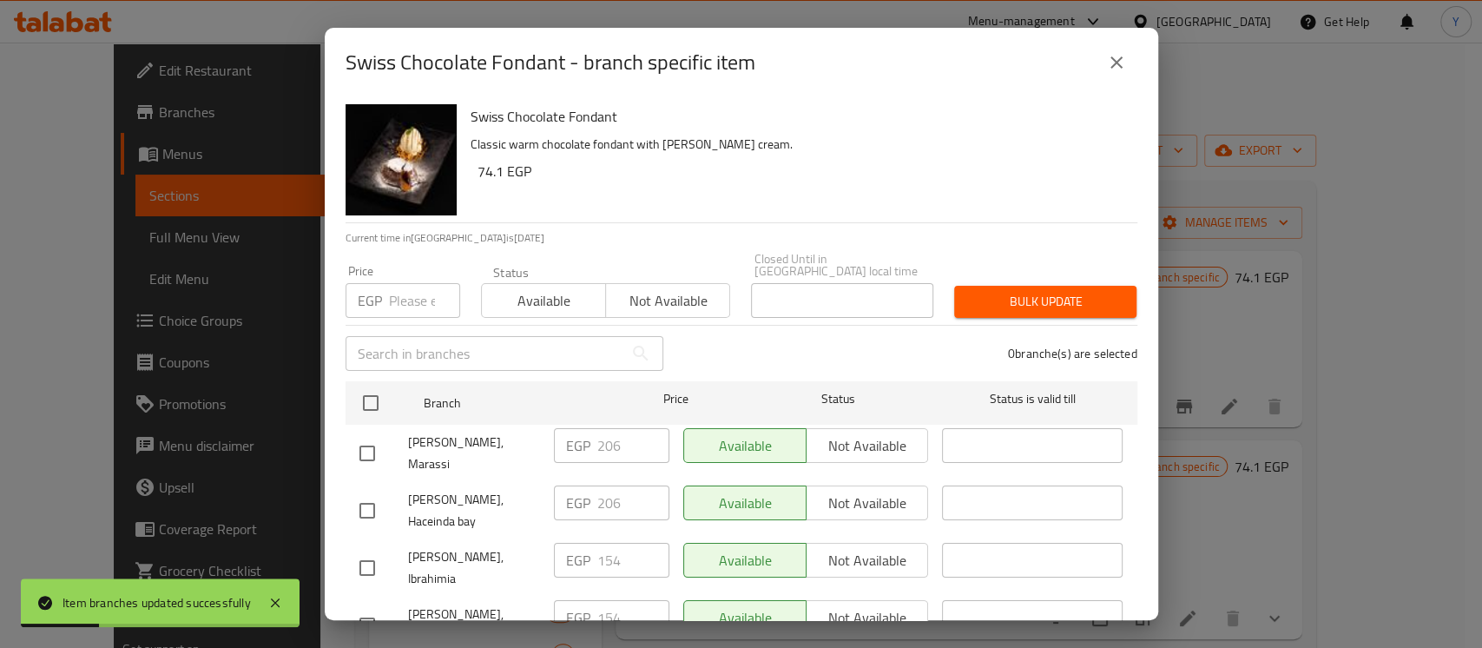
scroll to position [1684, 0]
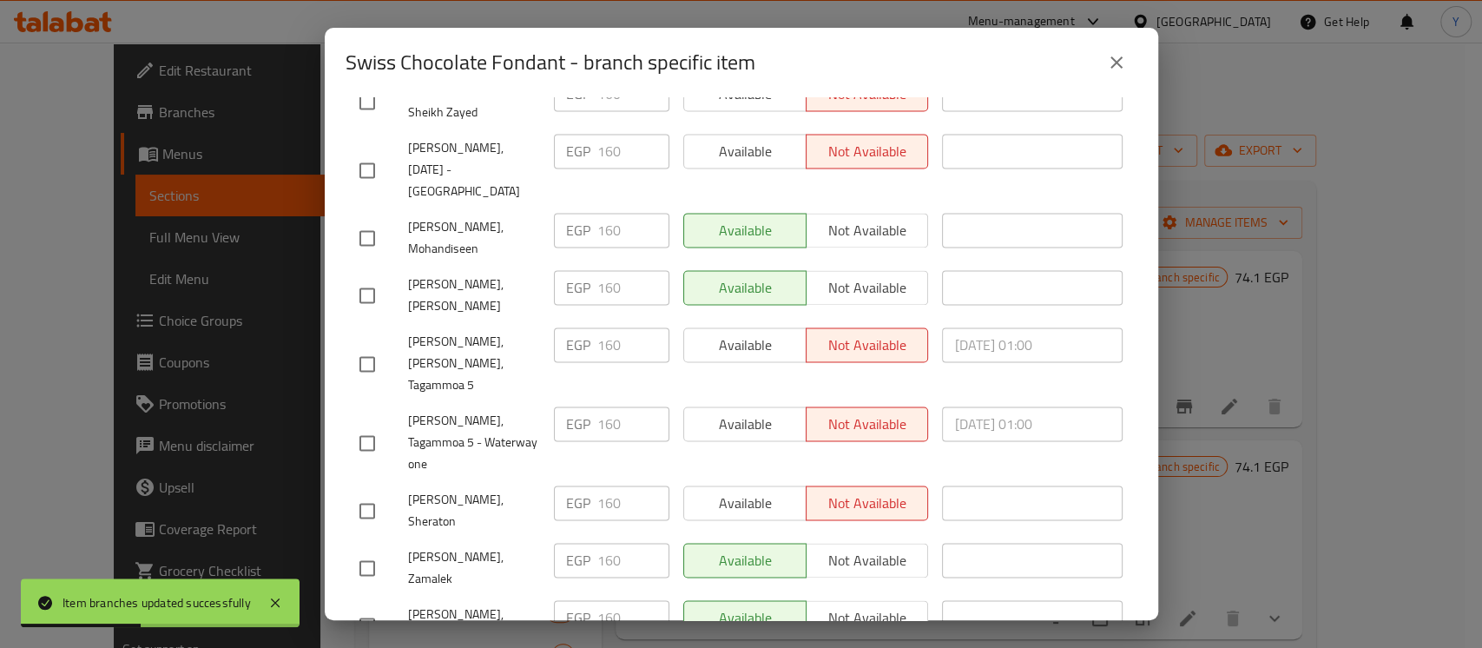
click at [1125, 62] on button "close" at bounding box center [1116, 63] width 42 height 42
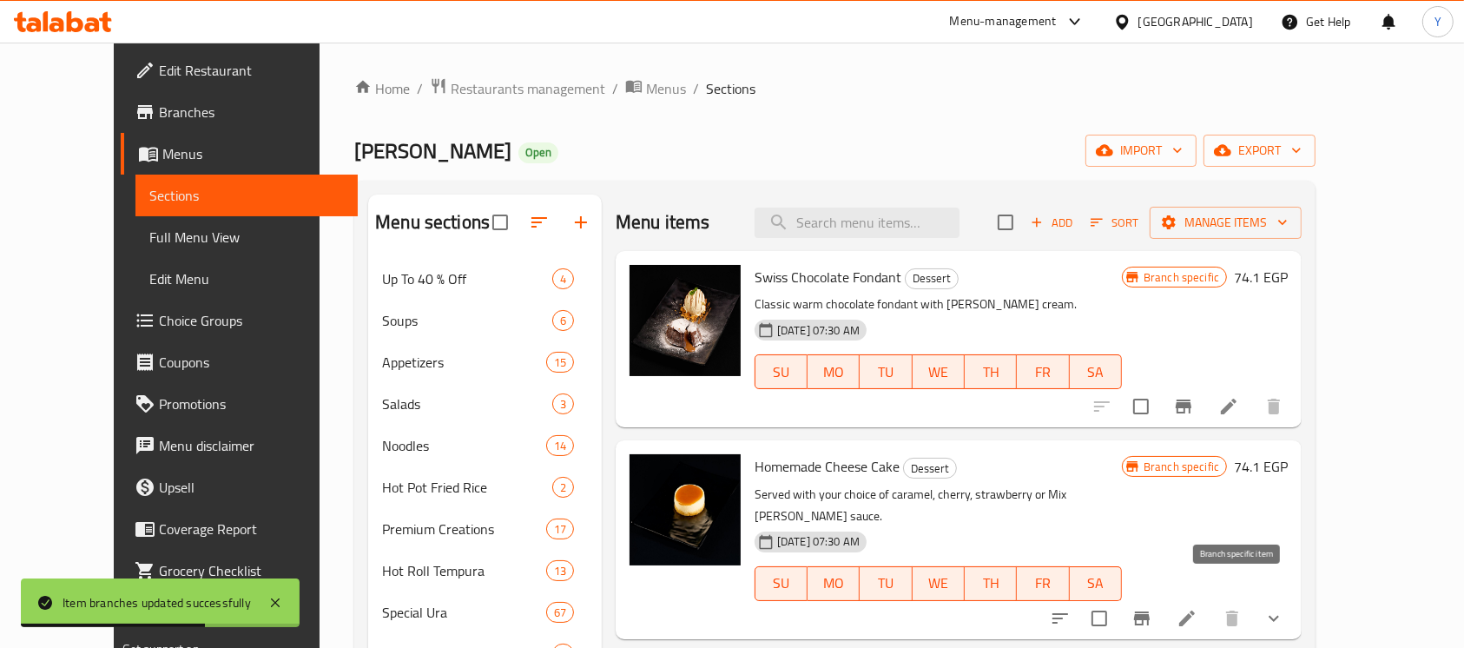
click at [1149, 611] on icon "Branch-specific-item" at bounding box center [1142, 618] width 16 height 14
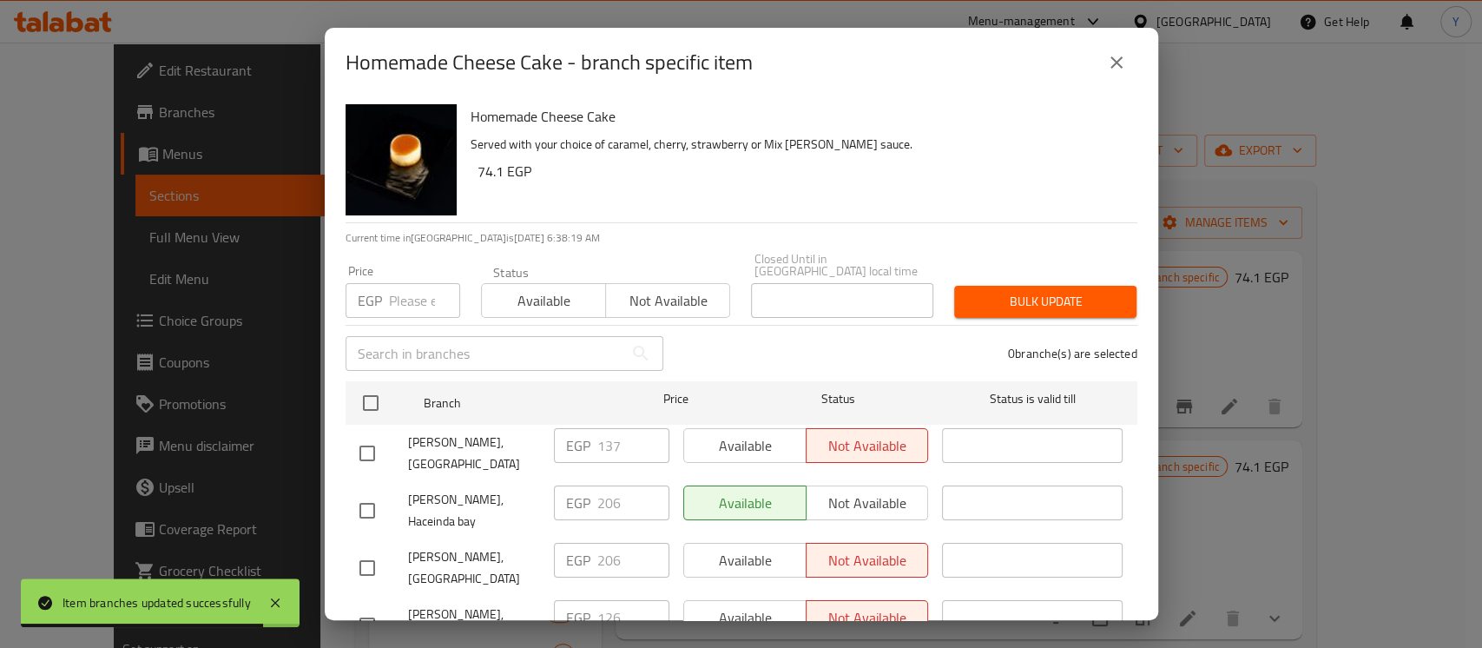
scroll to position [618, 0]
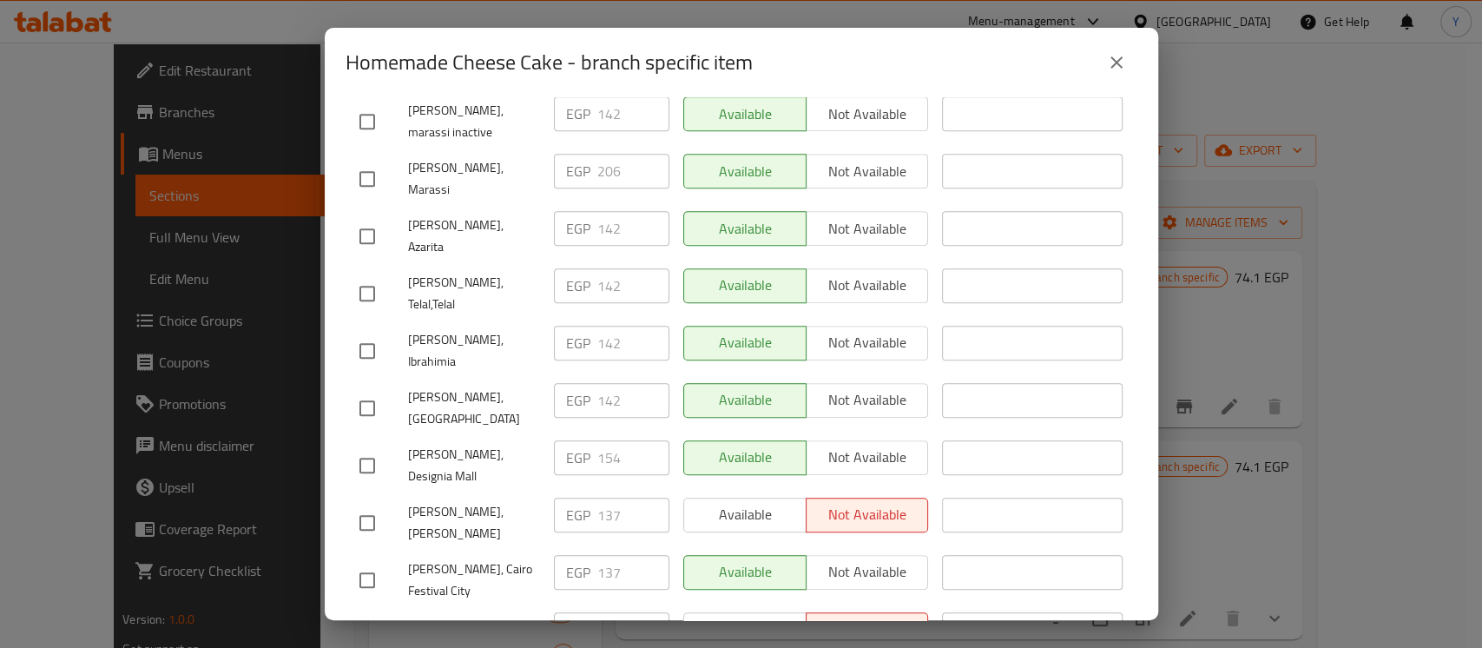
click at [380, 447] on input "checkbox" at bounding box center [367, 465] width 36 height 36
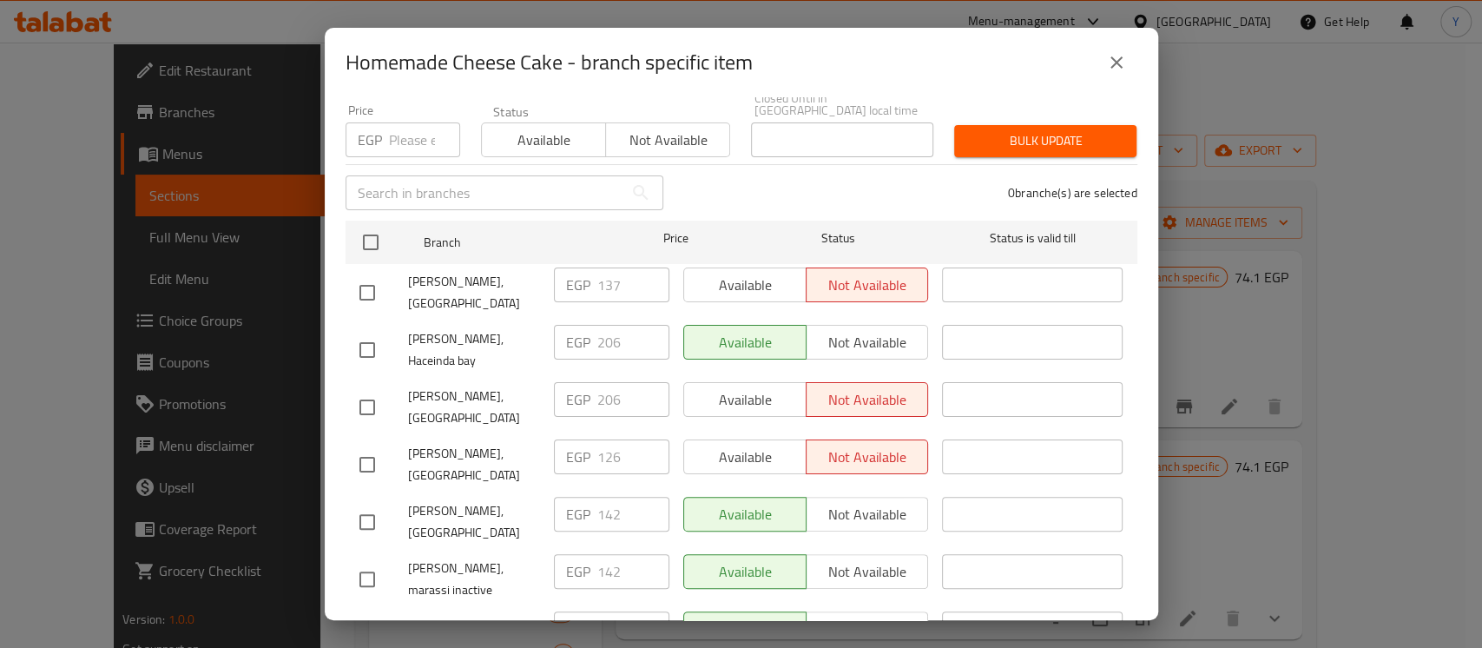
scroll to position [9, 0]
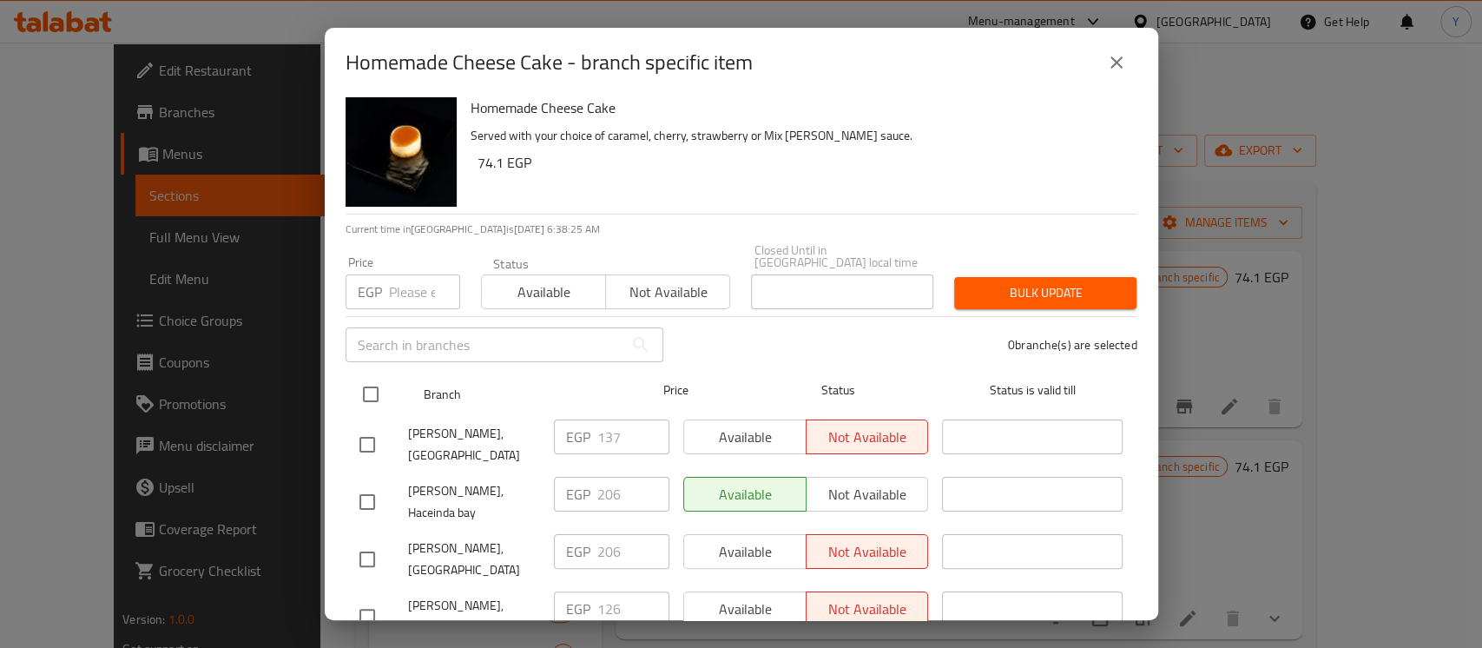
click at [383, 395] on input "checkbox" at bounding box center [370, 394] width 36 height 36
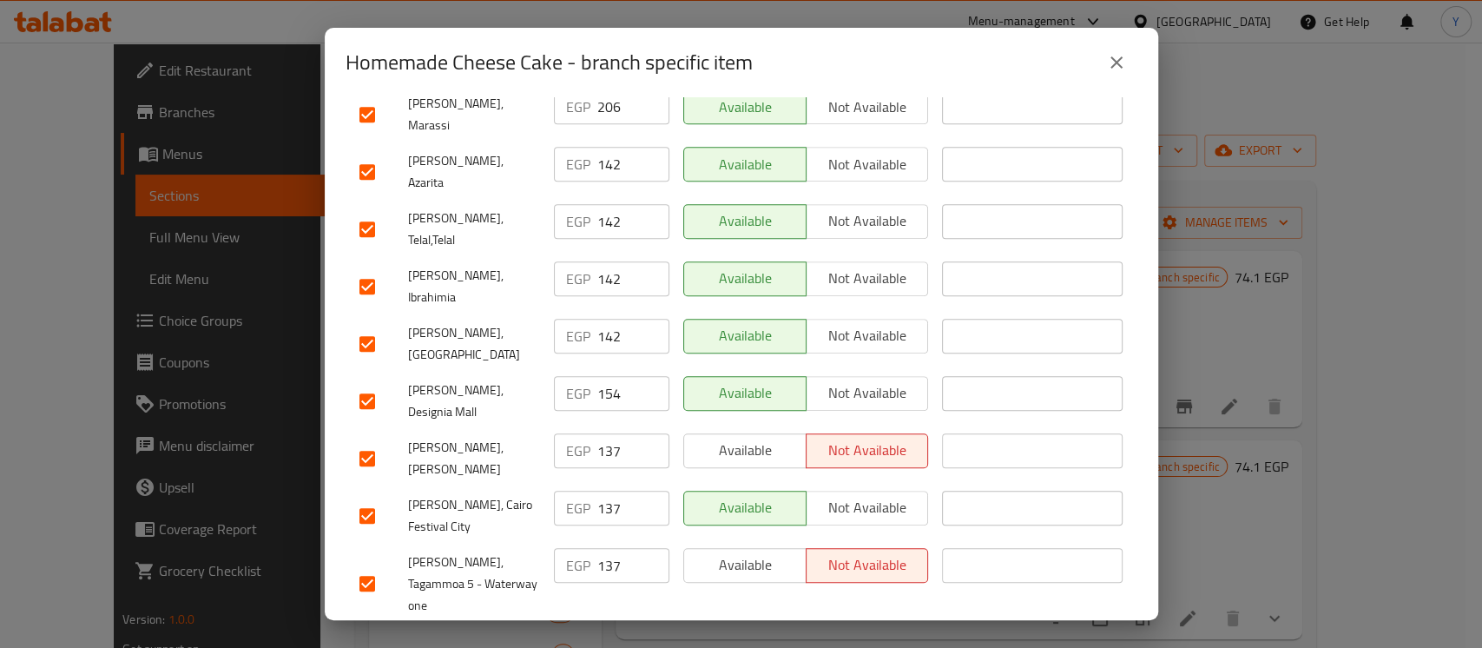
scroll to position [583, 0]
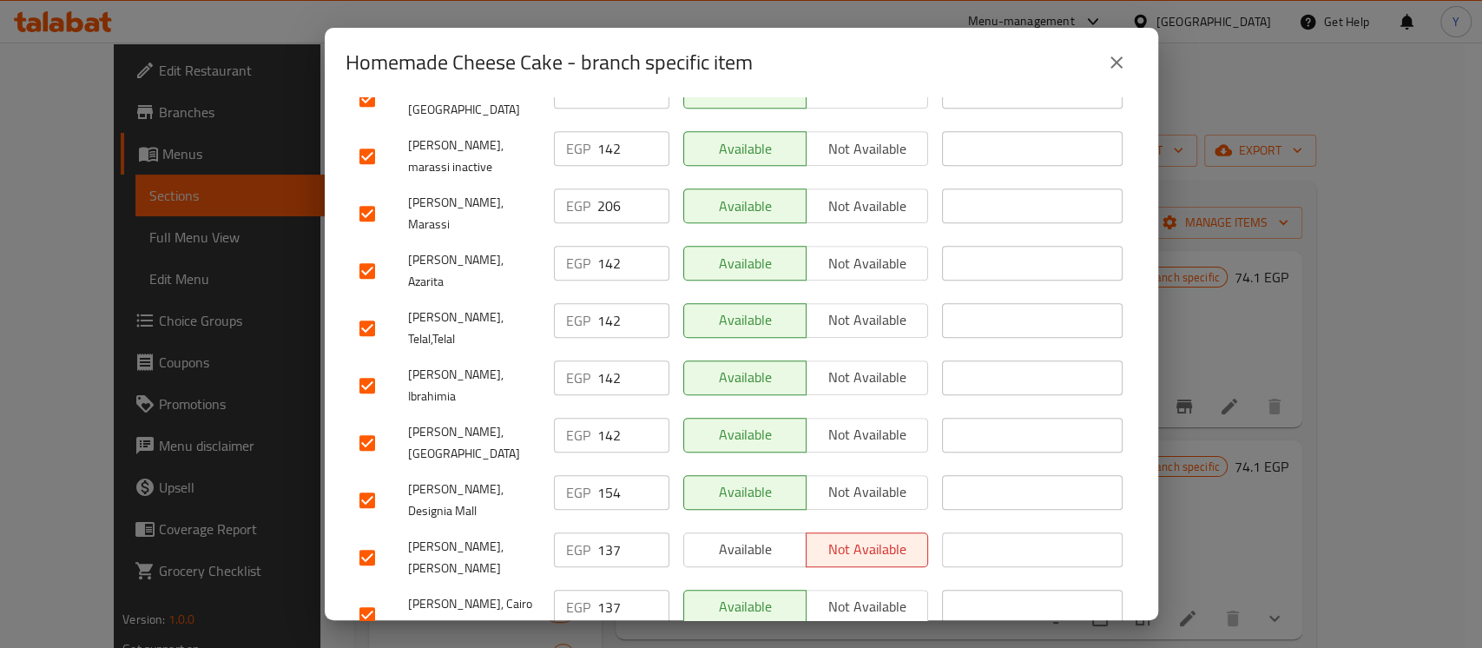
click at [377, 482] on input "checkbox" at bounding box center [367, 500] width 36 height 36
click at [368, 367] on input "checkbox" at bounding box center [367, 385] width 36 height 36
click at [375, 253] on input "checkbox" at bounding box center [367, 271] width 36 height 36
click at [387, 195] on div at bounding box center [383, 213] width 49 height 36
click at [391, 195] on div at bounding box center [383, 213] width 49 height 36
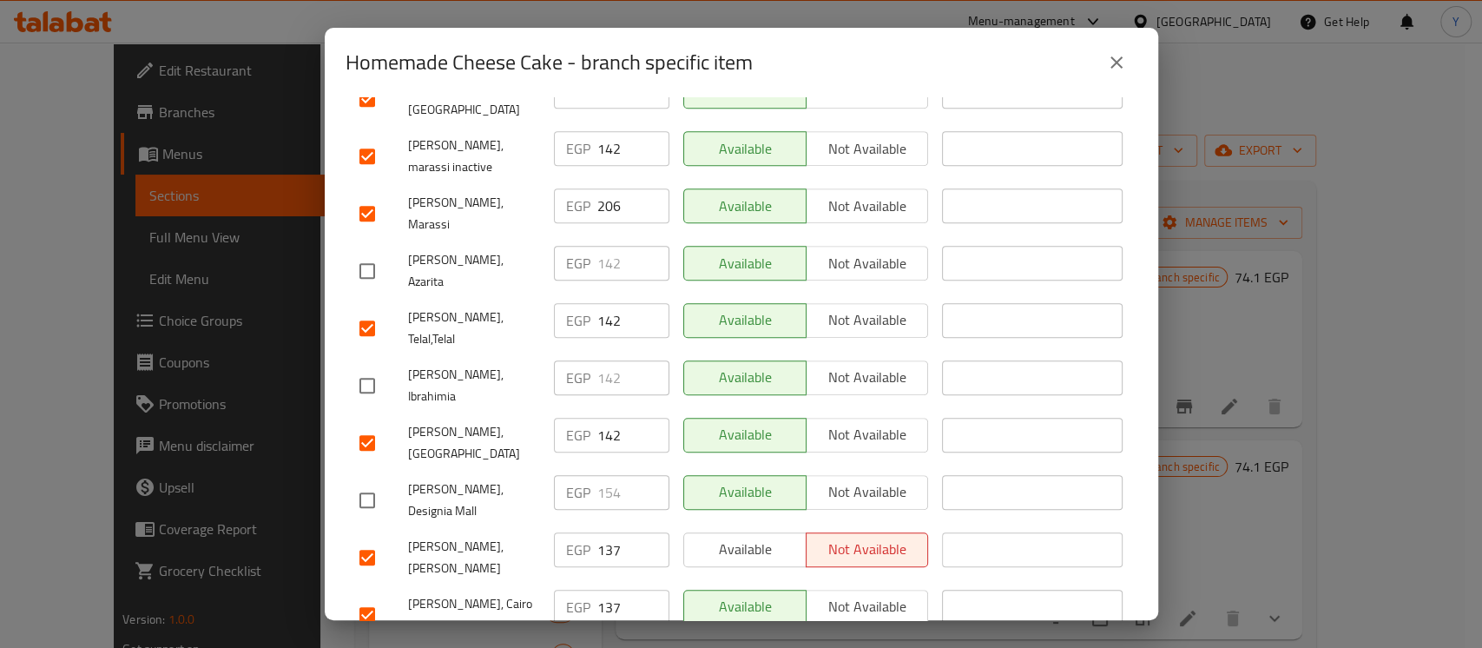
click at [366, 195] on input "checkbox" at bounding box center [367, 213] width 36 height 36
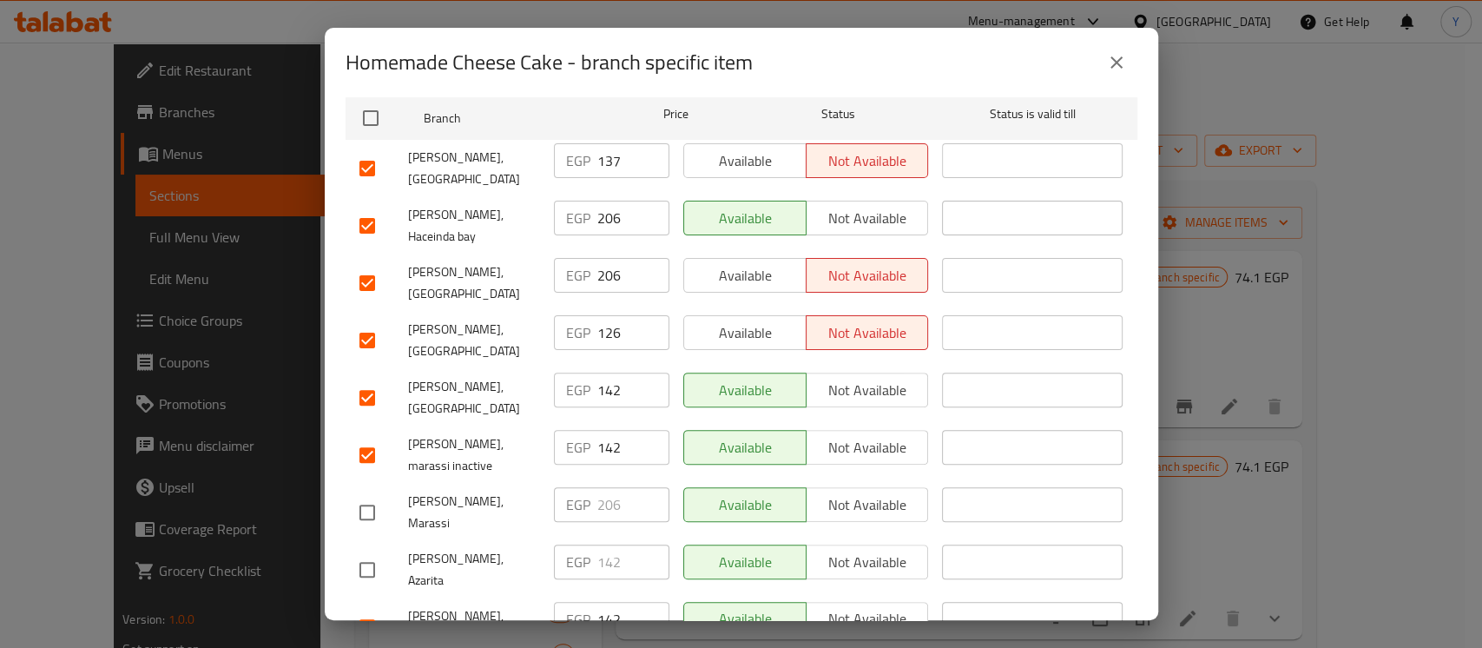
scroll to position [278, 0]
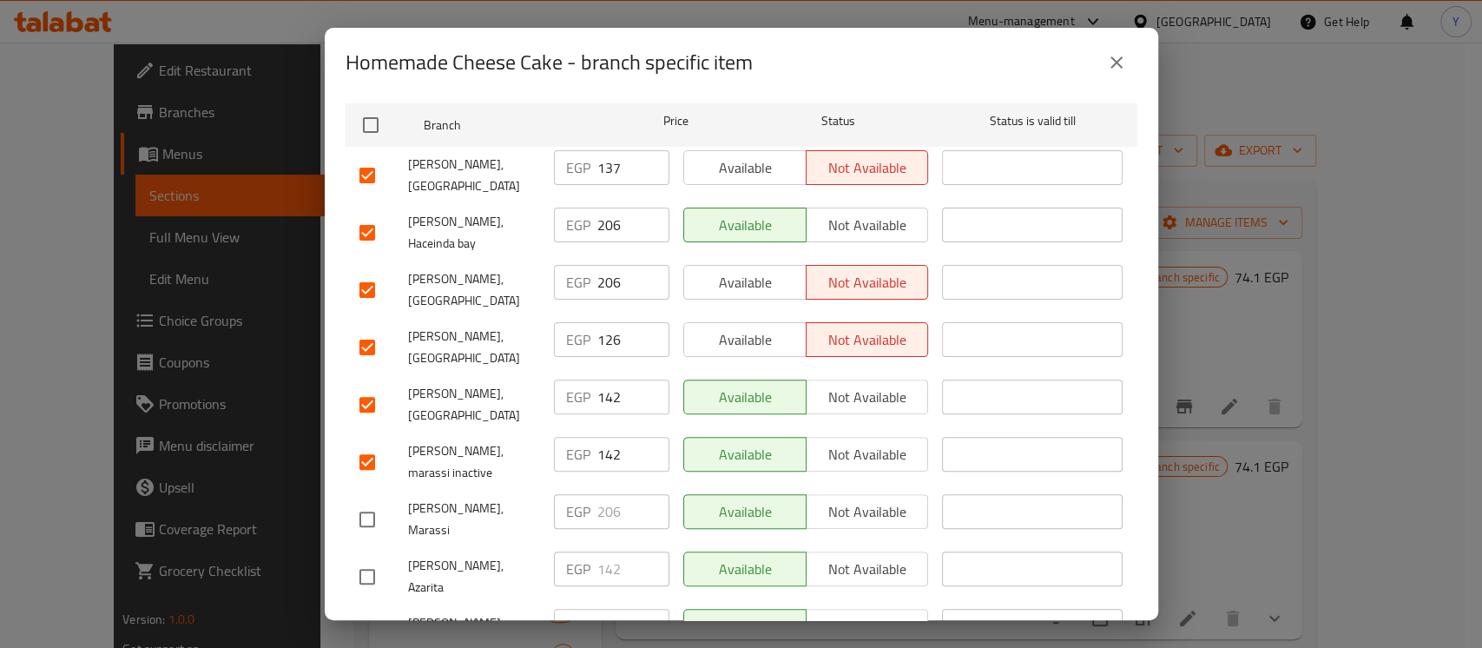
click at [367, 277] on input "checkbox" at bounding box center [367, 290] width 36 height 36
click at [375, 225] on input "checkbox" at bounding box center [367, 232] width 36 height 36
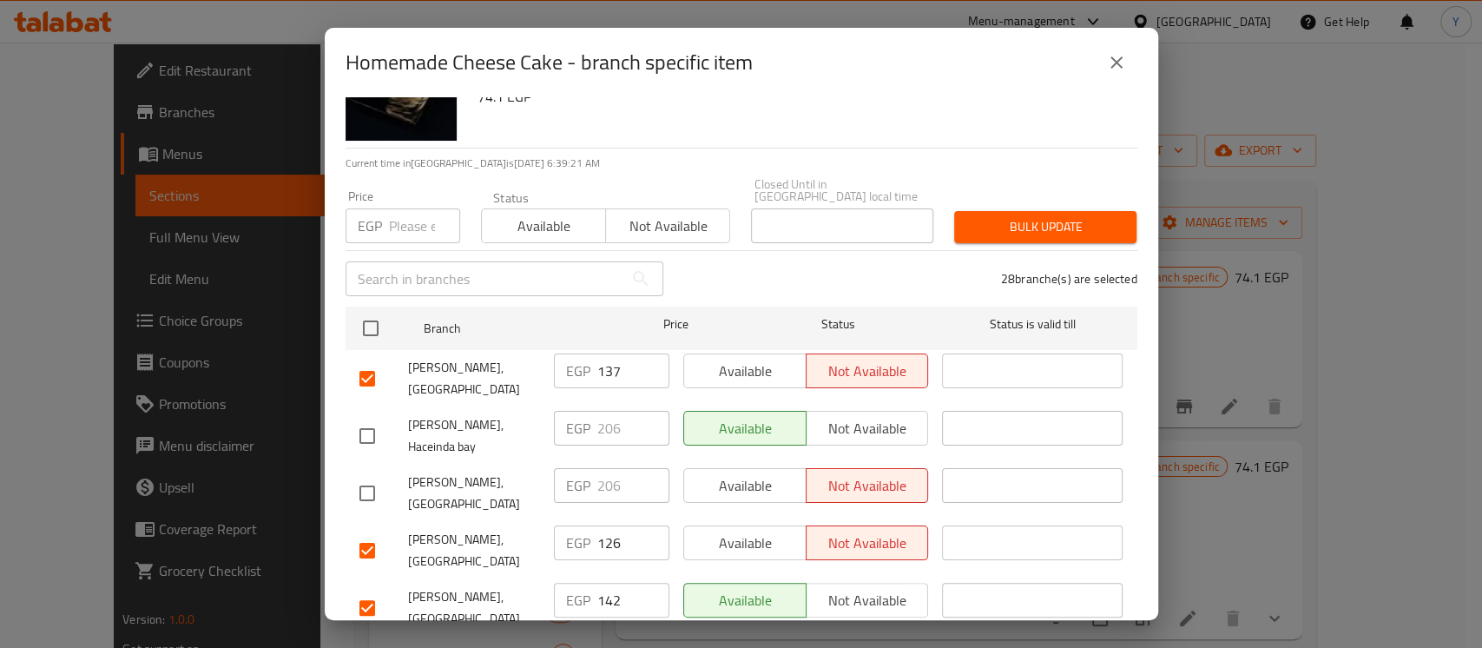
scroll to position [0, 0]
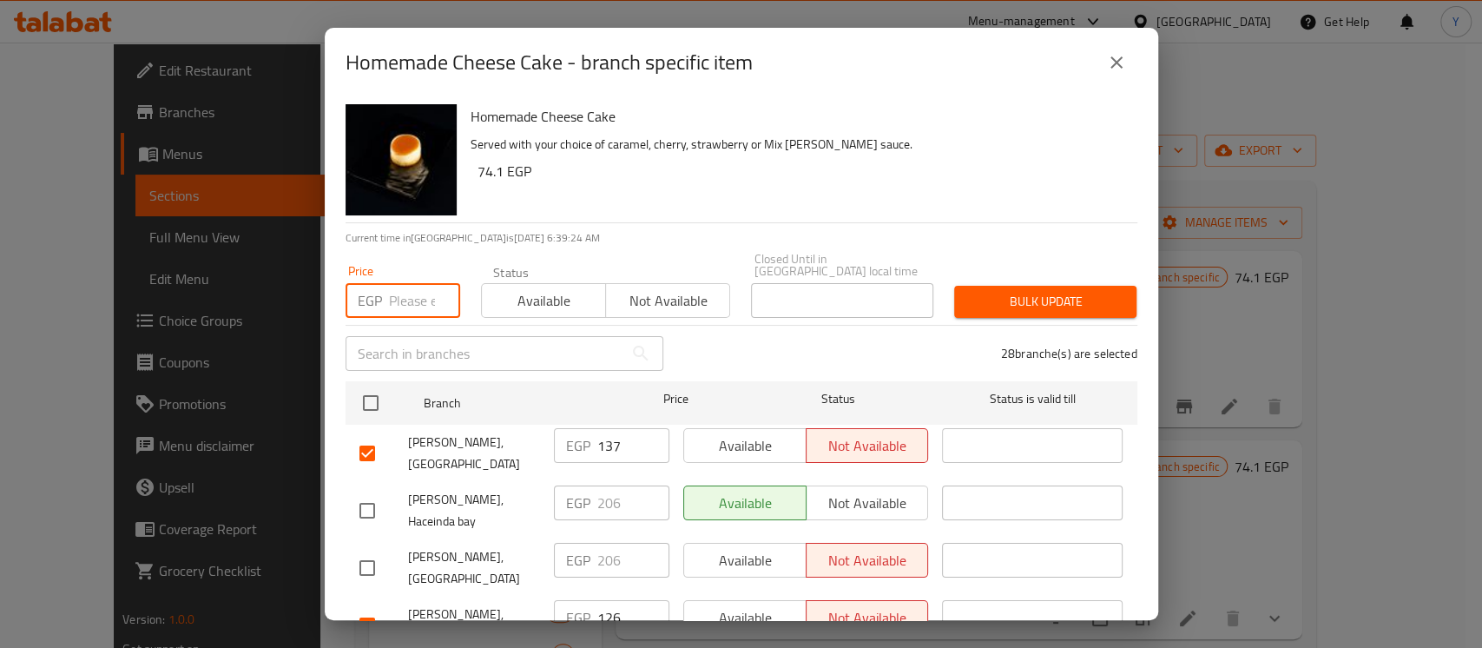
paste input "149"
click at [1044, 291] on span "Bulk update" at bounding box center [1045, 302] width 155 height 22
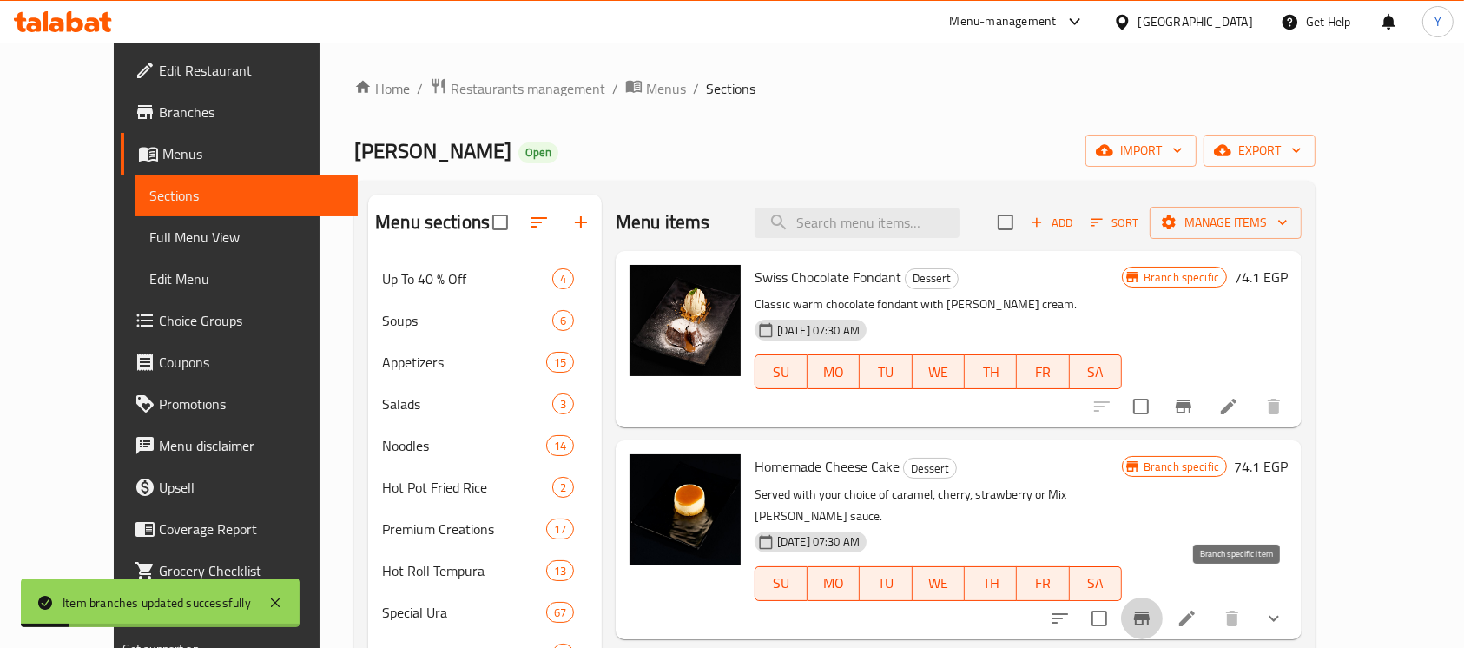
click at [1162, 599] on button "Branch-specific-item" at bounding box center [1142, 618] width 42 height 42
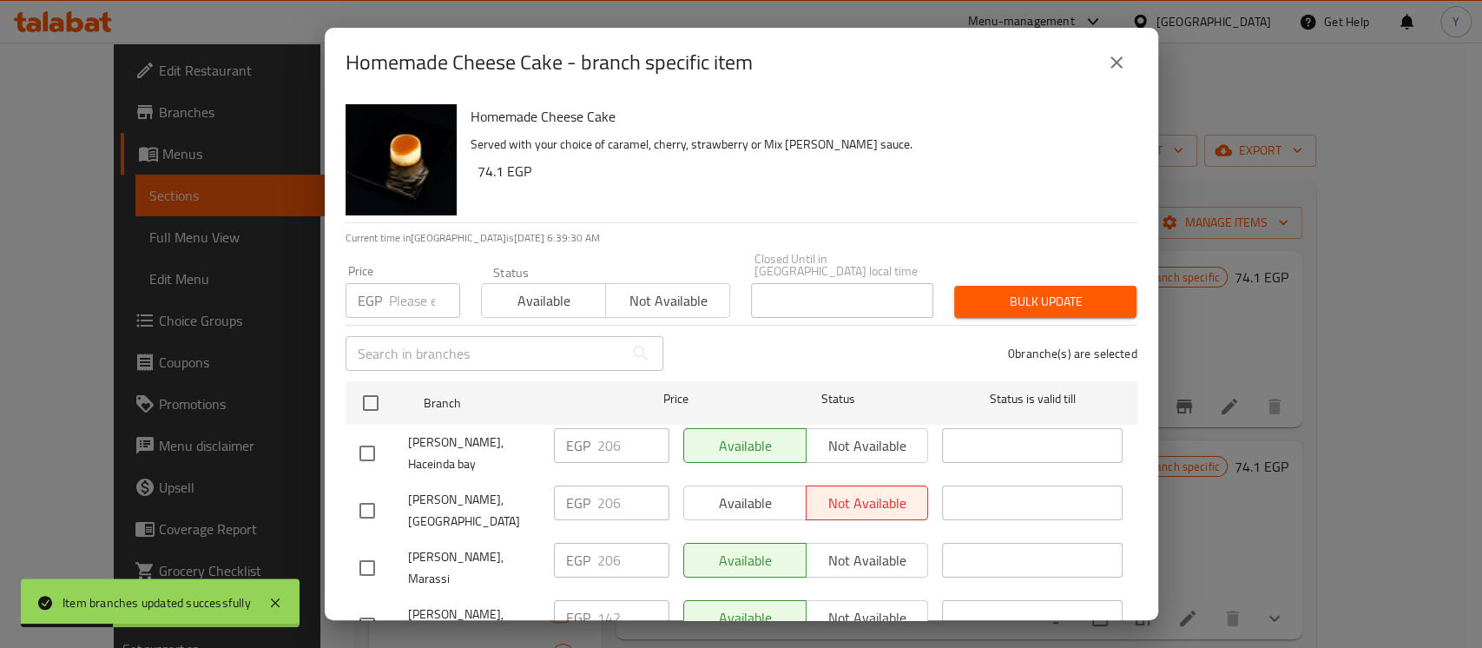
scroll to position [302, 0]
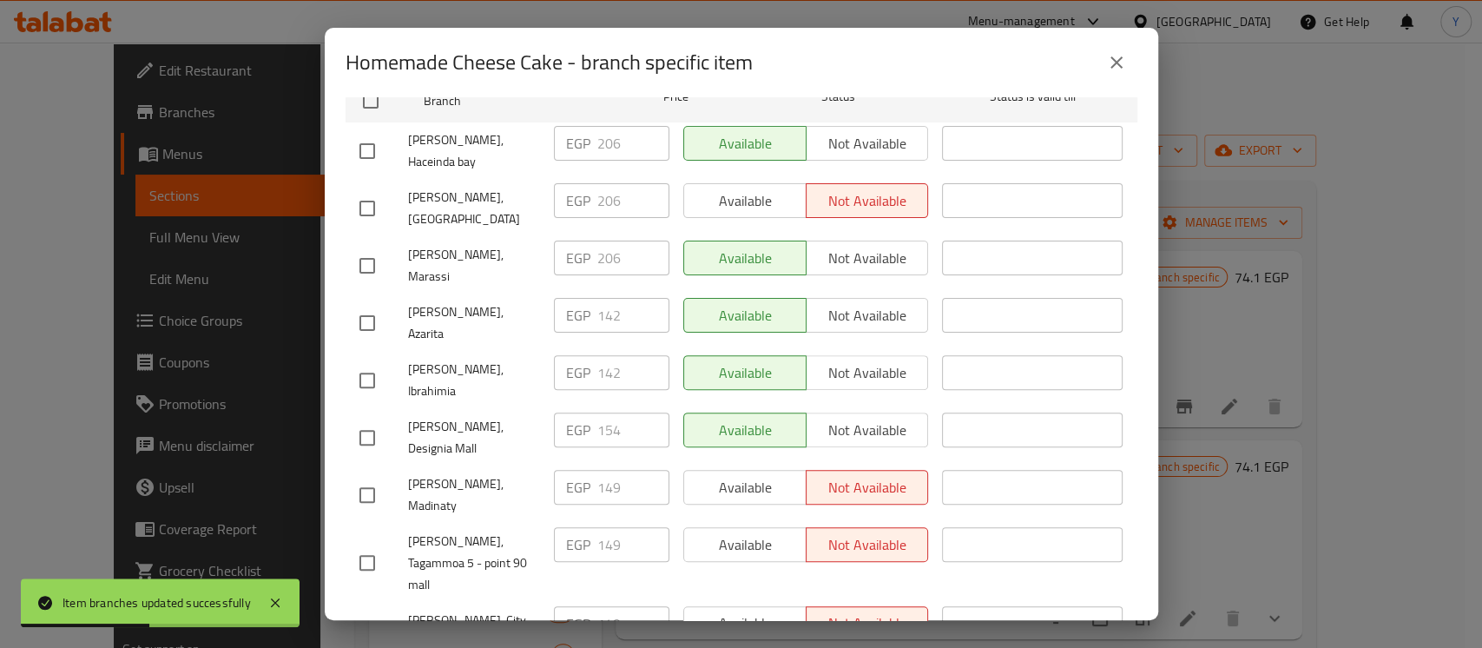
click at [378, 419] on input "checkbox" at bounding box center [367, 437] width 36 height 36
drag, startPoint x: 628, startPoint y: 365, endPoint x: 576, endPoint y: 365, distance: 51.2
click at [576, 412] on div "EGP 154 ​" at bounding box center [611, 429] width 115 height 35
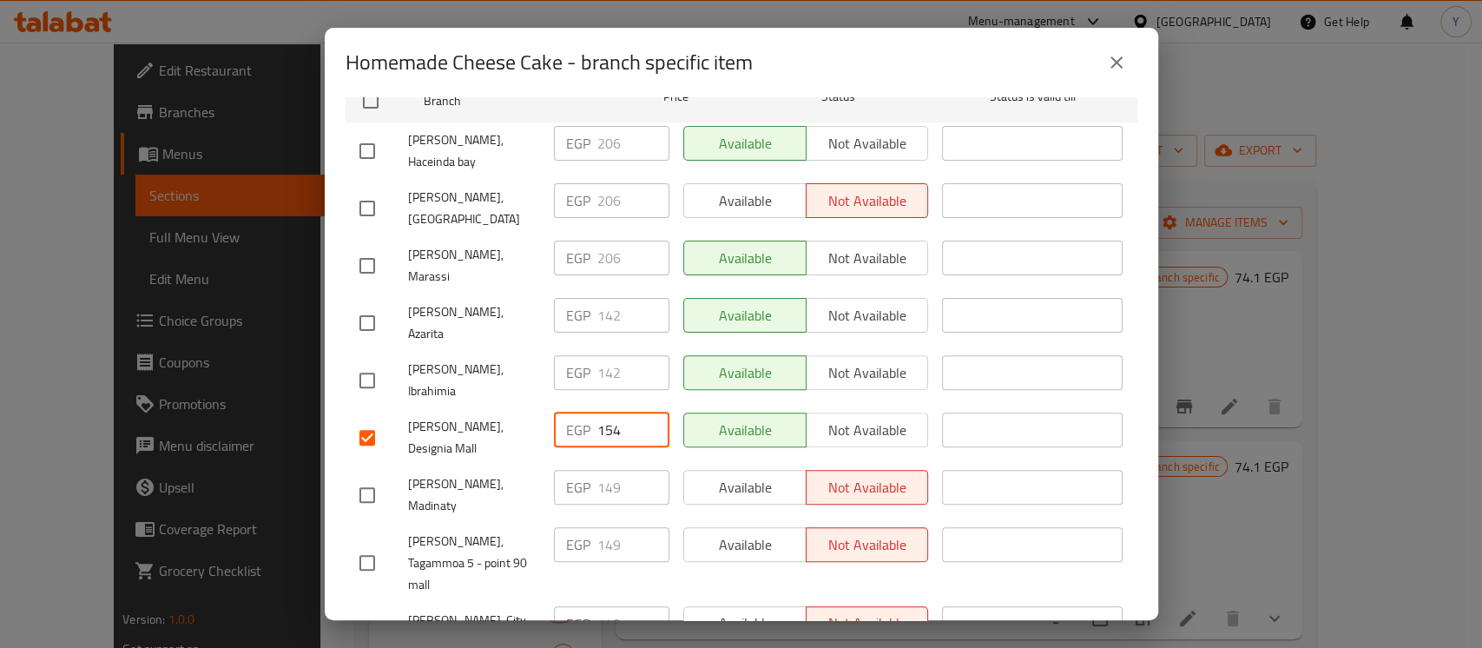
paste input "66"
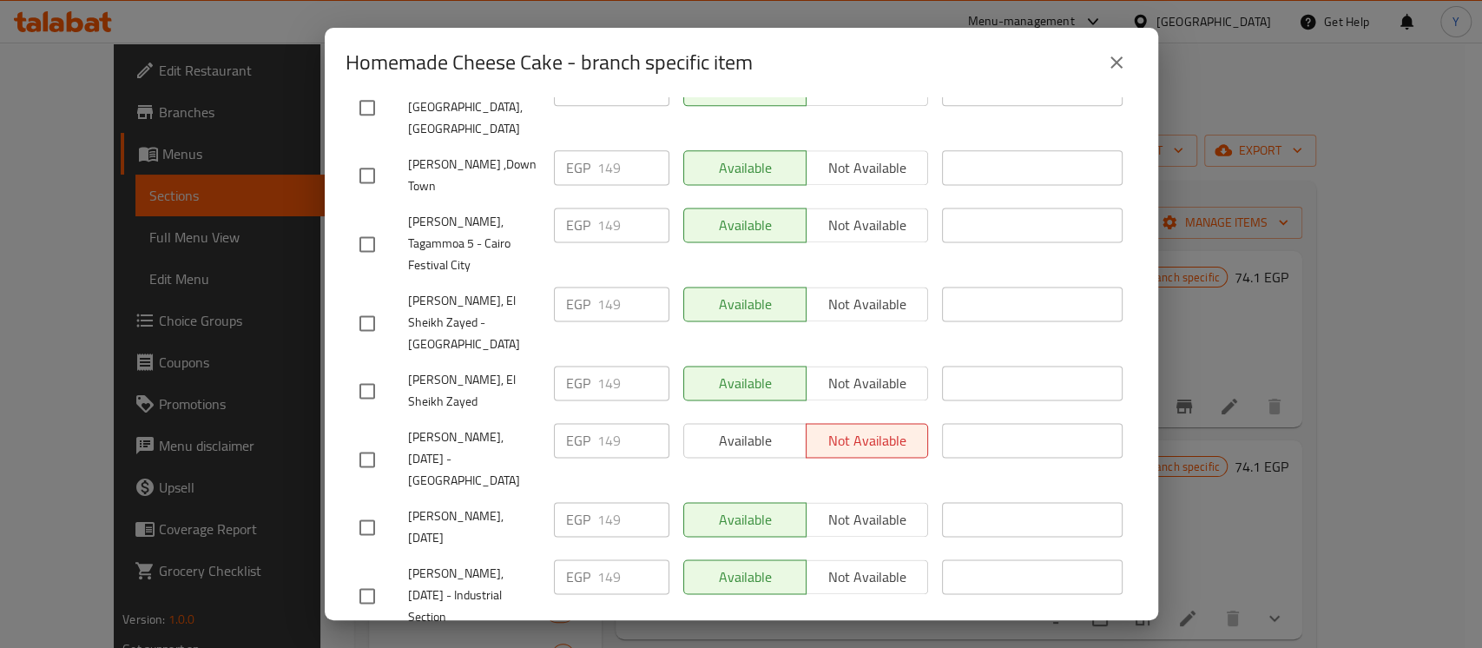
scroll to position [1684, 0]
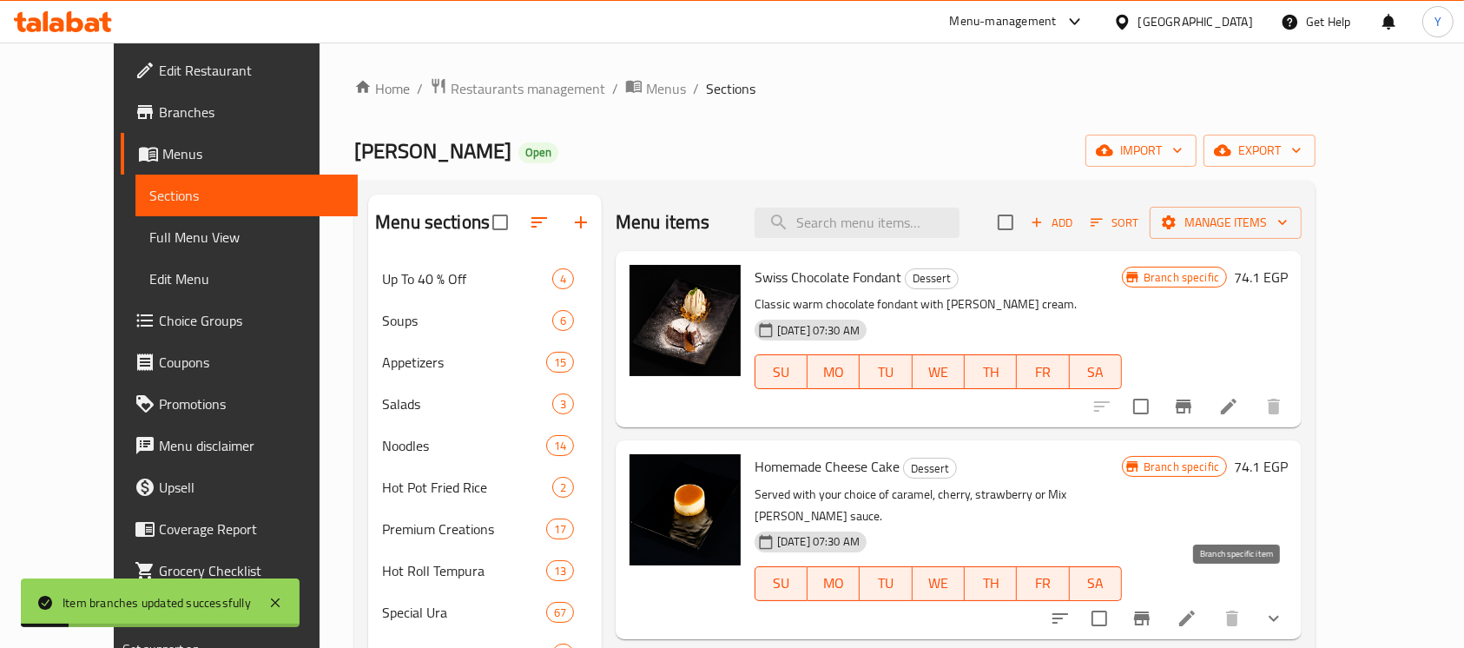
click at [1149, 611] on icon "Branch-specific-item" at bounding box center [1142, 618] width 16 height 14
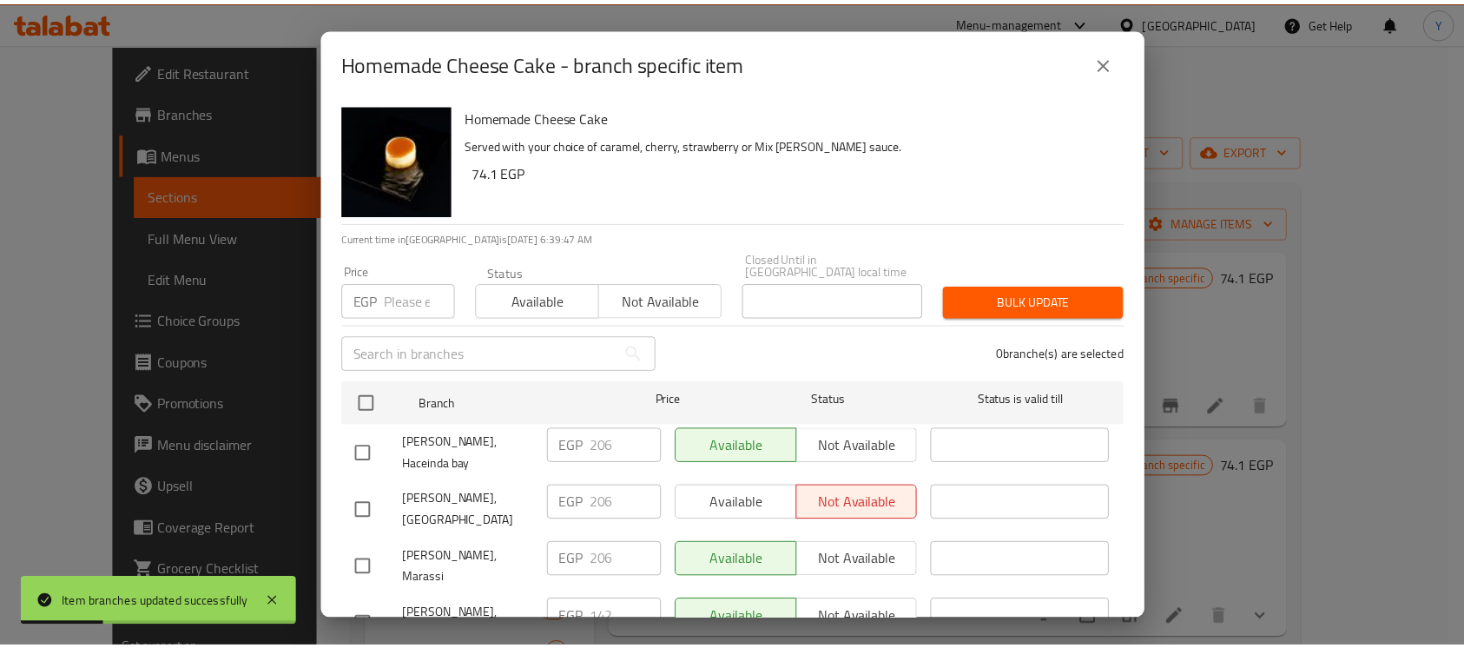
scroll to position [302, 0]
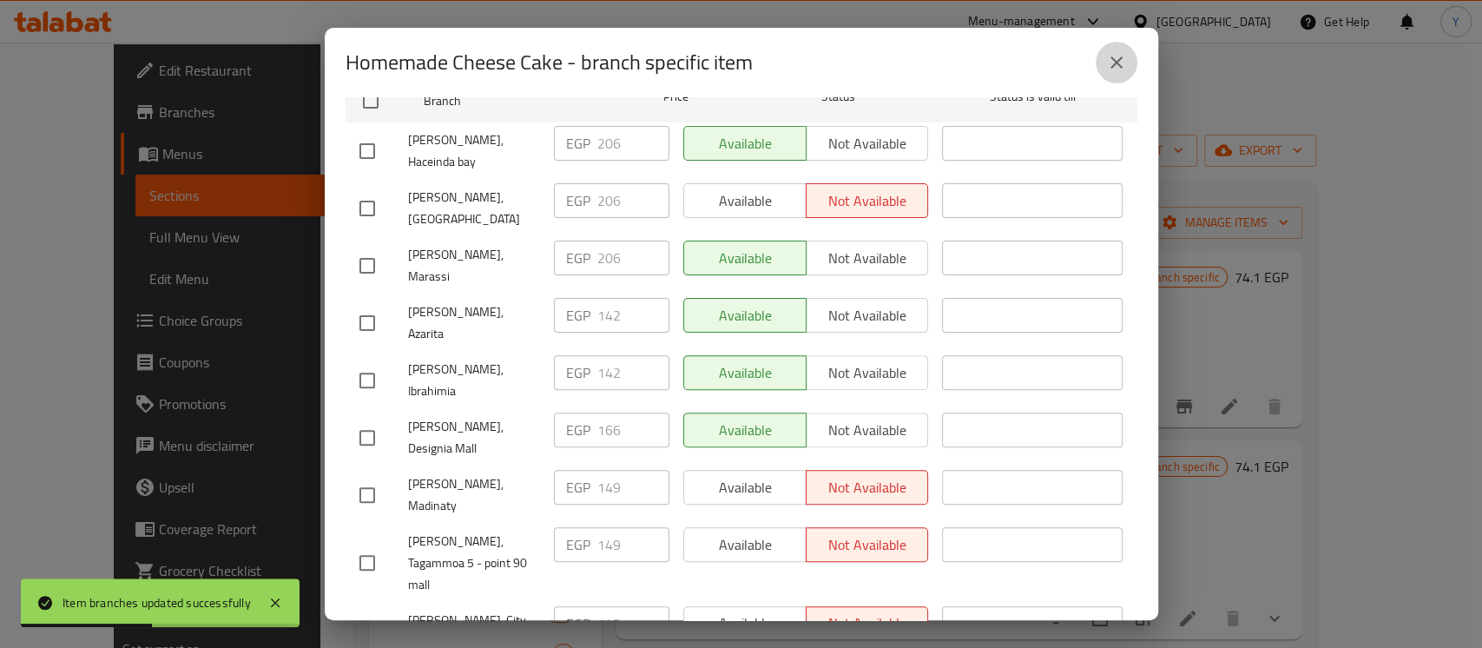
click at [1097, 68] on button "close" at bounding box center [1116, 63] width 42 height 42
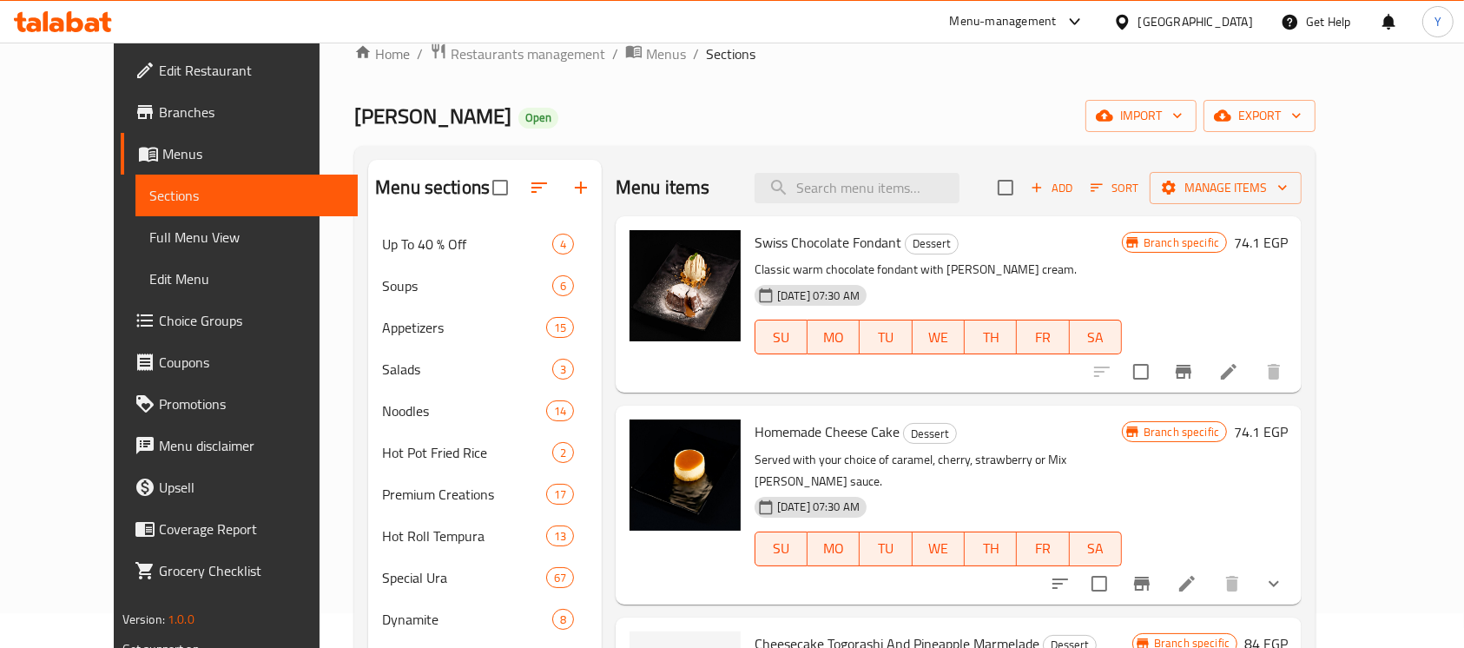
scroll to position [0, 0]
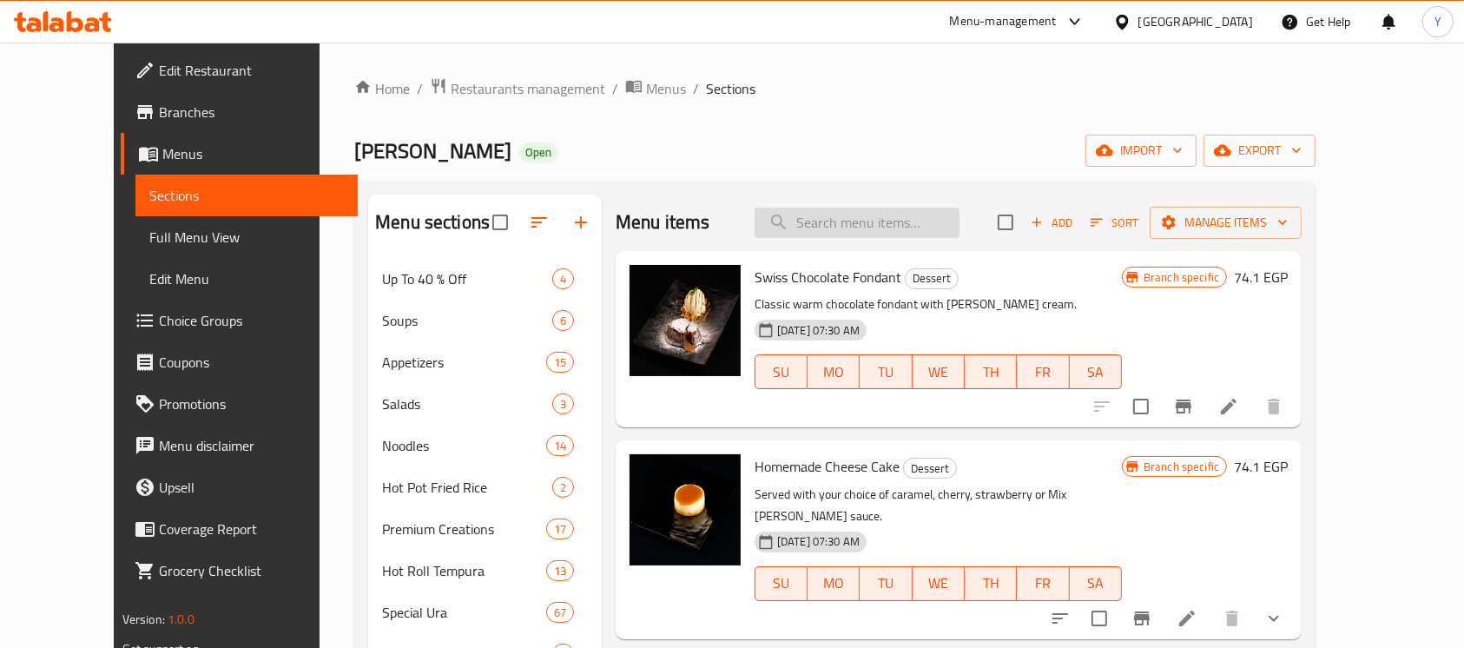
click at [826, 214] on input "search" at bounding box center [856, 222] width 205 height 30
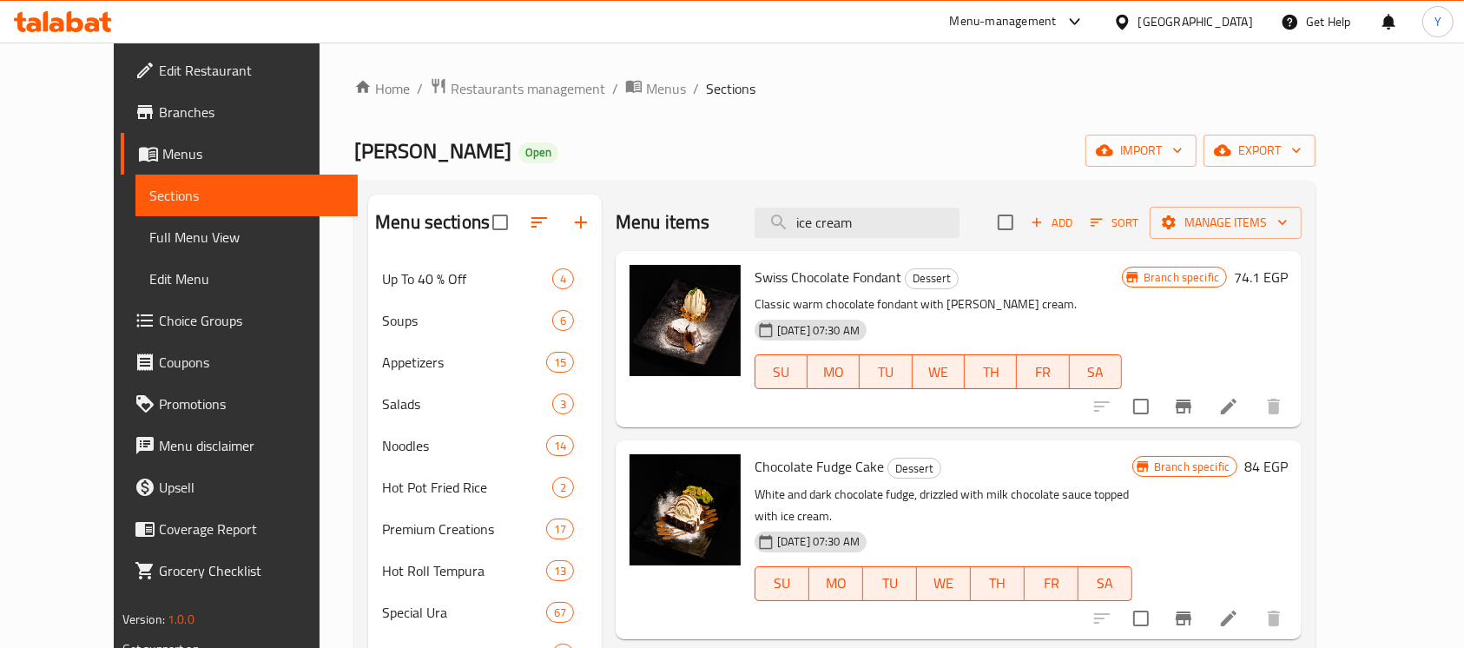
drag, startPoint x: 925, startPoint y: 210, endPoint x: 590, endPoint y: 258, distance: 338.4
click at [668, 226] on div "Menu items ice cream Add Sort Manage items" at bounding box center [958, 222] width 686 height 56
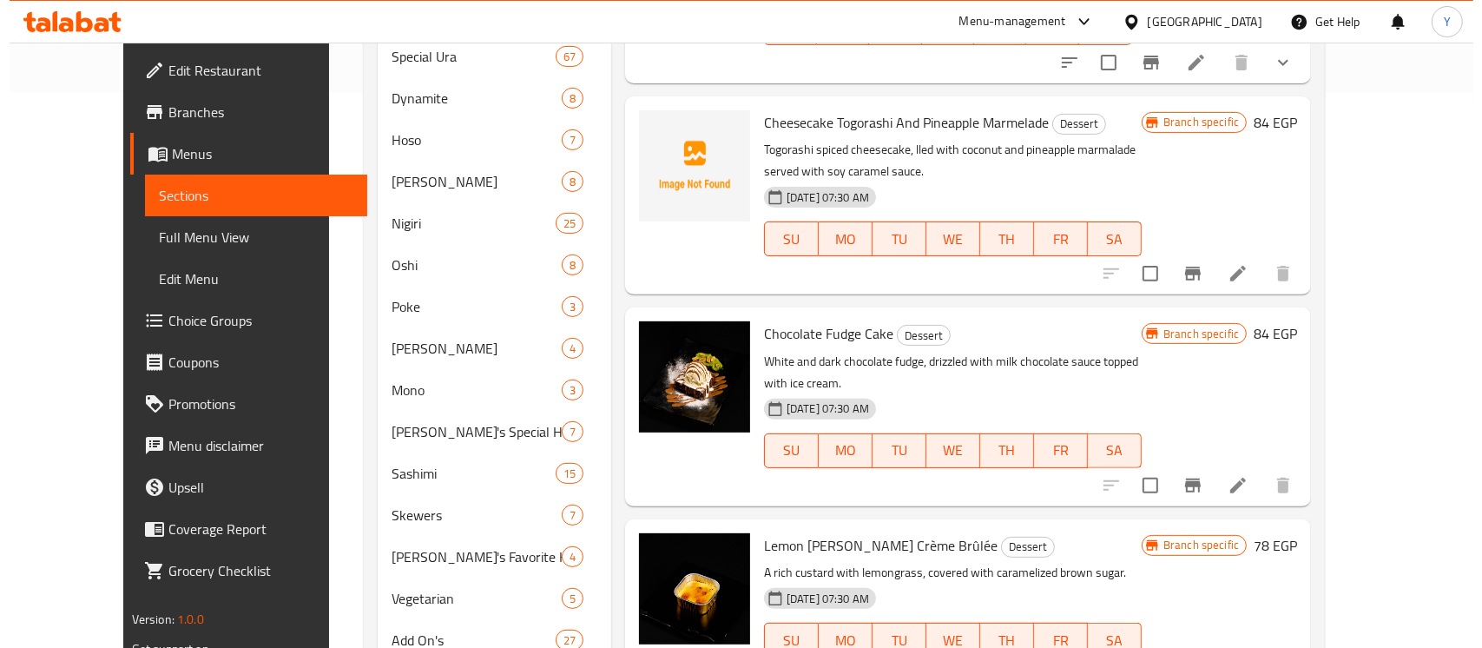
scroll to position [561, 0]
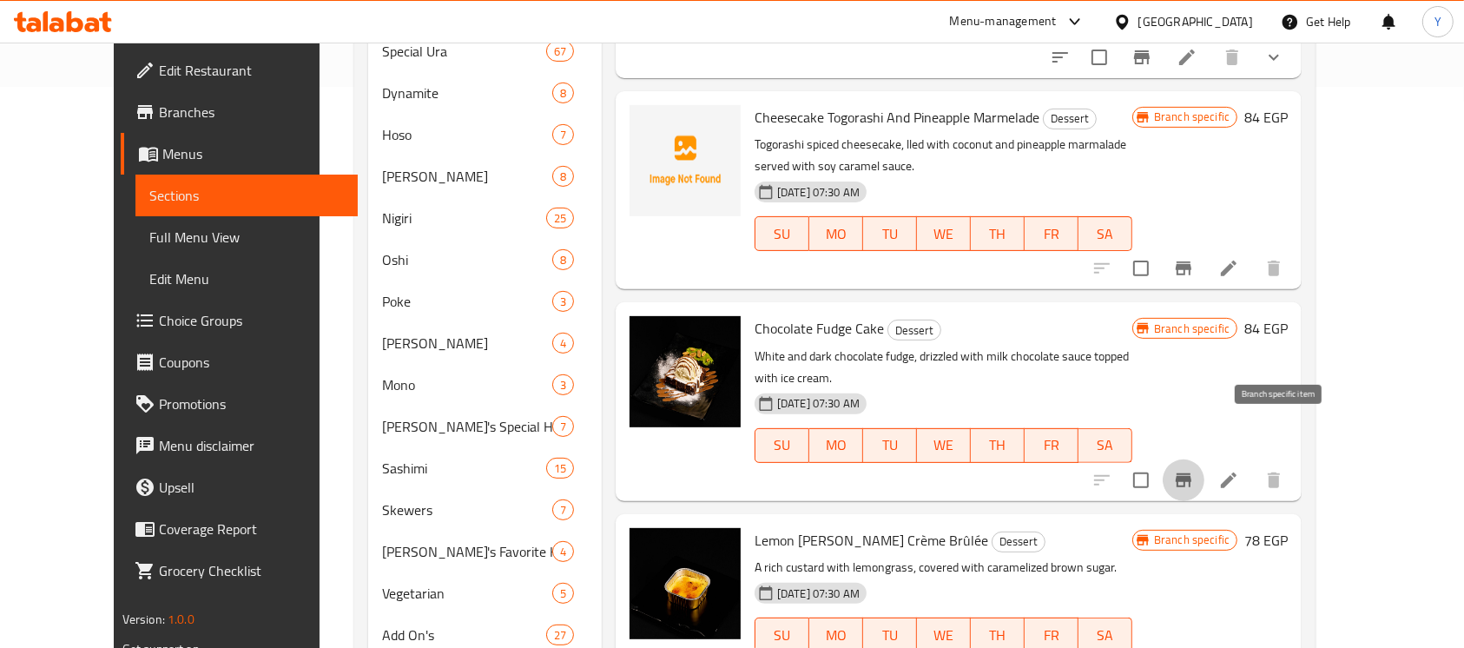
click at [1204, 459] on button "Branch-specific-item" at bounding box center [1183, 480] width 42 height 42
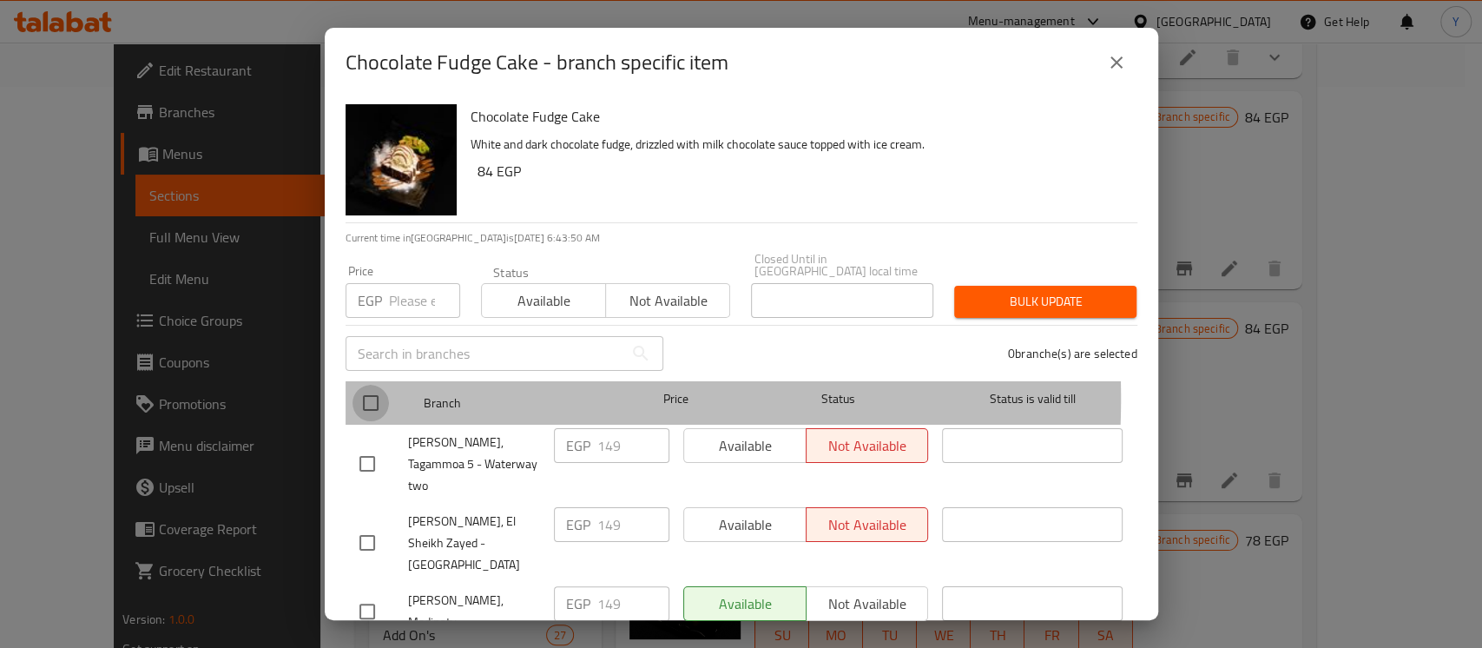
click at [386, 385] on input "checkbox" at bounding box center [370, 403] width 36 height 36
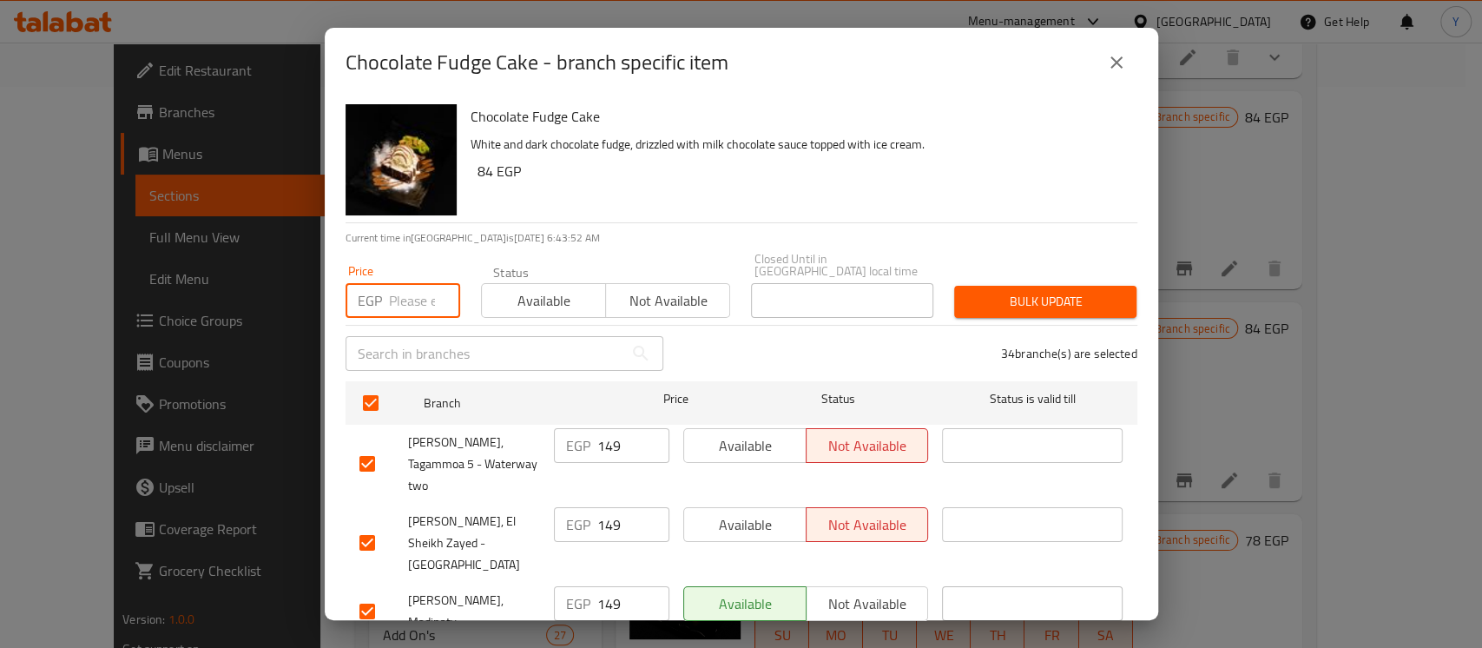
paste input "160"
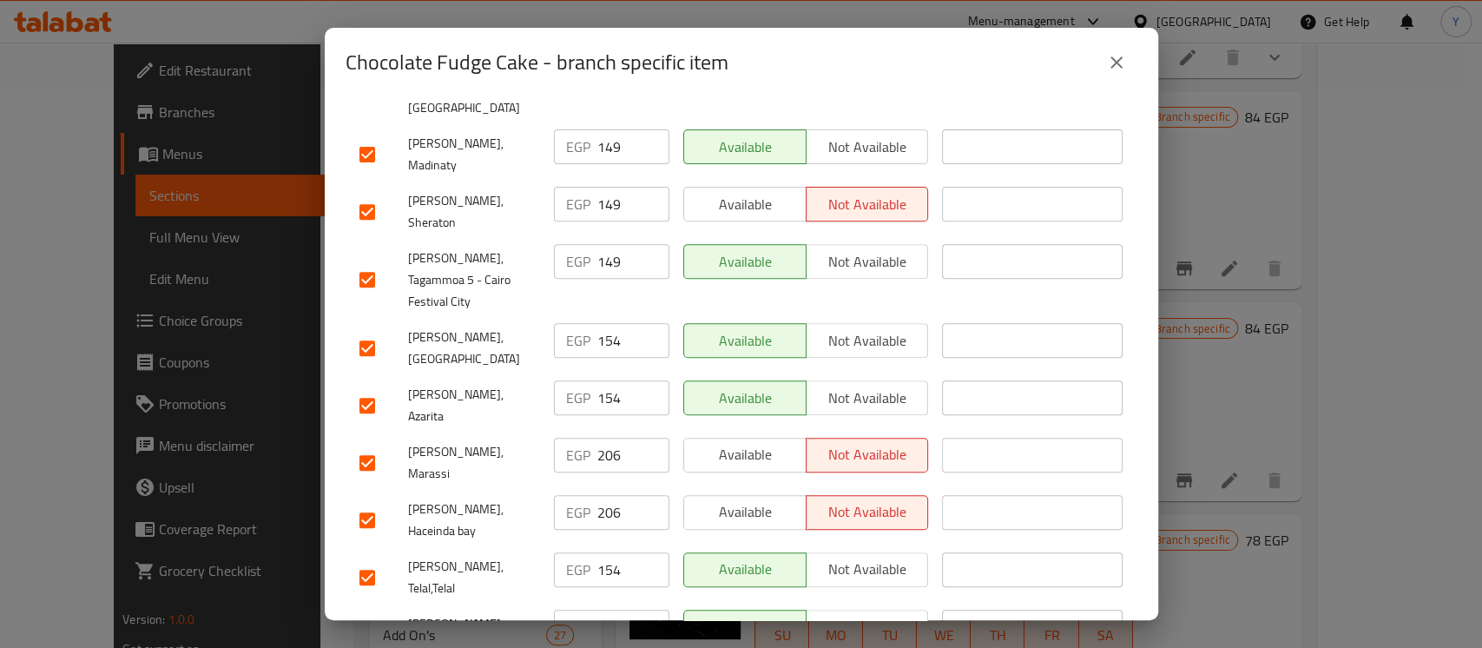
click at [374, 444] on input "checkbox" at bounding box center [367, 462] width 36 height 36
click at [378, 502] on input "checkbox" at bounding box center [367, 520] width 36 height 36
click at [369, 387] on input "checkbox" at bounding box center [367, 405] width 36 height 36
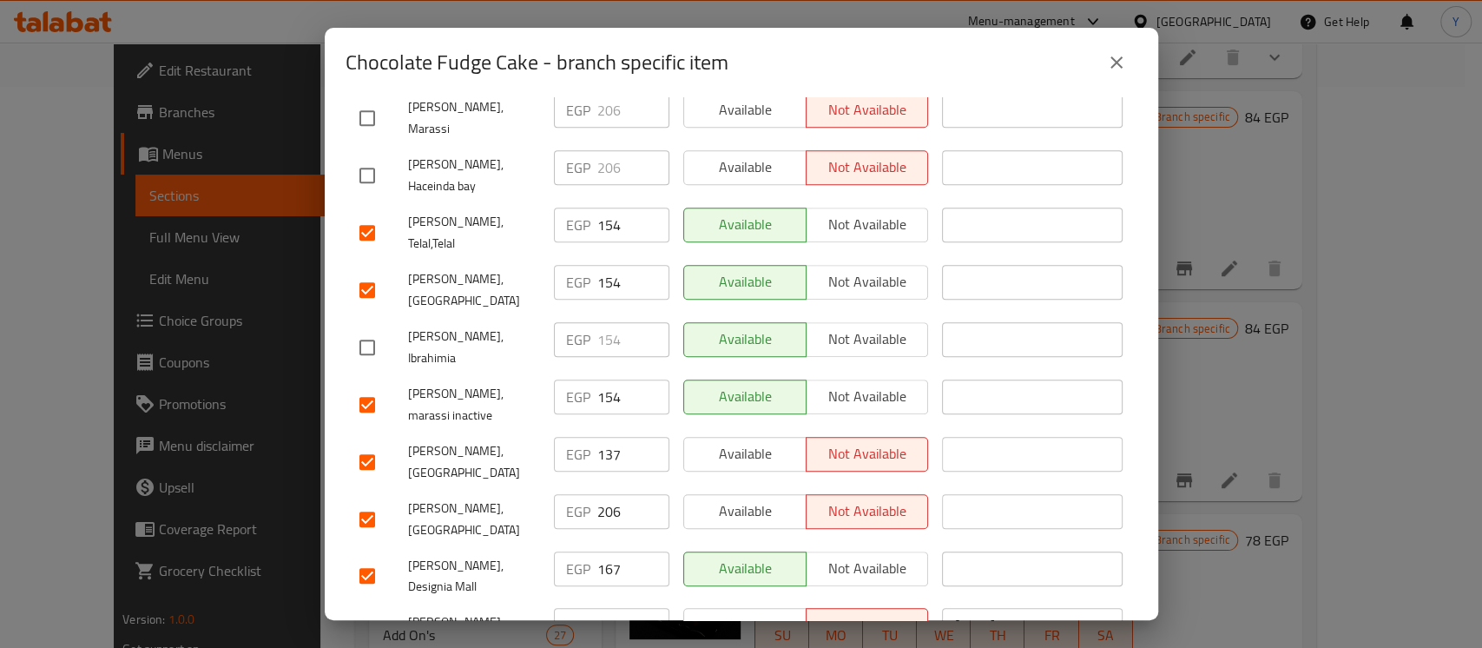
click at [375, 501] on input "checkbox" at bounding box center [367, 519] width 36 height 36
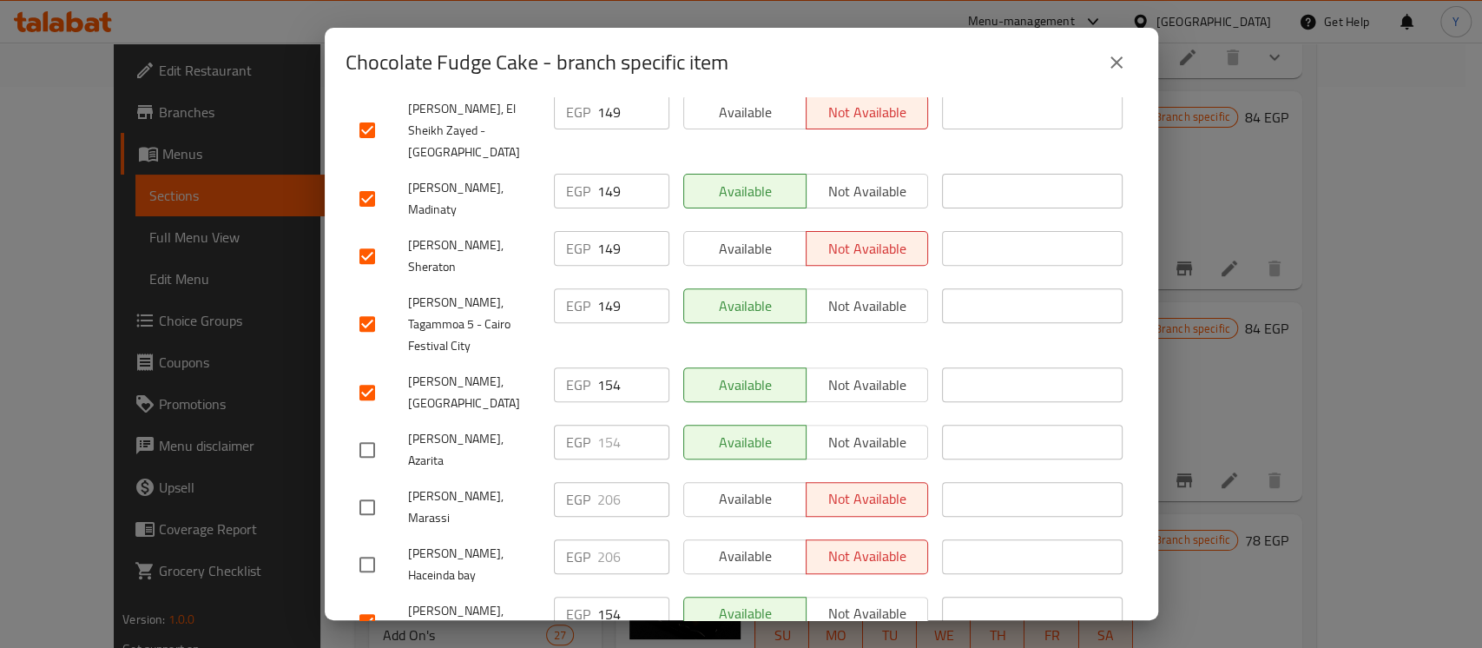
scroll to position [841, 0]
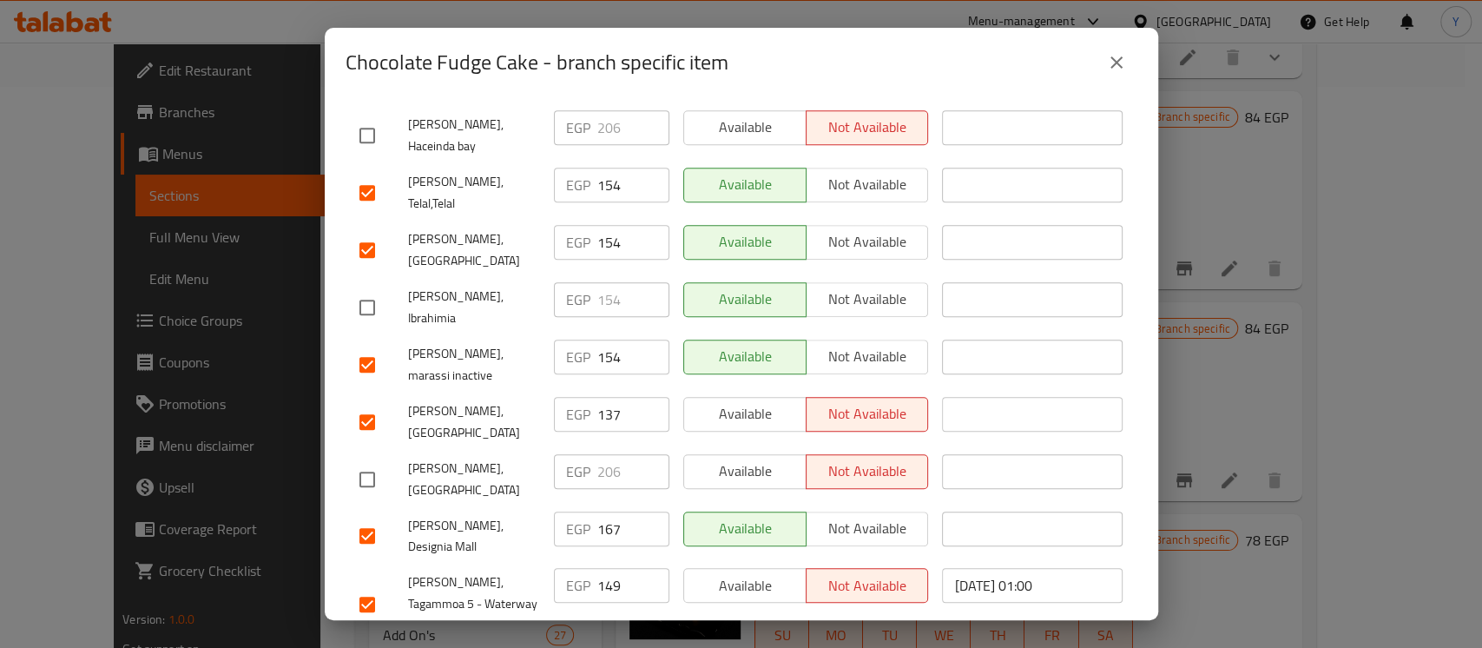
click at [354, 517] on input "checkbox" at bounding box center [367, 535] width 36 height 36
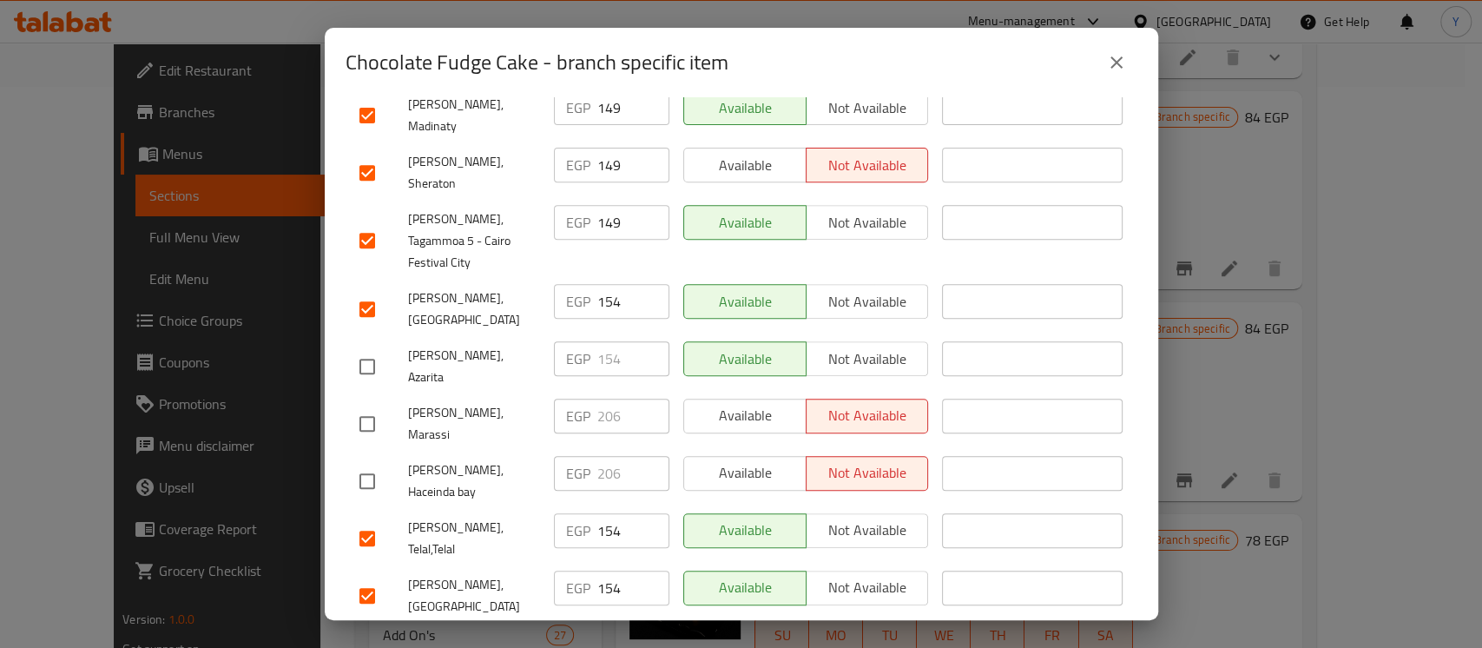
scroll to position [39, 0]
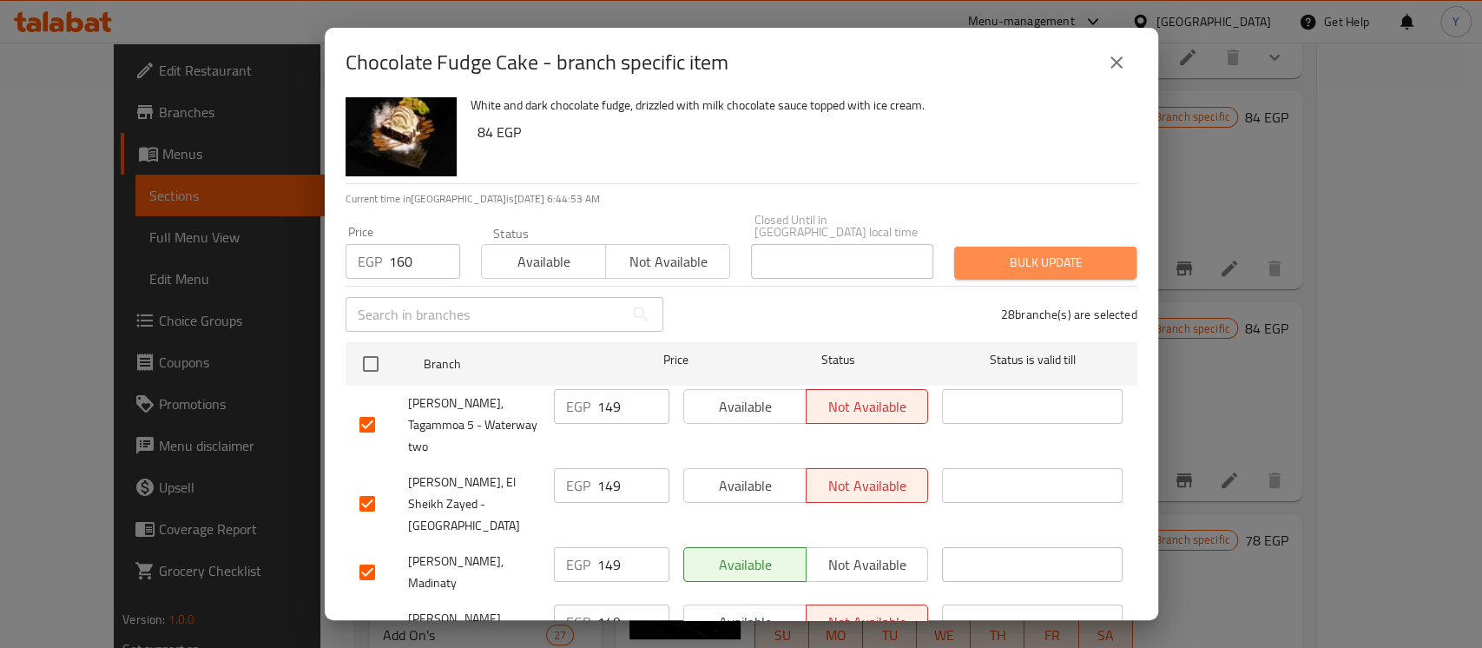
click at [1032, 253] on span "Bulk update" at bounding box center [1045, 263] width 155 height 22
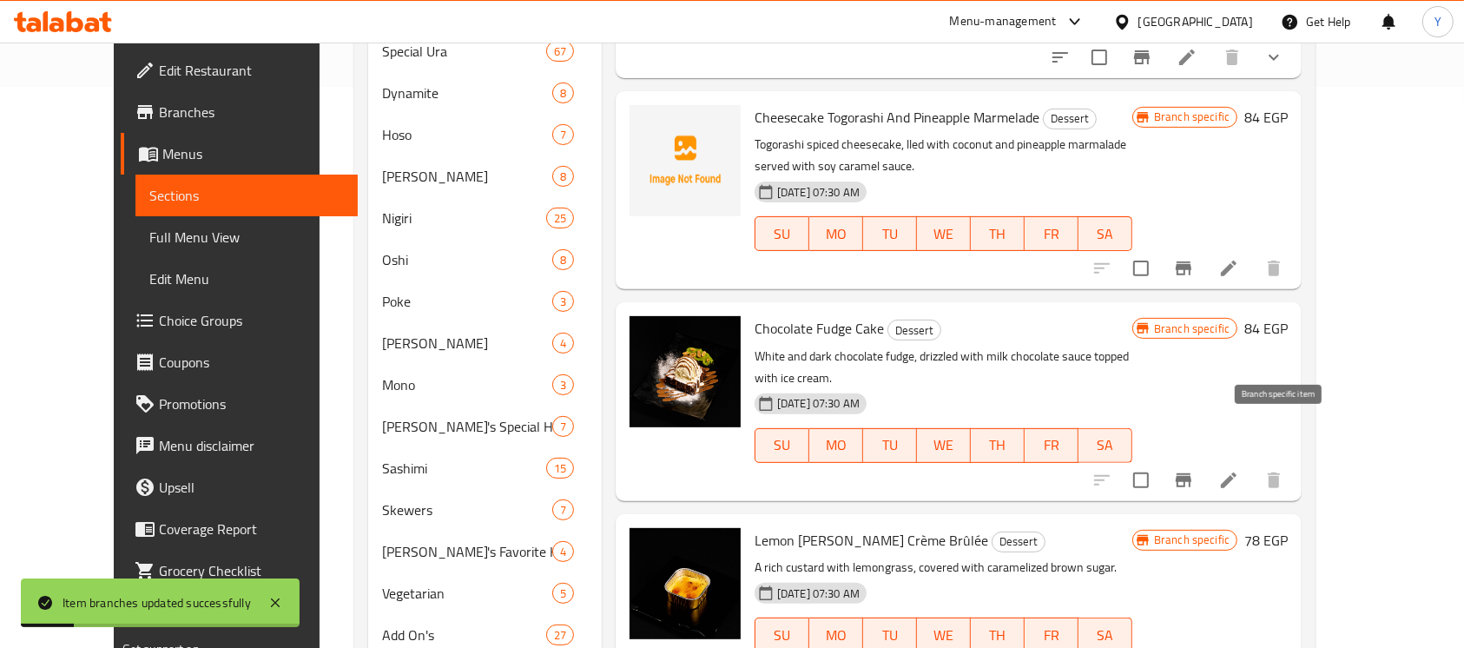
click at [1194, 470] on icon "Branch-specific-item" at bounding box center [1183, 480] width 21 height 21
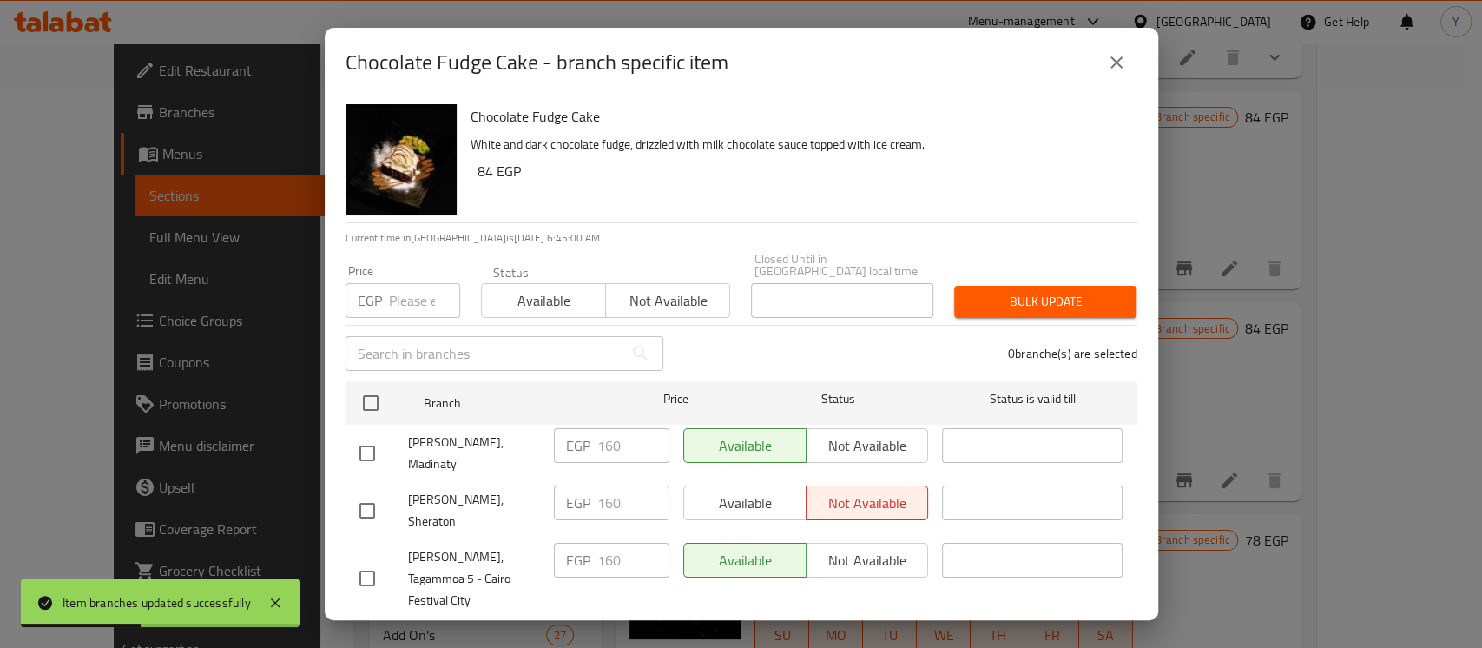
scroll to position [446, 0]
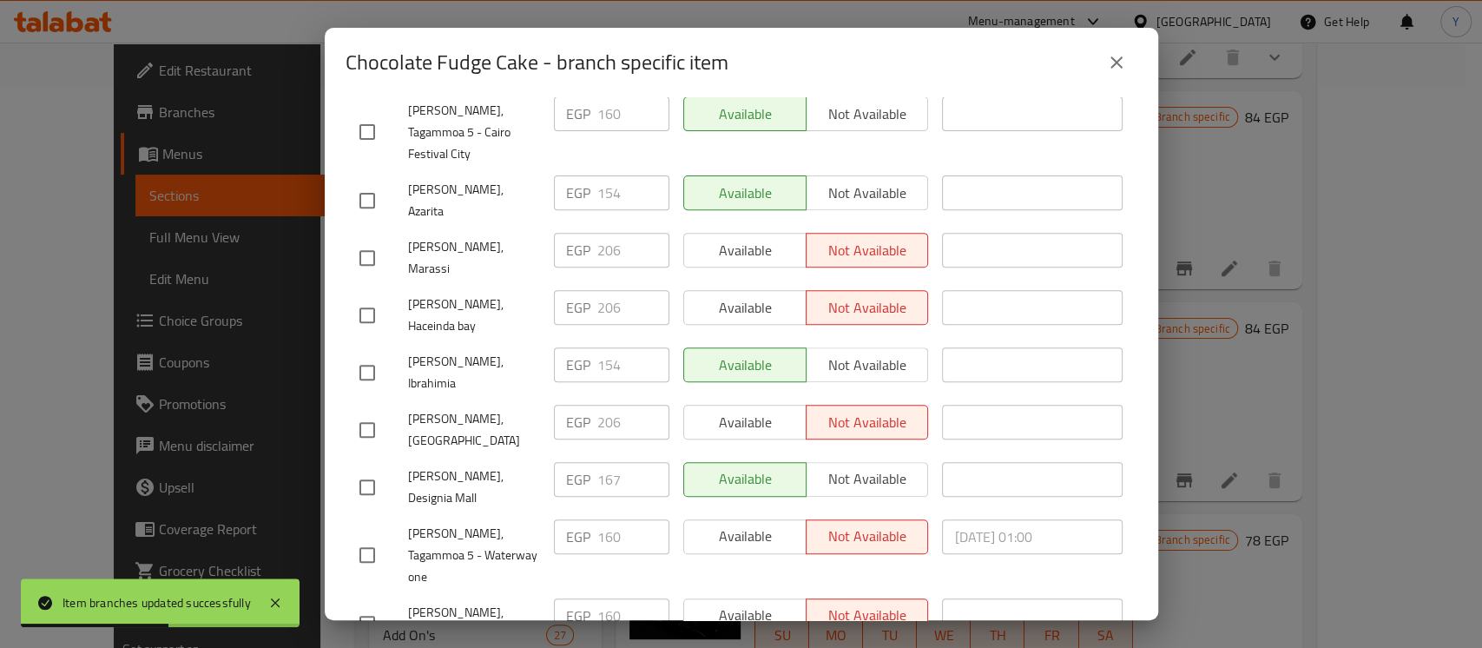
click at [387, 469] on div at bounding box center [383, 487] width 49 height 36
click at [375, 469] on input "checkbox" at bounding box center [367, 487] width 36 height 36
click at [606, 462] on input "167" at bounding box center [633, 479] width 72 height 35
paste input "7"
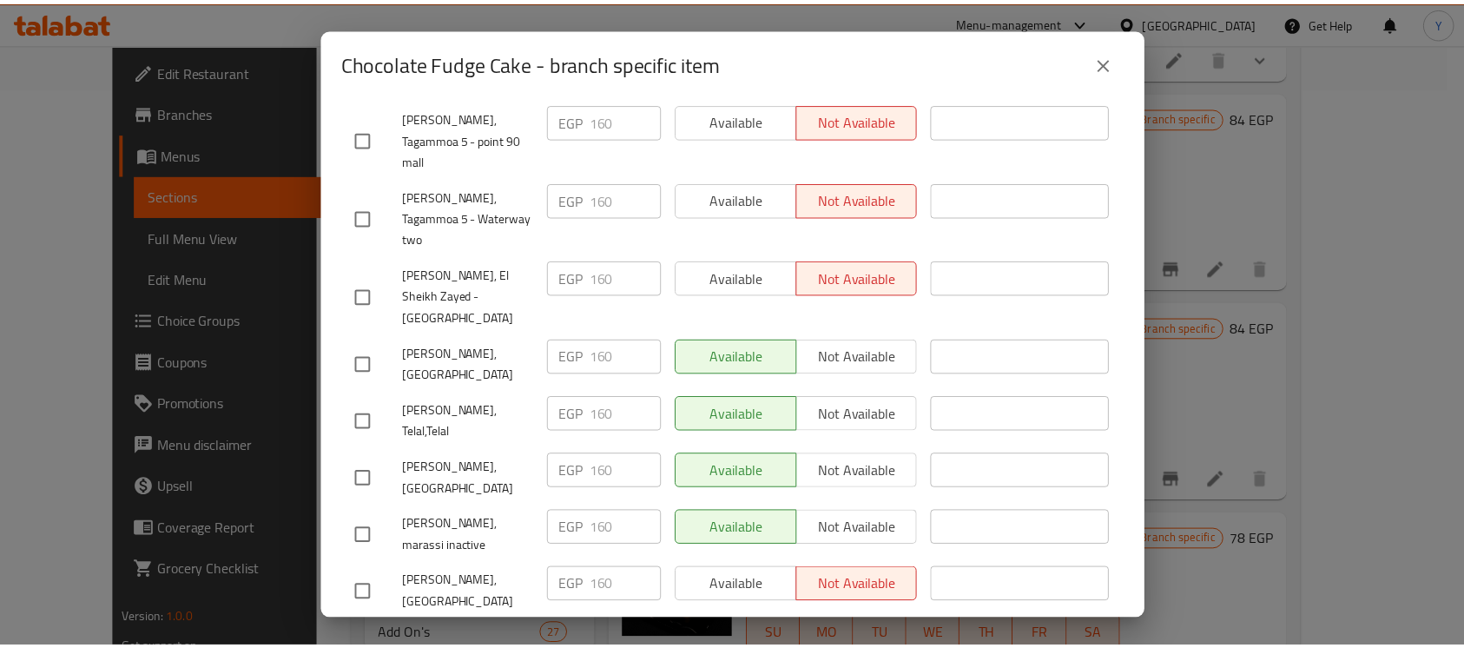
scroll to position [1684, 0]
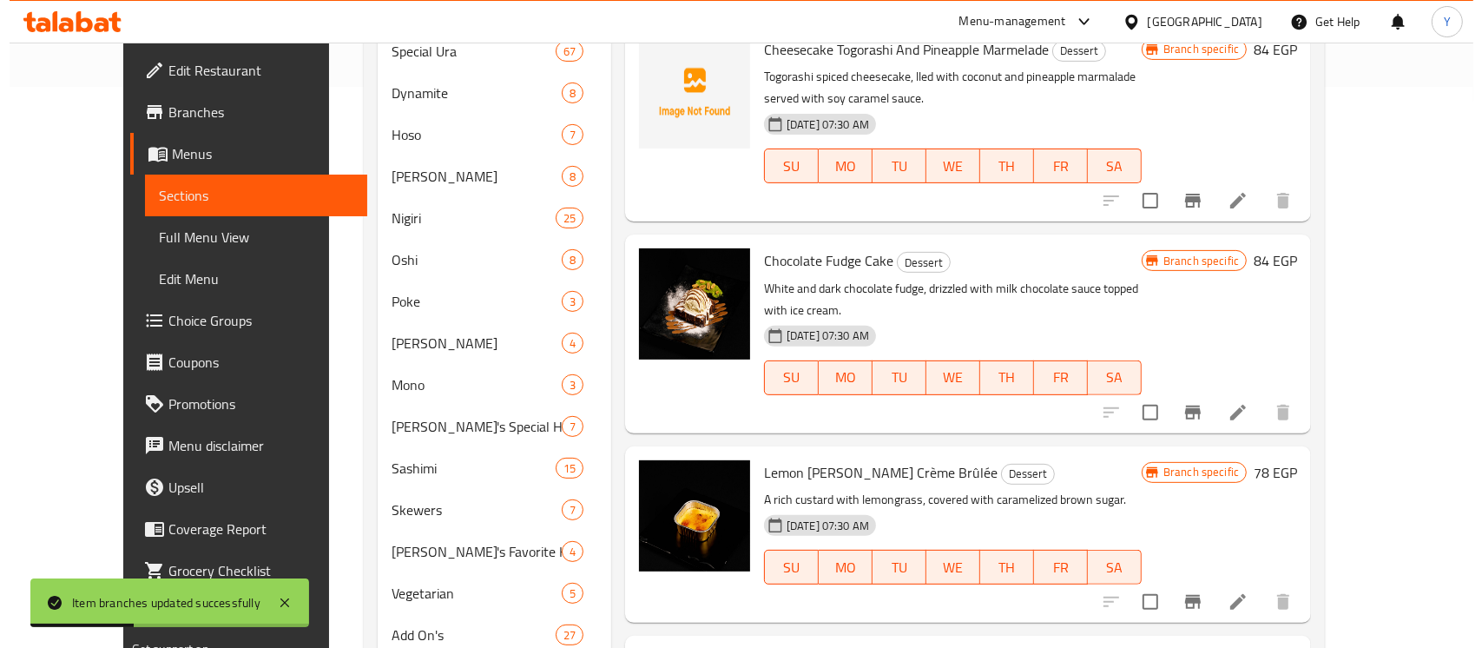
scroll to position [80, 0]
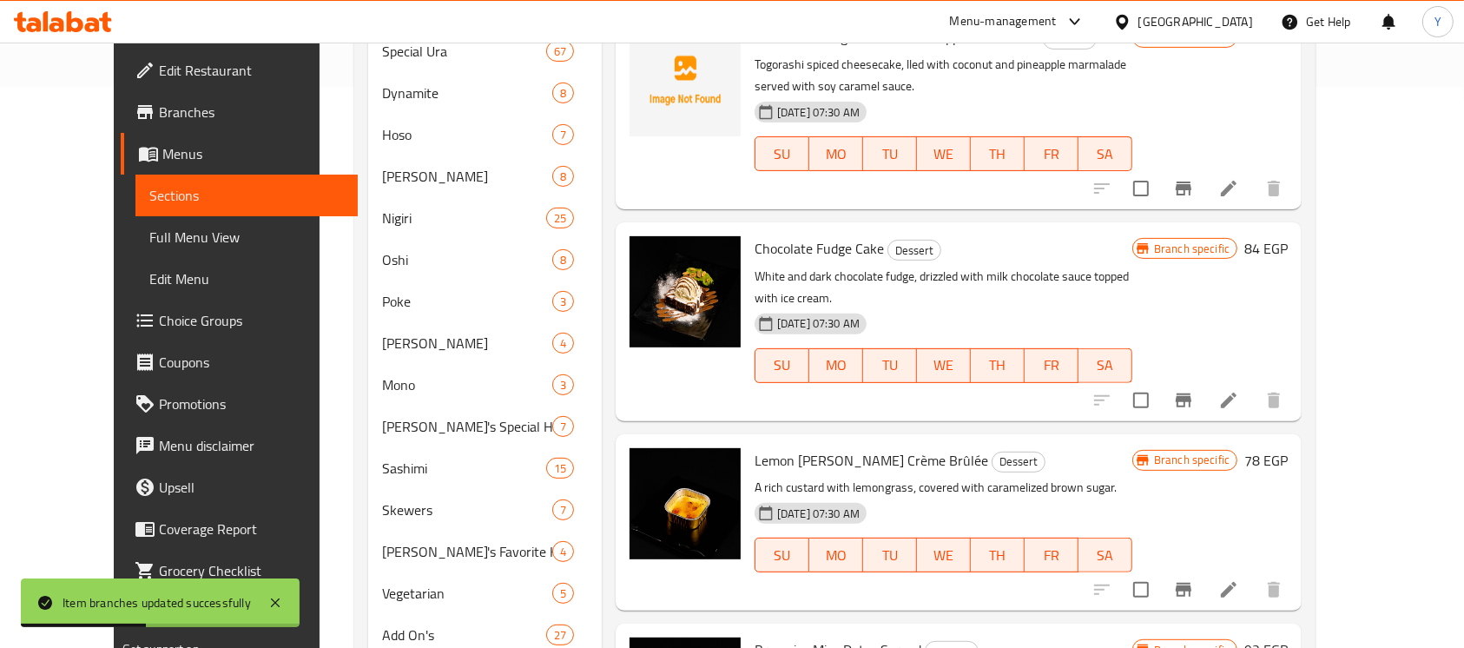
click at [1204, 569] on button "Branch-specific-item" at bounding box center [1183, 590] width 42 height 42
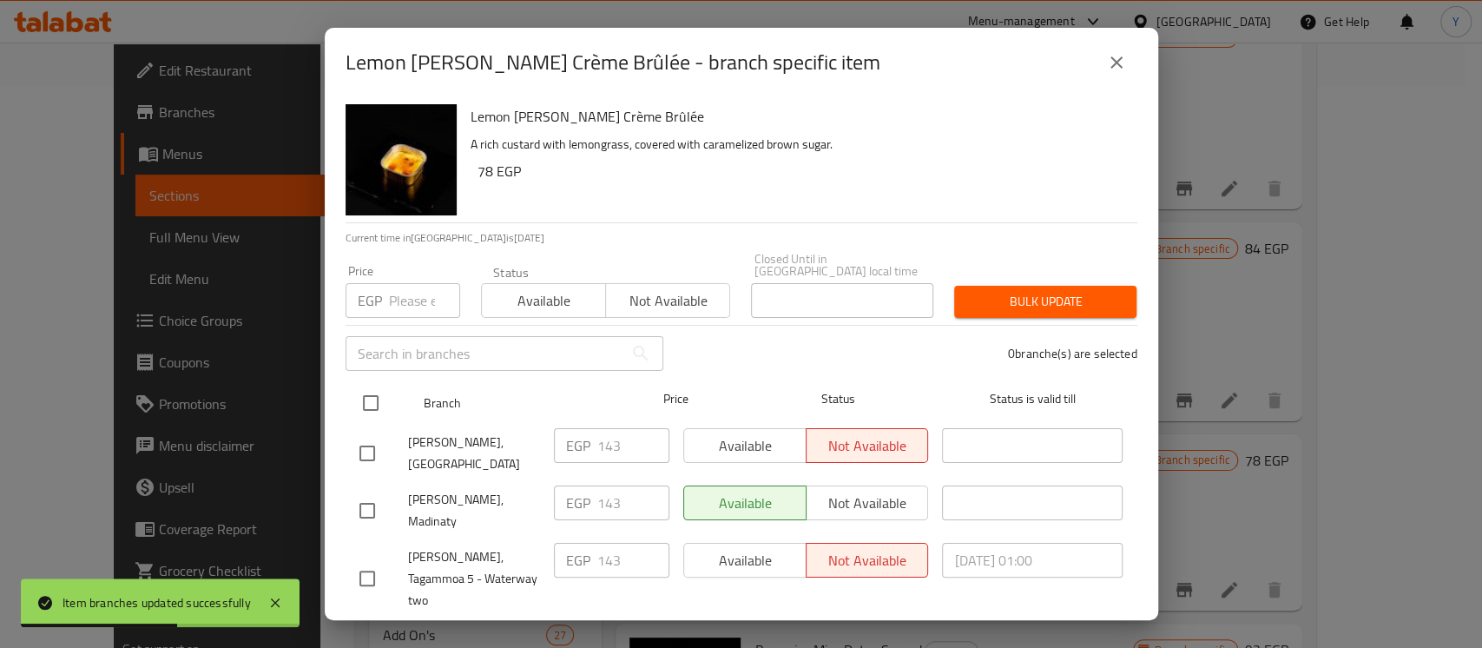
click at [383, 385] on input "checkbox" at bounding box center [370, 403] width 36 height 36
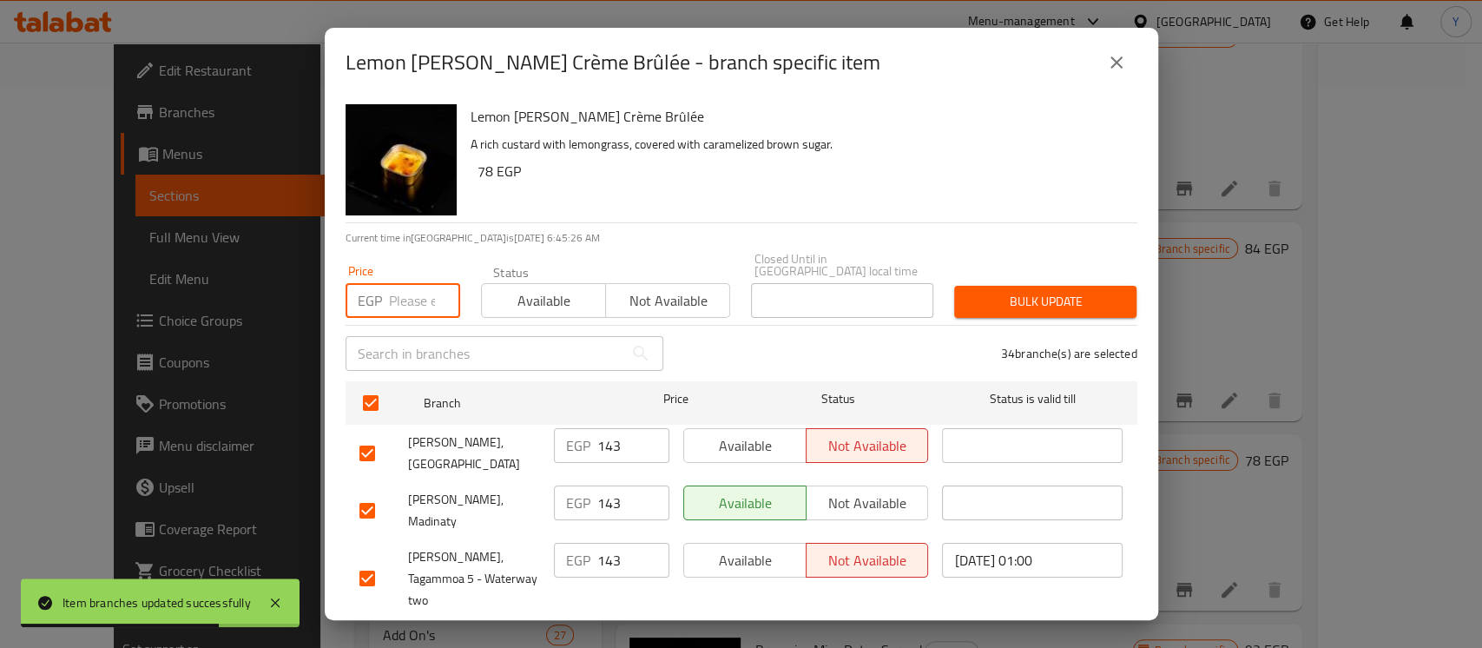
paste input "154"
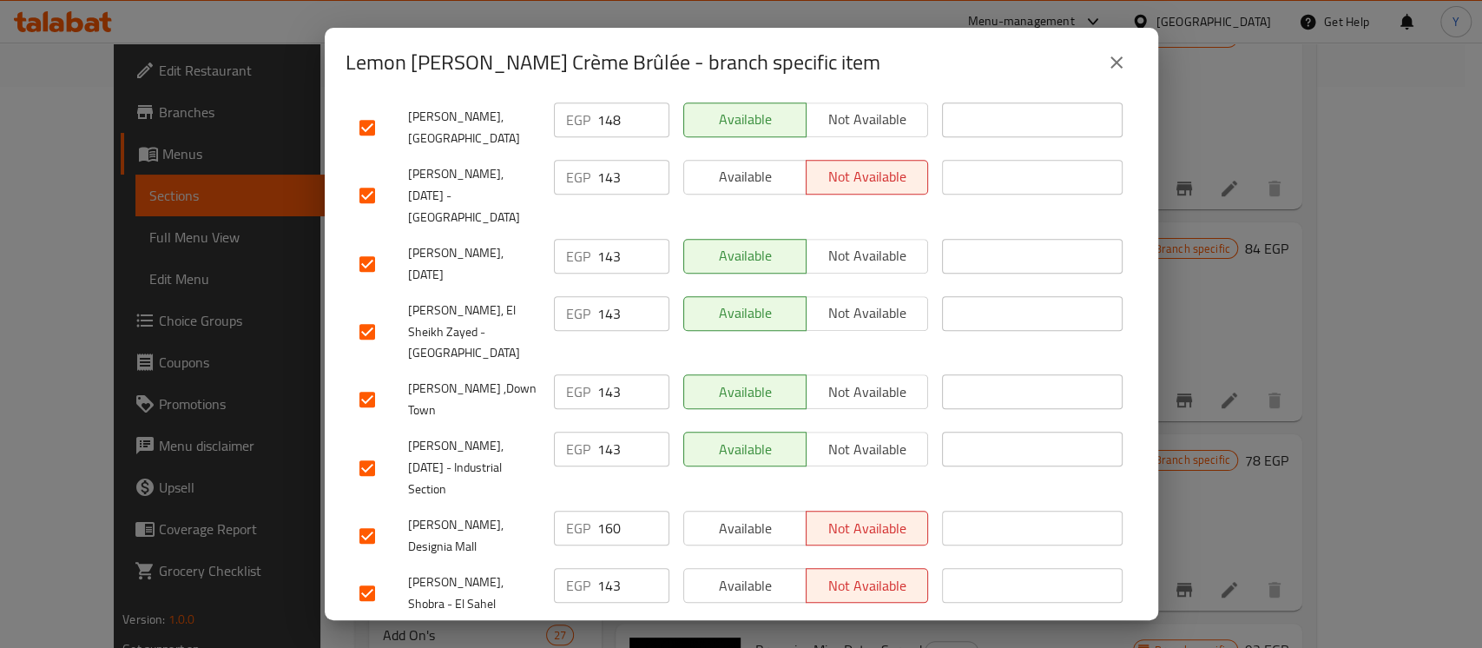
click at [376, 517] on input "checkbox" at bounding box center [367, 535] width 36 height 36
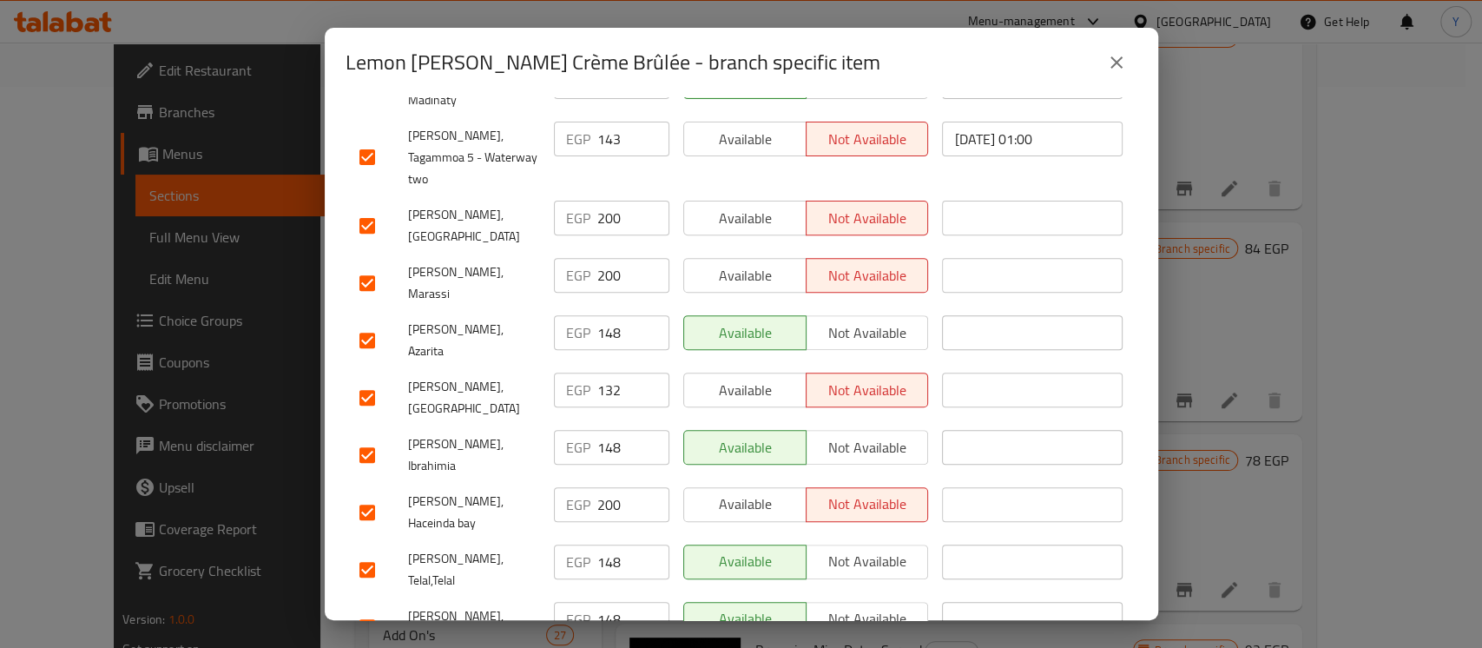
click at [376, 437] on input "checkbox" at bounding box center [367, 455] width 36 height 36
click at [361, 494] on input "checkbox" at bounding box center [367, 512] width 36 height 36
click at [358, 322] on input "checkbox" at bounding box center [367, 340] width 36 height 36
click at [365, 265] on input "checkbox" at bounding box center [367, 283] width 36 height 36
click at [368, 207] on input "checkbox" at bounding box center [367, 225] width 36 height 36
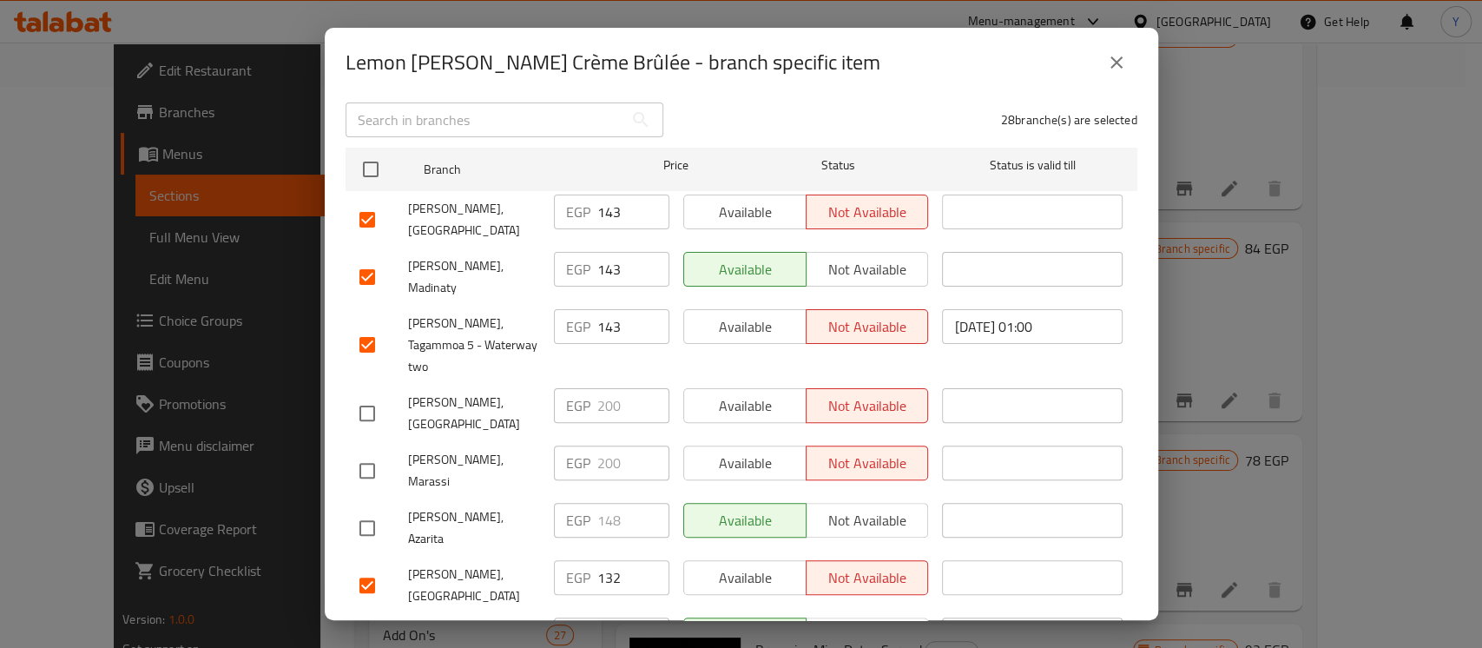
scroll to position [0, 0]
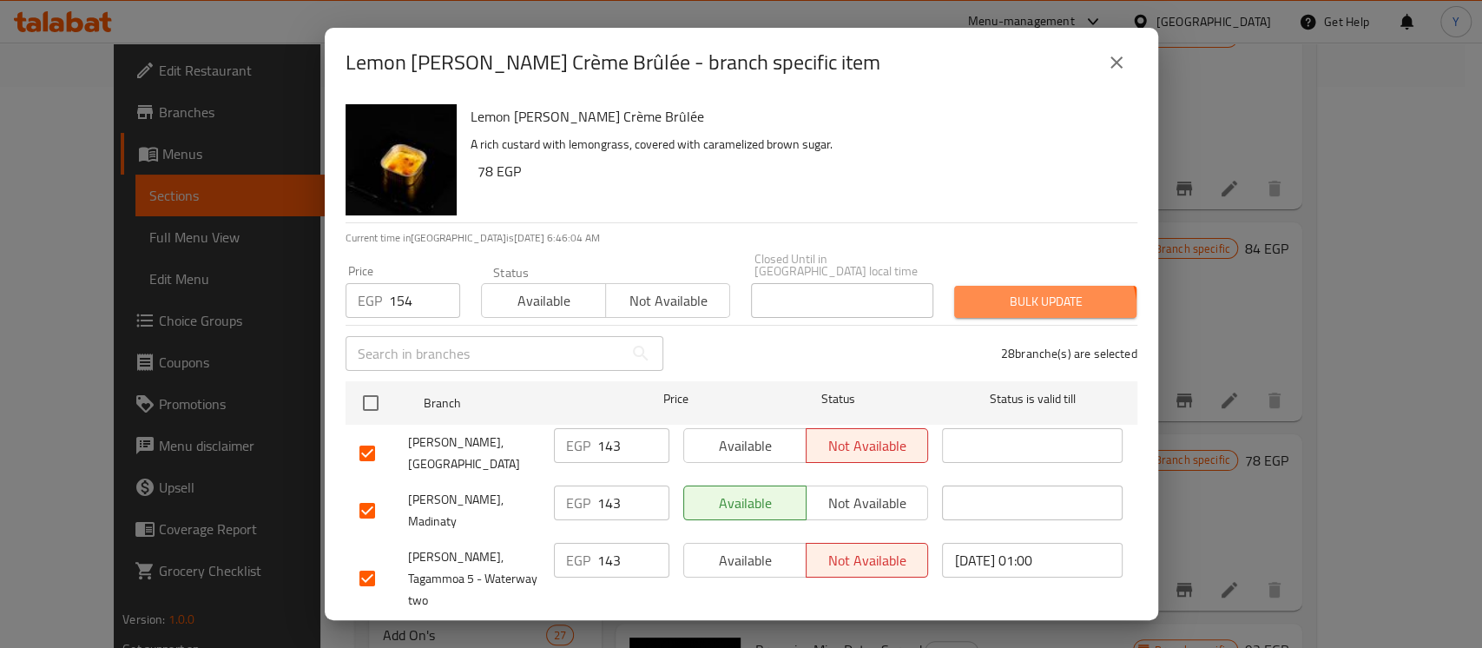
click at [1016, 303] on button "Bulk update" at bounding box center [1045, 302] width 182 height 32
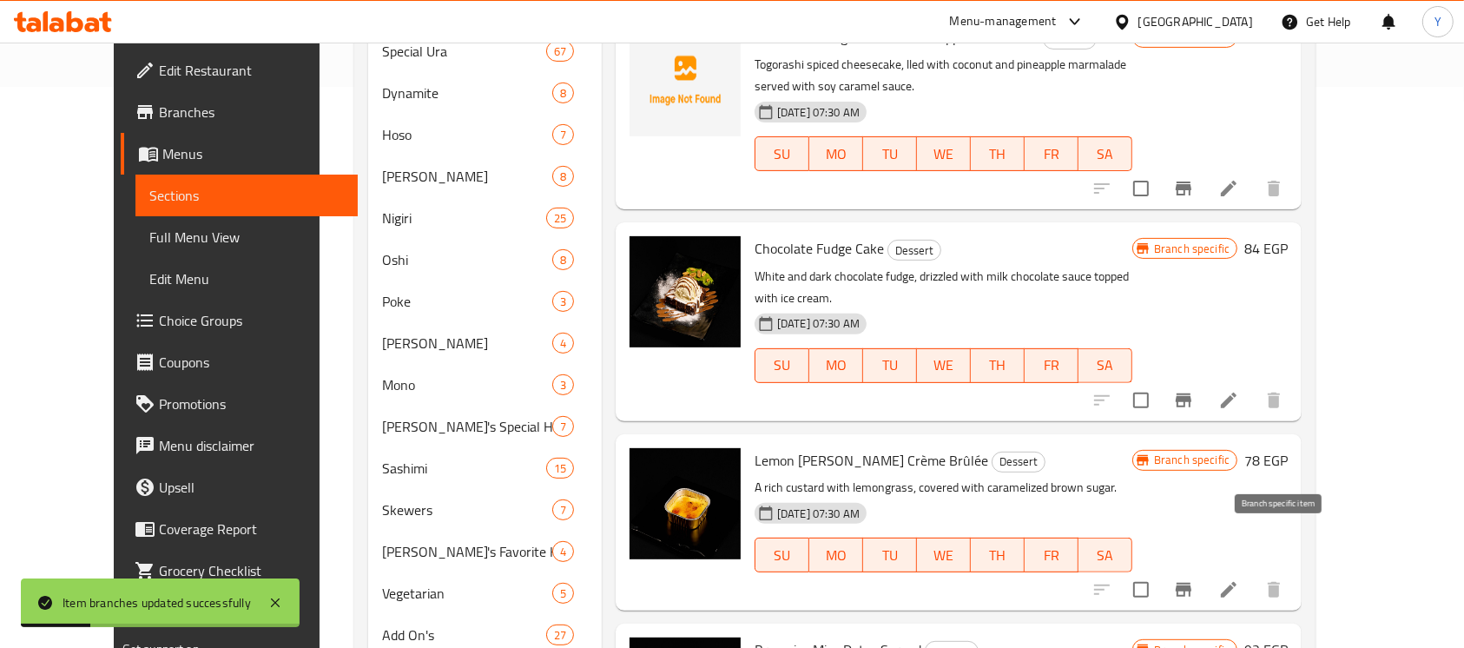
click at [1194, 579] on icon "Branch-specific-item" at bounding box center [1183, 589] width 21 height 21
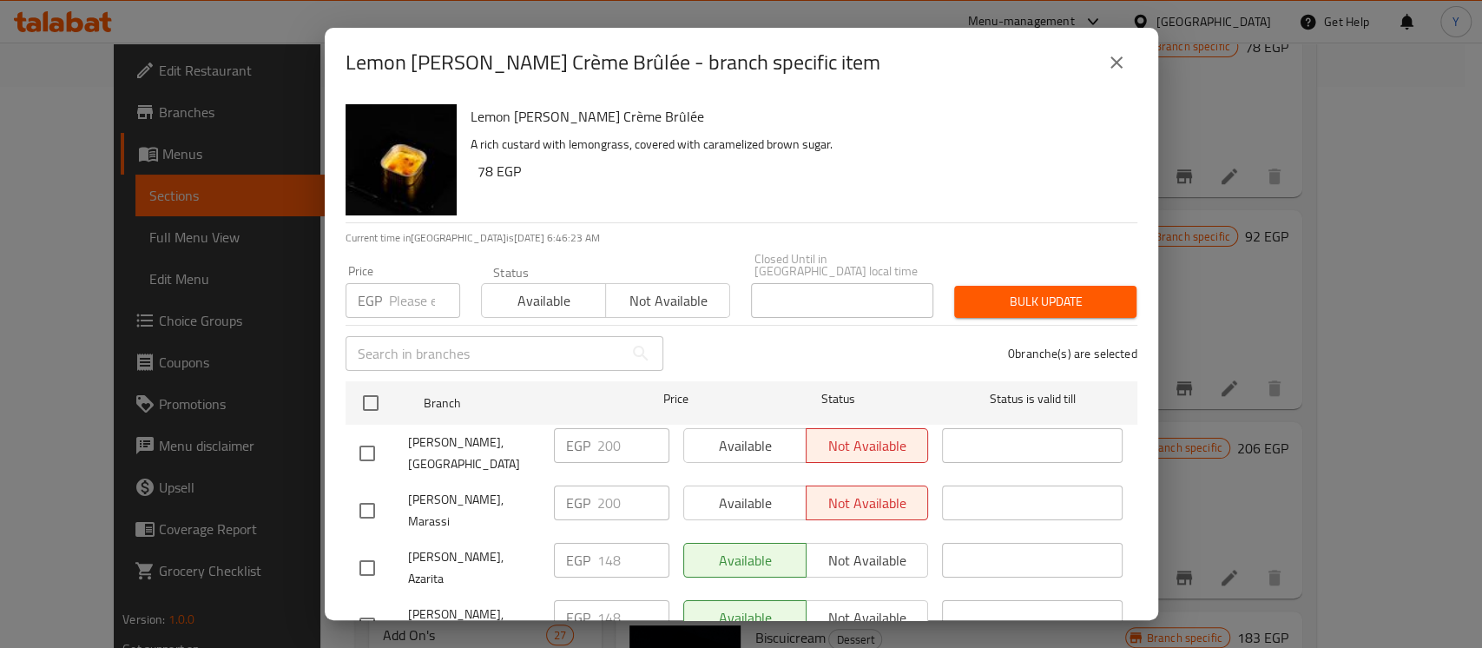
scroll to position [302, 0]
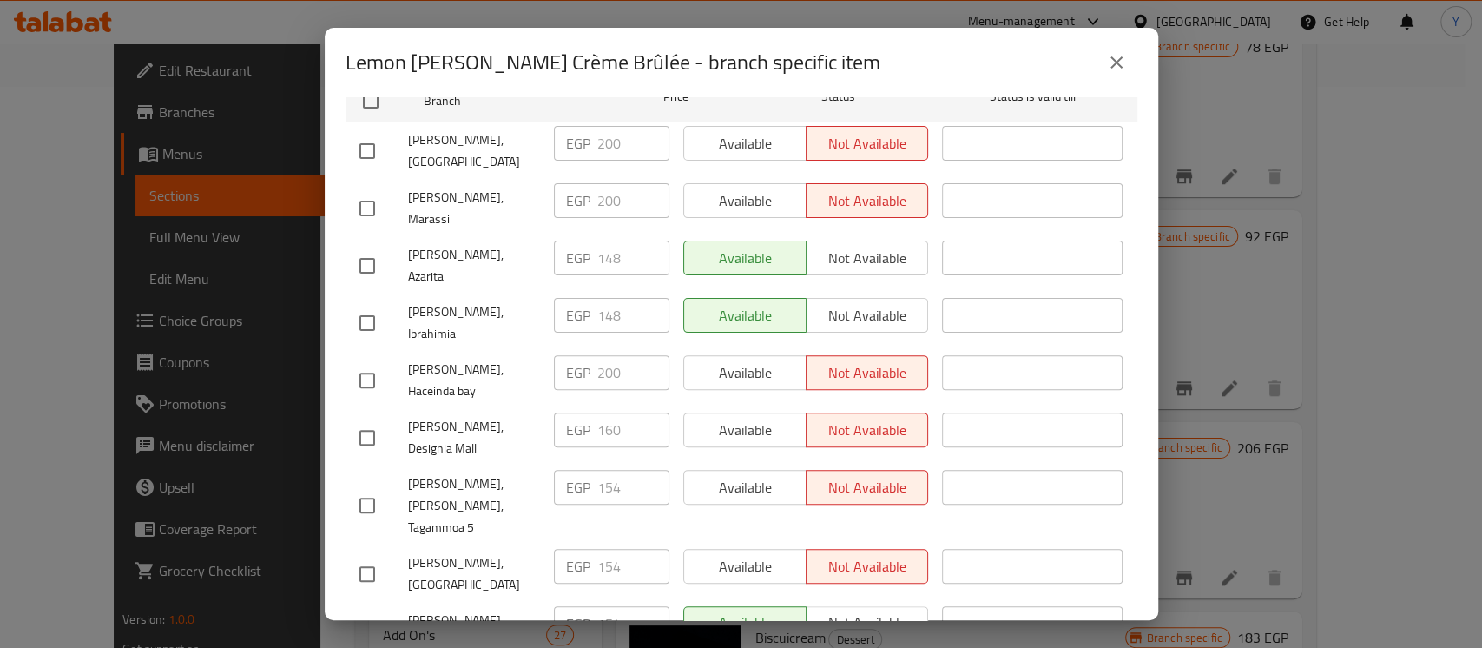
click at [365, 419] on input "checkbox" at bounding box center [367, 437] width 36 height 36
click at [613, 412] on input "160" at bounding box center [633, 429] width 72 height 35
paste input "71"
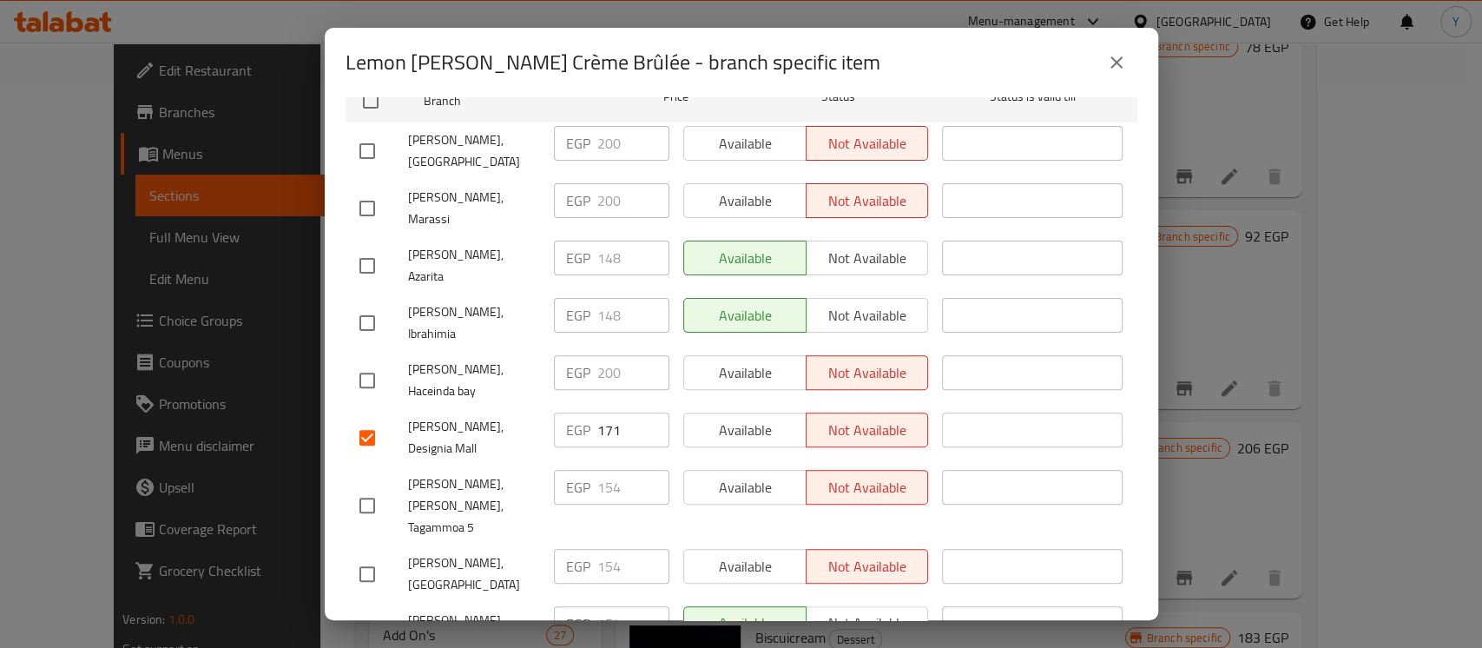
click at [1116, 352] on li "Mori Sushi, Haceinda bay EGP 200 ​ Available Not available ​" at bounding box center [741, 380] width 792 height 57
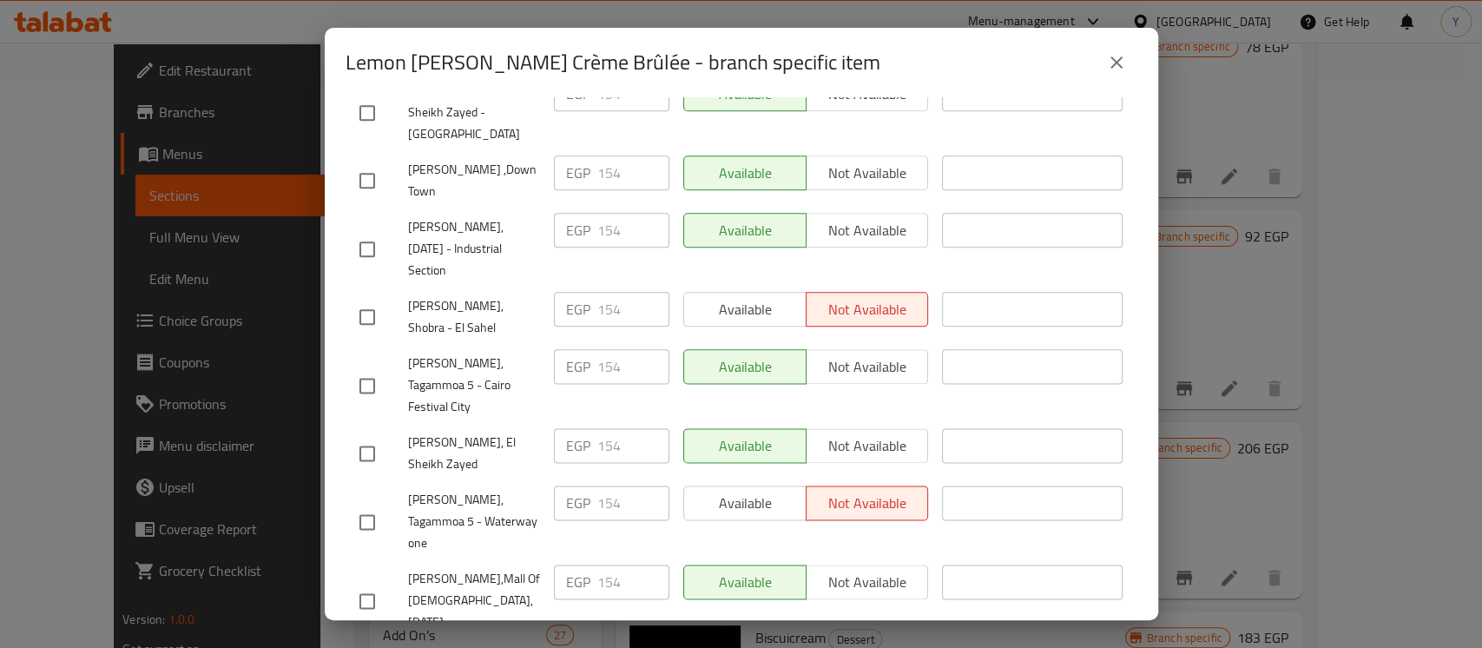
scroll to position [1684, 0]
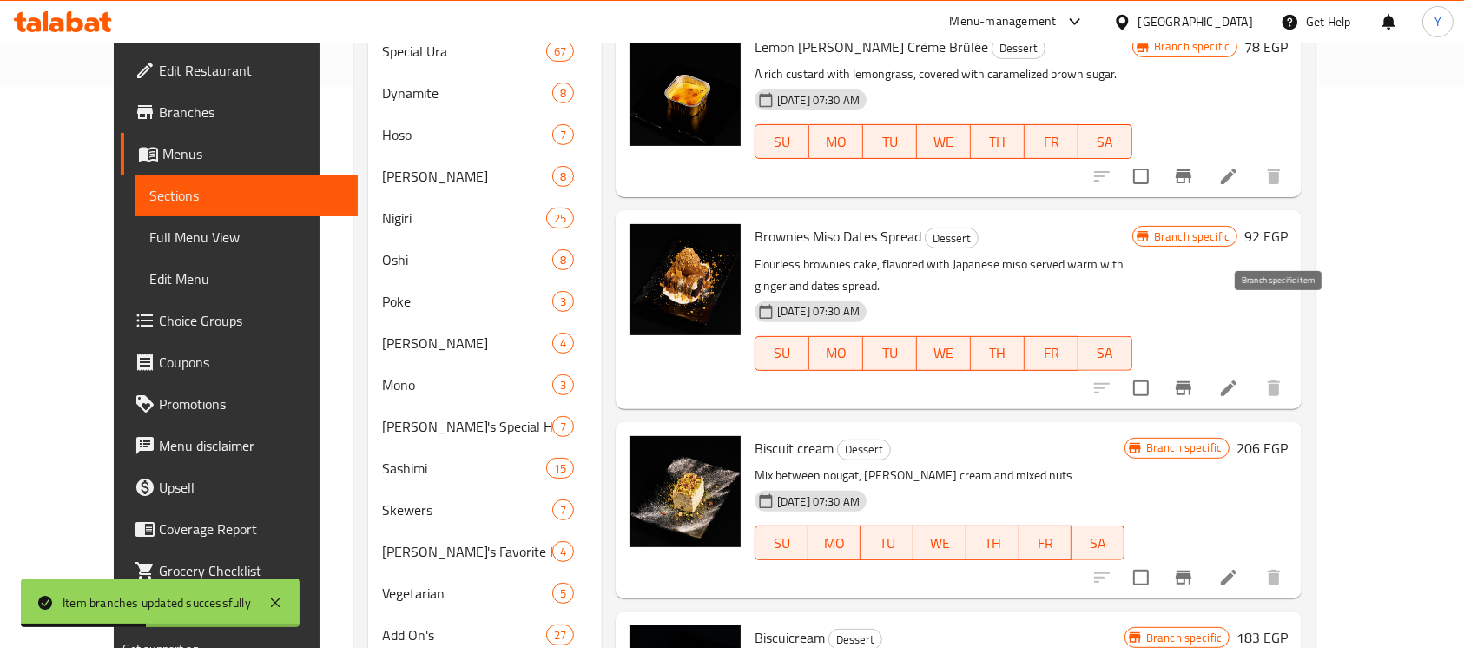
click at [1204, 367] on button "Branch-specific-item" at bounding box center [1183, 388] width 42 height 42
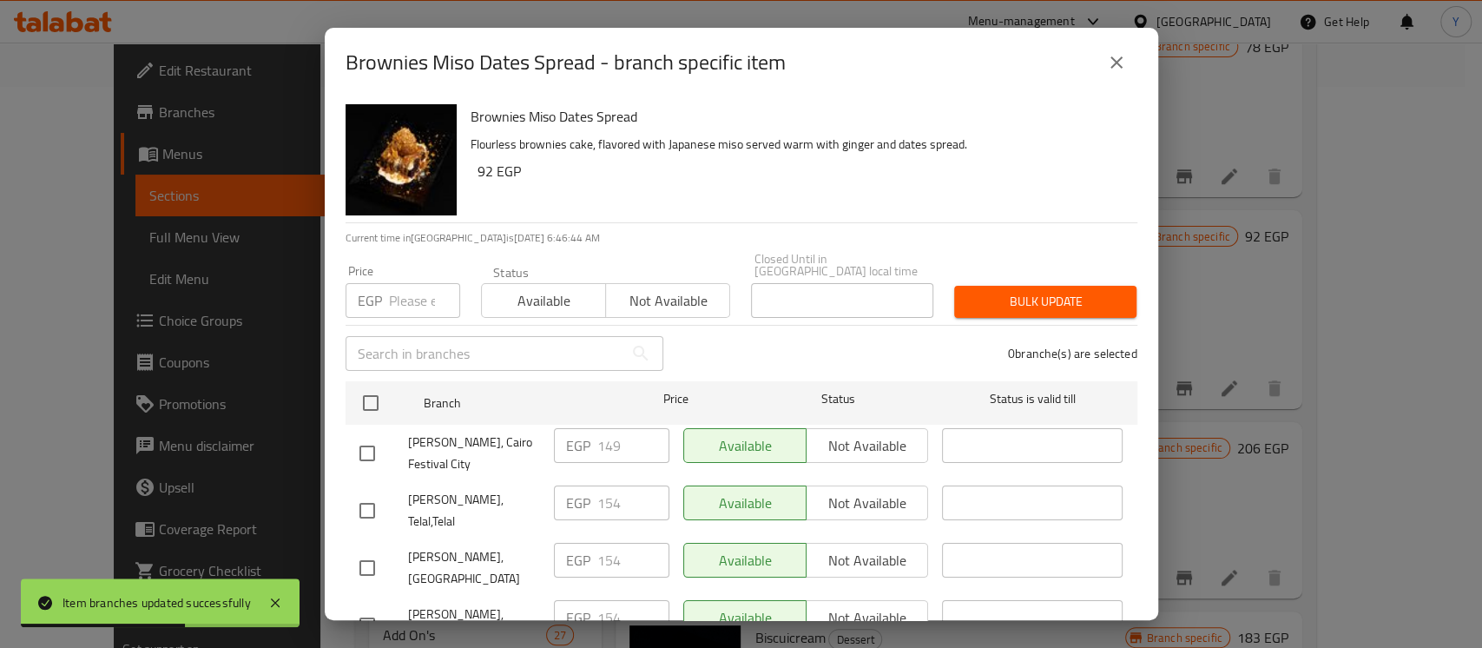
click at [369, 385] on input "checkbox" at bounding box center [370, 403] width 36 height 36
paste input "160"
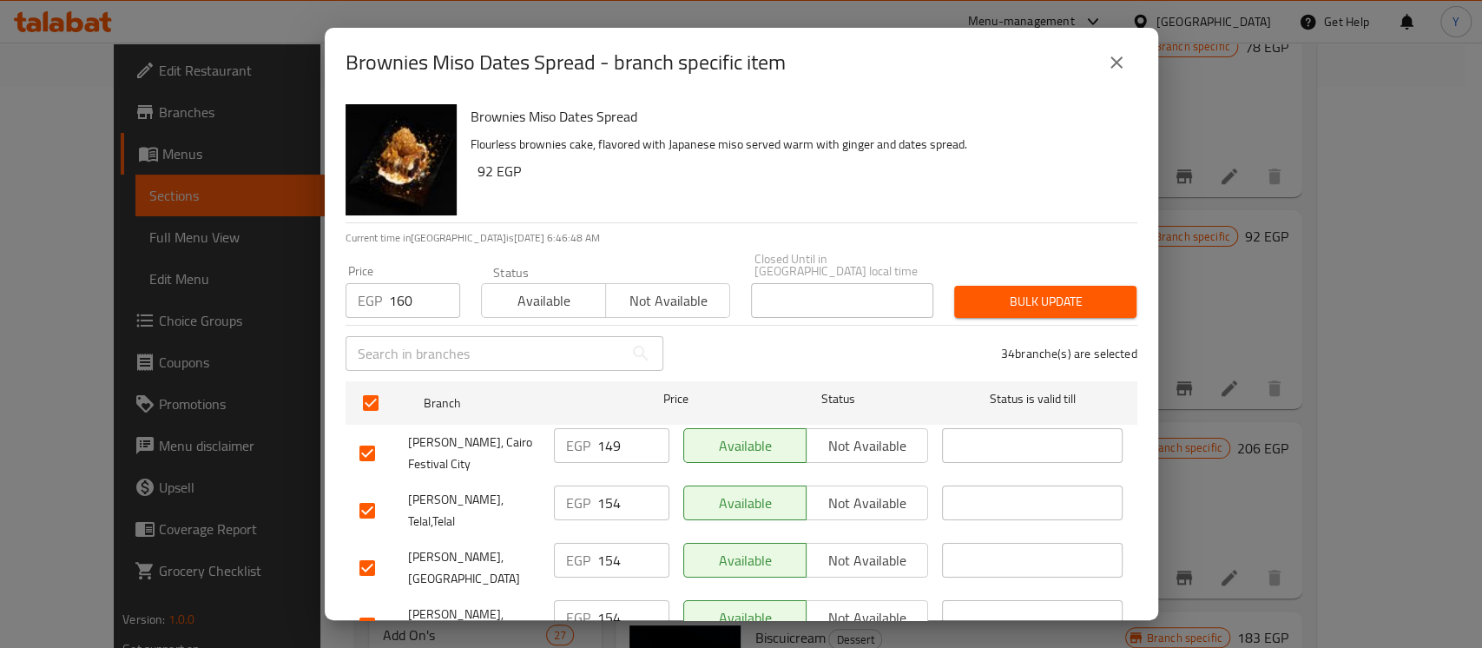
scroll to position [277, 0]
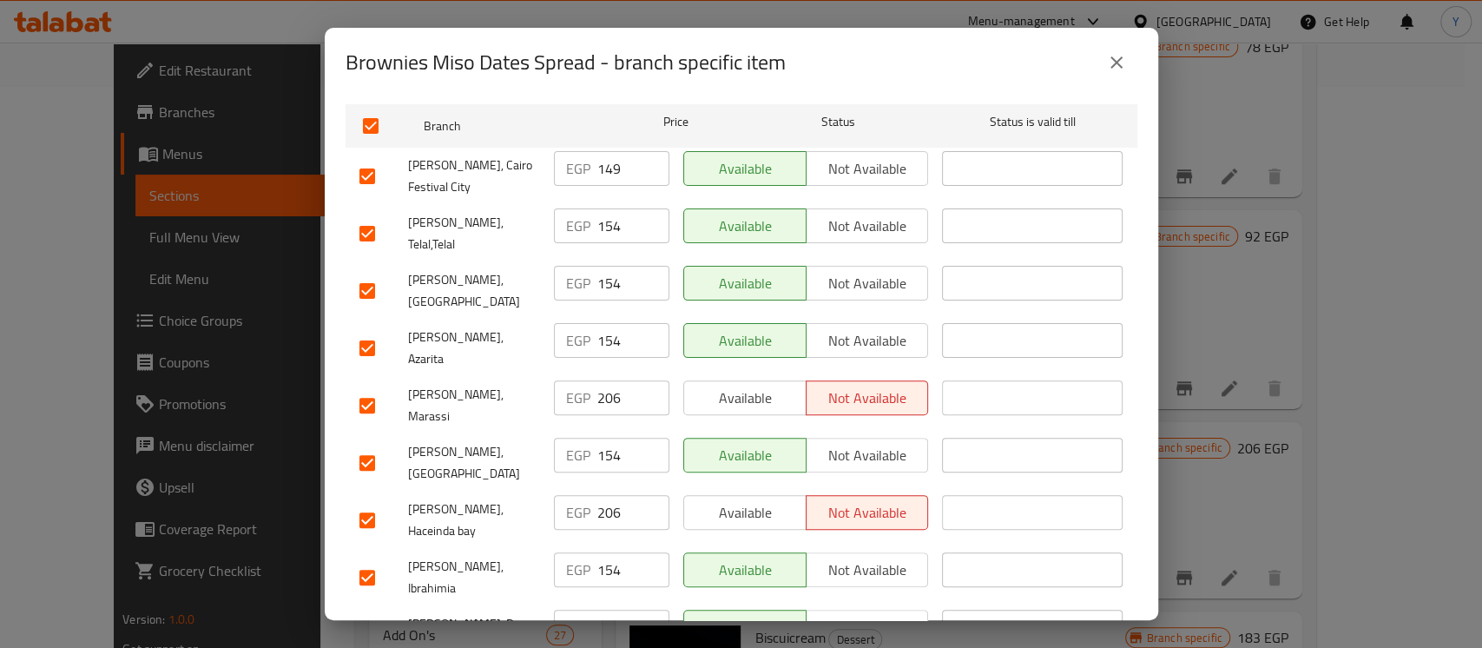
click at [375, 387] on input "checkbox" at bounding box center [367, 405] width 36 height 36
click at [377, 330] on input "checkbox" at bounding box center [367, 348] width 36 height 36
click at [358, 559] on input "checkbox" at bounding box center [367, 577] width 36 height 36
click at [368, 502] on input "checkbox" at bounding box center [367, 520] width 36 height 36
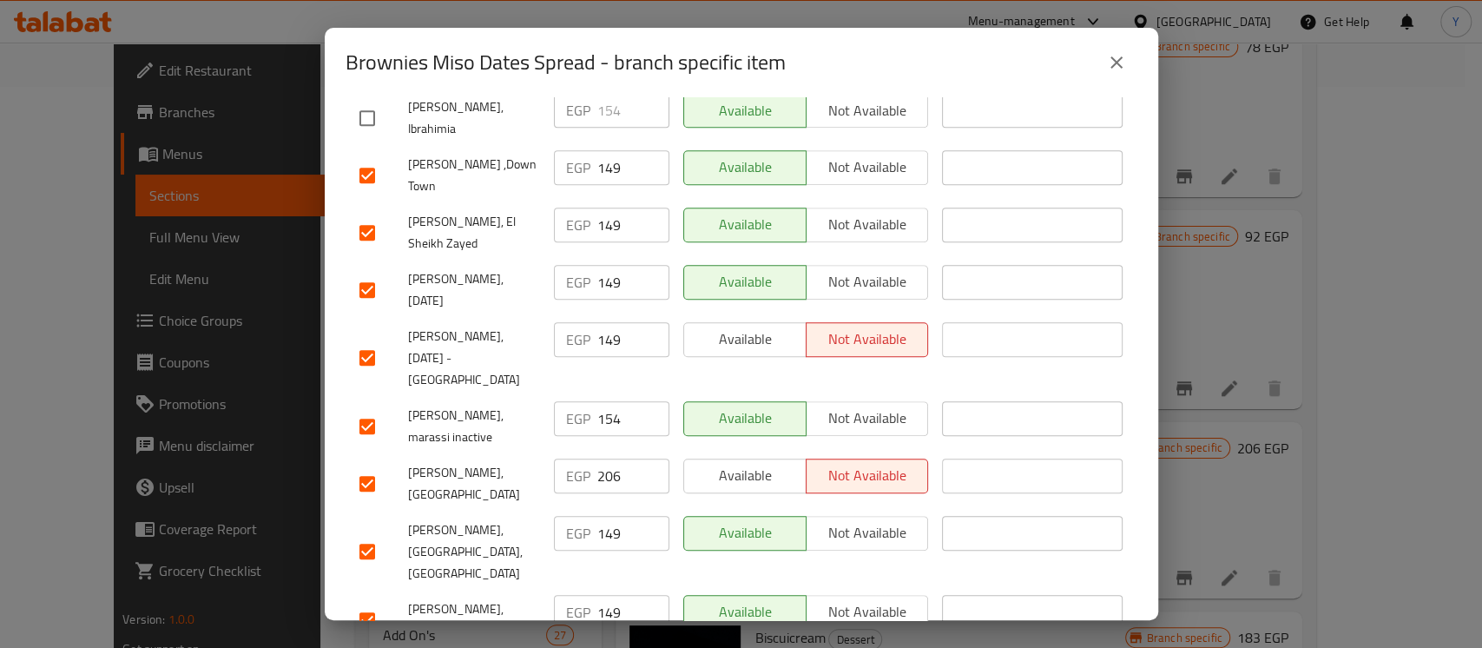
click at [372, 465] on input "checkbox" at bounding box center [367, 483] width 36 height 36
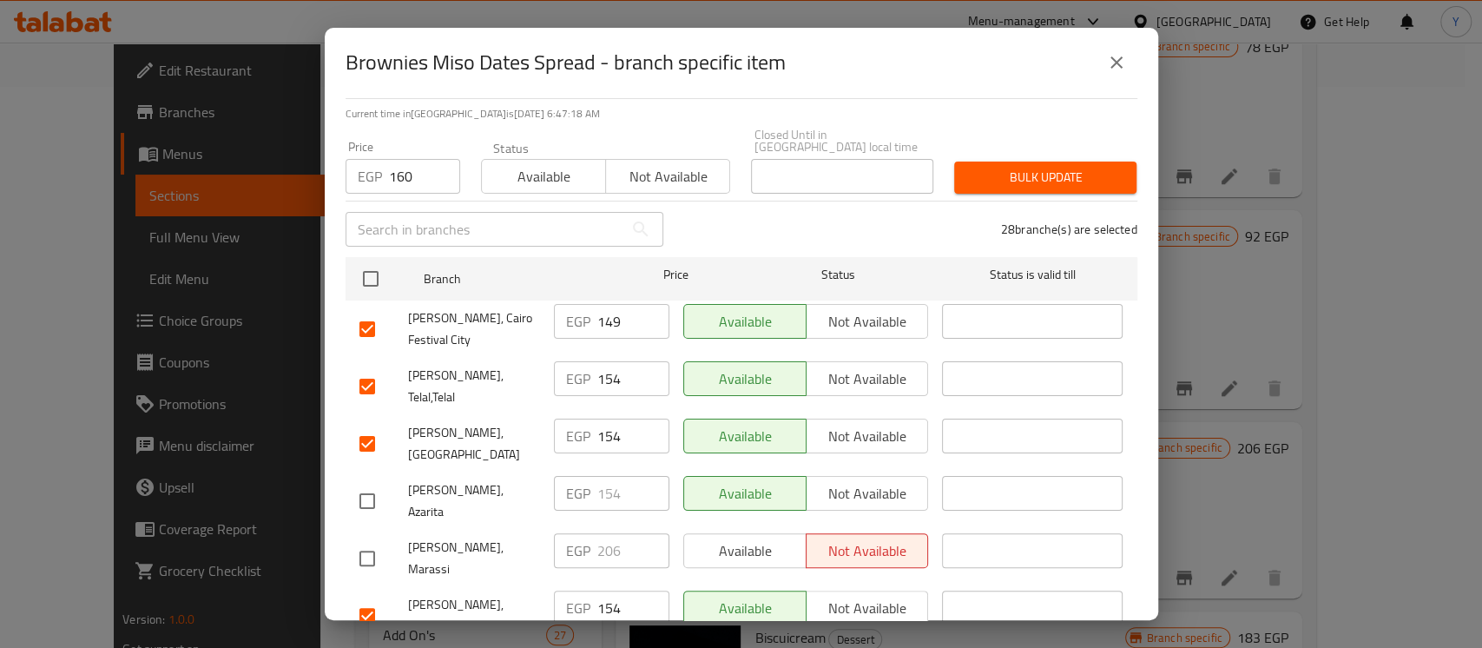
scroll to position [43, 0]
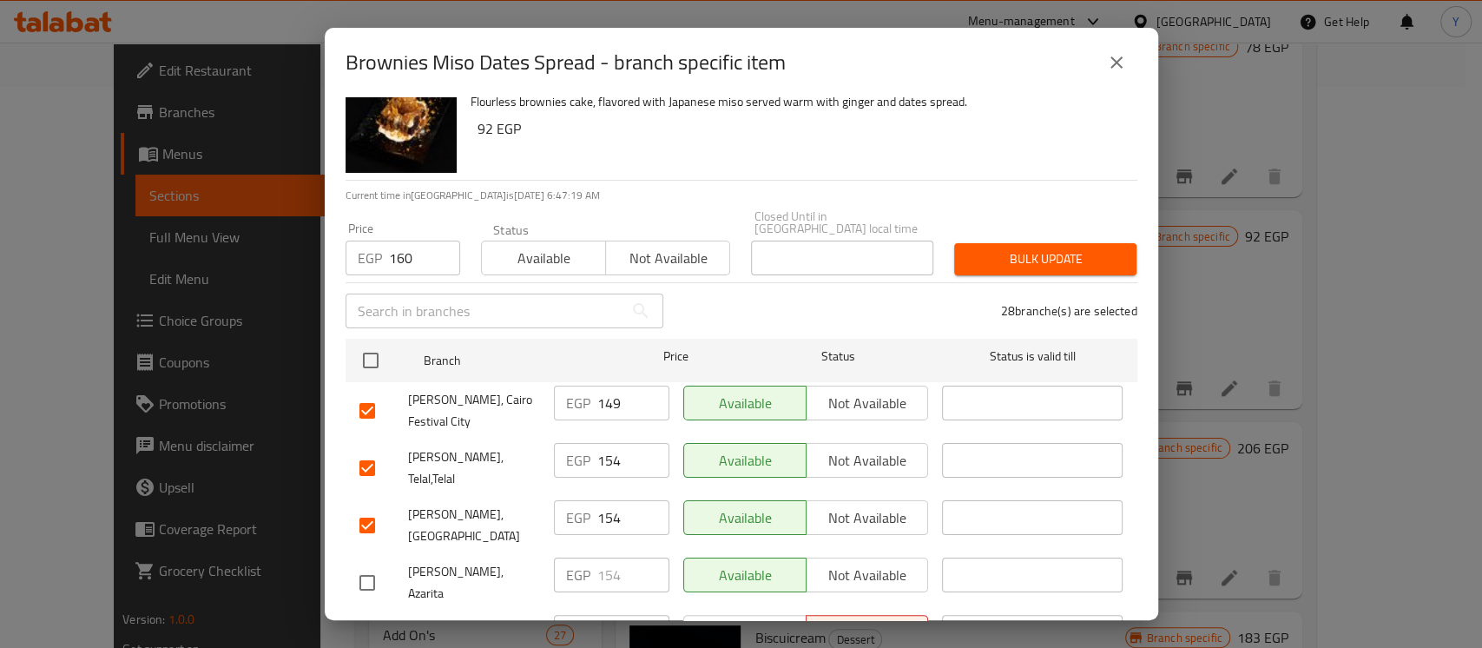
drag, startPoint x: 1029, startPoint y: 247, endPoint x: 1008, endPoint y: 251, distance: 22.1
click at [1029, 248] on span "Bulk update" at bounding box center [1045, 259] width 155 height 22
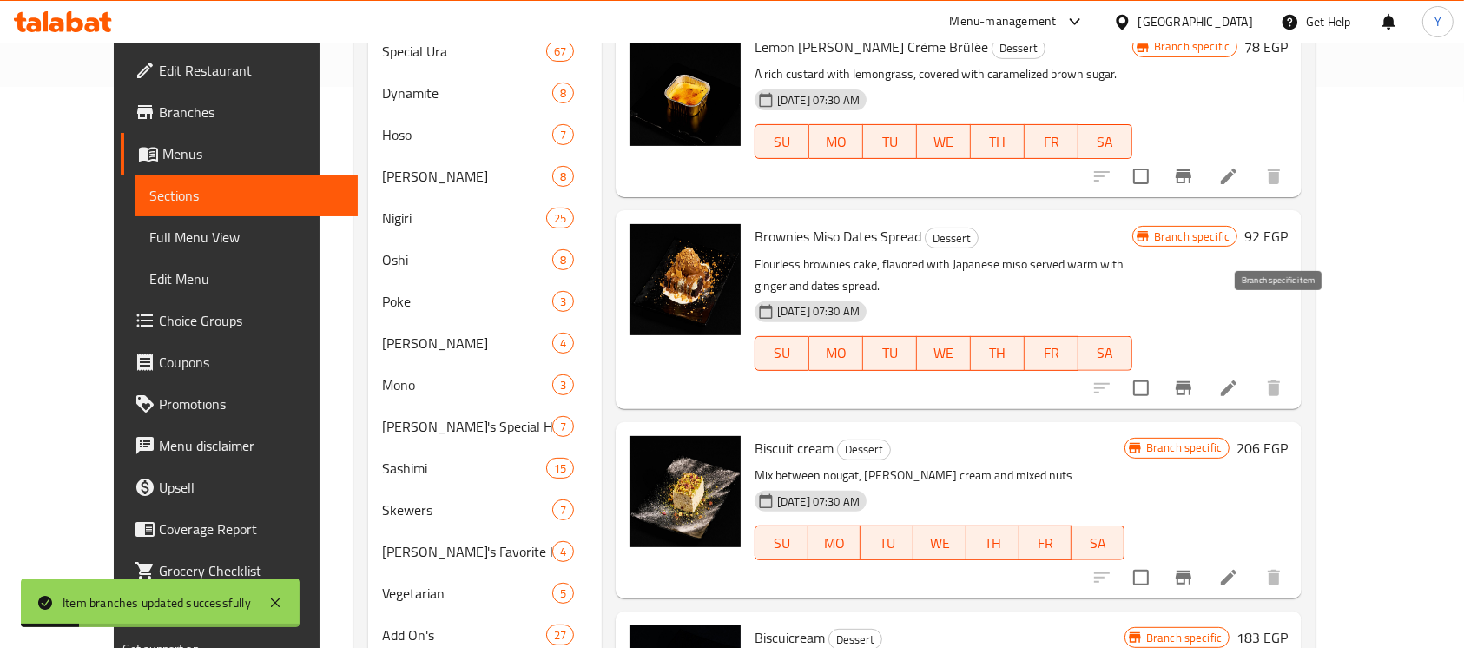
click at [1194, 378] on icon "Branch-specific-item" at bounding box center [1183, 388] width 21 height 21
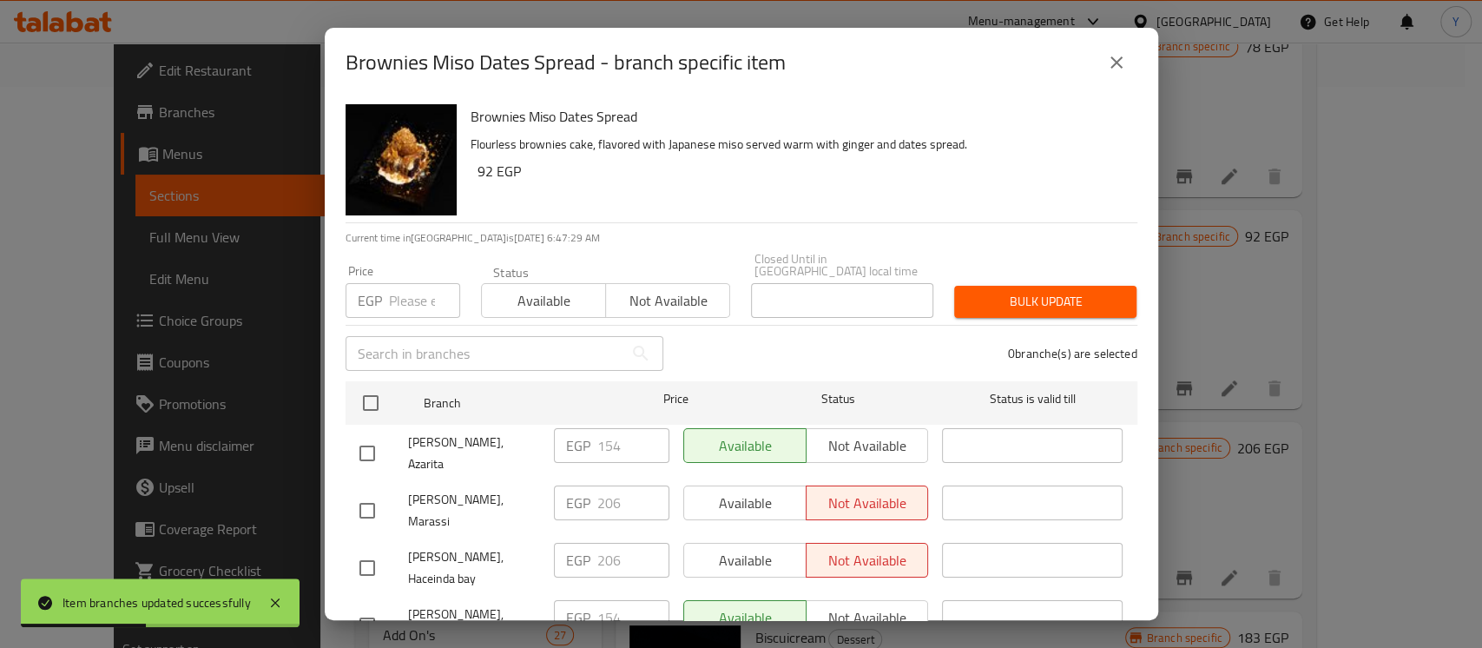
scroll to position [389, 0]
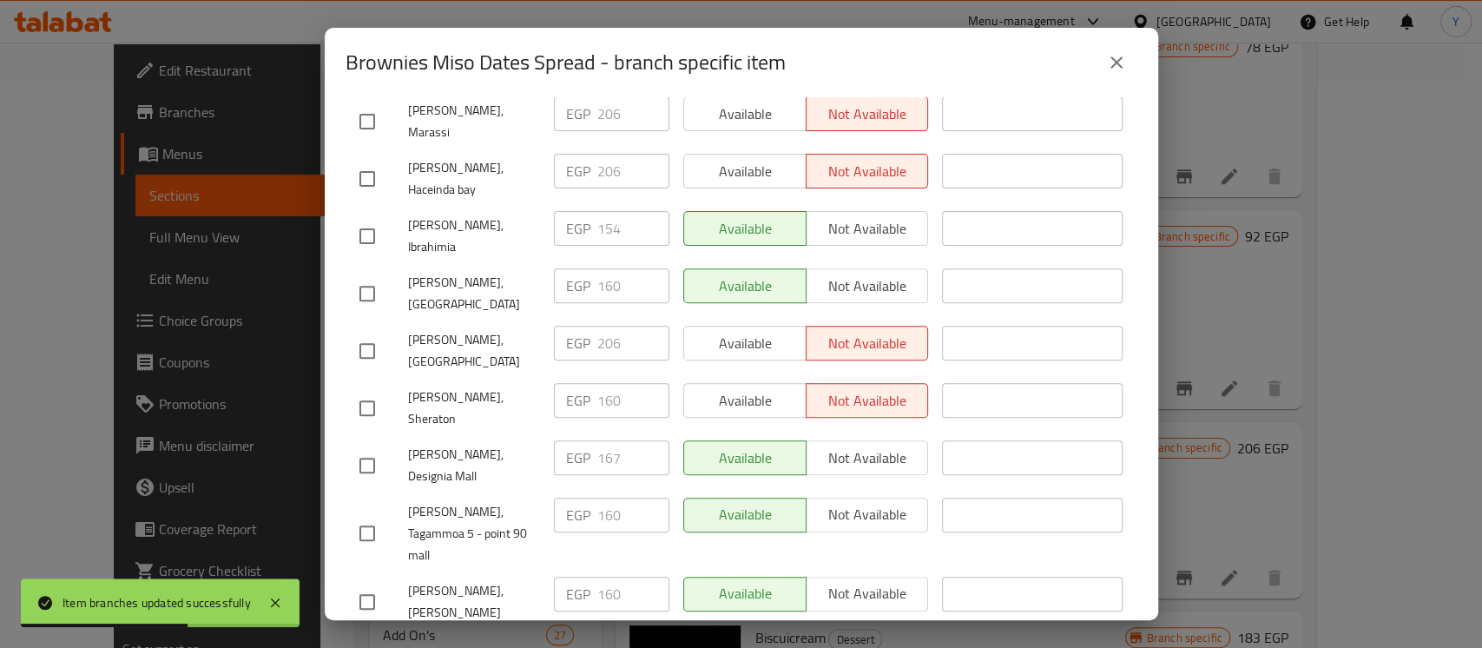
click at [365, 447] on input "checkbox" at bounding box center [367, 465] width 36 height 36
click at [599, 440] on input "167" at bounding box center [633, 457] width 72 height 35
paste input "83"
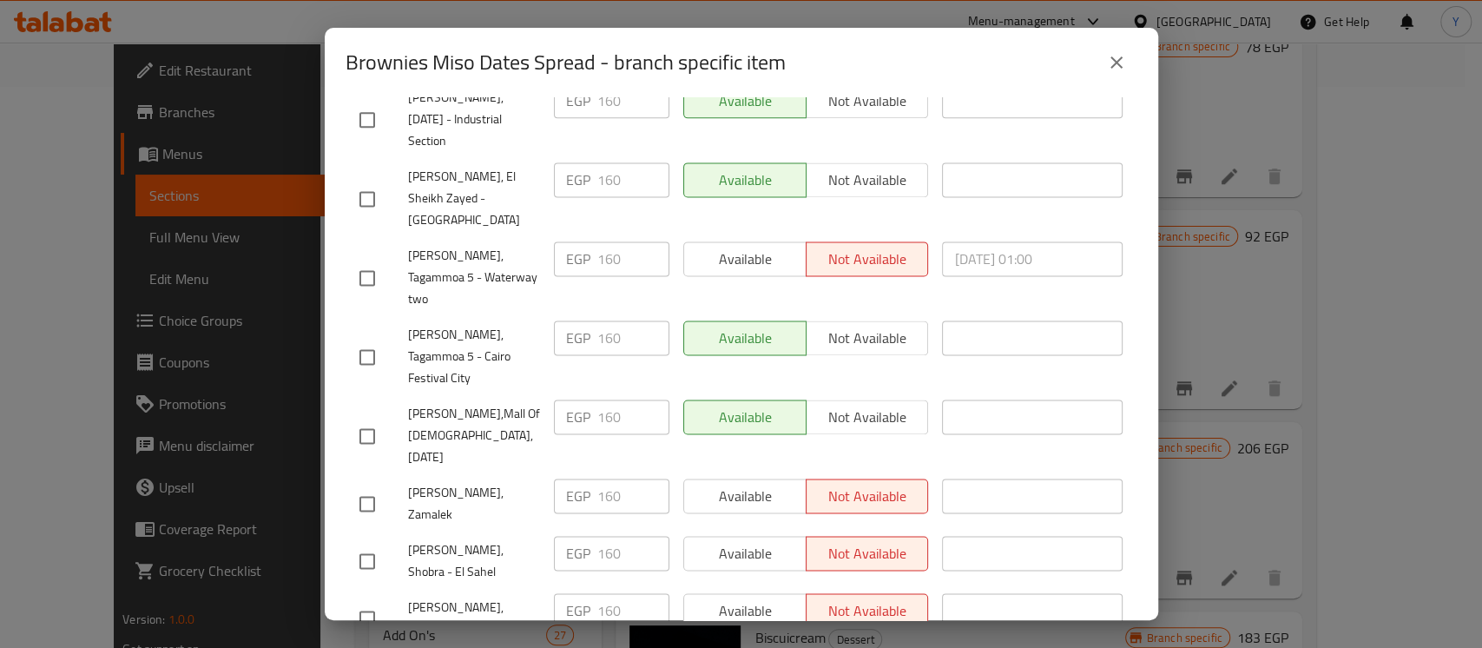
scroll to position [1684, 0]
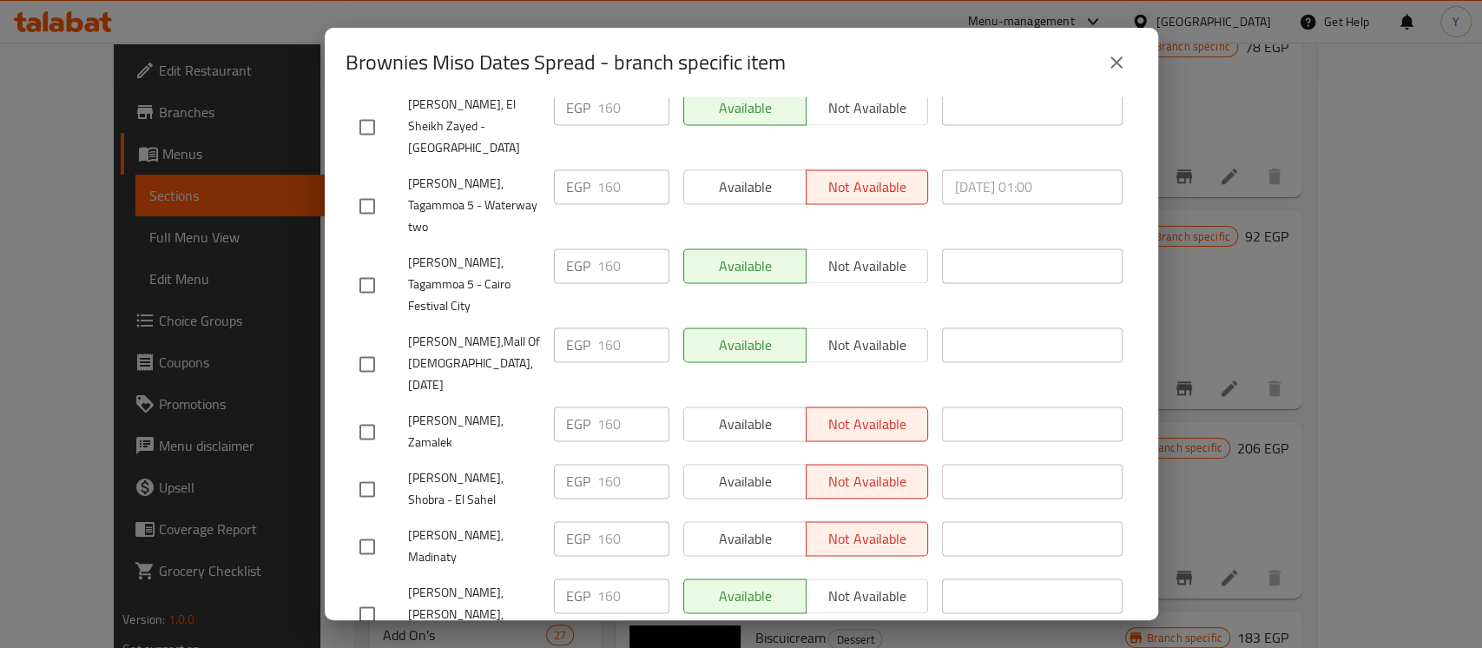
click at [1011, 615] on div "Brownies Miso Dates Spread Flourless brownies cake, flavored with Japanese miso…" at bounding box center [741, 358] width 833 height 523
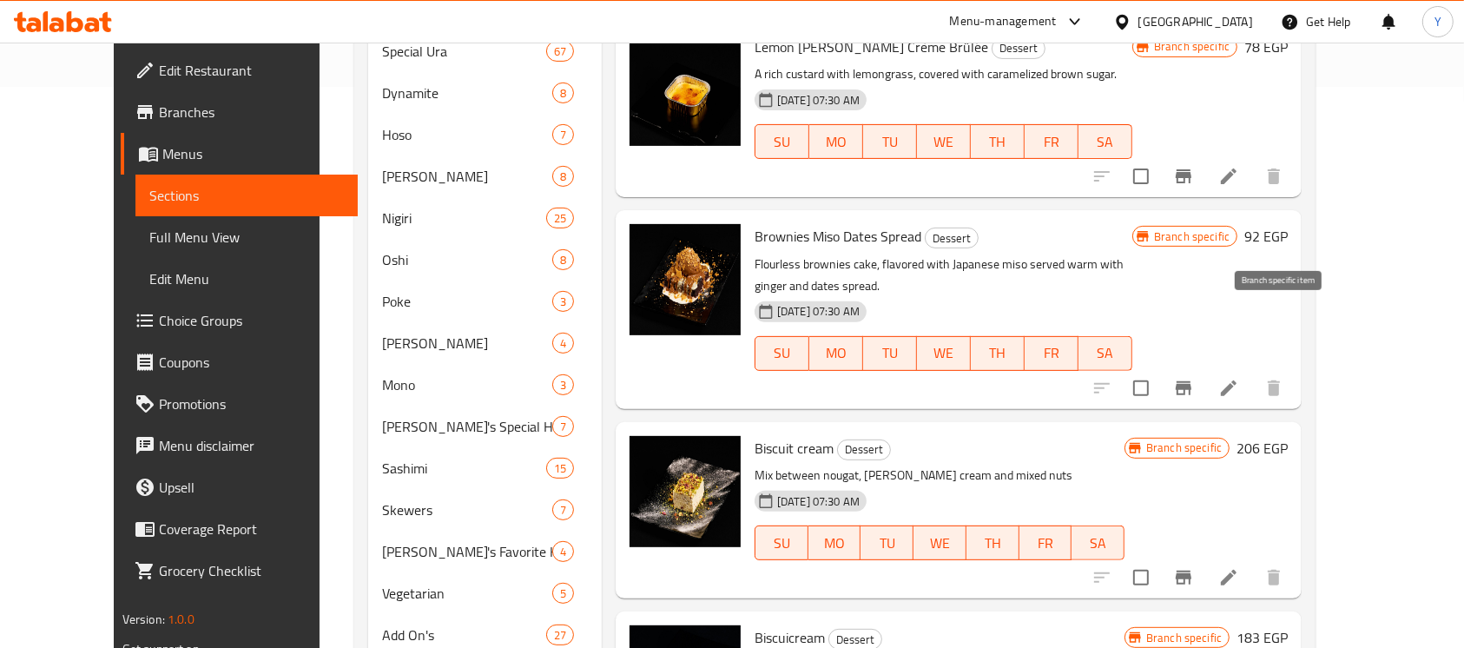
click at [1191, 381] on icon "Branch-specific-item" at bounding box center [1183, 388] width 16 height 14
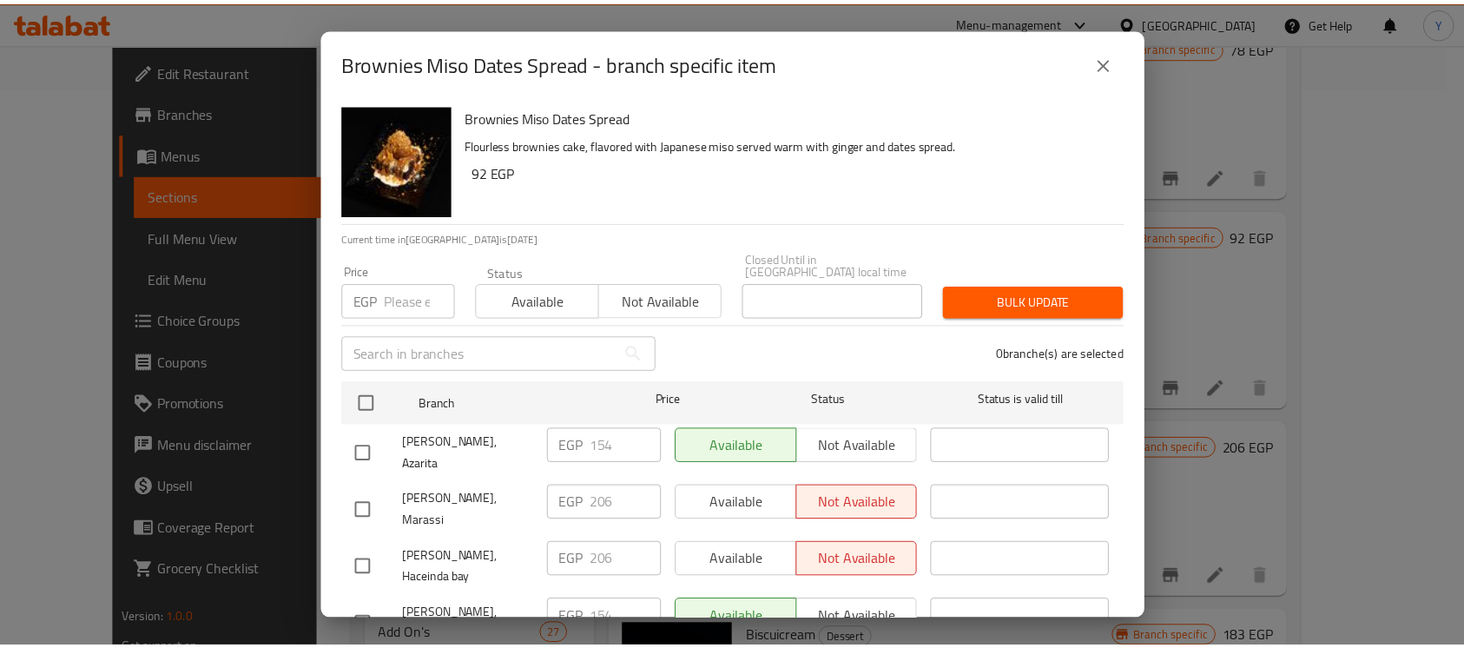
scroll to position [389, 0]
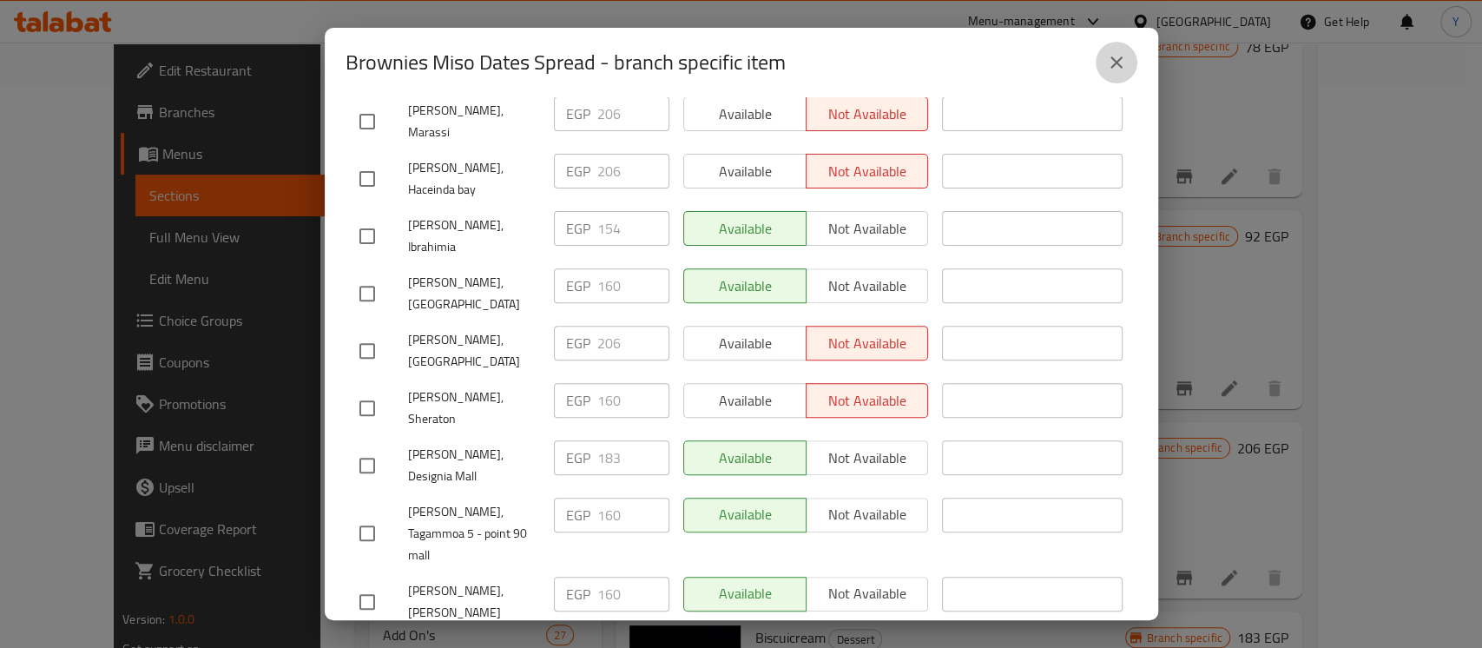
drag, startPoint x: 1115, startPoint y: 59, endPoint x: 973, endPoint y: 45, distance: 142.2
click at [1115, 58] on icon "close" at bounding box center [1116, 62] width 21 height 21
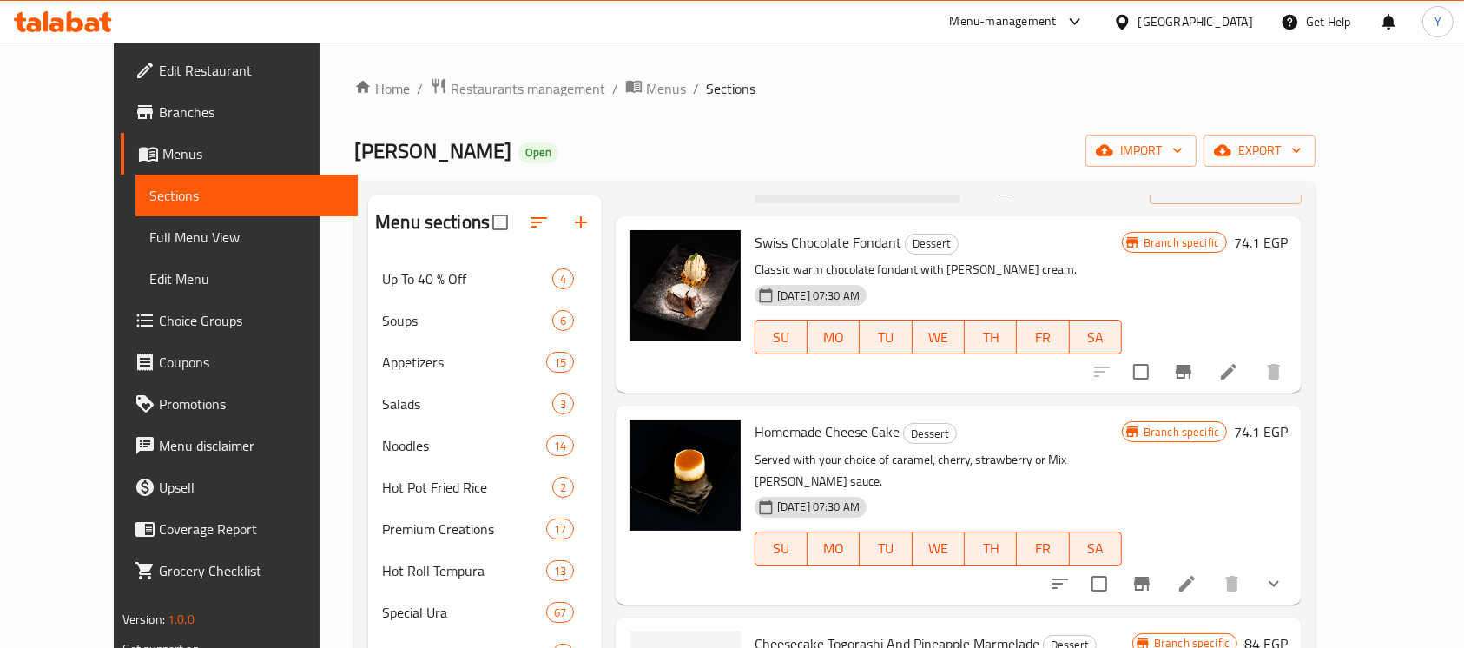
scroll to position [0, 0]
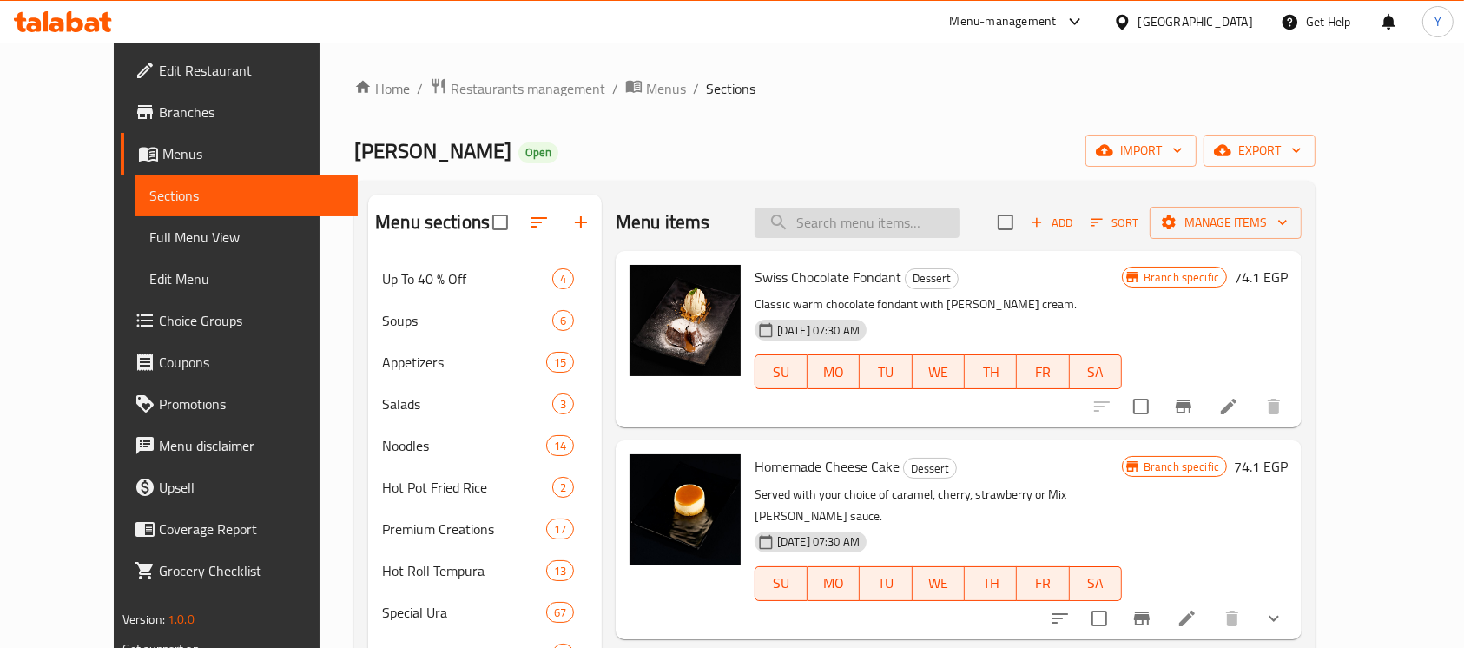
paste input "Nougatcream"
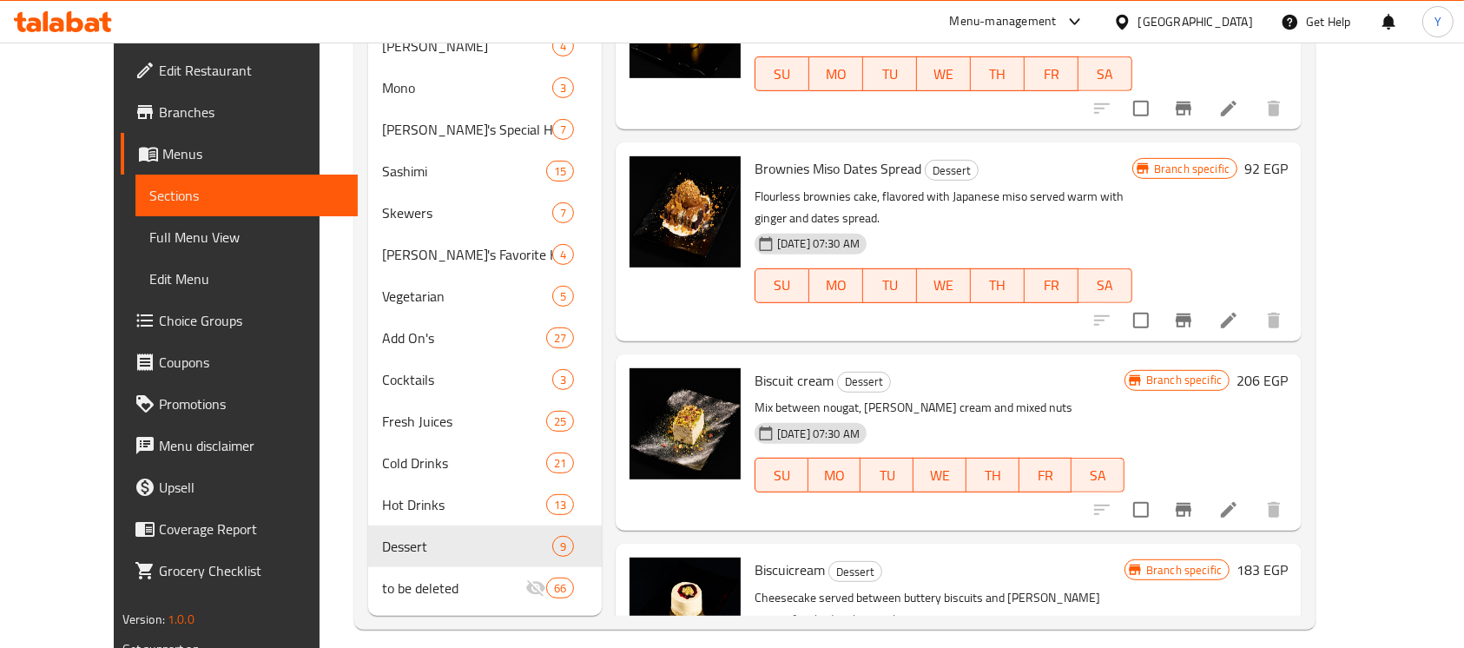
scroll to position [874, 0]
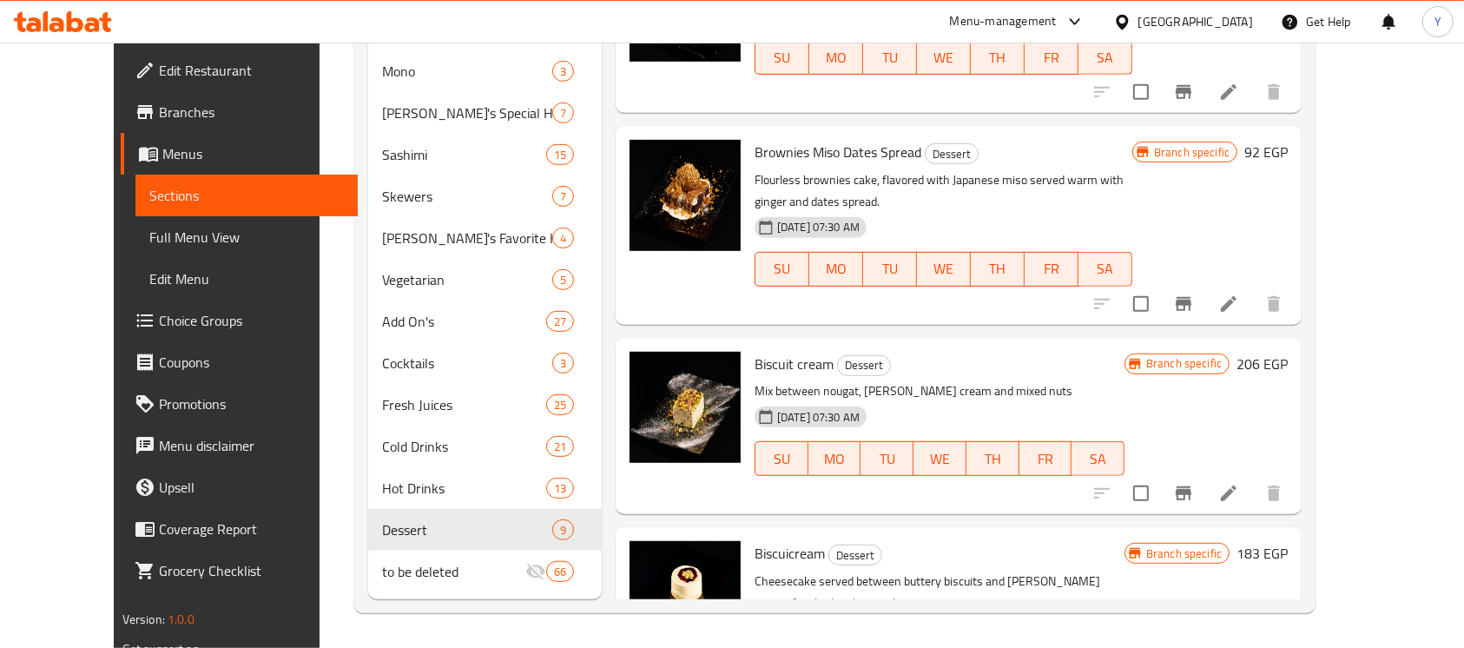
drag, startPoint x: 1415, startPoint y: 291, endPoint x: 1402, endPoint y: 378, distance: 87.8
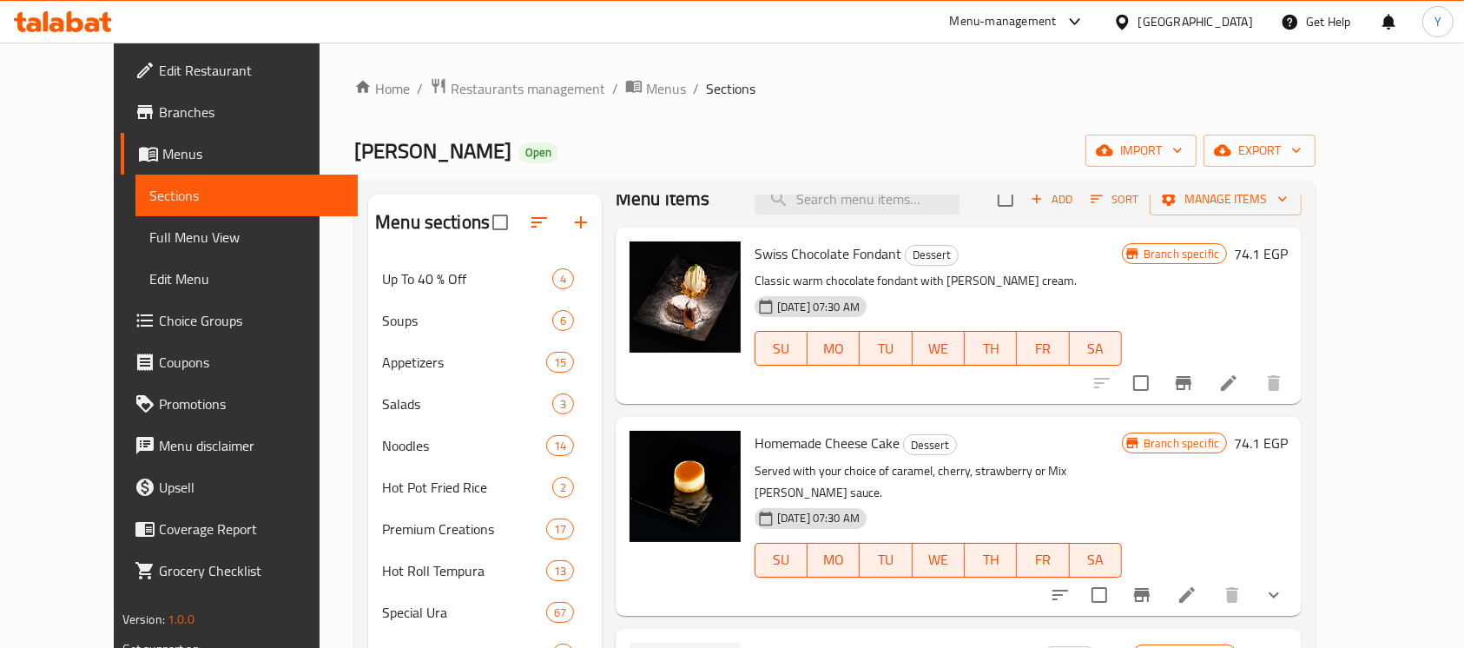
scroll to position [2, 0]
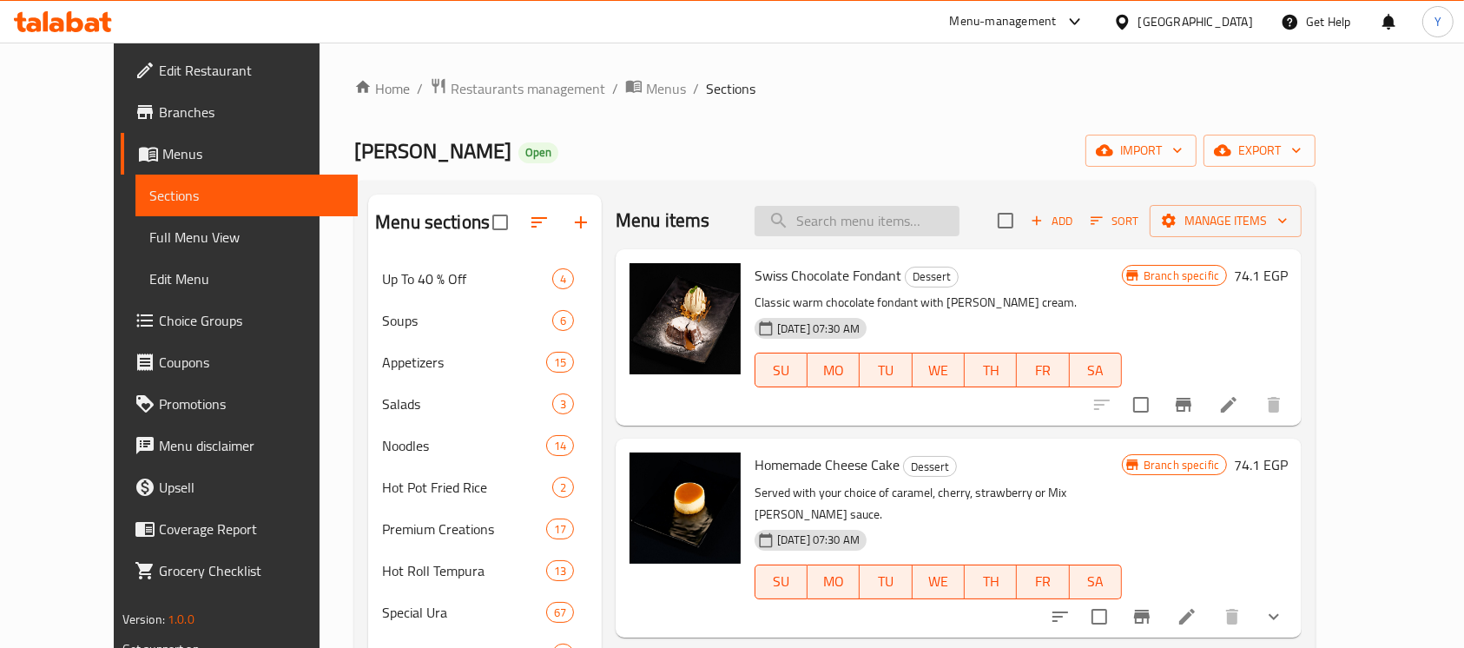
paste input "Fried Banana & Black Sesame Ice Cream"
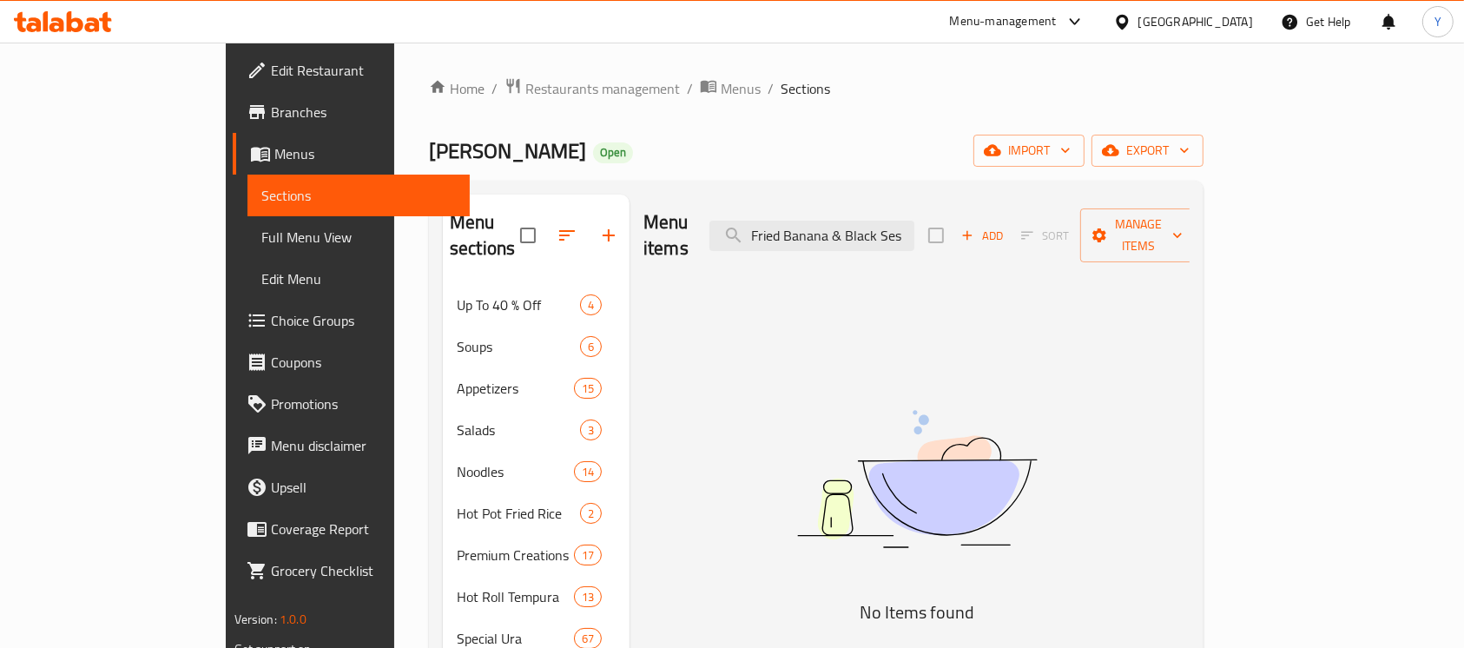
scroll to position [0, 0]
drag, startPoint x: 943, startPoint y: 219, endPoint x: 558, endPoint y: 140, distance: 392.6
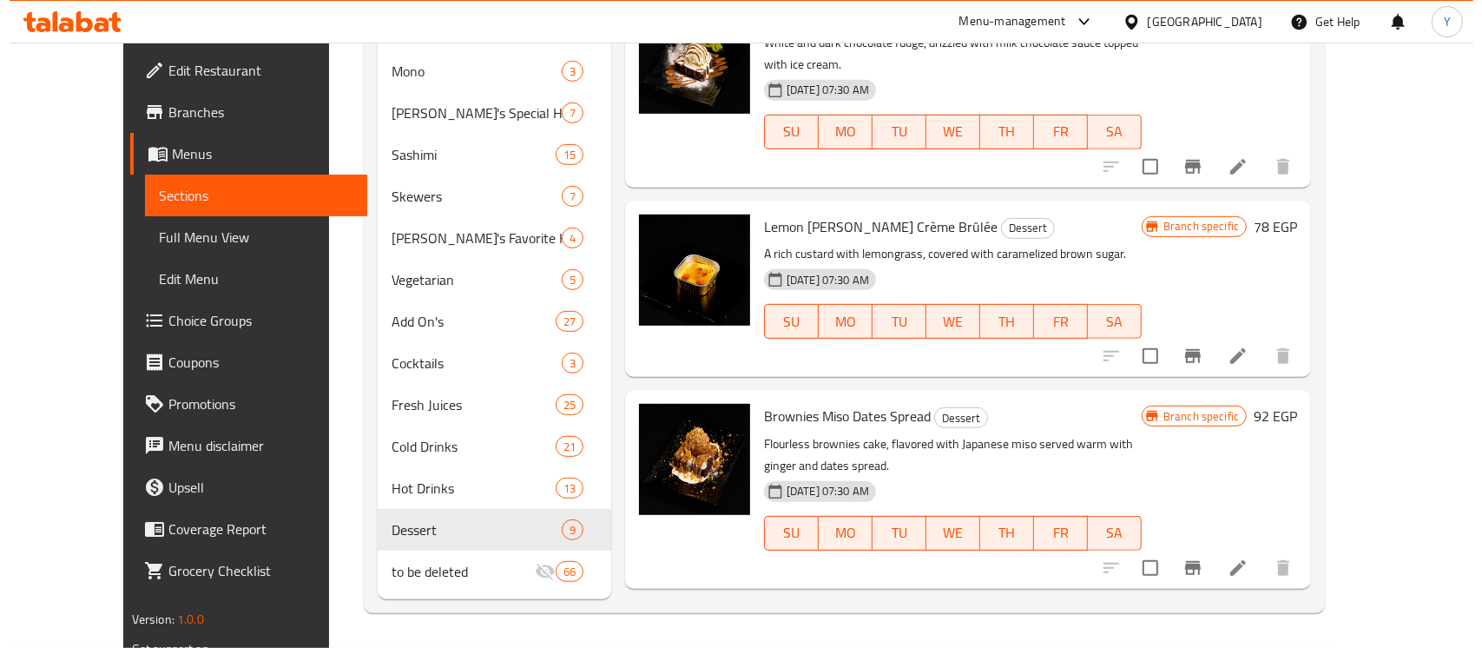
scroll to position [493, 0]
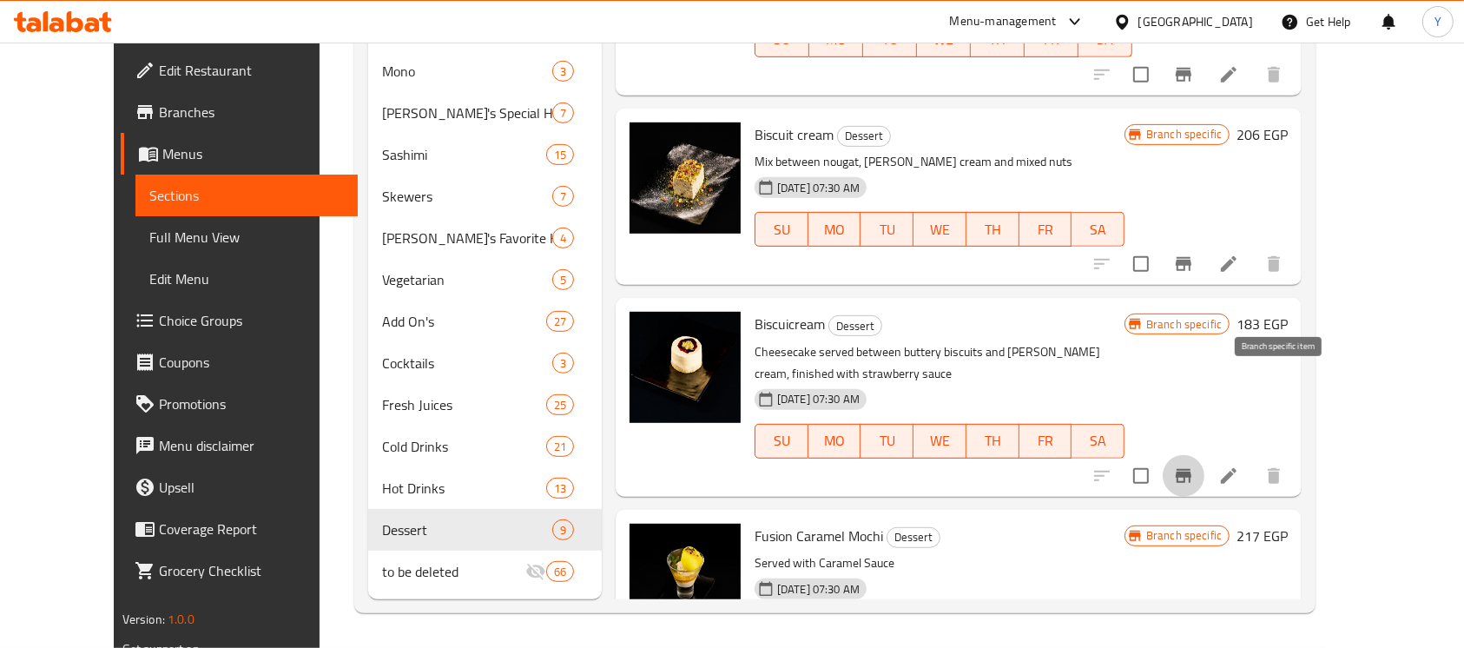
click at [1204, 455] on button "Branch-specific-item" at bounding box center [1183, 476] width 42 height 42
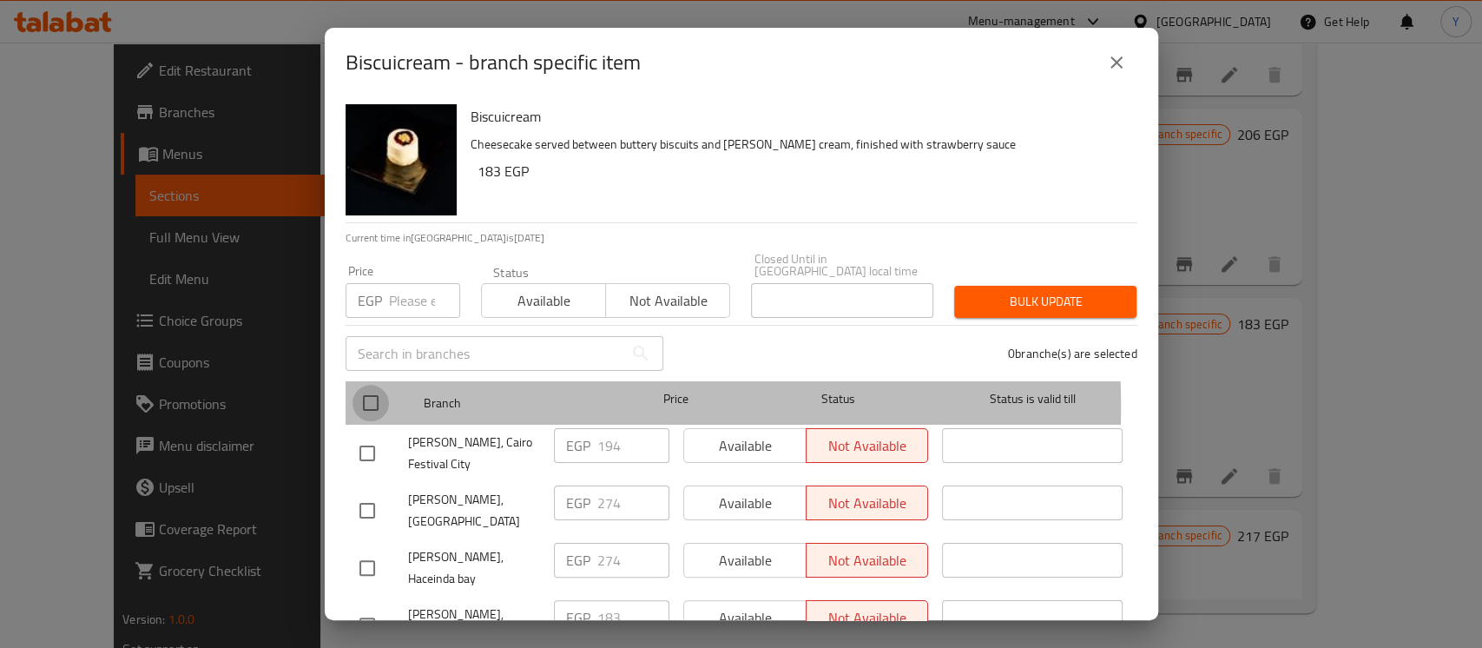
click at [373, 394] on input "checkbox" at bounding box center [370, 403] width 36 height 36
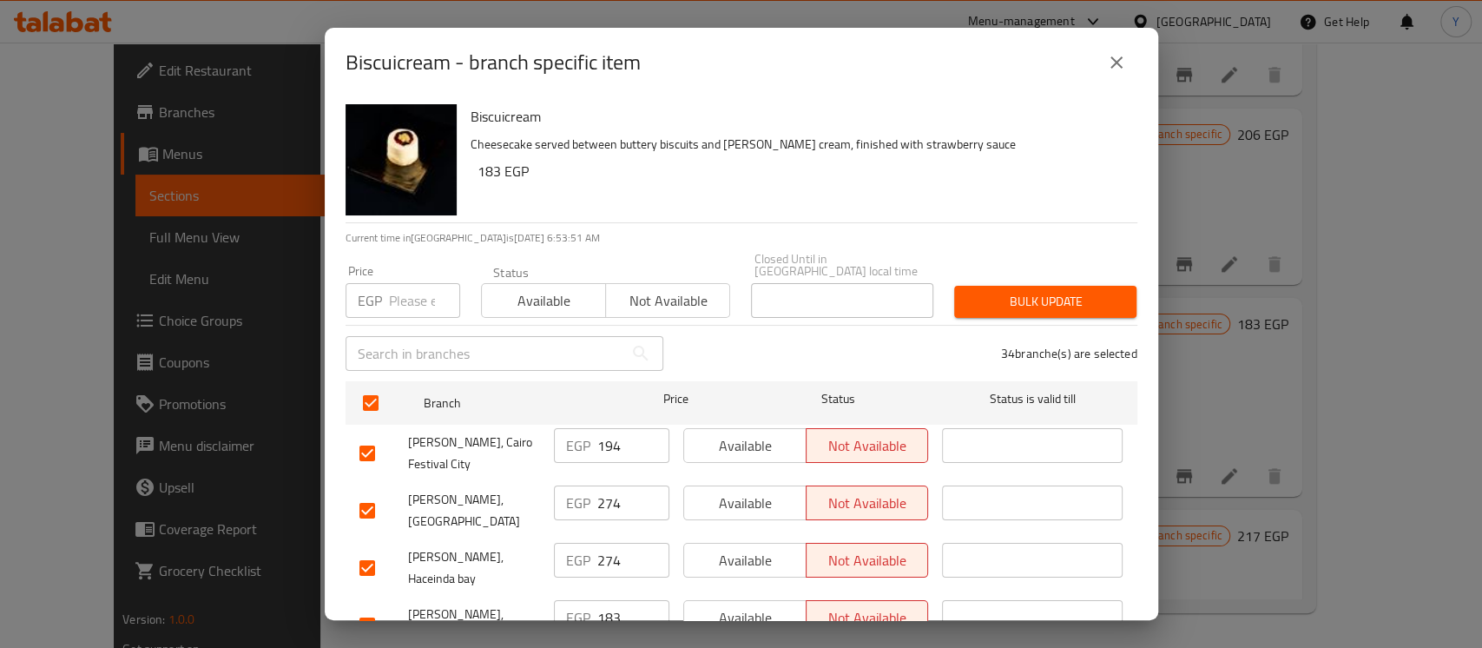
drag, startPoint x: 386, startPoint y: 291, endPoint x: 378, endPoint y: 290, distance: 8.7
click at [378, 290] on p "EGP" at bounding box center [370, 300] width 24 height 21
paste input "206"
click at [688, 206] on div "Biscuicream Cheesecake served between buttery biscuits and vanilla ice cream, f…" at bounding box center [797, 159] width 667 height 125
click at [361, 492] on input "checkbox" at bounding box center [367, 510] width 36 height 36
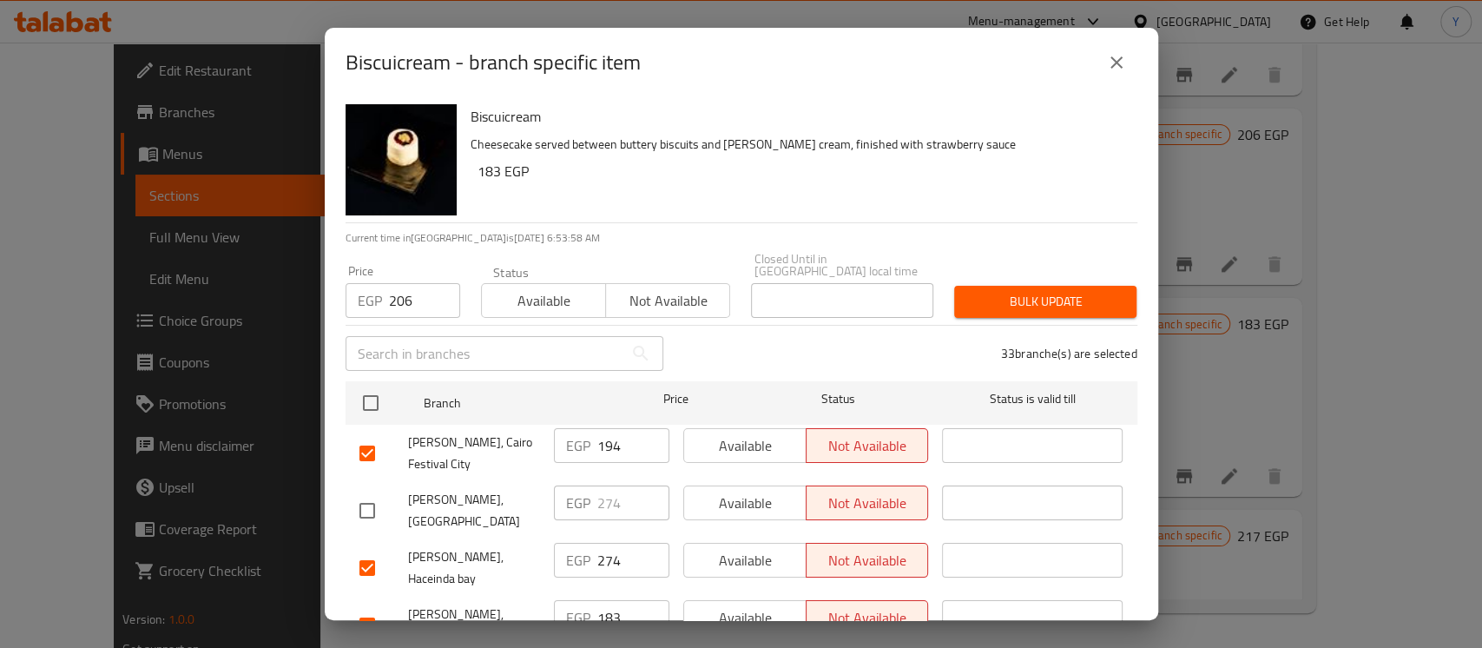
click at [368, 549] on input "checkbox" at bounding box center [367, 567] width 36 height 36
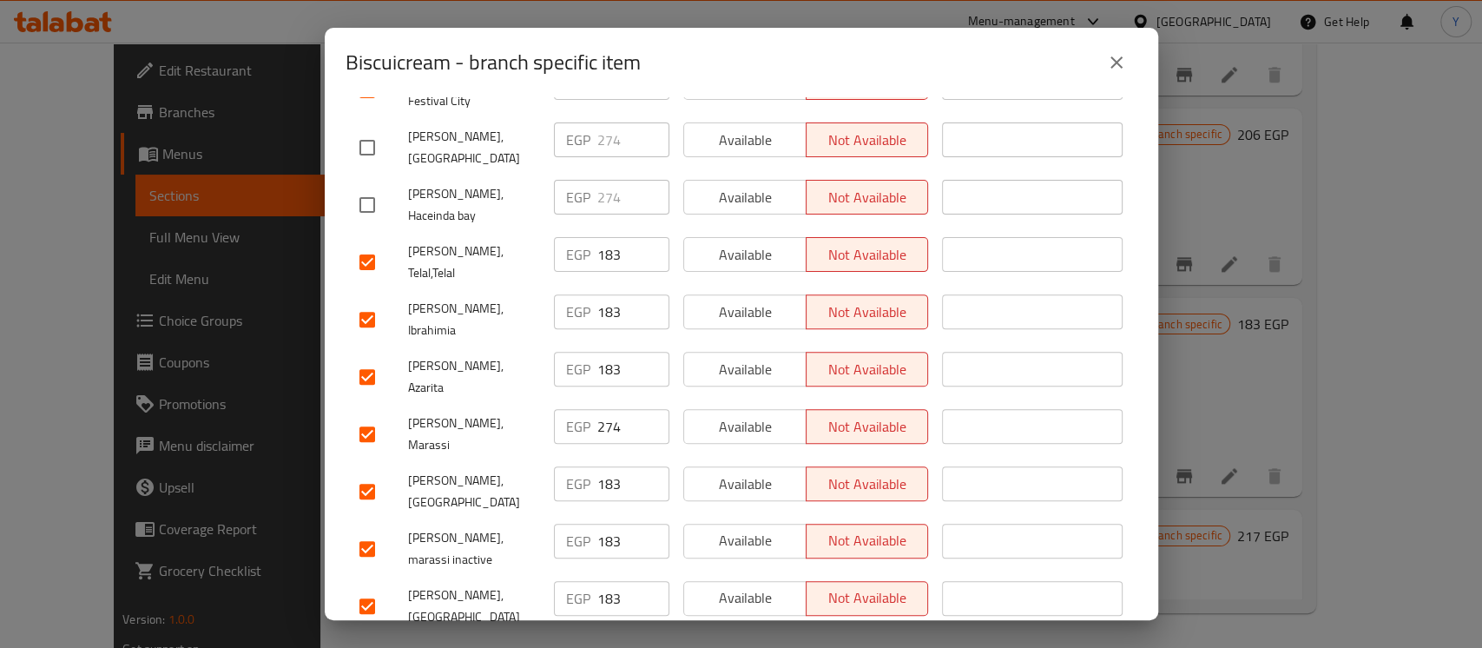
click at [368, 416] on input "checkbox" at bounding box center [367, 434] width 36 height 36
click at [356, 358] on input "checkbox" at bounding box center [367, 376] width 36 height 36
click at [370, 301] on input "checkbox" at bounding box center [367, 319] width 36 height 36
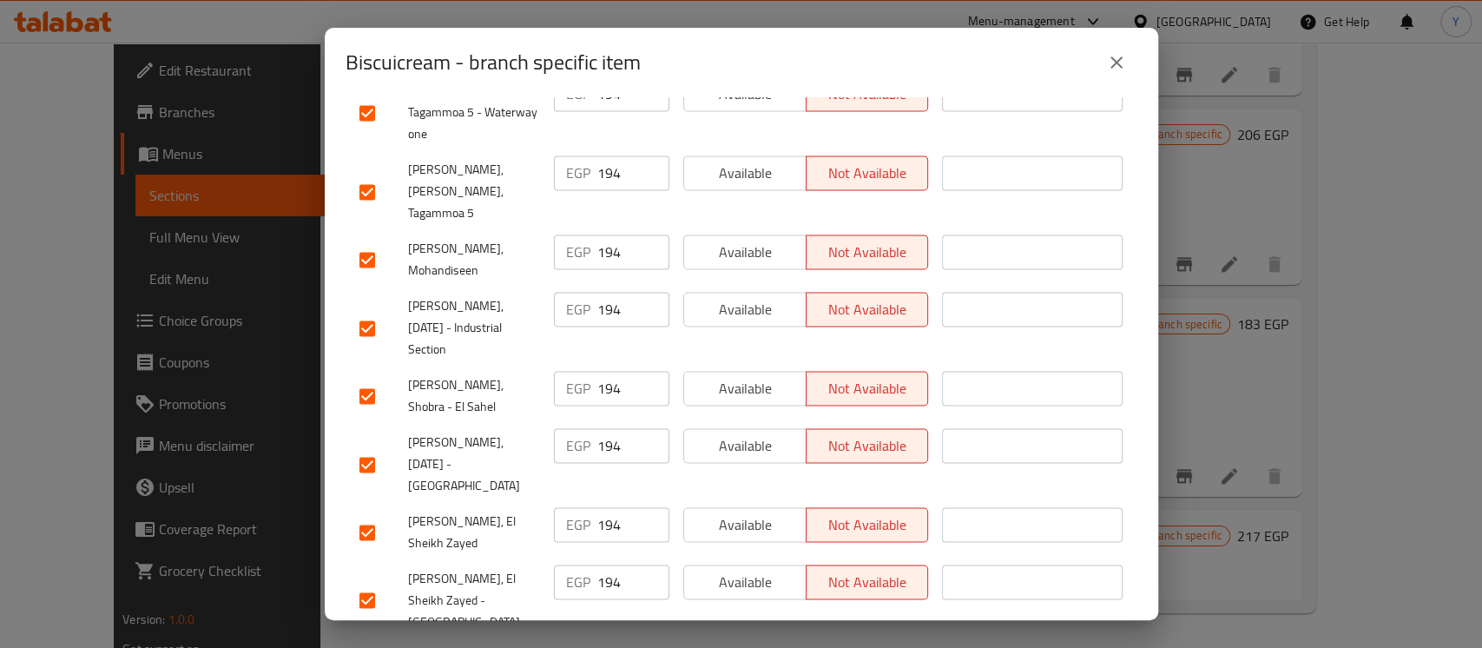
click at [340, 424] on div "Biscuicream Cheesecake served between buttery biscuits and vanilla ice cream, f…" at bounding box center [741, 358] width 833 height 523
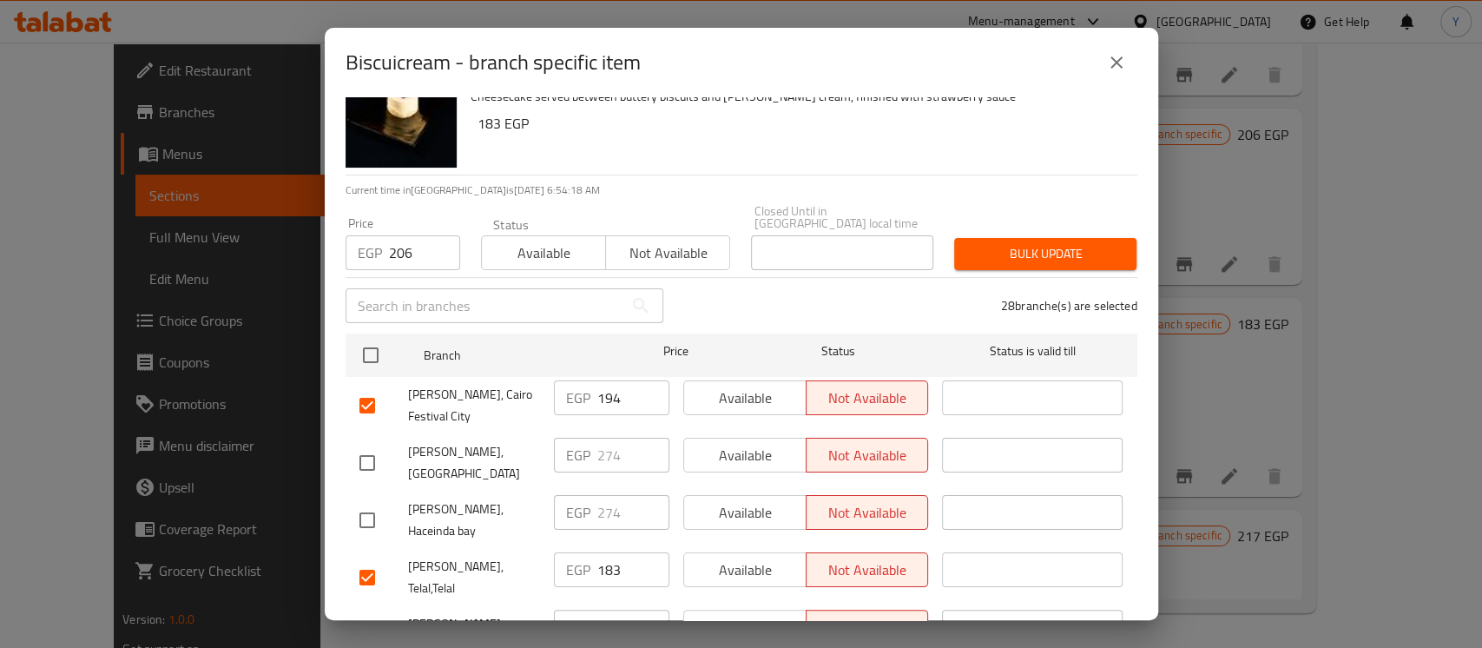
scroll to position [0, 0]
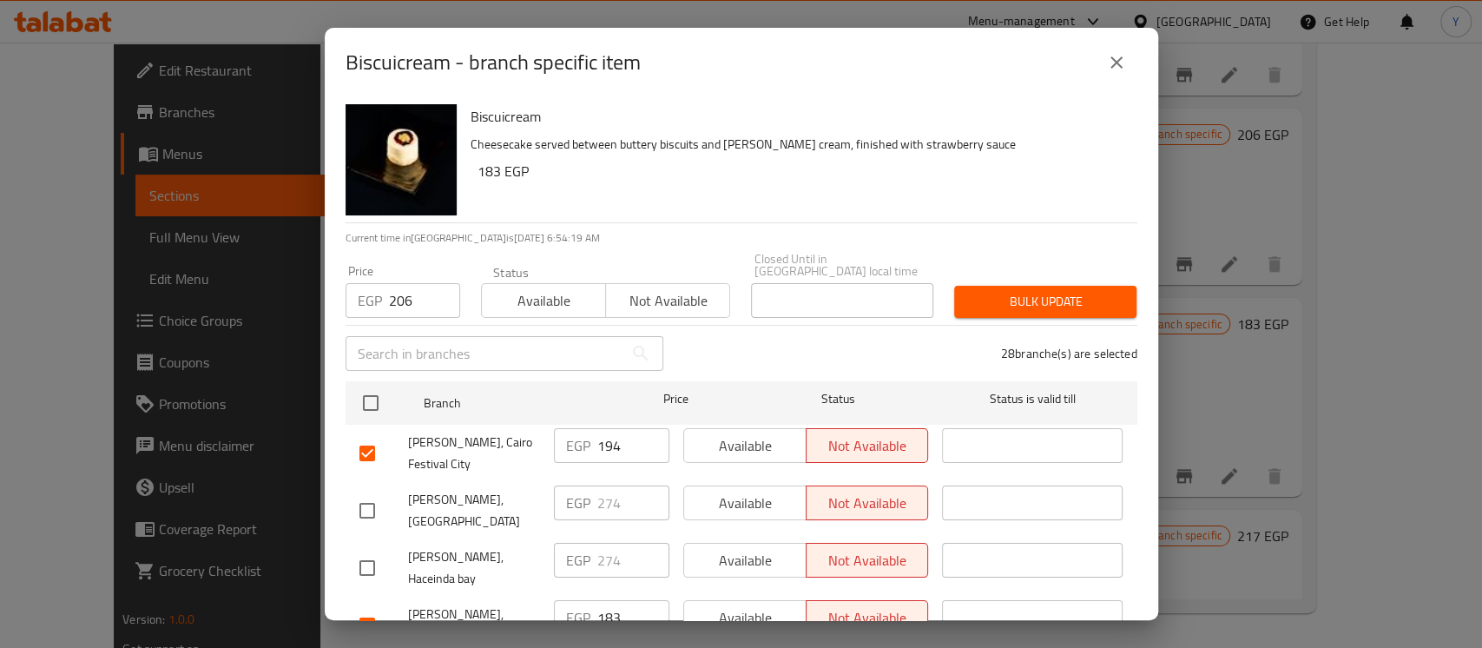
drag, startPoint x: 1063, startPoint y: 256, endPoint x: 1054, endPoint y: 263, distance: 11.8
click at [1056, 258] on div "Price EGP 206 Price Status Available Not available Closed Until in Egypt local …" at bounding box center [741, 285] width 812 height 86
click at [1039, 291] on span "Bulk update" at bounding box center [1045, 302] width 155 height 22
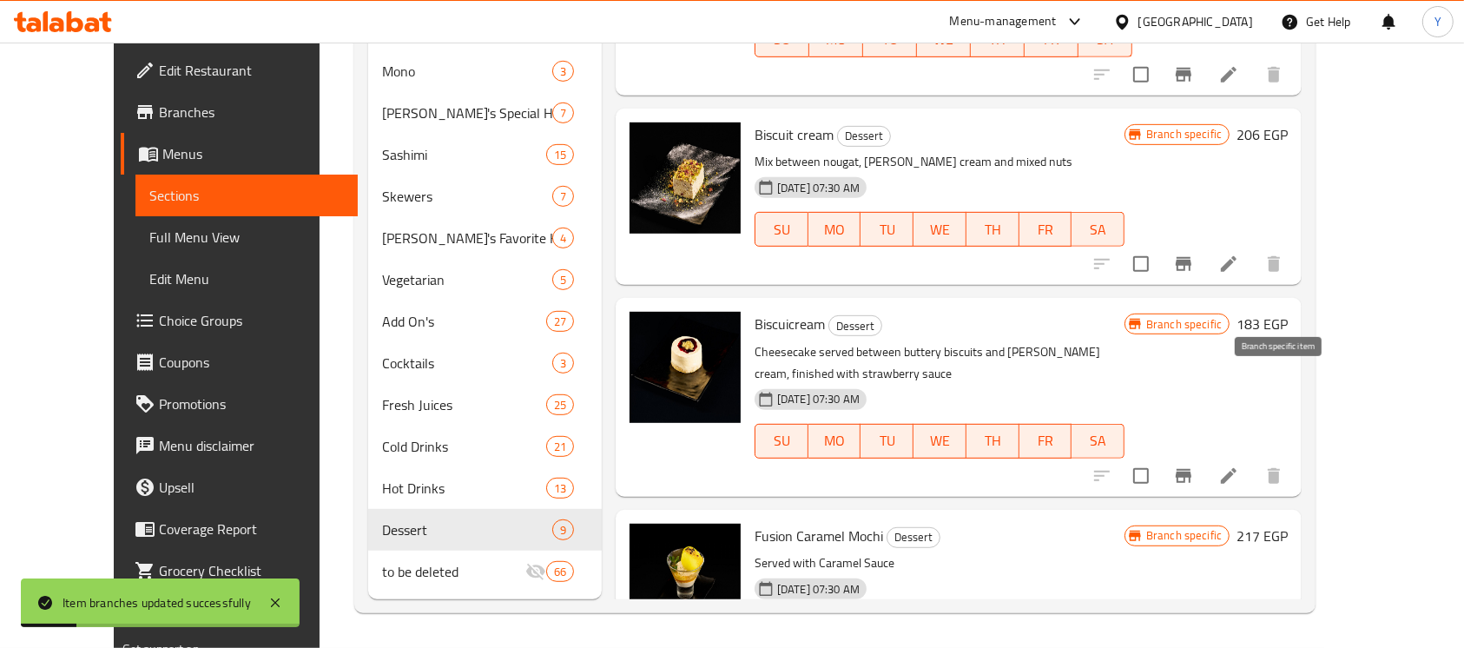
click at [1194, 465] on icon "Branch-specific-item" at bounding box center [1183, 475] width 21 height 21
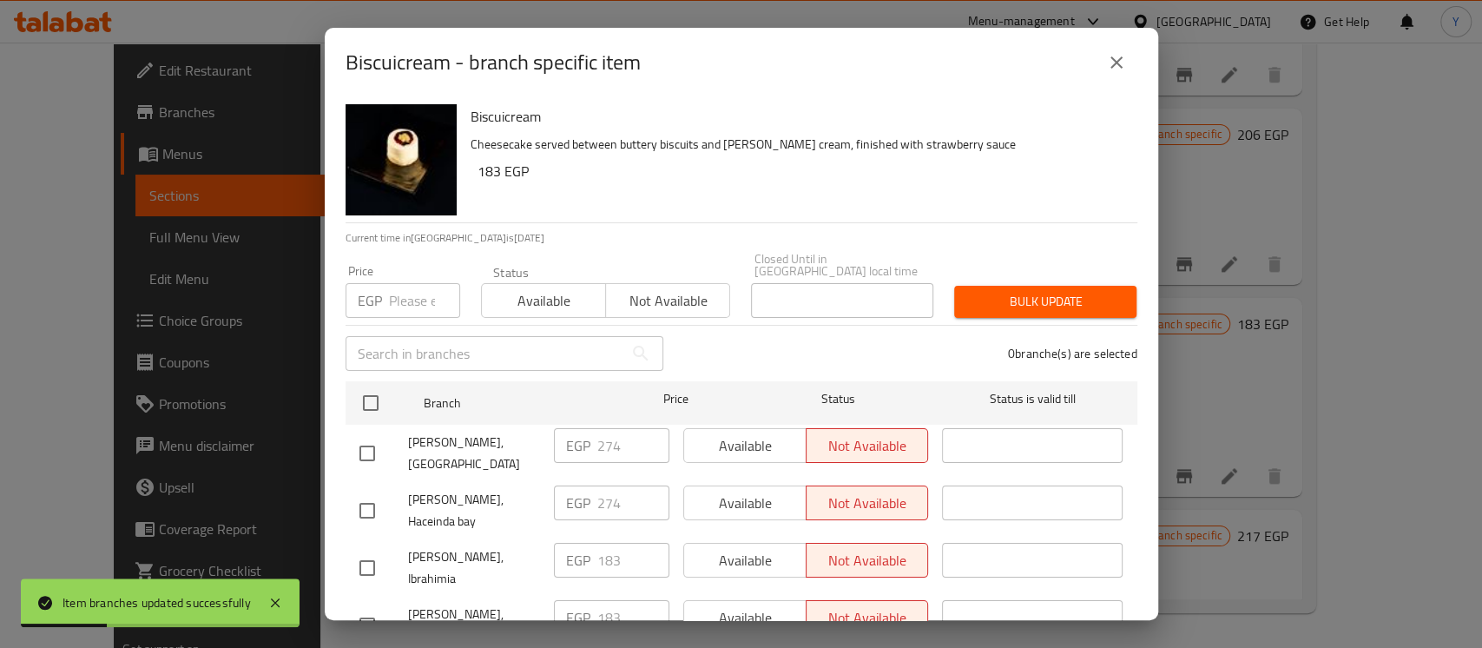
scroll to position [359, 0]
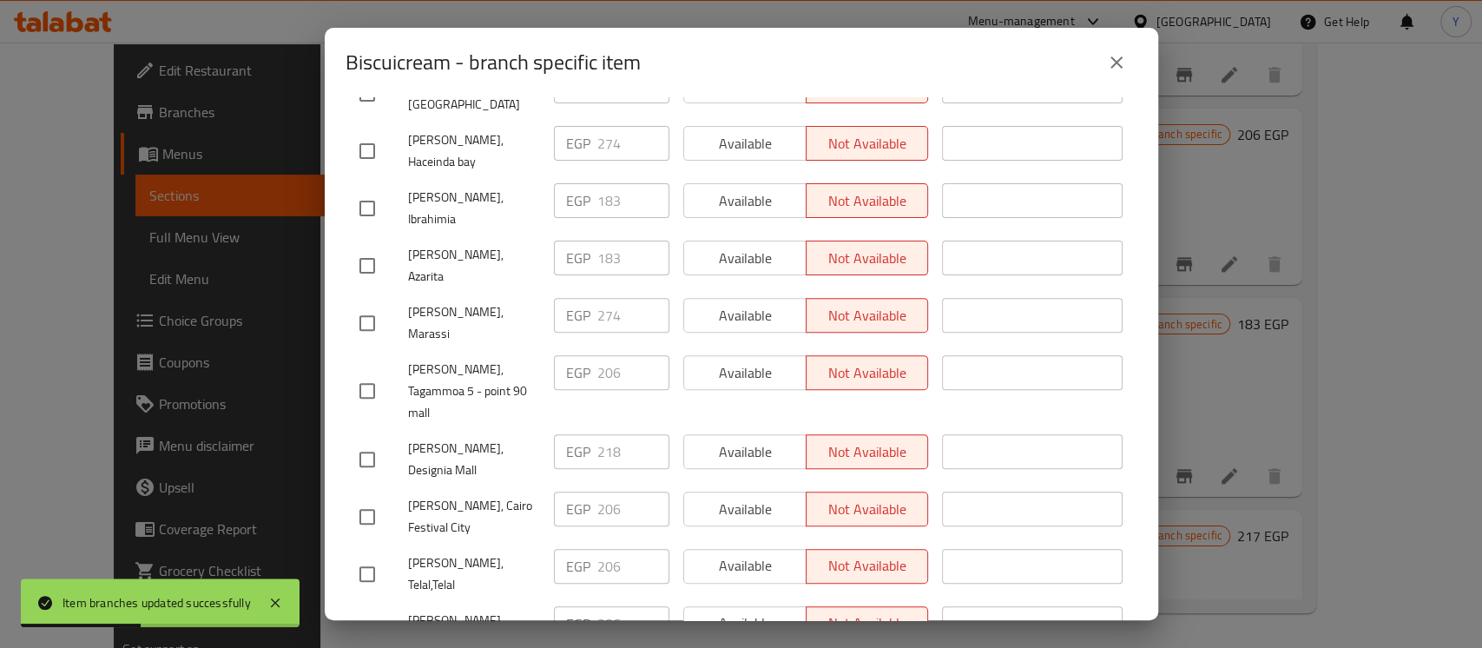
click at [376, 441] on input "checkbox" at bounding box center [367, 459] width 36 height 36
click at [608, 434] on input "218" at bounding box center [633, 451] width 72 height 35
paste input "2"
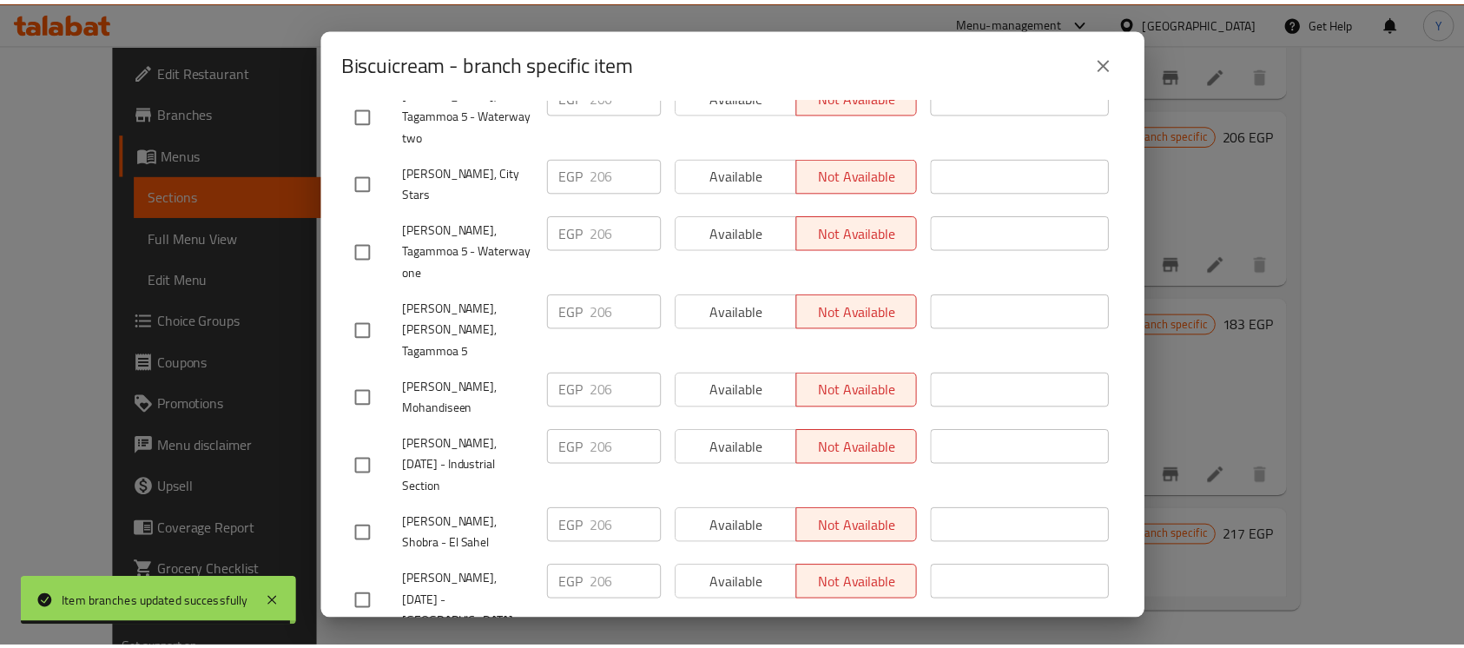
scroll to position [1684, 0]
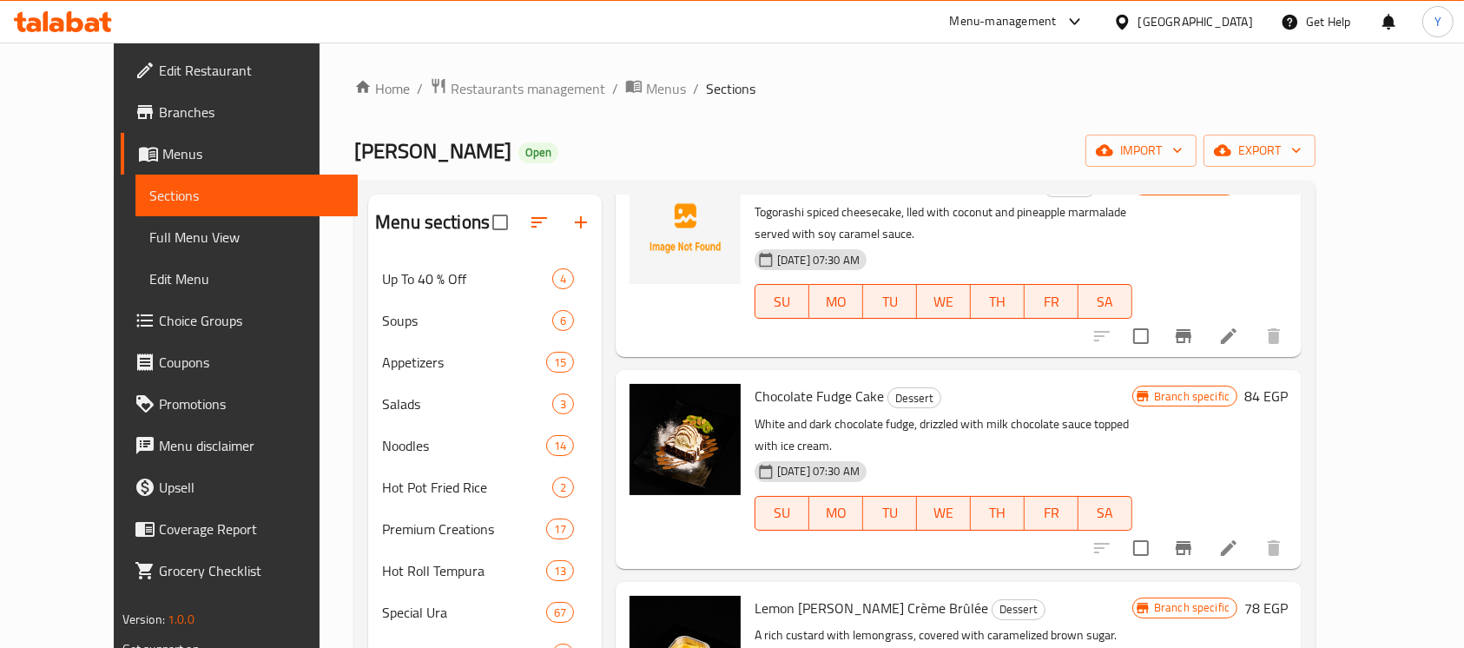
scroll to position [0, 0]
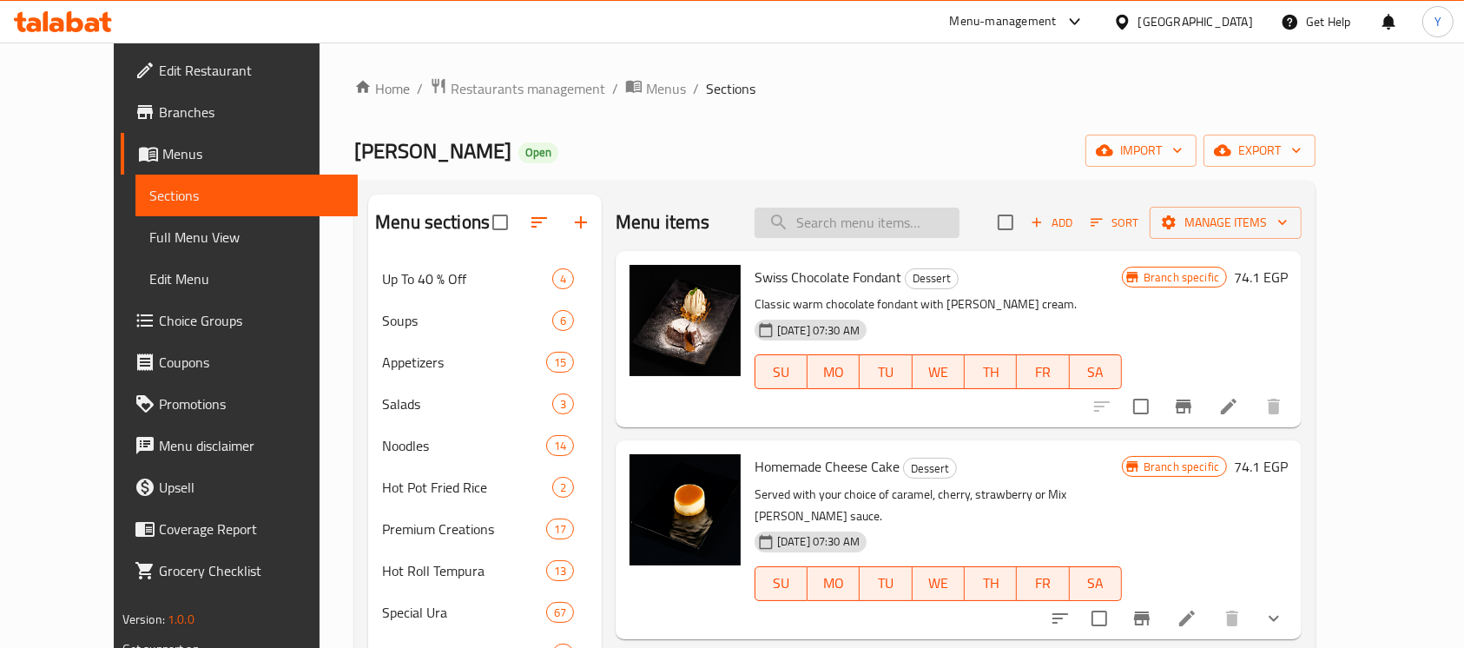
paste input "Stir-Fried Egg Noodles With Vegetables"
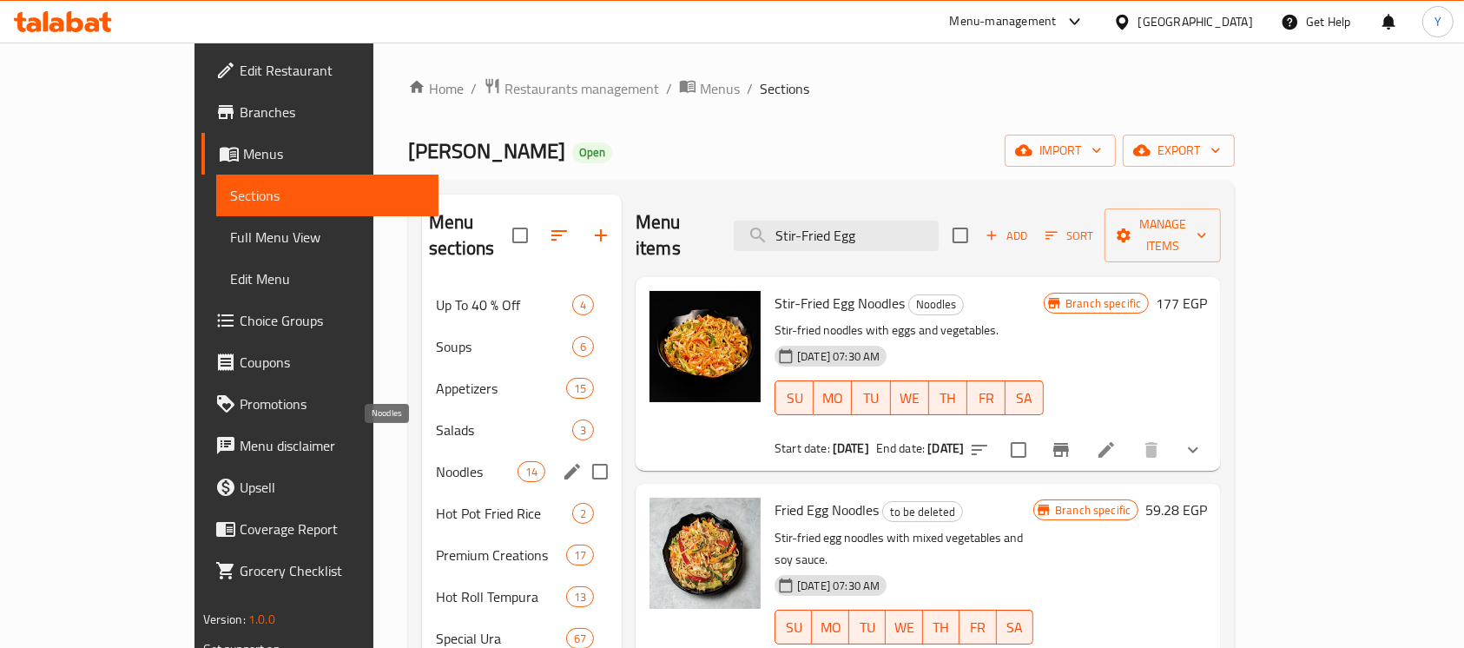
click at [457, 461] on span "Noodles" at bounding box center [477, 471] width 82 height 21
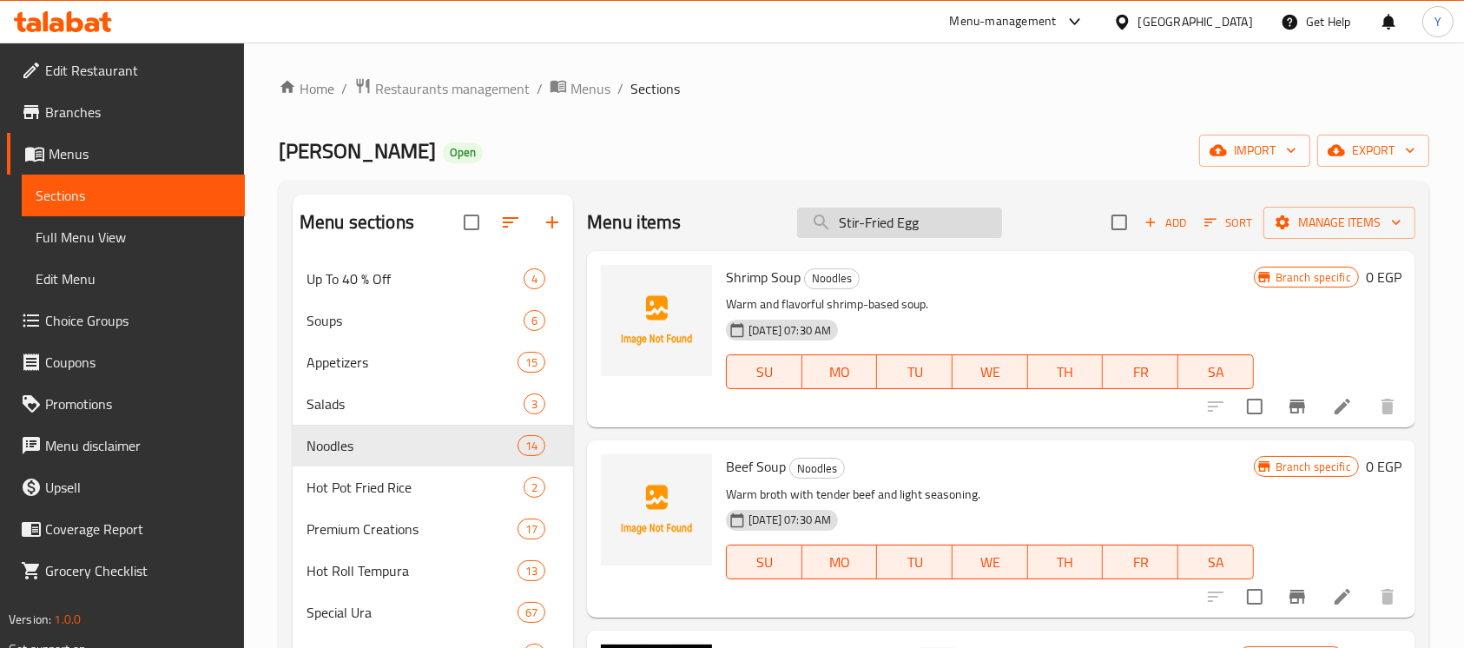
click at [893, 231] on input "Stir-Fried Egg" at bounding box center [899, 222] width 205 height 30
paste input "Fried Egg Noodles With Vegetables"
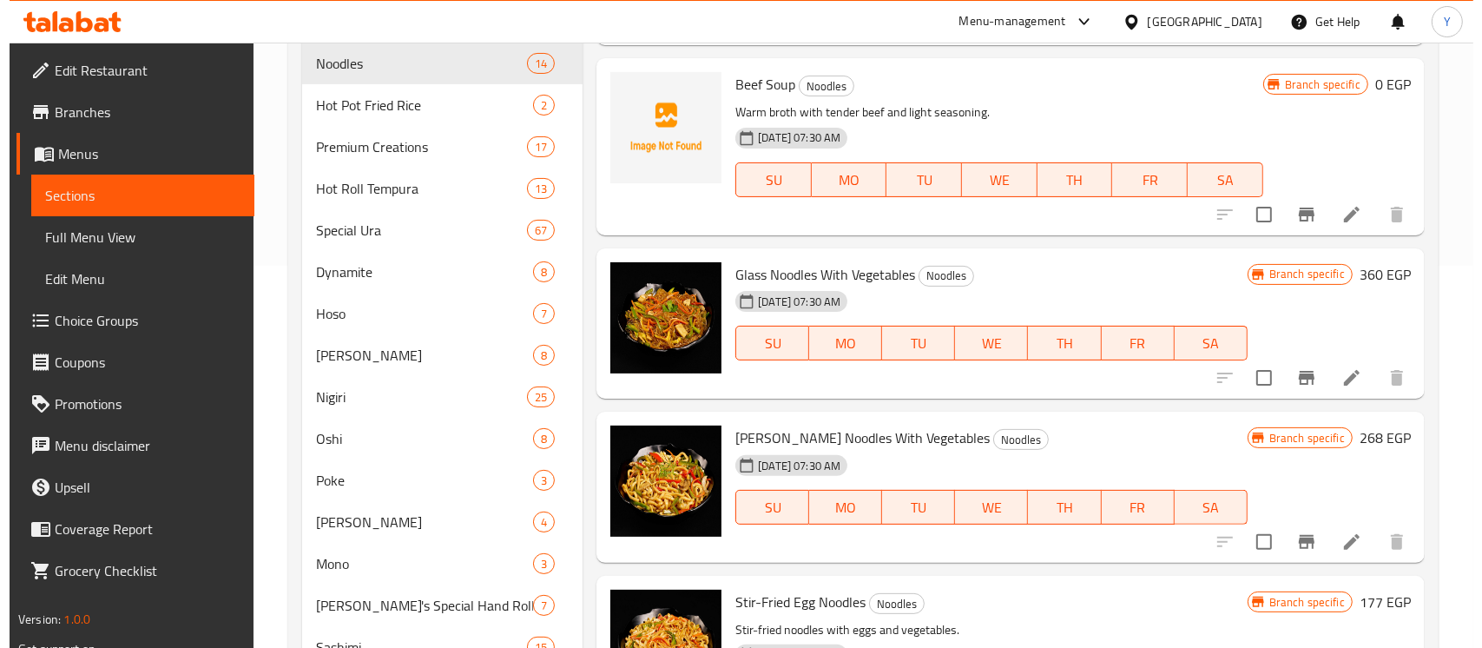
scroll to position [392, 0]
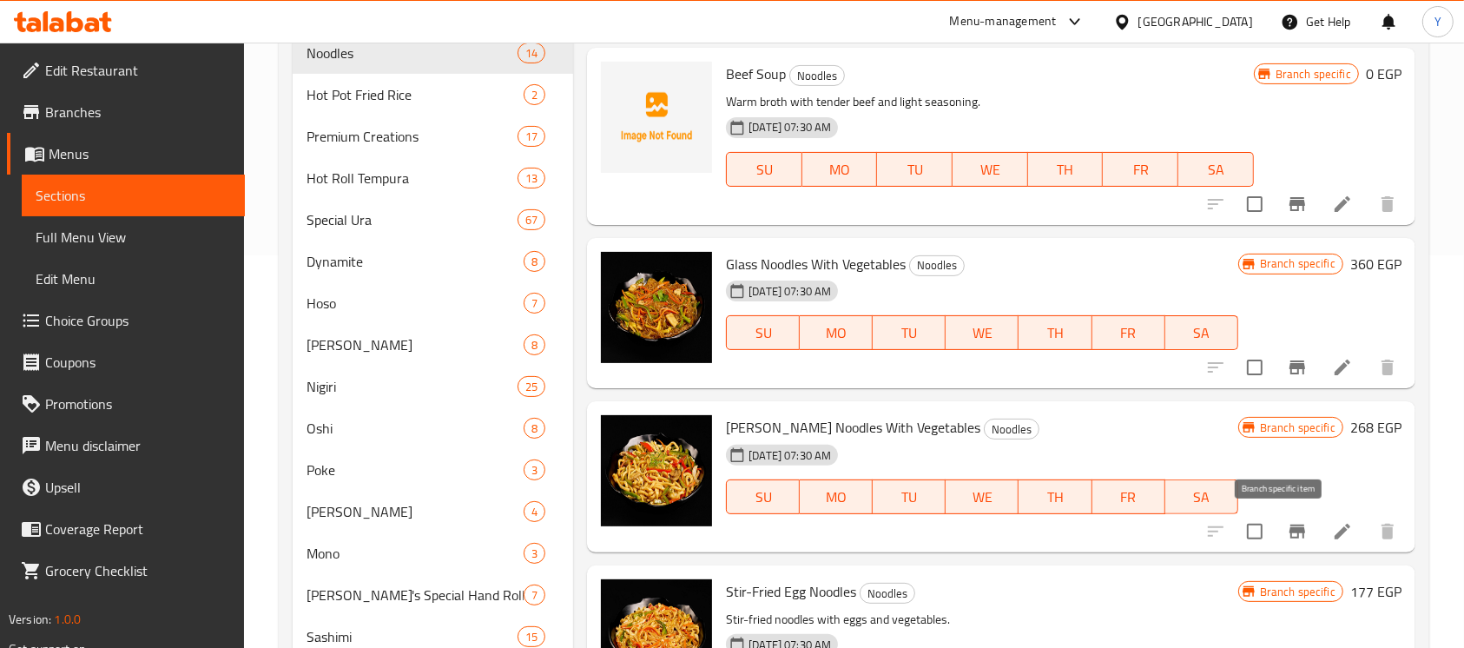
click at [1289, 528] on icon "Branch-specific-item" at bounding box center [1297, 531] width 16 height 14
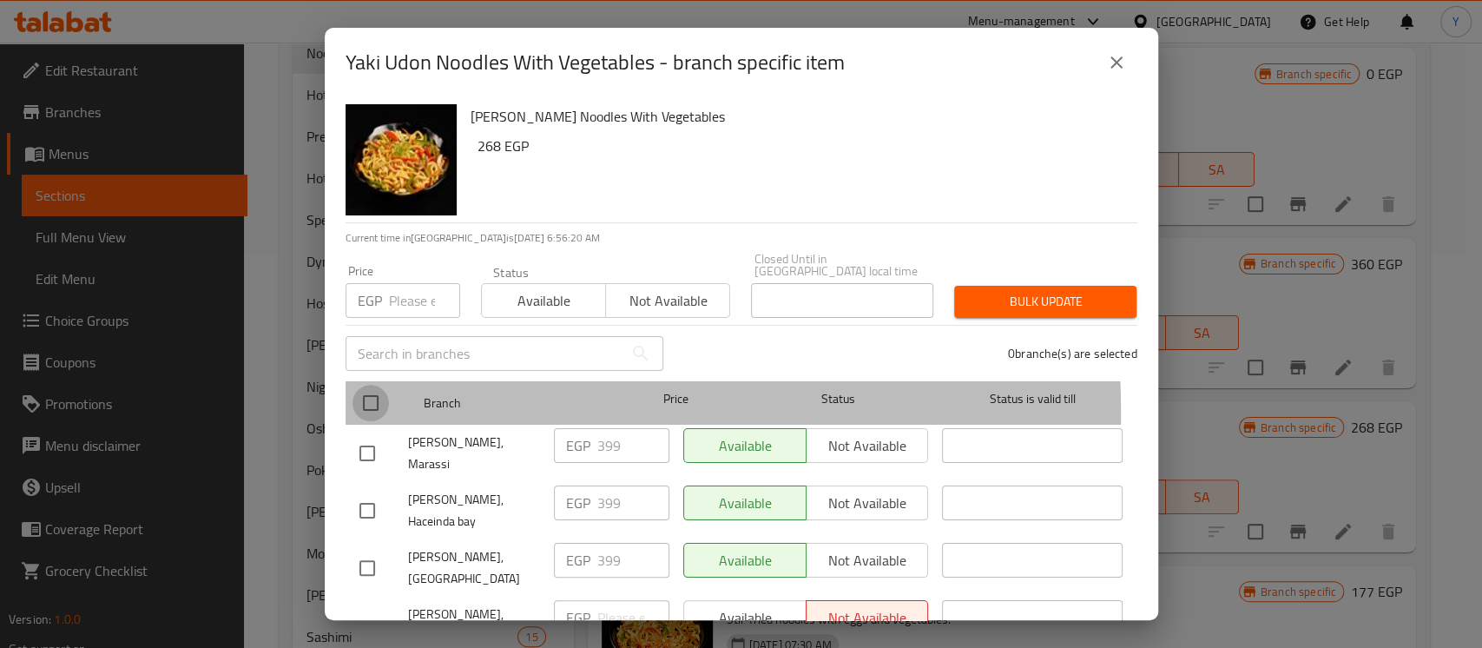
click at [367, 402] on input "checkbox" at bounding box center [370, 403] width 36 height 36
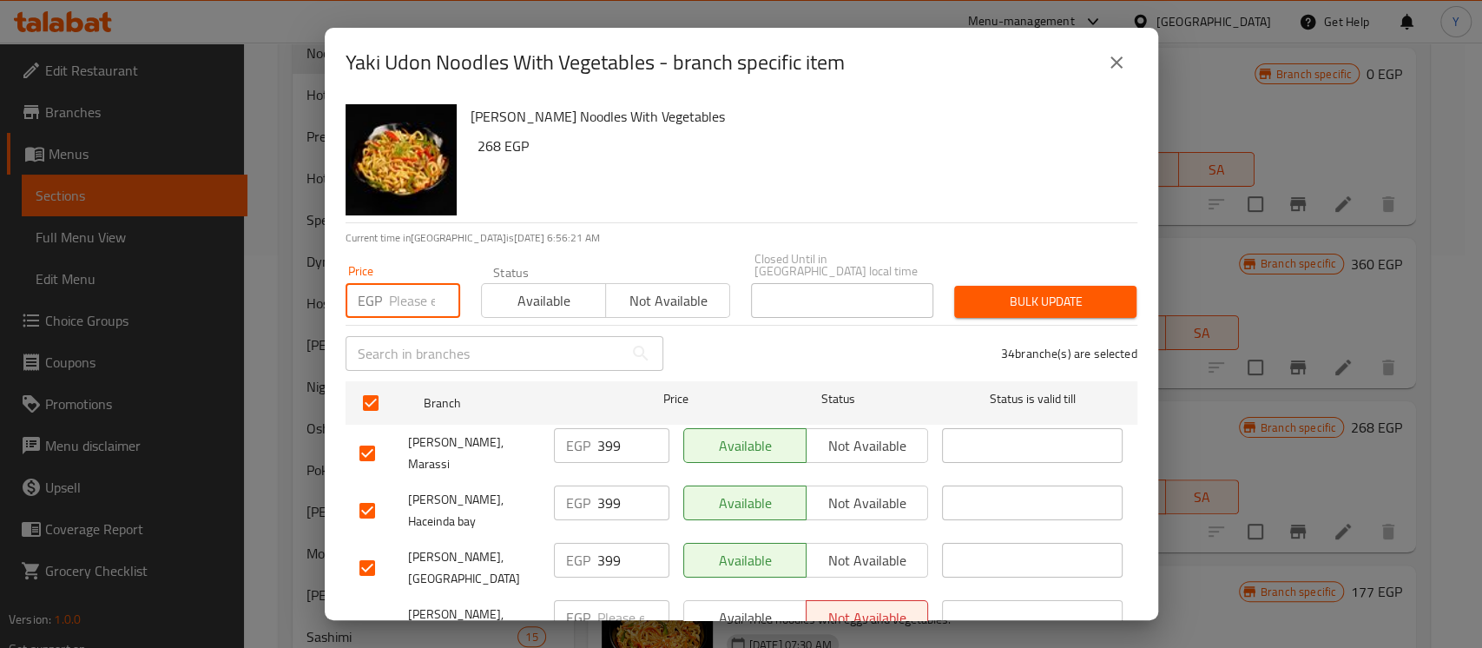
paste input "285"
click at [361, 435] on input "checkbox" at bounding box center [367, 453] width 36 height 36
click at [357, 492] on input "checkbox" at bounding box center [367, 510] width 36 height 36
click at [365, 549] on input "checkbox" at bounding box center [367, 567] width 36 height 36
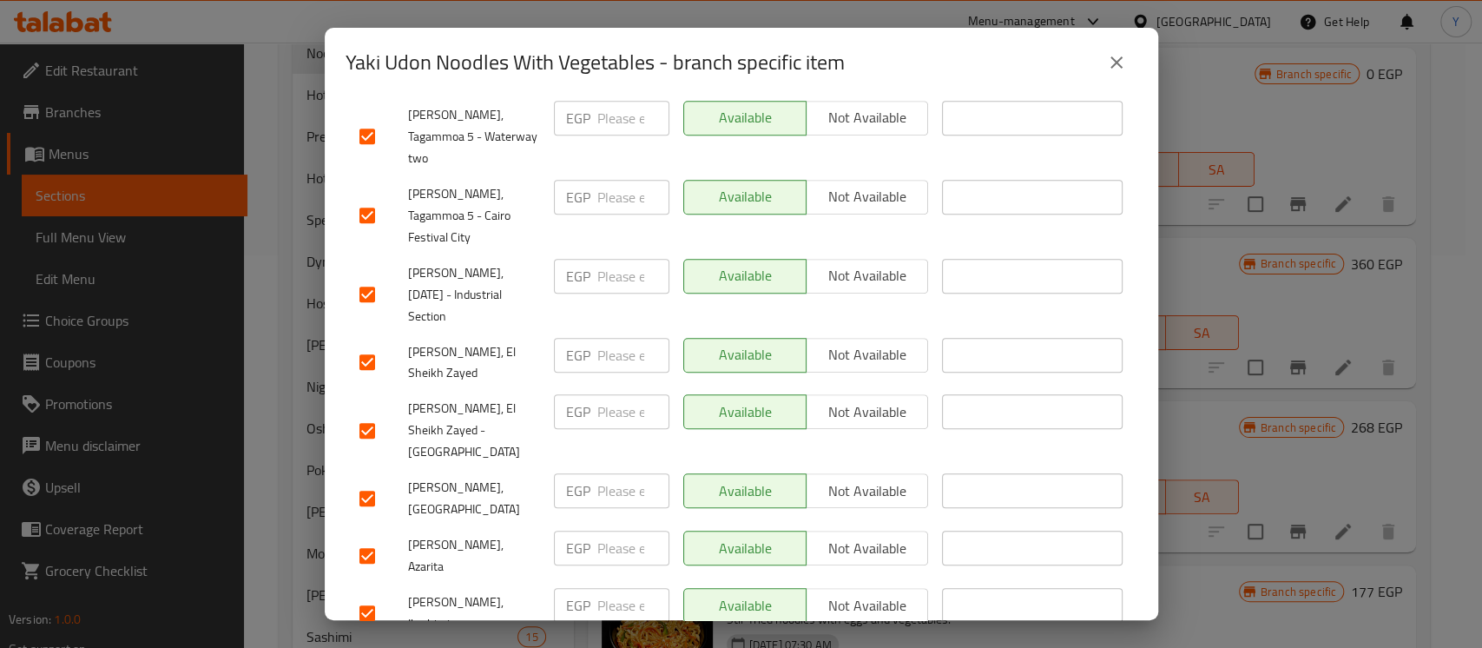
click at [368, 595] on input "checkbox" at bounding box center [367, 613] width 36 height 36
click at [365, 537] on input "checkbox" at bounding box center [367, 555] width 36 height 36
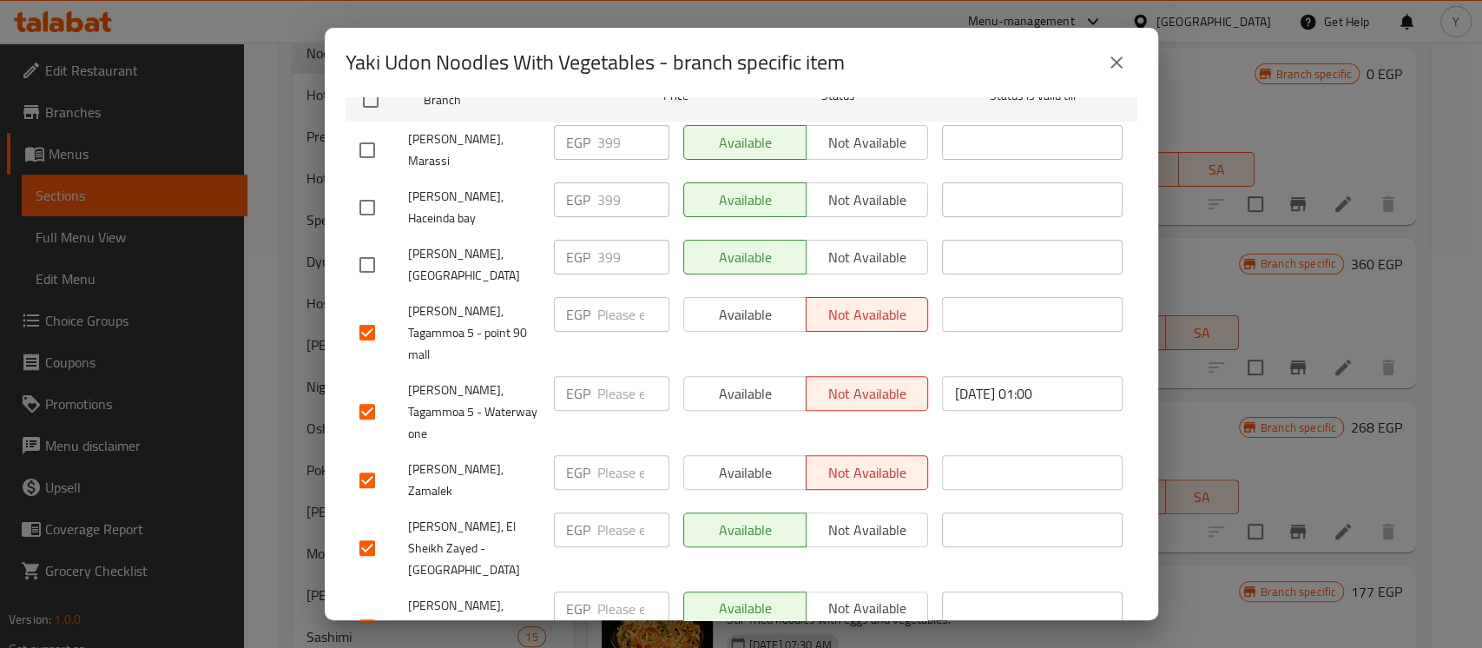
scroll to position [0, 0]
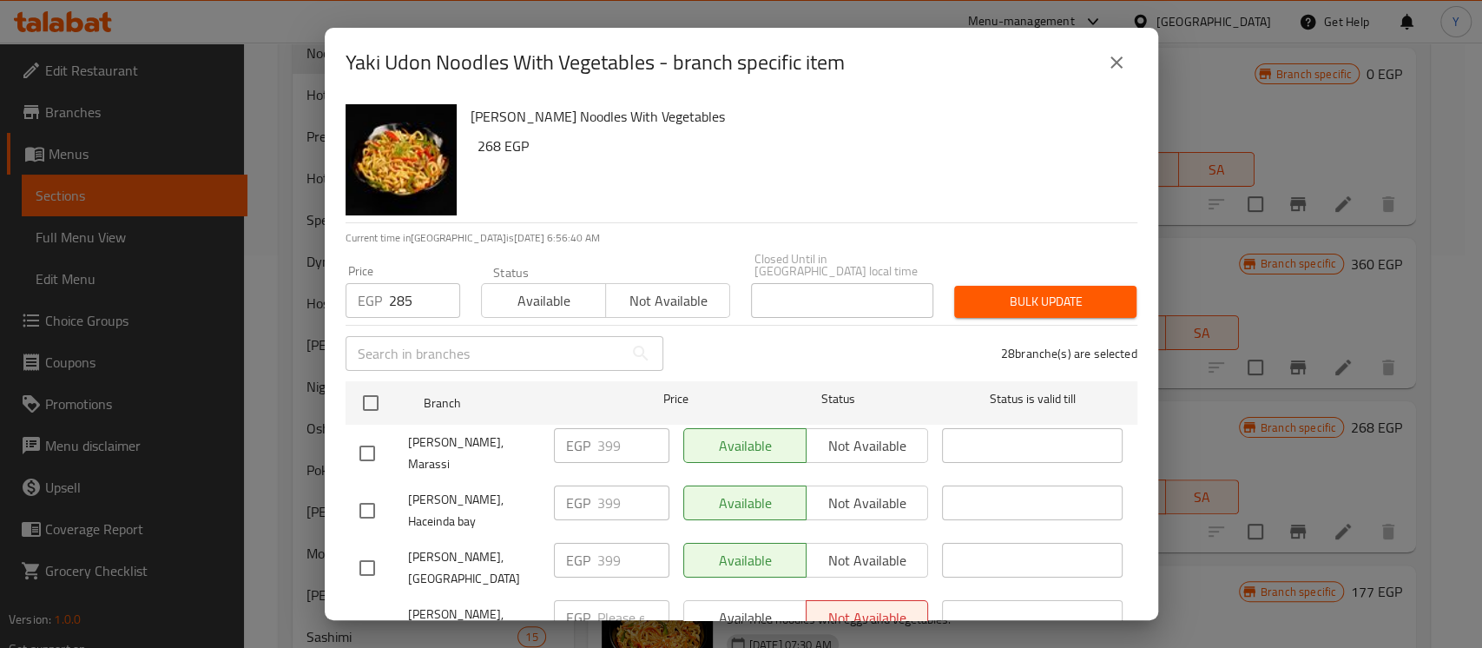
drag, startPoint x: 993, startPoint y: 286, endPoint x: 964, endPoint y: 302, distance: 33.1
click at [992, 291] on span "Bulk update" at bounding box center [1045, 302] width 155 height 22
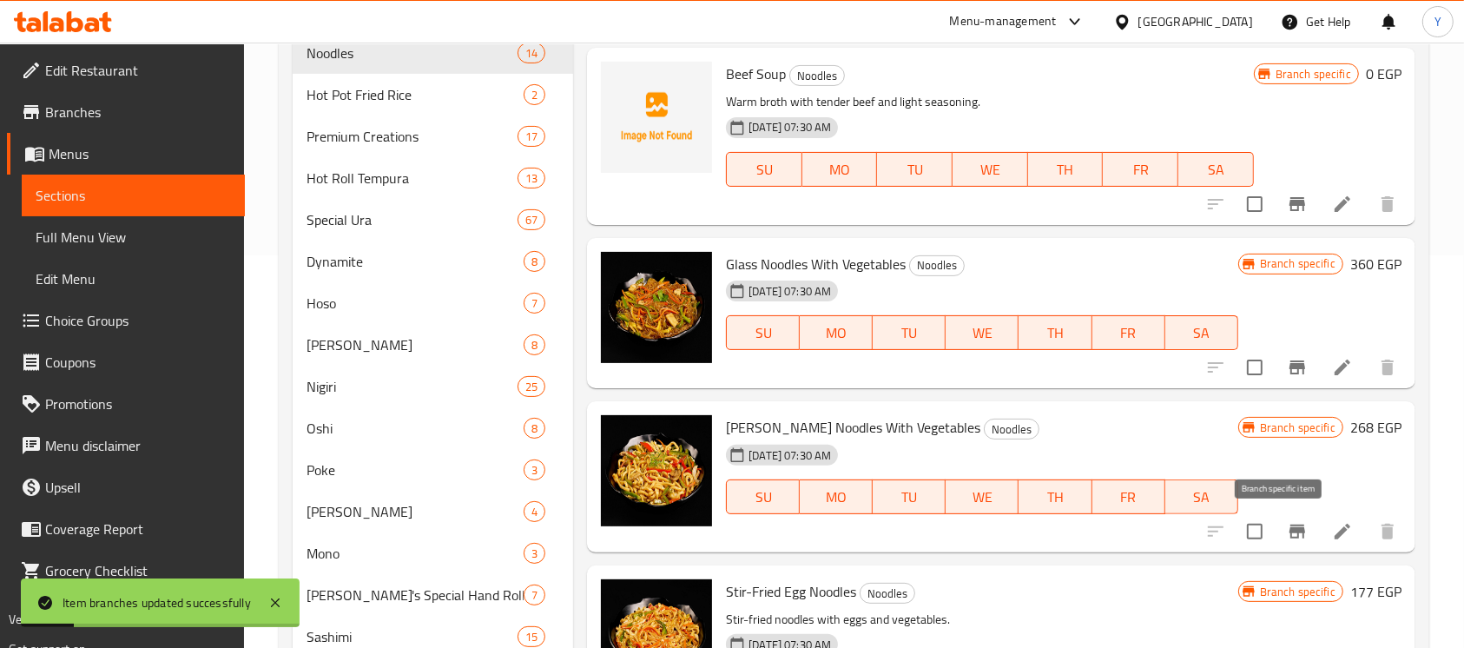
click at [1288, 524] on icon "Branch-specific-item" at bounding box center [1296, 531] width 21 height 21
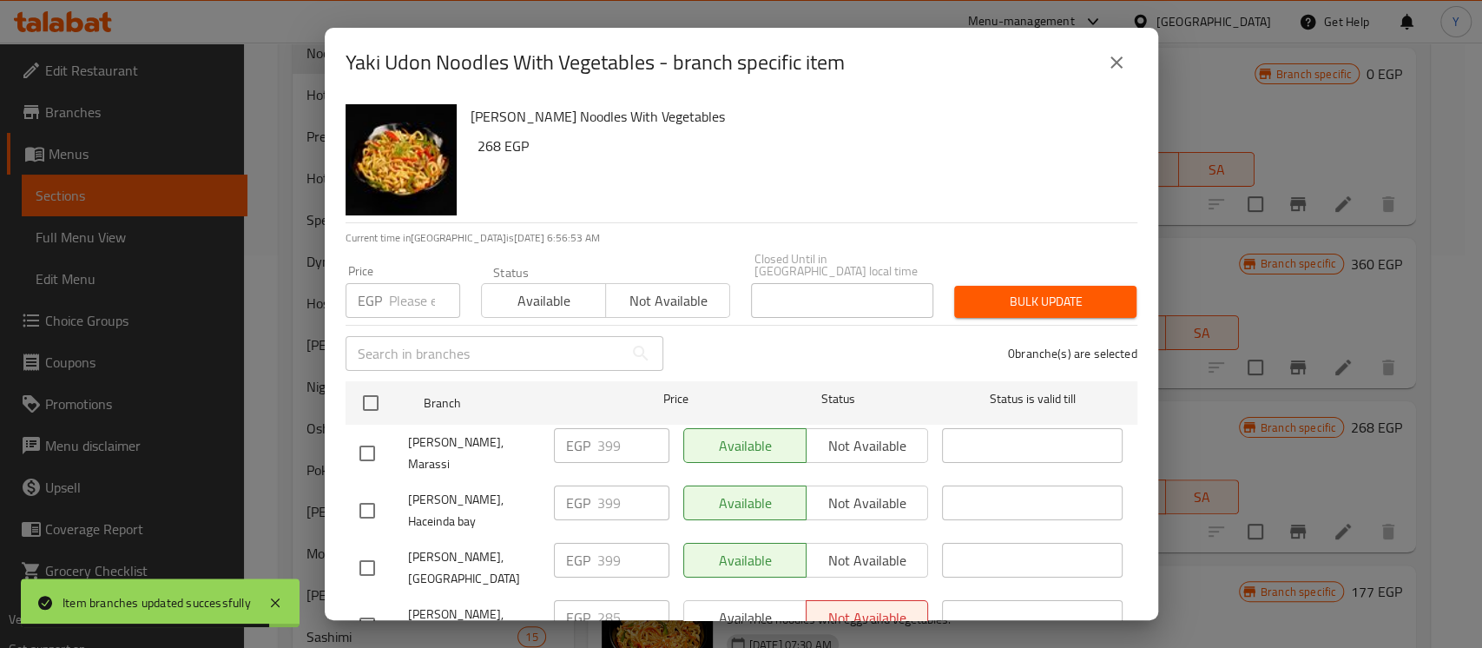
scroll to position [1673, 0]
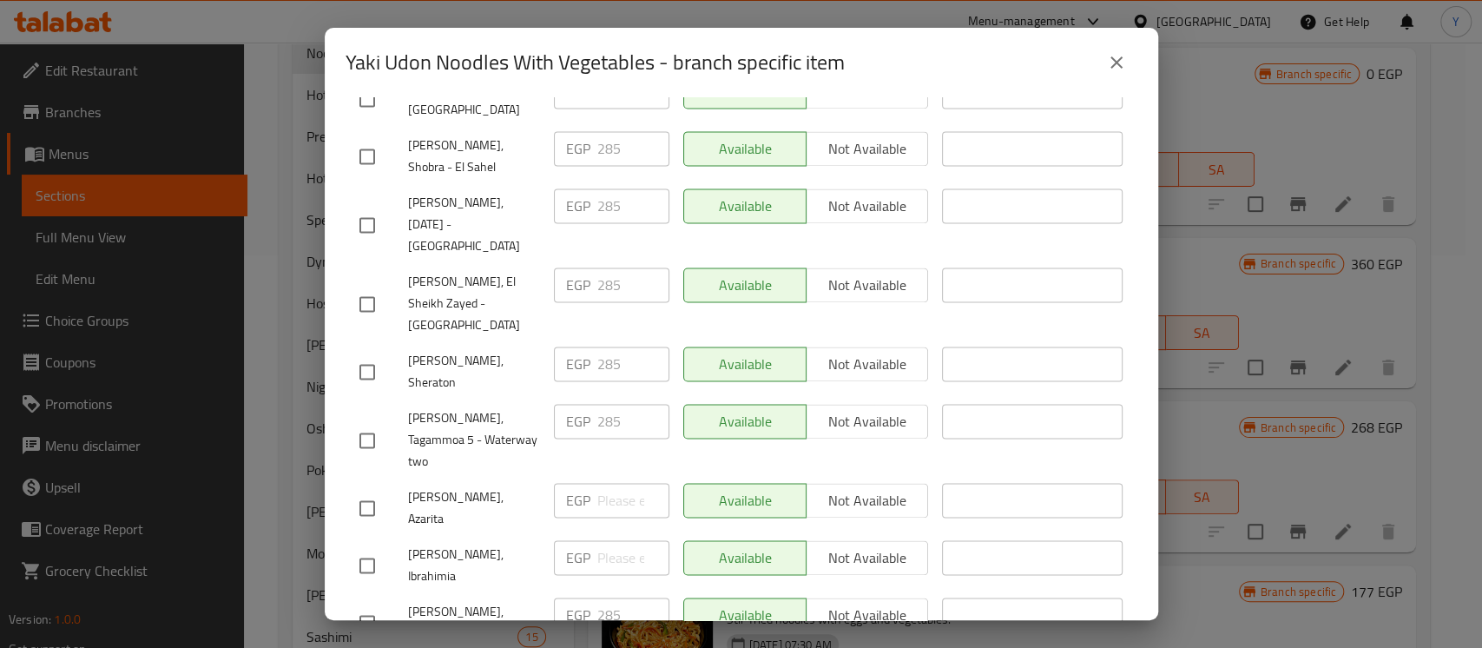
paste input "20"
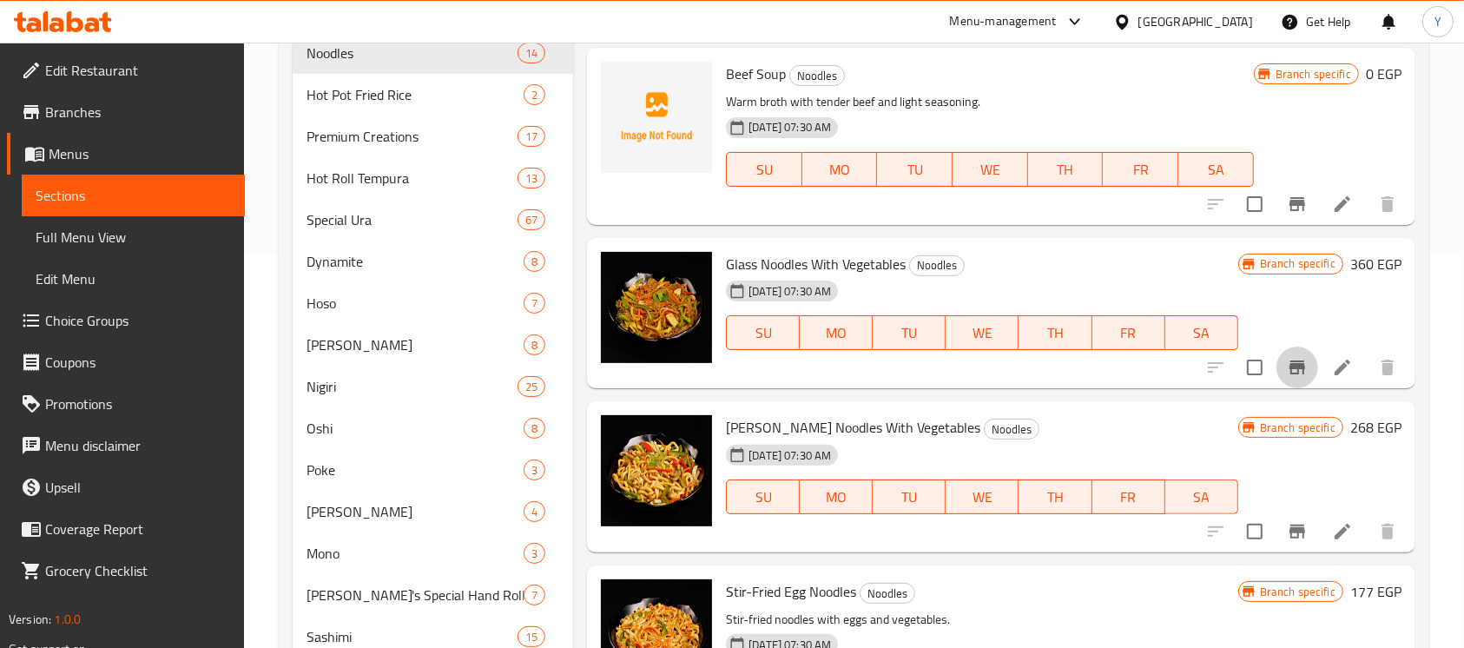
click at [1286, 377] on icon "Branch-specific-item" at bounding box center [1296, 367] width 21 height 21
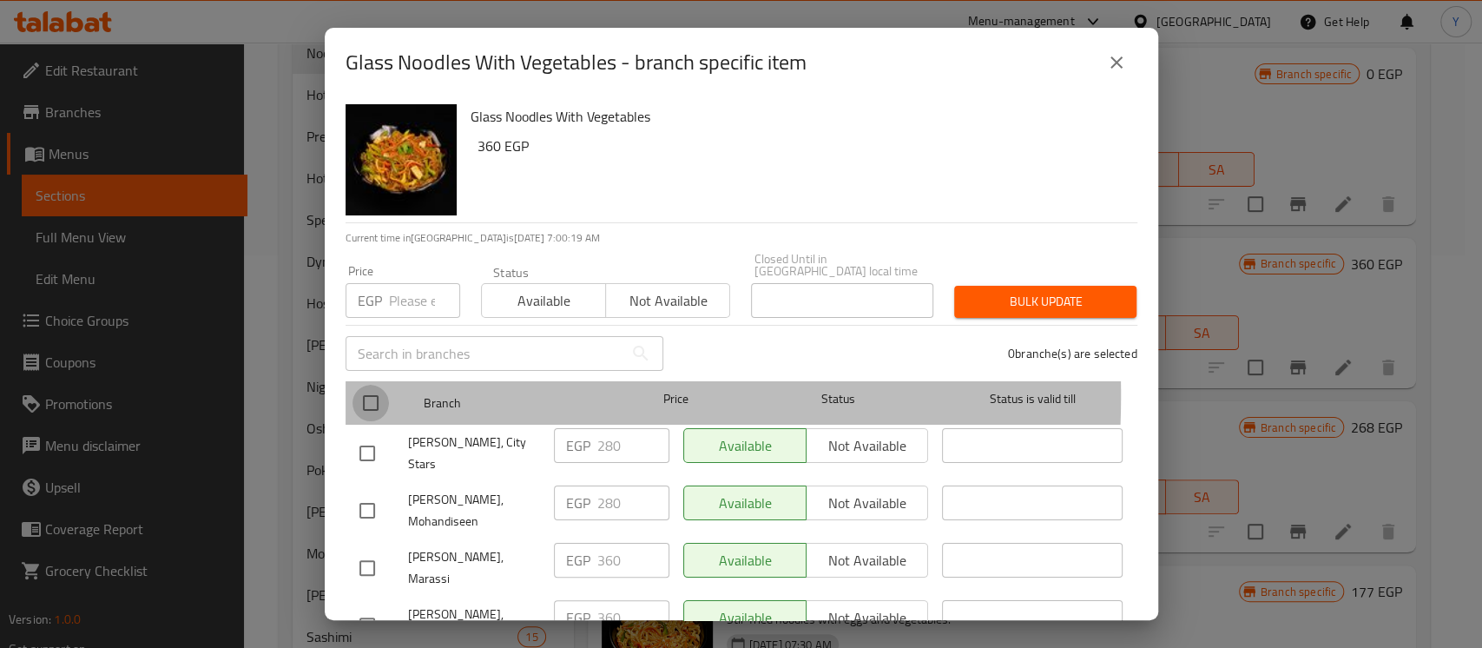
click at [381, 385] on input "checkbox" at bounding box center [370, 403] width 36 height 36
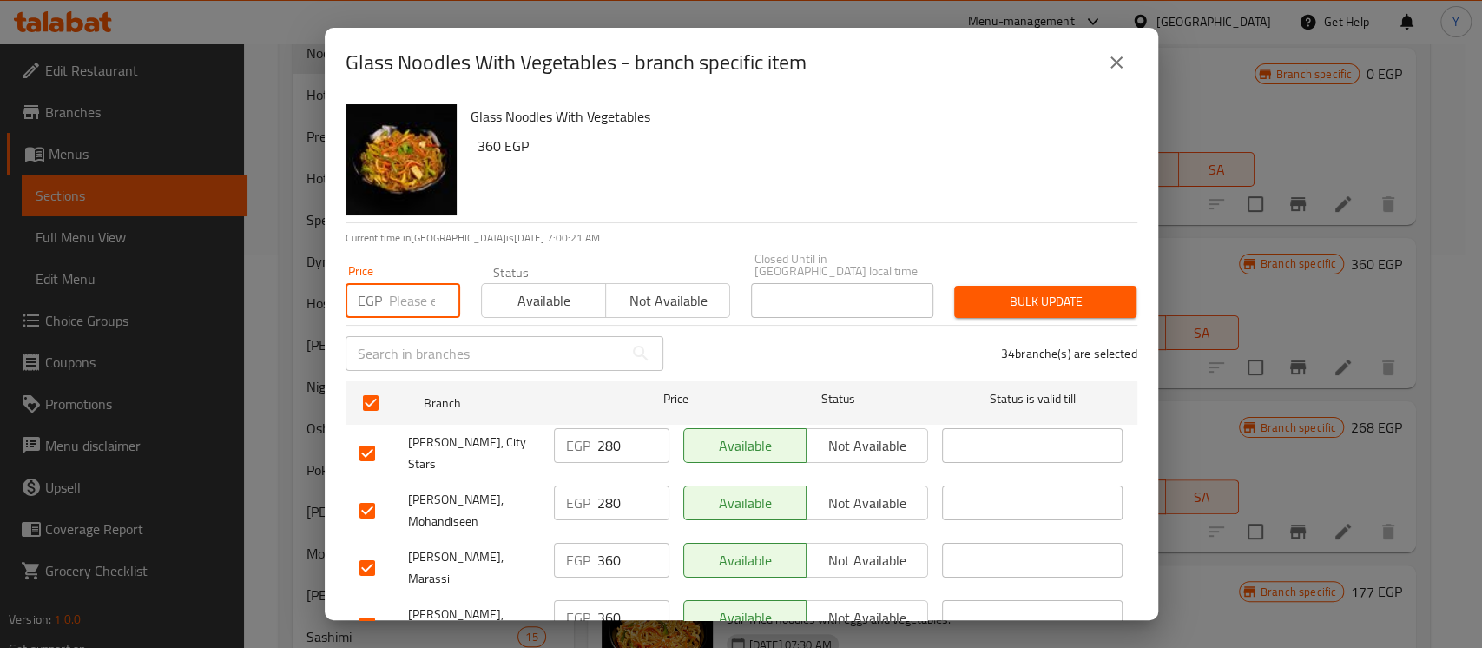
paste input "285"
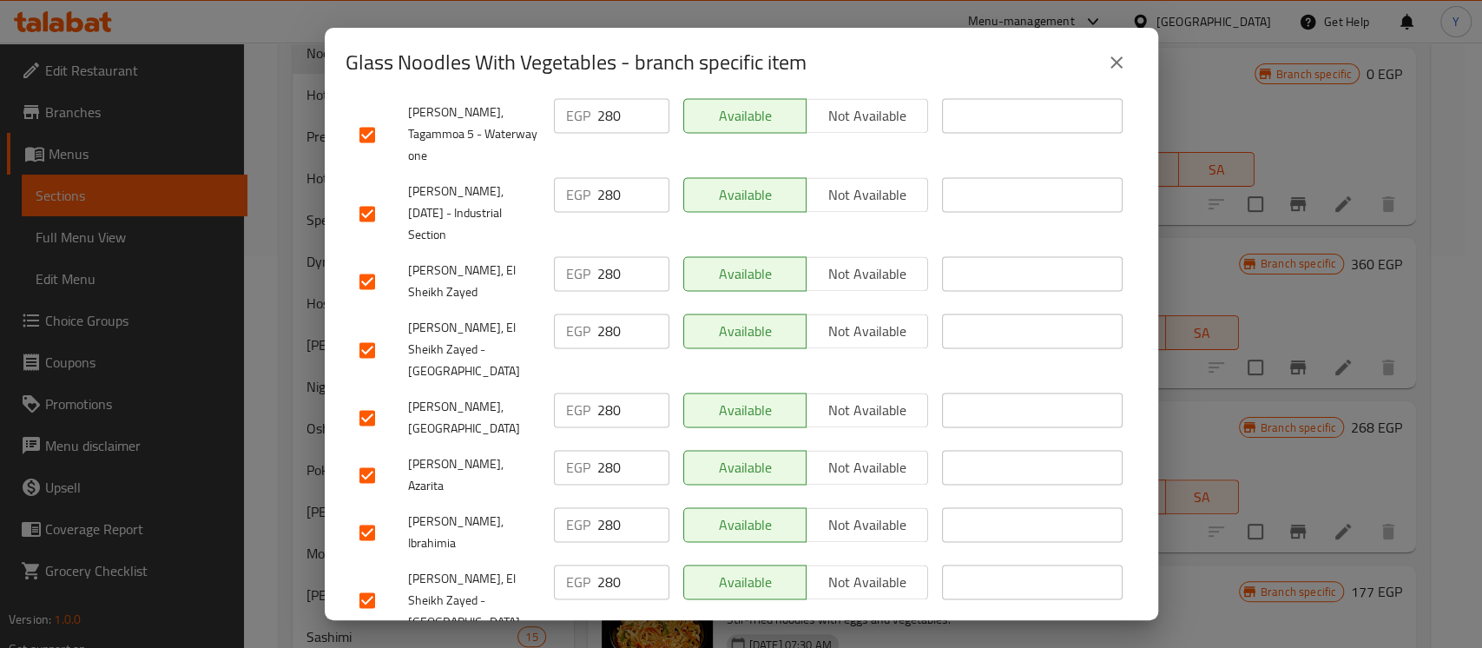
click at [365, 514] on input "checkbox" at bounding box center [367, 532] width 36 height 36
drag, startPoint x: 366, startPoint y: 177, endPoint x: 434, endPoint y: 163, distance: 69.1
click at [367, 457] on input "checkbox" at bounding box center [367, 475] width 36 height 36
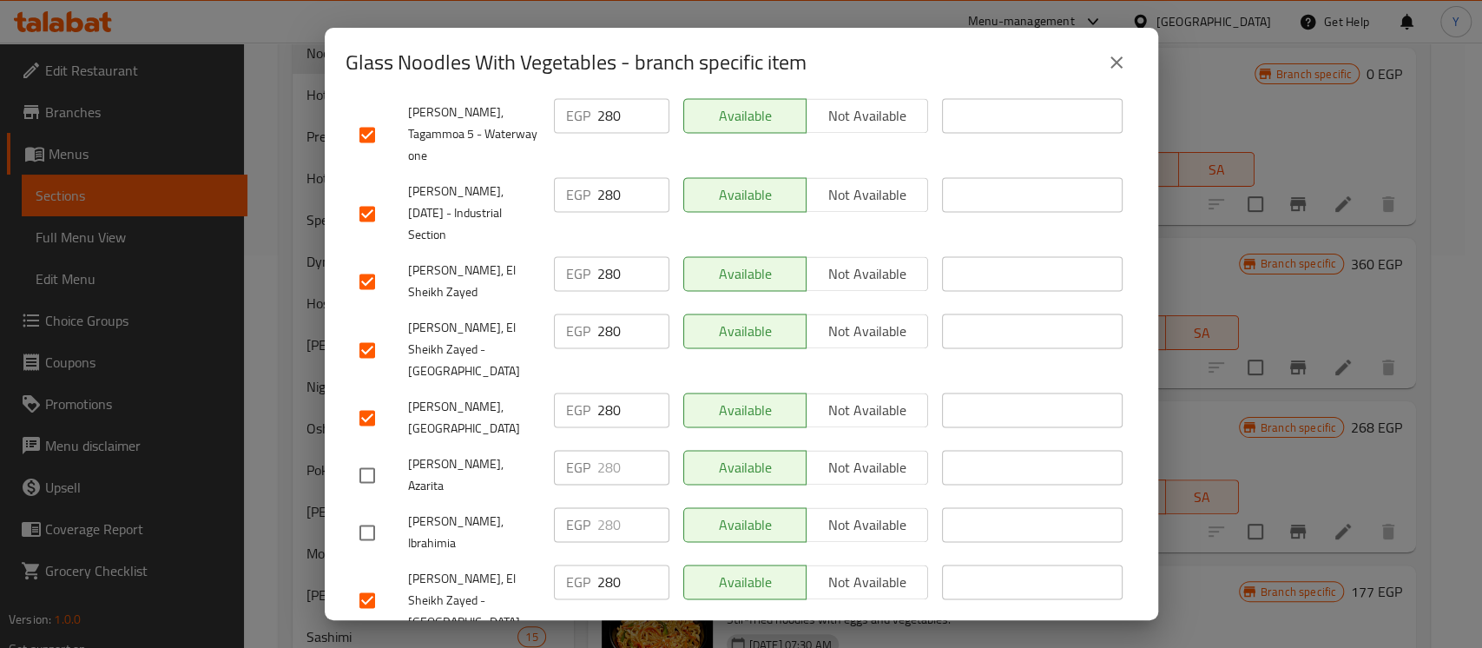
scroll to position [175, 0]
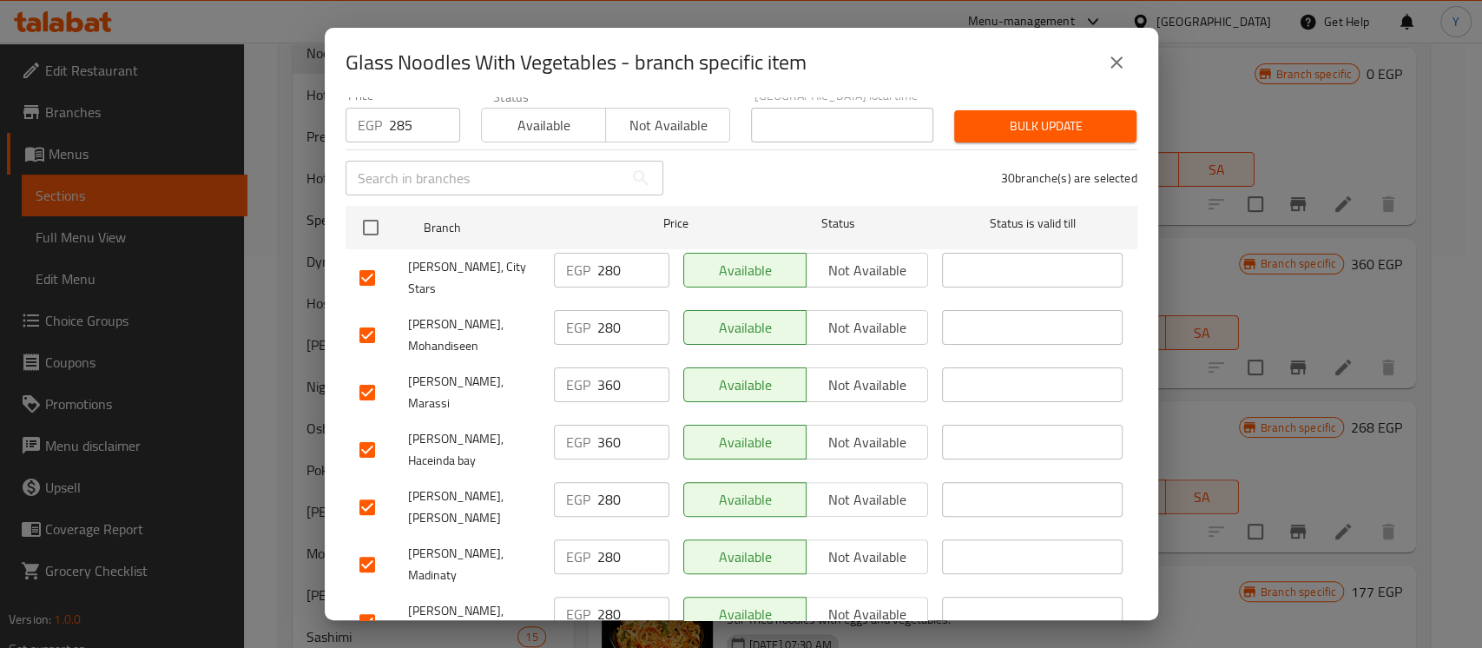
click at [360, 431] on input "checkbox" at bounding box center [367, 449] width 36 height 36
click at [375, 374] on input "checkbox" at bounding box center [367, 392] width 36 height 36
click at [1057, 115] on span "Bulk update" at bounding box center [1045, 126] width 155 height 22
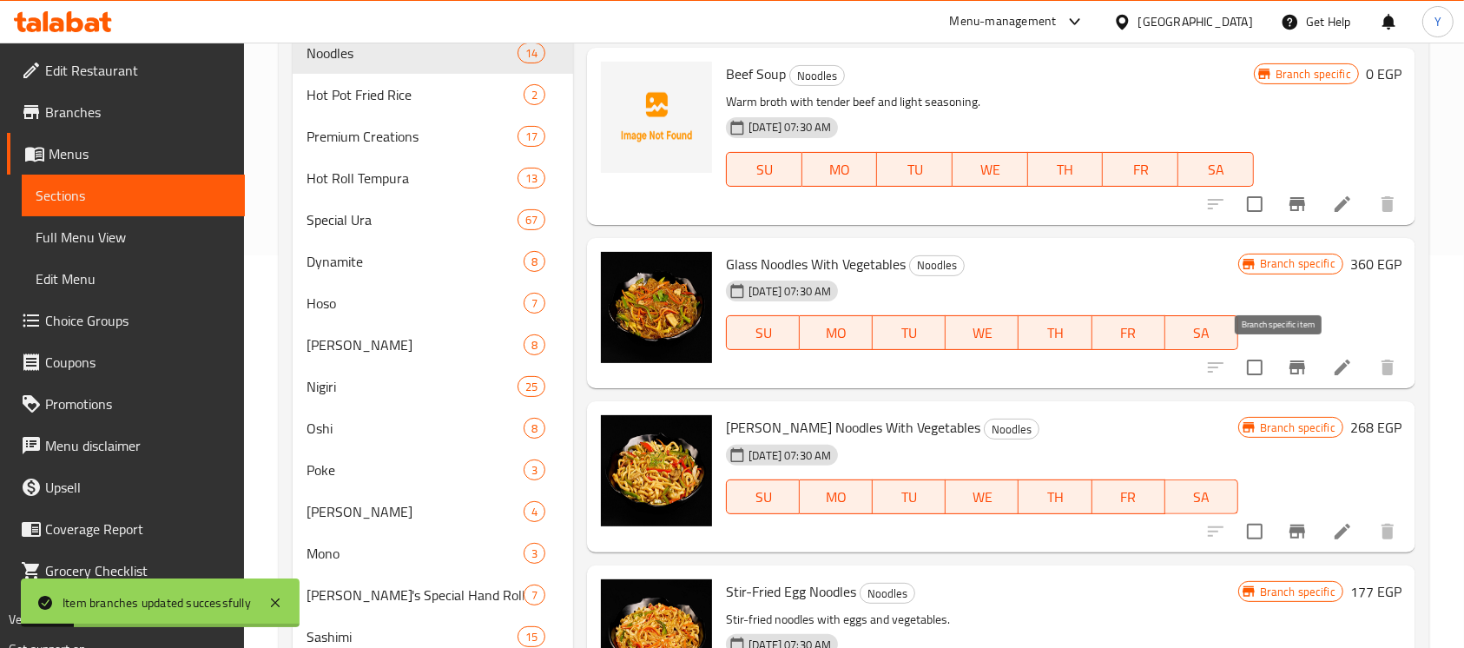
click at [1286, 375] on icon "Branch-specific-item" at bounding box center [1296, 367] width 21 height 21
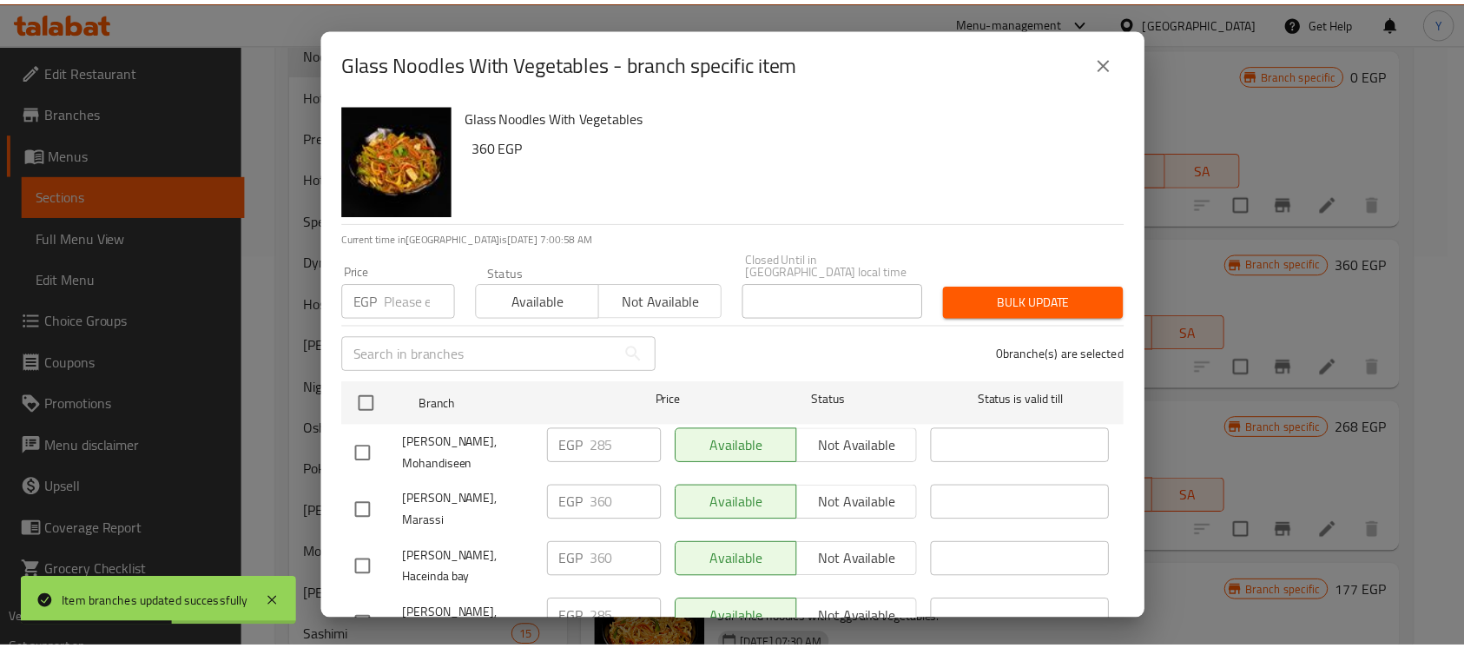
scroll to position [1684, 0]
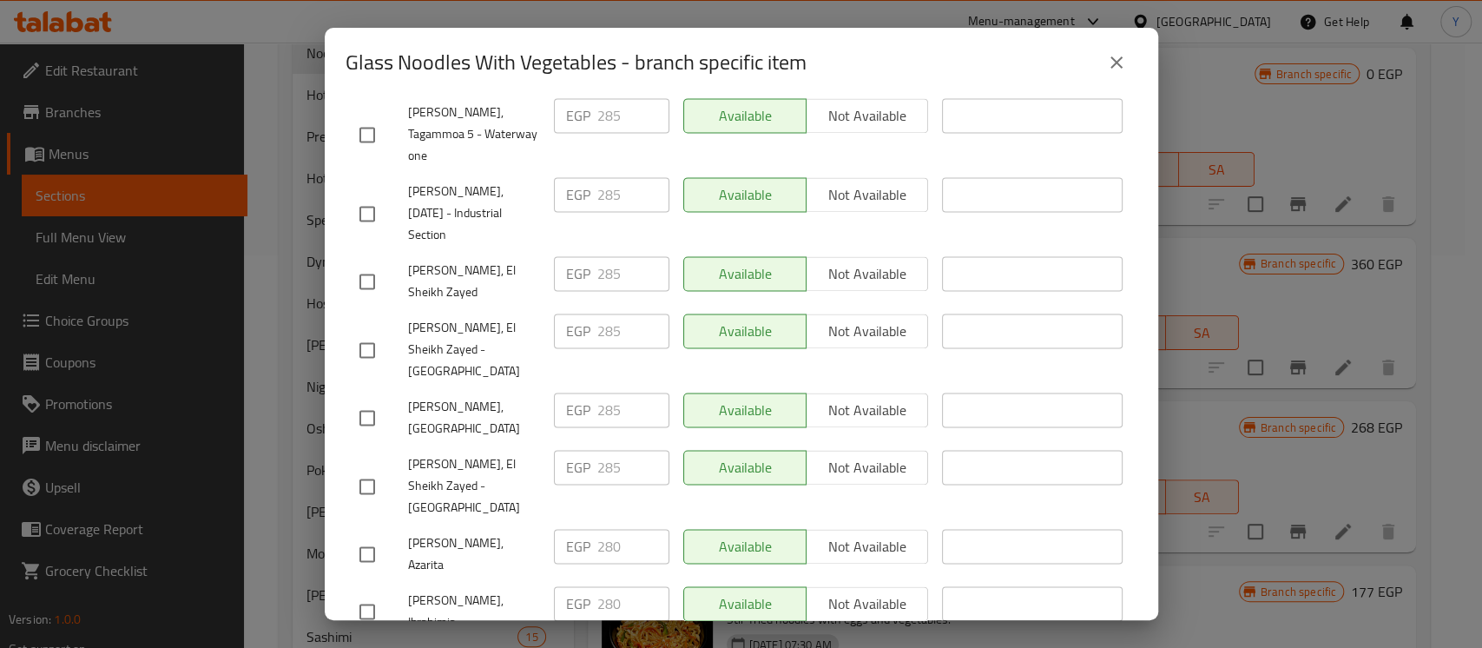
paste input "20"
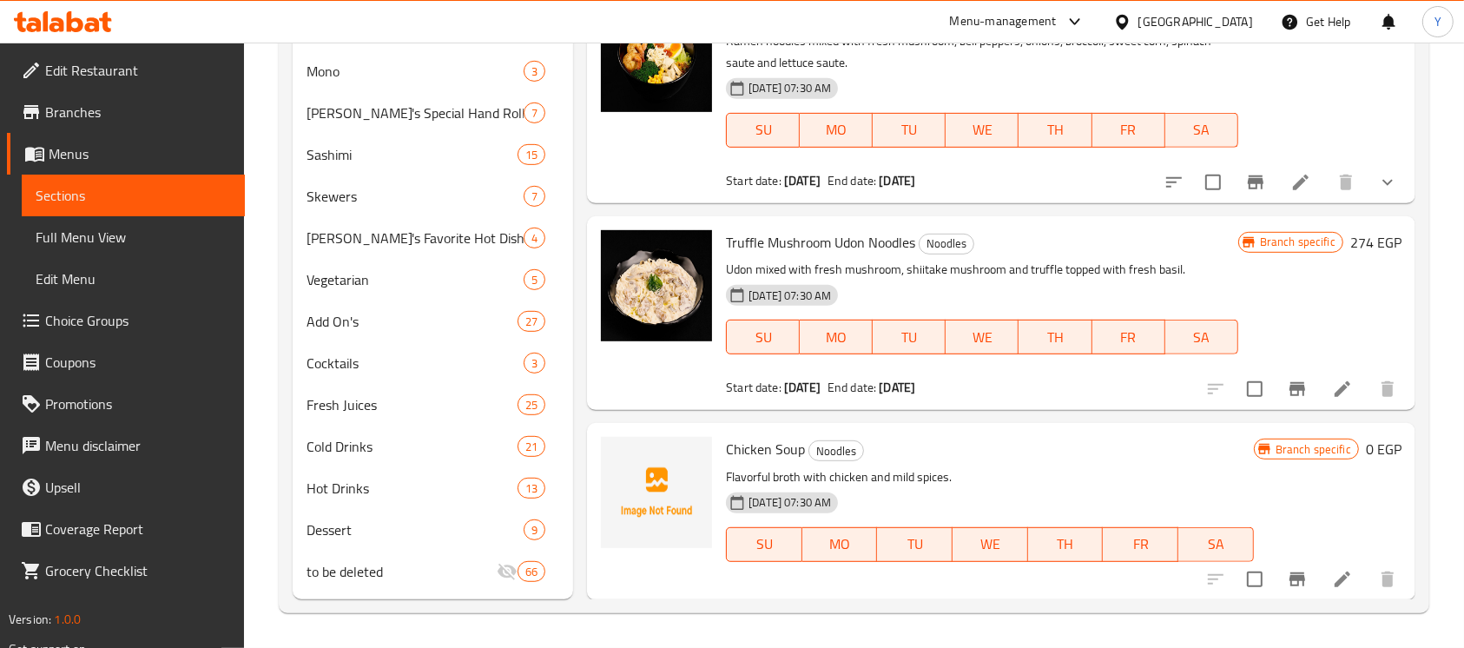
scroll to position [361, 0]
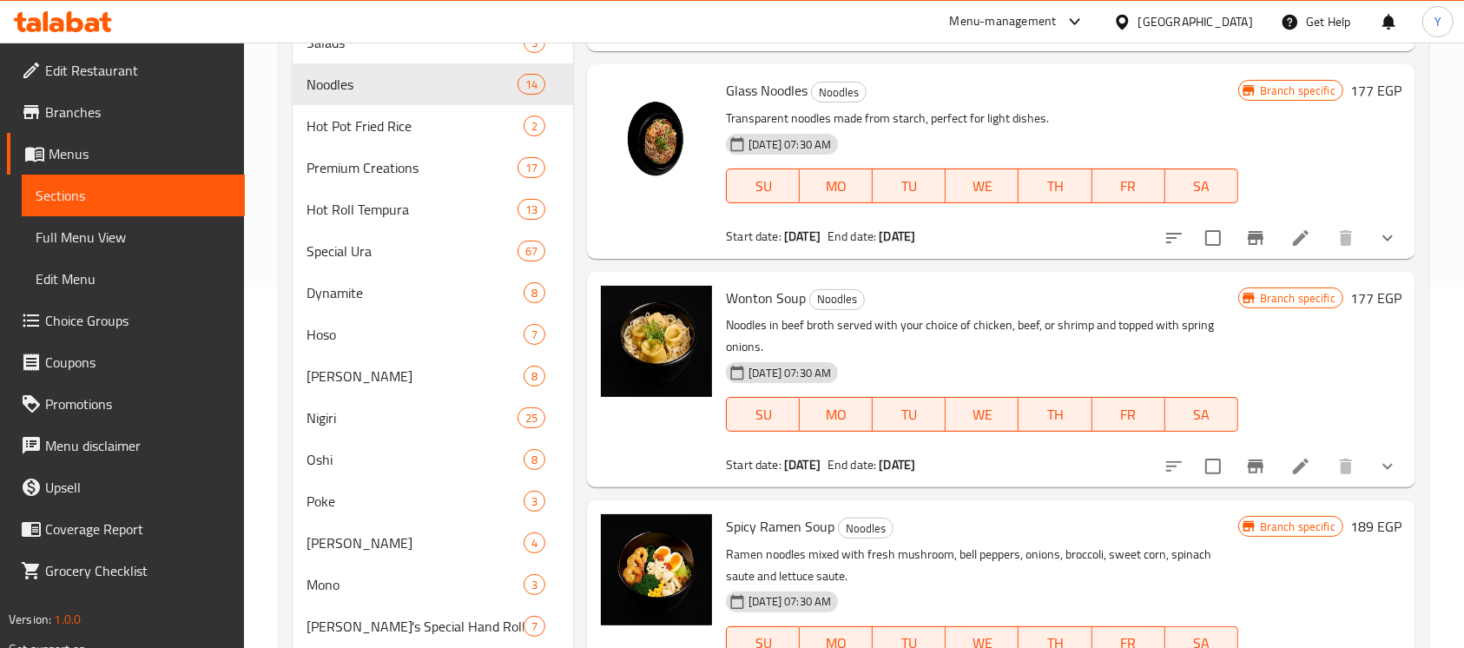
click at [1377, 470] on icon "show more" at bounding box center [1387, 466] width 21 height 21
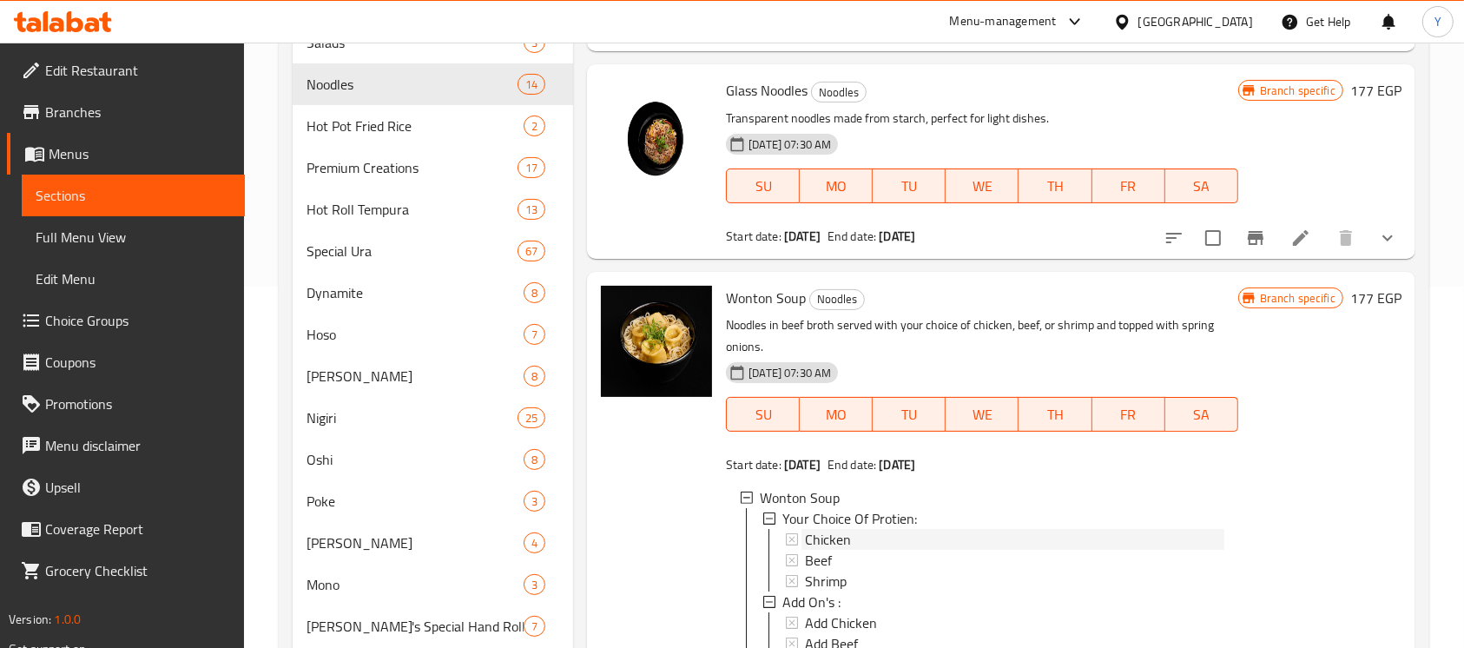
click at [1069, 537] on div "Chicken" at bounding box center [1014, 539] width 418 height 21
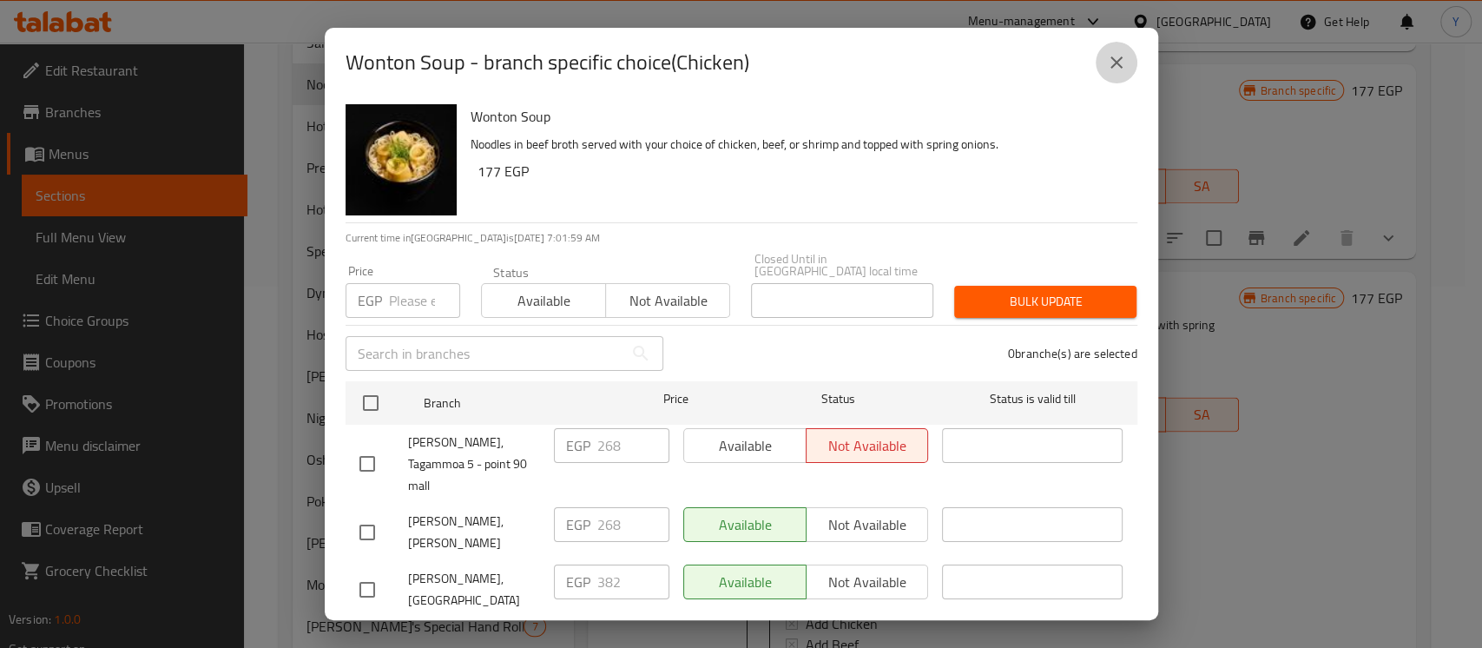
click at [1119, 61] on icon "close" at bounding box center [1116, 62] width 21 height 21
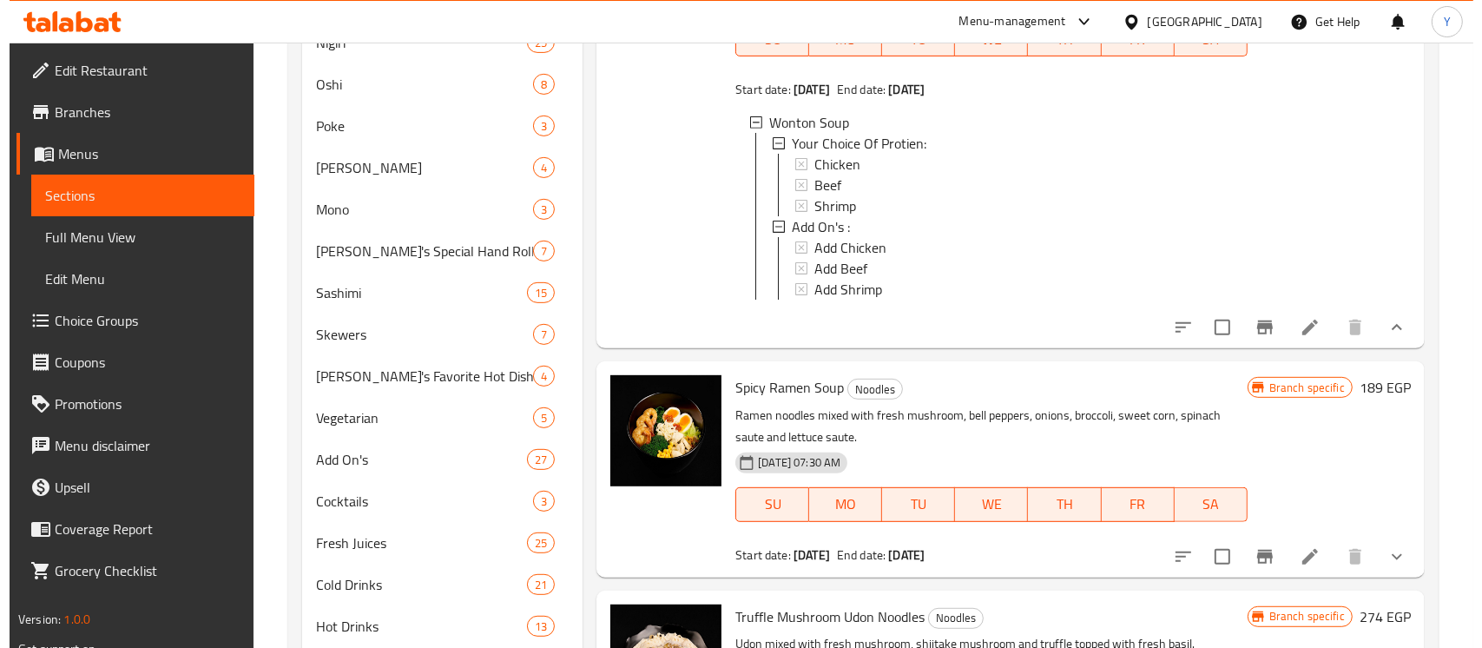
scroll to position [748, 0]
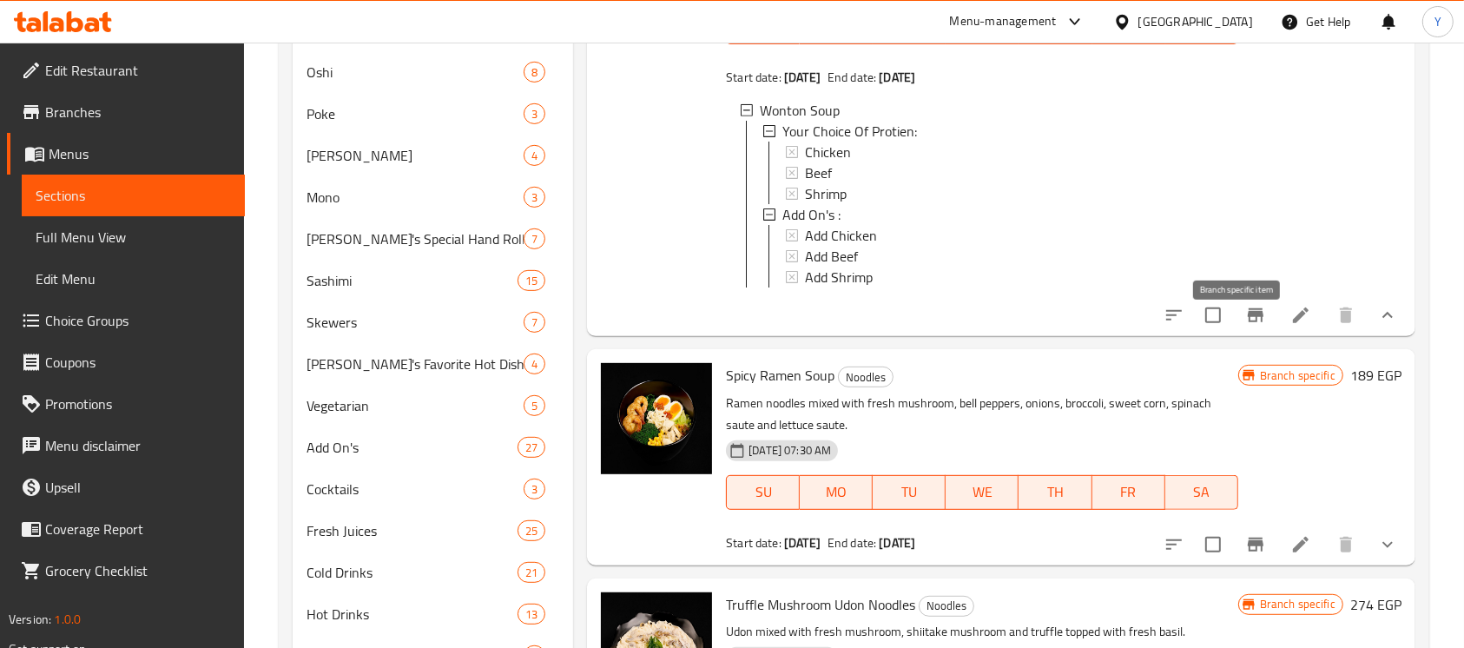
click at [1245, 326] on icon "Branch-specific-item" at bounding box center [1255, 315] width 21 height 21
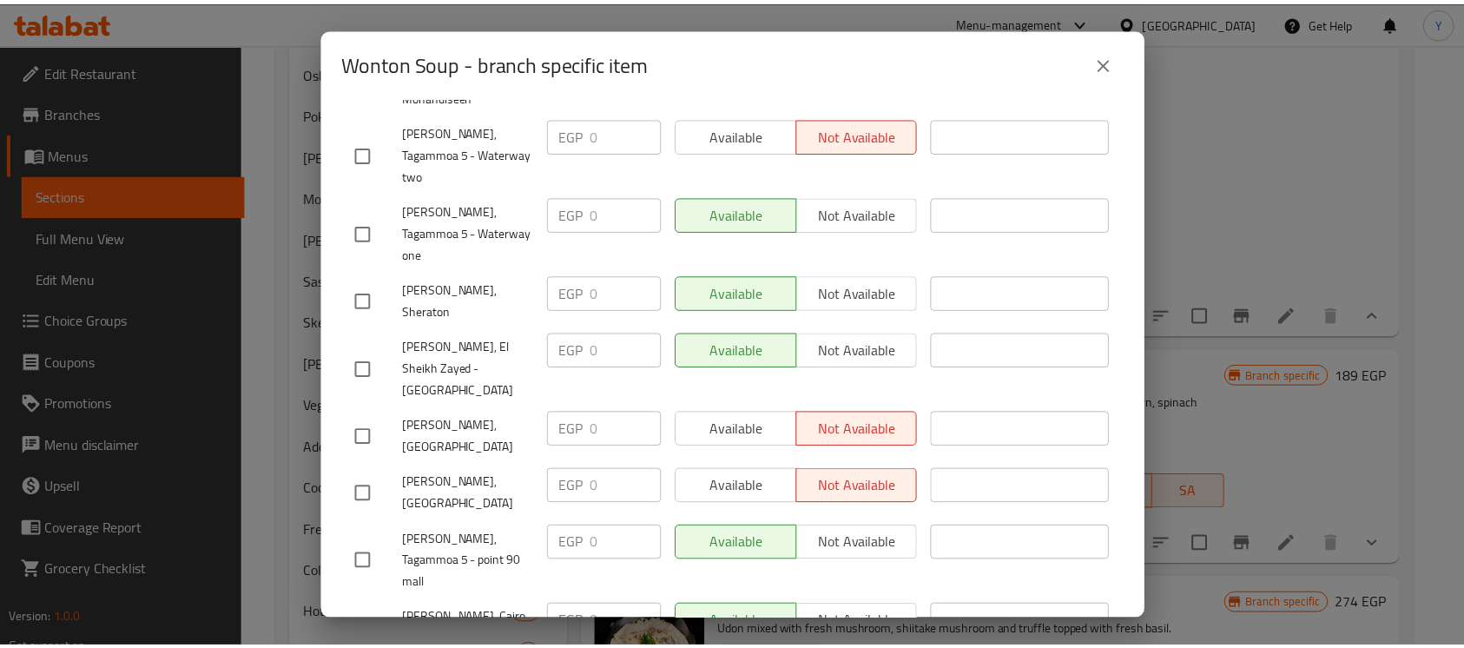
scroll to position [1684, 0]
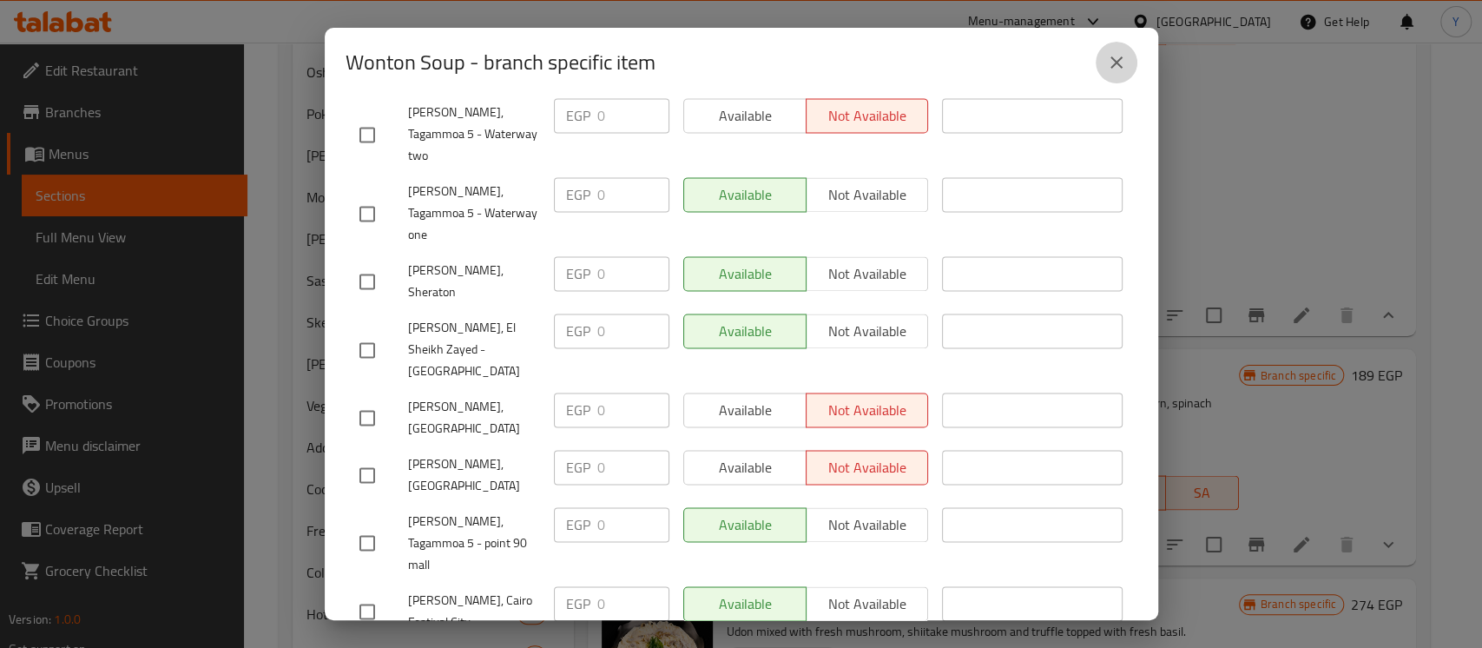
drag, startPoint x: 1106, startPoint y: 69, endPoint x: 1154, endPoint y: 100, distance: 57.1
click at [1107, 68] on icon "close" at bounding box center [1116, 62] width 21 height 21
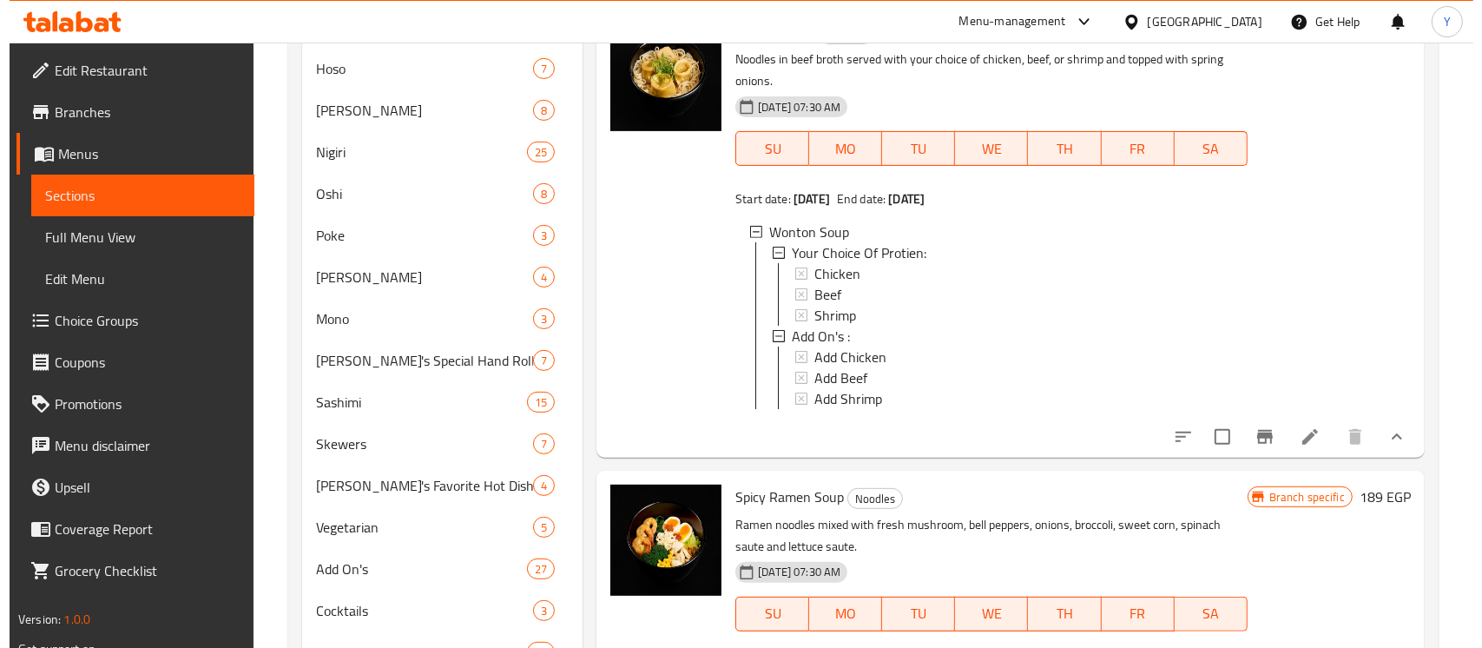
scroll to position [625, 0]
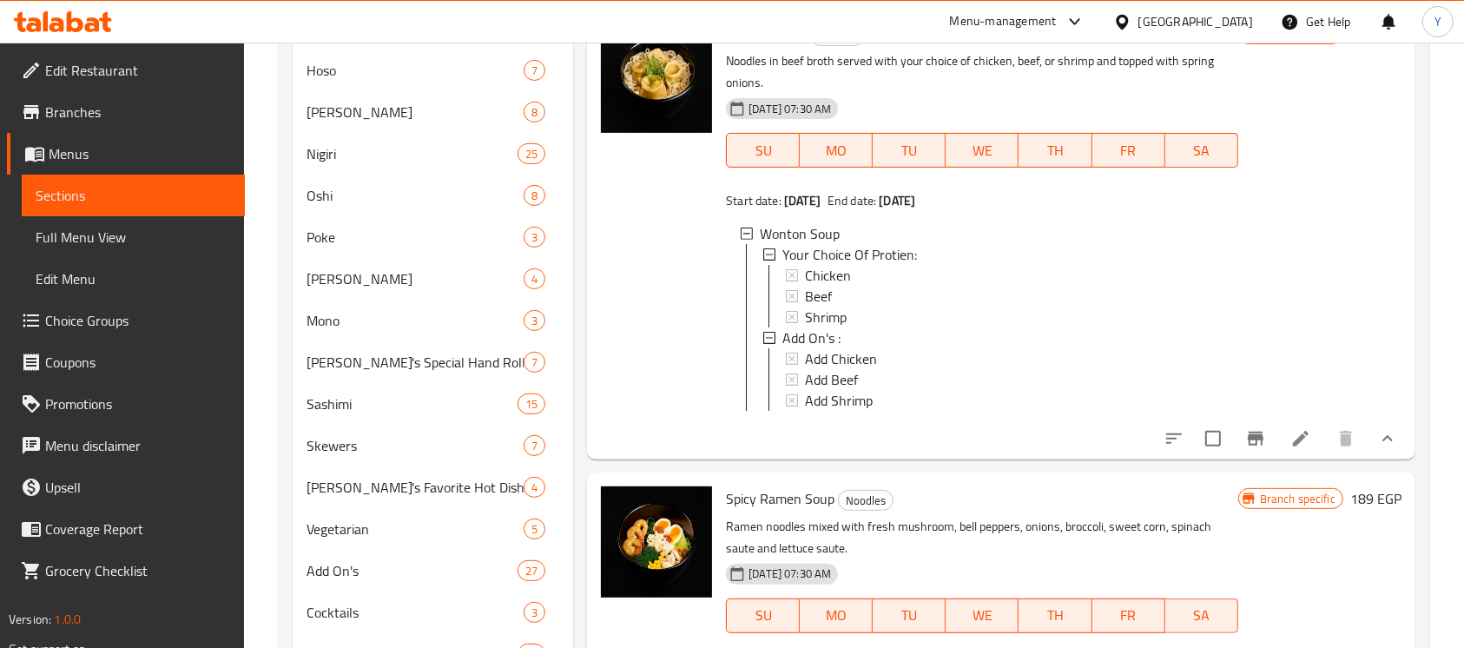
click at [1003, 269] on div "Chicken" at bounding box center [1014, 275] width 418 height 21
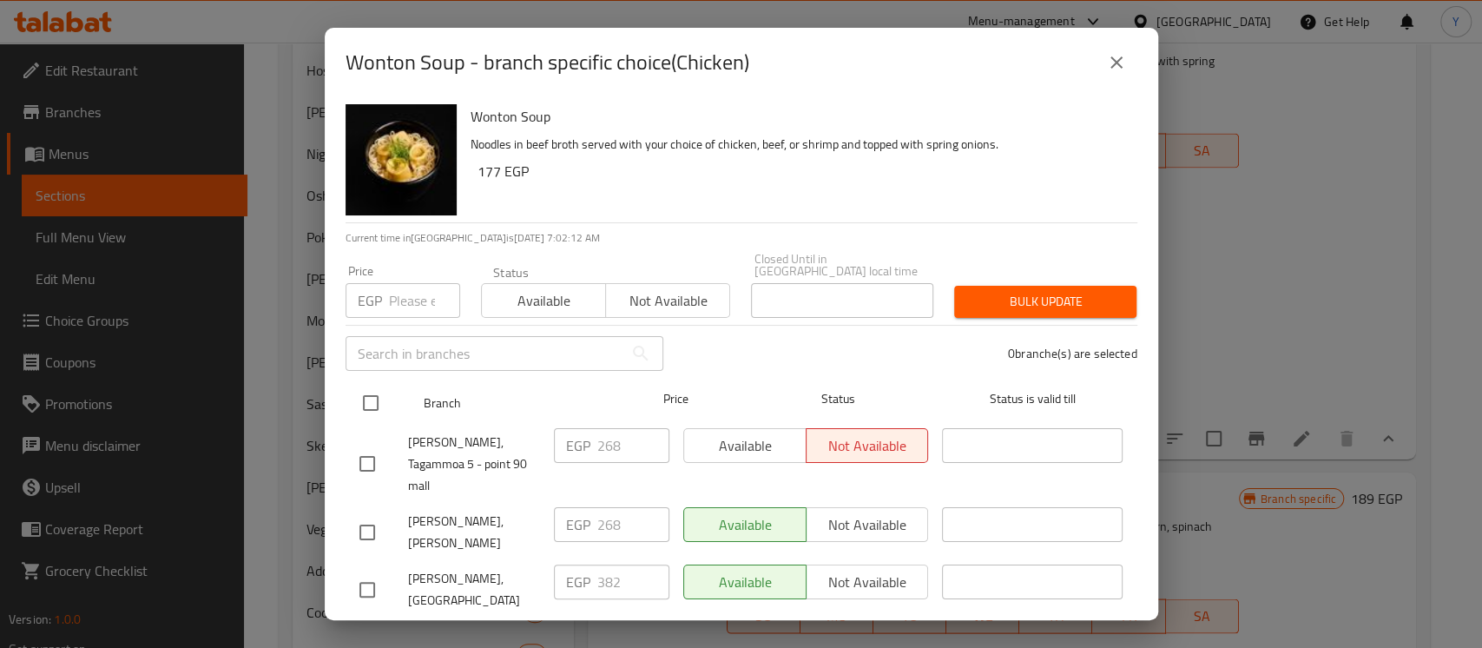
drag, startPoint x: 378, startPoint y: 392, endPoint x: 375, endPoint y: 380, distance: 12.4
click at [377, 392] on input "checkbox" at bounding box center [370, 403] width 36 height 36
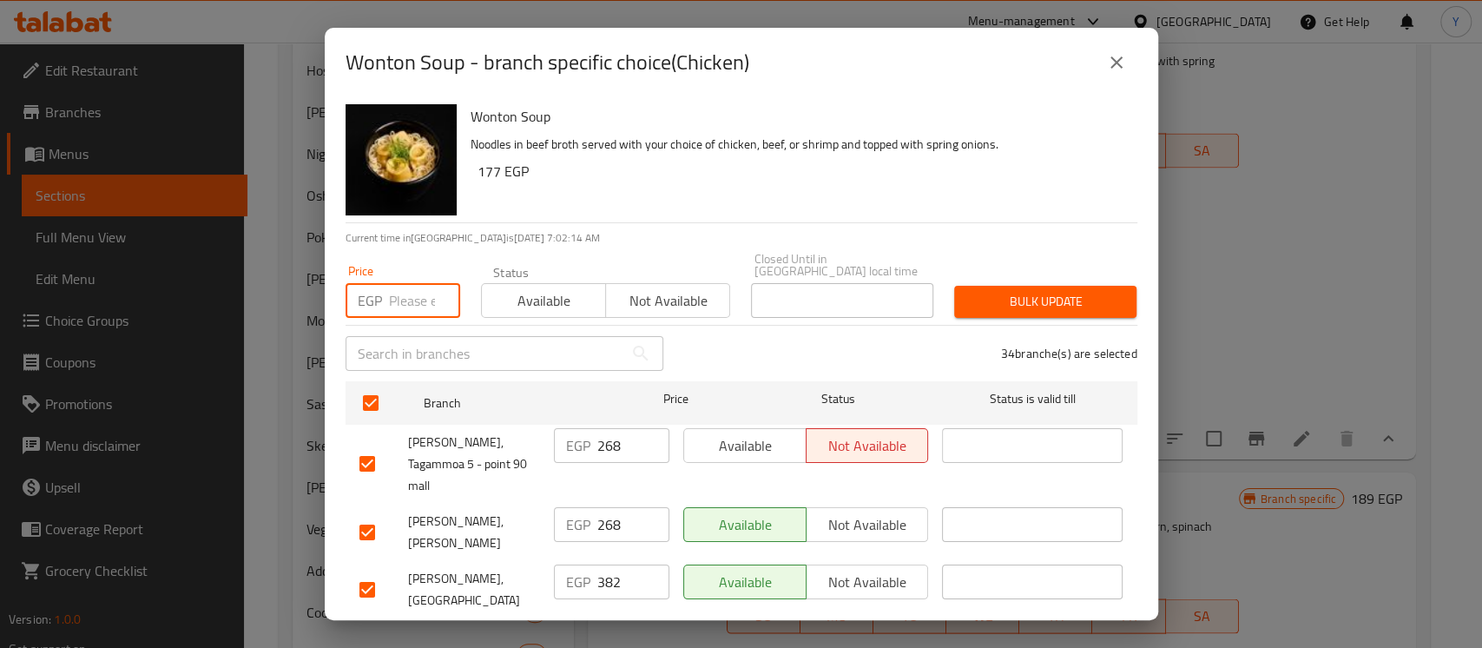
paste input "274"
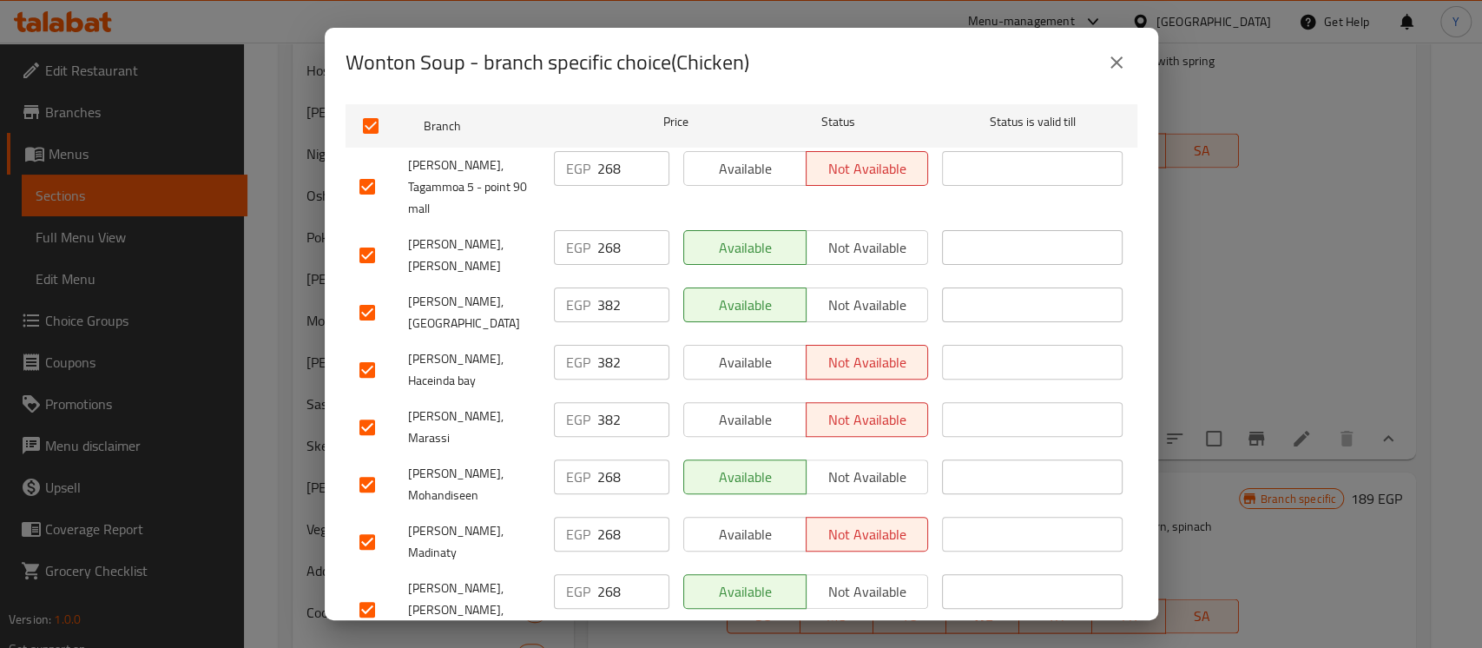
click at [365, 409] on input "checkbox" at bounding box center [367, 427] width 36 height 36
click at [375, 352] on input "checkbox" at bounding box center [367, 370] width 36 height 36
click at [372, 294] on input "checkbox" at bounding box center [367, 312] width 36 height 36
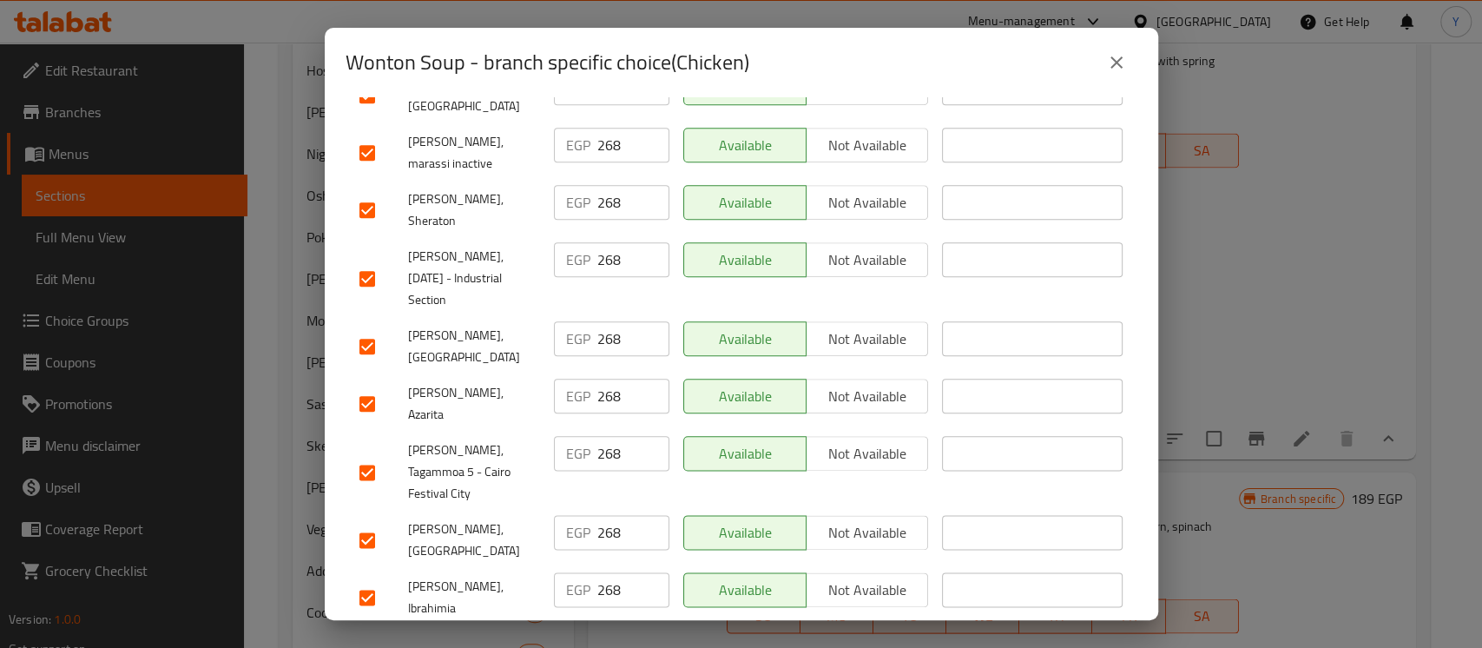
click at [370, 579] on input "checkbox" at bounding box center [367, 597] width 36 height 36
click at [372, 385] on input "checkbox" at bounding box center [367, 403] width 36 height 36
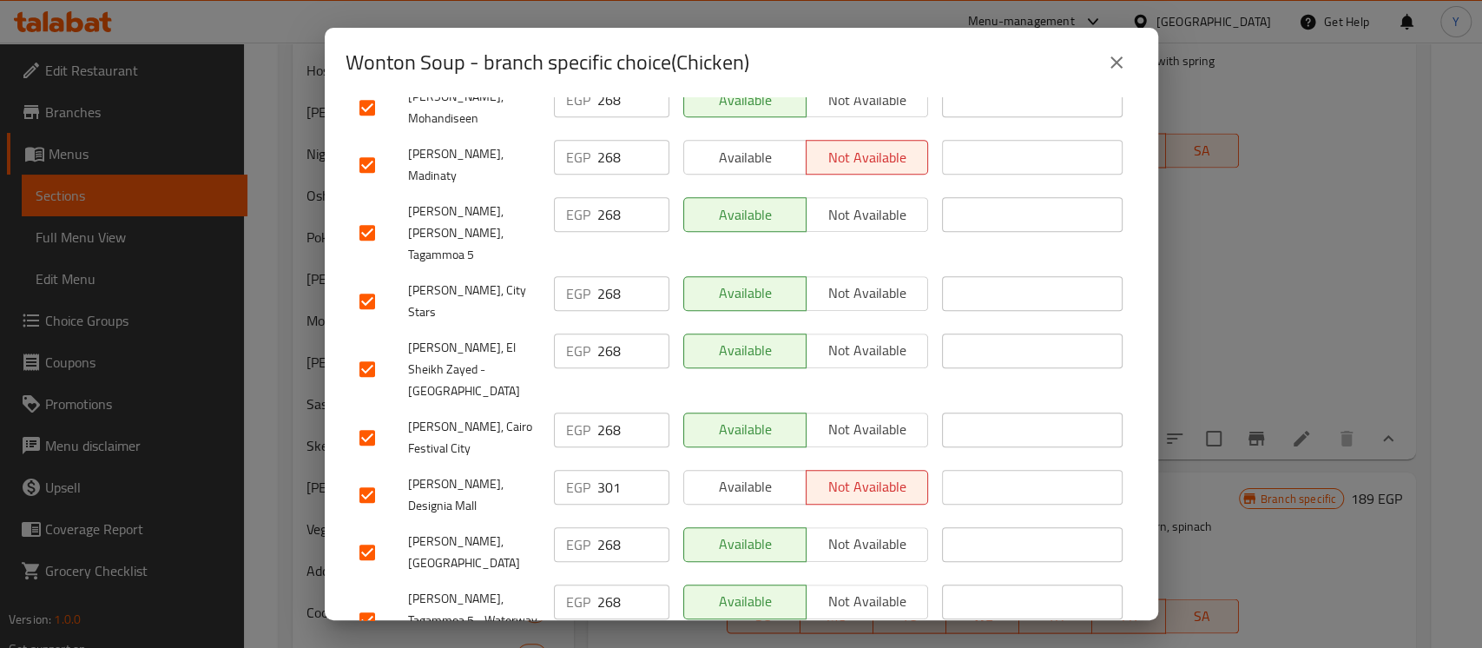
click at [364, 477] on input "checkbox" at bounding box center [367, 495] width 36 height 36
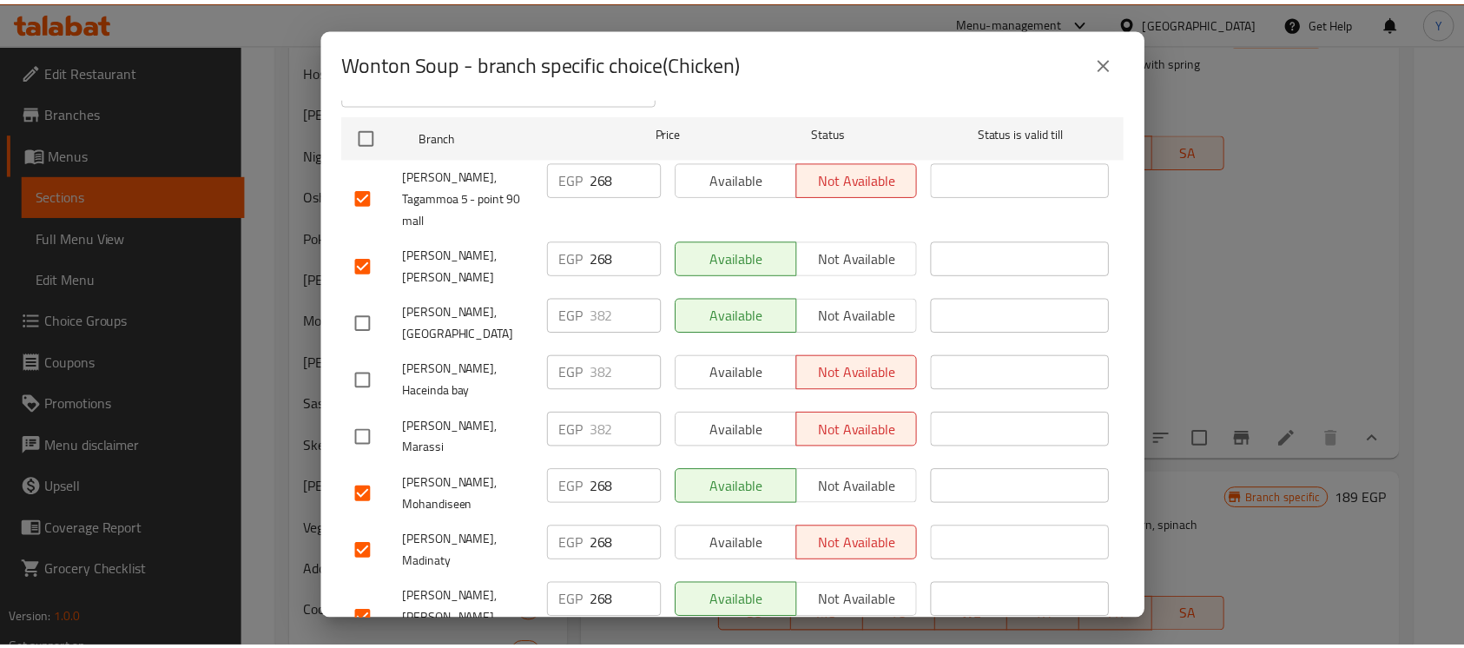
scroll to position [0, 0]
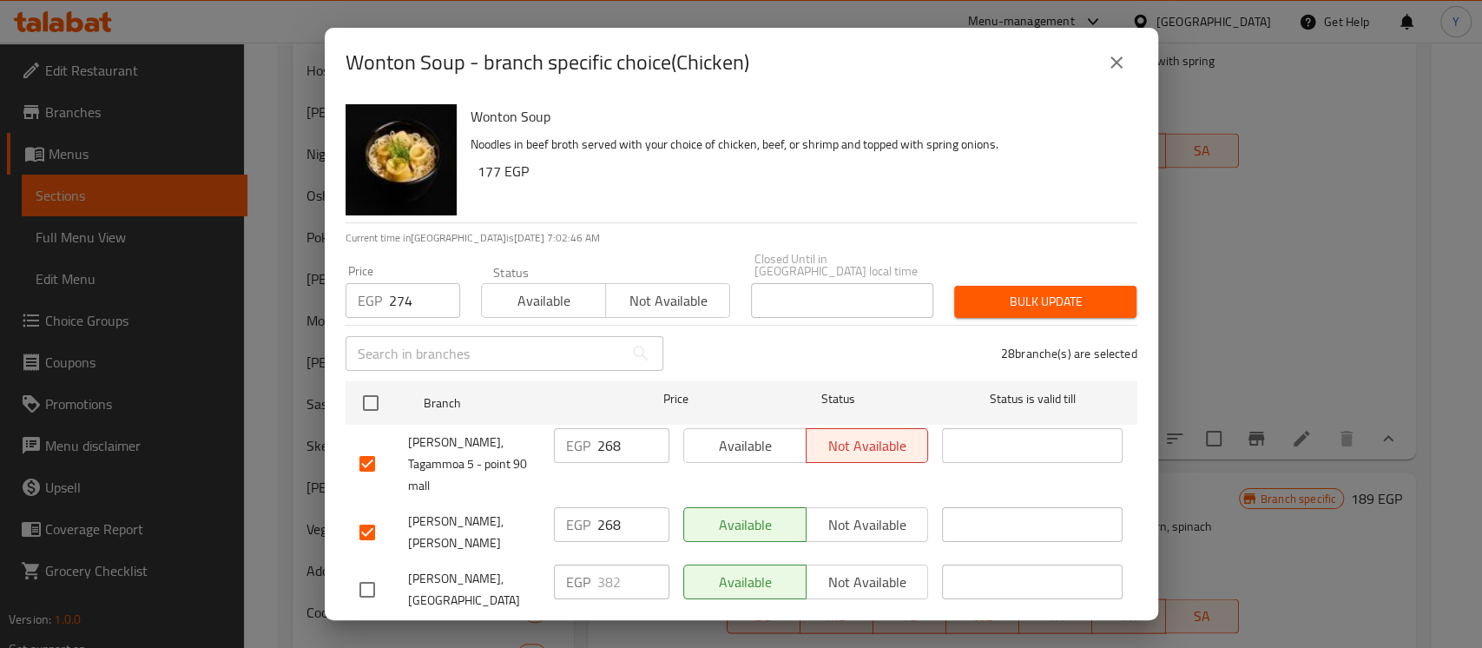
drag, startPoint x: 1037, startPoint y: 284, endPoint x: 1029, endPoint y: 295, distance: 13.7
click at [1036, 291] on span "Bulk update" at bounding box center [1045, 302] width 155 height 22
click at [1119, 58] on icon "close" at bounding box center [1116, 62] width 12 height 12
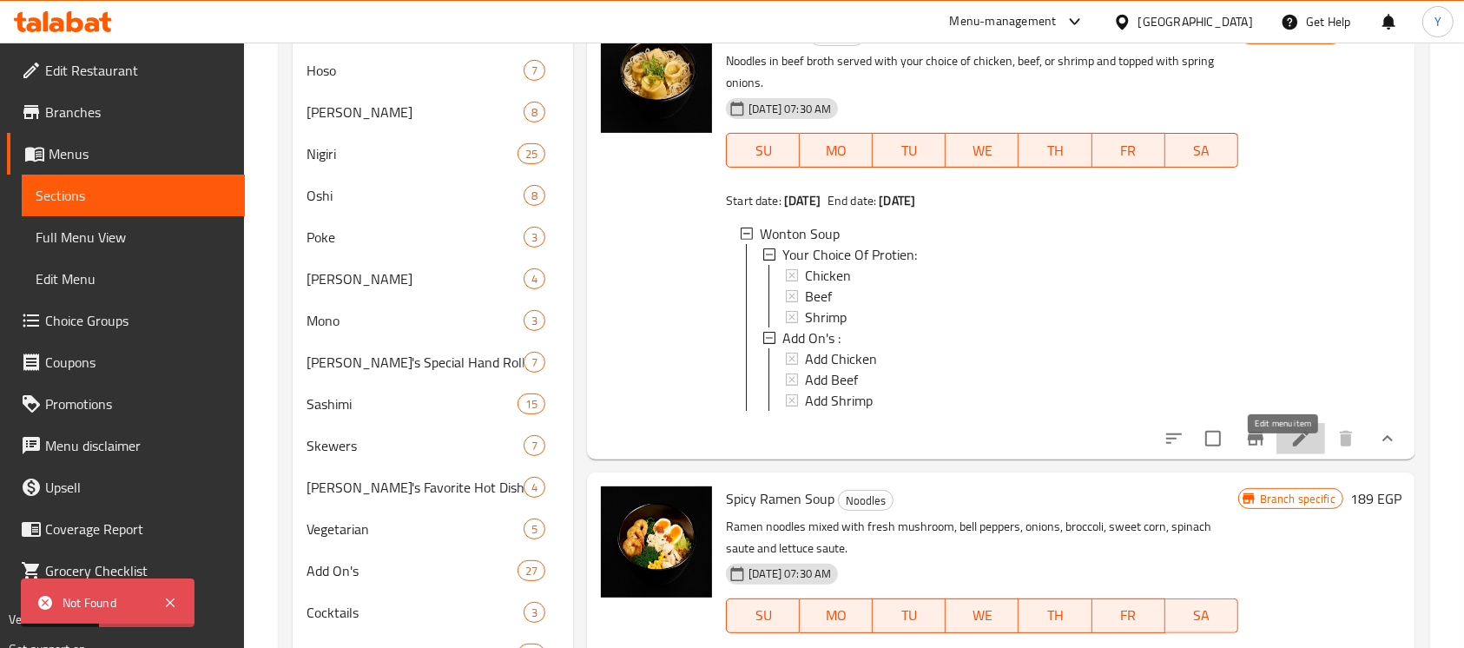
click at [1290, 448] on icon at bounding box center [1300, 438] width 21 height 21
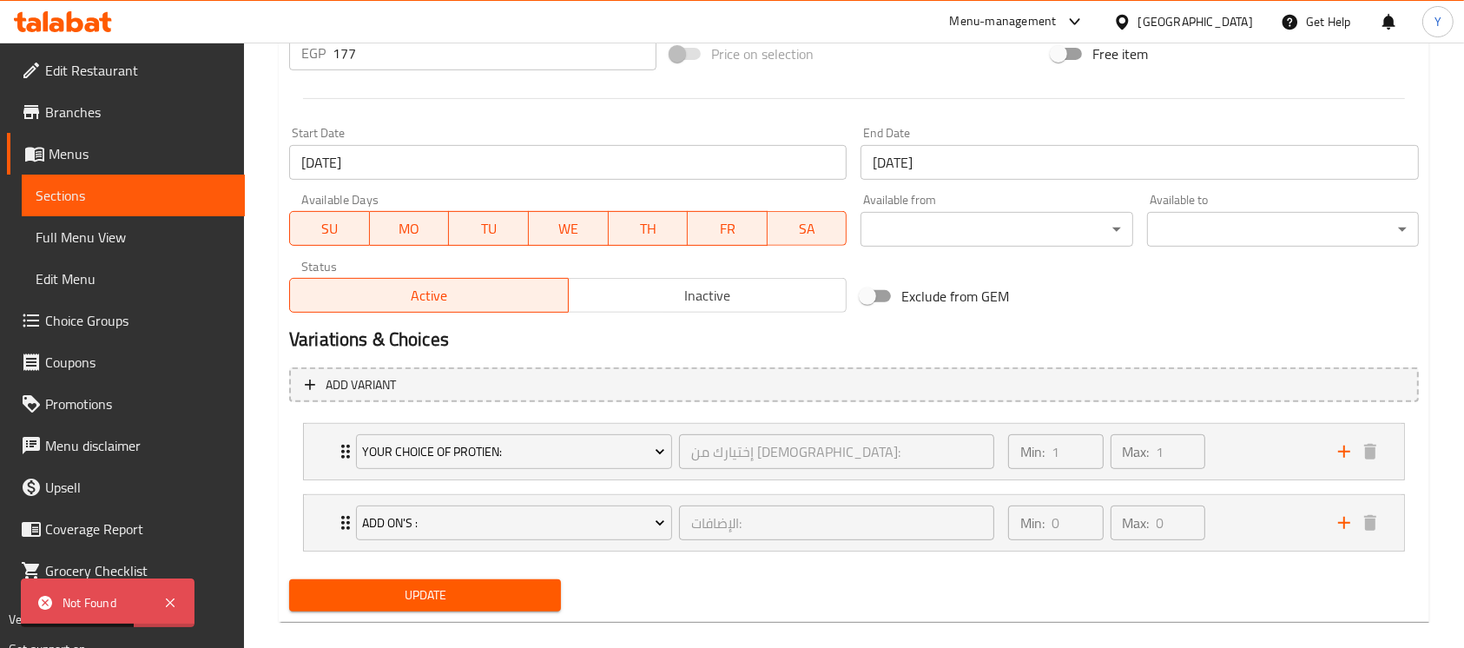
scroll to position [703, 0]
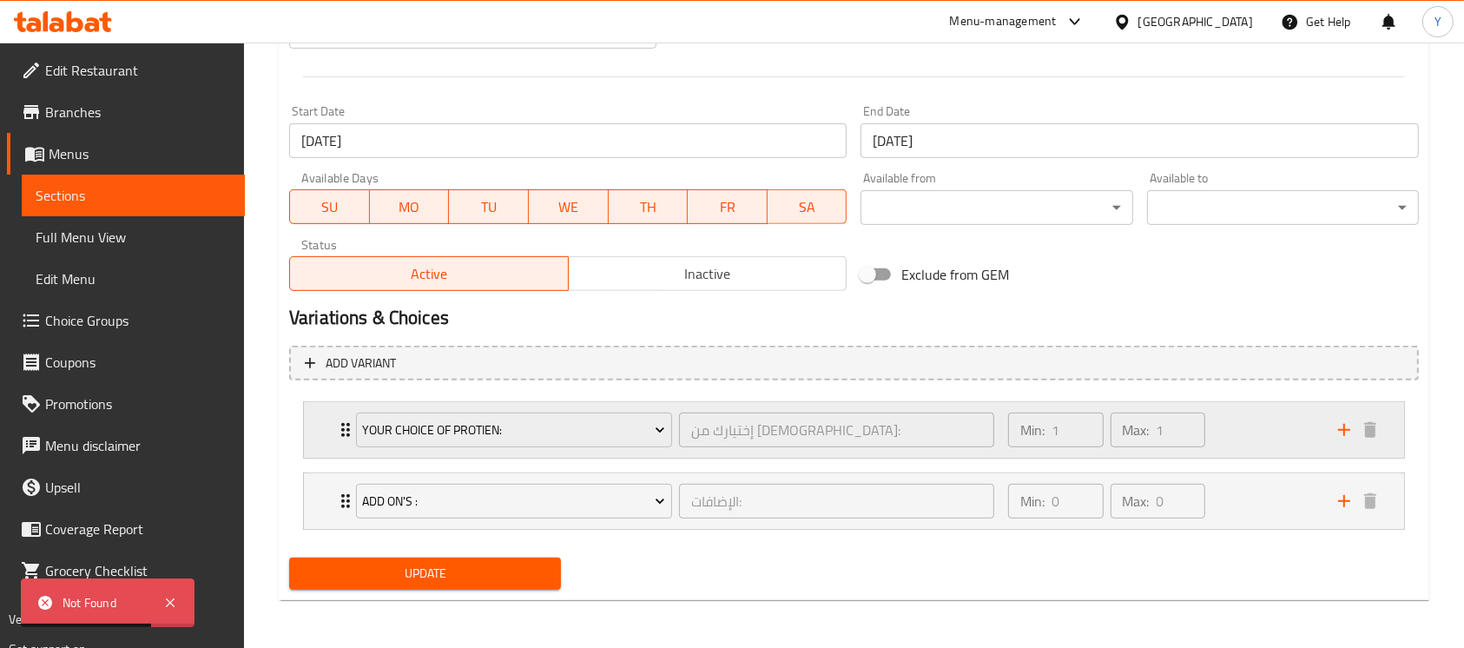
click at [1236, 413] on div "Min: 1 ​ Max: 1 ​" at bounding box center [1162, 430] width 330 height 56
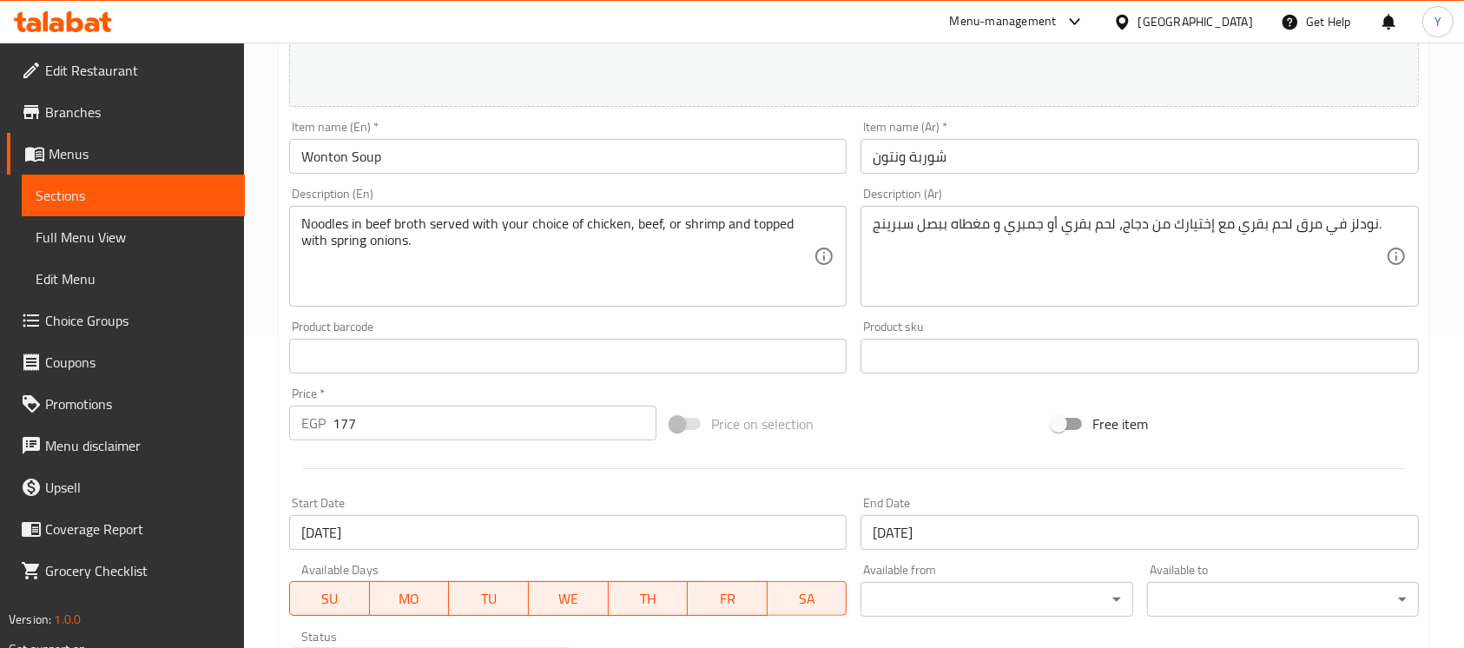
scroll to position [0, 0]
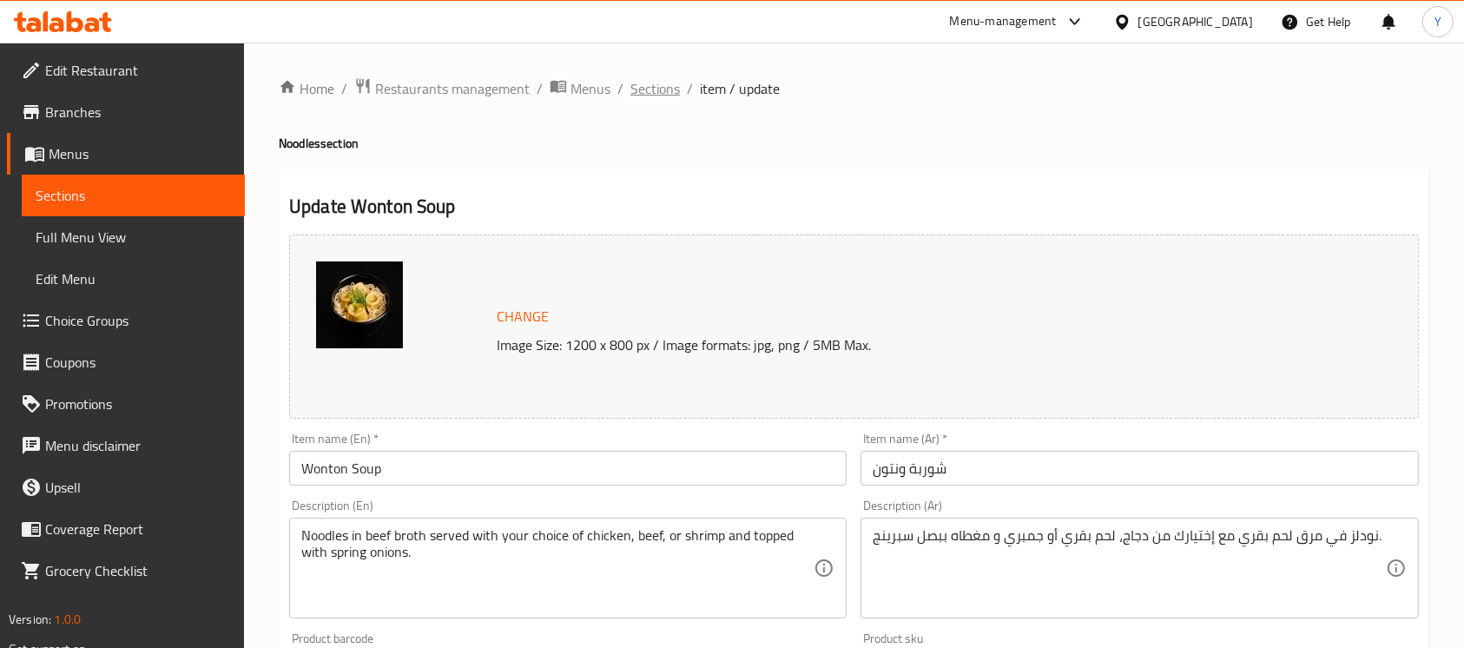
click at [668, 90] on span "Sections" at bounding box center [654, 88] width 49 height 21
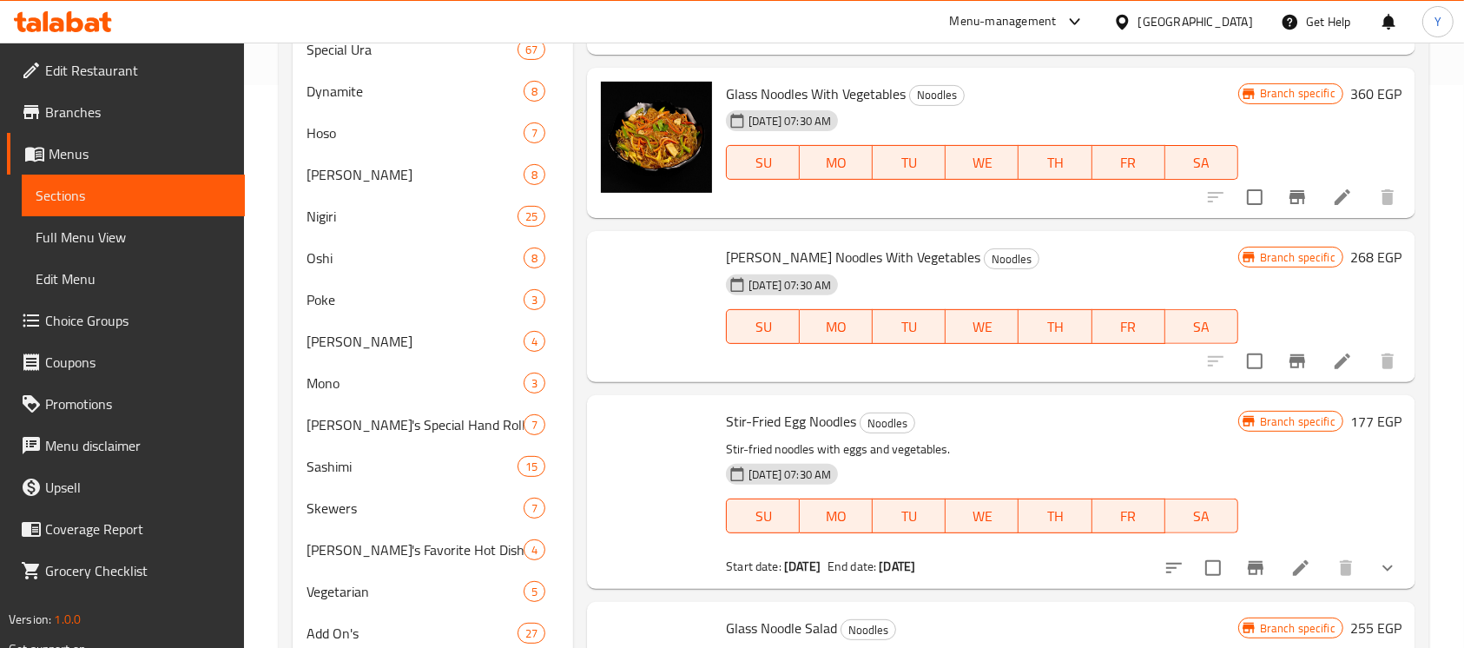
scroll to position [1632, 0]
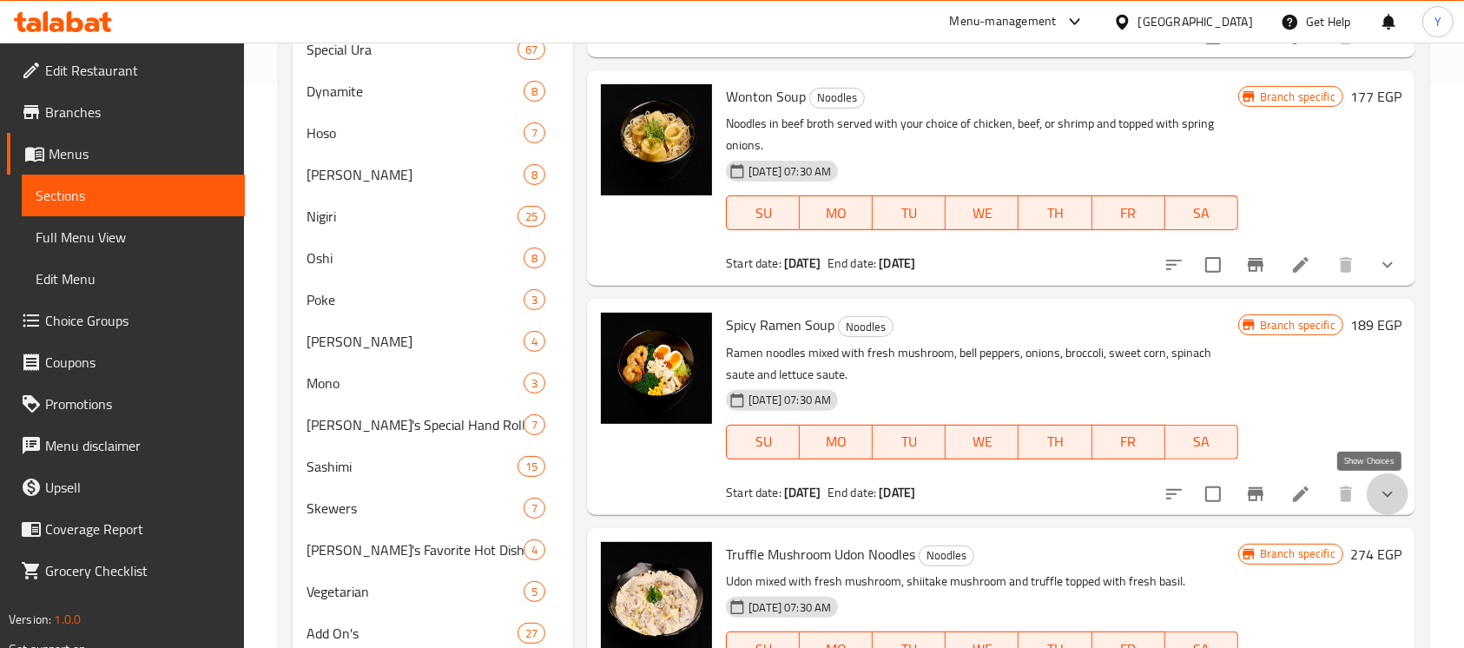
click at [1377, 490] on icon "show more" at bounding box center [1387, 493] width 21 height 21
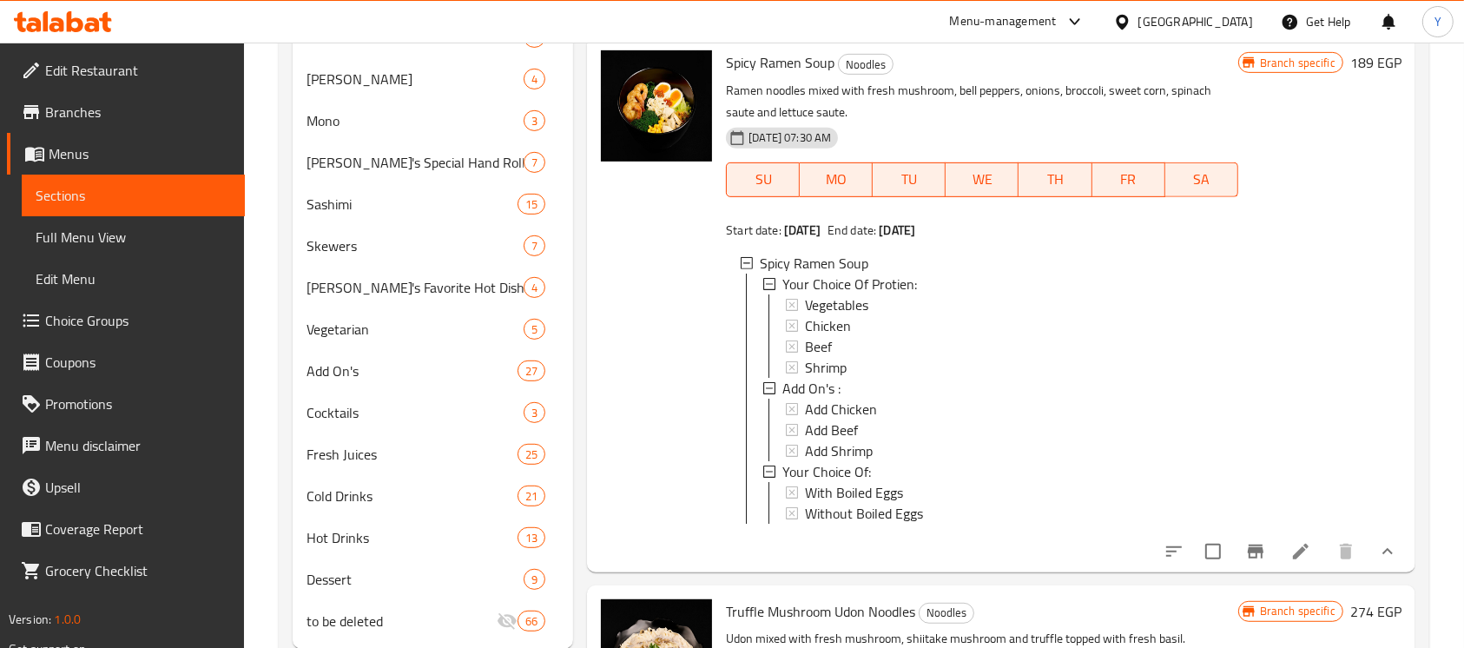
scroll to position [840, 0]
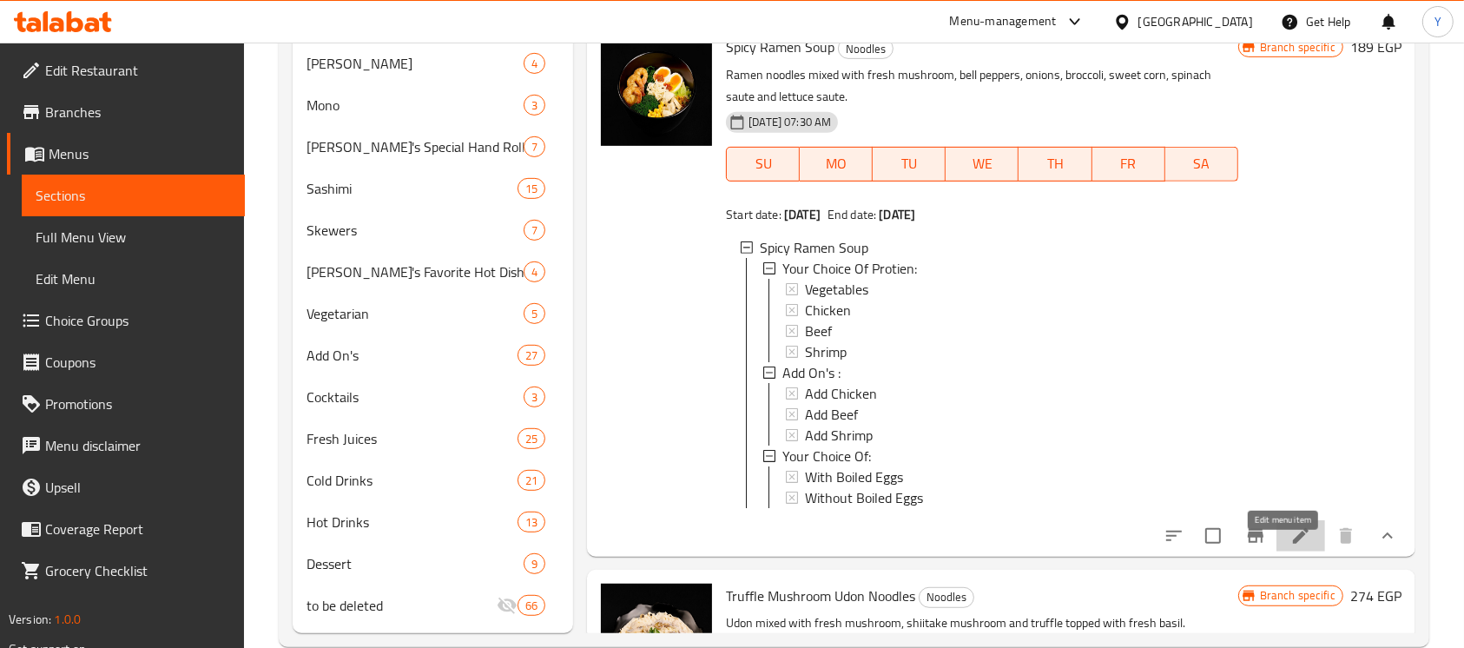
click at [1290, 546] on icon at bounding box center [1300, 535] width 21 height 21
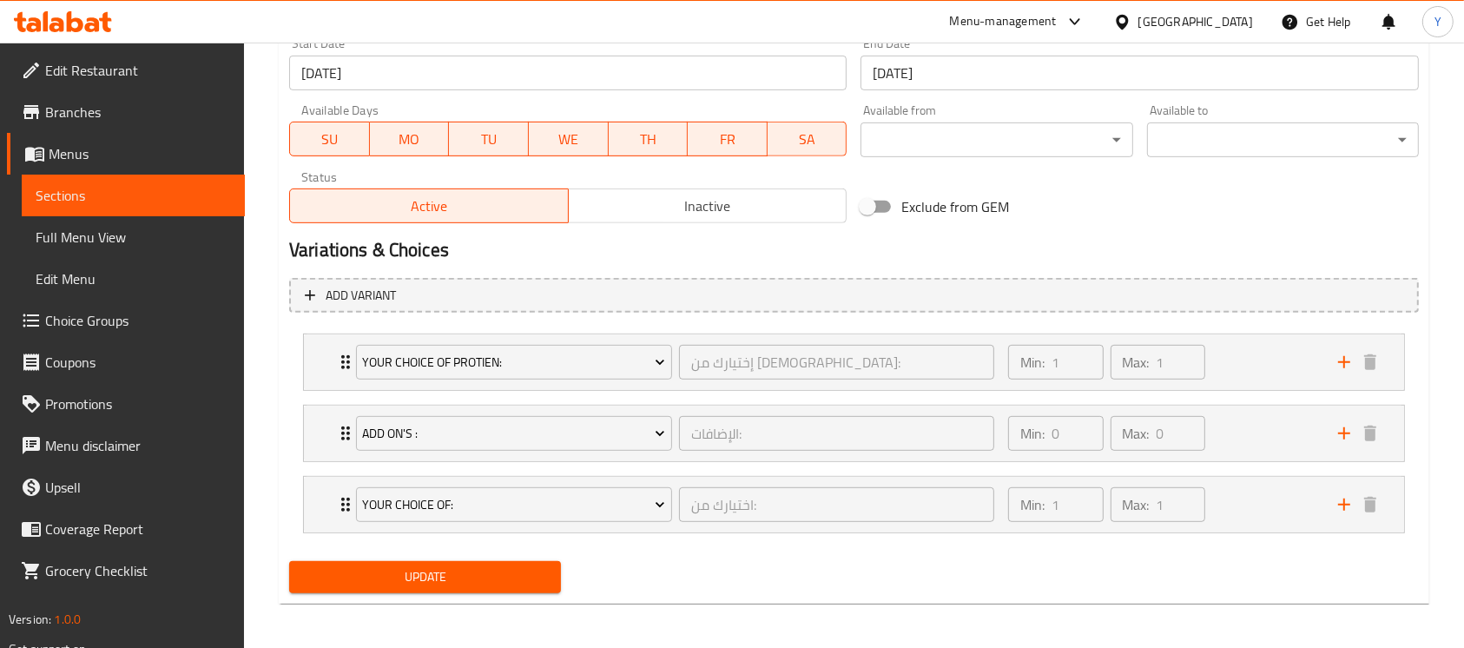
scroll to position [774, 0]
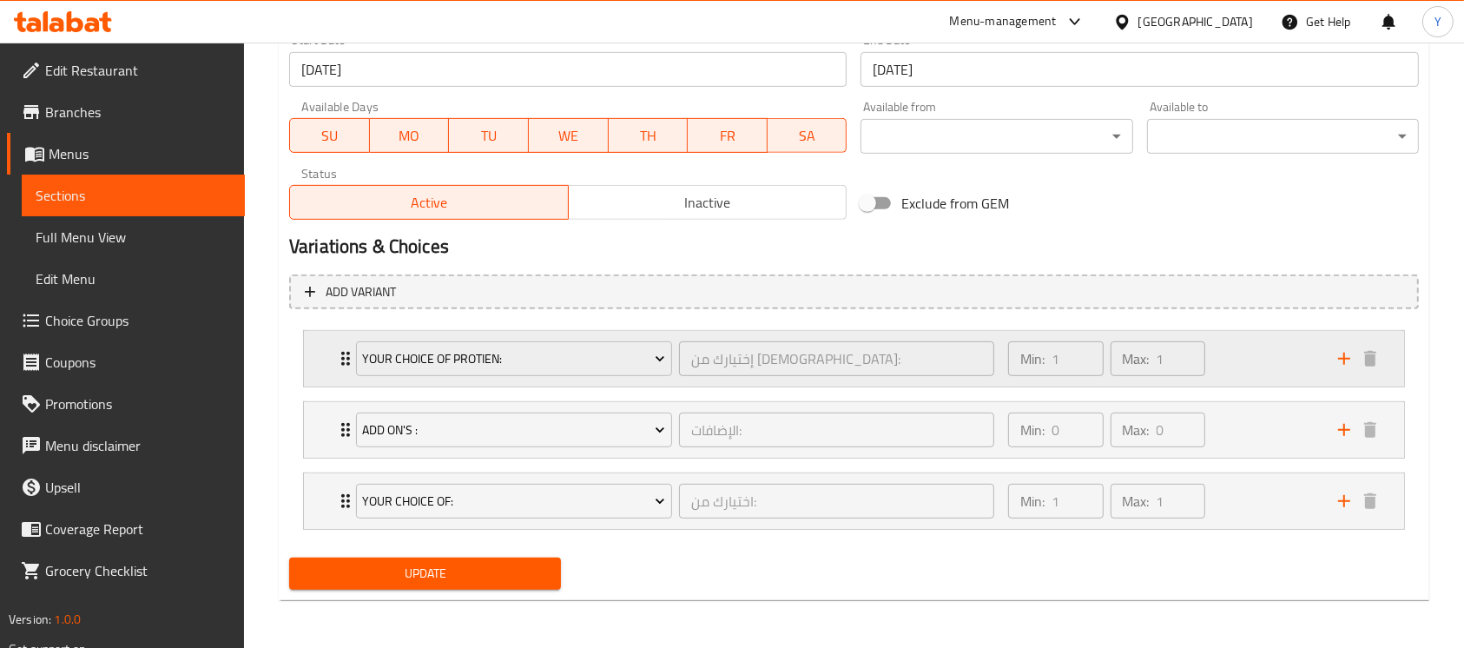
click at [1220, 345] on div "Min: 1 ​ Max: 1 ​" at bounding box center [1162, 359] width 330 height 56
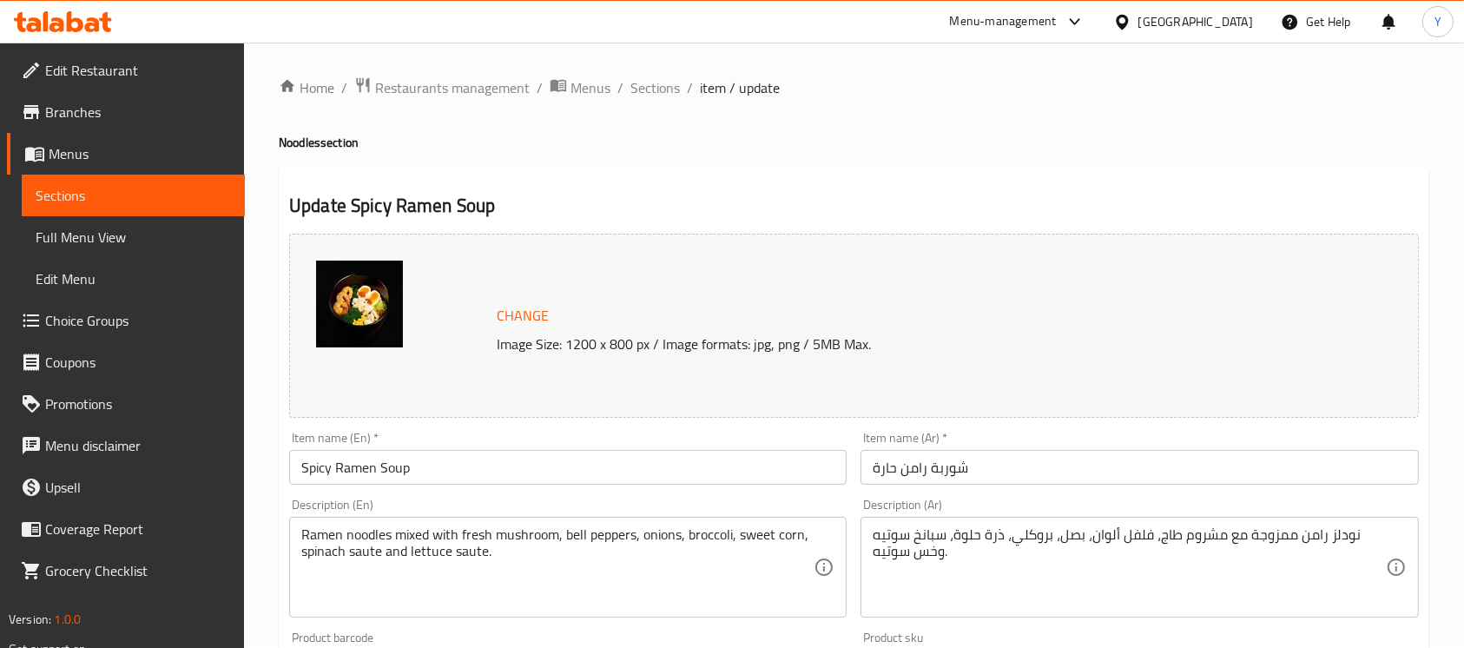
scroll to position [0, 0]
drag, startPoint x: 666, startPoint y: 89, endPoint x: 757, endPoint y: 12, distance: 118.9
click at [664, 90] on span "Sections" at bounding box center [654, 88] width 49 height 21
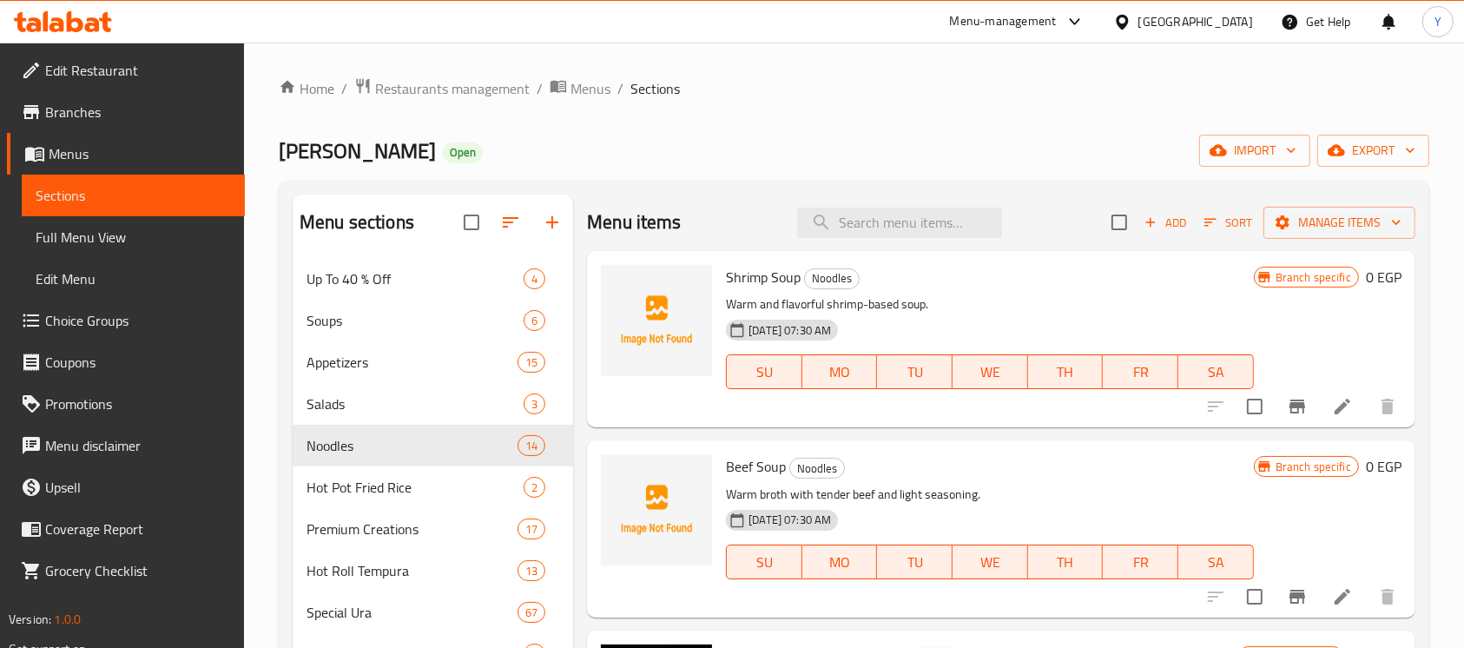
scroll to position [562, 0]
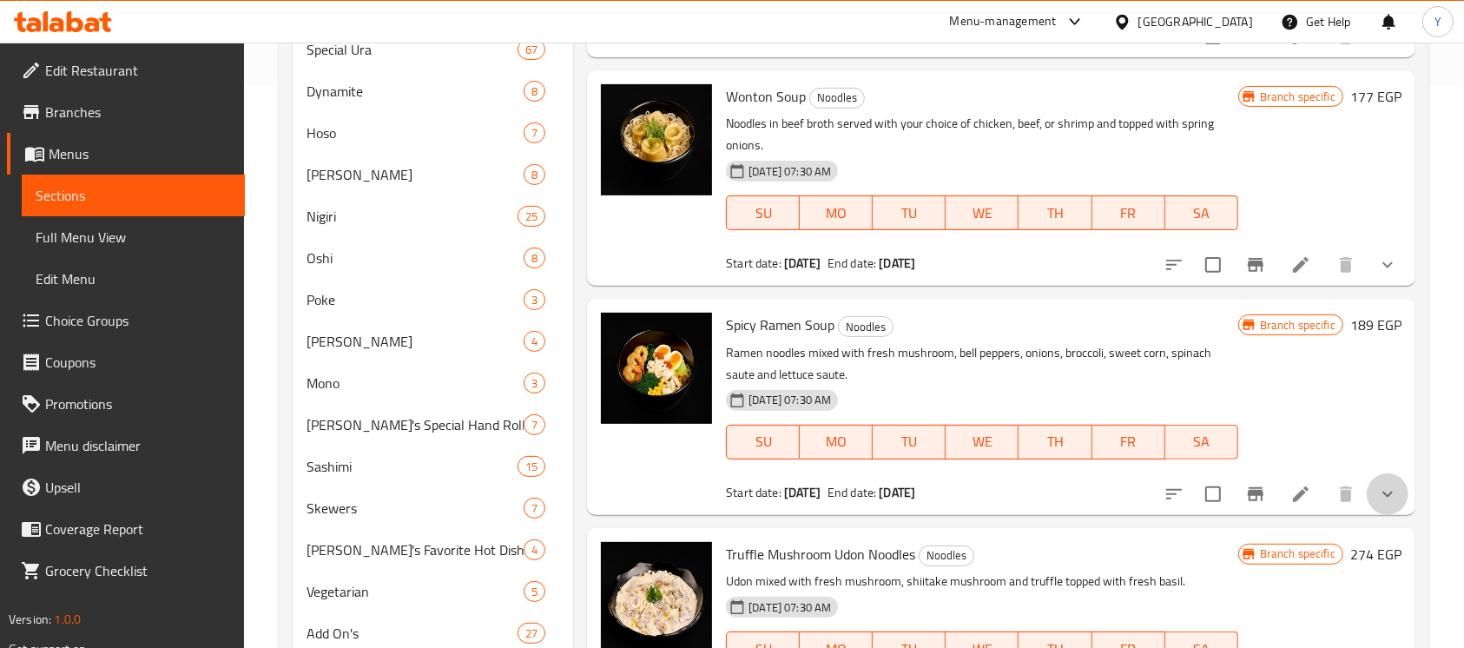
click at [1366, 497] on button "show more" at bounding box center [1387, 494] width 42 height 42
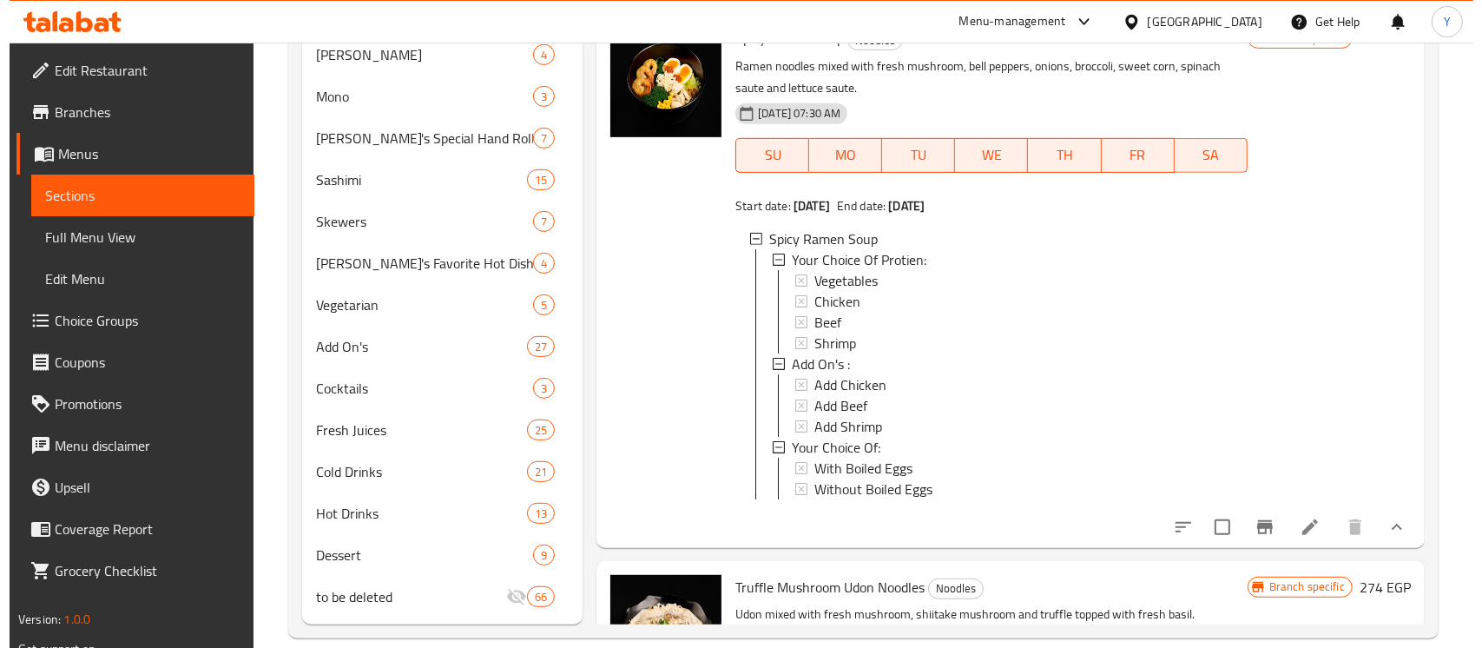
scroll to position [874, 0]
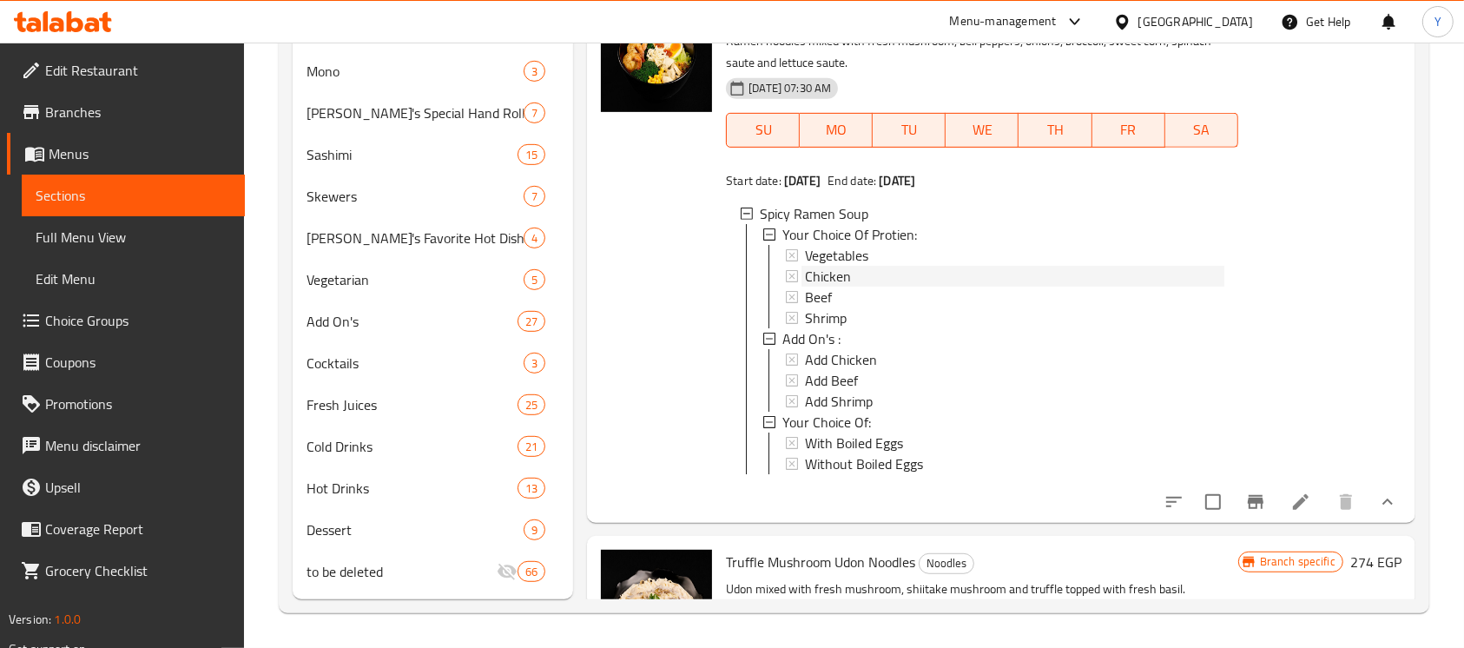
click at [890, 276] on div "Chicken" at bounding box center [1014, 276] width 418 height 21
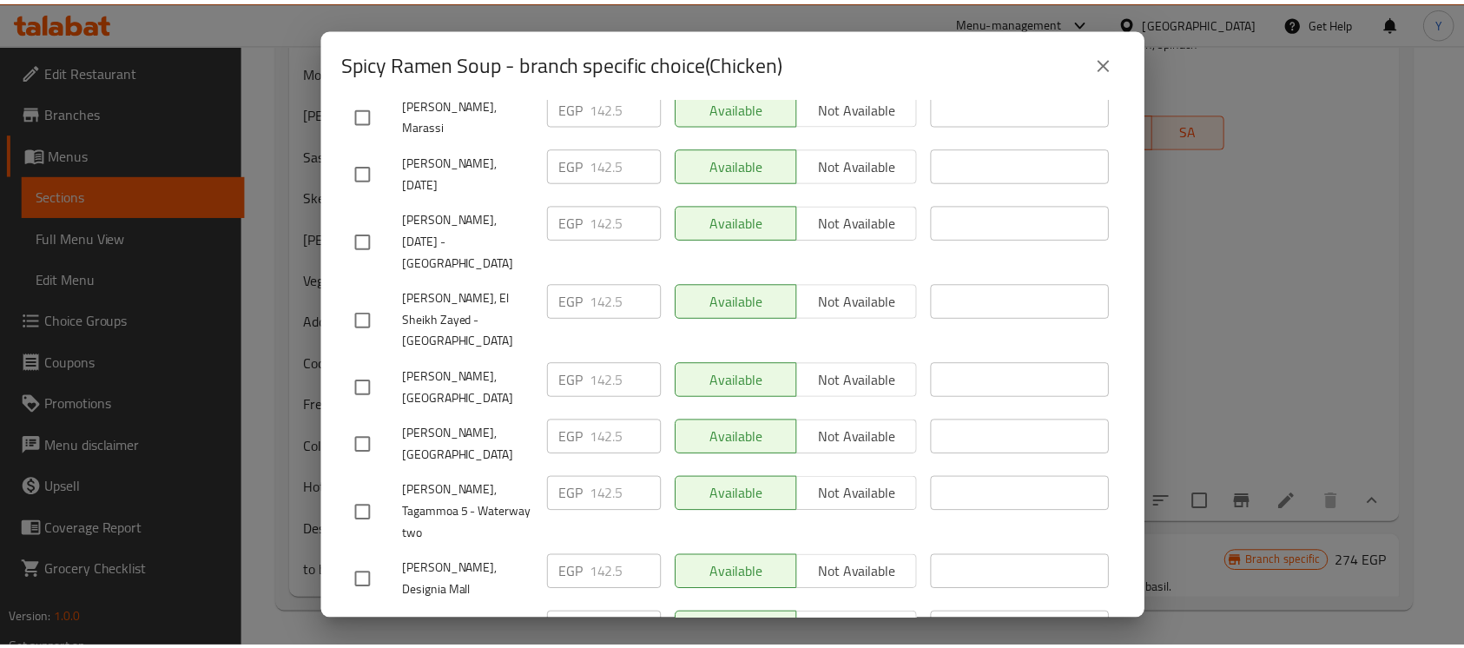
scroll to position [1684, 0]
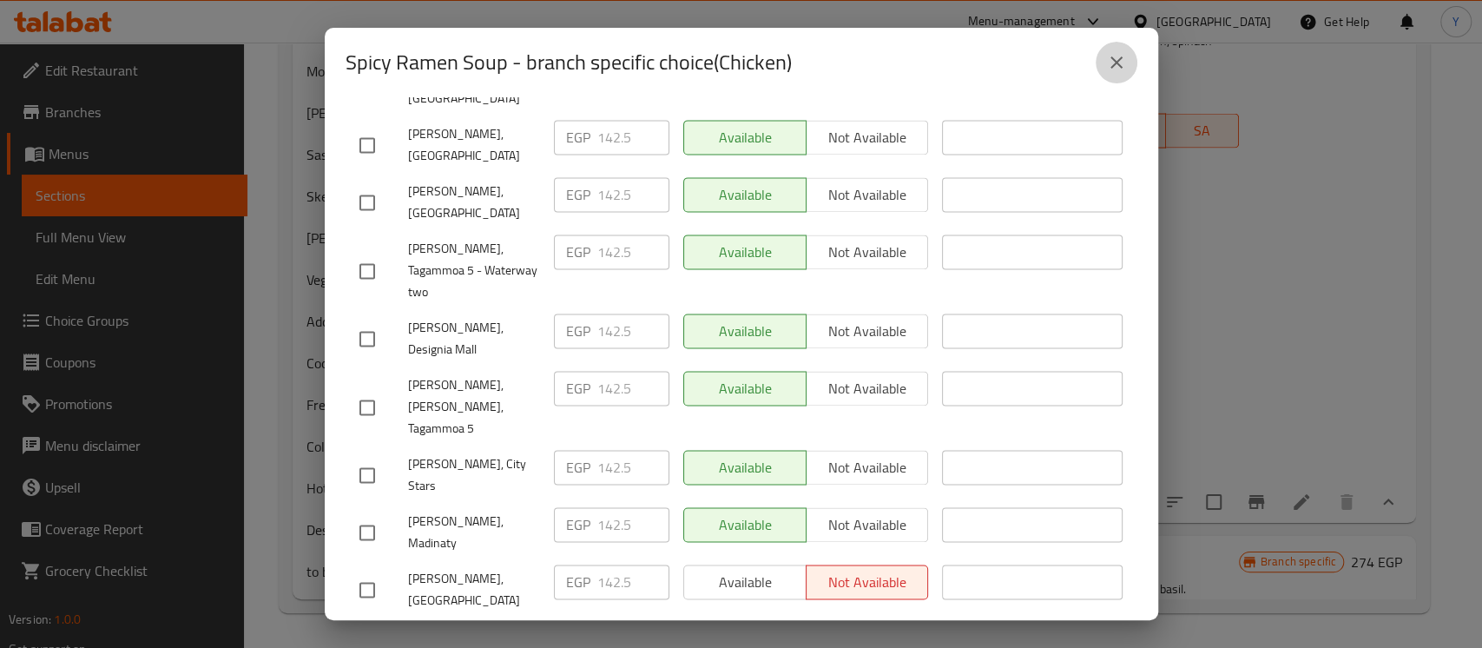
click at [1115, 63] on icon "close" at bounding box center [1116, 62] width 12 height 12
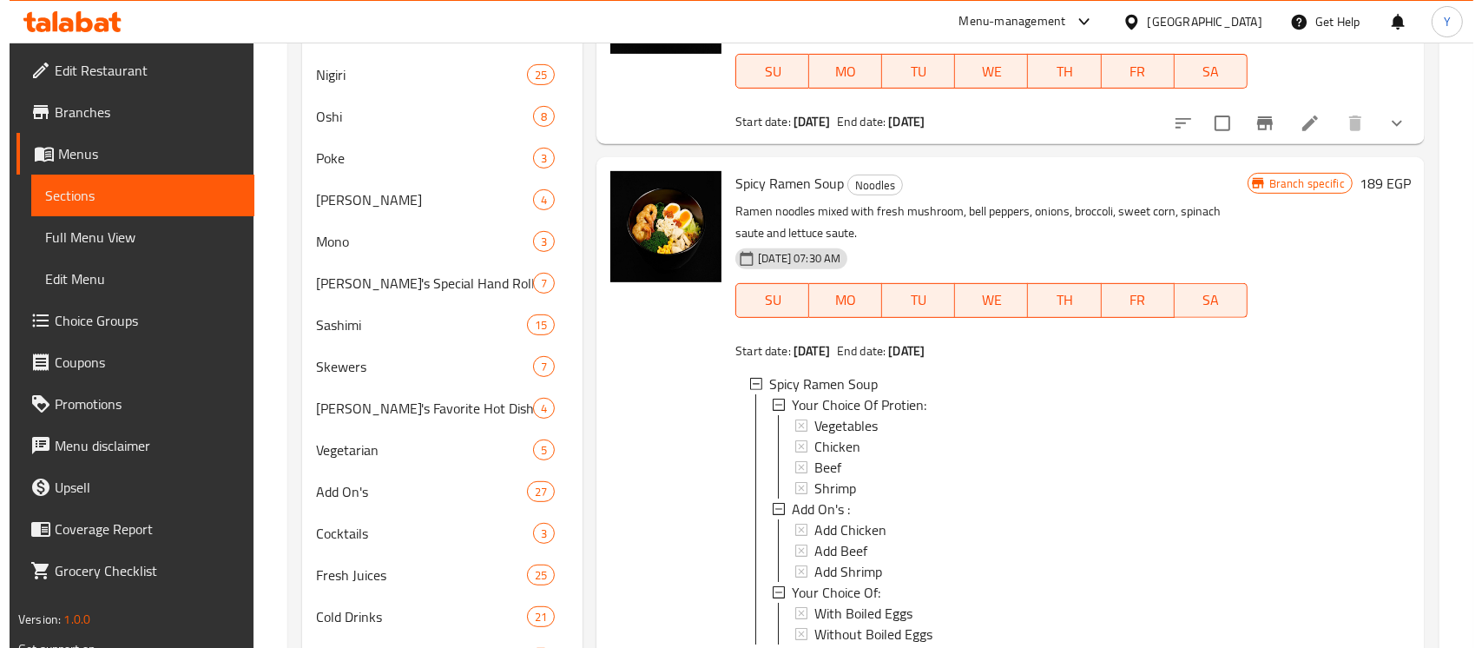
scroll to position [874, 0]
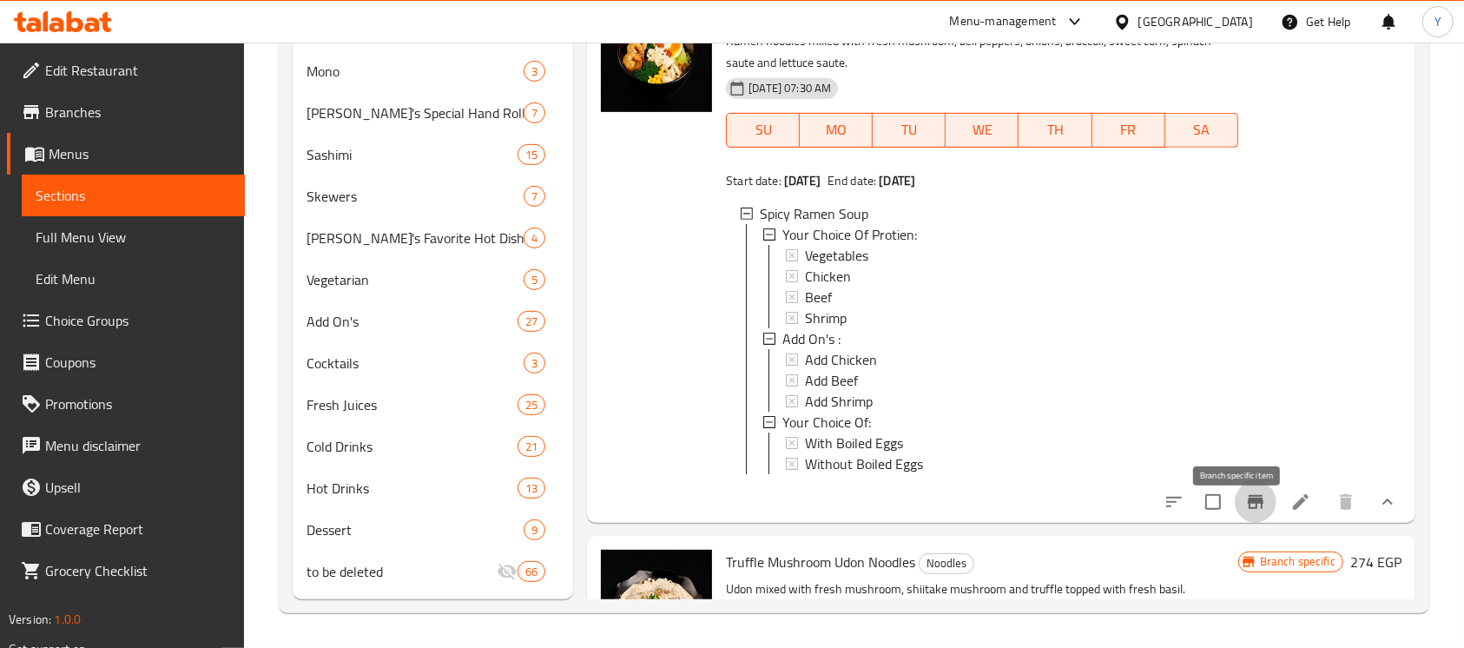
click at [1247, 509] on icon "Branch-specific-item" at bounding box center [1255, 502] width 16 height 14
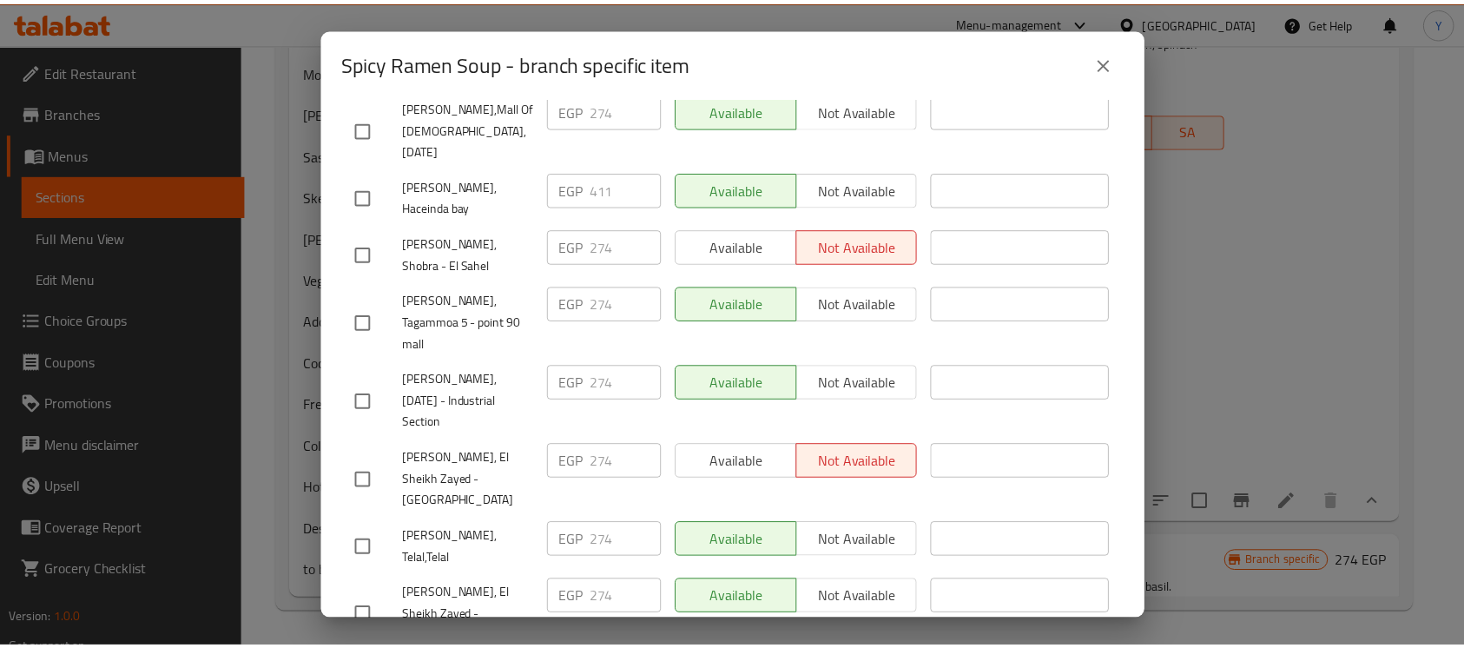
scroll to position [1684, 0]
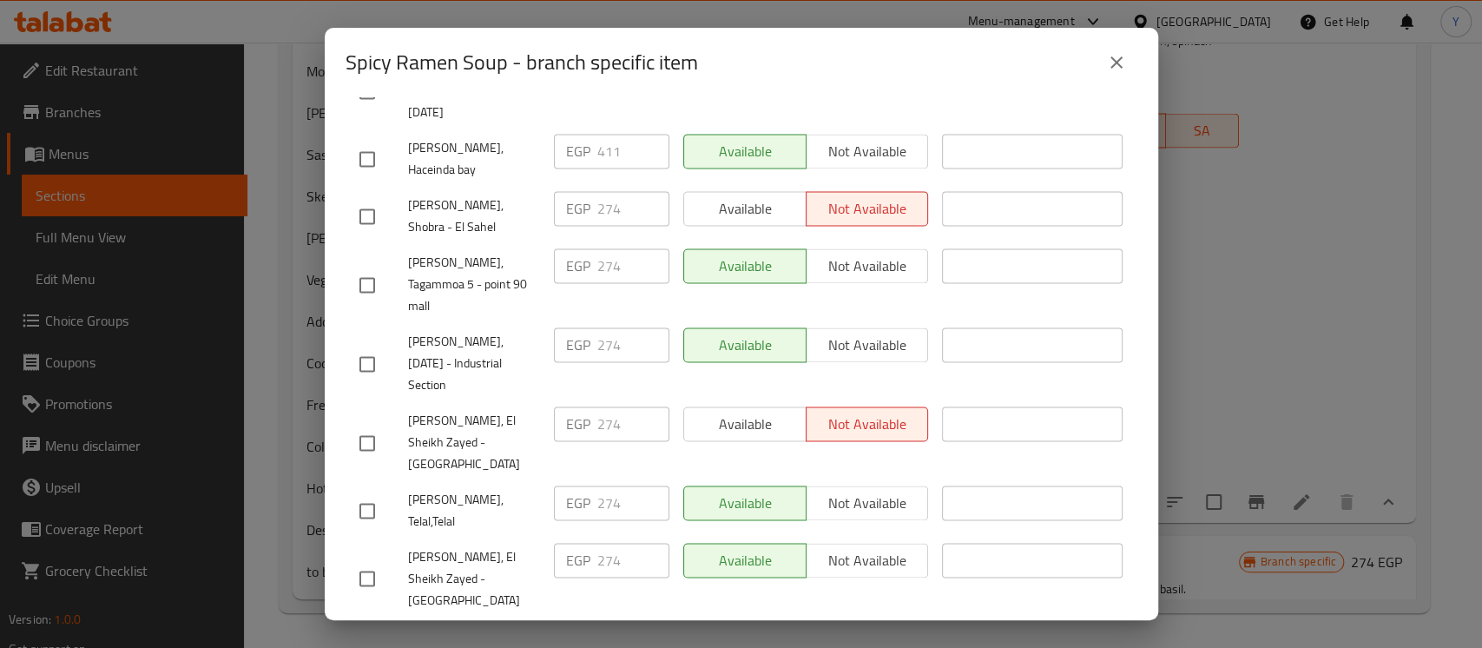
click at [1119, 59] on icon "close" at bounding box center [1116, 62] width 12 height 12
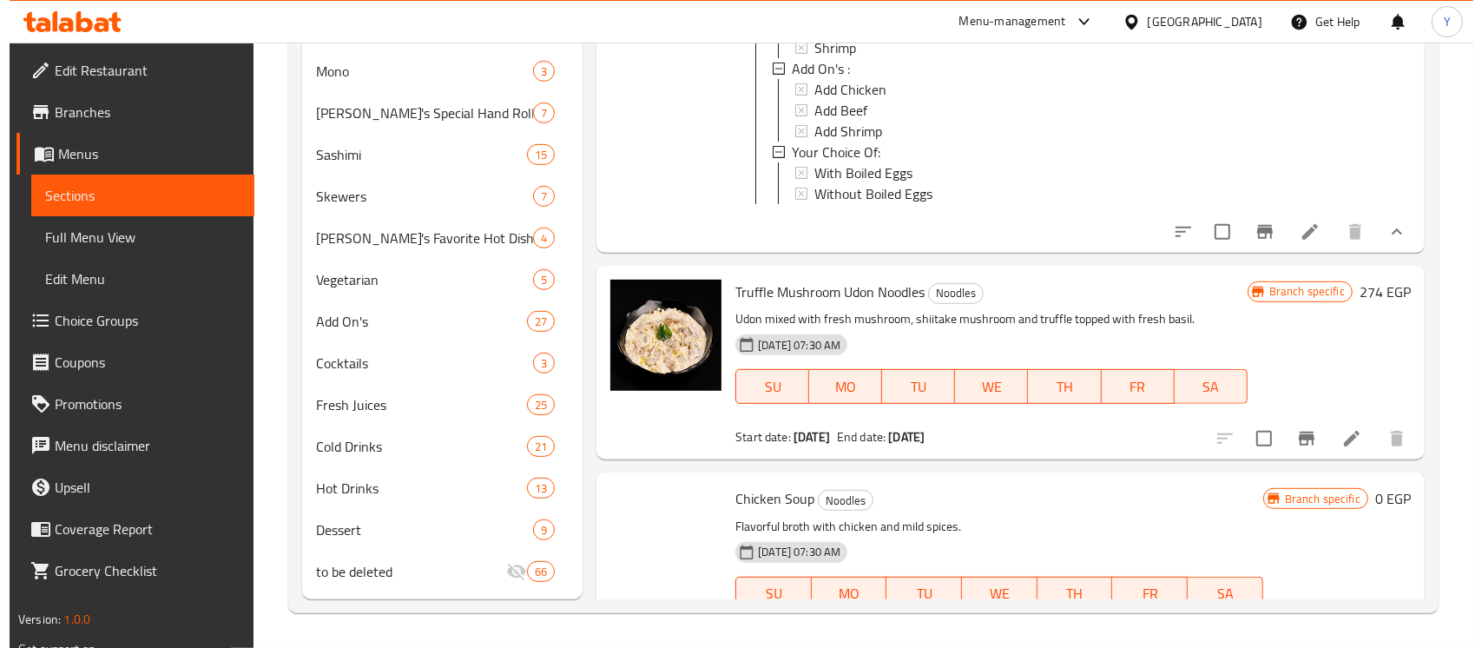
scroll to position [1970, 0]
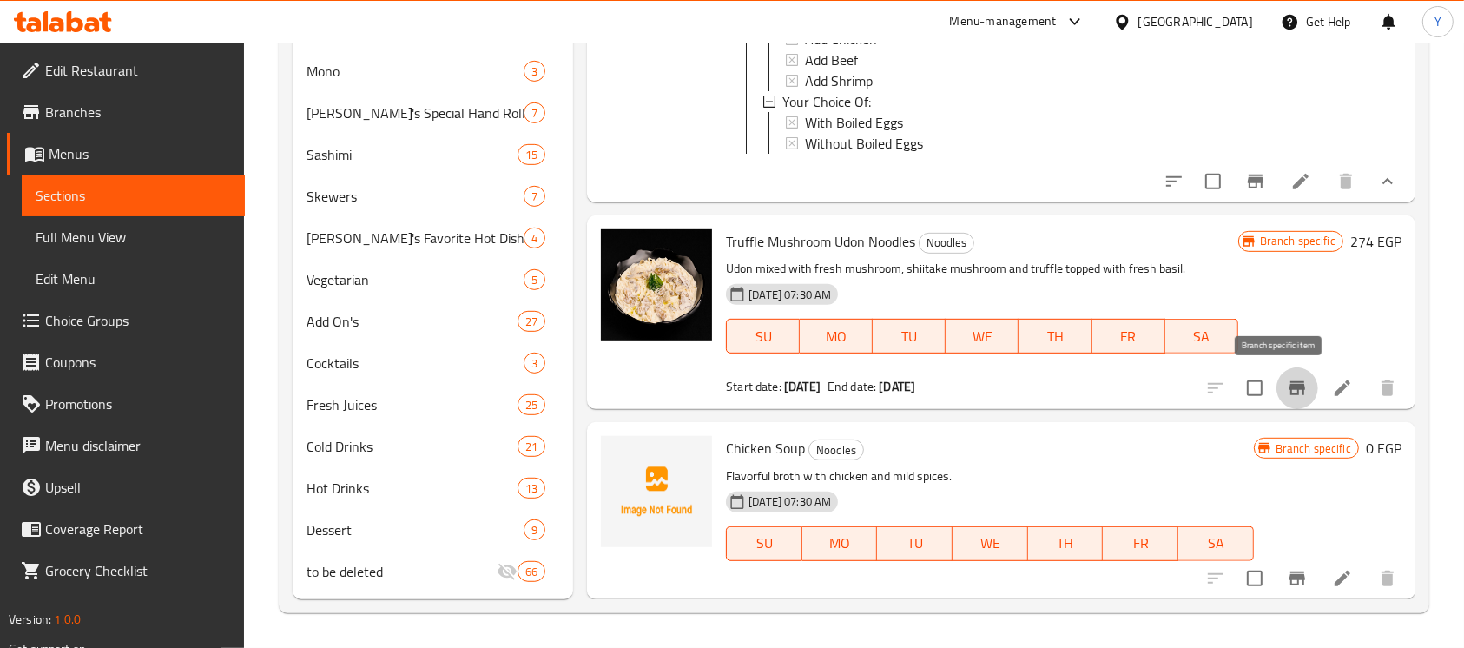
click at [1276, 388] on button "Branch-specific-item" at bounding box center [1297, 388] width 42 height 42
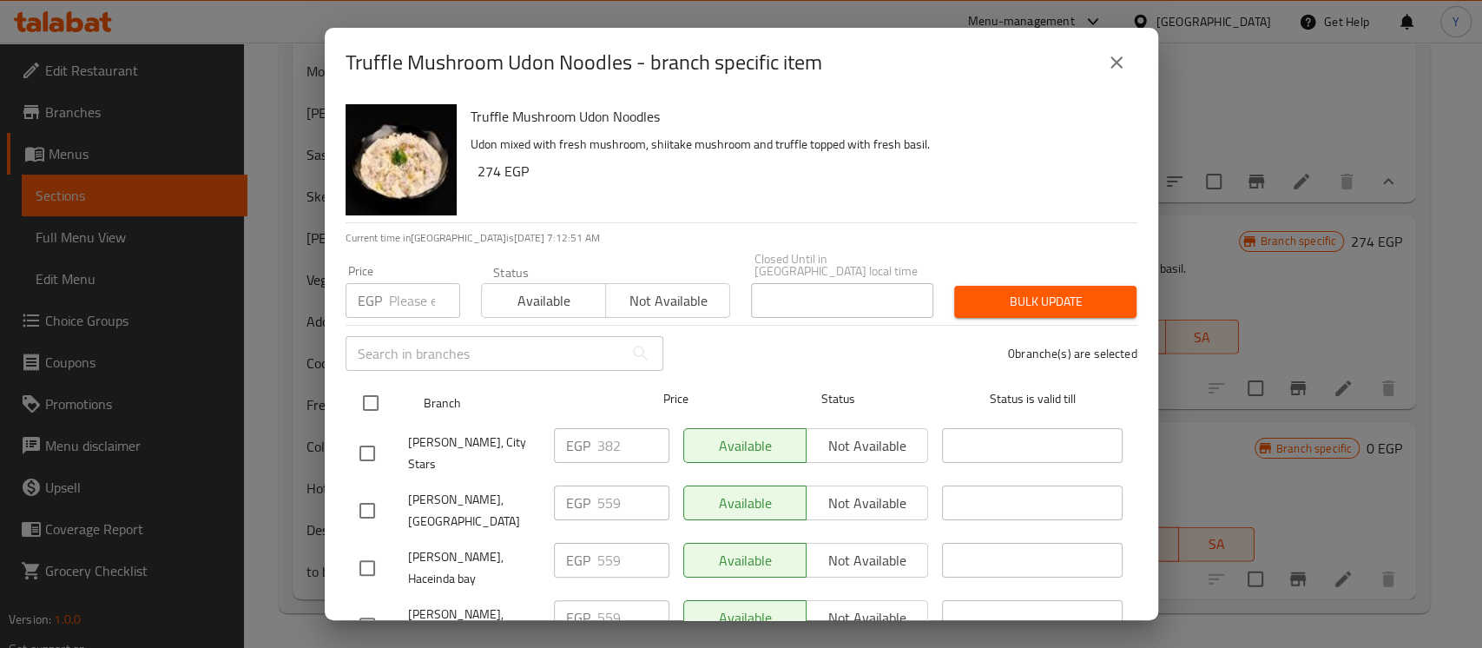
click at [373, 402] on input "checkbox" at bounding box center [370, 403] width 36 height 36
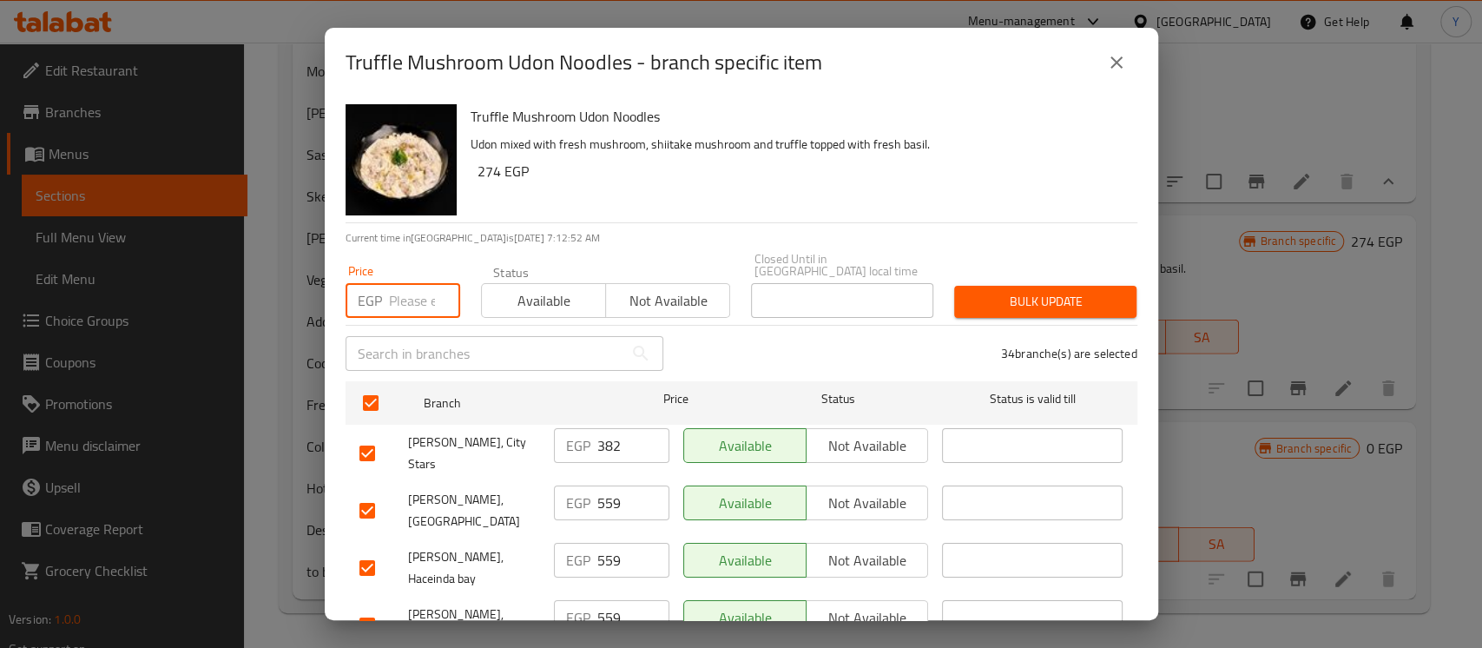
paste input "394"
click at [360, 607] on input "checkbox" at bounding box center [367, 625] width 36 height 36
click at [372, 549] on input "checkbox" at bounding box center [367, 567] width 36 height 36
drag, startPoint x: 372, startPoint y: 482, endPoint x: 361, endPoint y: 486, distance: 11.3
click at [371, 492] on input "checkbox" at bounding box center [367, 510] width 36 height 36
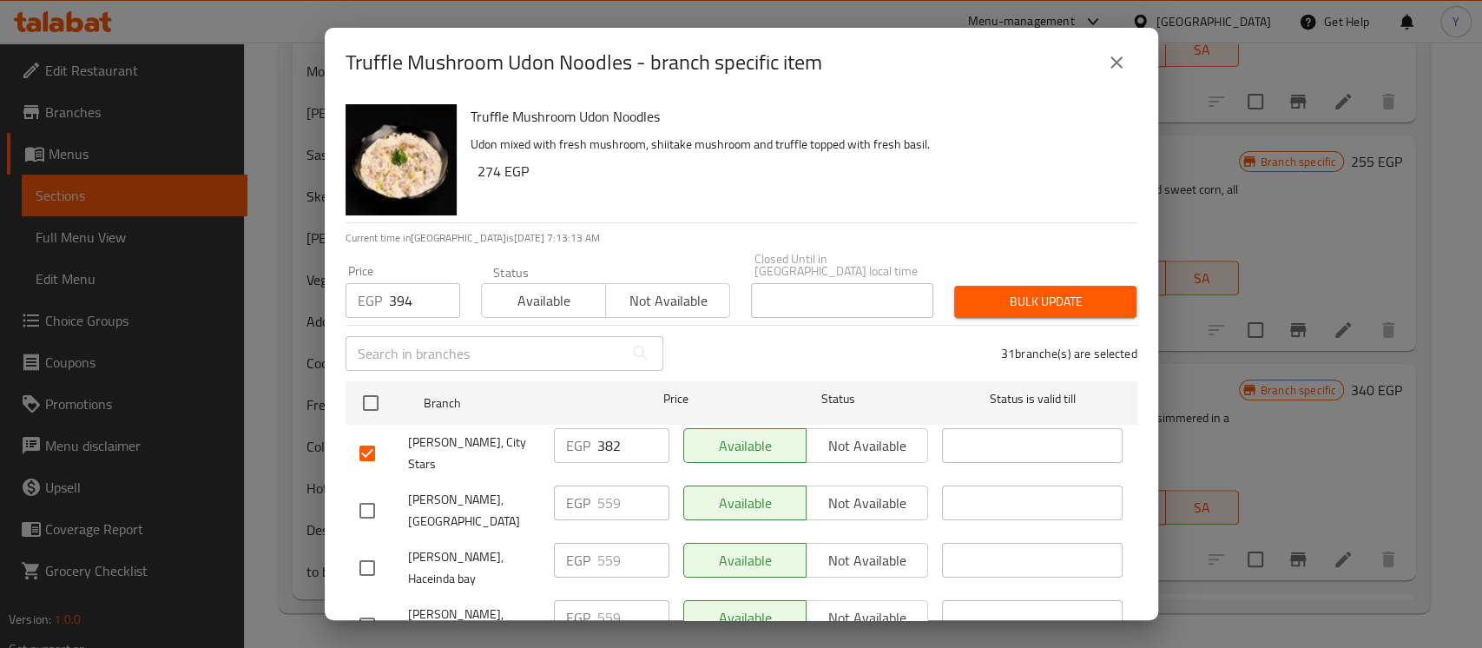
scroll to position [578, 0]
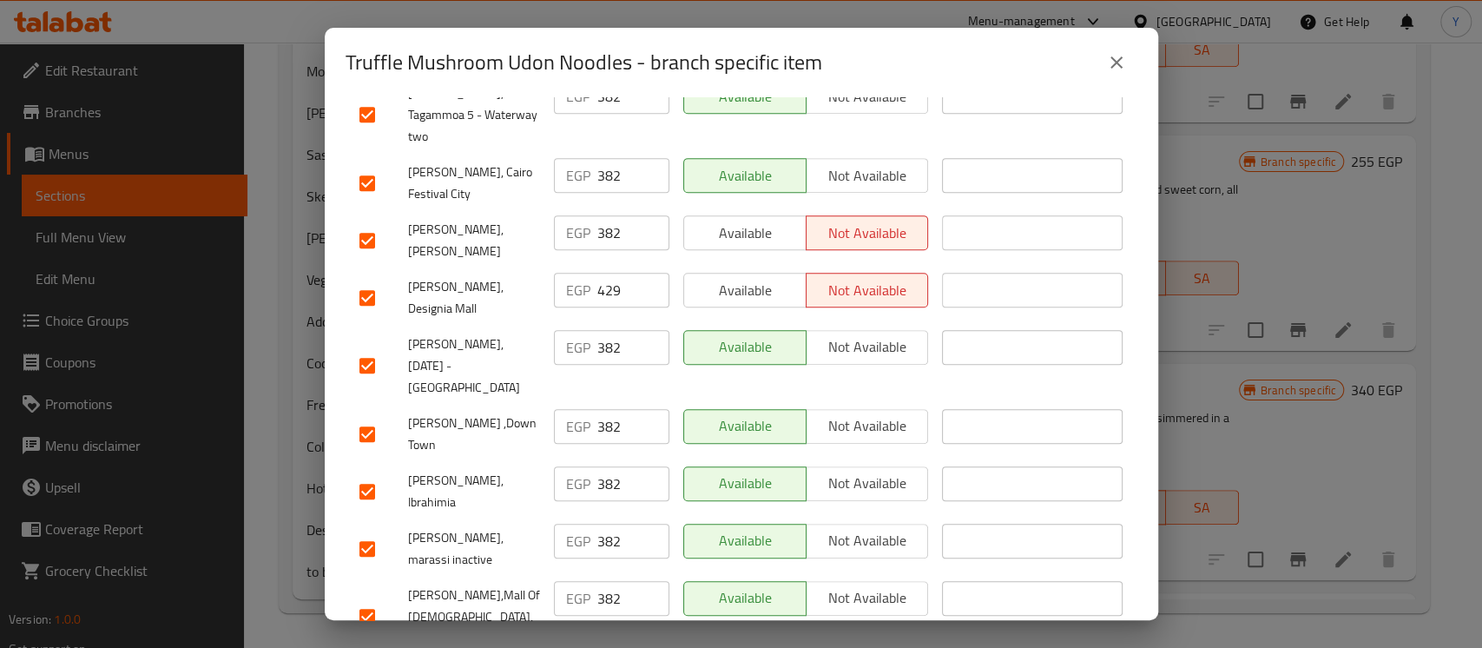
click at [361, 473] on input "checkbox" at bounding box center [367, 491] width 36 height 36
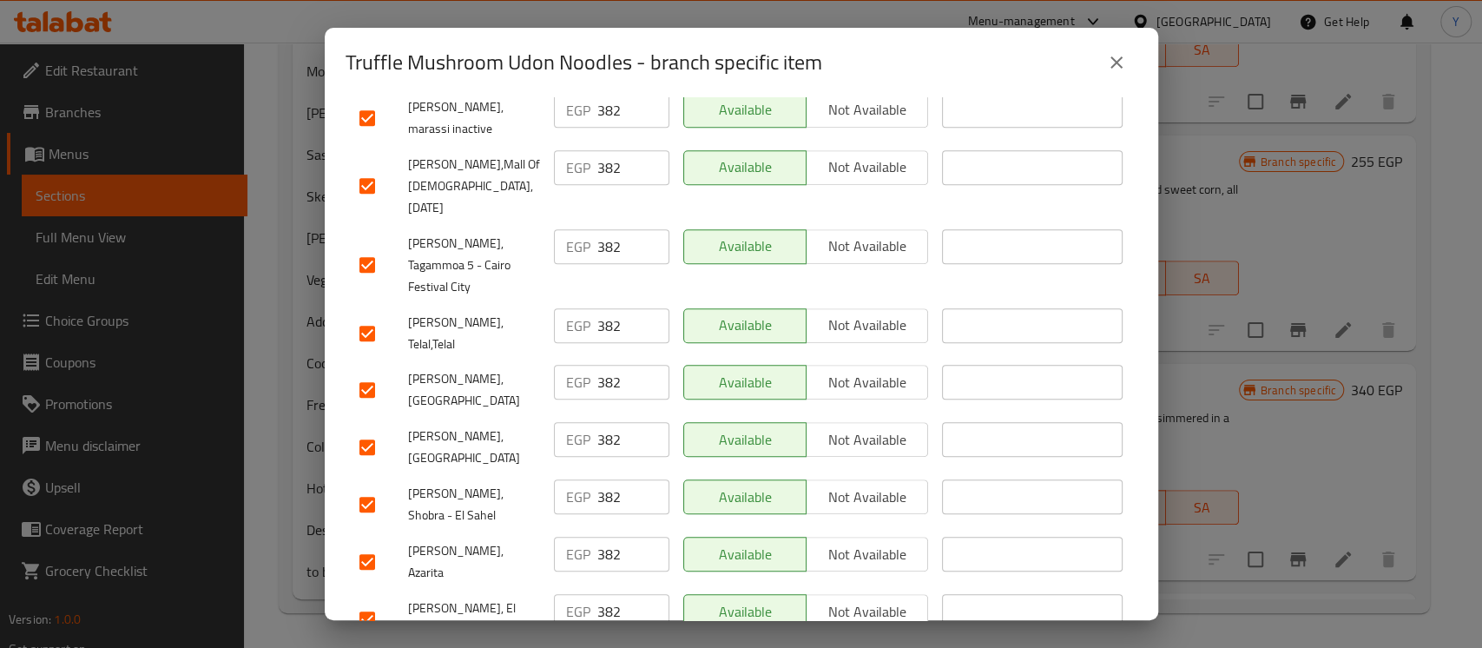
click at [383, 543] on div at bounding box center [383, 561] width 49 height 36
click at [377, 543] on input "checkbox" at bounding box center [367, 561] width 36 height 36
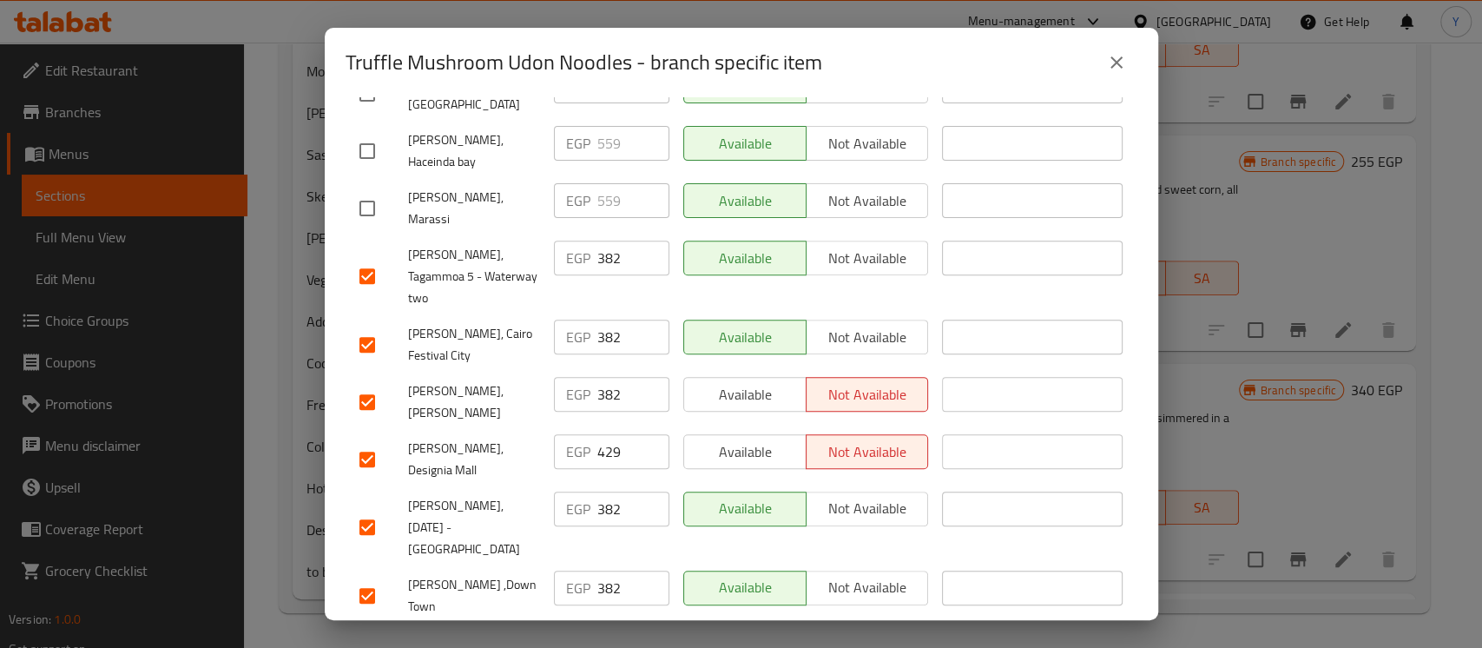
drag, startPoint x: 376, startPoint y: 371, endPoint x: 617, endPoint y: 294, distance: 253.1
click at [375, 441] on input "checkbox" at bounding box center [367, 459] width 36 height 36
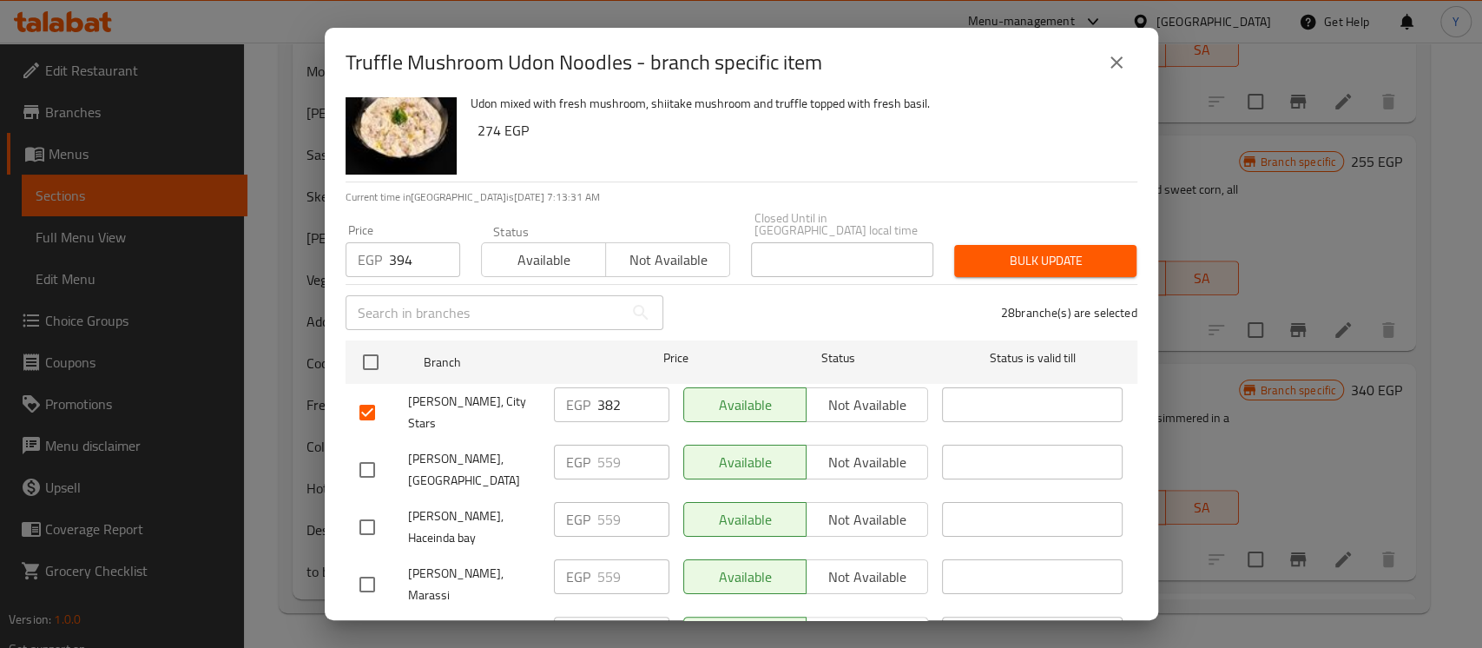
scroll to position [0, 0]
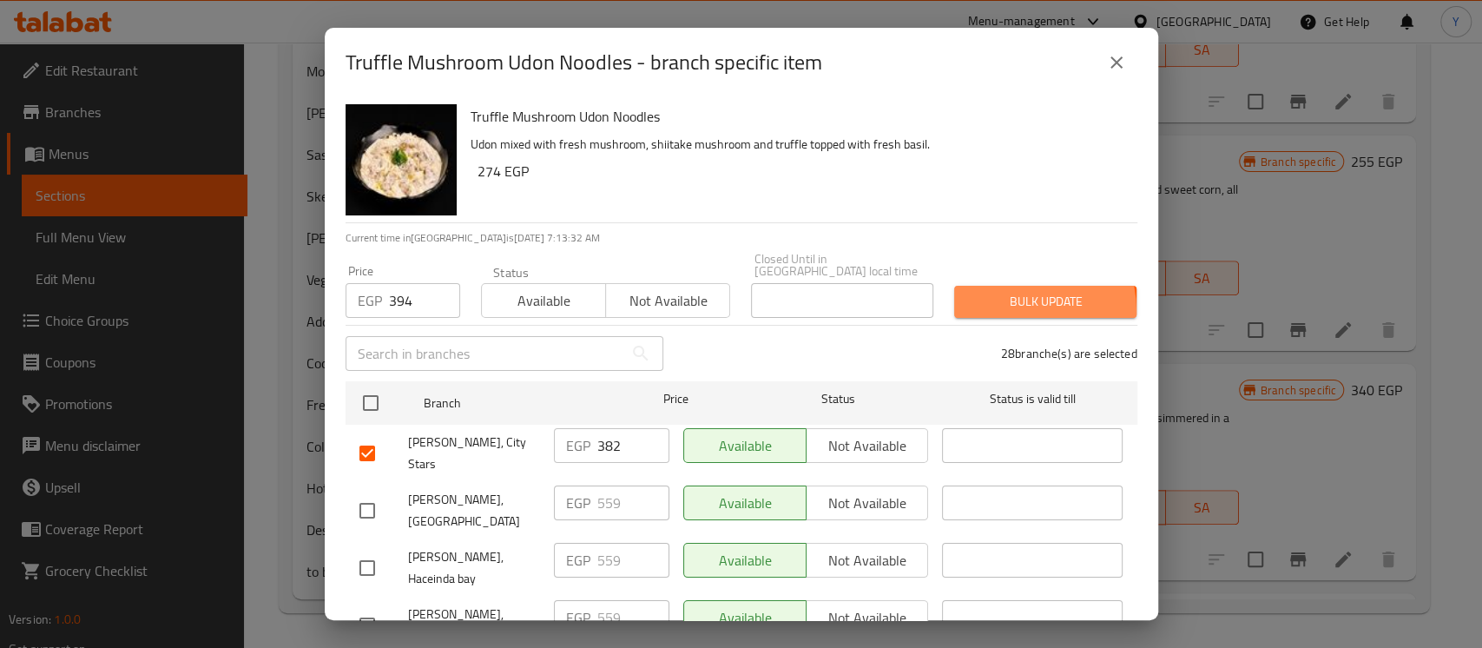
click at [982, 300] on button "Bulk update" at bounding box center [1045, 302] width 182 height 32
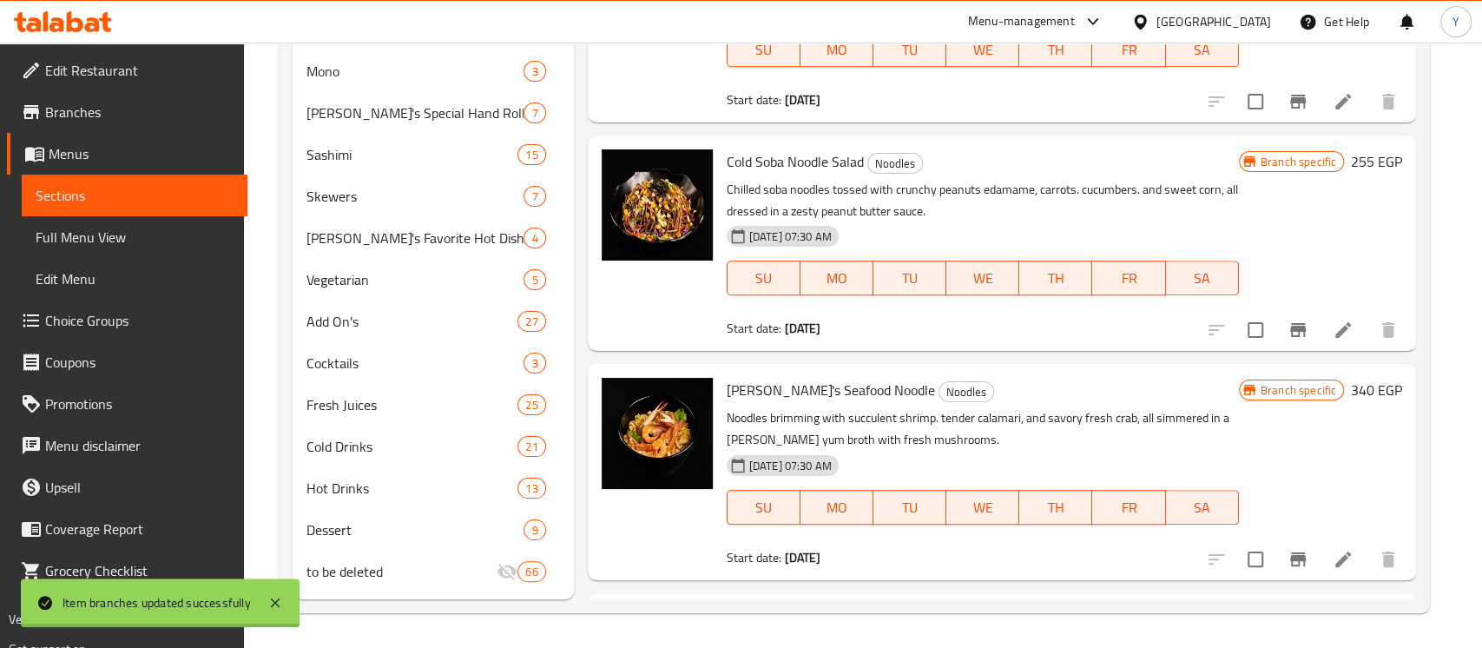
scroll to position [1970, 0]
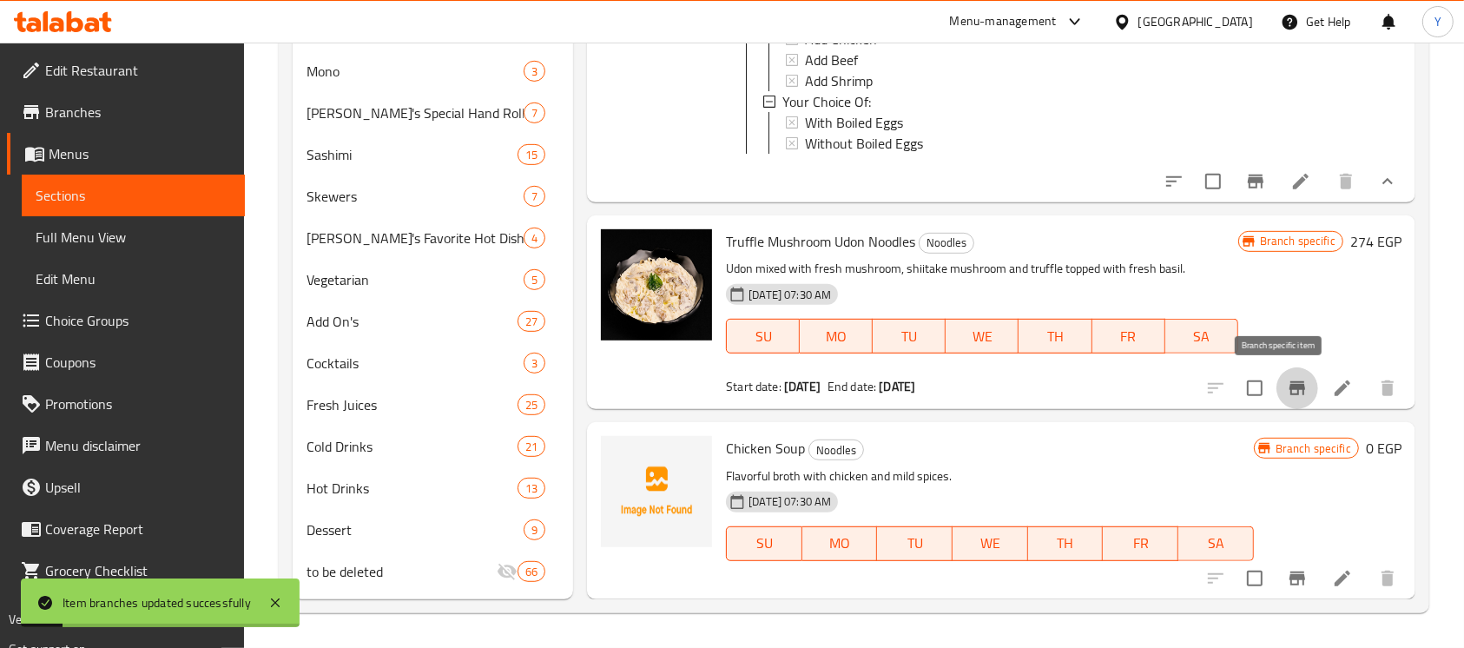
click at [1286, 395] on icon "Branch-specific-item" at bounding box center [1296, 388] width 21 height 21
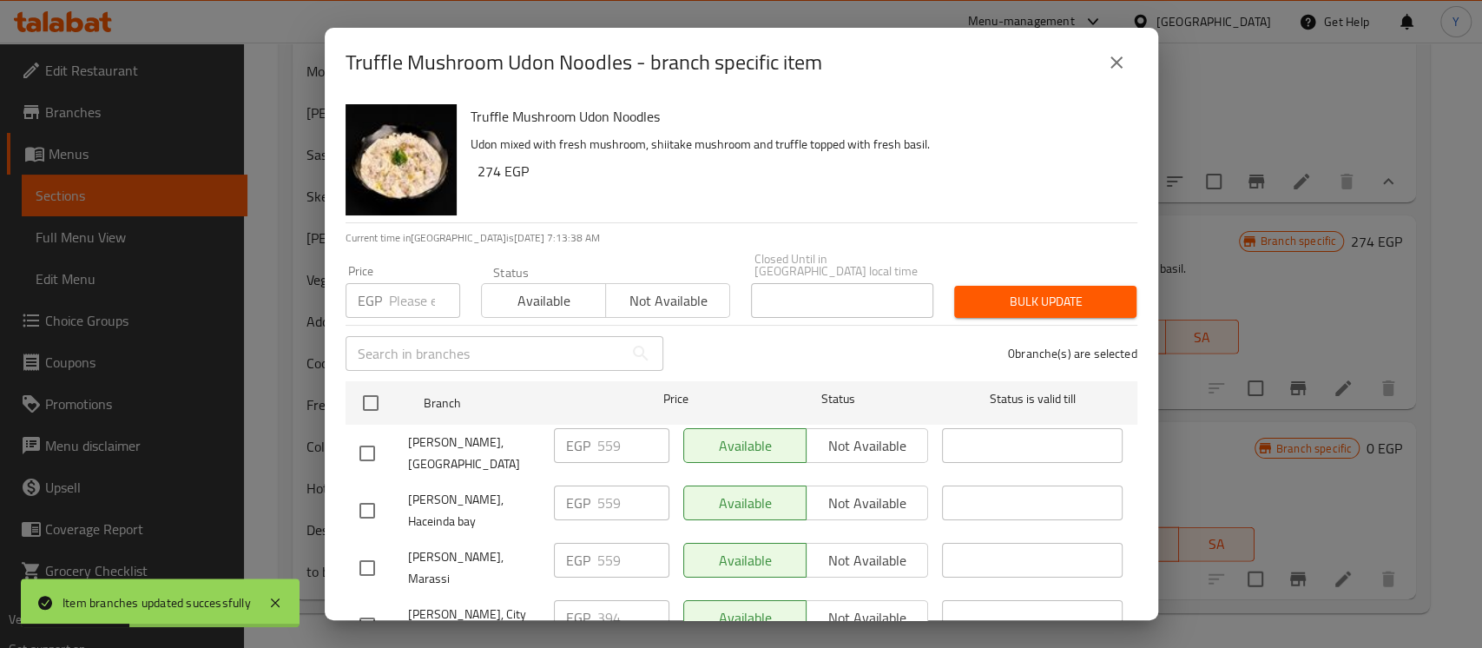
scroll to position [1615, 0]
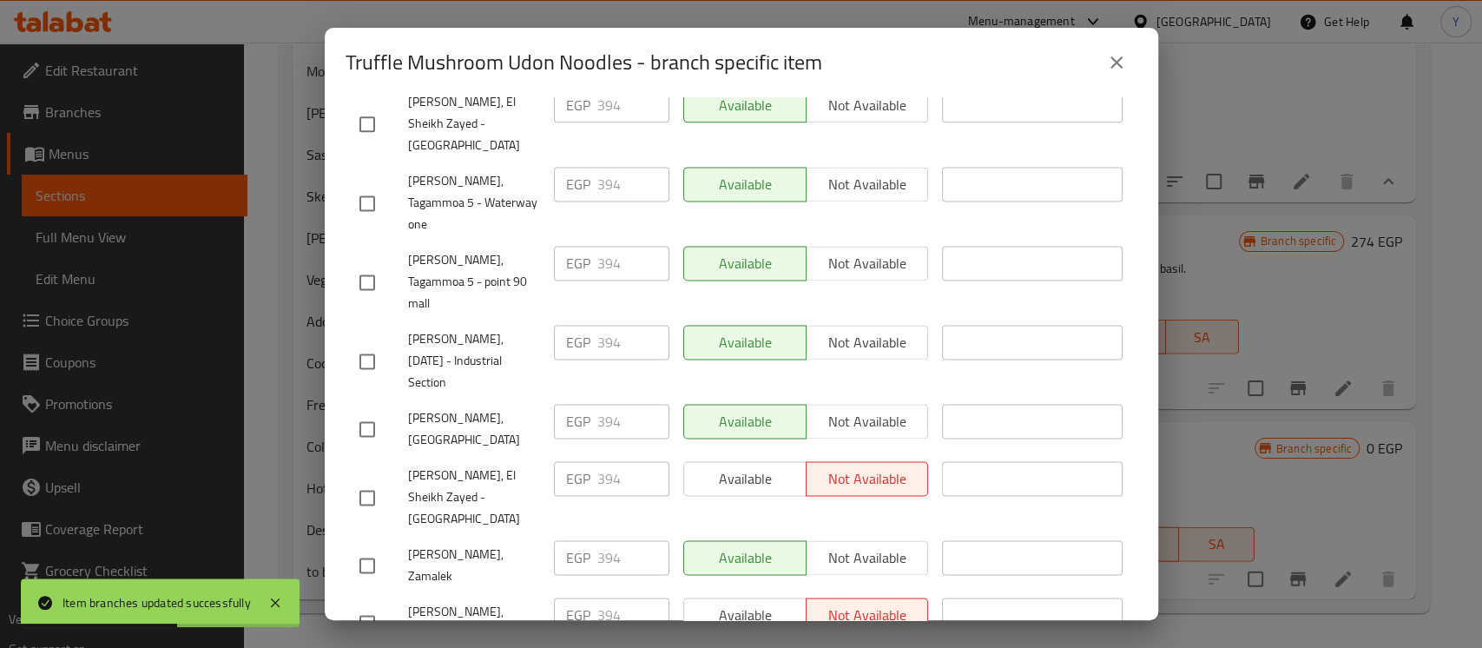
paste input "3"
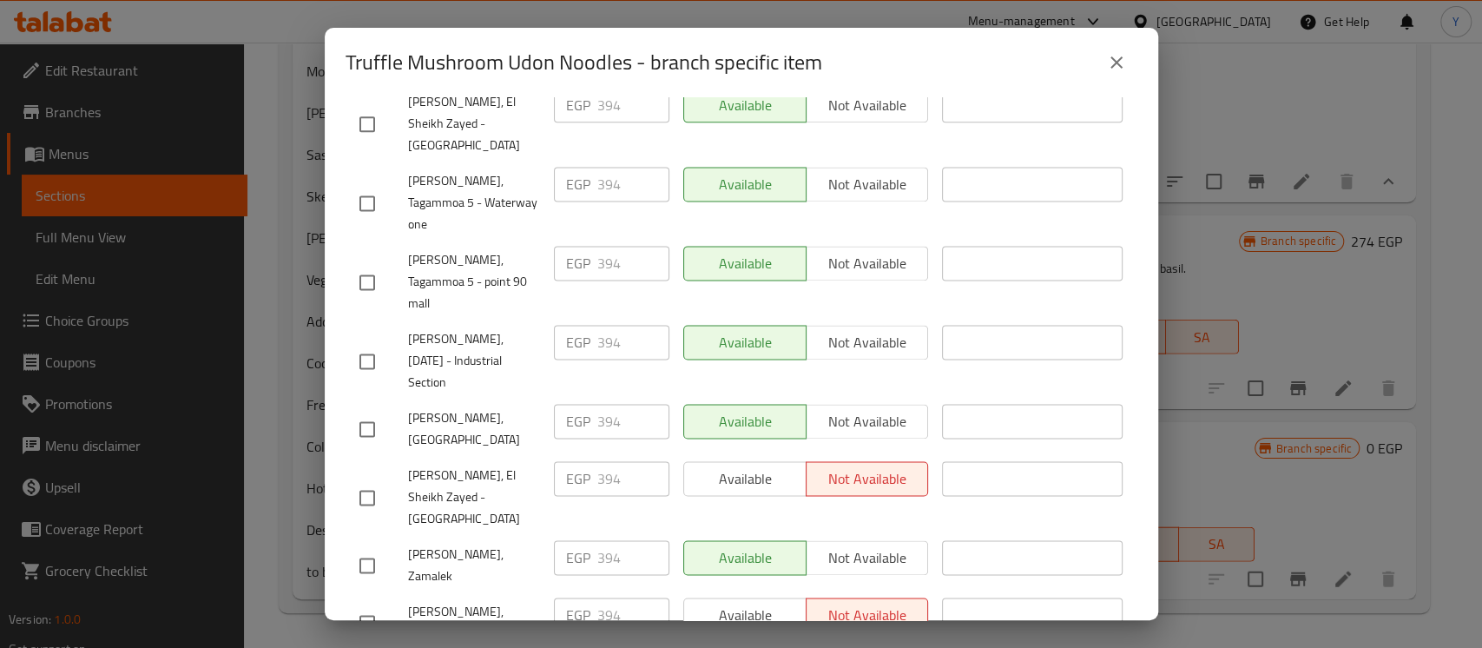
scroll to position [1684, 0]
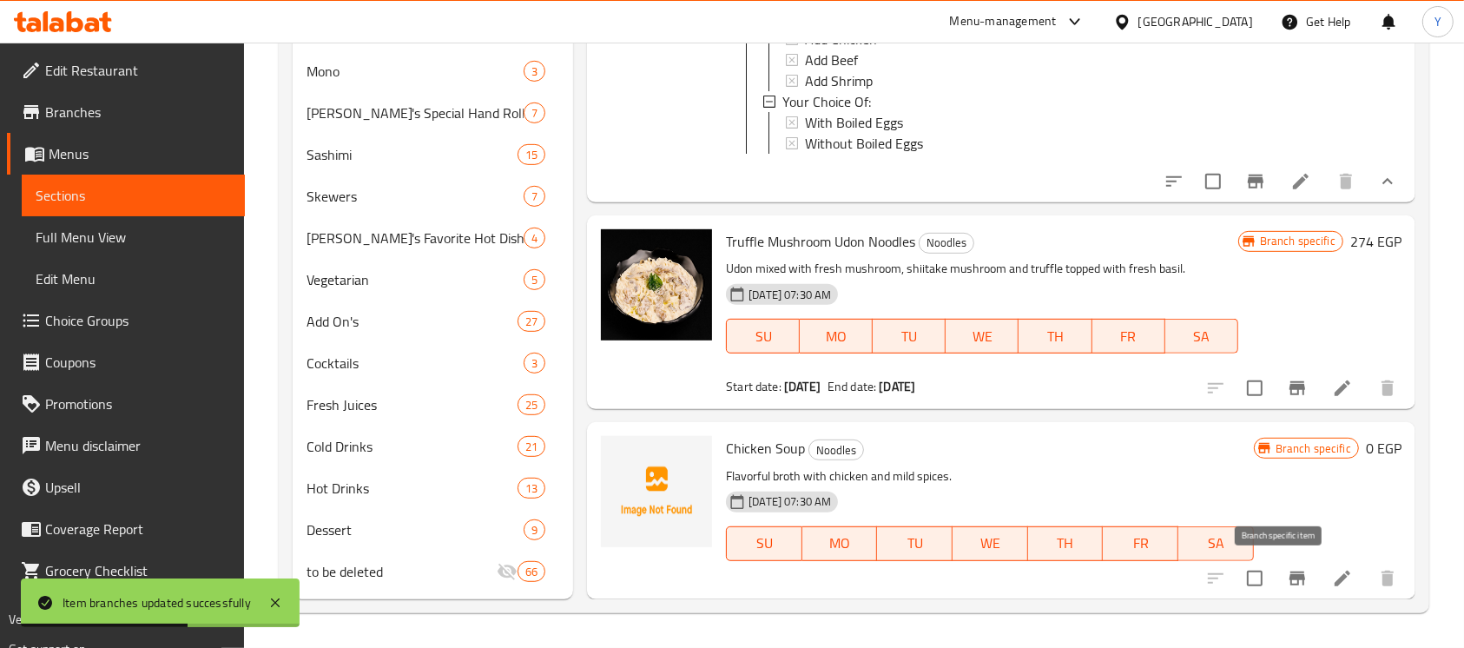
click at [1289, 584] on icon "Branch-specific-item" at bounding box center [1297, 578] width 16 height 14
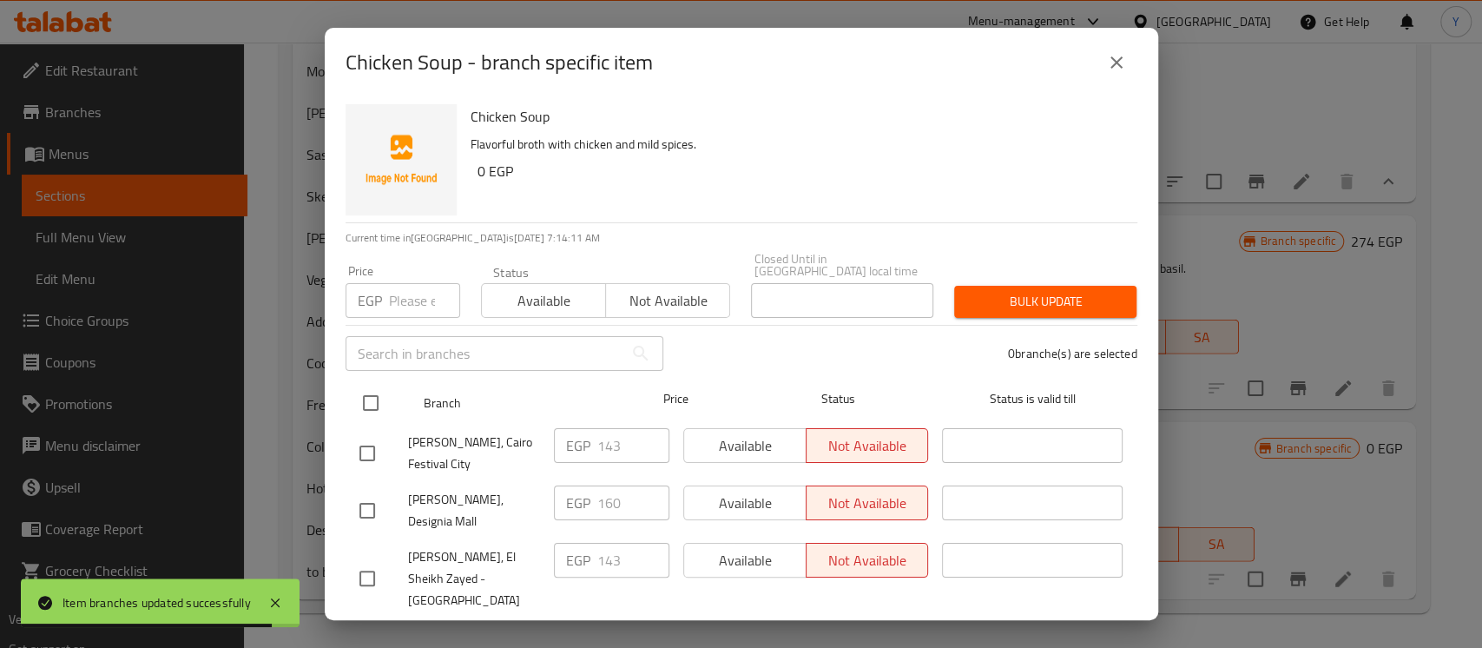
click at [366, 393] on input "checkbox" at bounding box center [370, 403] width 36 height 36
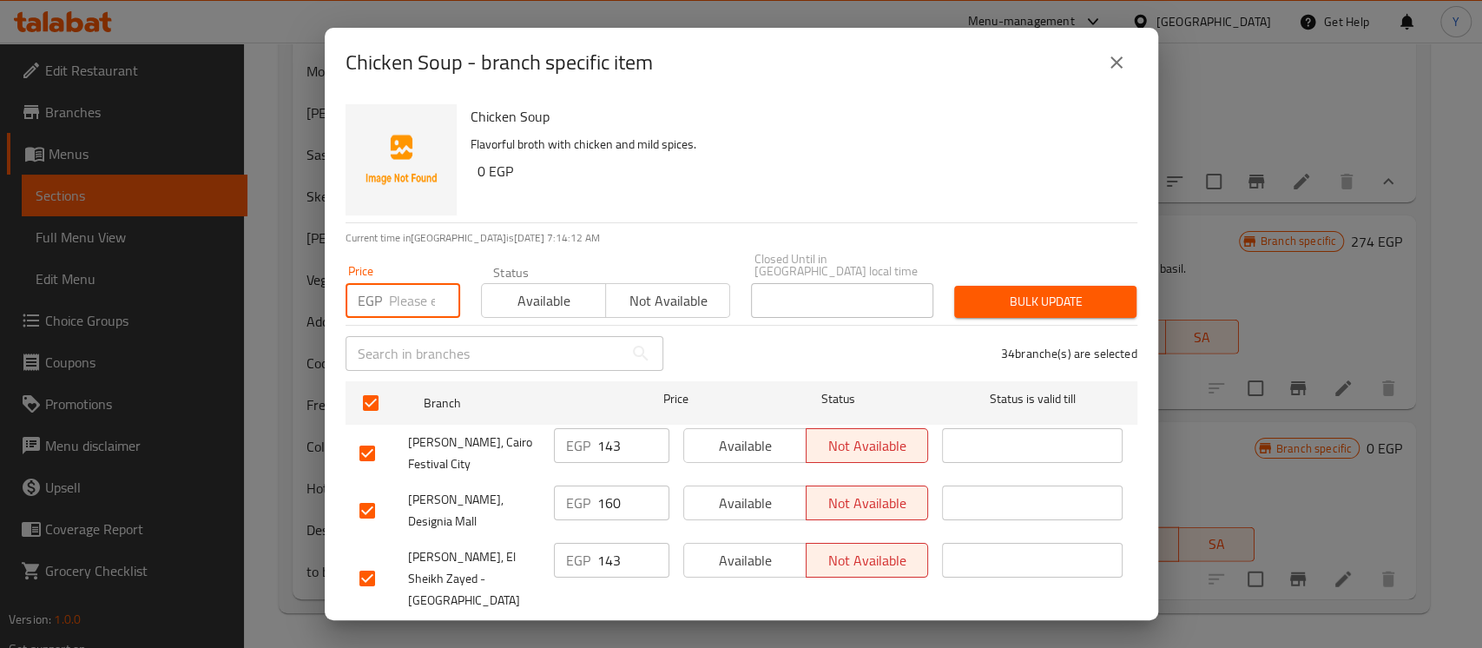
paste input "160"
click at [357, 492] on input "checkbox" at bounding box center [367, 510] width 36 height 36
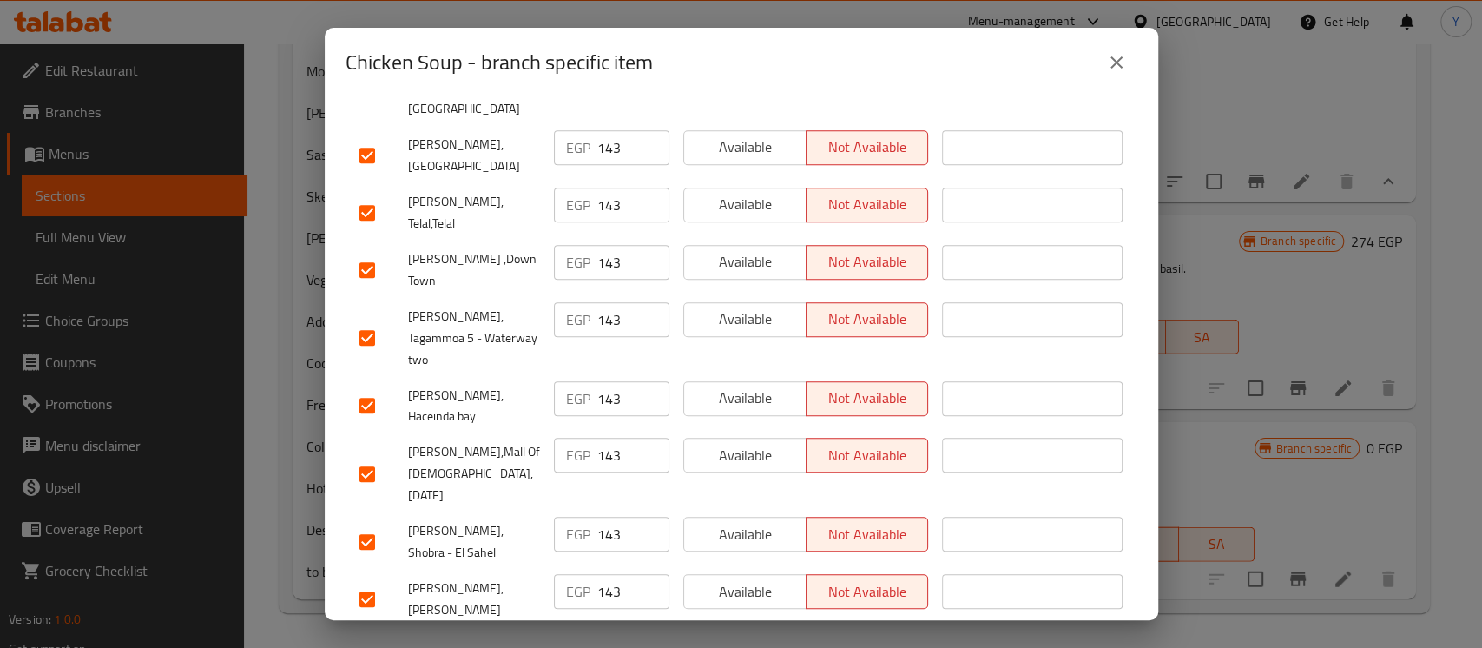
scroll to position [943, 0]
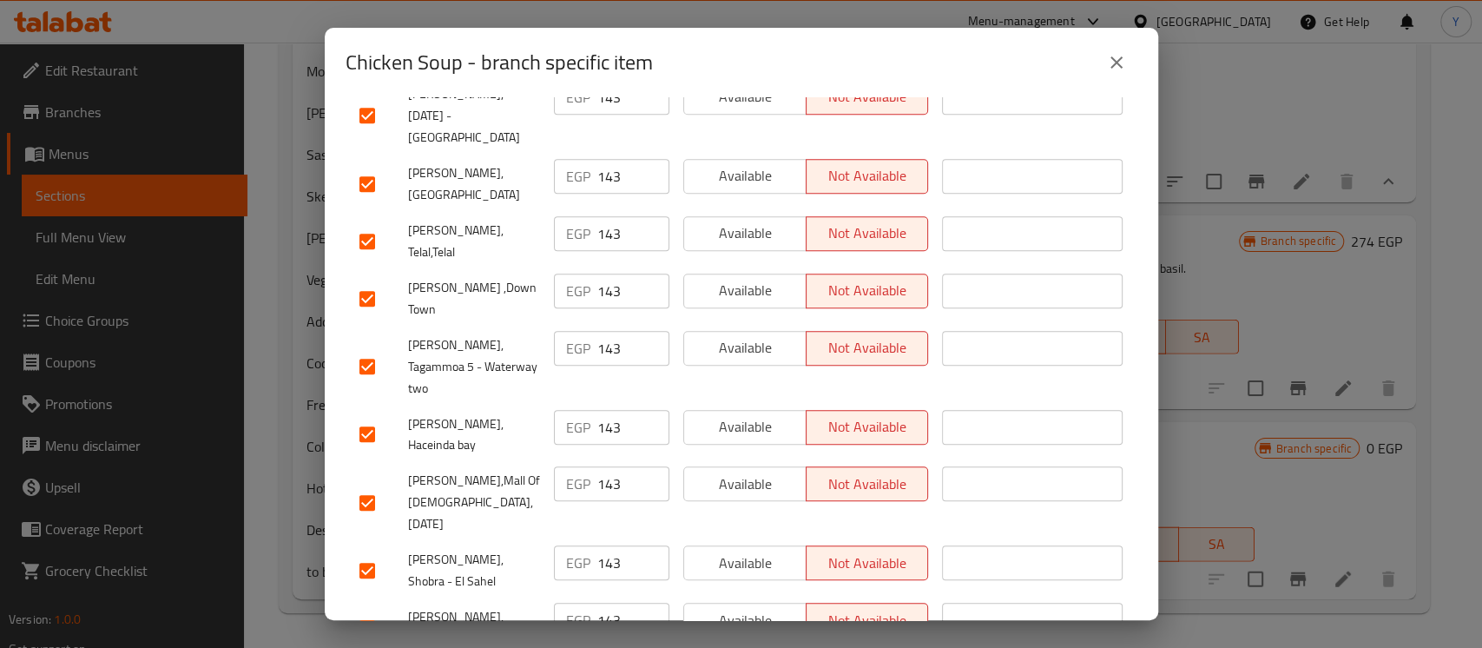
click at [373, 416] on input "checkbox" at bounding box center [367, 434] width 36 height 36
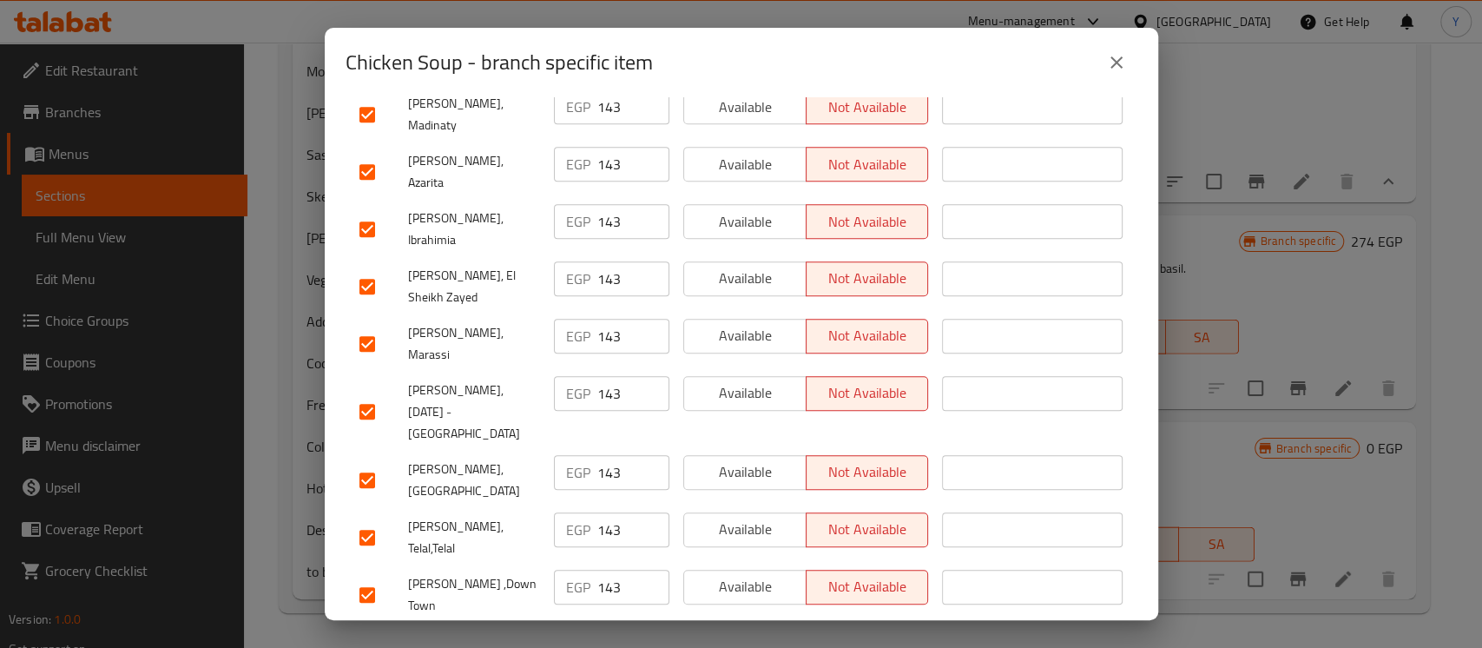
scroll to position [644, 0]
click at [376, 328] on input "checkbox" at bounding box center [367, 346] width 36 height 36
click at [369, 214] on input "checkbox" at bounding box center [367, 232] width 36 height 36
click at [368, 156] on input "checkbox" at bounding box center [367, 174] width 36 height 36
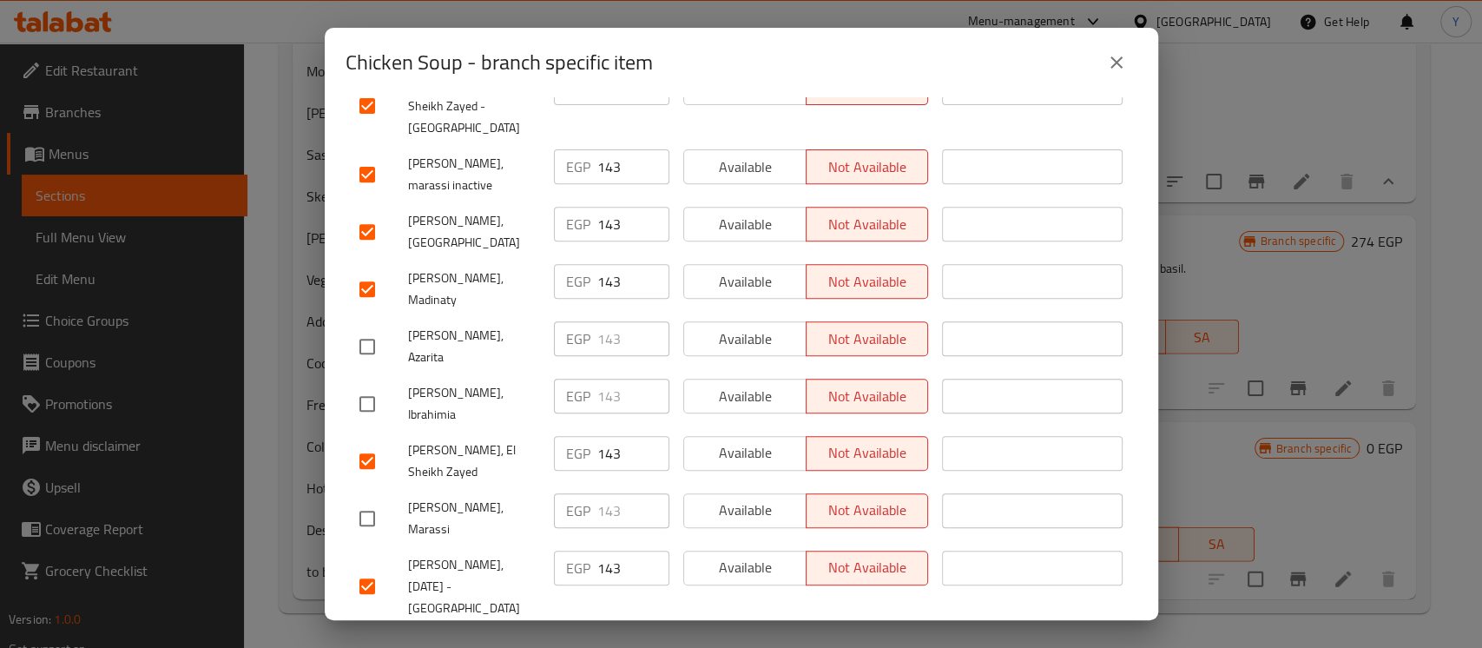
scroll to position [465, 0]
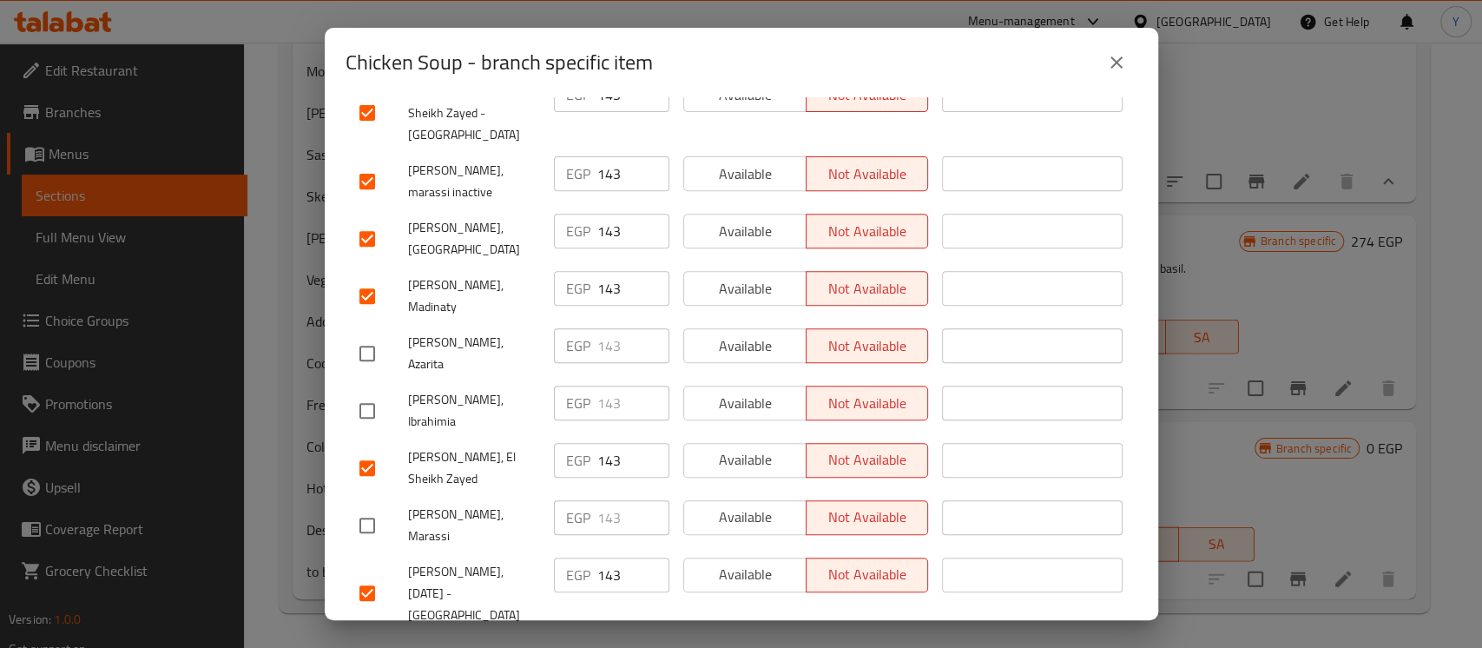
click at [374, 220] on input "checkbox" at bounding box center [367, 238] width 36 height 36
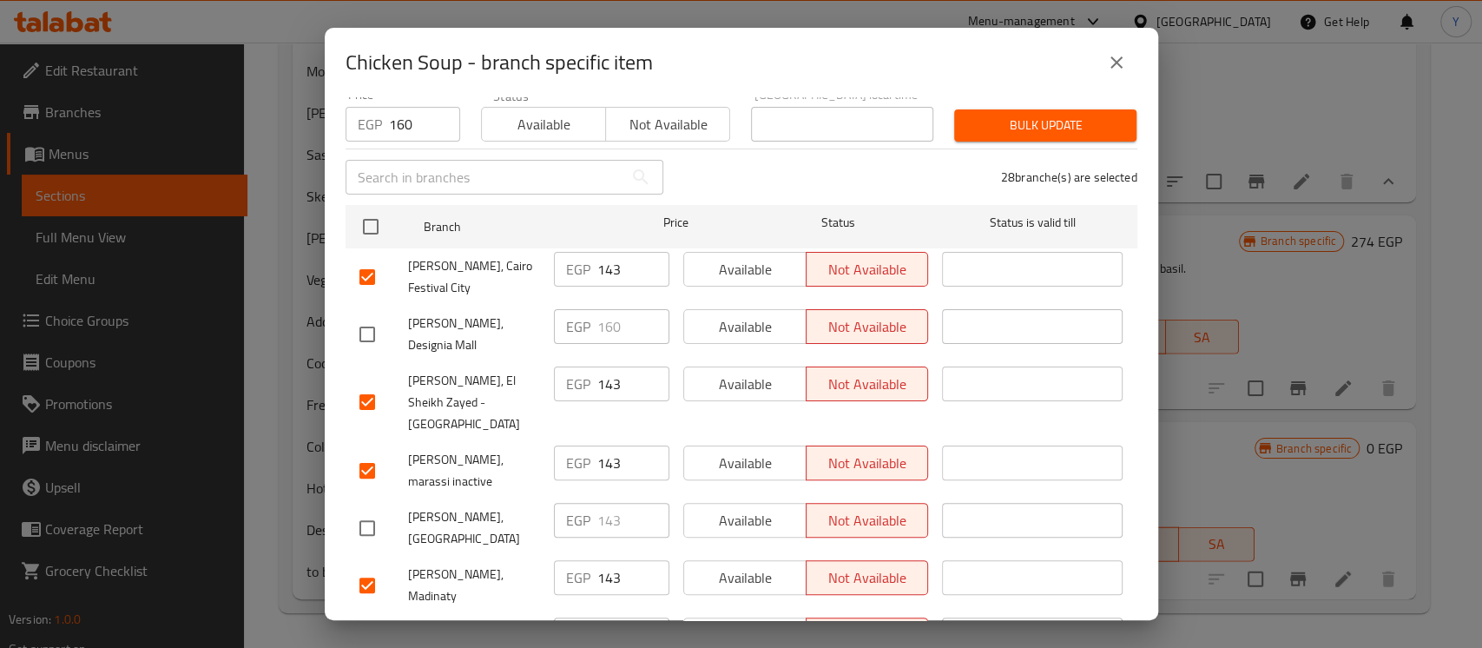
scroll to position [0, 0]
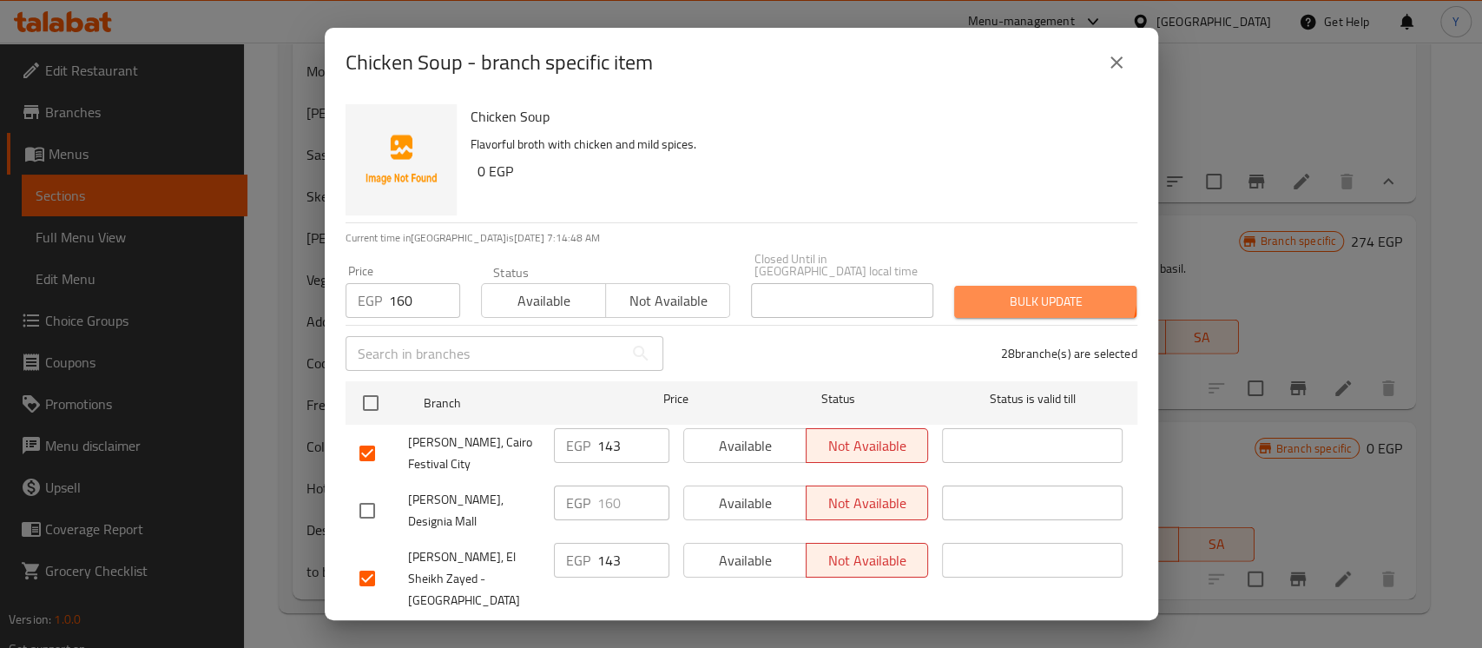
click at [1015, 291] on span "Bulk update" at bounding box center [1045, 302] width 155 height 22
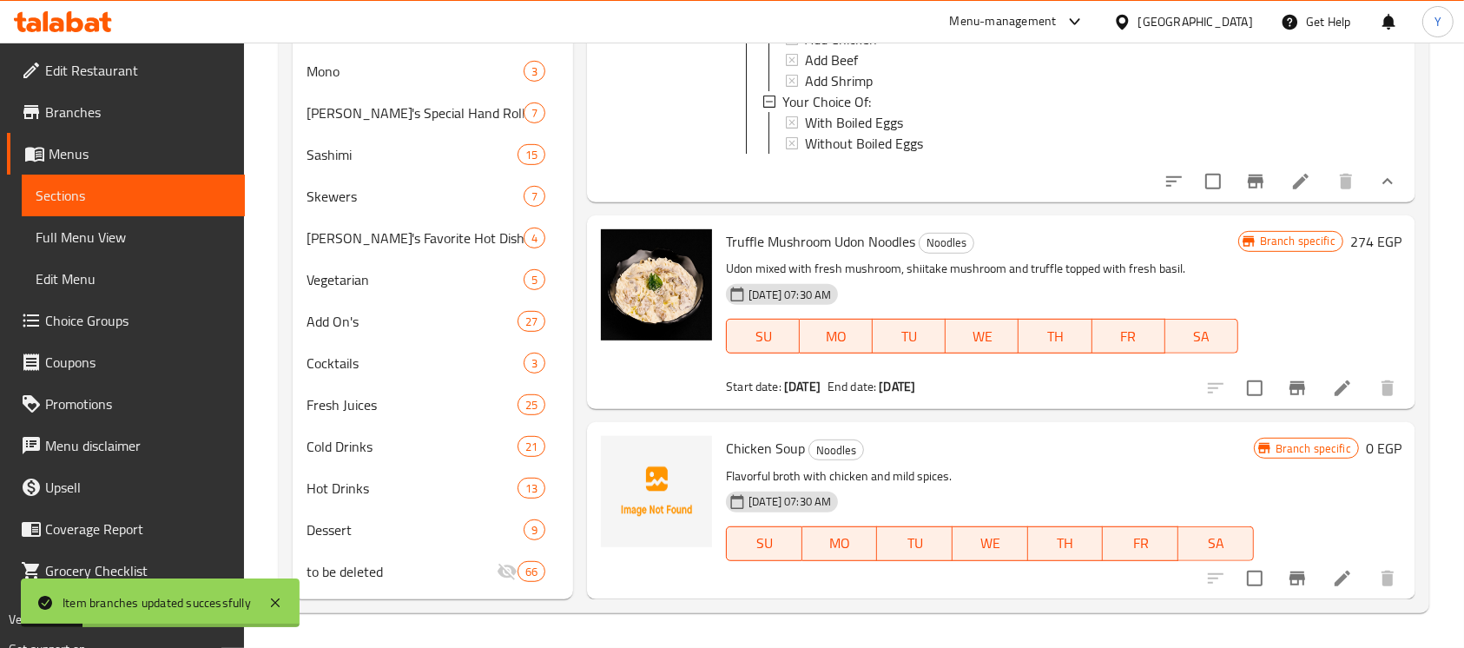
click at [1286, 568] on icon "Branch-specific-item" at bounding box center [1296, 578] width 21 height 21
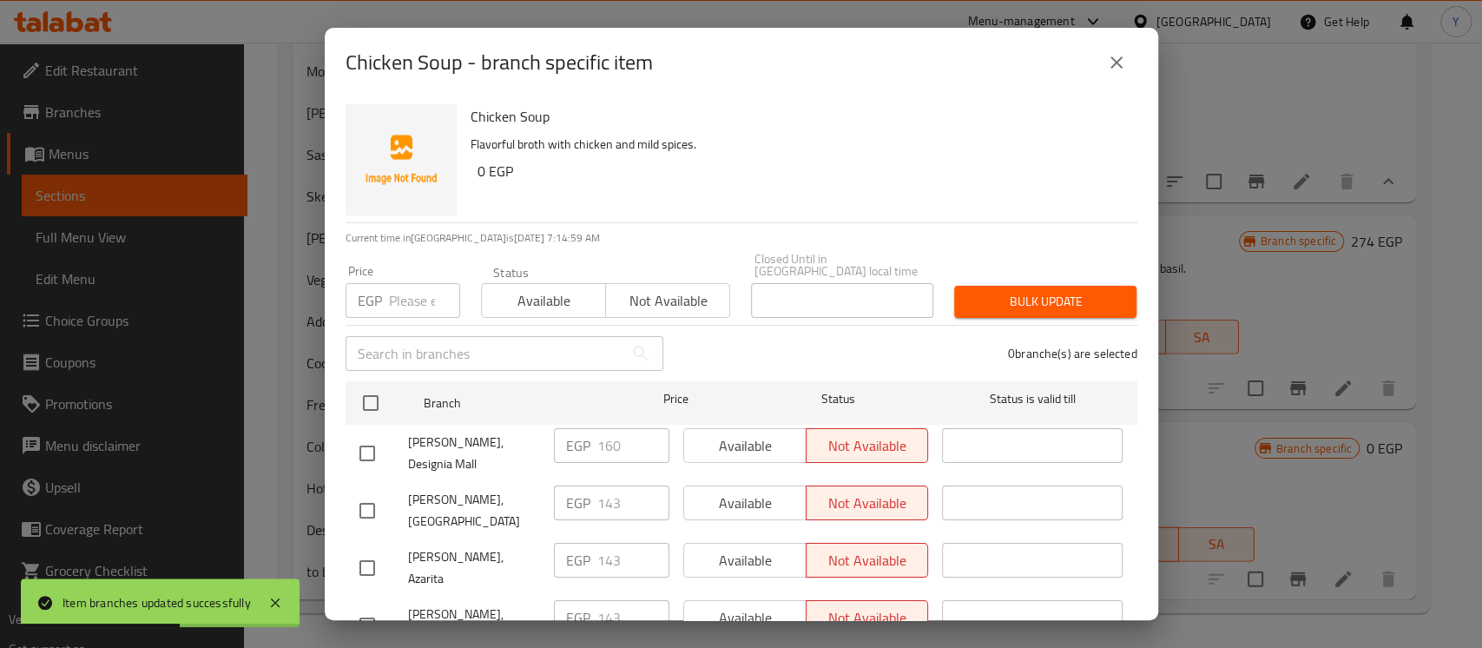
click at [378, 442] on input "checkbox" at bounding box center [367, 453] width 36 height 36
click at [597, 430] on input "160" at bounding box center [633, 445] width 72 height 35
paste input "77"
click at [1090, 192] on div "Chicken Soup Flavorful broth with chicken and mild spices. 0 EGP" at bounding box center [797, 159] width 667 height 125
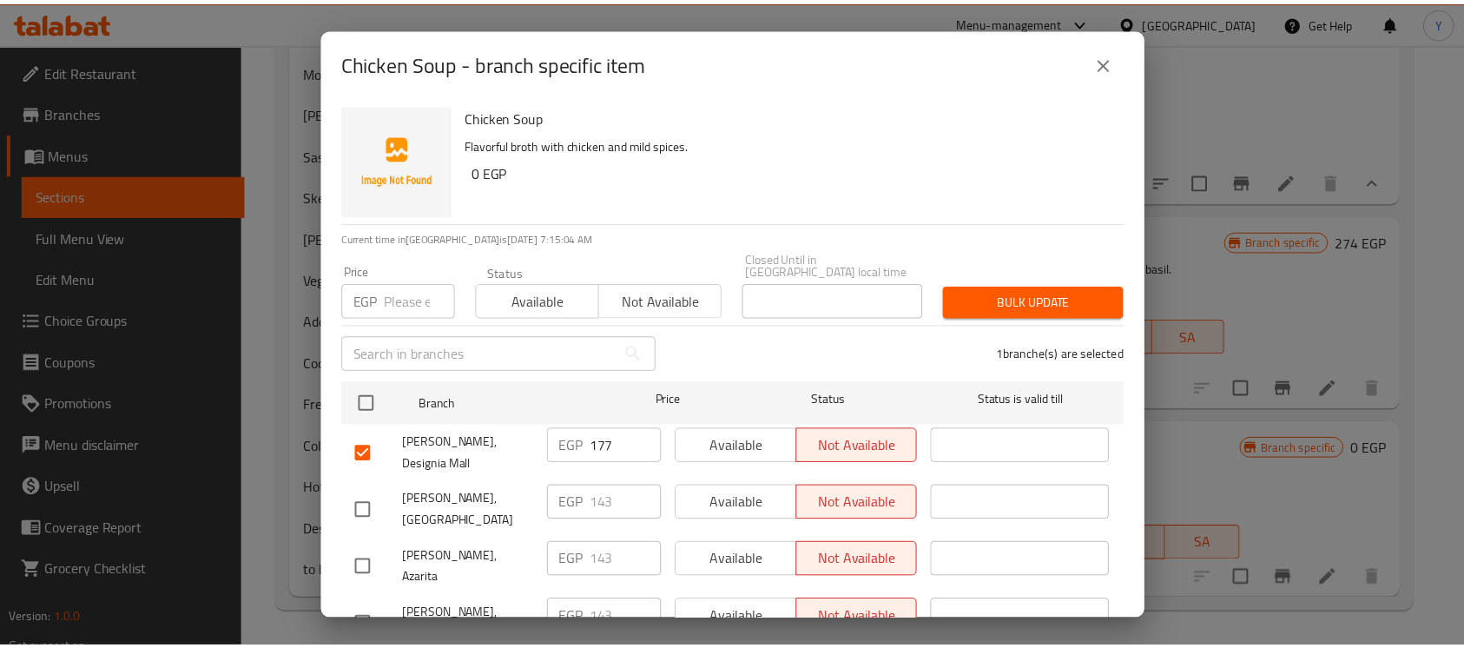
scroll to position [1684, 0]
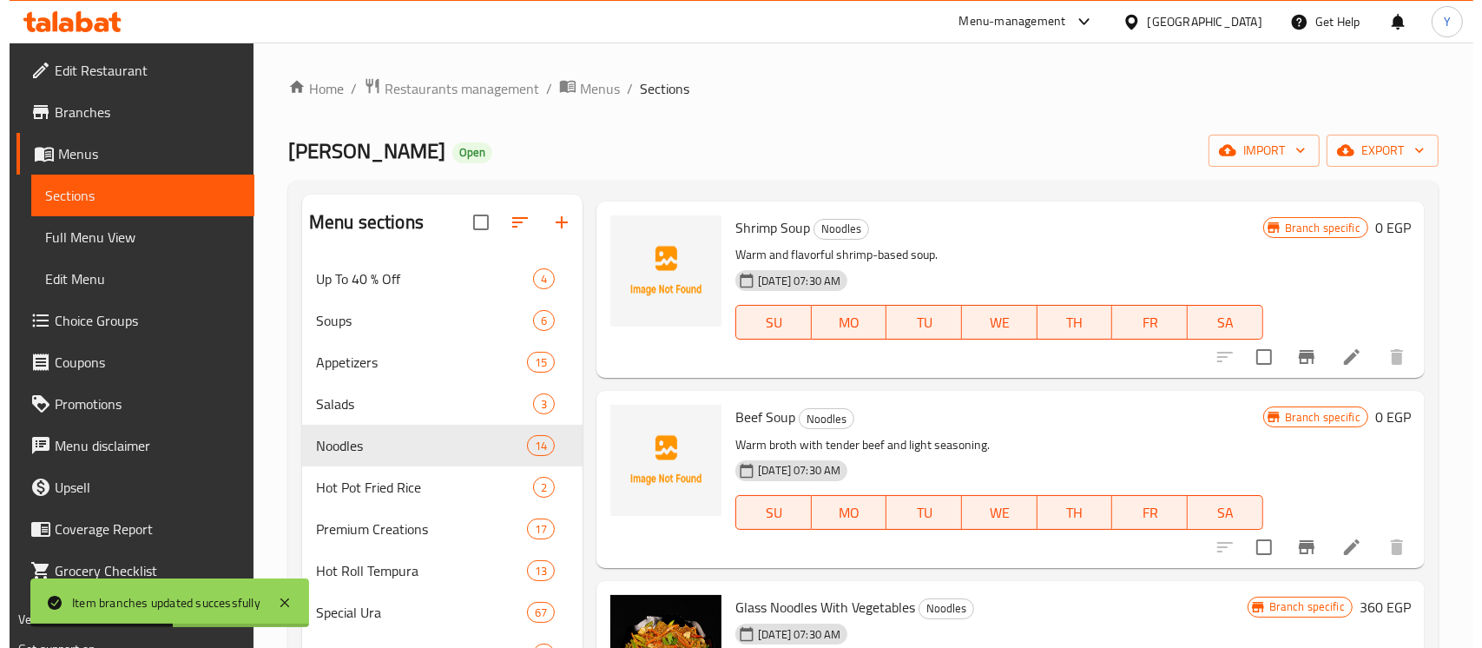
scroll to position [0, 0]
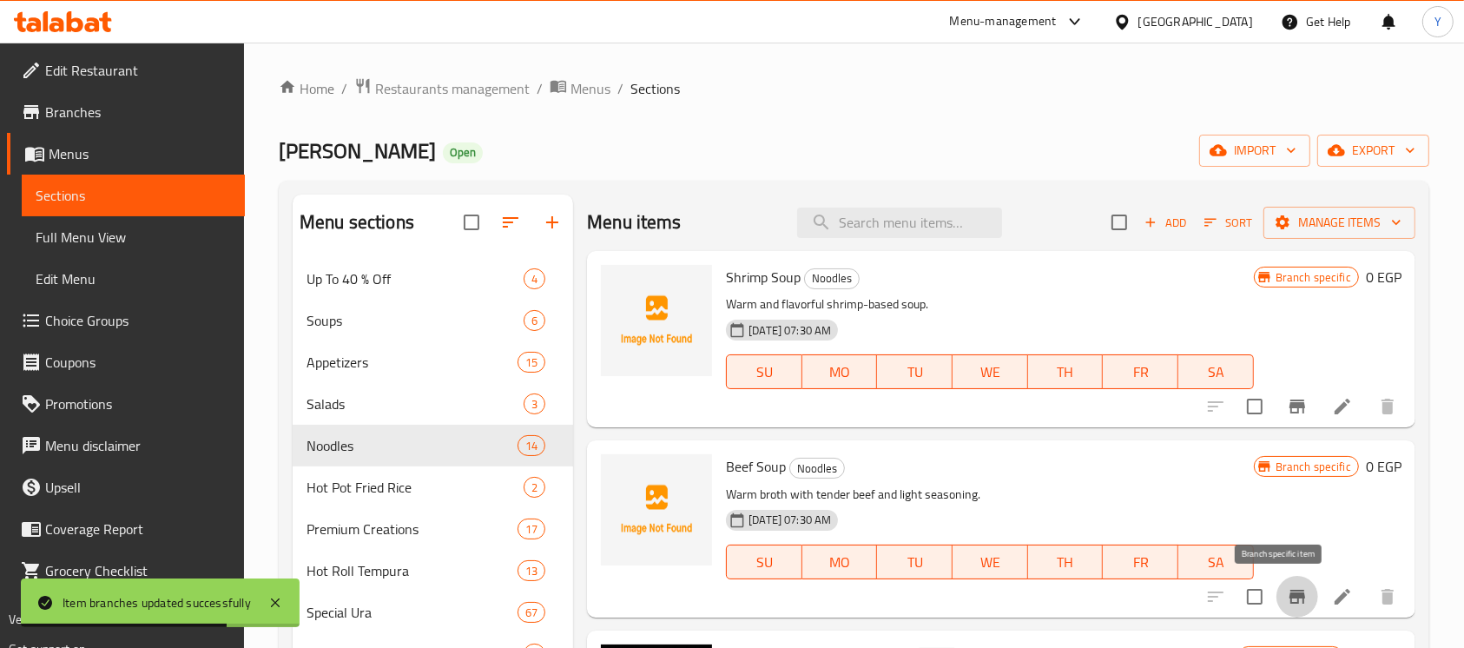
click at [1286, 601] on icon "Branch-specific-item" at bounding box center [1296, 596] width 21 height 21
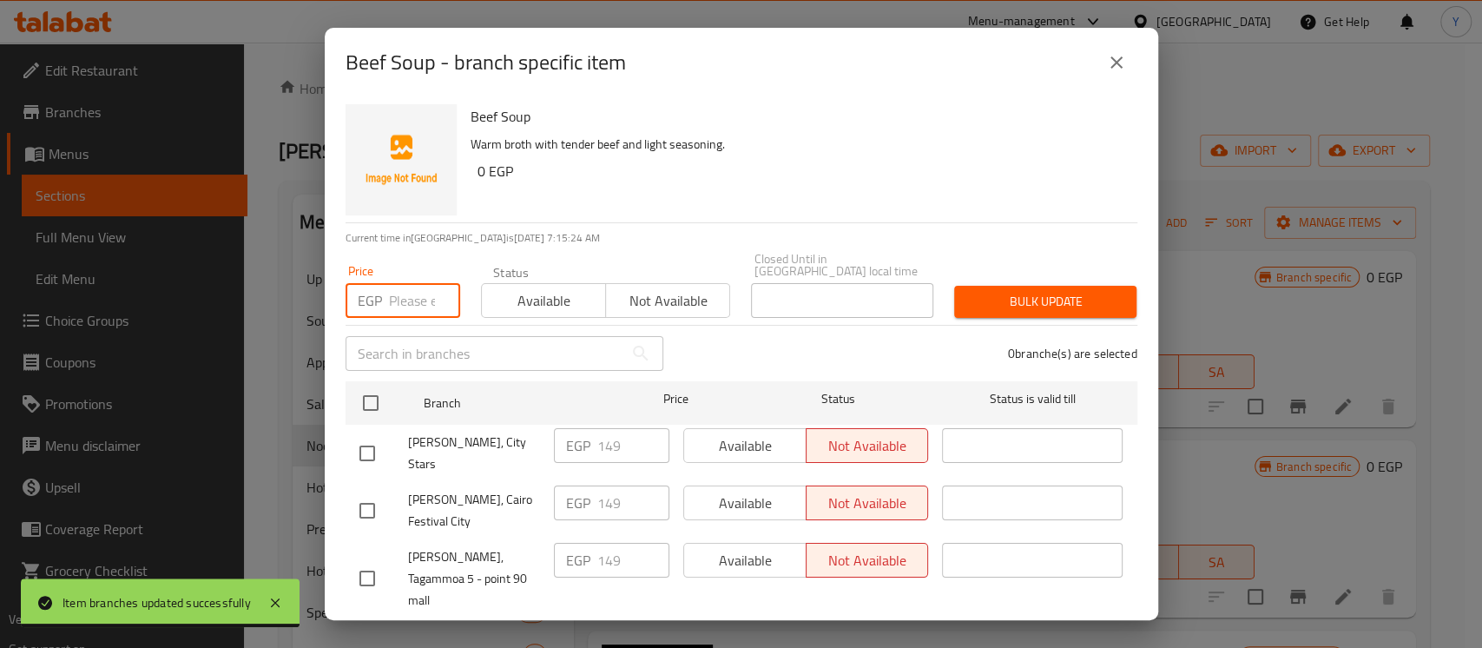
paste input "166"
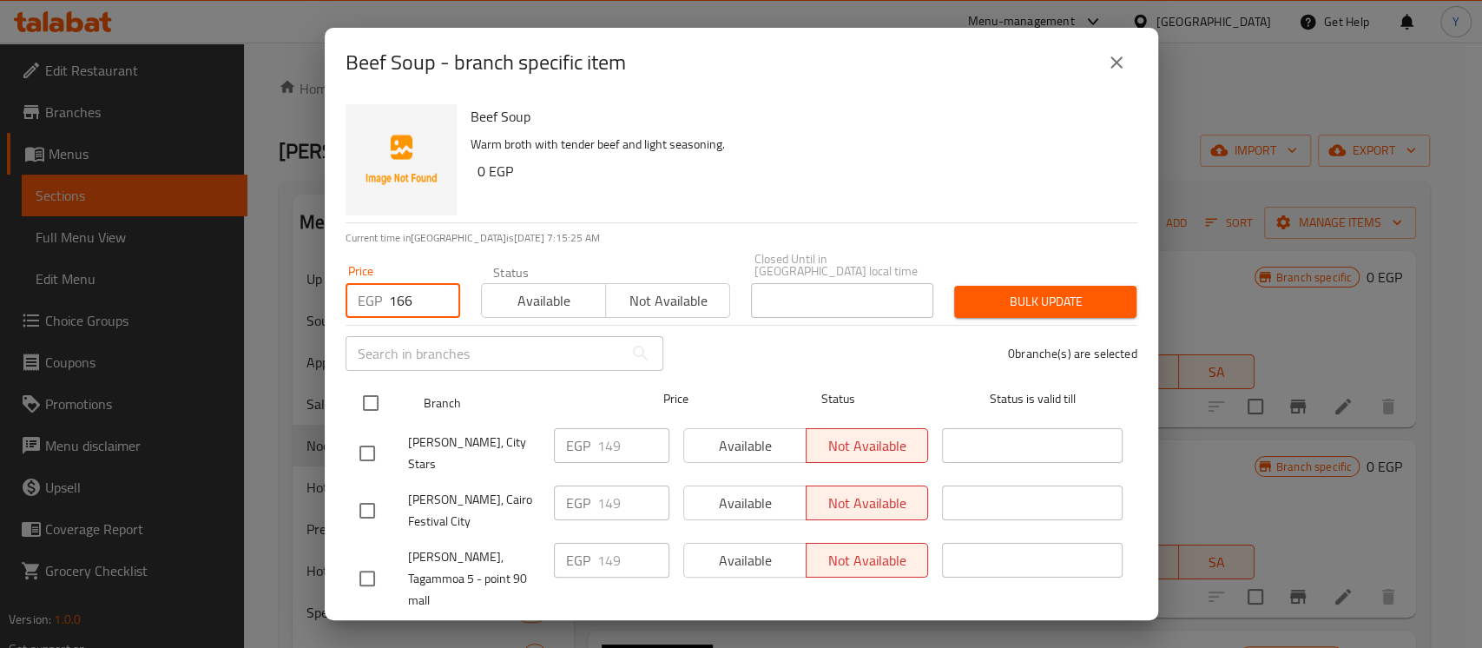
click at [371, 392] on input "checkbox" at bounding box center [370, 403] width 36 height 36
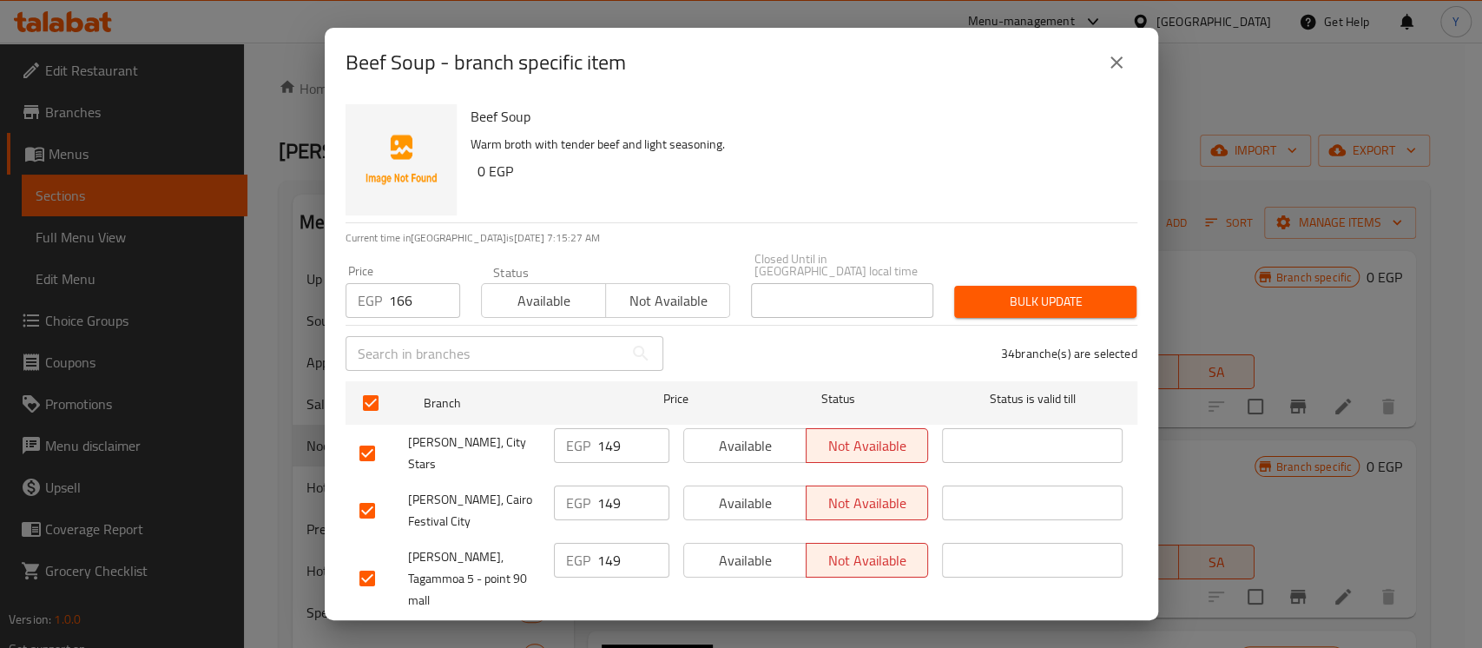
scroll to position [1471, 0]
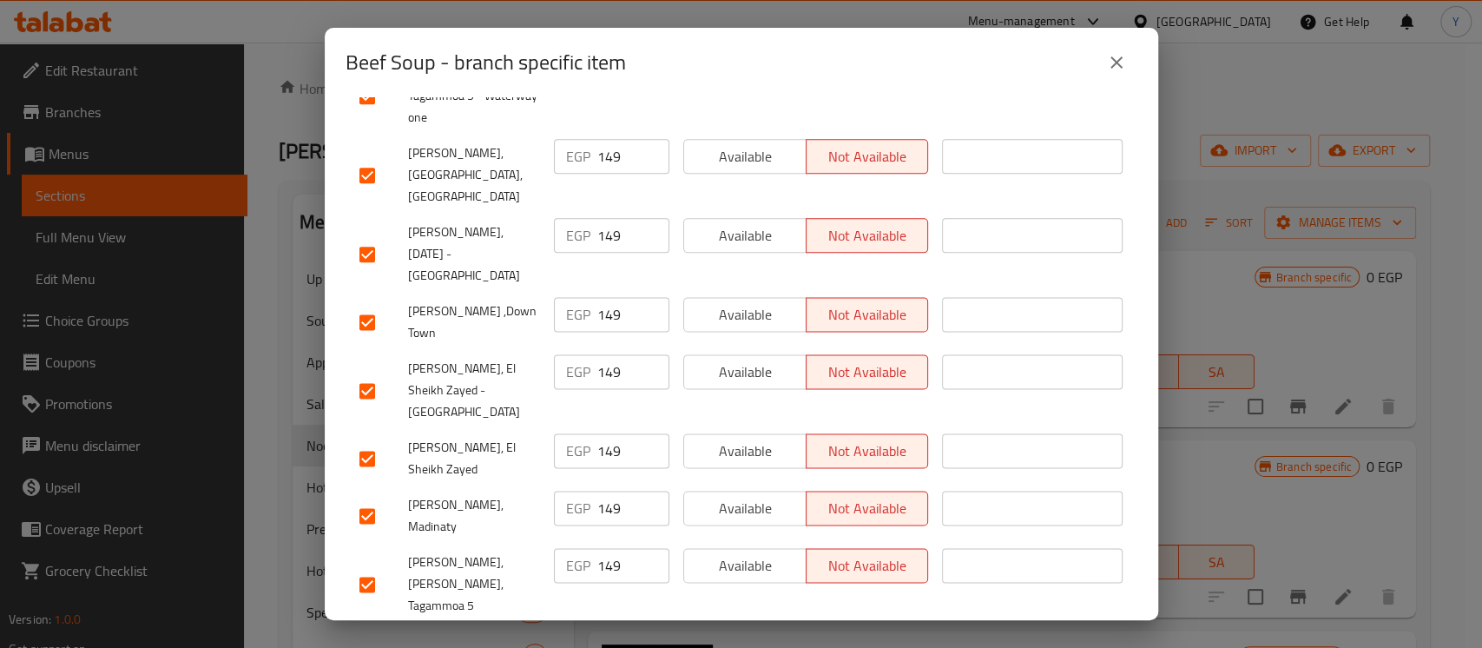
click at [365, 634] on input "checkbox" at bounding box center [367, 652] width 36 height 36
drag, startPoint x: 1168, startPoint y: 500, endPoint x: 1167, endPoint y: 544, distance: 44.3
click at [1167, 544] on div "Beef Soup - branch specific item Beef Soup Warm broth with tender beef and ligh…" at bounding box center [741, 324] width 1482 height 648
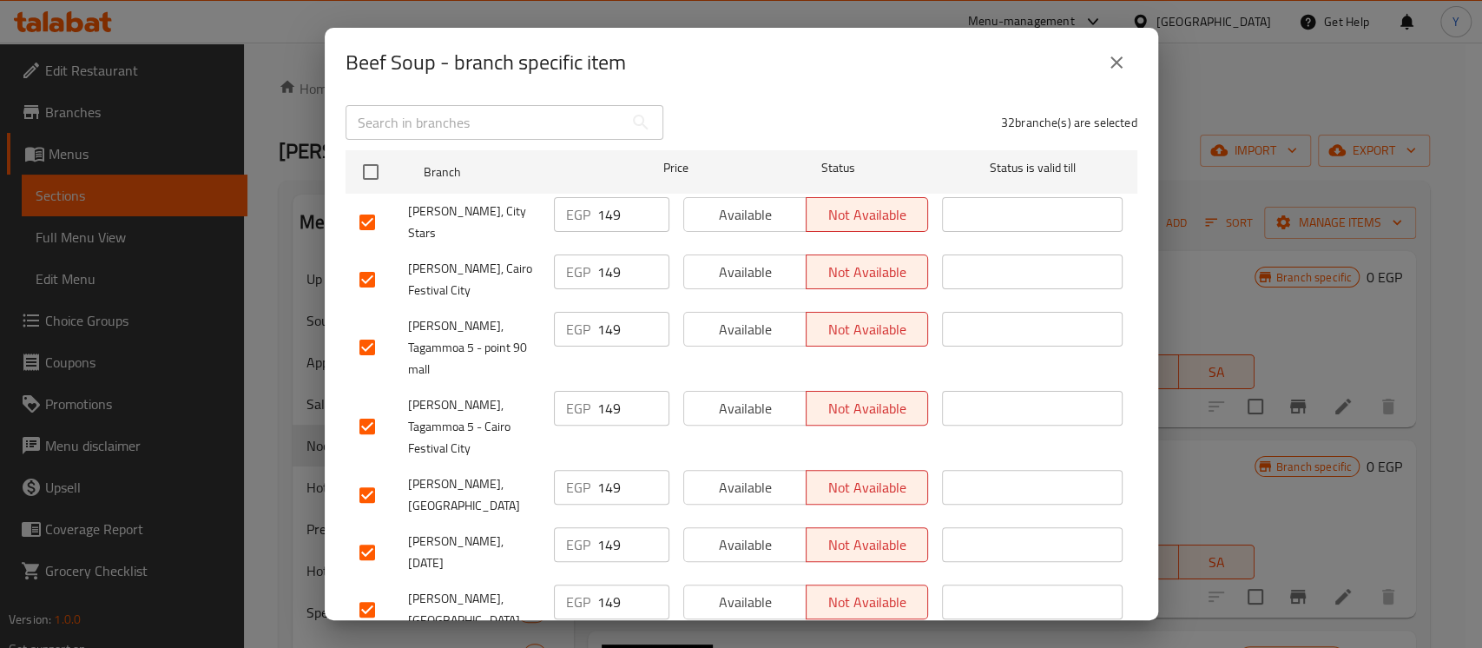
scroll to position [234, 0]
click at [366, 473] on input "checkbox" at bounding box center [367, 491] width 36 height 36
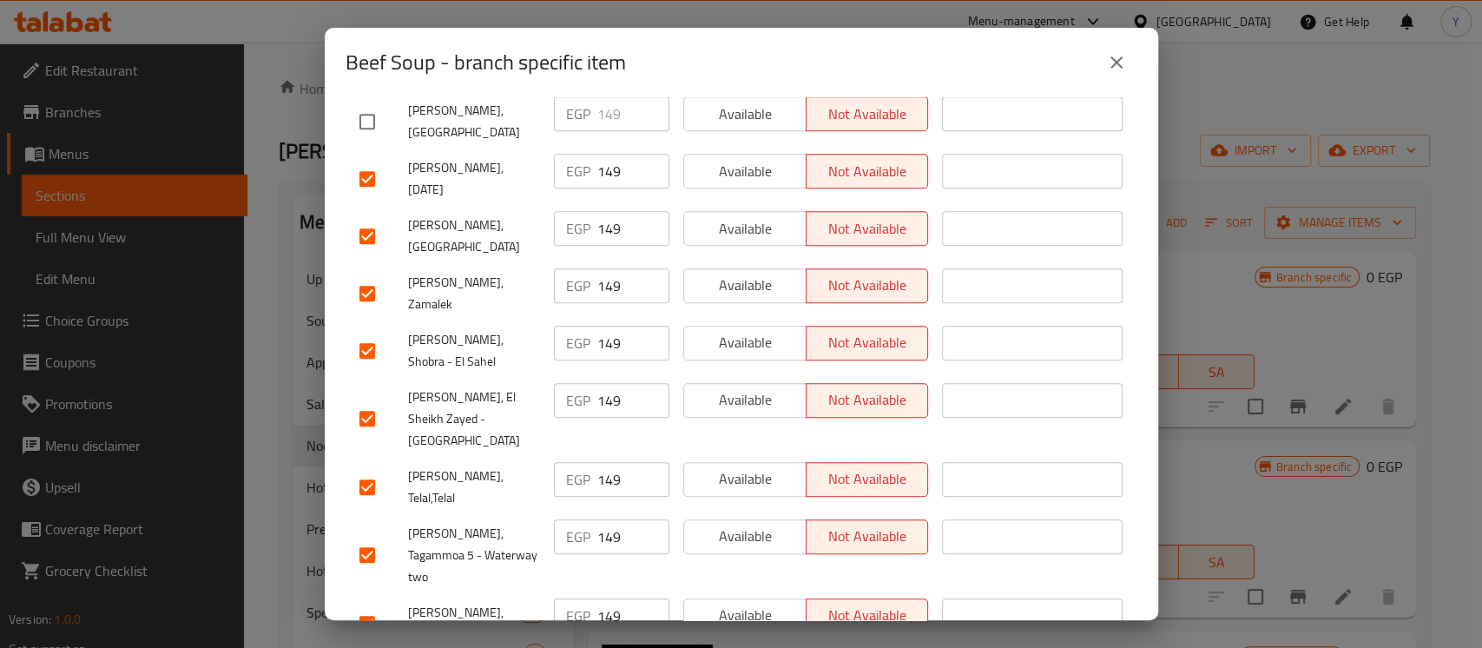
scroll to position [643, 0]
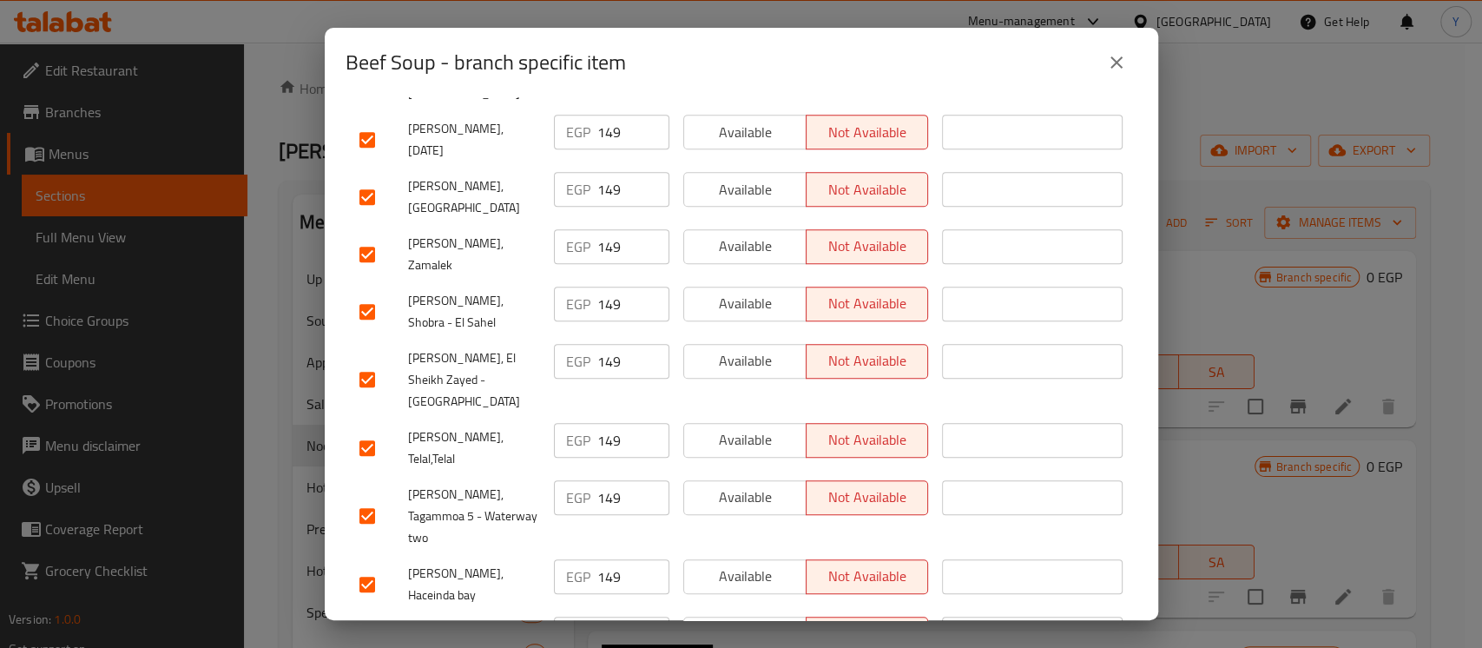
click at [379, 566] on input "checkbox" at bounding box center [367, 584] width 36 height 36
click at [367, 623] on input "checkbox" at bounding box center [367, 641] width 36 height 36
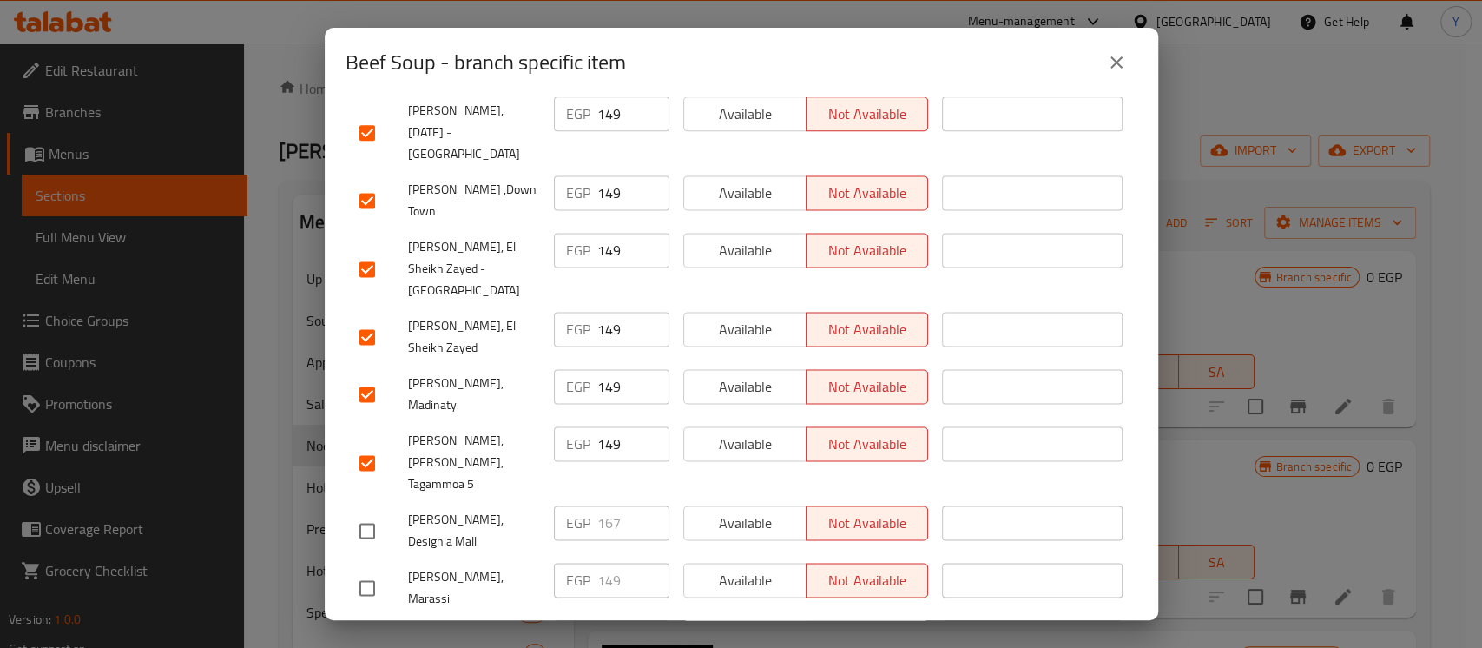
scroll to position [1597, 0]
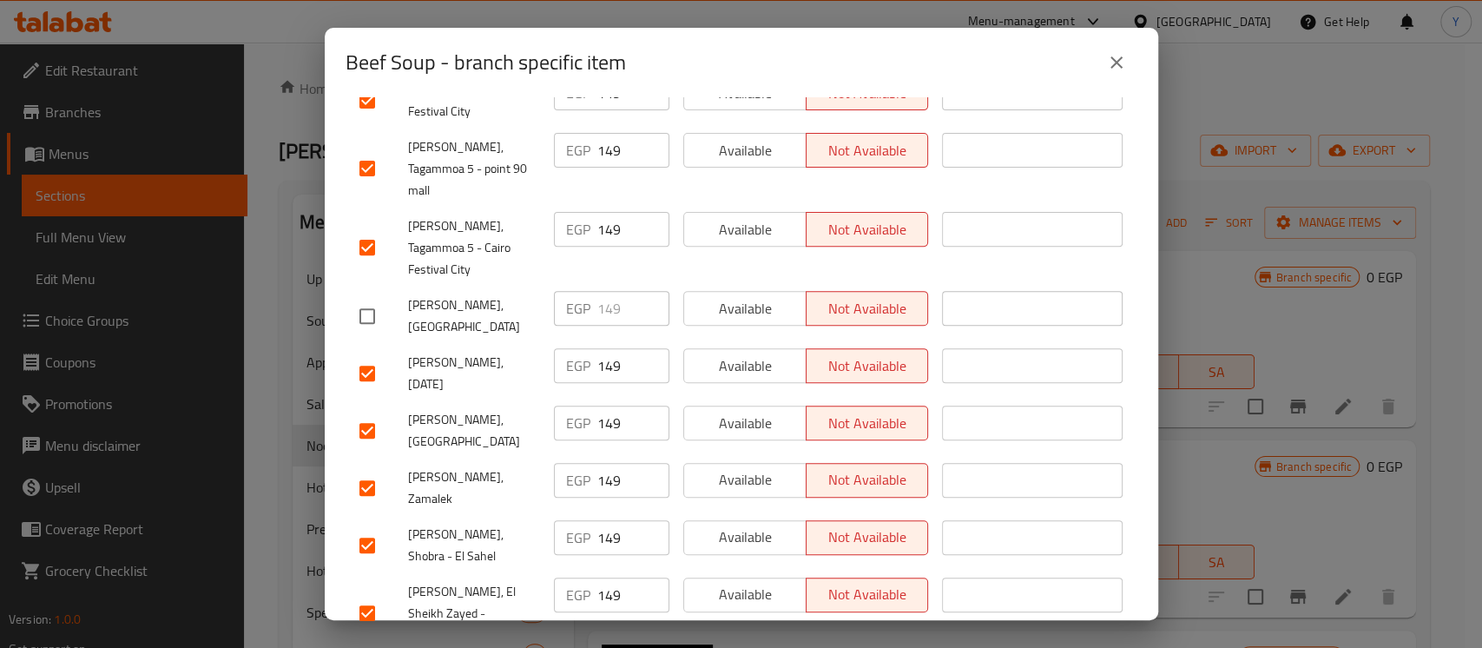
scroll to position [0, 0]
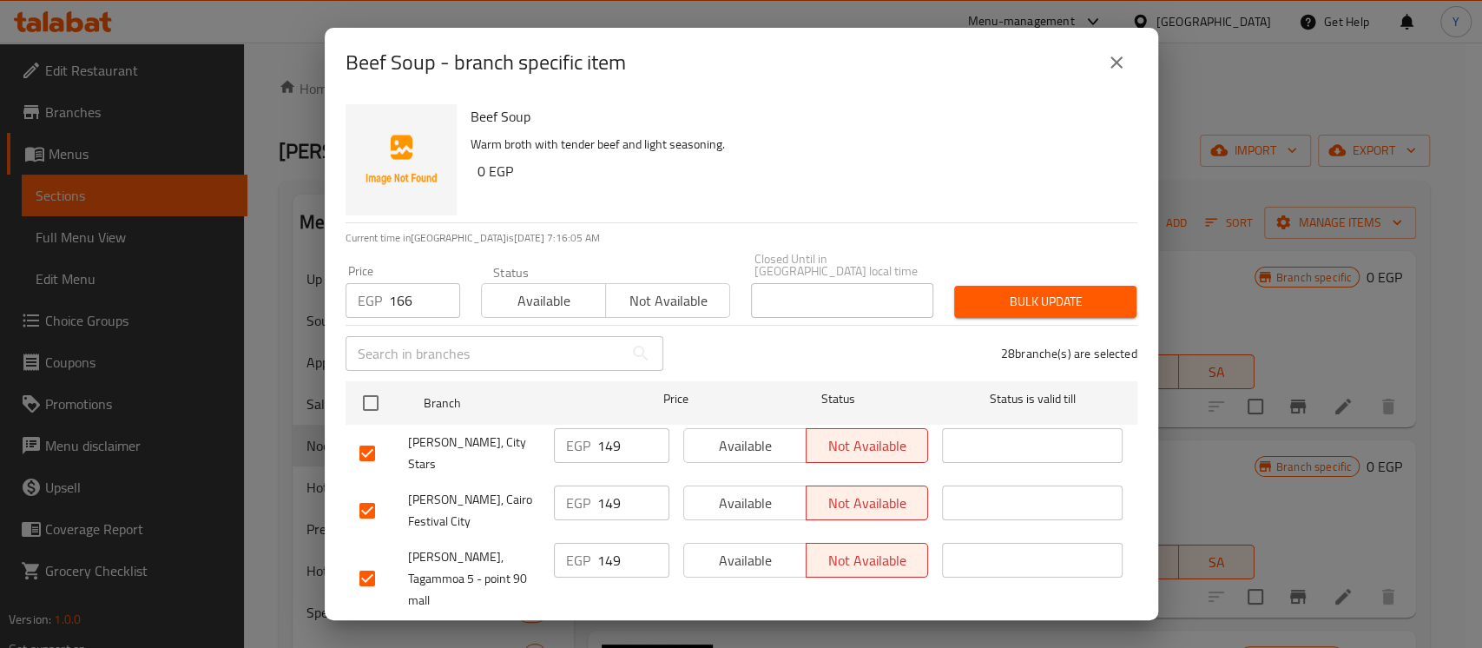
click at [1012, 291] on span "Bulk update" at bounding box center [1045, 302] width 155 height 22
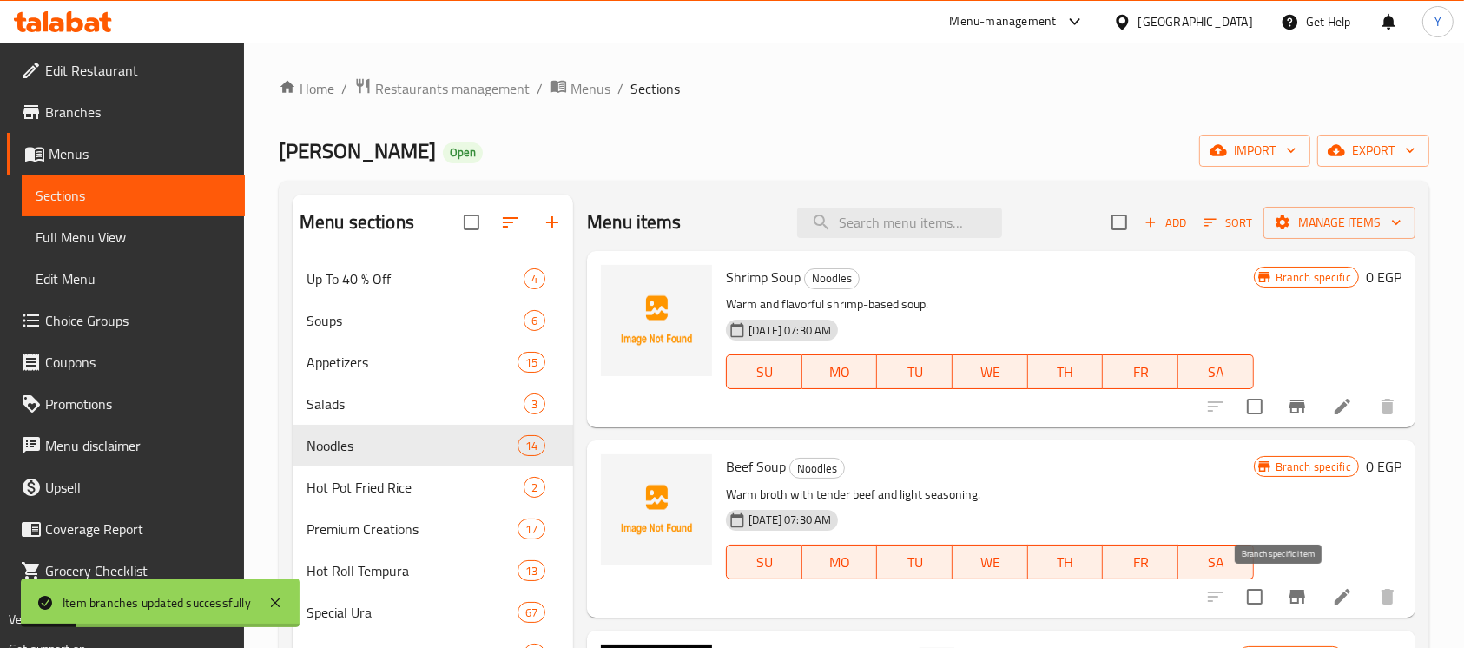
click at [1276, 589] on button "Branch-specific-item" at bounding box center [1297, 597] width 42 height 42
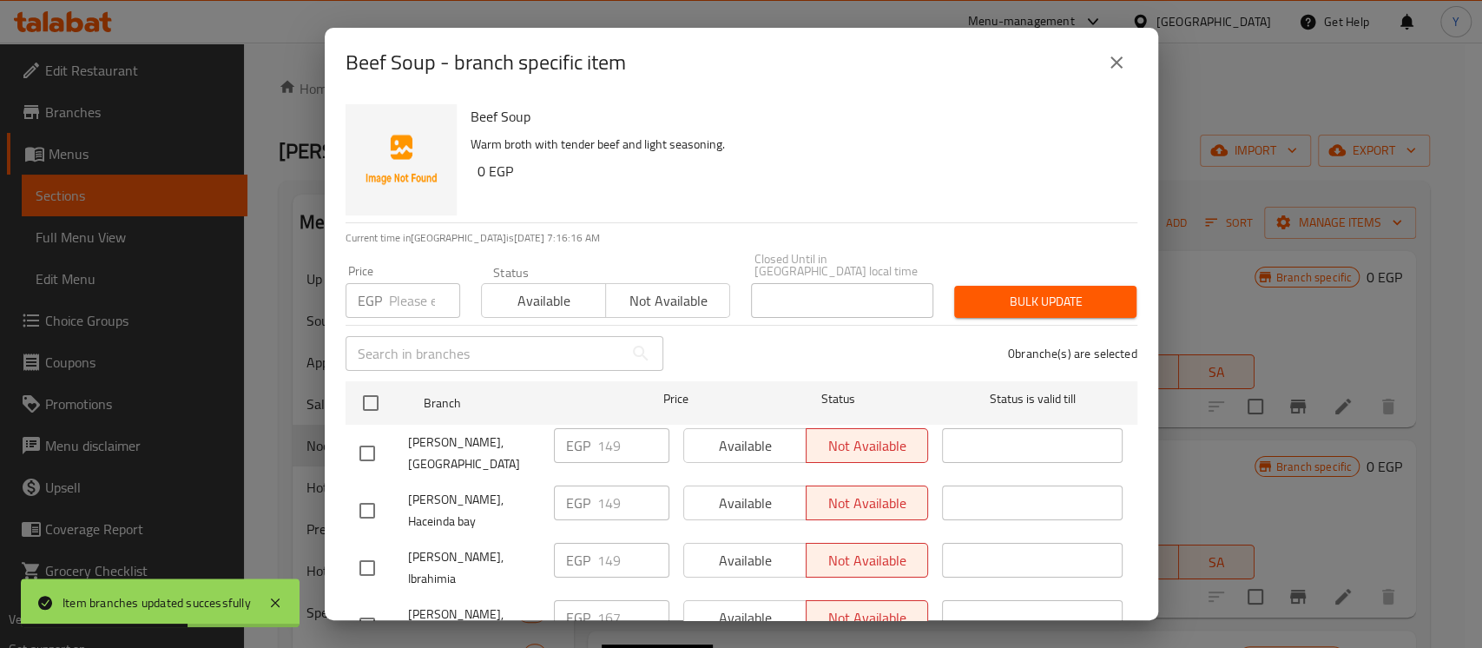
click at [378, 607] on input "checkbox" at bounding box center [367, 625] width 36 height 36
click at [606, 600] on input "167" at bounding box center [633, 617] width 72 height 35
paste input "83"
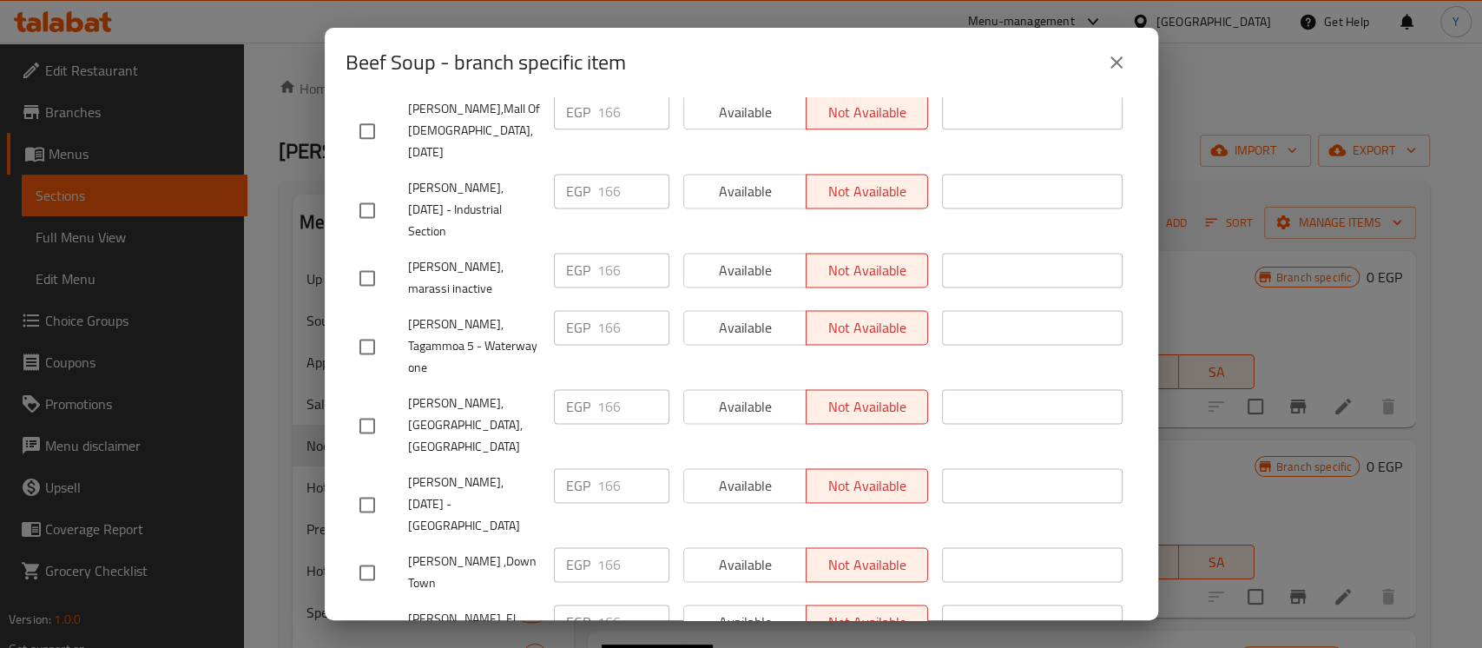
scroll to position [1684, 0]
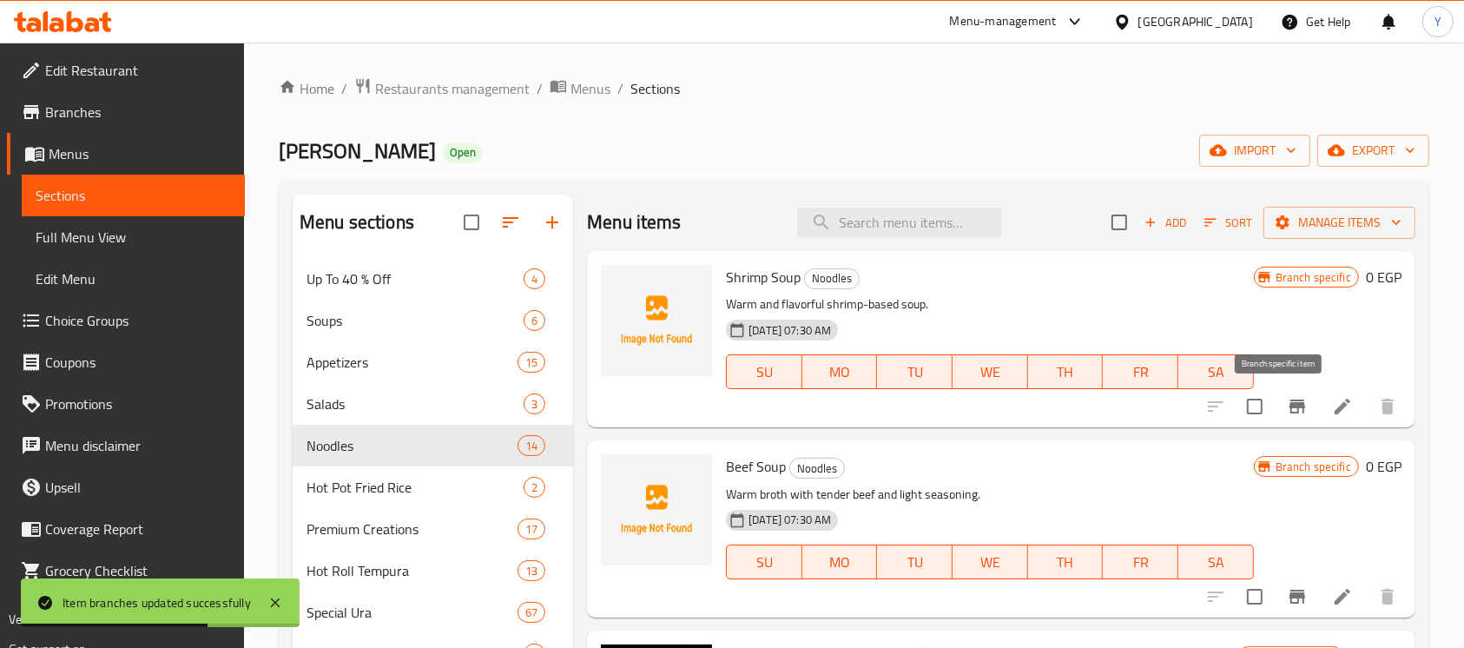
click at [1291, 414] on button "Branch-specific-item" at bounding box center [1297, 406] width 42 height 42
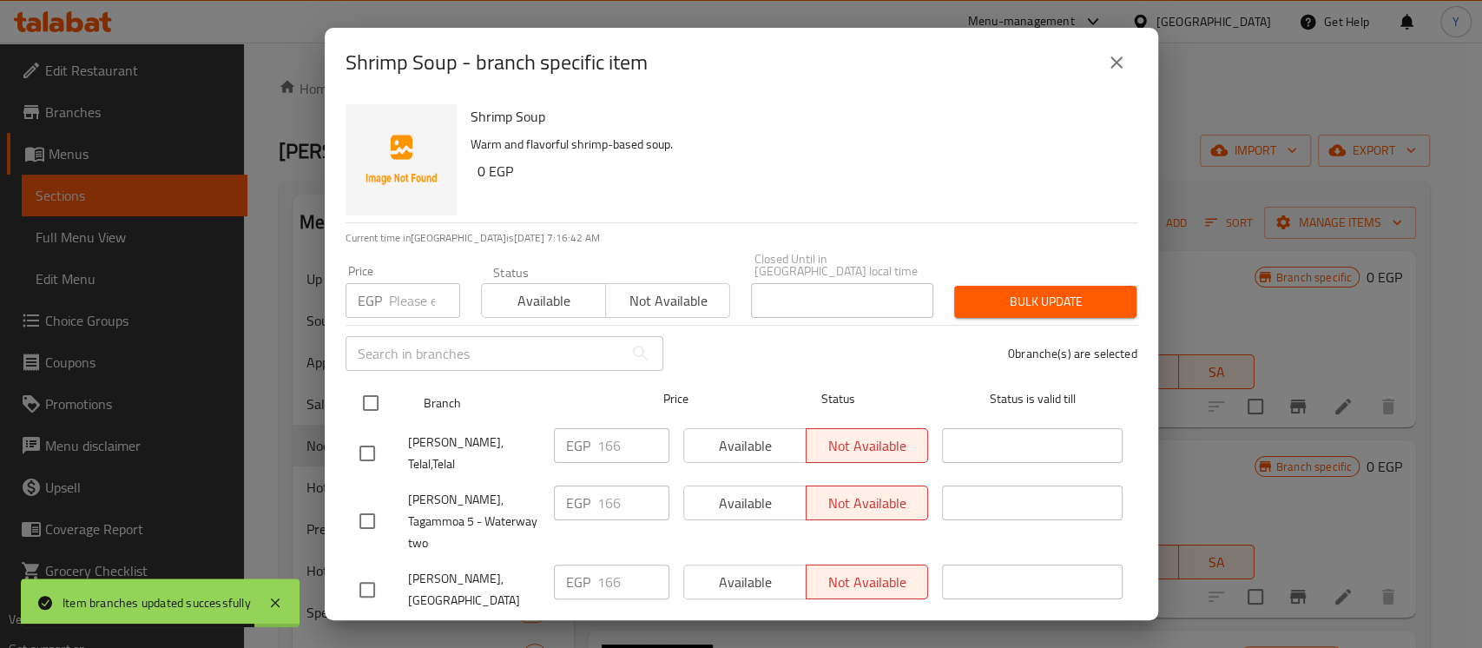
click at [368, 394] on input "checkbox" at bounding box center [370, 403] width 36 height 36
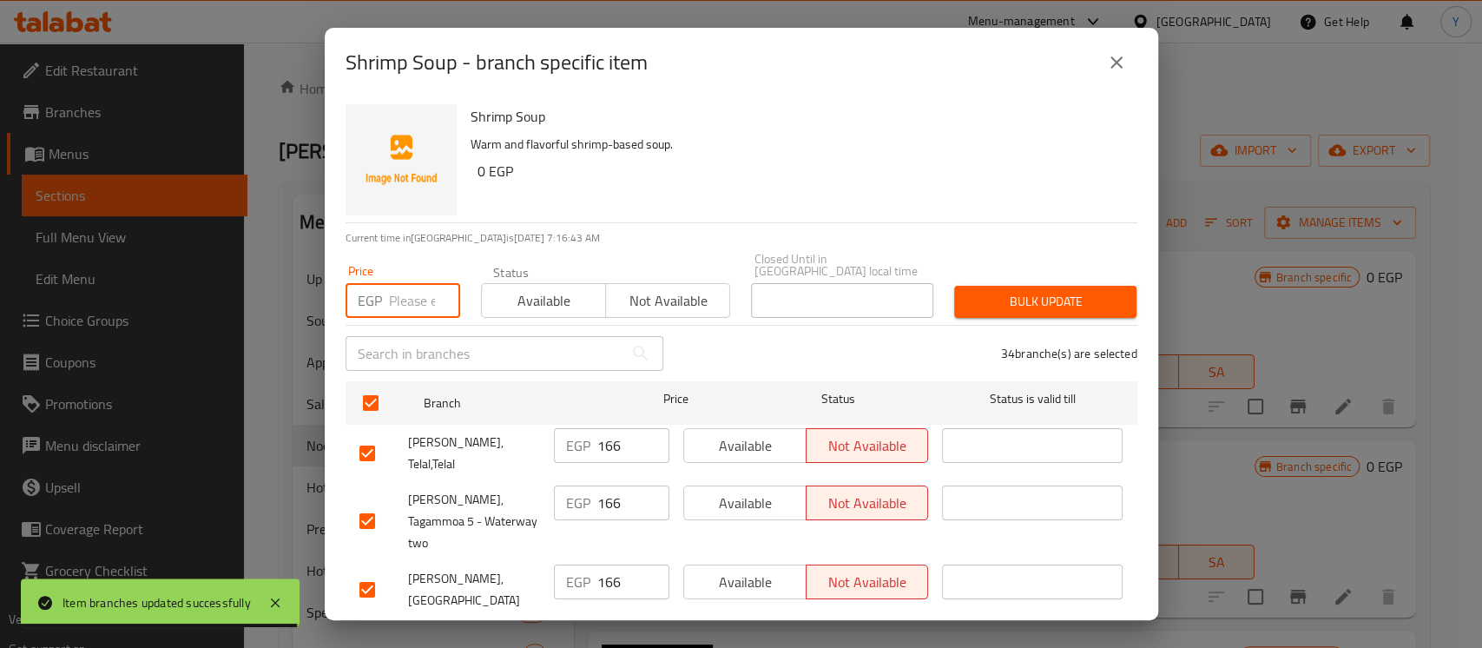
paste input "183"
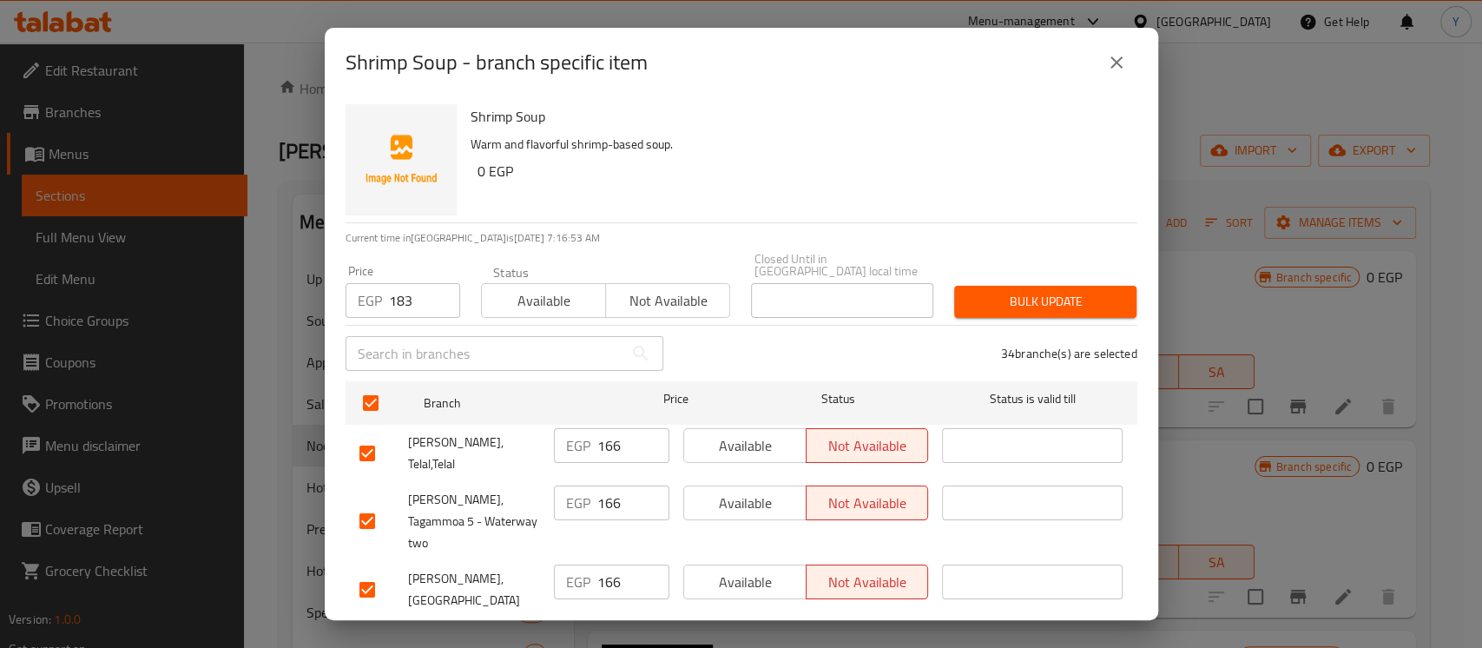
scroll to position [725, 0]
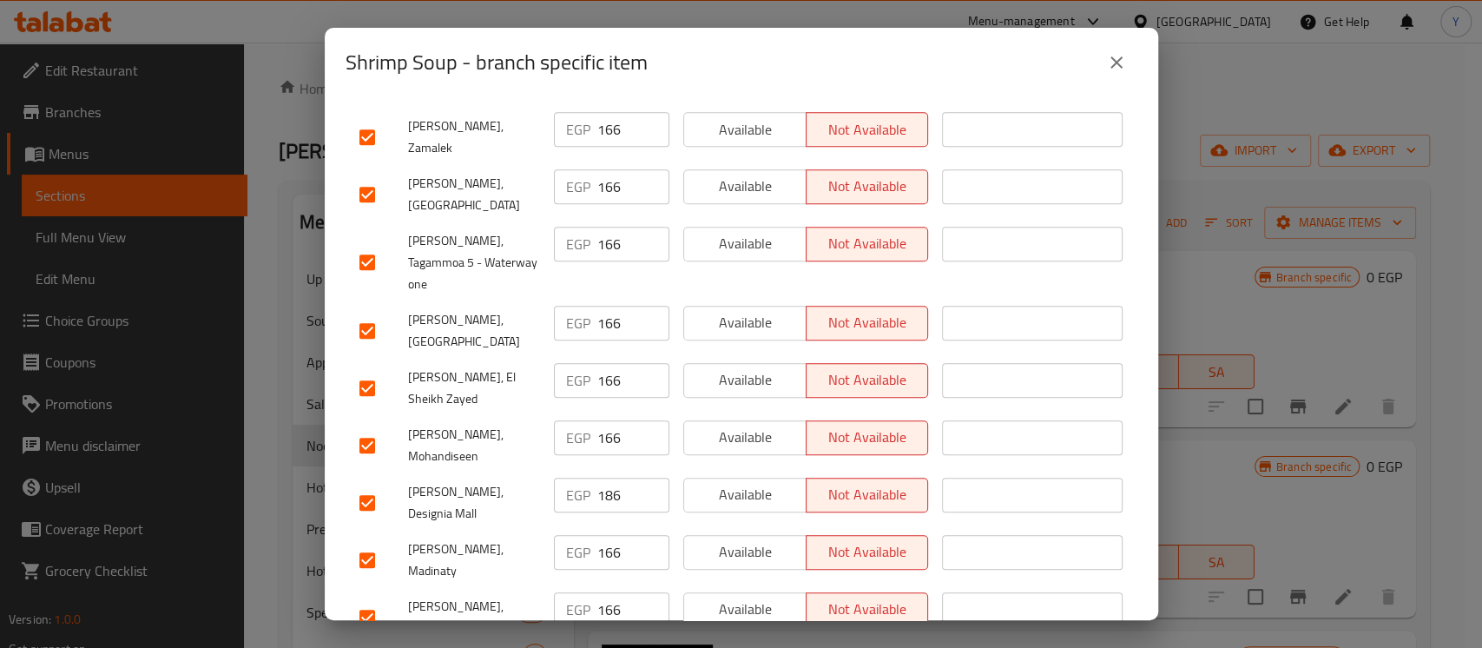
click at [365, 484] on input "checkbox" at bounding box center [367, 502] width 36 height 36
click at [374, 599] on input "checkbox" at bounding box center [367, 617] width 36 height 36
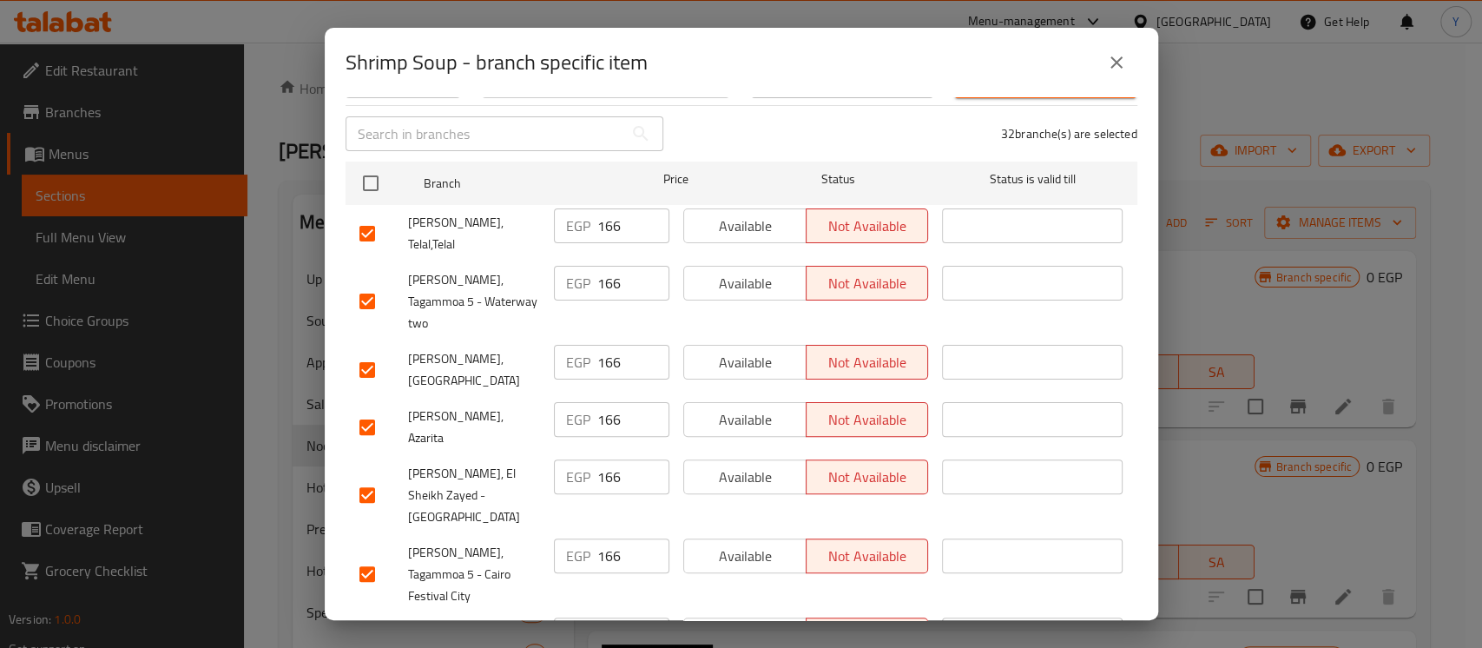
click at [368, 409] on input "checkbox" at bounding box center [367, 427] width 36 height 36
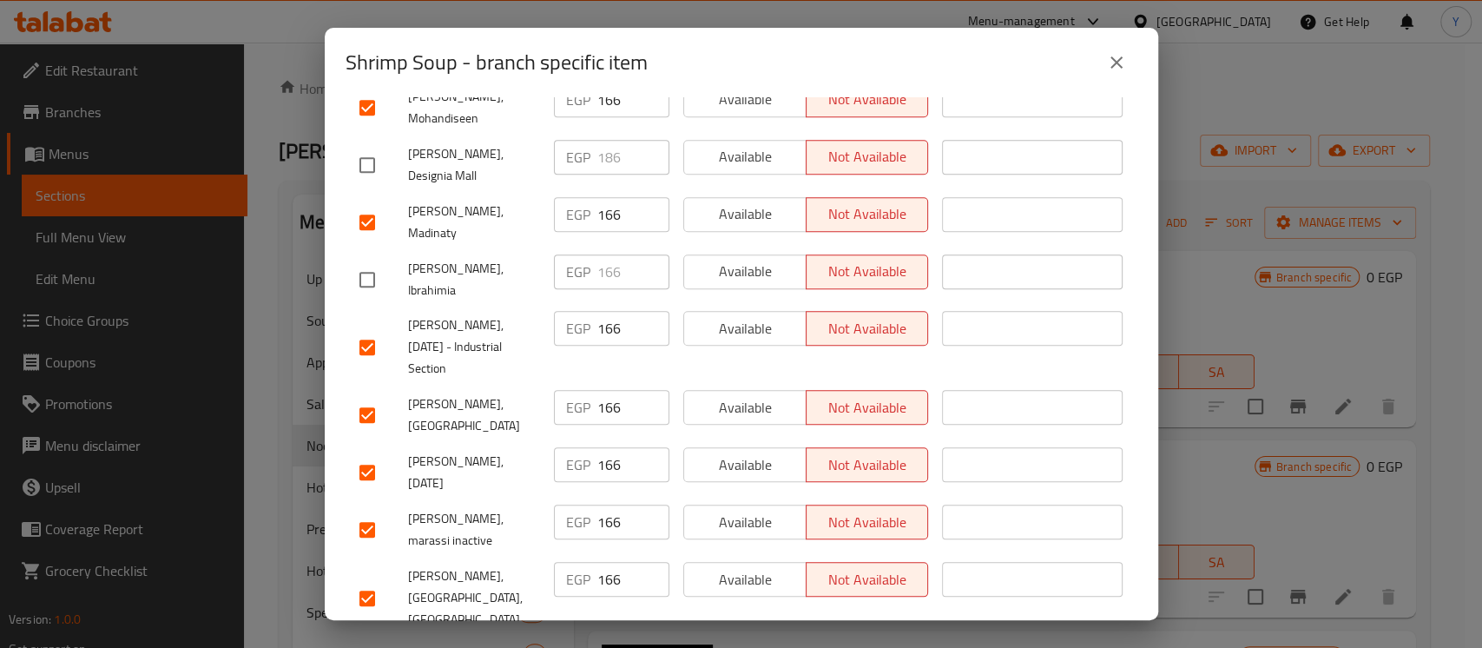
click at [365, 511] on input "checkbox" at bounding box center [367, 529] width 36 height 36
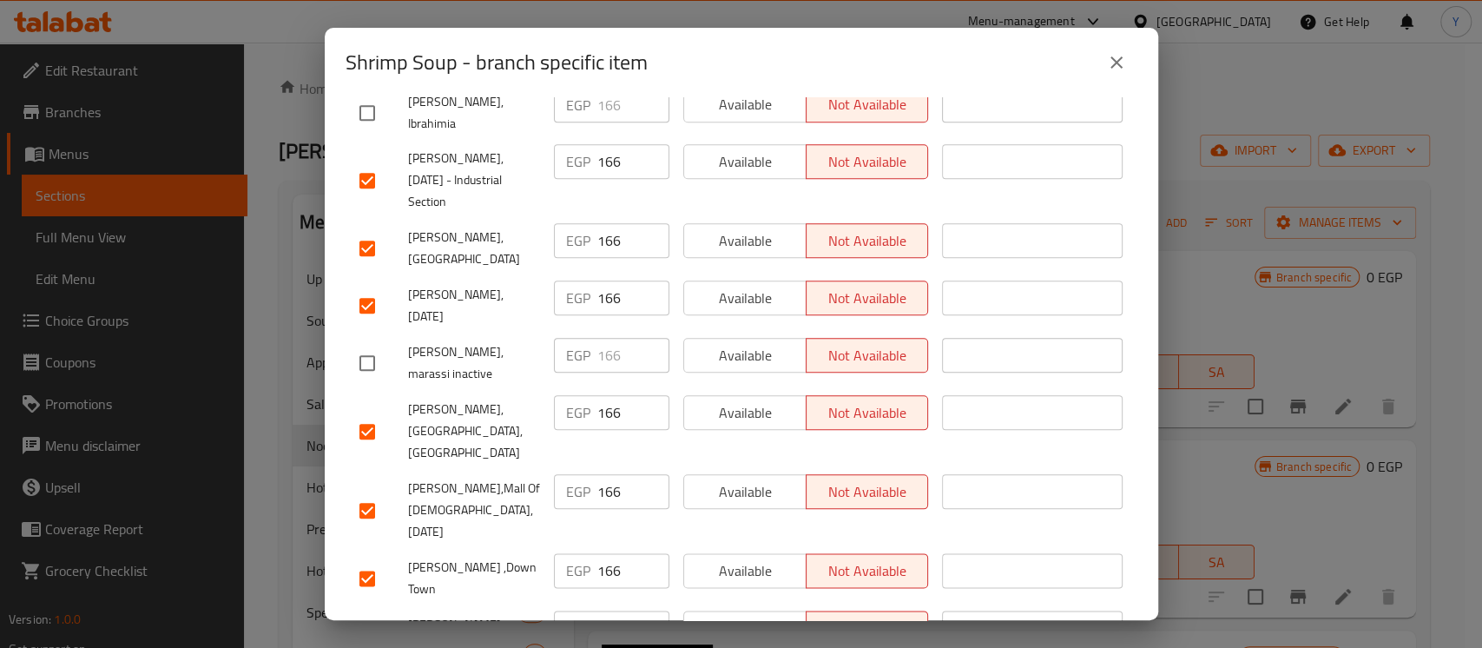
scroll to position [1367, 0]
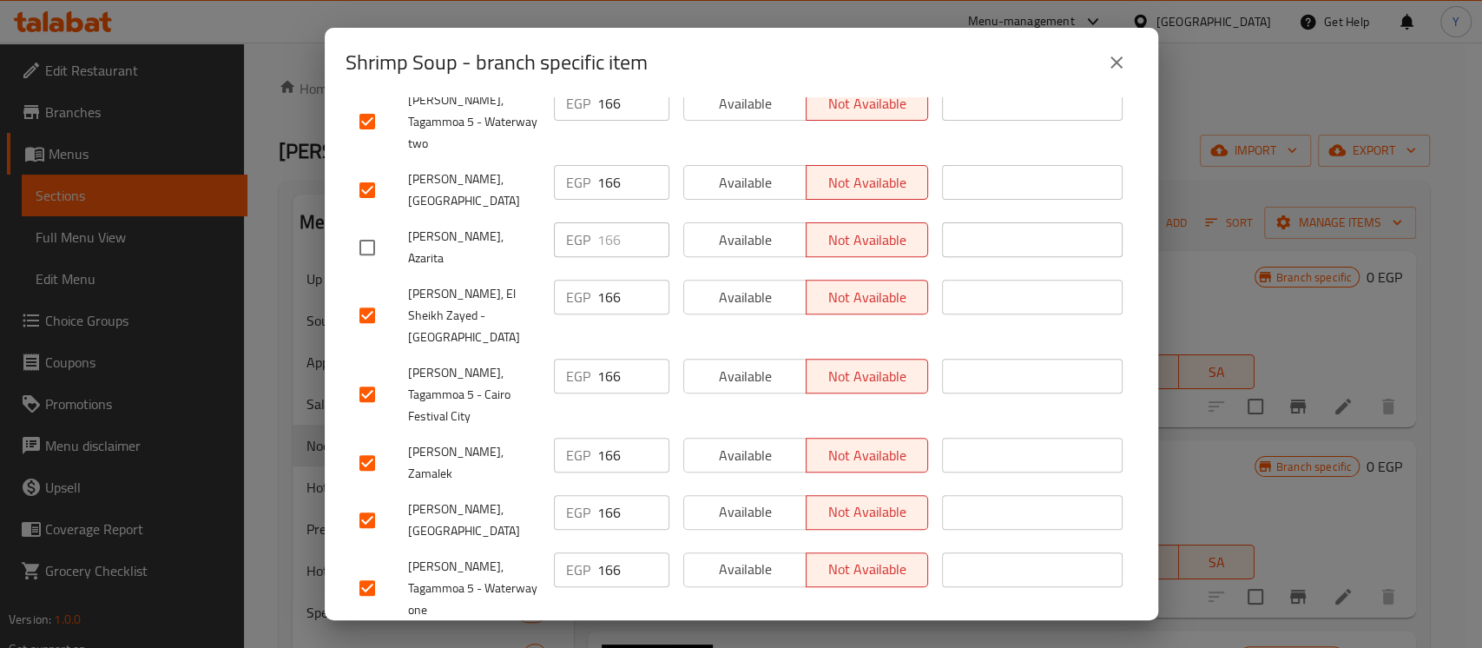
scroll to position [0, 0]
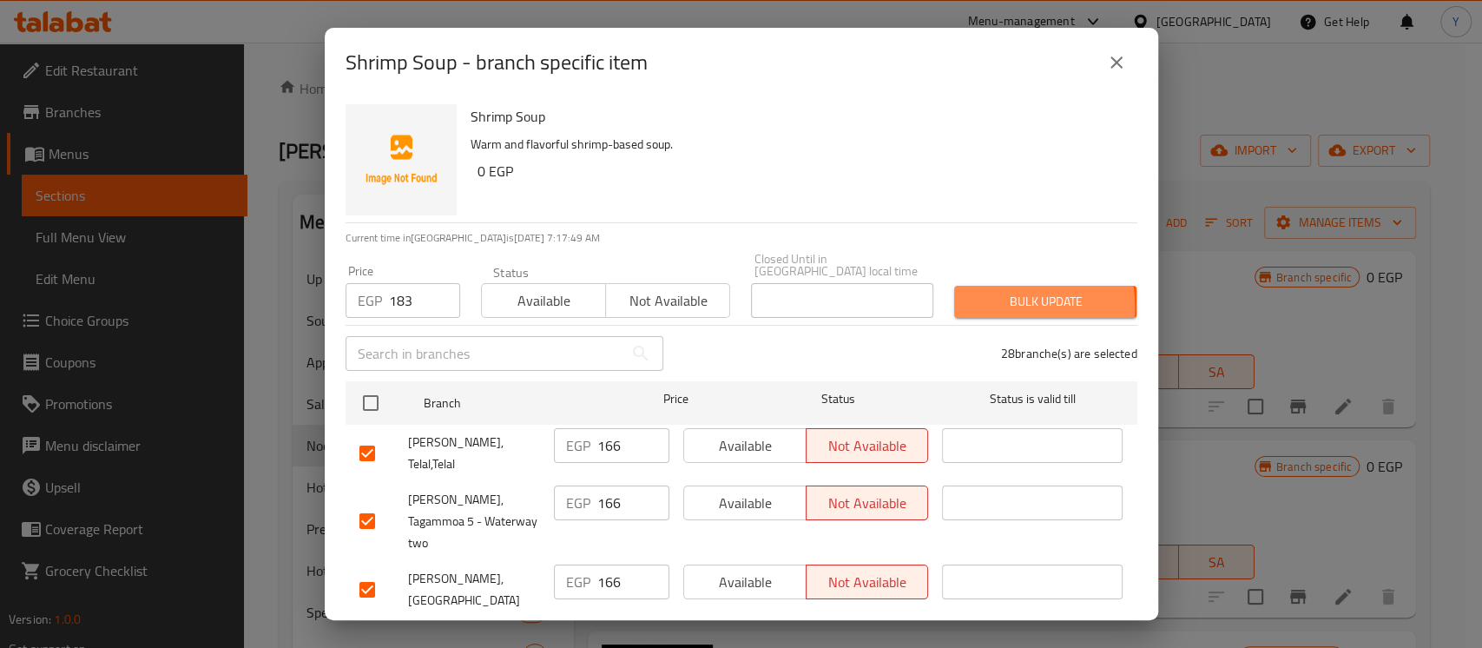
click at [968, 295] on span "Bulk update" at bounding box center [1045, 302] width 155 height 22
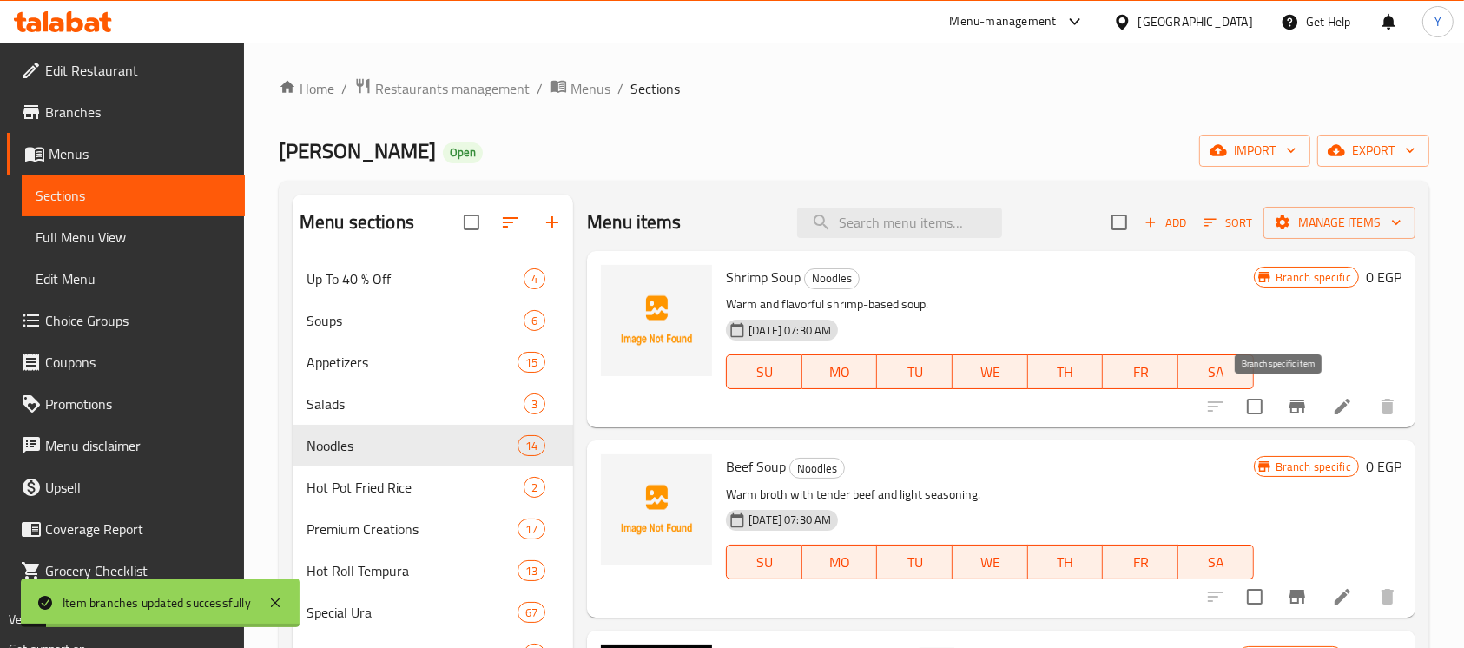
click at [1286, 401] on icon "Branch-specific-item" at bounding box center [1296, 406] width 21 height 21
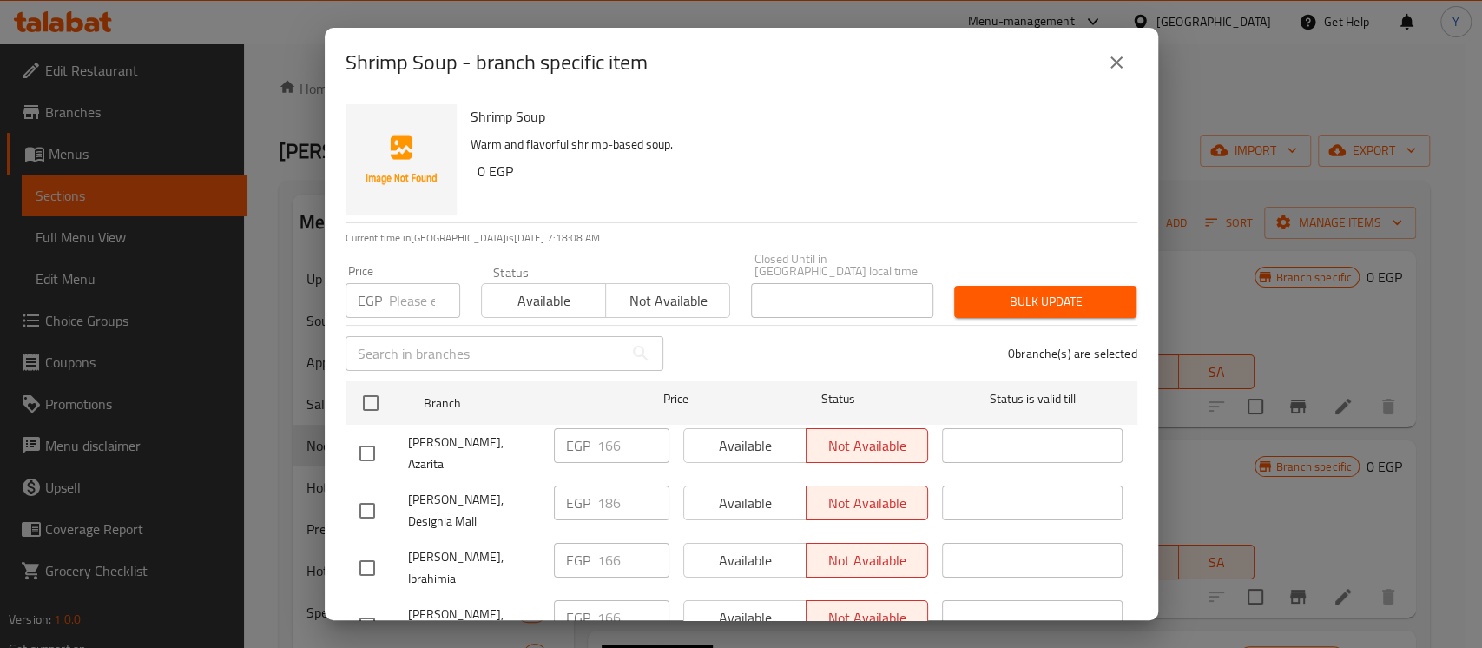
click at [375, 492] on input "checkbox" at bounding box center [367, 510] width 36 height 36
click at [597, 485] on input "186" at bounding box center [633, 502] width 72 height 35
click at [608, 485] on input "186" at bounding box center [633, 502] width 72 height 35
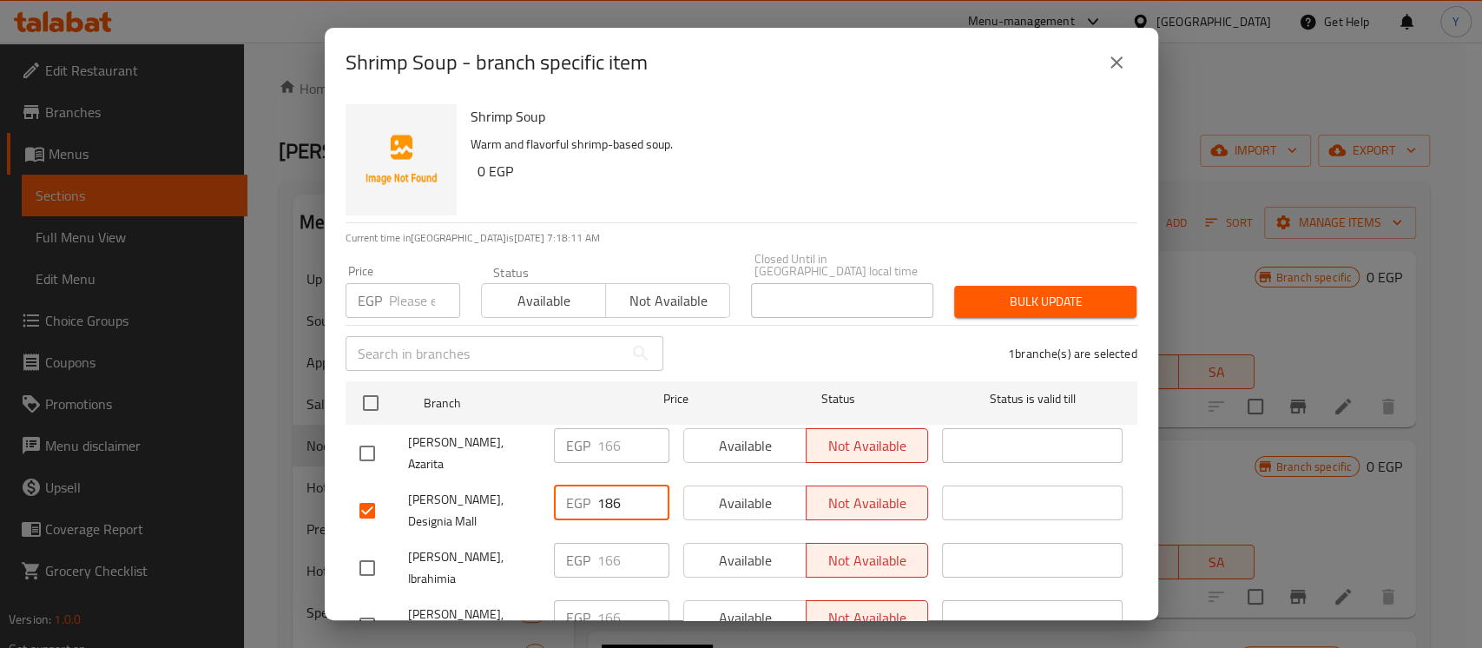
click at [608, 485] on input "186" at bounding box center [633, 502] width 72 height 35
paste input "20"
click at [967, 190] on div "Shrimp Soup Warm and flavorful shrimp-based soup. 0 EGP" at bounding box center [797, 159] width 667 height 125
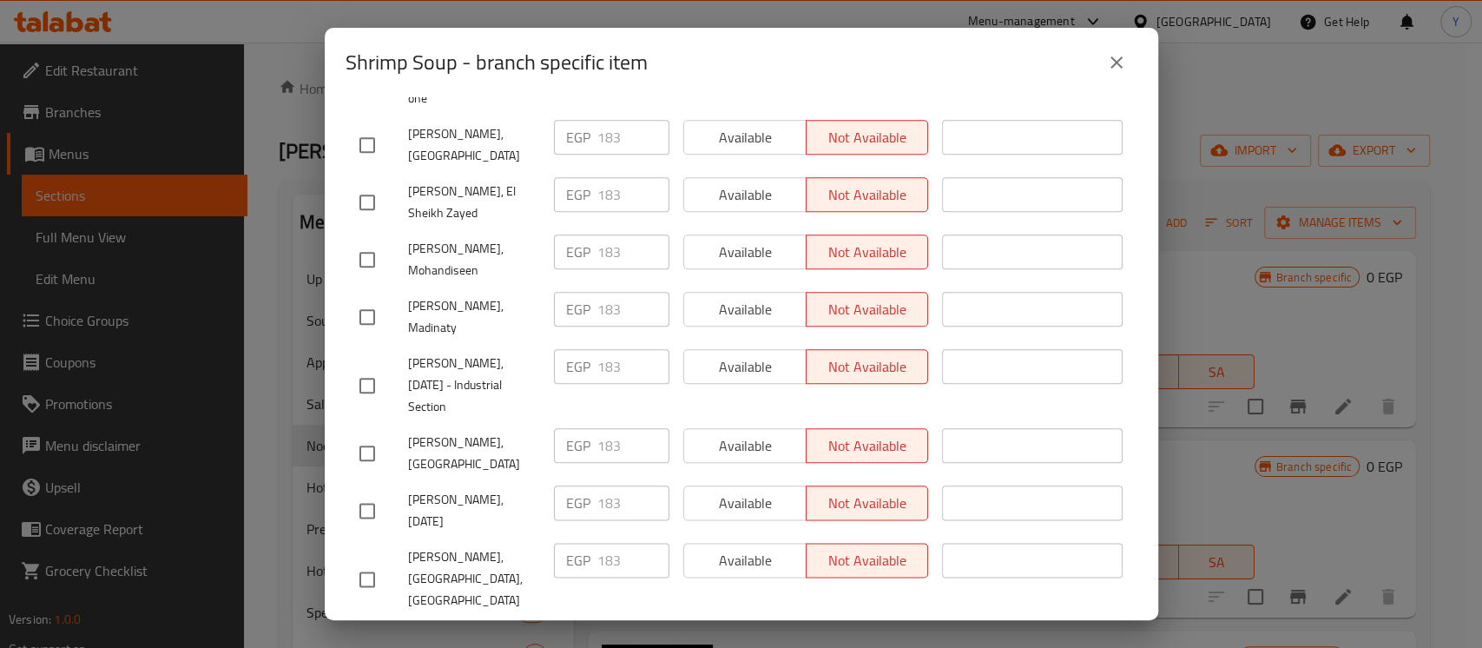
scroll to position [1684, 0]
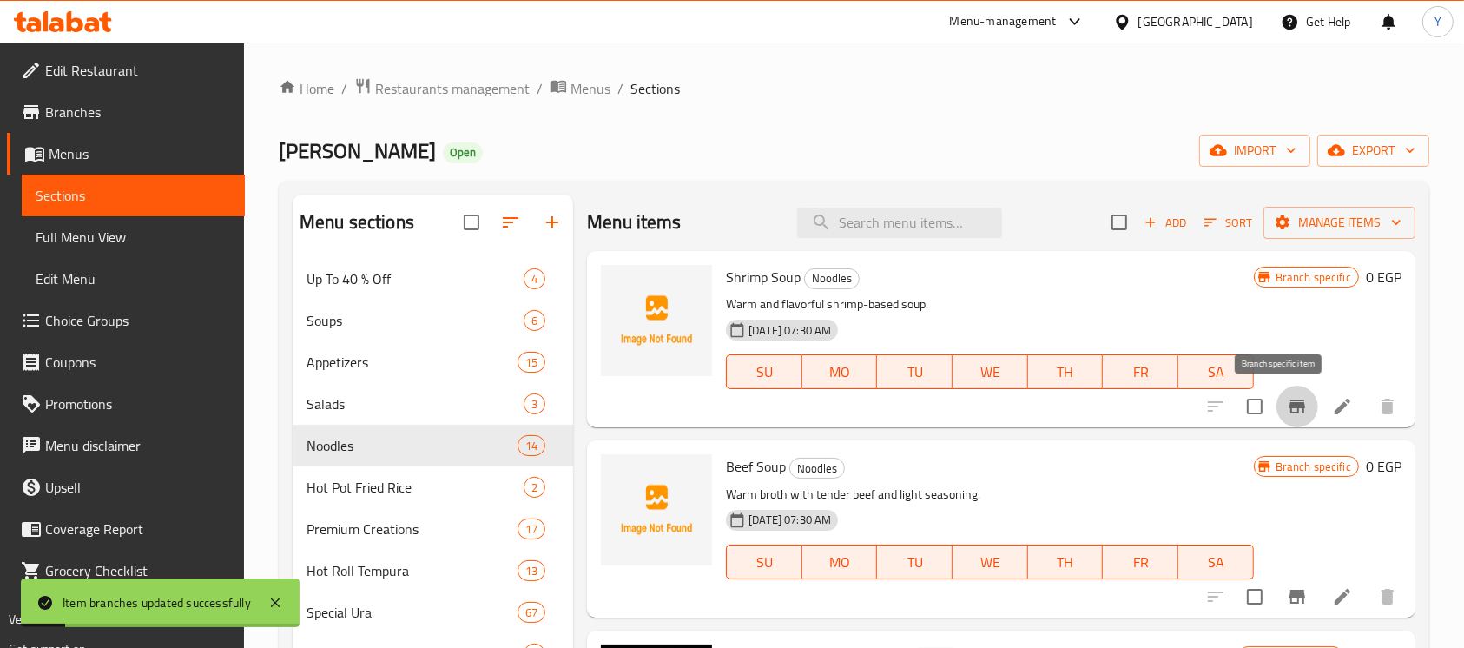
click at [1276, 411] on button "Branch-specific-item" at bounding box center [1297, 406] width 42 height 42
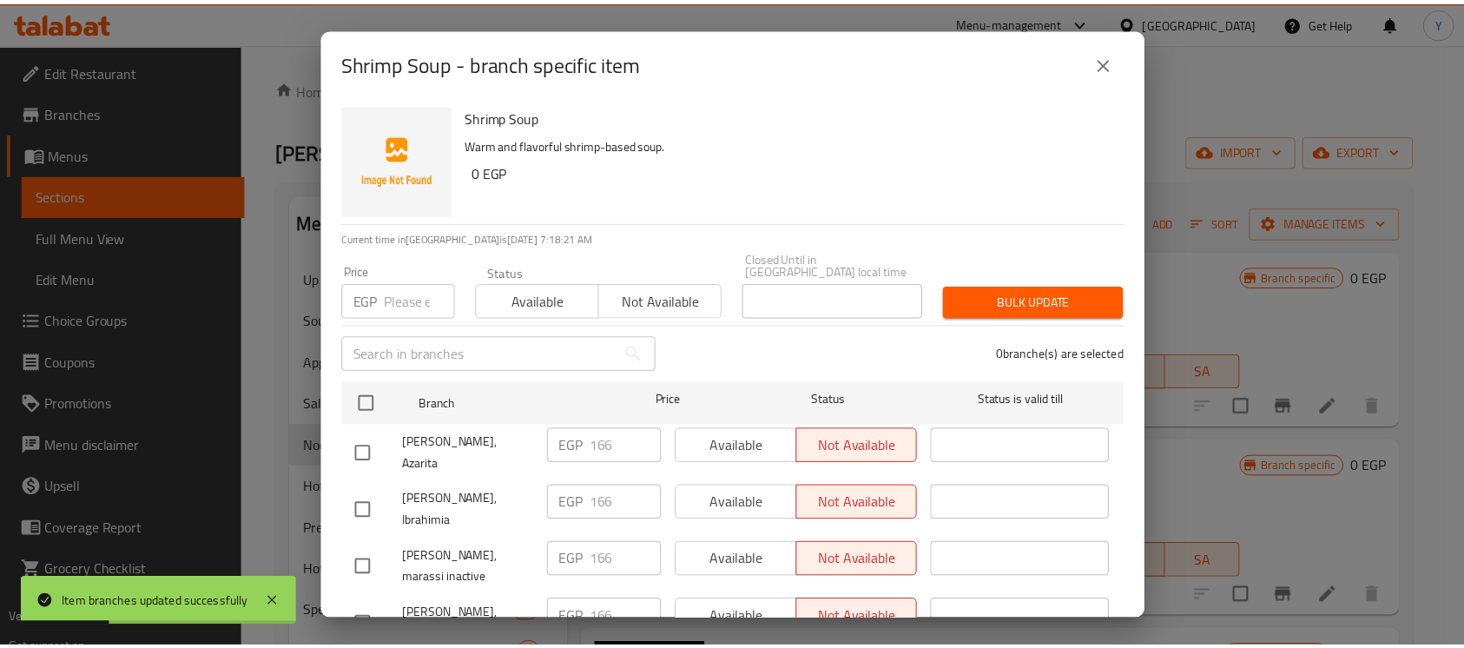
scroll to position [316, 0]
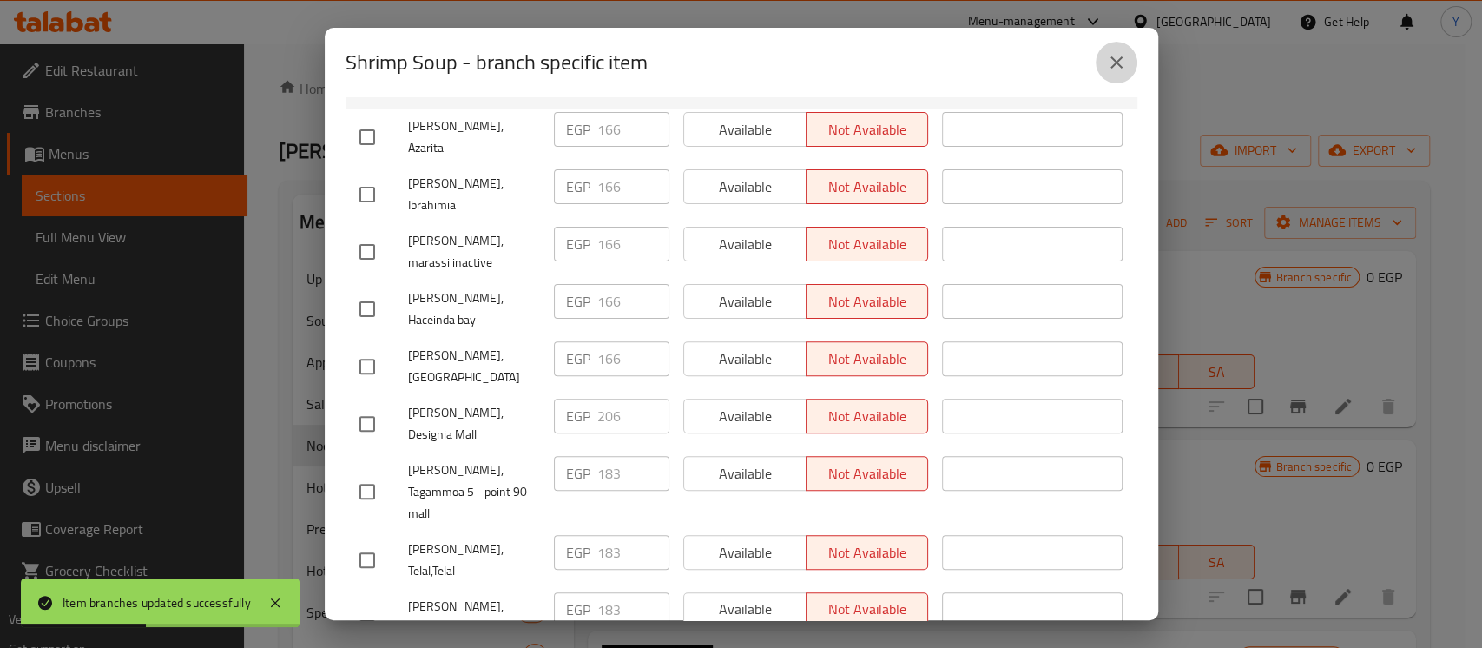
drag, startPoint x: 1115, startPoint y: 59, endPoint x: 744, endPoint y: 42, distance: 371.9
click at [1115, 58] on icon "close" at bounding box center [1116, 62] width 21 height 21
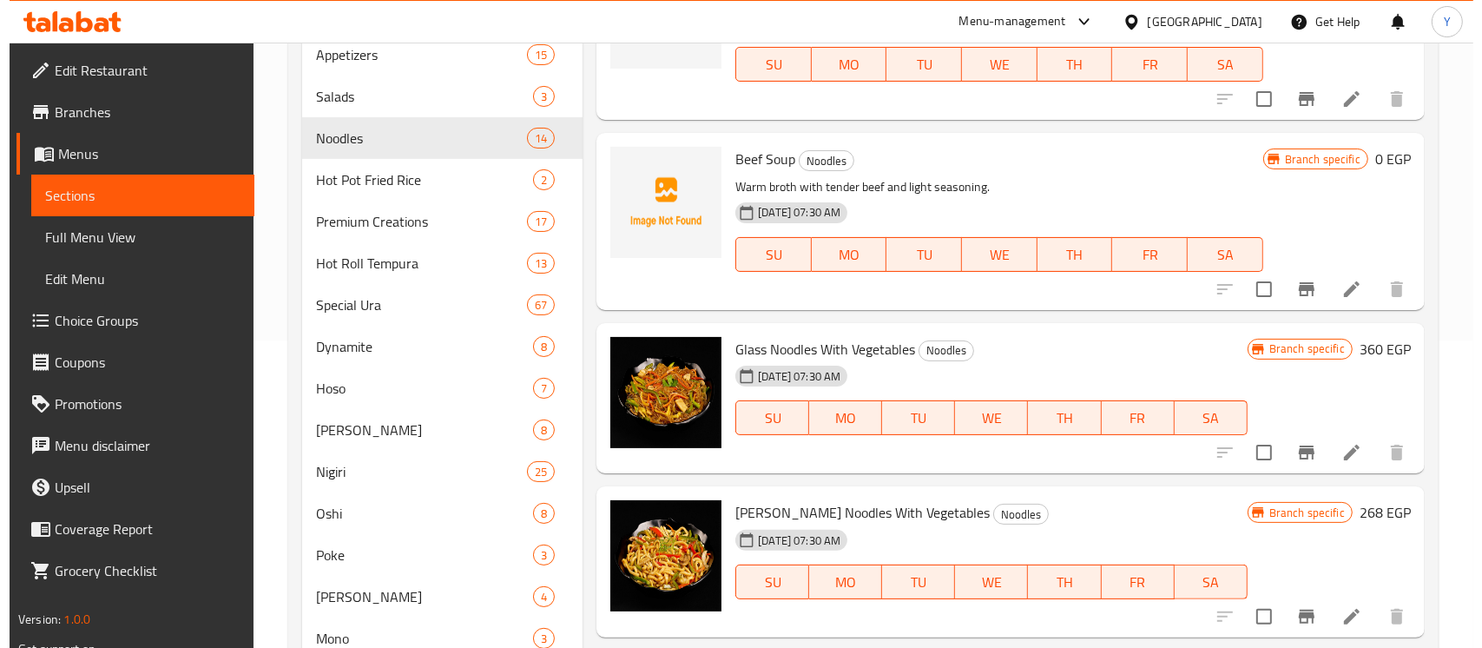
scroll to position [867, 0]
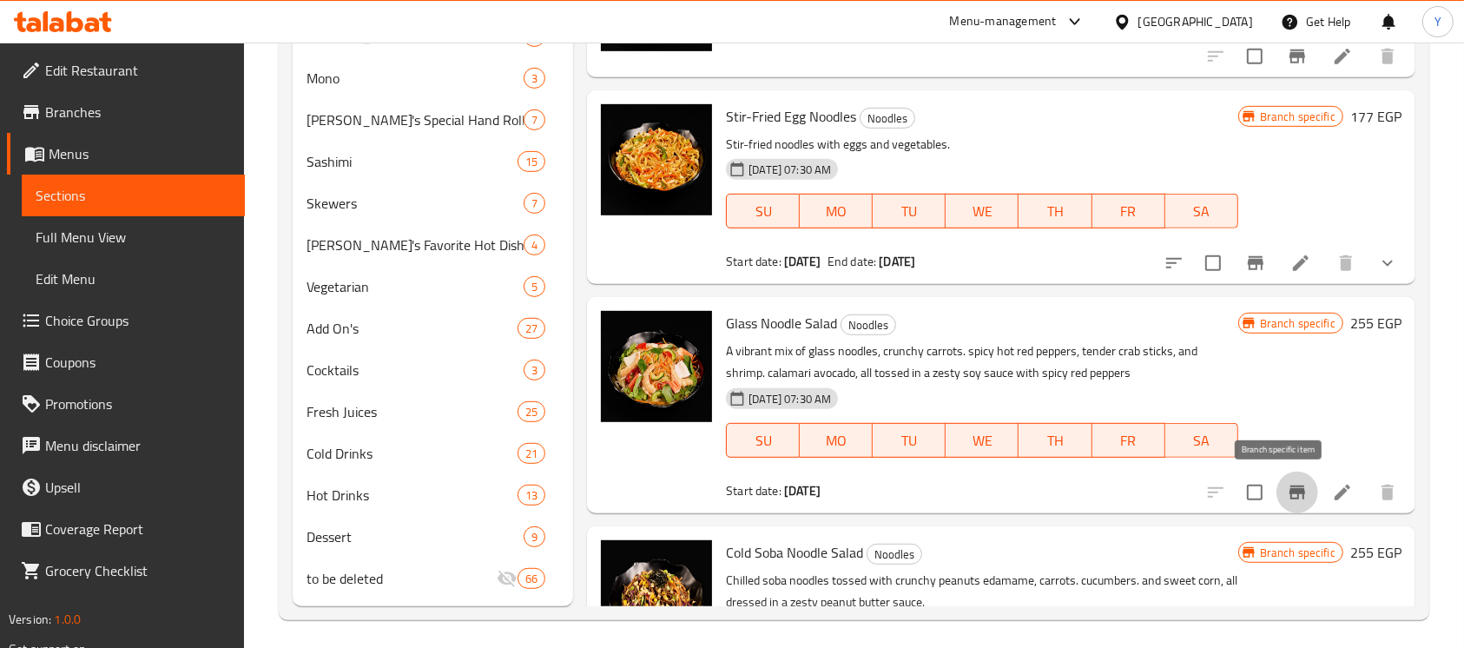
click at [1286, 502] on icon "Branch-specific-item" at bounding box center [1296, 492] width 21 height 21
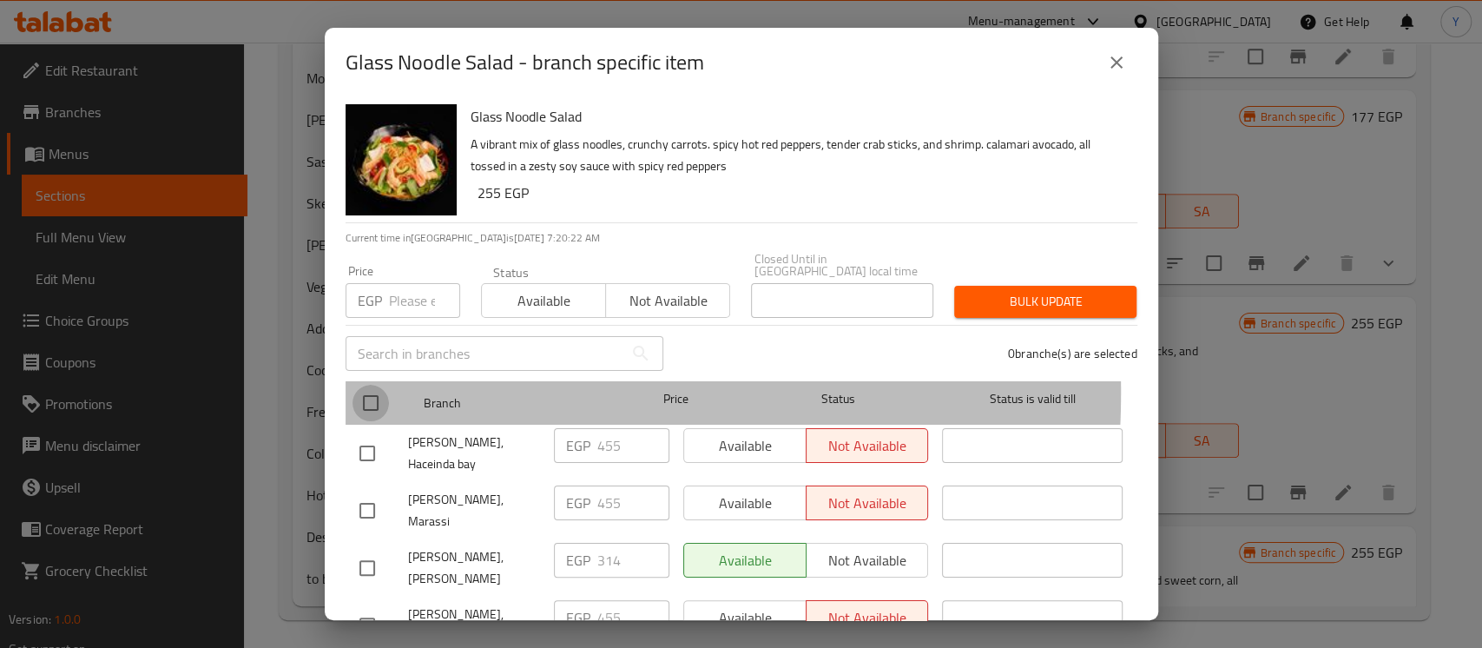
click at [373, 385] on input "checkbox" at bounding box center [370, 403] width 36 height 36
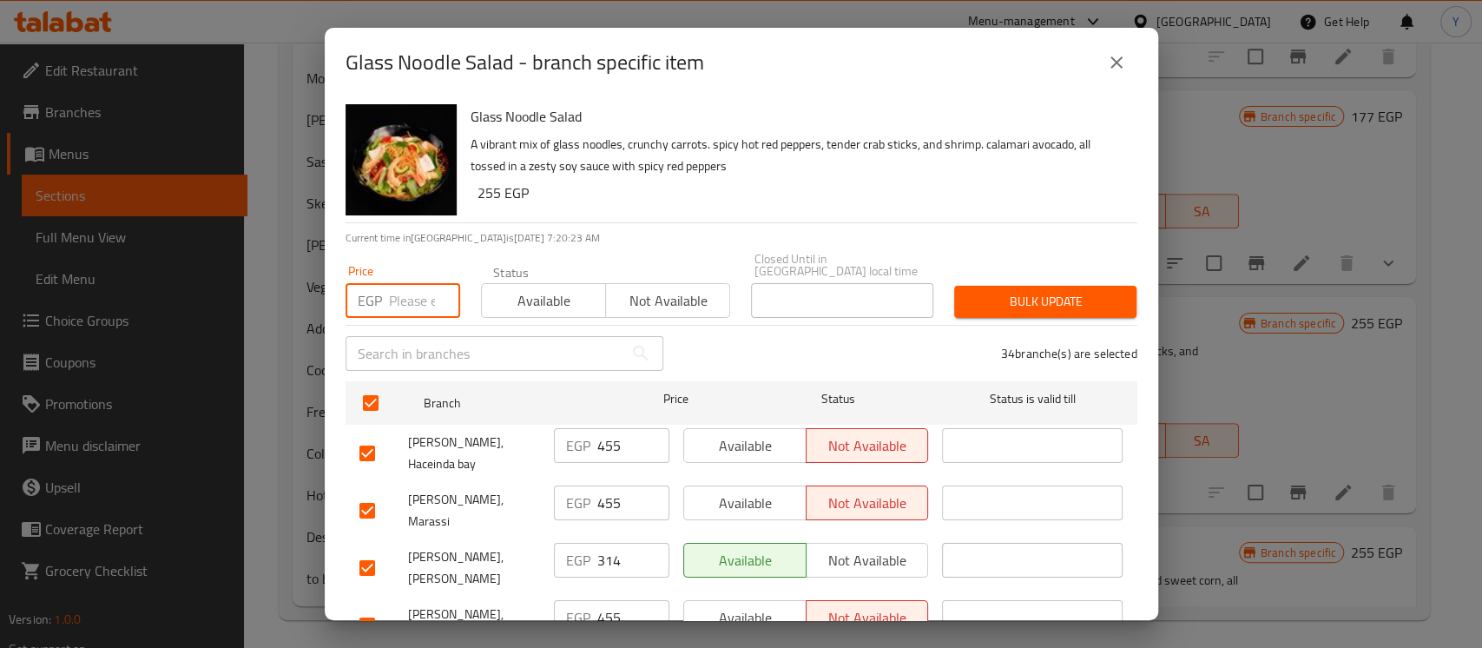
paste input "320"
click at [372, 499] on input "checkbox" at bounding box center [367, 510] width 36 height 36
click at [368, 441] on input "checkbox" at bounding box center [367, 453] width 36 height 36
click at [368, 607] on input "checkbox" at bounding box center [367, 625] width 36 height 36
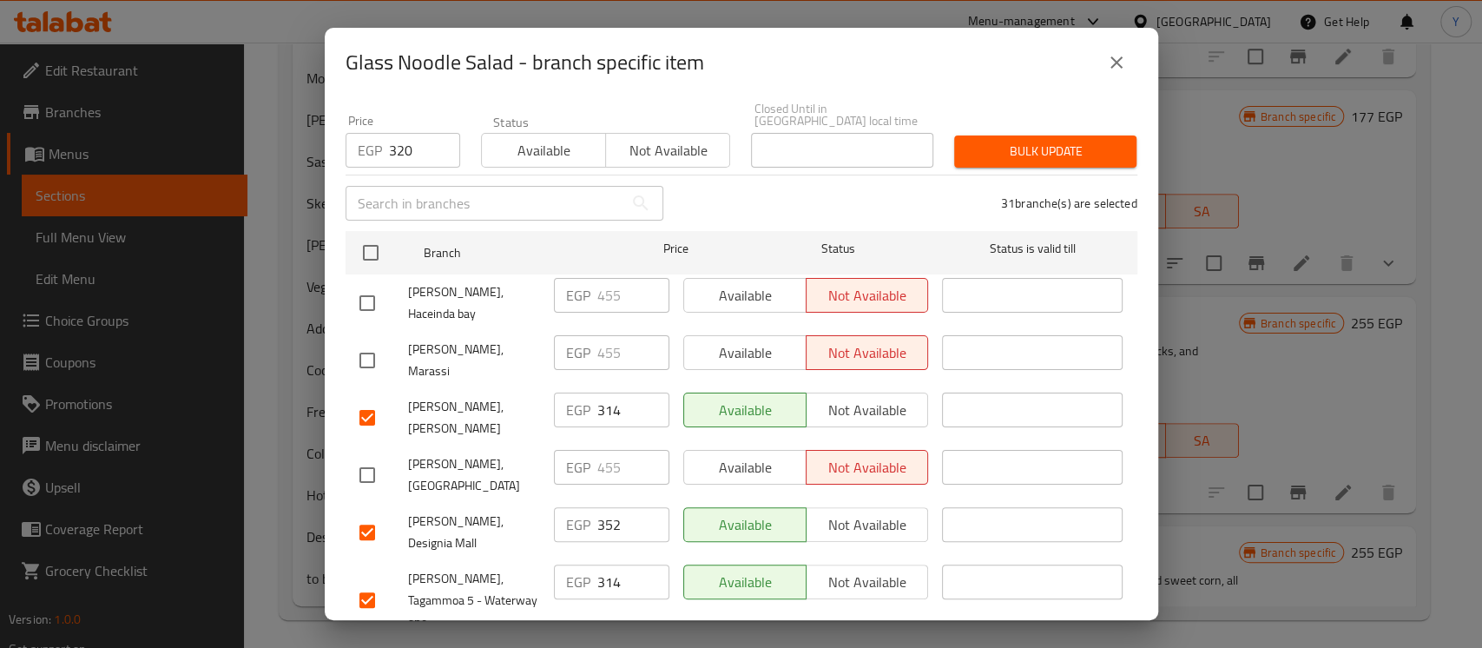
scroll to position [186, 0]
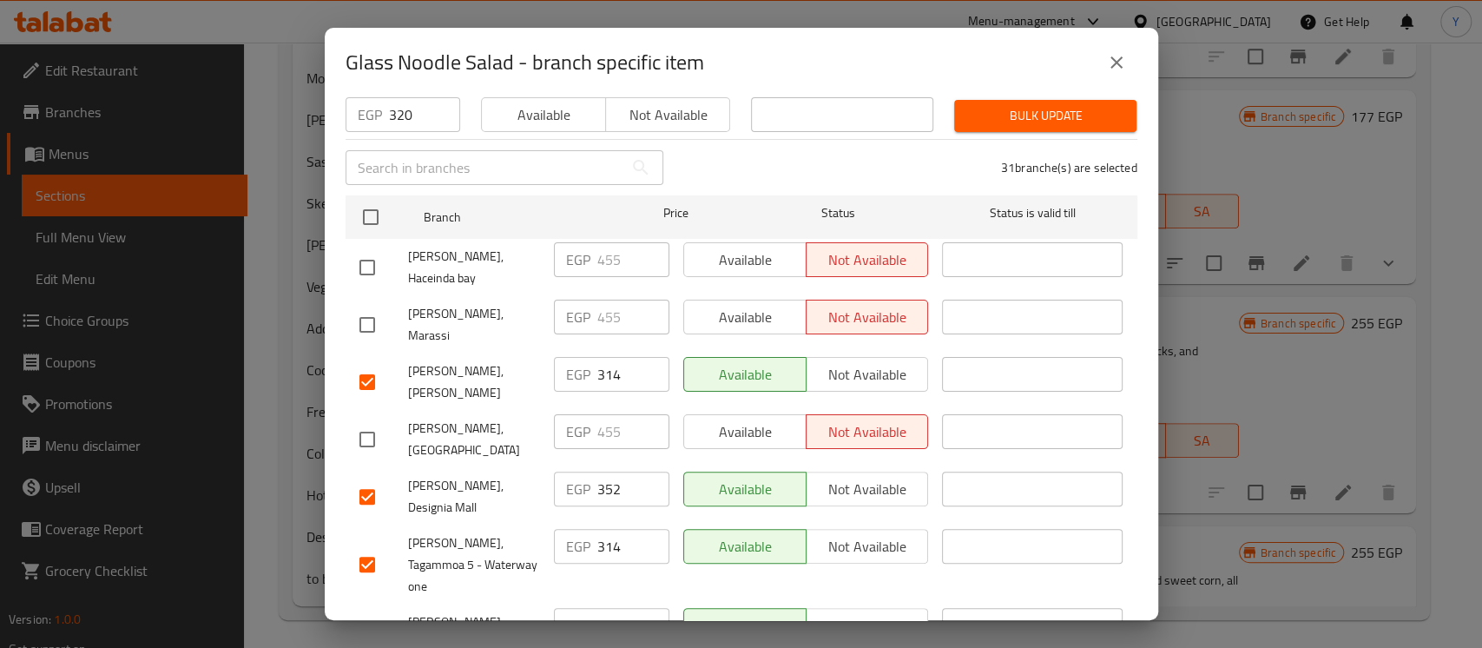
click at [361, 478] on input "checkbox" at bounding box center [367, 496] width 36 height 36
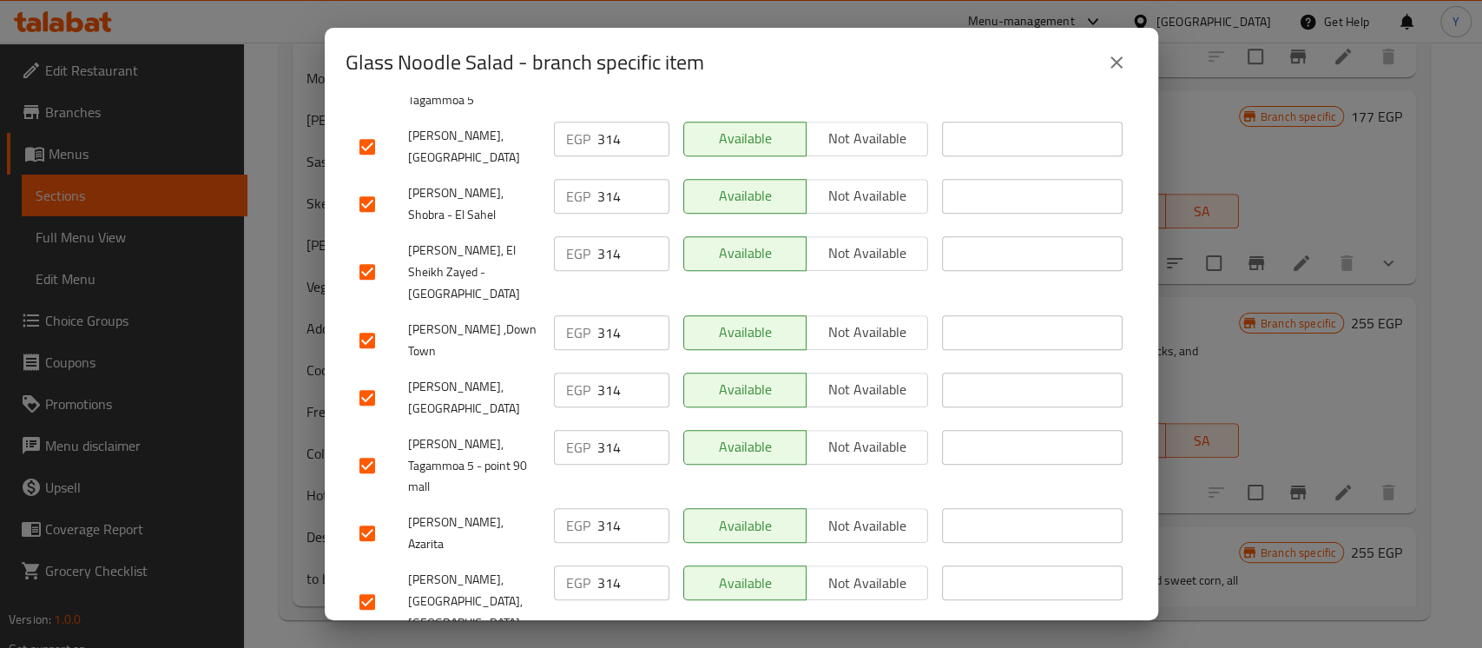
click at [370, 515] on input "checkbox" at bounding box center [367, 533] width 36 height 36
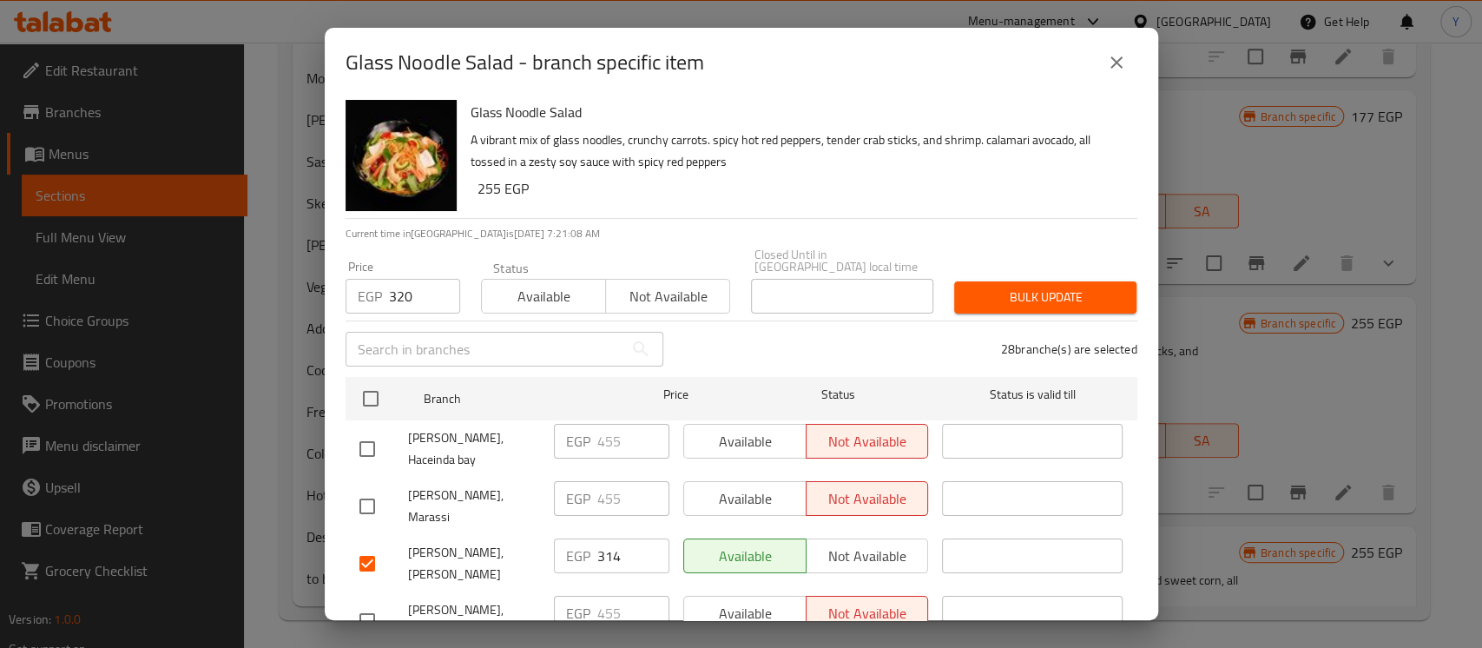
scroll to position [25, 0]
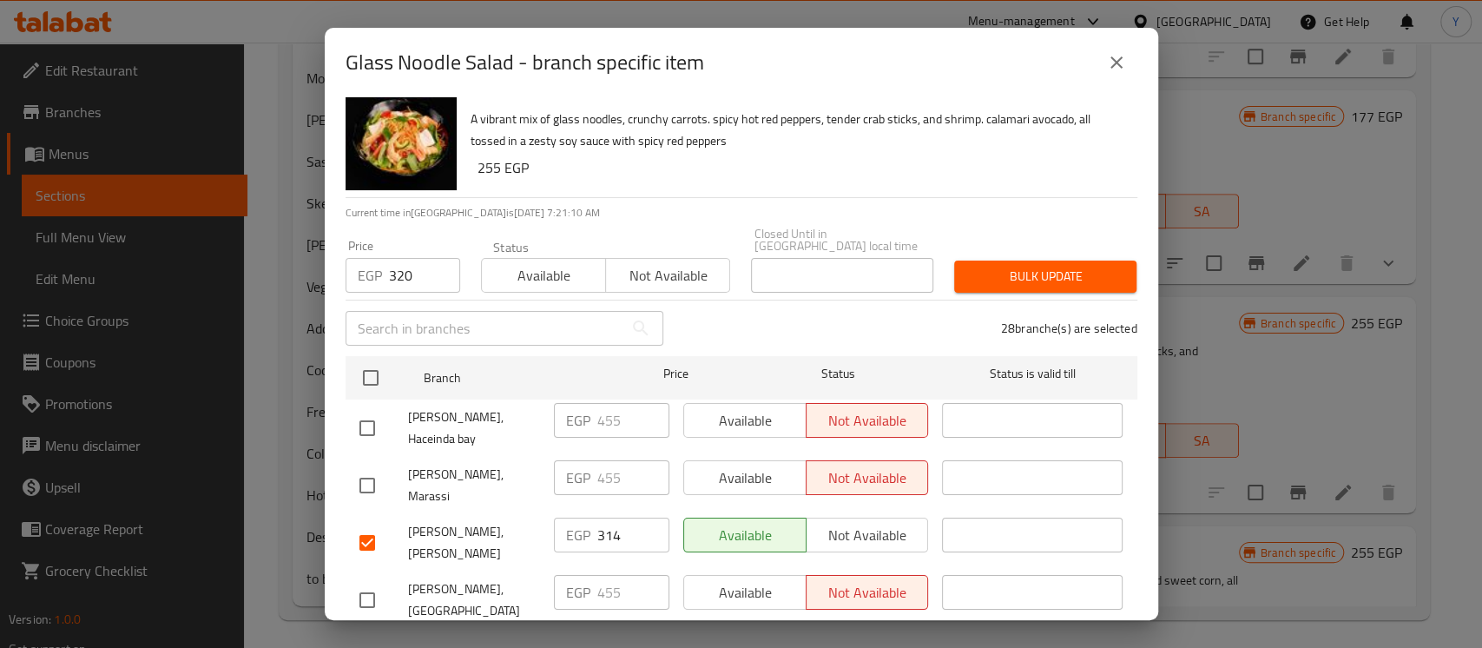
click at [1076, 266] on span "Bulk update" at bounding box center [1045, 277] width 155 height 22
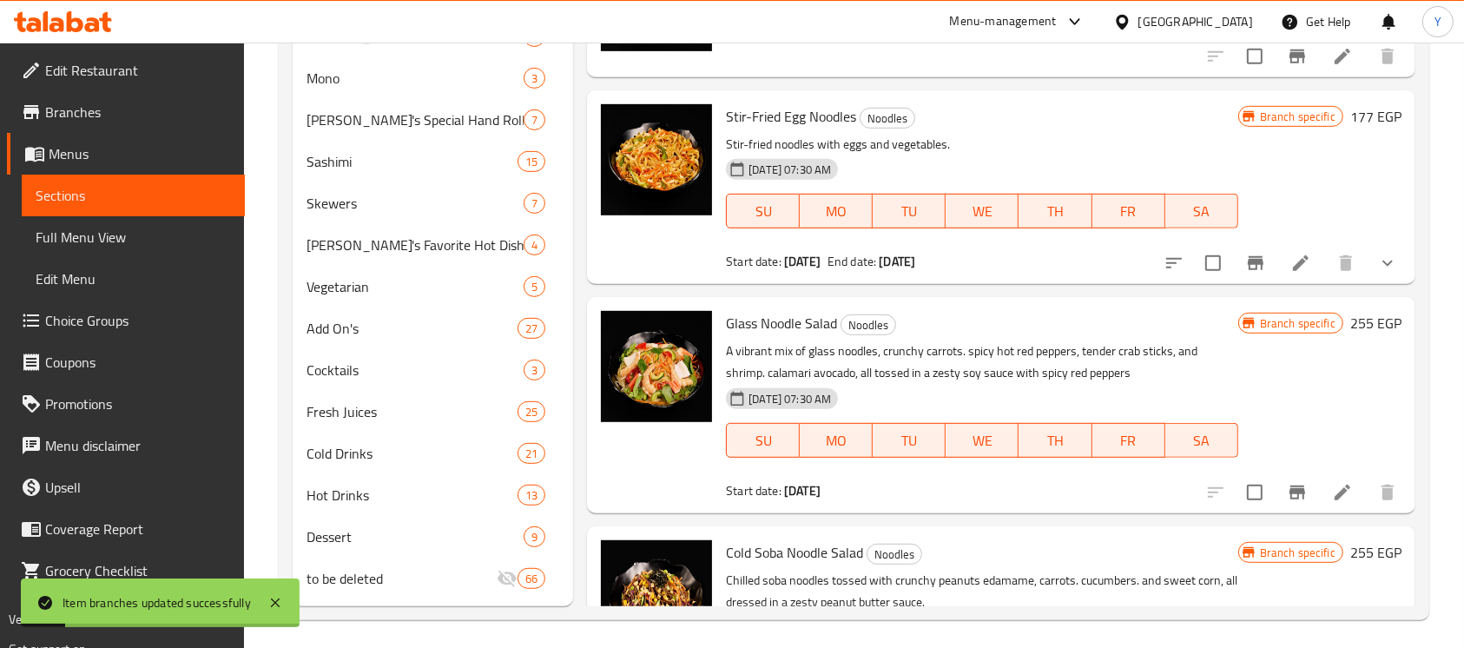
click at [1286, 487] on icon "Branch-specific-item" at bounding box center [1296, 492] width 21 height 21
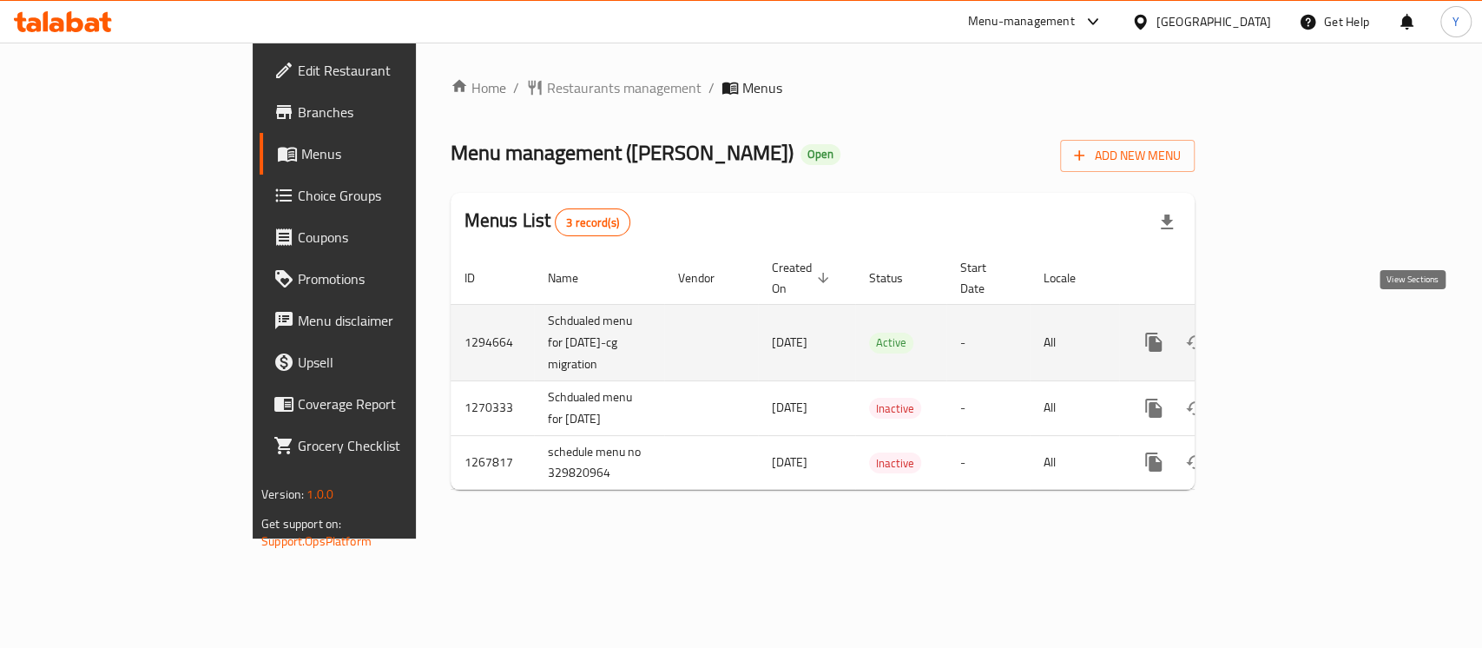
click at [1289, 332] on icon "enhanced table" at bounding box center [1278, 342] width 21 height 21
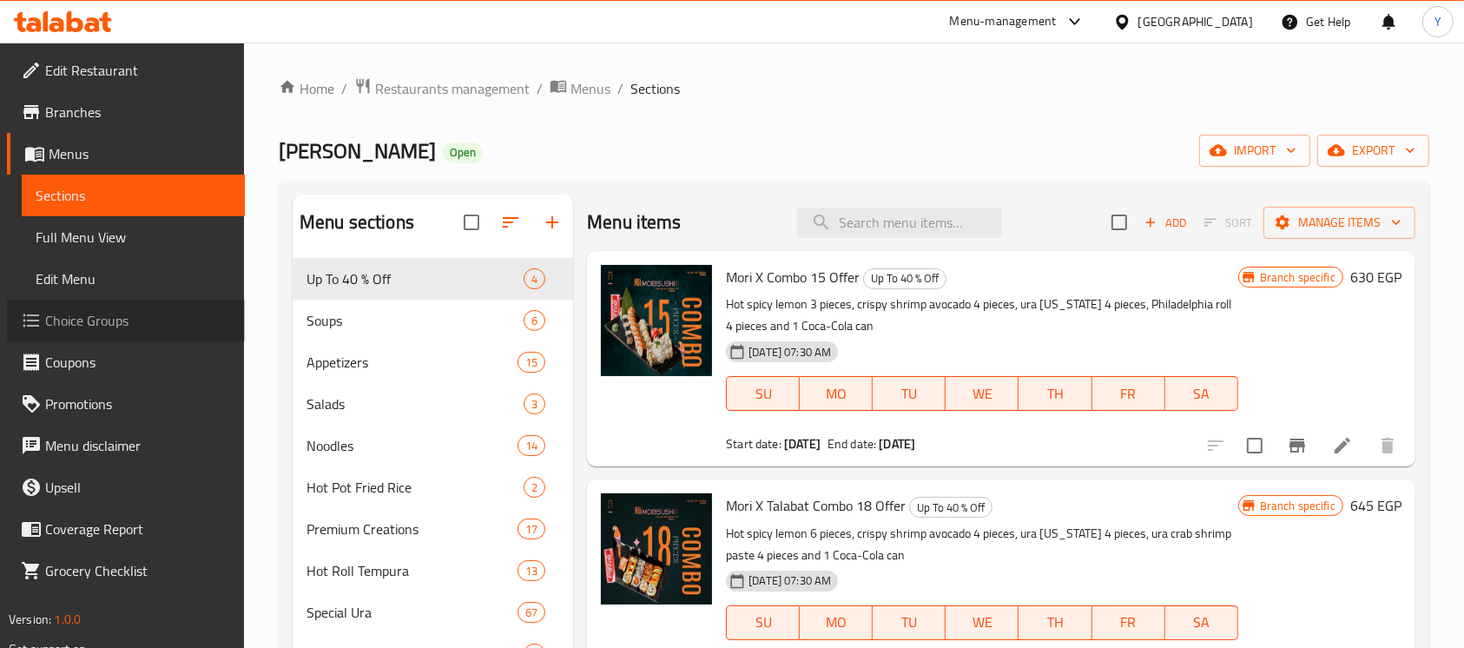
click at [117, 330] on span "Choice Groups" at bounding box center [138, 320] width 186 height 21
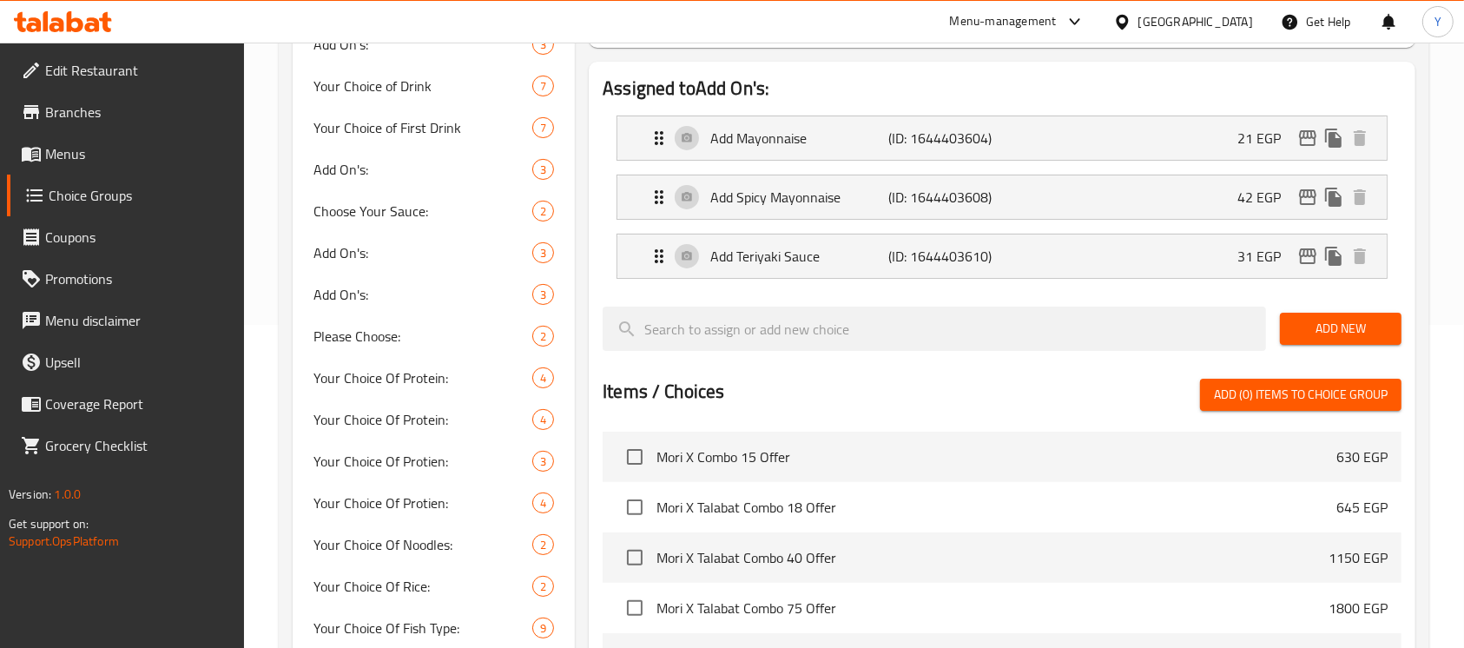
scroll to position [391, 0]
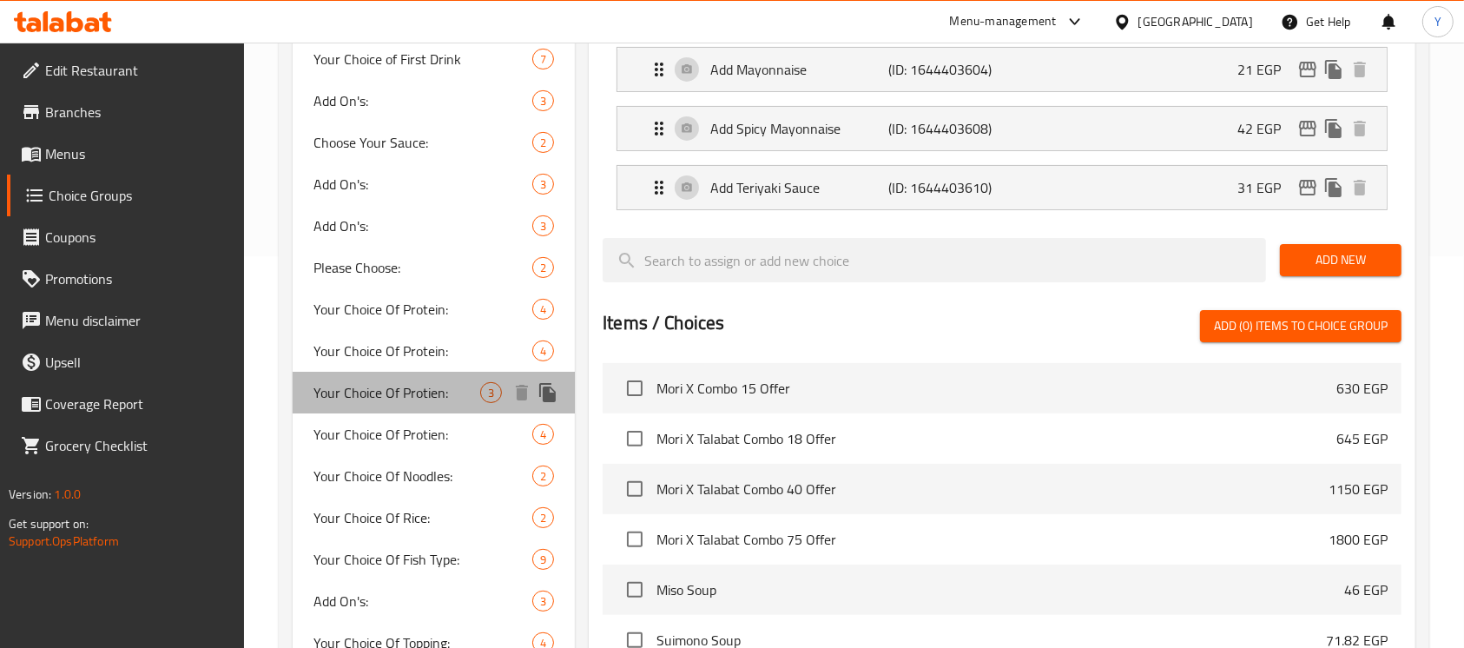
drag, startPoint x: 388, startPoint y: 385, endPoint x: 1480, endPoint y: 281, distance: 1096.9
click at [386, 386] on span "Your Choice Of Protien:" at bounding box center [396, 392] width 167 height 21
type input "Your Choice Of Protien:"
type input "إختيارك من [DEMOGRAPHIC_DATA]:"
type input "1"
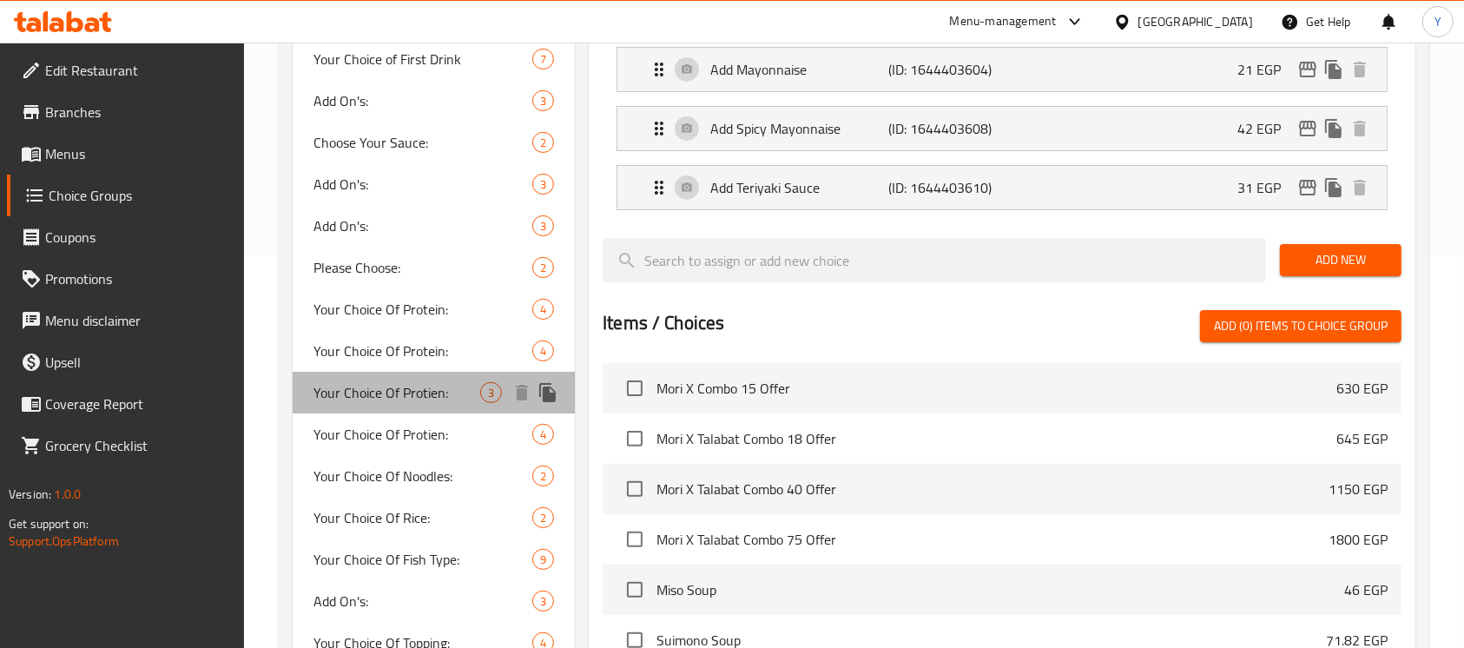
type input "1"
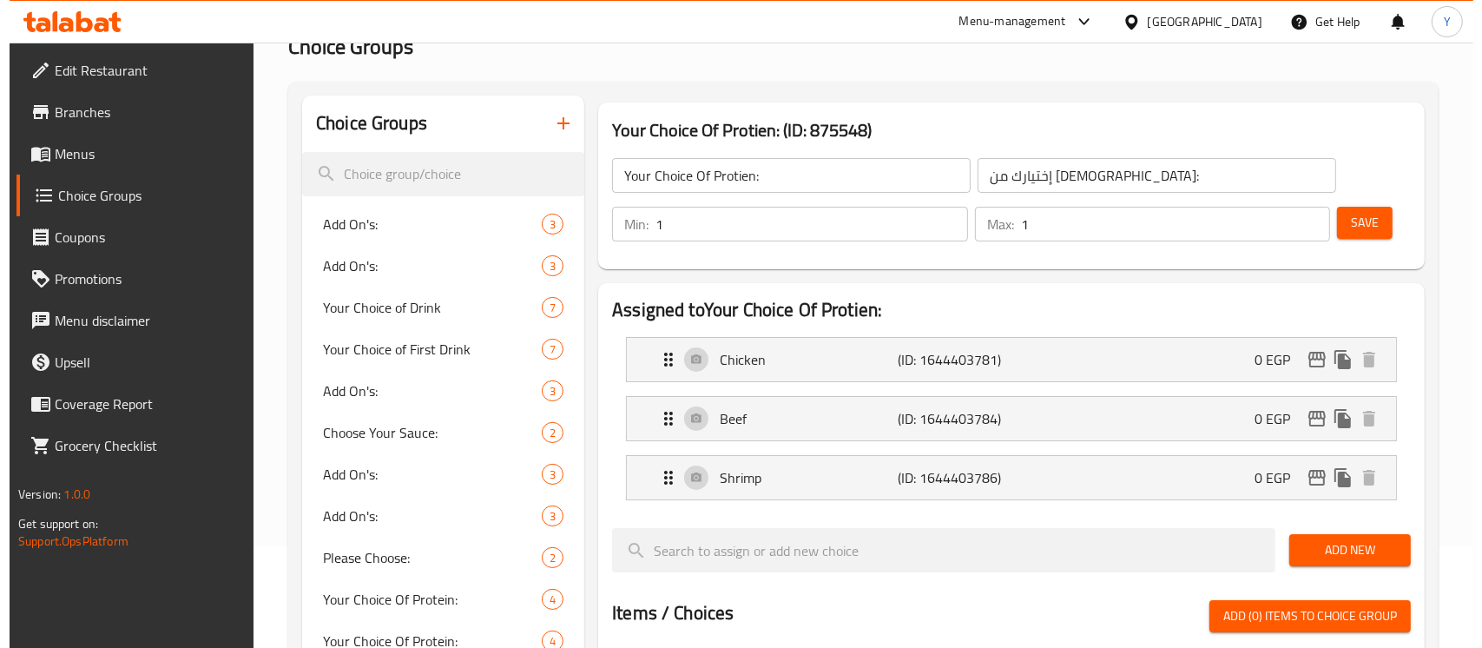
scroll to position [154, 0]
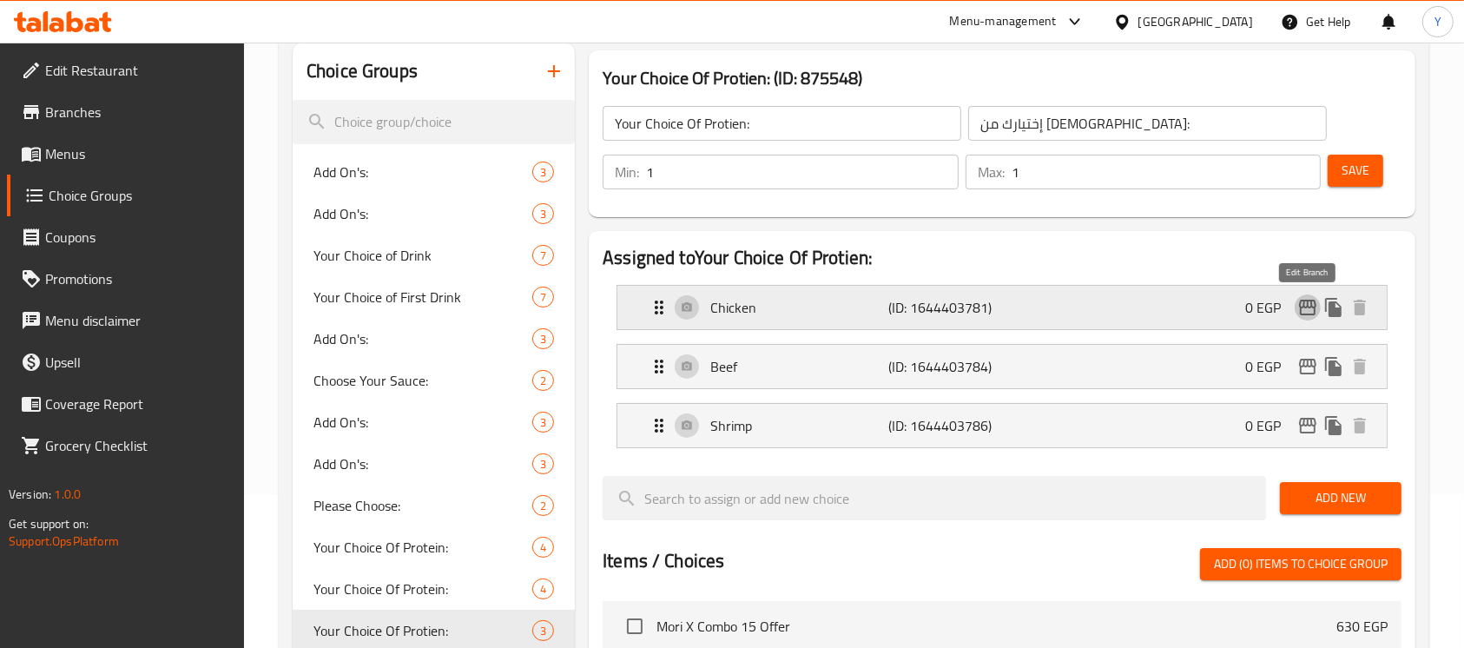
click at [1294, 310] on button "edit" at bounding box center [1307, 307] width 26 height 26
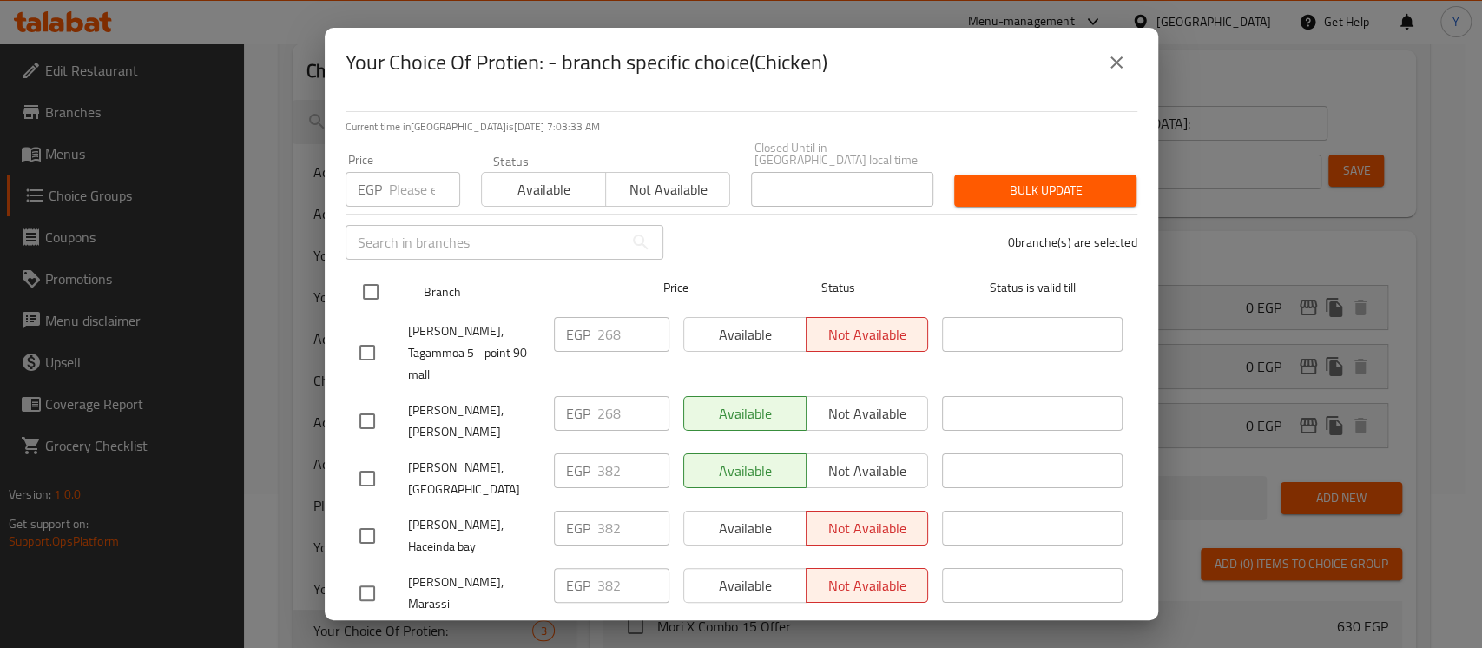
click at [374, 280] on input "checkbox" at bounding box center [370, 291] width 36 height 36
checkbox input "true"
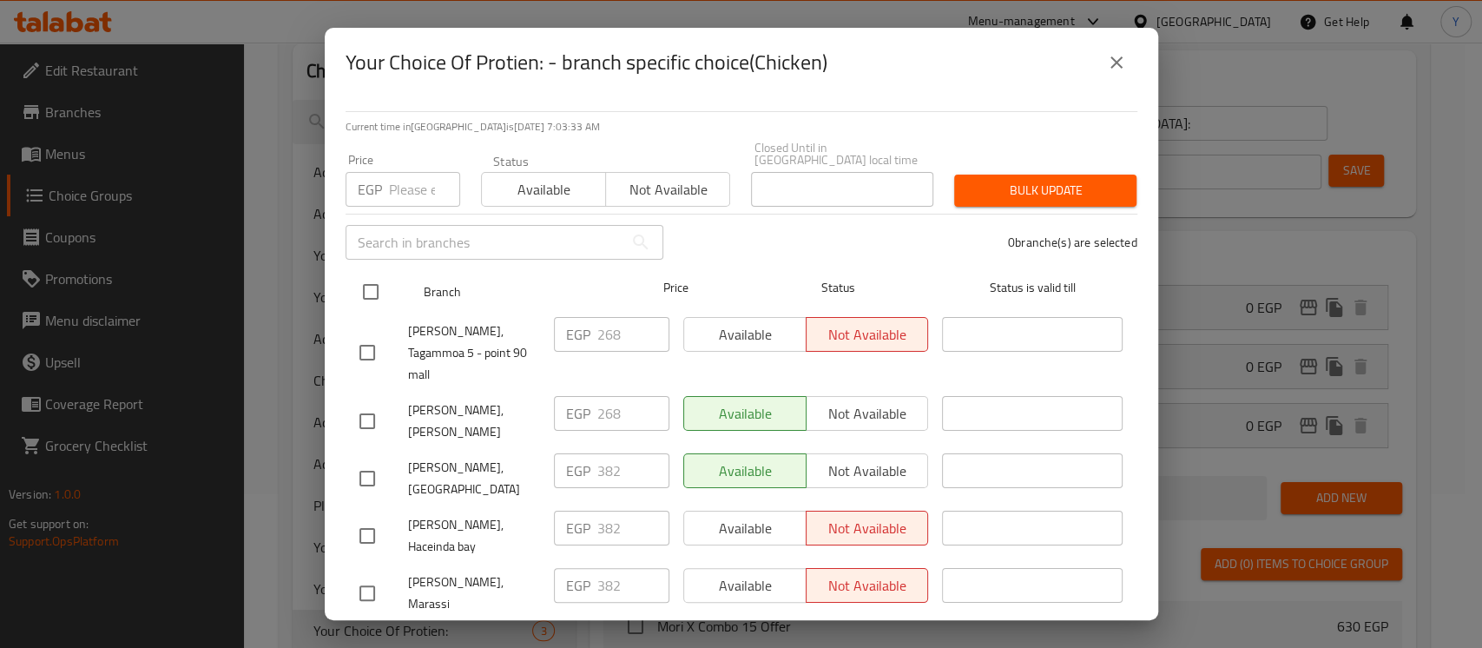
checkbox input "true"
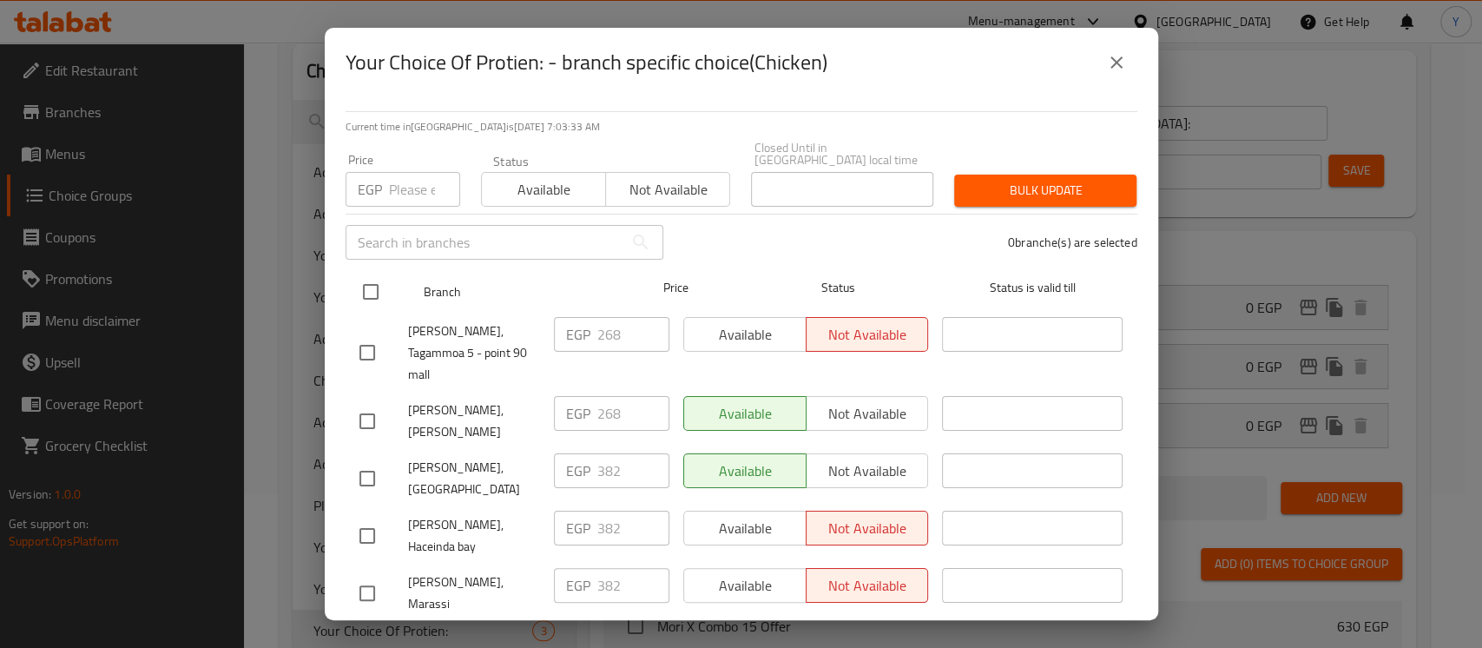
checkbox input "true"
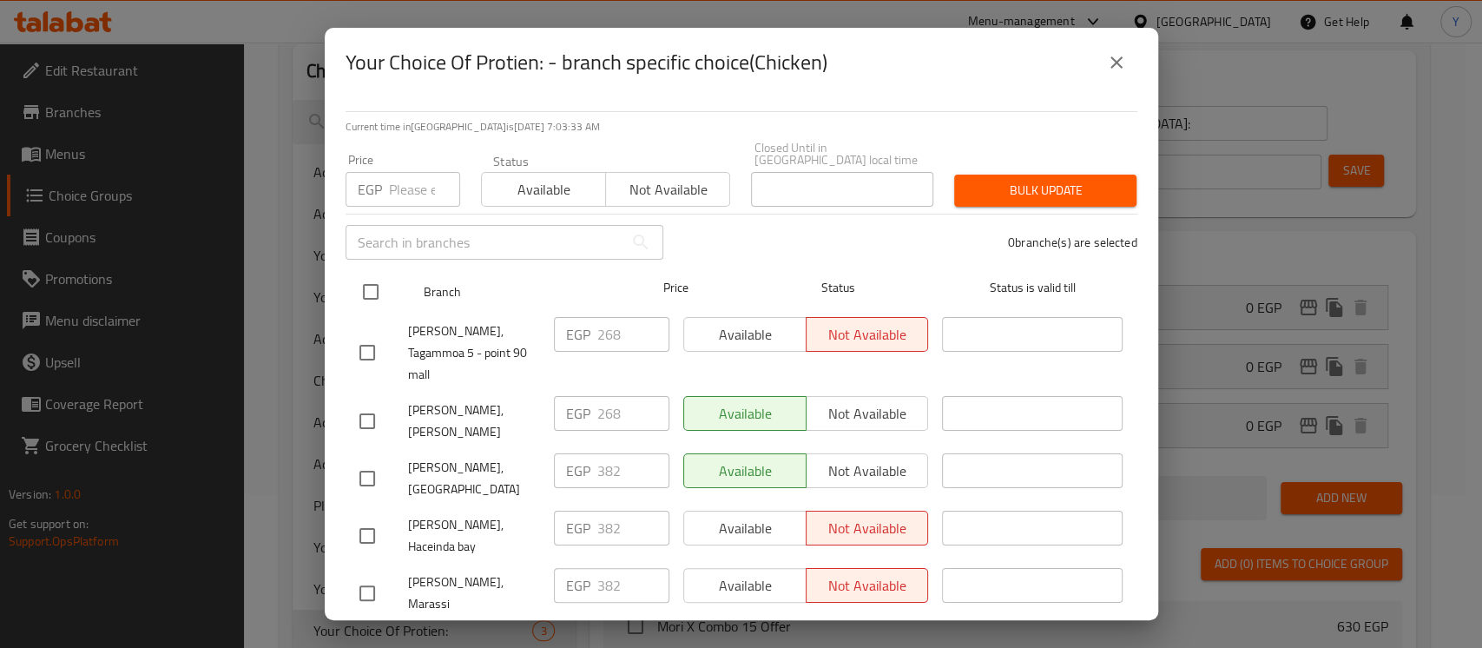
checkbox input "true"
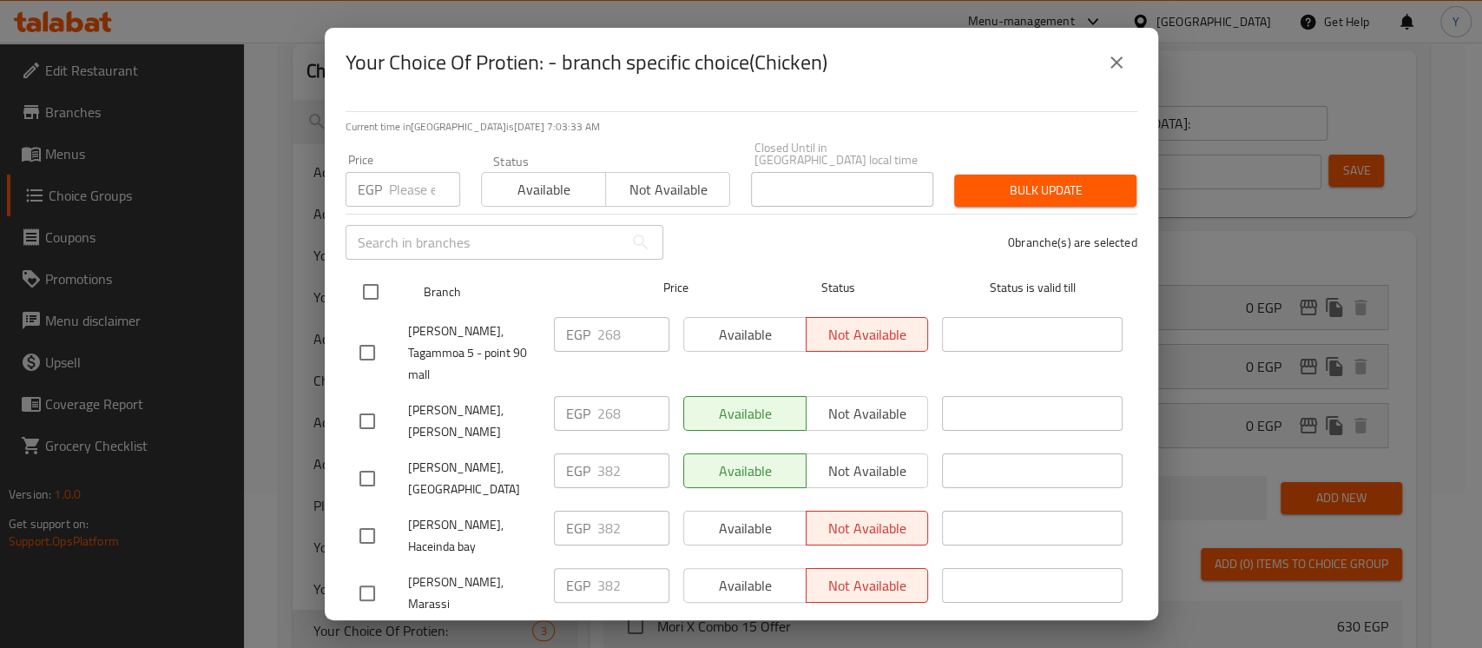
checkbox input "true"
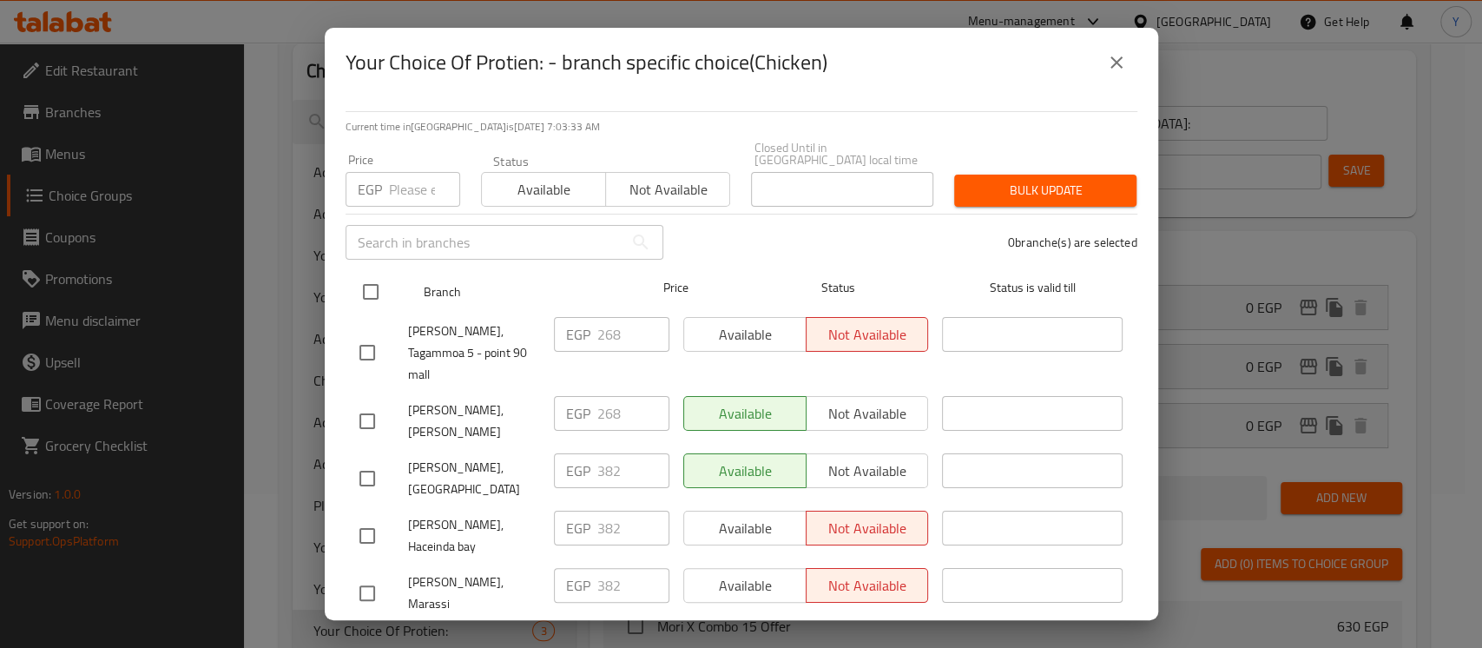
checkbox input "true"
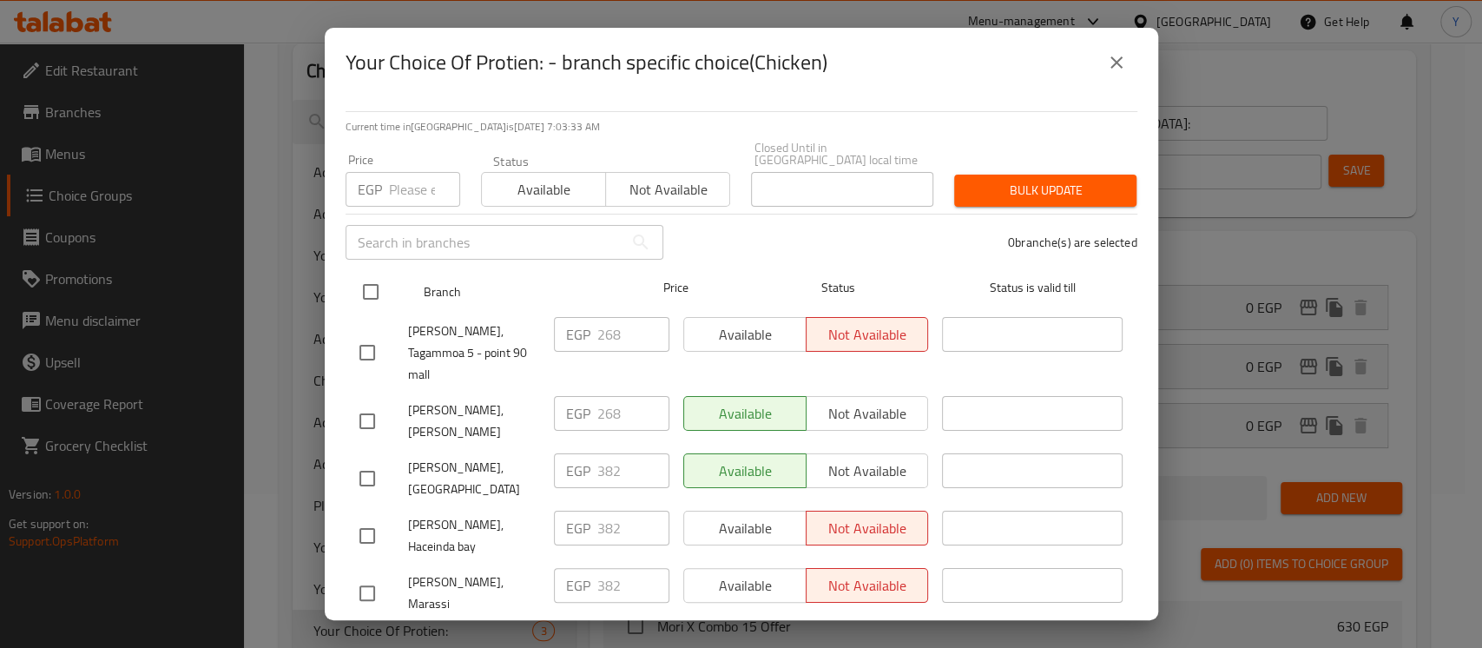
checkbox input "true"
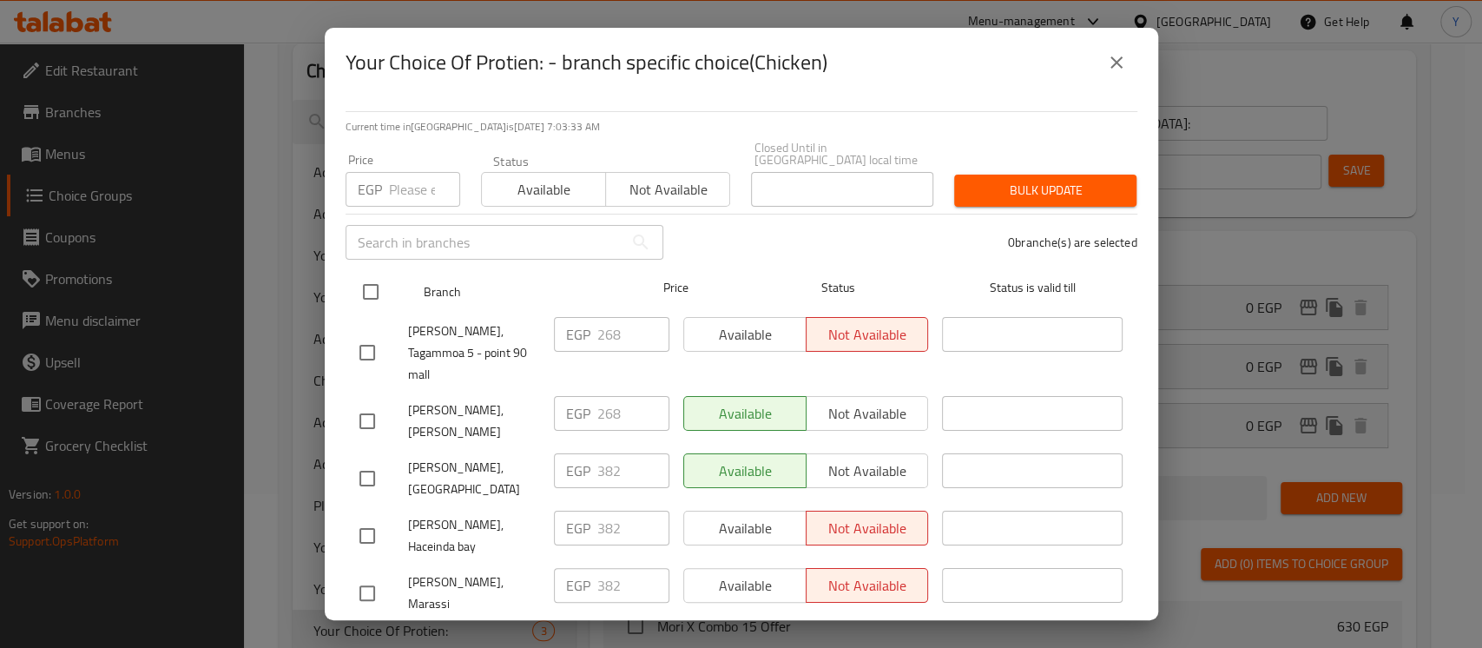
checkbox input "true"
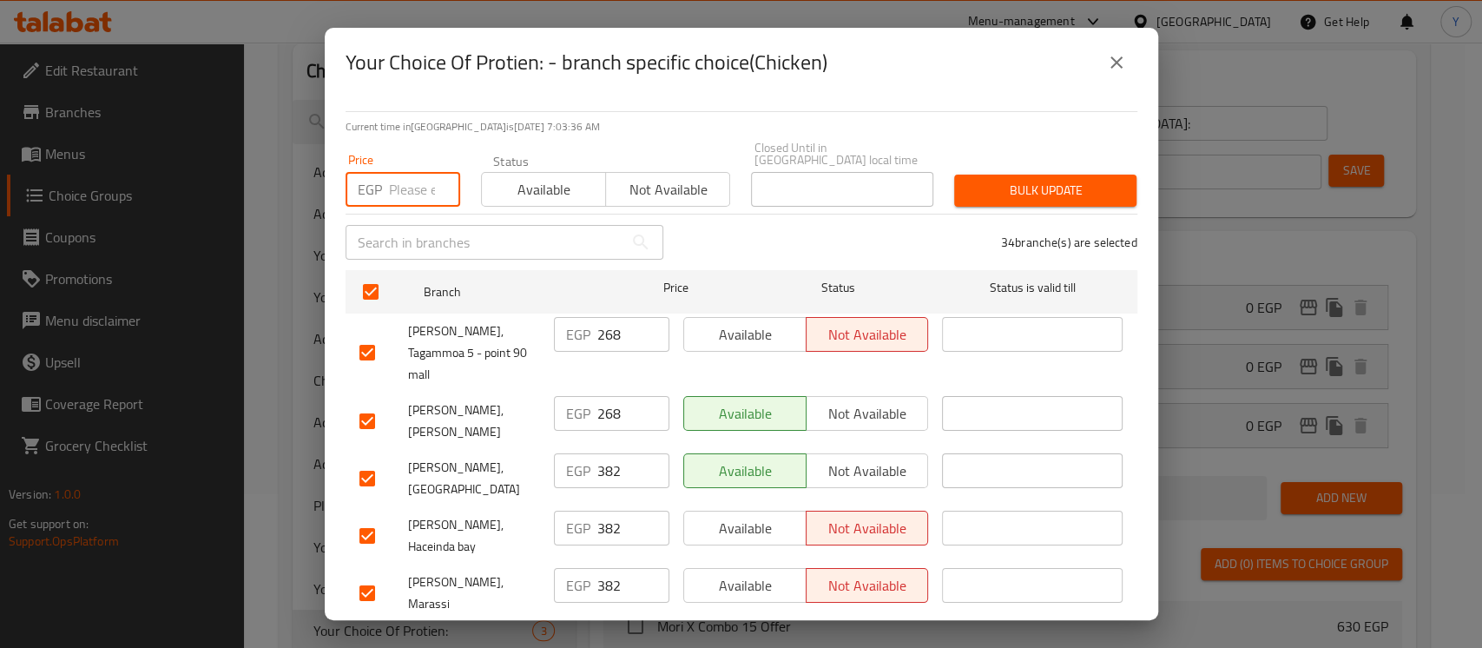
paste input "274"
type input "274"
click at [374, 40] on div "Your Choice Of Protien: - branch specific choice(Chicken)" at bounding box center [741, 62] width 833 height 69
click at [369, 460] on input "checkbox" at bounding box center [367, 478] width 36 height 36
checkbox input "false"
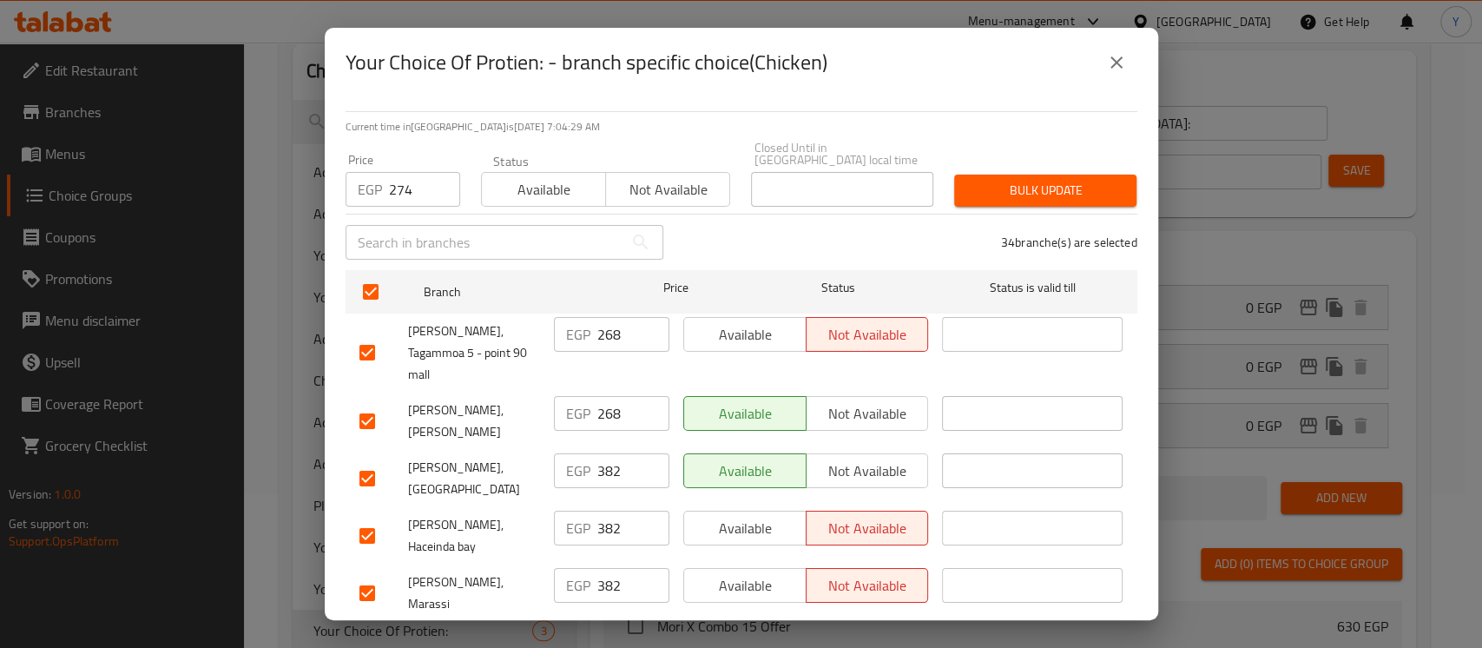
checkbox input "false"
click at [367, 517] on input "checkbox" at bounding box center [367, 535] width 36 height 36
checkbox input "false"
click at [367, 575] on input "checkbox" at bounding box center [367, 593] width 36 height 36
checkbox input "false"
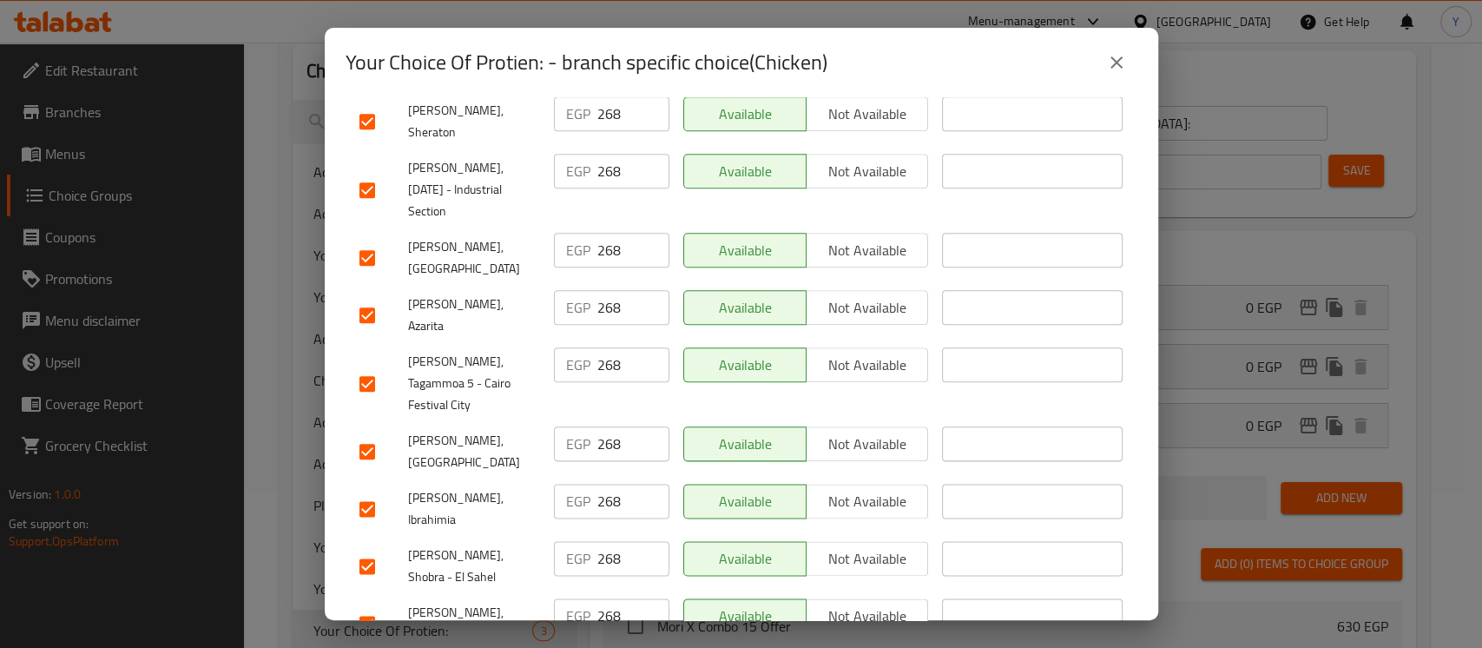
scroll to position [1299, 0]
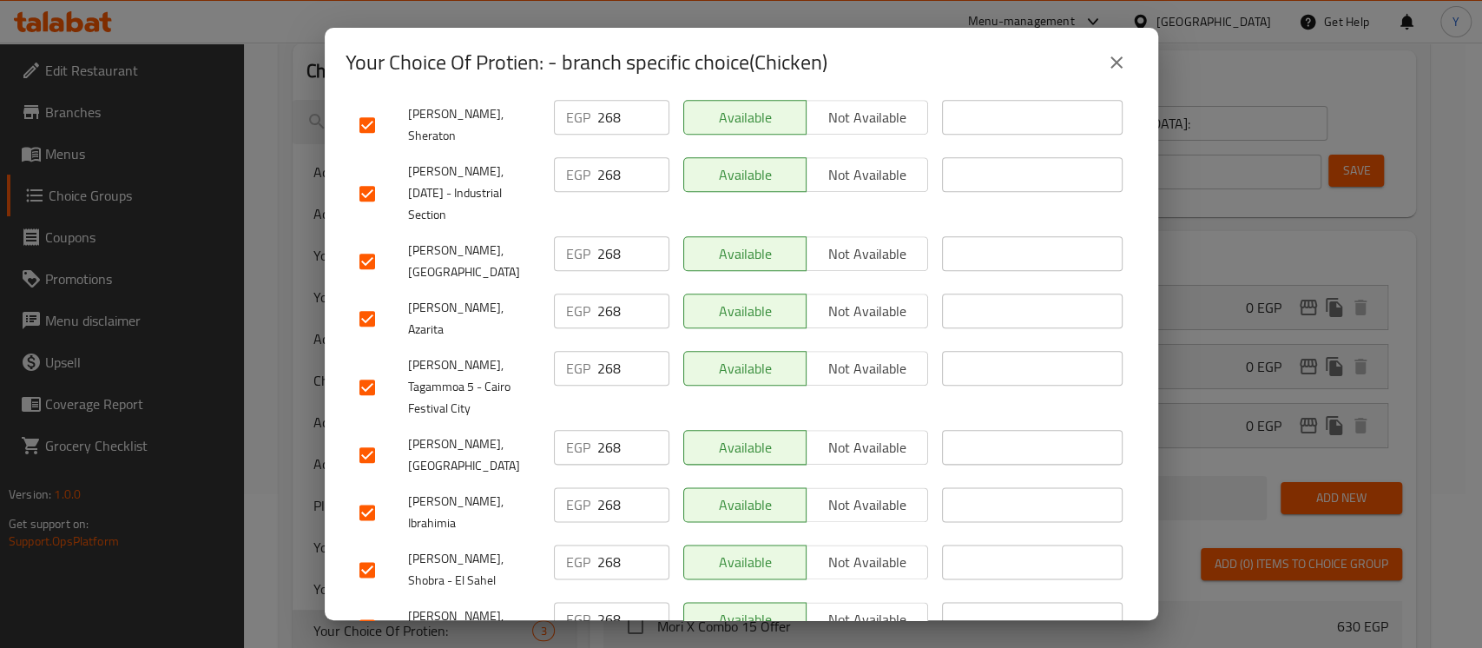
click at [364, 494] on input "checkbox" at bounding box center [367, 512] width 36 height 36
checkbox input "false"
click at [377, 300] on input "checkbox" at bounding box center [367, 318] width 36 height 36
checkbox input "false"
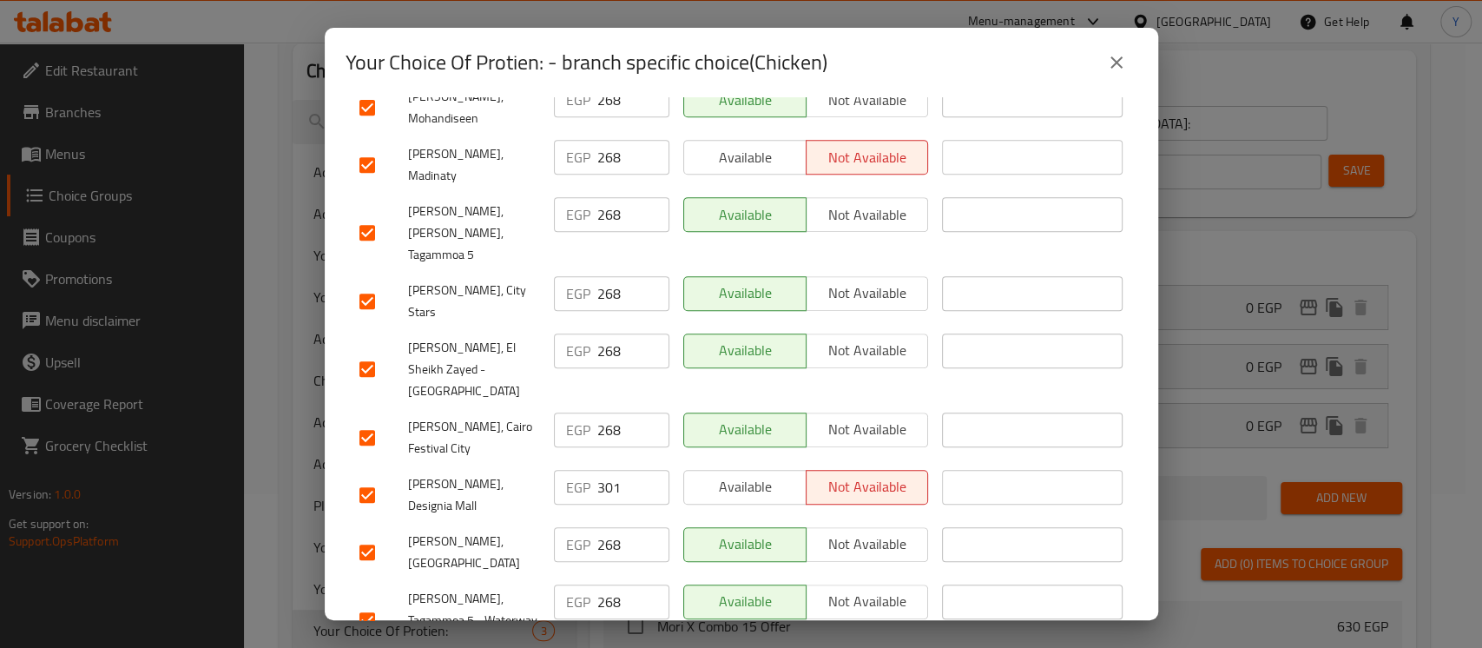
click at [371, 477] on input "checkbox" at bounding box center [367, 495] width 36 height 36
checkbox input "false"
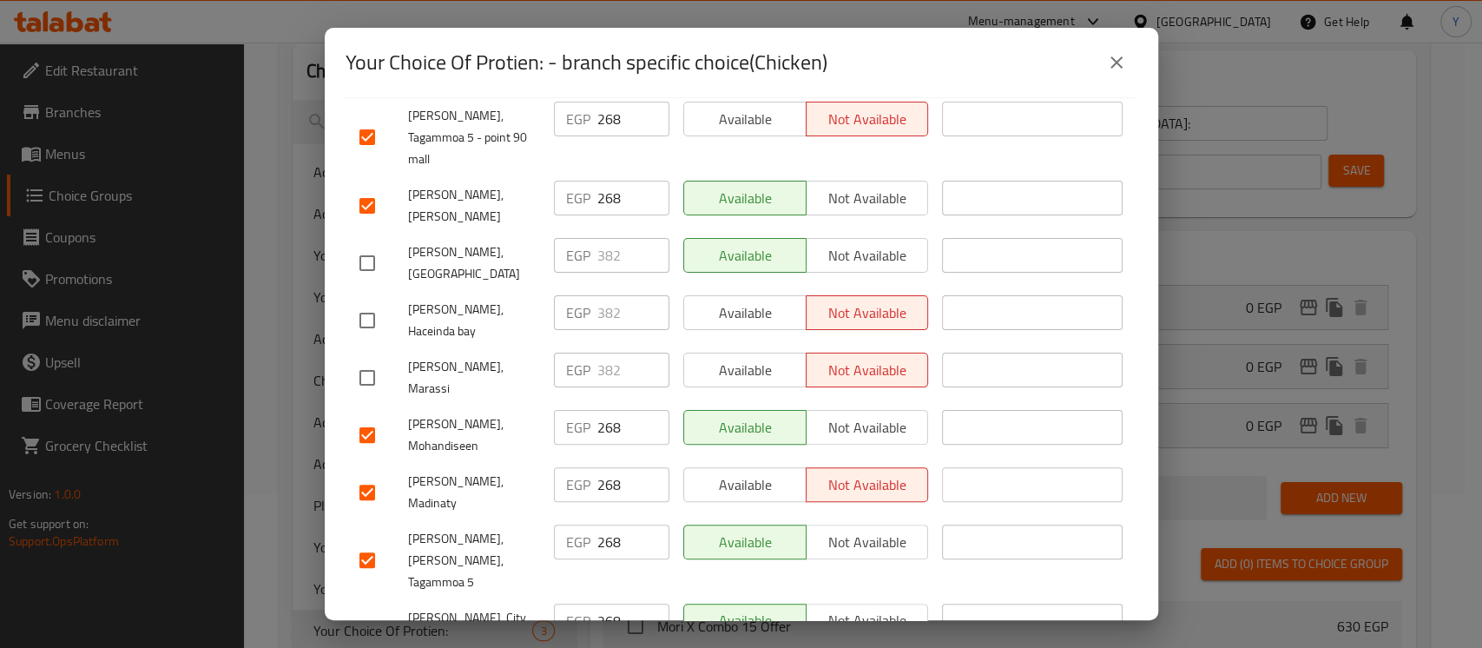
scroll to position [0, 0]
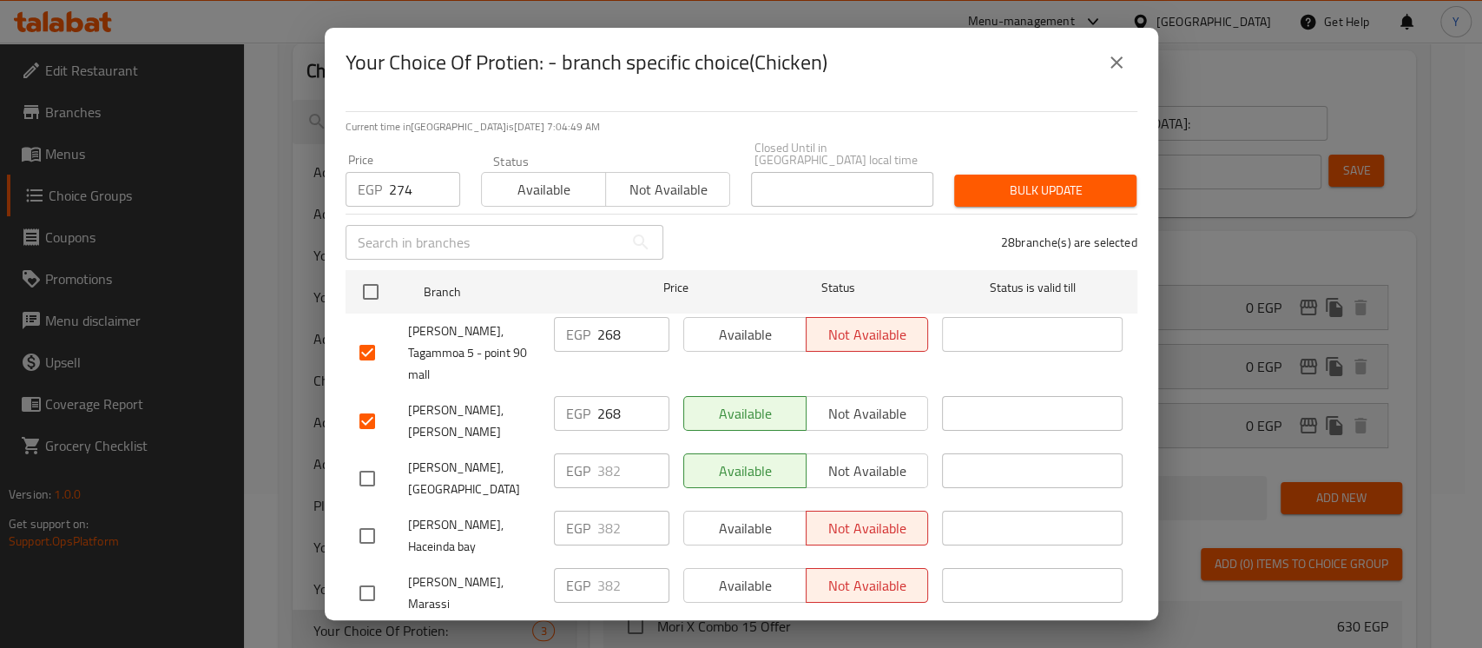
click at [1056, 187] on span "Bulk update" at bounding box center [1045, 191] width 155 height 22
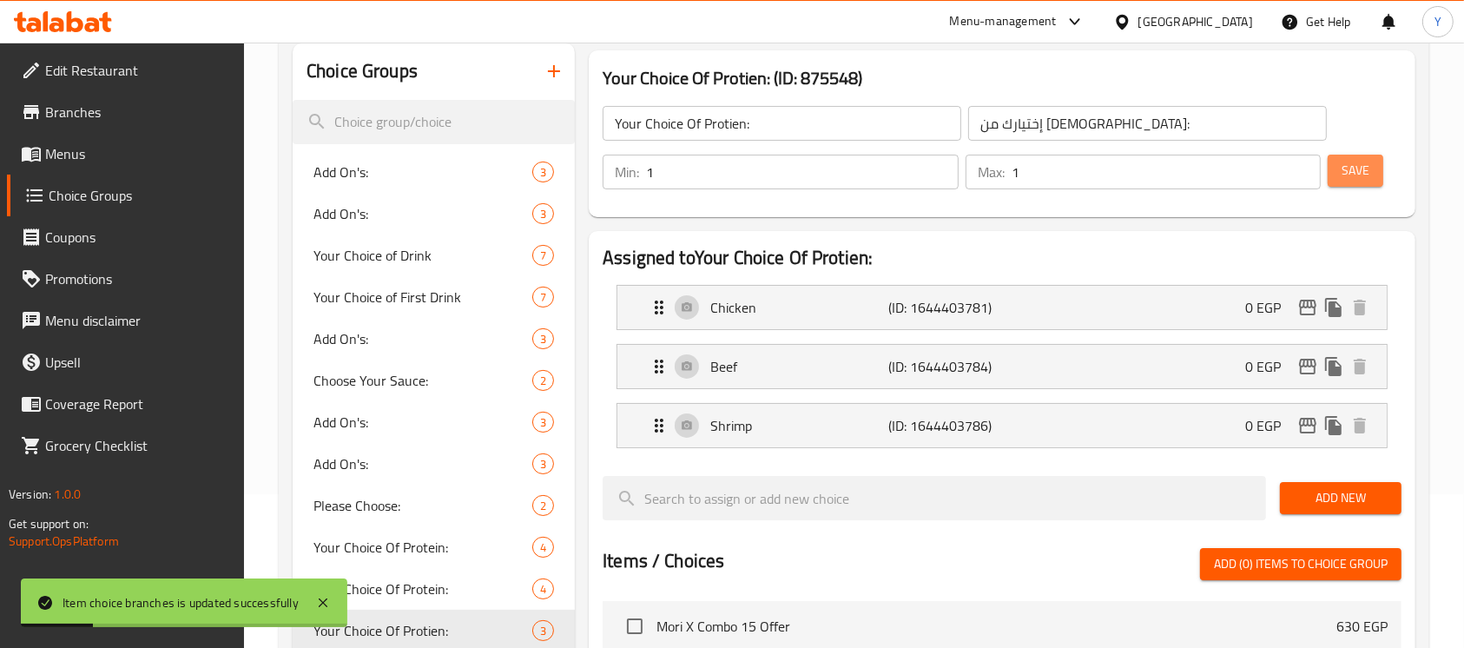
click at [1370, 173] on button "Save" at bounding box center [1355, 171] width 56 height 32
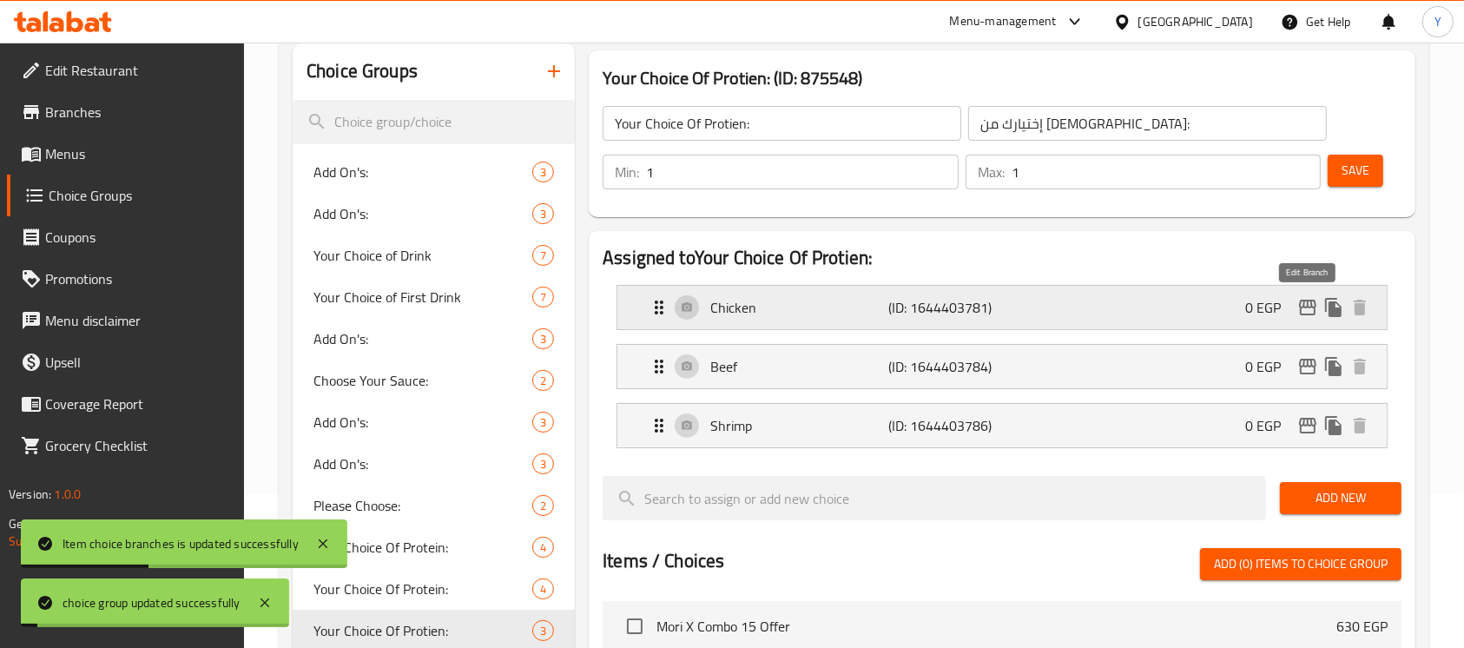
click at [1306, 306] on icon "edit" at bounding box center [1307, 307] width 17 height 16
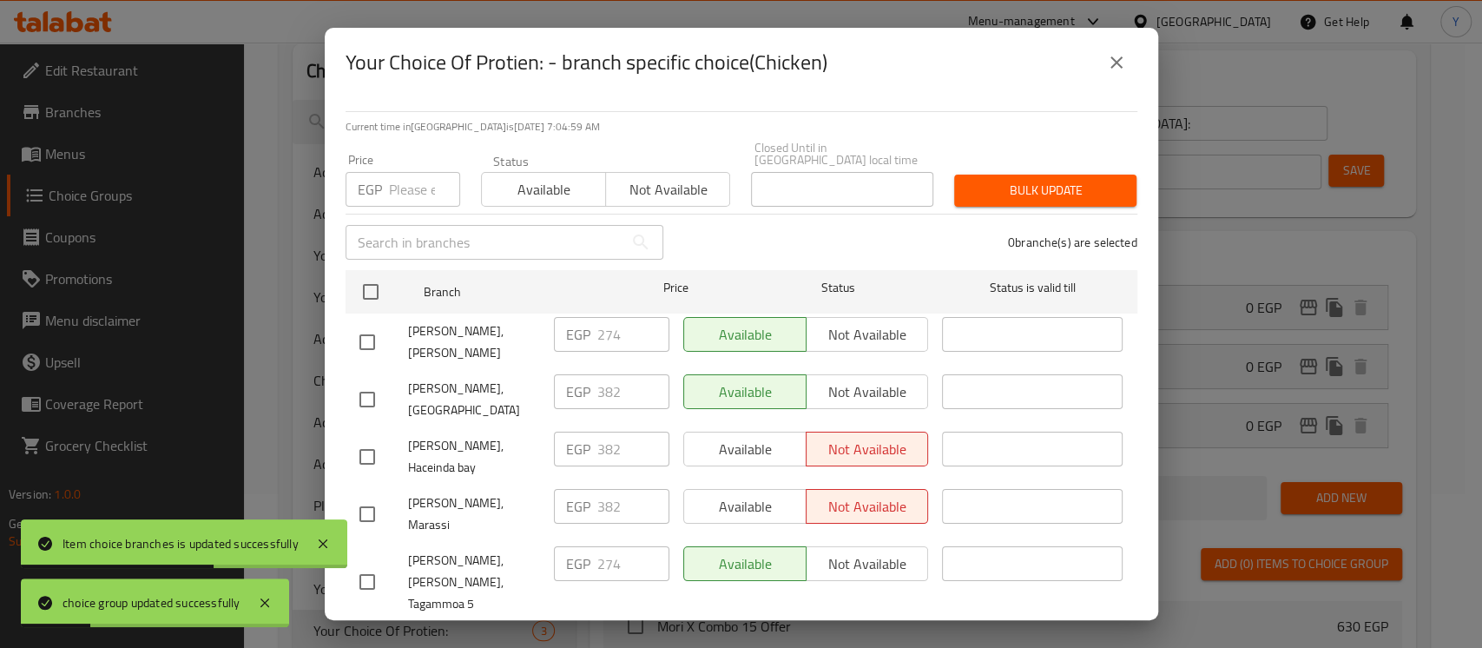
scroll to position [1088, 0]
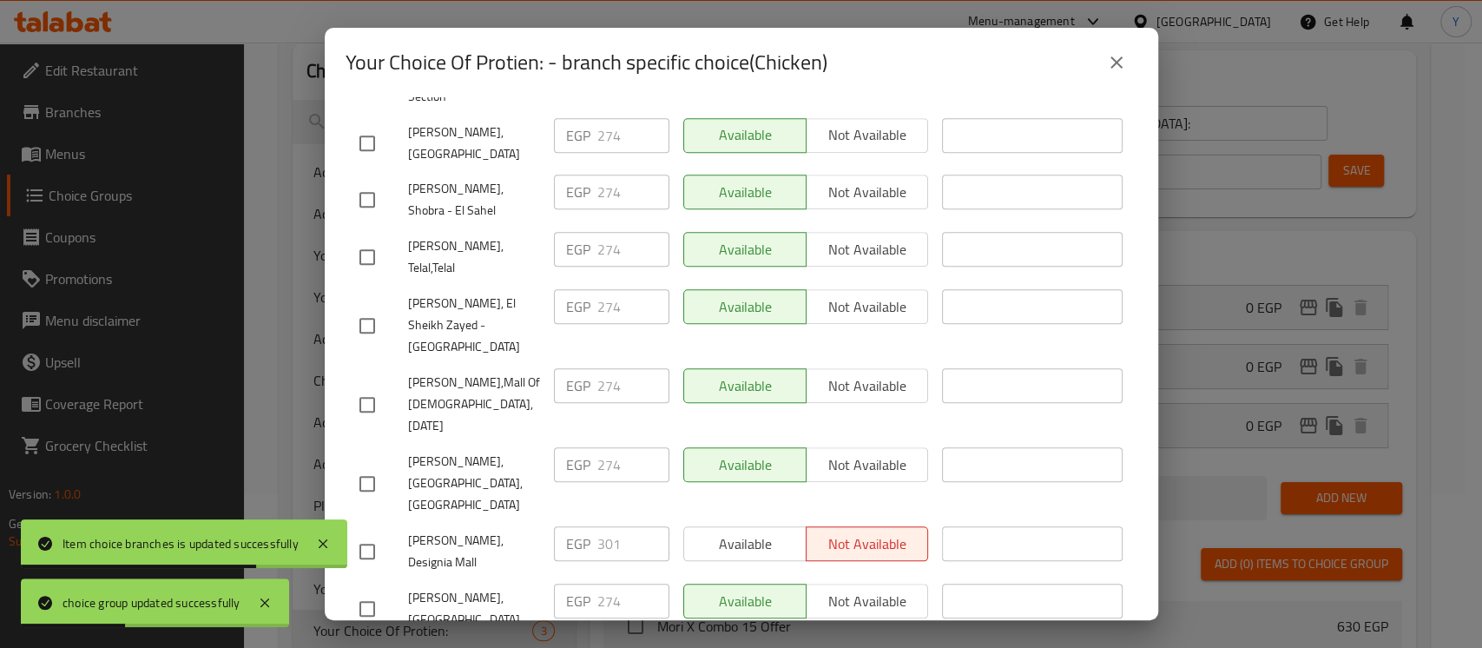
click at [360, 533] on input "checkbox" at bounding box center [367, 551] width 36 height 36
checkbox input "true"
click at [608, 526] on input "301" at bounding box center [633, 543] width 72 height 35
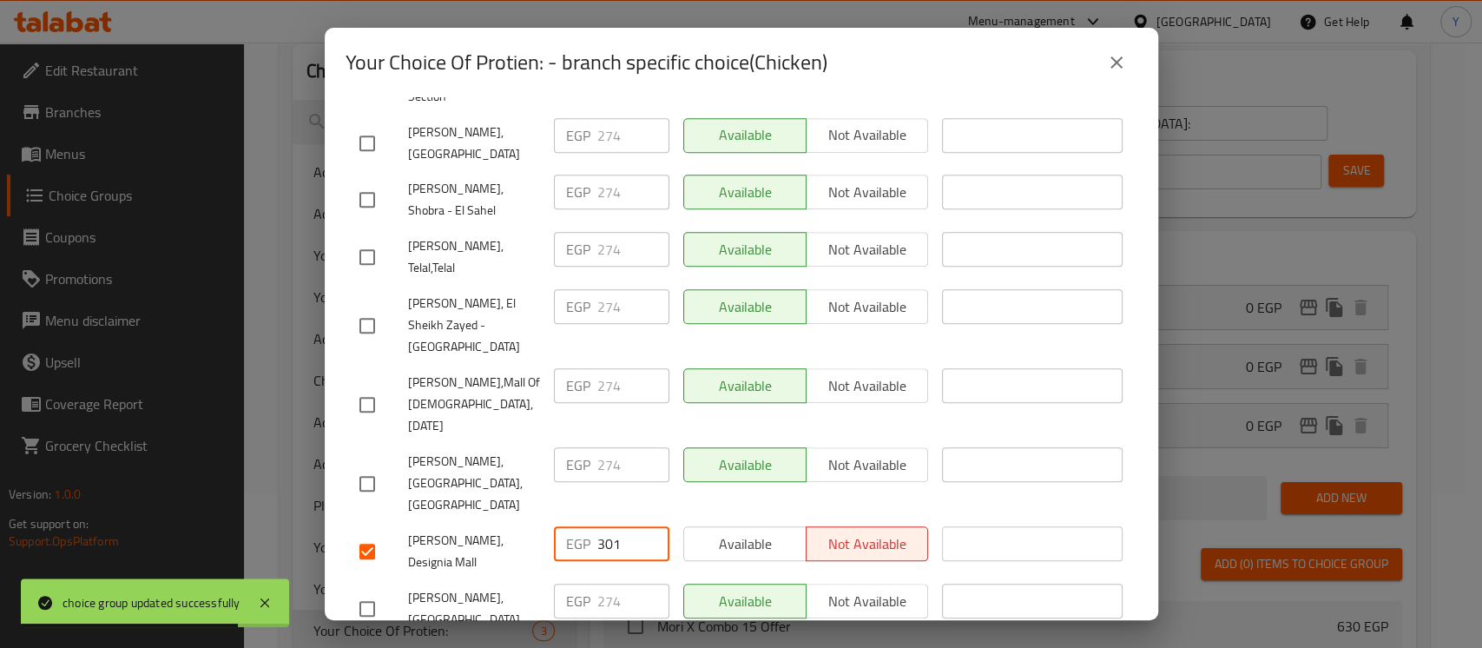
paste input "8"
type input "308"
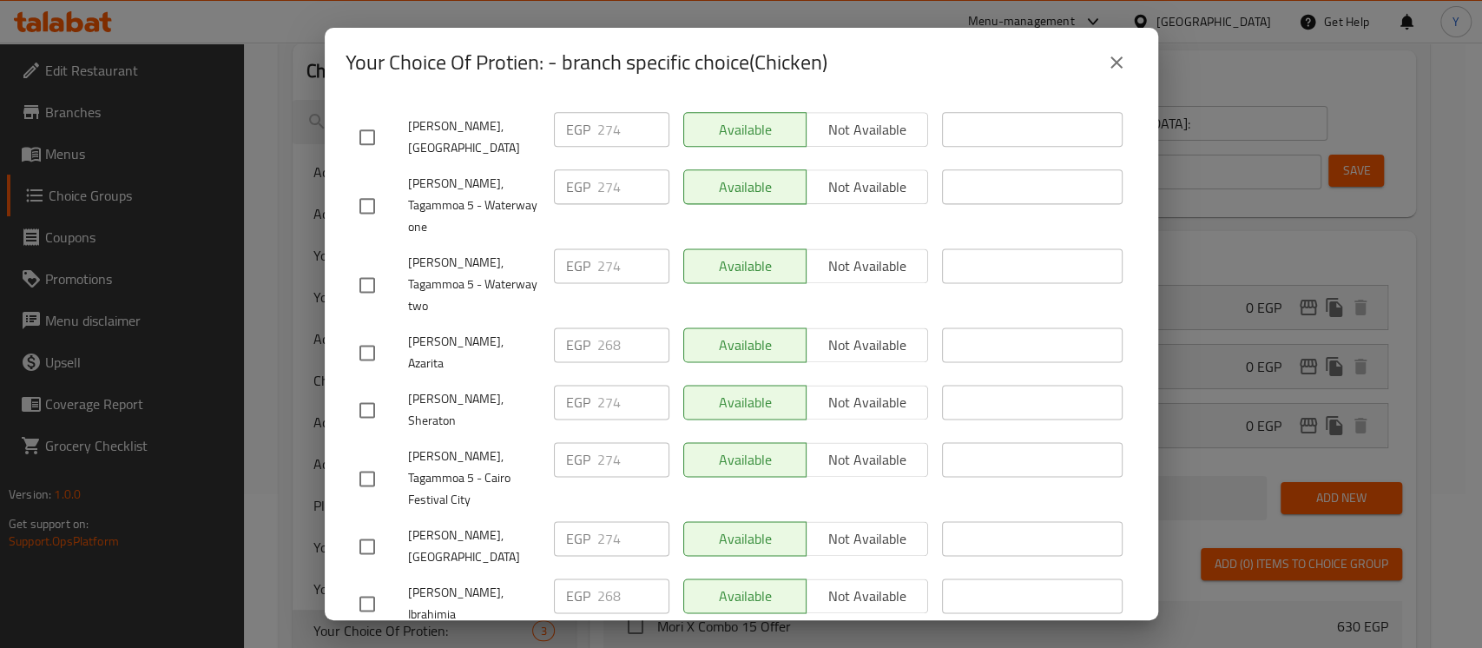
scroll to position [1573, 0]
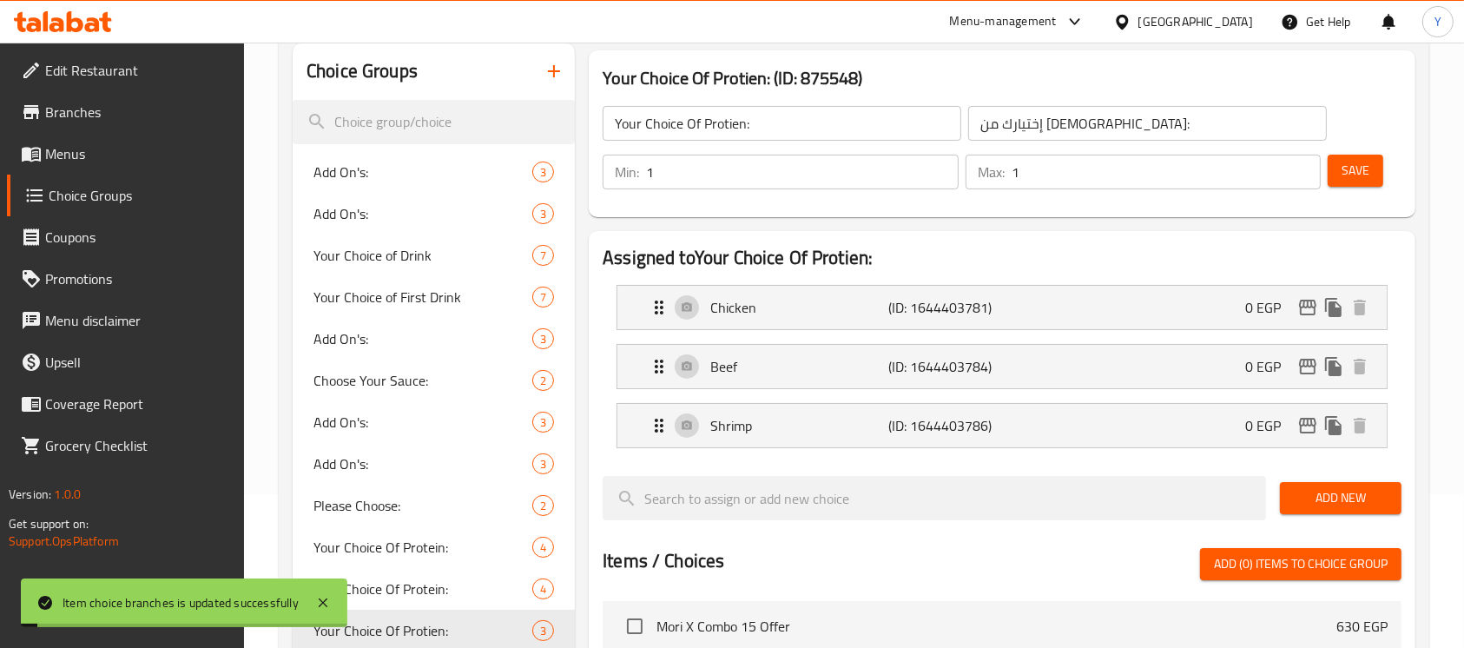
click at [1345, 181] on span "Save" at bounding box center [1355, 171] width 28 height 22
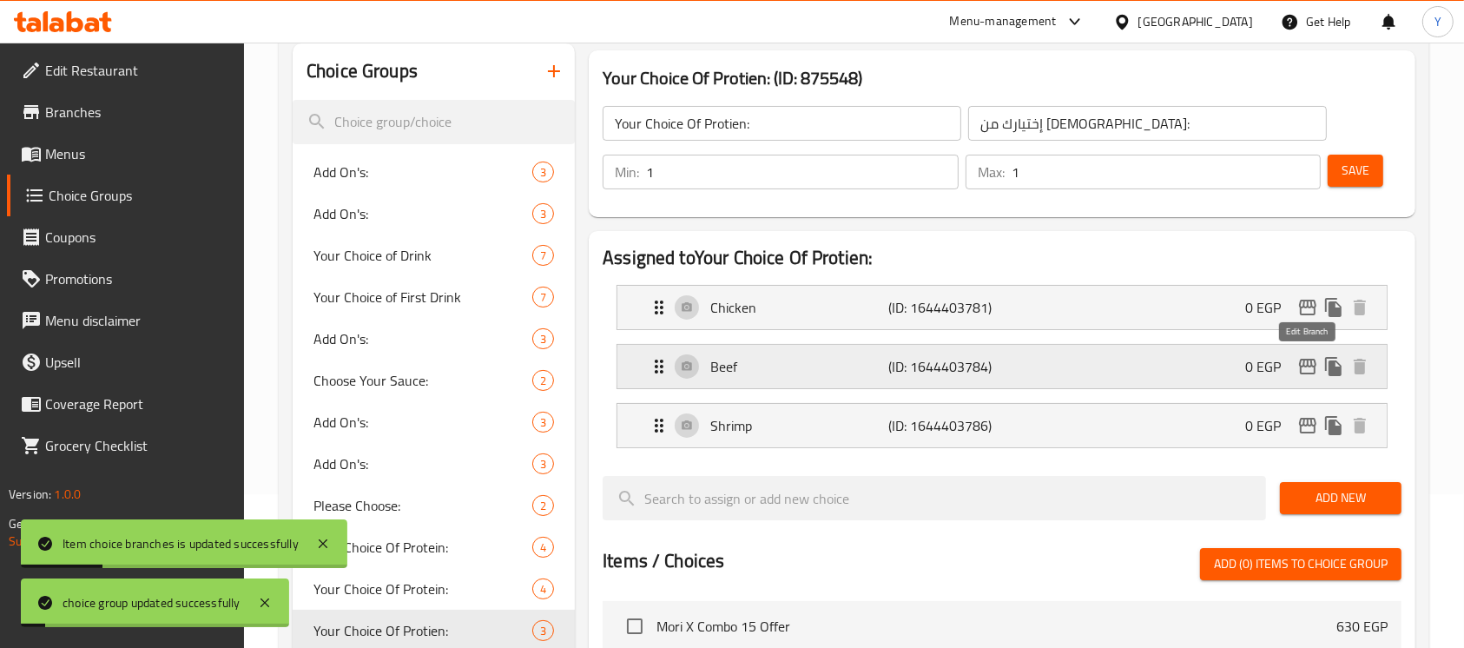
click at [1306, 368] on icon "edit" at bounding box center [1307, 366] width 21 height 21
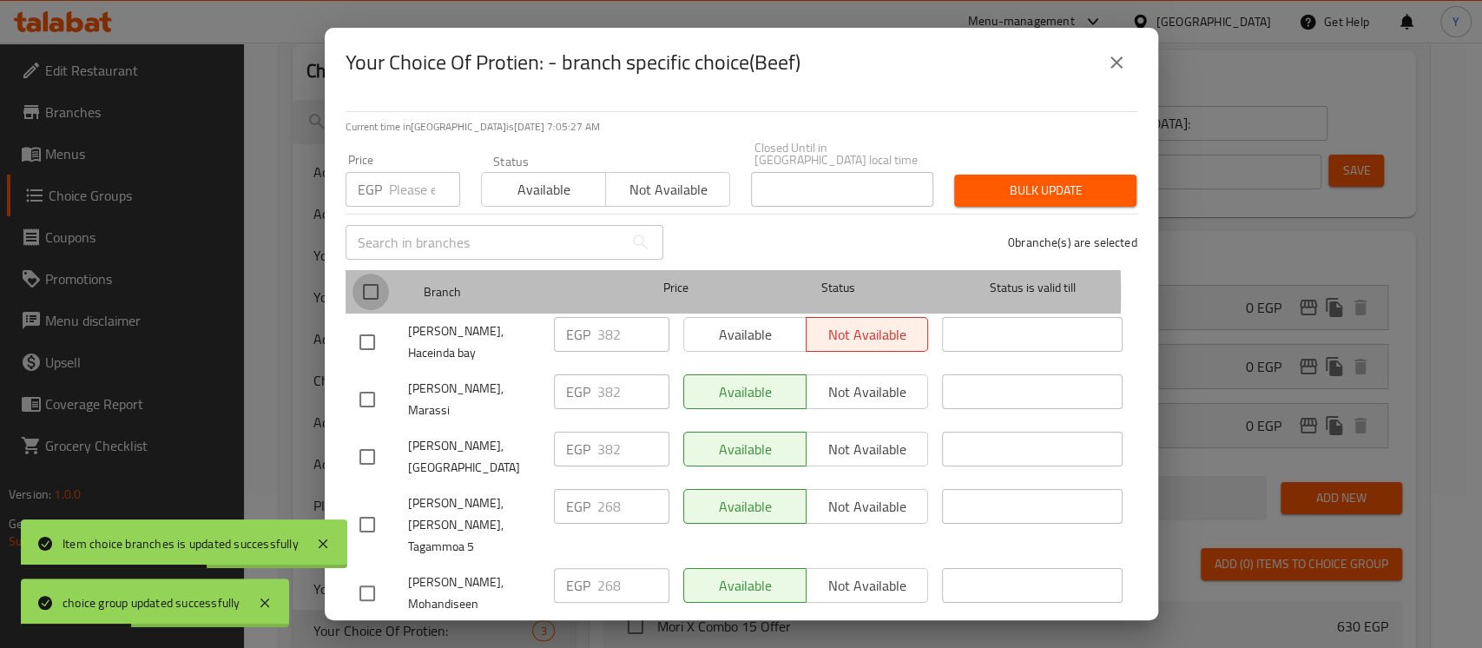
click at [373, 281] on input "checkbox" at bounding box center [370, 291] width 36 height 36
checkbox input "true"
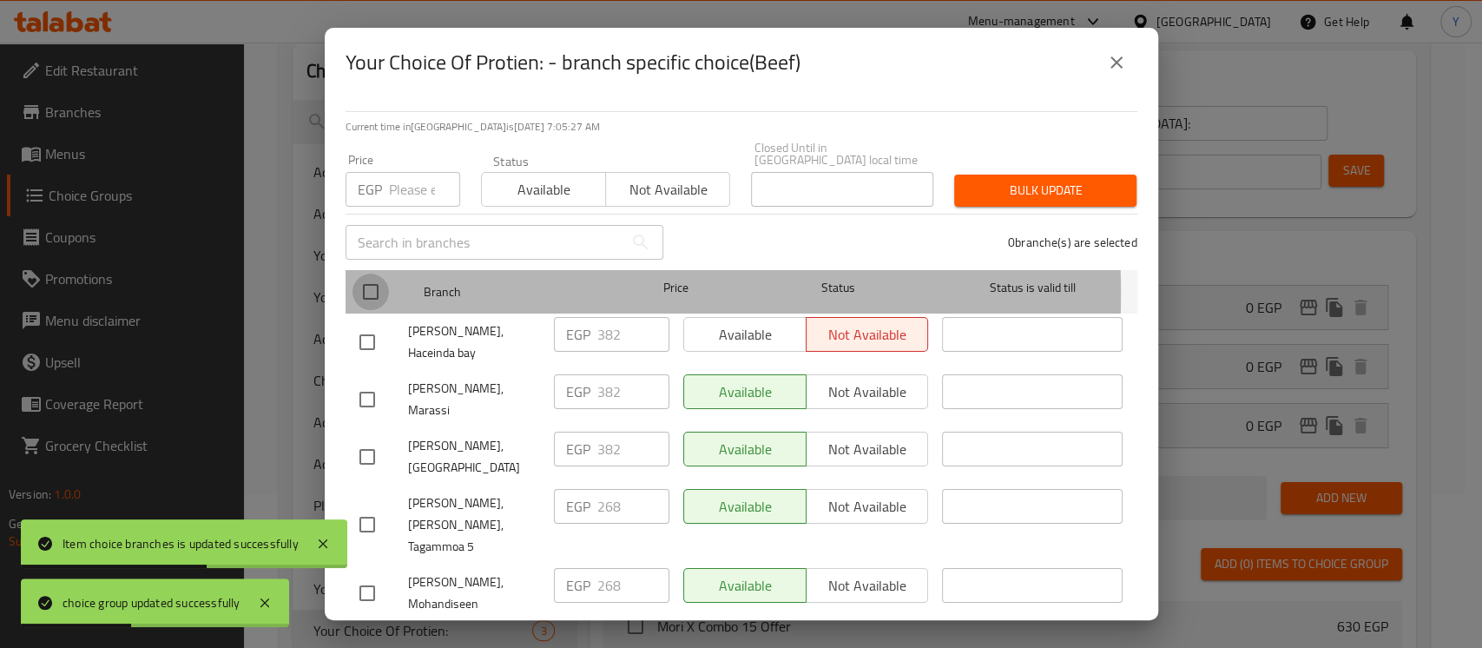
checkbox input "true"
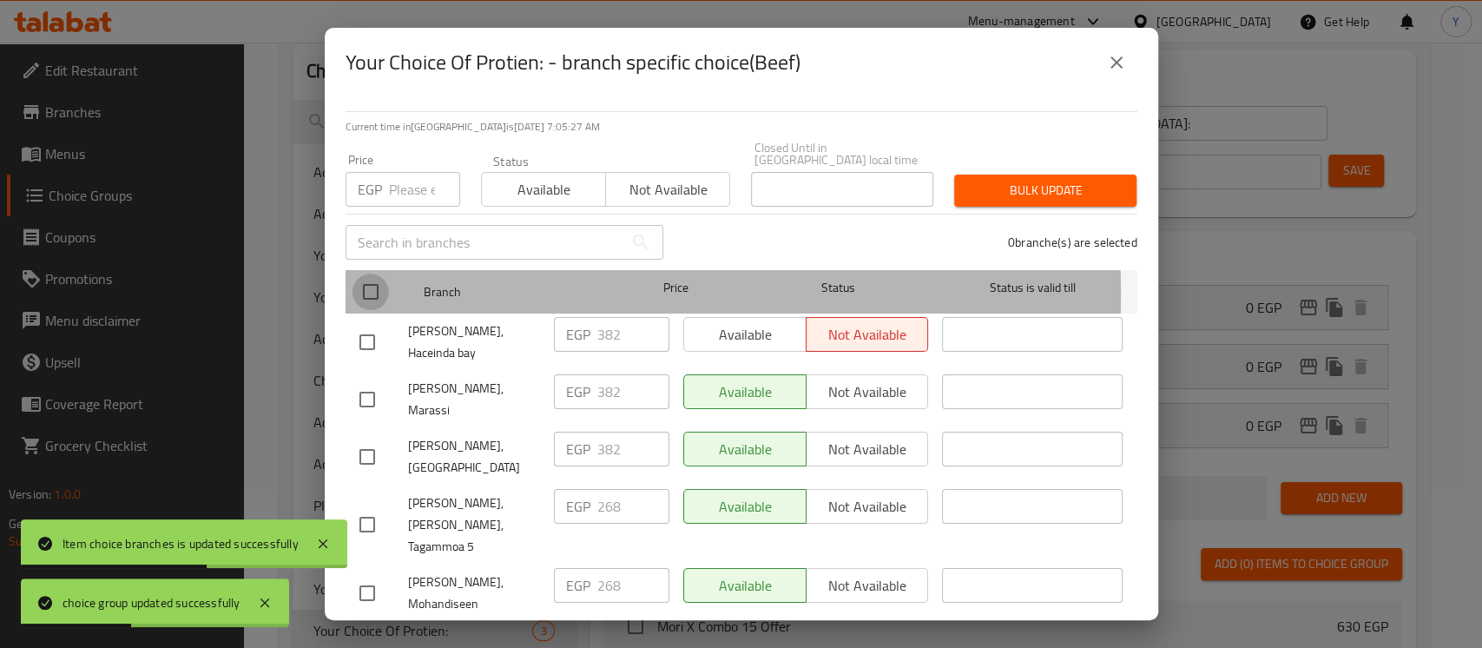
checkbox input "true"
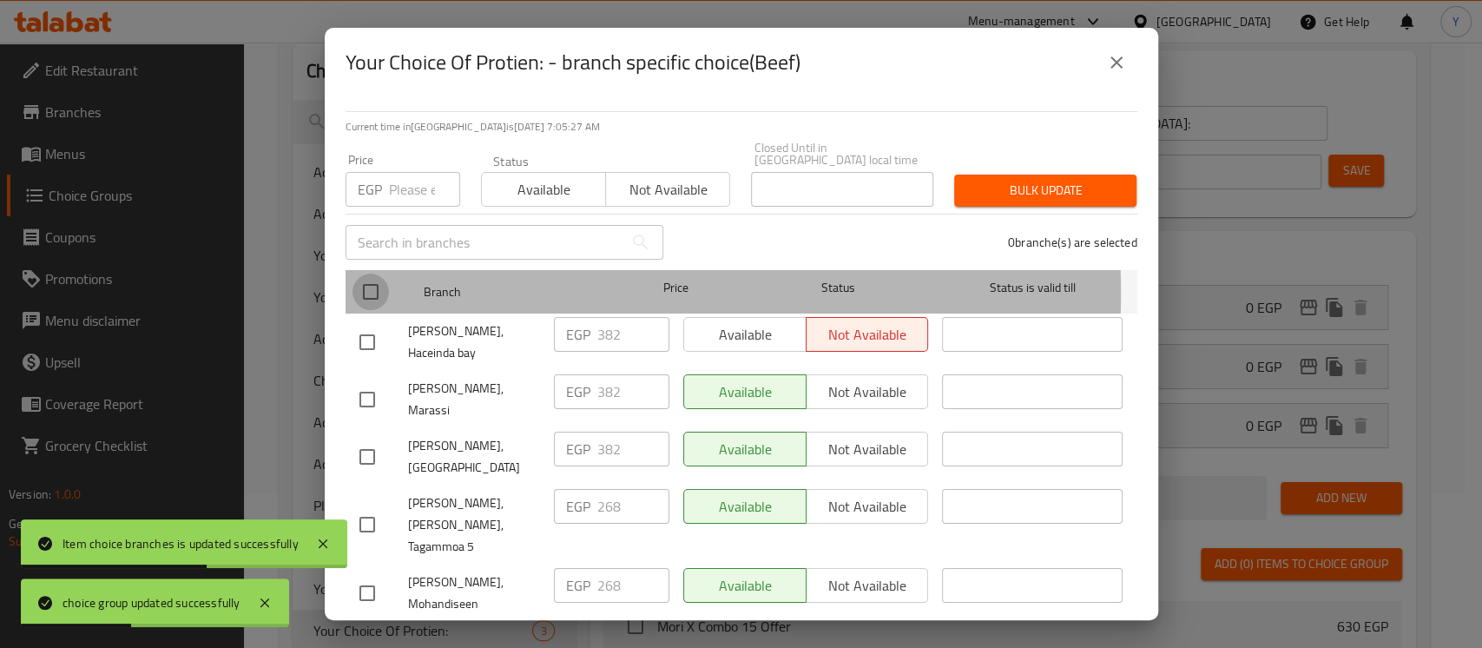
checkbox input "true"
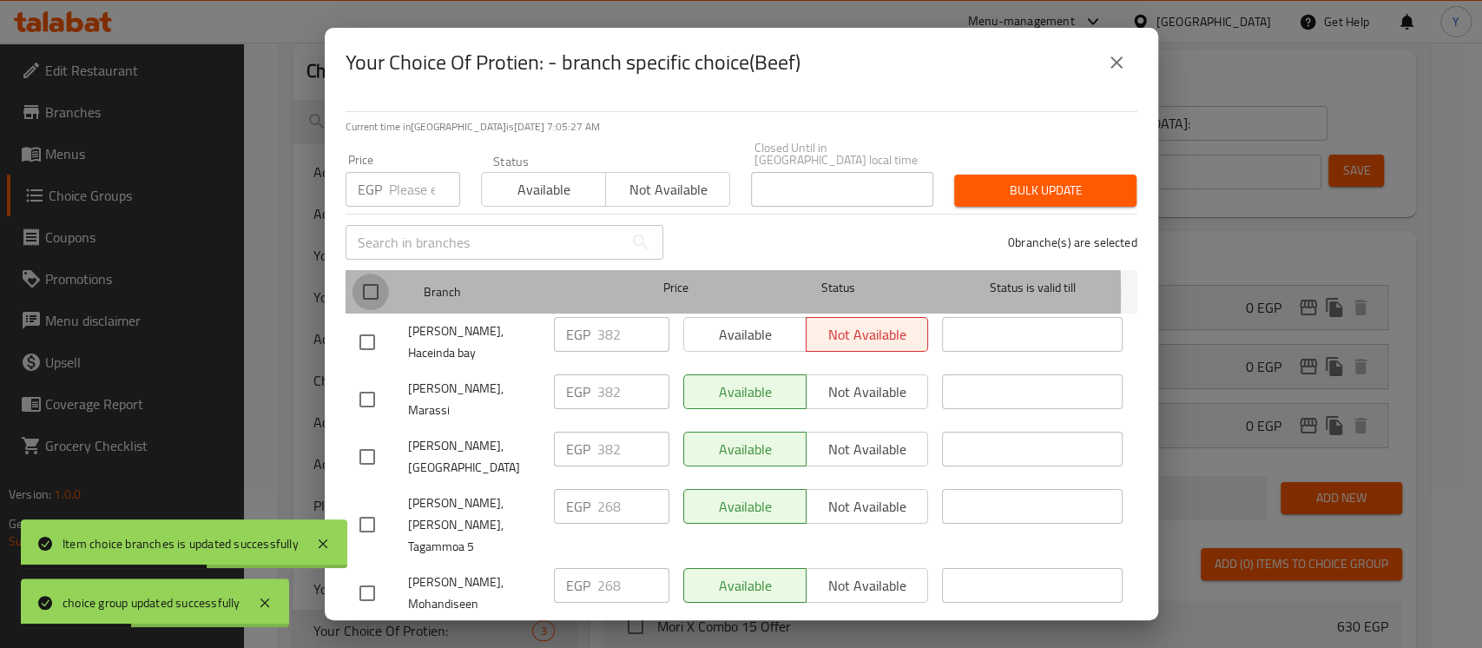
checkbox input "true"
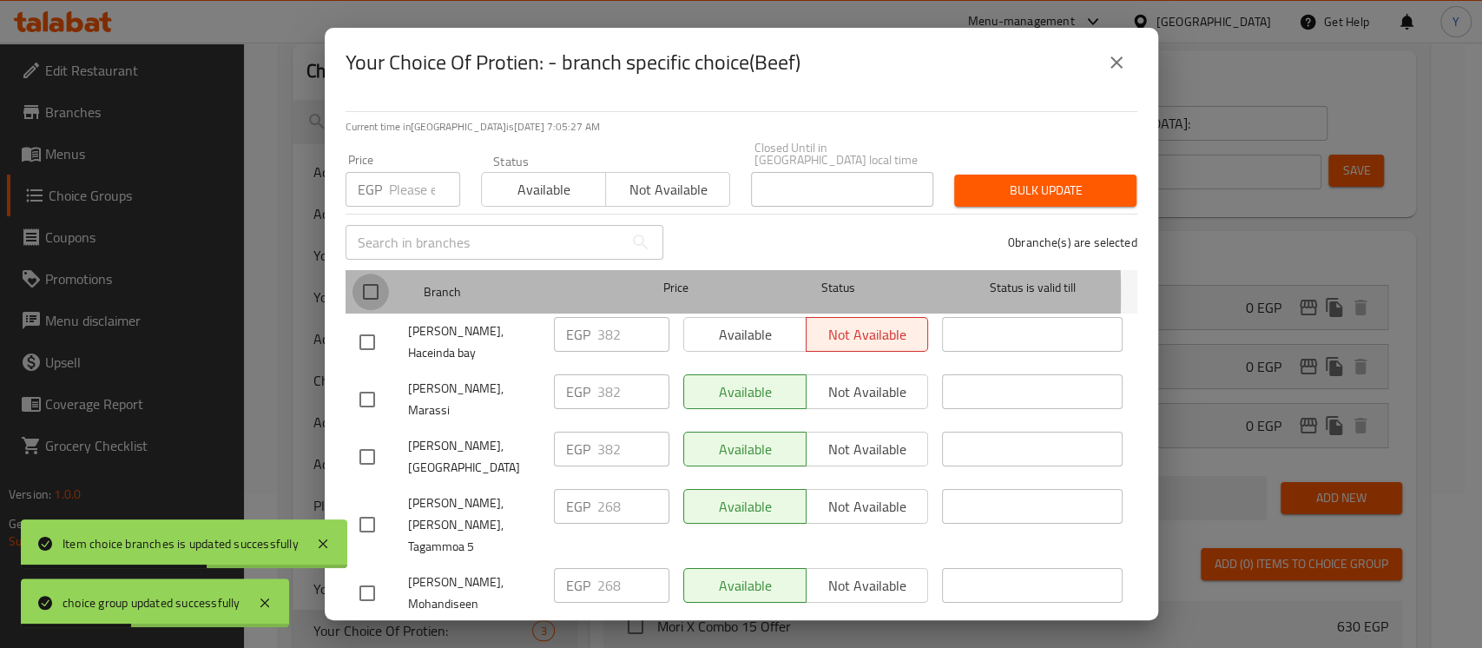
checkbox input "true"
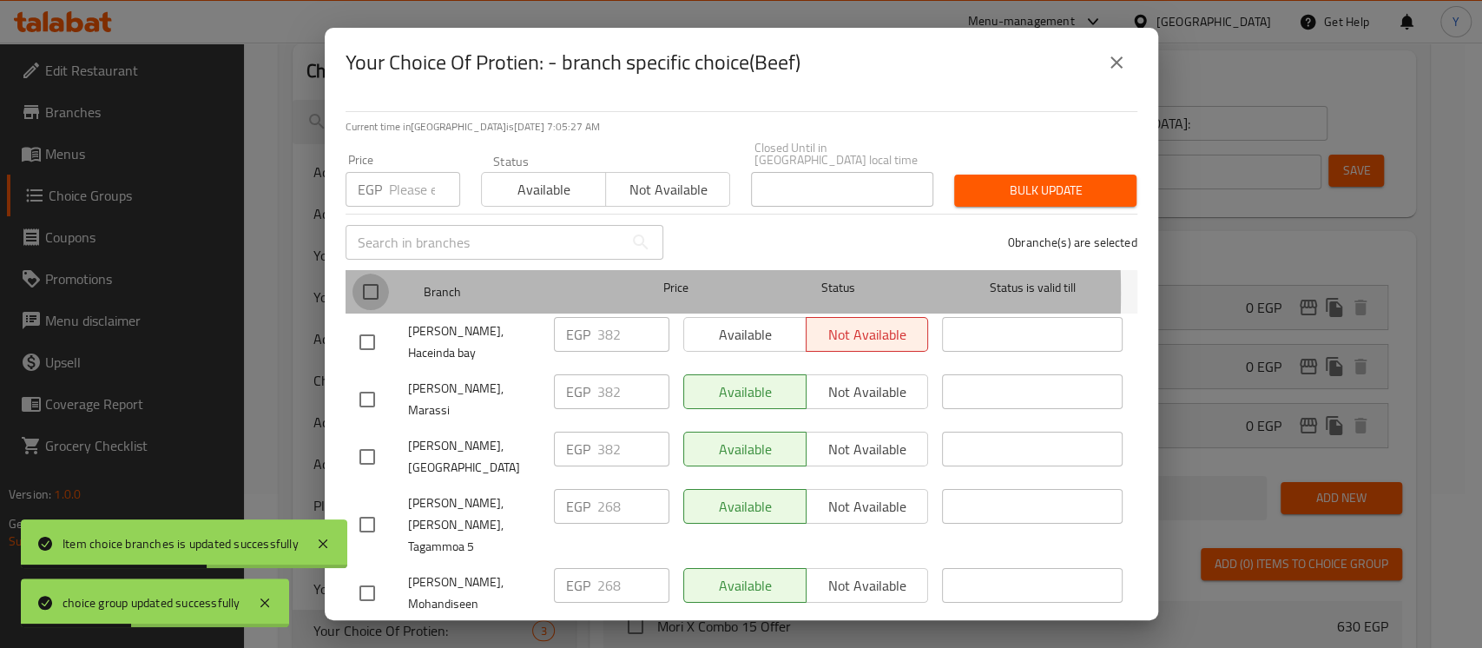
checkbox input "true"
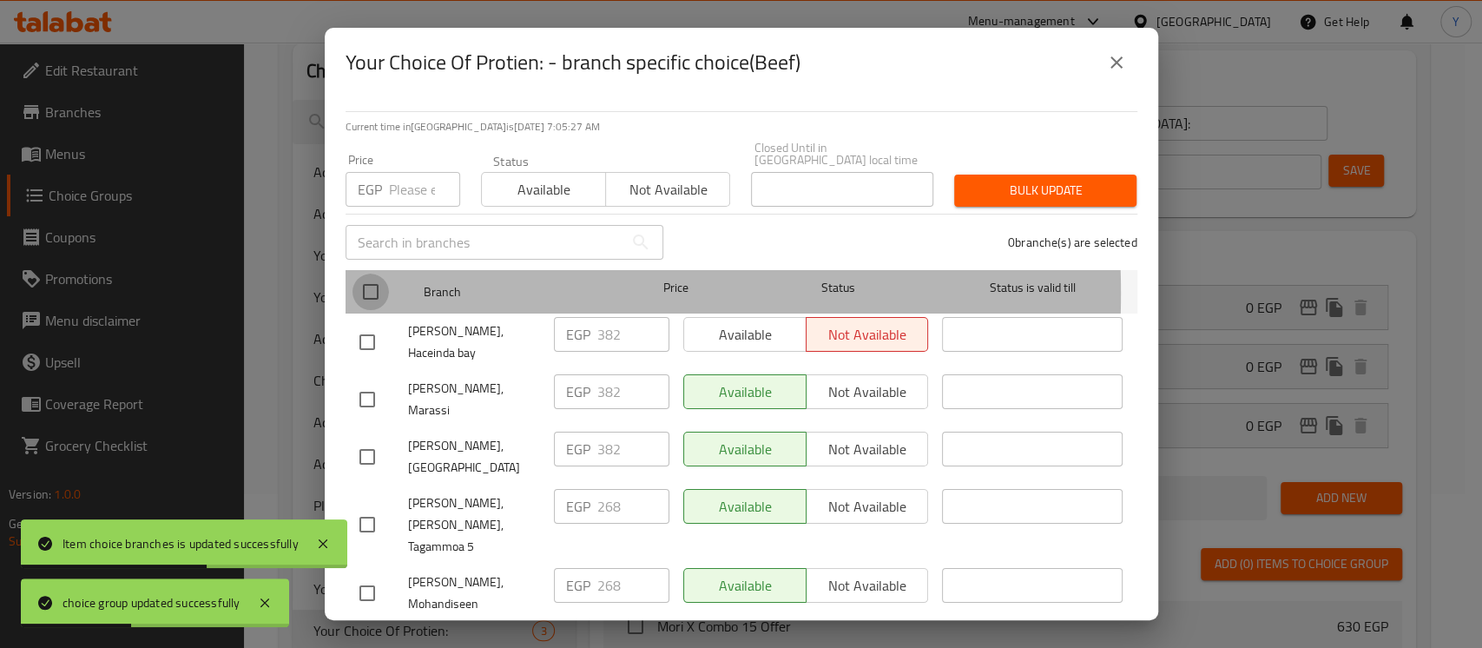
checkbox input "true"
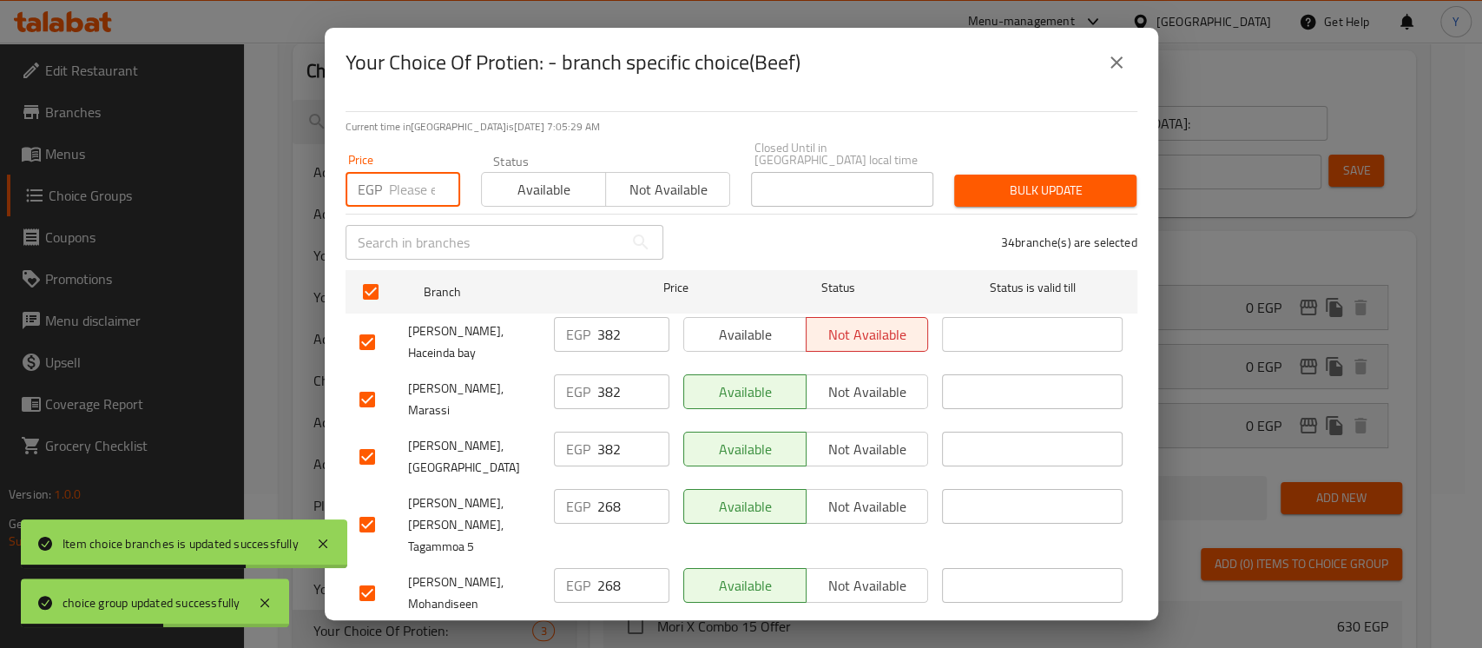
paste input "274"
type input "274"
click at [694, 89] on div "Your Choice Of Protien: - branch specific choice(Beef)" at bounding box center [741, 62] width 833 height 69
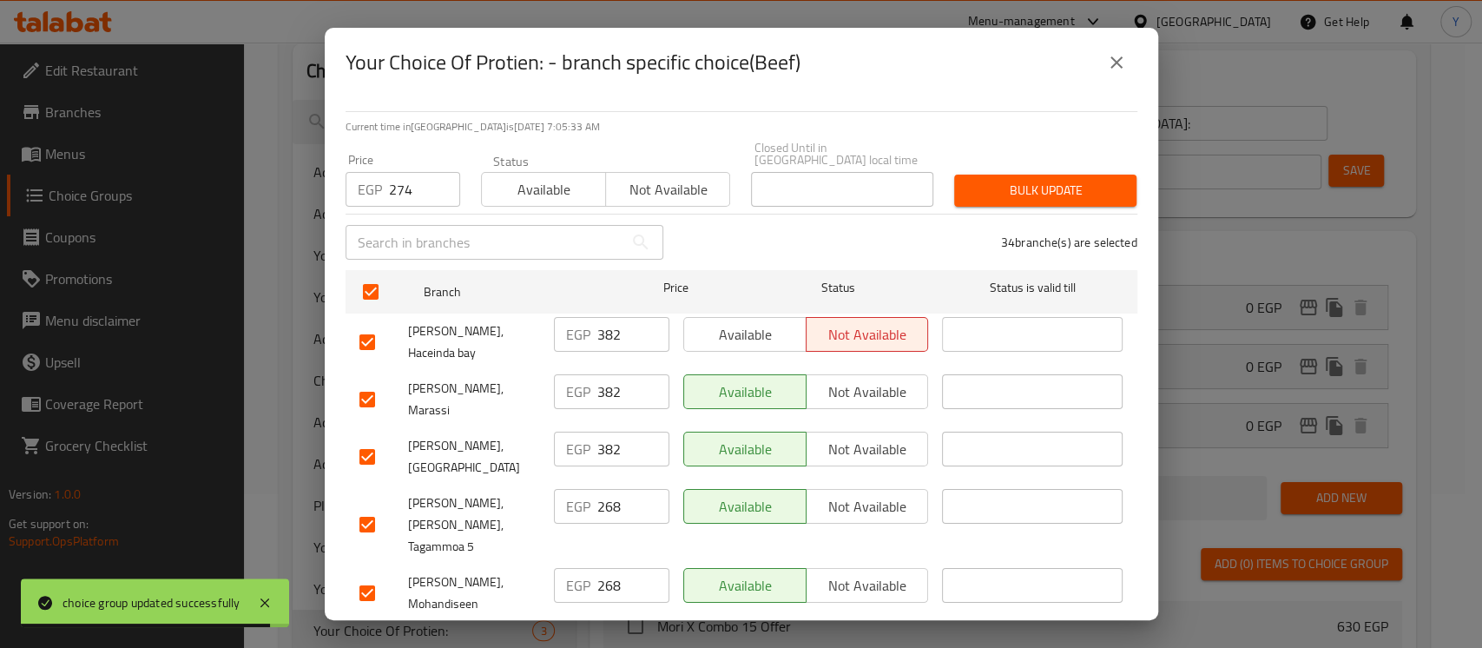
click at [371, 336] on input "checkbox" at bounding box center [367, 342] width 36 height 36
checkbox input "false"
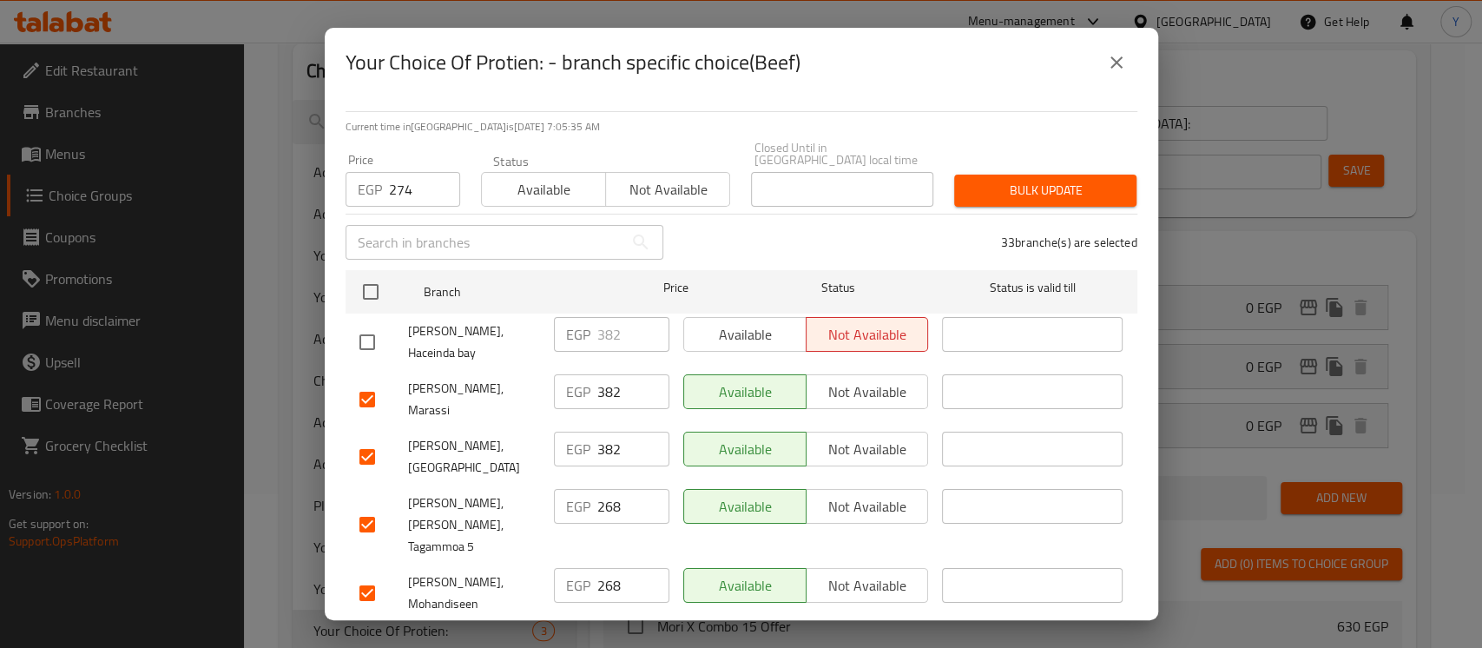
click at [367, 390] on input "checkbox" at bounding box center [367, 399] width 36 height 36
checkbox input "false"
click at [375, 438] on input "checkbox" at bounding box center [367, 456] width 36 height 36
checkbox input "false"
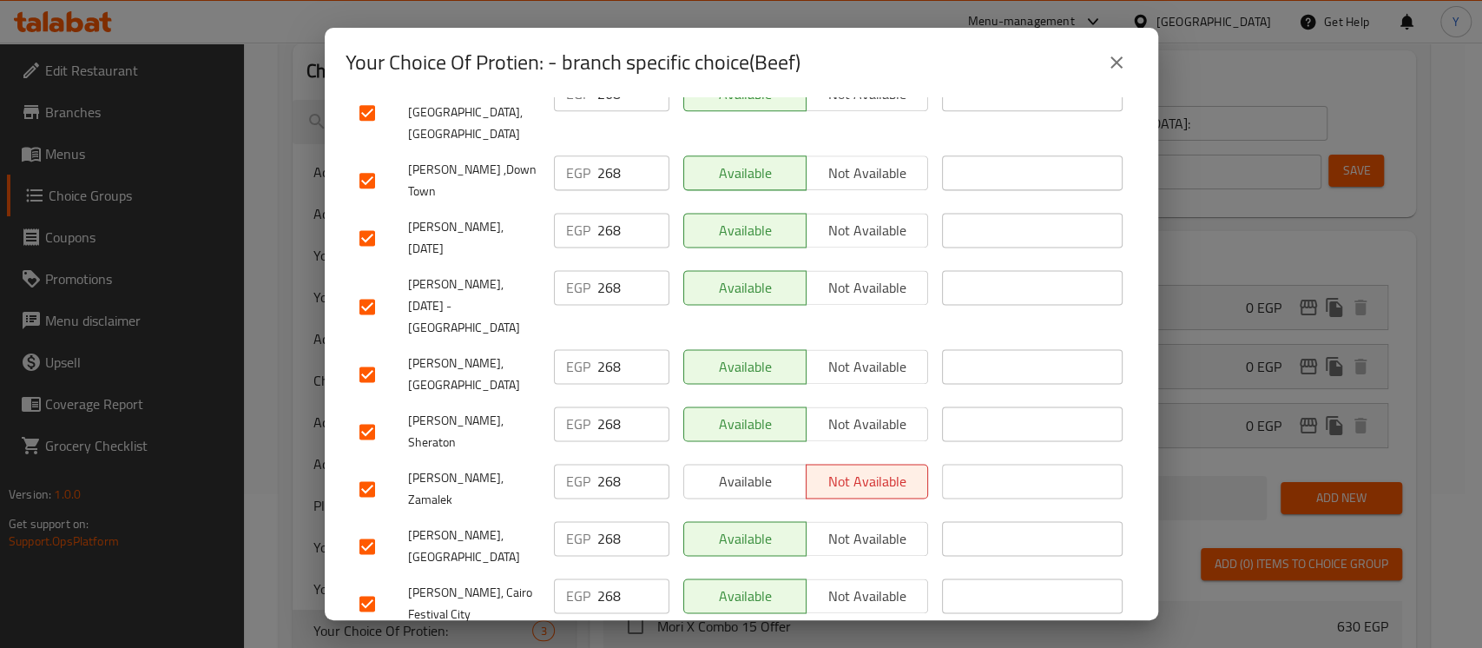
checkbox input "false"
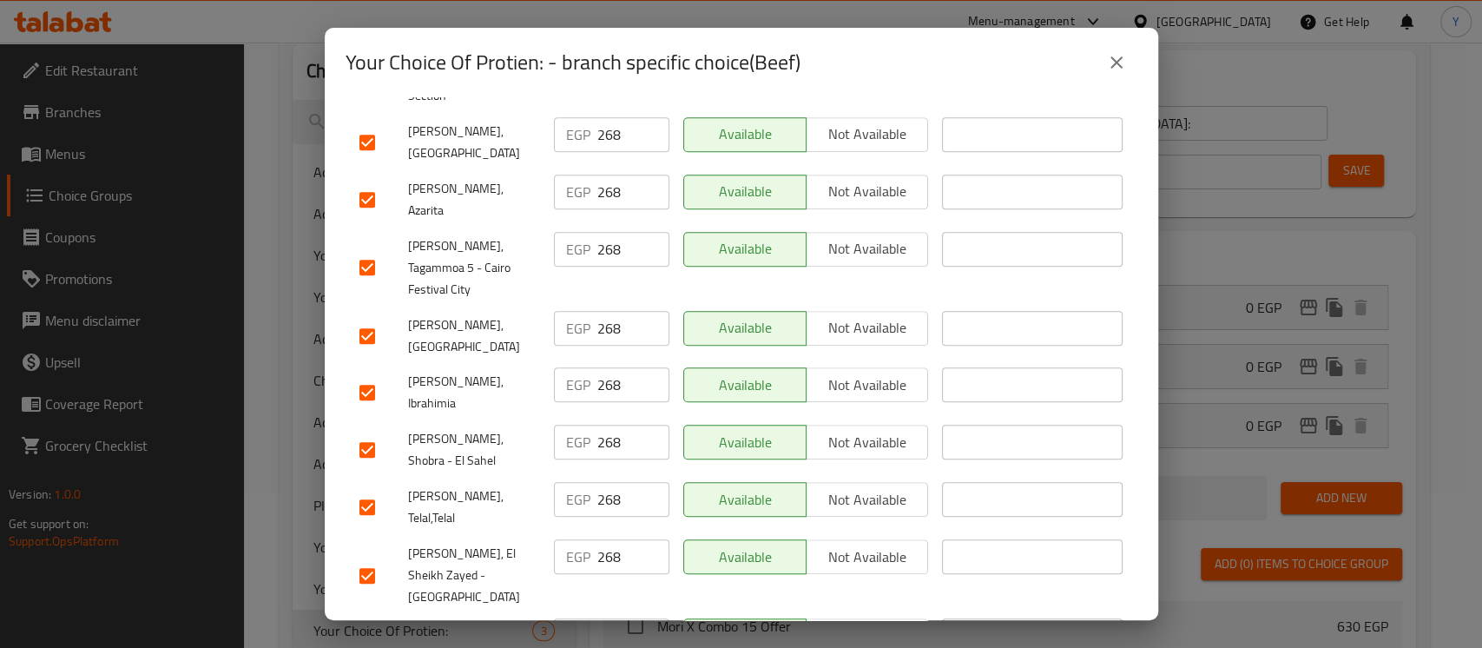
scroll to position [818, 0]
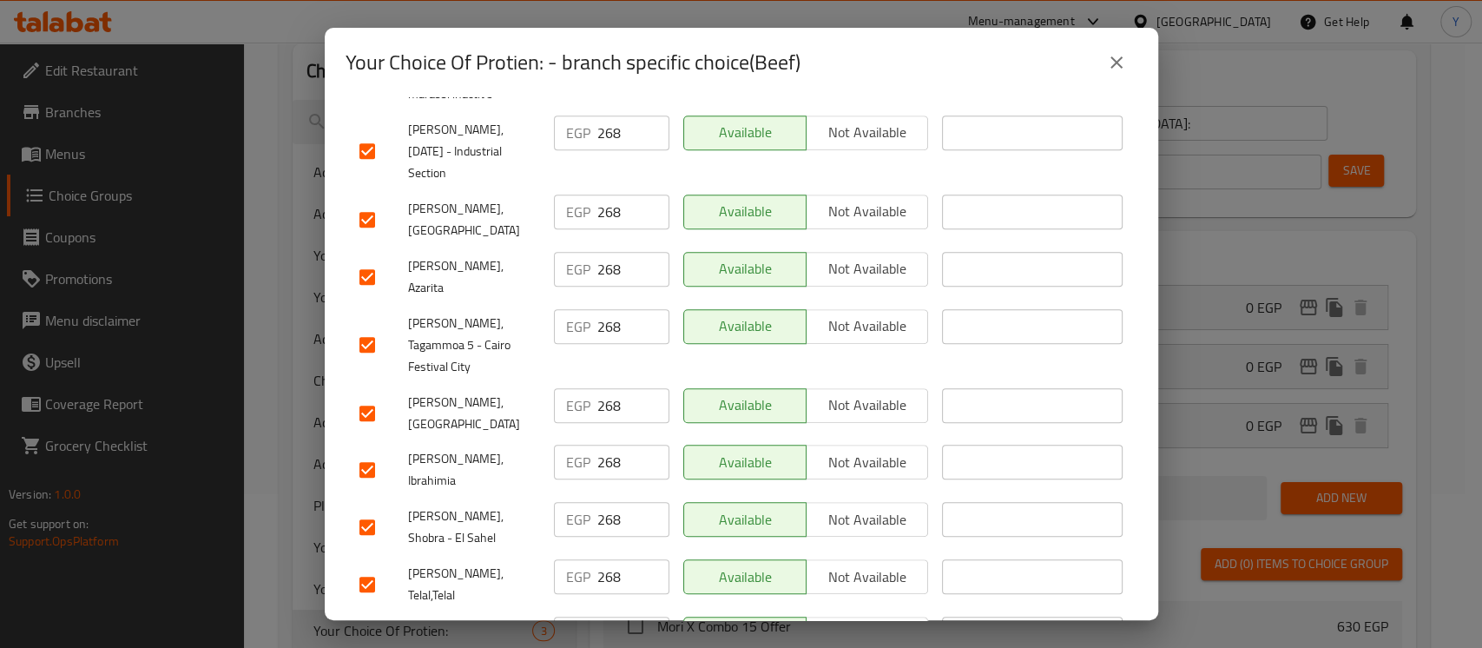
click at [370, 451] on input "checkbox" at bounding box center [367, 469] width 36 height 36
checkbox input "false"
click at [366, 259] on input "checkbox" at bounding box center [367, 277] width 36 height 36
checkbox input "false"
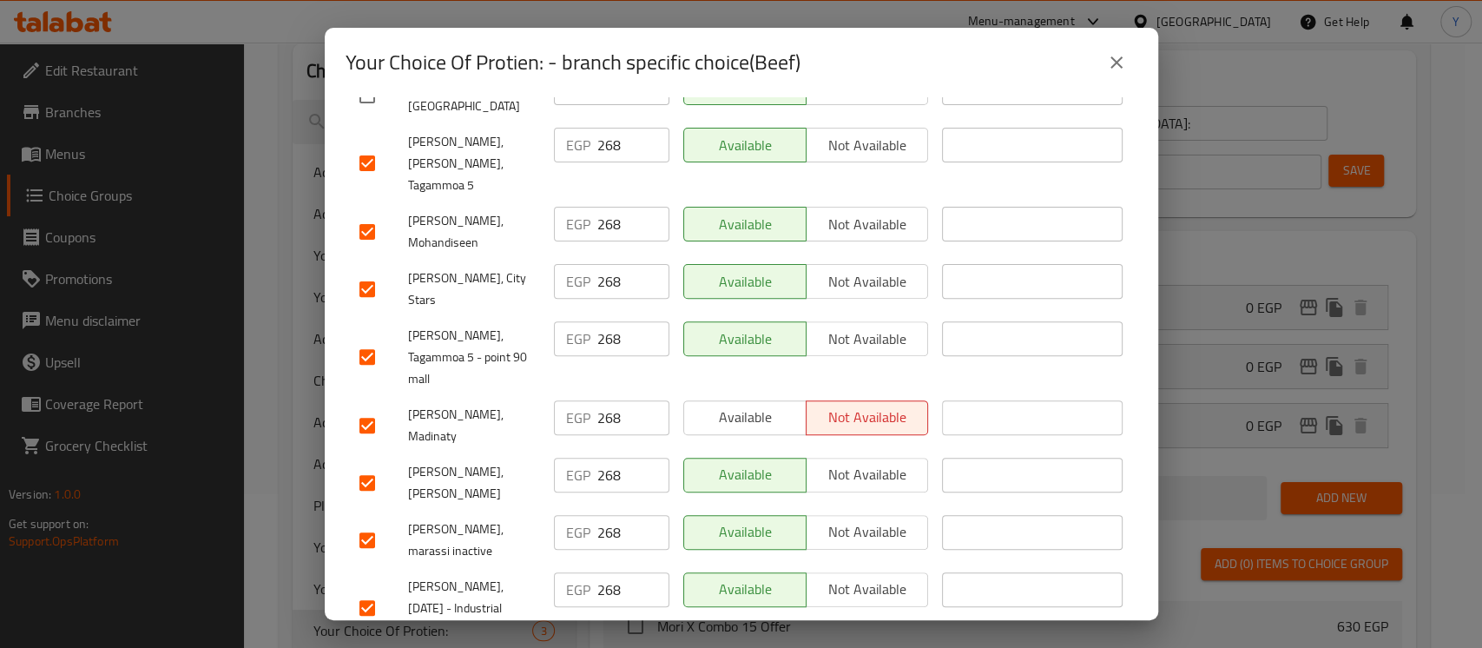
scroll to position [56, 0]
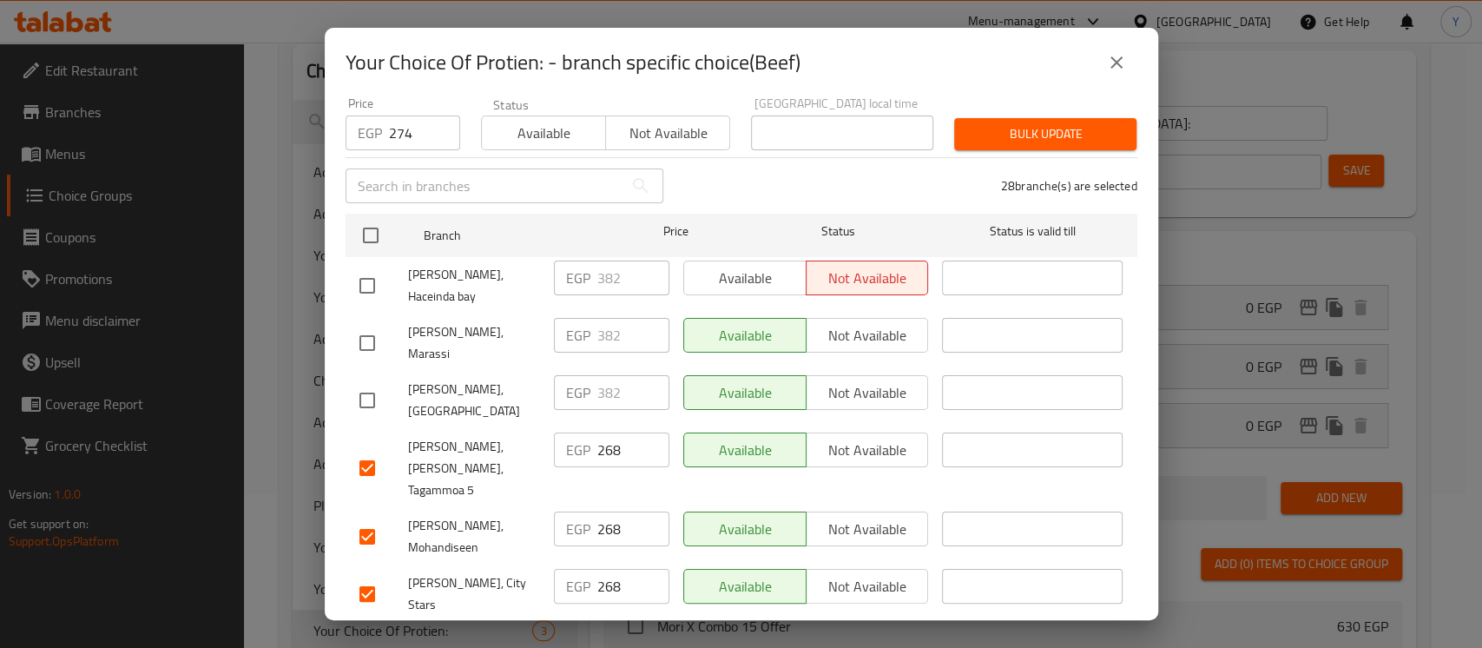
drag, startPoint x: 1018, startPoint y: 125, endPoint x: 985, endPoint y: 156, distance: 45.4
click at [1016, 126] on span "Bulk update" at bounding box center [1045, 134] width 155 height 22
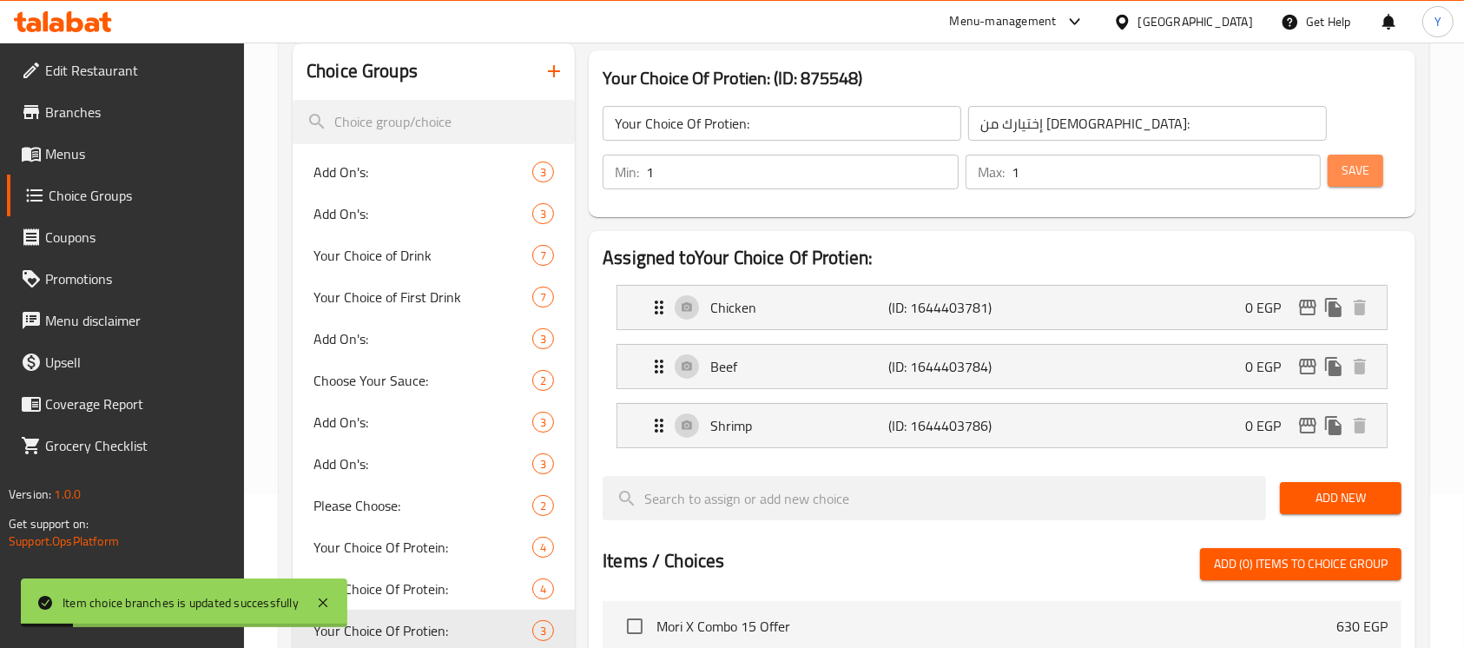
click at [1351, 166] on span "Save" at bounding box center [1355, 171] width 28 height 22
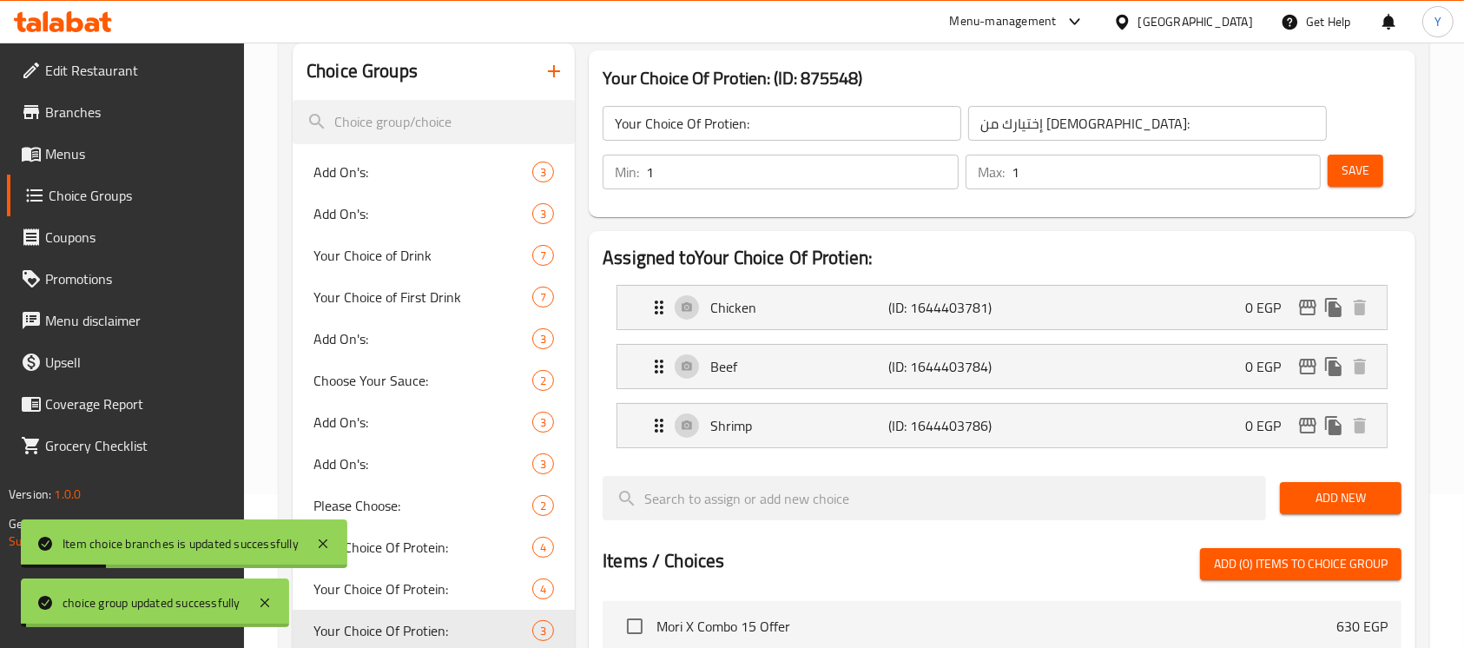
click at [1306, 366] on icon "edit" at bounding box center [1307, 366] width 21 height 21
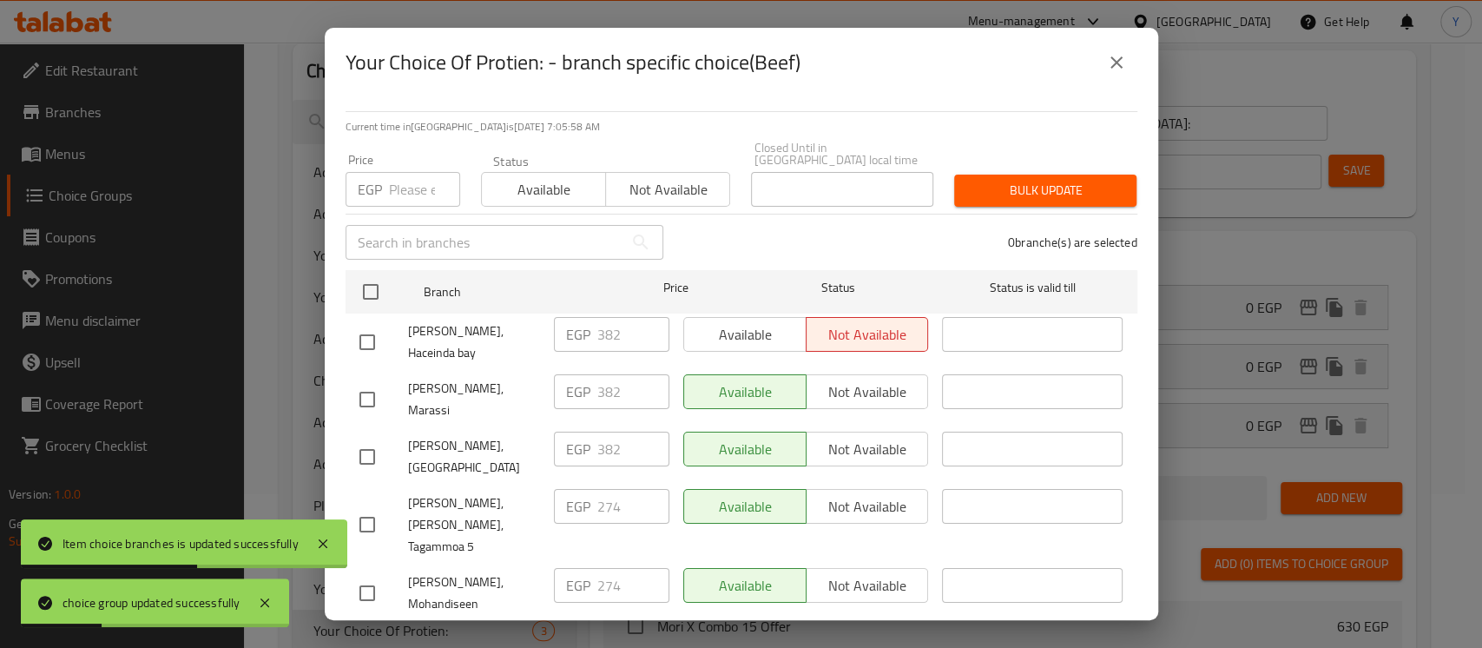
scroll to position [1573, 0]
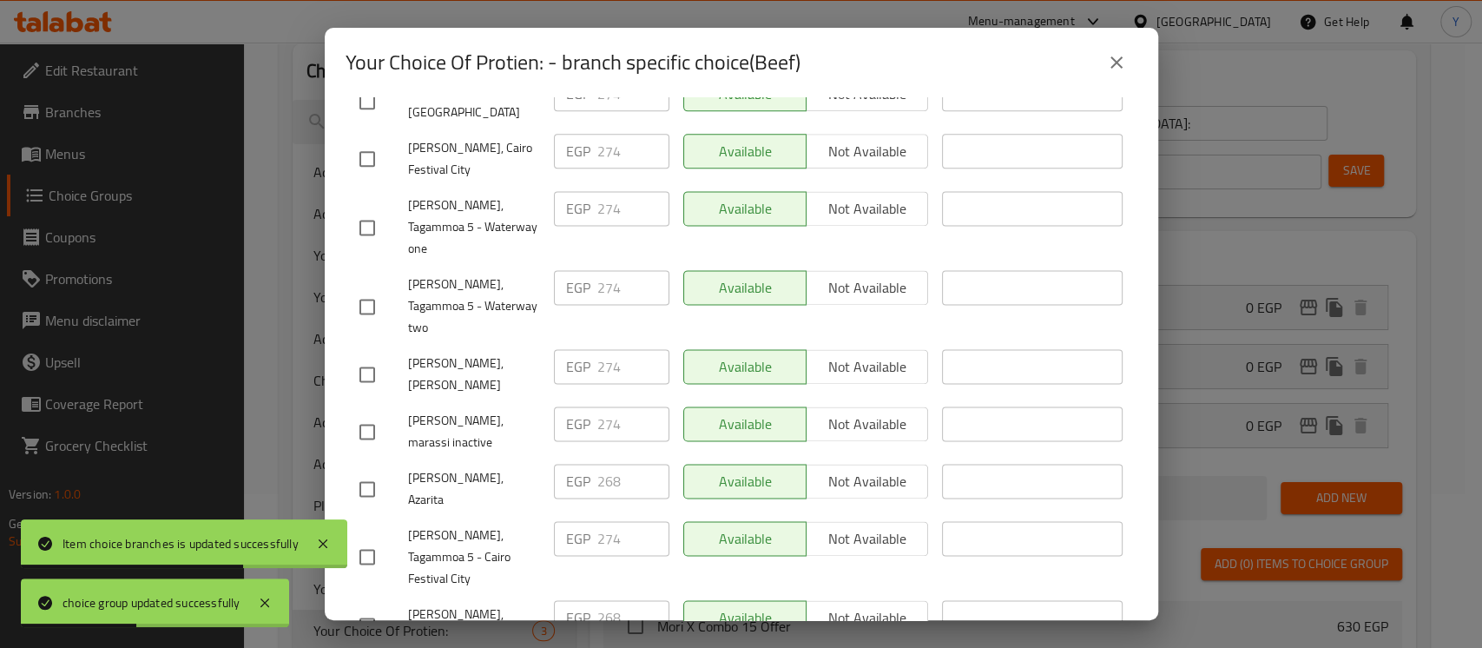
drag, startPoint x: 366, startPoint y: 548, endPoint x: 326, endPoint y: 346, distance: 205.3
checkbox input "true"
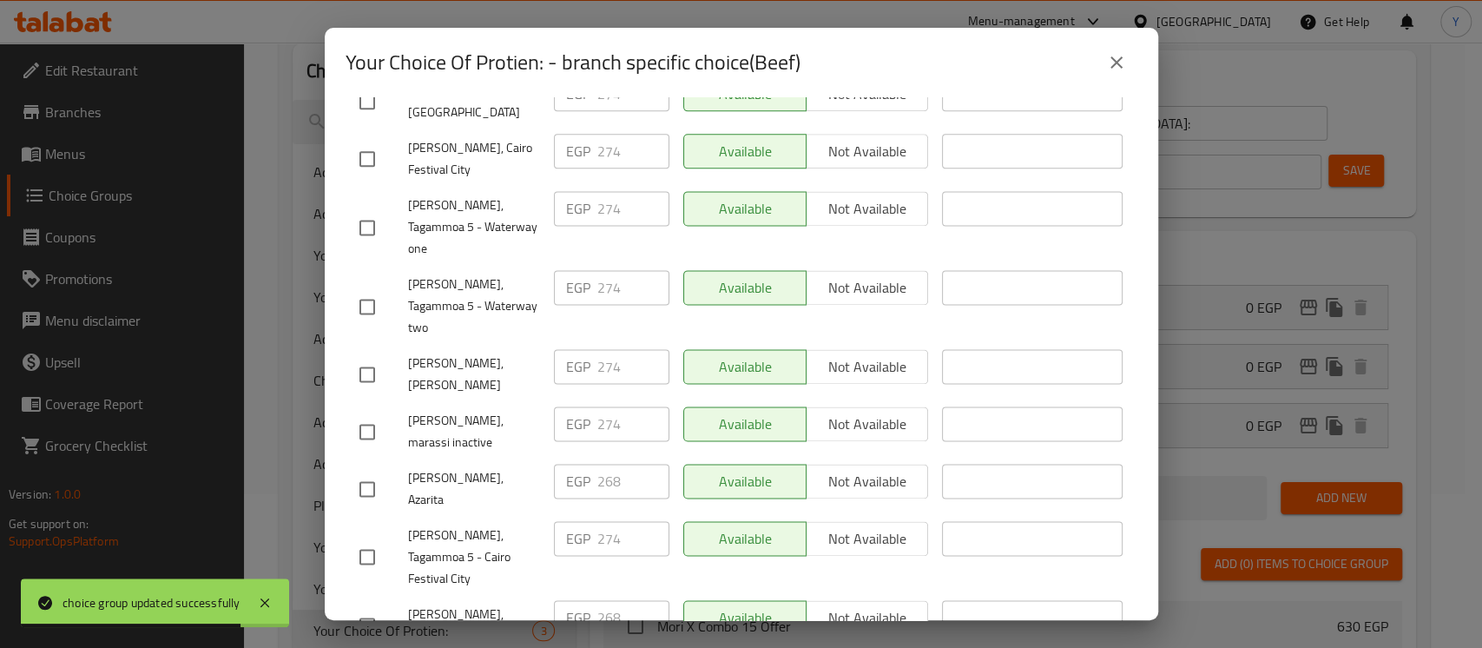
paste input "8"
type input "308"
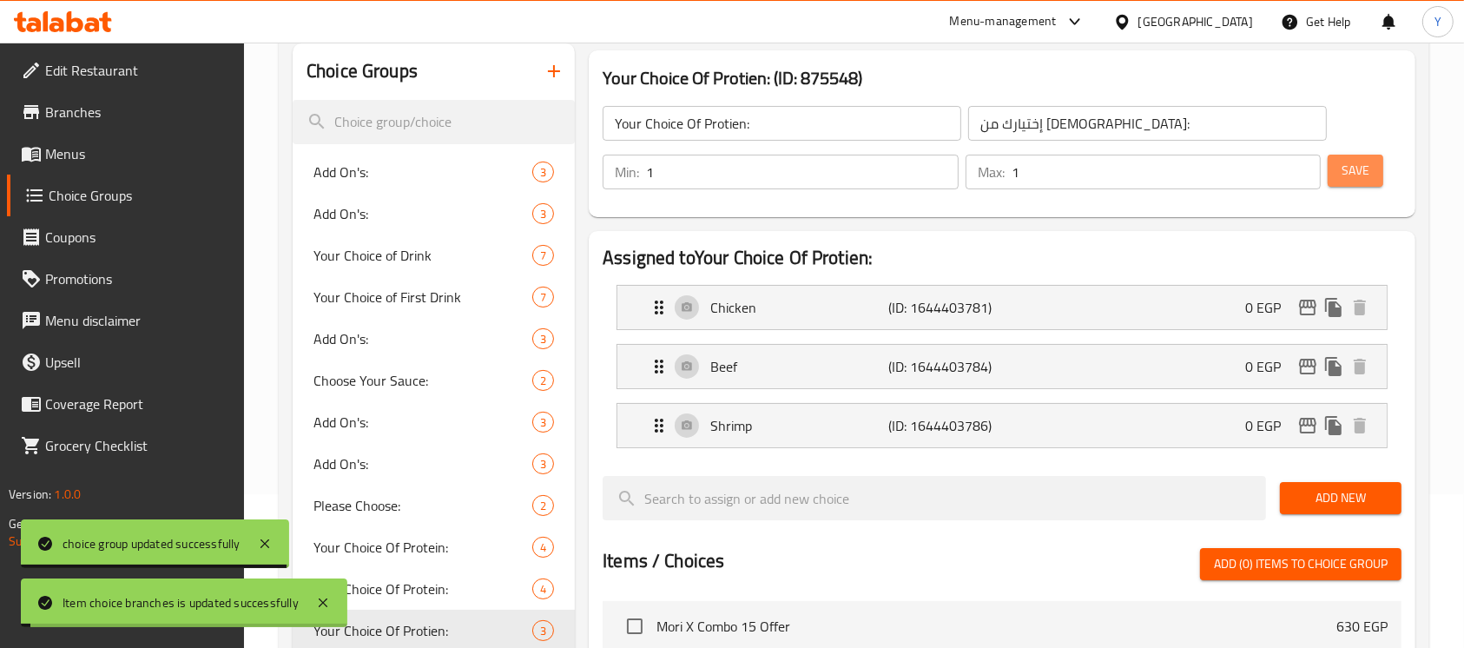
click at [1375, 171] on button "Save" at bounding box center [1355, 171] width 56 height 32
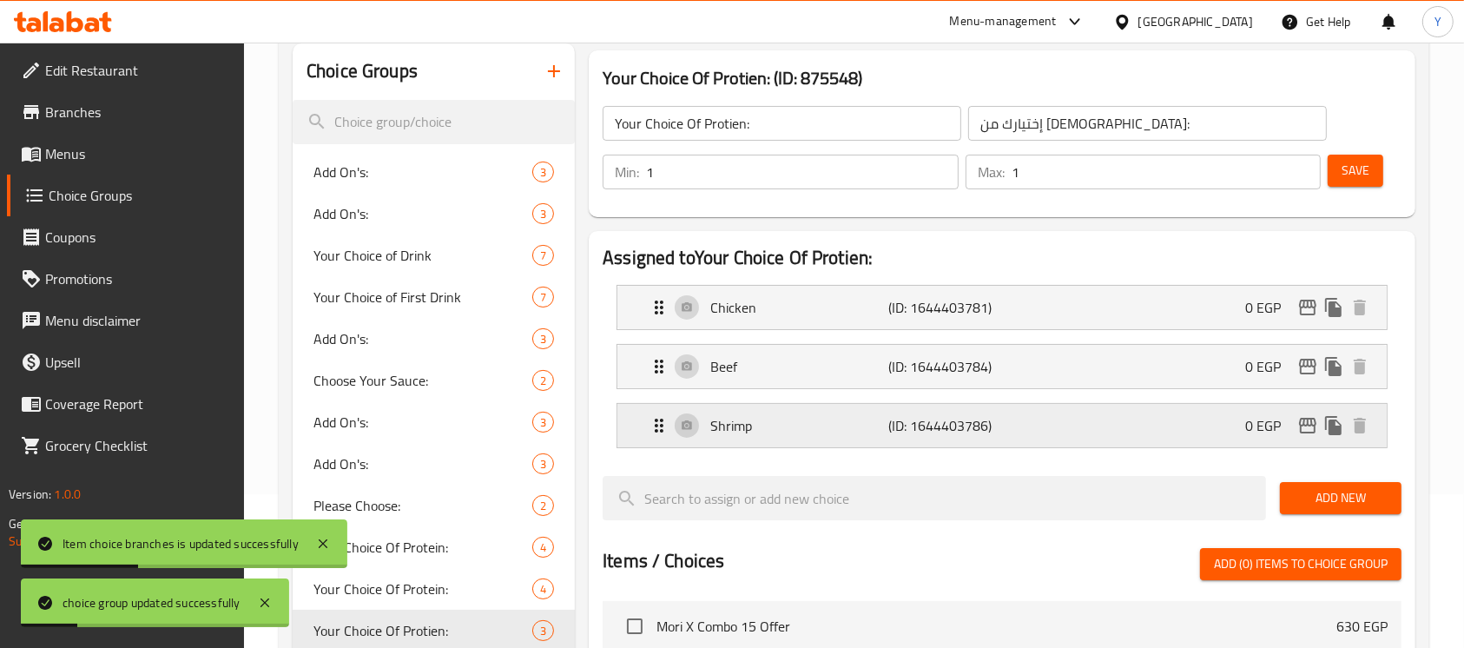
click at [1312, 437] on div "Shrimp (ID: 1644403786) 0 EGP" at bounding box center [1006, 425] width 717 height 43
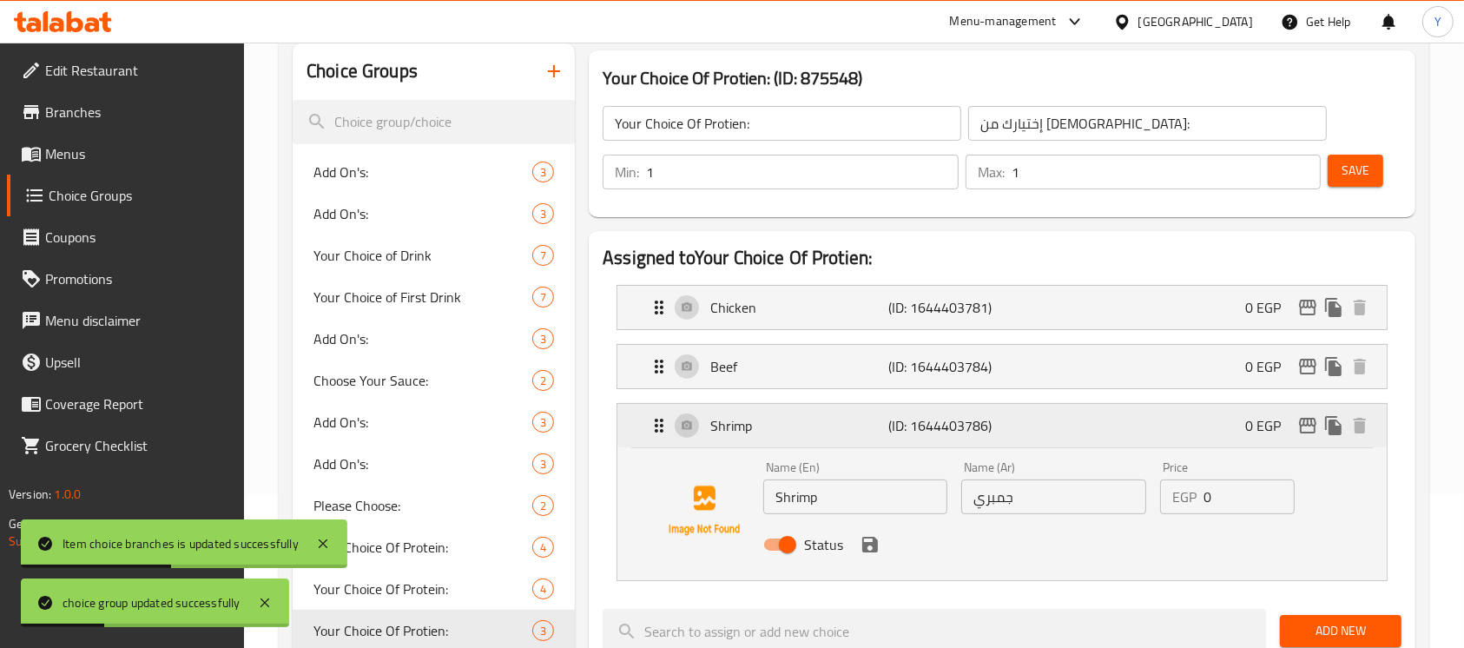
click at [1307, 424] on icon "edit" at bounding box center [1307, 426] width 17 height 16
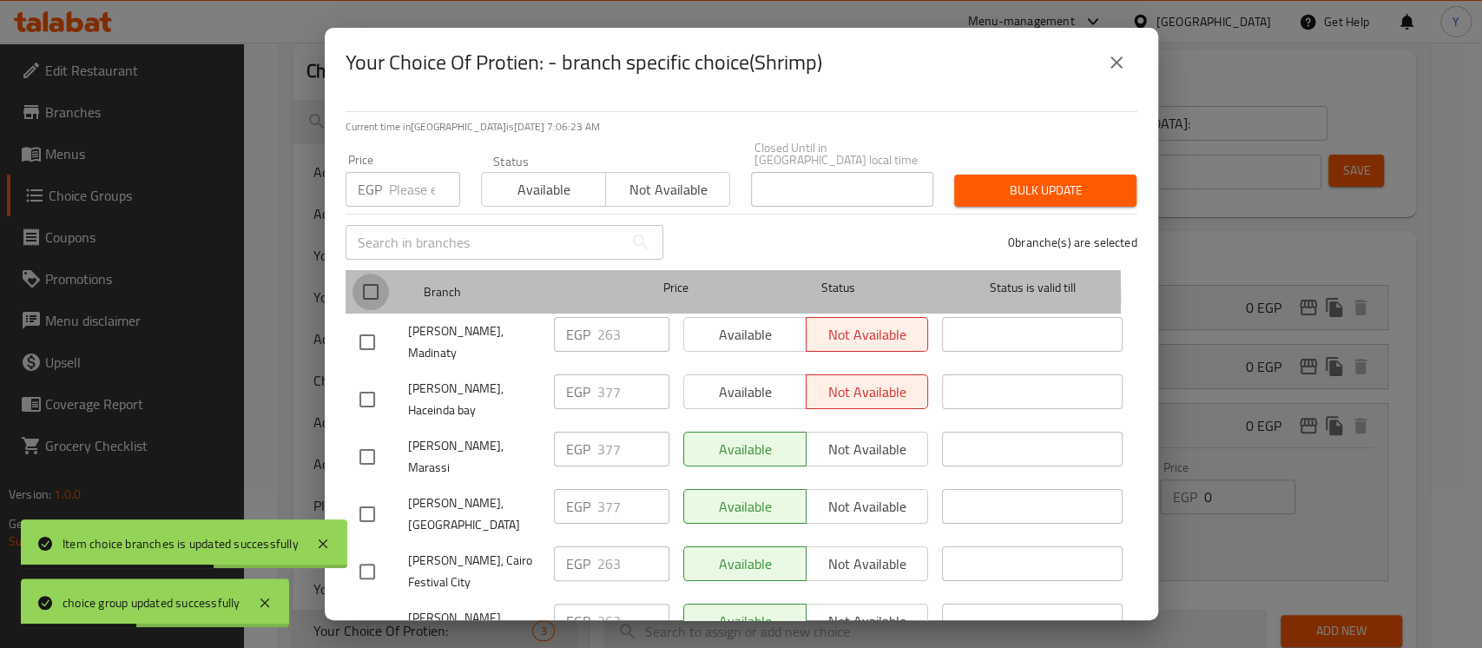
click at [365, 283] on input "checkbox" at bounding box center [370, 291] width 36 height 36
checkbox input "true"
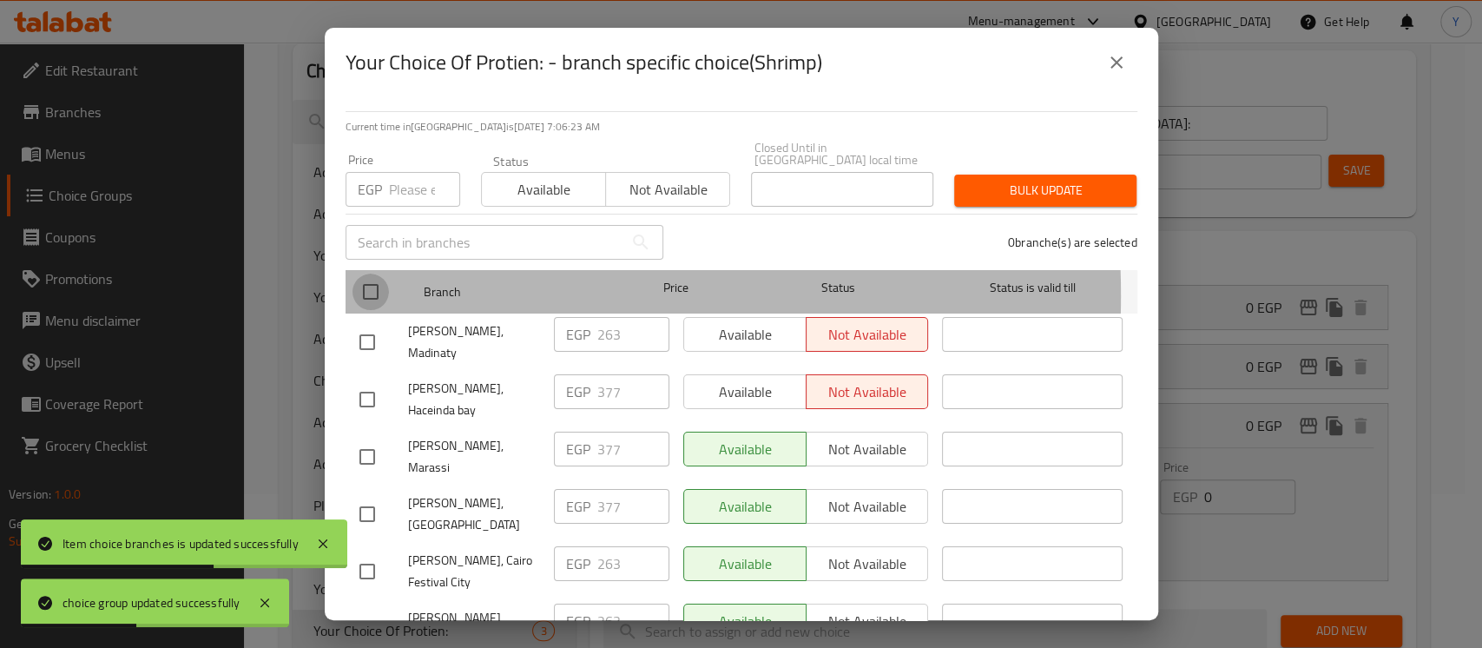
checkbox input "true"
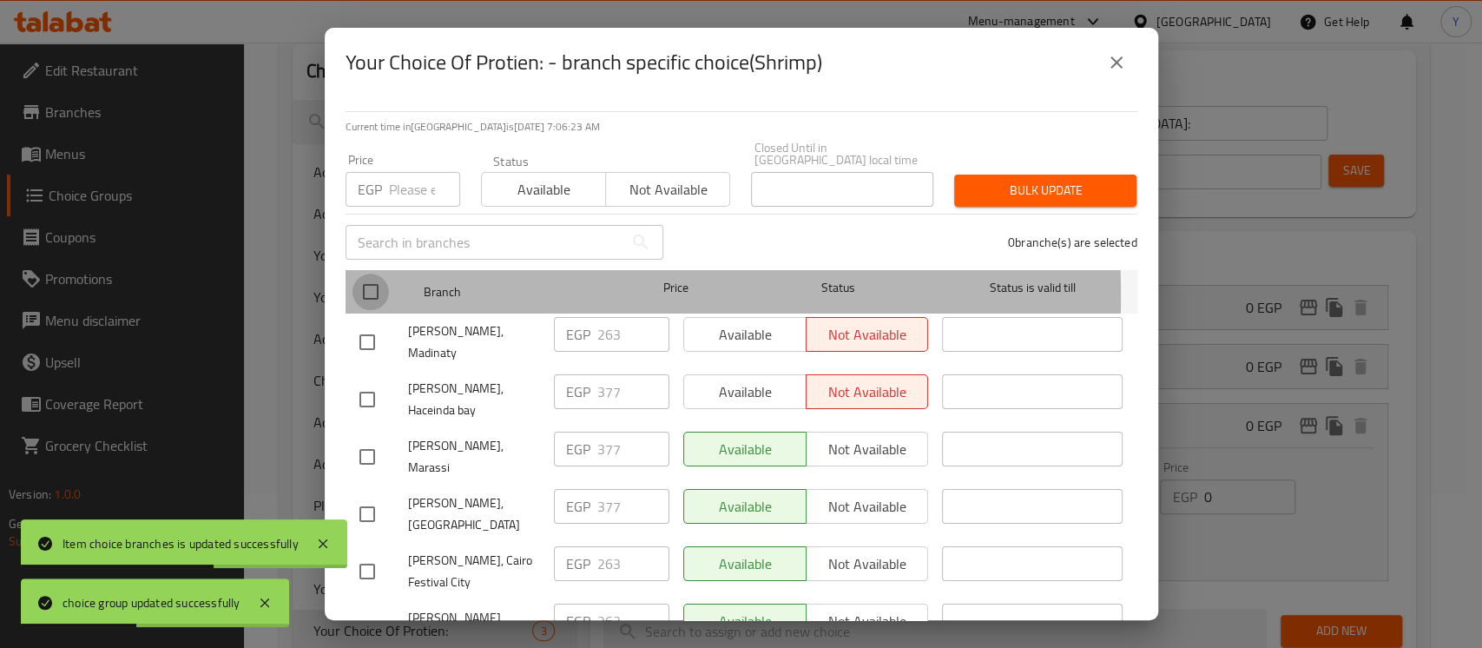
checkbox input "true"
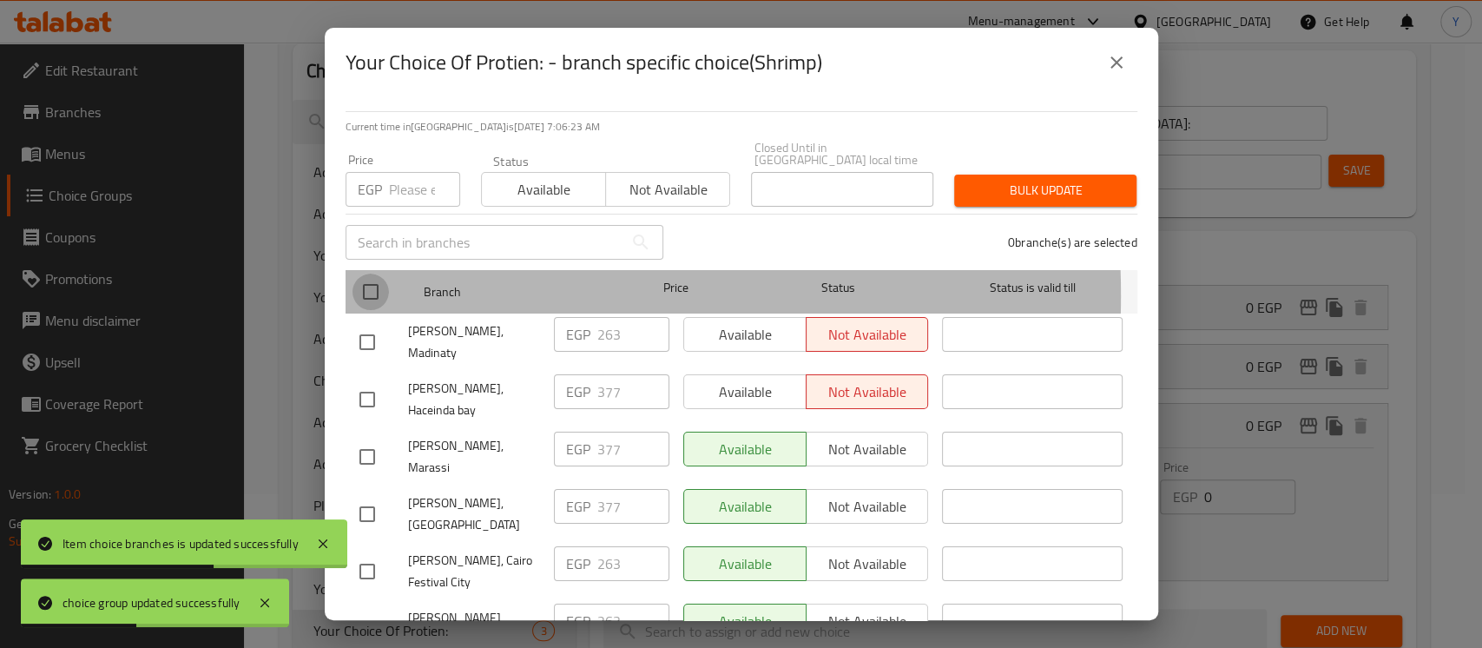
checkbox input "true"
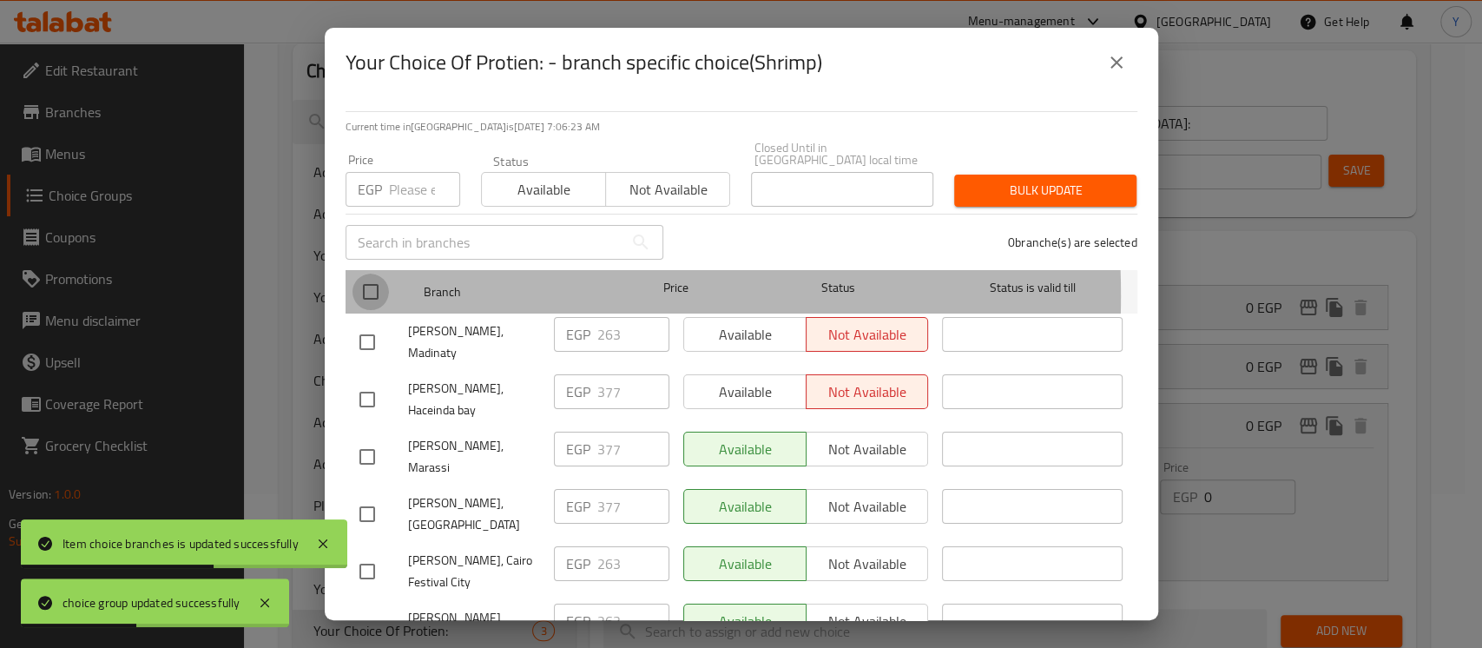
checkbox input "true"
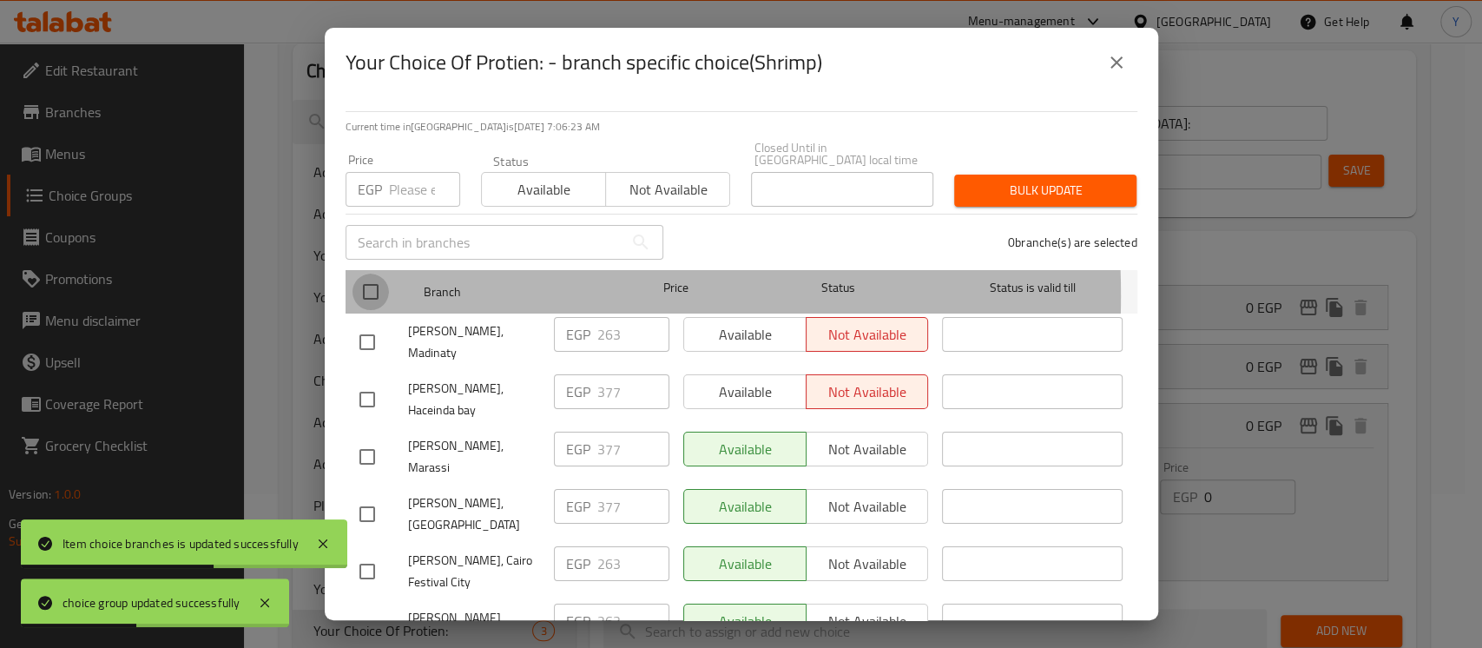
checkbox input "true"
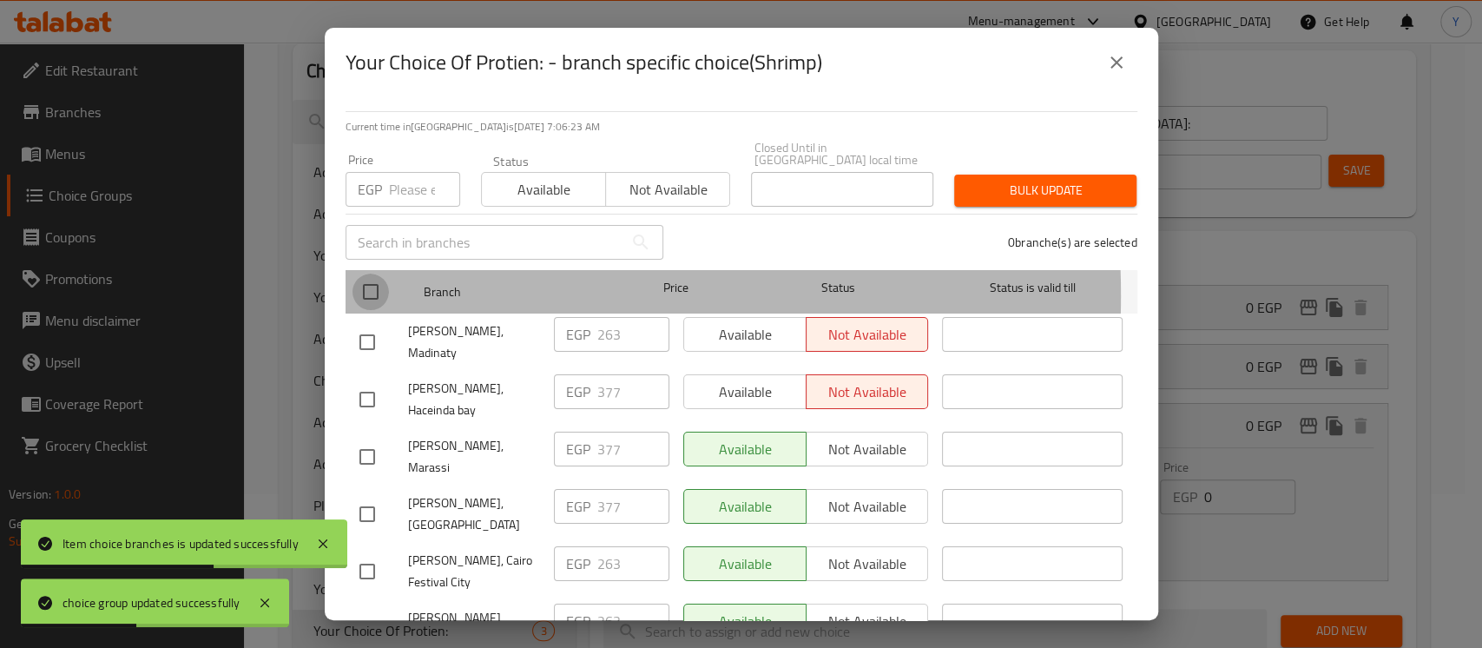
checkbox input "true"
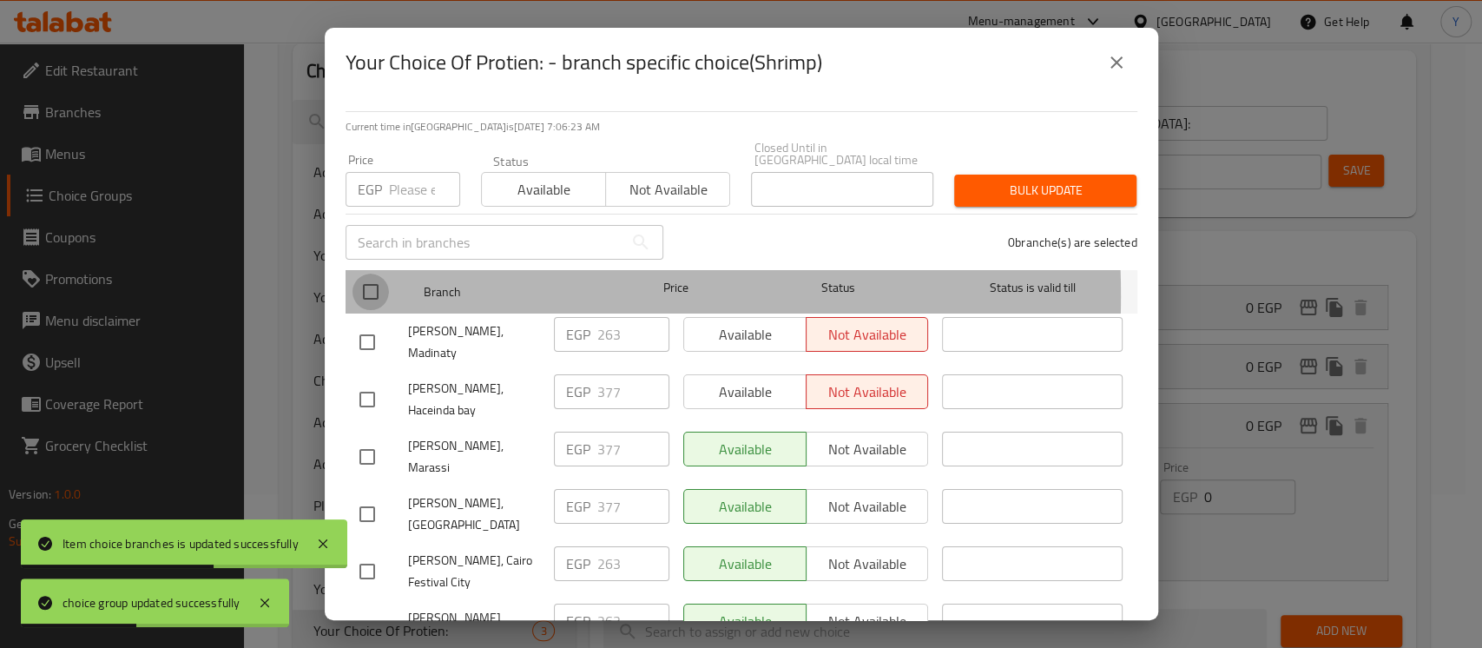
checkbox input "true"
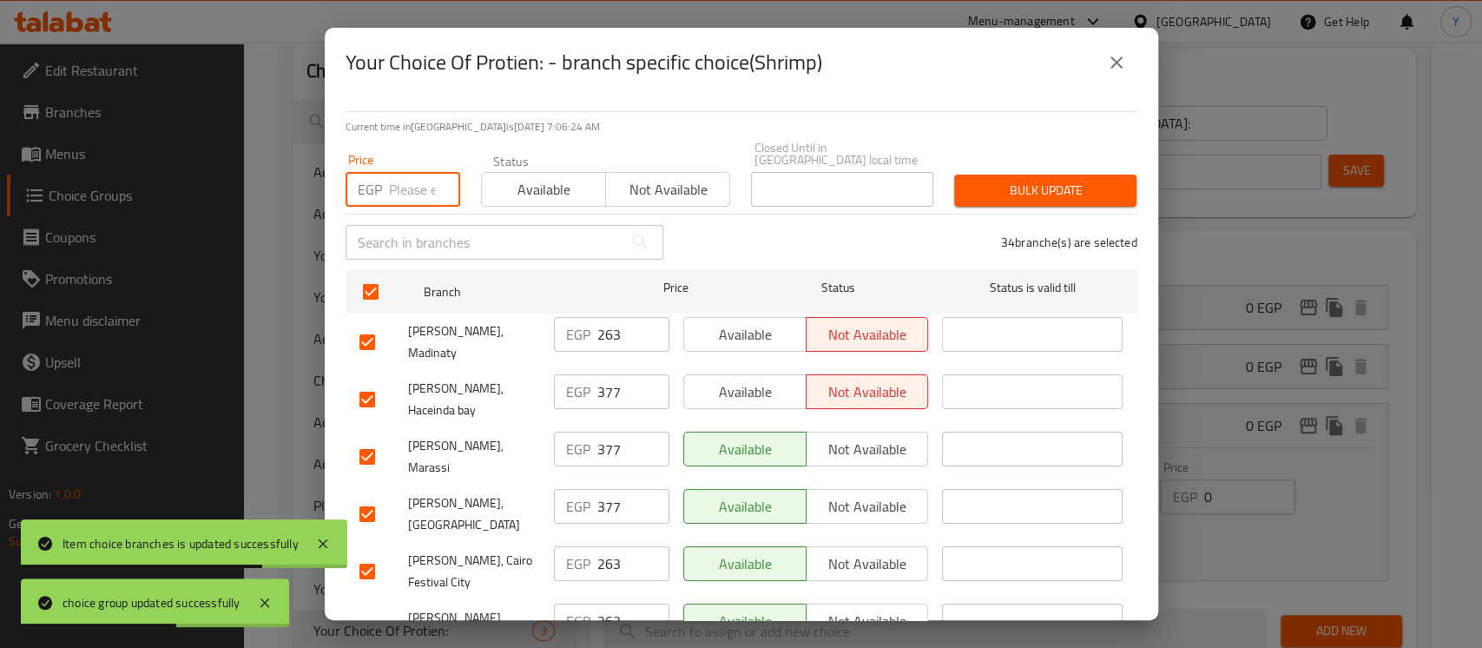
paste input "268"
type input "268"
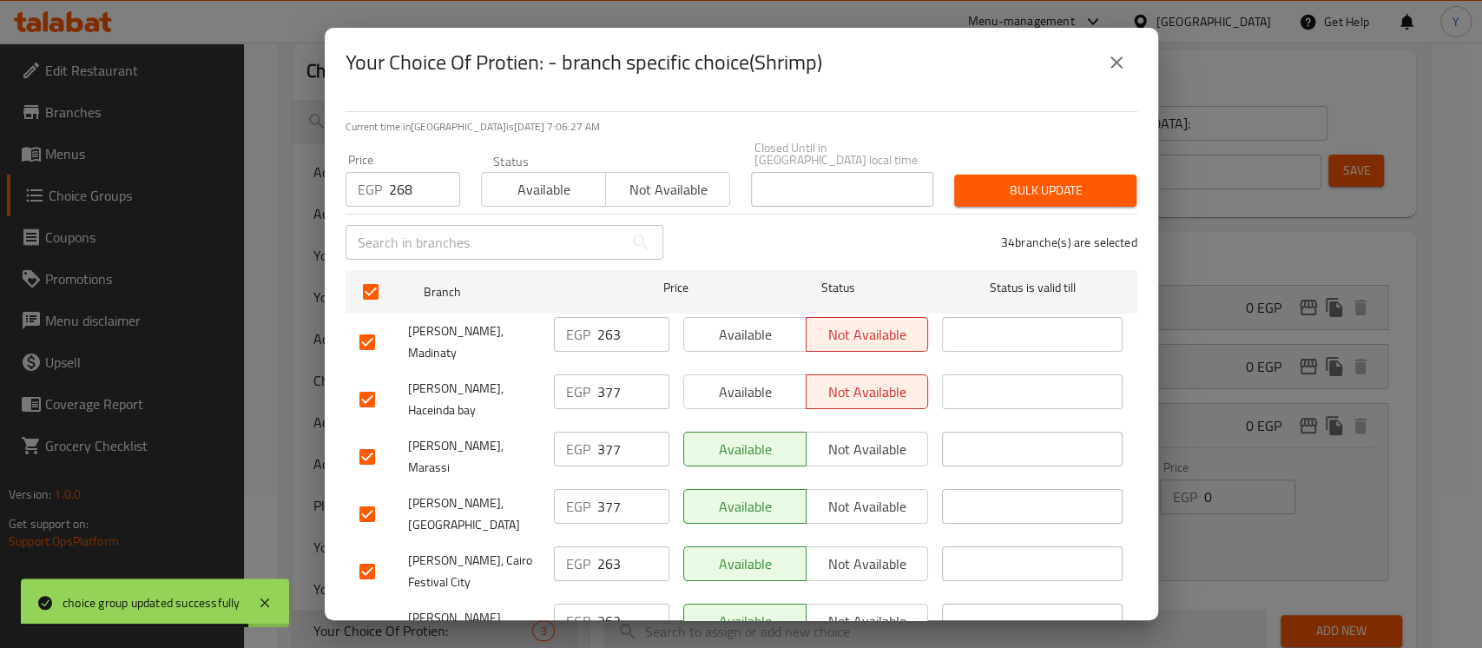
click at [379, 381] on input "checkbox" at bounding box center [367, 399] width 36 height 36
checkbox input "false"
click at [355, 438] on input "checkbox" at bounding box center [367, 456] width 36 height 36
checkbox input "false"
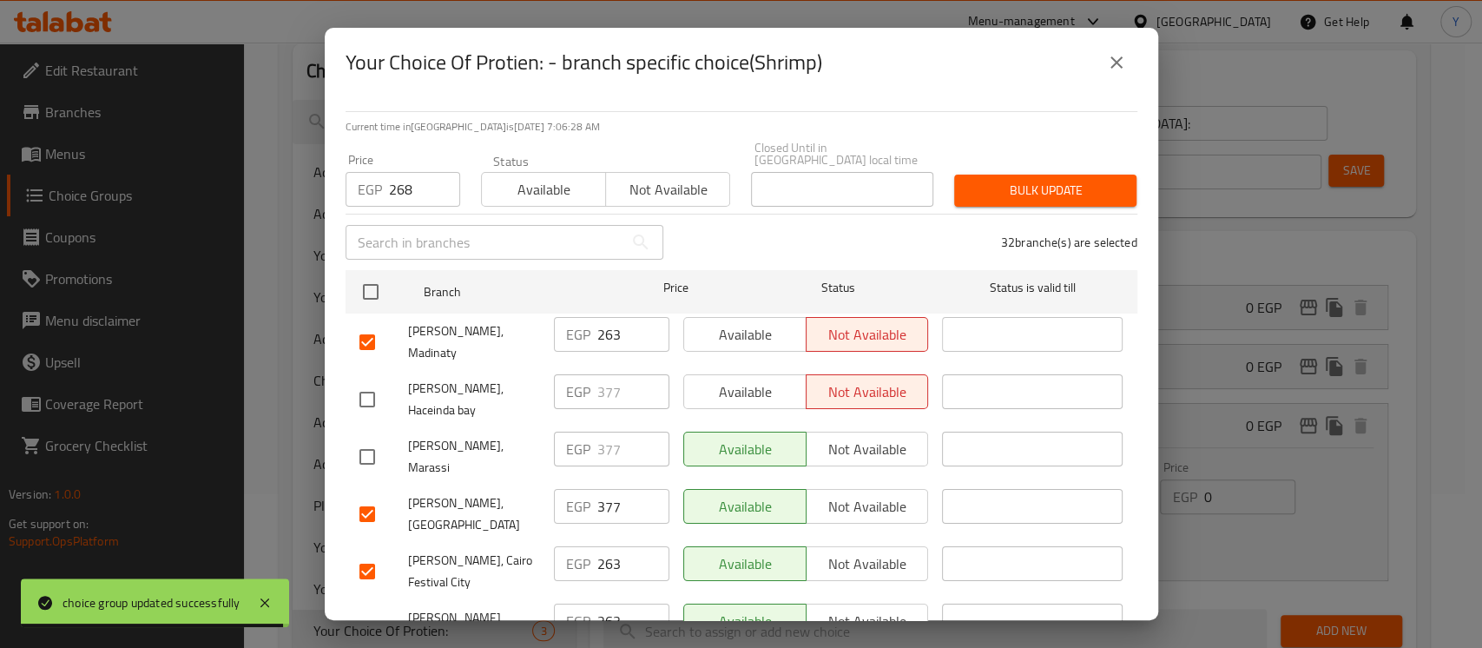
click at [364, 496] on input "checkbox" at bounding box center [367, 514] width 36 height 36
checkbox input "false"
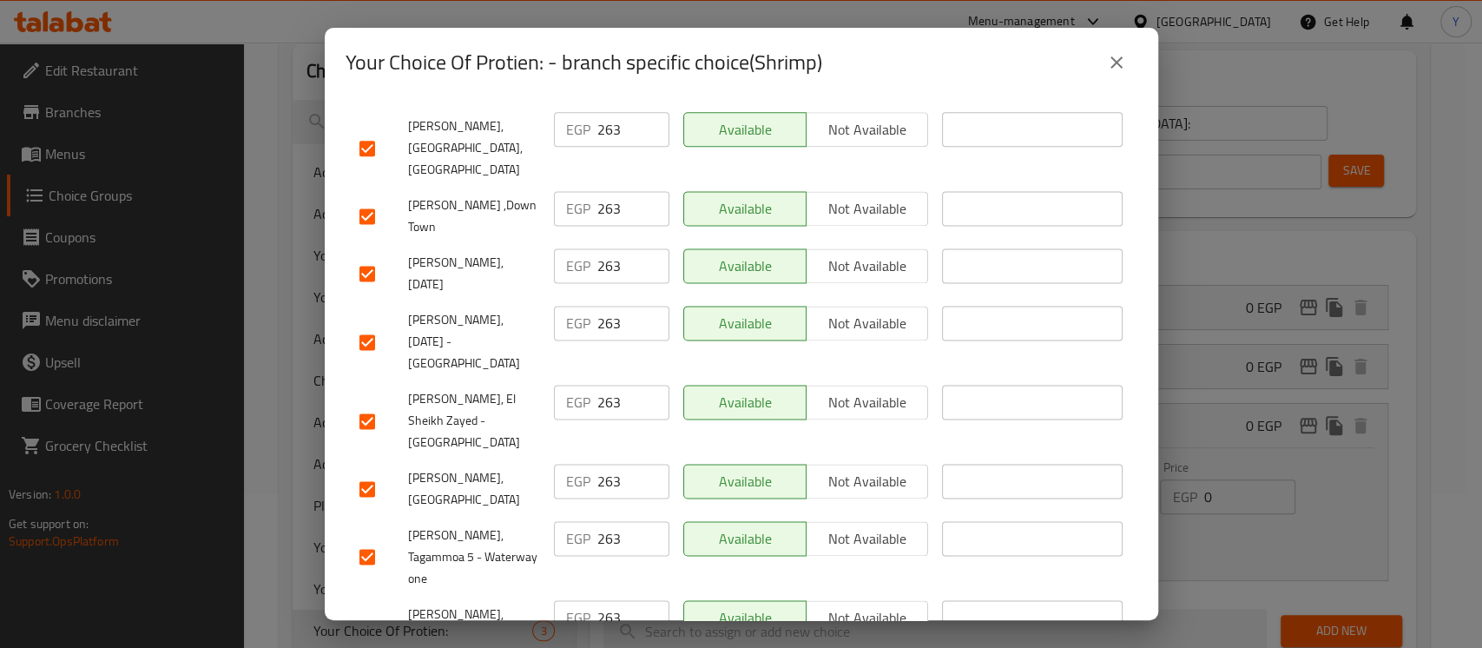
checkbox input "false"
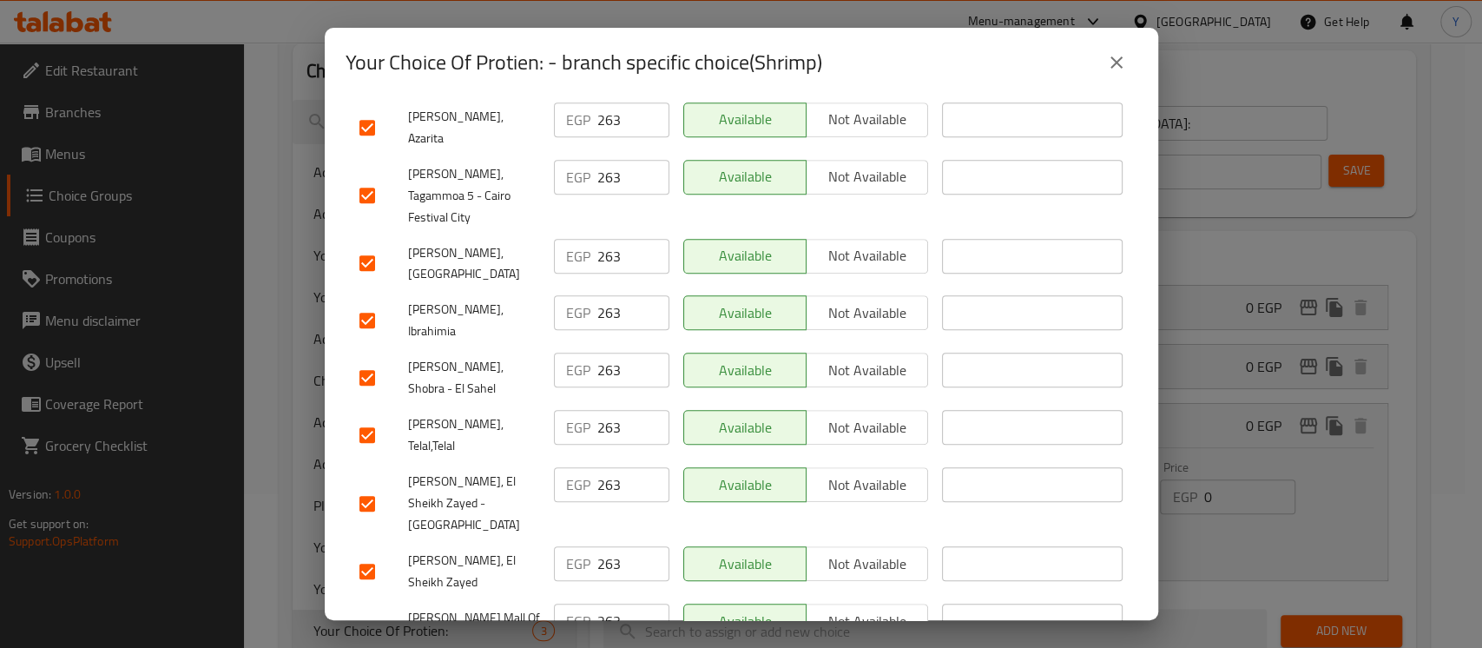
scroll to position [910, 0]
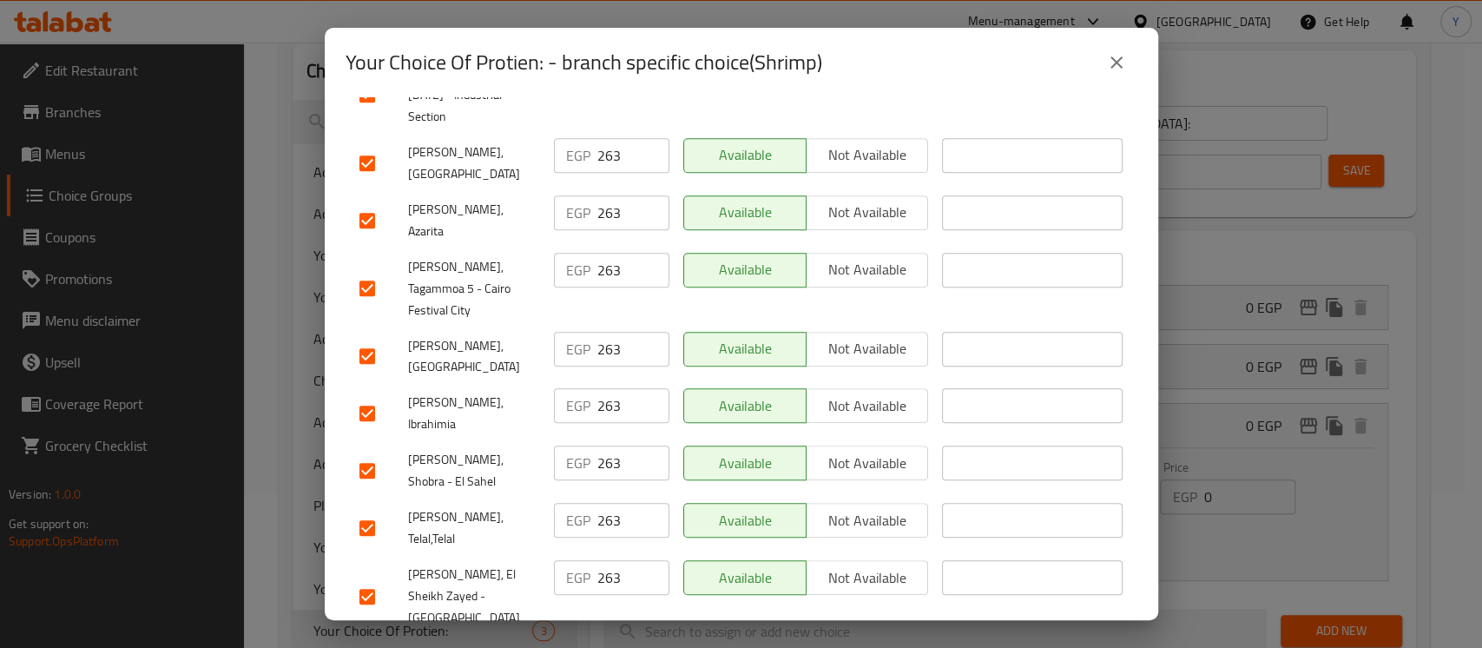
click at [366, 395] on input "checkbox" at bounding box center [367, 413] width 36 height 36
checkbox input "false"
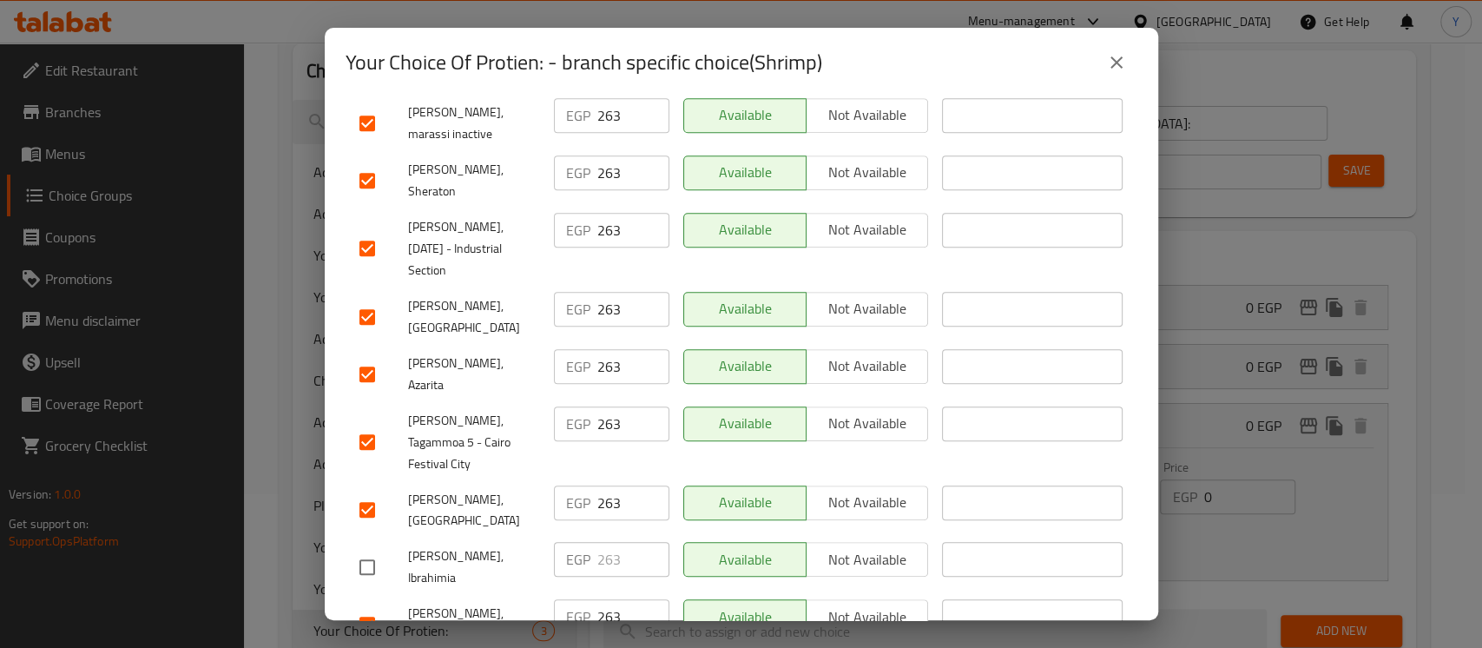
scroll to position [679, 0]
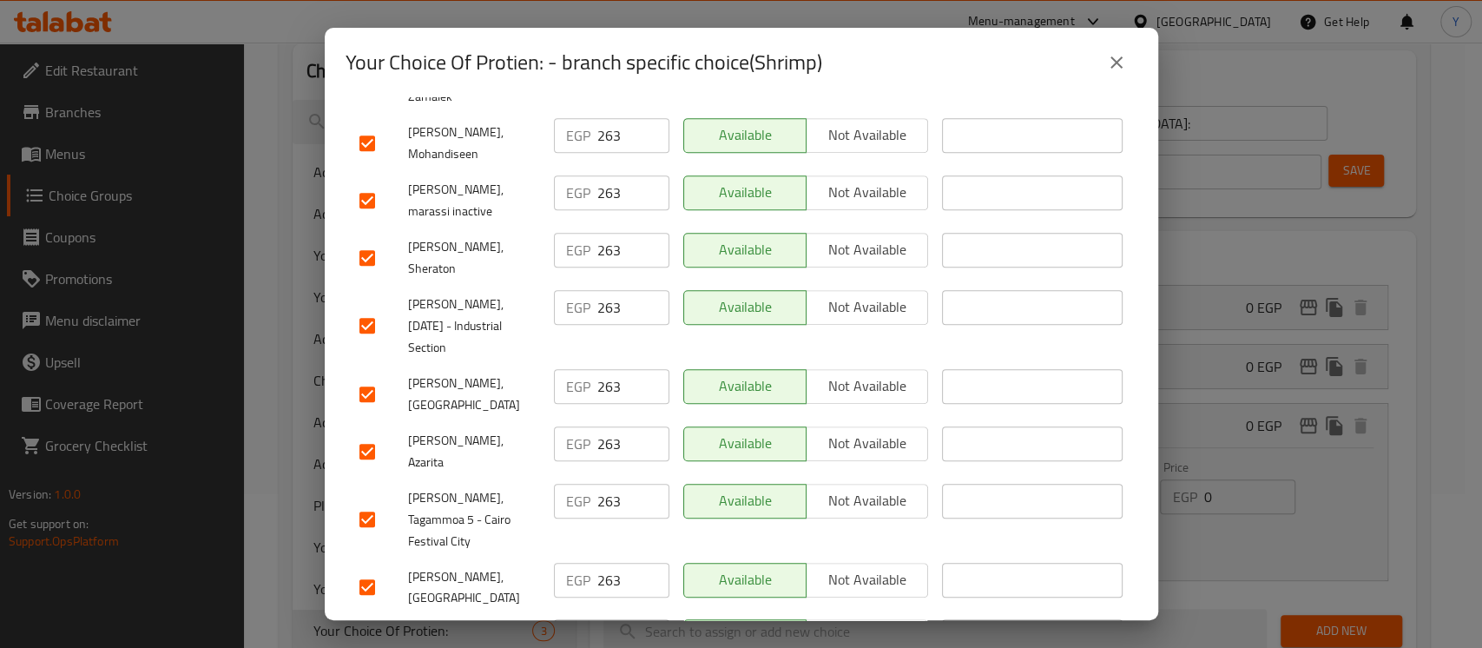
click at [369, 433] on input "checkbox" at bounding box center [367, 451] width 36 height 36
checkbox input "false"
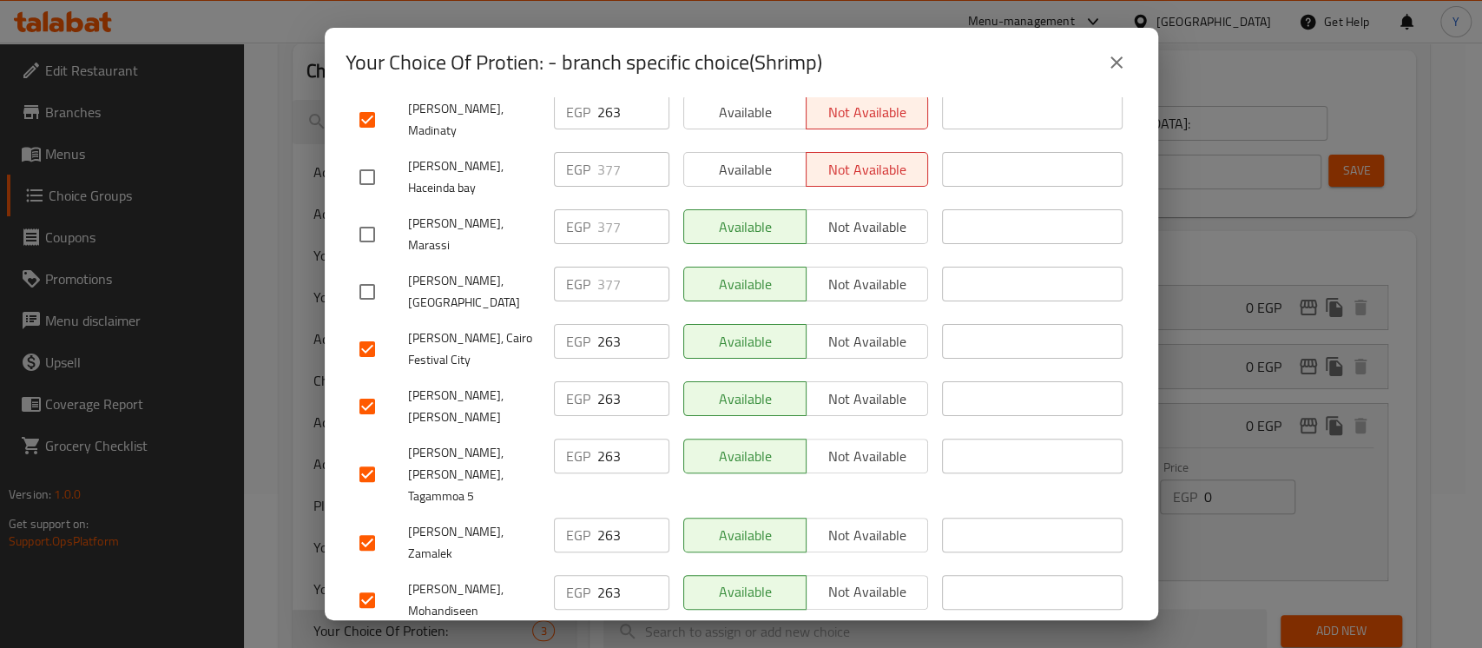
scroll to position [69, 0]
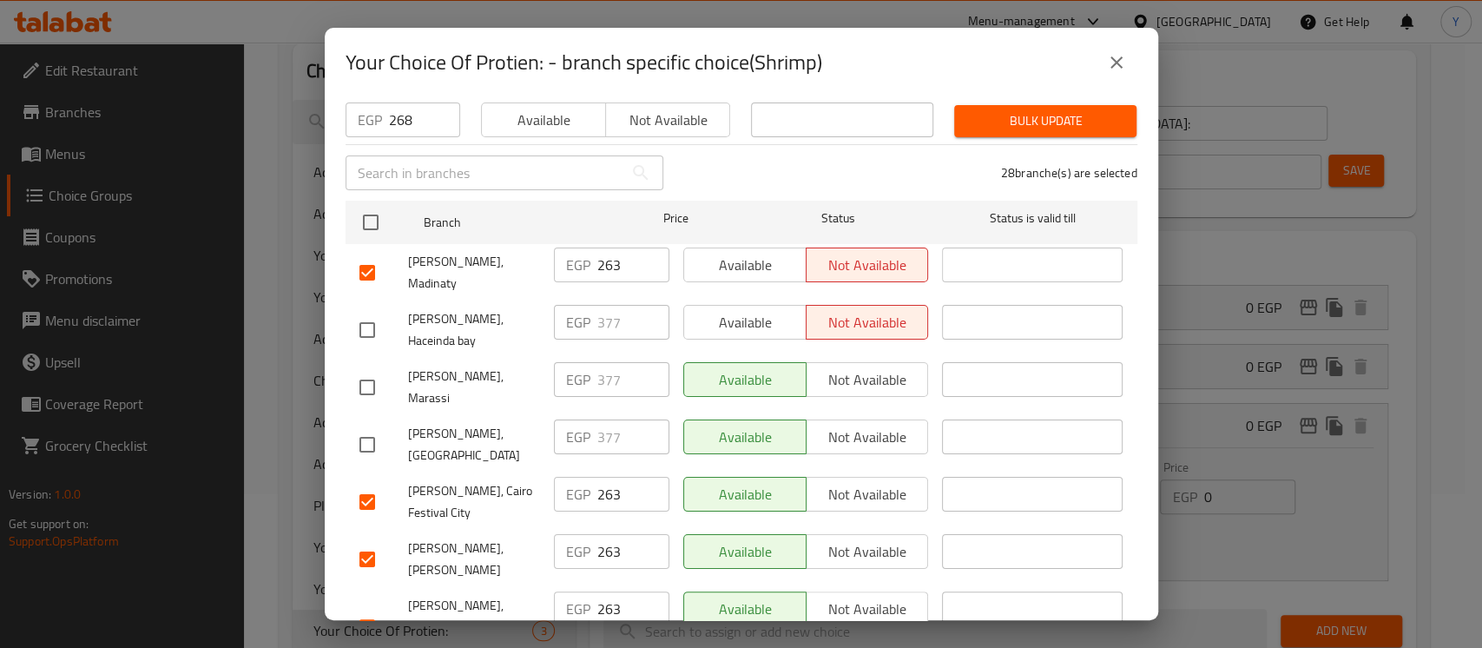
click at [1009, 122] on button "Bulk update" at bounding box center [1045, 121] width 182 height 32
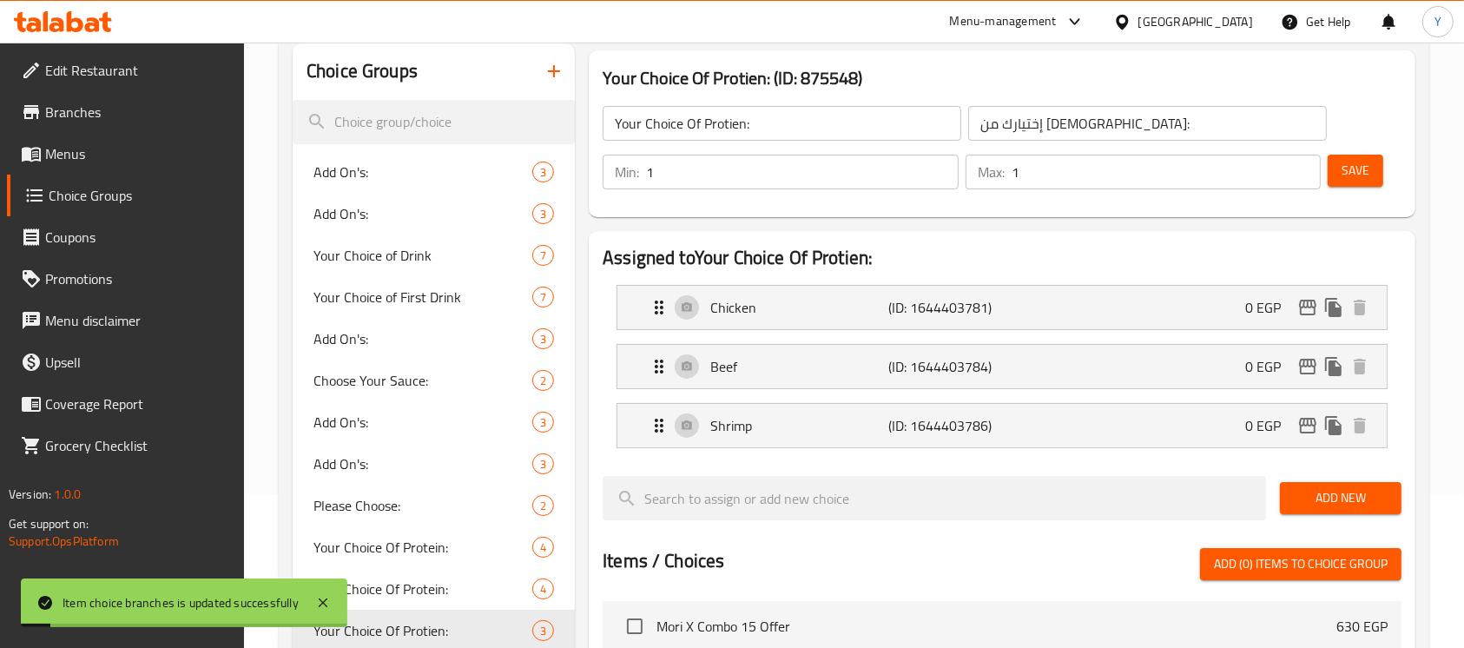
click at [1358, 161] on span "Save" at bounding box center [1355, 171] width 28 height 22
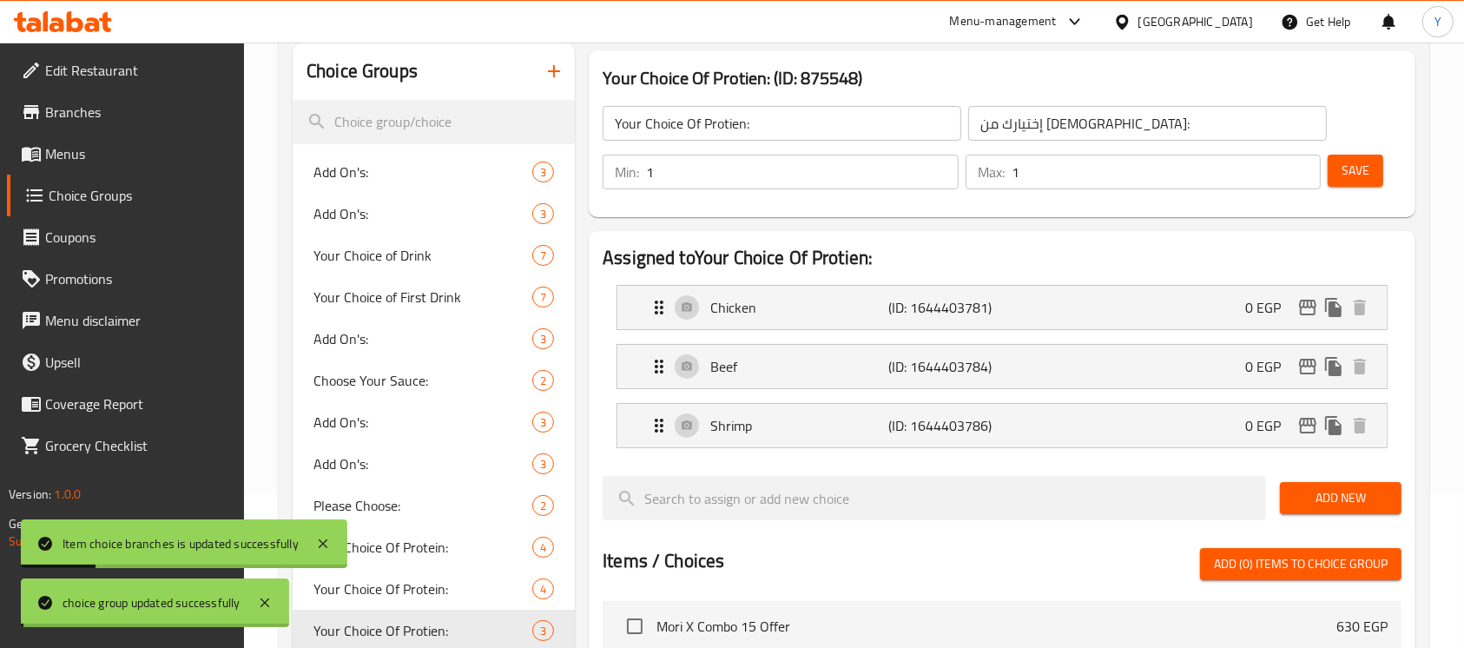
click at [1304, 424] on div at bounding box center [732, 324] width 1464 height 648
click at [1306, 427] on icon "edit" at bounding box center [1307, 425] width 21 height 21
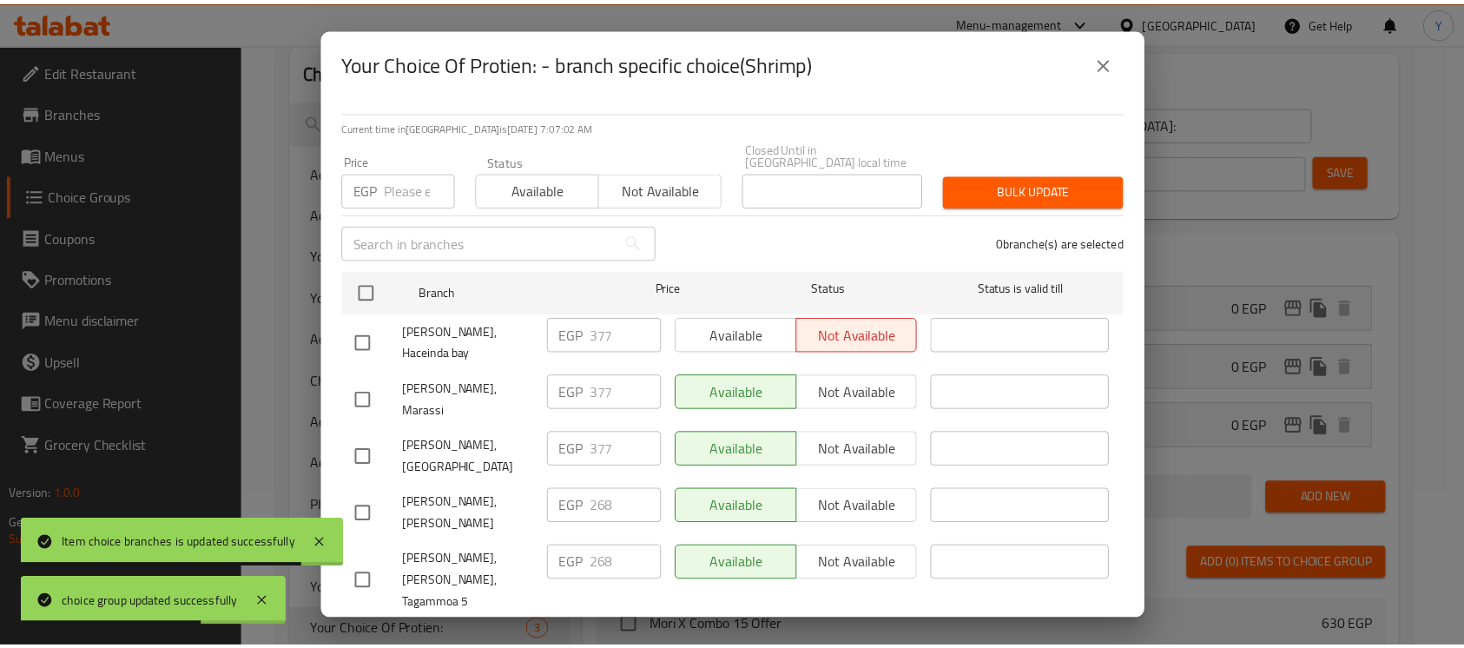
scroll to position [1573, 0]
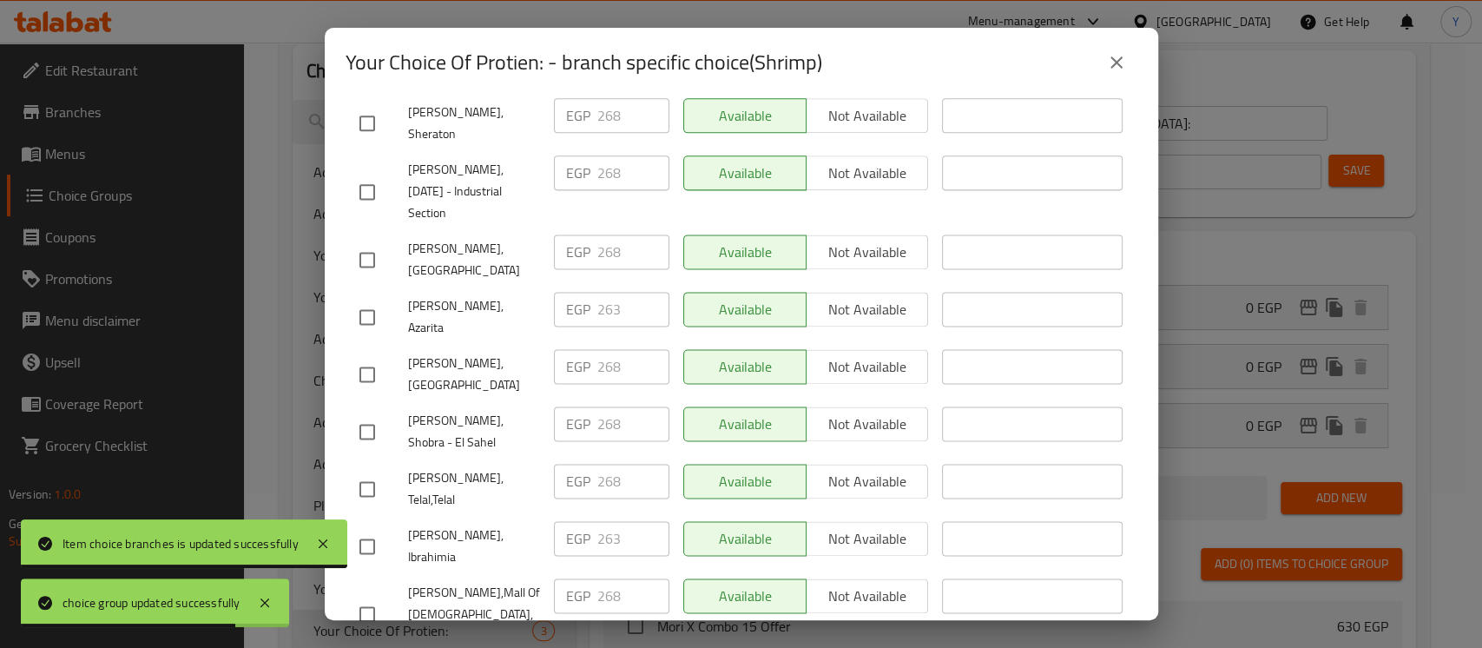
checkbox input "true"
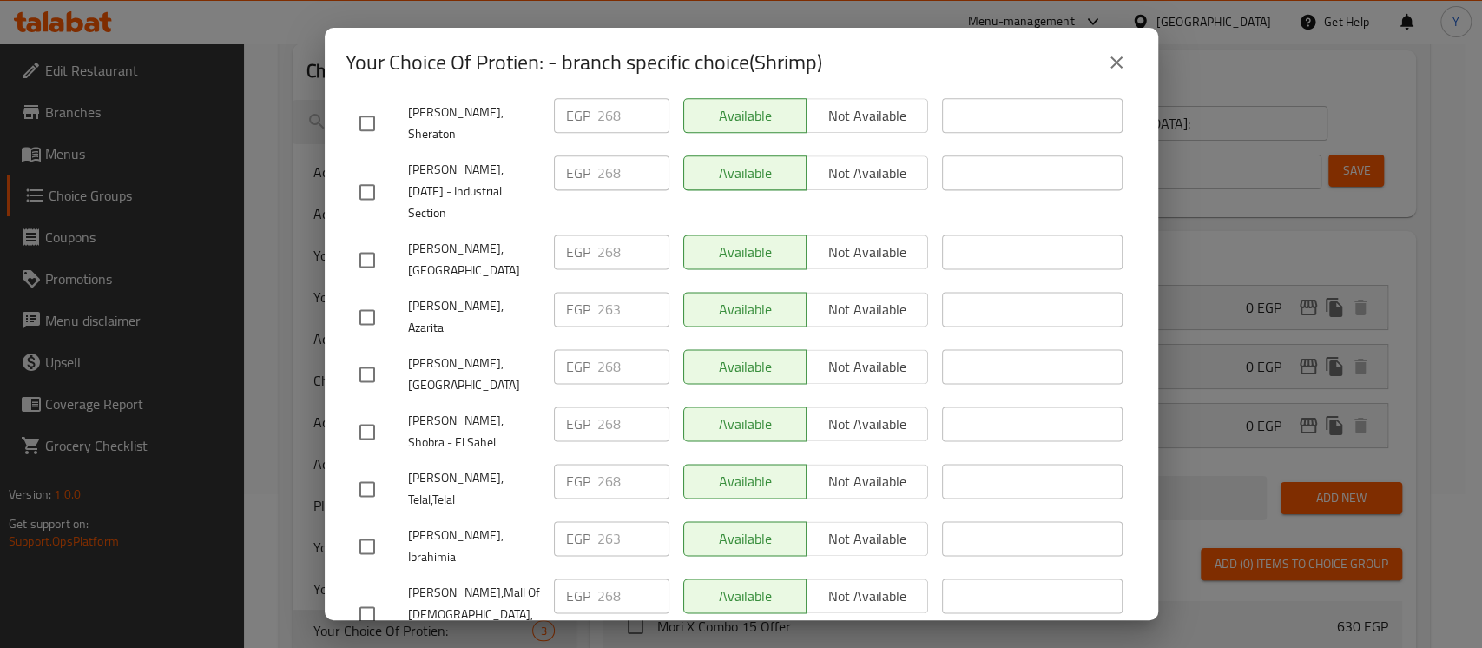
paste input "303"
type input "303"
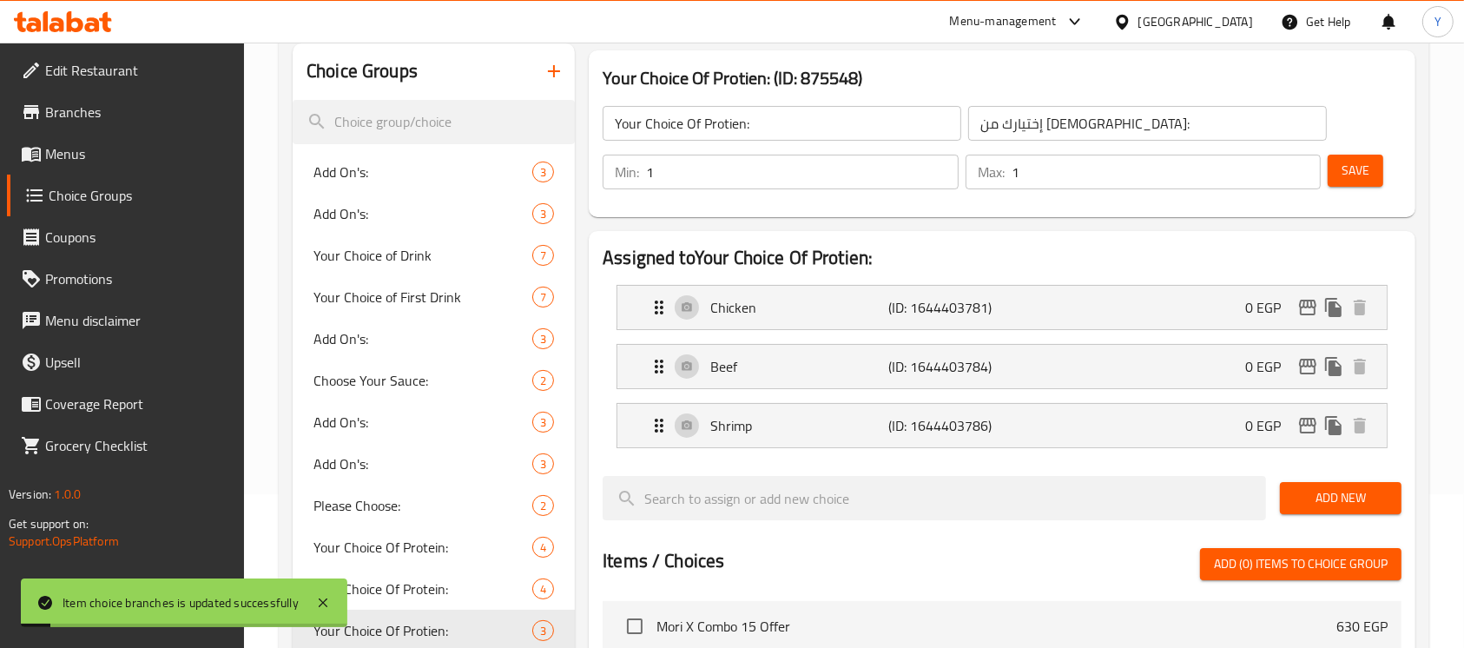
click at [1379, 171] on button "Save" at bounding box center [1355, 171] width 56 height 32
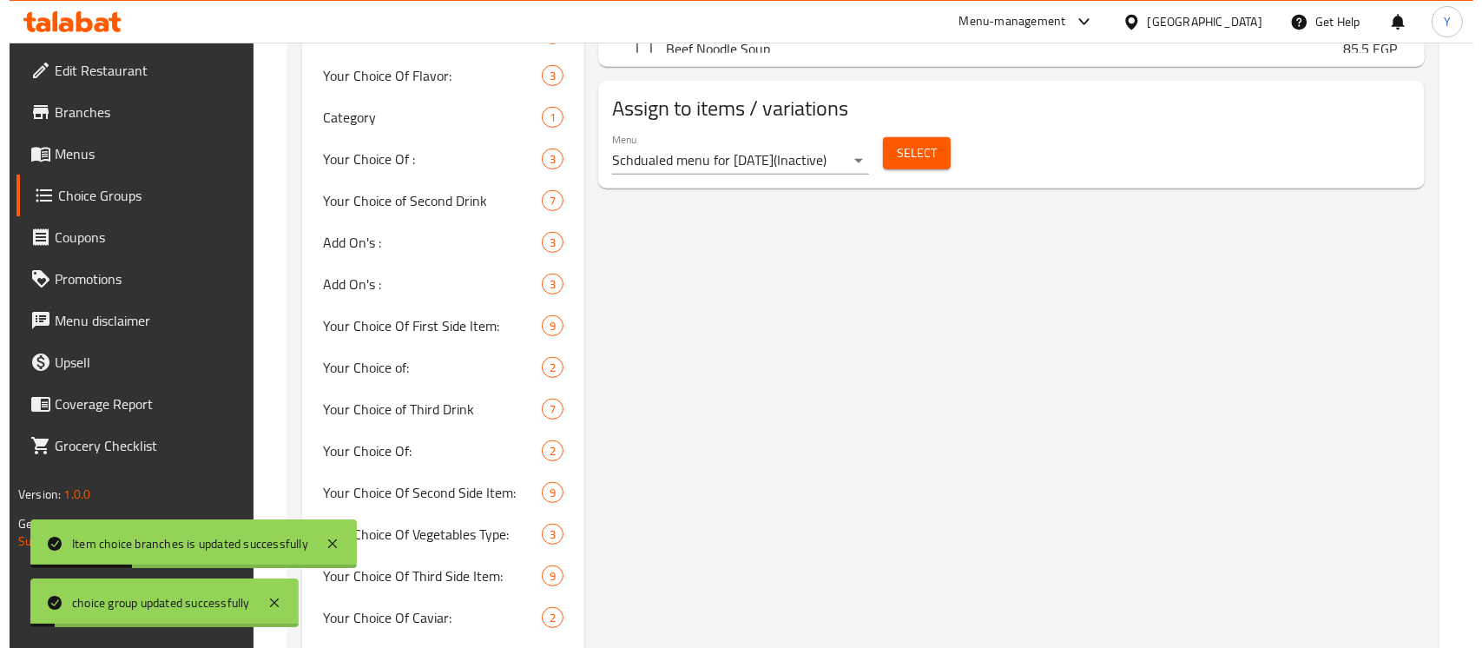
scroll to position [1090, 0]
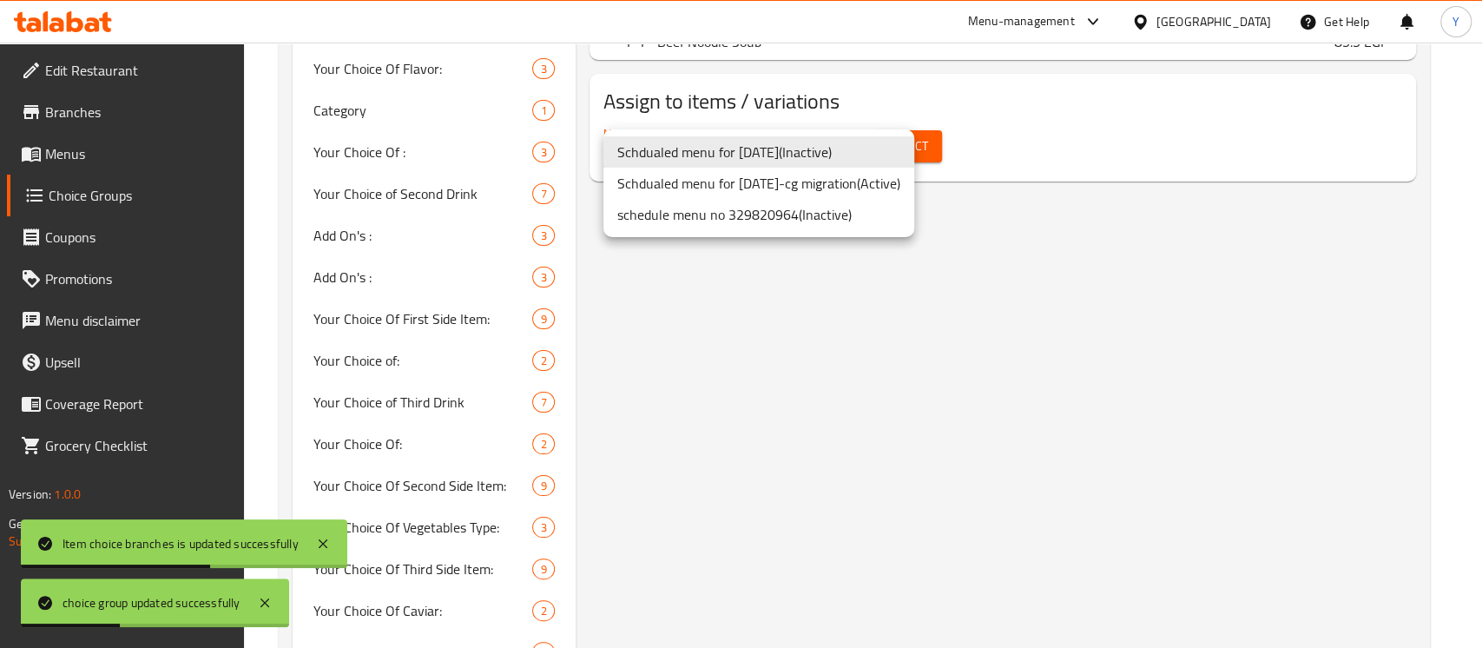
click at [799, 198] on li "Schdualed menu for 31/12/2024-cg migration ( Active )" at bounding box center [758, 183] width 311 height 31
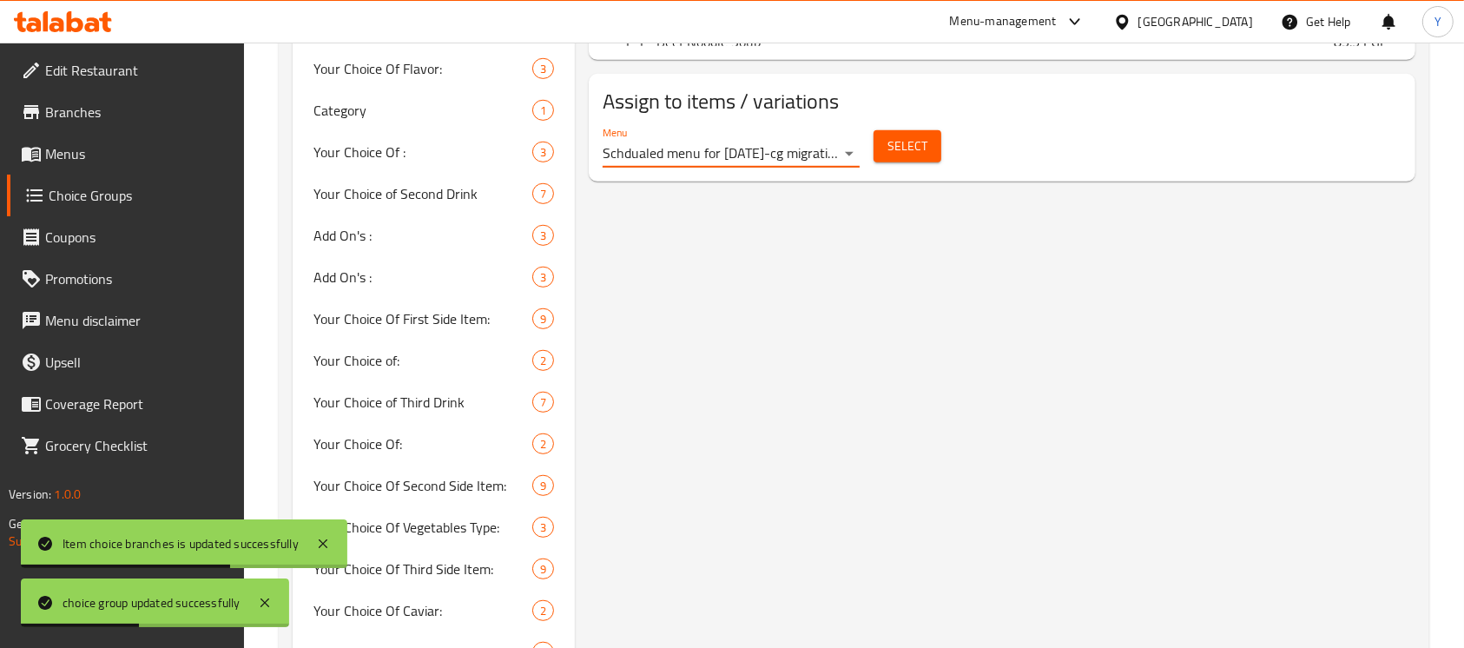
click at [897, 137] on span "Select" at bounding box center [907, 146] width 40 height 22
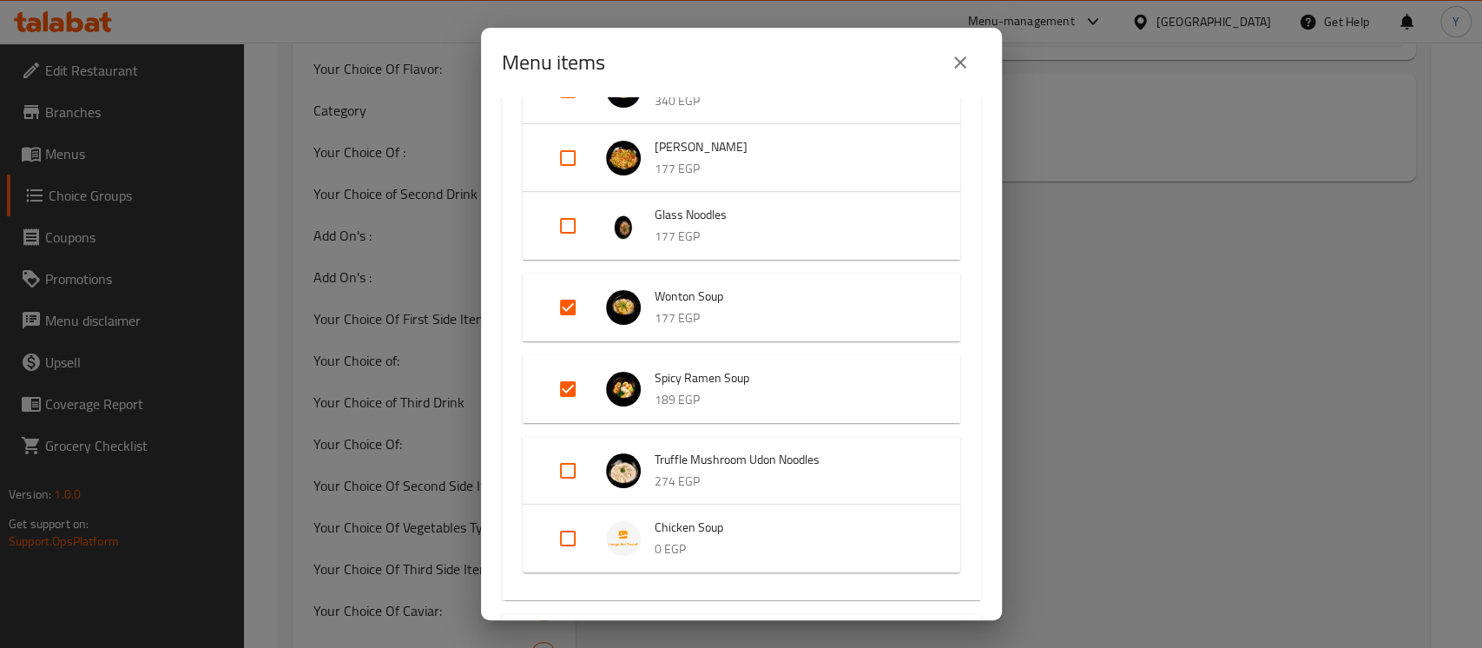
scroll to position [839, 0]
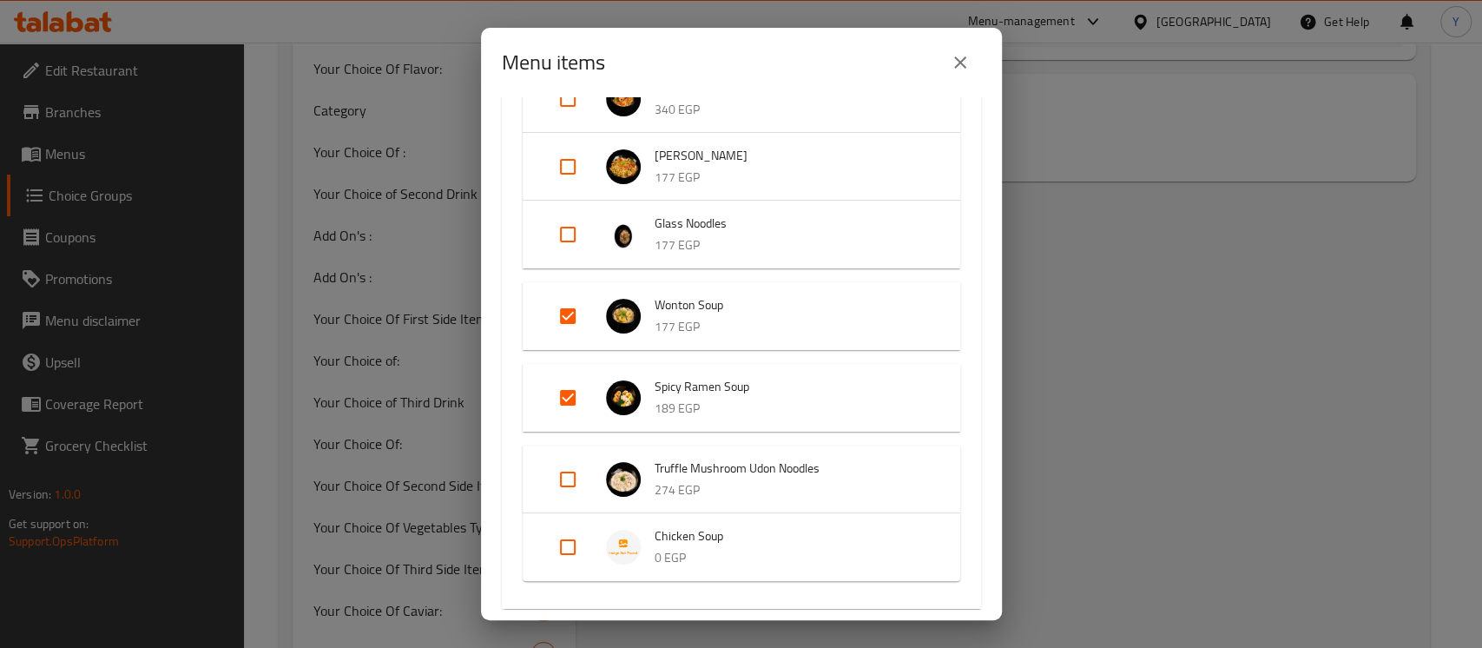
click at [574, 392] on input "Expand" at bounding box center [568, 398] width 42 height 42
checkbox input "false"
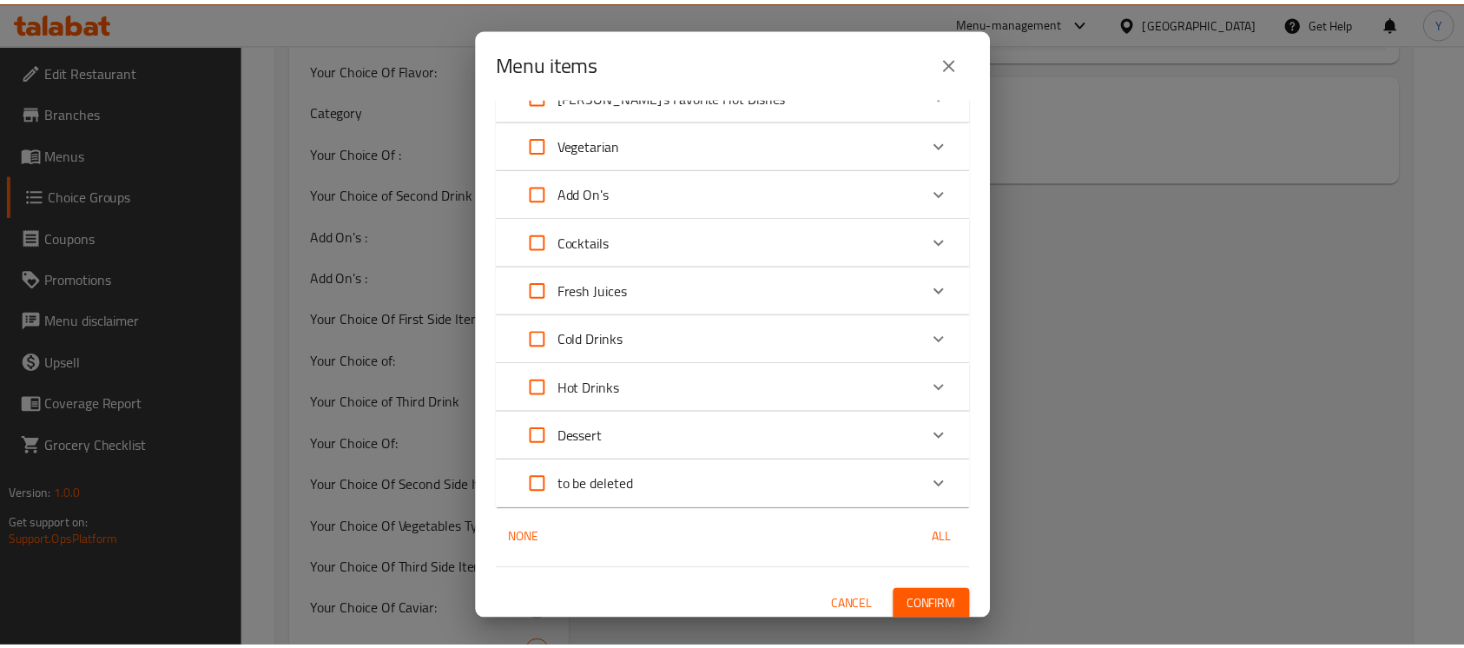
scroll to position [2115, 0]
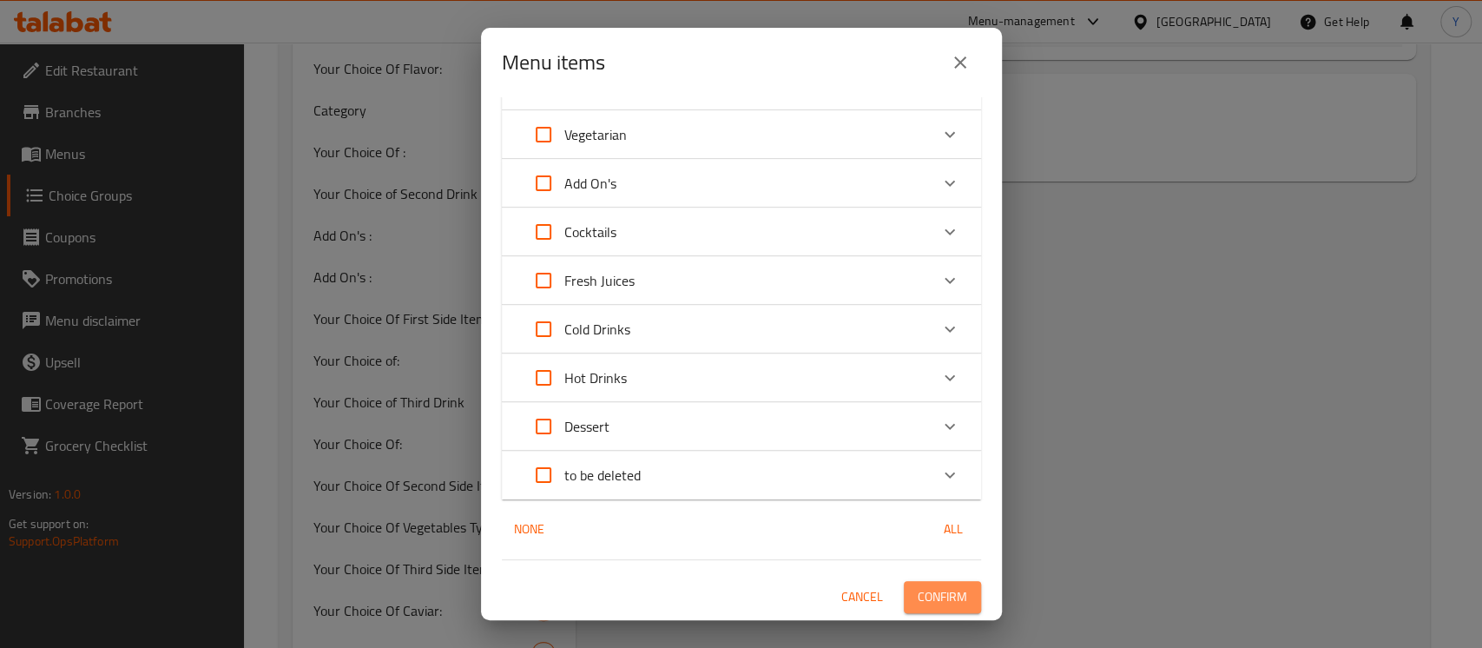
drag, startPoint x: 937, startPoint y: 598, endPoint x: 915, endPoint y: 632, distance: 40.7
click at [937, 598] on span "Confirm" at bounding box center [942, 597] width 49 height 22
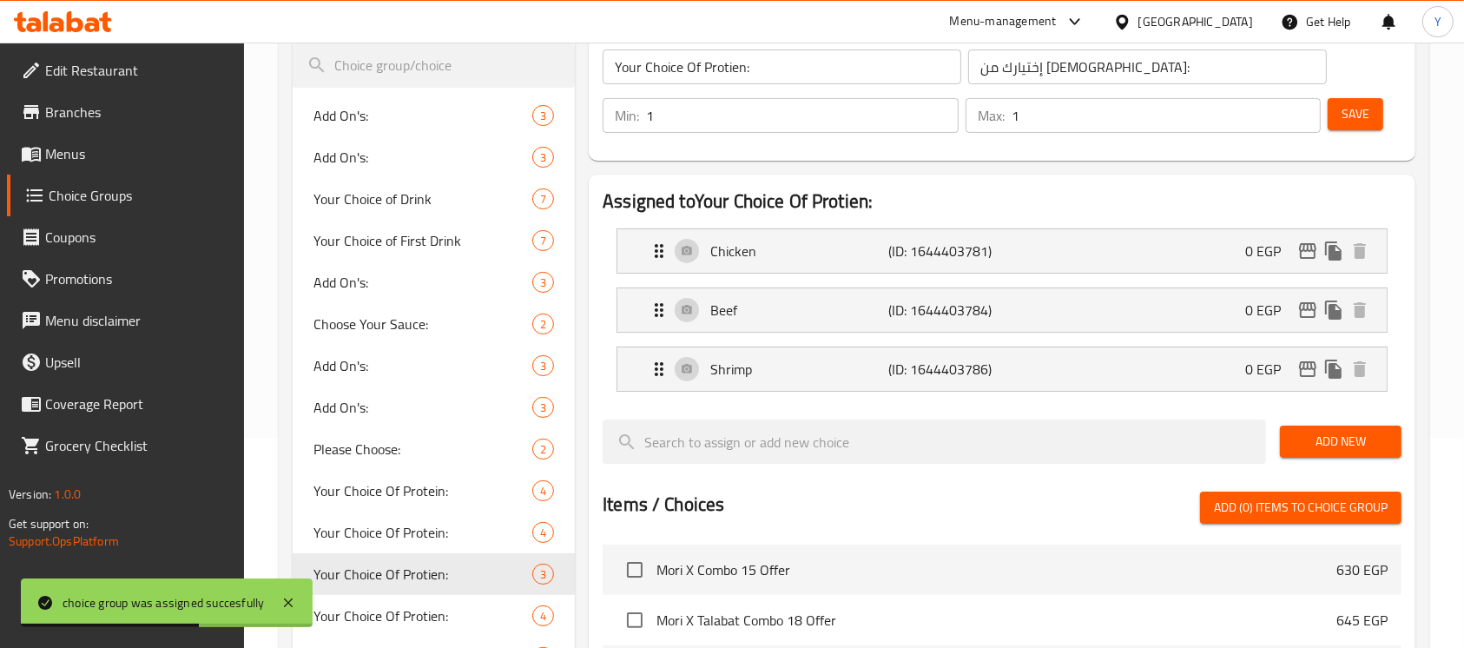
scroll to position [206, 0]
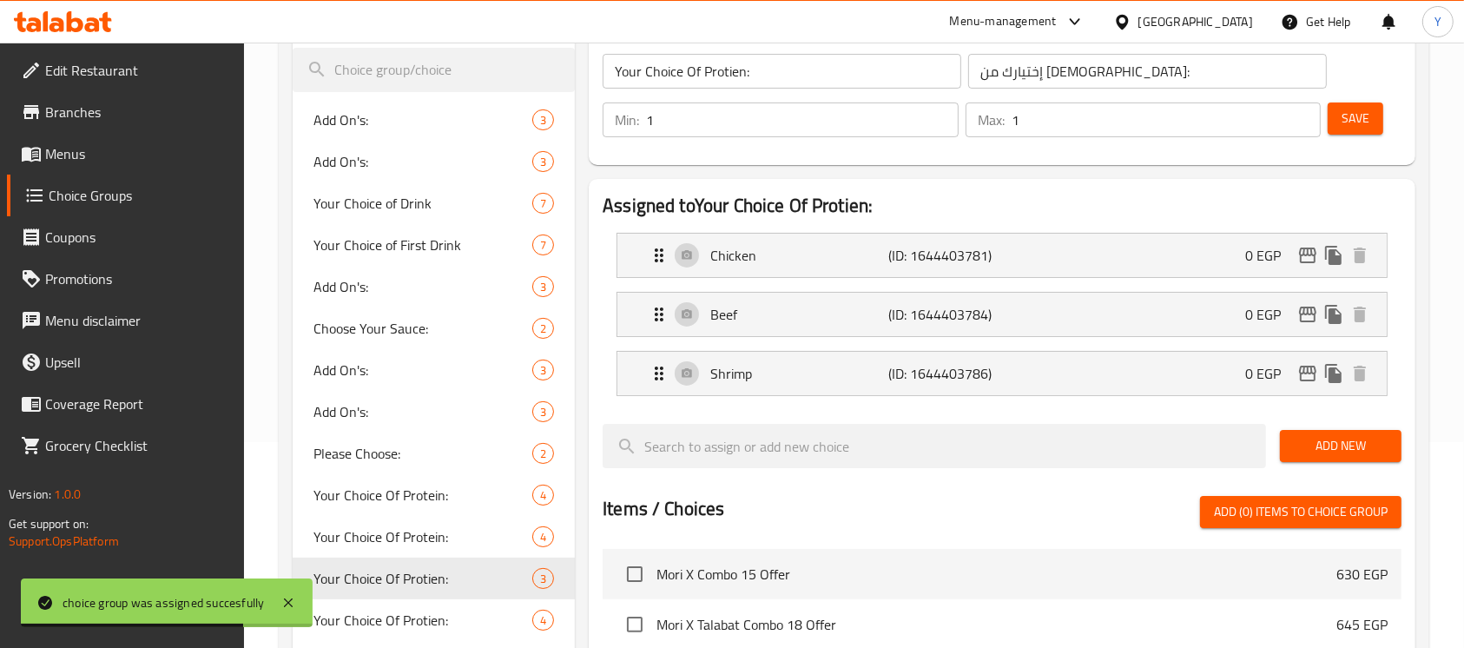
click at [1334, 122] on button "Save" at bounding box center [1355, 118] width 56 height 32
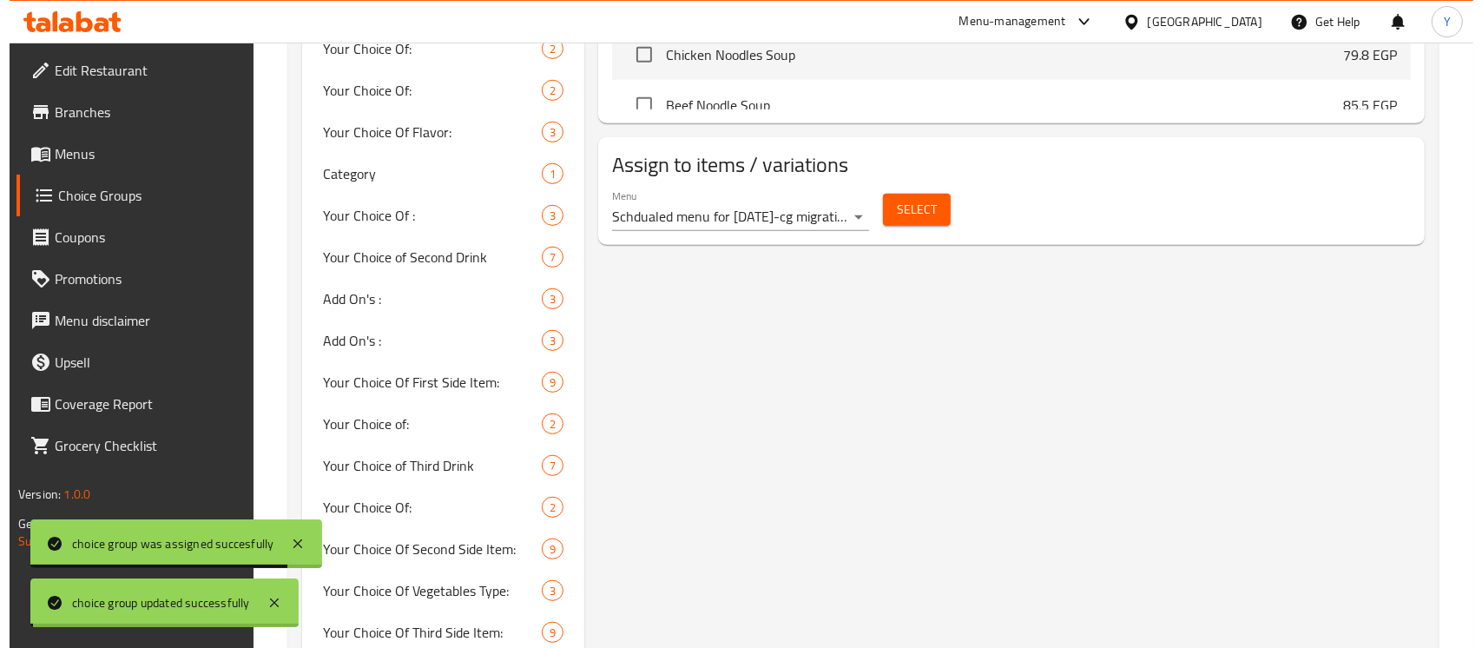
scroll to position [1064, 0]
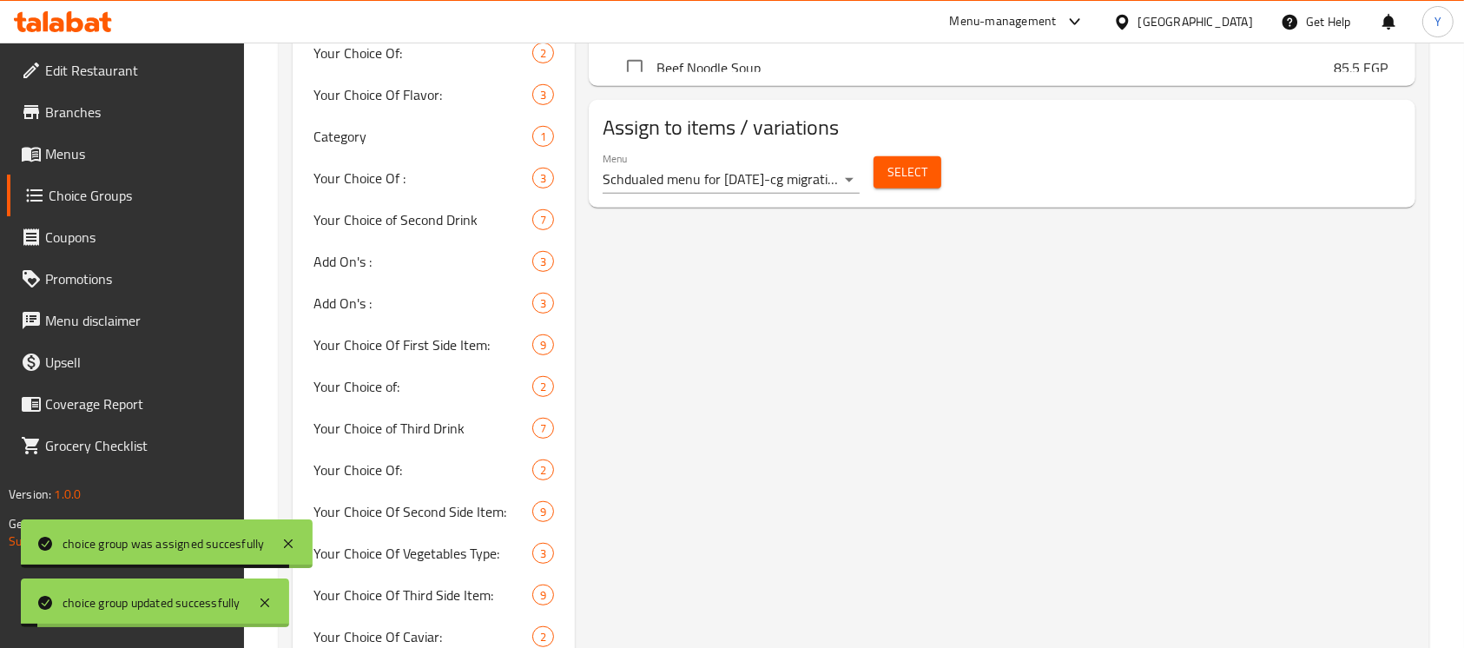
click at [904, 165] on span "Select" at bounding box center [907, 172] width 40 height 22
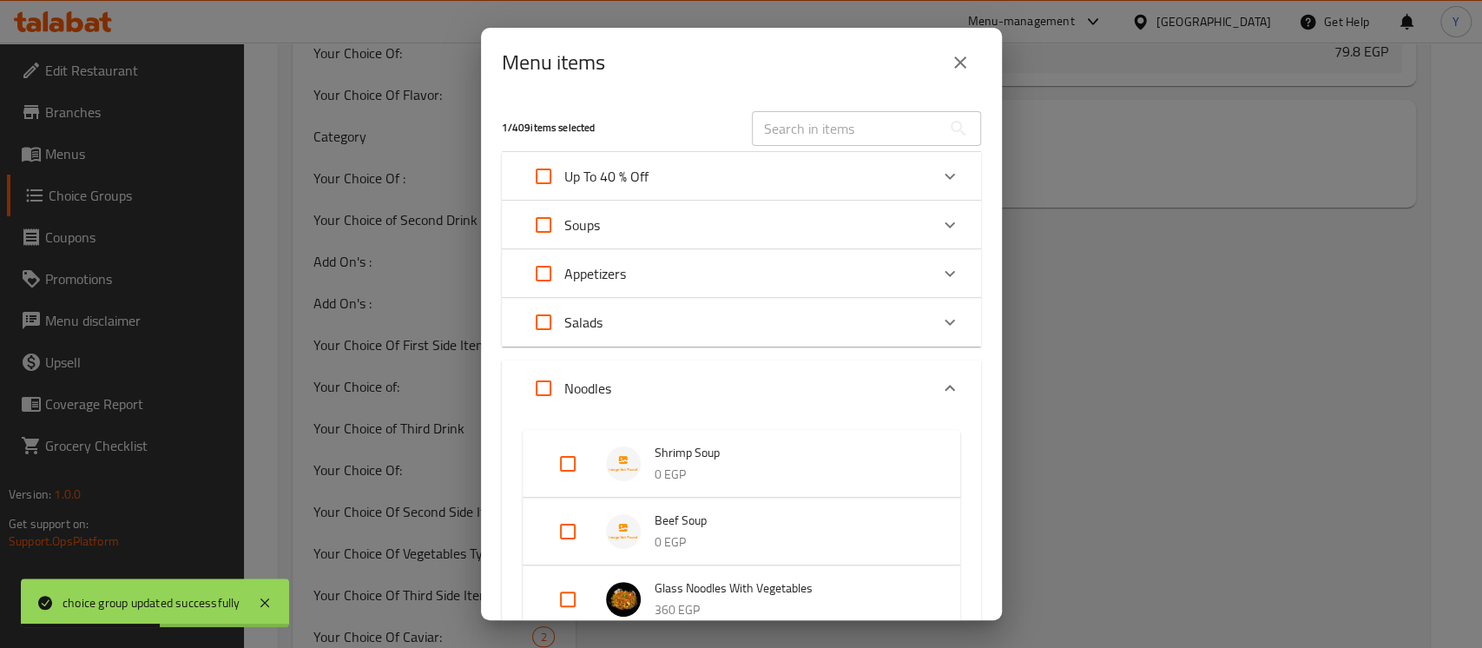
click at [965, 75] on button "close" at bounding box center [960, 63] width 42 height 42
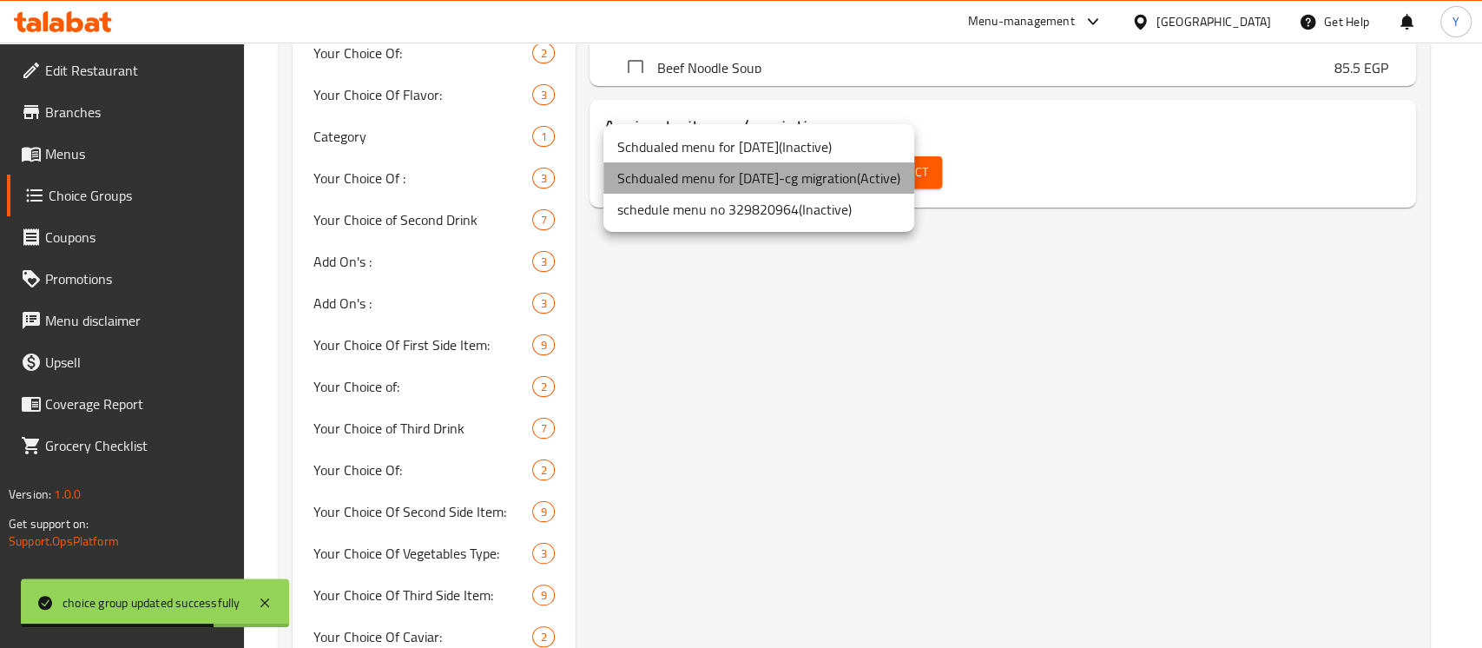
click at [775, 180] on li "Schdualed menu for 31/12/2024-cg migration ( Active )" at bounding box center [758, 177] width 311 height 31
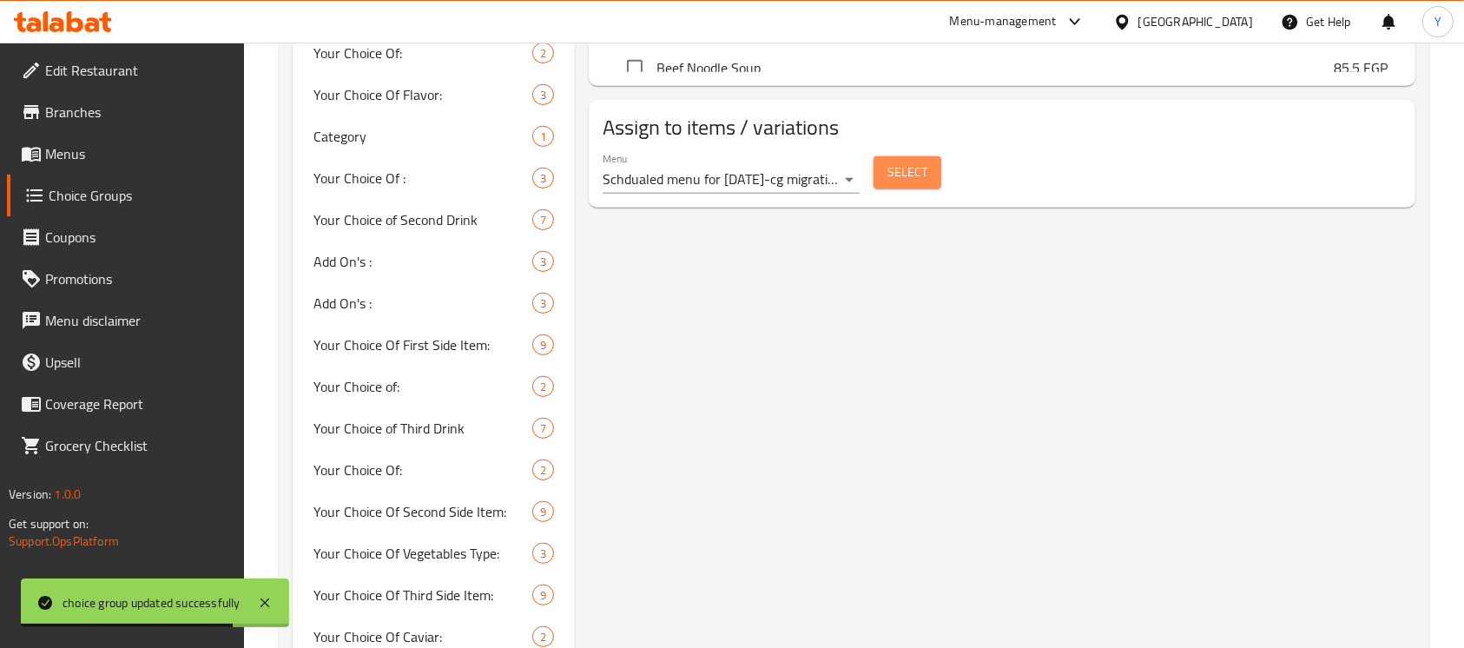
click at [903, 176] on span "Select" at bounding box center [907, 172] width 40 height 22
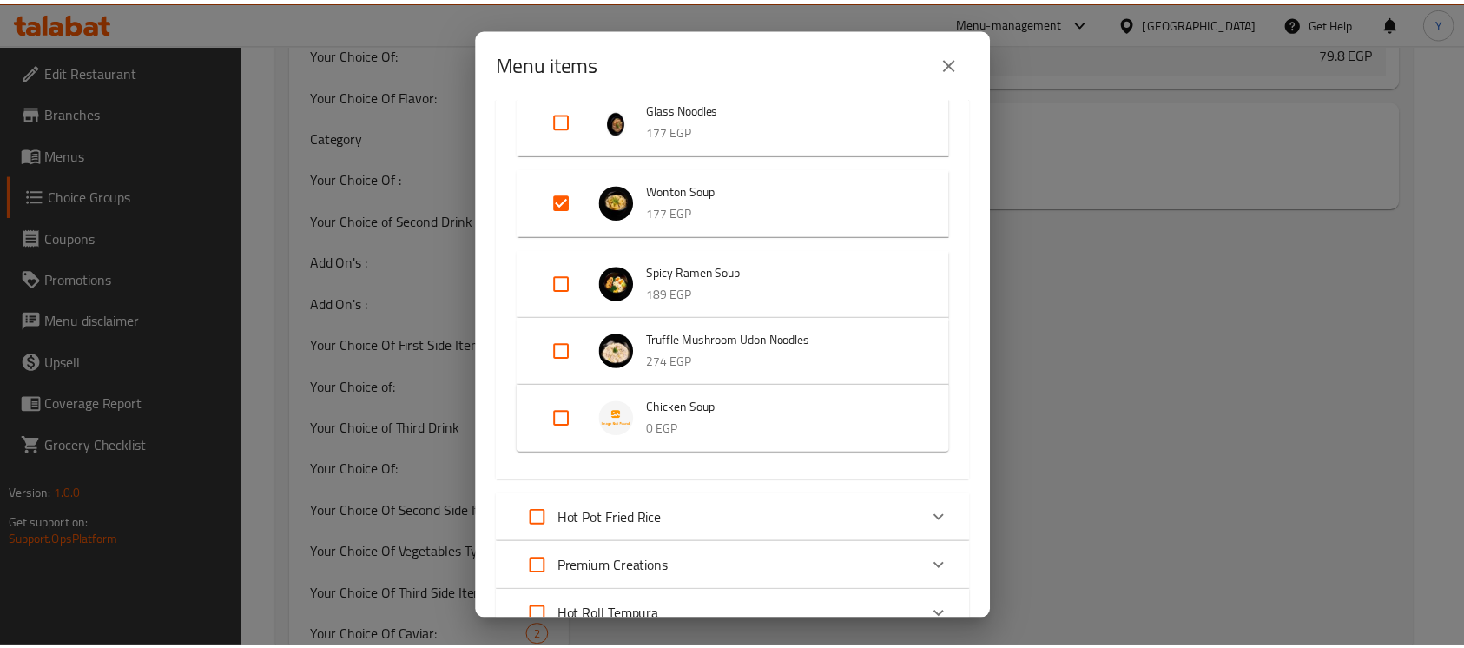
scroll to position [944, 0]
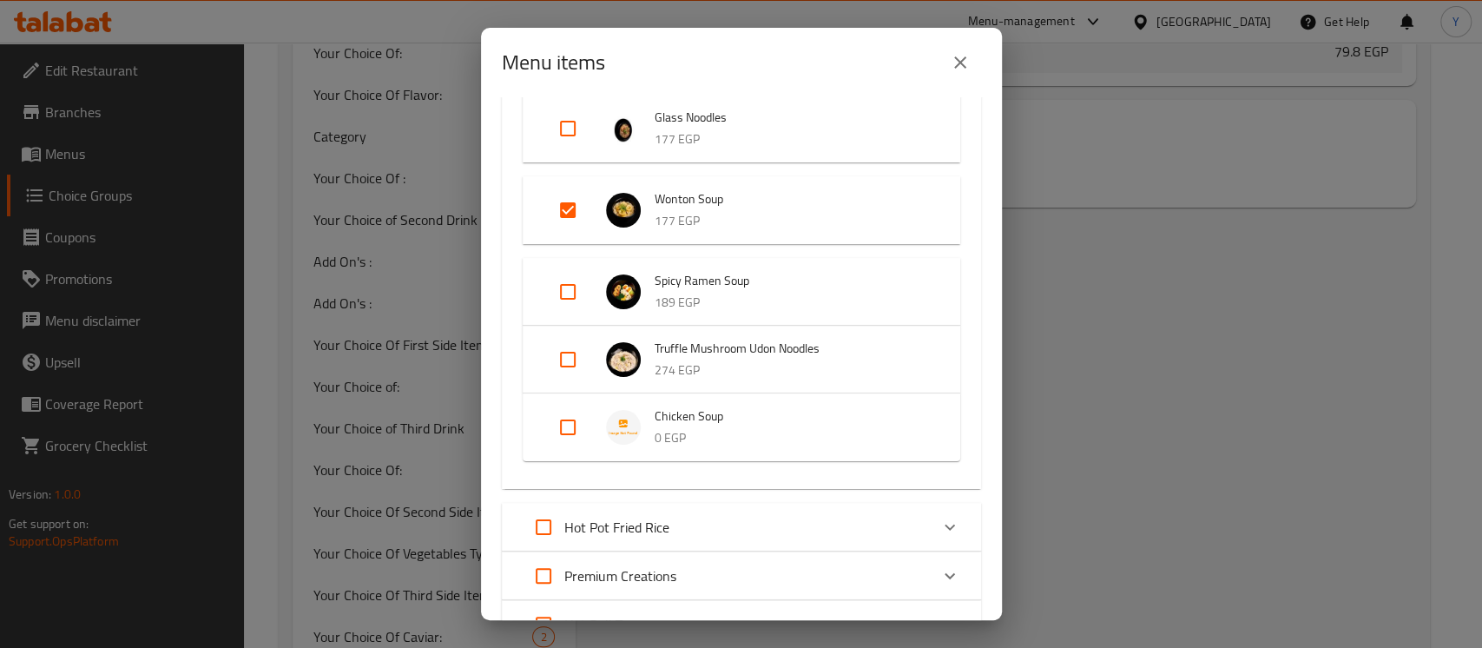
click at [965, 65] on icon "close" at bounding box center [960, 62] width 21 height 21
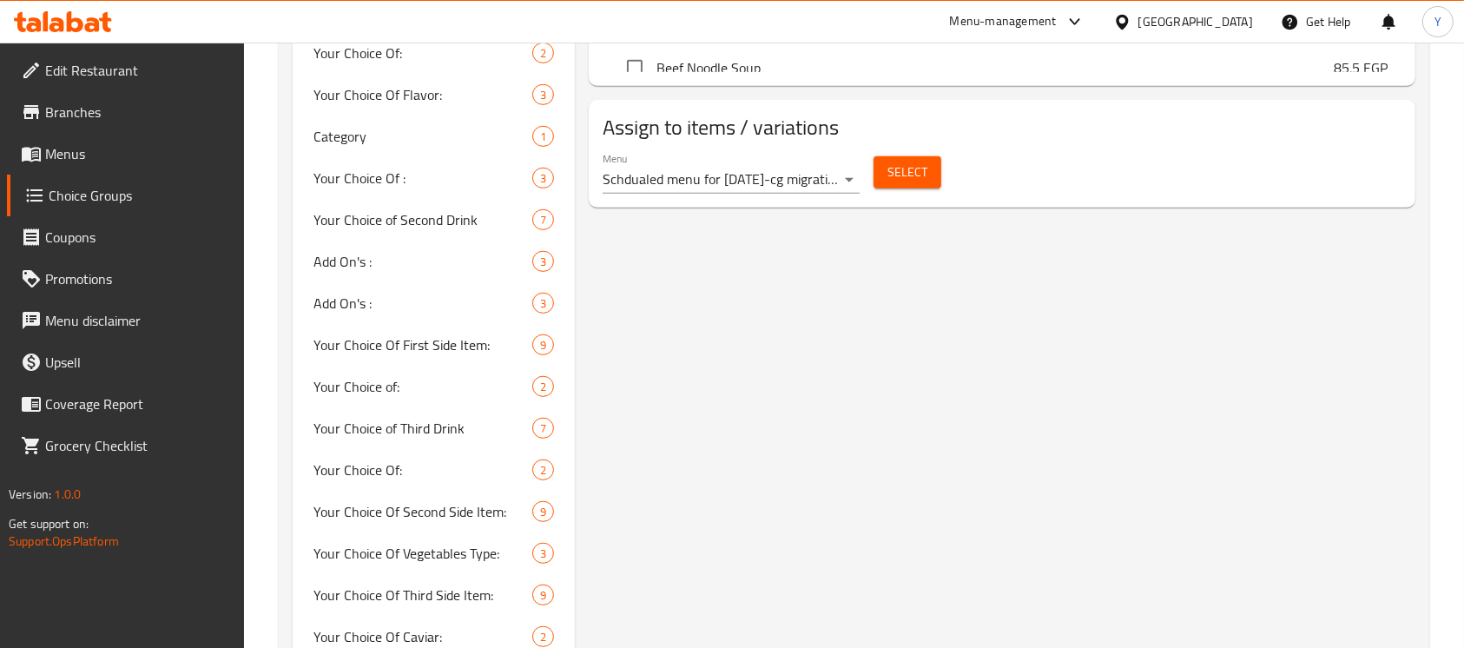
click at [949, 66] on span "Beef Noodle Soup" at bounding box center [994, 67] width 677 height 21
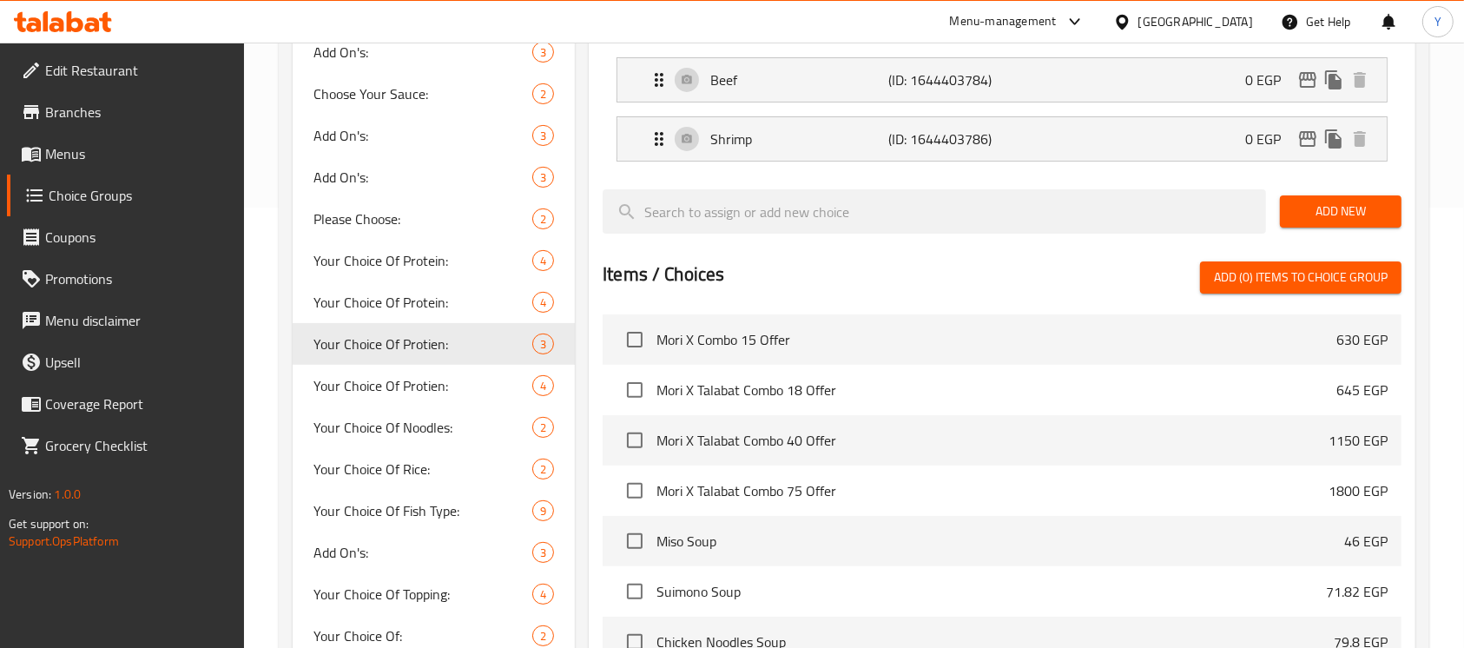
scroll to position [426, 0]
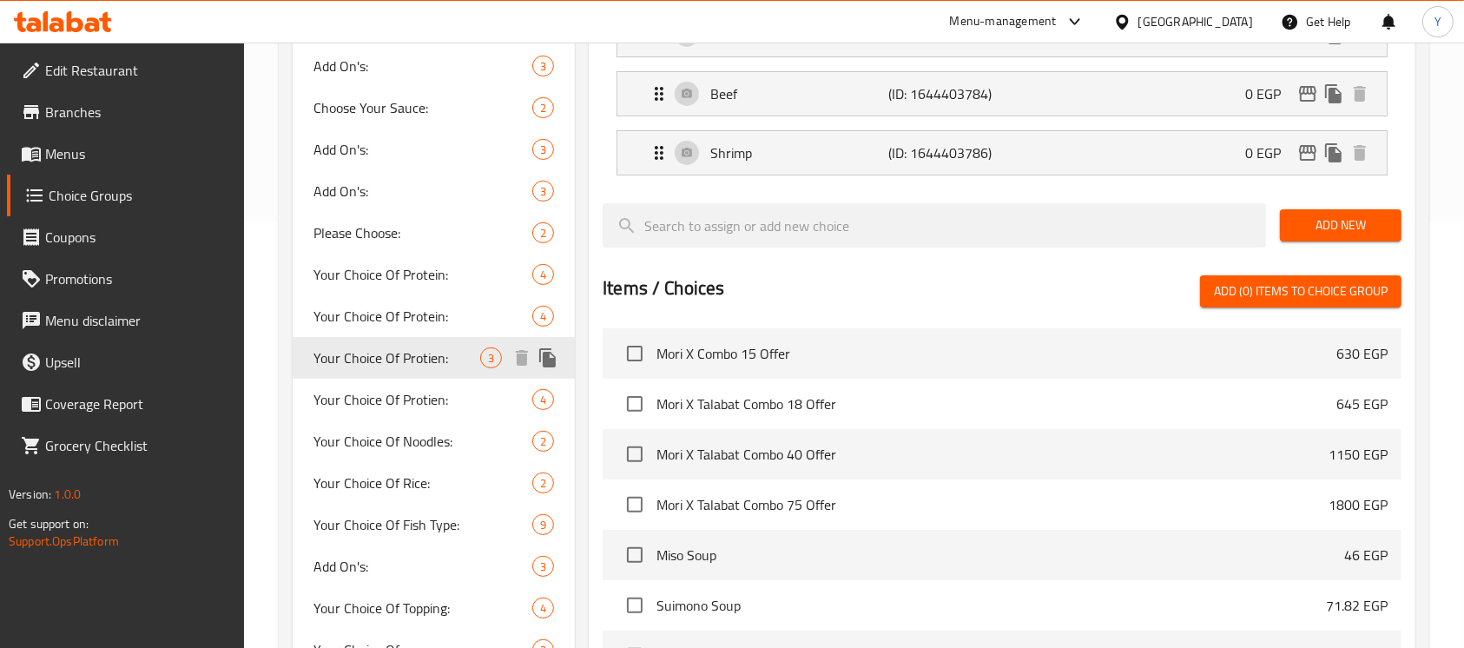
click at [552, 362] on icon "duplicate" at bounding box center [547, 357] width 16 height 19
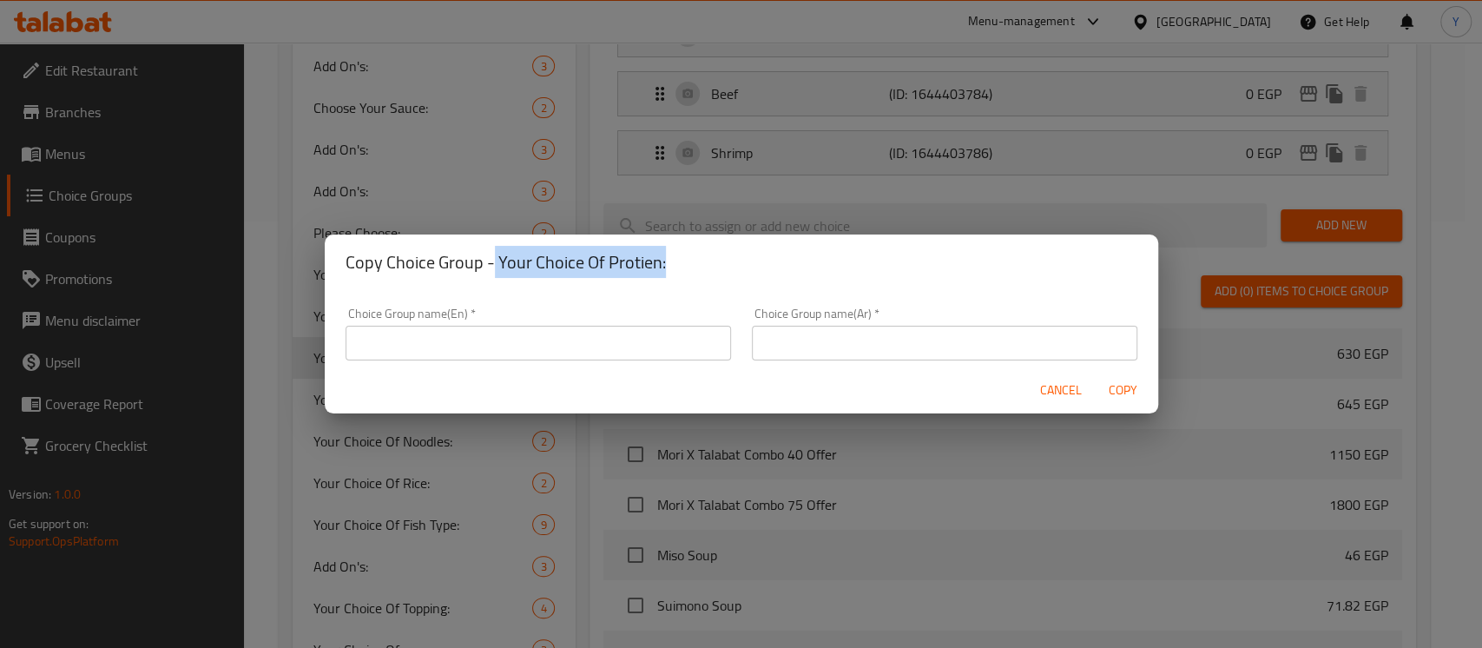
drag, startPoint x: 550, startPoint y: 260, endPoint x: 724, endPoint y: 260, distance: 173.6
click at [779, 255] on h2 "Copy Choice Group - Your Choice Of Protien:" at bounding box center [741, 262] width 792 height 28
copy h2 "Your Choice Of Protien:"
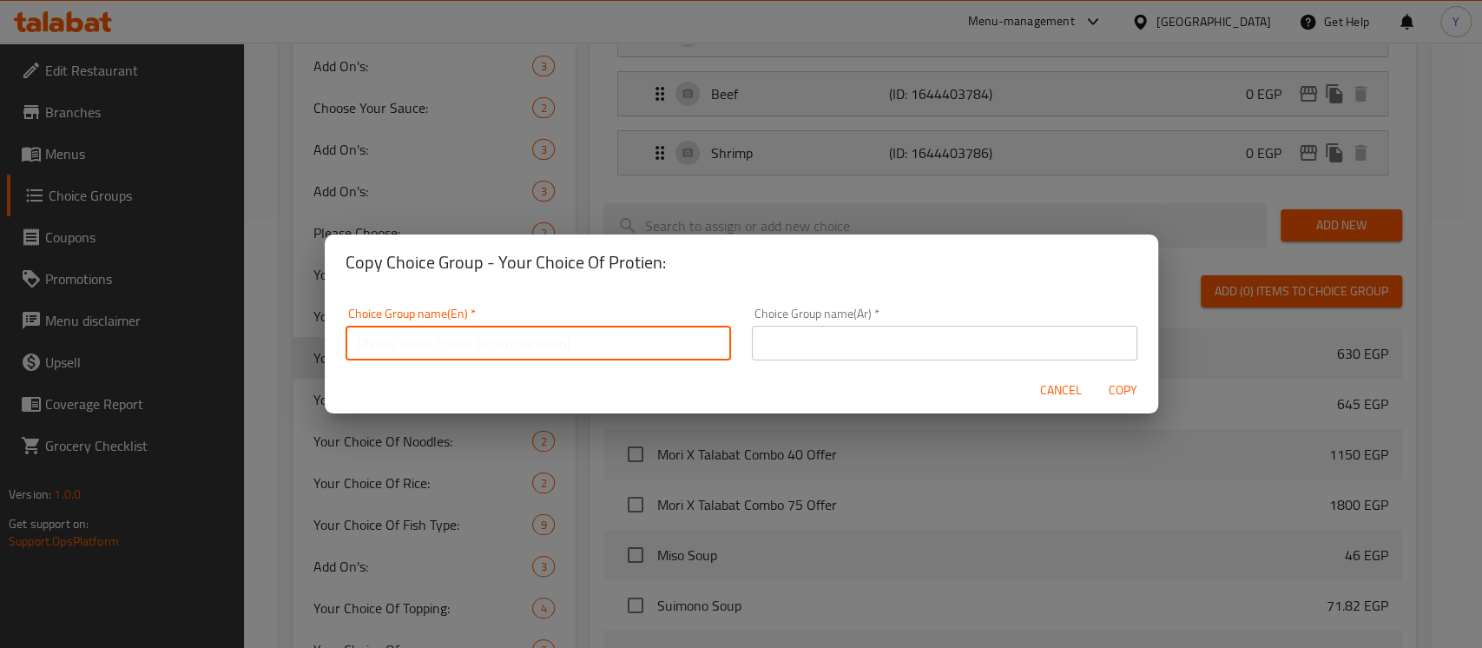
paste input "Your Choice Of Protien:"
type input "Your Choice Of Protien:"
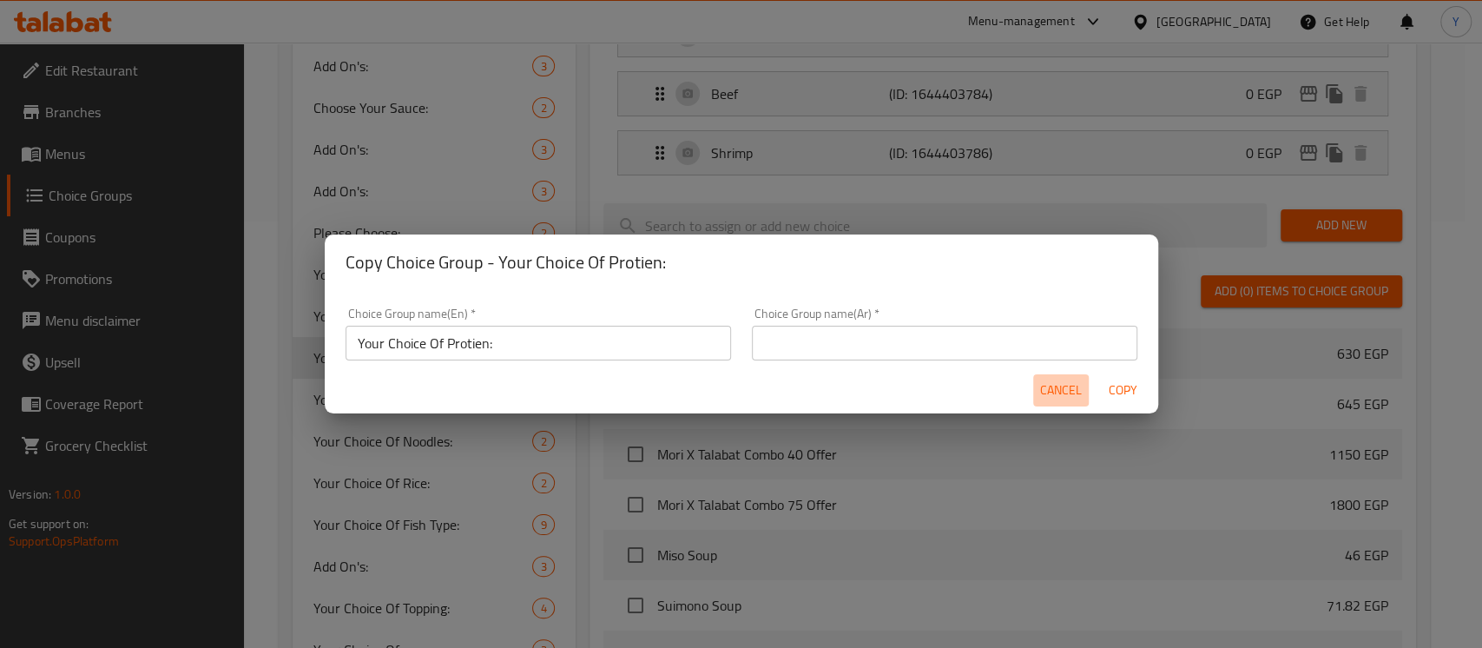
click at [1054, 381] on span "Cancel" at bounding box center [1061, 390] width 42 height 22
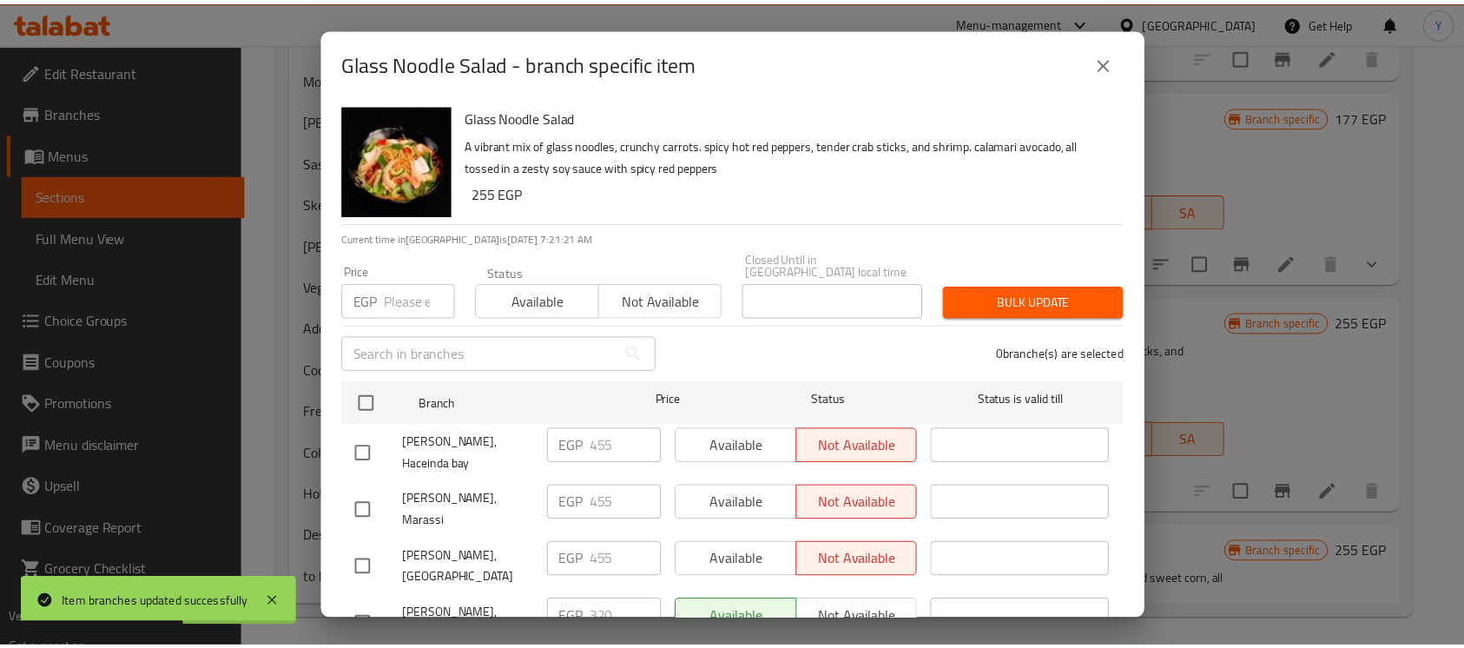
scroll to position [1659, 0]
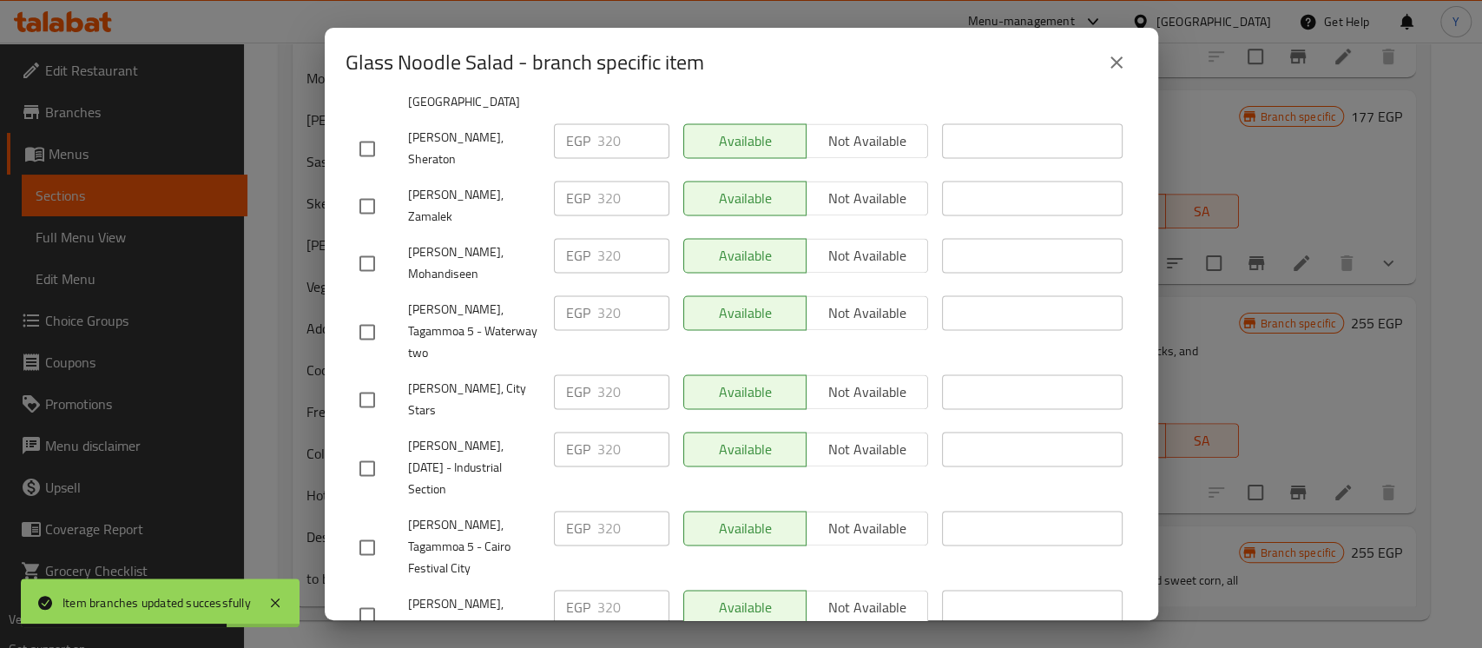
drag, startPoint x: 365, startPoint y: 358, endPoint x: 548, endPoint y: 343, distance: 183.0
checkbox input "true"
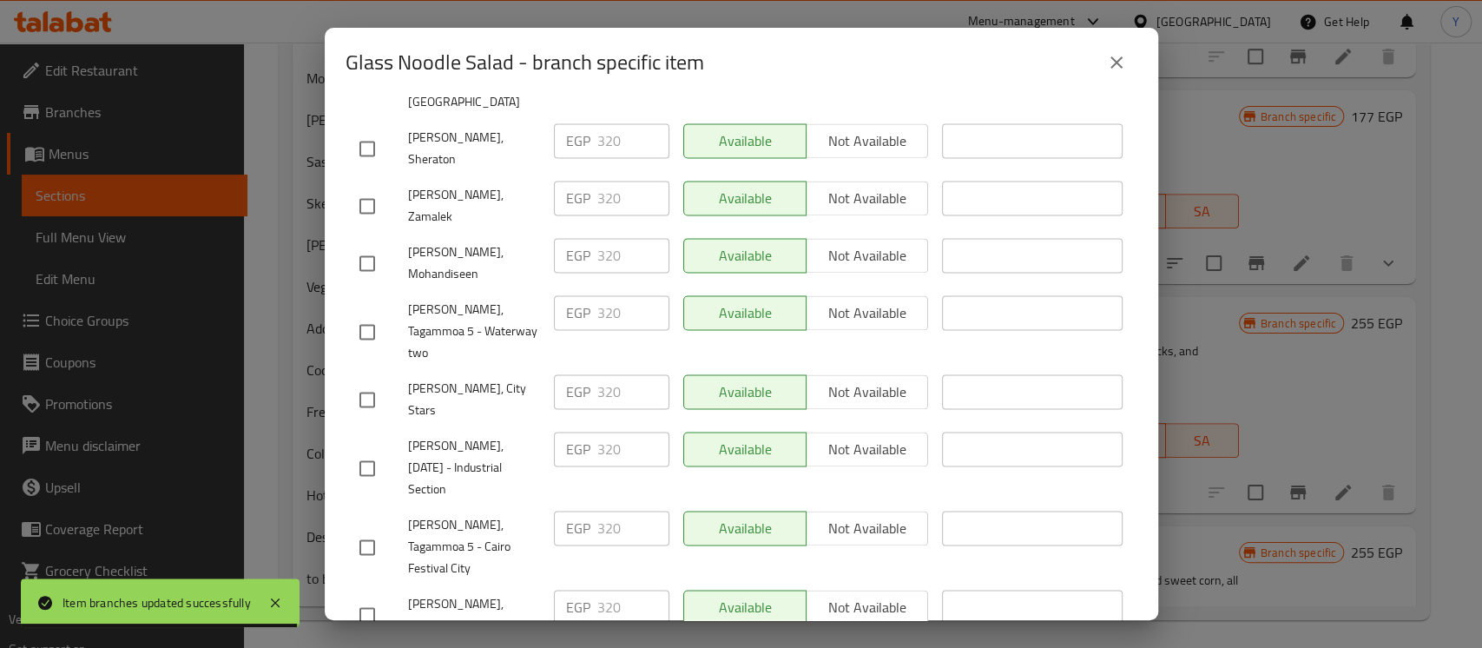
paste input "60"
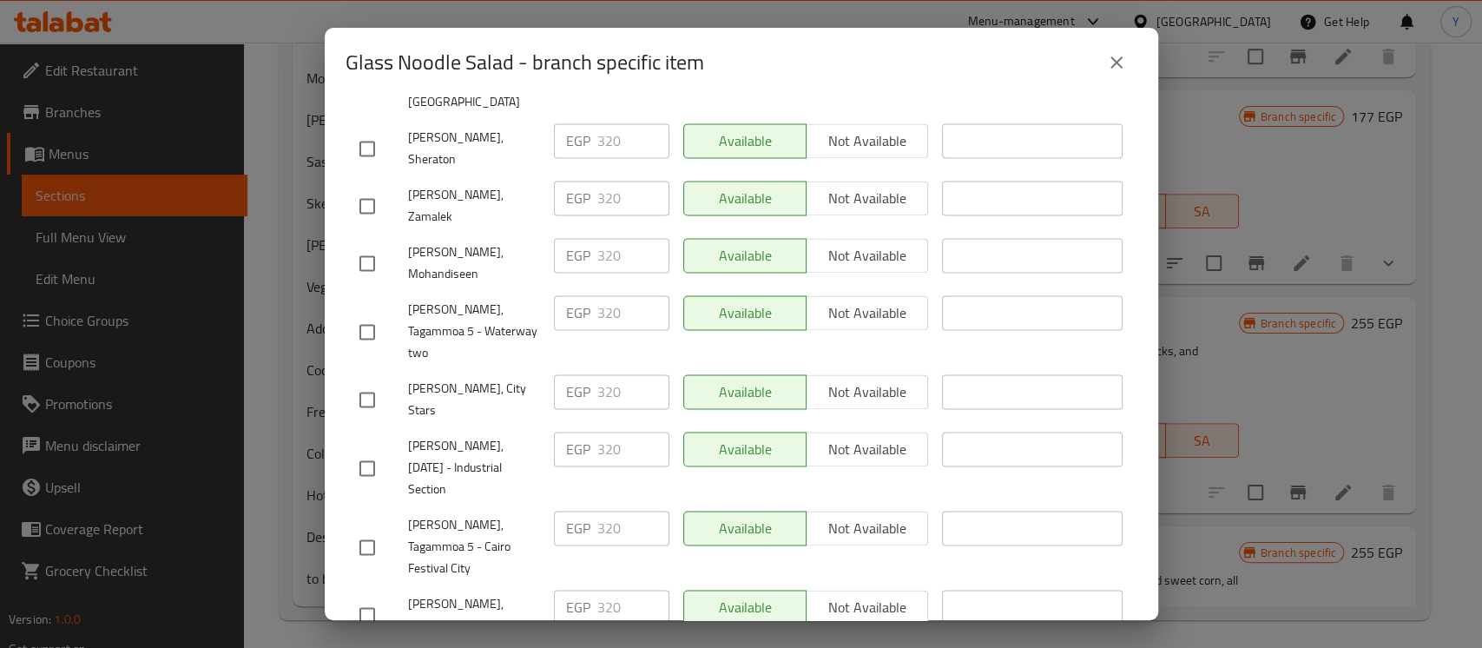
type input "360"
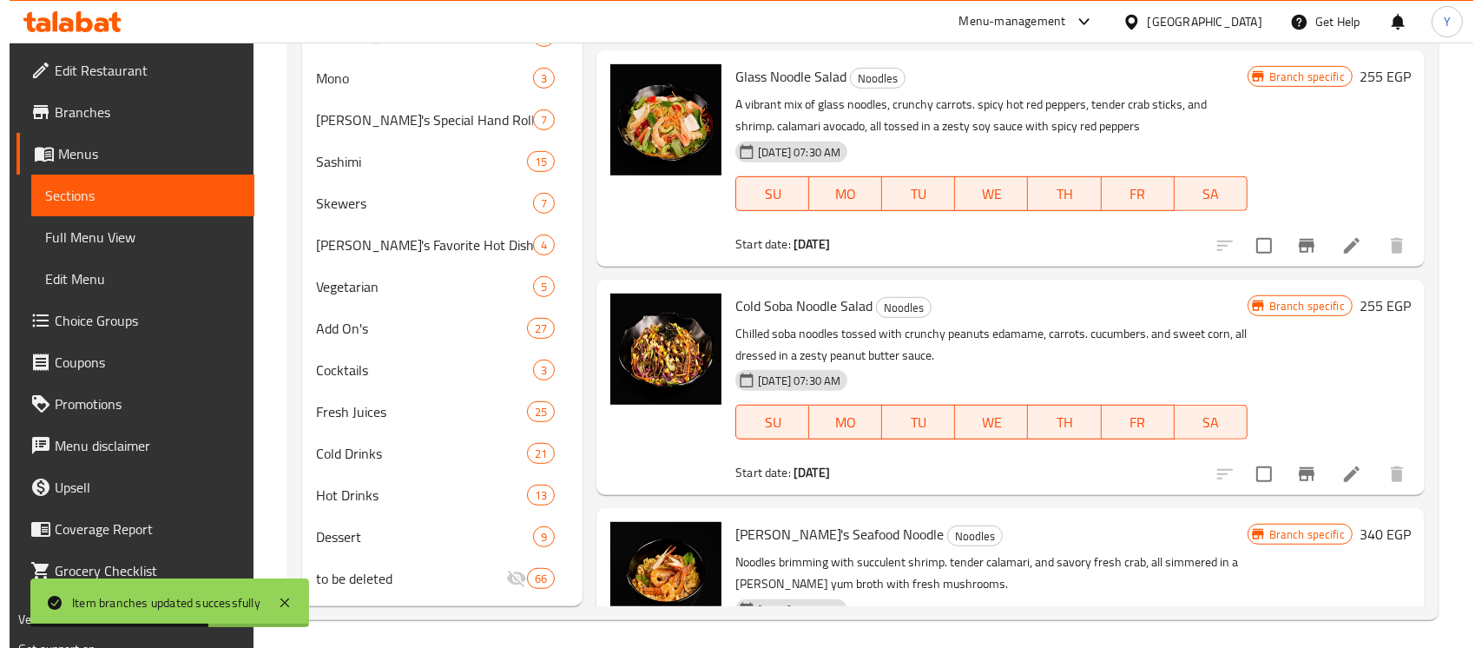
scroll to position [324, 0]
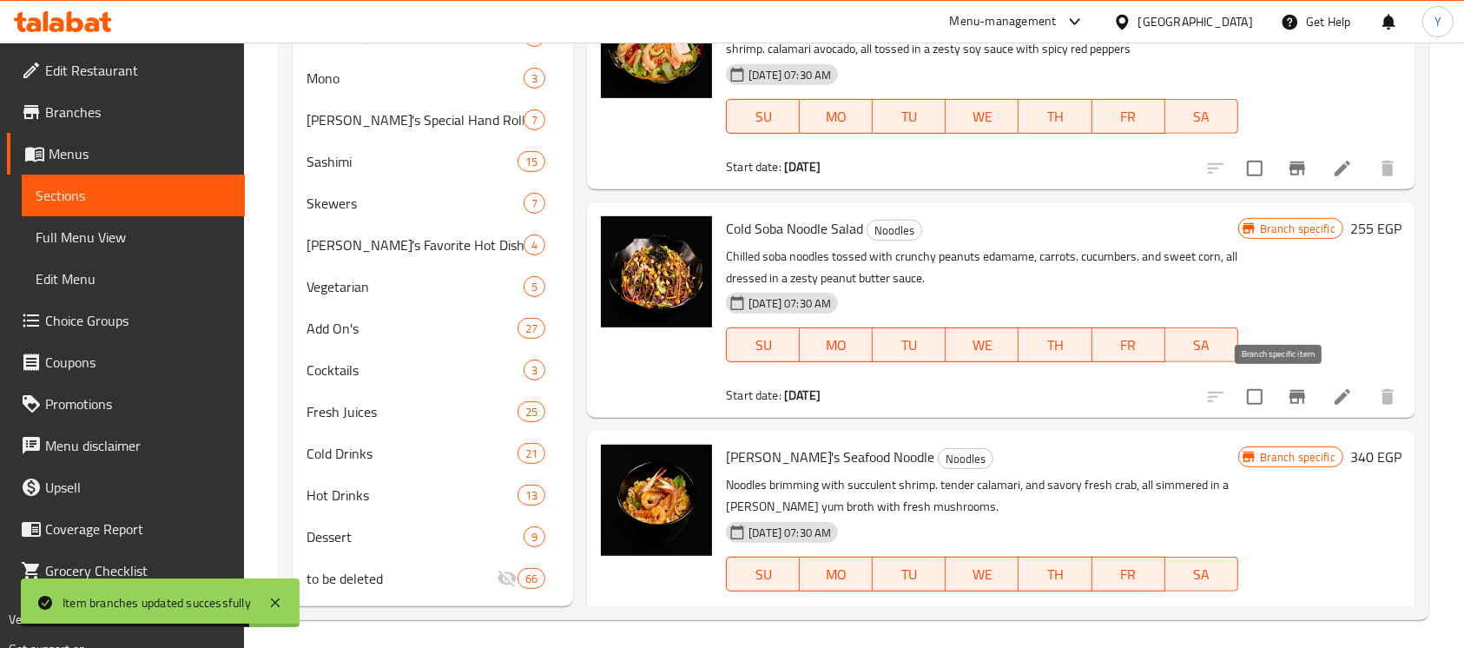
click at [1286, 399] on icon "Branch-specific-item" at bounding box center [1296, 396] width 21 height 21
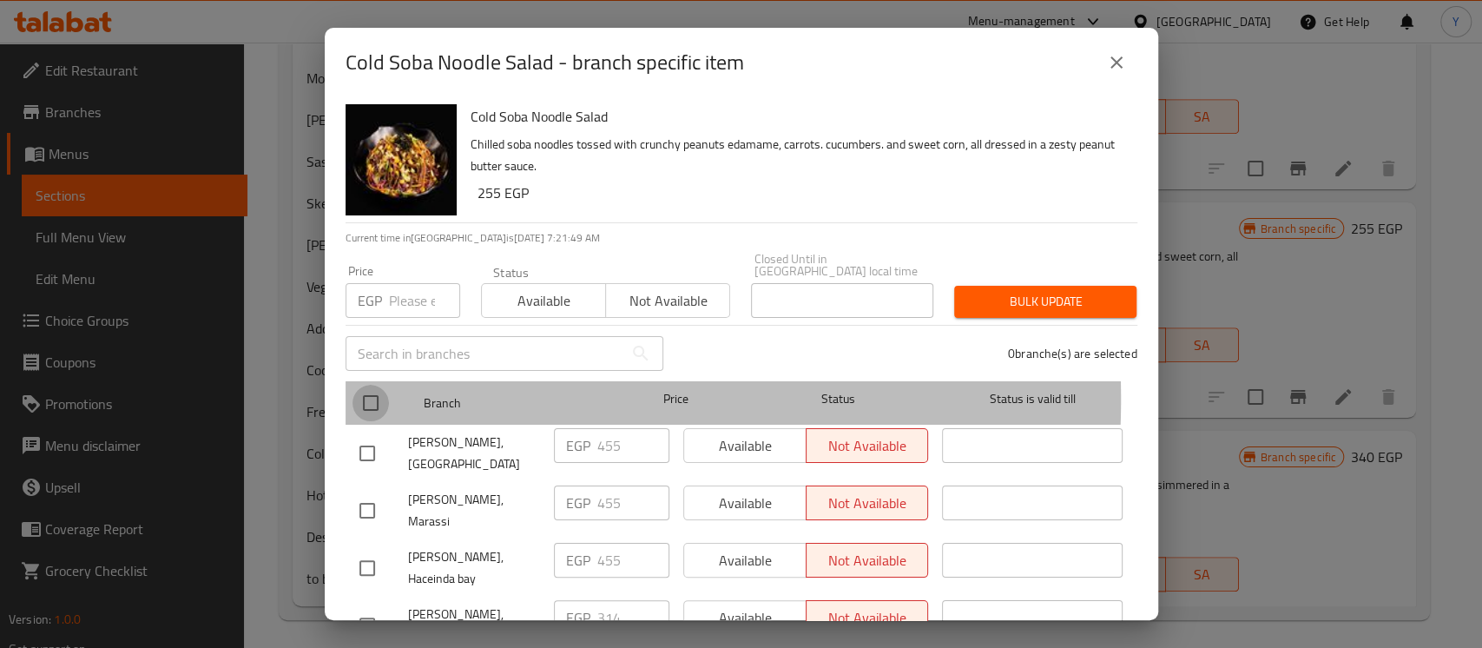
click at [377, 386] on input "checkbox" at bounding box center [370, 403] width 36 height 36
checkbox input "true"
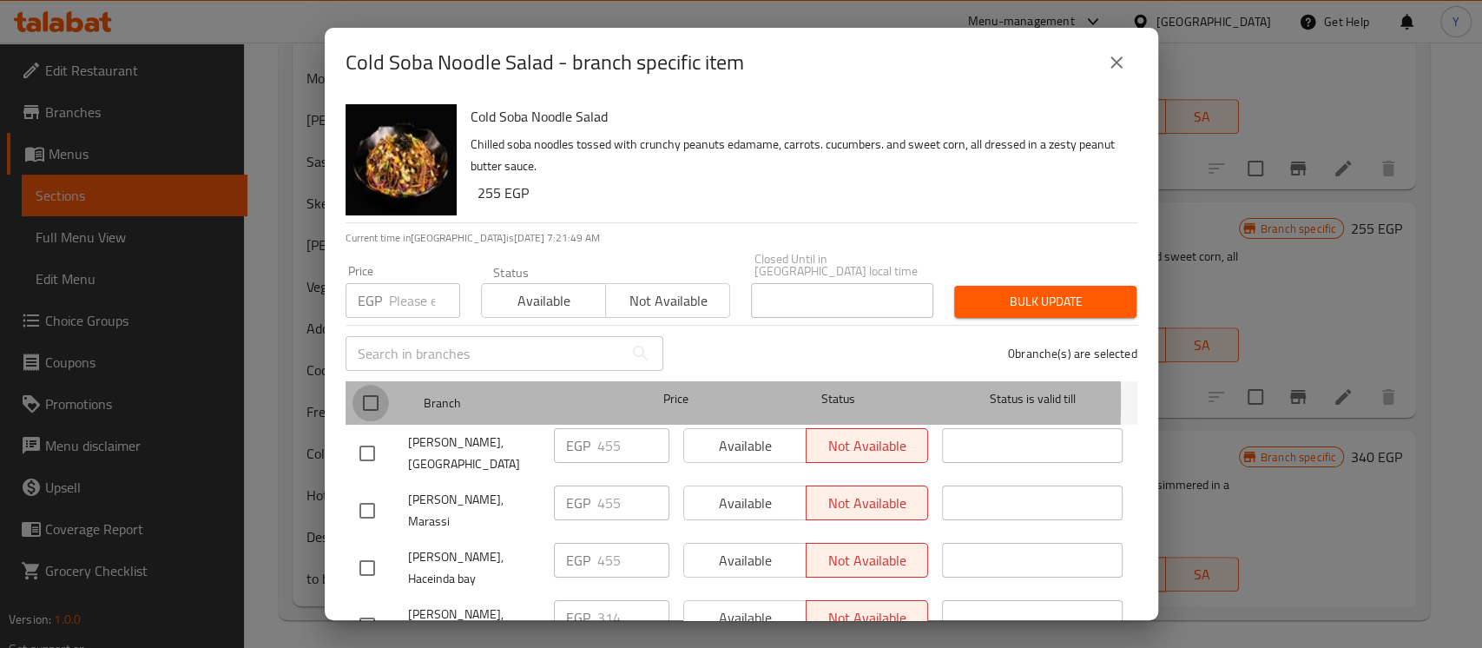
checkbox input "true"
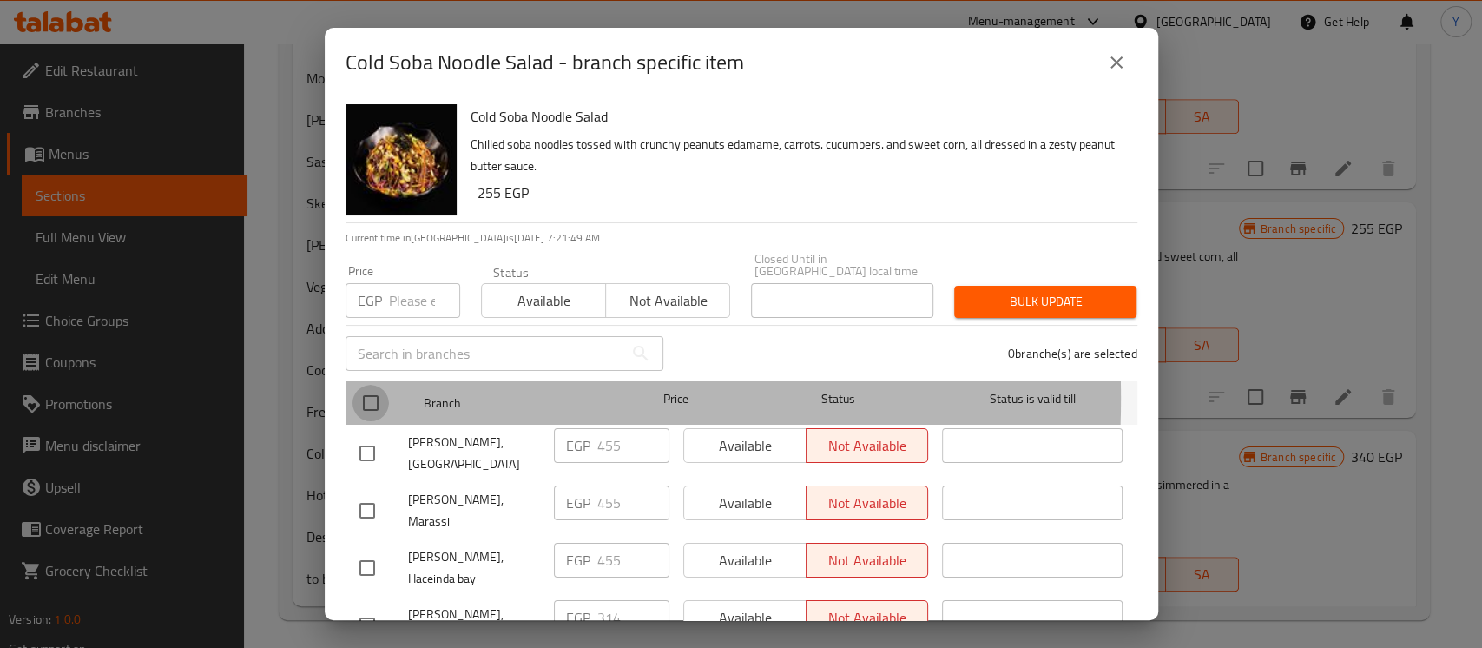
checkbox input "true"
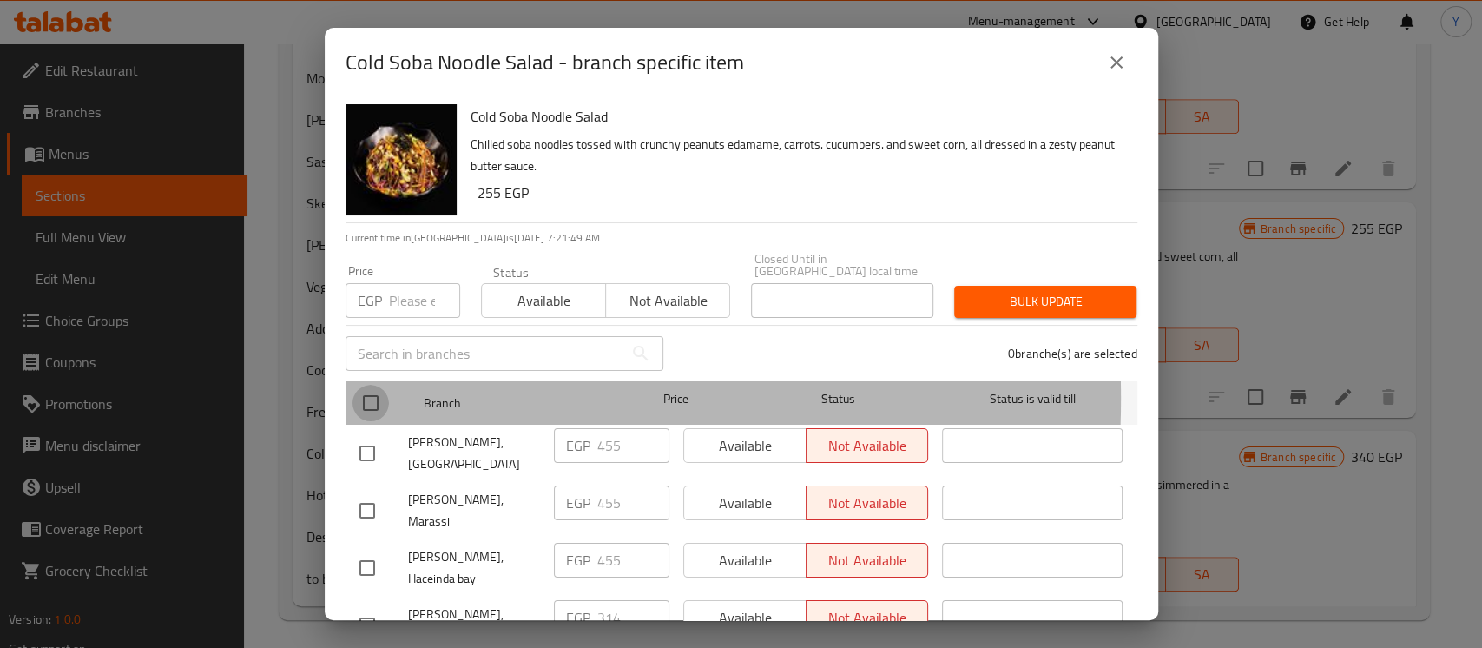
checkbox input "true"
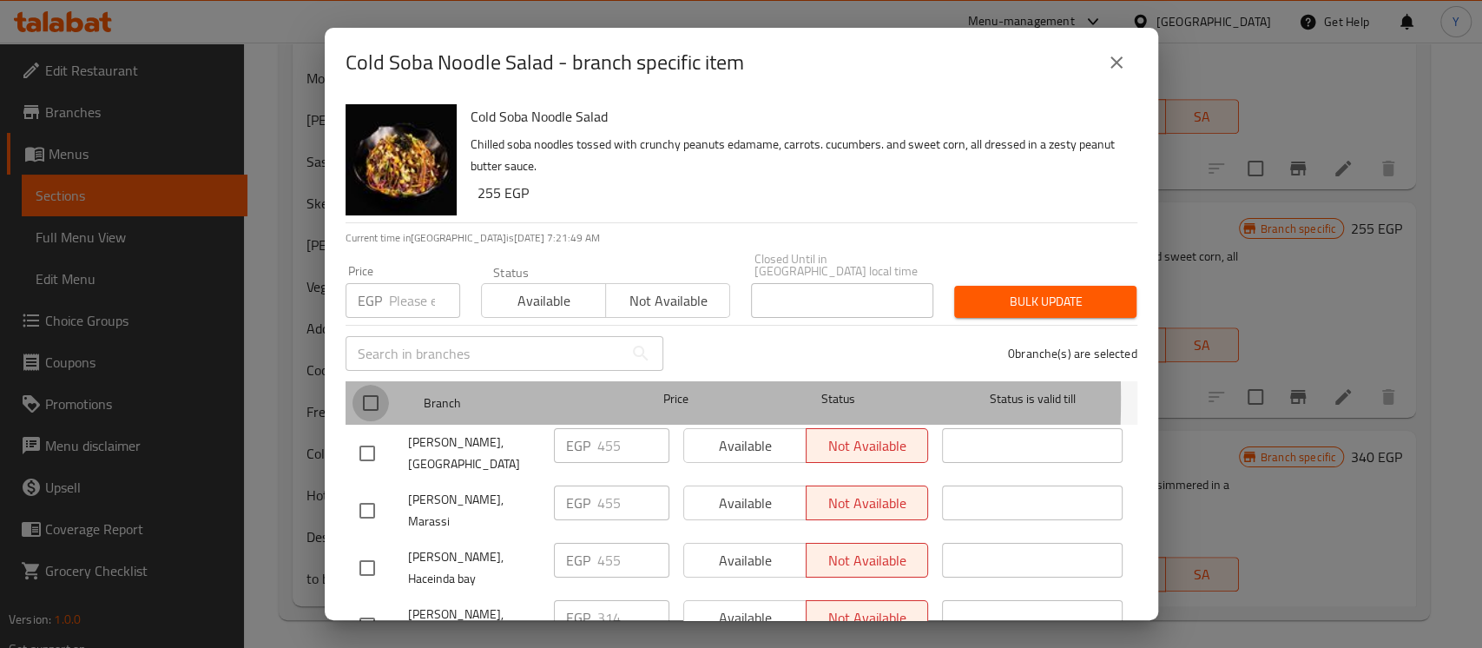
checkbox input "true"
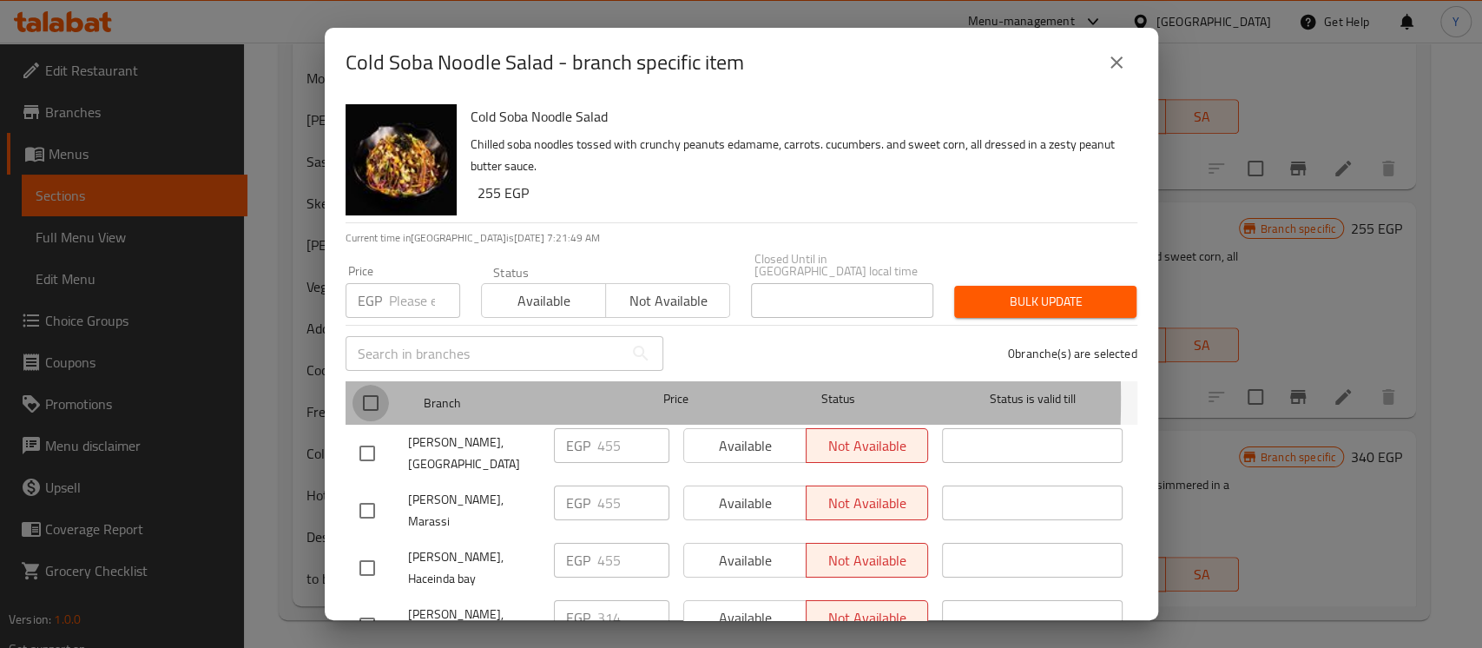
checkbox input "true"
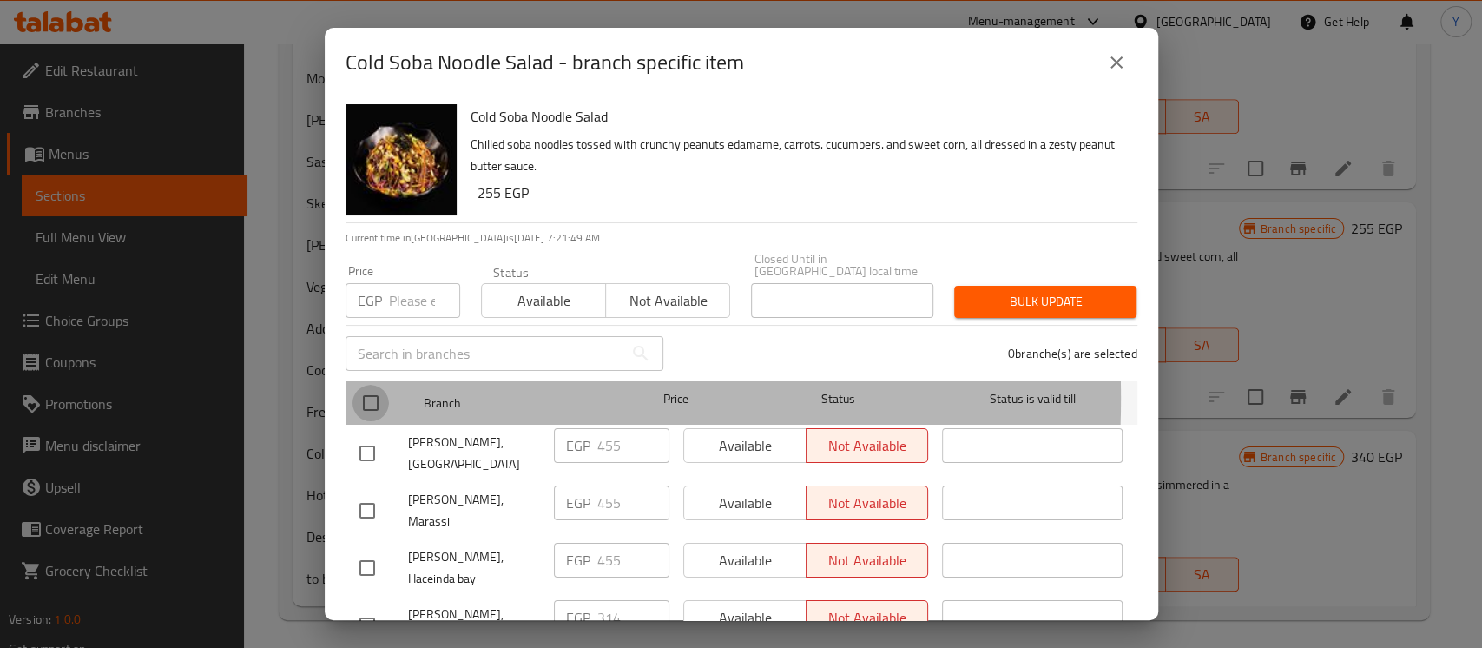
checkbox input "true"
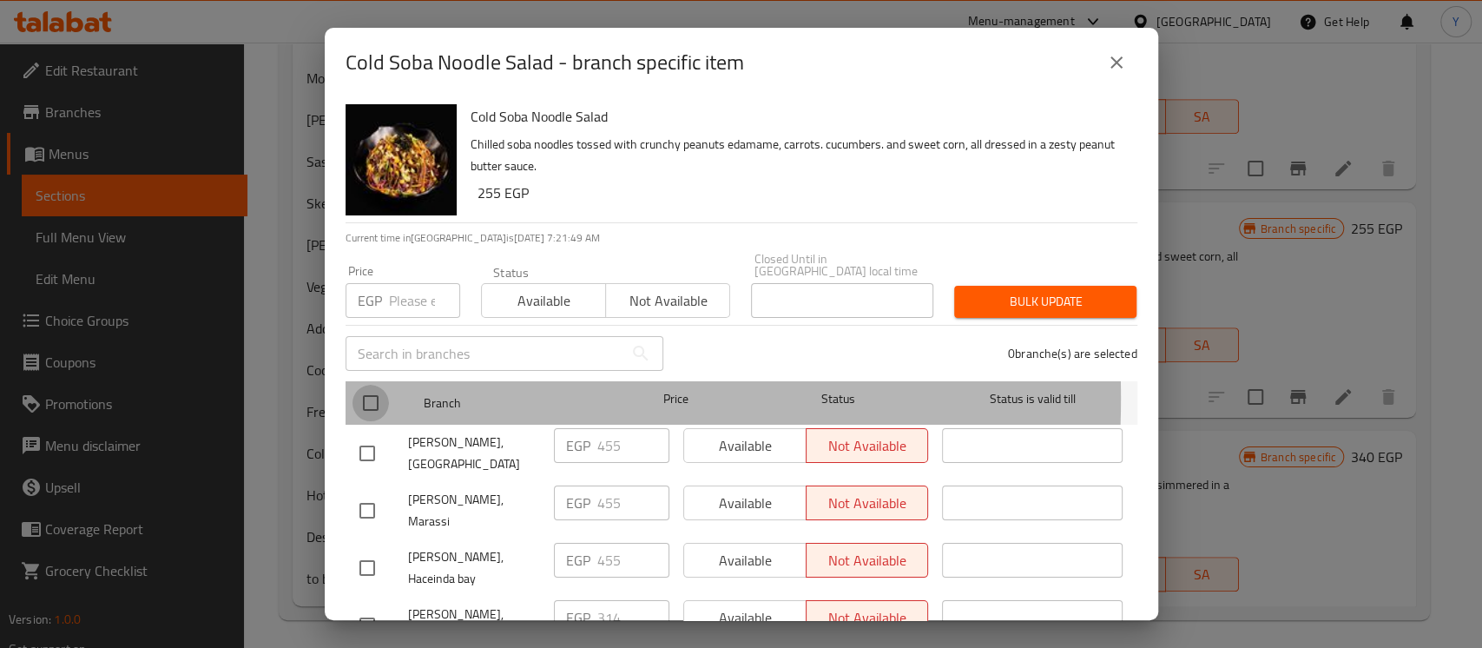
checkbox input "true"
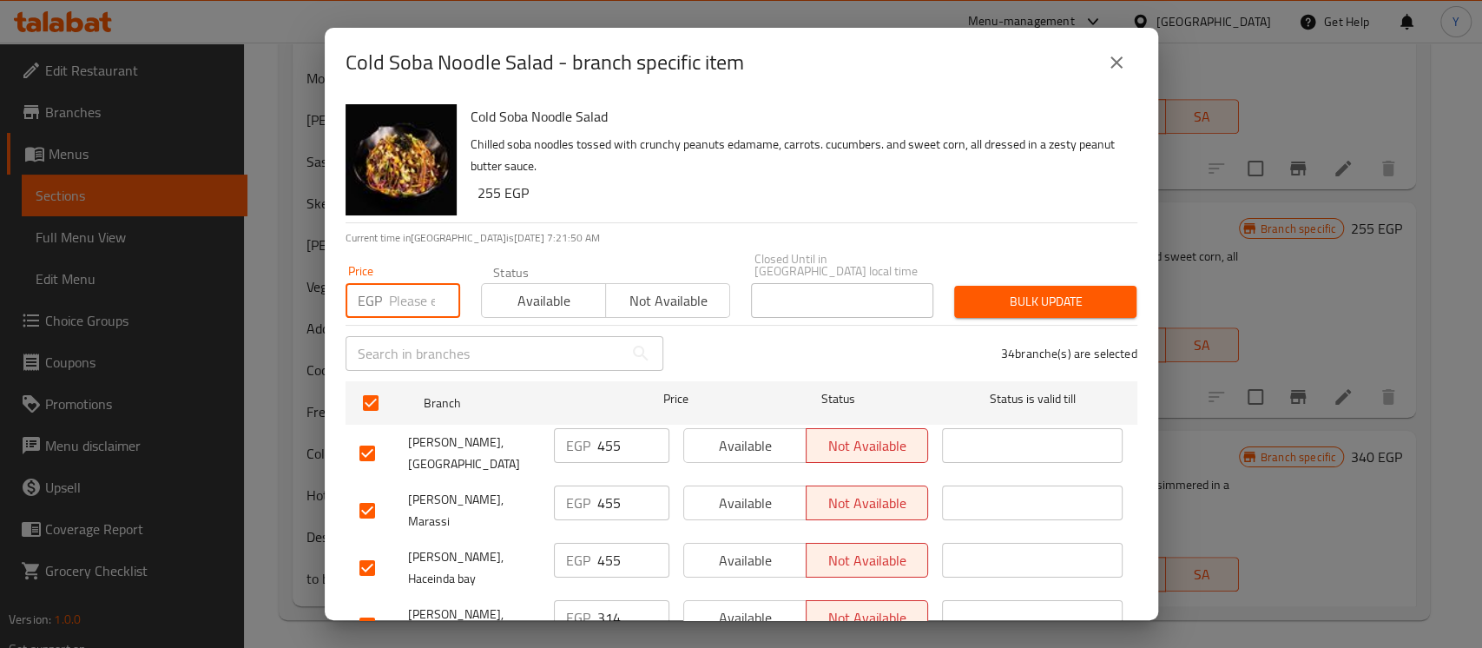
paste input "320"
type input "320"
click at [686, 220] on div "Cold Soba Noodle Salad Chilled soba noodles tossed with crunchy peanuts edamame…" at bounding box center [797, 159] width 667 height 125
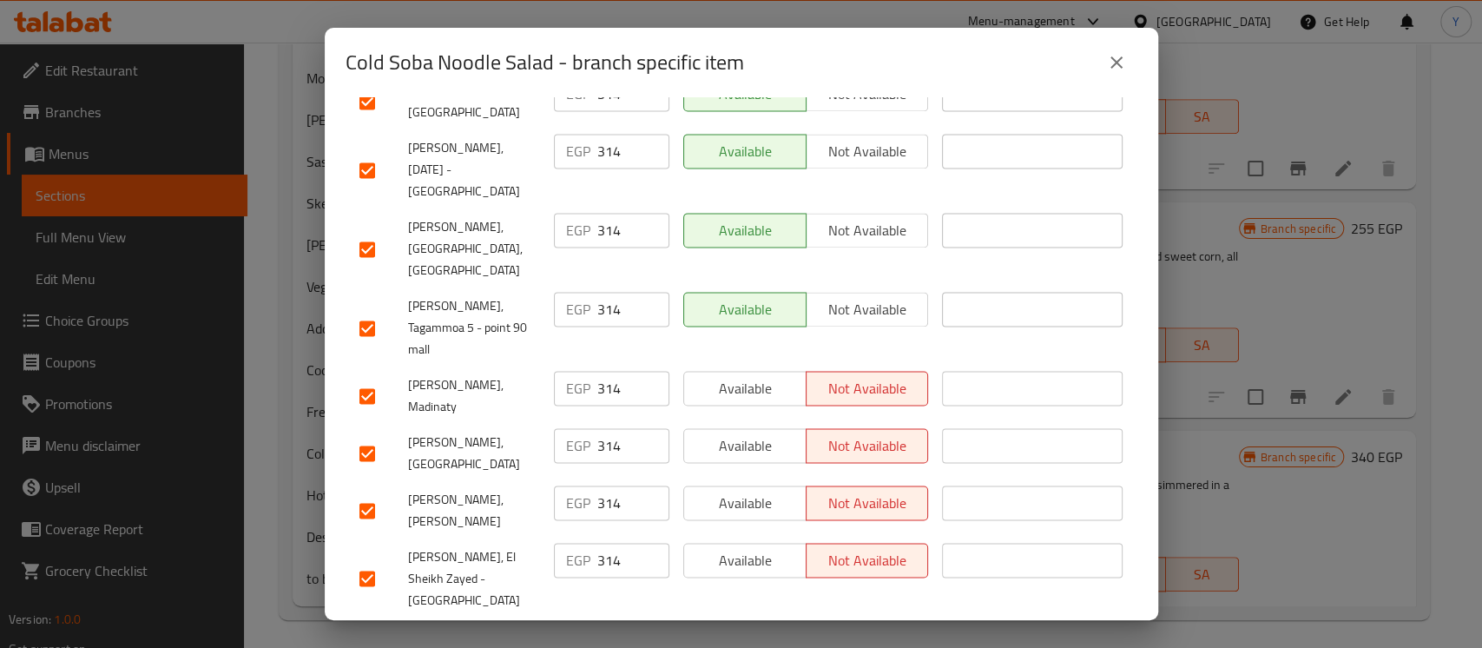
checkbox input "false"
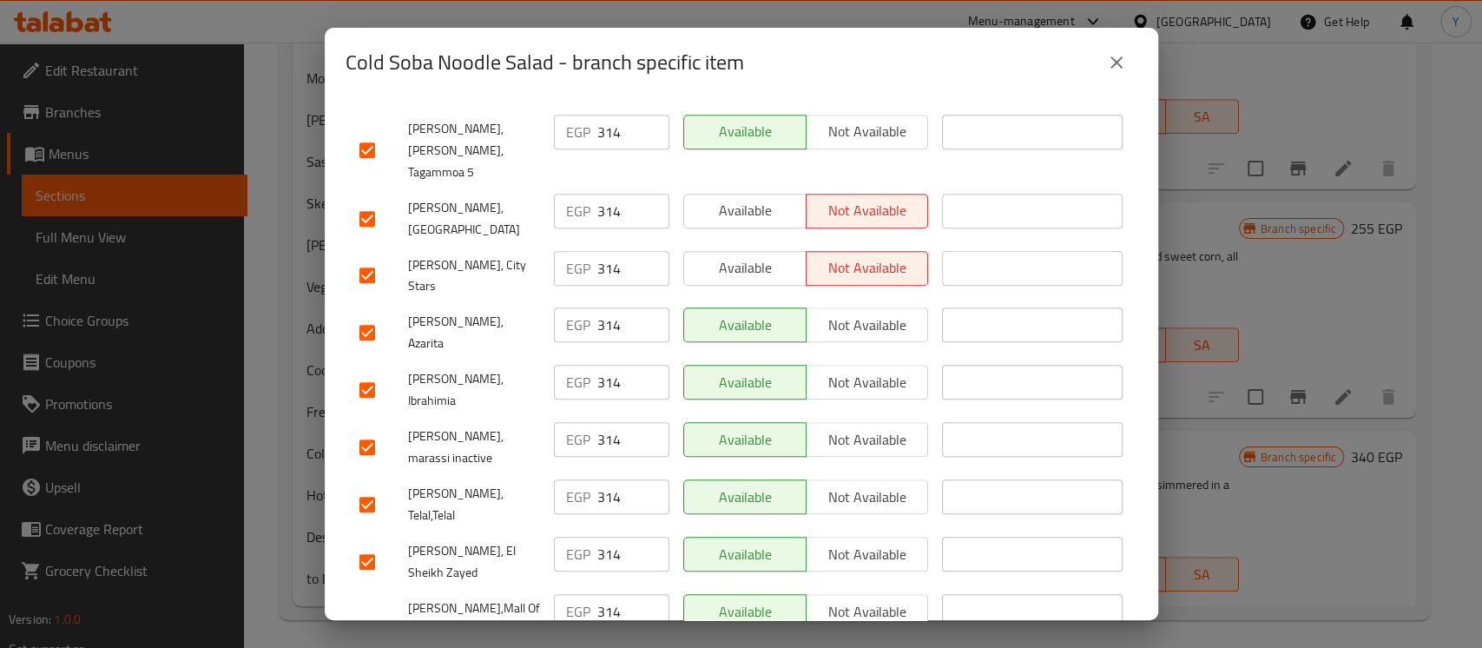
scroll to position [1021, 0]
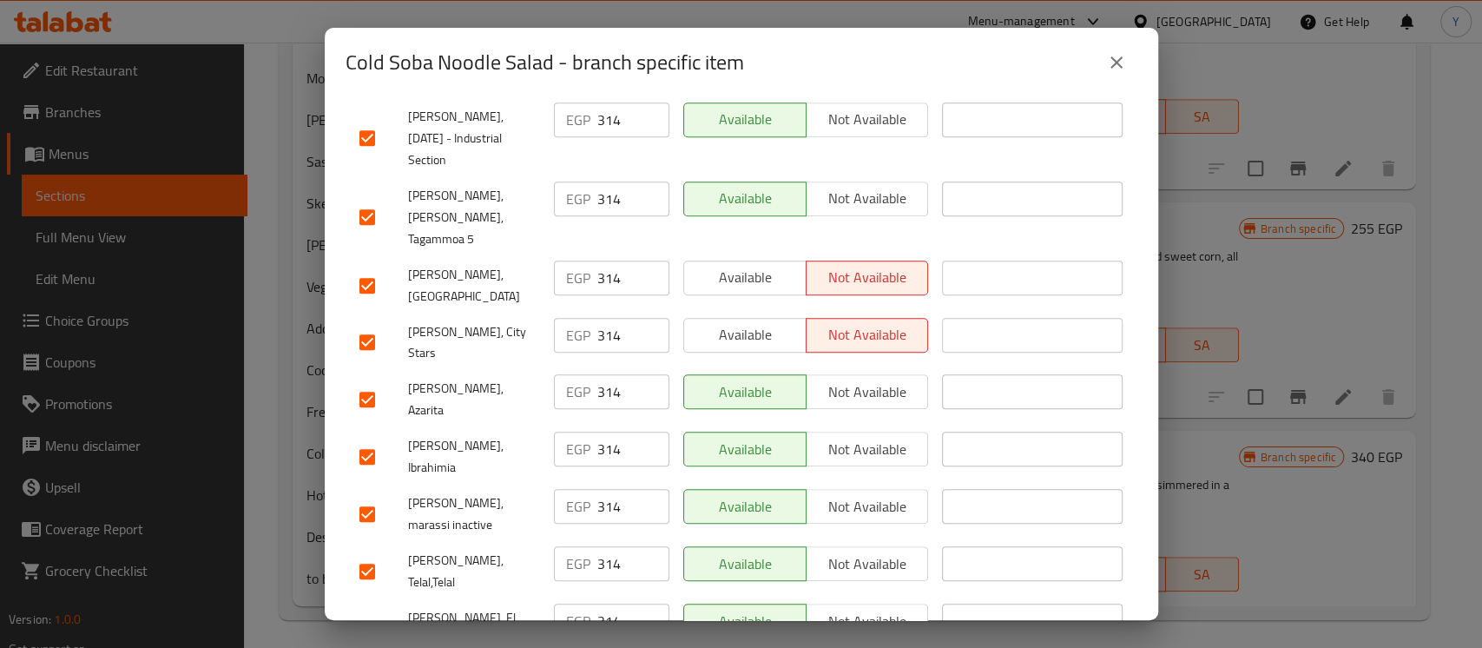
click at [368, 438] on input "checkbox" at bounding box center [367, 456] width 36 height 36
checkbox input "false"
click at [368, 381] on input "checkbox" at bounding box center [367, 399] width 36 height 36
checkbox input "false"
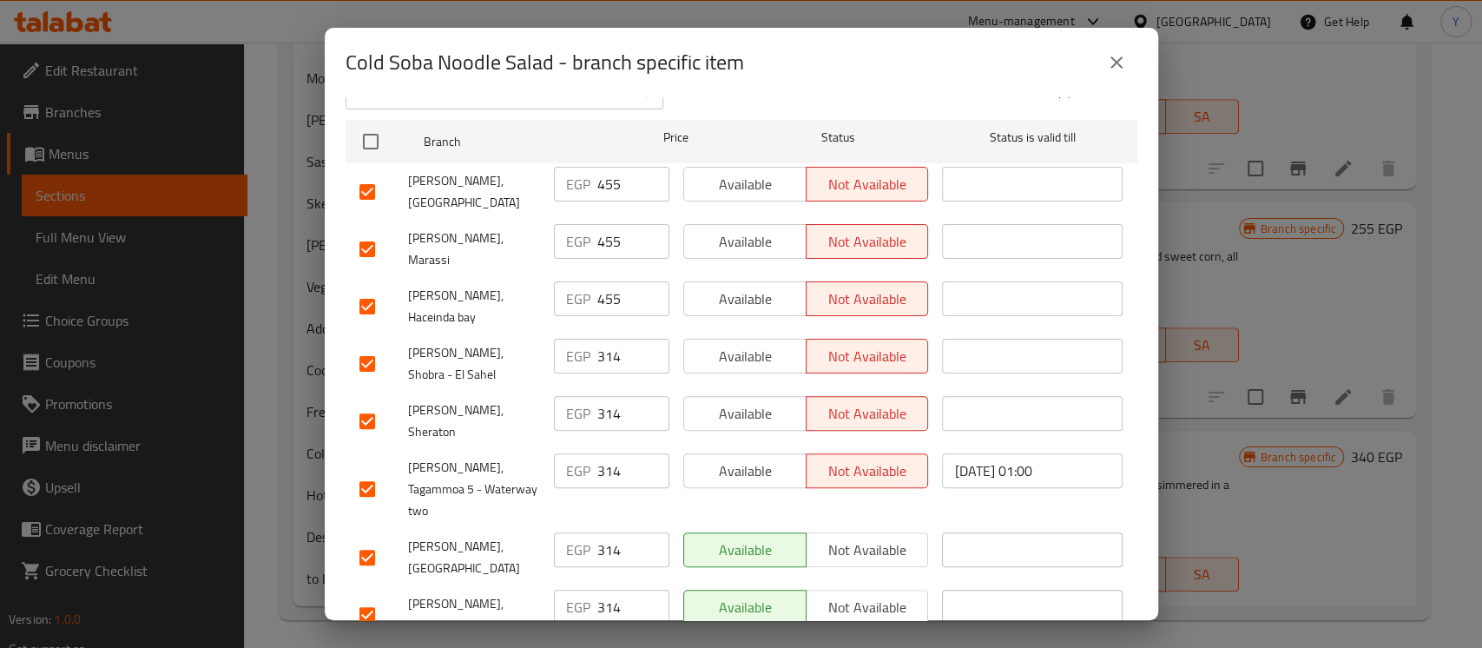
scroll to position [247, 0]
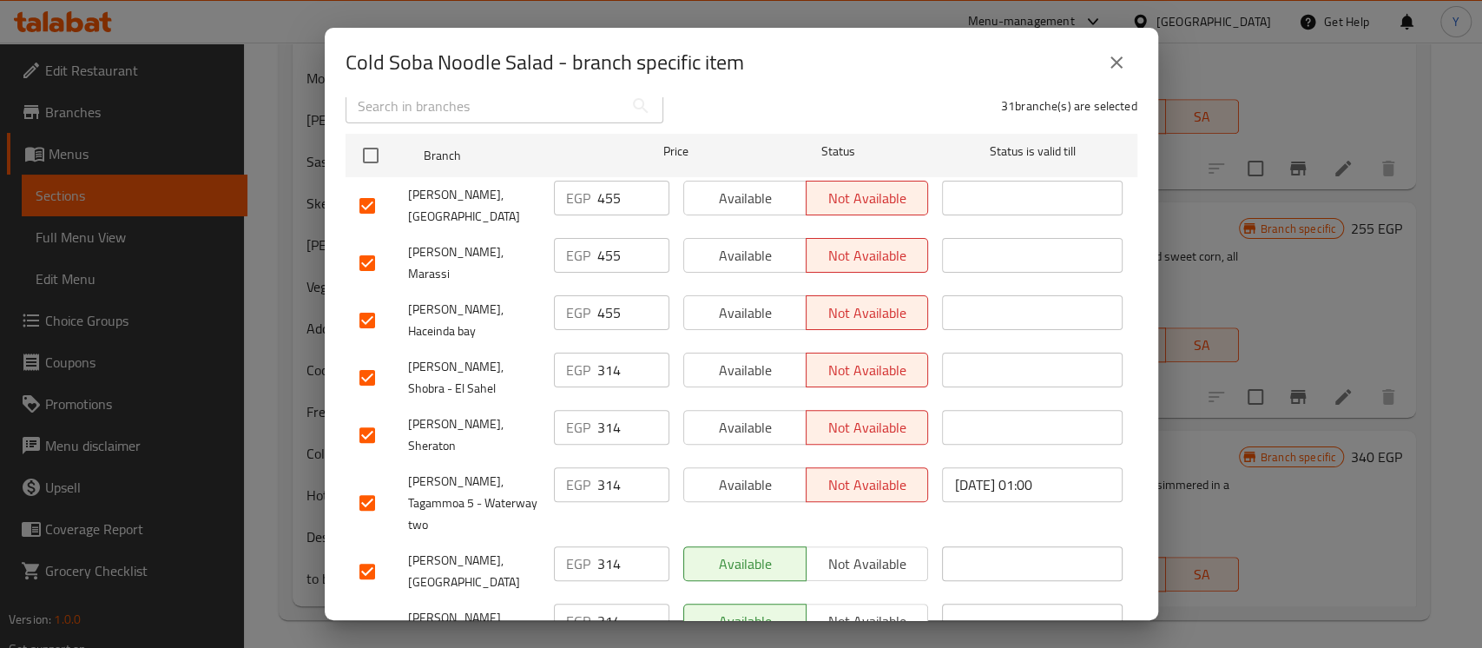
click at [362, 245] on input "checkbox" at bounding box center [367, 263] width 36 height 36
checkbox input "false"
click at [372, 187] on input "checkbox" at bounding box center [367, 205] width 36 height 36
checkbox input "false"
click at [368, 302] on input "checkbox" at bounding box center [367, 320] width 36 height 36
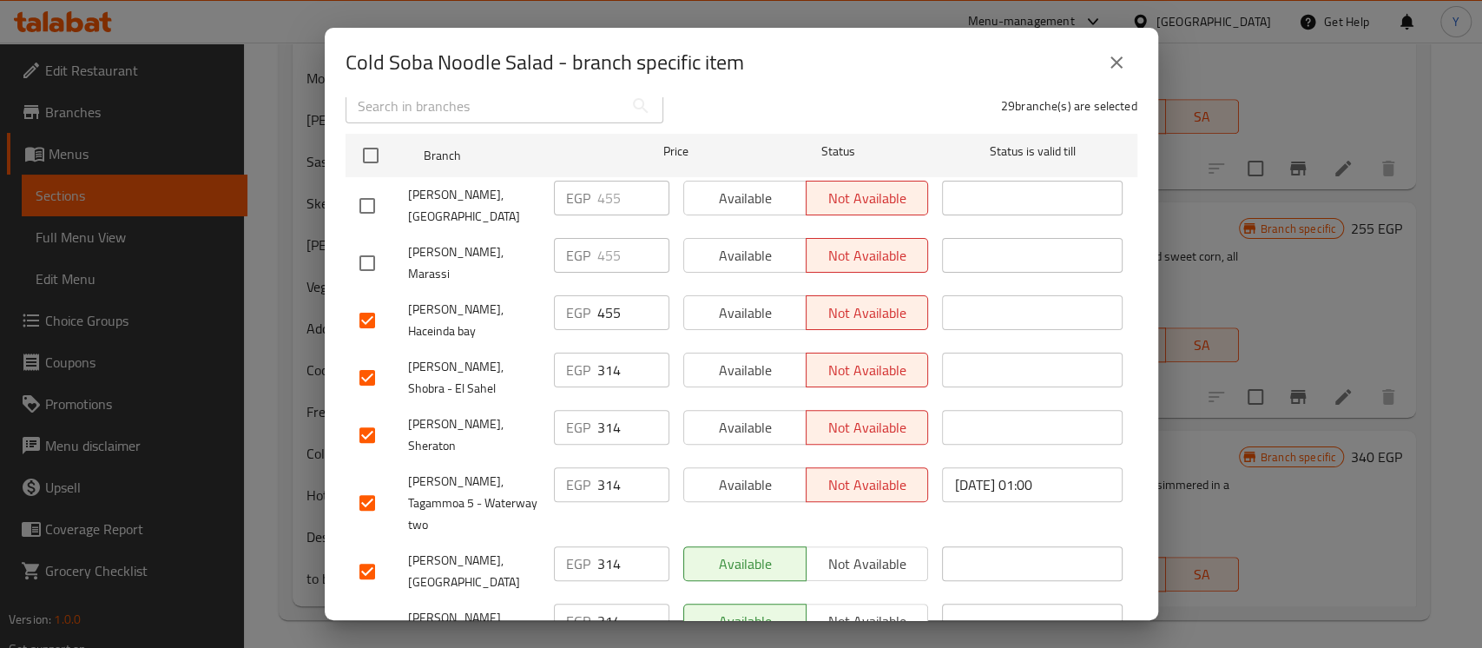
checkbox input "false"
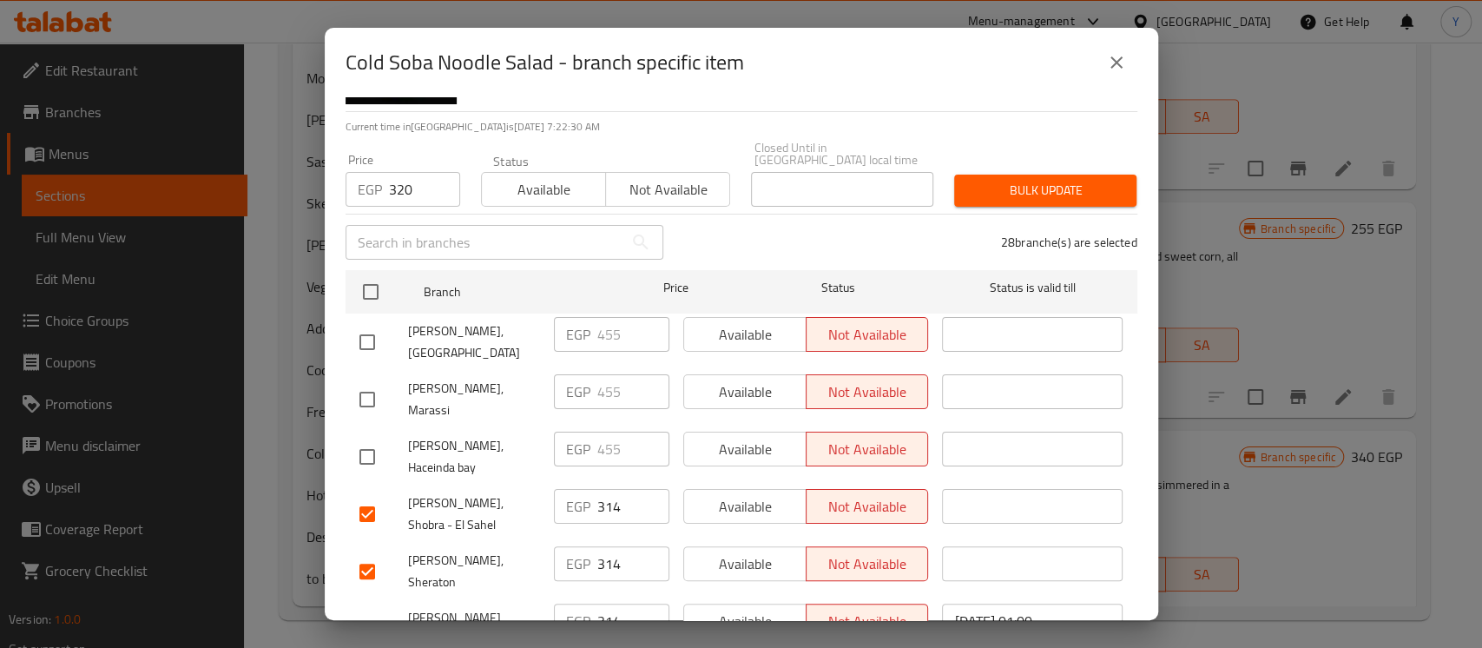
scroll to position [0, 0]
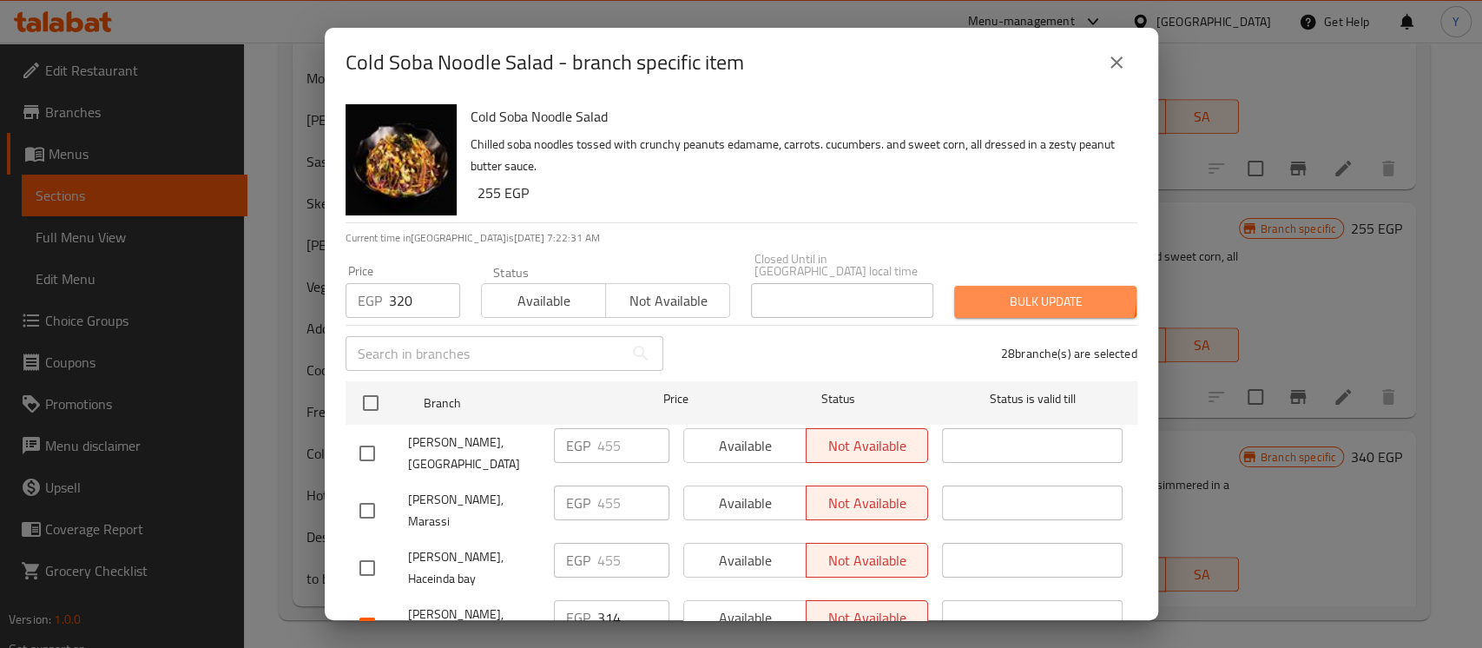
click at [1015, 291] on span "Bulk update" at bounding box center [1045, 302] width 155 height 22
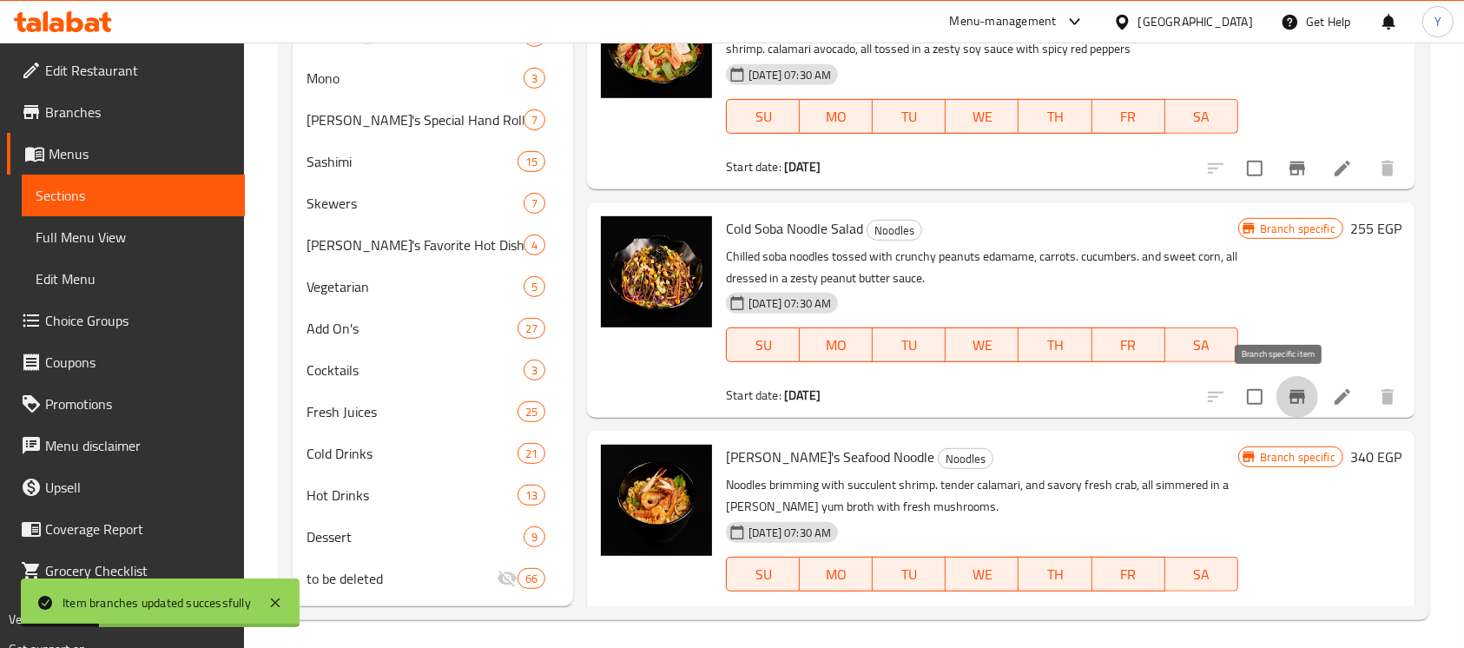
click at [1279, 407] on button "Branch-specific-item" at bounding box center [1297, 397] width 42 height 42
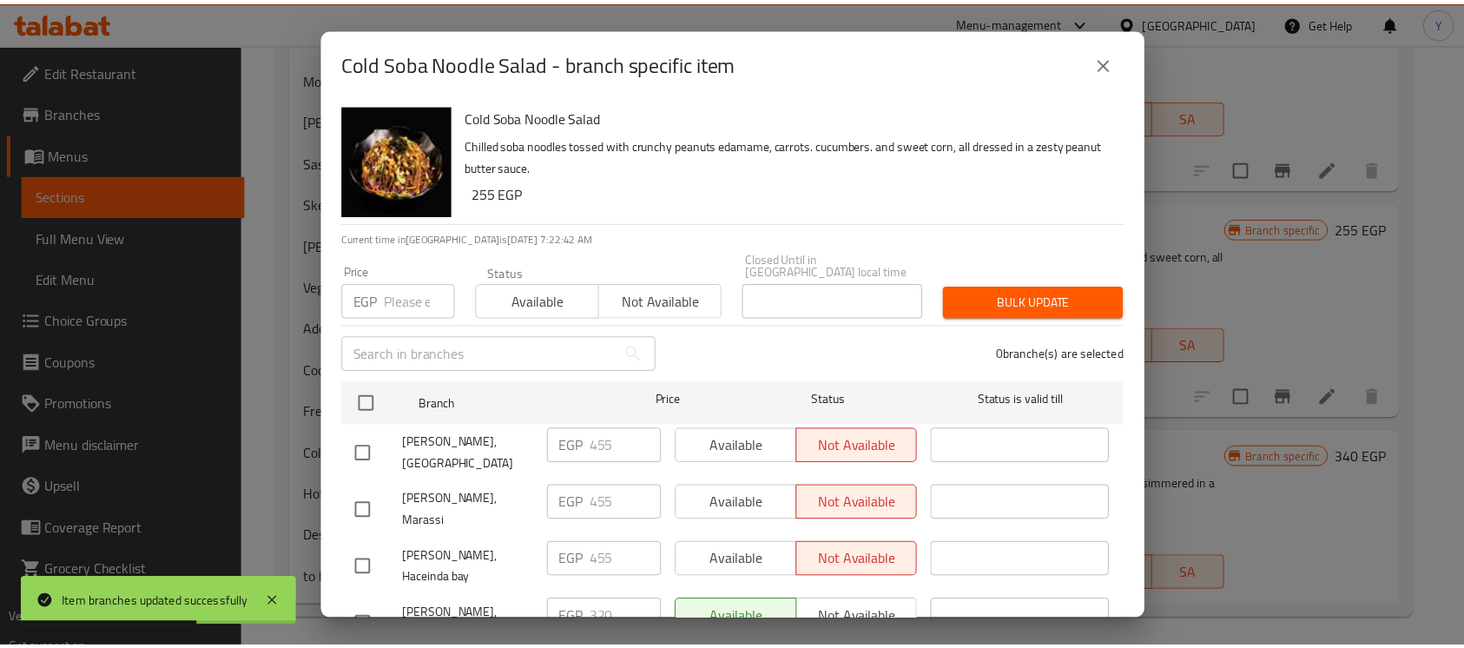
scroll to position [1684, 0]
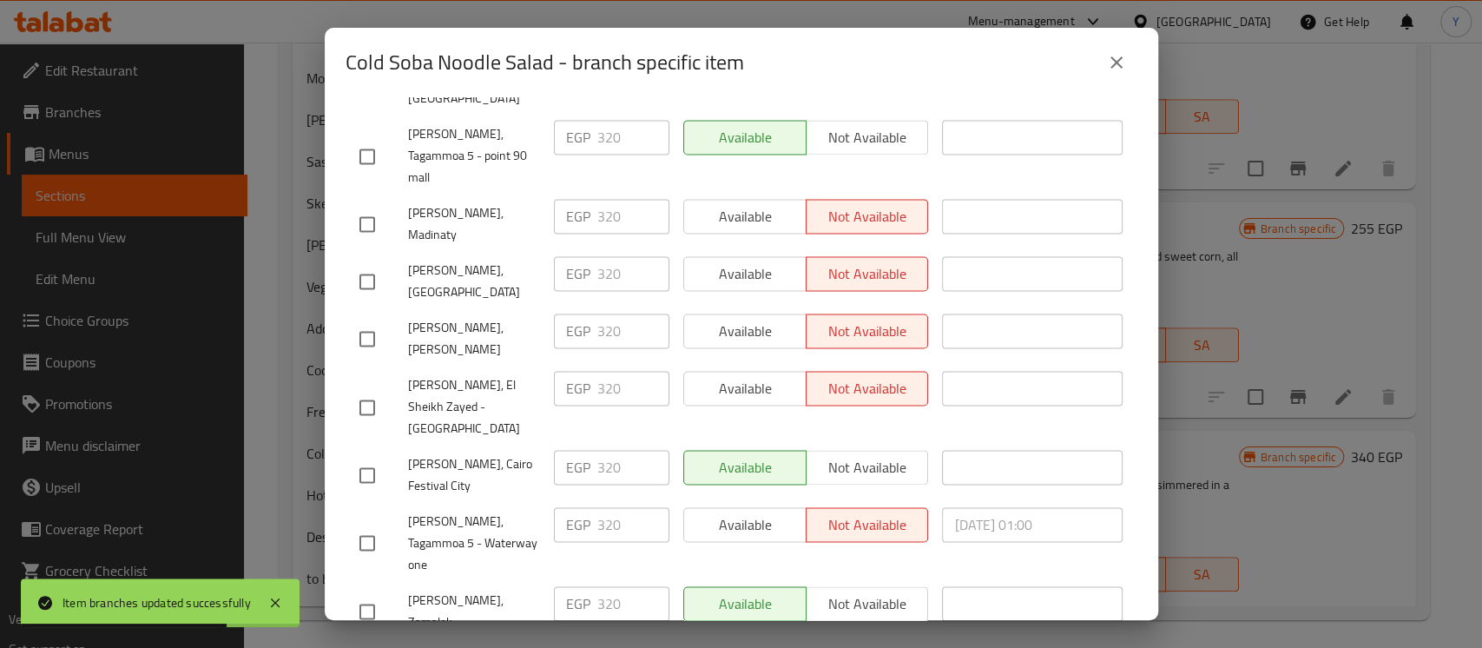
drag, startPoint x: 339, startPoint y: 537, endPoint x: 353, endPoint y: 536, distance: 14.8
click at [339, 536] on div "Cold Soba Noodle Salad Chilled soba noodles tossed with crunchy peanuts edamame…" at bounding box center [741, 358] width 833 height 523
checkbox input "true"
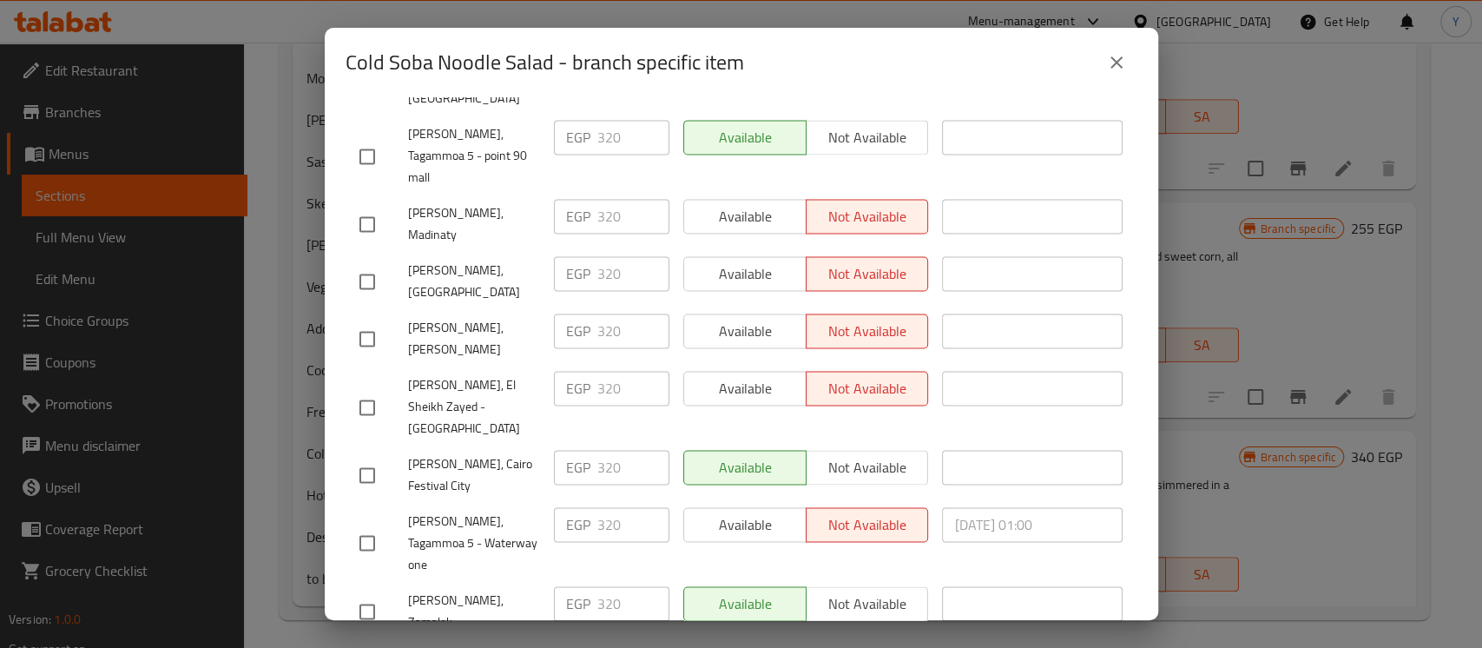
paste input "60"
type input "360"
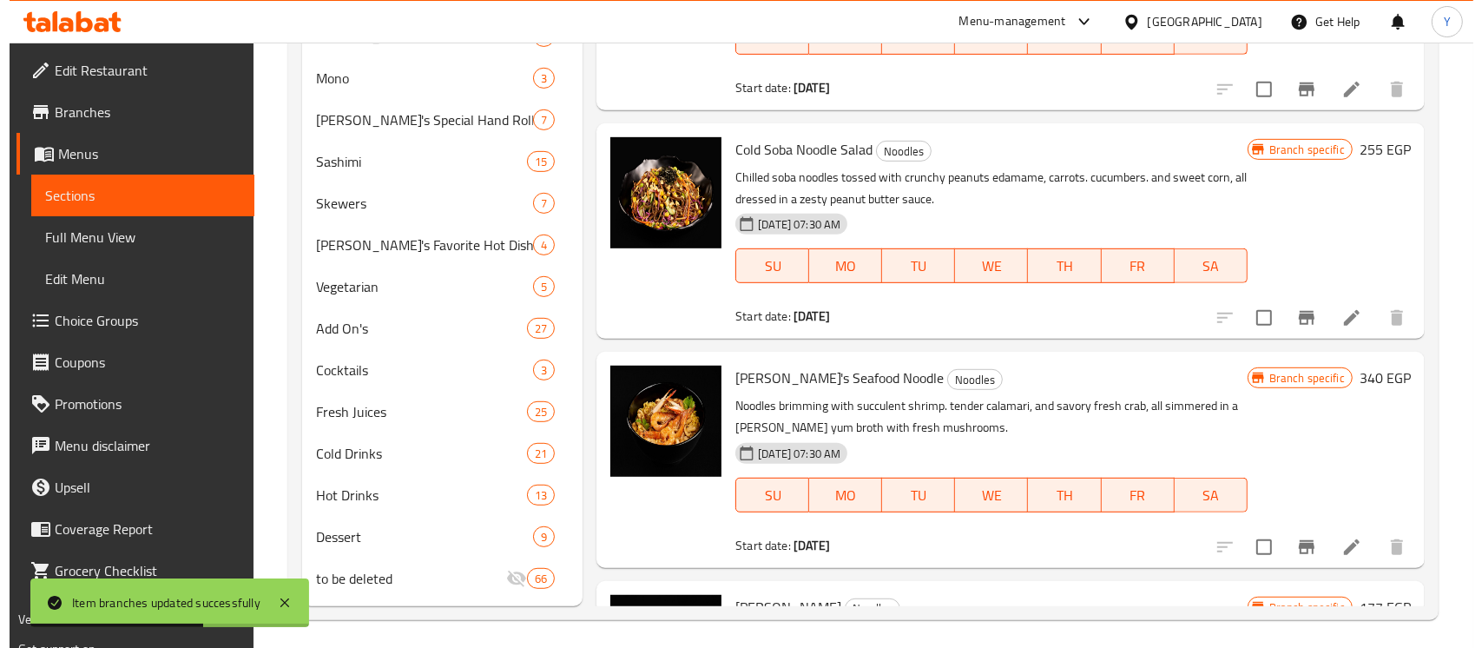
scroll to position [417, 0]
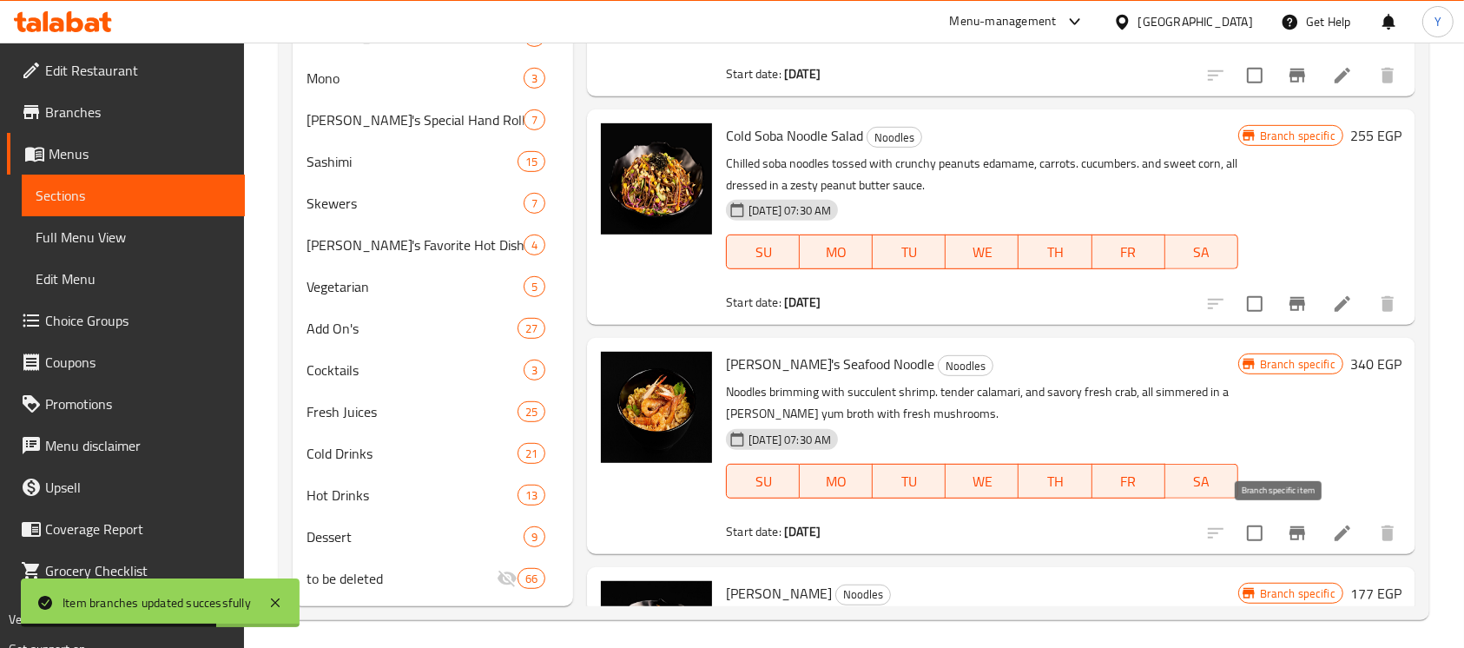
click at [1276, 535] on button "Branch-specific-item" at bounding box center [1297, 533] width 42 height 42
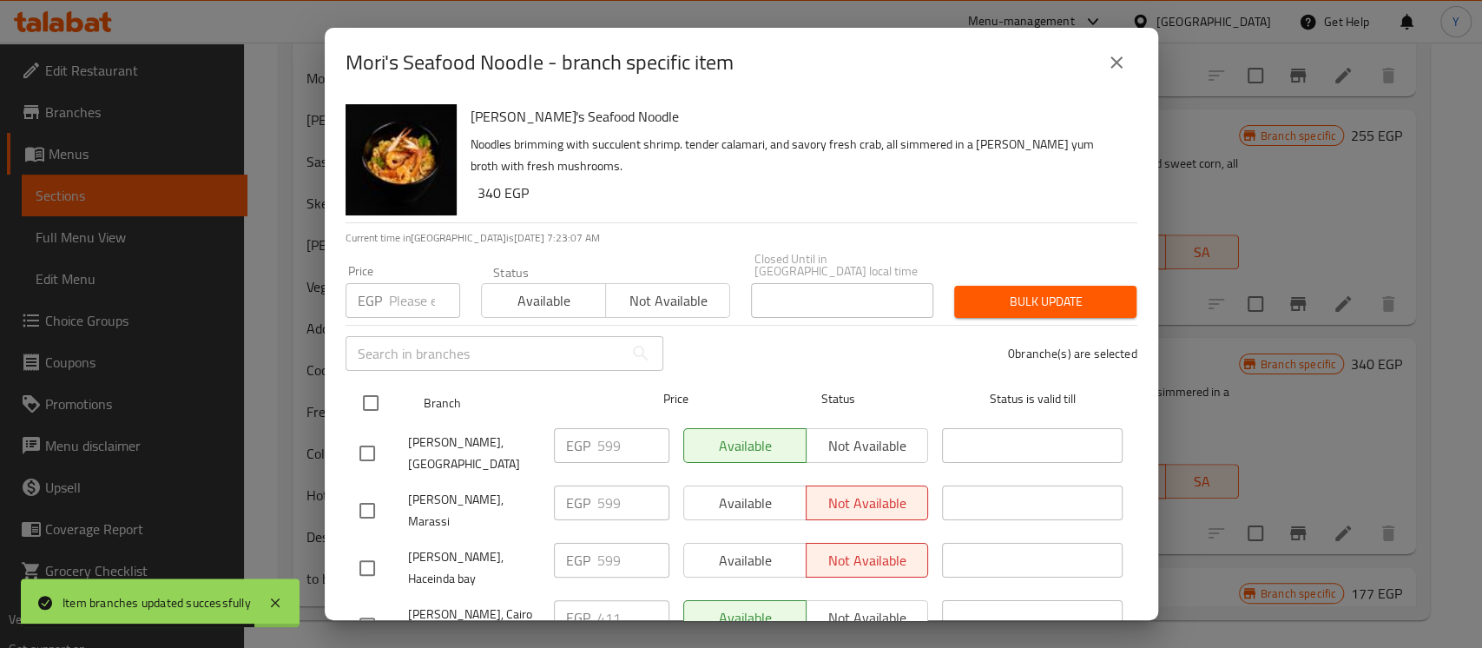
click at [376, 392] on input "checkbox" at bounding box center [370, 403] width 36 height 36
checkbox input "true"
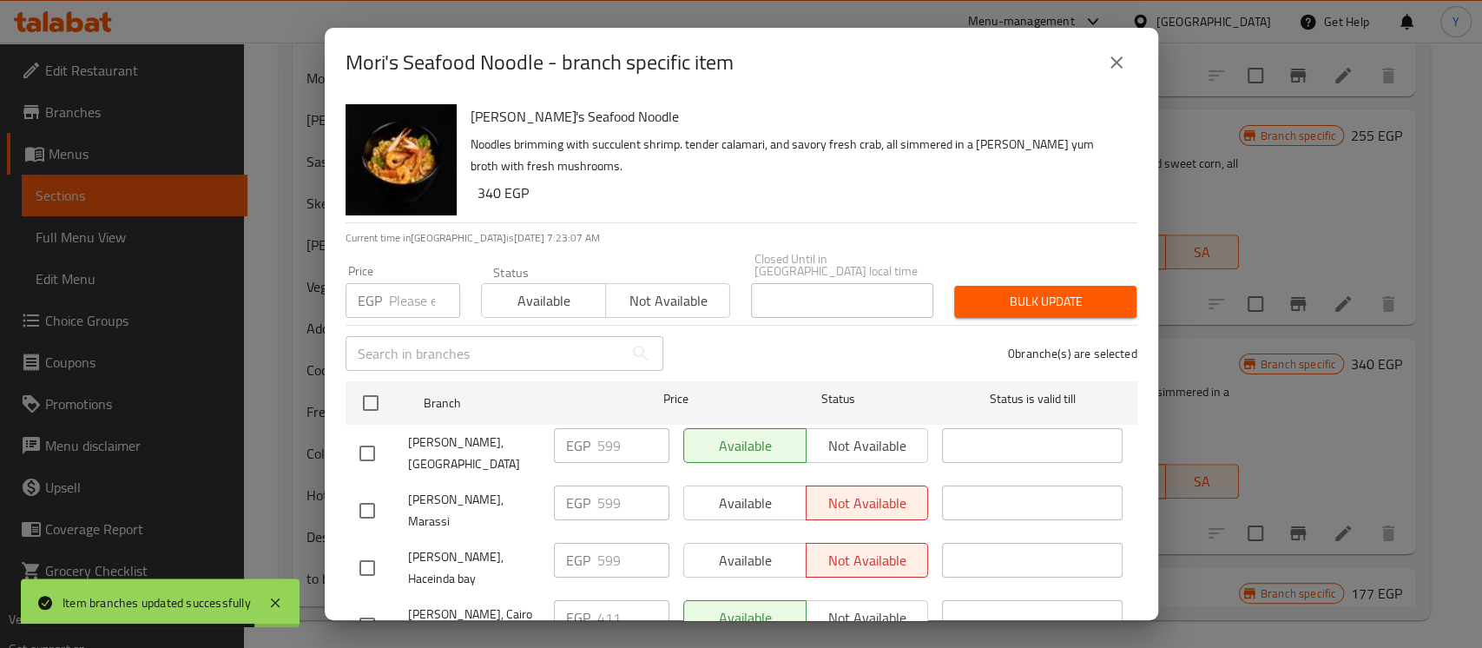
checkbox input "true"
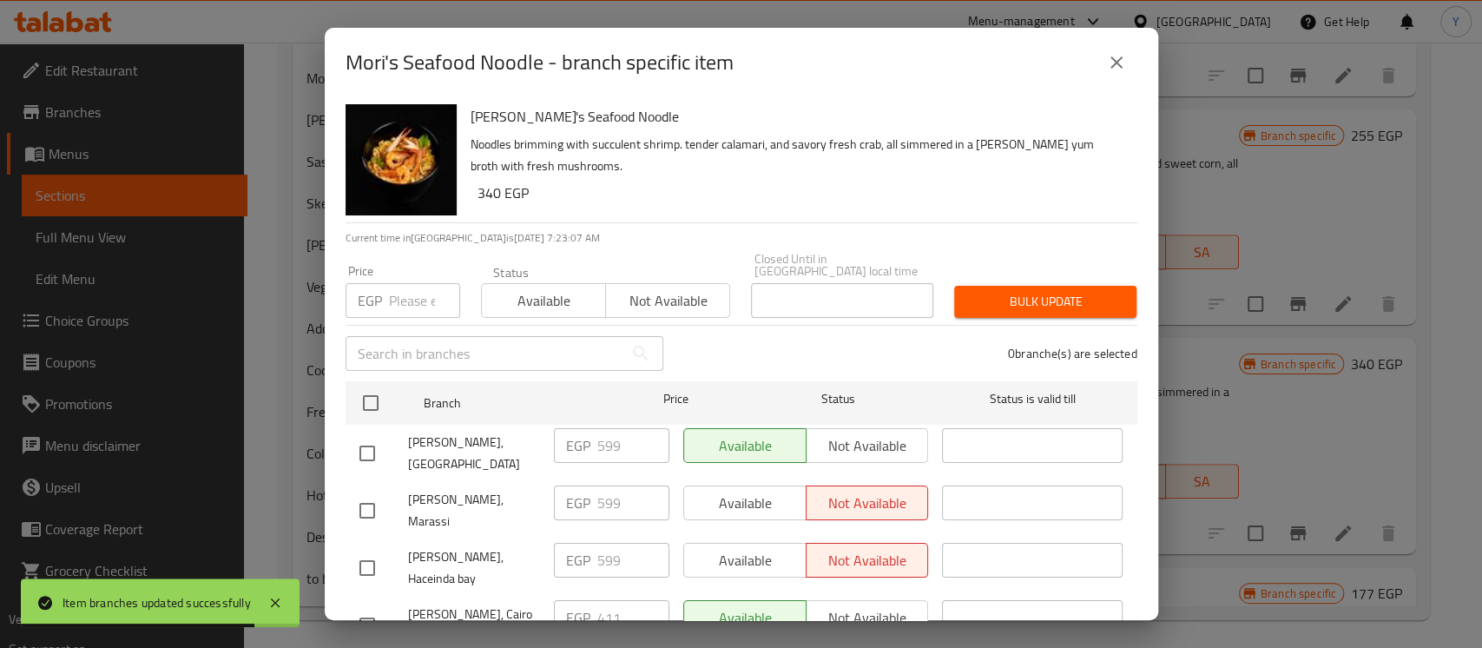
checkbox input "true"
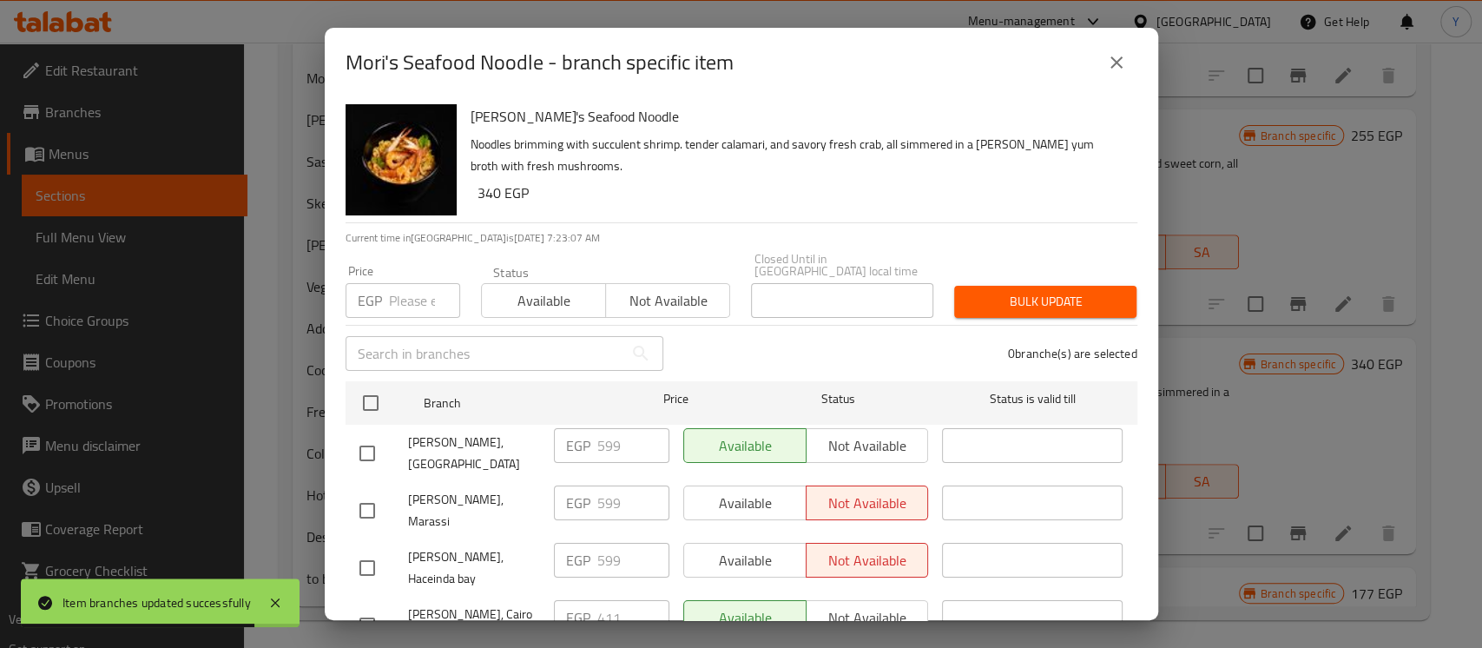
checkbox input "true"
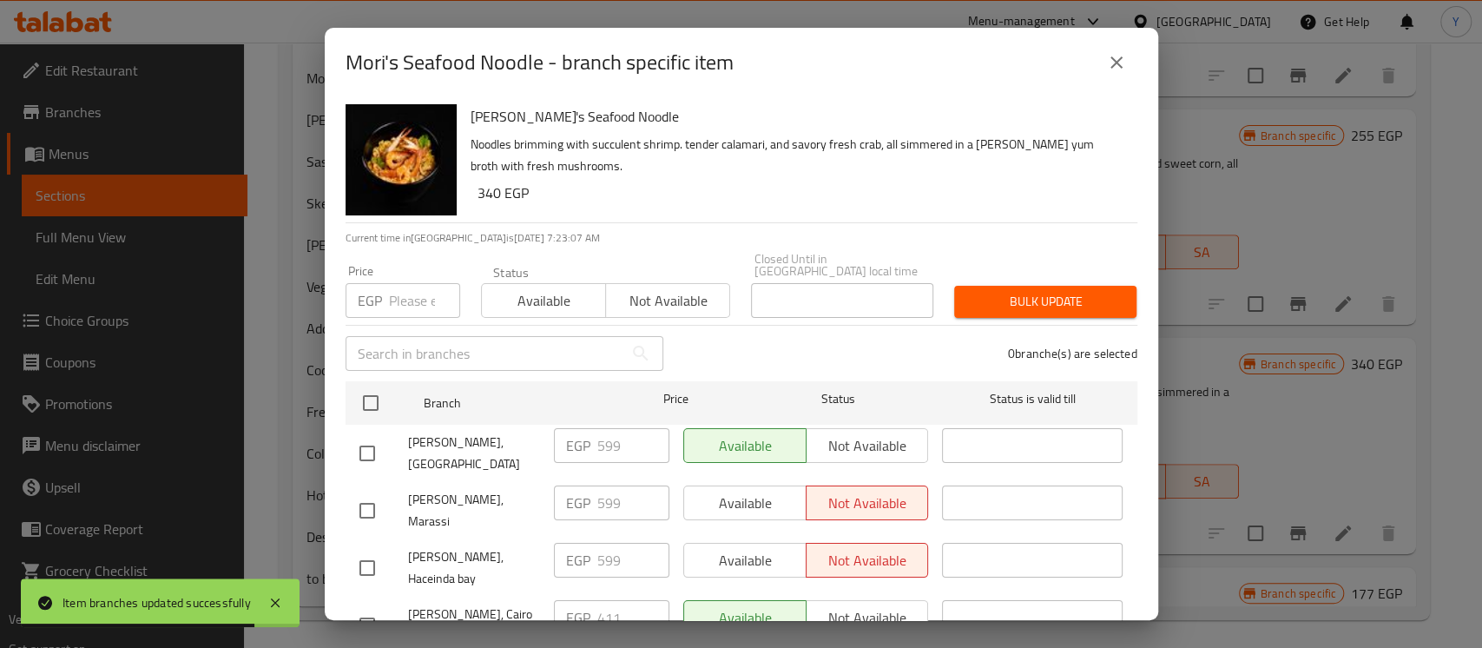
checkbox input "true"
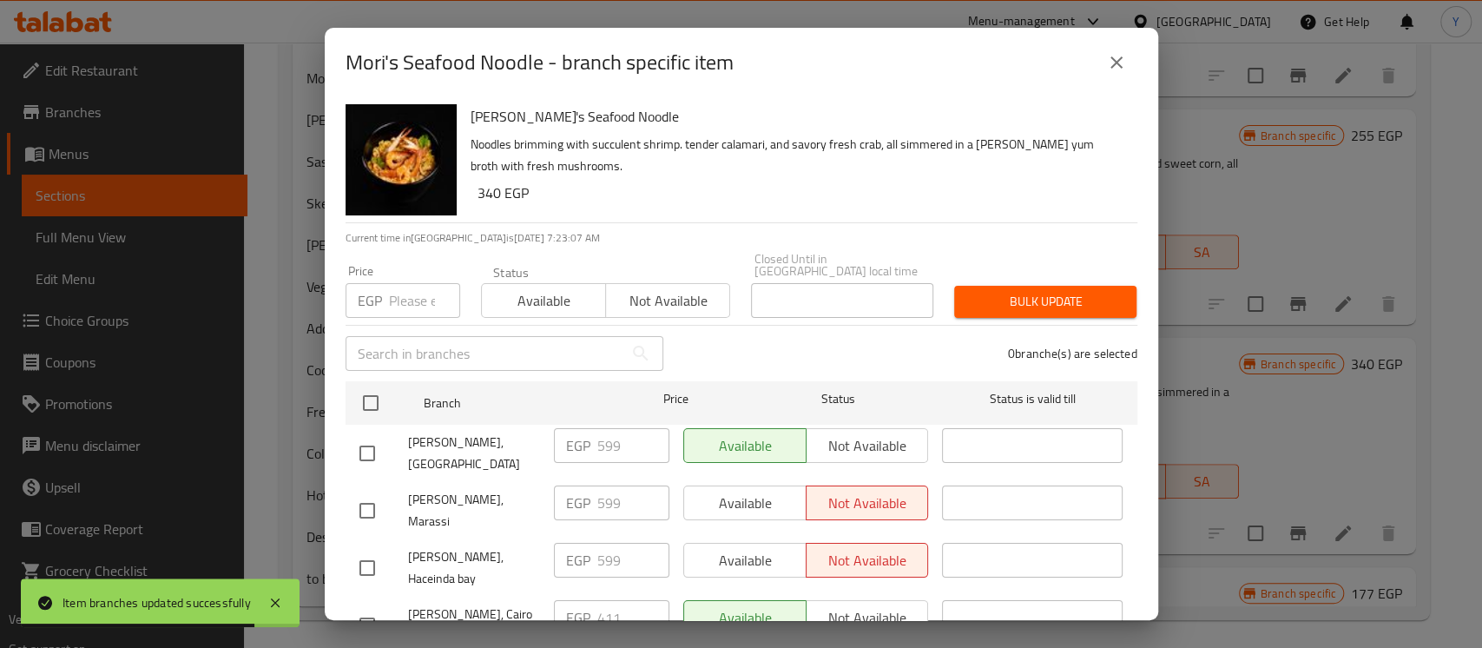
checkbox input "true"
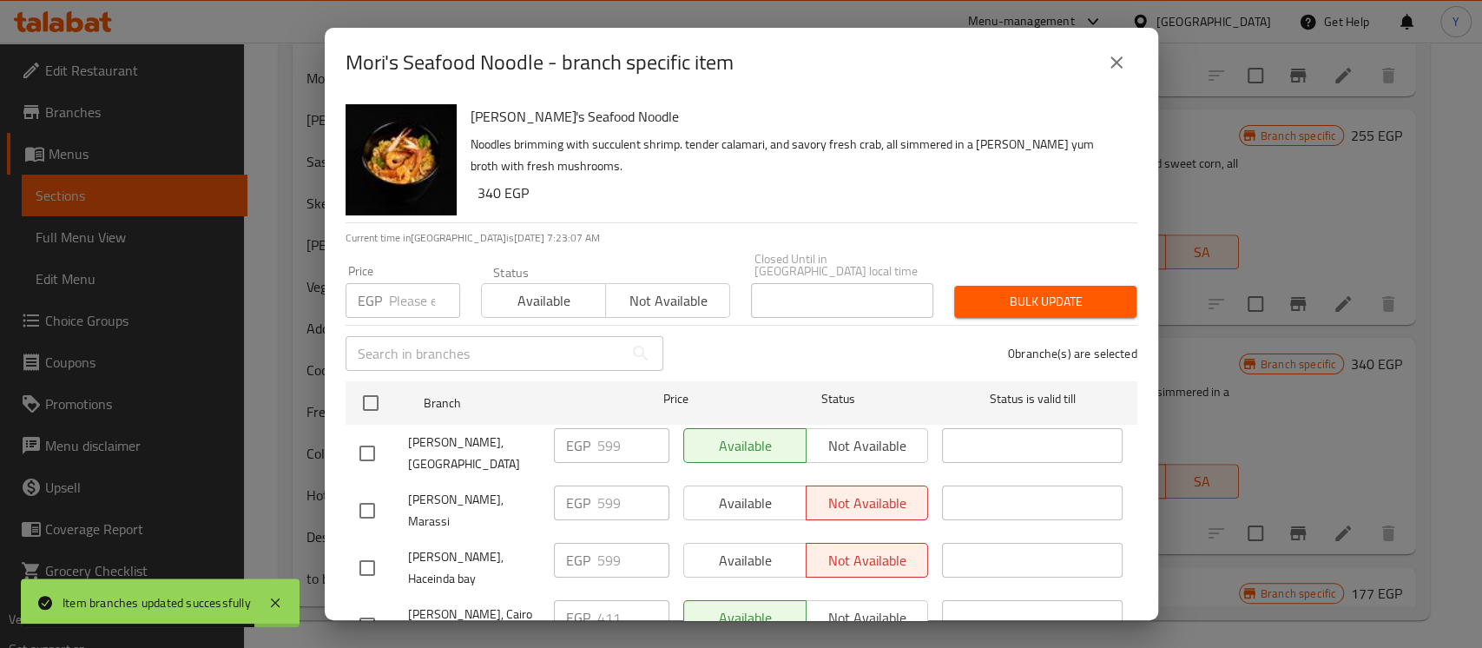
checkbox input "true"
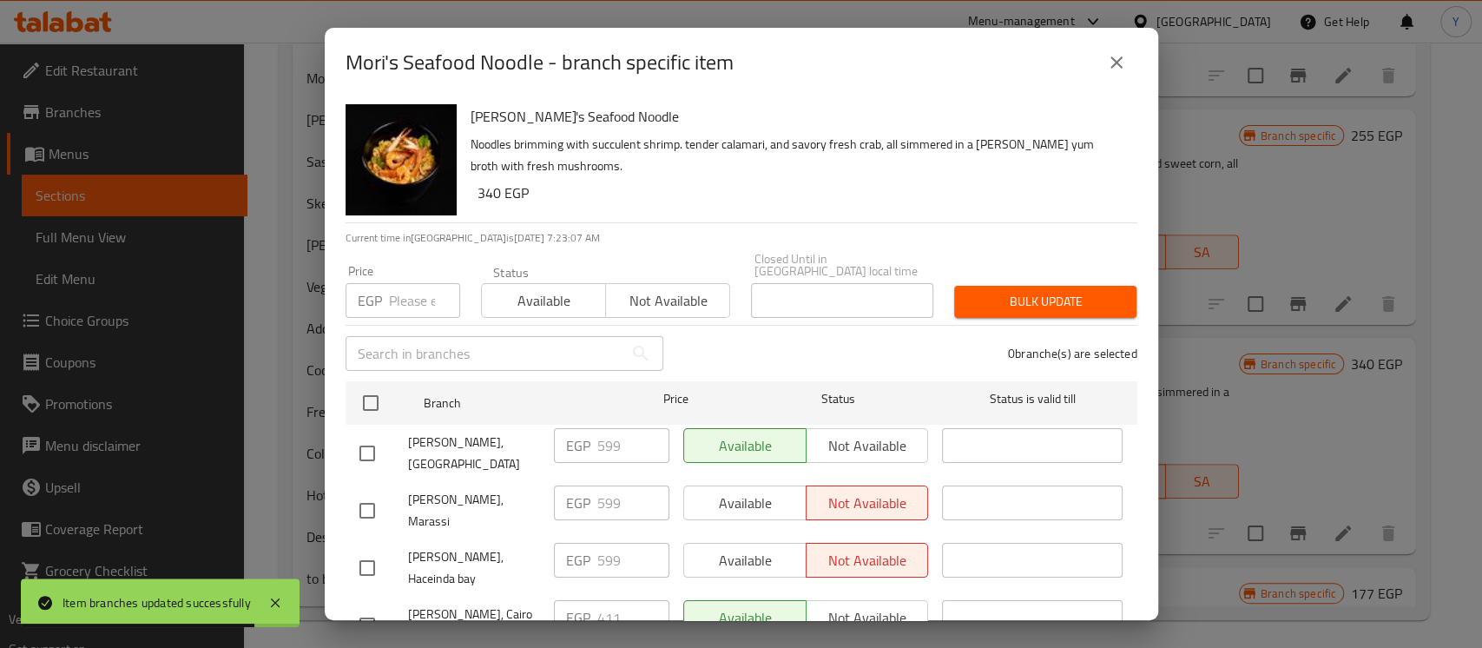
checkbox input "true"
paste input "417"
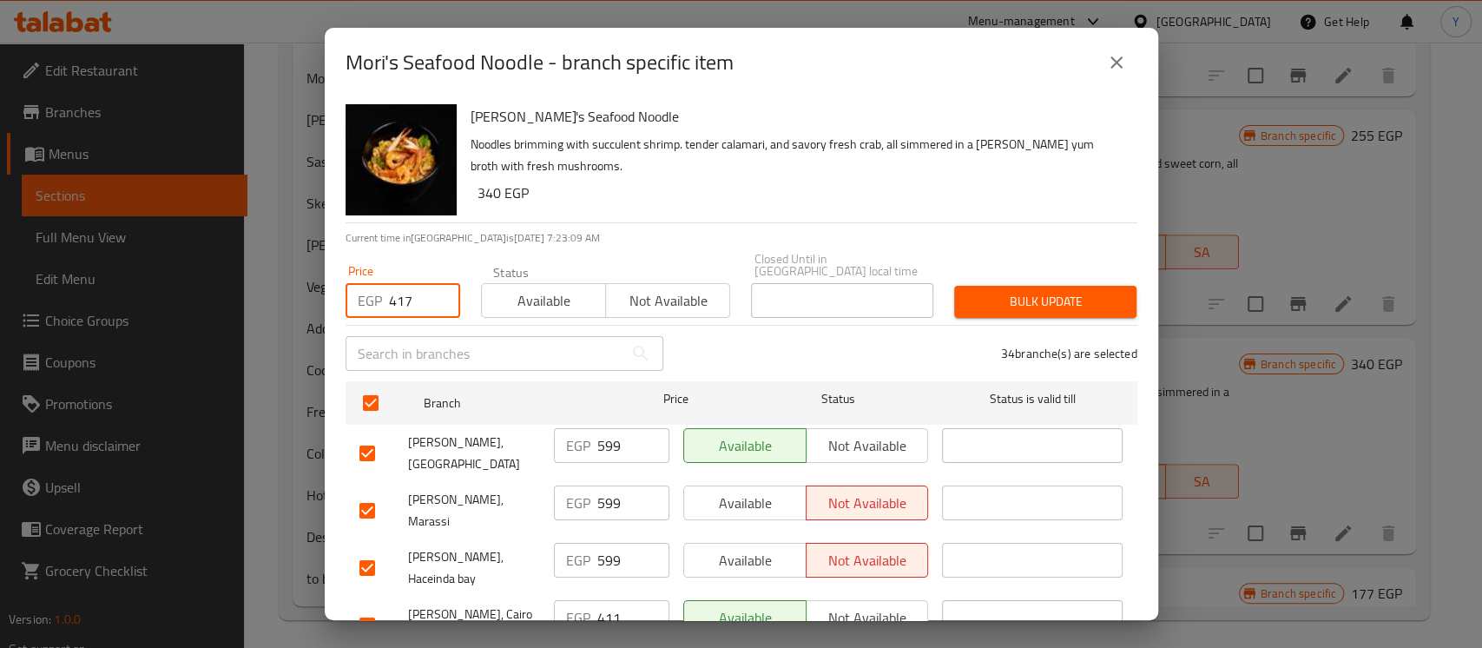
type input "417"
click at [659, 213] on div "[PERSON_NAME]'s Seafood Noodle Noodles brimming with succulent shrimp. tender c…" at bounding box center [797, 159] width 667 height 125
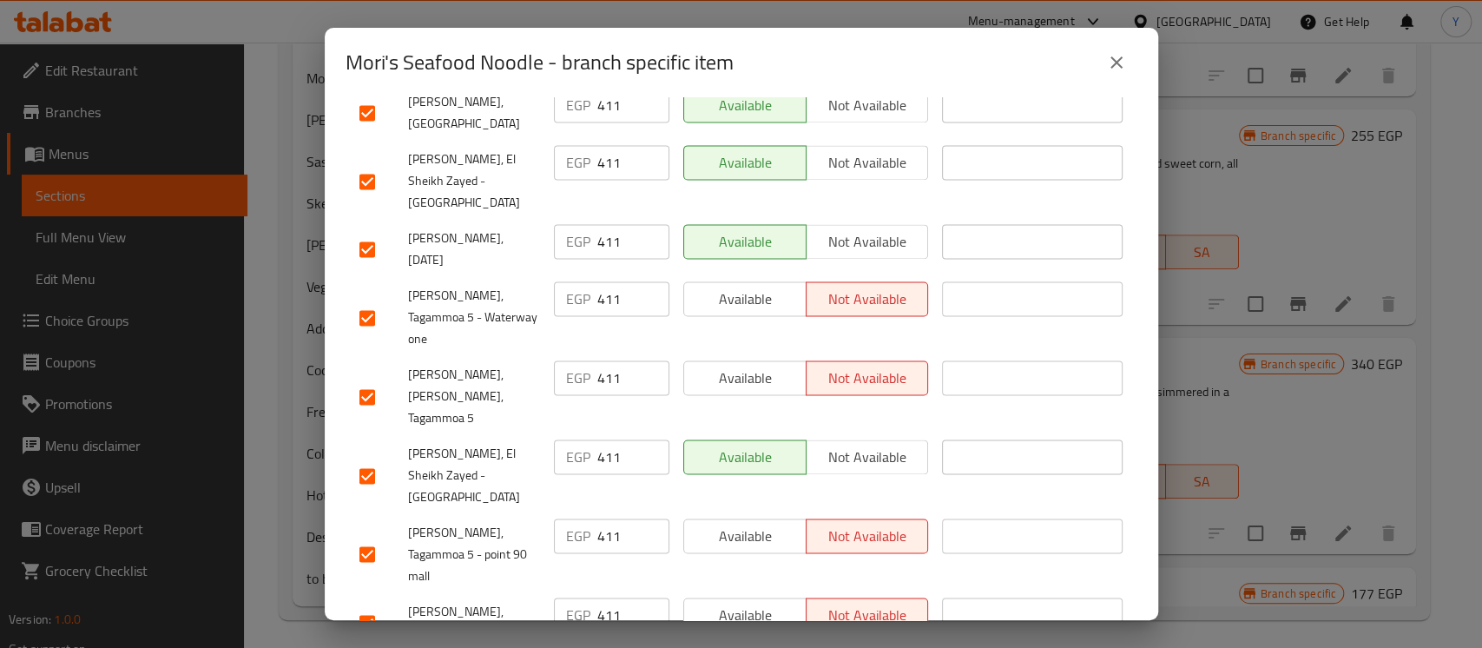
checkbox input "false"
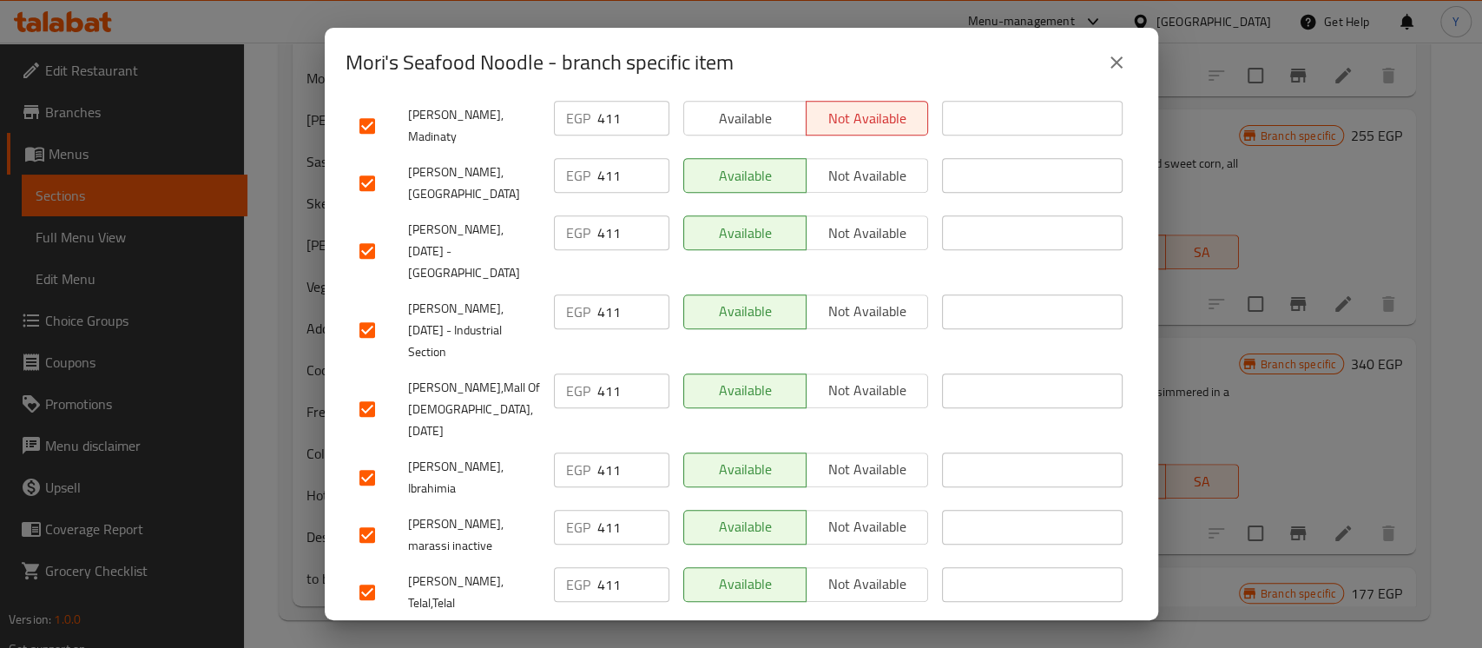
click at [358, 459] on input "checkbox" at bounding box center [367, 477] width 36 height 36
checkbox input "false"
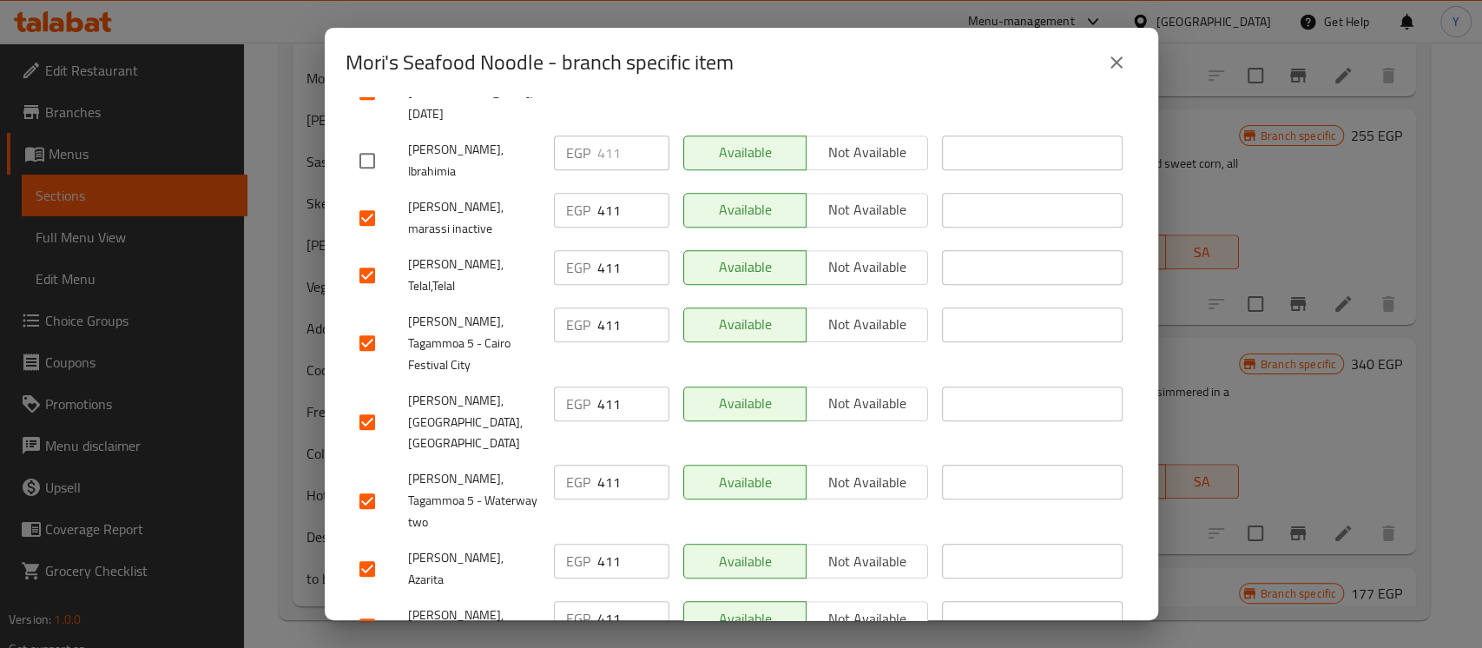
click at [367, 550] on input "checkbox" at bounding box center [367, 568] width 36 height 36
checkbox input "false"
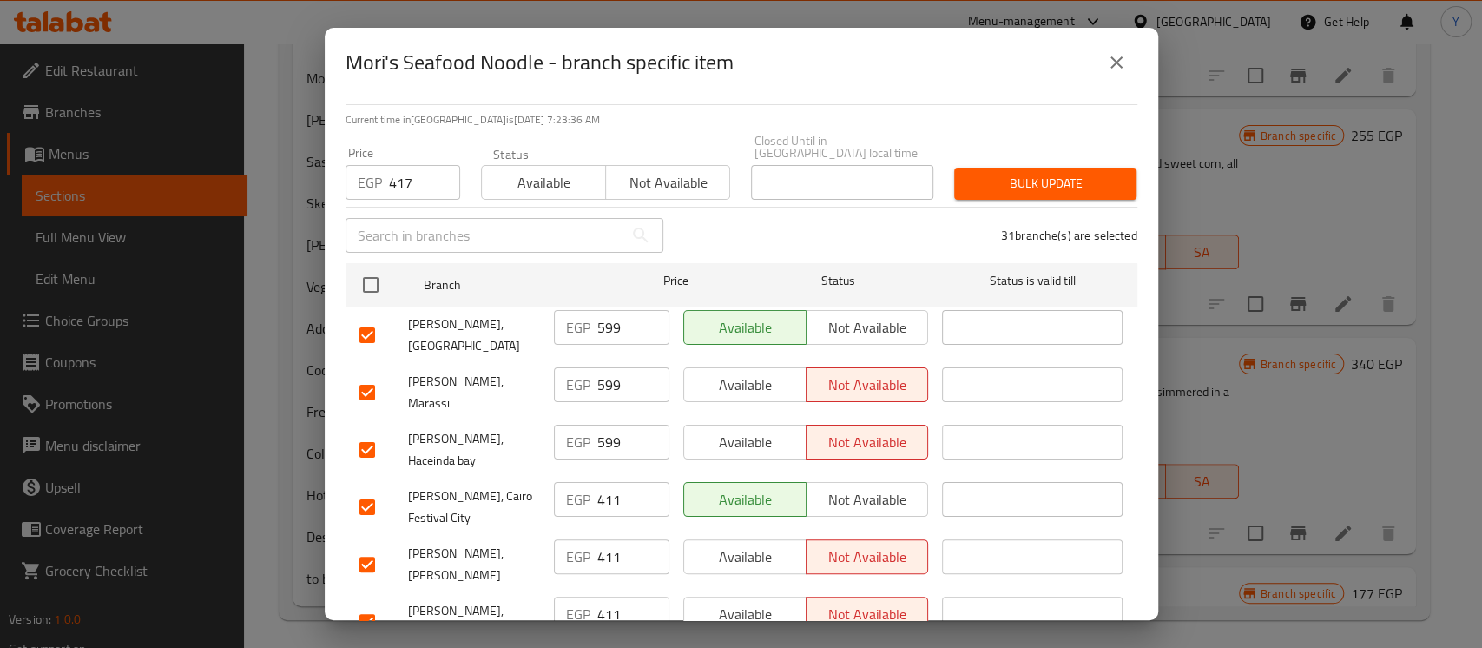
click at [365, 374] on input "checkbox" at bounding box center [367, 392] width 36 height 36
checkbox input "false"
click at [361, 431] on input "checkbox" at bounding box center [367, 449] width 36 height 36
checkbox input "false"
click at [372, 317] on input "checkbox" at bounding box center [367, 335] width 36 height 36
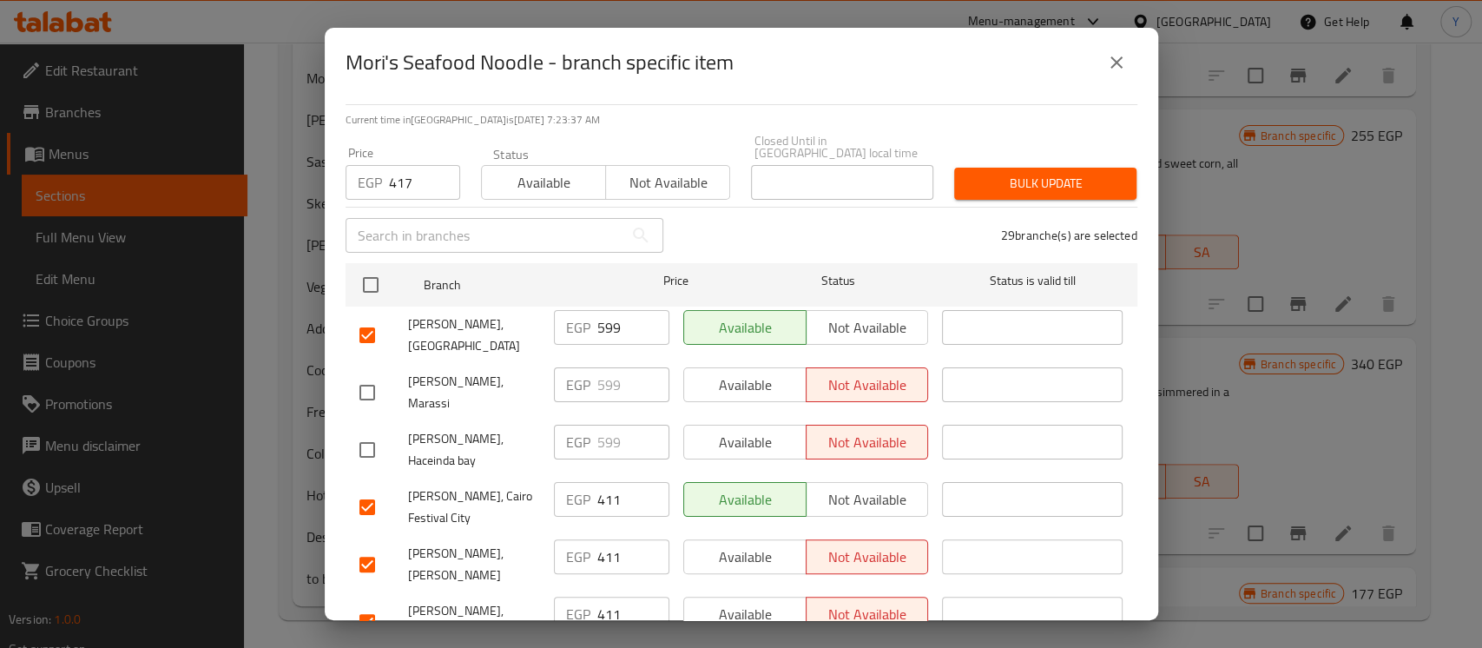
checkbox input "false"
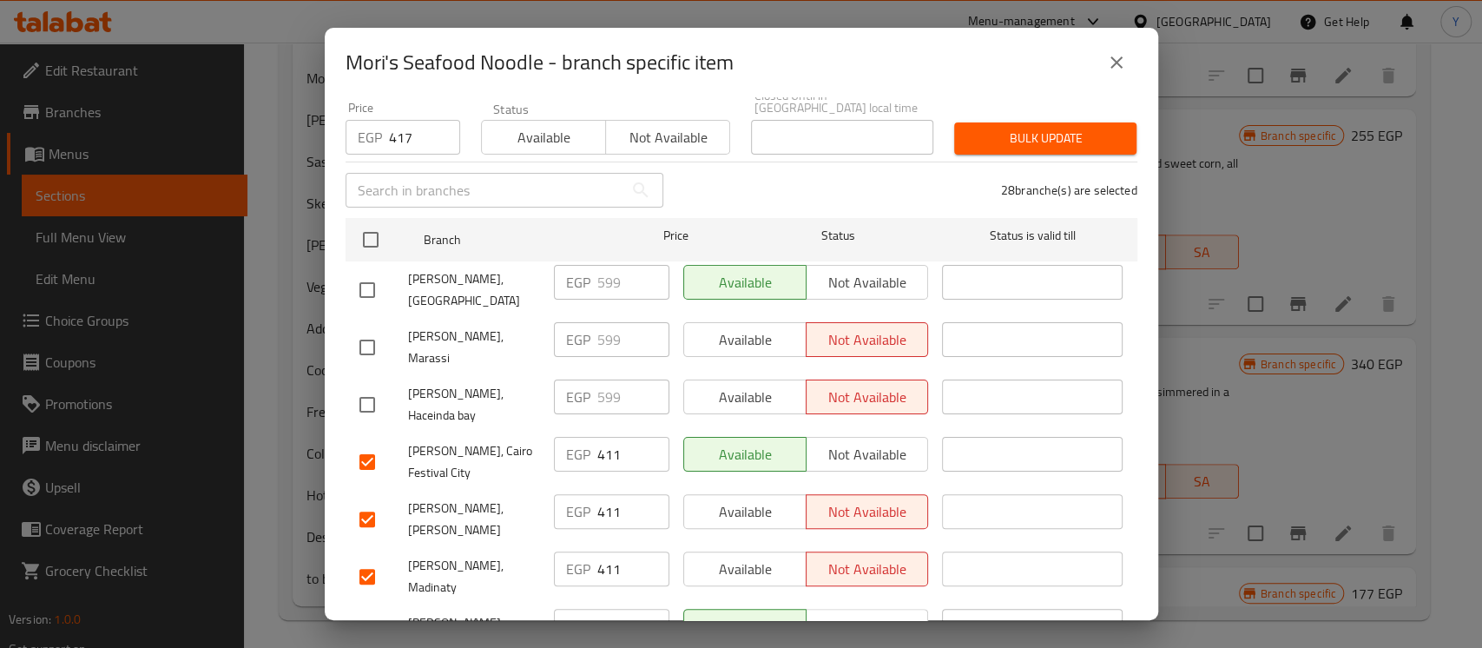
scroll to position [0, 0]
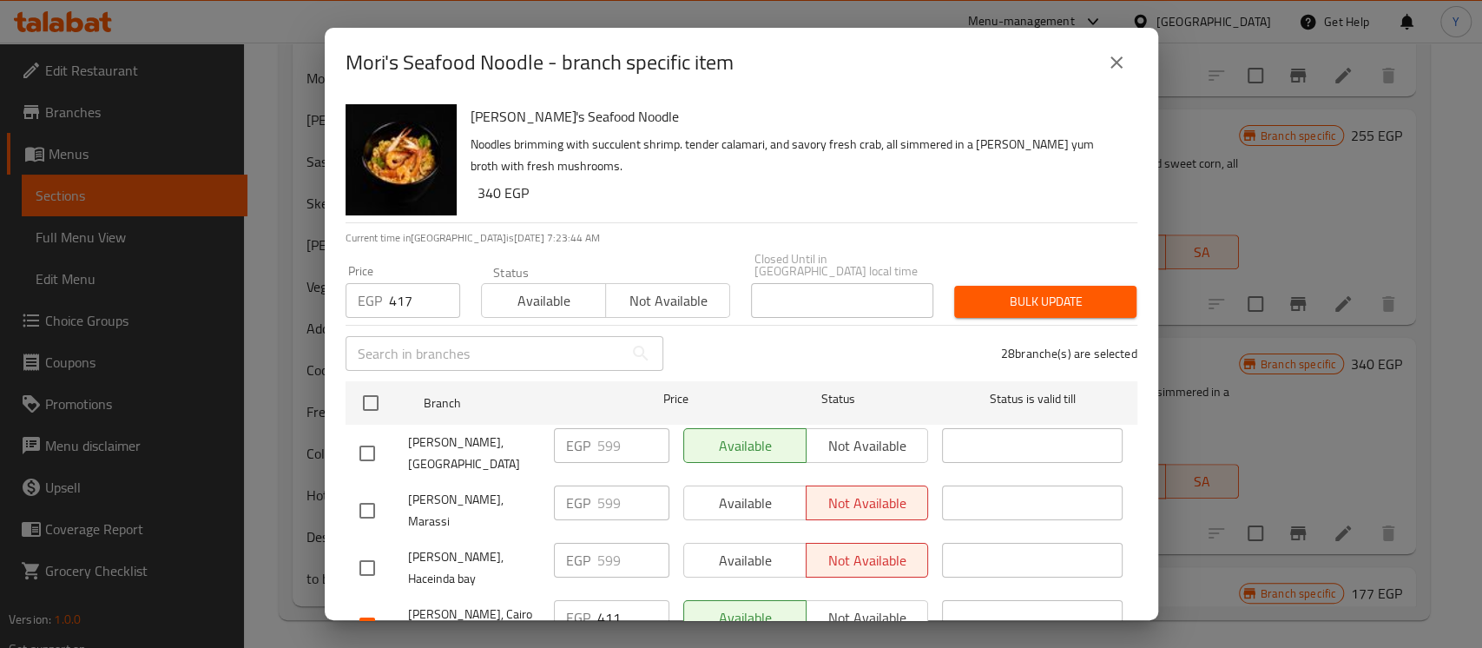
click at [1000, 291] on span "Bulk update" at bounding box center [1045, 302] width 155 height 22
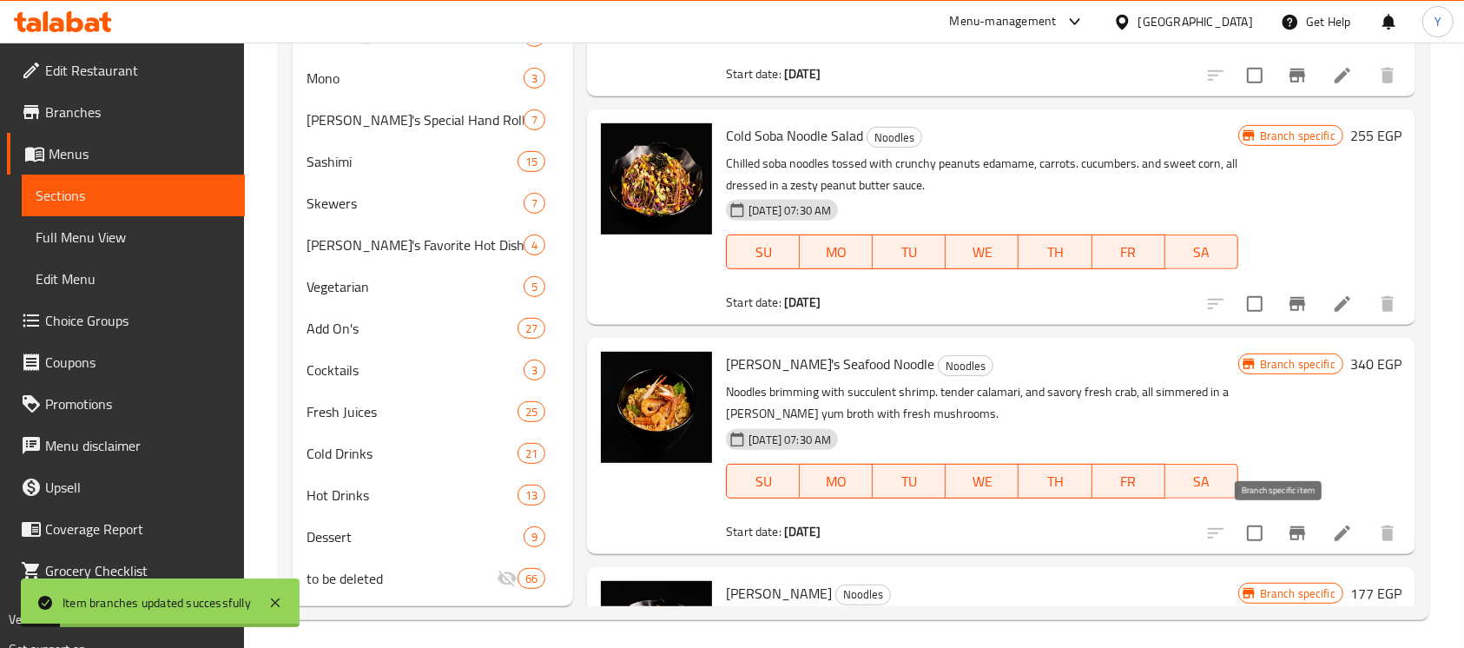
click at [1289, 530] on icon "Branch-specific-item" at bounding box center [1297, 533] width 16 height 14
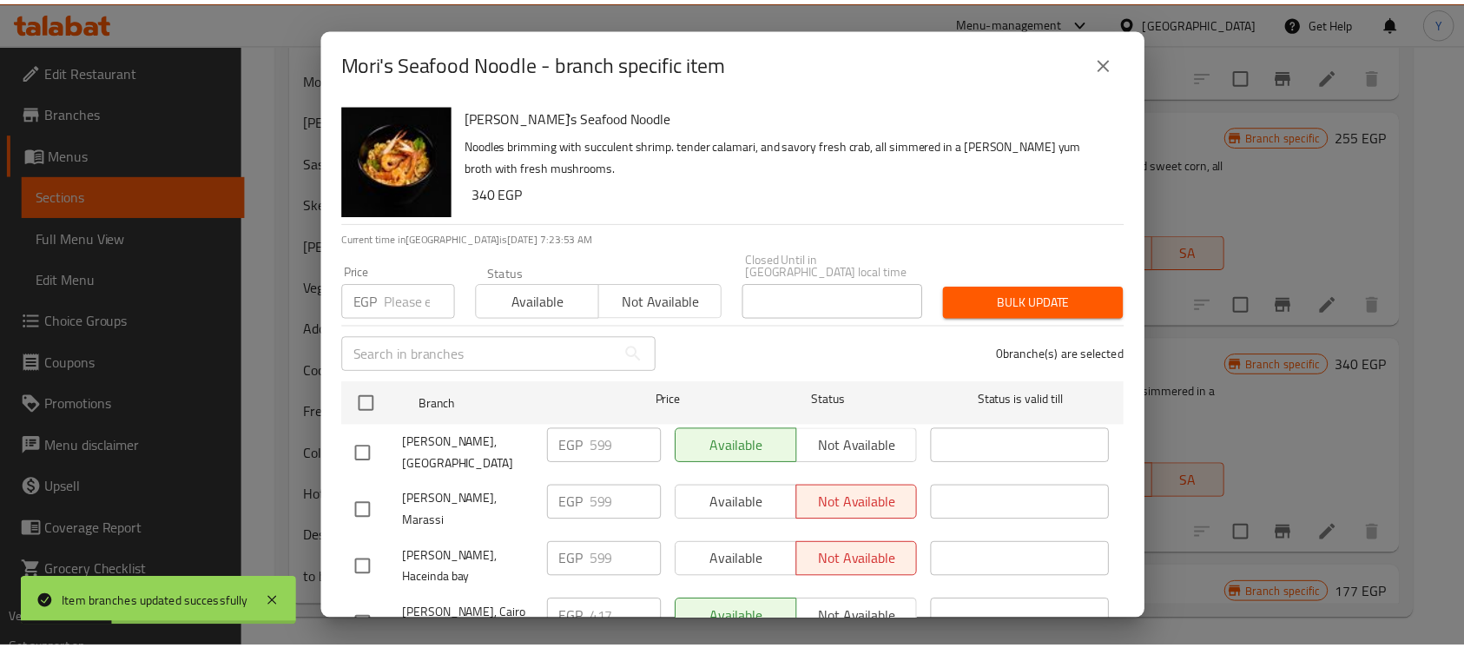
scroll to position [1673, 0]
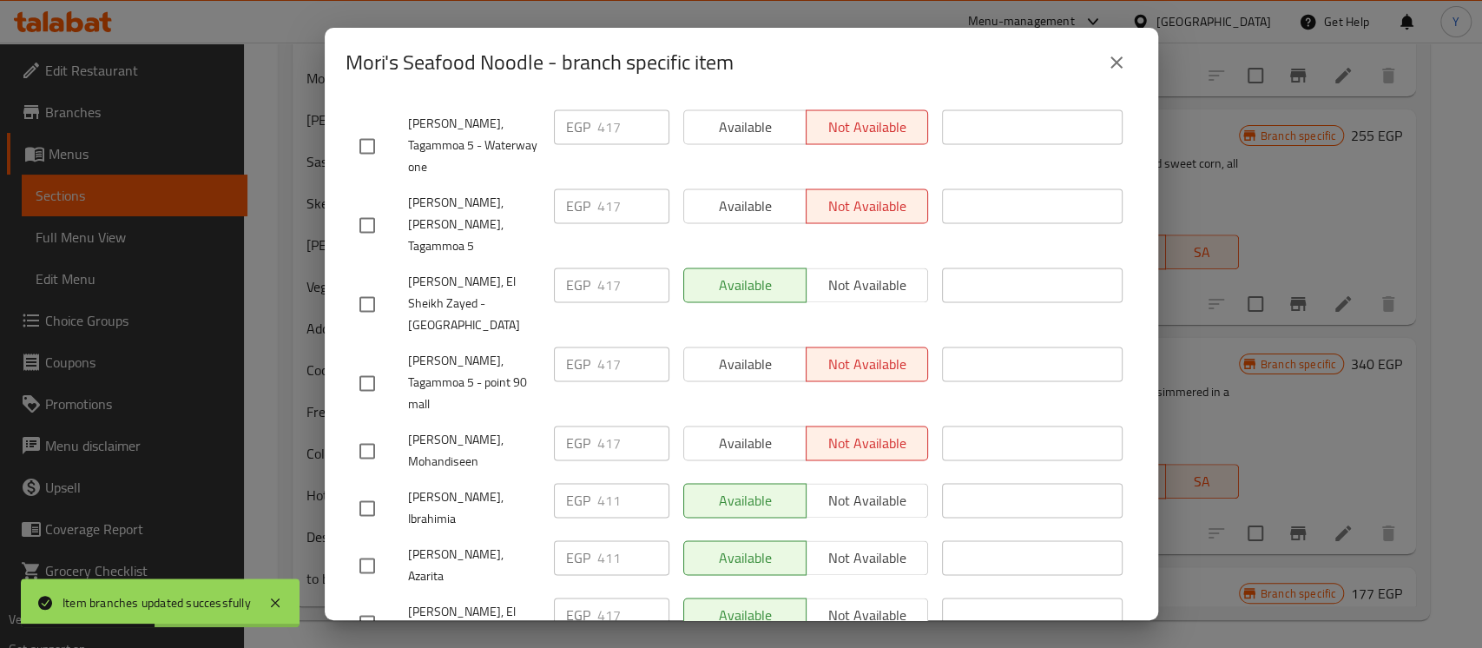
checkbox input "true"
paste input "8"
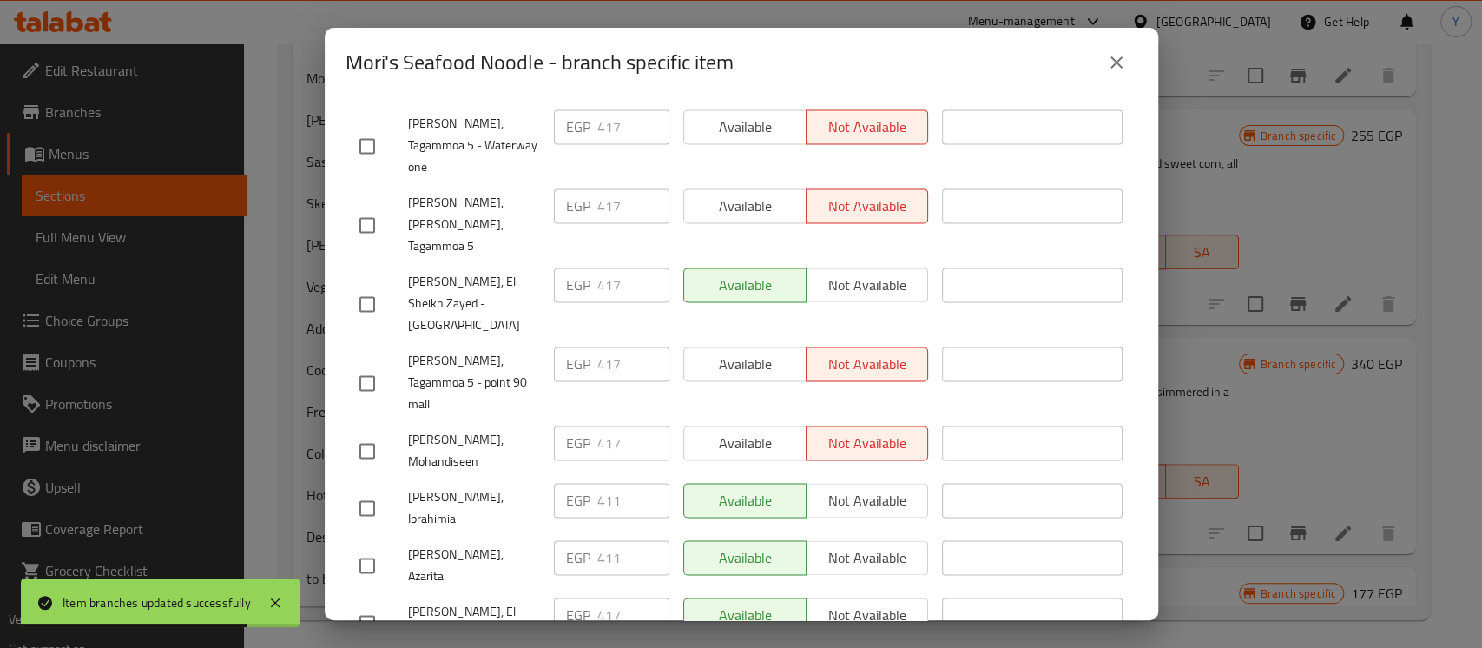
type input "468"
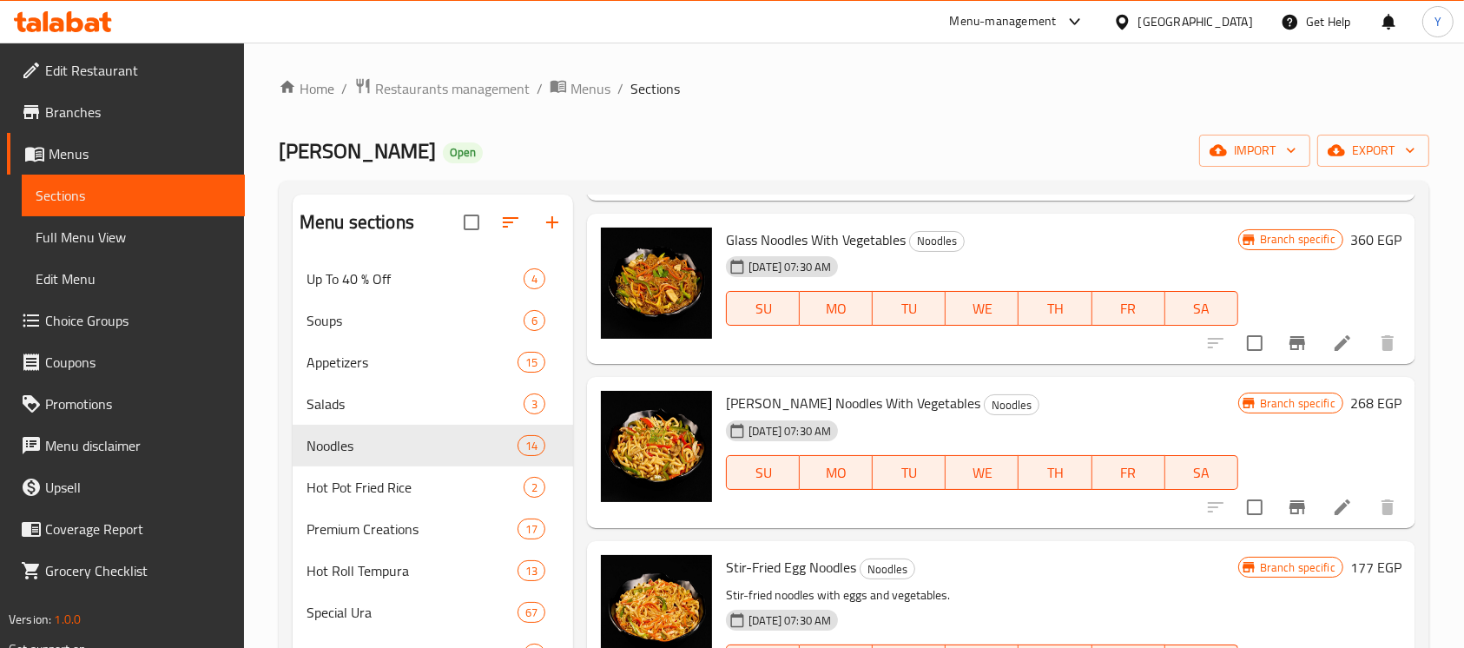
scroll to position [0, 0]
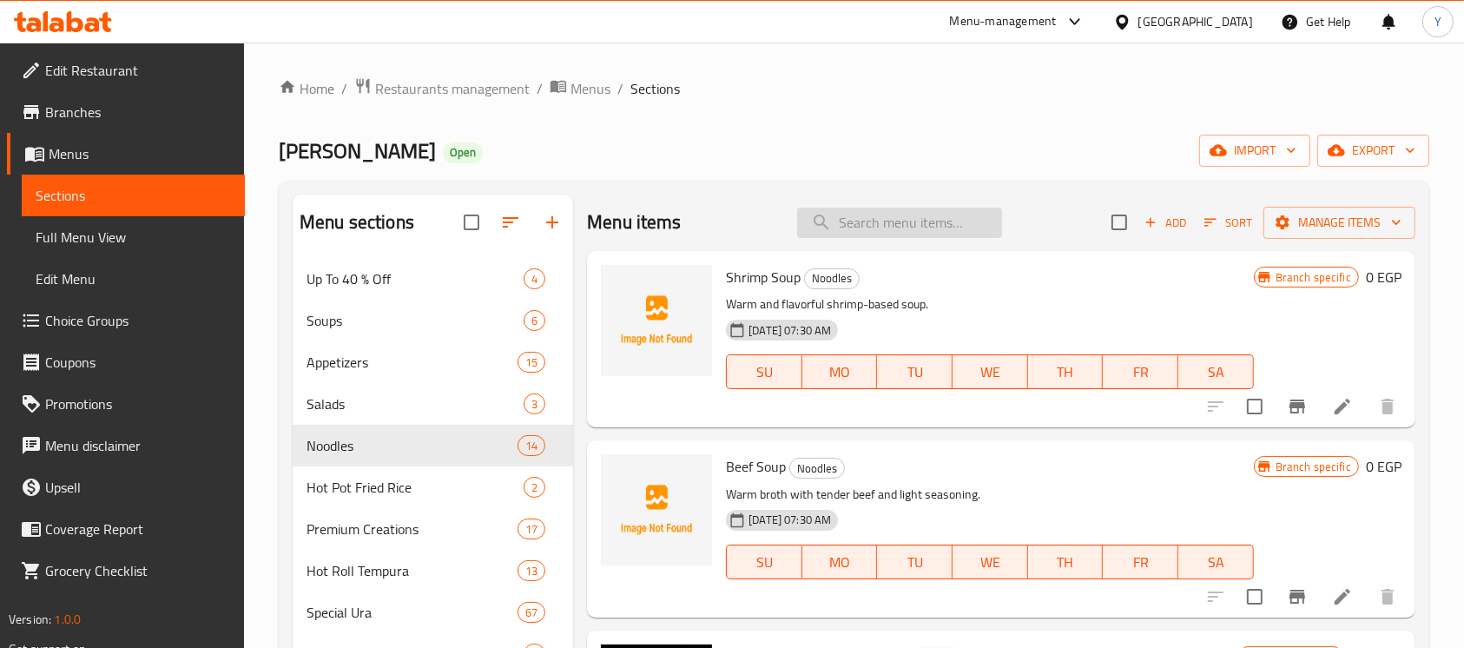
paste input "Oshi Shrimp 6 pieces"
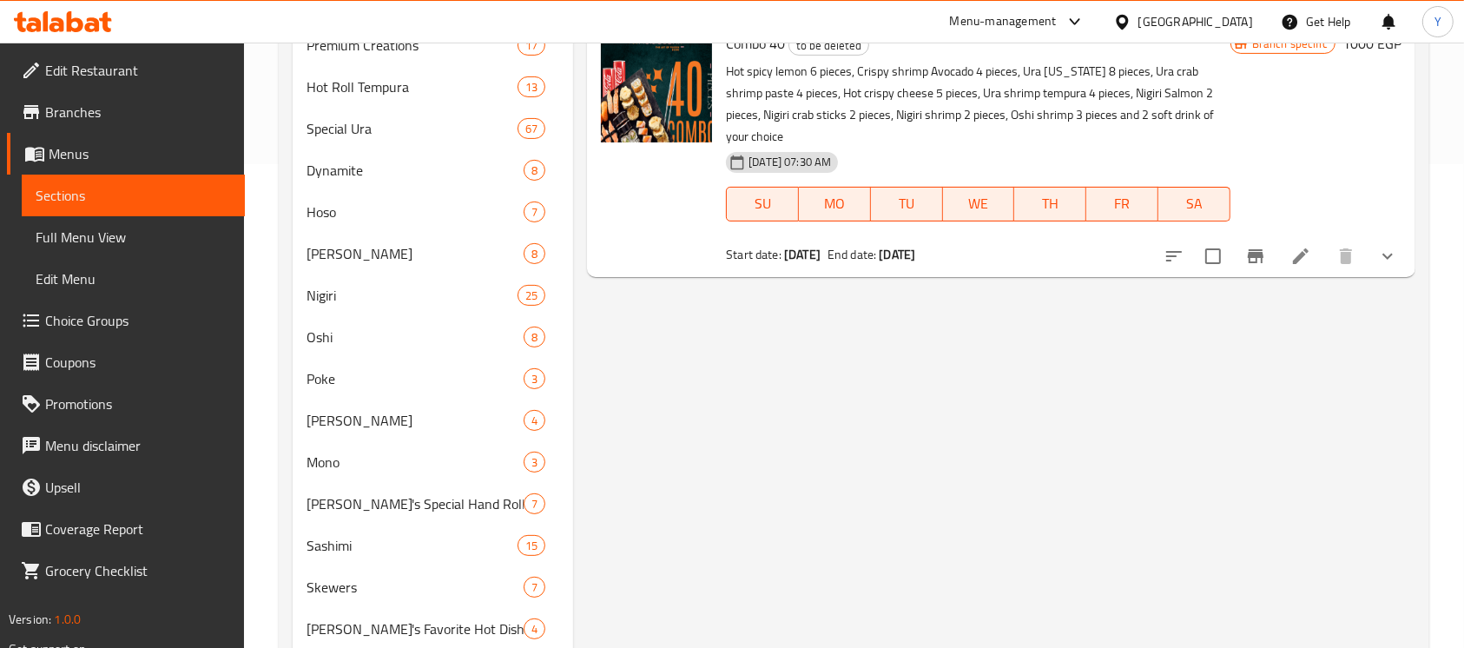
scroll to position [485, 0]
type input "Oshi Shrim"
click at [424, 197] on div "Hoso 7" at bounding box center [433, 210] width 280 height 42
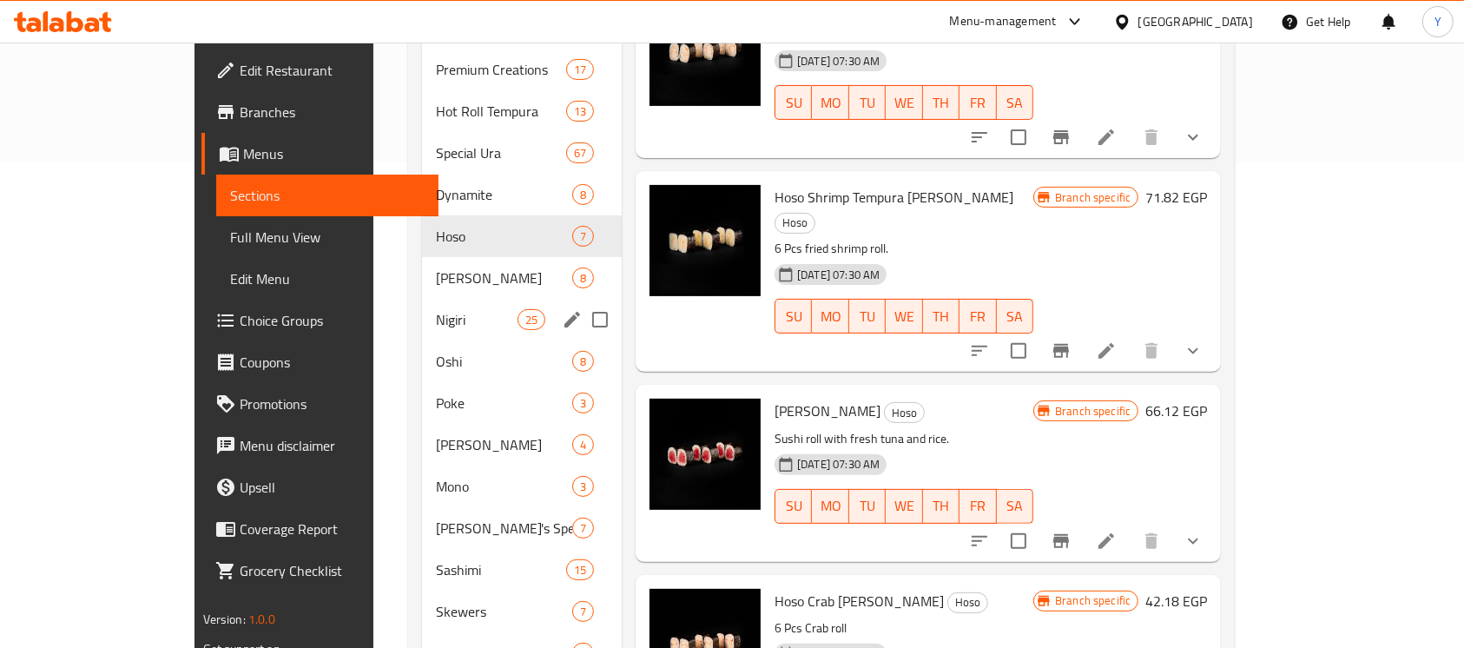
click at [436, 351] on span "Oshi" at bounding box center [504, 361] width 136 height 21
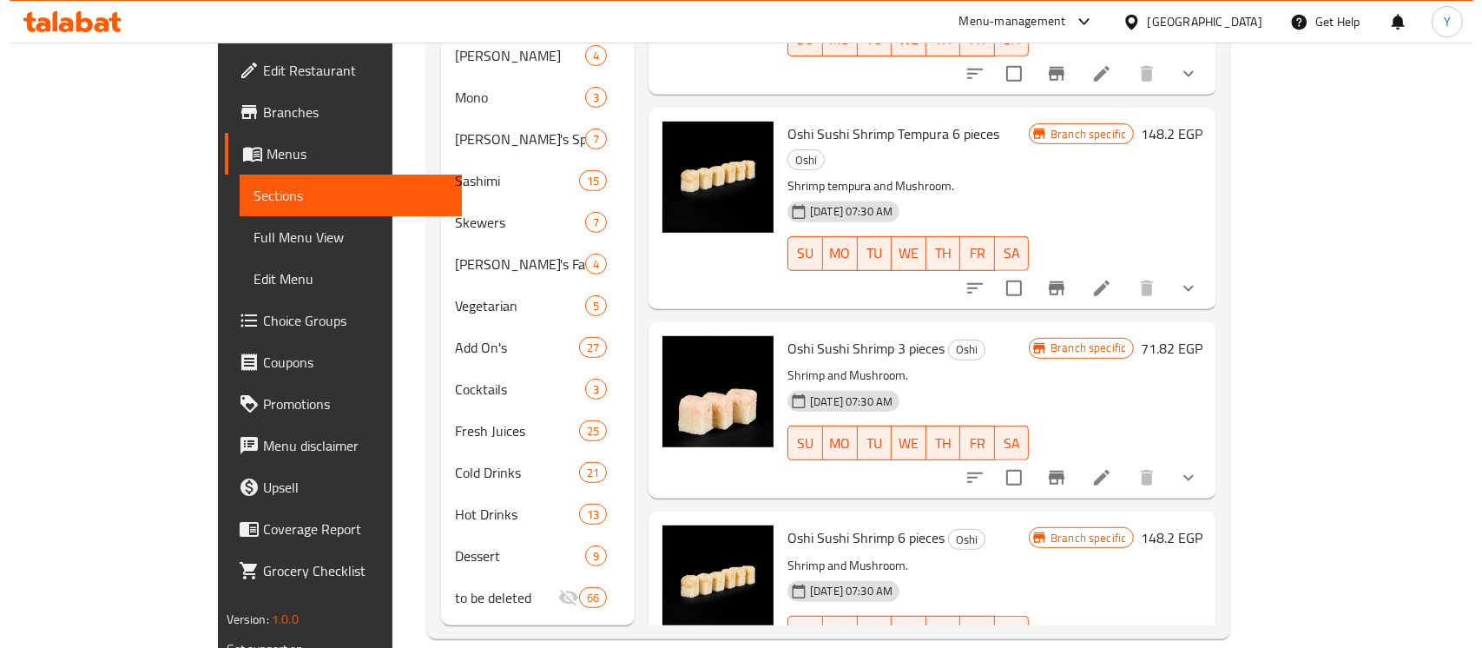
scroll to position [281, 0]
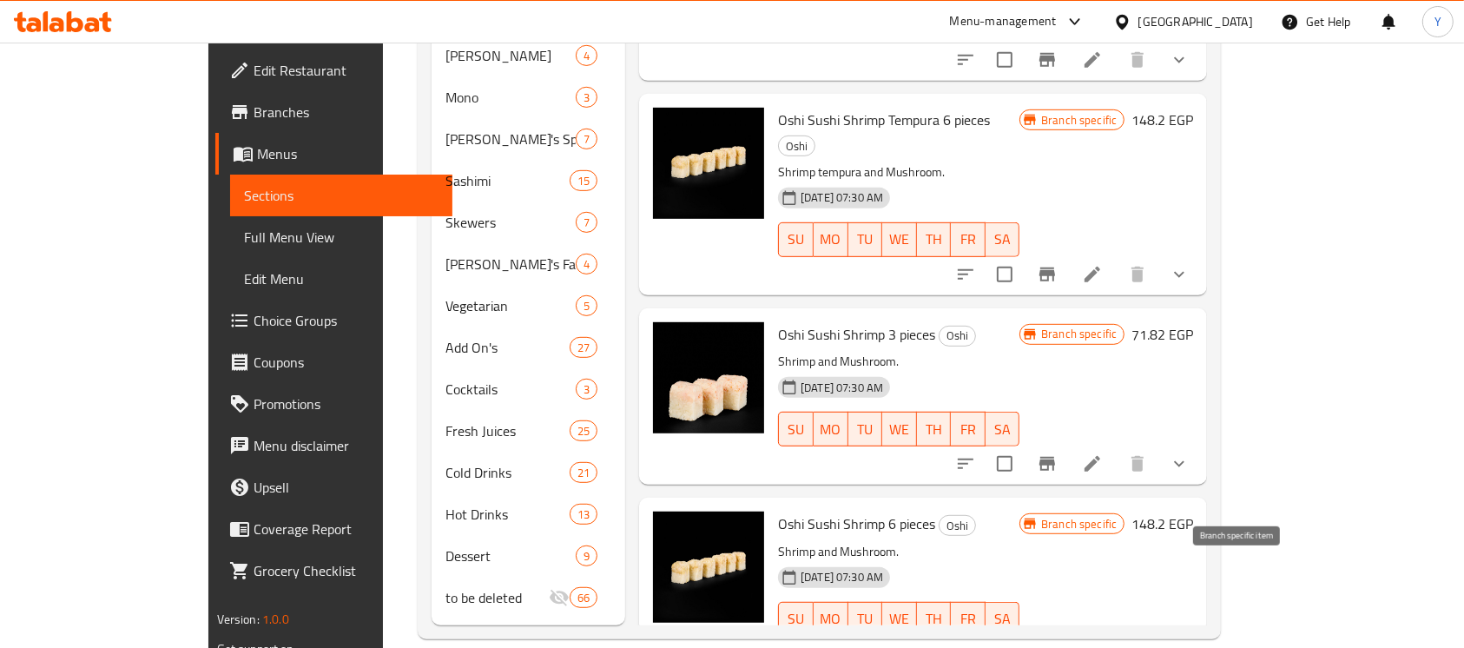
click at [1068, 633] on button "Branch-specific-item" at bounding box center [1047, 654] width 42 height 42
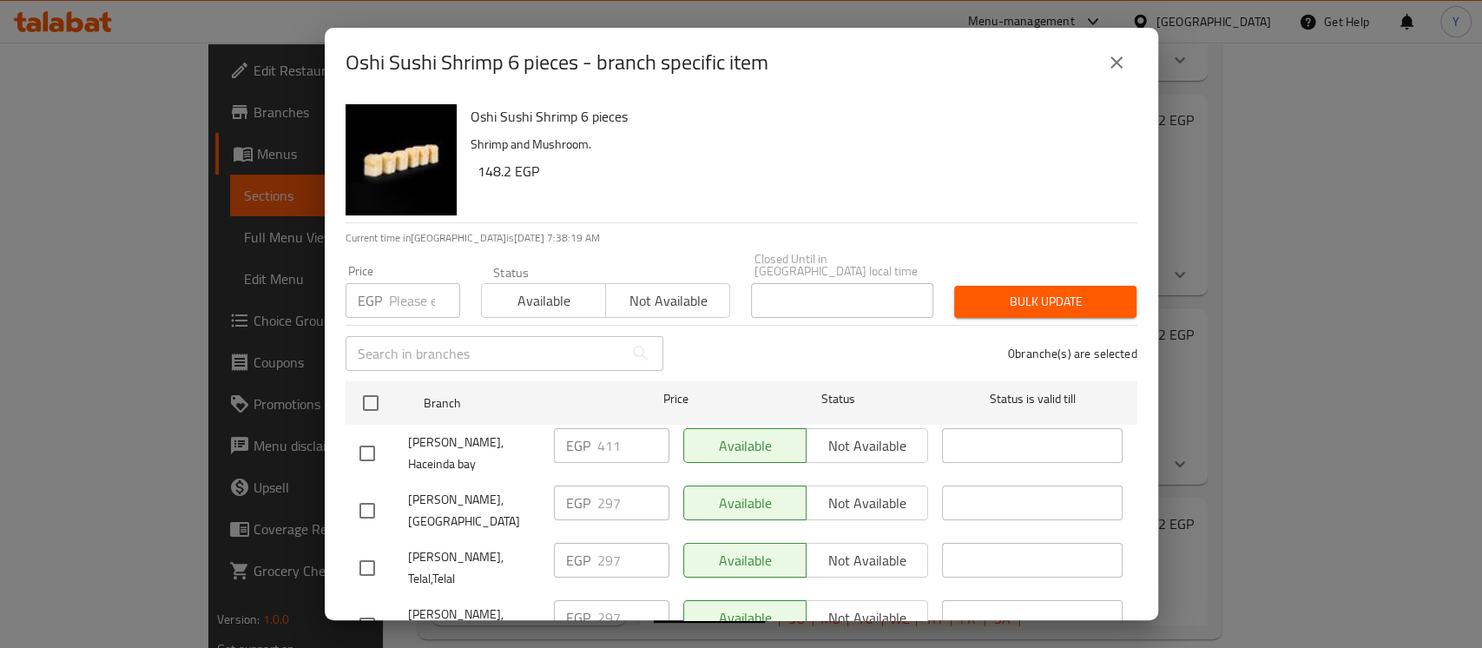
click at [378, 404] on input "checkbox" at bounding box center [370, 403] width 36 height 36
checkbox input "true"
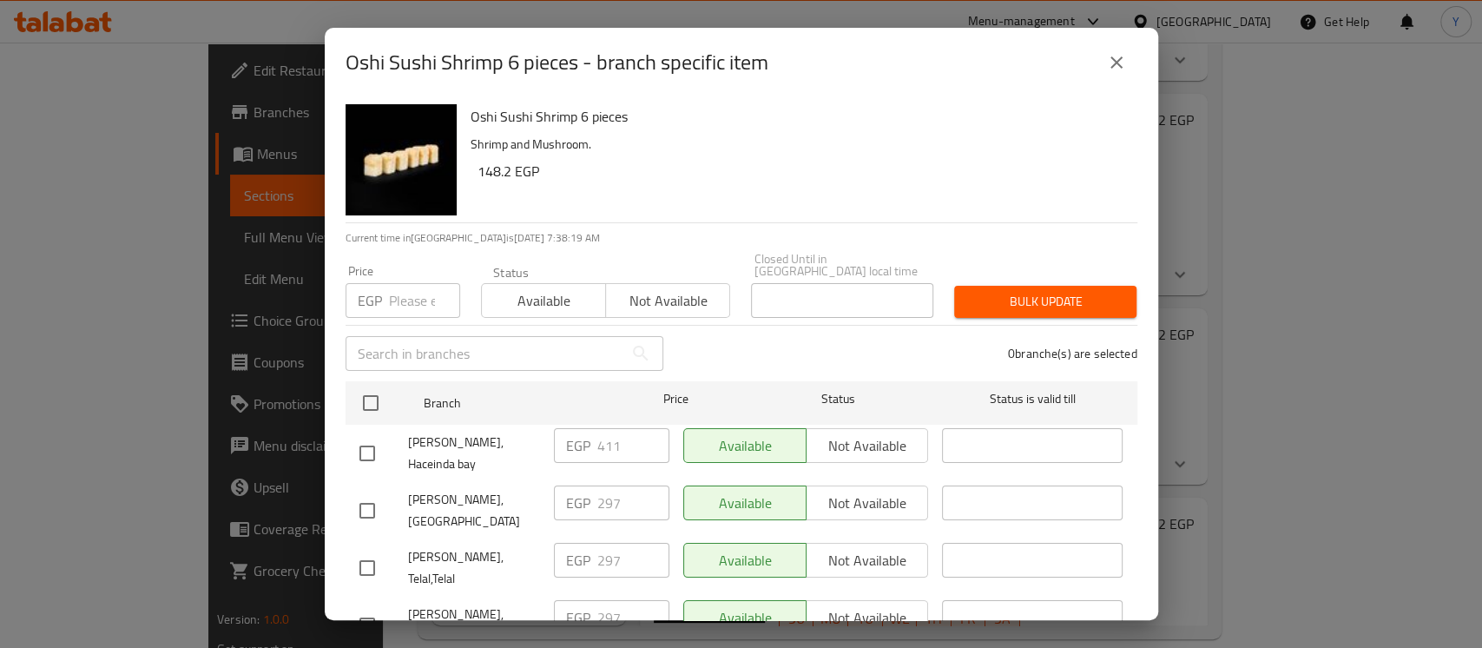
checkbox input "true"
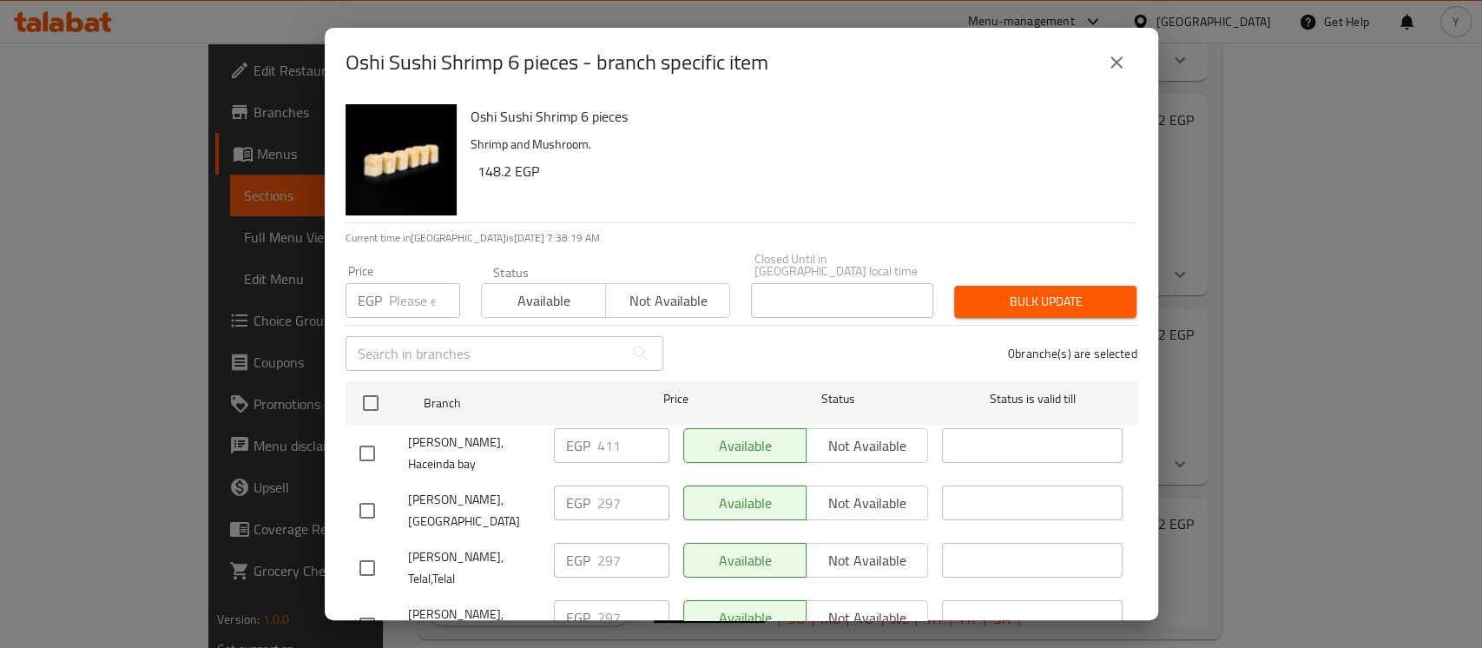
checkbox input "true"
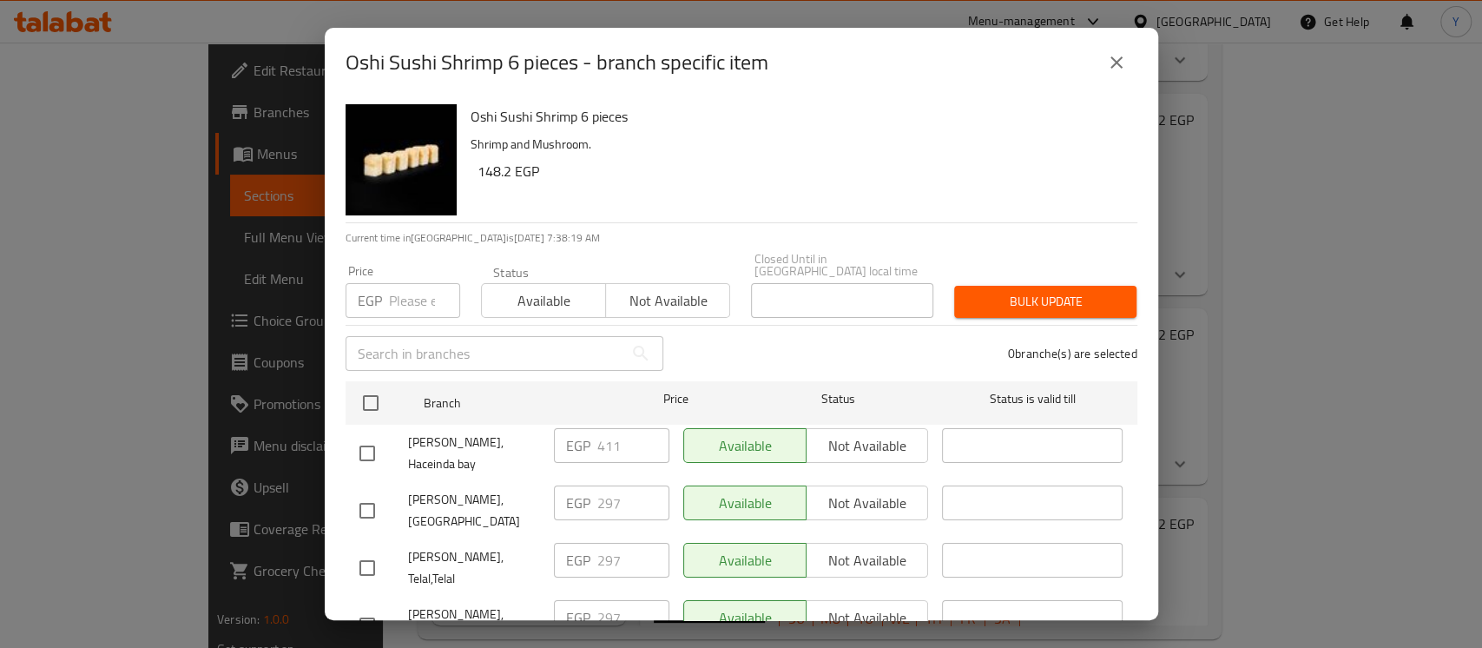
checkbox input "true"
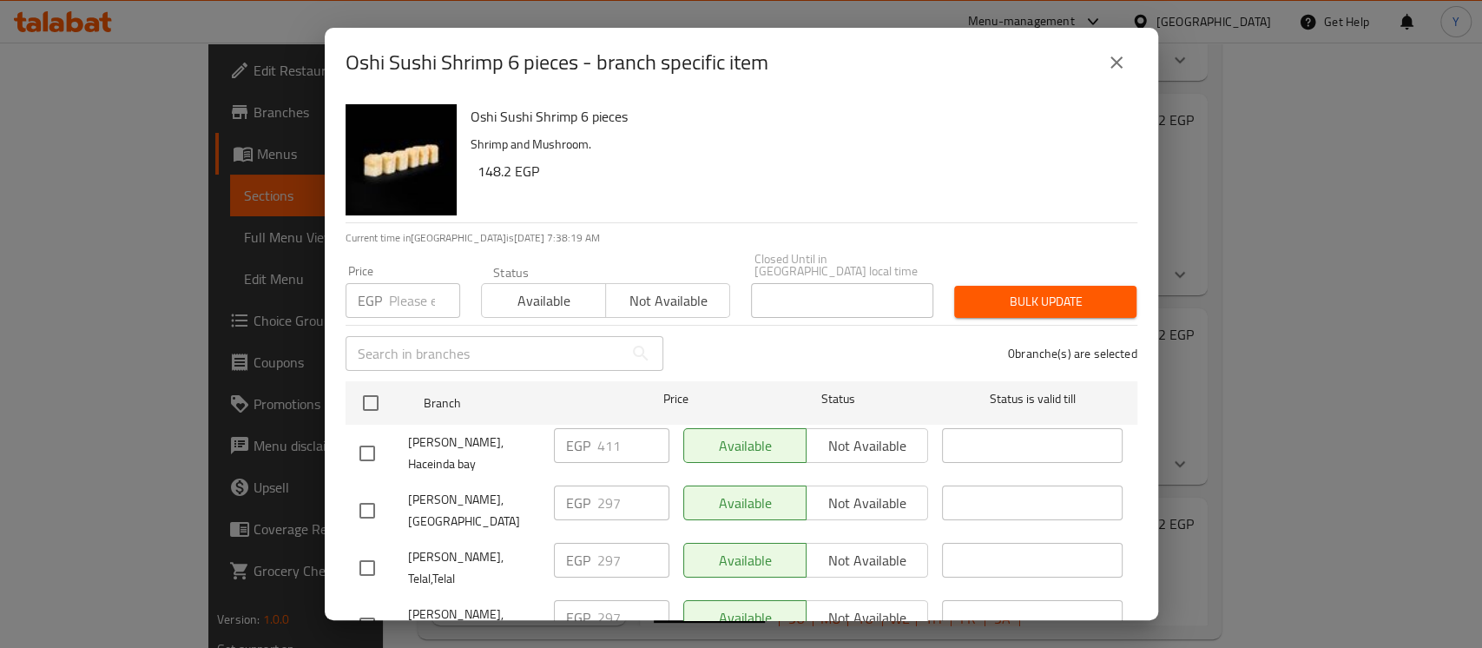
checkbox input "true"
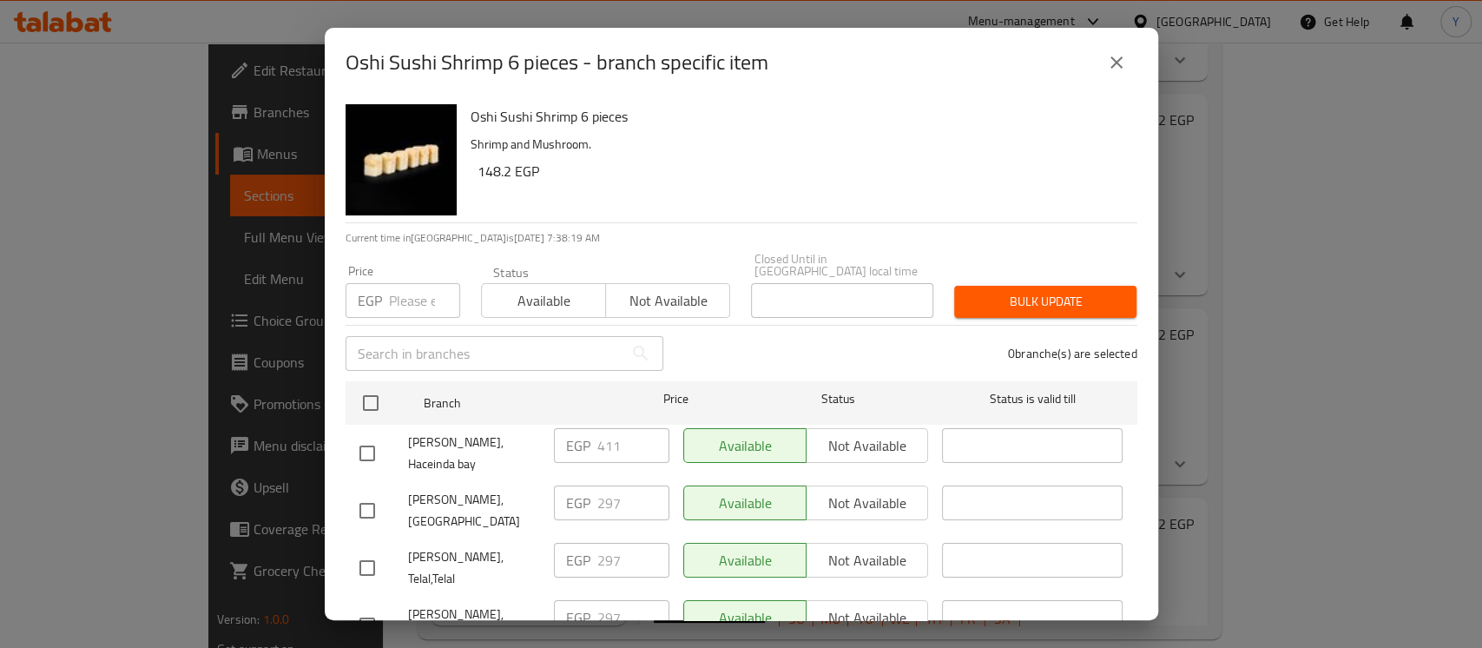
checkbox input "true"
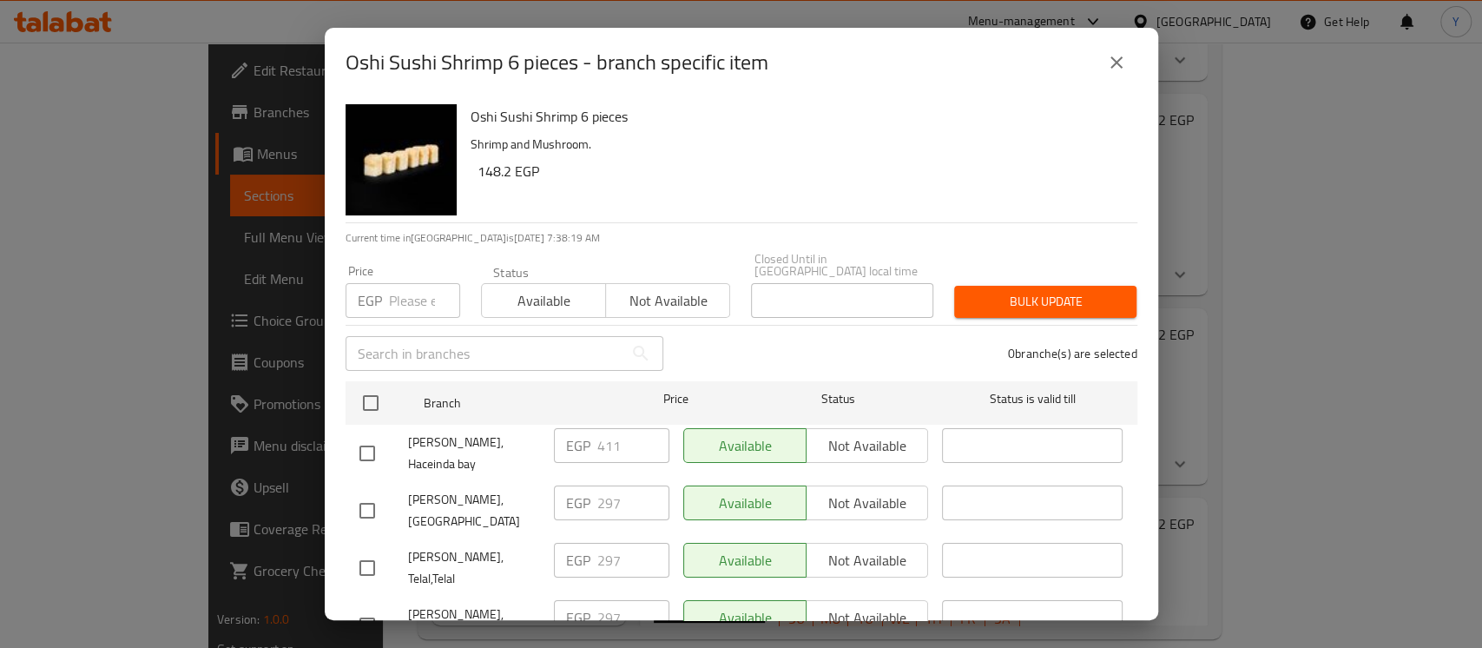
checkbox input "true"
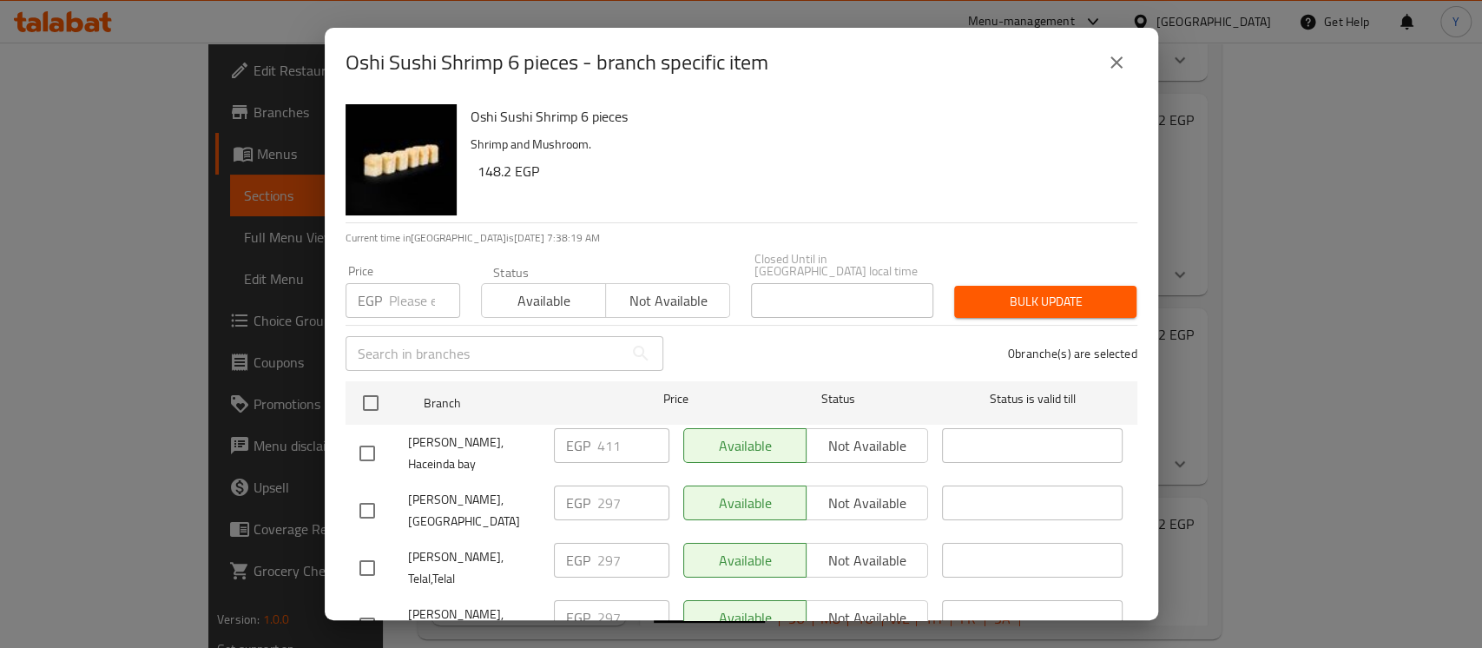
checkbox input "true"
paste input "308"
type input "308"
click at [371, 435] on input "checkbox" at bounding box center [367, 453] width 36 height 36
checkbox input "false"
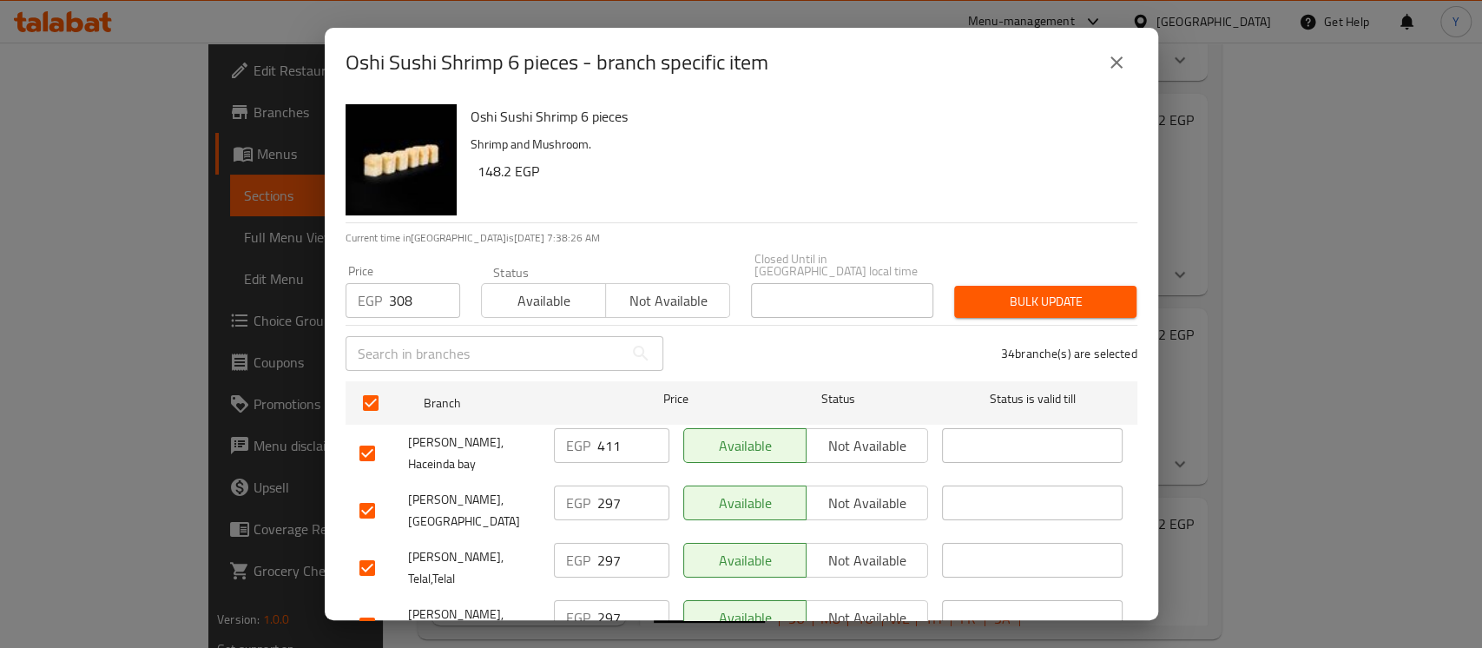
checkbox input "false"
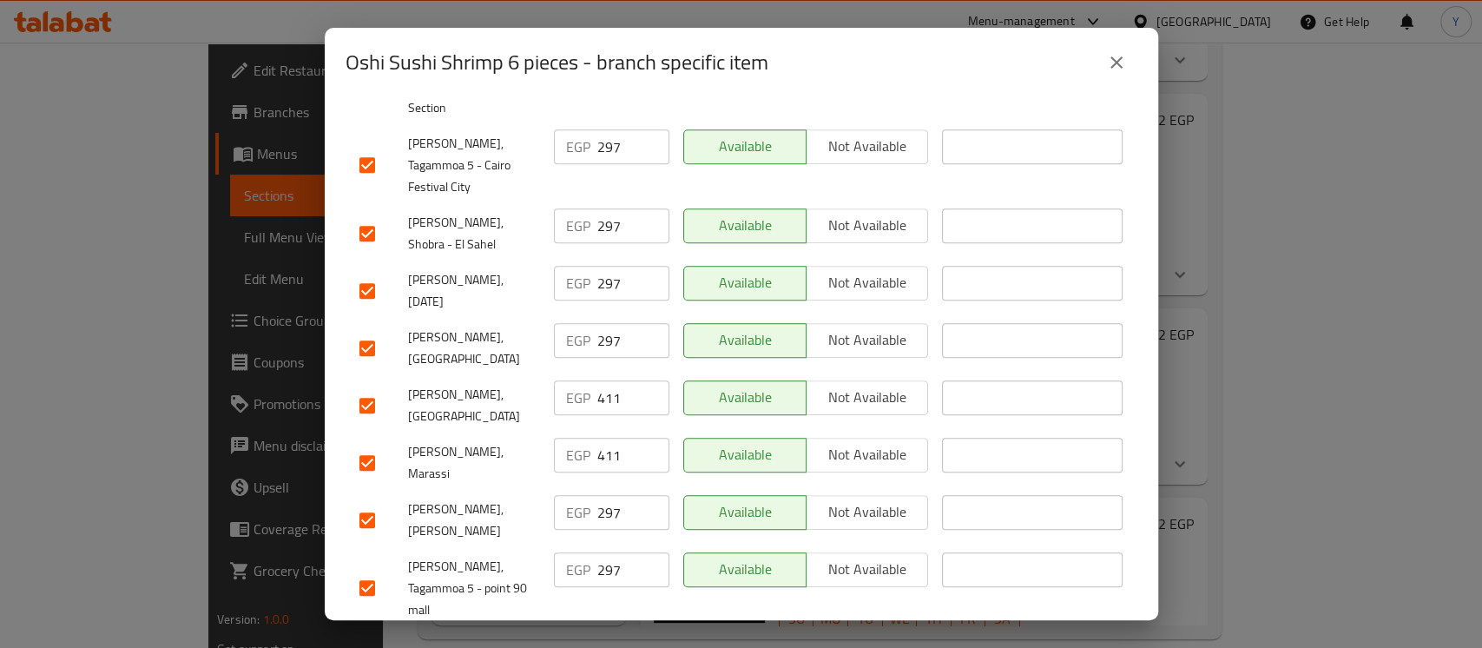
click at [363, 444] on input "checkbox" at bounding box center [367, 462] width 36 height 36
checkbox input "false"
click at [372, 387] on input "checkbox" at bounding box center [367, 405] width 36 height 36
checkbox input "false"
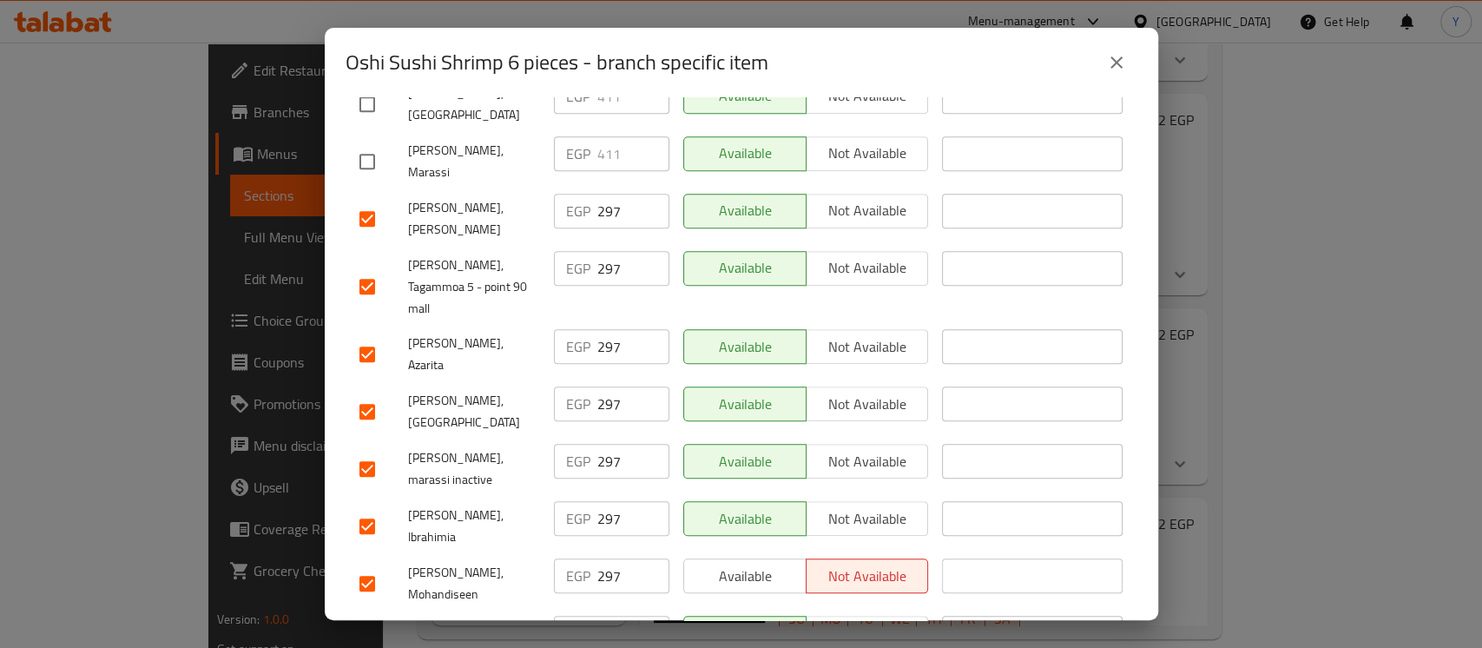
click at [377, 508] on input "checkbox" at bounding box center [367, 526] width 36 height 36
checkbox input "false"
click at [373, 336] on input "checkbox" at bounding box center [367, 354] width 36 height 36
checkbox input "false"
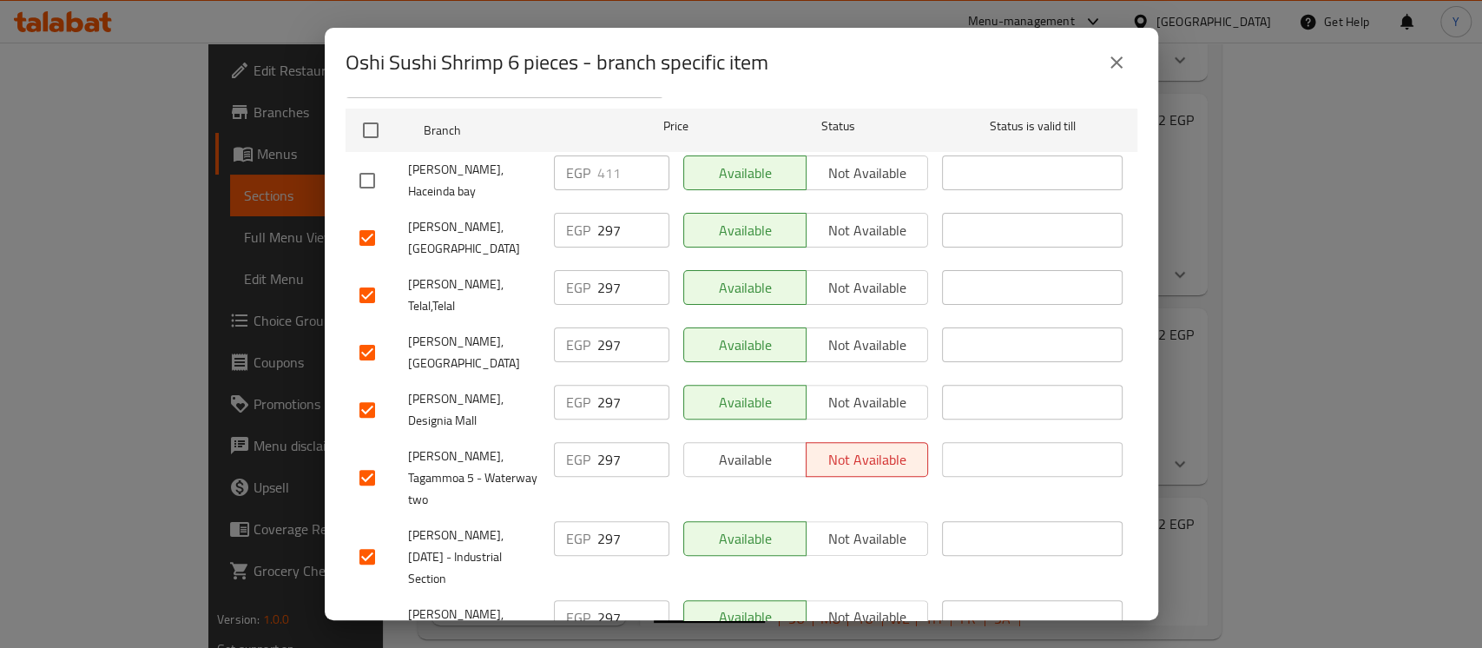
click at [373, 391] on input "checkbox" at bounding box center [367, 409] width 36 height 36
checkbox input "false"
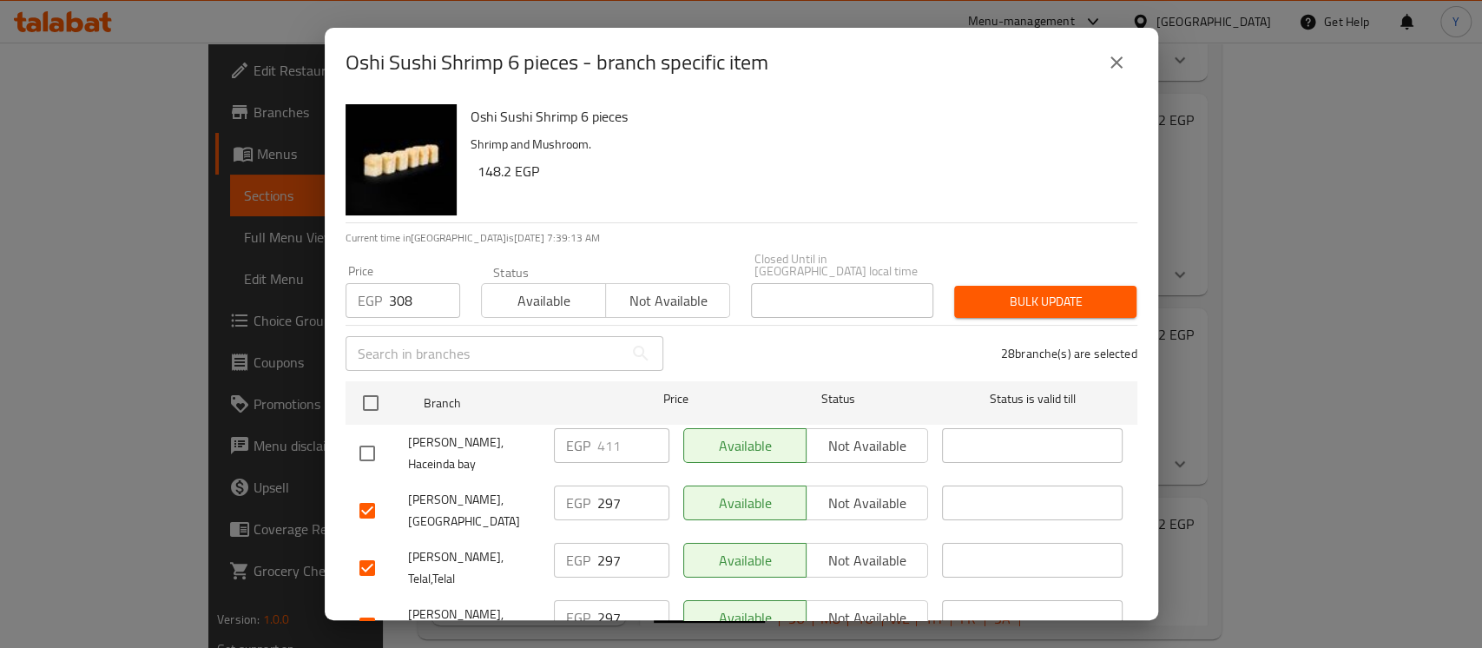
click at [1046, 291] on span "Bulk update" at bounding box center [1045, 302] width 155 height 22
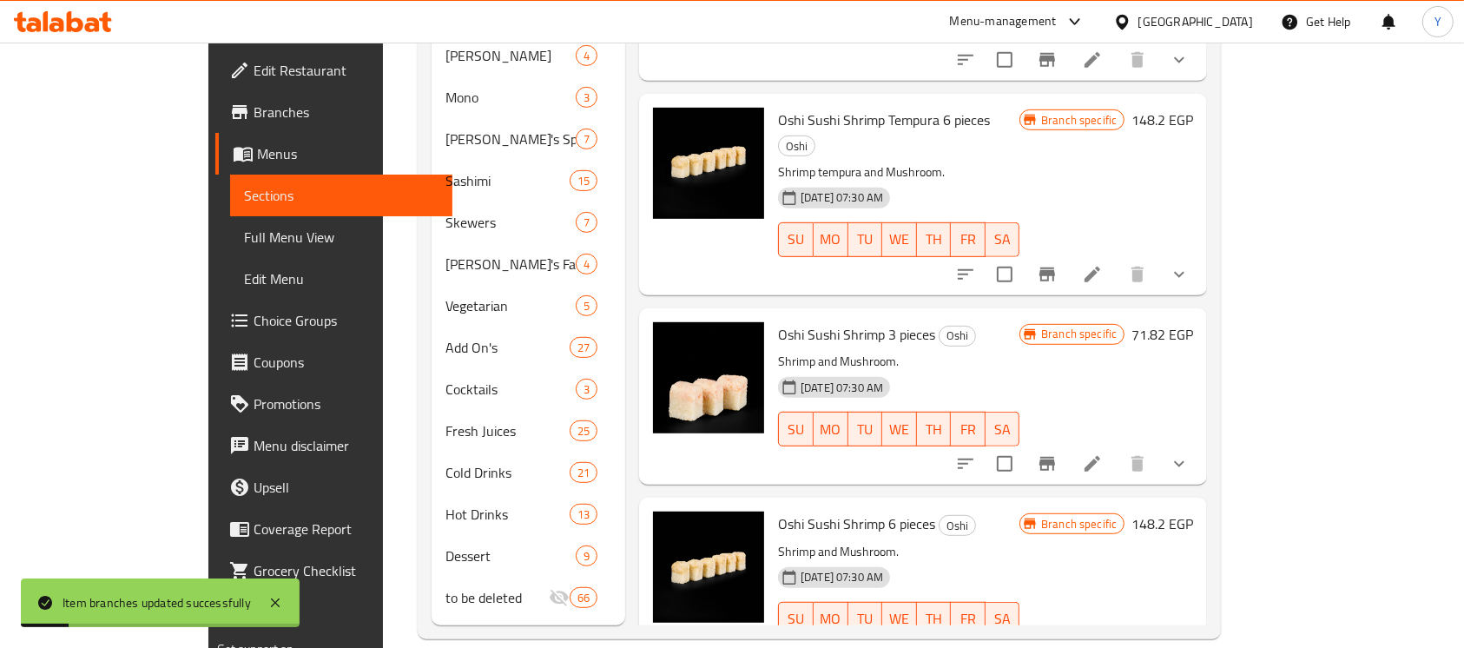
click at [1057, 643] on icon "Branch-specific-item" at bounding box center [1046, 653] width 21 height 21
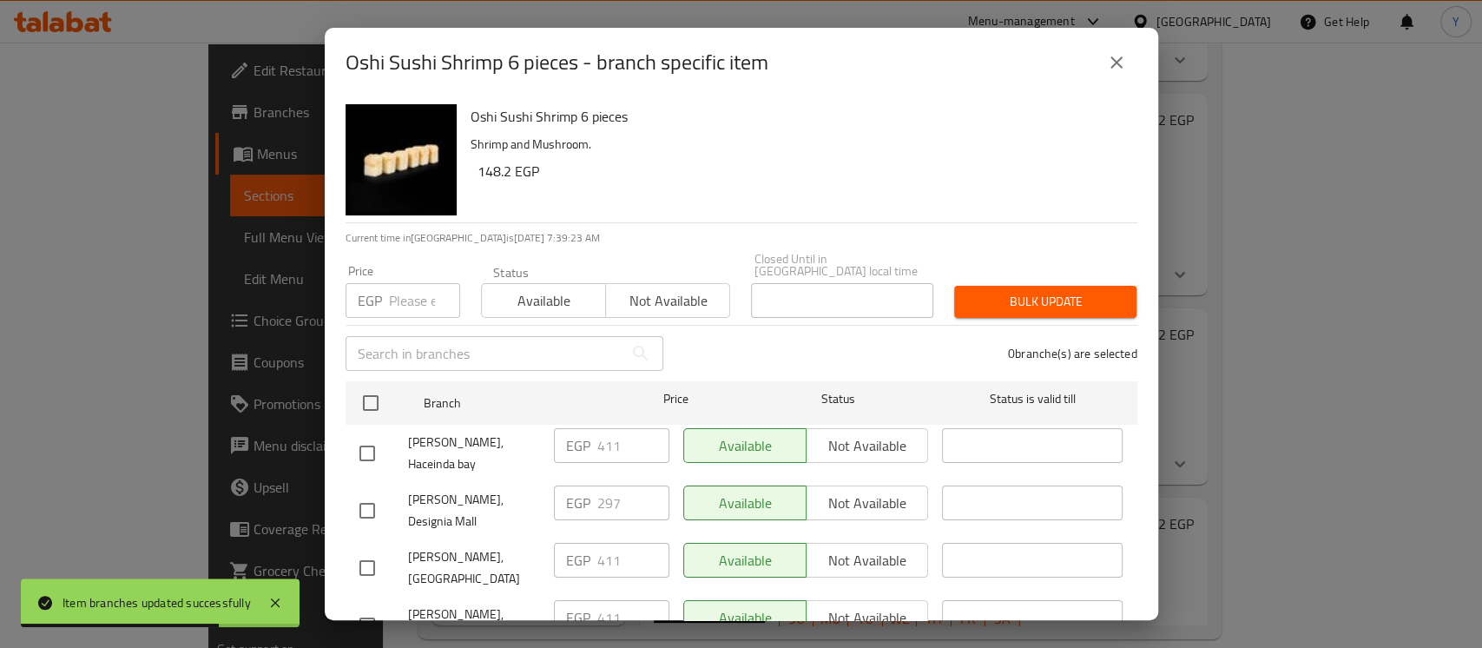
click at [362, 508] on input "checkbox" at bounding box center [367, 510] width 36 height 36
checkbox input "true"
click at [597, 489] on input "297" at bounding box center [633, 502] width 72 height 35
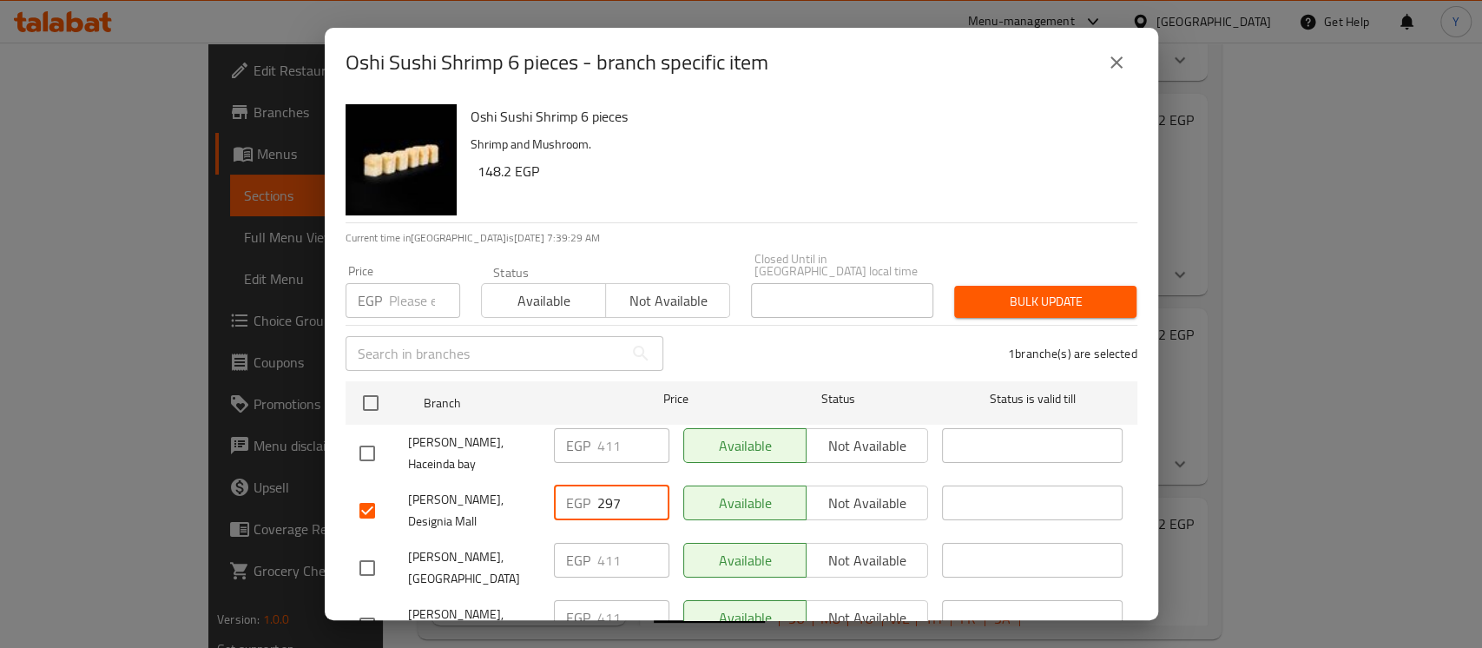
paste input "342"
type input "342"
click at [894, 339] on div "1 branche(s) are selected" at bounding box center [911, 353] width 474 height 62
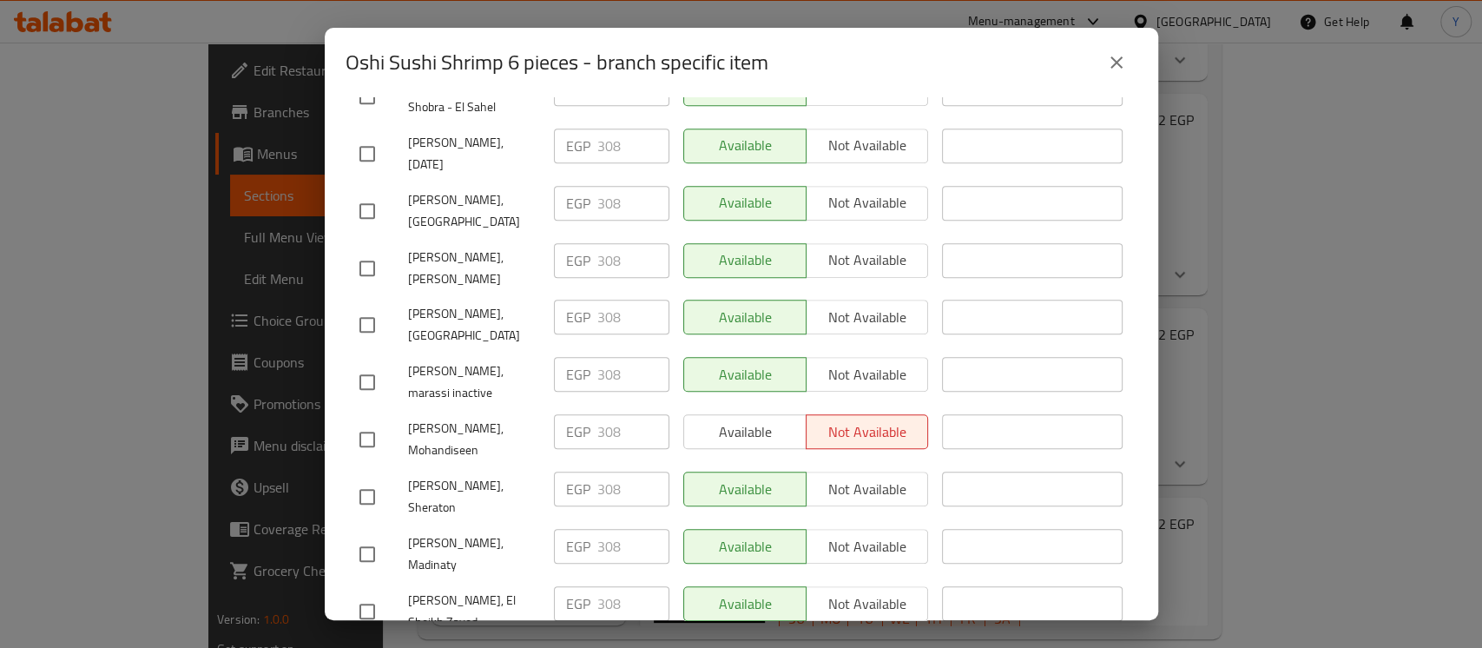
scroll to position [1684, 0]
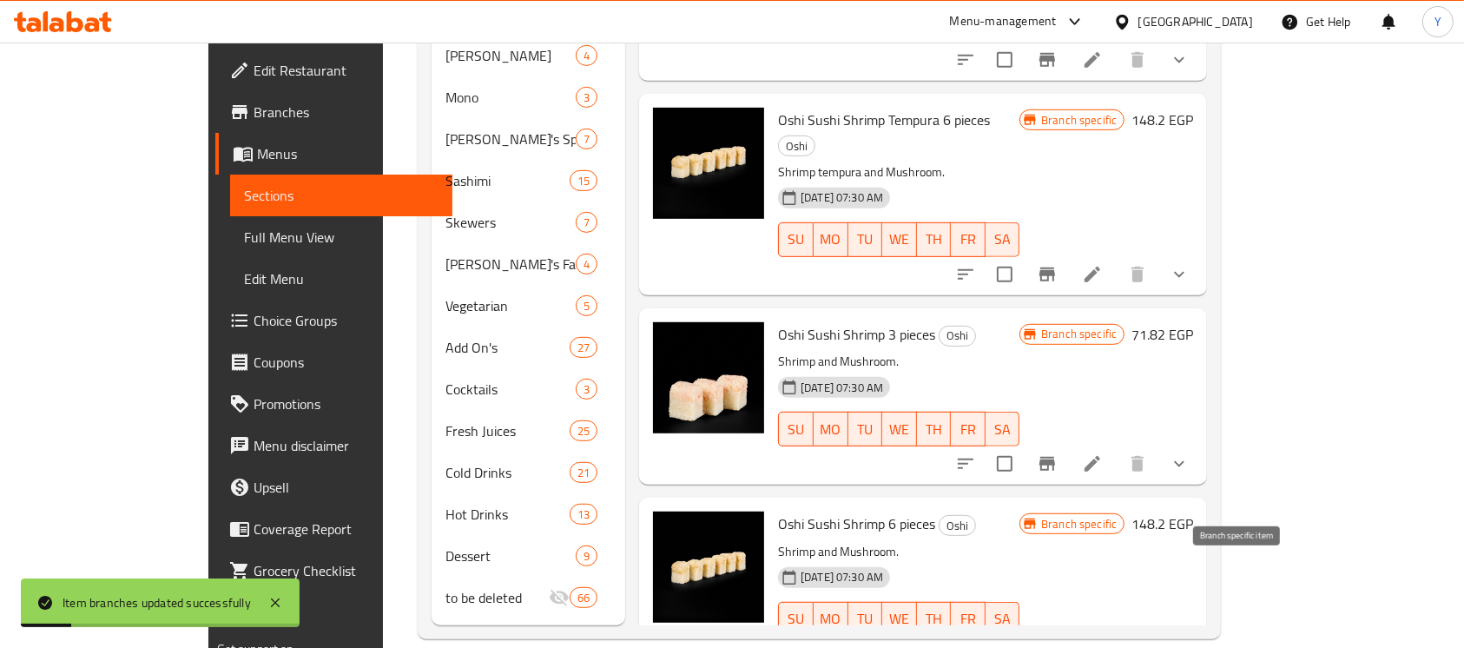
click at [1057, 643] on icon "Branch-specific-item" at bounding box center [1046, 653] width 21 height 21
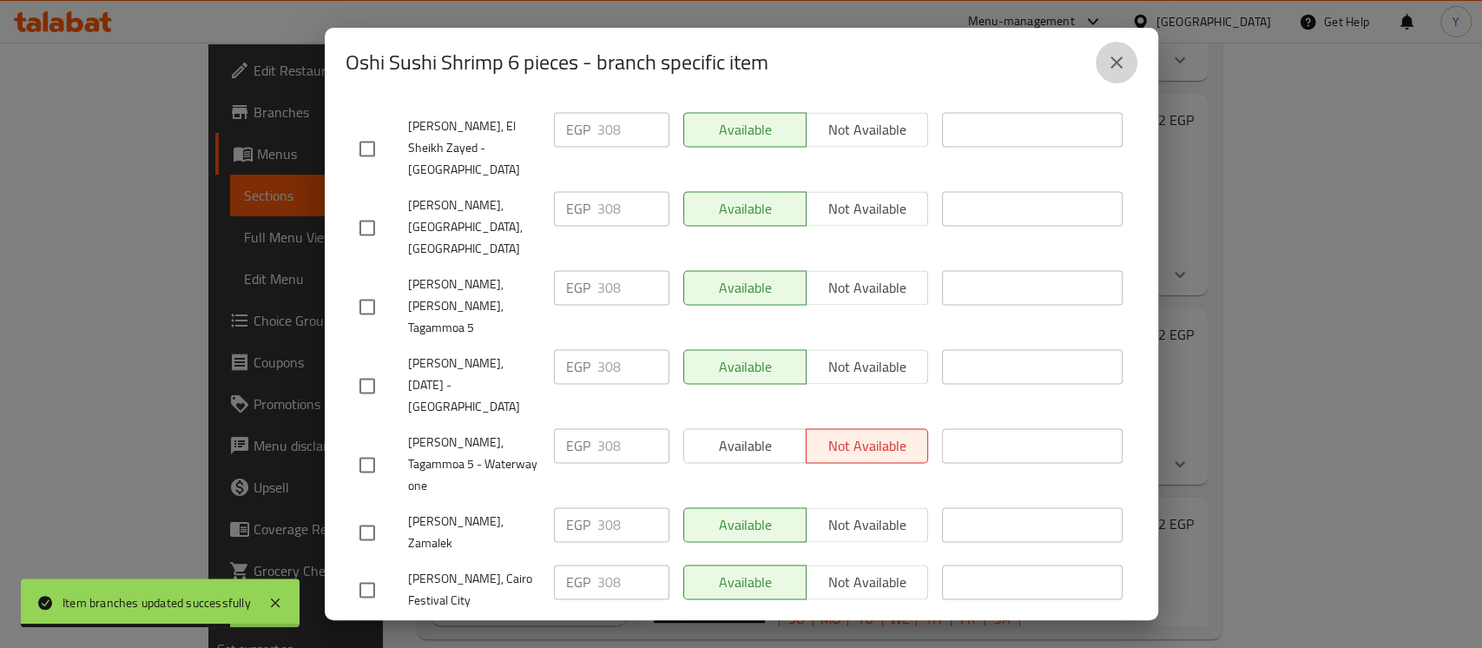
click at [1100, 71] on button "close" at bounding box center [1116, 63] width 42 height 42
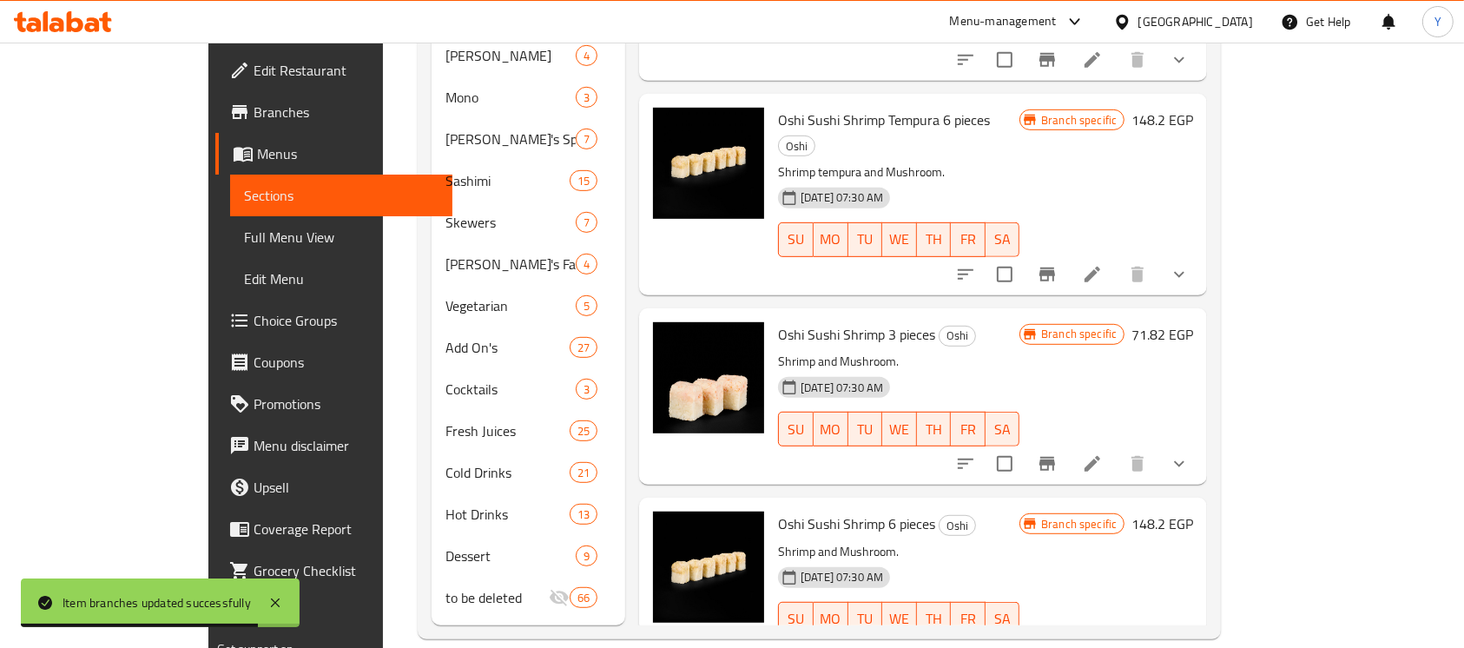
drag, startPoint x: 1361, startPoint y: 575, endPoint x: 1388, endPoint y: 546, distance: 39.3
click at [1189, 643] on icon "show more" at bounding box center [1178, 653] width 21 height 21
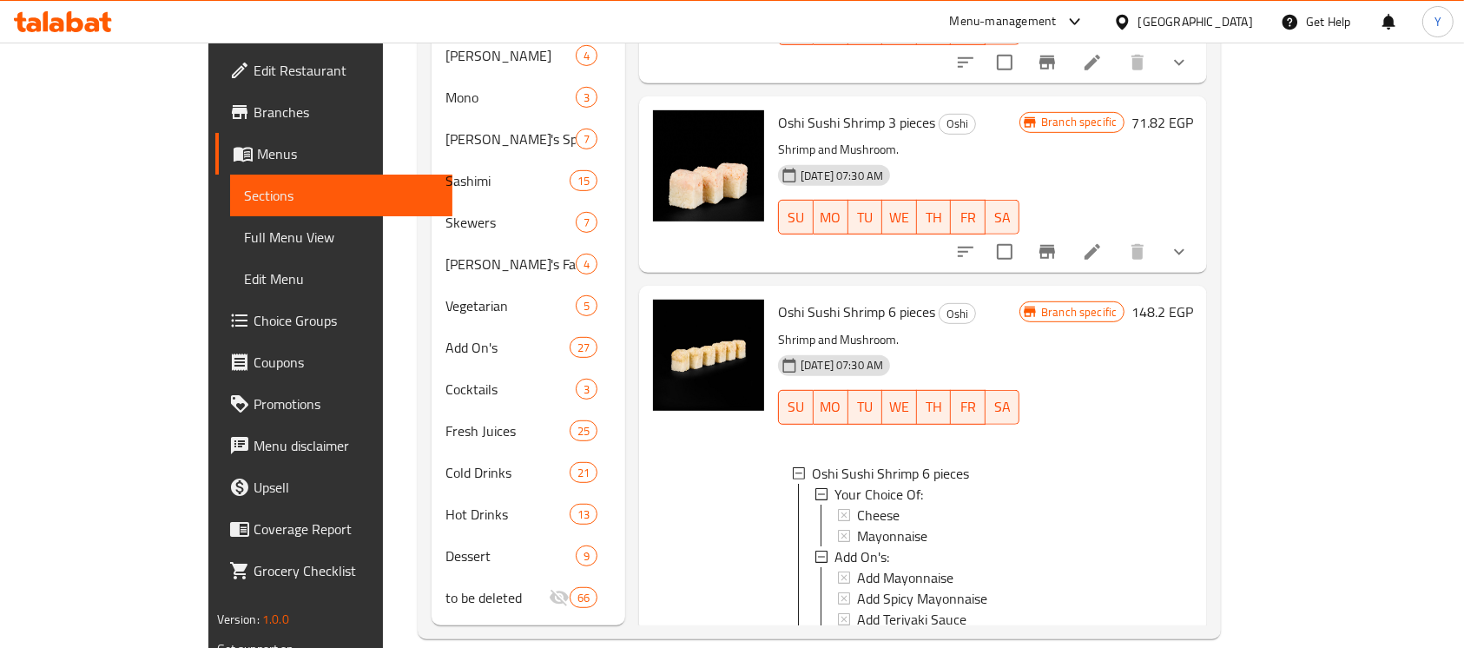
scroll to position [514, 0]
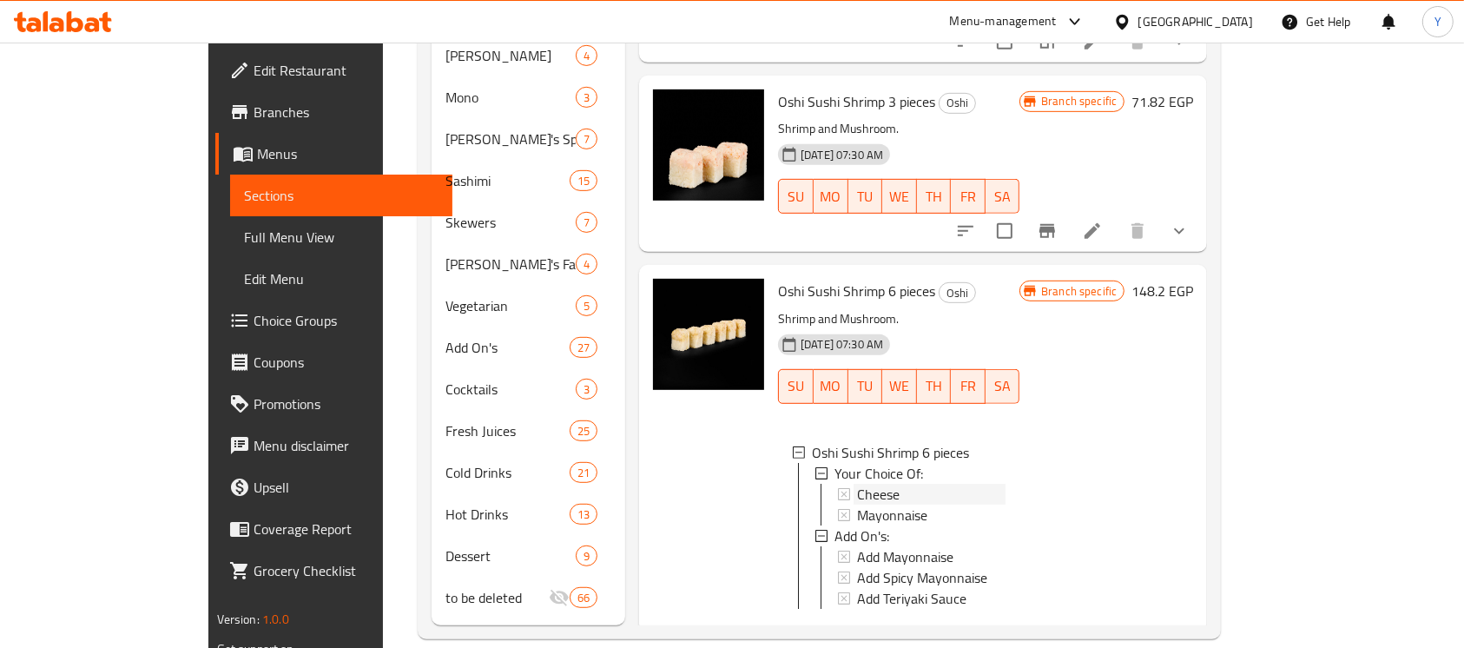
click at [930, 483] on div "Cheese" at bounding box center [931, 493] width 148 height 21
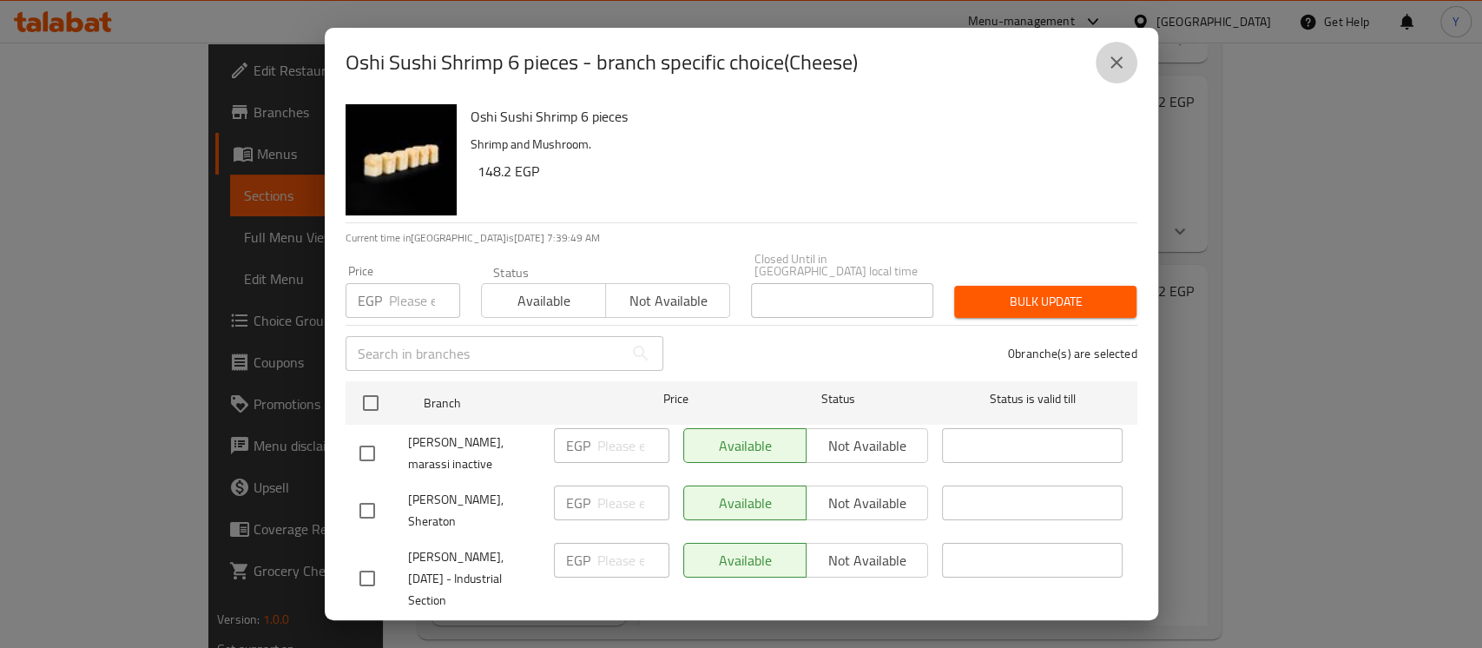
click at [1106, 75] on button "close" at bounding box center [1116, 63] width 42 height 42
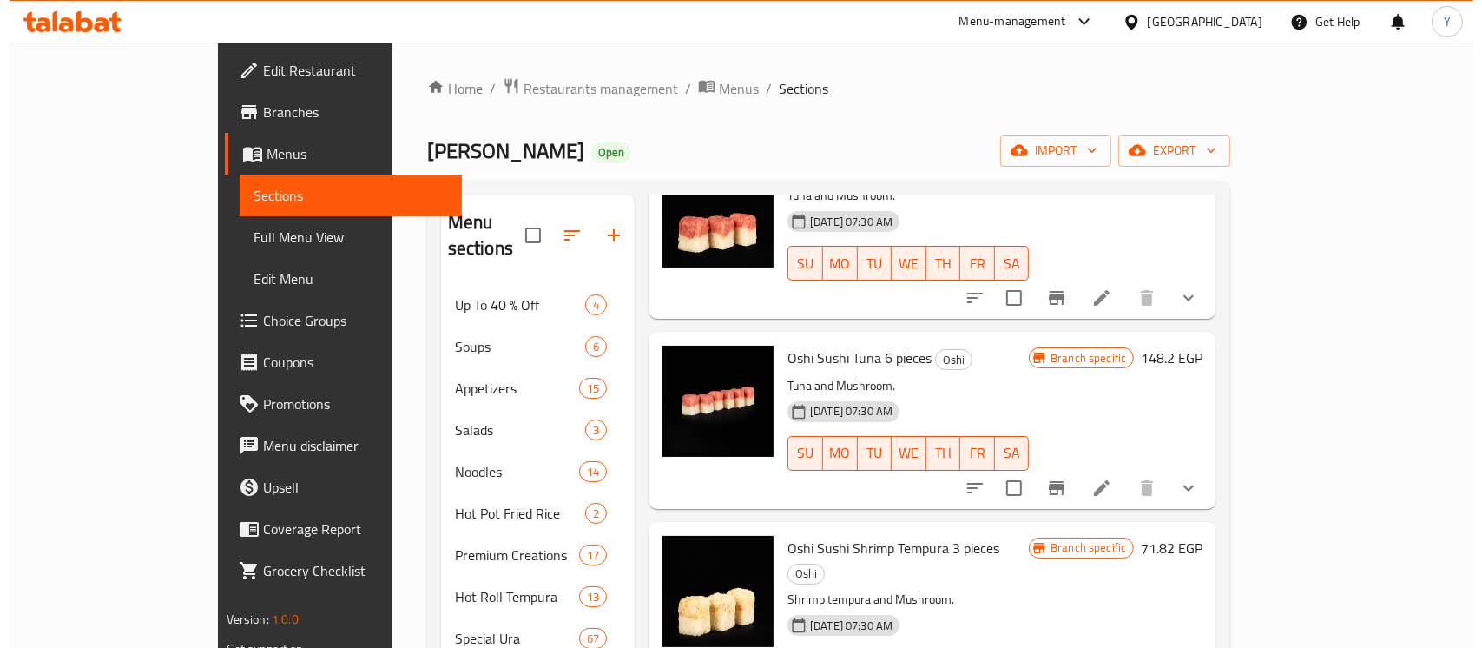
scroll to position [0, 0]
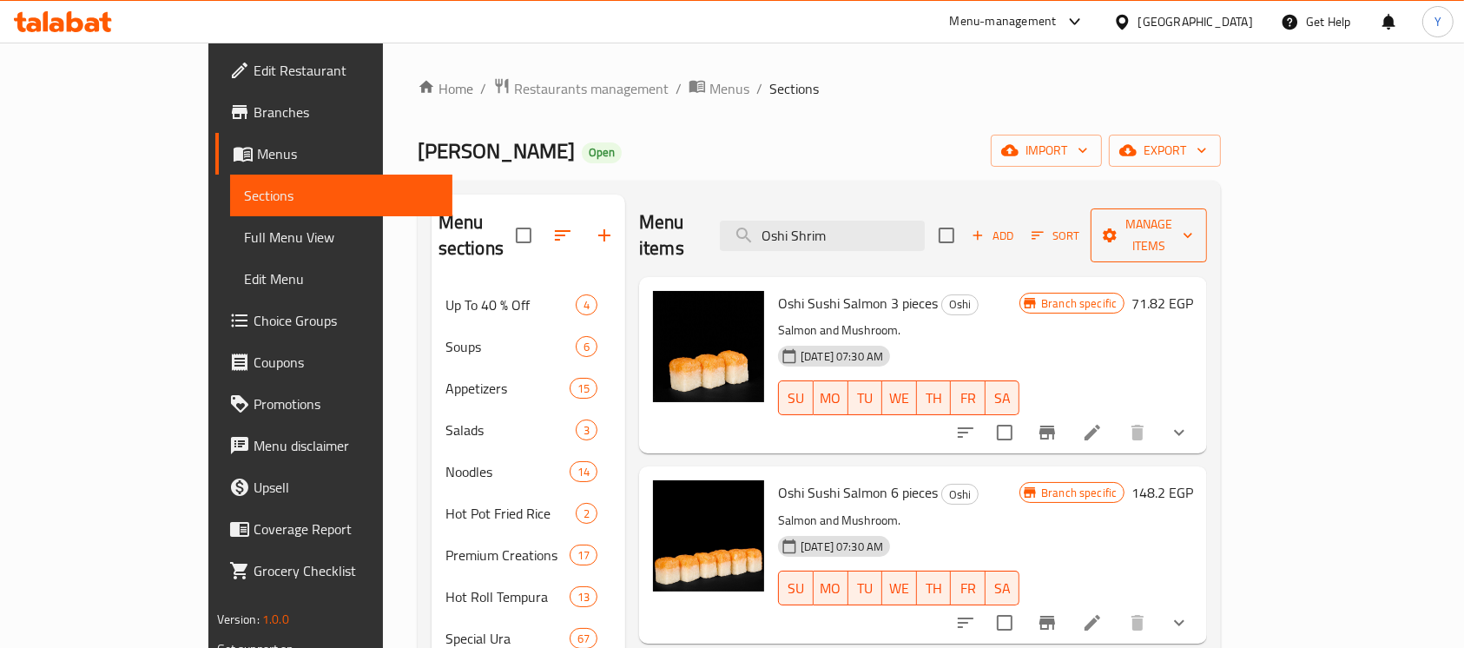
click at [1193, 219] on span "Manage items" at bounding box center [1148, 235] width 89 height 43
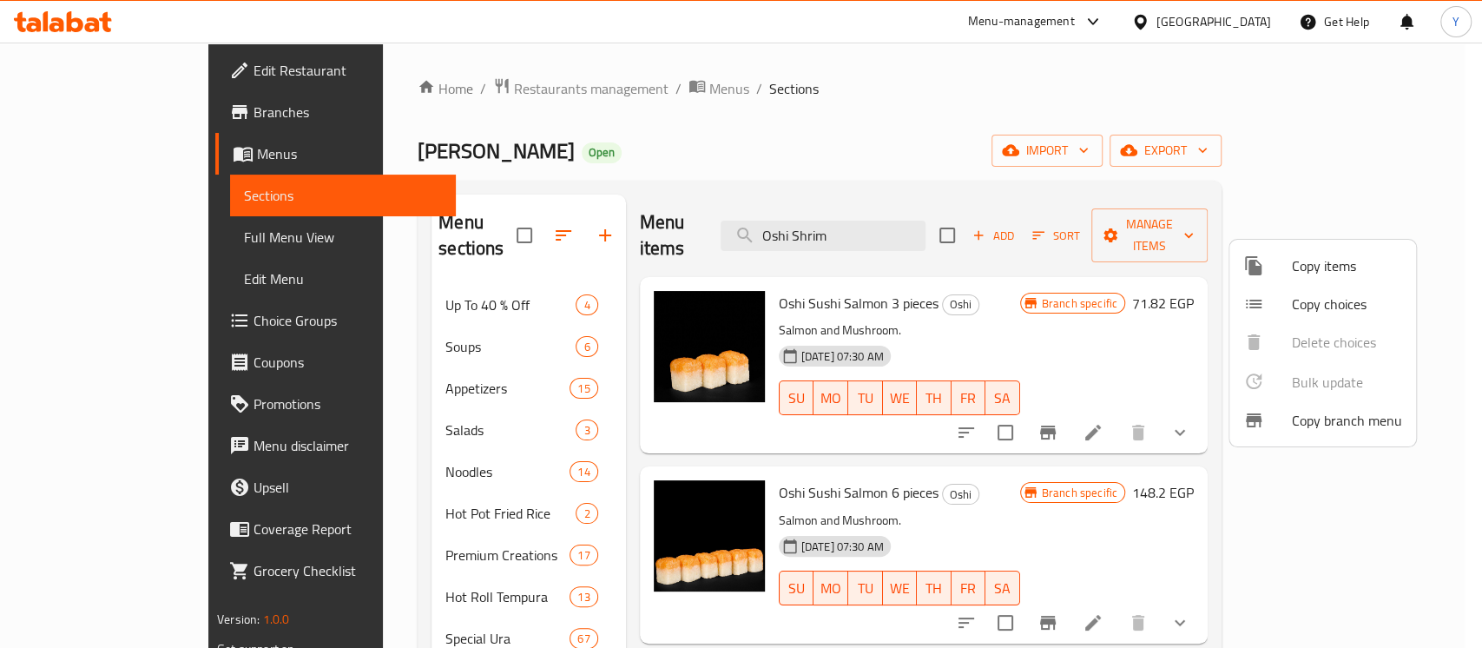
click at [1044, 158] on div at bounding box center [741, 324] width 1482 height 648
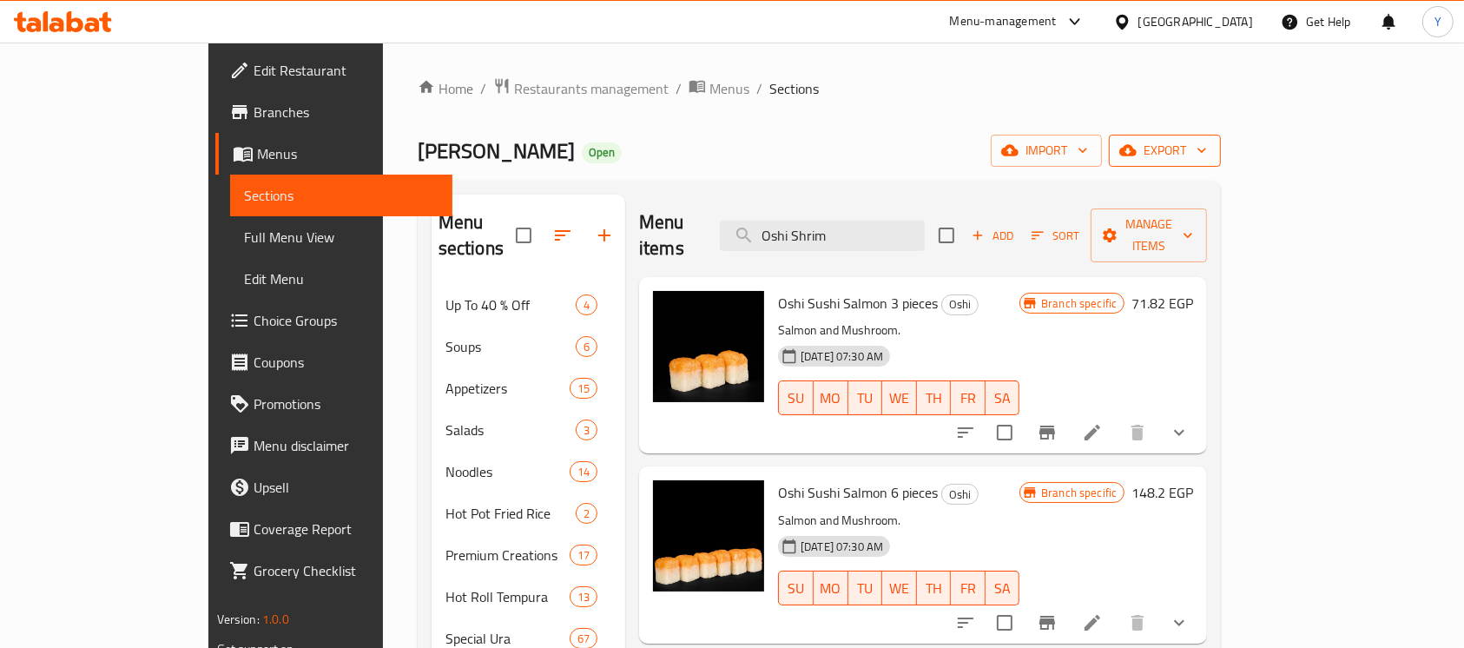
click at [1136, 149] on icon "button" at bounding box center [1127, 149] width 17 height 17
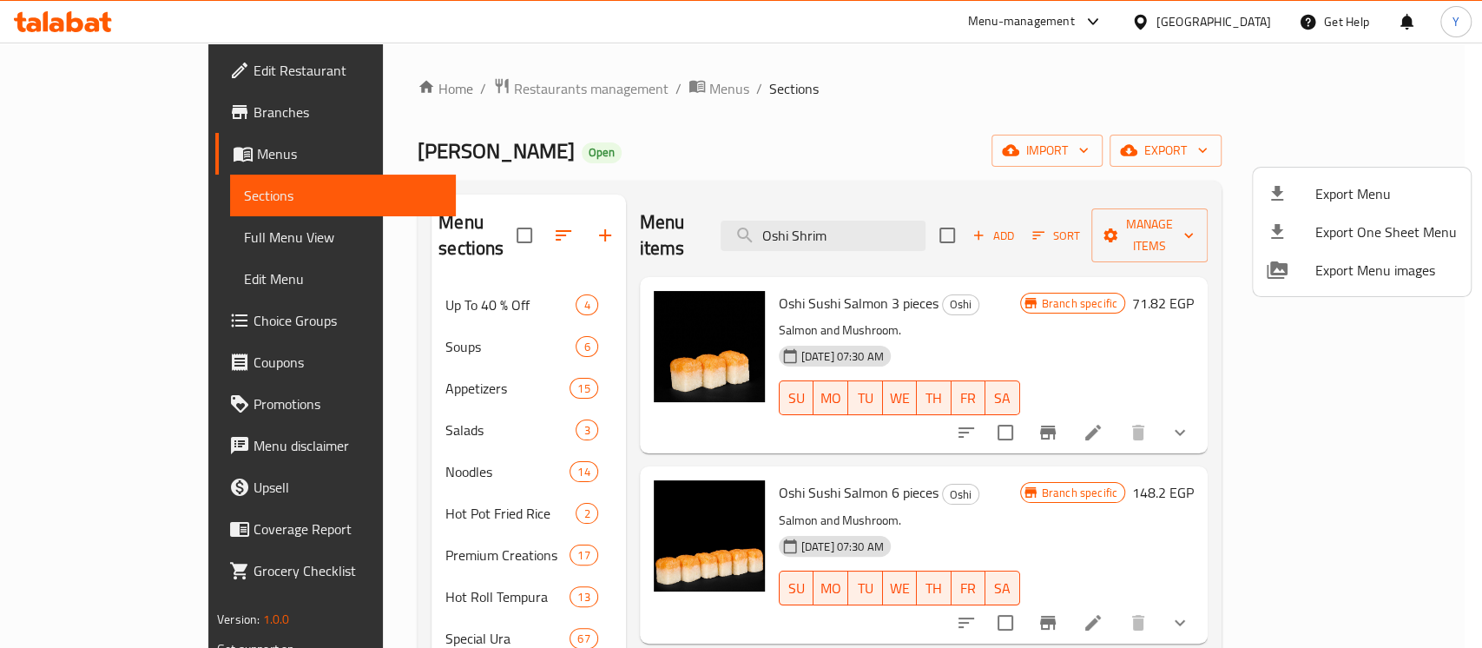
click at [1324, 187] on span "Export Menu" at bounding box center [1385, 193] width 141 height 21
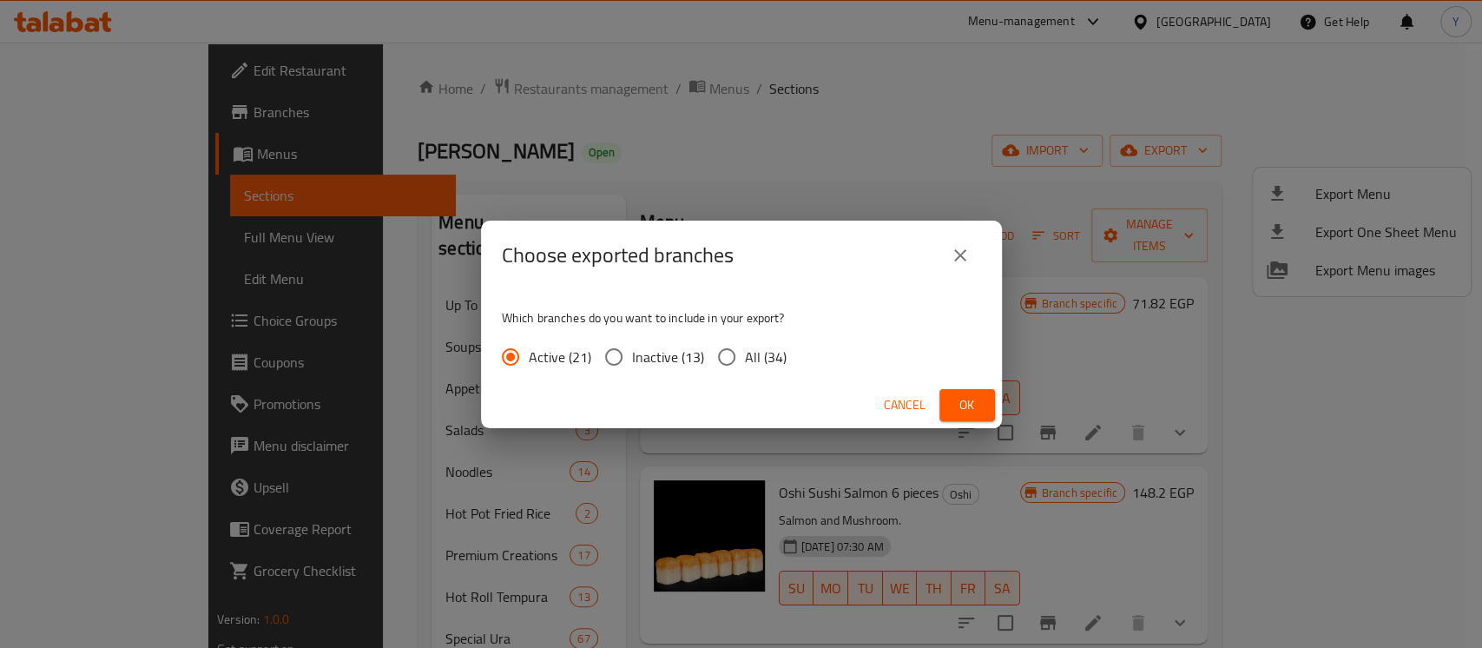
click at [748, 346] on span "All (34)" at bounding box center [766, 356] width 42 height 21
click at [745, 345] on input "All (34)" at bounding box center [726, 357] width 36 height 36
radio input "true"
click at [953, 396] on span "Ok" at bounding box center [967, 405] width 28 height 22
